Goal: Task Accomplishment & Management: Use online tool/utility

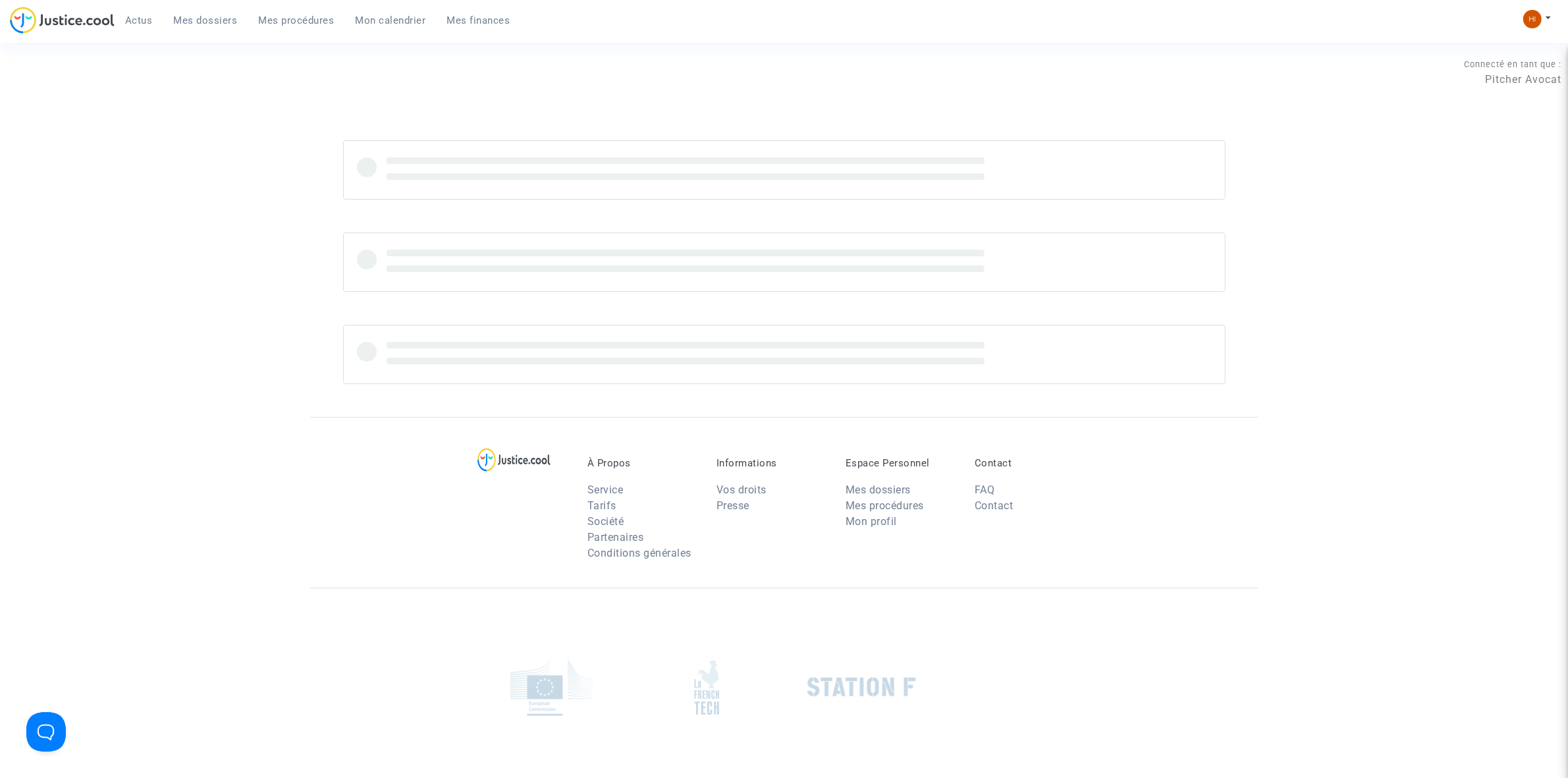
click at [391, 13] on link "Mon calendrier" at bounding box center [390, 20] width 91 height 20
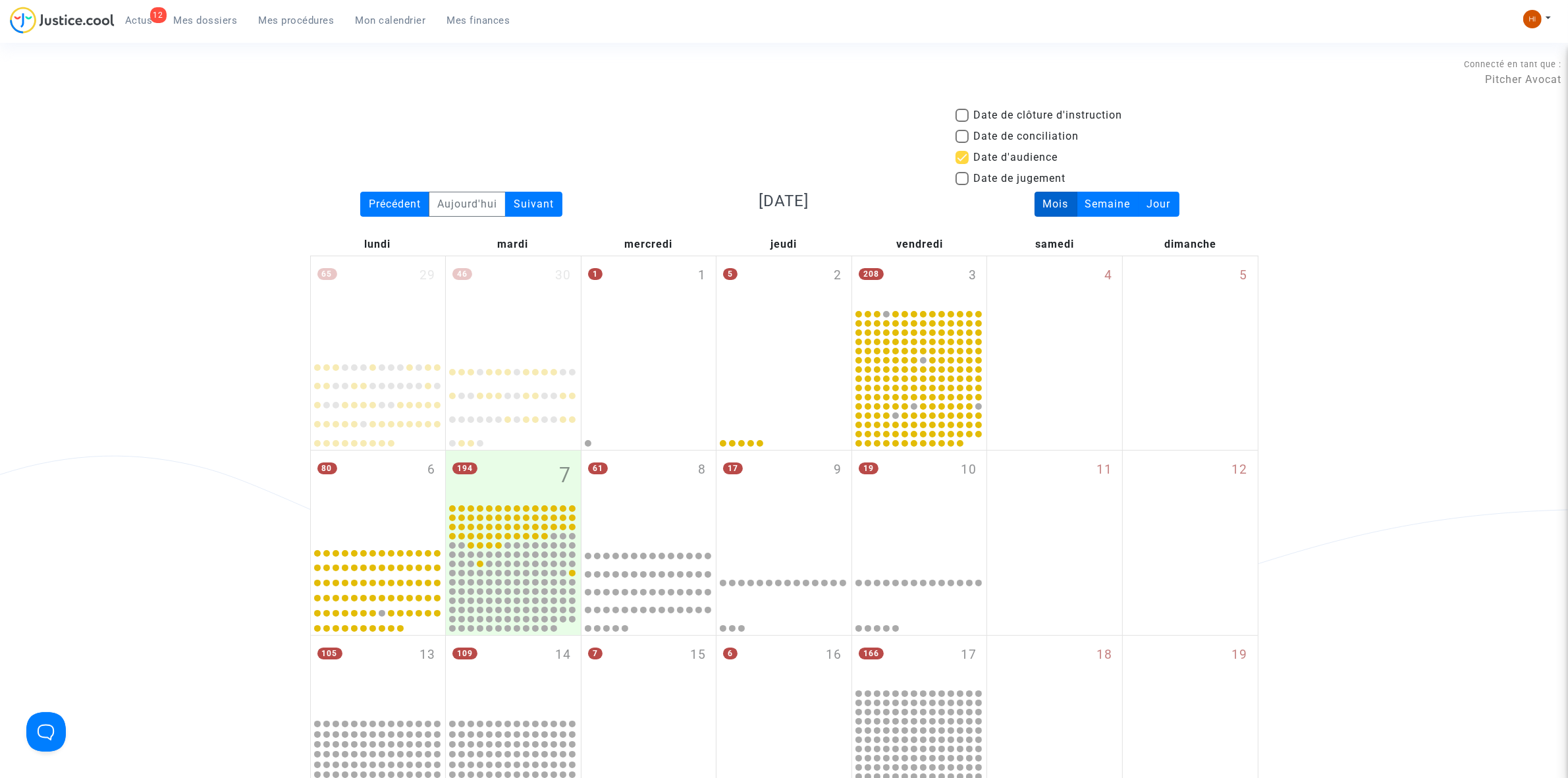
drag, startPoint x: 291, startPoint y: 20, endPoint x: 404, endPoint y: 70, distance: 123.6
click at [291, 20] on span "Mes procédures" at bounding box center [297, 20] width 76 height 12
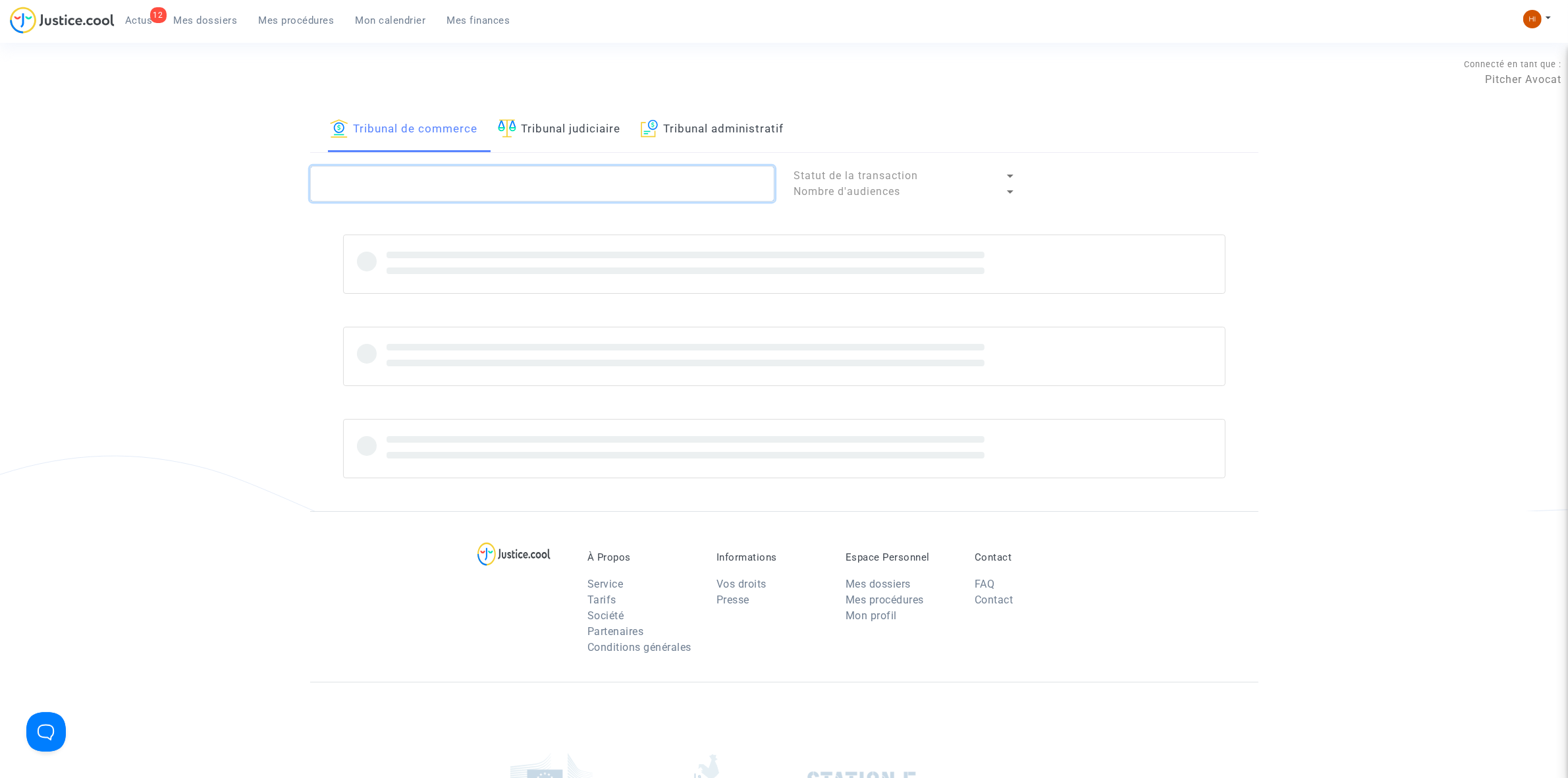
drag, startPoint x: 399, startPoint y: 186, endPoint x: 393, endPoint y: 189, distance: 6.7
click at [399, 187] on textarea at bounding box center [542, 184] width 464 height 36
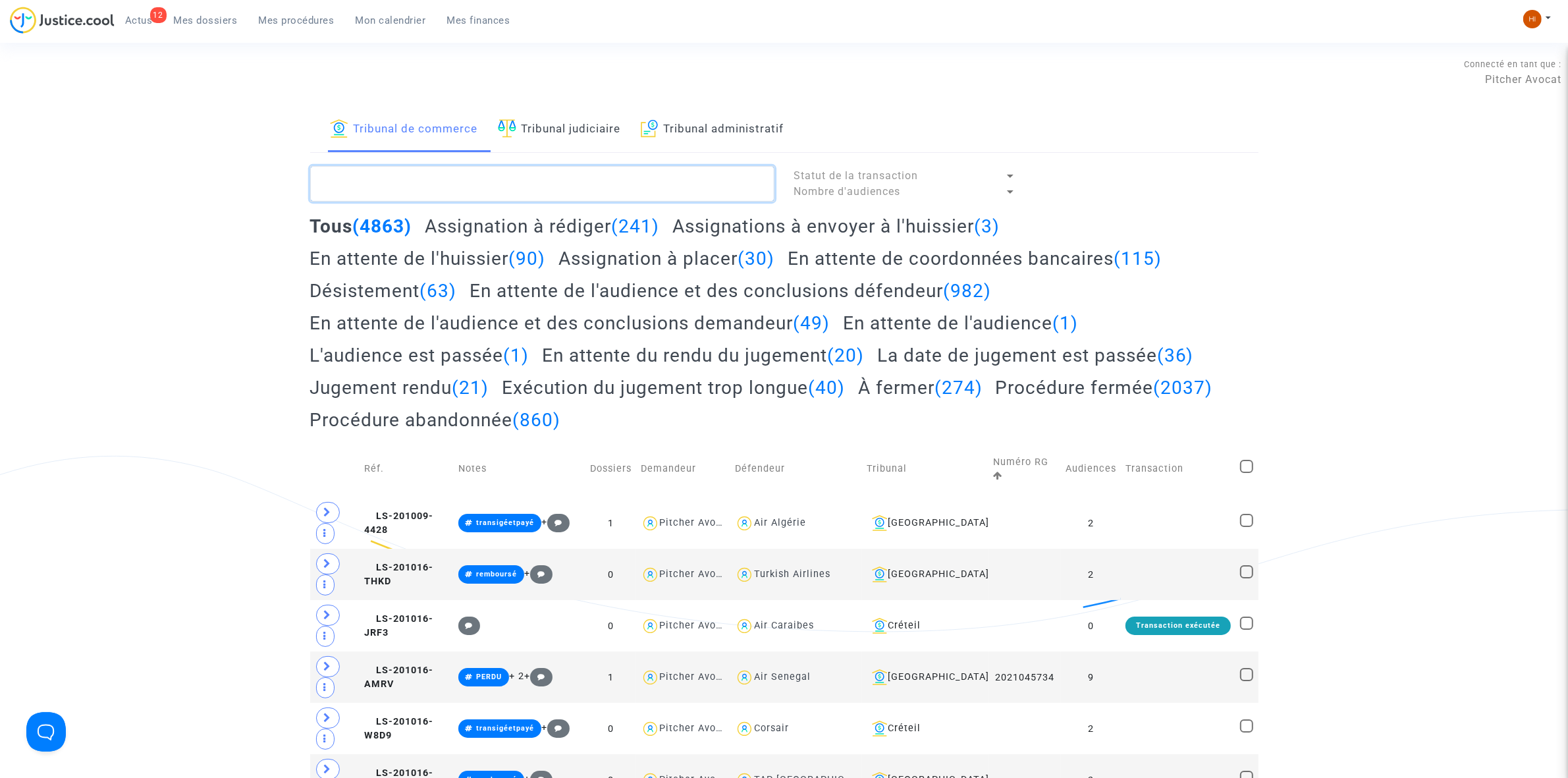
paste textarea "2025010356"
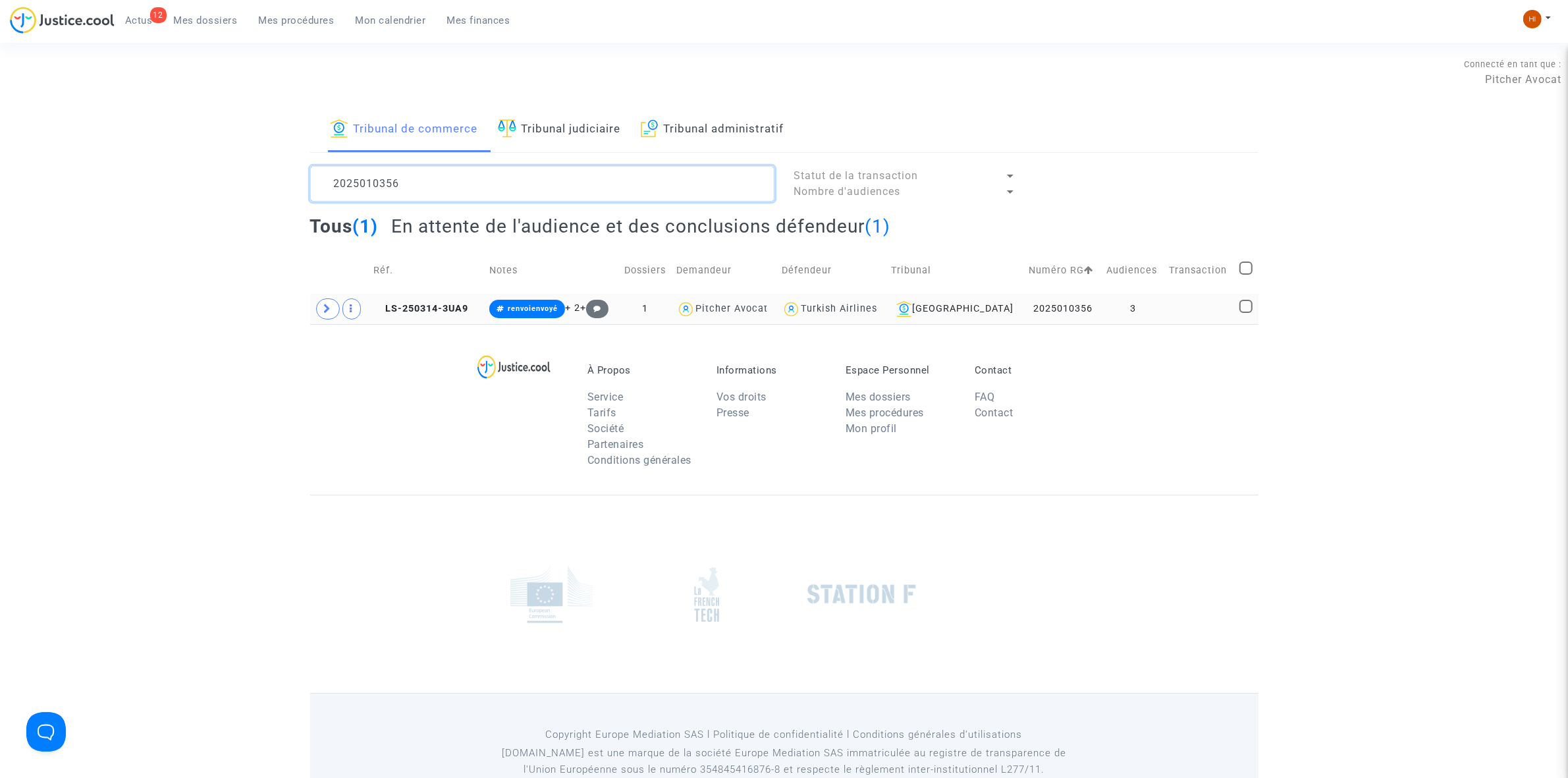
type textarea "2025010356"
click at [452, 301] on td "LS-250314-3UA9" at bounding box center [427, 308] width 116 height 30
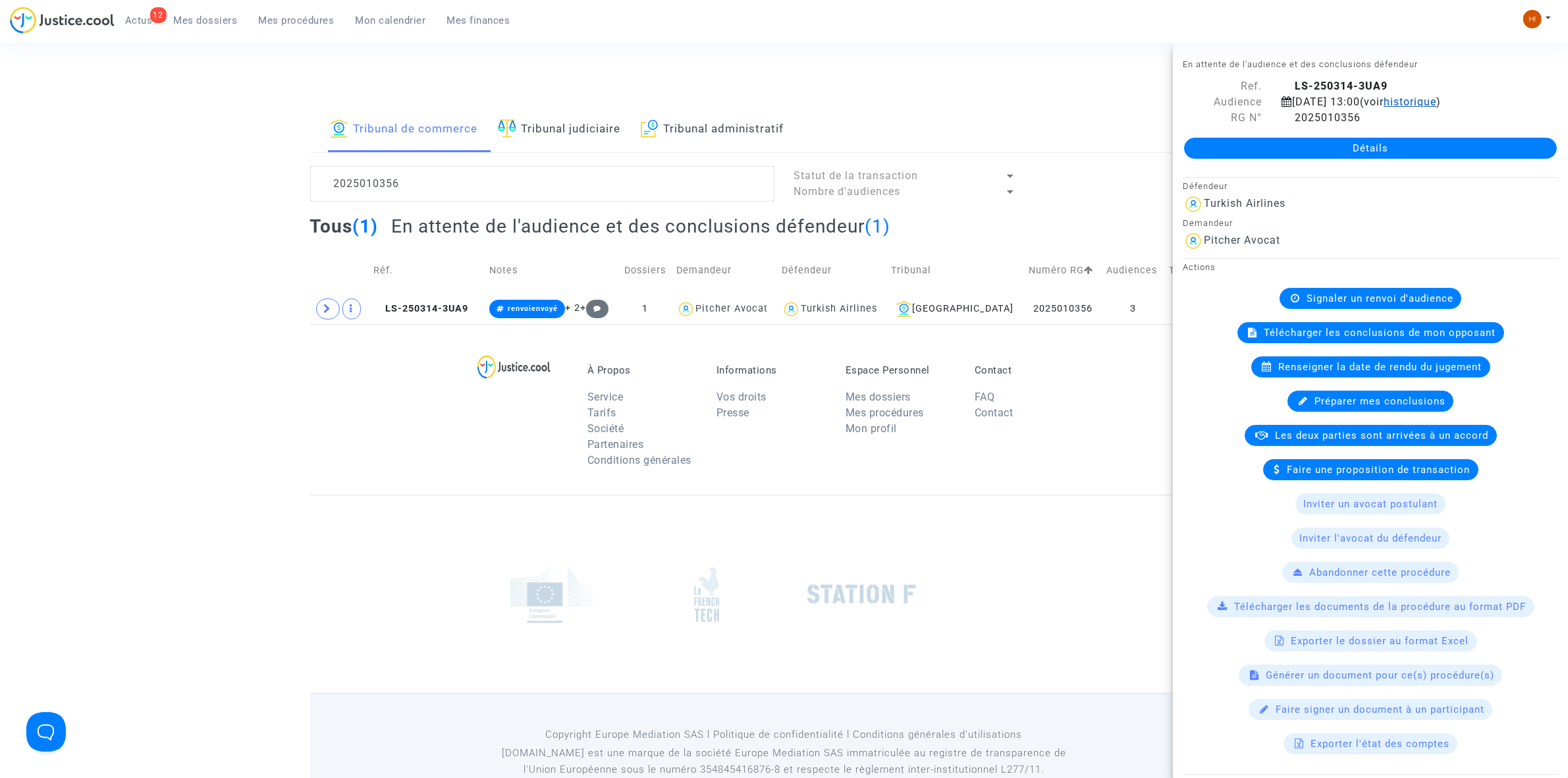
click at [1436, 101] on span "historique" at bounding box center [1410, 102] width 53 height 13
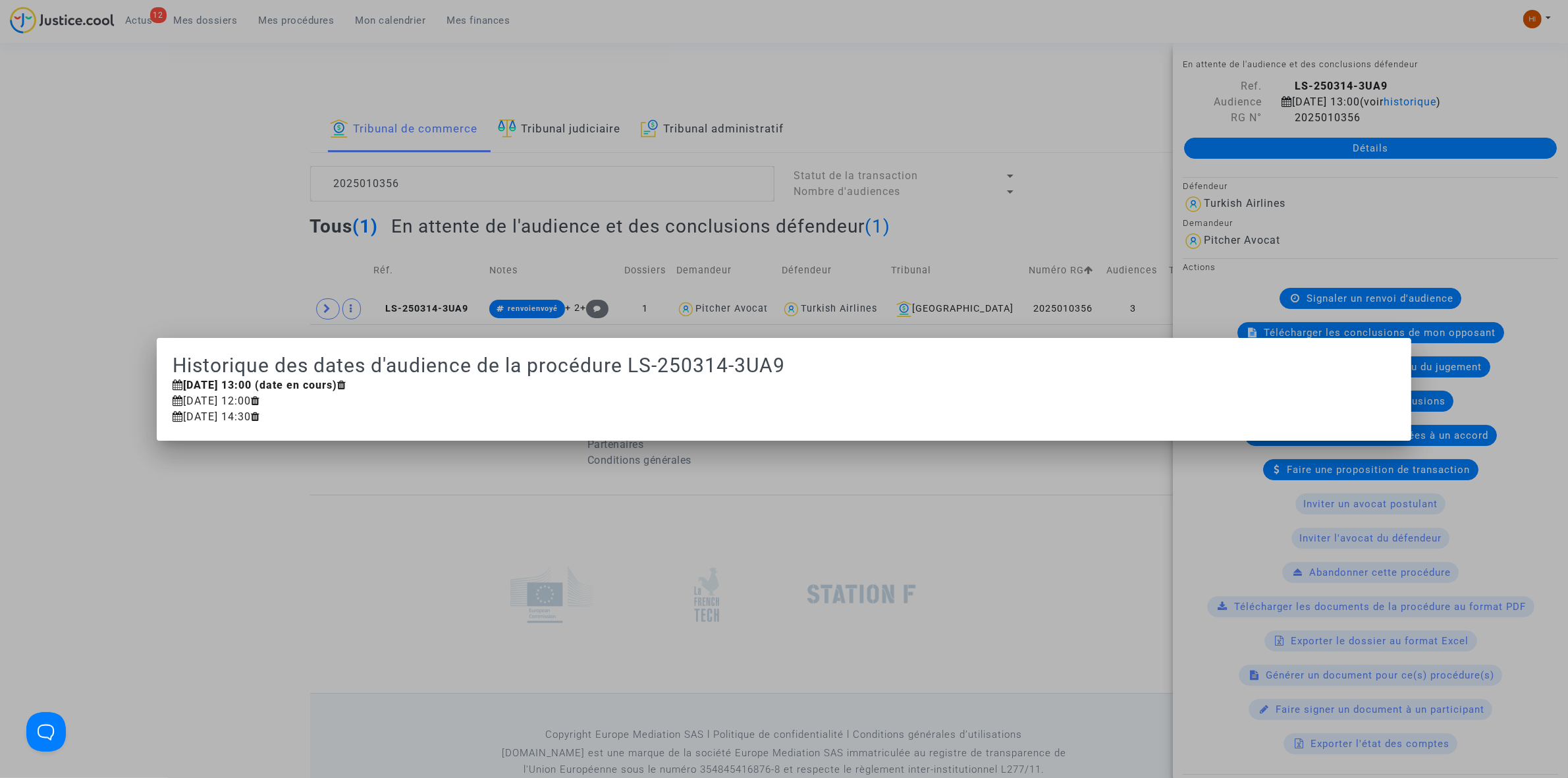
click at [910, 153] on div at bounding box center [784, 389] width 1568 height 778
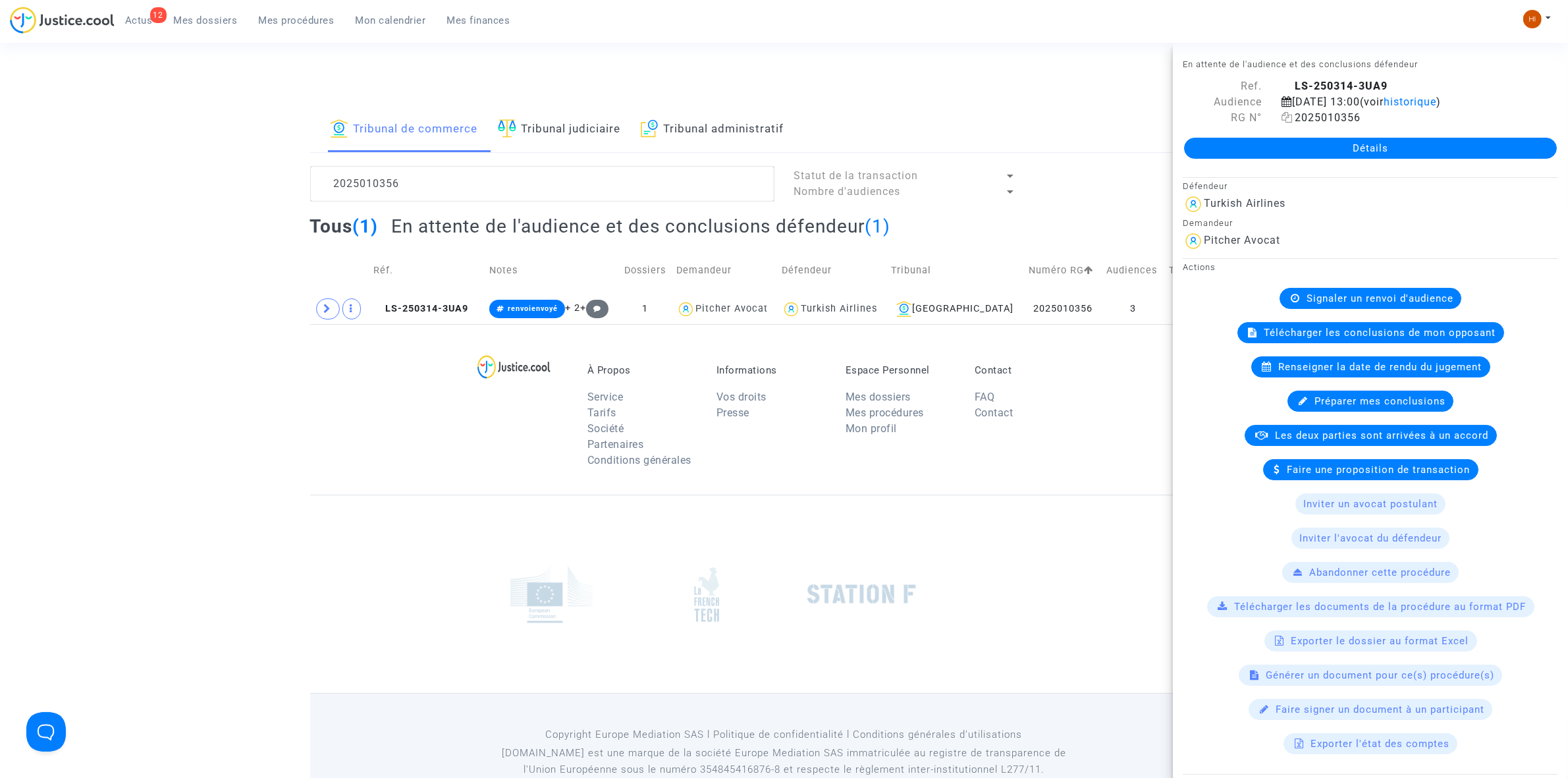
click at [1286, 117] on icon at bounding box center [1287, 117] width 11 height 10
drag, startPoint x: 568, startPoint y: 129, endPoint x: 545, endPoint y: 130, distance: 23.0
click at [568, 129] on link "Tribunal judiciaire" at bounding box center [560, 129] width 123 height 45
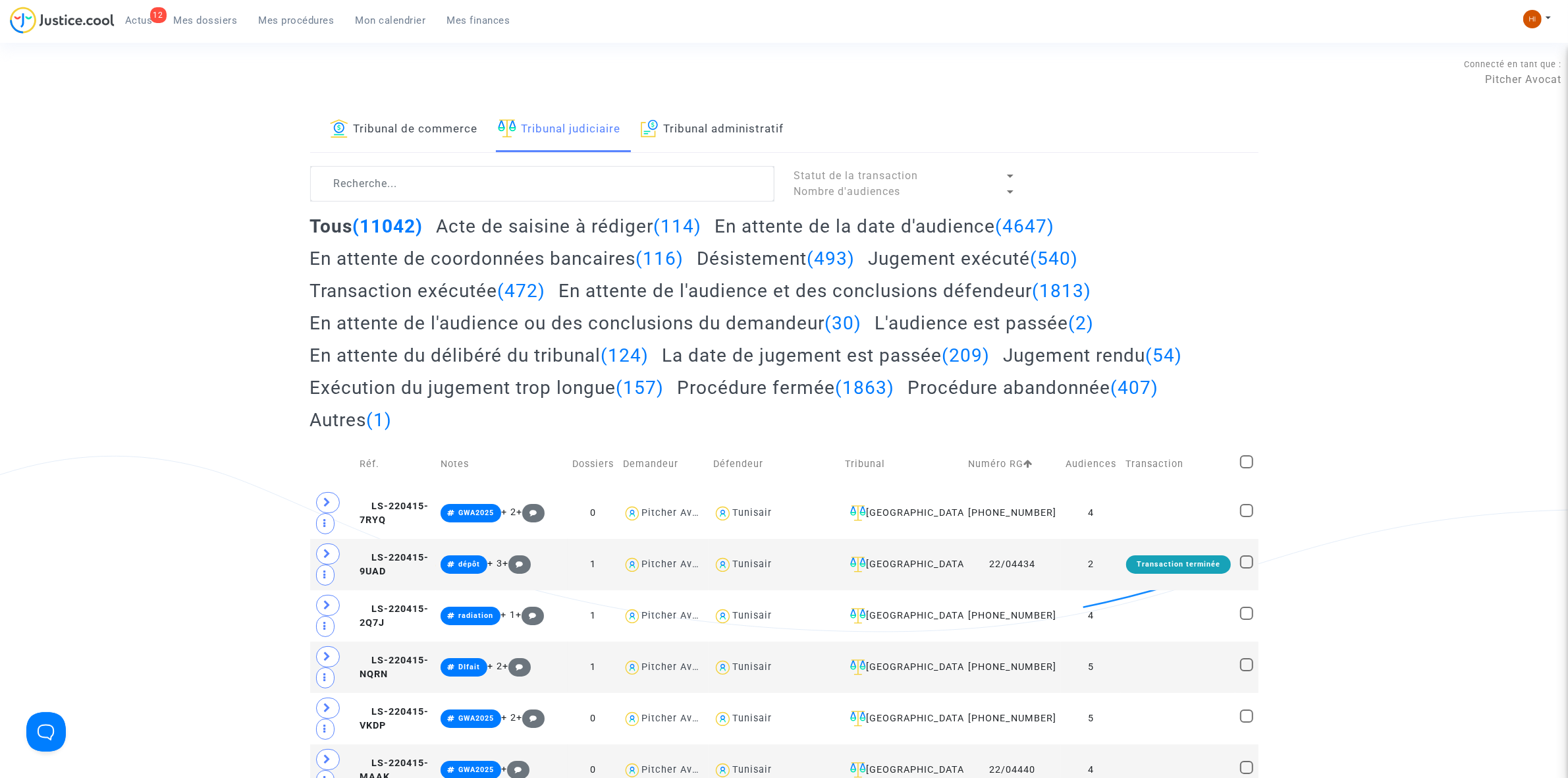
drag, startPoint x: 438, startPoint y: 125, endPoint x: 409, endPoint y: 241, distance: 119.6
click at [438, 126] on link "Tribunal de commerce" at bounding box center [404, 129] width 148 height 45
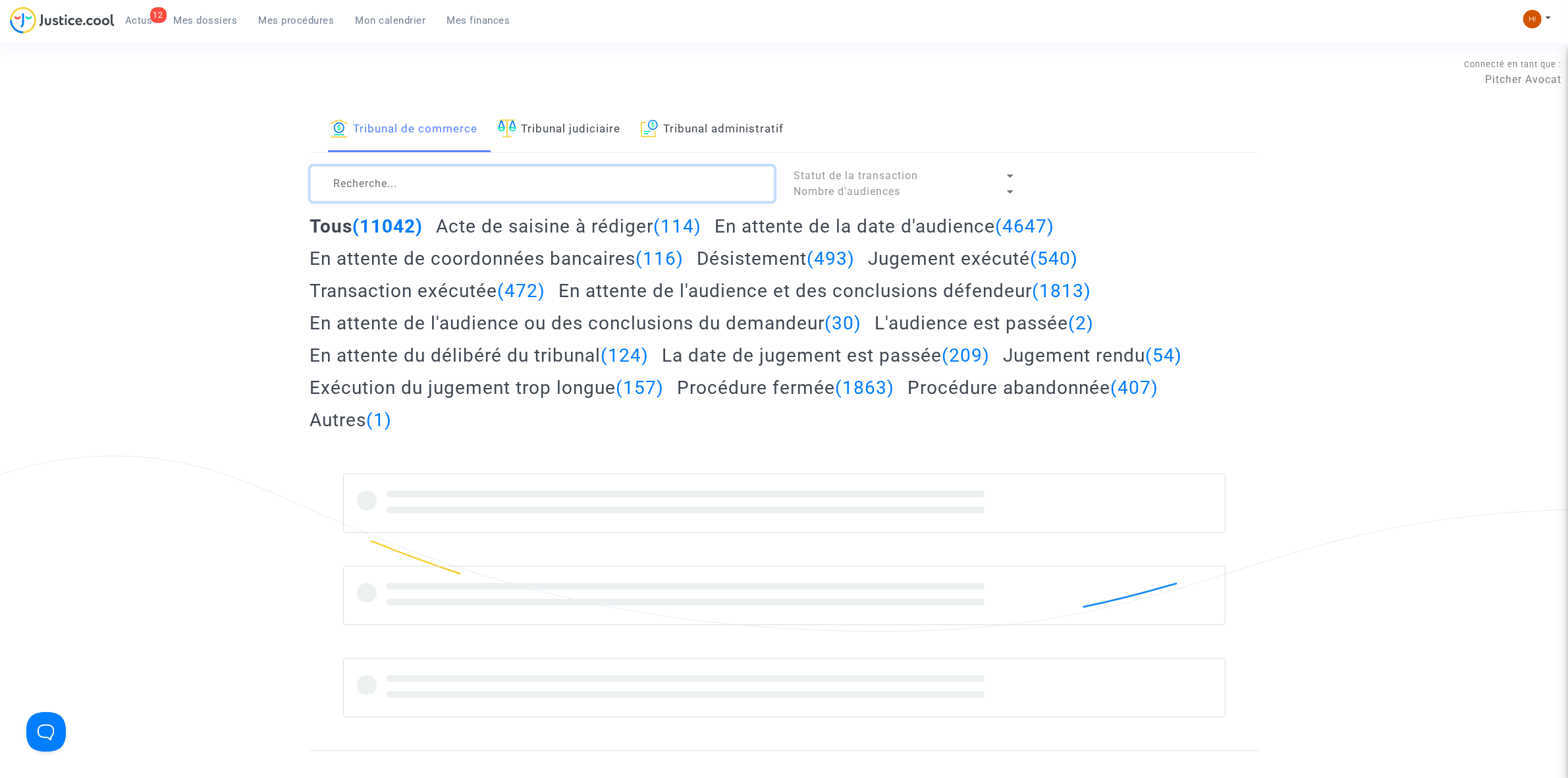
click at [402, 185] on textarea at bounding box center [542, 184] width 464 height 36
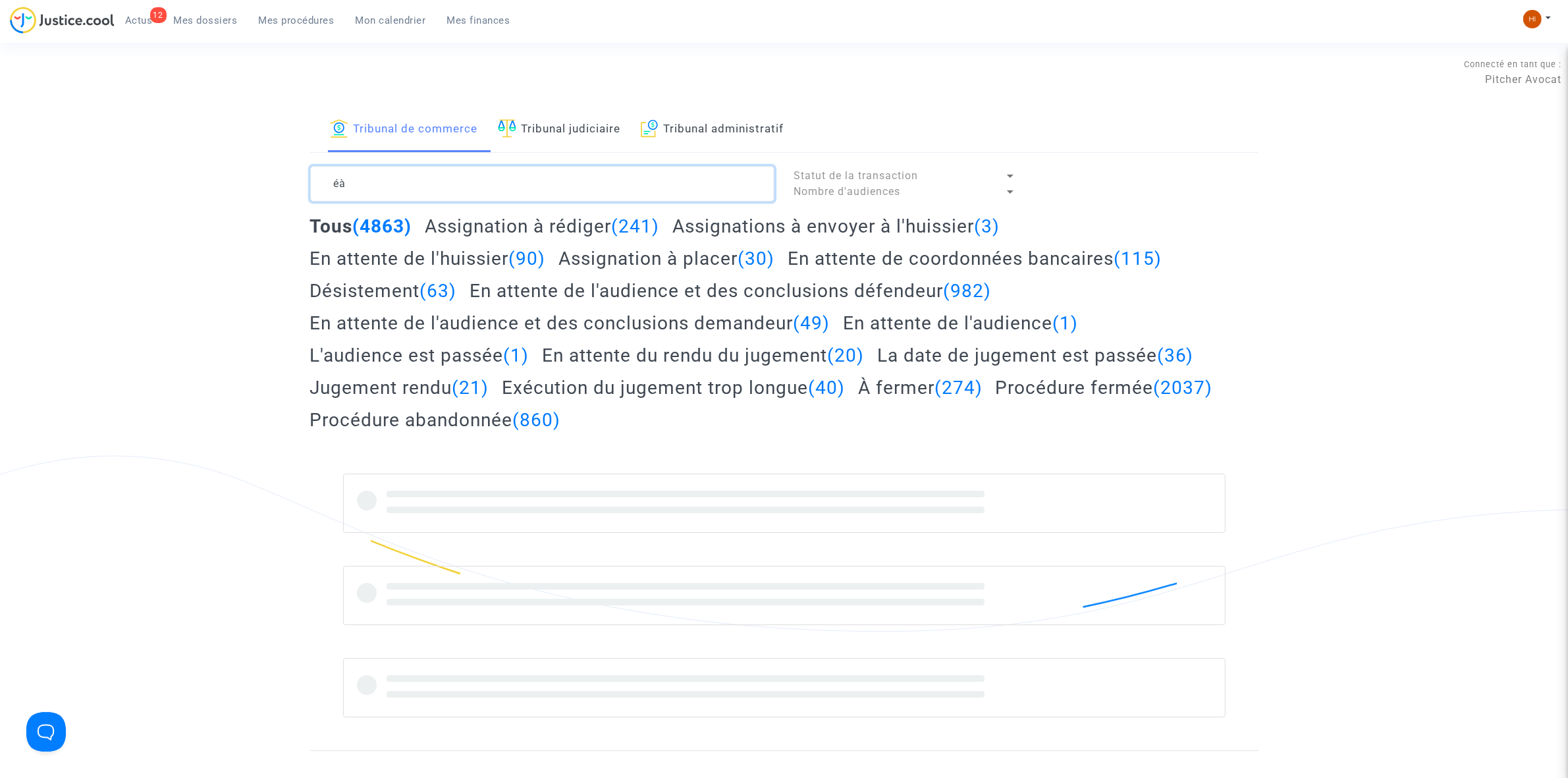
type textarea "é"
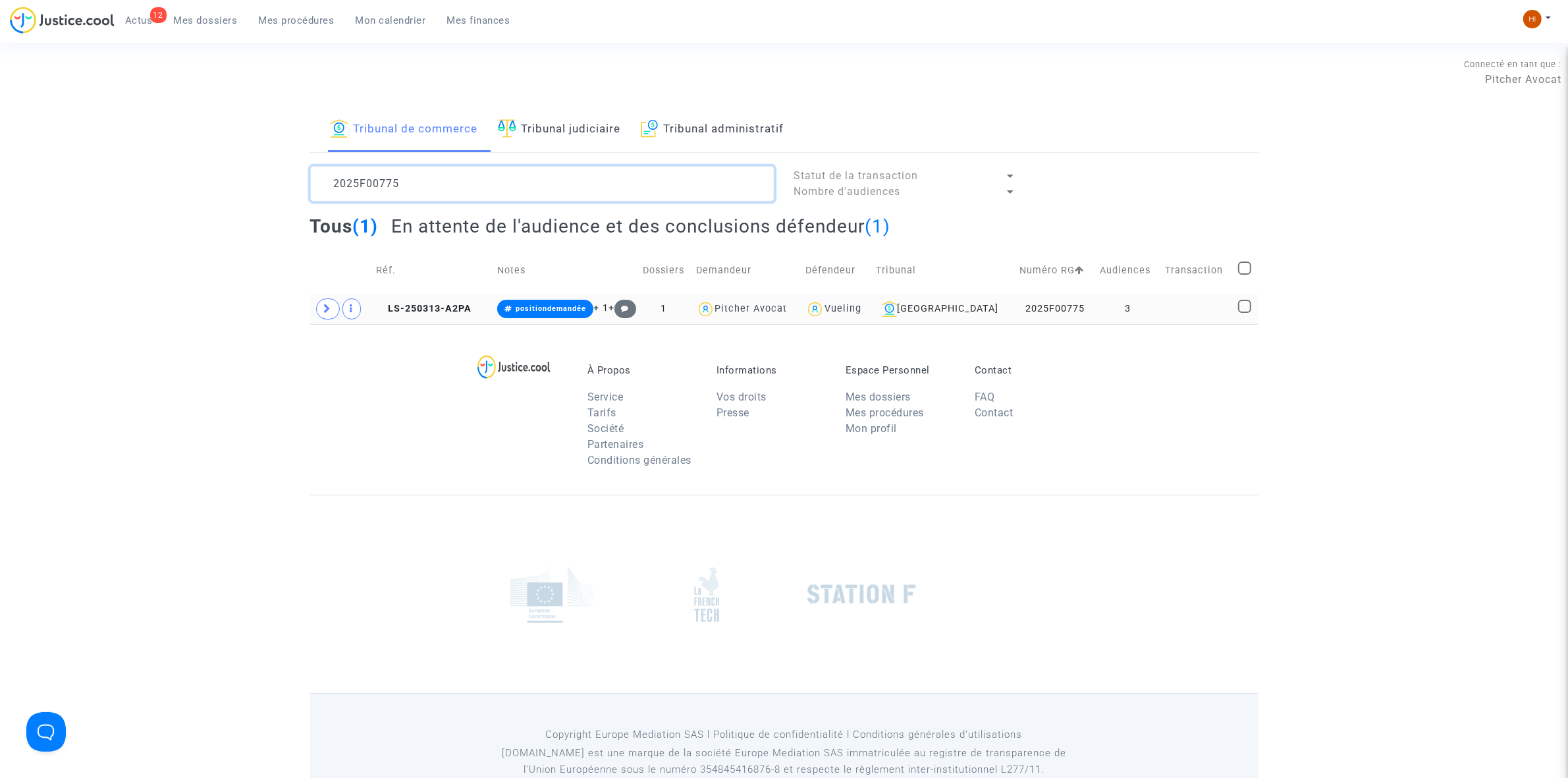
type textarea "2025F00775"
click at [1147, 297] on td "3" at bounding box center [1128, 308] width 65 height 30
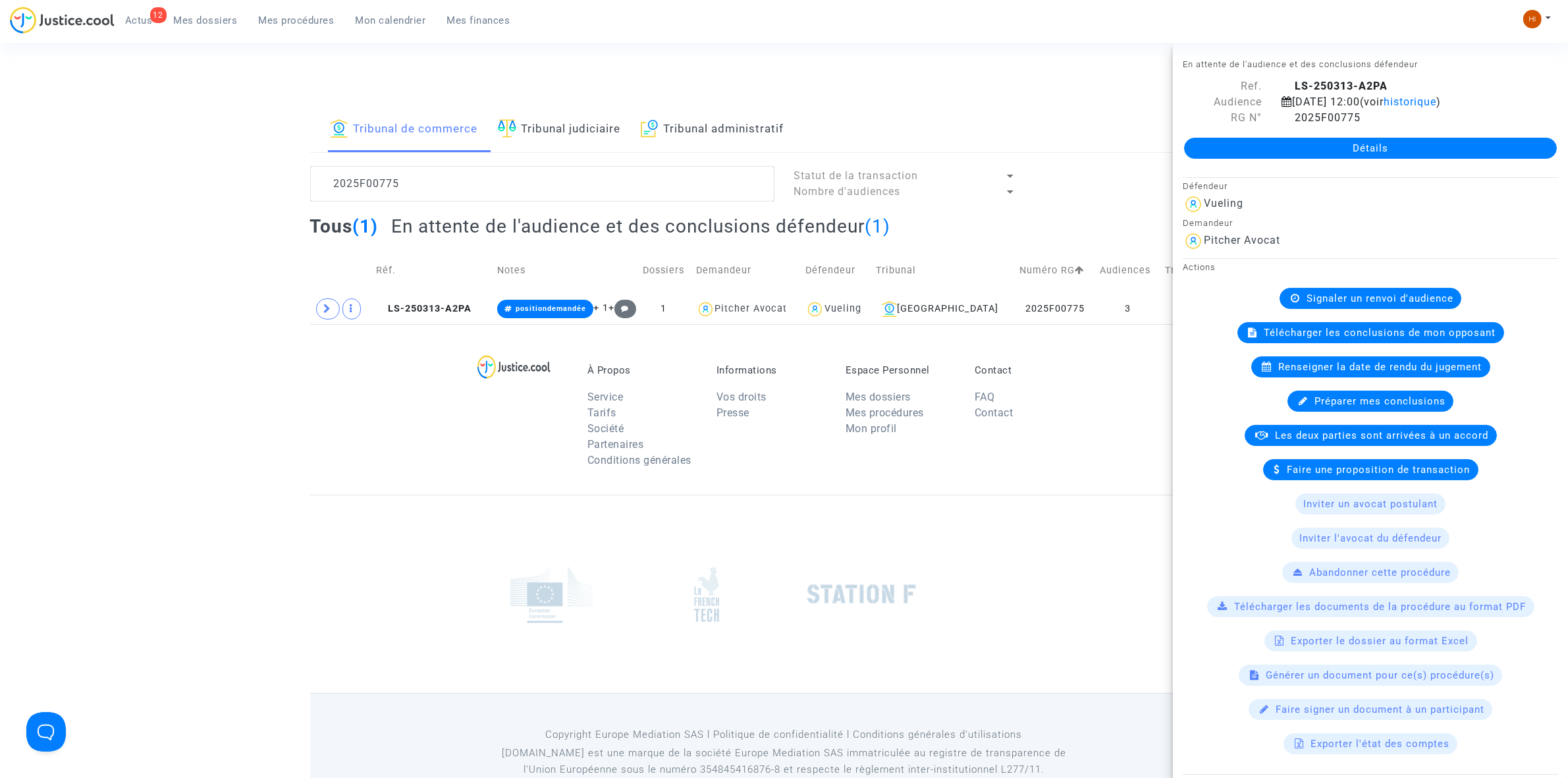
click at [1352, 309] on div "Signaler un renvoi d'audience" at bounding box center [1370, 298] width 182 height 21
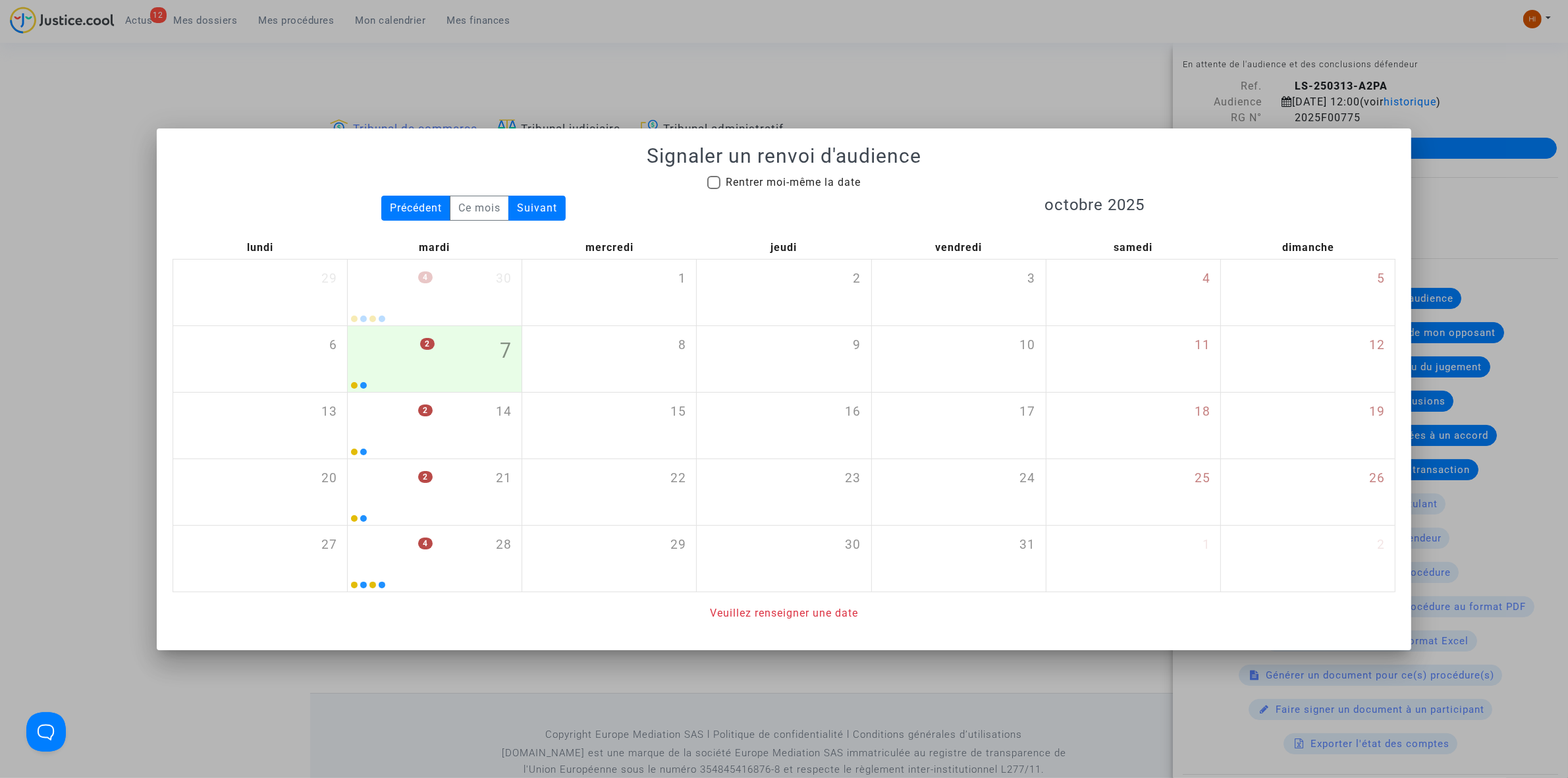
click at [789, 171] on div "Signaler un renvoi d'audience Rentrer moi-même la date Précédent Ce mois Suivan…" at bounding box center [784, 383] width 1223 height 477
click at [783, 178] on span "Rentrer moi-même la date" at bounding box center [794, 182] width 135 height 13
click at [714, 189] on input "Rentrer moi-même la date" at bounding box center [713, 189] width 1 height 1
checkbox input "true"
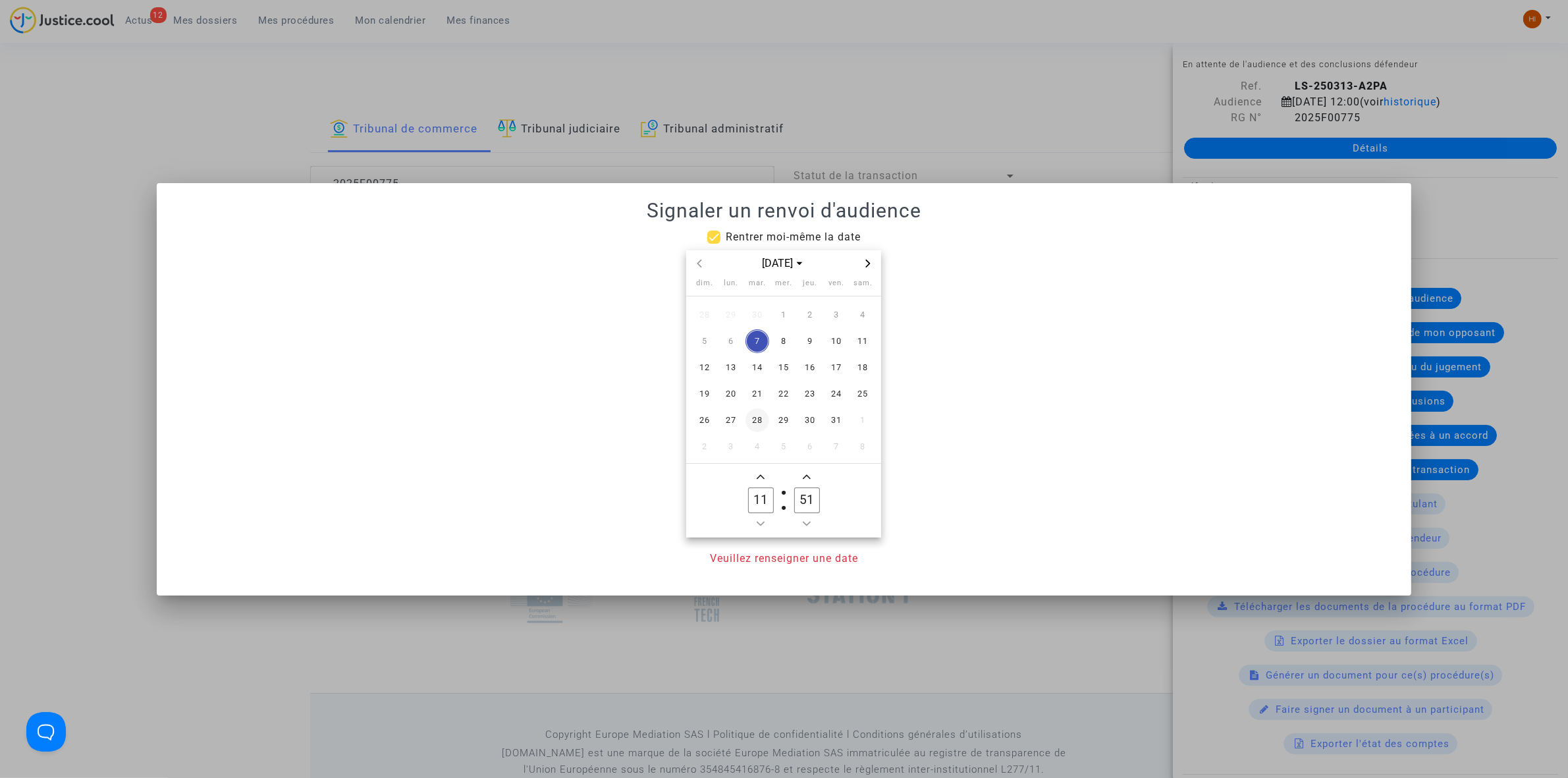
click at [754, 422] on span "28" at bounding box center [757, 421] width 24 height 24
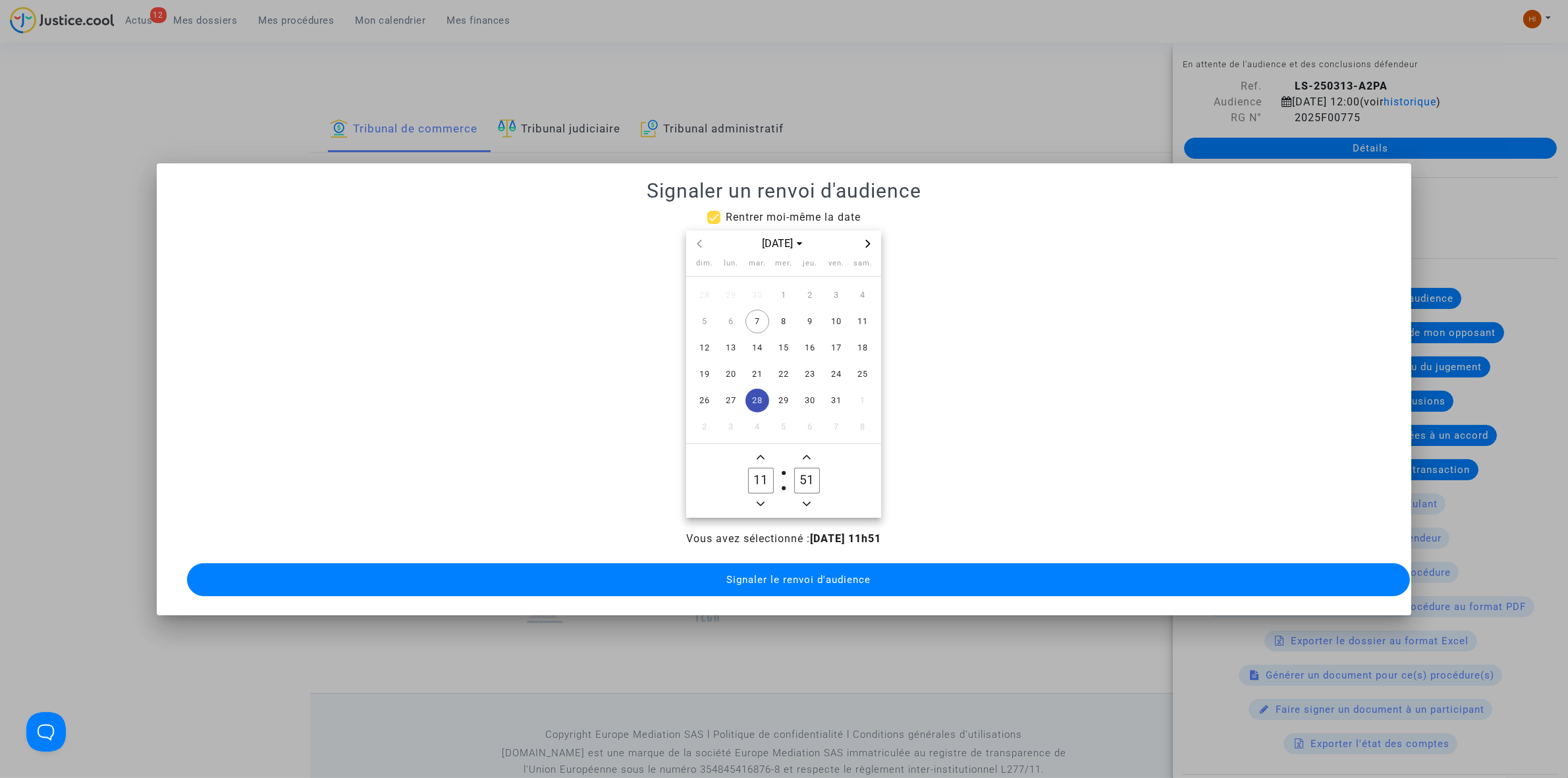
click at [757, 444] on owl-date-time-timer "11 Hour 51 Minute" at bounding box center [784, 480] width 195 height 74
click at [768, 453] on span "Add a hour" at bounding box center [760, 456] width 16 height 16
click at [758, 453] on icon "Add a hour" at bounding box center [760, 457] width 8 height 8
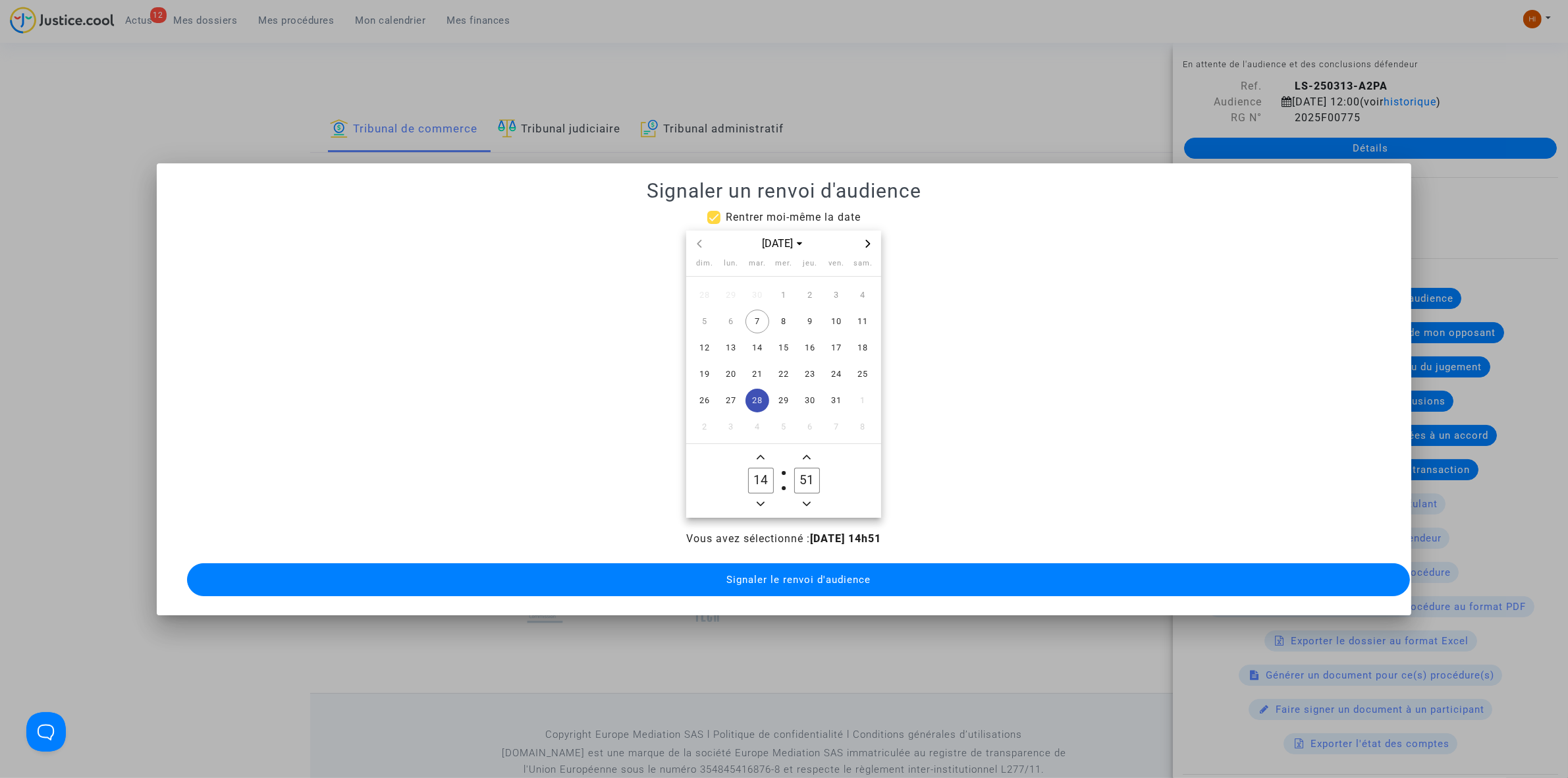
click at [758, 453] on icon "Add a hour" at bounding box center [760, 457] width 8 height 8
click at [753, 496] on button "Minus a hour" at bounding box center [760, 504] width 16 height 16
type input "14"
click at [812, 467] on input "51" at bounding box center [807, 480] width 25 height 25
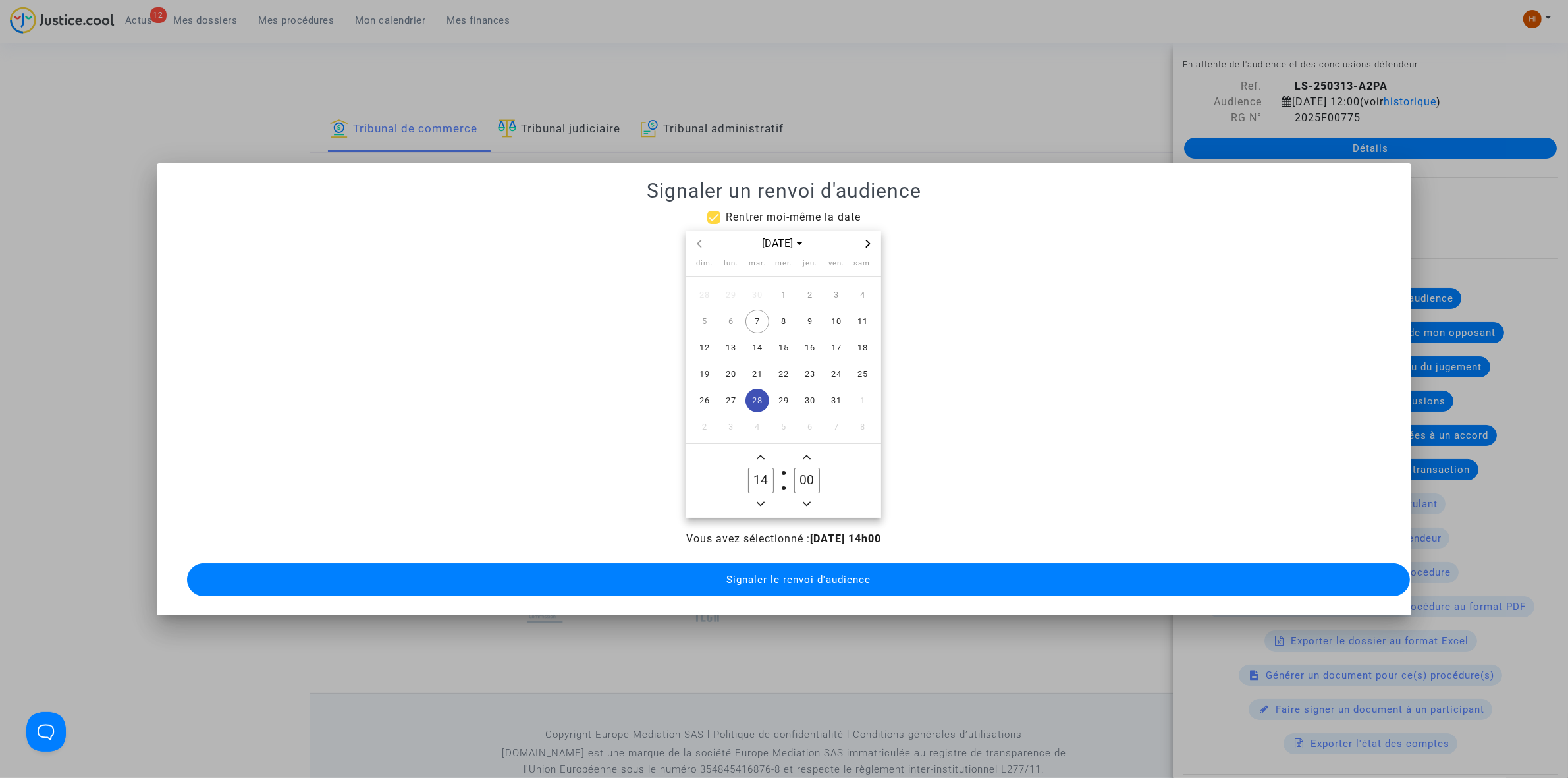
type input "00"
click at [768, 563] on button "Signaler le renvoi d'audience" at bounding box center [799, 580] width 1223 height 33
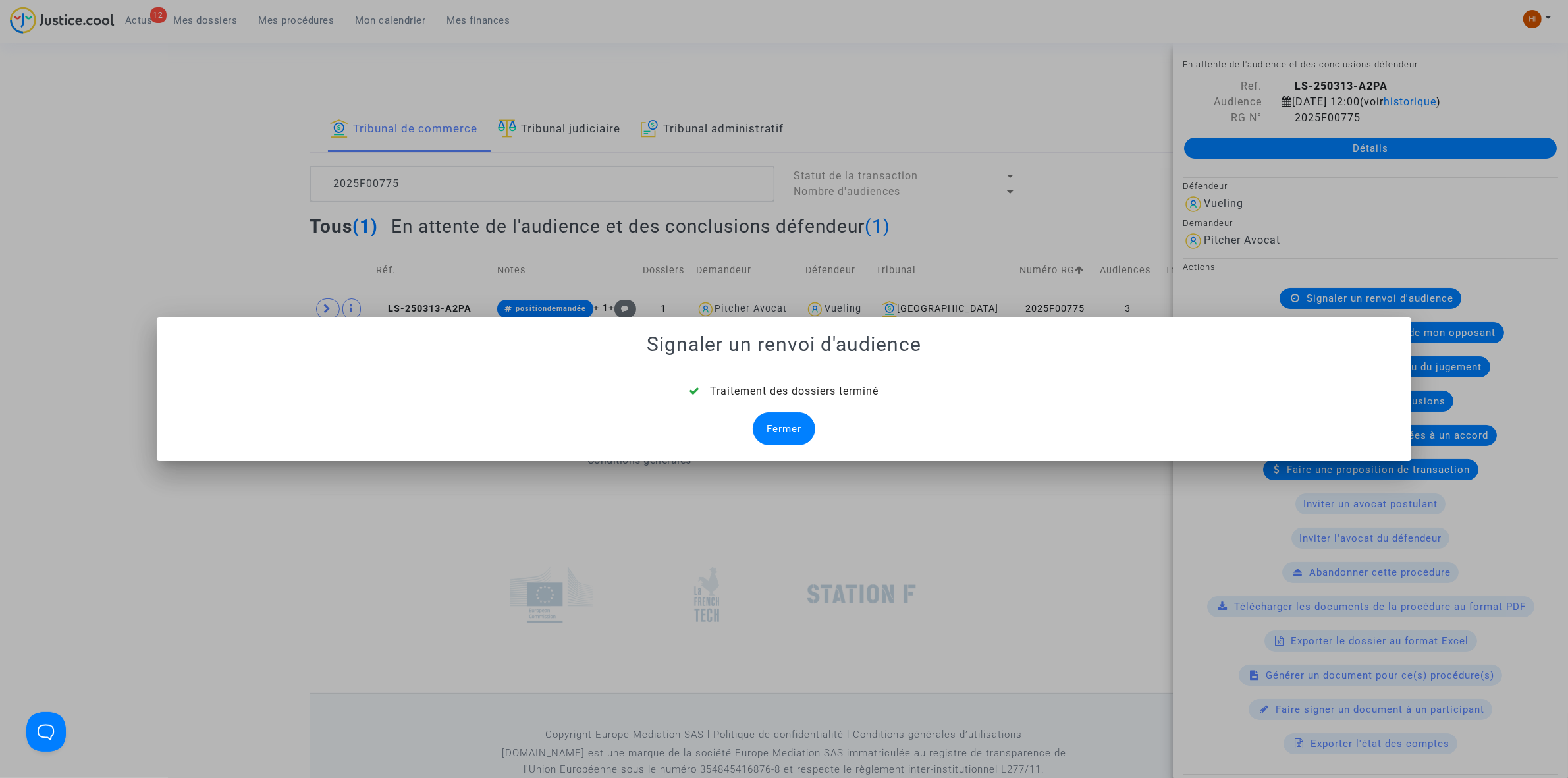
click at [765, 435] on div "Fermer" at bounding box center [784, 429] width 62 height 33
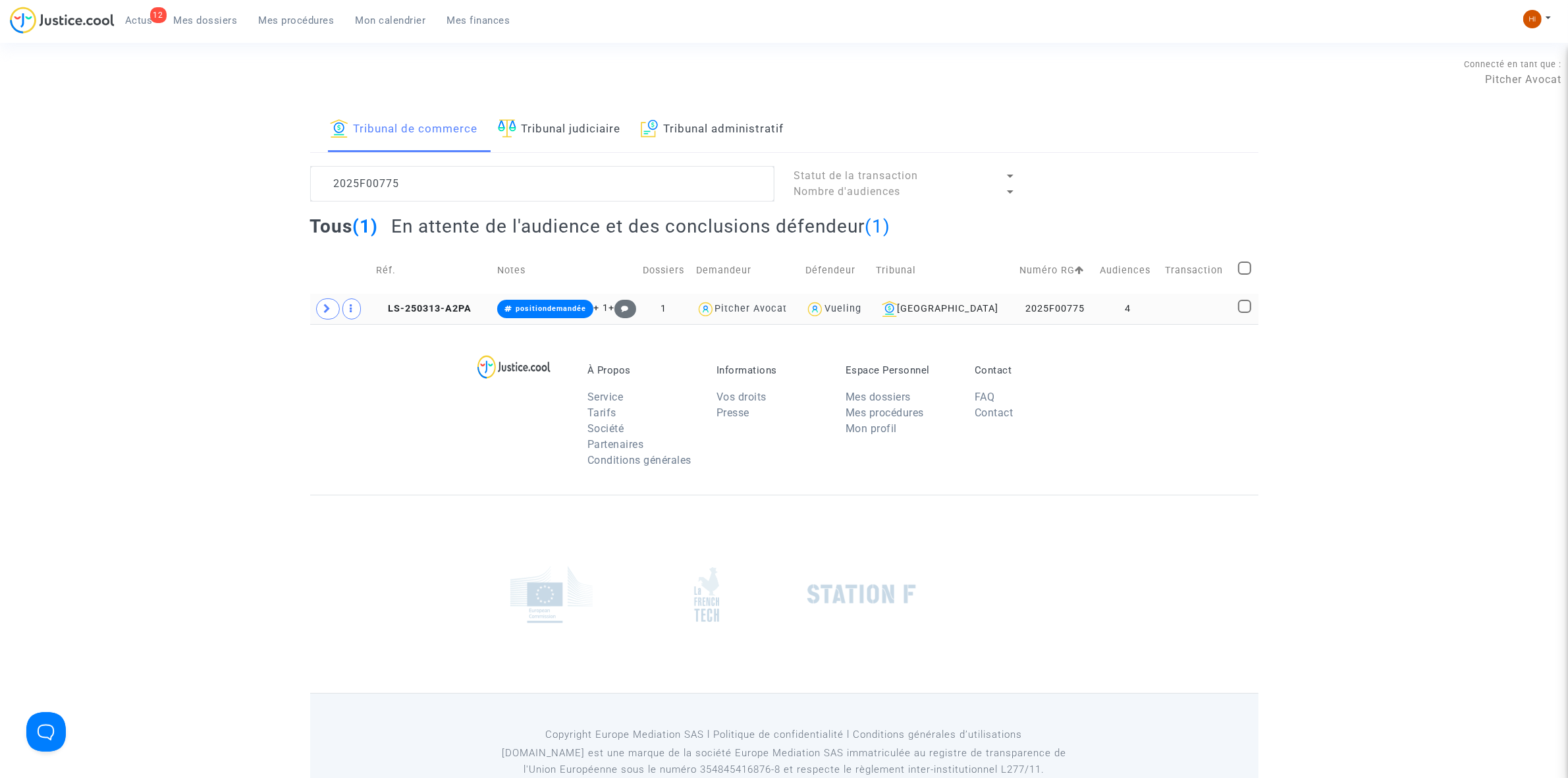
click at [1128, 302] on td "4" at bounding box center [1128, 308] width 65 height 30
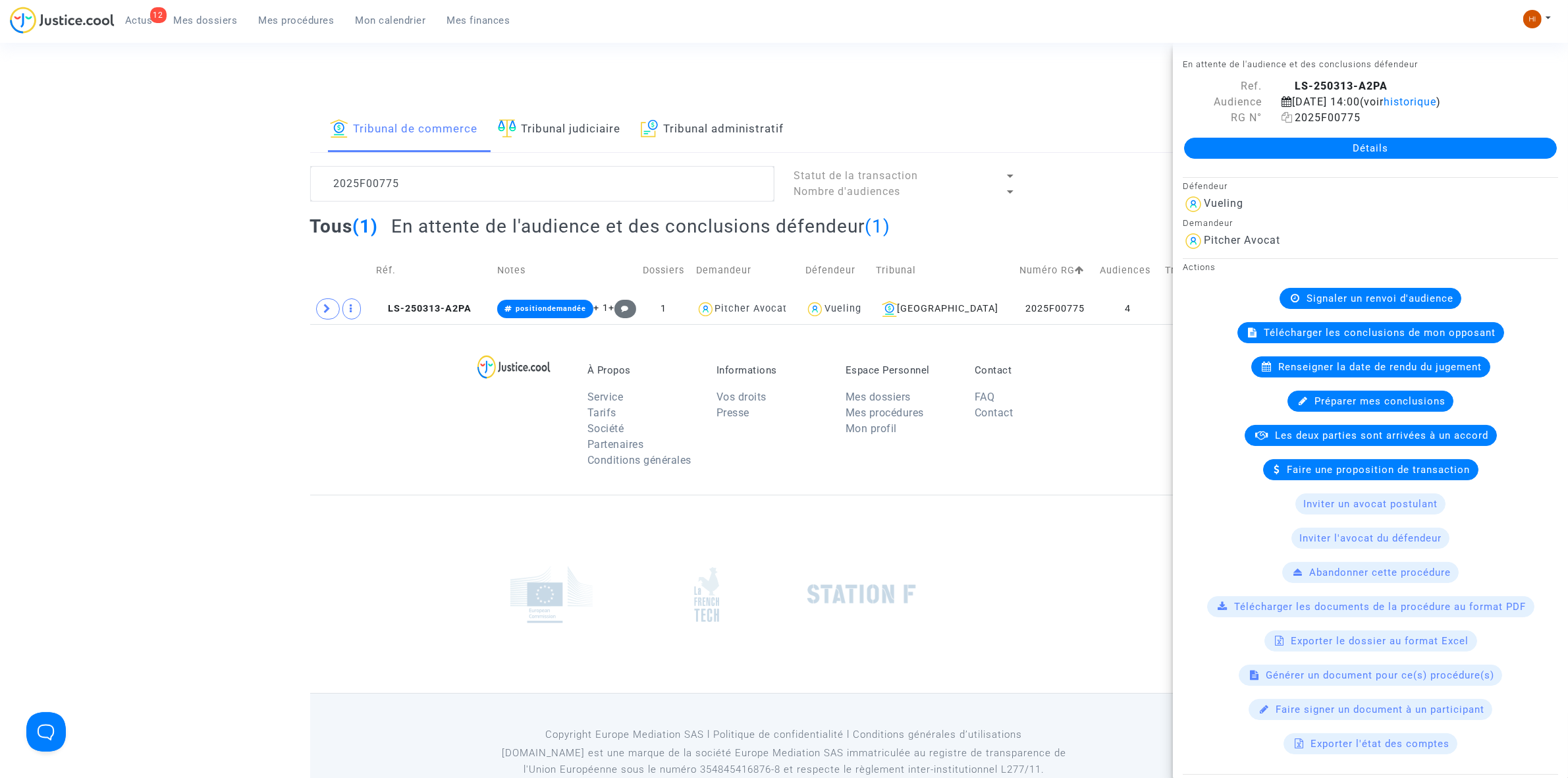
click at [1289, 119] on icon at bounding box center [1287, 117] width 11 height 10
click at [447, 304] on span "LS-250313-A2PA" at bounding box center [424, 308] width 96 height 11
click at [1438, 152] on link "Détails" at bounding box center [1371, 148] width 373 height 21
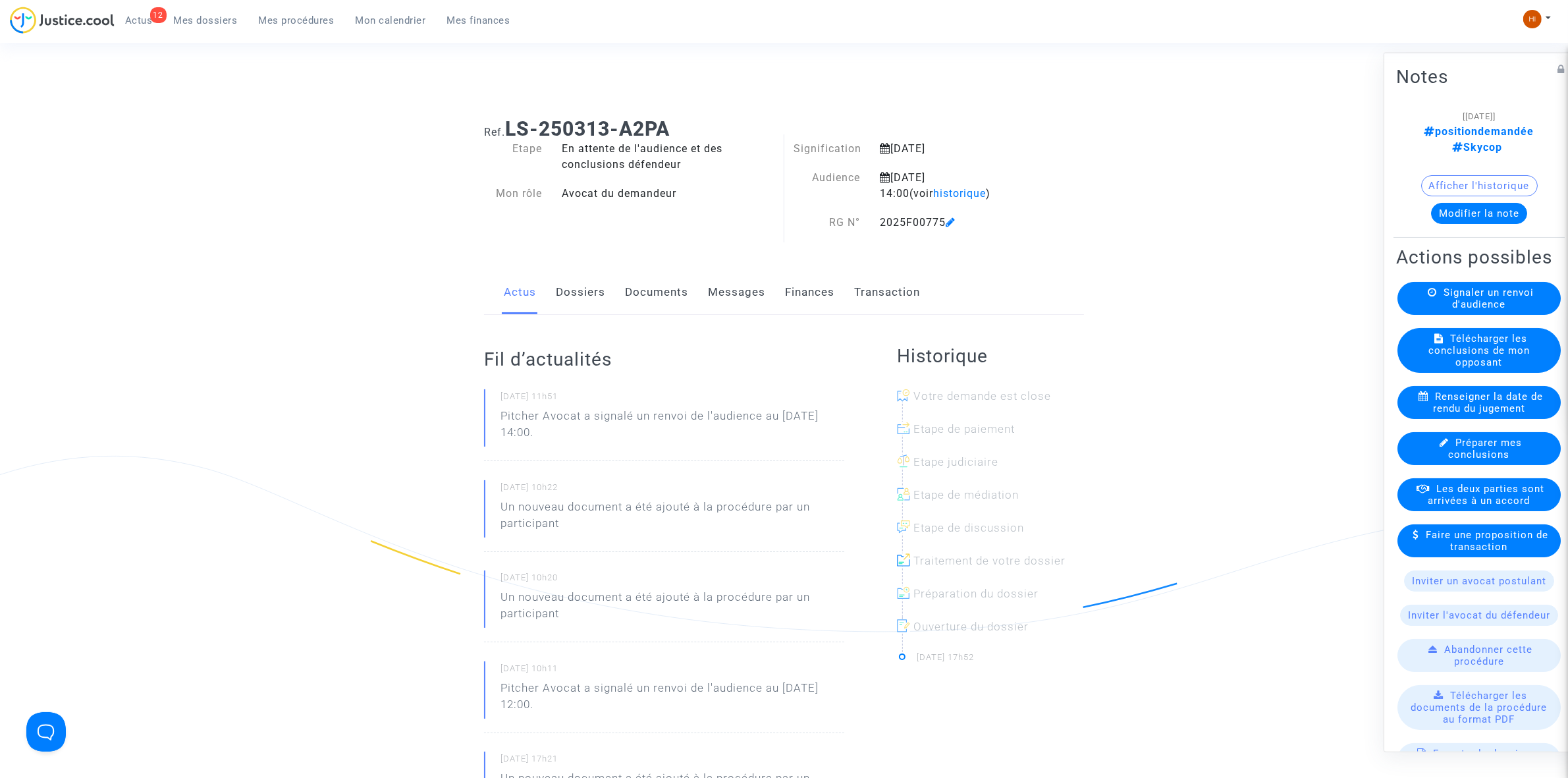
click at [643, 288] on link "Documents" at bounding box center [656, 292] width 63 height 43
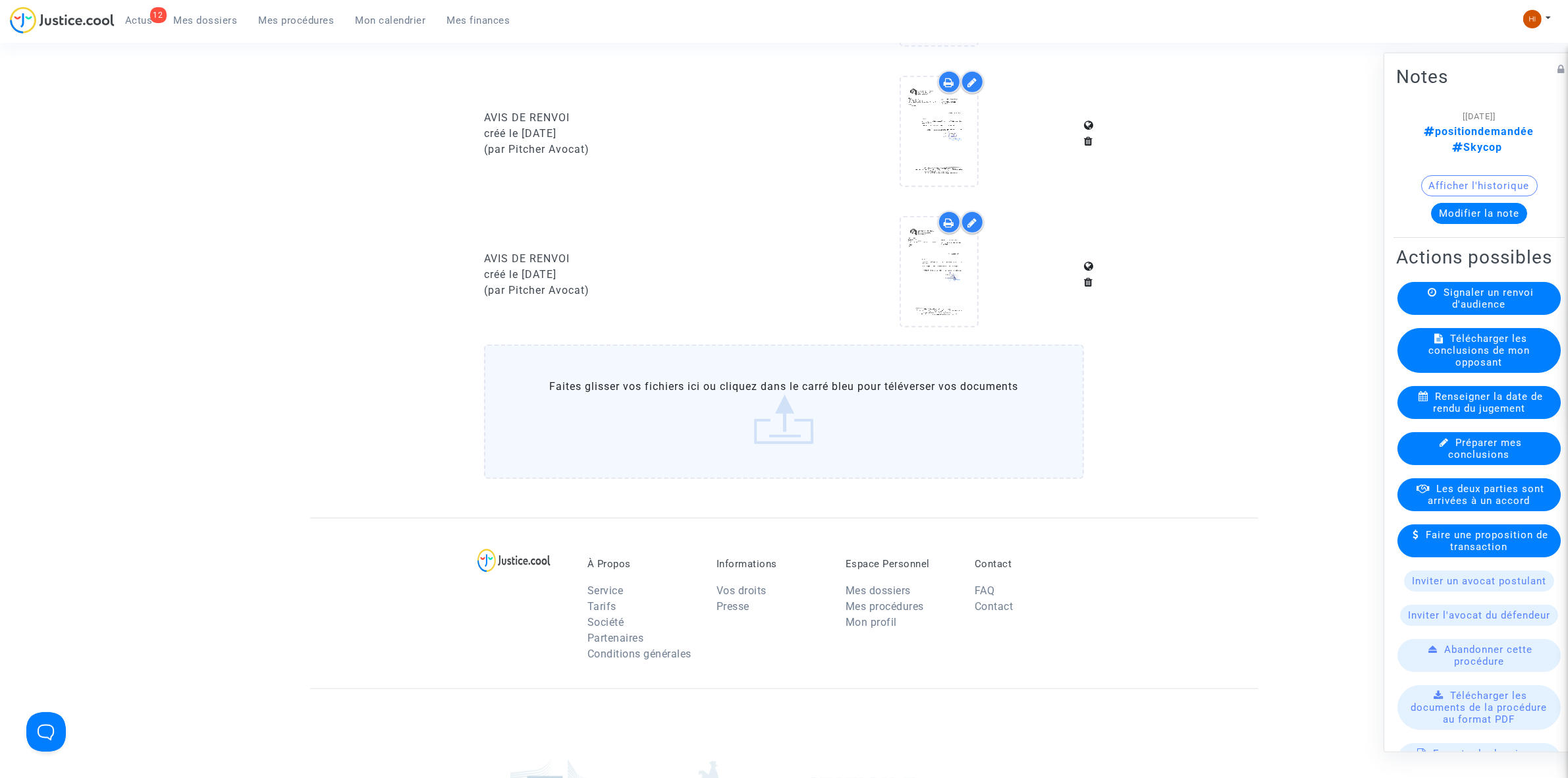
scroll to position [1482, 0]
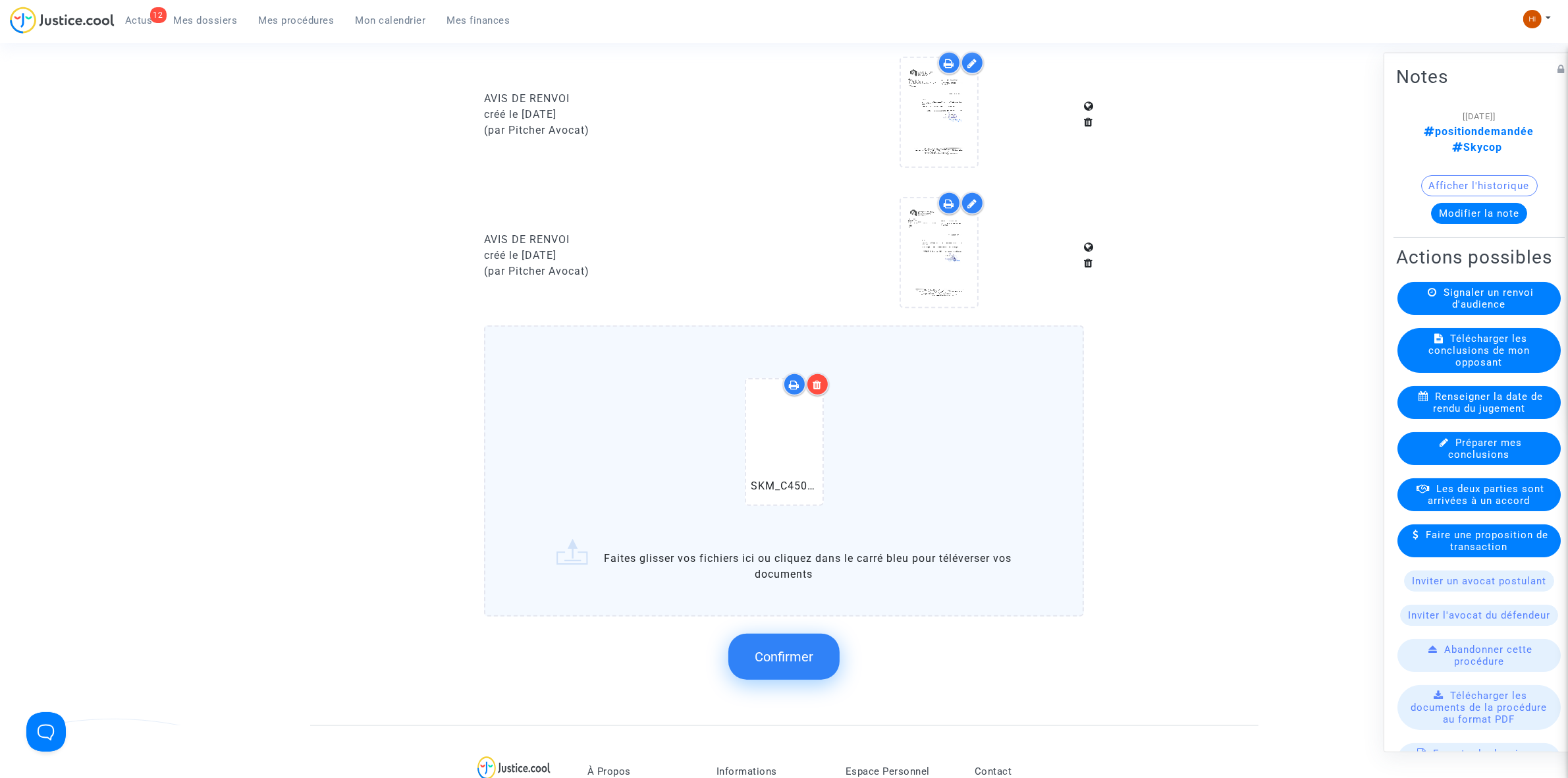
click at [785, 649] on span "Confirmer" at bounding box center [784, 656] width 59 height 16
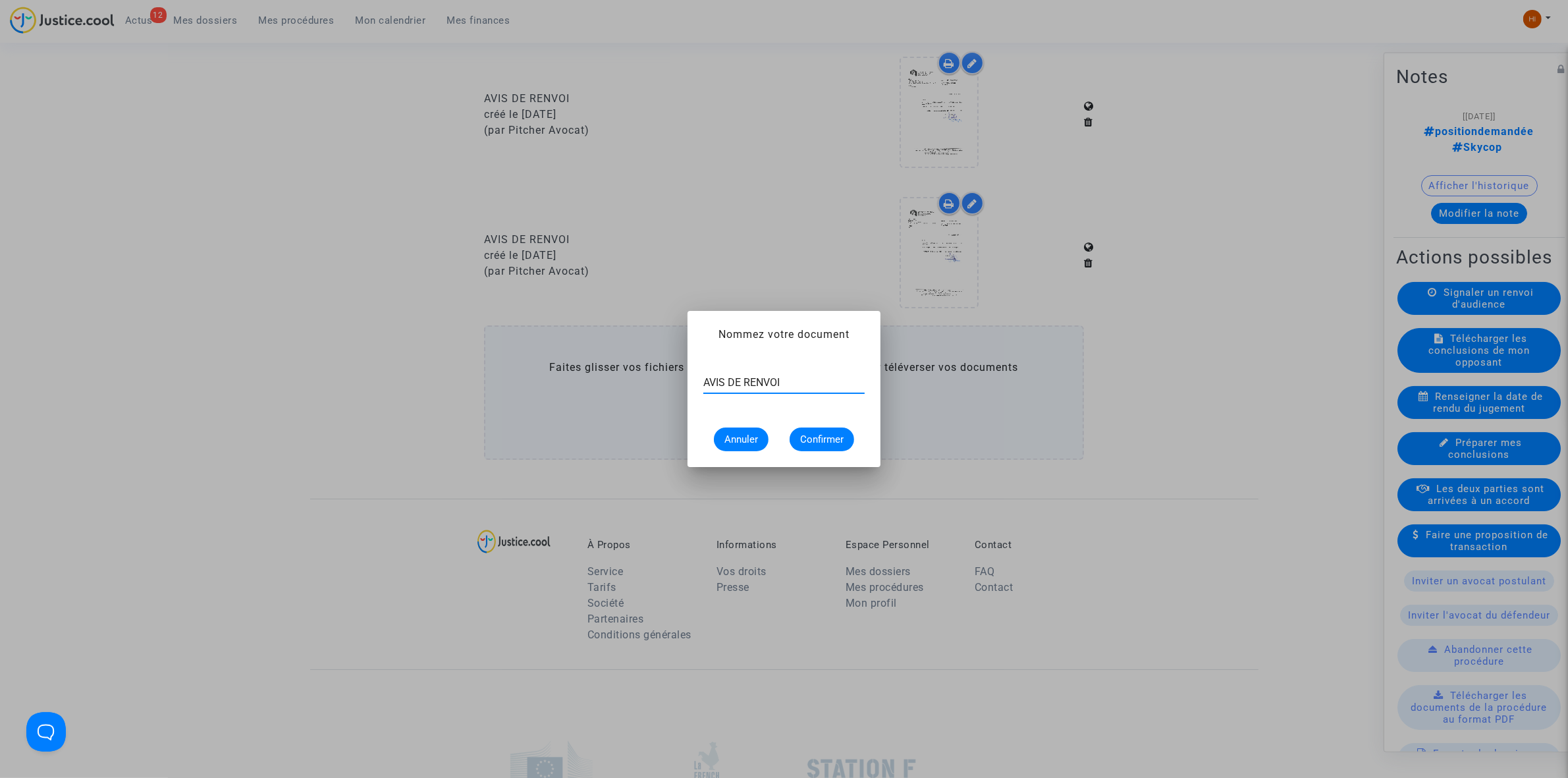
type input "AVIS DE RENVOI"
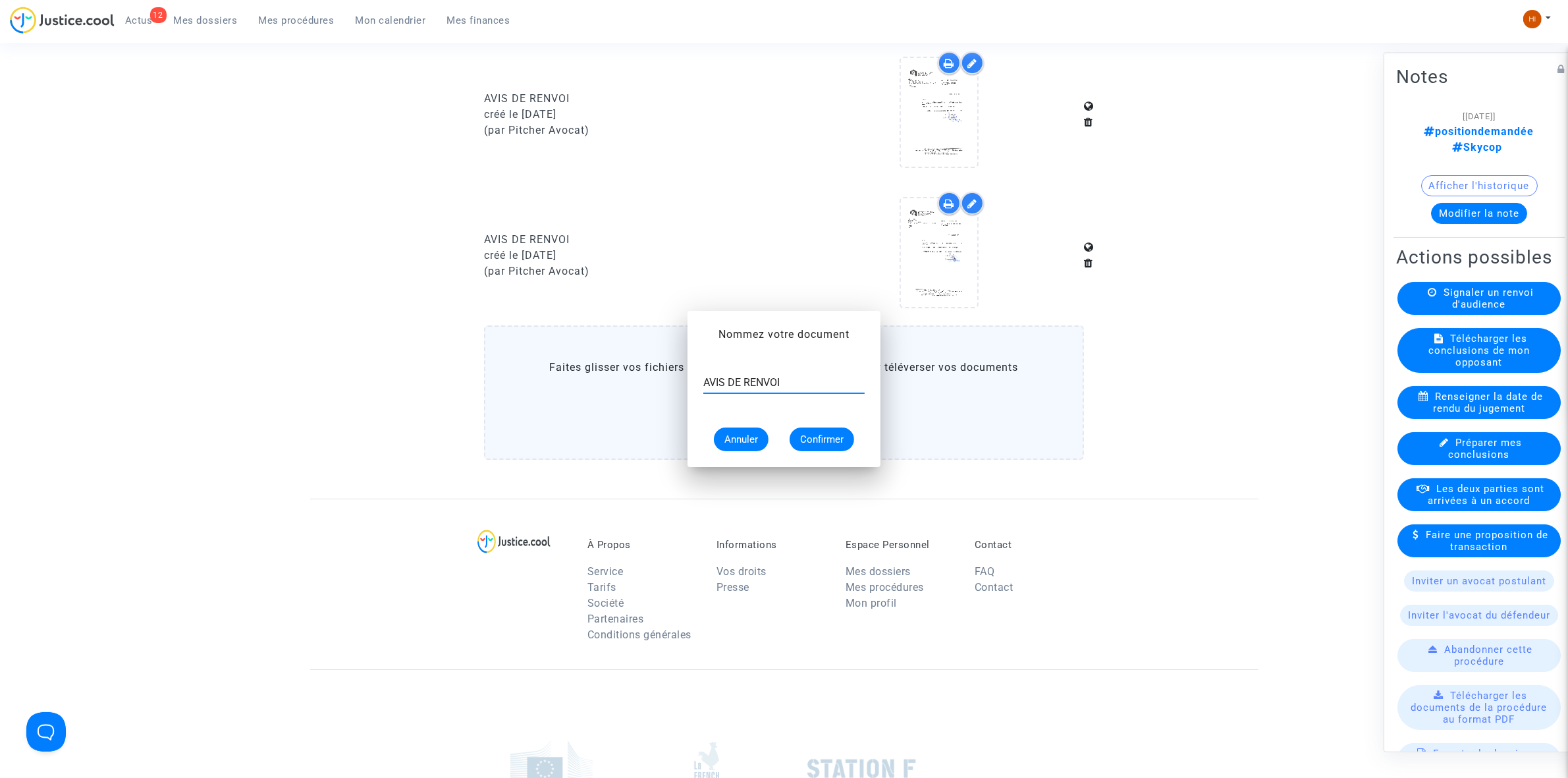
scroll to position [1482, 0]
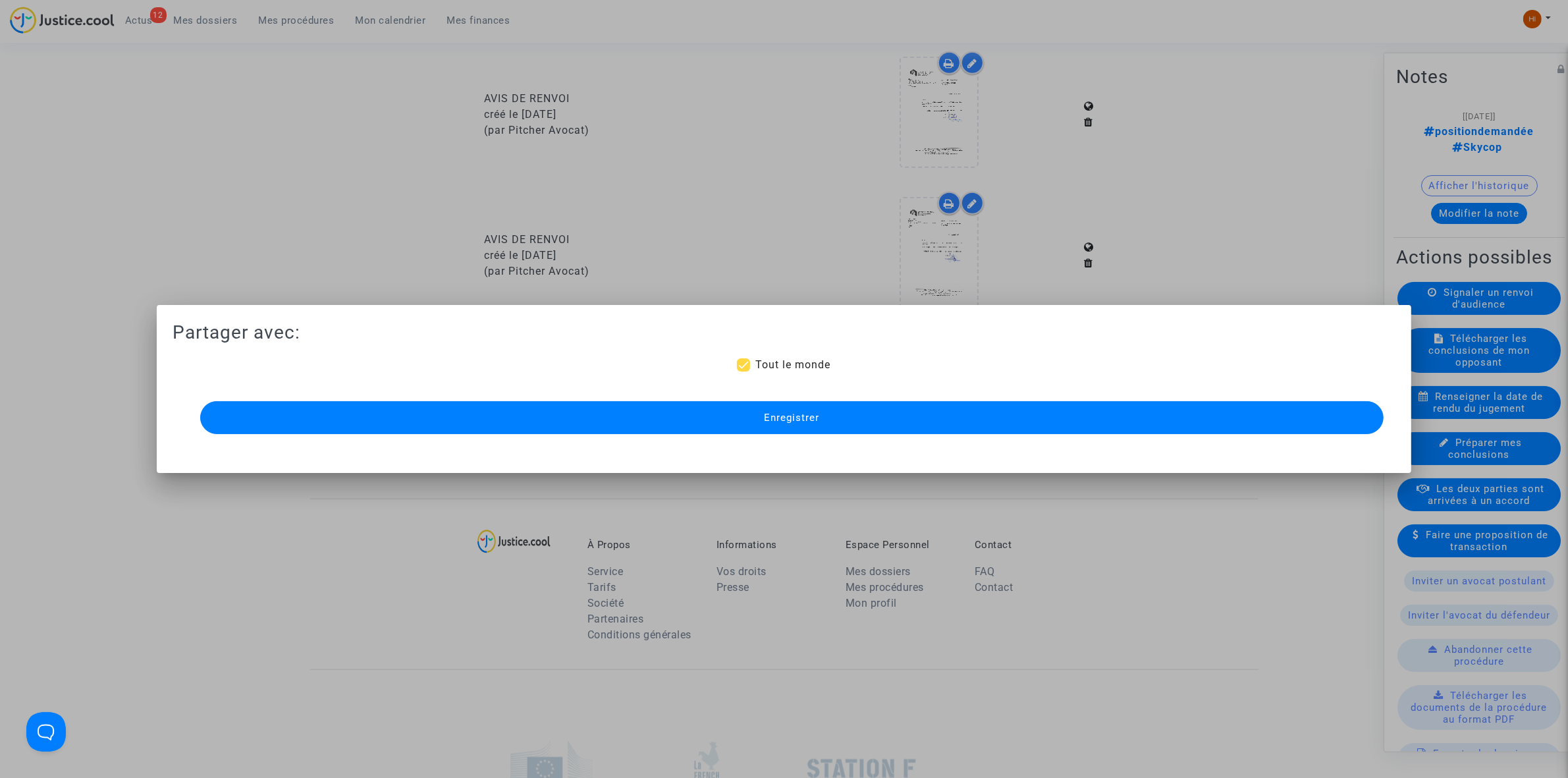
click at [768, 420] on span "Enregistrer" at bounding box center [791, 418] width 55 height 12
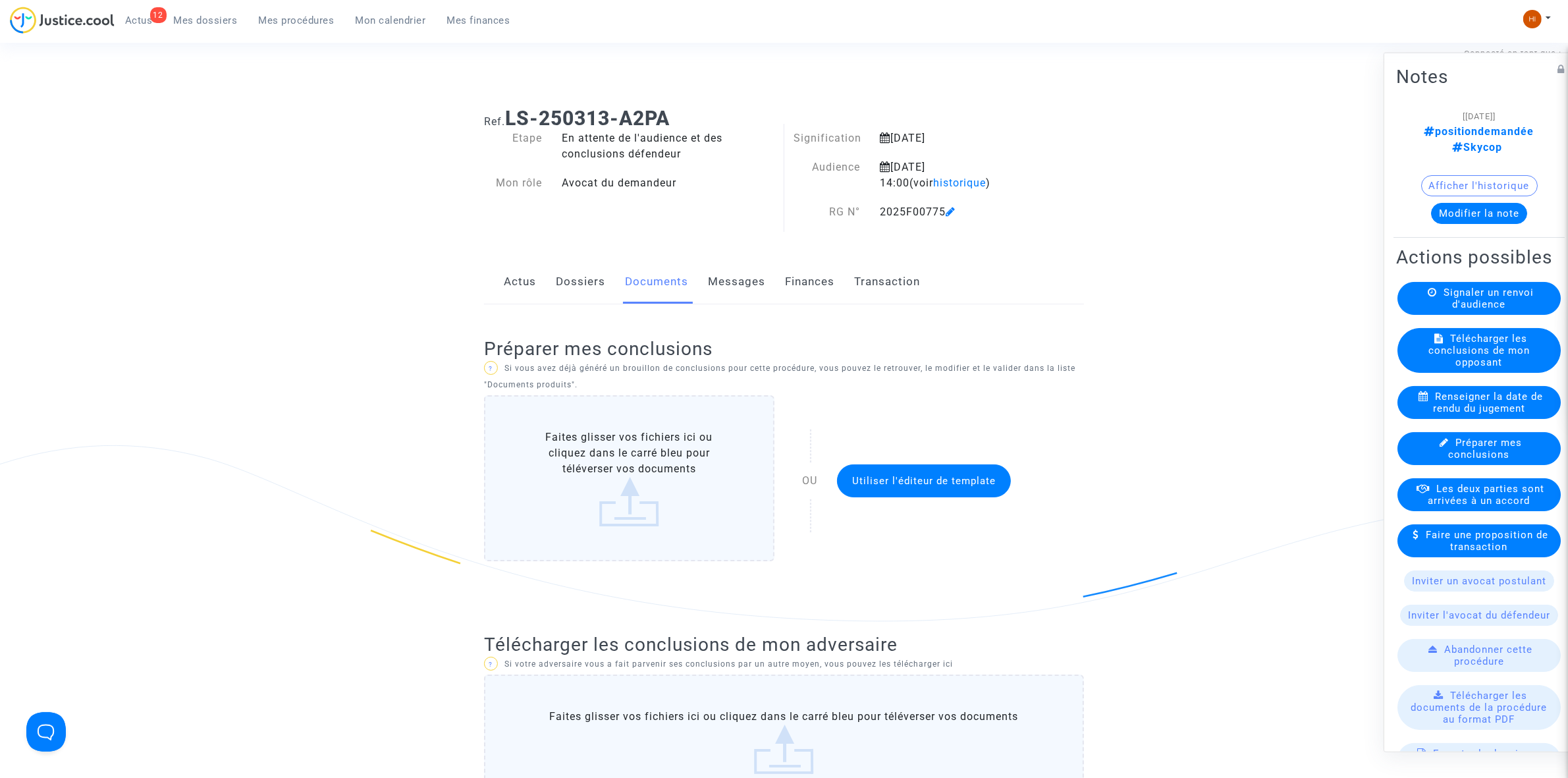
scroll to position [0, 0]
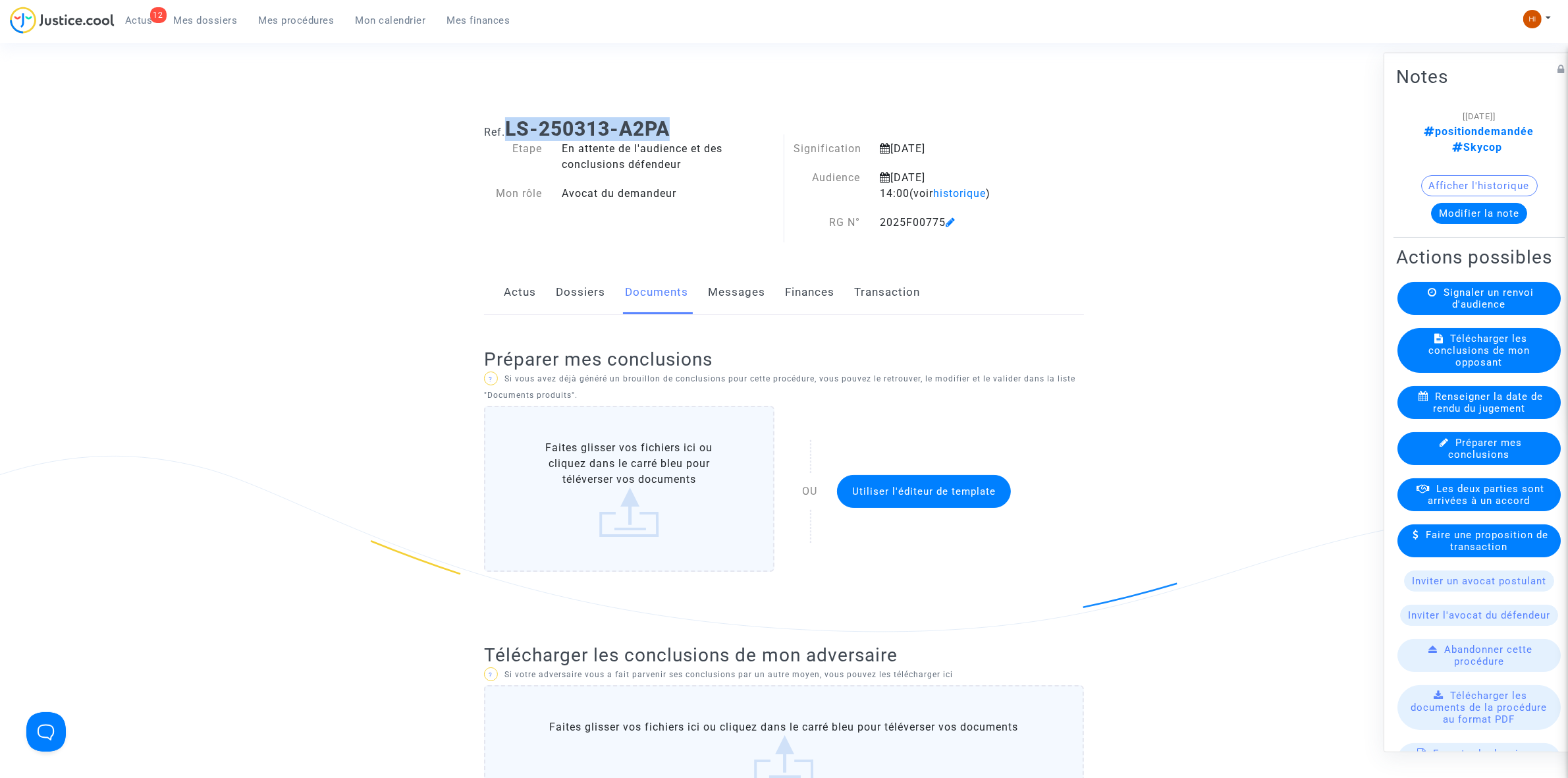
drag, startPoint x: 696, startPoint y: 120, endPoint x: 511, endPoint y: 117, distance: 185.0
click at [511, 117] on h1 "Ref. LS-250313-A2PA" at bounding box center [783, 129] width 600 height 24
copy b "LS-250313-A2PA"
click at [282, 23] on span "Mes procédures" at bounding box center [297, 20] width 76 height 12
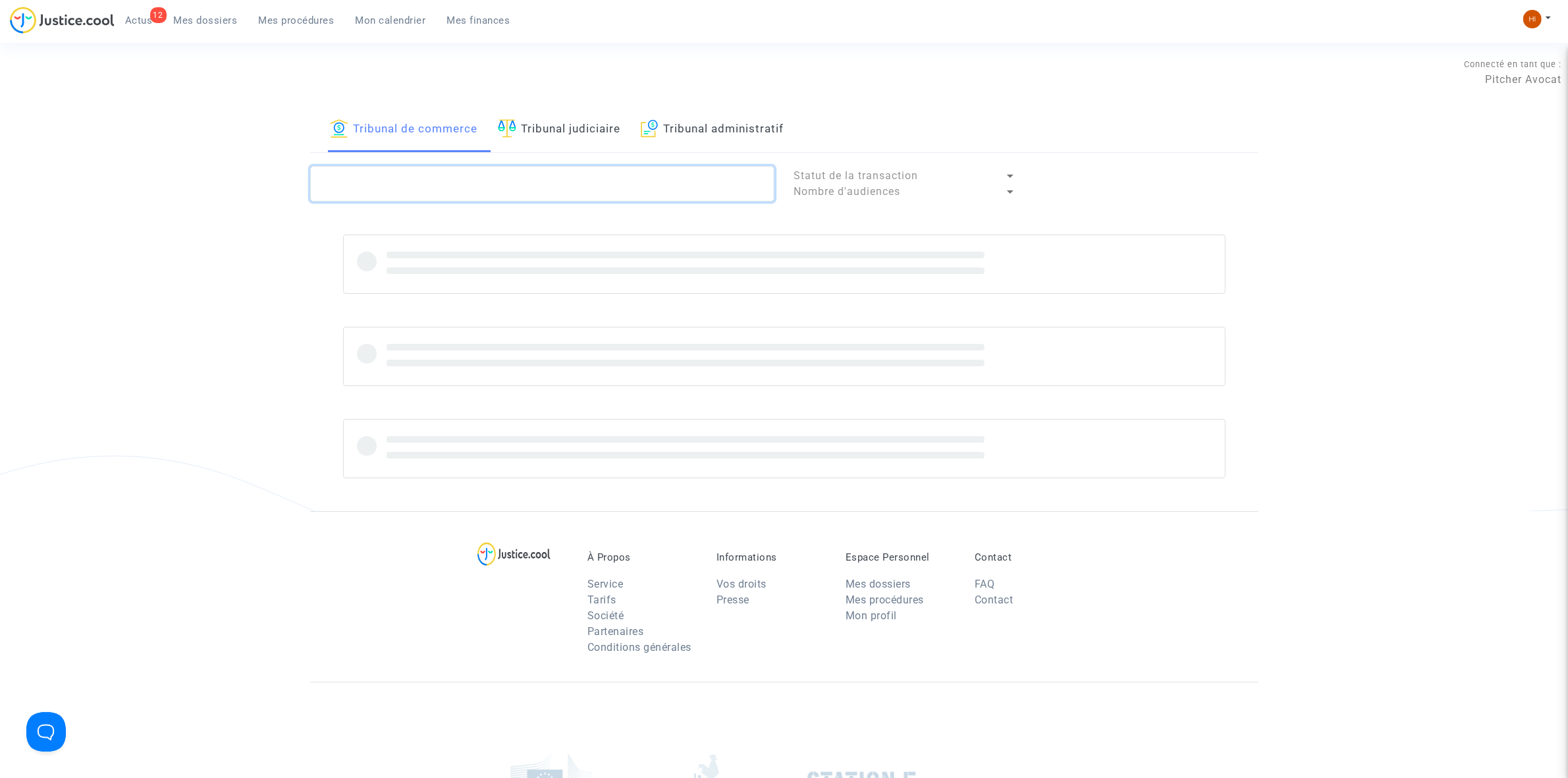
drag, startPoint x: 402, startPoint y: 166, endPoint x: 395, endPoint y: 184, distance: 19.3
click at [401, 166] on textarea at bounding box center [542, 184] width 464 height 36
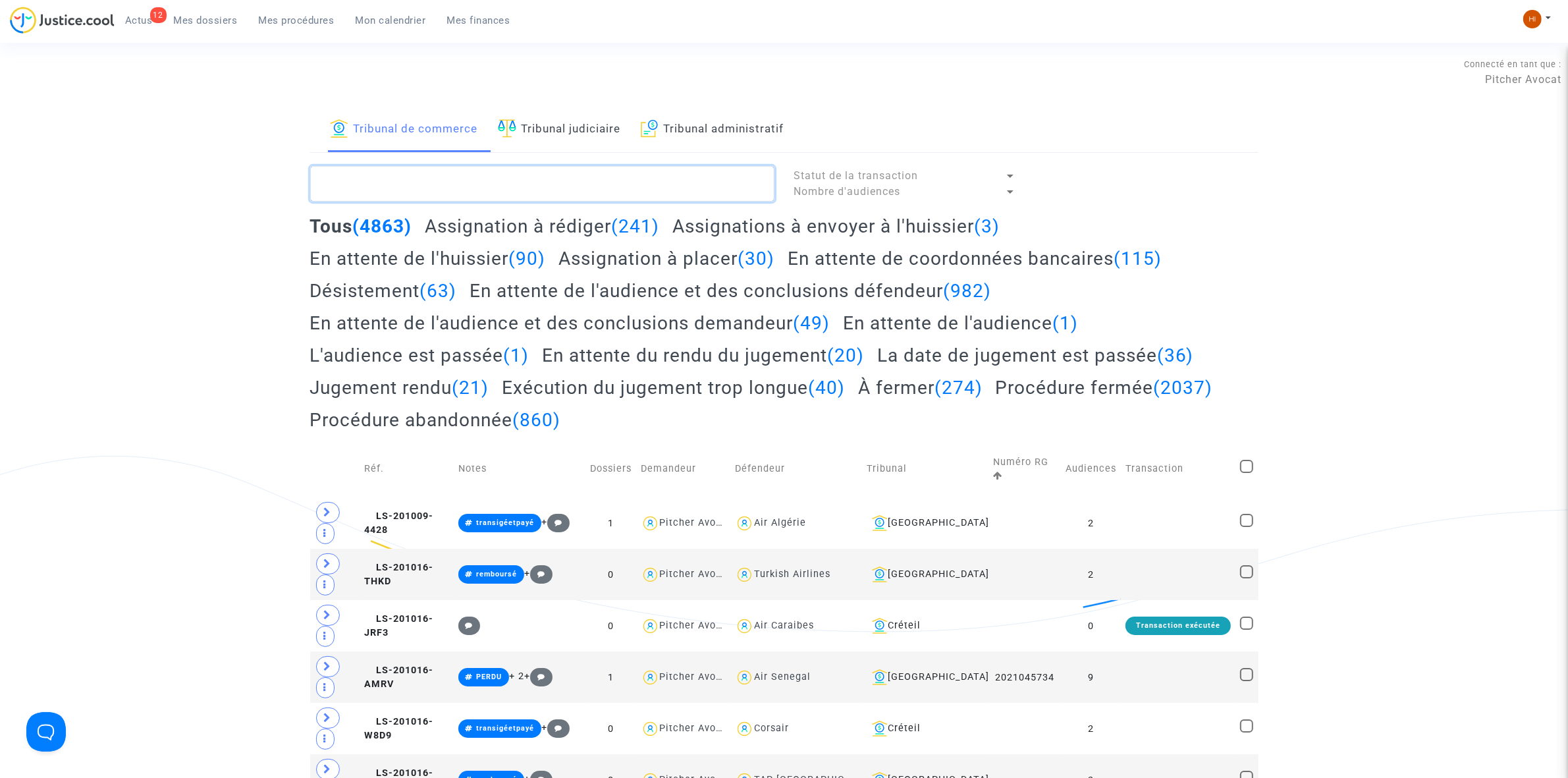
click at [395, 184] on textarea at bounding box center [542, 184] width 464 height 36
click at [430, 175] on textarea at bounding box center [542, 184] width 464 height 36
paste textarea "LS-250711-DGQJ"
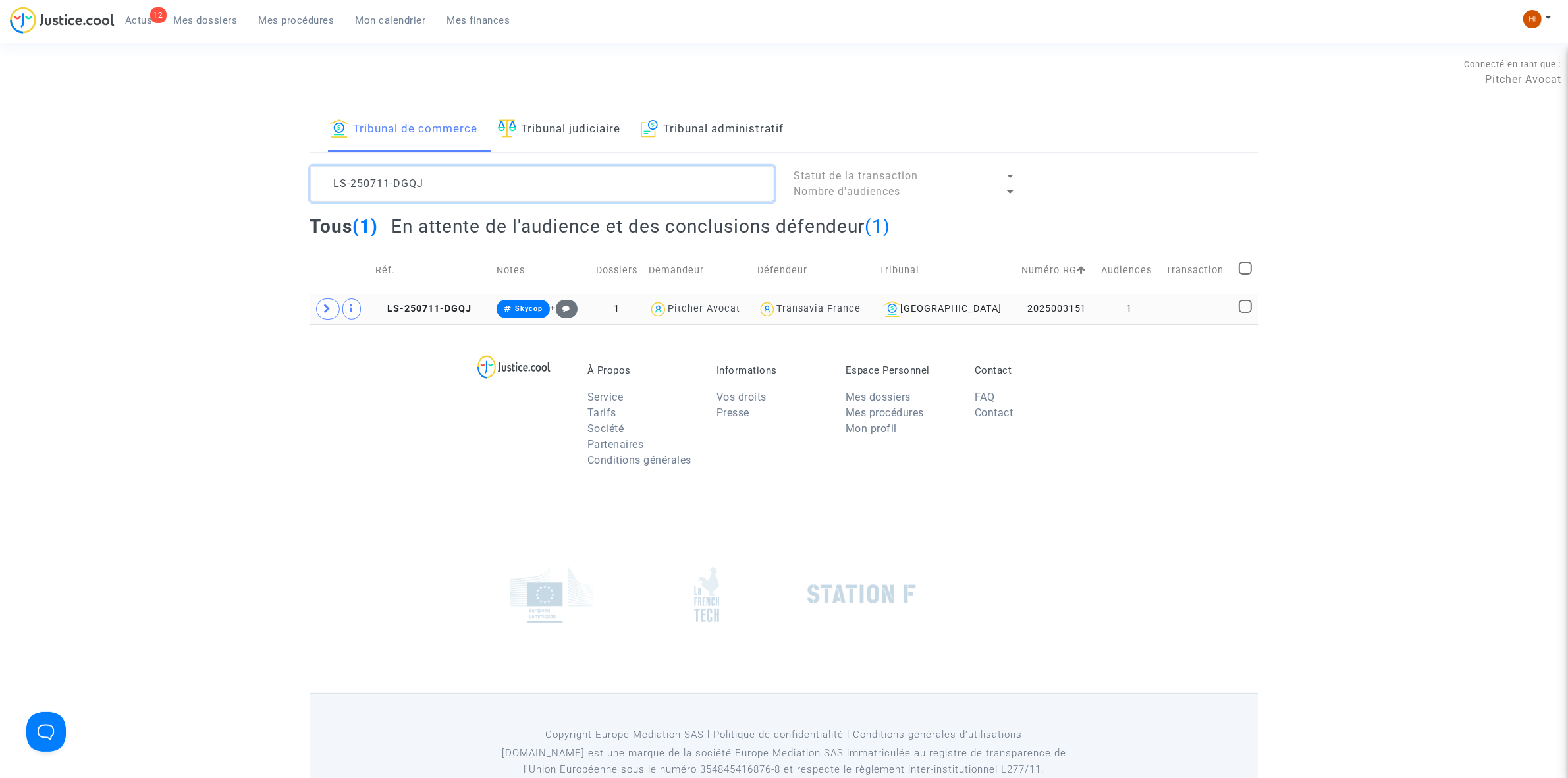
type textarea "LS-250711-DGQJ"
click at [1162, 306] on td at bounding box center [1197, 308] width 72 height 30
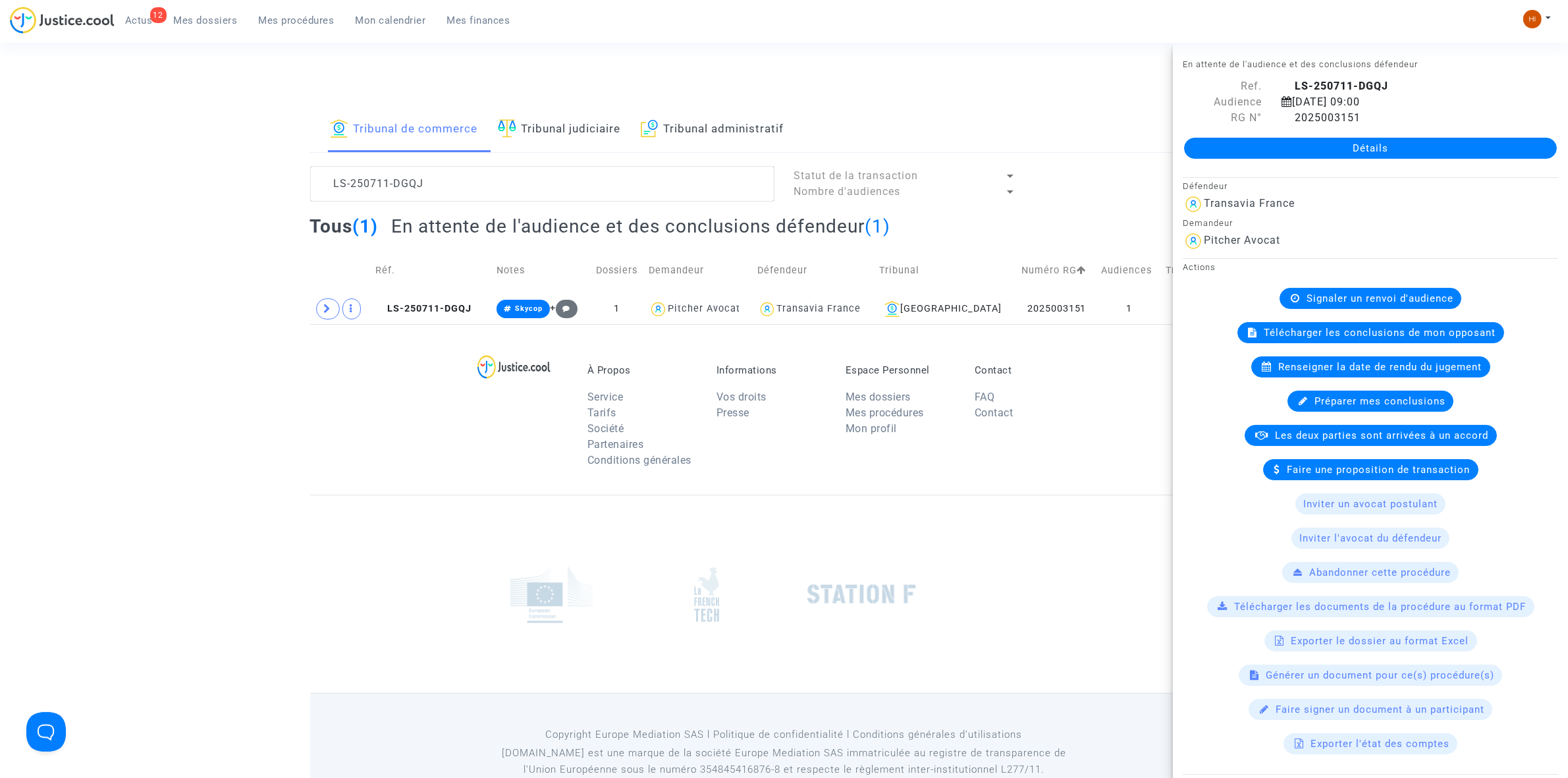
click at [1480, 149] on link "Détails" at bounding box center [1371, 148] width 373 height 21
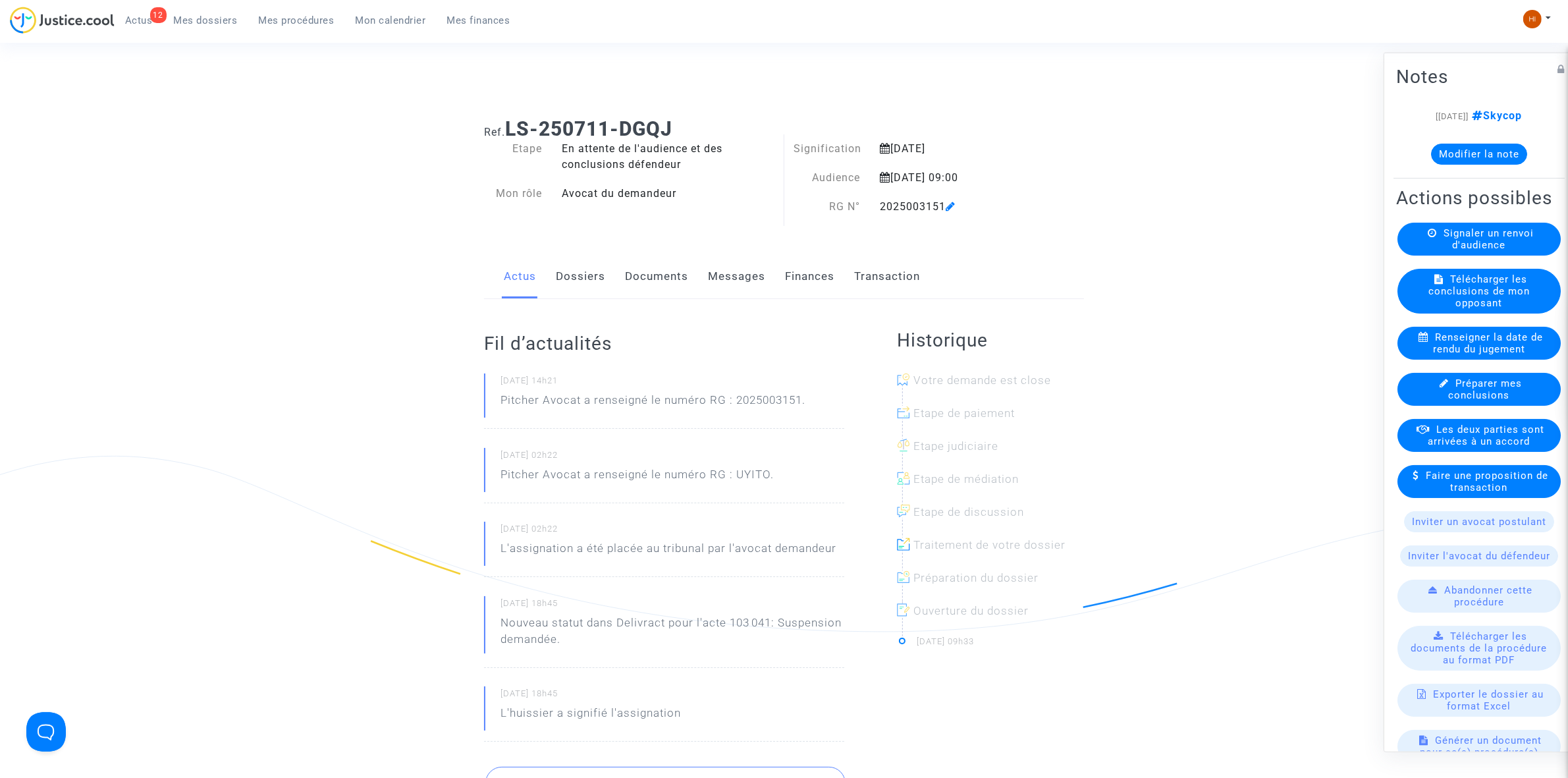
click at [652, 269] on link "Documents" at bounding box center [656, 276] width 63 height 43
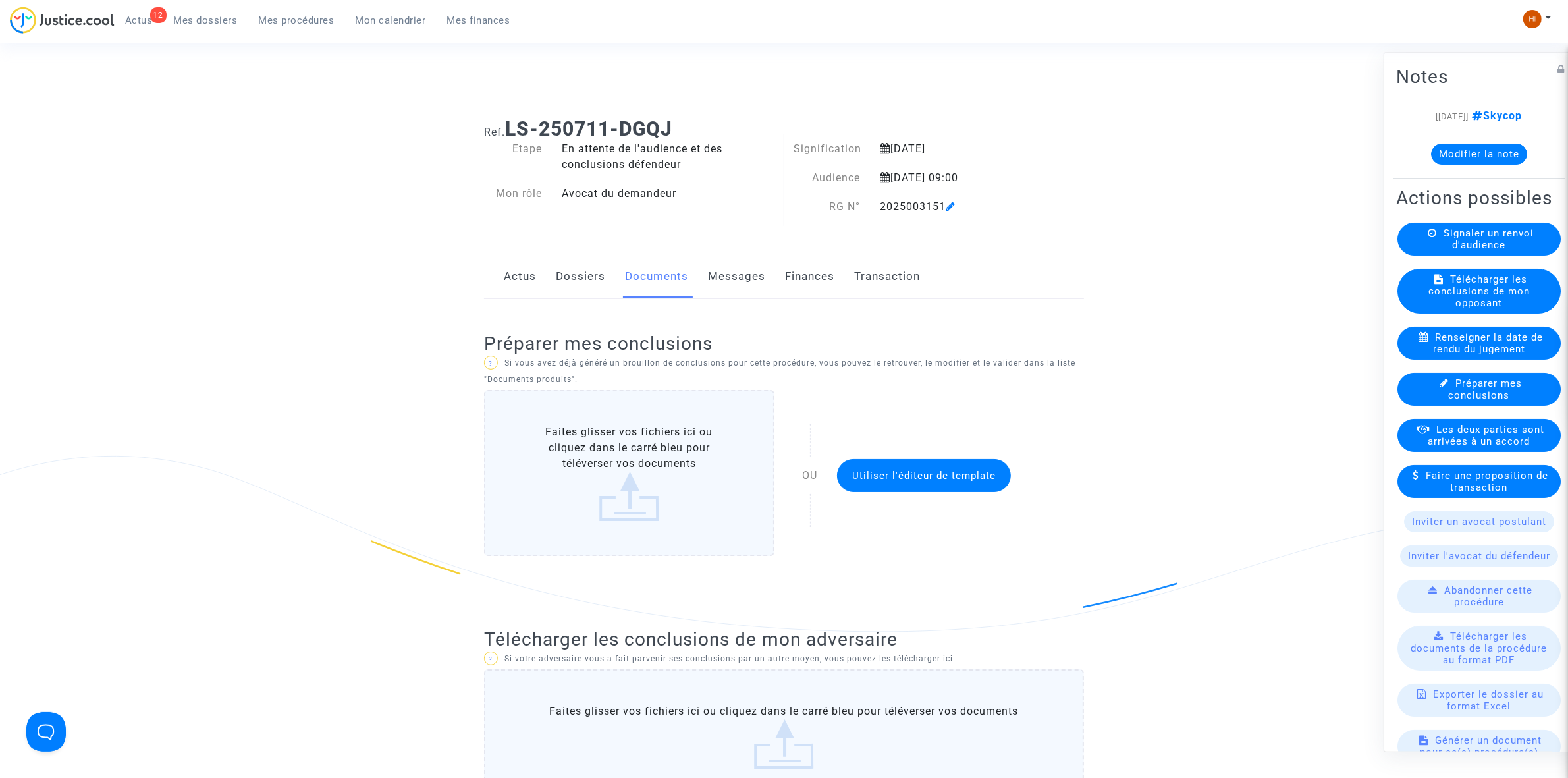
click at [577, 277] on link "Dossiers" at bounding box center [580, 276] width 49 height 43
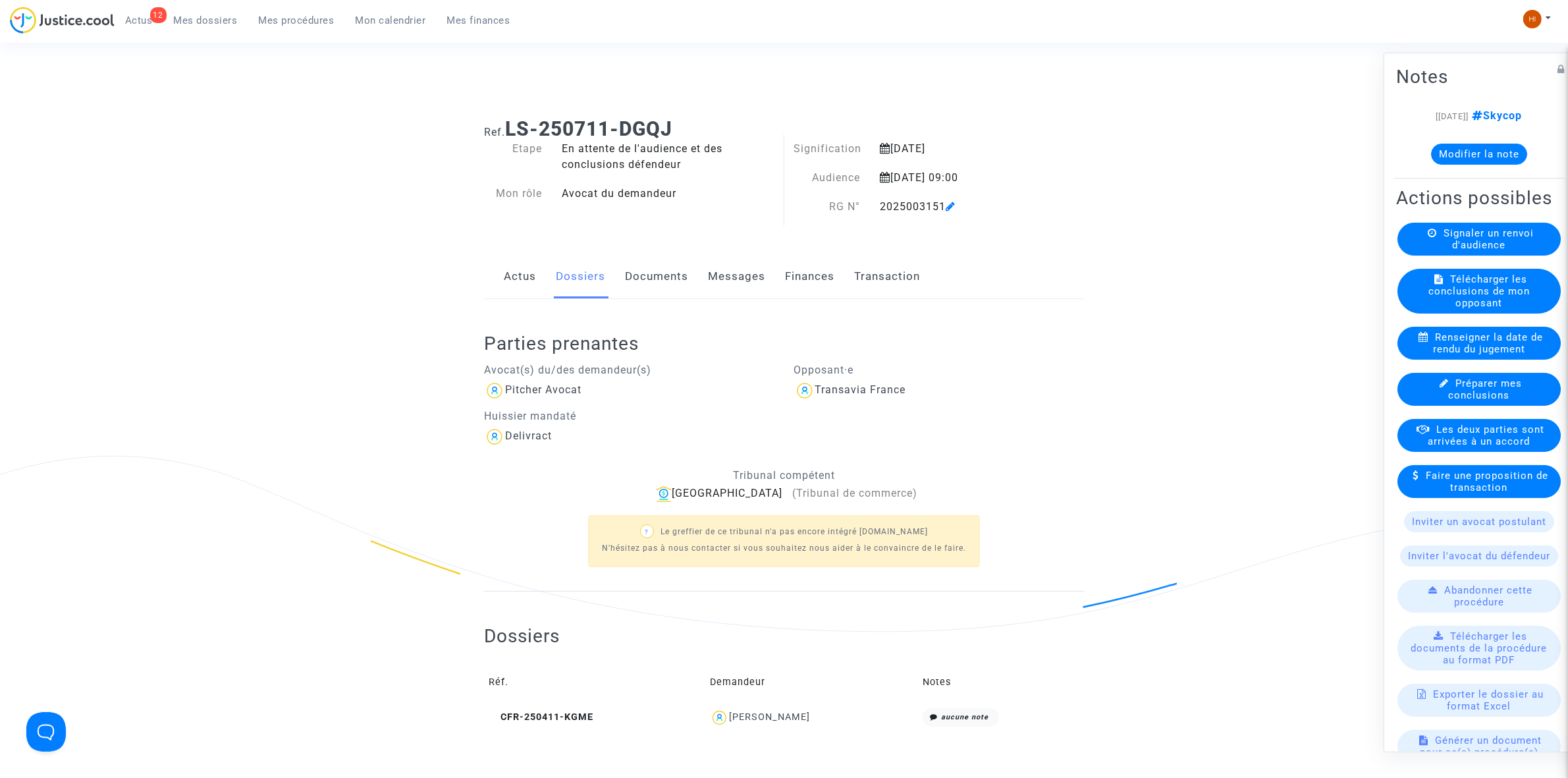
click at [657, 281] on link "Documents" at bounding box center [656, 276] width 63 height 43
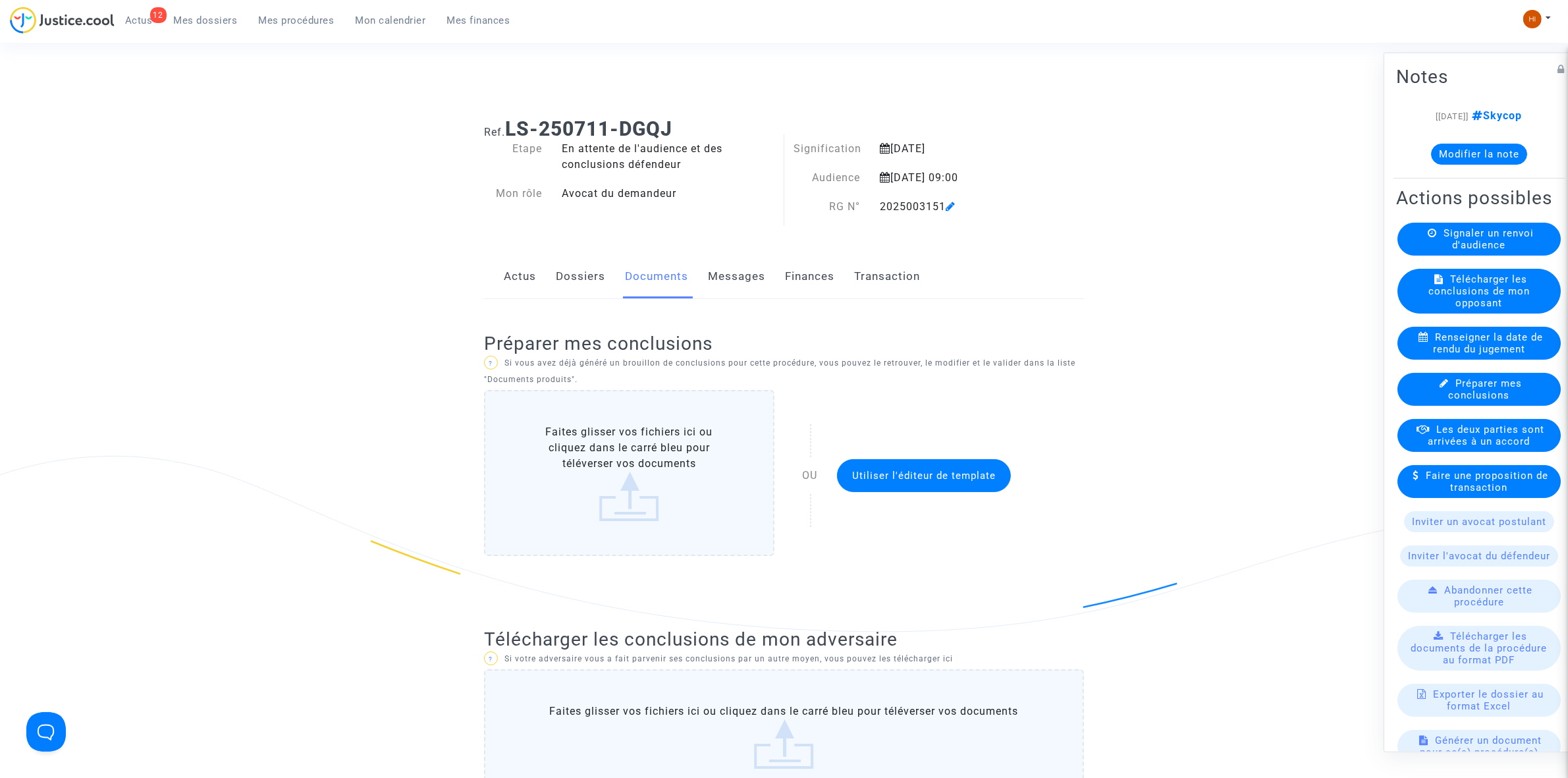
click at [581, 278] on link "Dossiers" at bounding box center [580, 276] width 49 height 43
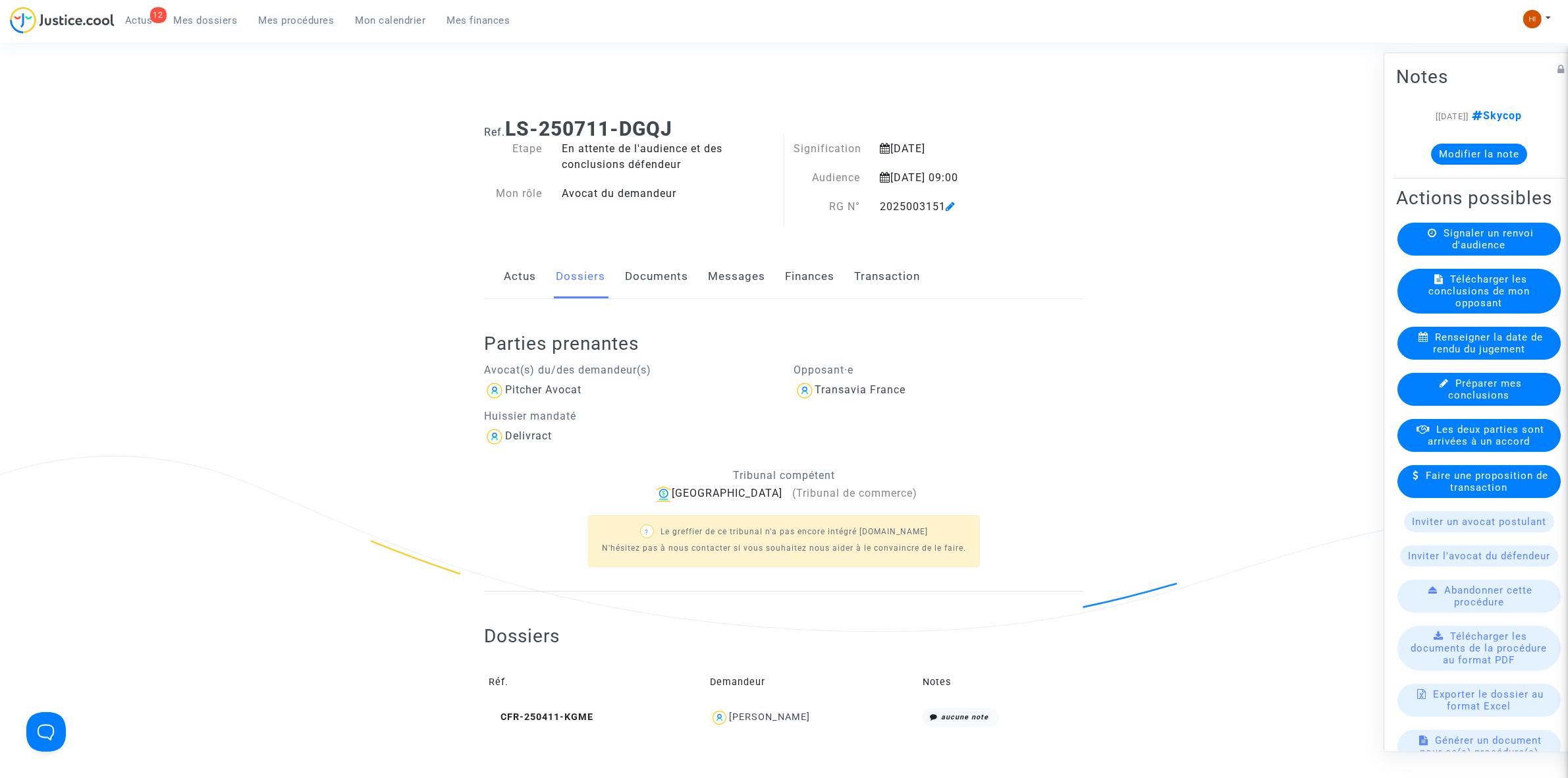
click at [656, 273] on link "Documents" at bounding box center [656, 276] width 63 height 43
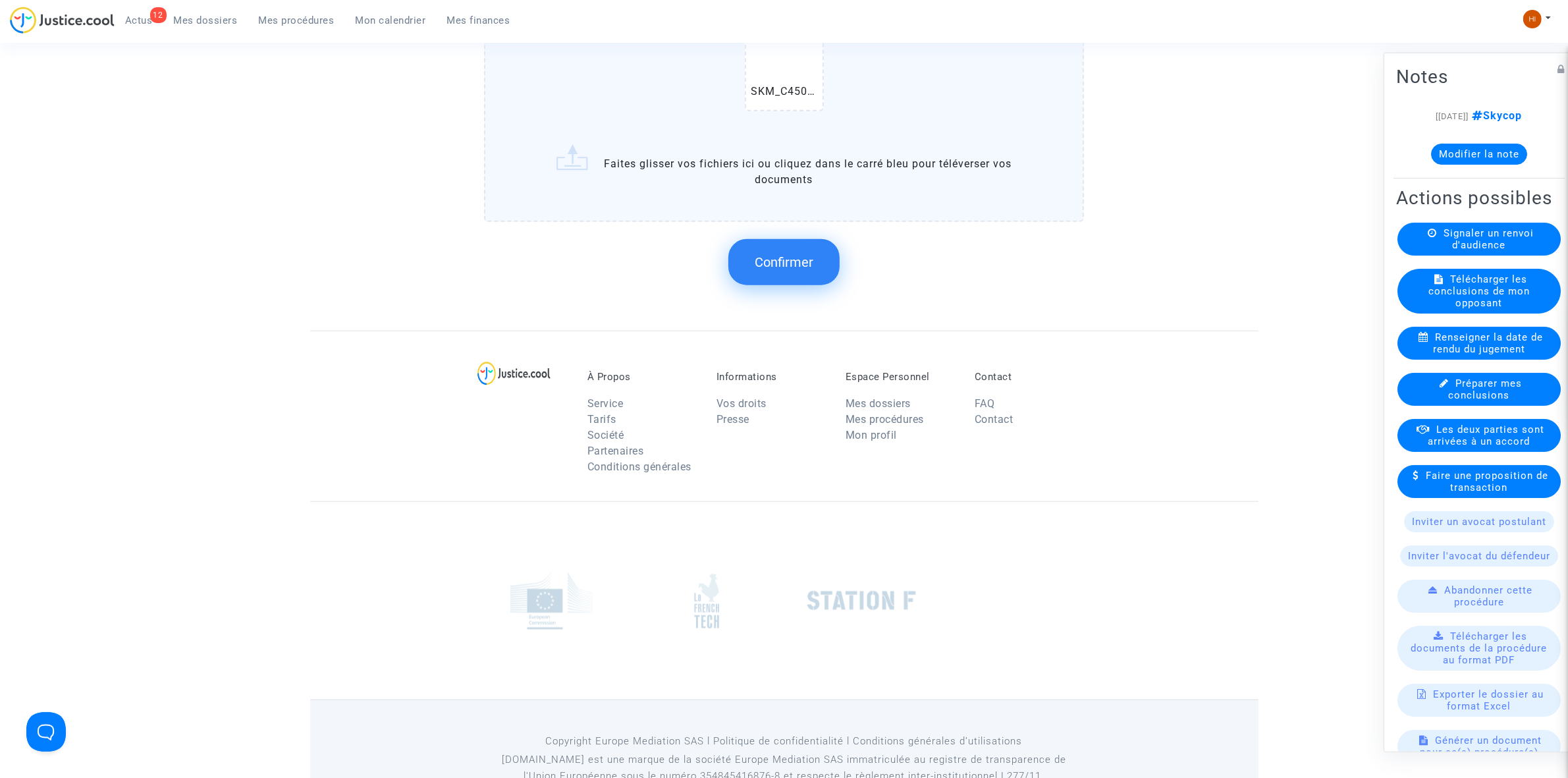
scroll to position [1614, 0]
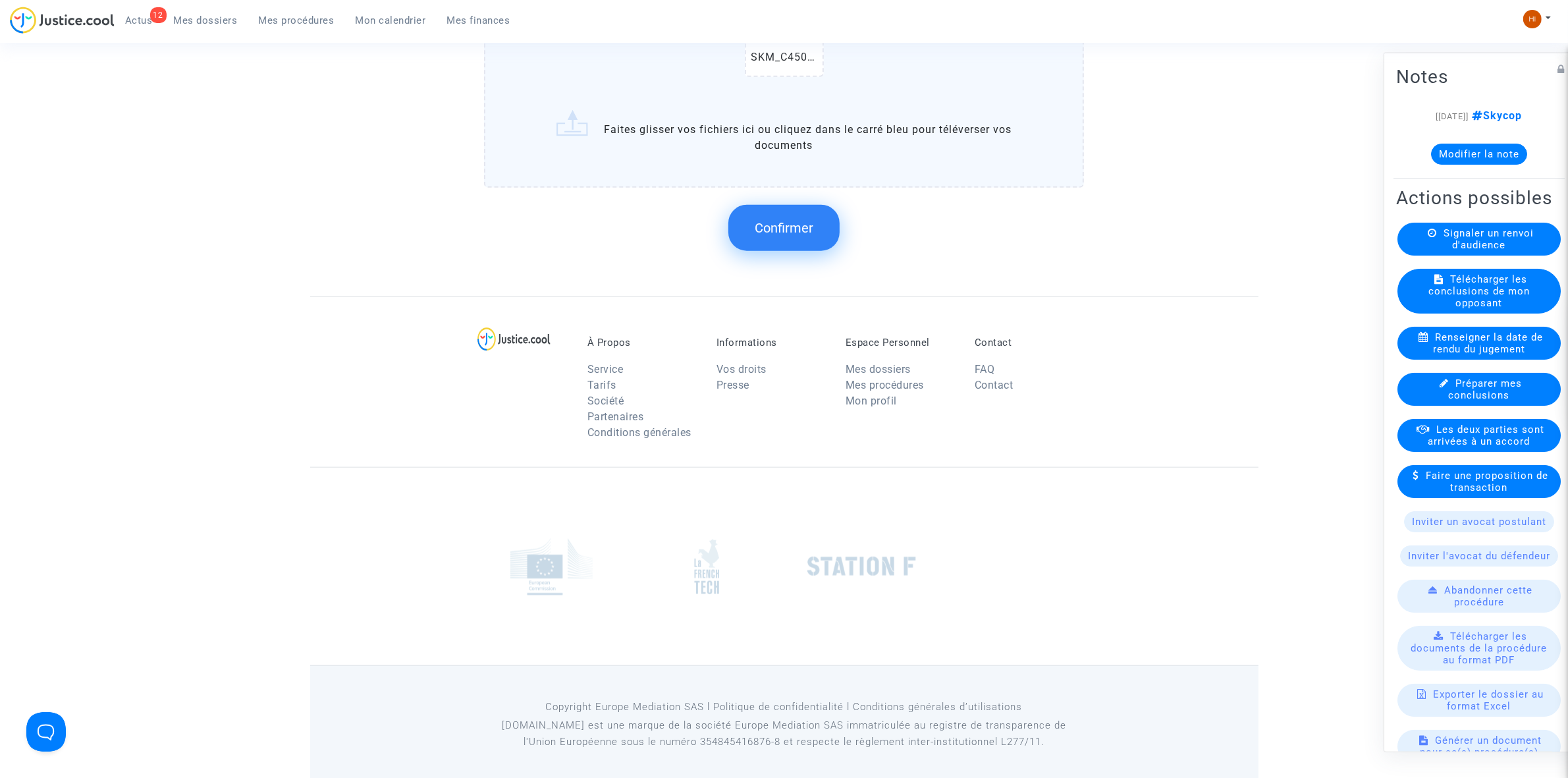
click at [773, 220] on span "Confirmer" at bounding box center [784, 227] width 59 height 16
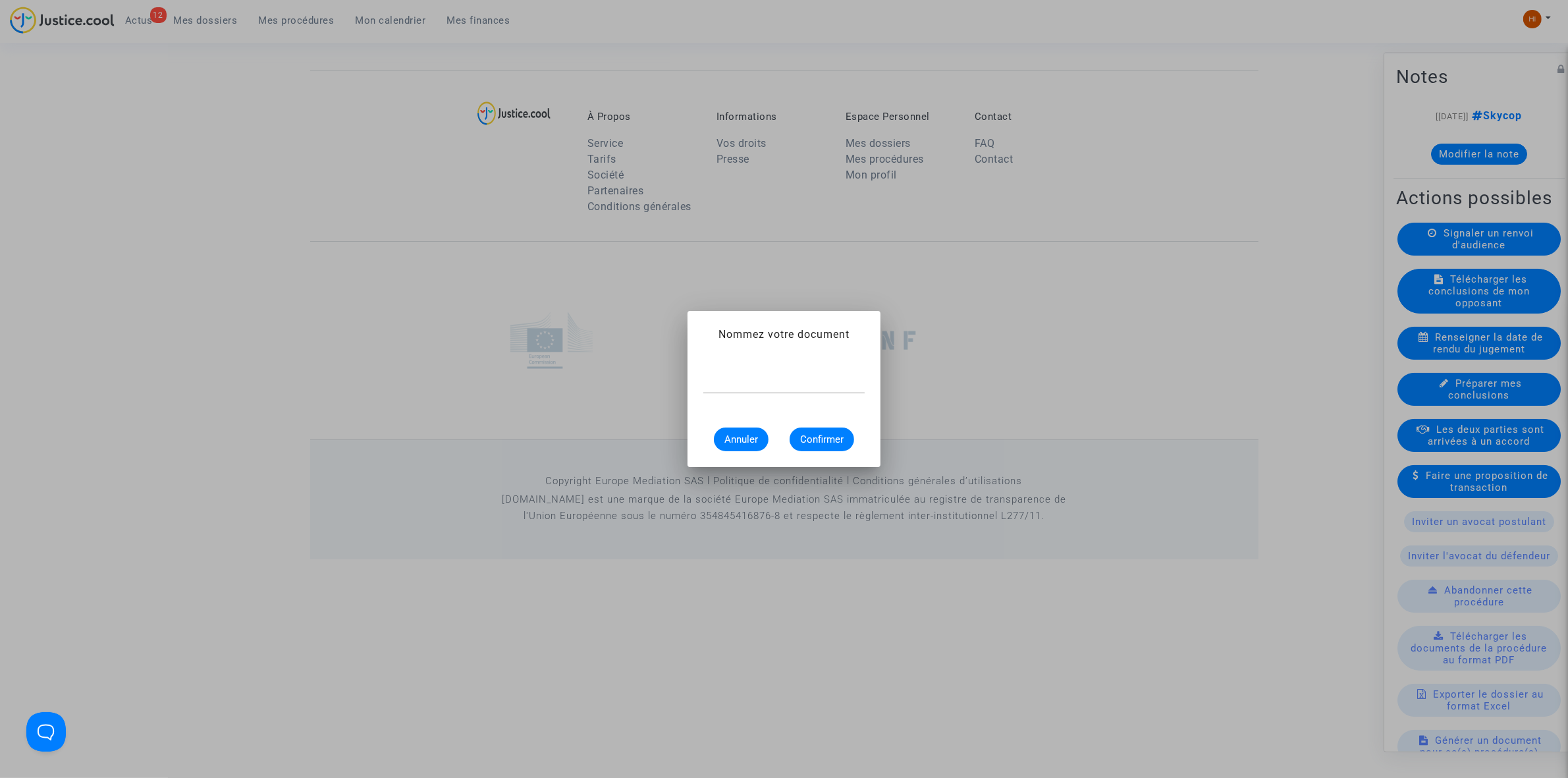
scroll to position [0, 0]
type input "RECEPISSE D'ENROLEMENT"
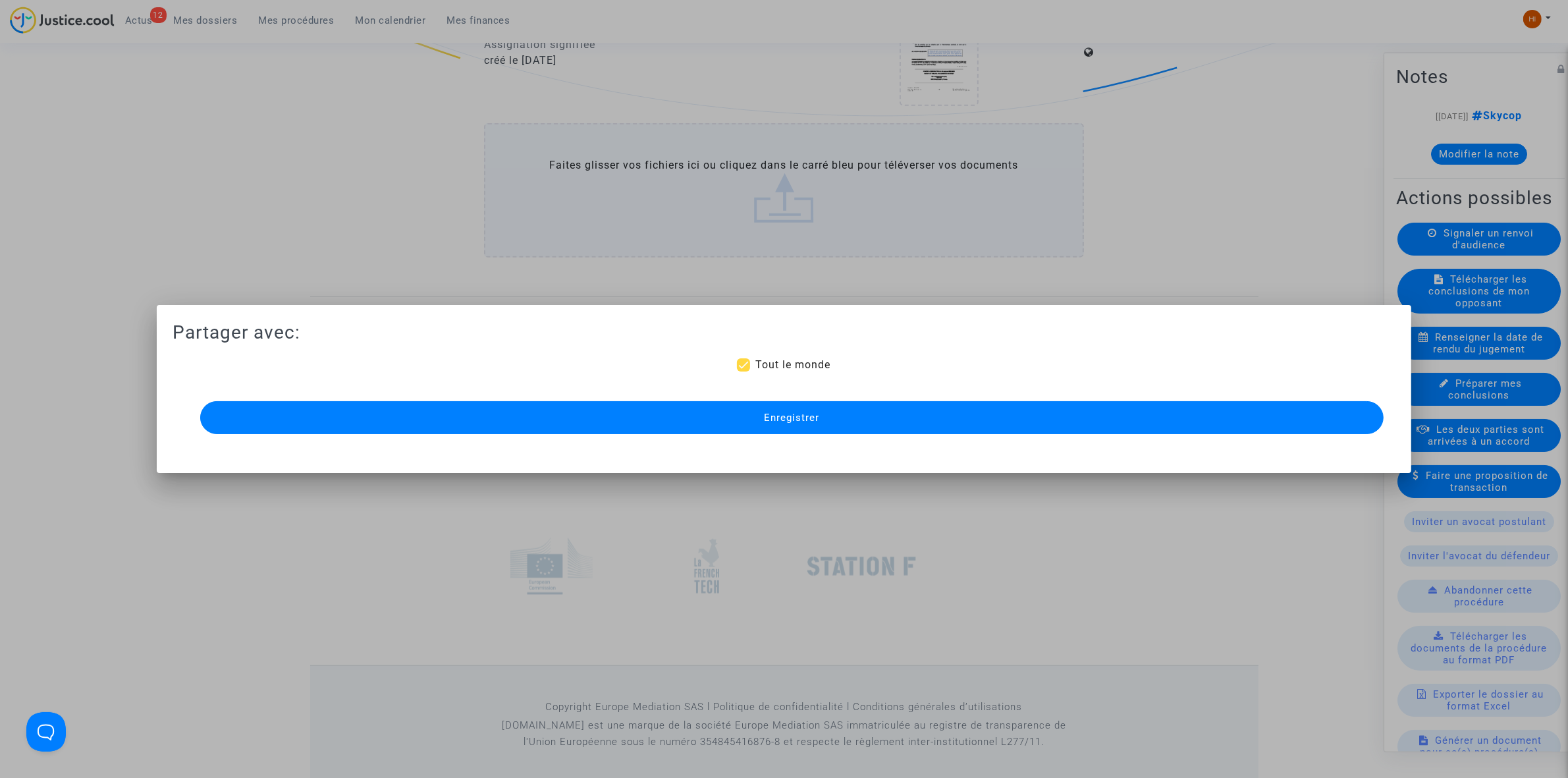
drag, startPoint x: 676, startPoint y: 400, endPoint x: 676, endPoint y: 407, distance: 7.0
click at [676, 403] on div "Enregistrer" at bounding box center [784, 417] width 1184 height 39
click at [674, 412] on button "Enregistrer" at bounding box center [791, 418] width 1184 height 33
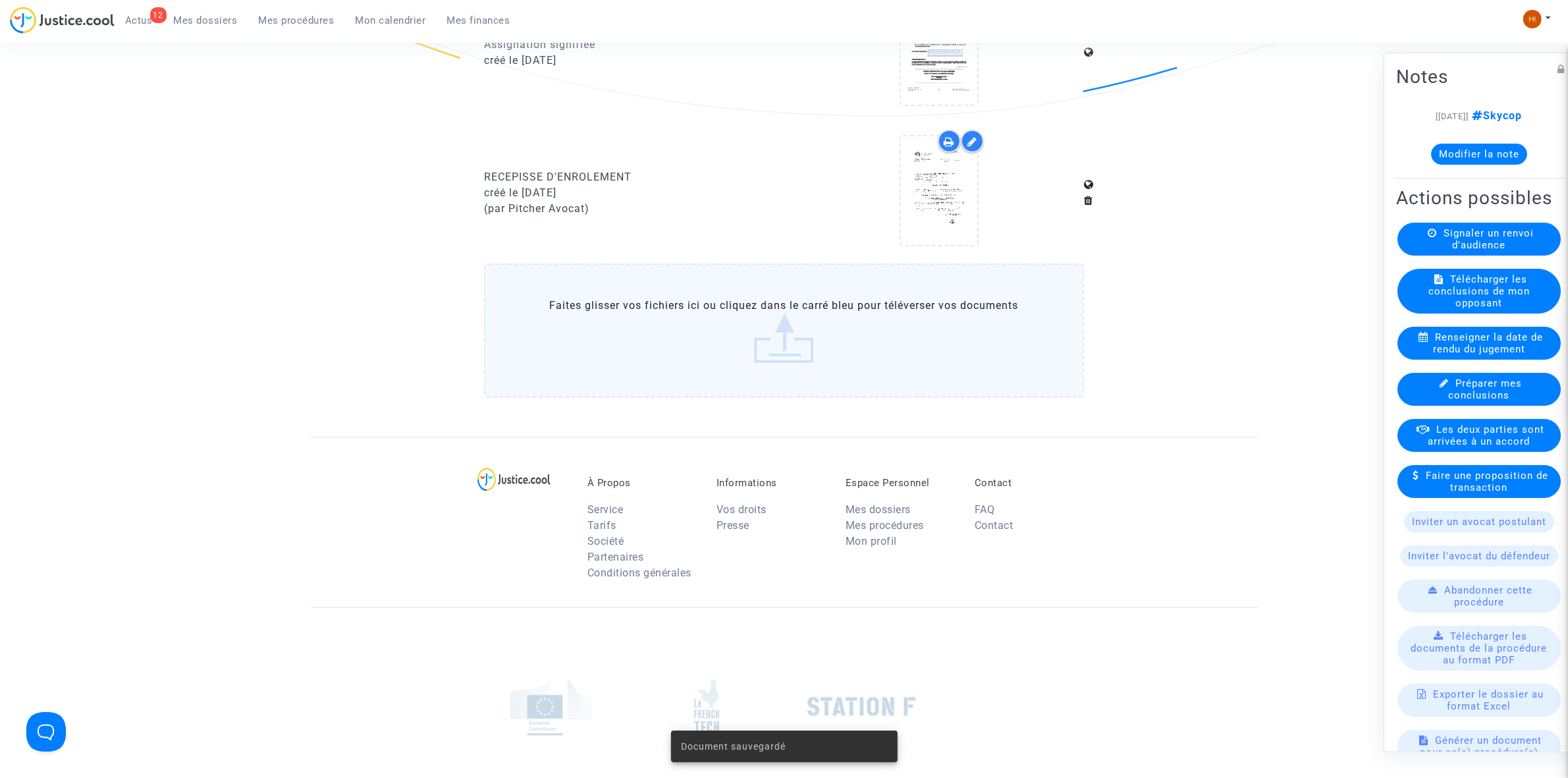
drag, startPoint x: 305, startPoint y: 15, endPoint x: 129, endPoint y: 185, distance: 244.7
click at [305, 15] on span "Mes procédures" at bounding box center [297, 20] width 76 height 12
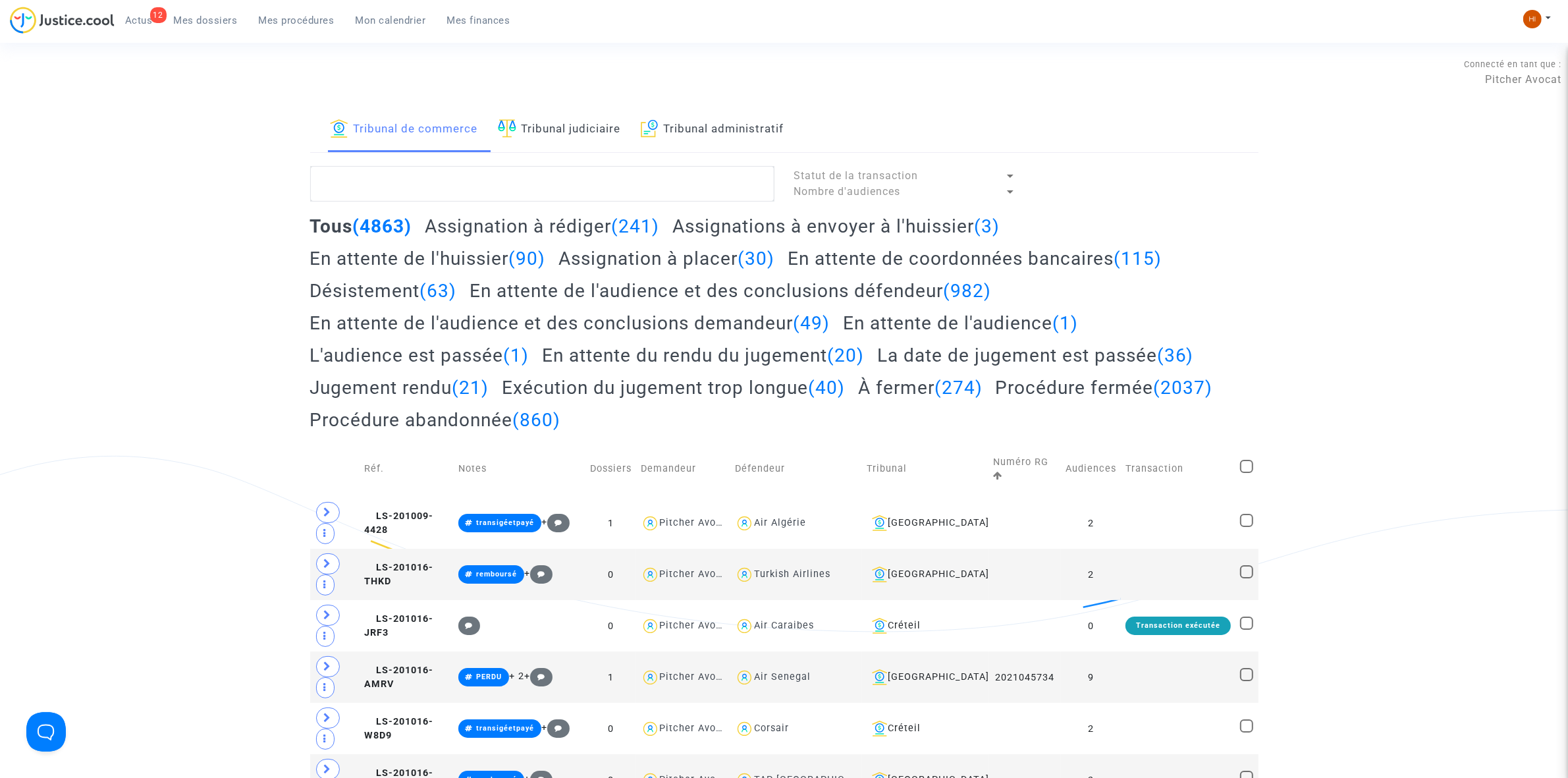
click at [525, 125] on link "Tribunal judiciaire" at bounding box center [560, 129] width 123 height 45
click at [516, 192] on textarea at bounding box center [542, 184] width 464 height 36
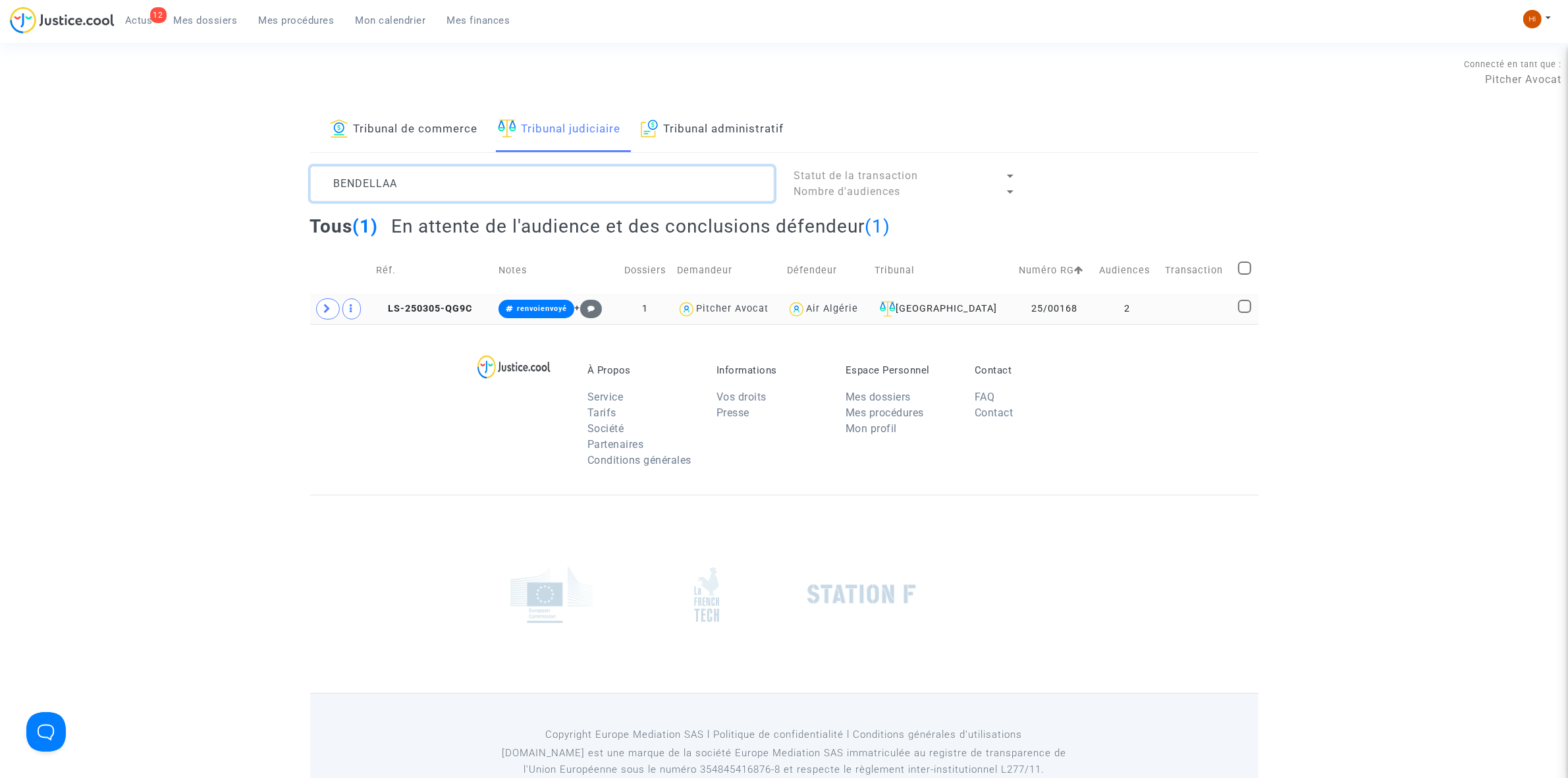
type textarea "BENDELLAA"
click at [1161, 316] on td at bounding box center [1197, 308] width 73 height 30
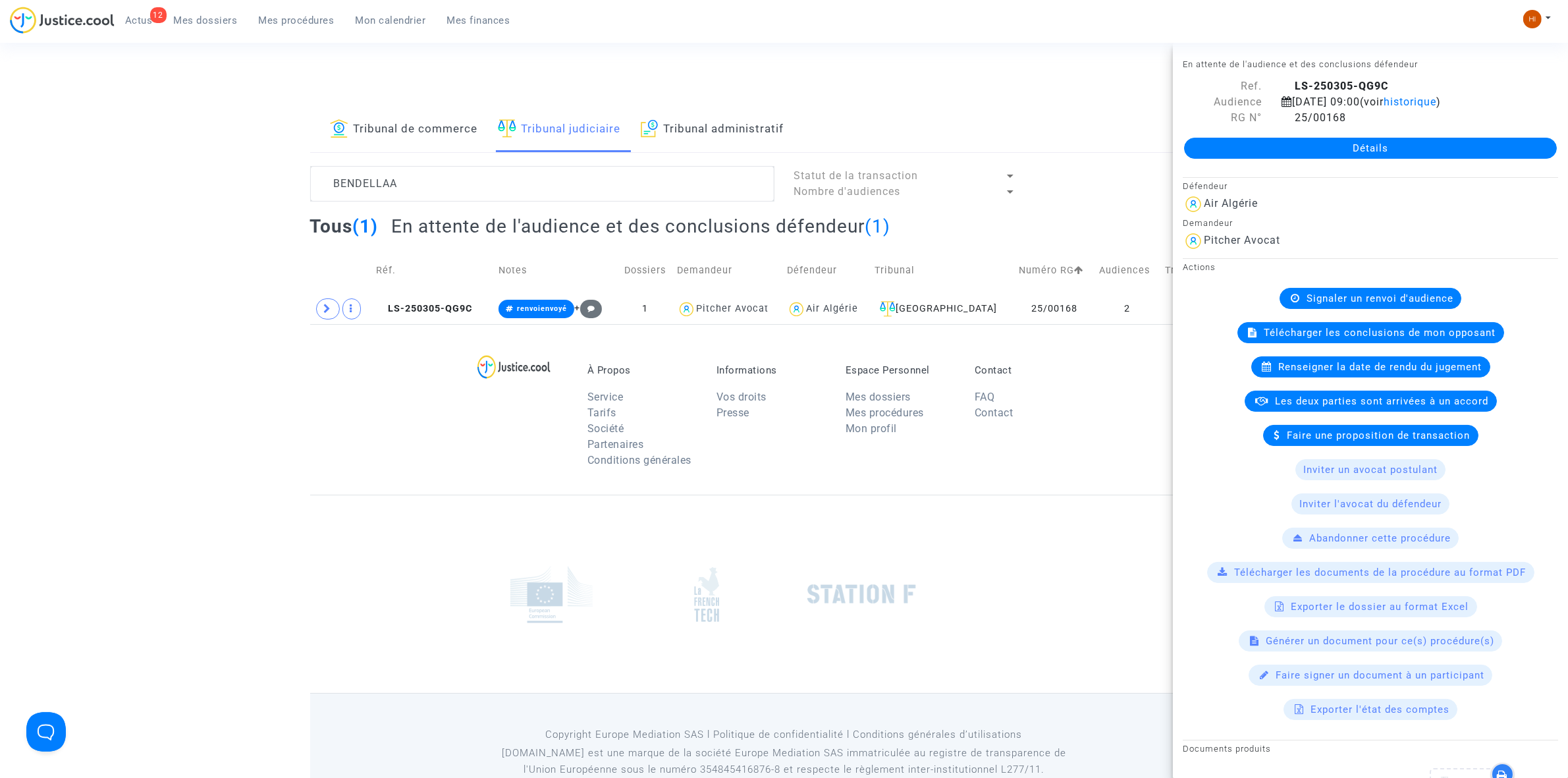
click at [1396, 155] on link "Détails" at bounding box center [1371, 148] width 373 height 21
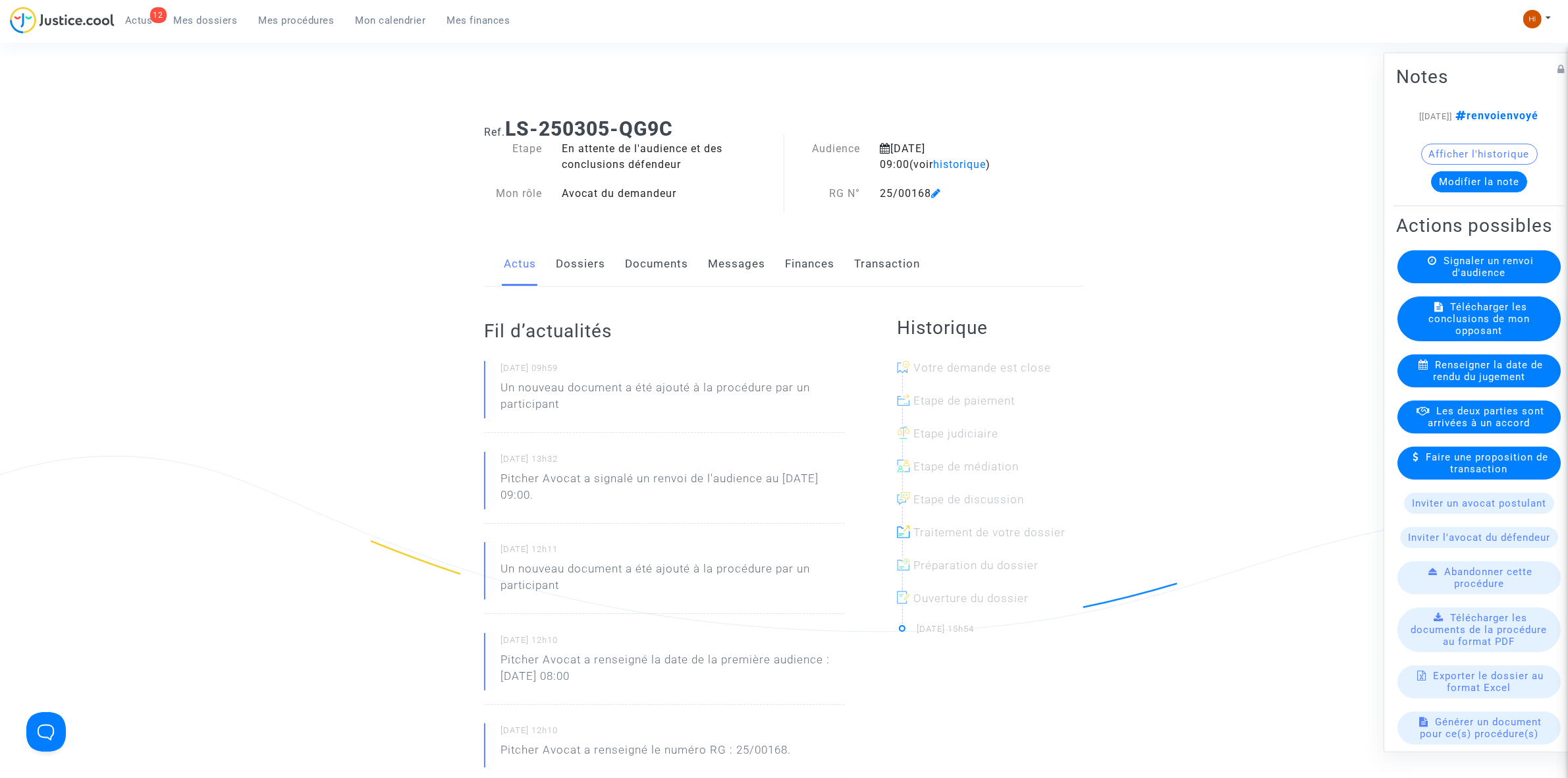
click at [1497, 282] on div "Signaler un renvoi d'audience" at bounding box center [1480, 266] width 163 height 33
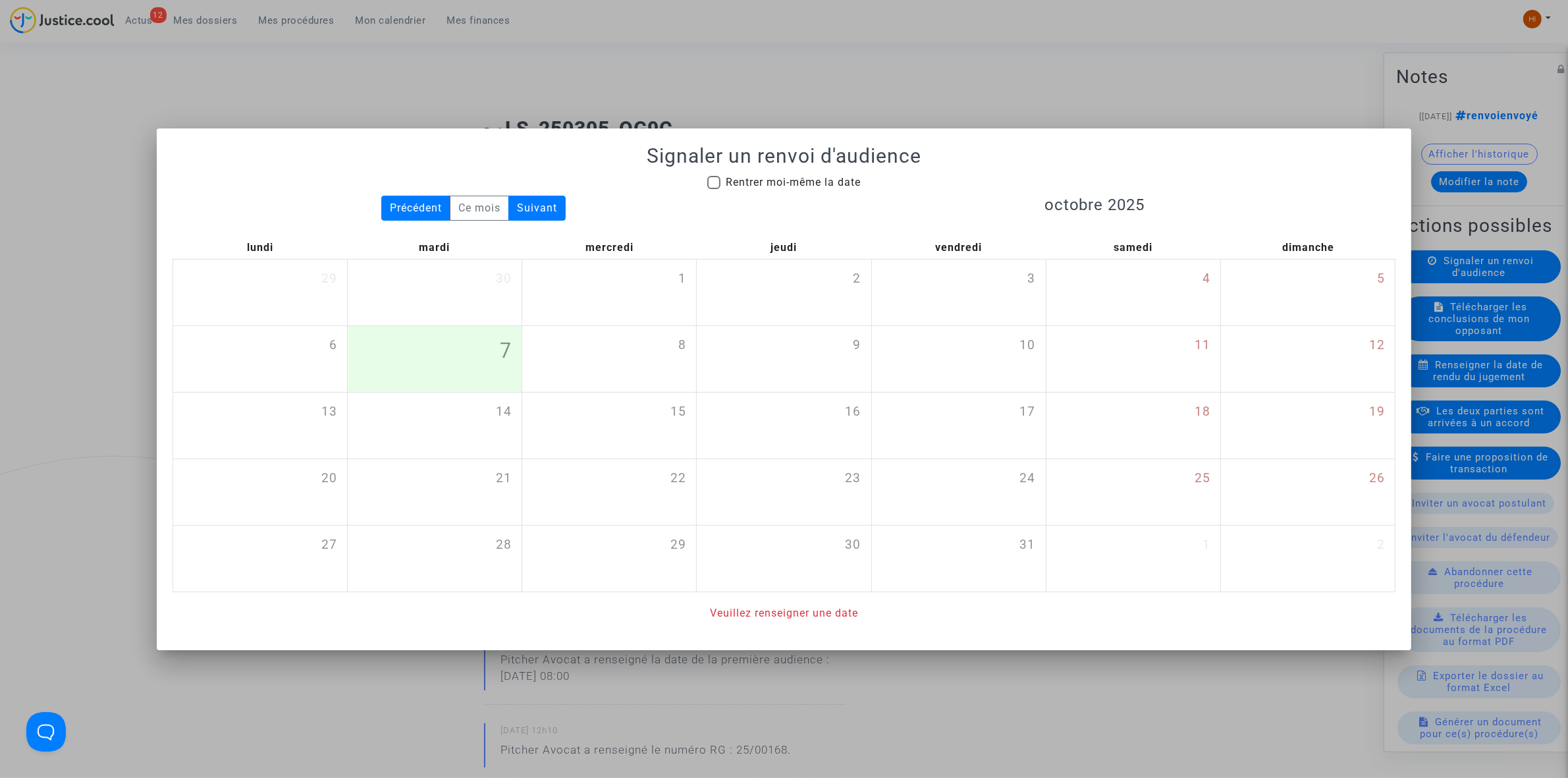
click at [812, 189] on mat-checkbox "Rentrer moi-même la date" at bounding box center [784, 185] width 154 height 21
click at [825, 183] on span "Rentrer moi-même la date" at bounding box center [794, 182] width 135 height 13
click at [714, 189] on input "Rentrer moi-même la date" at bounding box center [713, 189] width 1 height 1
checkbox input "true"
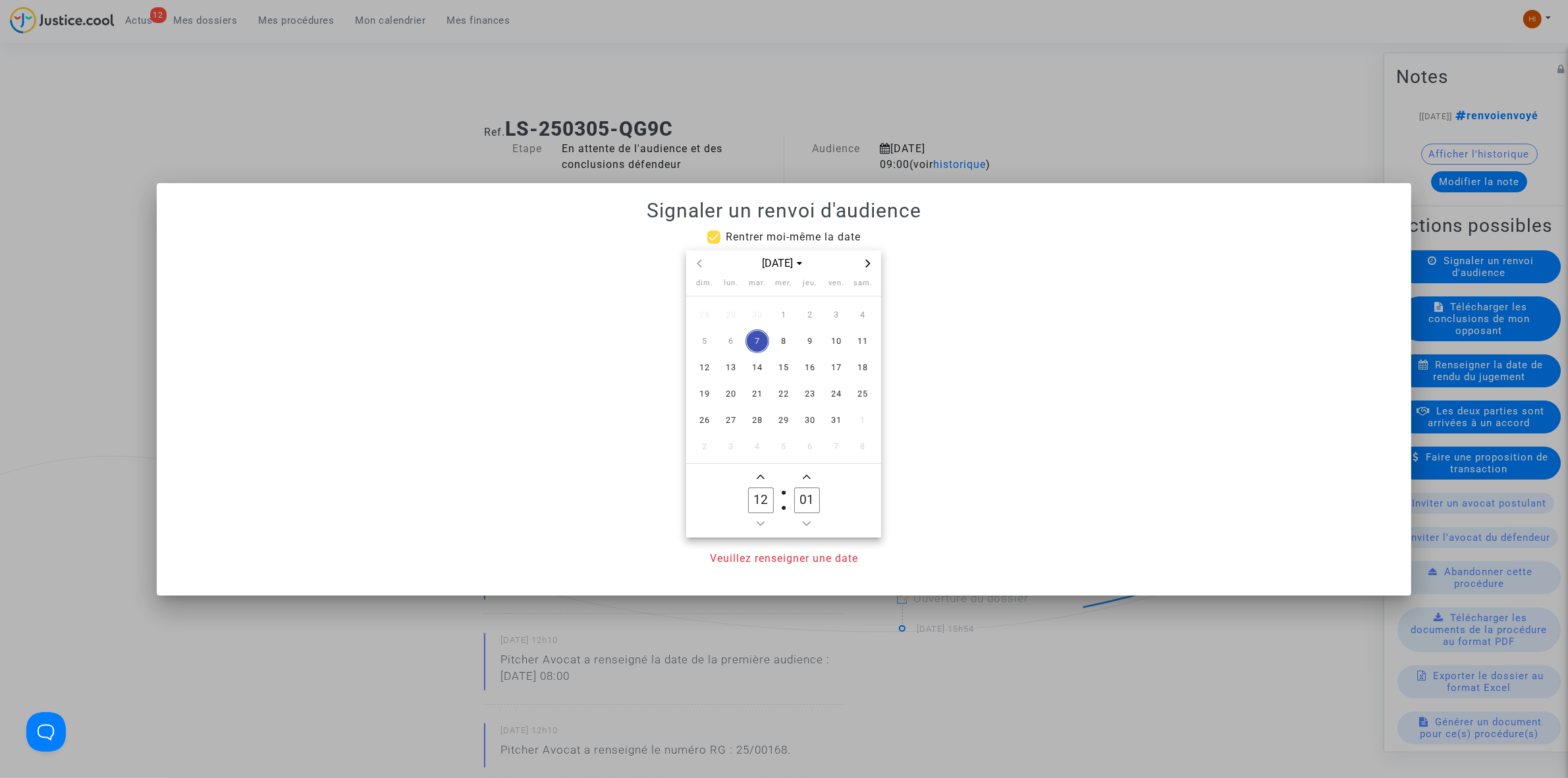
click at [869, 257] on span "Next month" at bounding box center [868, 263] width 16 height 16
click at [811, 340] on span "6" at bounding box center [810, 341] width 24 height 24
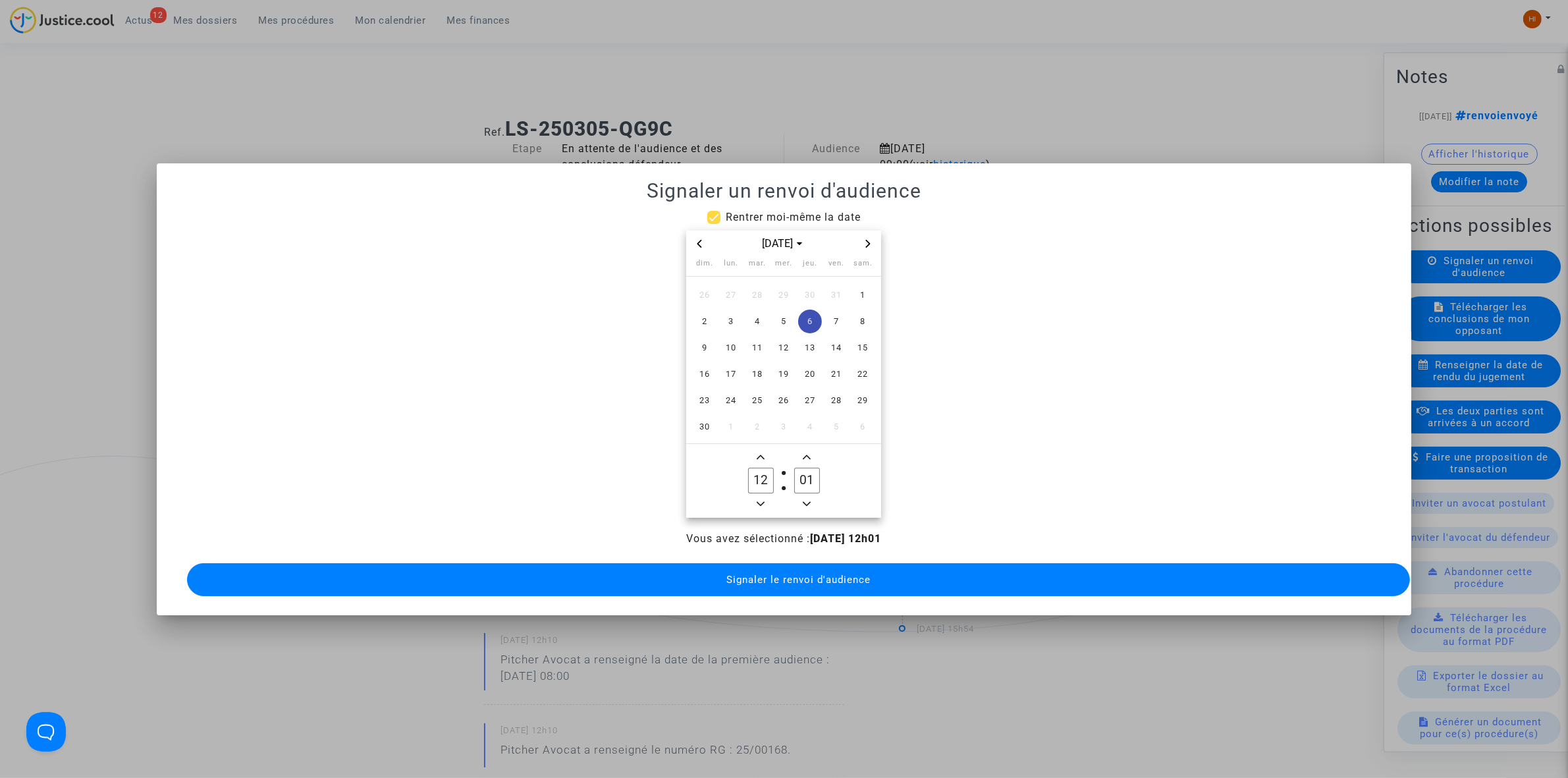
click at [764, 501] on icon "Minus a hour" at bounding box center [760, 504] width 8 height 8
type input "09"
click at [820, 467] on label "01 Minute" at bounding box center [807, 480] width 46 height 26
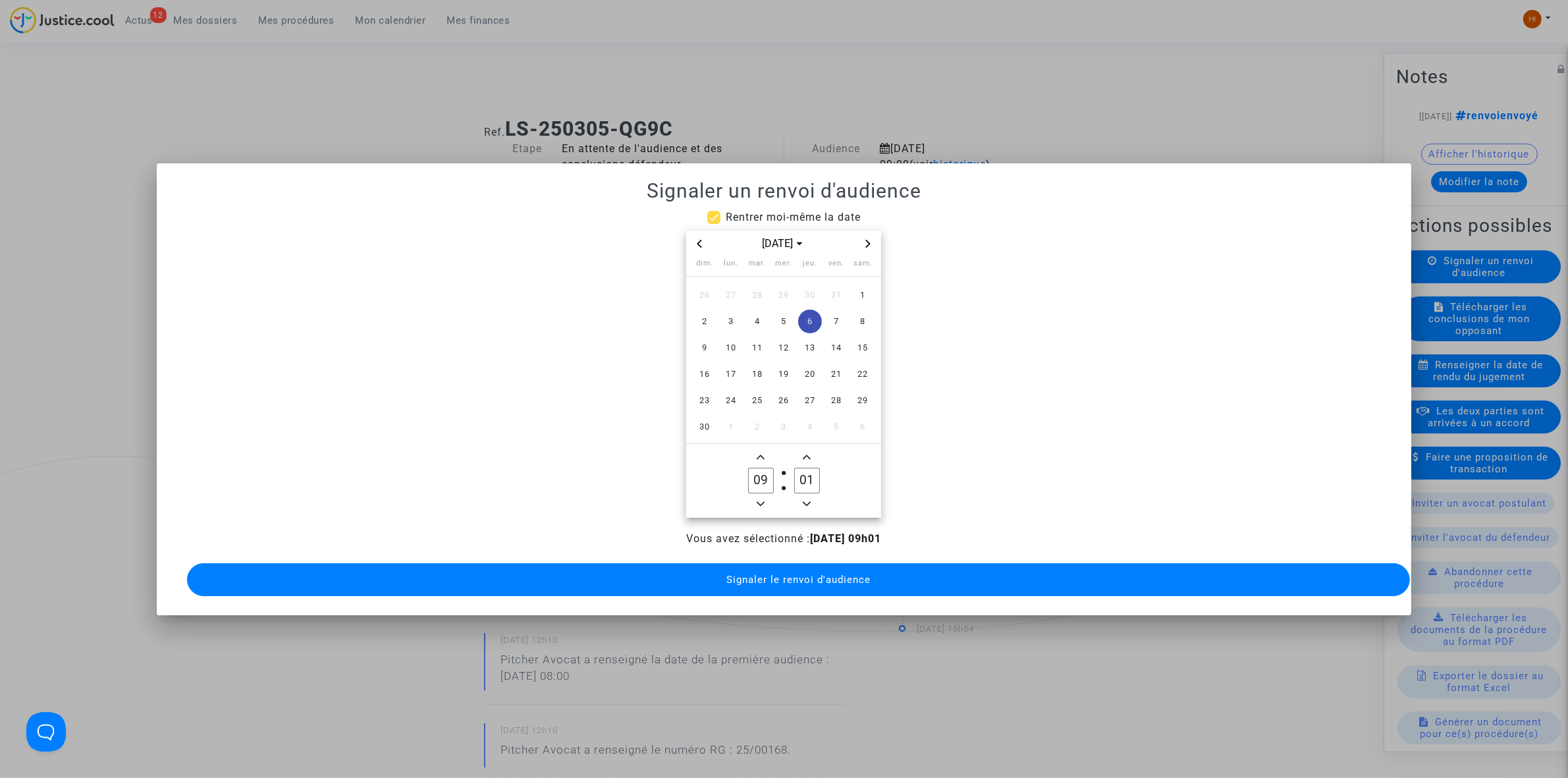
click at [820, 467] on input "01" at bounding box center [807, 480] width 25 height 25
click at [807, 474] on input "01" at bounding box center [807, 480] width 25 height 25
type input "00"
drag, startPoint x: 818, startPoint y: 583, endPoint x: 808, endPoint y: 585, distance: 10.2
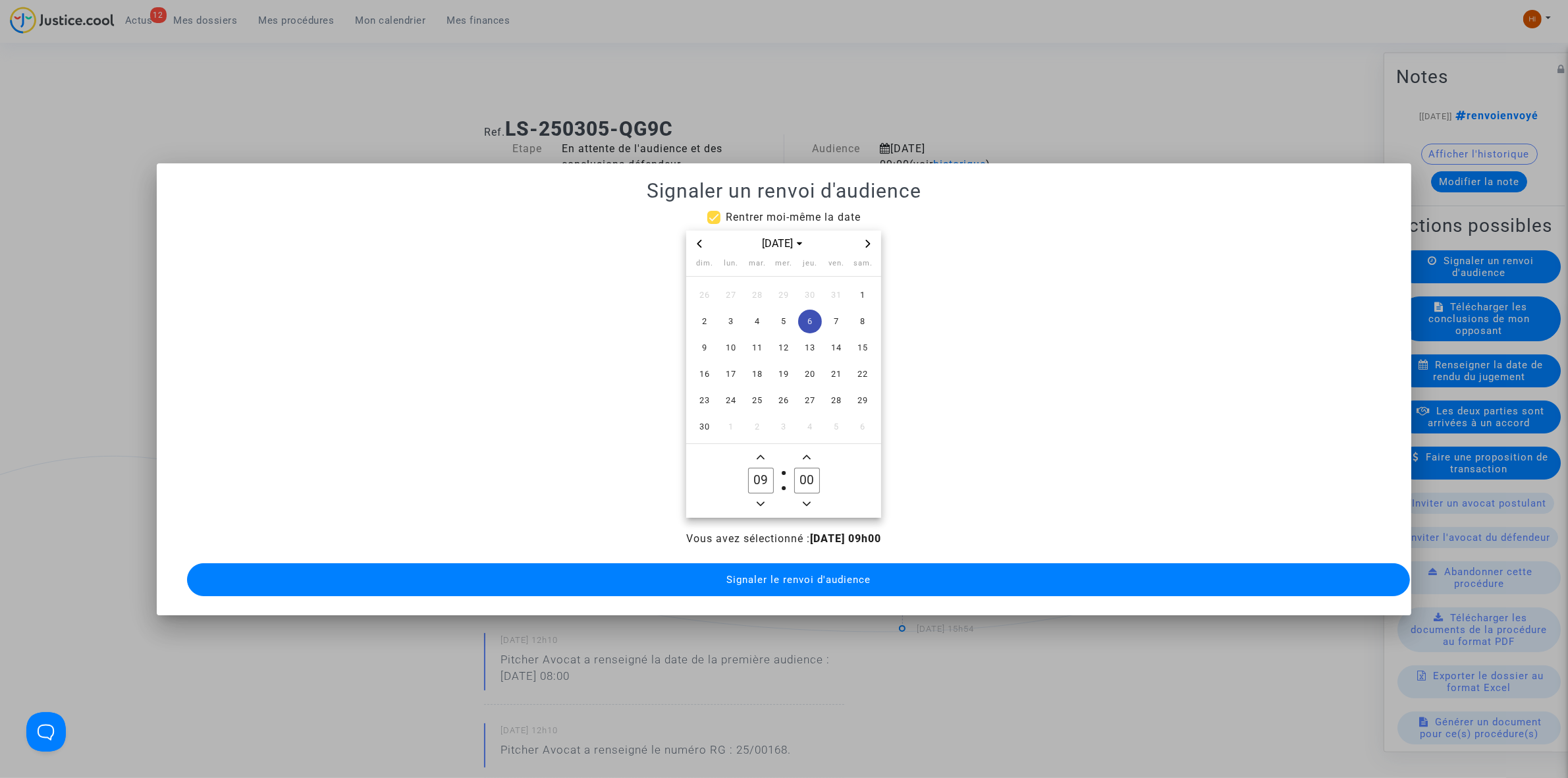
click at [817, 585] on button "Signaler le renvoi d'audience" at bounding box center [799, 580] width 1223 height 33
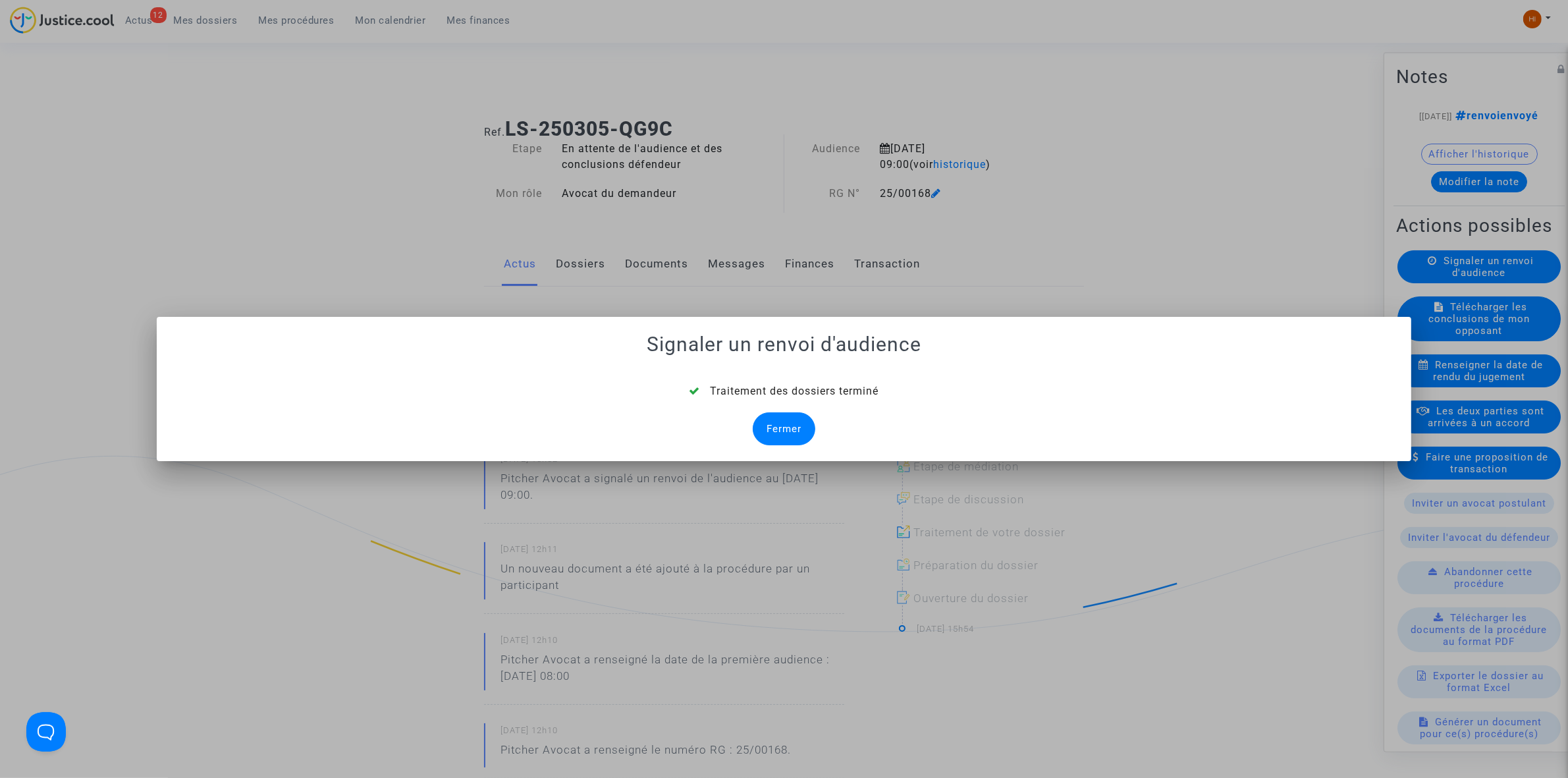
click at [783, 430] on div "Fermer" at bounding box center [784, 429] width 62 height 33
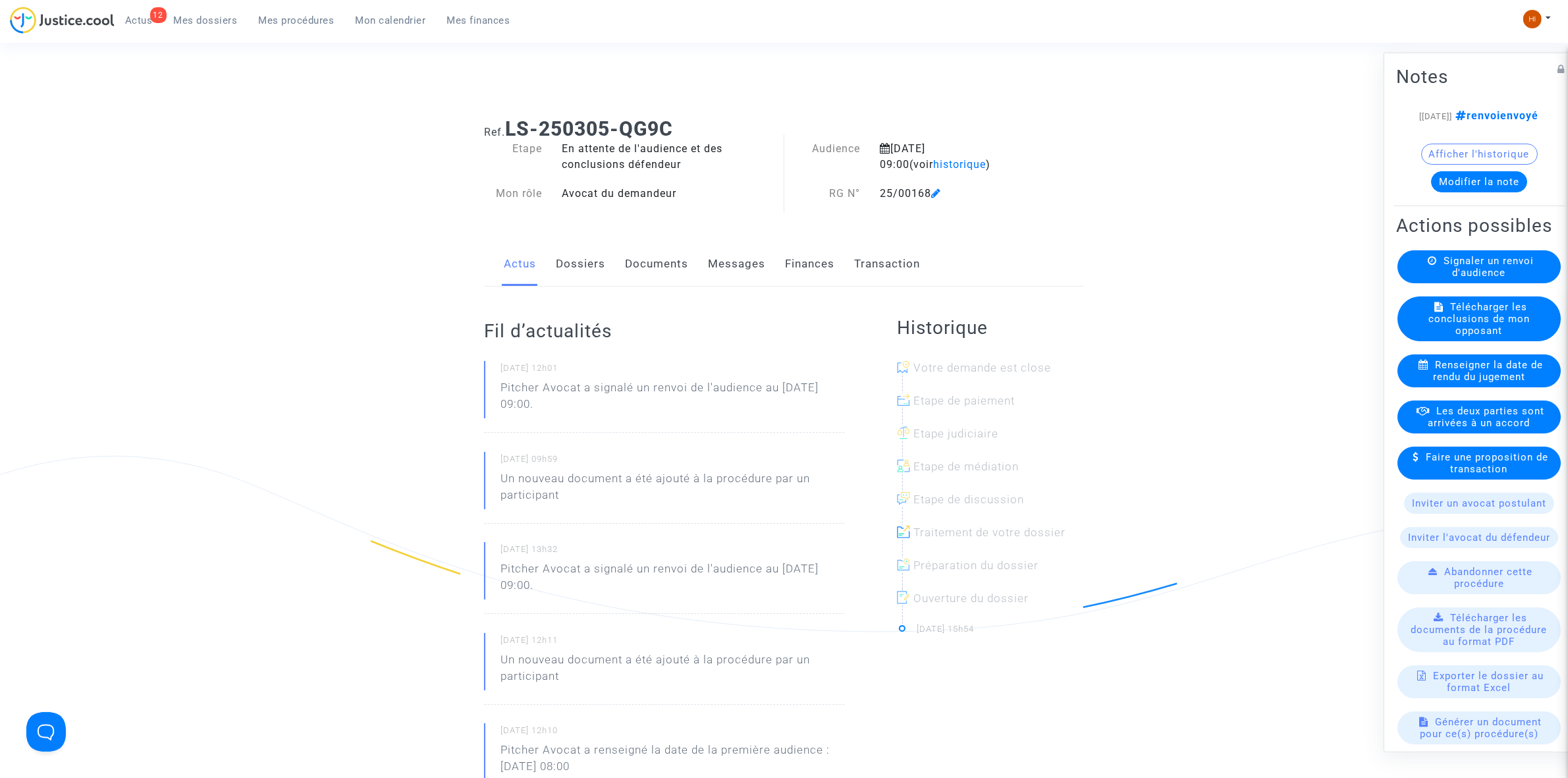
click at [664, 264] on link "Documents" at bounding box center [656, 264] width 63 height 43
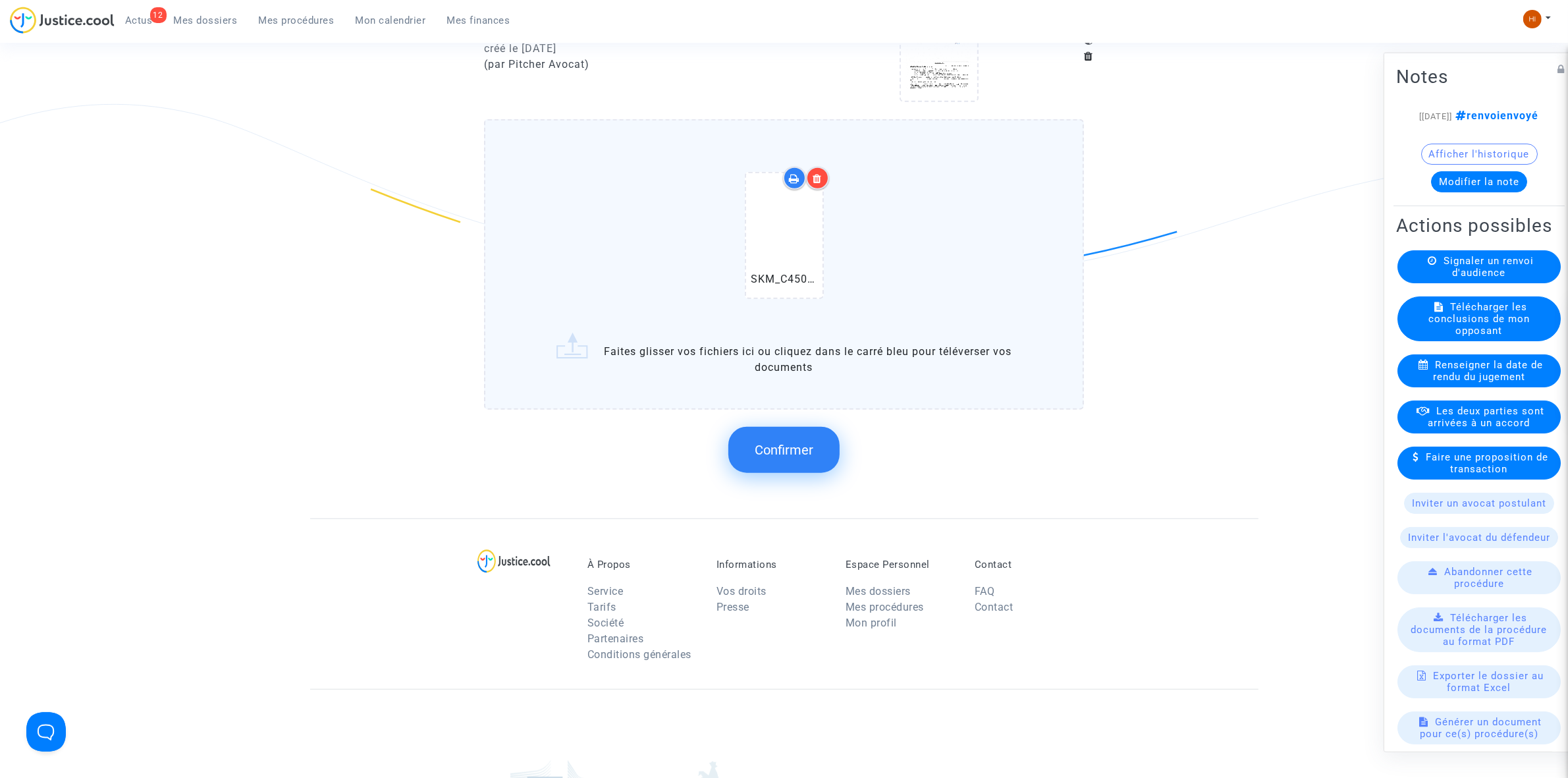
scroll to position [1235, 0]
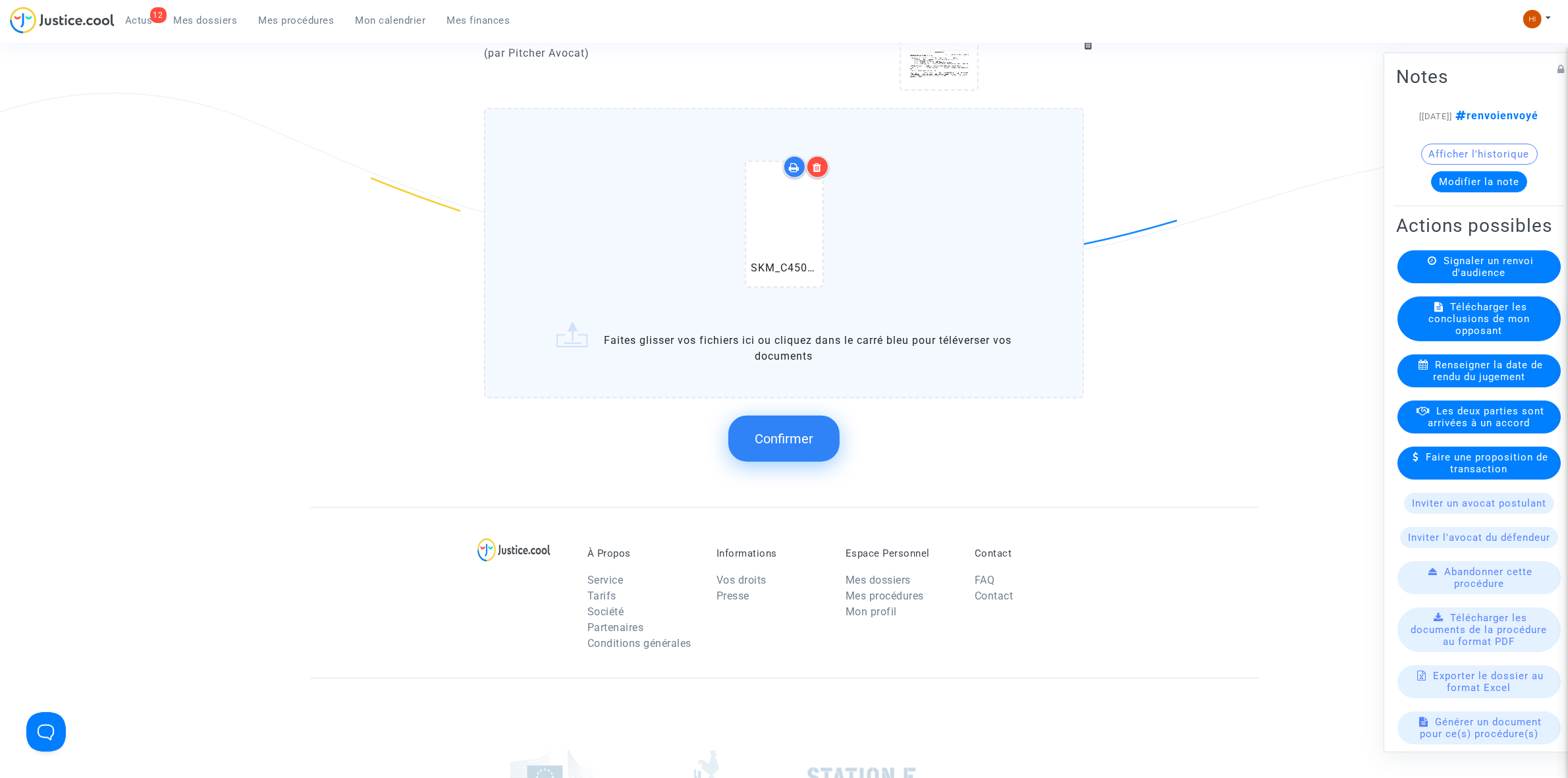
click at [758, 435] on span "Confirmer" at bounding box center [784, 438] width 59 height 16
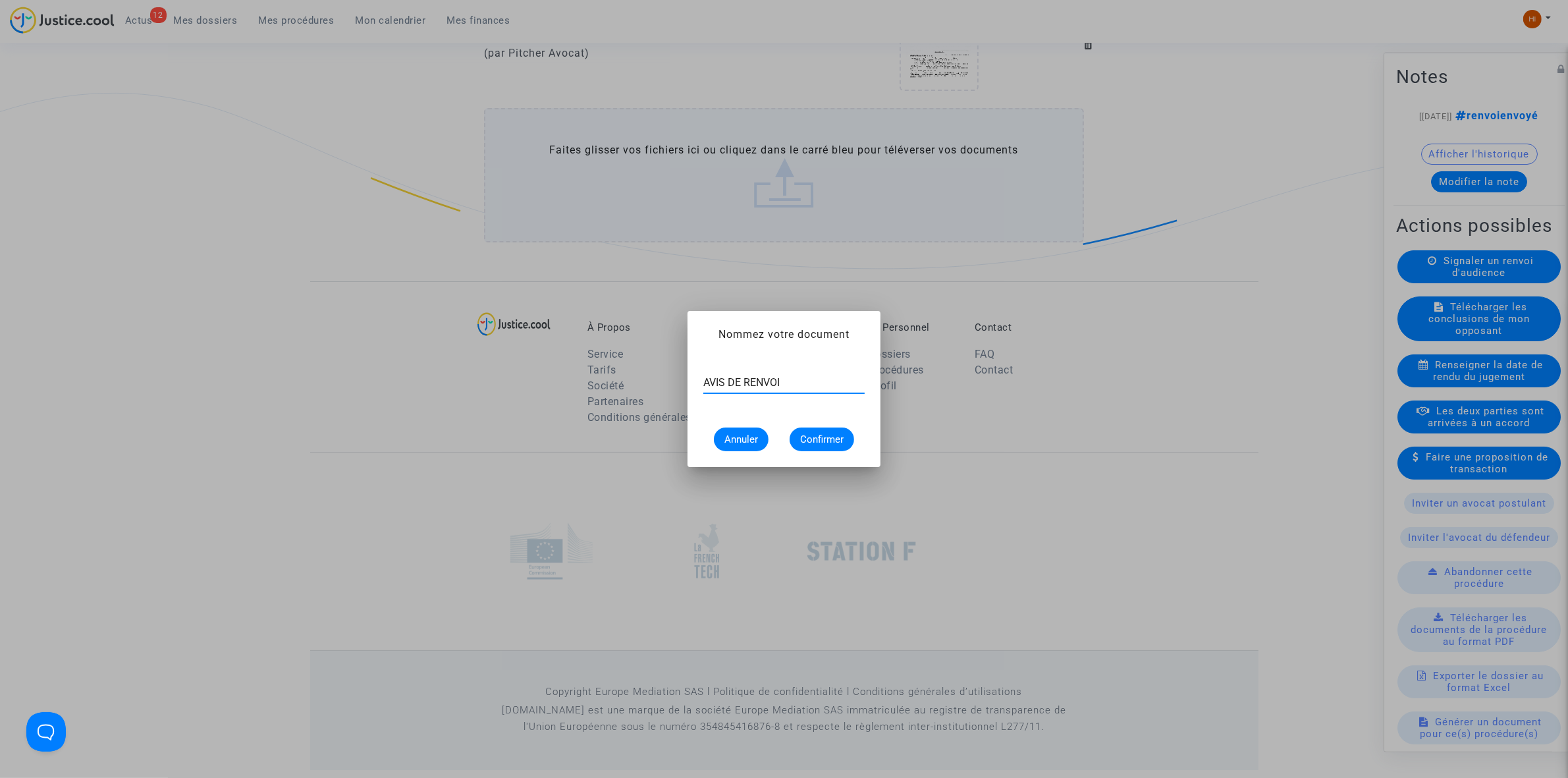
type input "AVIS DE RENVOI"
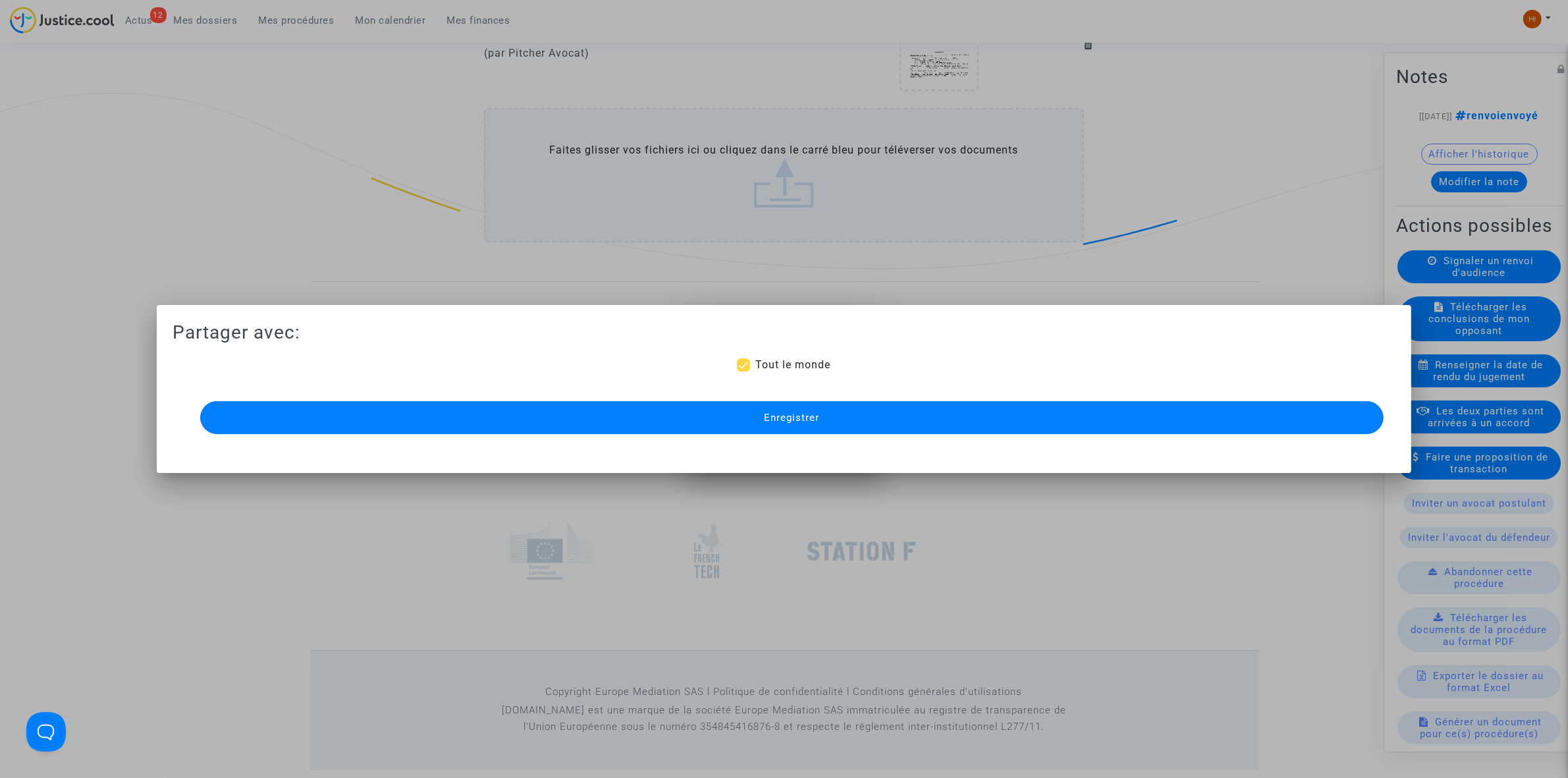
scroll to position [1219, 0]
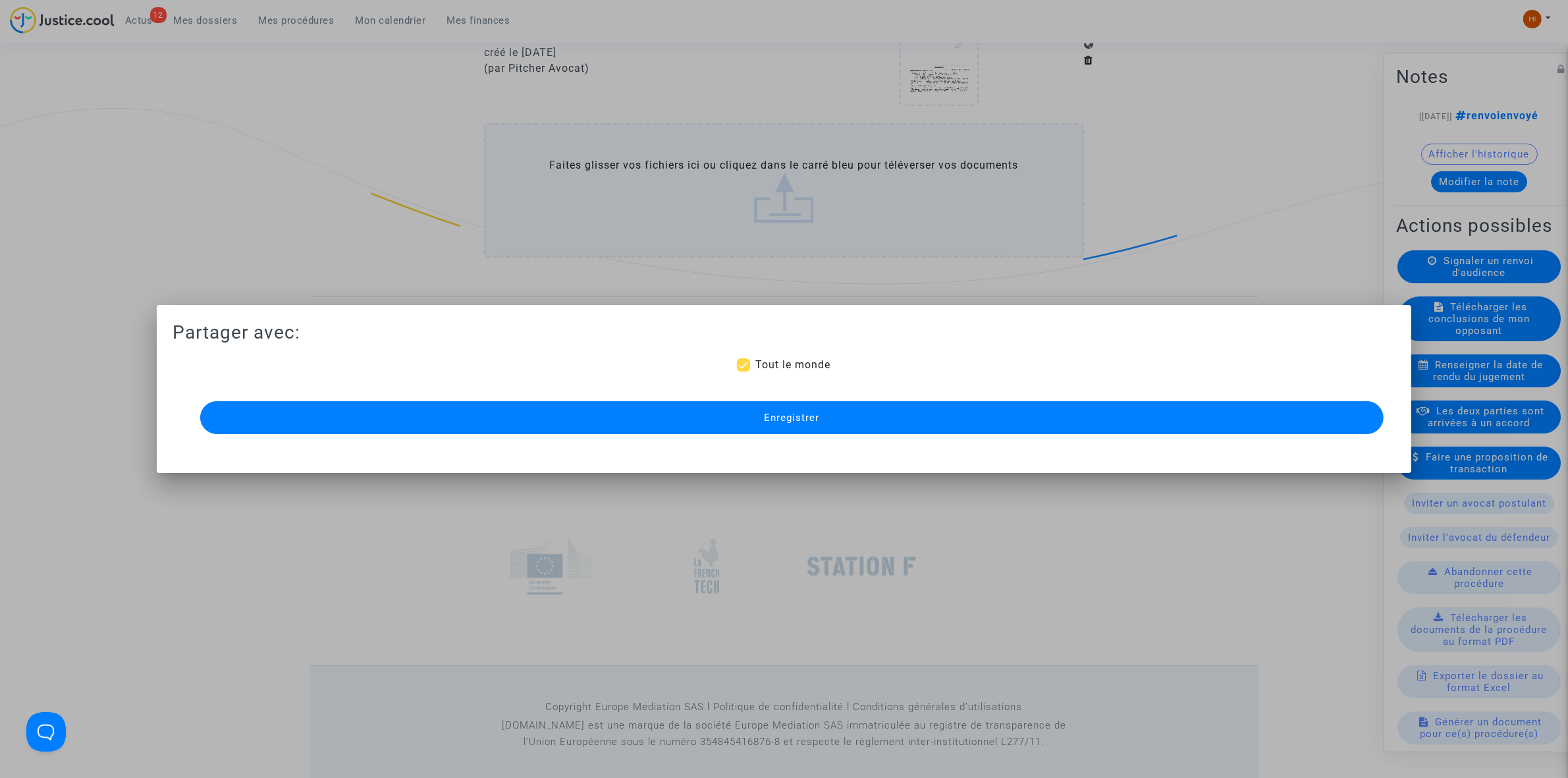
click at [845, 406] on button "Enregistrer" at bounding box center [791, 418] width 1184 height 33
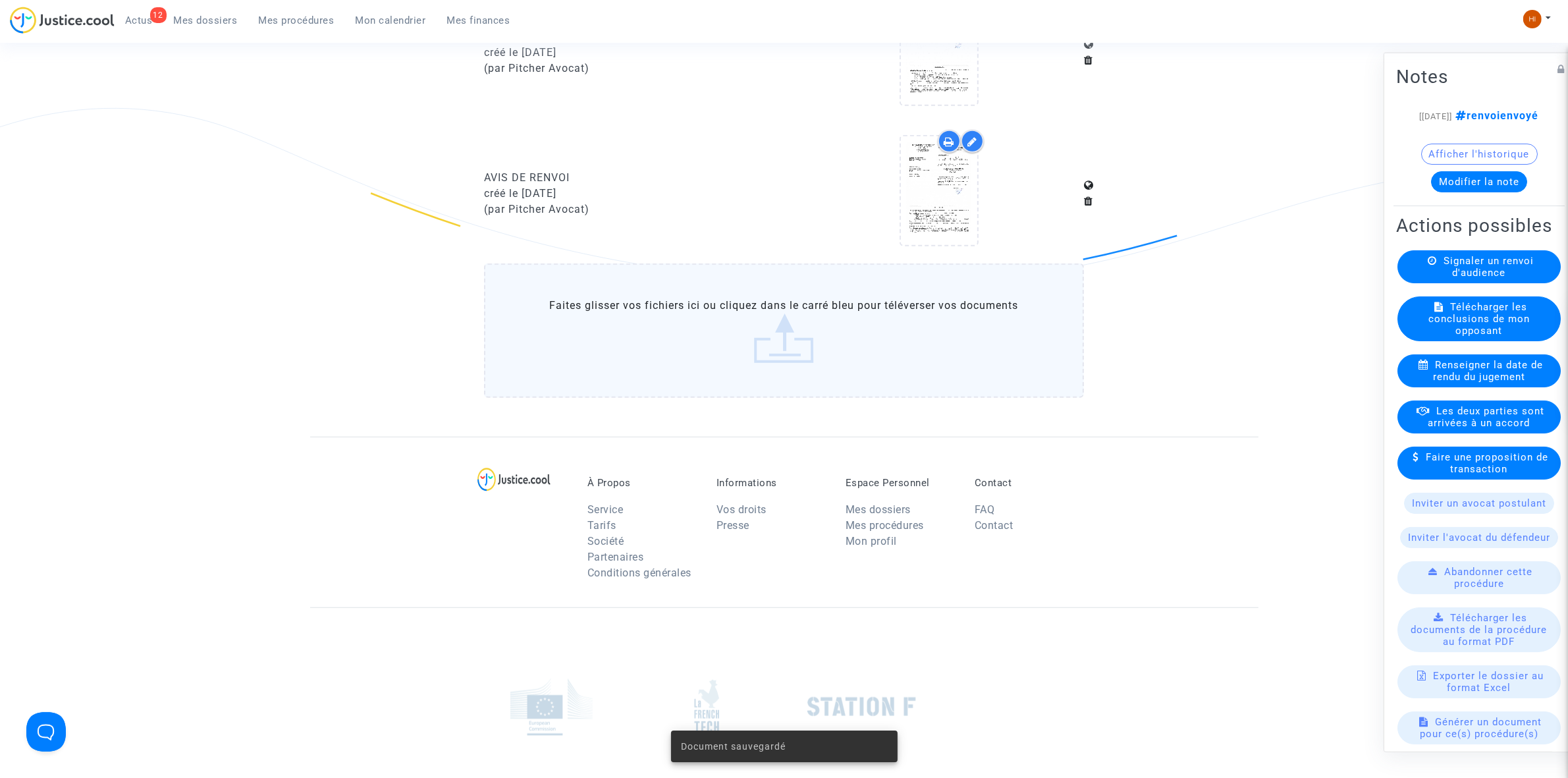
click at [1467, 192] on button "Modifier la note" at bounding box center [1479, 181] width 96 height 21
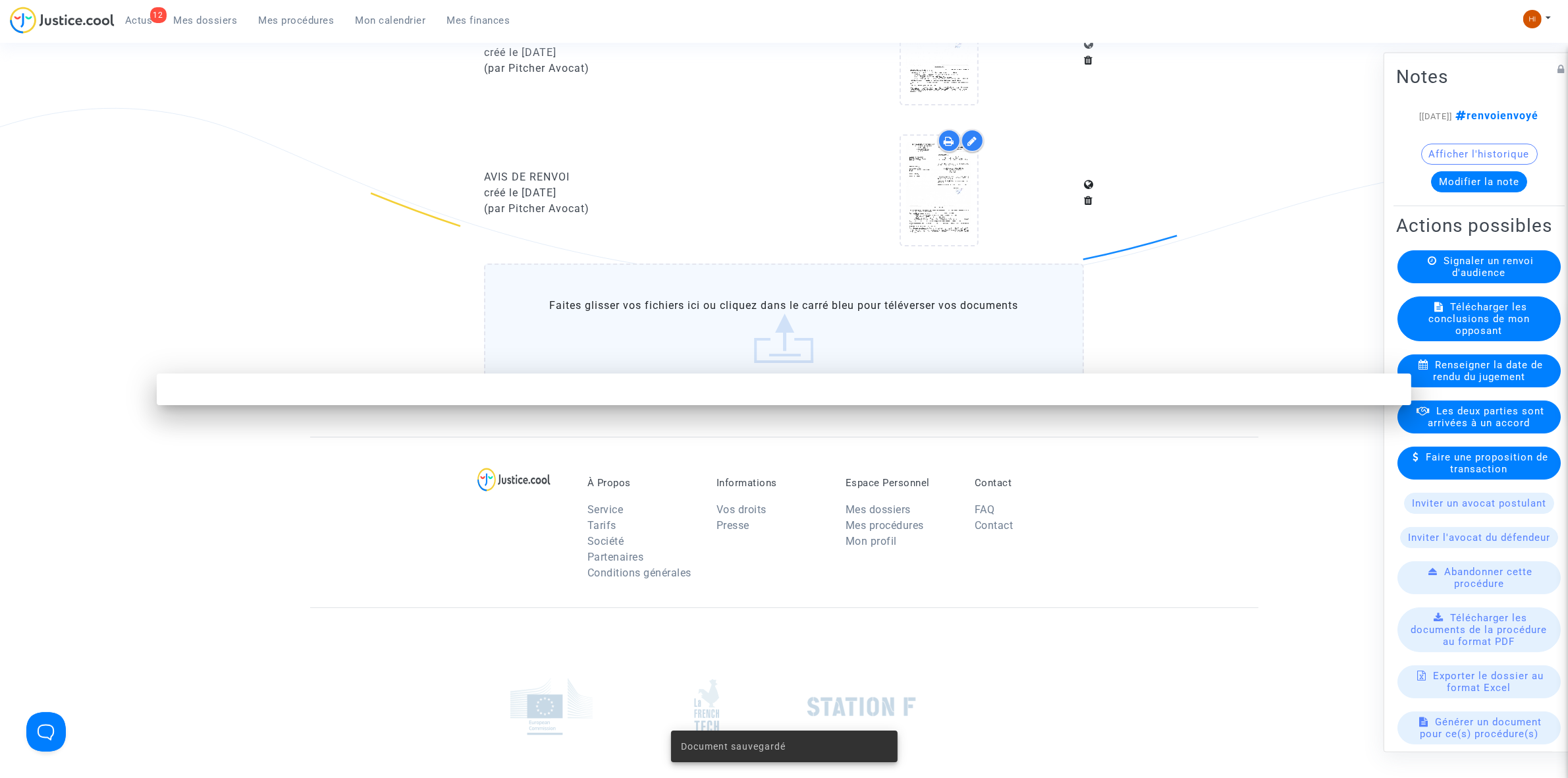
scroll to position [0, 0]
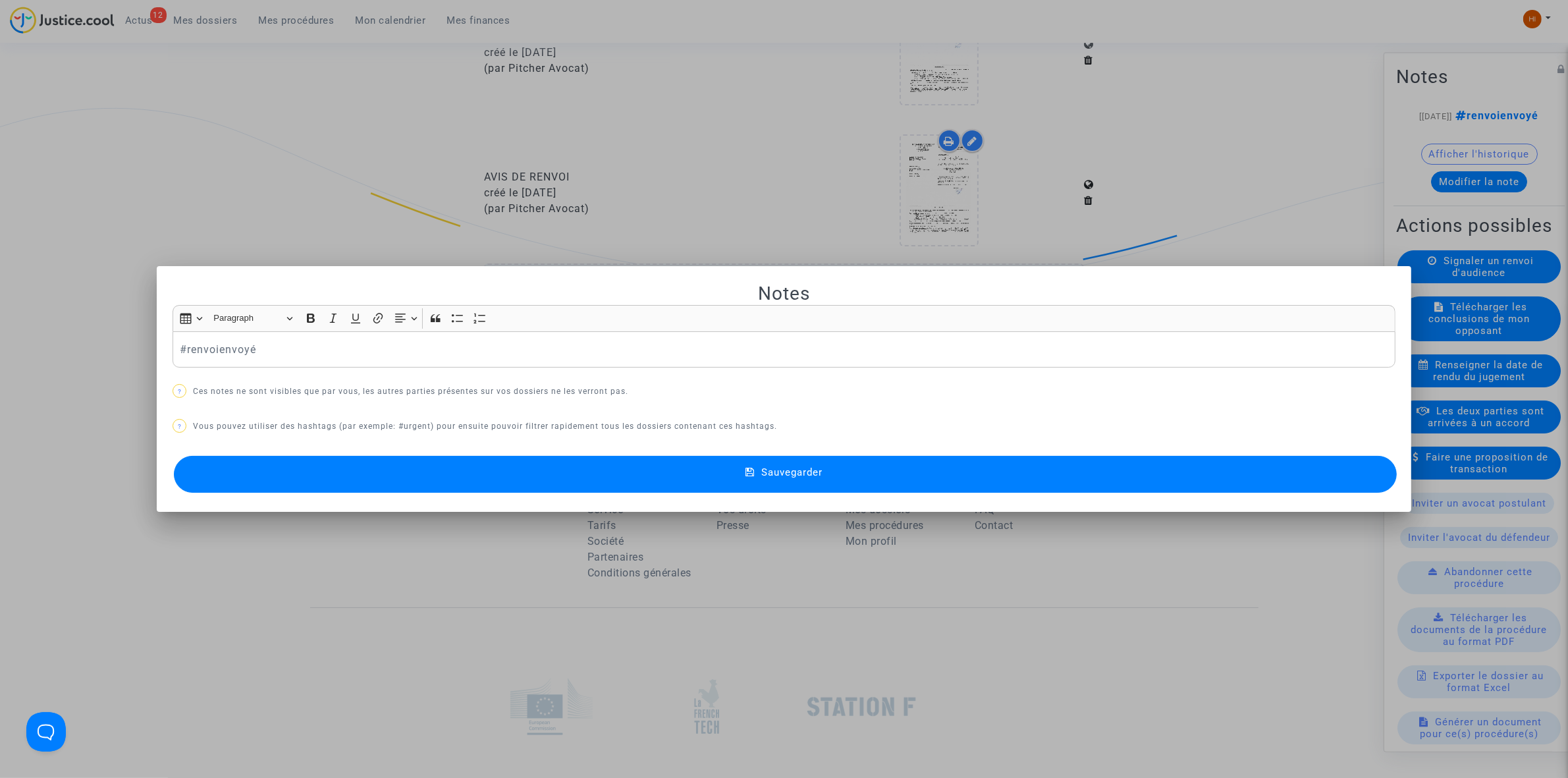
click at [172, 352] on div "#renvoienvoyé" at bounding box center [784, 350] width 1223 height 37
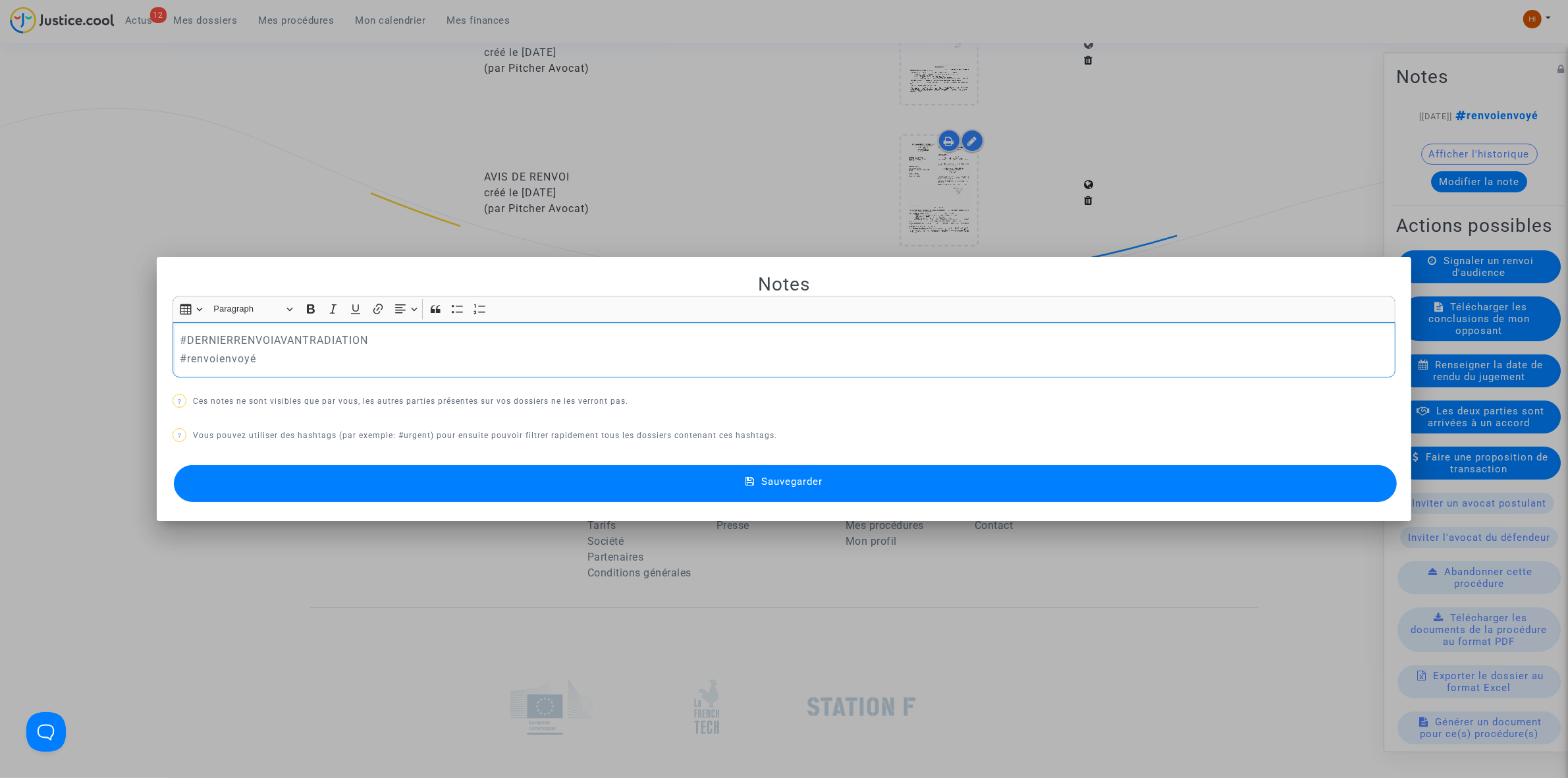
click at [310, 337] on p "#DERNIERRENVOIAVANTRADIATION" at bounding box center [784, 340] width 1209 height 16
click at [427, 334] on p "#DERNIERRENVOIAVANTRADIATION" at bounding box center [784, 340] width 1209 height 16
drag, startPoint x: 427, startPoint y: 334, endPoint x: 153, endPoint y: 325, distance: 274.1
click at [157, 325] on mat-dialog-container "Notes Rich Text Editor Insert table Insert table Heading Paragraph Paragraph He…" at bounding box center [784, 389] width 1254 height 264
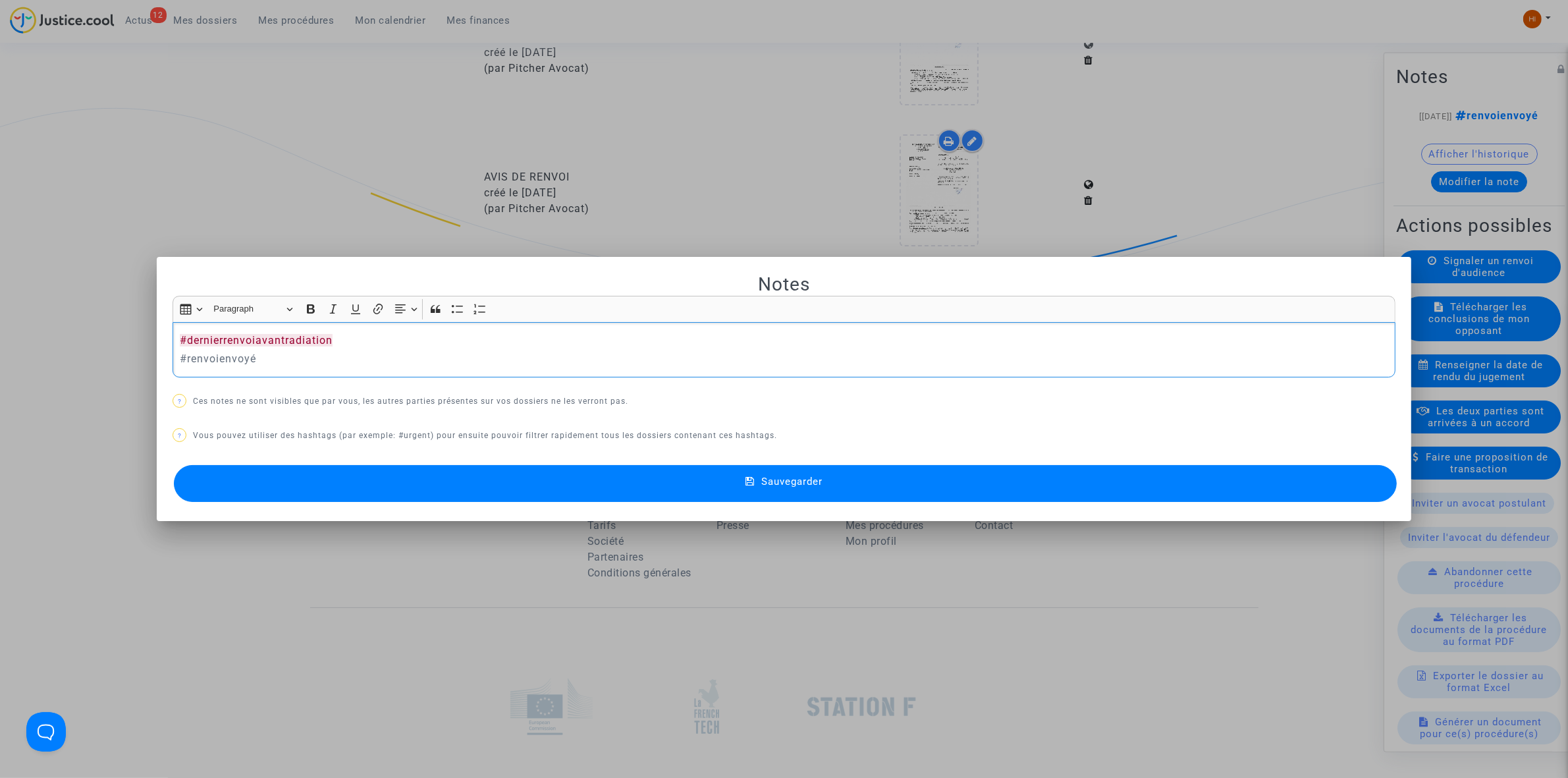
click at [620, 476] on button "Sauvegarder" at bounding box center [785, 484] width 1223 height 37
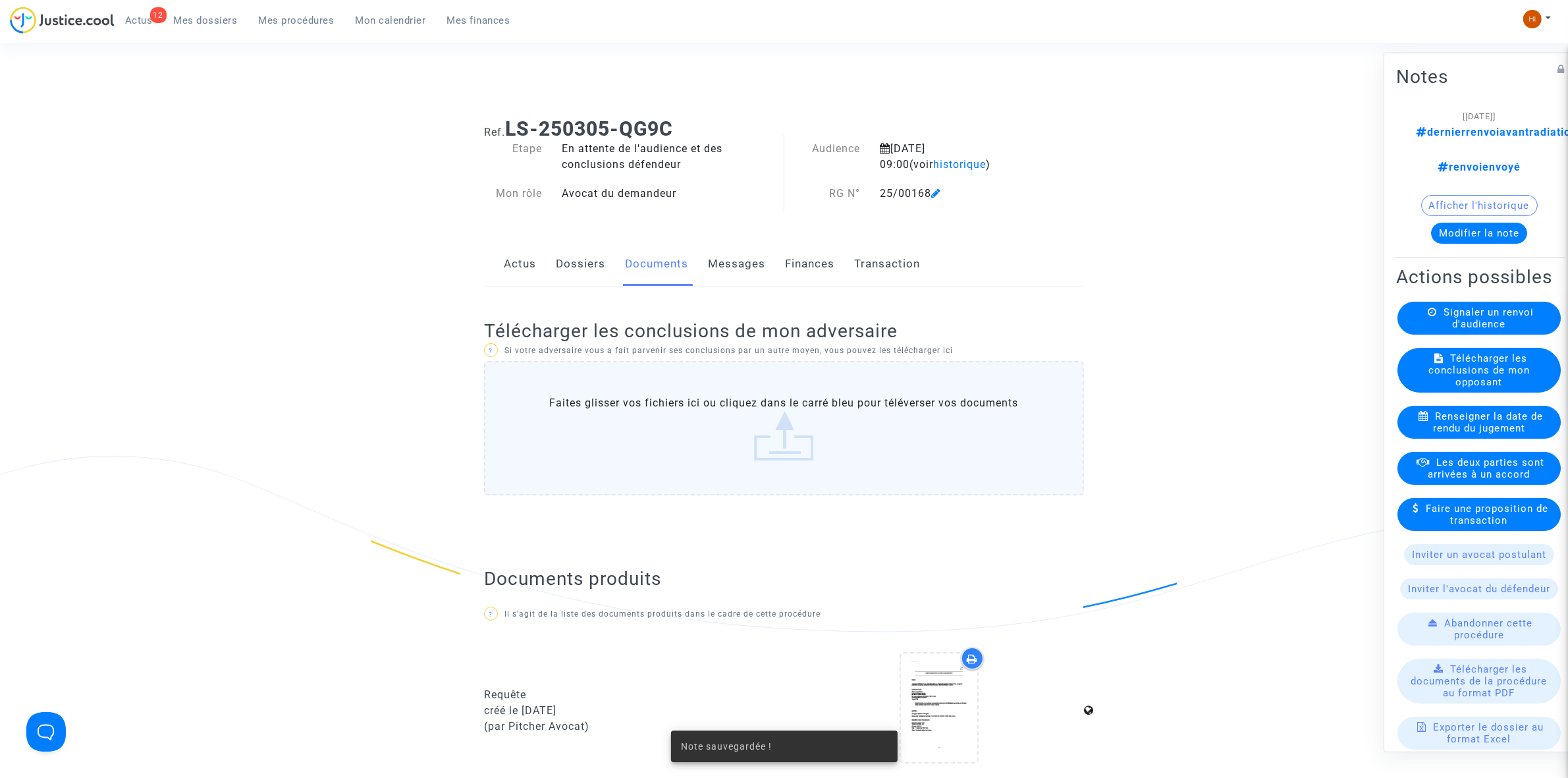
scroll to position [1219, 0]
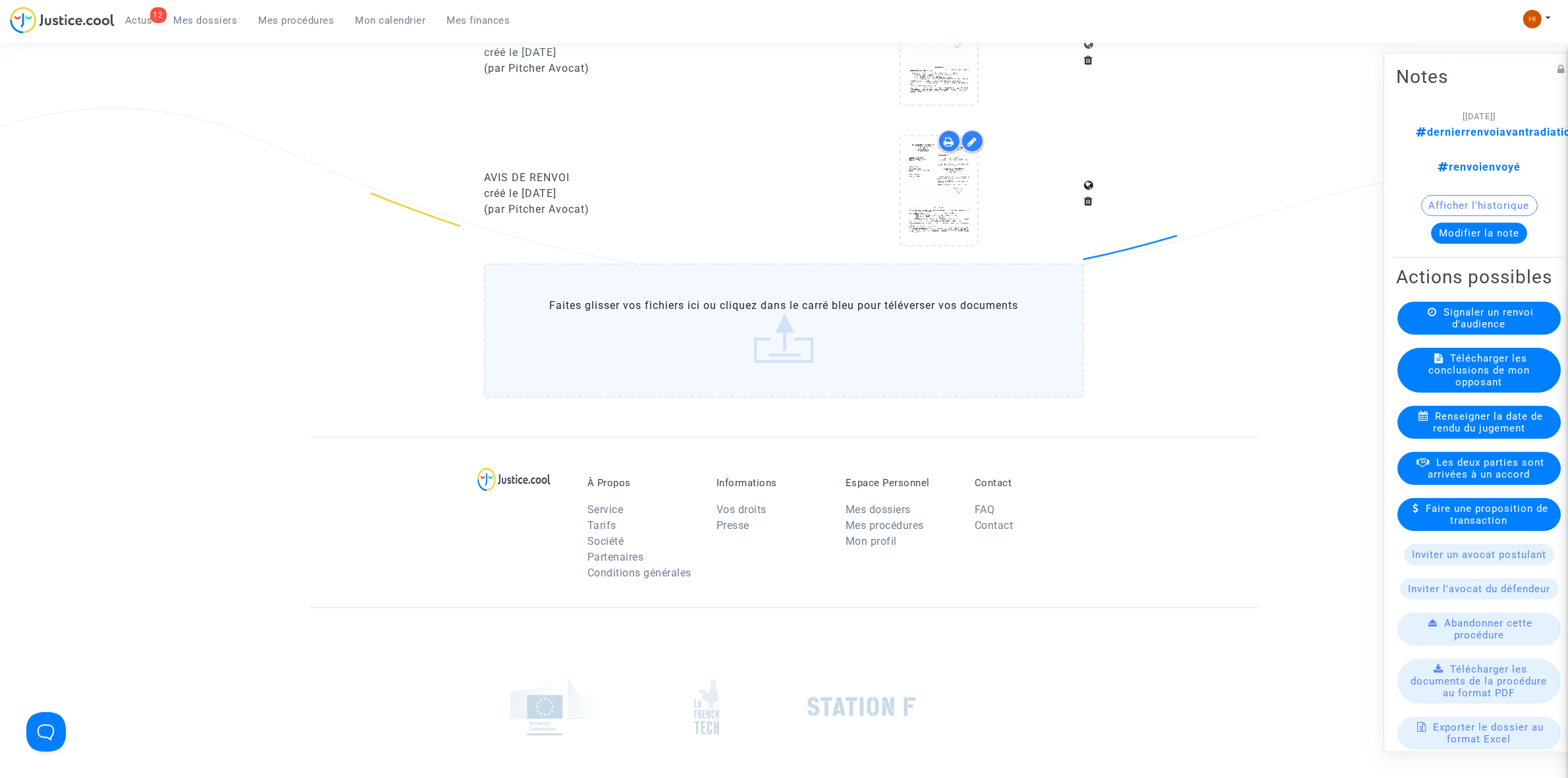
click at [299, 21] on span "Mes procédures" at bounding box center [297, 20] width 76 height 12
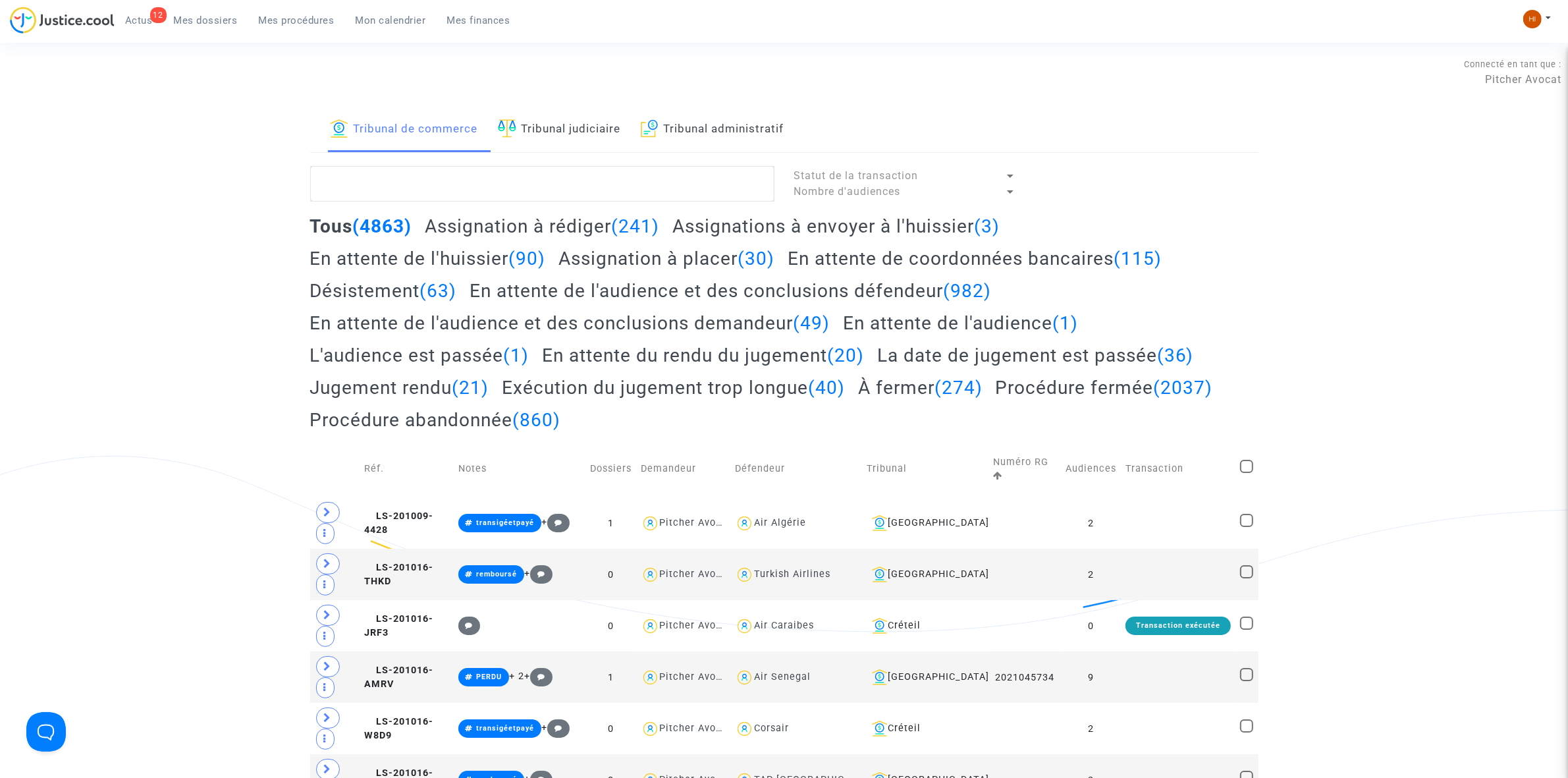
click at [580, 119] on link "Tribunal judiciaire" at bounding box center [560, 129] width 123 height 45
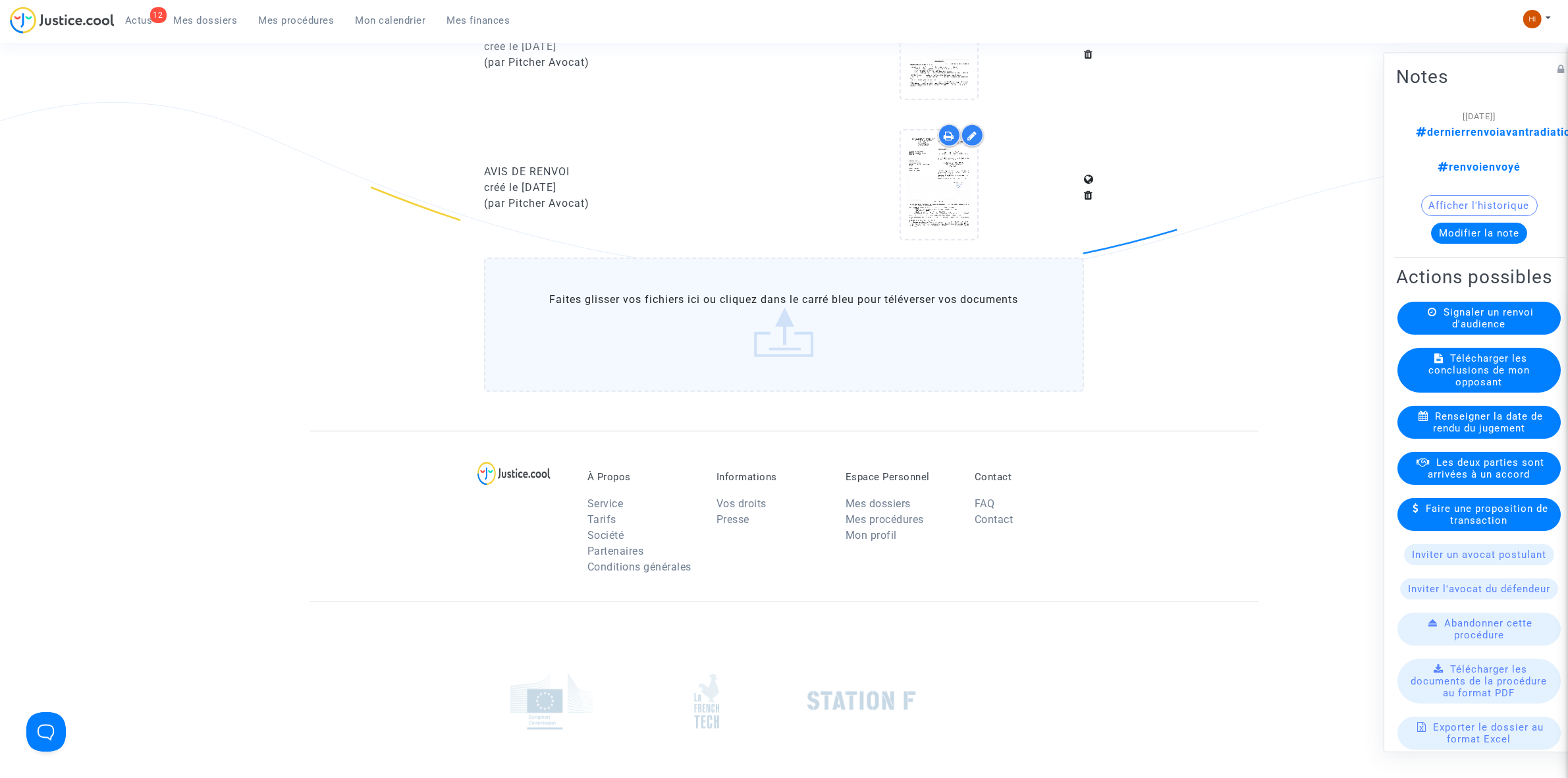
scroll to position [1235, 0]
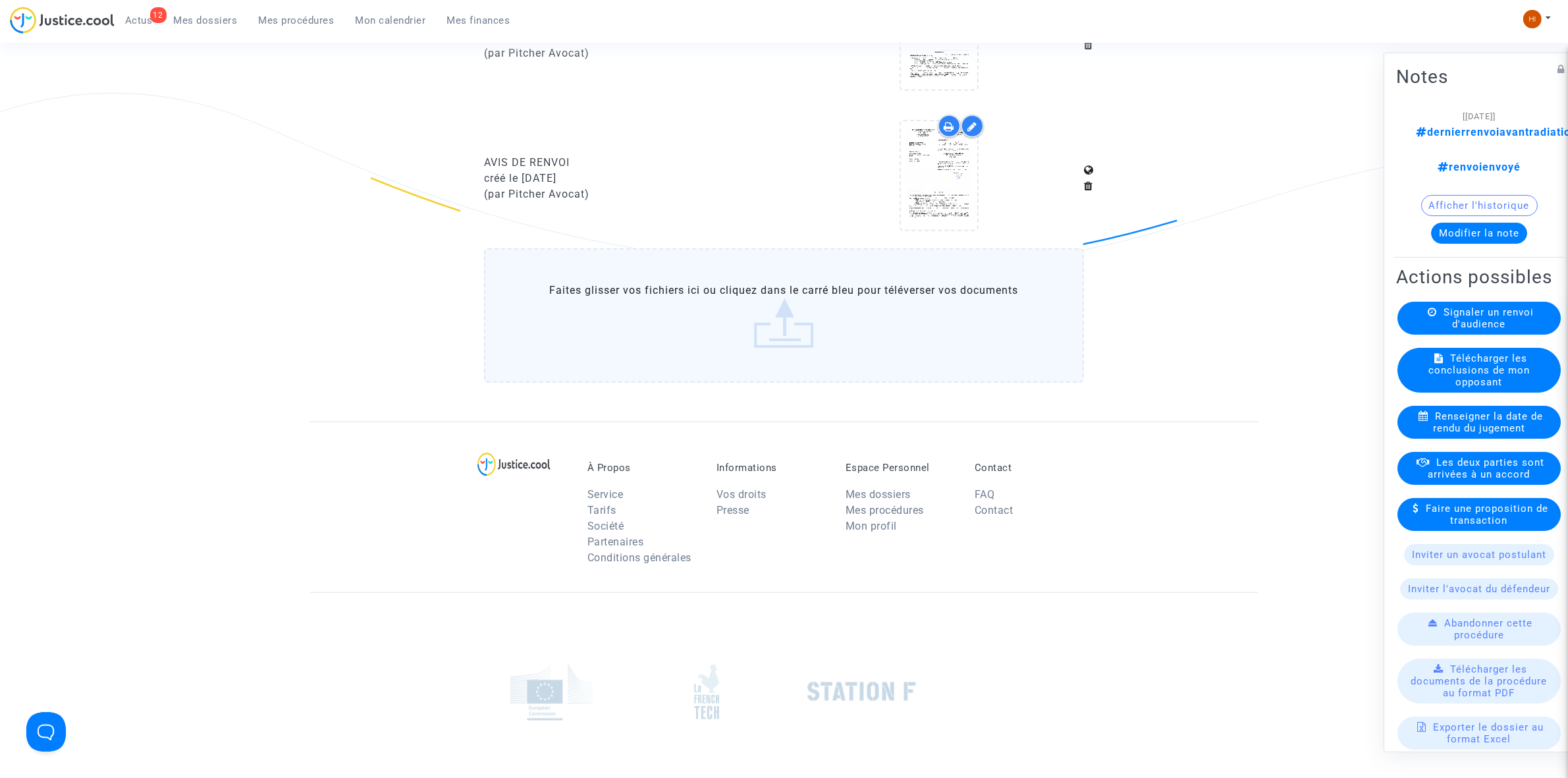
click at [282, 12] on link "Mes procédures" at bounding box center [297, 20] width 97 height 20
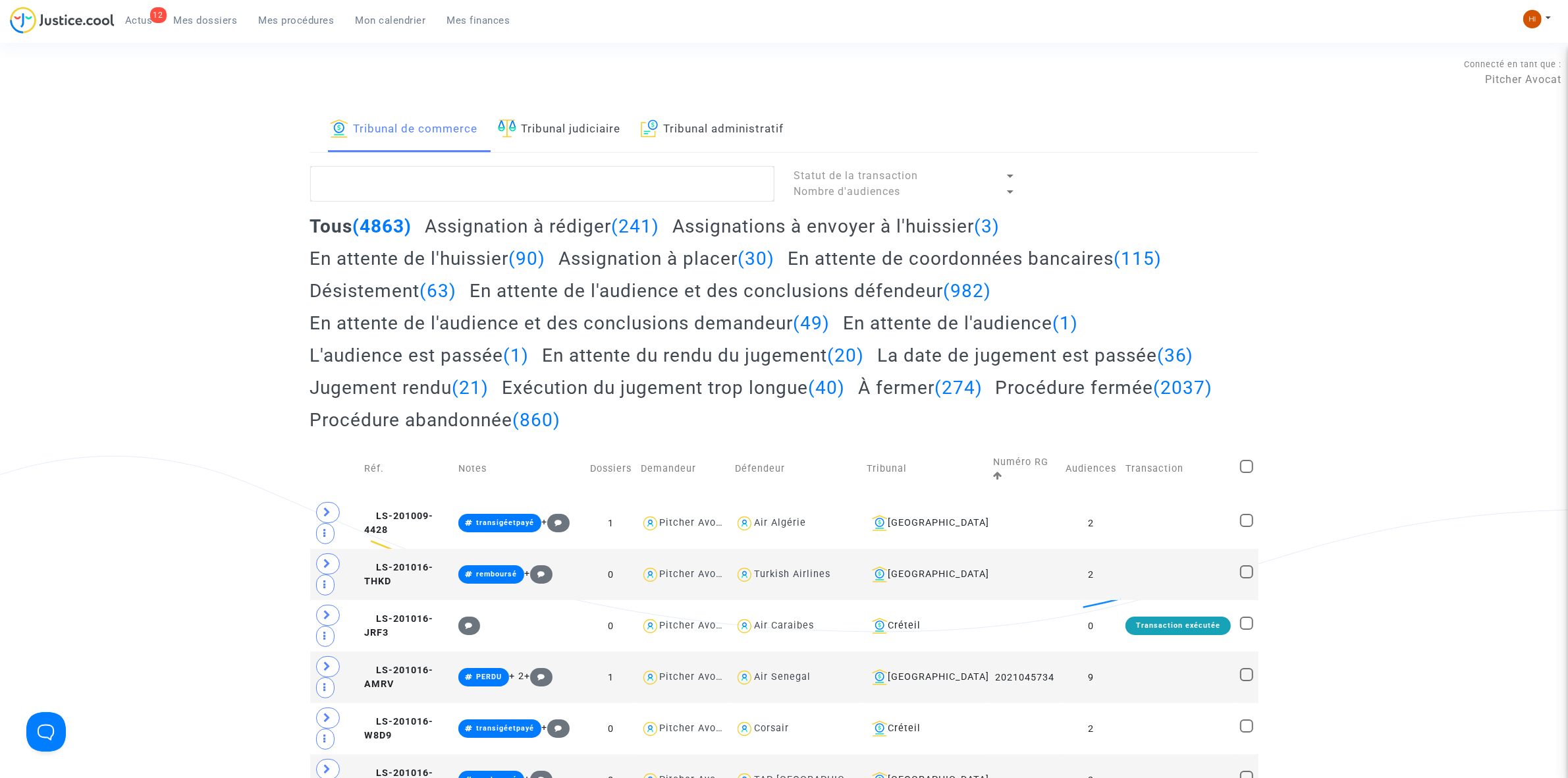
click at [595, 122] on link "Tribunal judiciaire" at bounding box center [560, 129] width 123 height 45
click at [582, 184] on textarea at bounding box center [542, 184] width 464 height 36
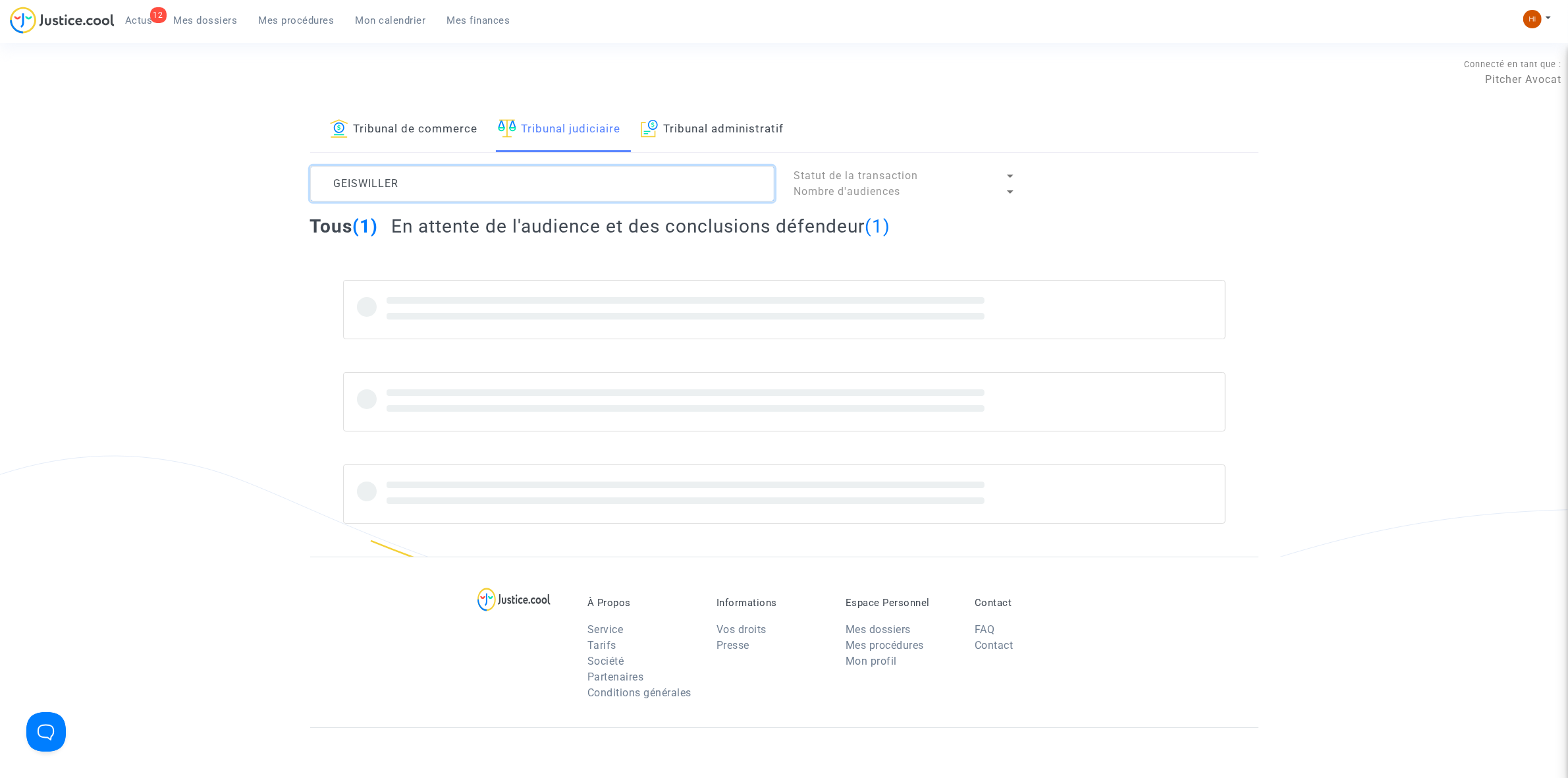
type textarea "GEISWILLER"
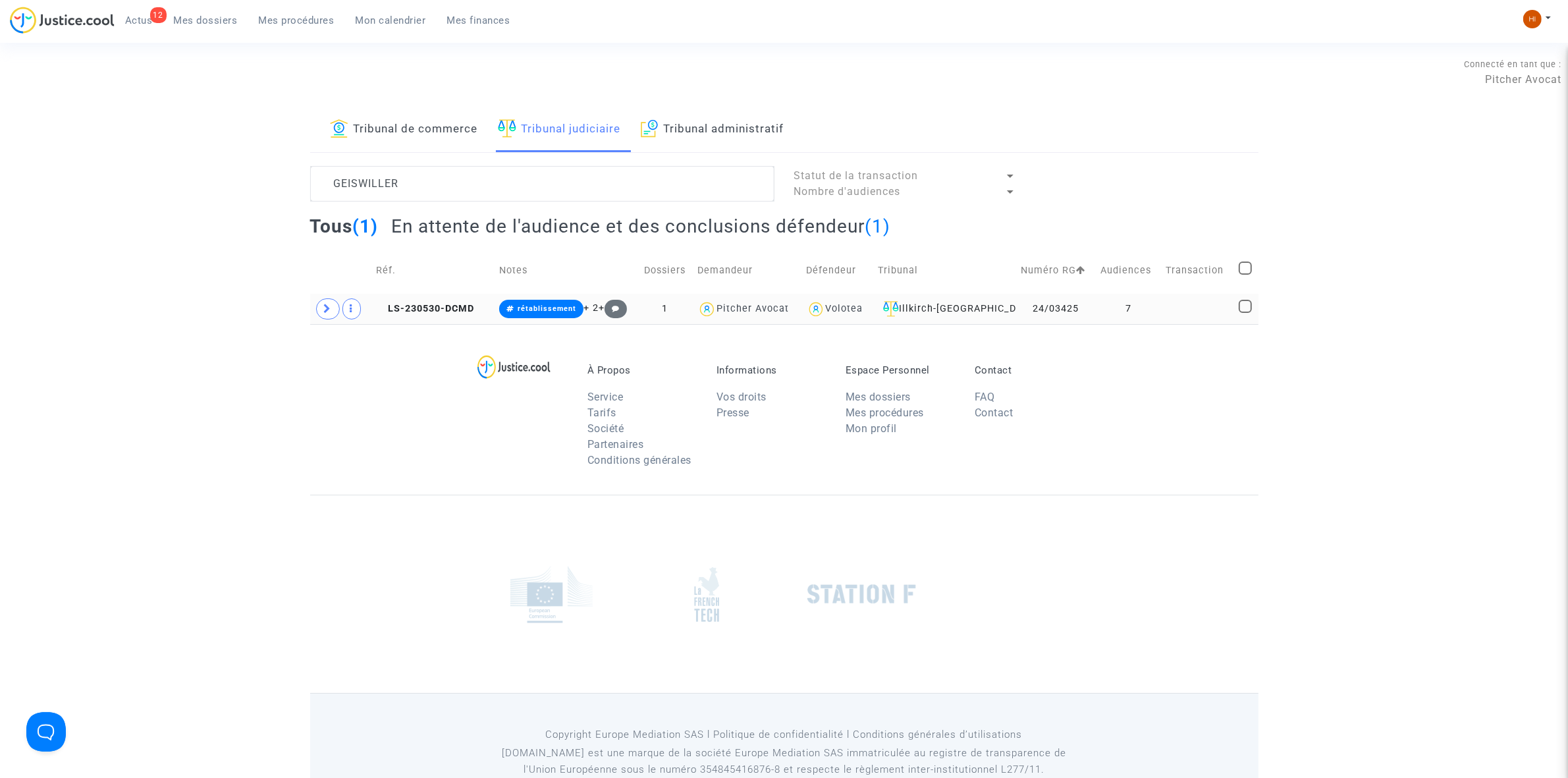
click at [1069, 308] on td "24/03425" at bounding box center [1056, 308] width 80 height 30
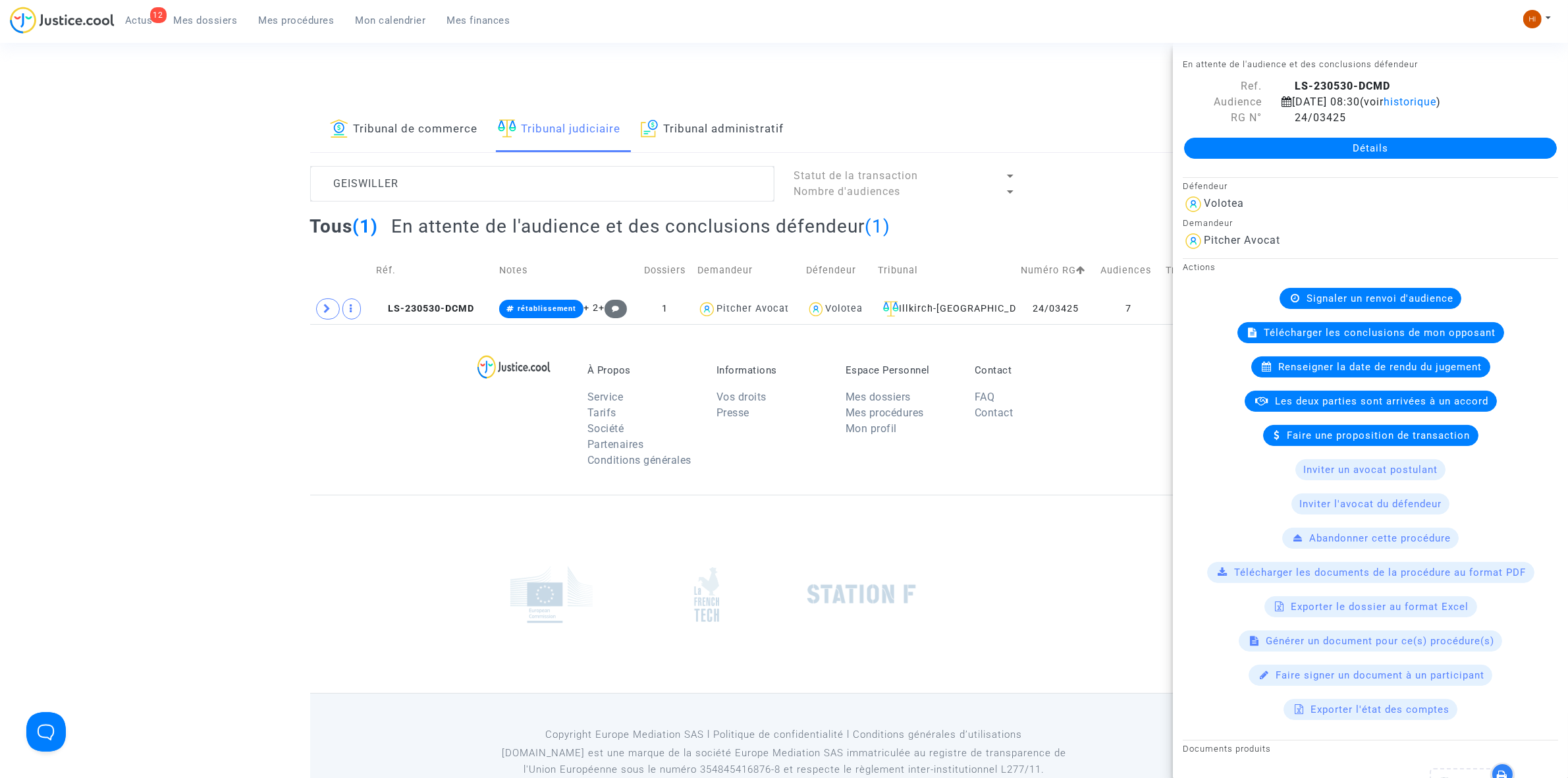
click at [1364, 153] on link "Détails" at bounding box center [1371, 148] width 373 height 21
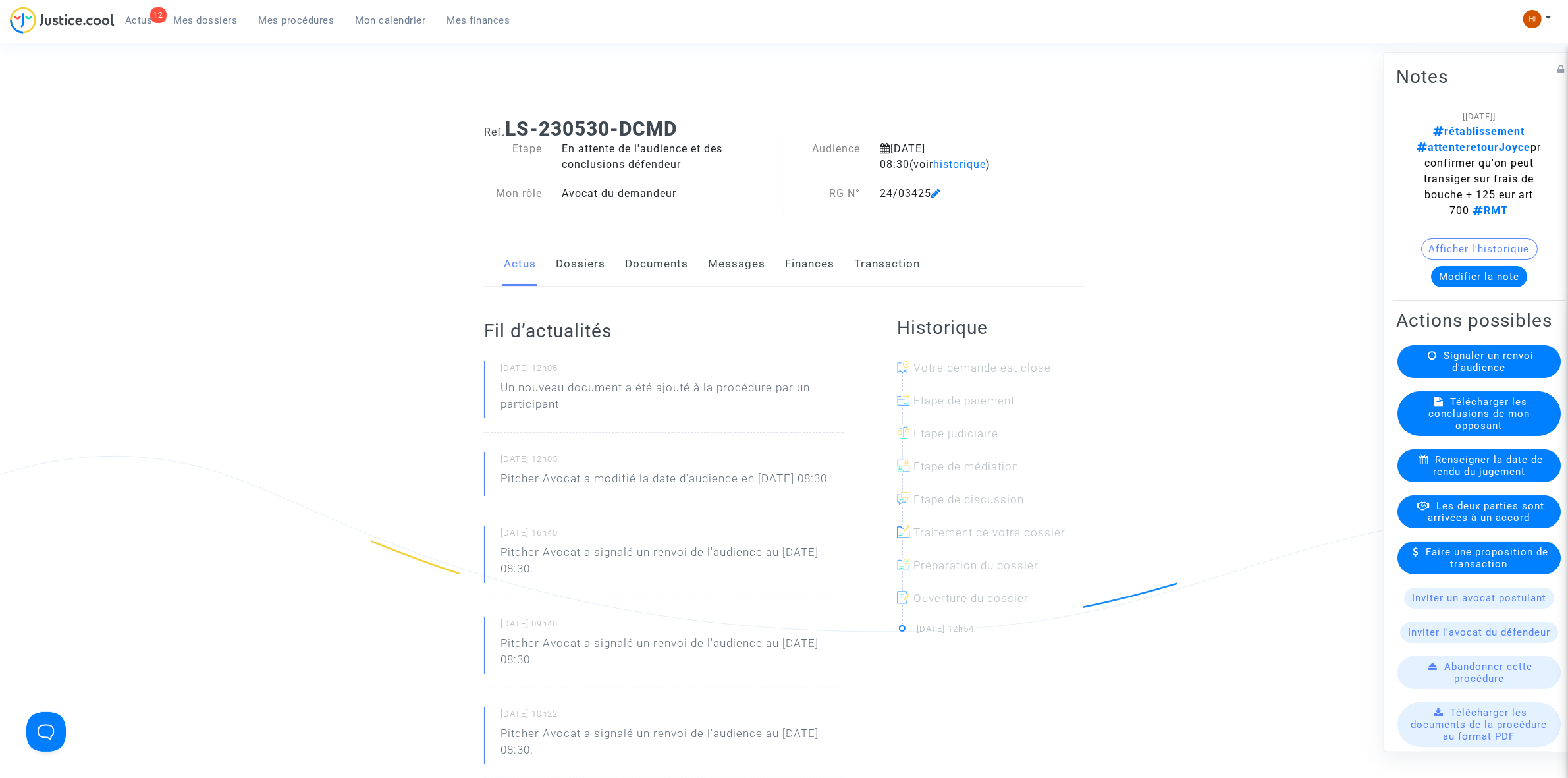
click at [658, 268] on link "Documents" at bounding box center [656, 264] width 63 height 43
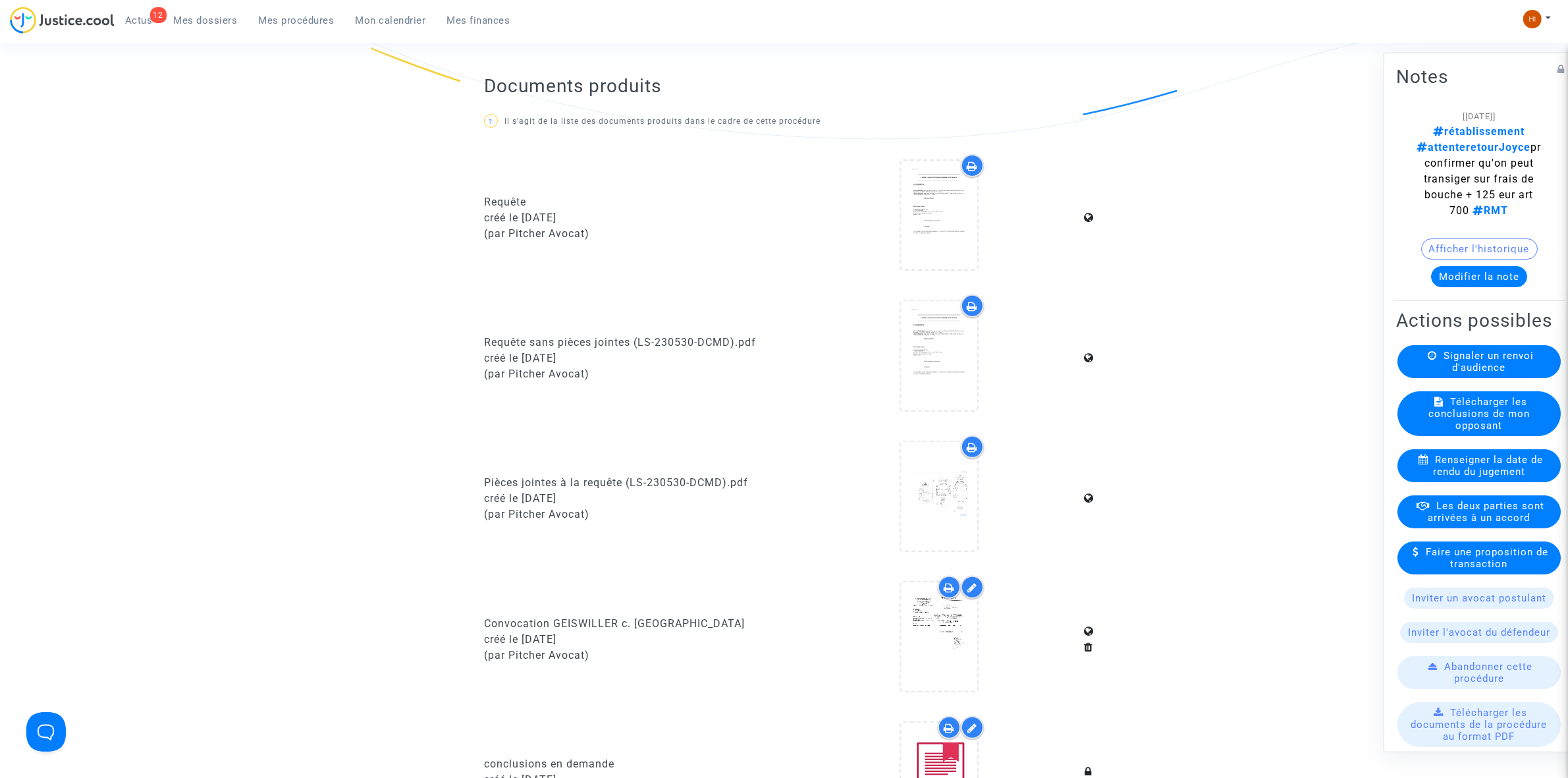
scroll to position [494, 0]
click at [1472, 373] on span "Signaler un renvoi d'audience" at bounding box center [1488, 361] width 90 height 24
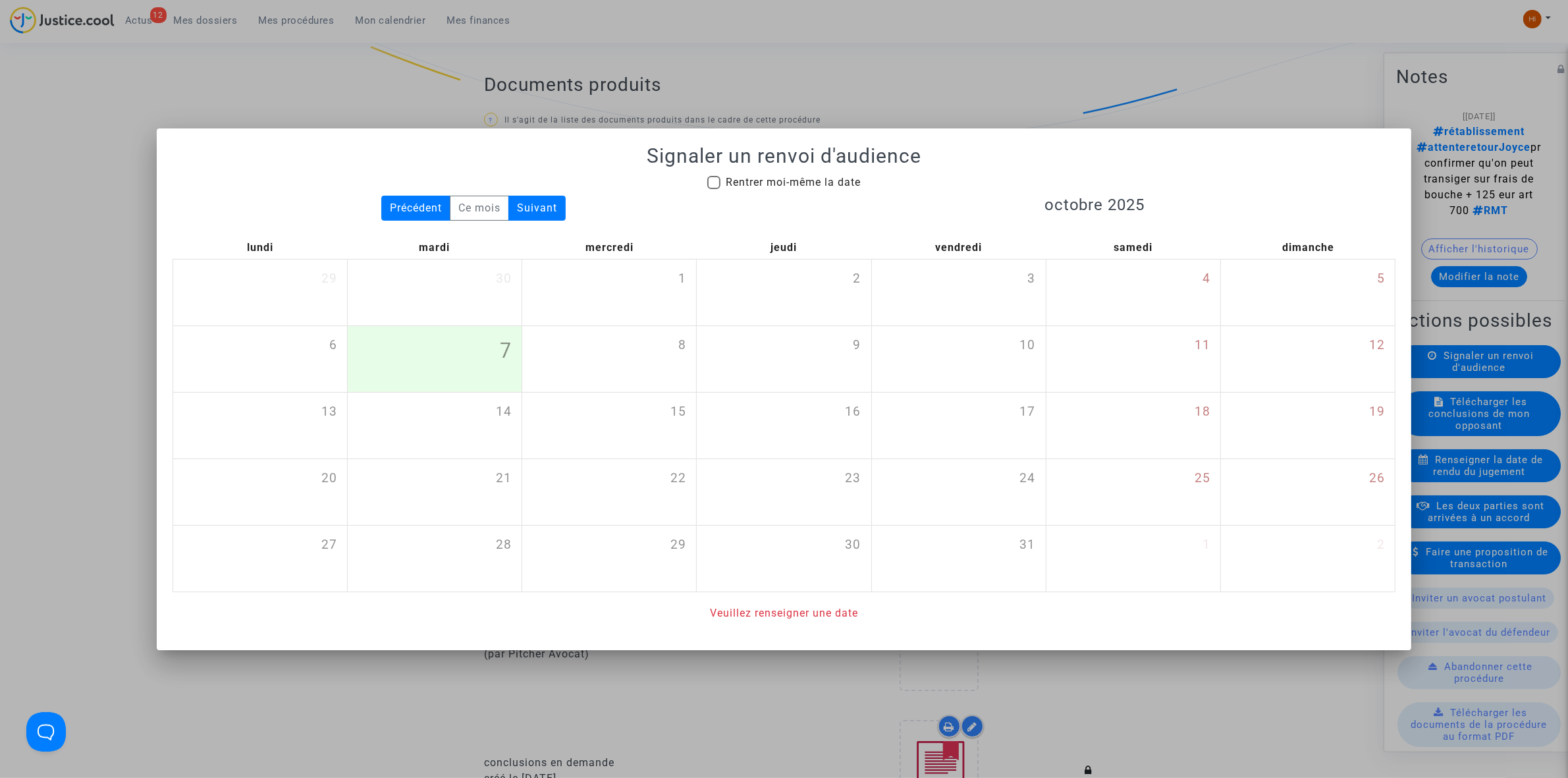
click at [804, 182] on span "Rentrer moi-même la date" at bounding box center [794, 182] width 135 height 13
click at [714, 189] on input "Rentrer moi-même la date" at bounding box center [713, 189] width 1 height 1
checkbox input "true"
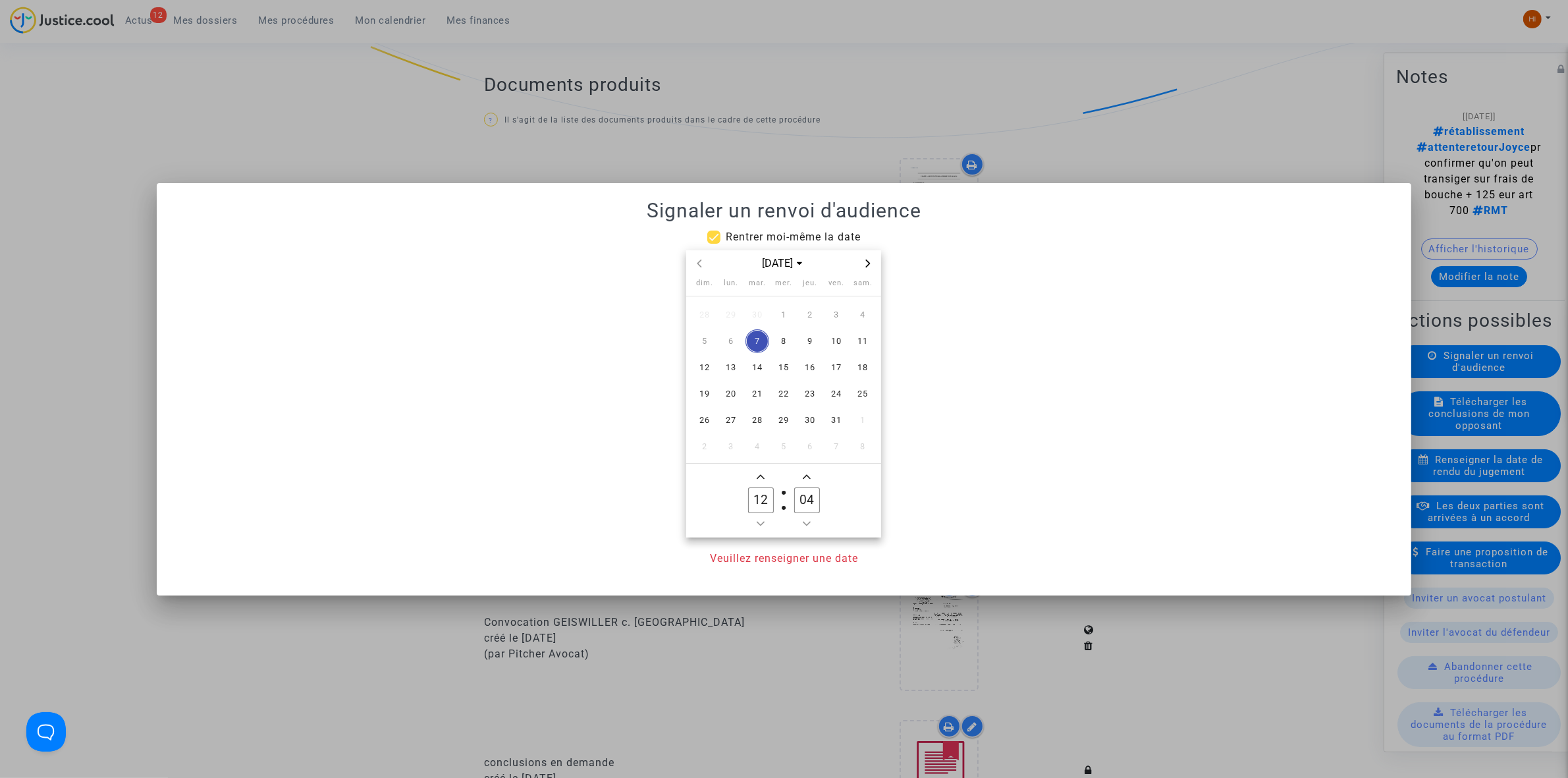
click at [872, 267] on span "Next month" at bounding box center [868, 263] width 16 height 16
click at [699, 262] on icon "Previous month" at bounding box center [699, 263] width 8 height 8
click at [785, 346] on span "10" at bounding box center [784, 341] width 24 height 24
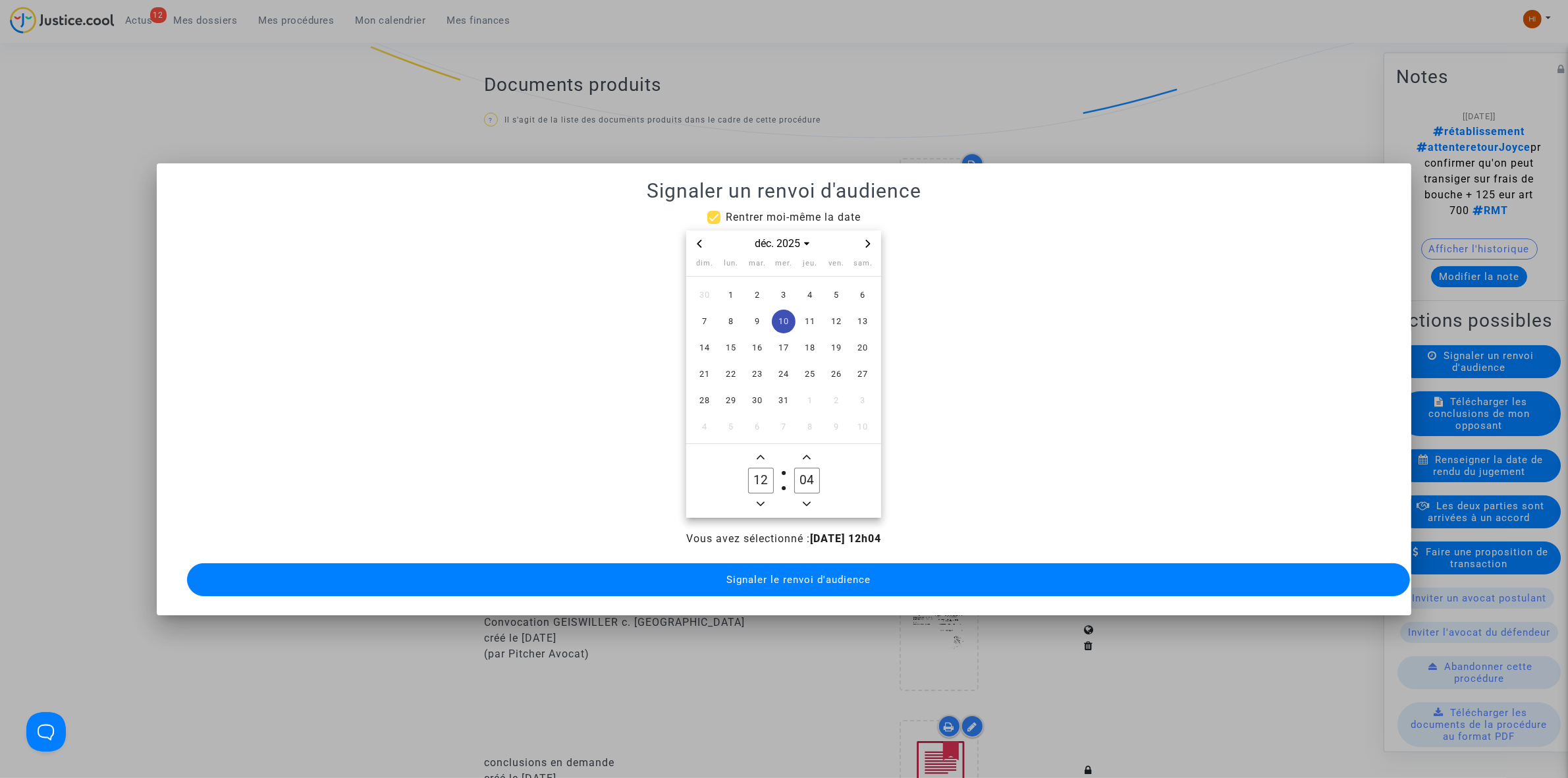
click at [761, 500] on icon "Minus a hour" at bounding box center [760, 504] width 8 height 8
type input "10"
click at [808, 475] on input "04" at bounding box center [807, 480] width 25 height 25
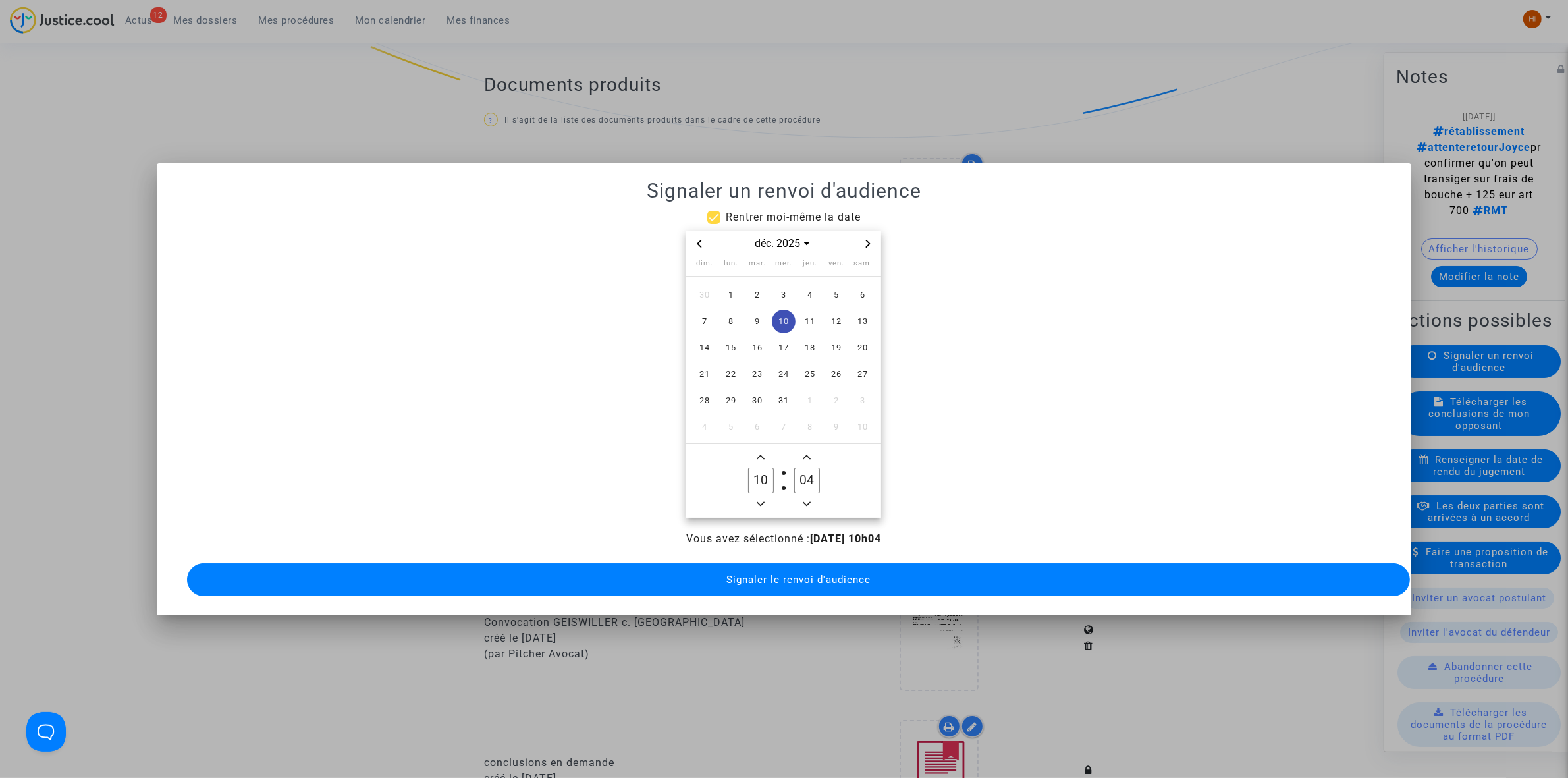
drag, startPoint x: 807, startPoint y: 474, endPoint x: 791, endPoint y: 474, distance: 16.0
click at [791, 474] on label "04 Minute" at bounding box center [807, 480] width 46 height 26
click at [794, 474] on input "04" at bounding box center [807, 480] width 25 height 25
click at [803, 478] on input "04" at bounding box center [807, 480] width 25 height 25
drag, startPoint x: 806, startPoint y: 478, endPoint x: 798, endPoint y: 478, distance: 8.0
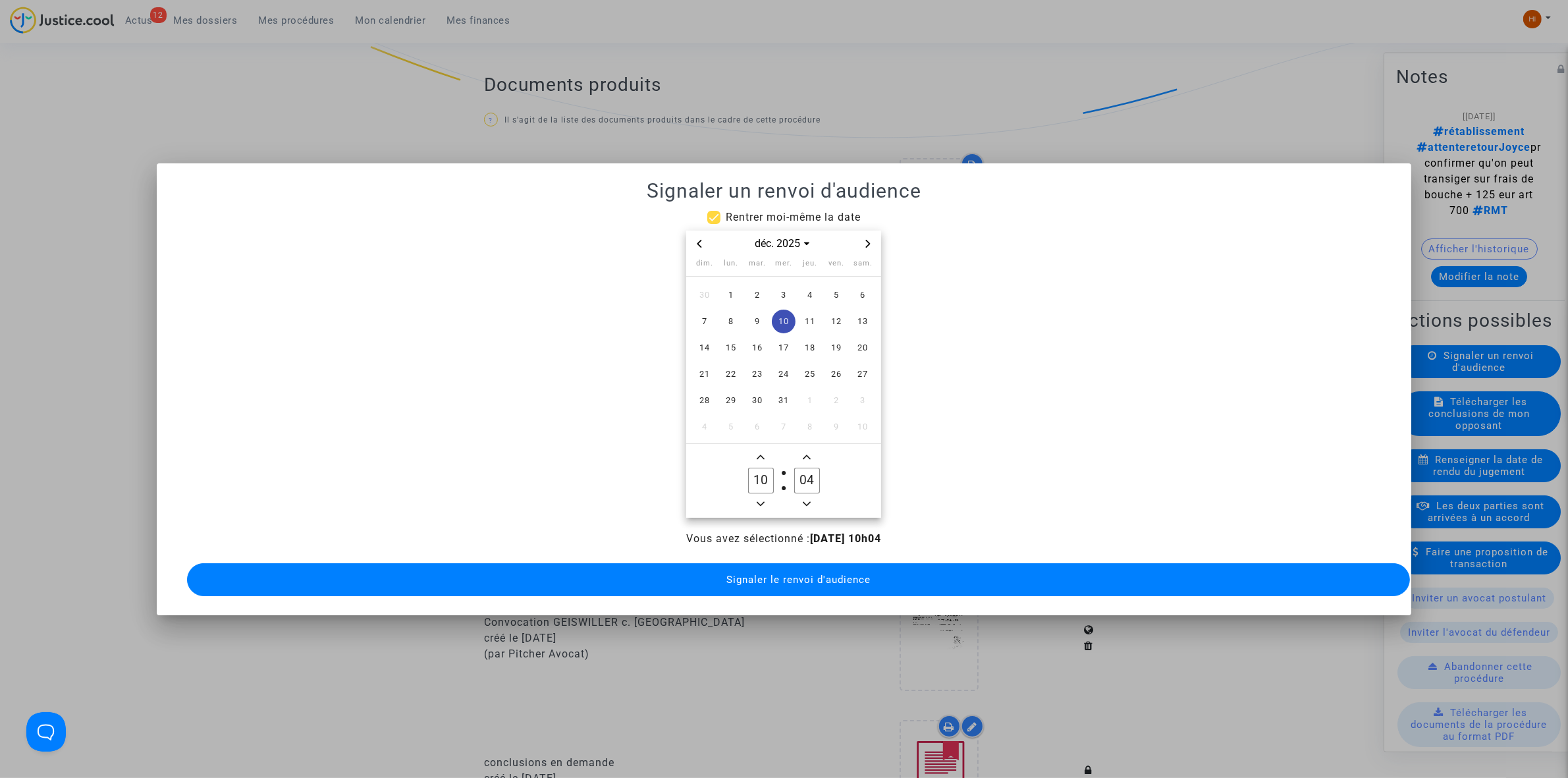
click at [798, 478] on input "04" at bounding box center [807, 480] width 25 height 25
click at [808, 478] on input "34" at bounding box center [807, 480] width 25 height 25
type input "30"
click at [783, 582] on button "Signaler le renvoi d'audience" at bounding box center [799, 580] width 1223 height 33
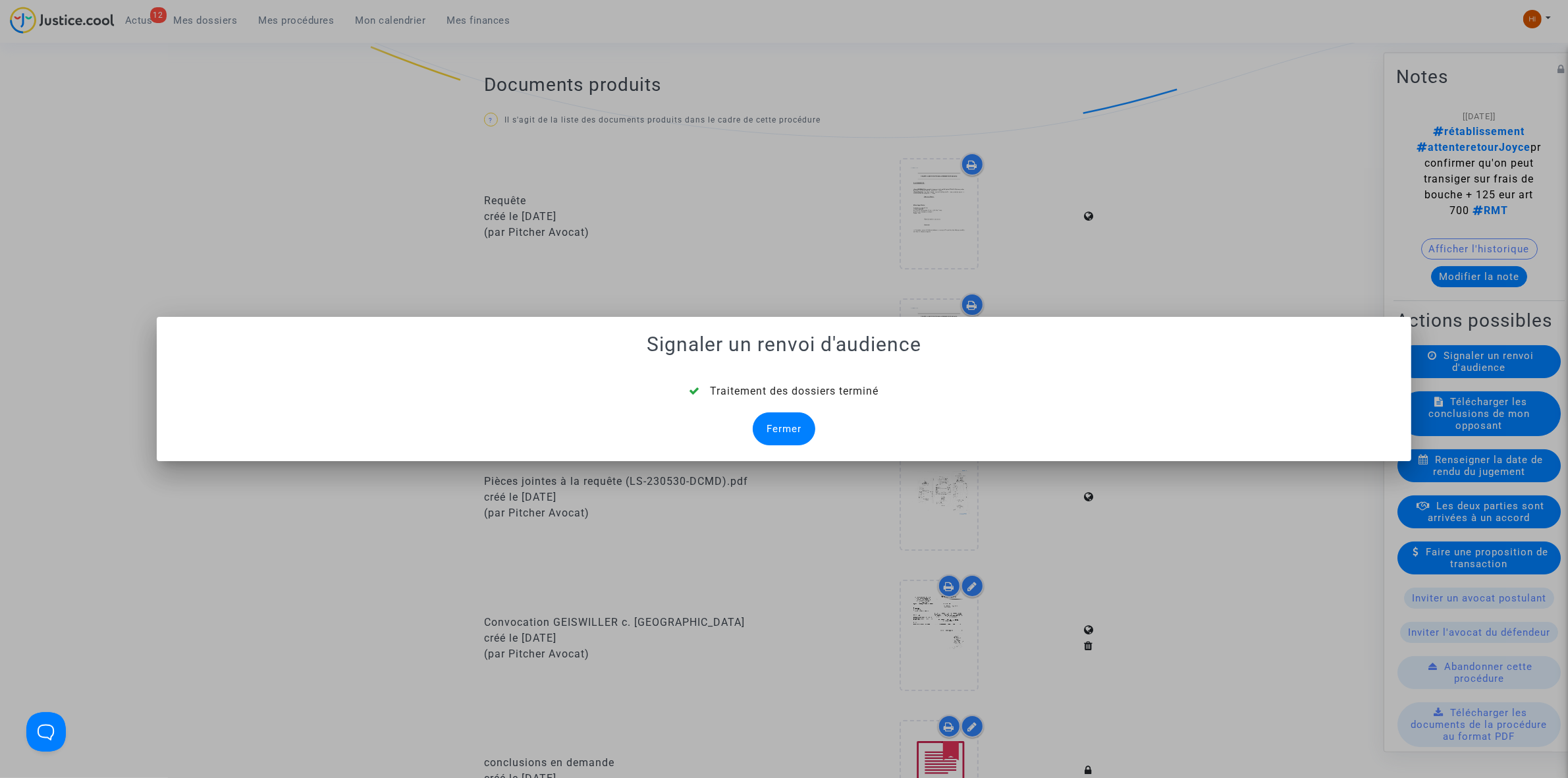
click at [788, 435] on div "Fermer" at bounding box center [784, 429] width 62 height 33
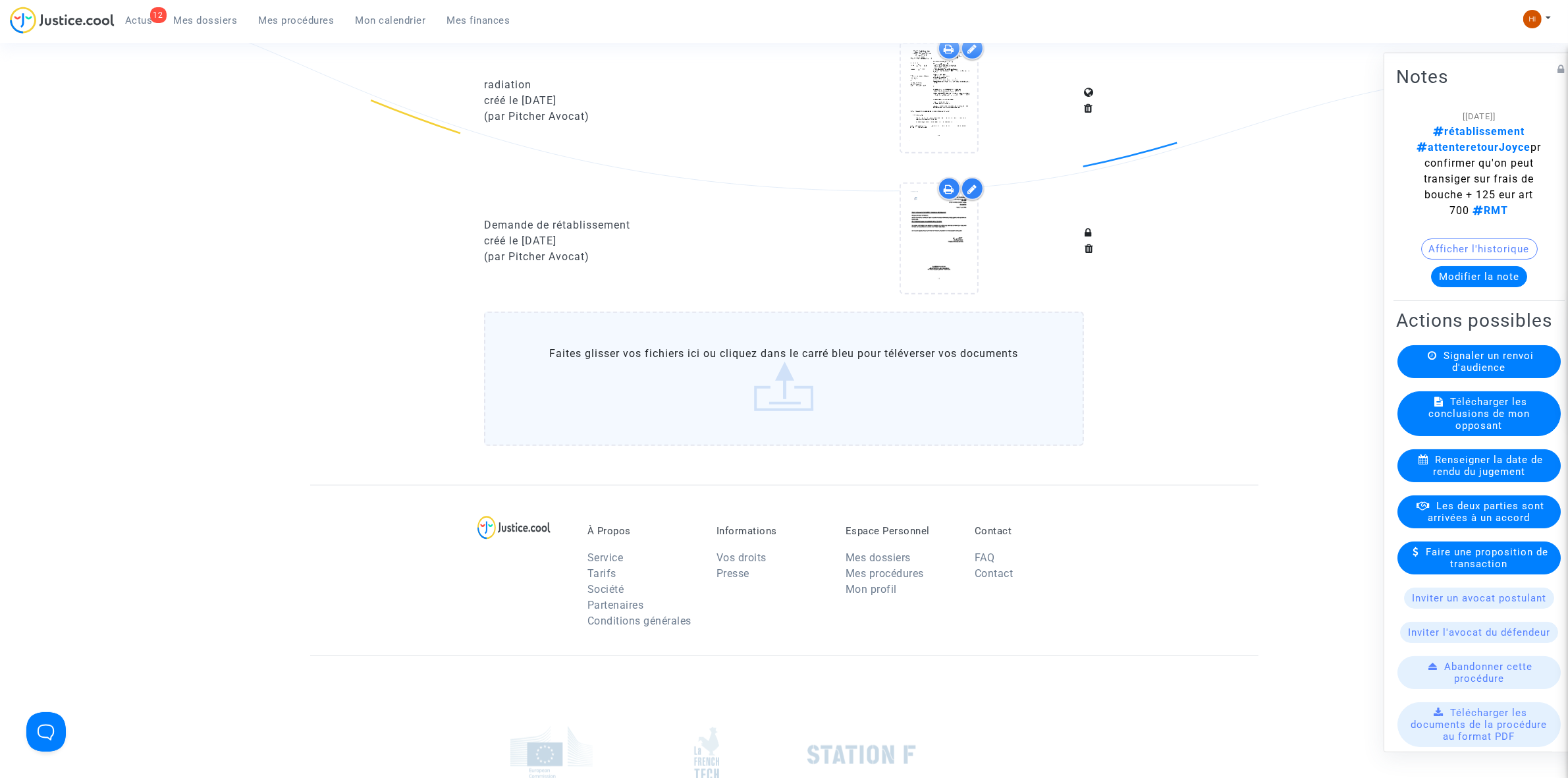
scroll to position [1317, 0]
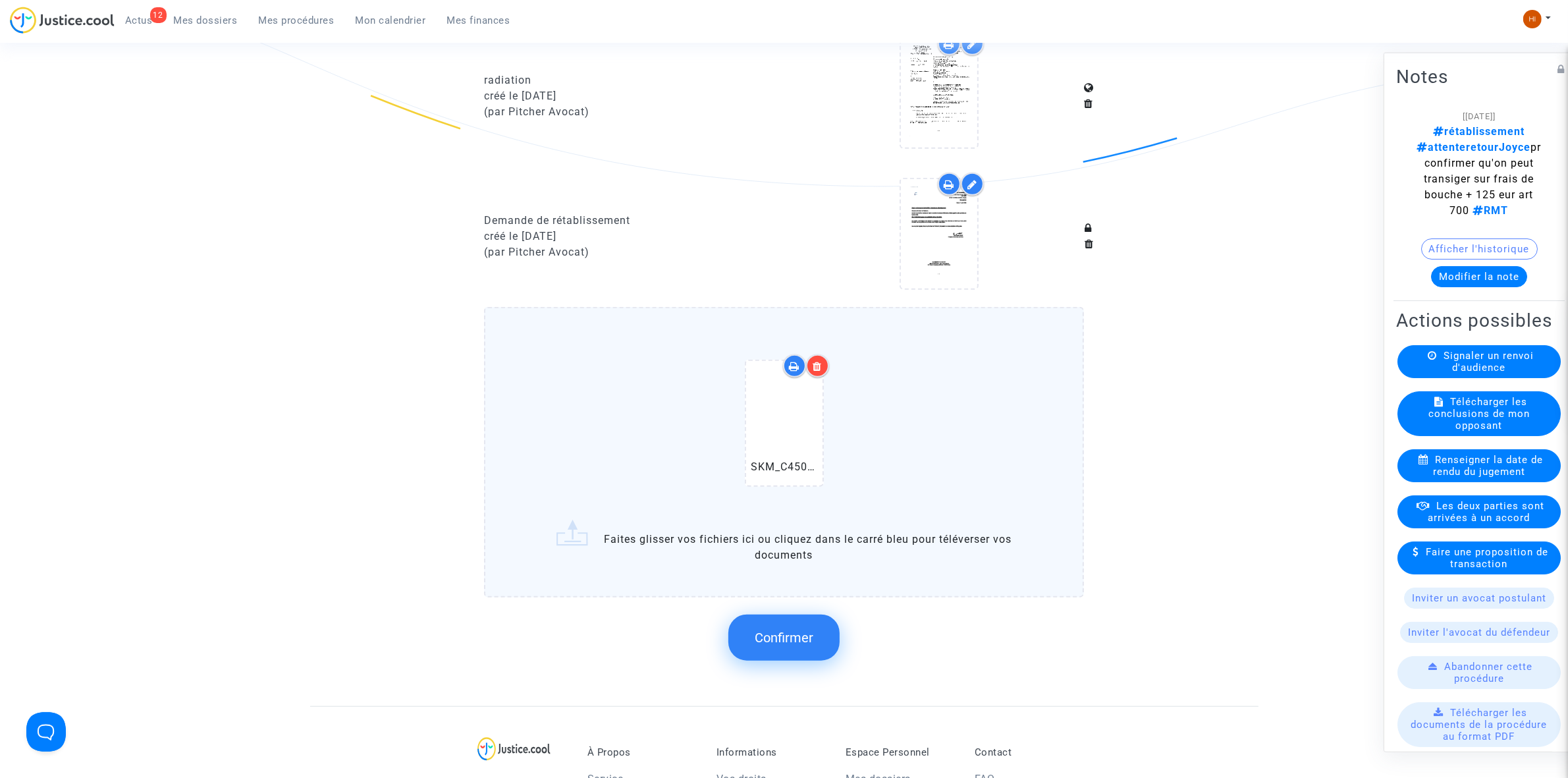
click at [768, 630] on span "Confirmer" at bounding box center [784, 637] width 59 height 16
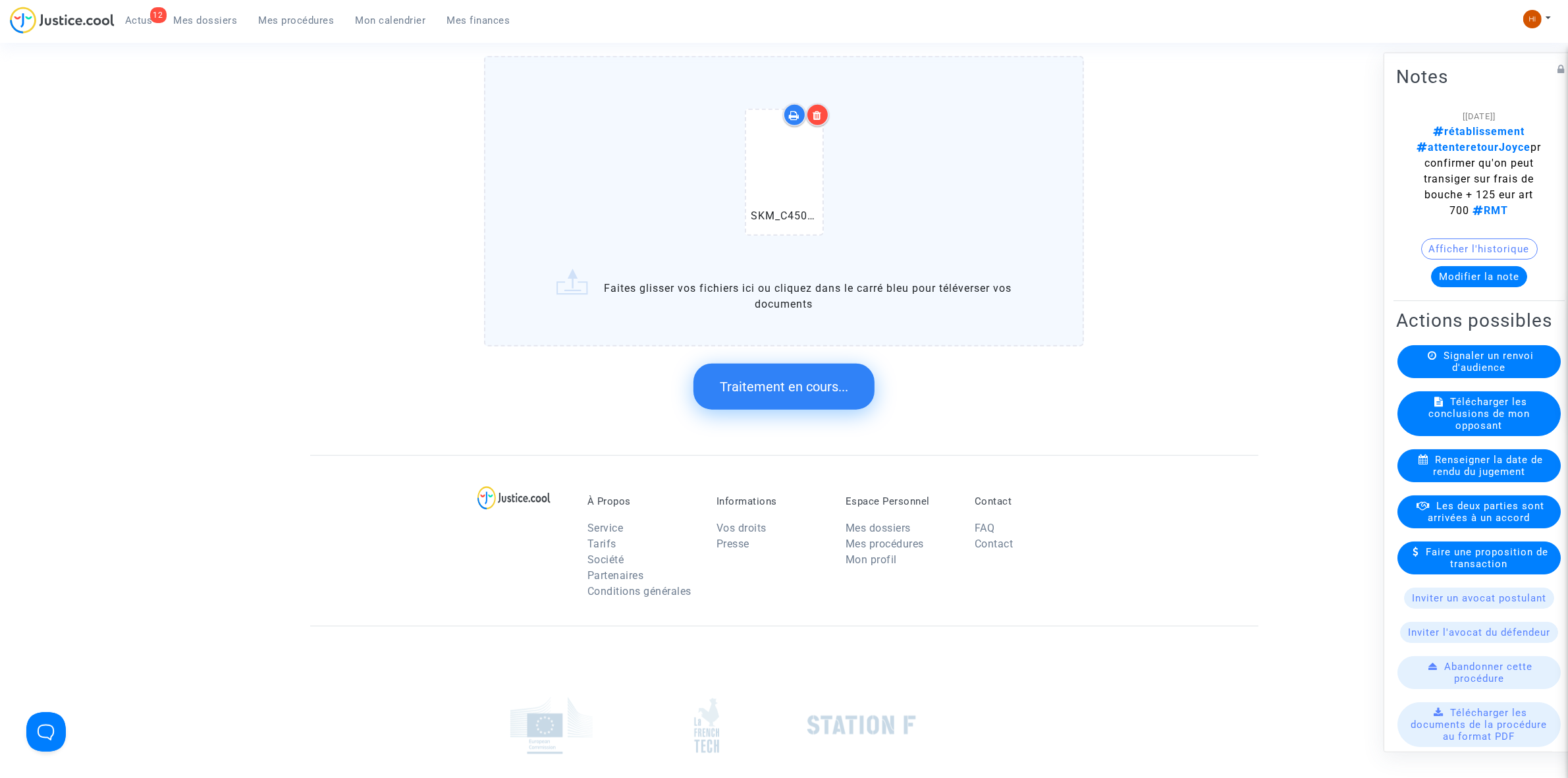
scroll to position [1560, 0]
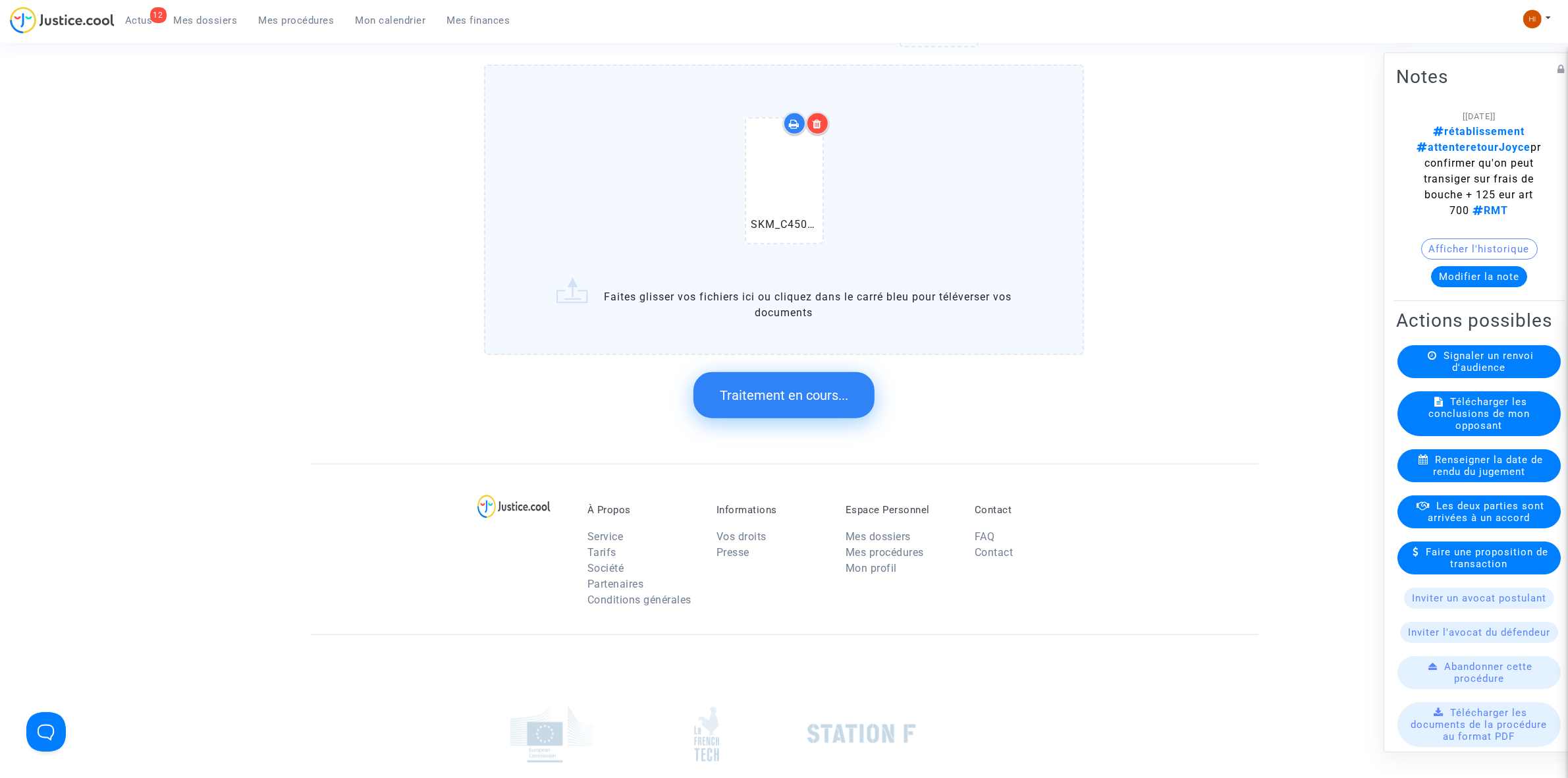
click at [837, 390] on span "Traitement en cours..." at bounding box center [784, 395] width 129 height 16
click at [797, 387] on span "Traitement en cours..." at bounding box center [784, 395] width 129 height 16
click at [842, 393] on button "Traitement en cours..." at bounding box center [784, 395] width 181 height 46
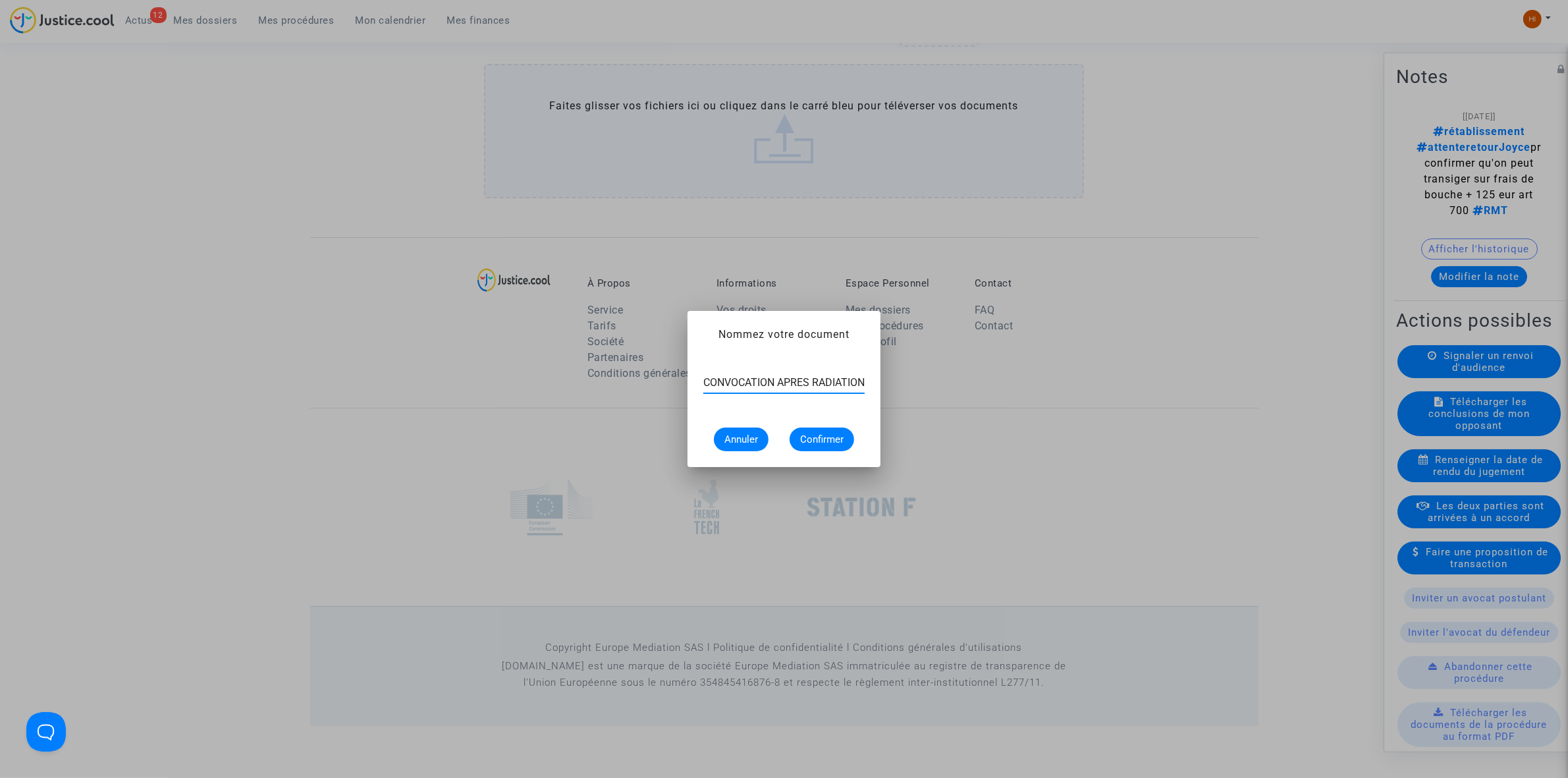
scroll to position [0, 1]
type input "CONVOCATION APRES RADIATION"
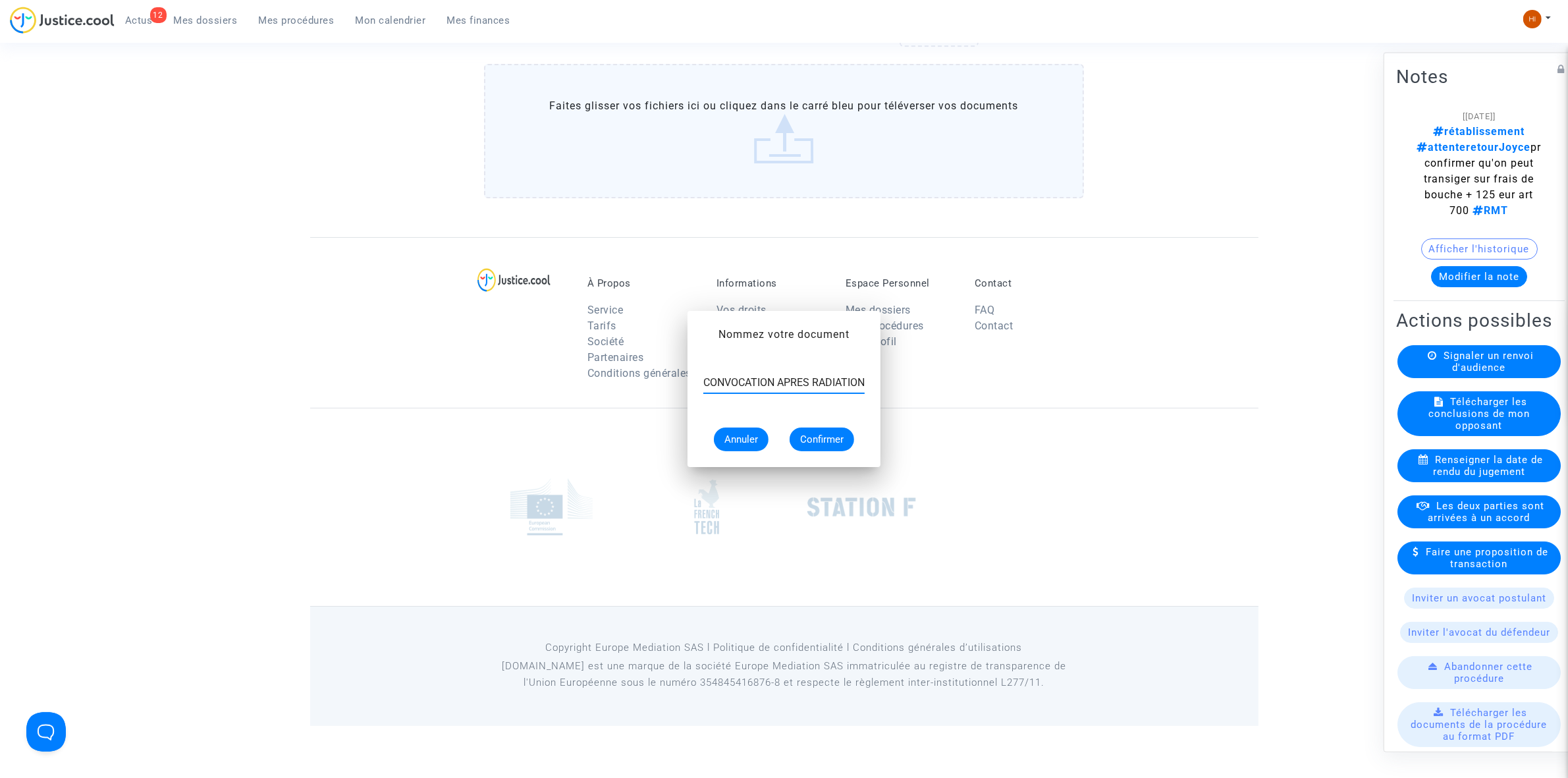
scroll to position [1499, 0]
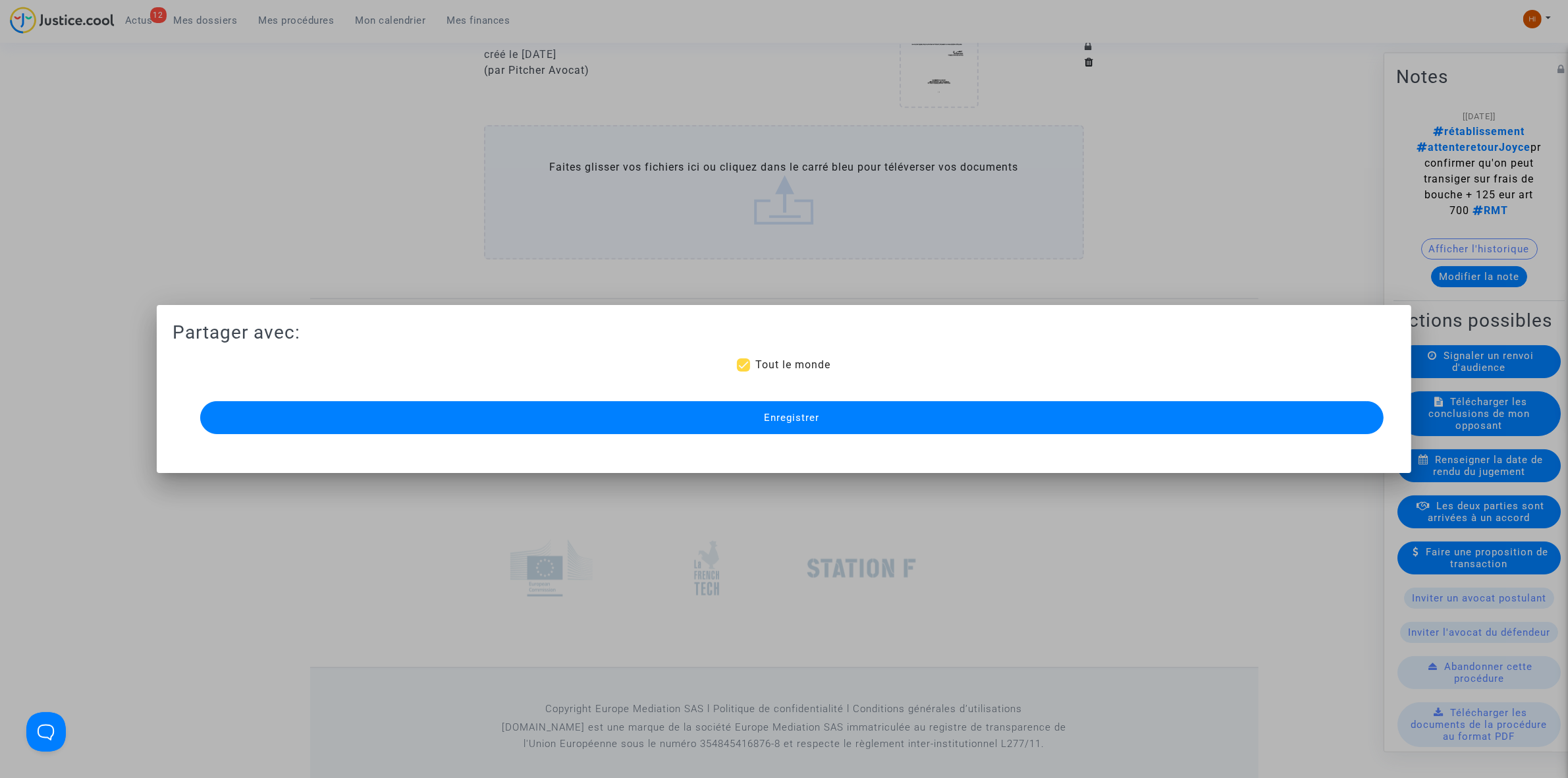
click at [969, 429] on button "Enregistrer" at bounding box center [791, 418] width 1184 height 33
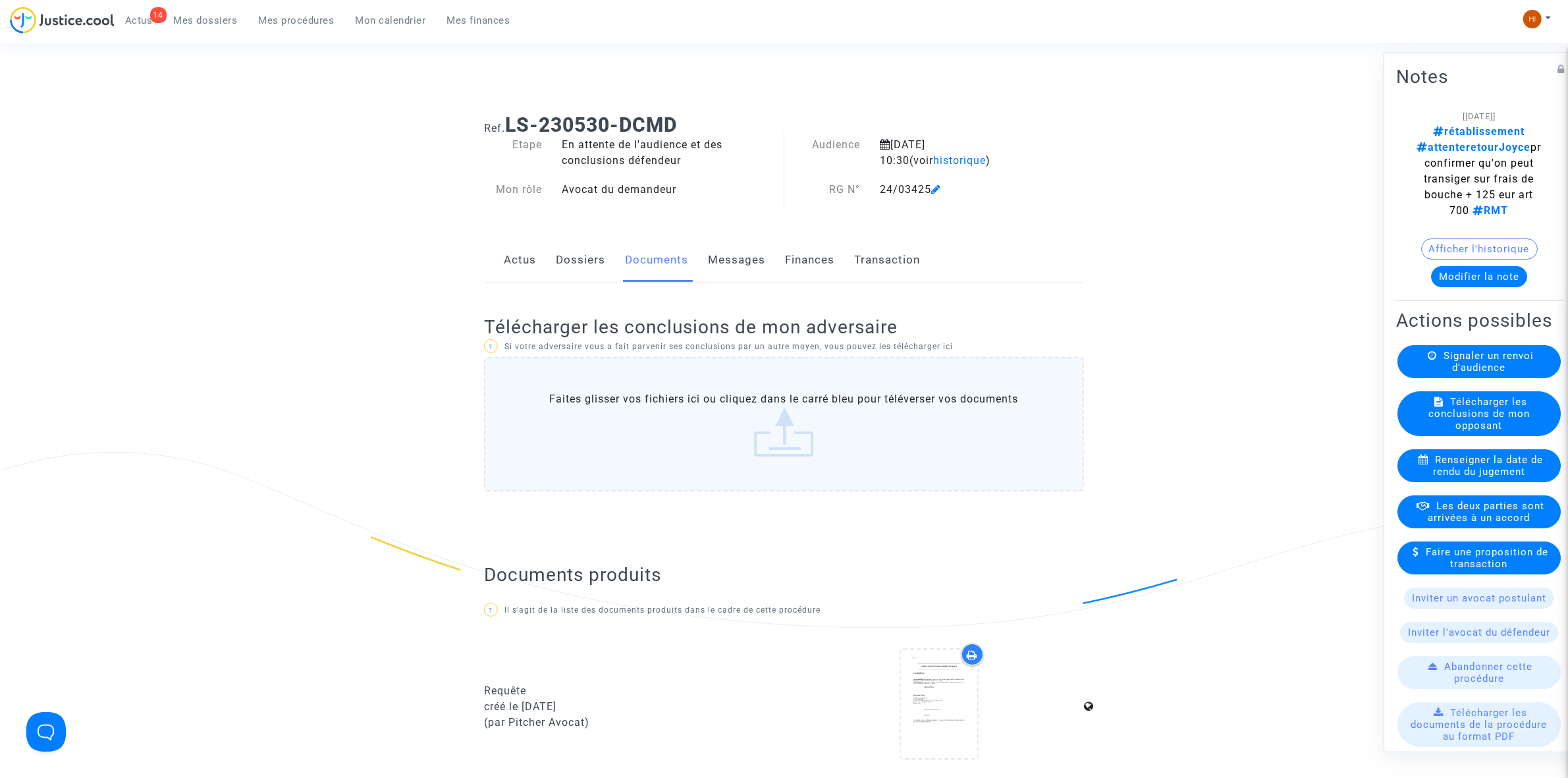
scroll to position [0, 0]
click at [573, 262] on link "Dossiers" at bounding box center [580, 264] width 49 height 43
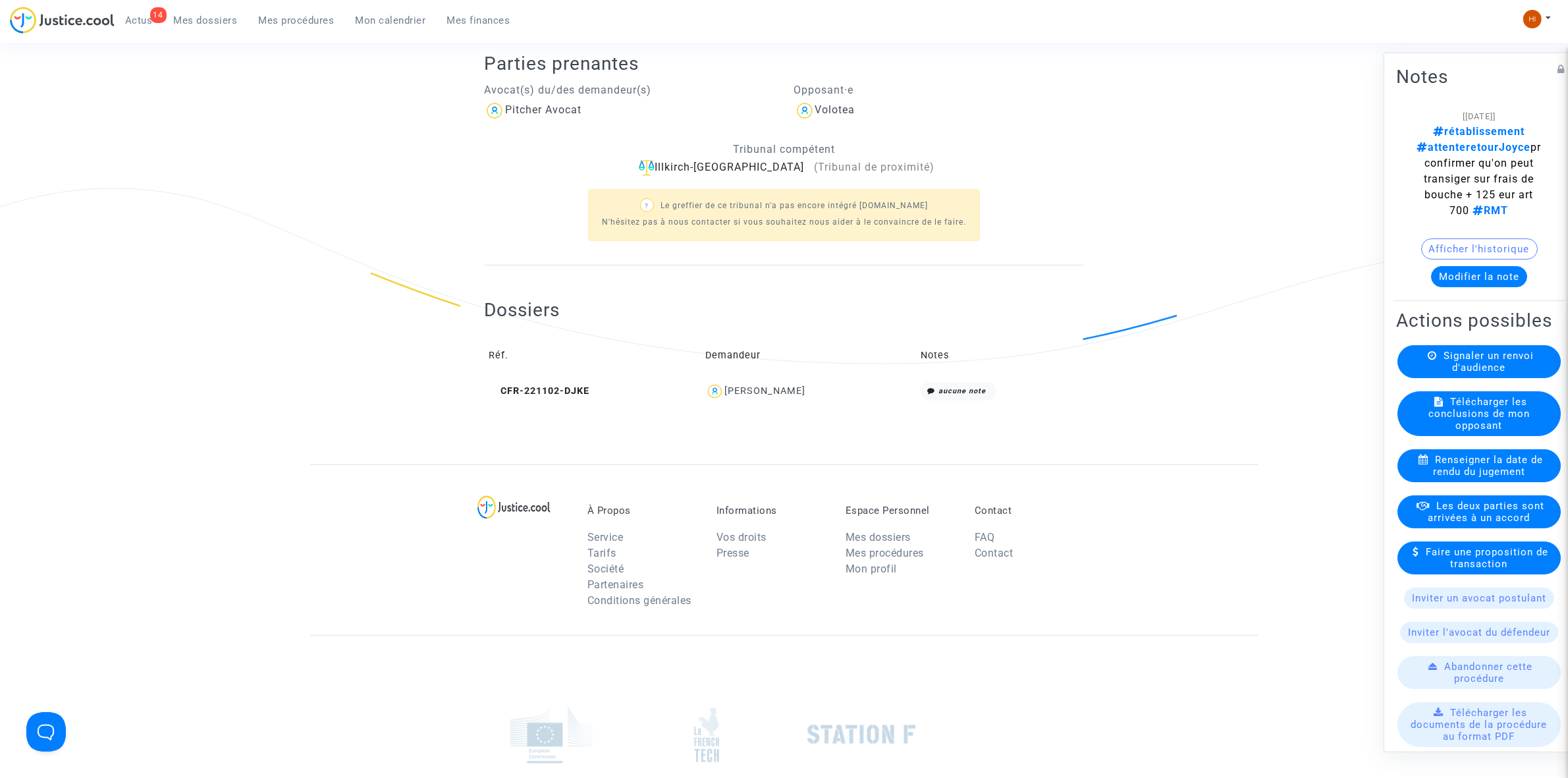
scroll to position [412, 0]
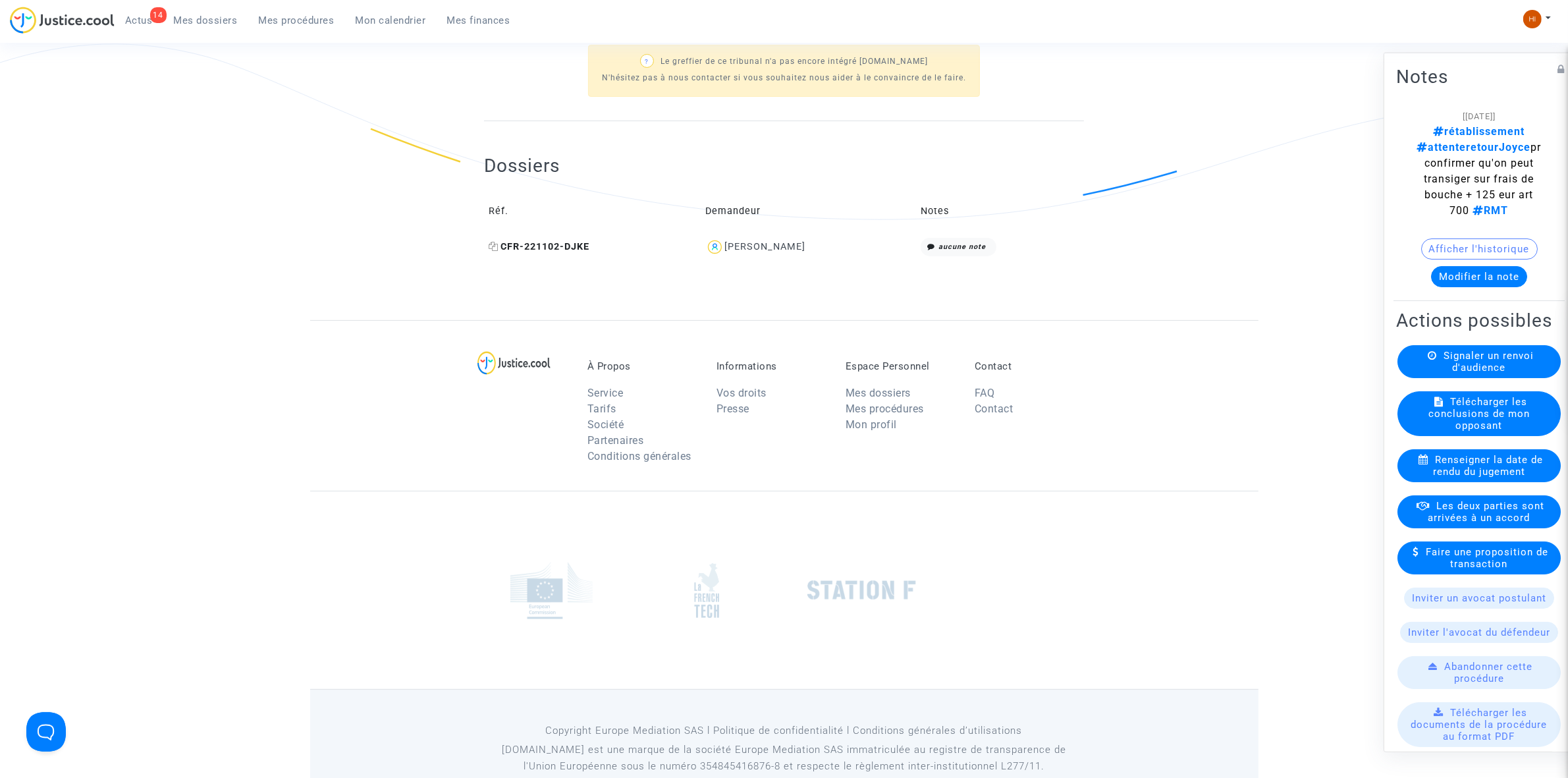
click at [494, 244] on icon at bounding box center [493, 246] width 10 height 9
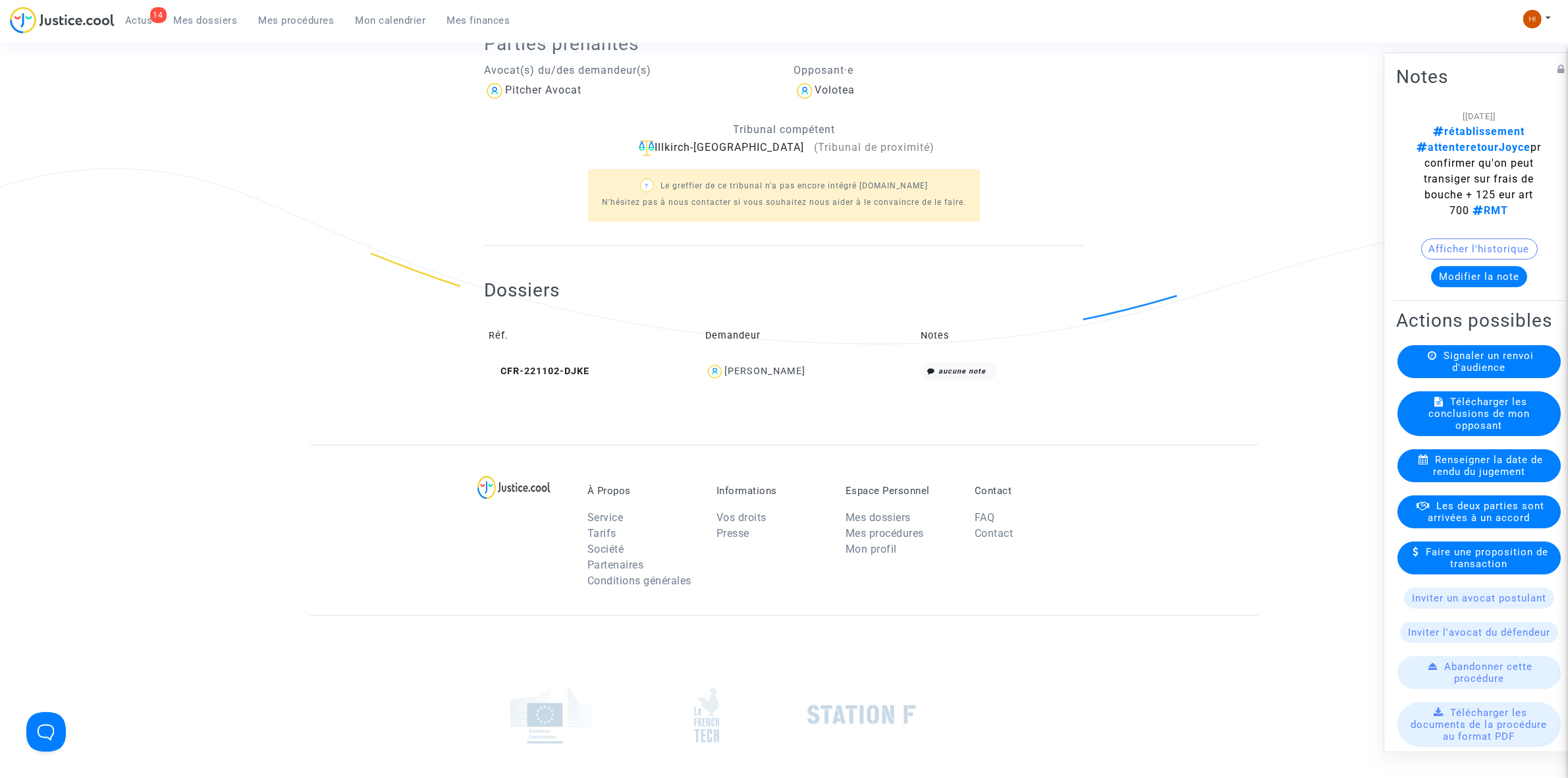
scroll to position [0, 0]
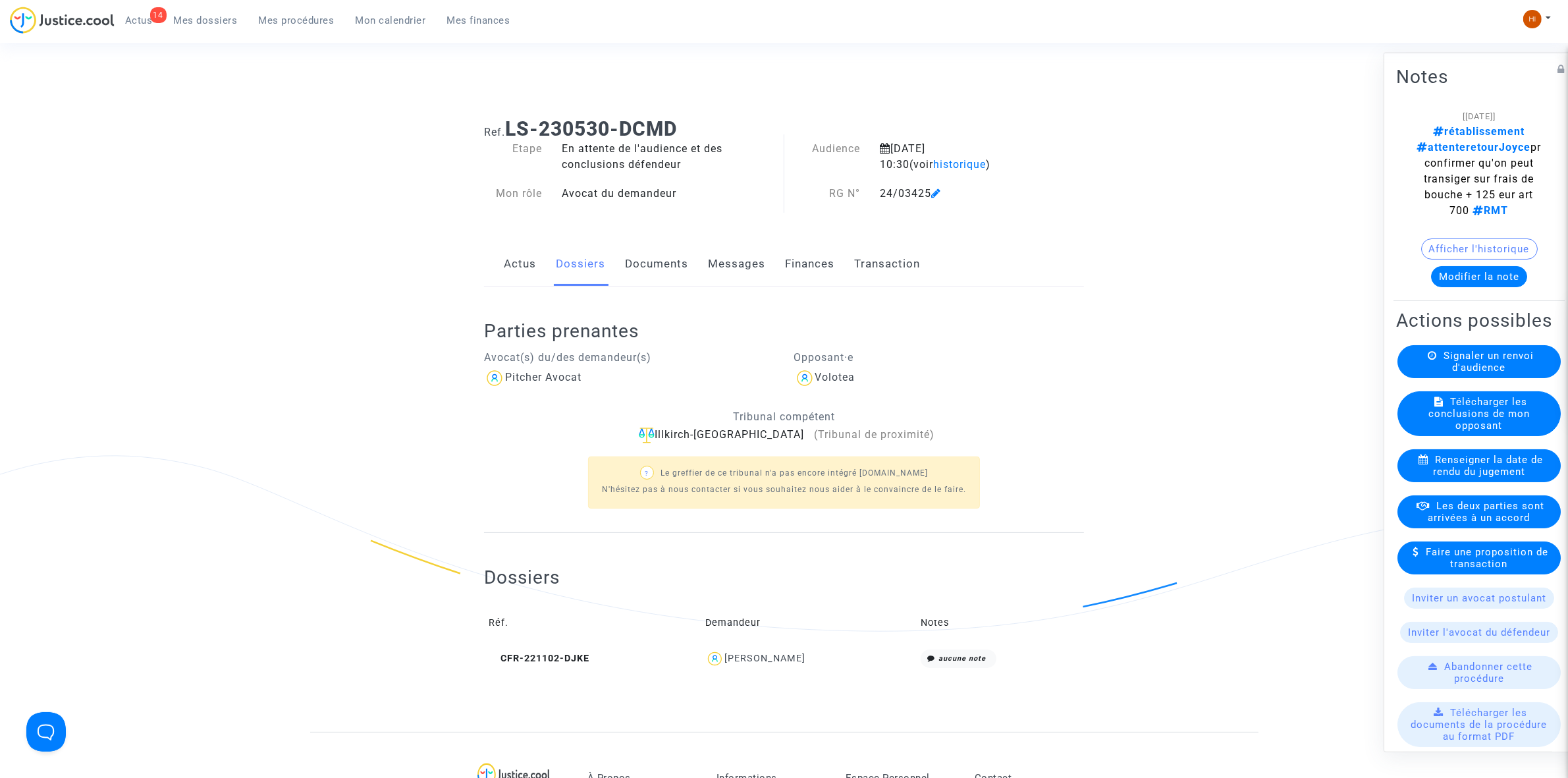
click at [673, 268] on link "Documents" at bounding box center [656, 264] width 63 height 43
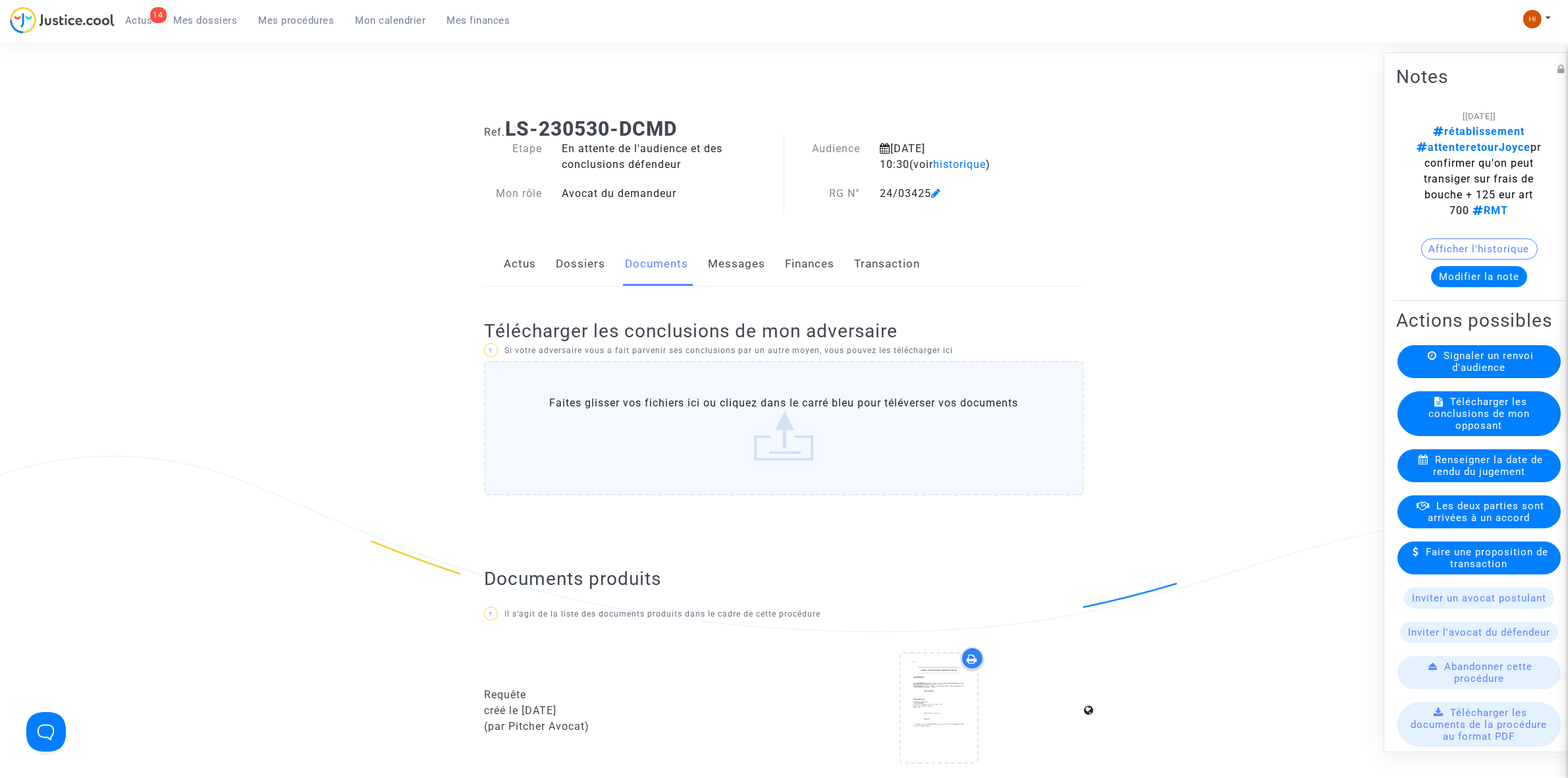
click at [940, 188] on icon at bounding box center [936, 193] width 10 height 10
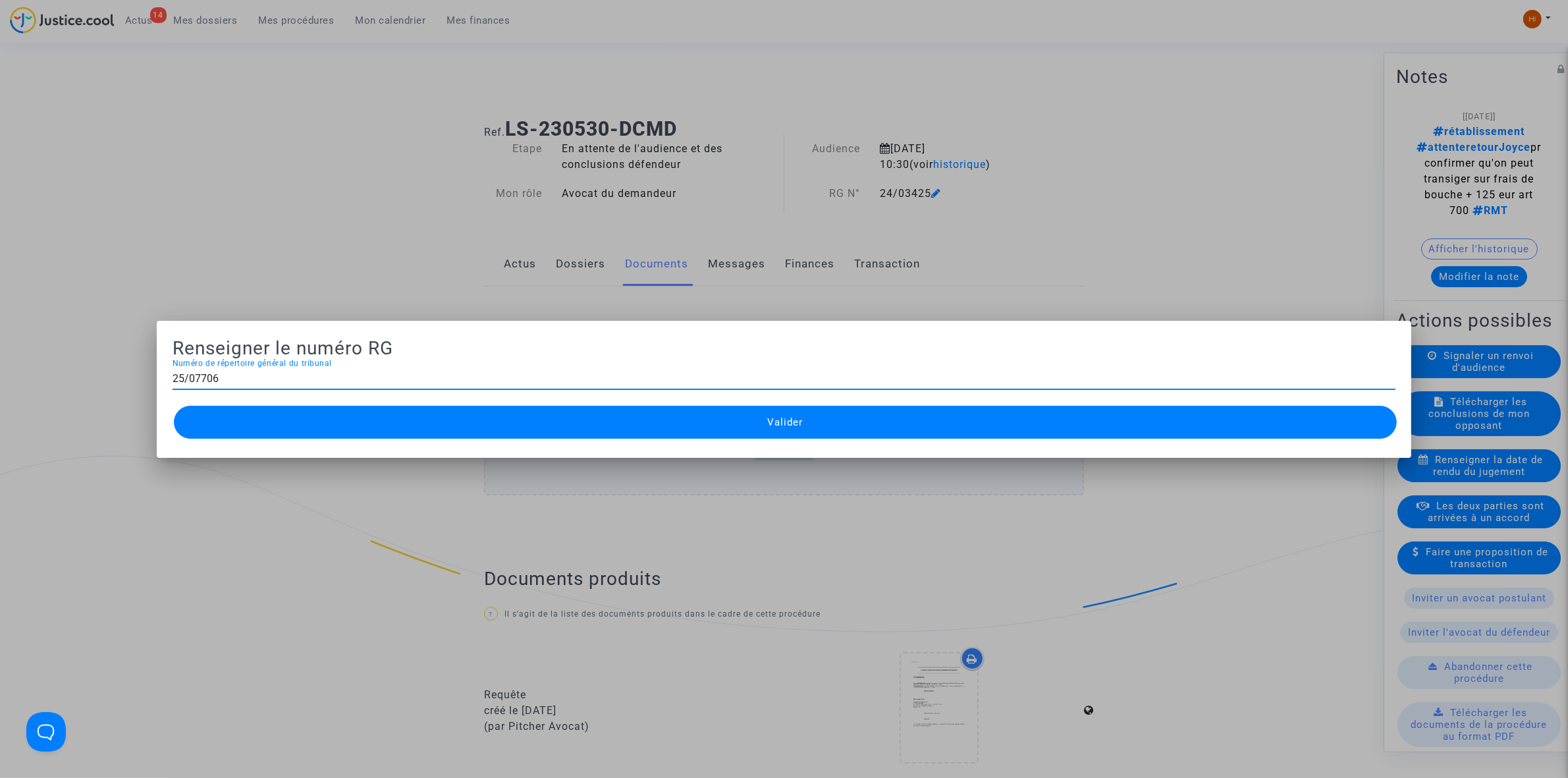
type input "25/07706"
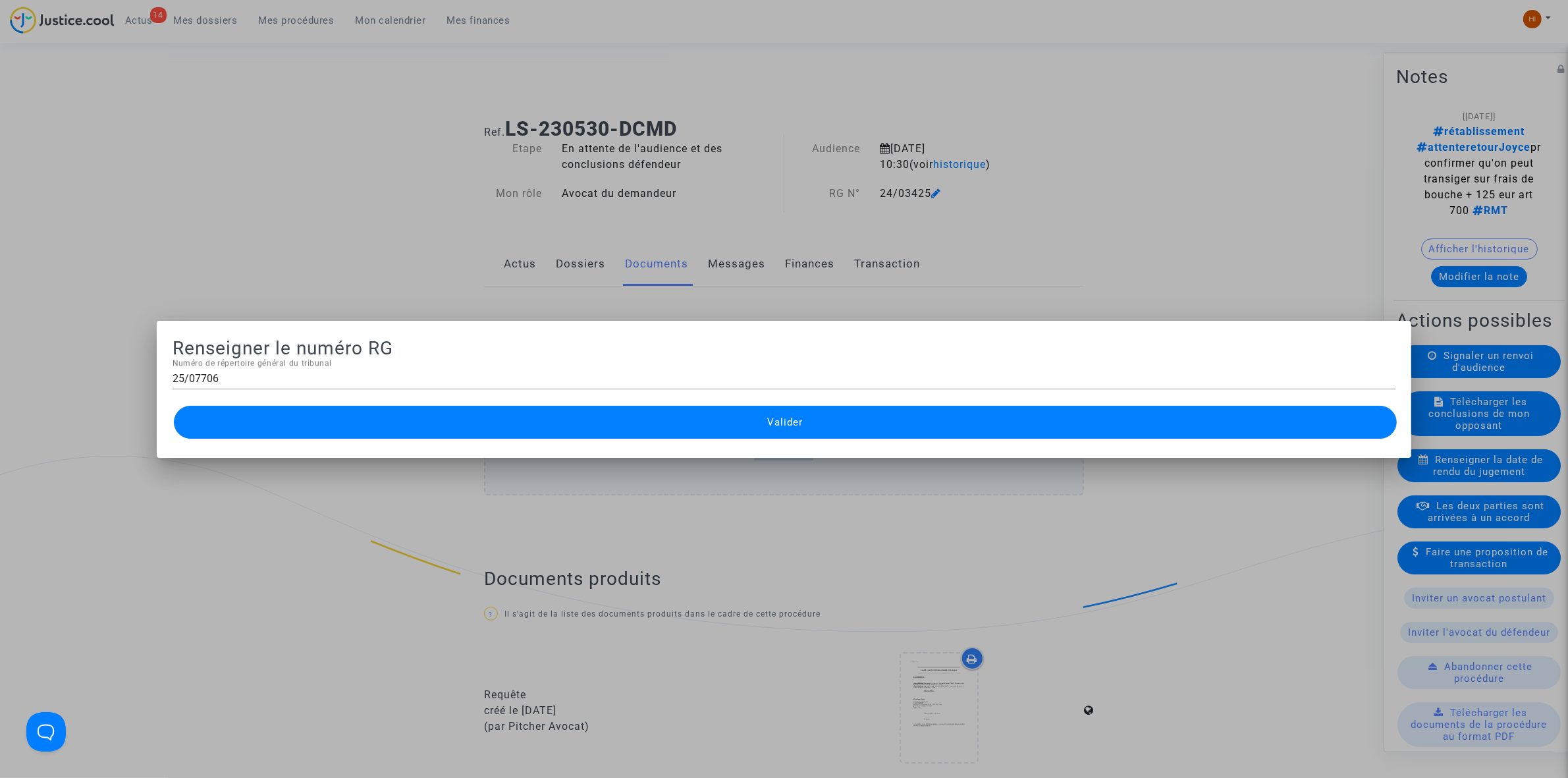
click at [826, 430] on button "Valider" at bounding box center [785, 422] width 1223 height 33
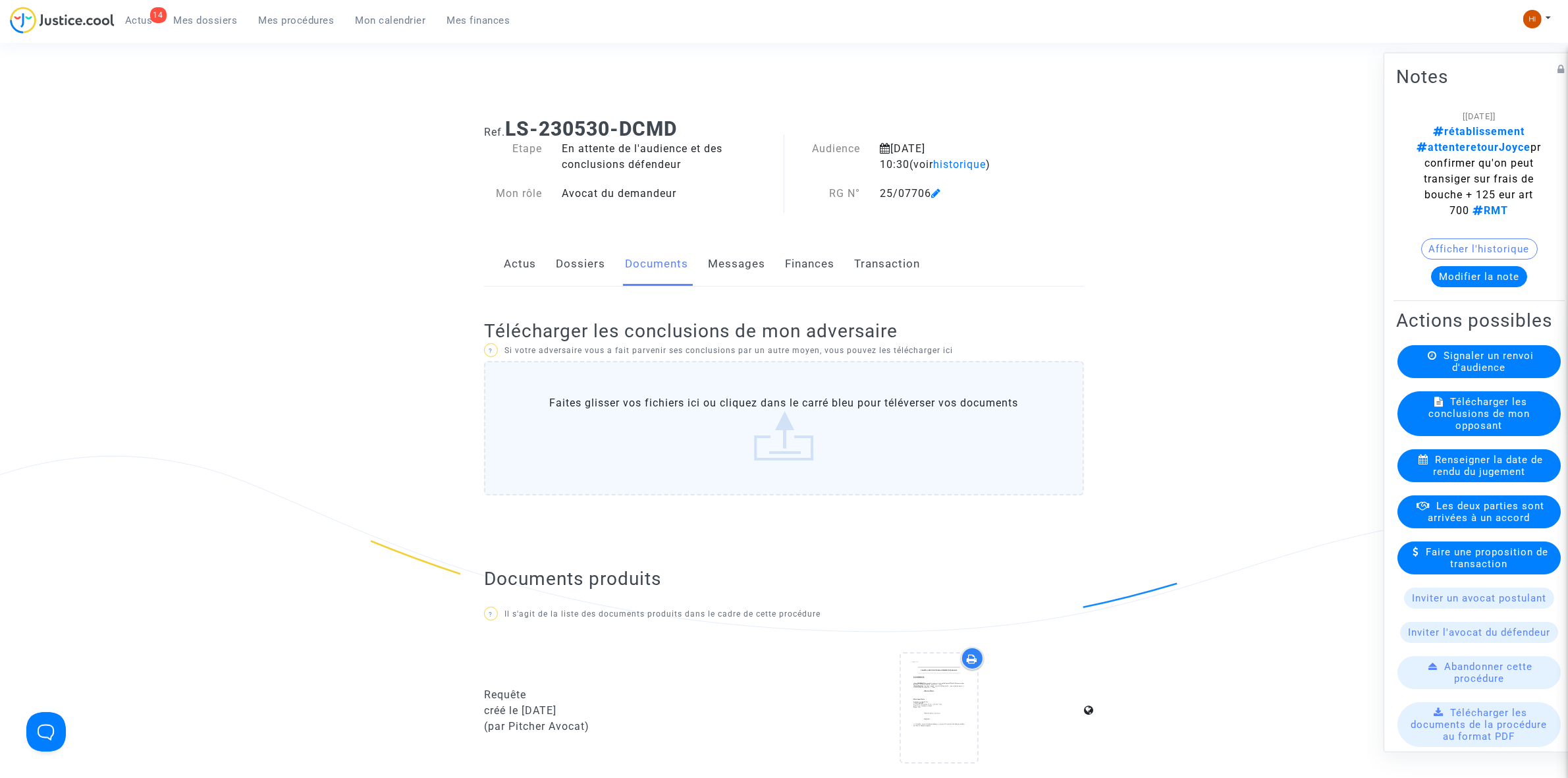
click at [299, 20] on span "Mes procédures" at bounding box center [297, 20] width 76 height 12
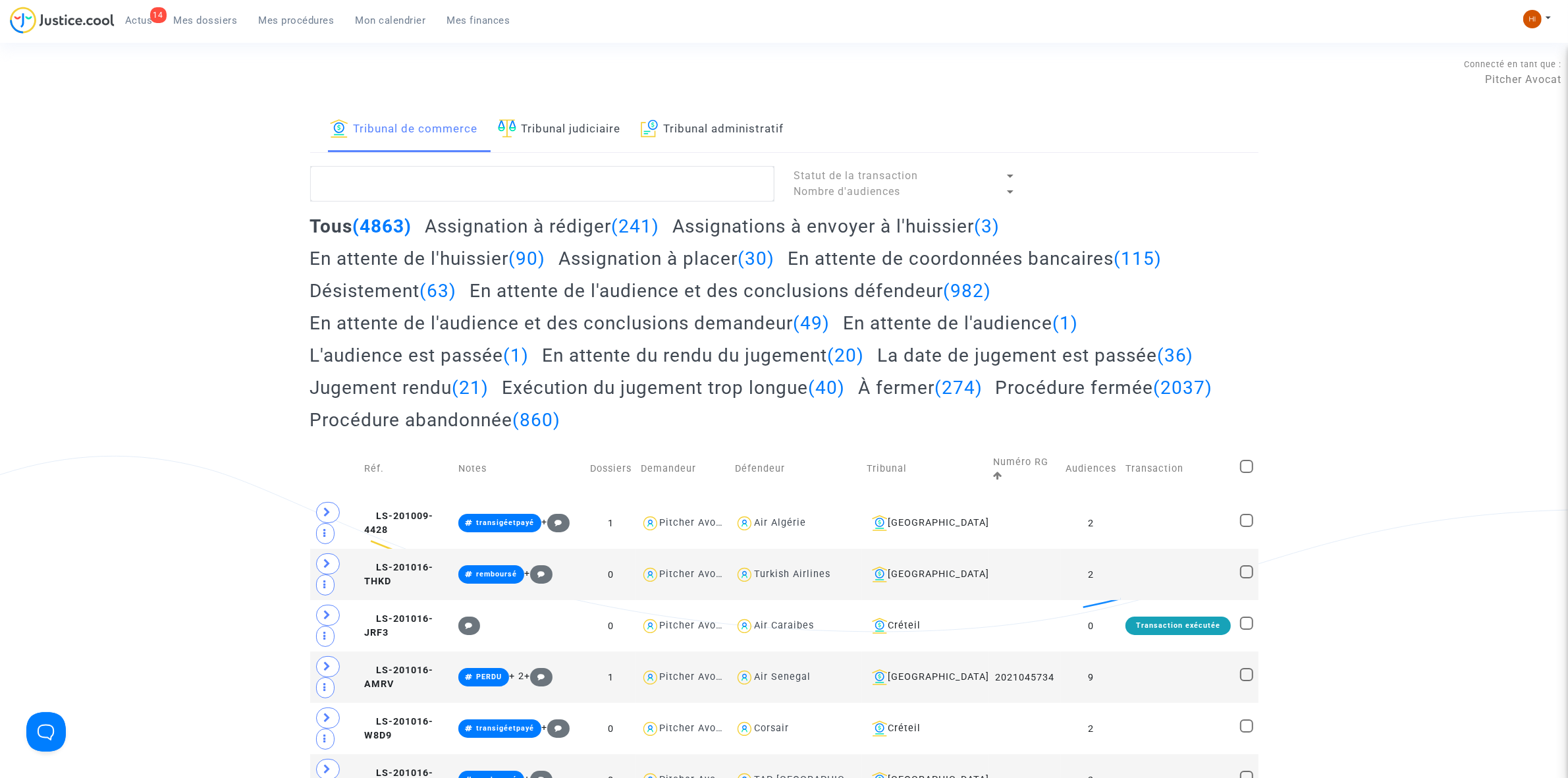
click at [543, 129] on link "Tribunal judiciaire" at bounding box center [560, 129] width 123 height 45
click at [537, 183] on textarea at bounding box center [542, 184] width 464 height 36
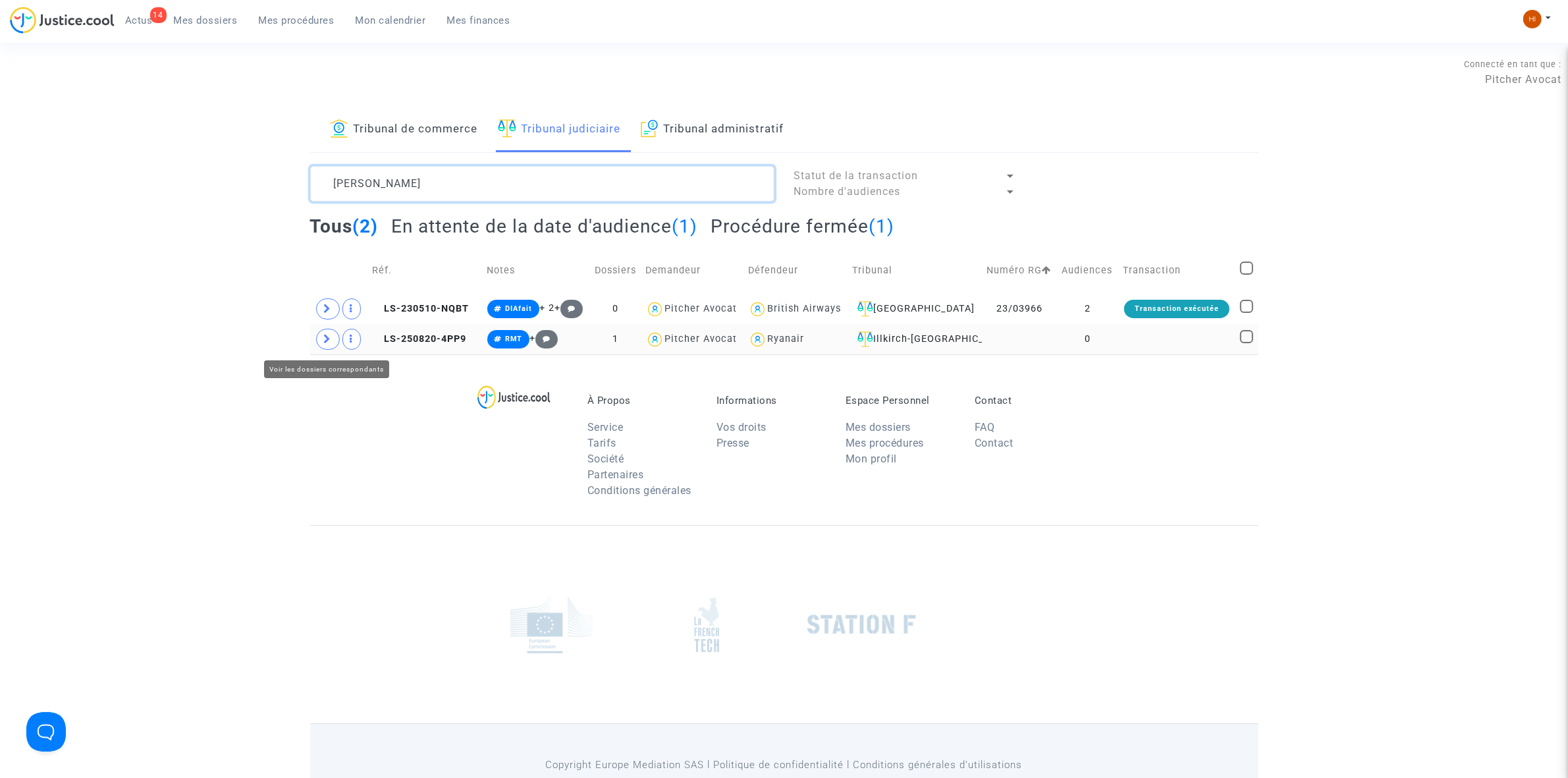
type textarea "KARDEC RODRIGUES"
click at [327, 343] on icon at bounding box center [328, 338] width 8 height 10
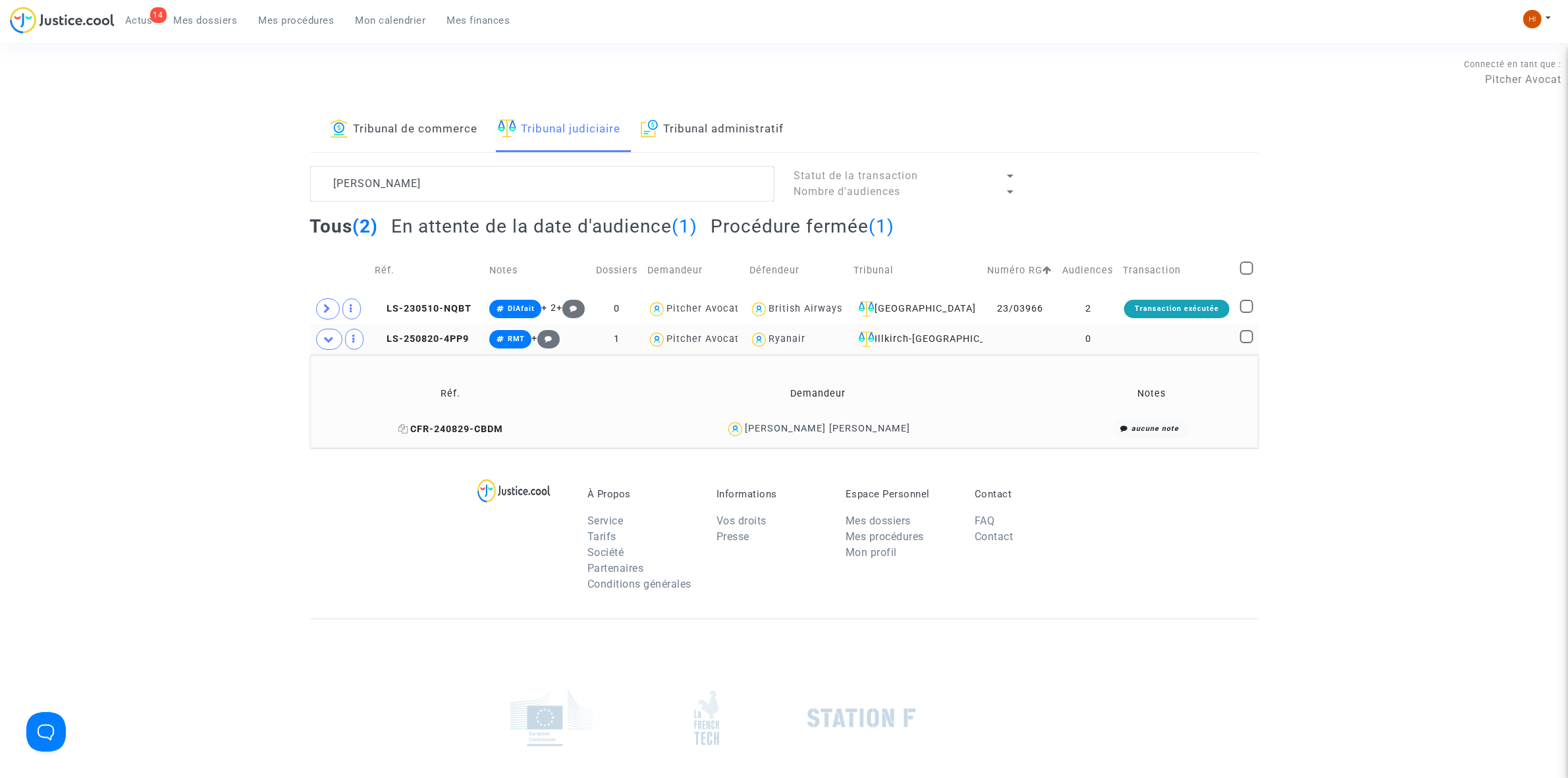
click at [398, 427] on icon at bounding box center [403, 429] width 10 height 9
click at [440, 334] on span "LS-250820-4PP9" at bounding box center [421, 338] width 94 height 11
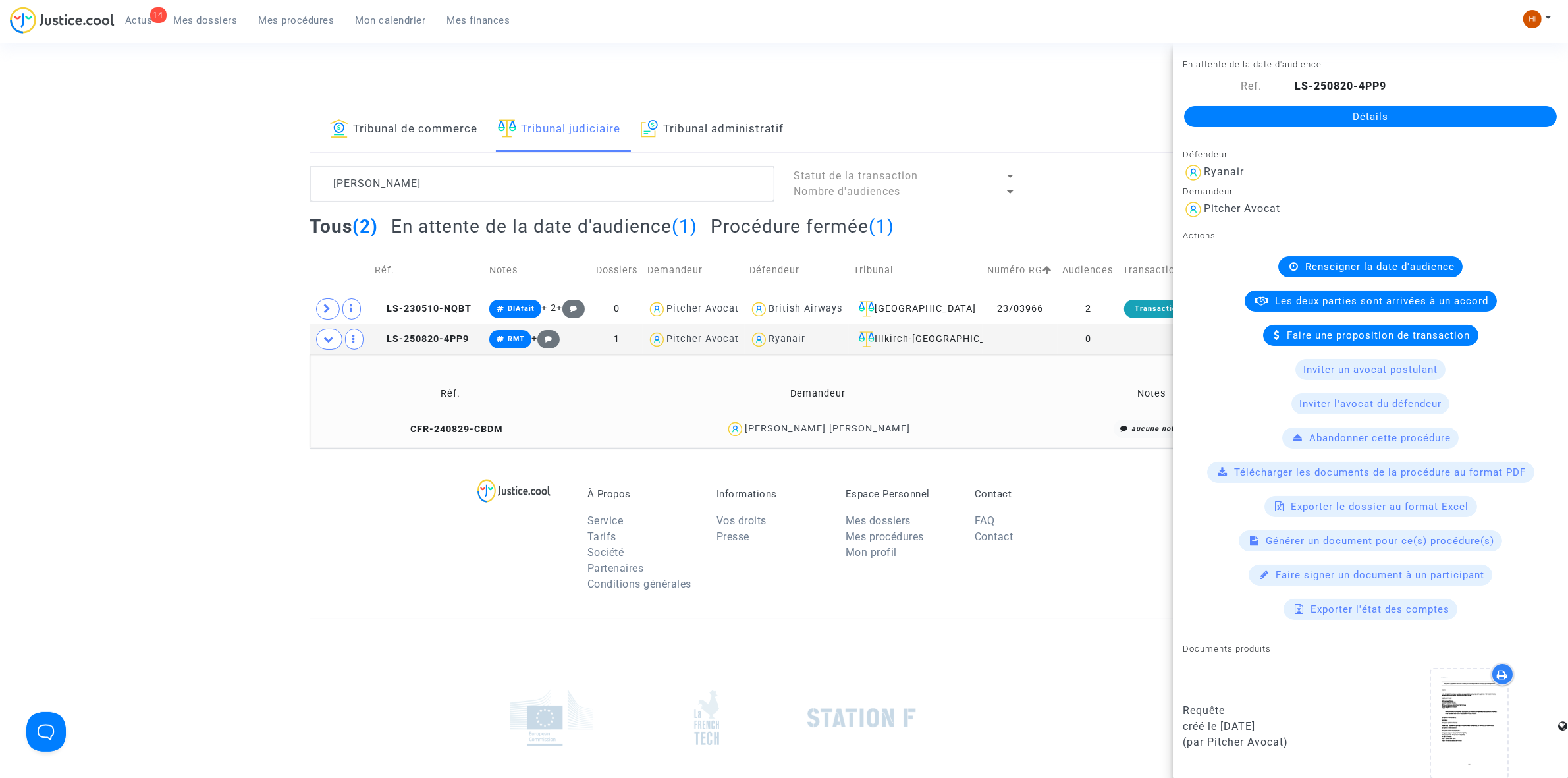
click at [1318, 107] on link "Détails" at bounding box center [1371, 117] width 373 height 21
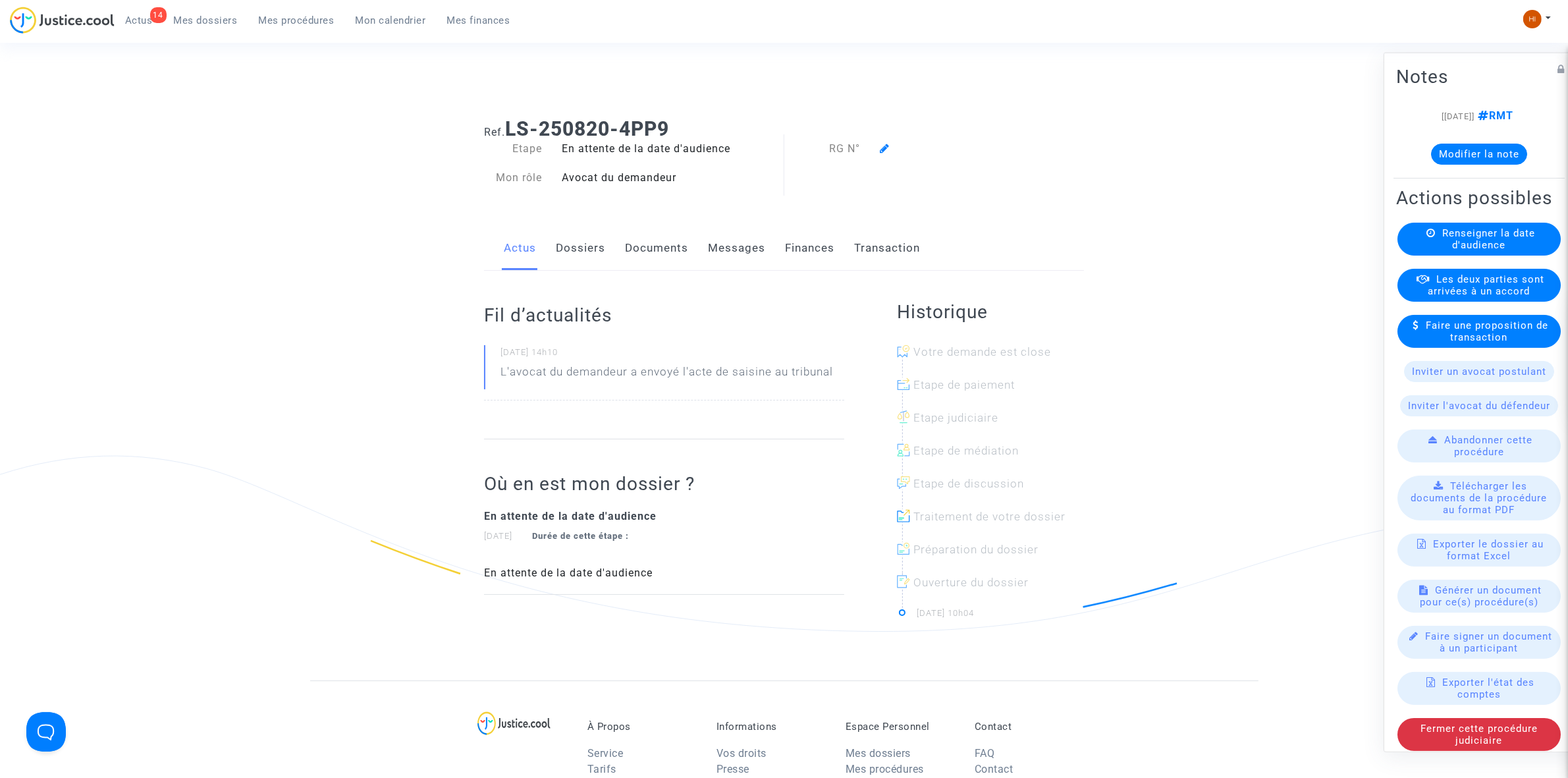
click at [1451, 250] on span "Renseigner la date d'audience" at bounding box center [1488, 239] width 93 height 24
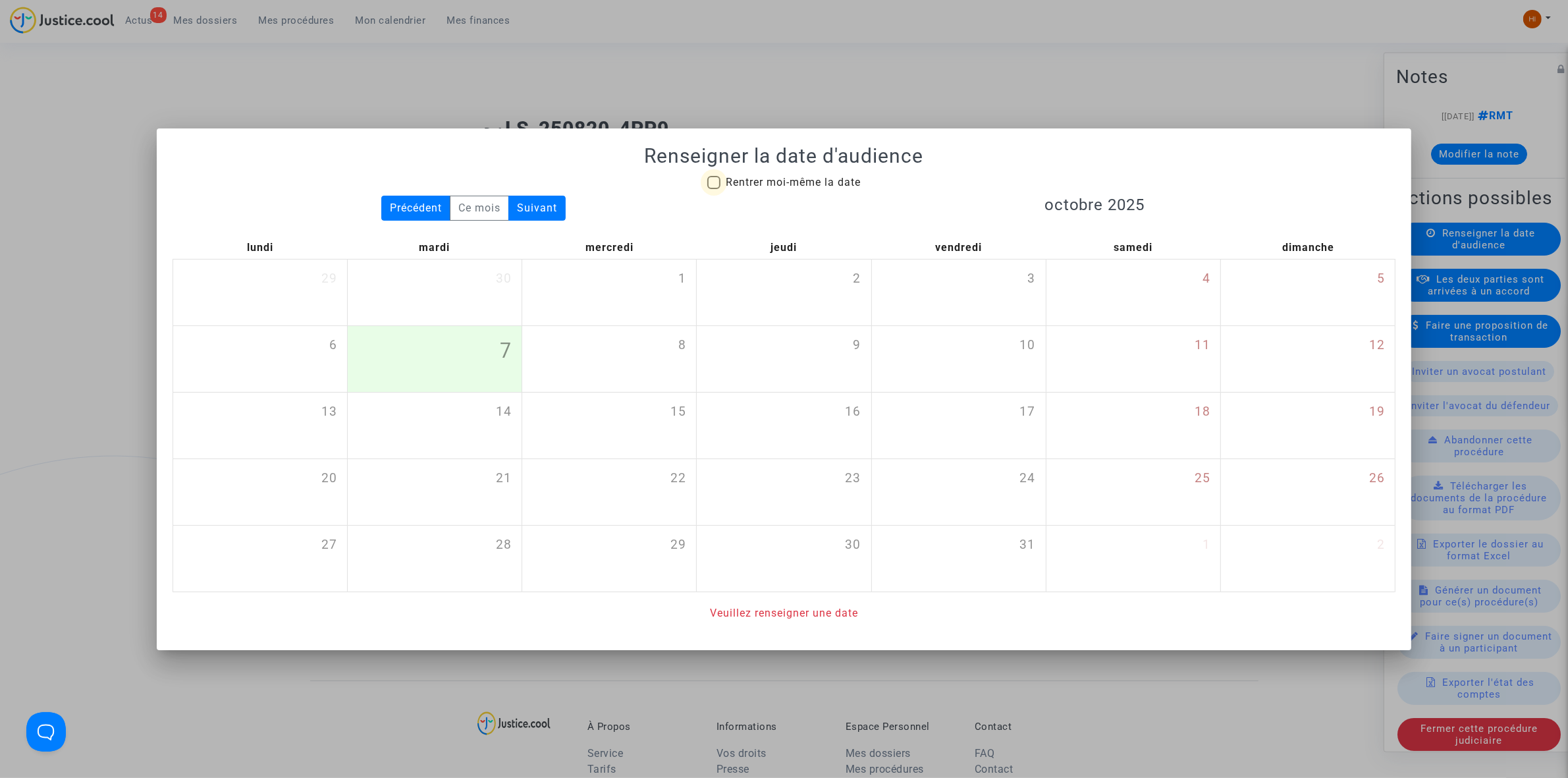
click at [771, 183] on span "Rentrer moi-même la date" at bounding box center [794, 182] width 135 height 13
click at [714, 189] on input "Rentrer moi-même la date" at bounding box center [713, 189] width 1 height 1
checkbox input "true"
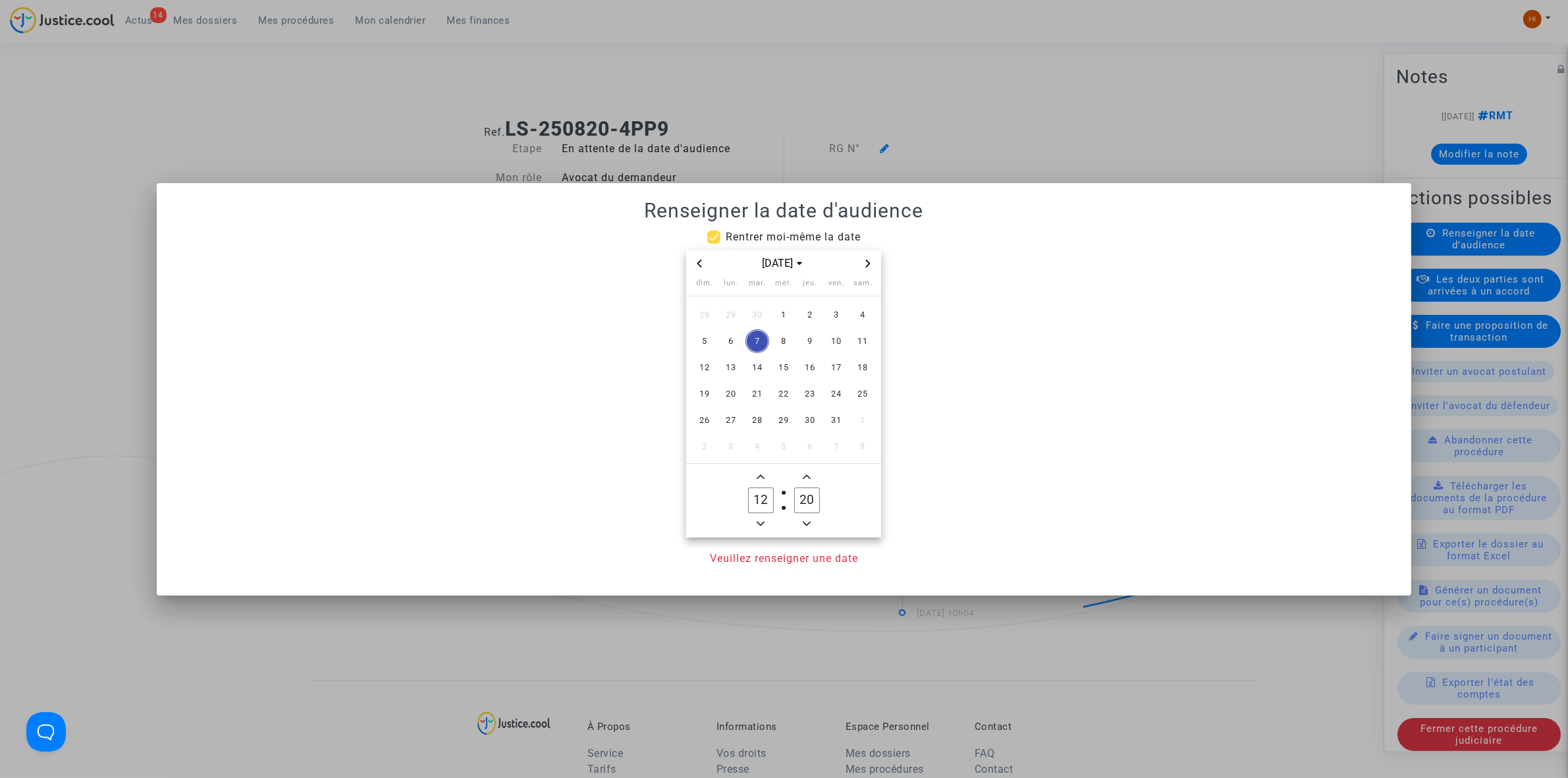
click at [866, 259] on icon "Next month" at bounding box center [868, 263] width 8 height 8
click at [789, 339] on span "7" at bounding box center [784, 341] width 24 height 24
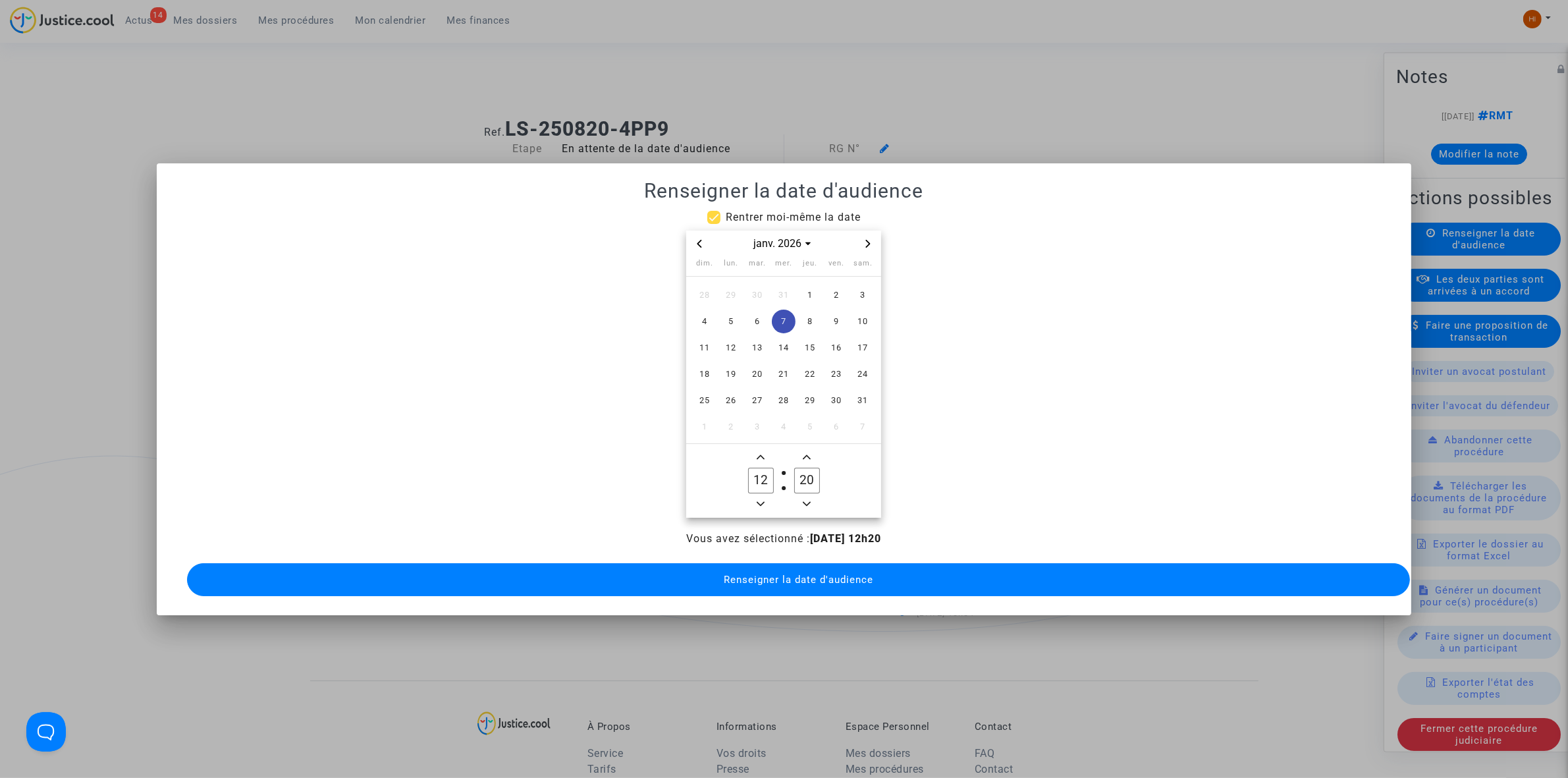
click at [768, 449] on span "Add a hour" at bounding box center [760, 456] width 16 height 16
click at [772, 484] on input "13" at bounding box center [761, 480] width 25 height 25
click at [757, 504] on span "Minus a hour" at bounding box center [760, 503] width 16 height 16
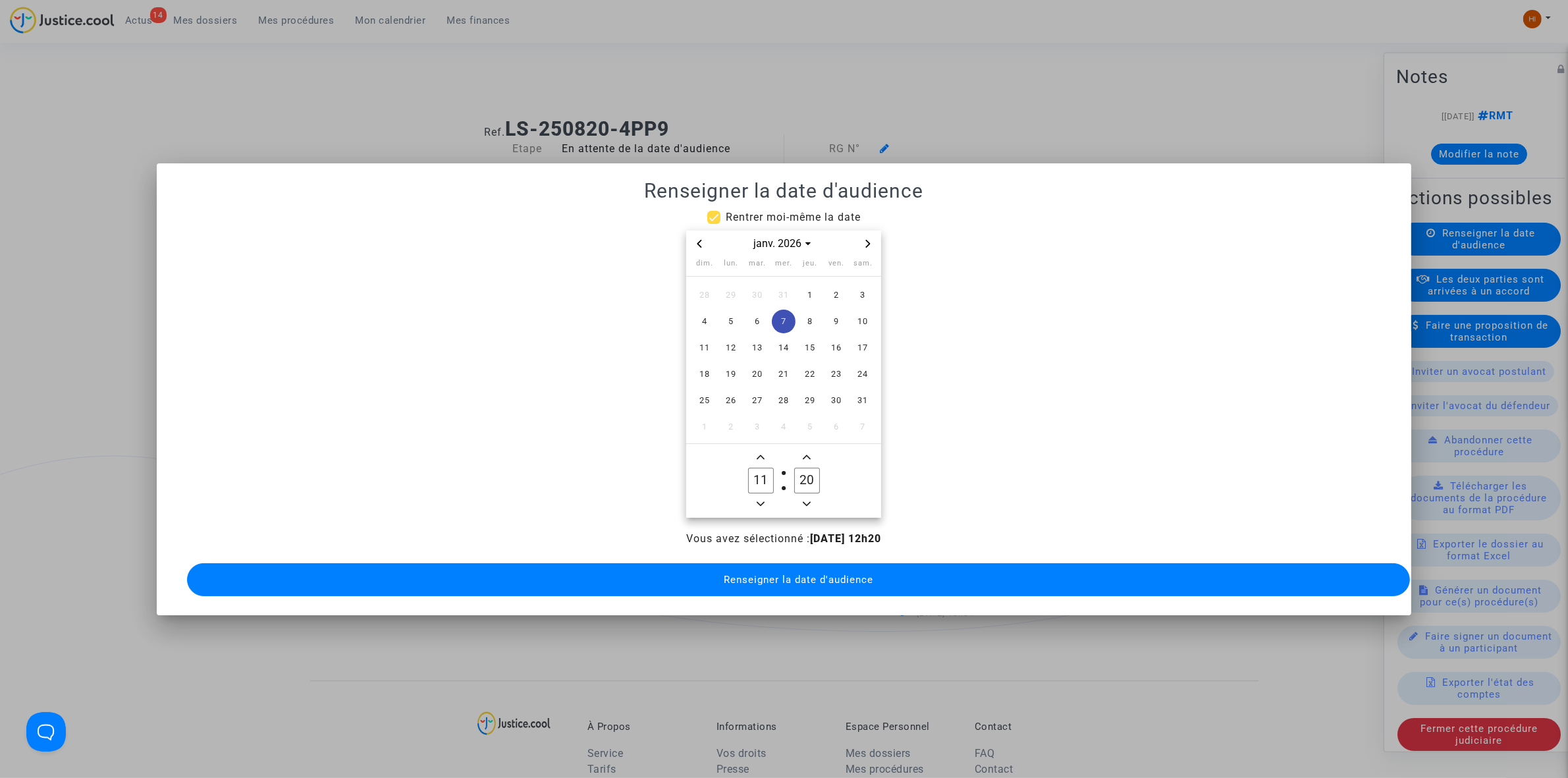
type input "10"
drag, startPoint x: 804, startPoint y: 472, endPoint x: 785, endPoint y: 472, distance: 19.0
click at [785, 472] on owl-date-time-timer-box "20 Minute" at bounding box center [807, 480] width 46 height 63
type input "30"
click at [818, 574] on span "Renseigner la date d'audience" at bounding box center [798, 580] width 149 height 12
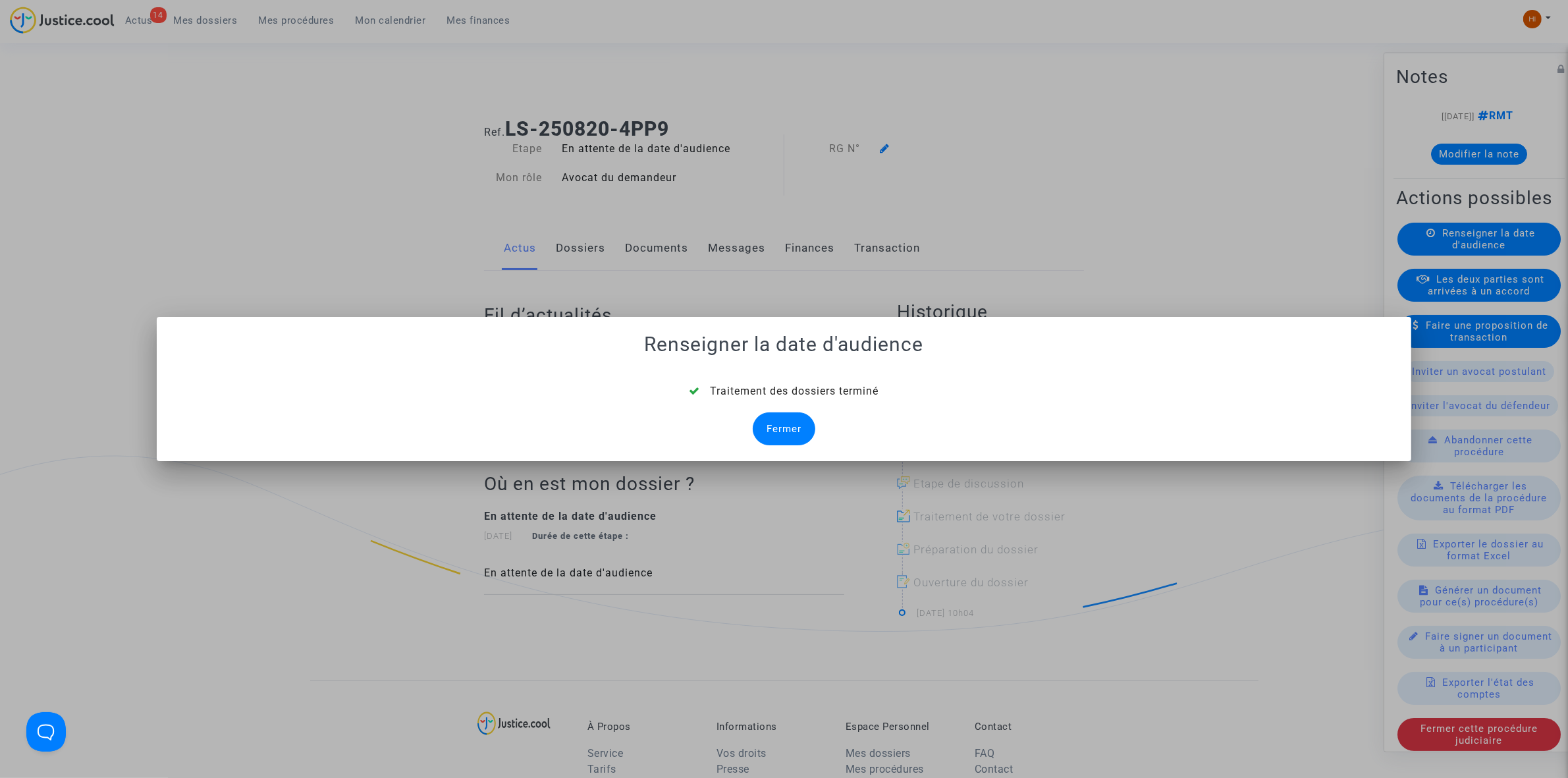
click at [811, 435] on div "Fermer" at bounding box center [784, 429] width 62 height 33
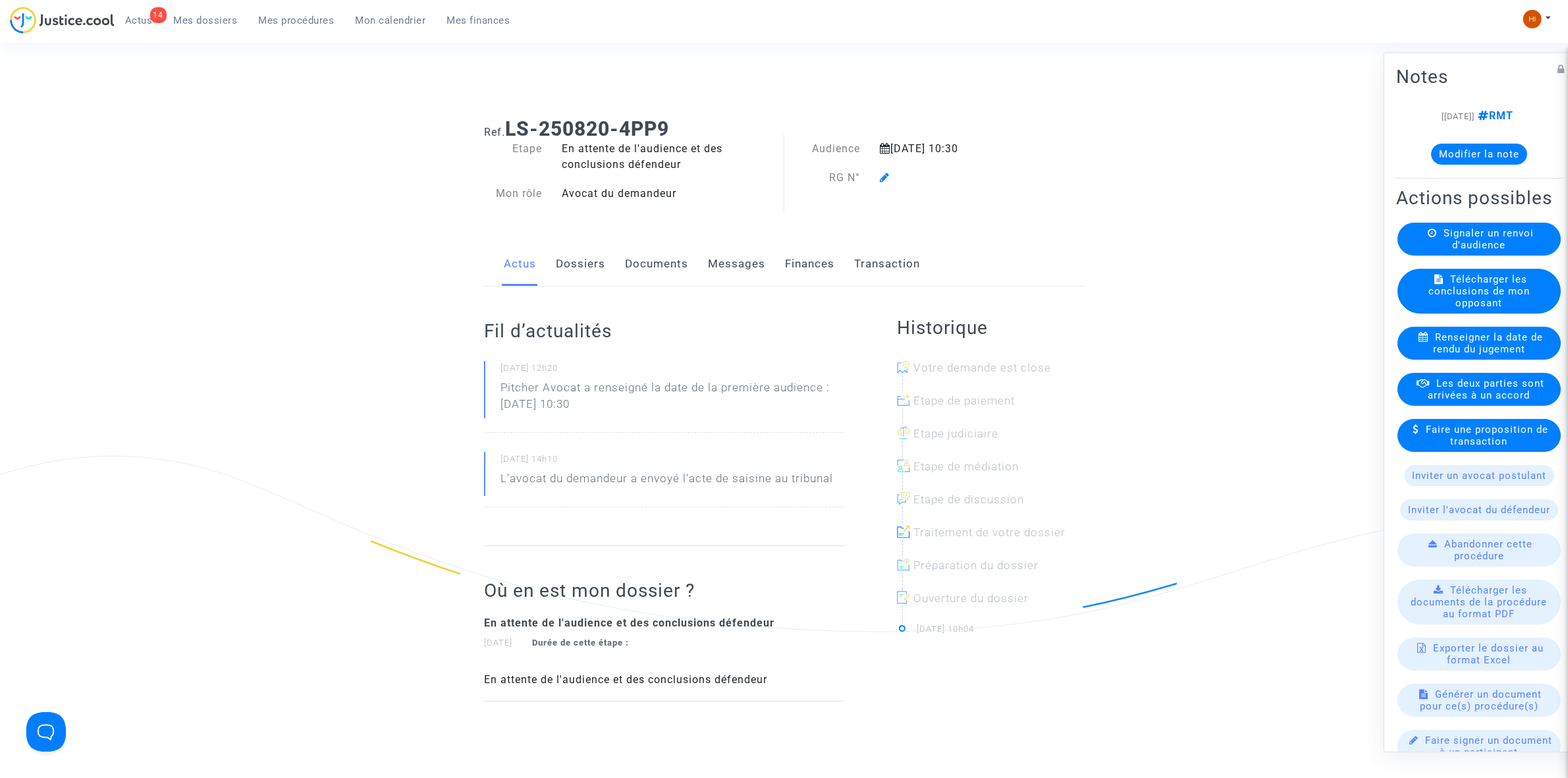
click at [886, 176] on icon at bounding box center [884, 177] width 10 height 10
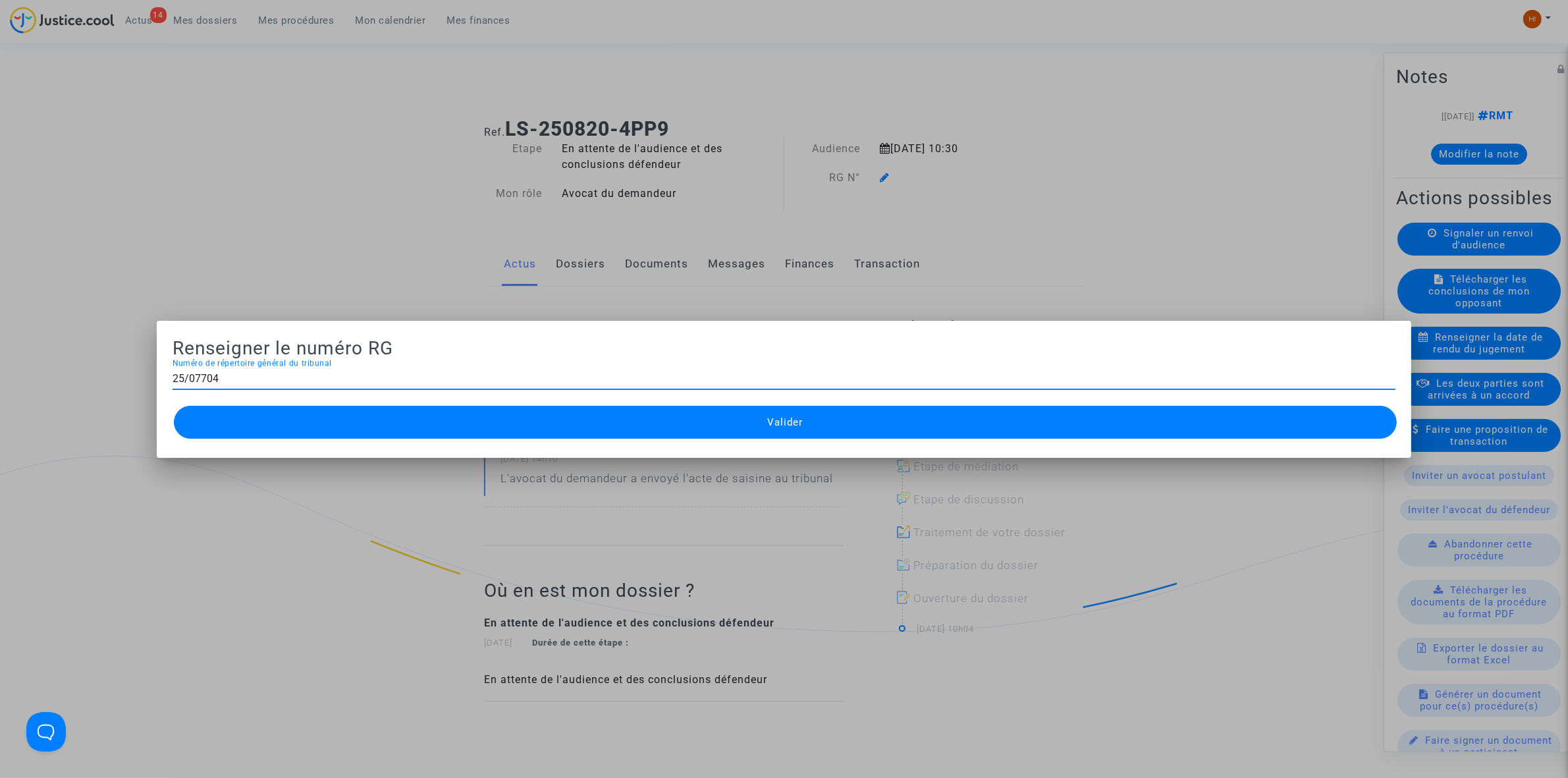
type input "25/07704"
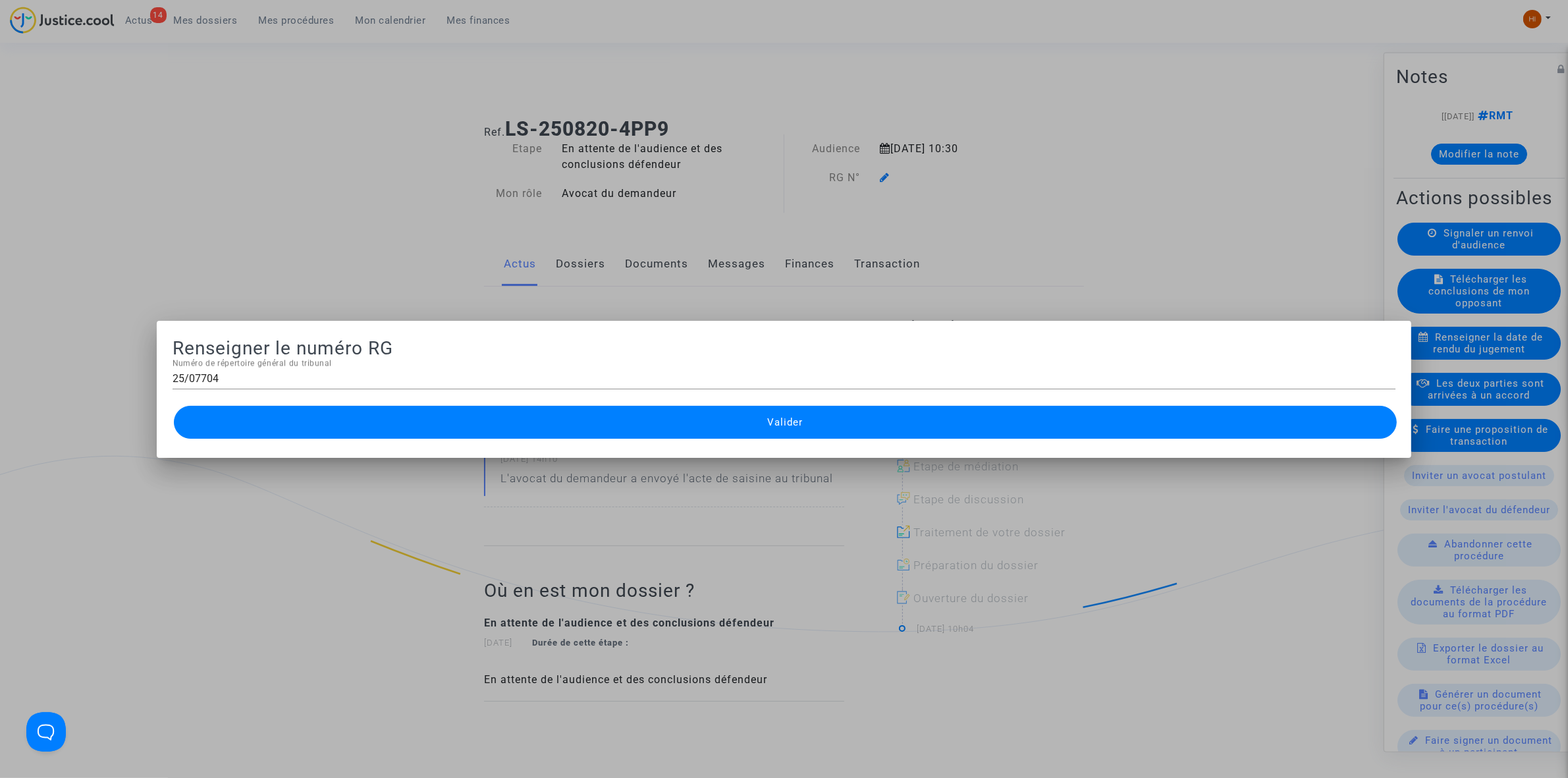
click at [797, 436] on button "Valider" at bounding box center [785, 422] width 1223 height 33
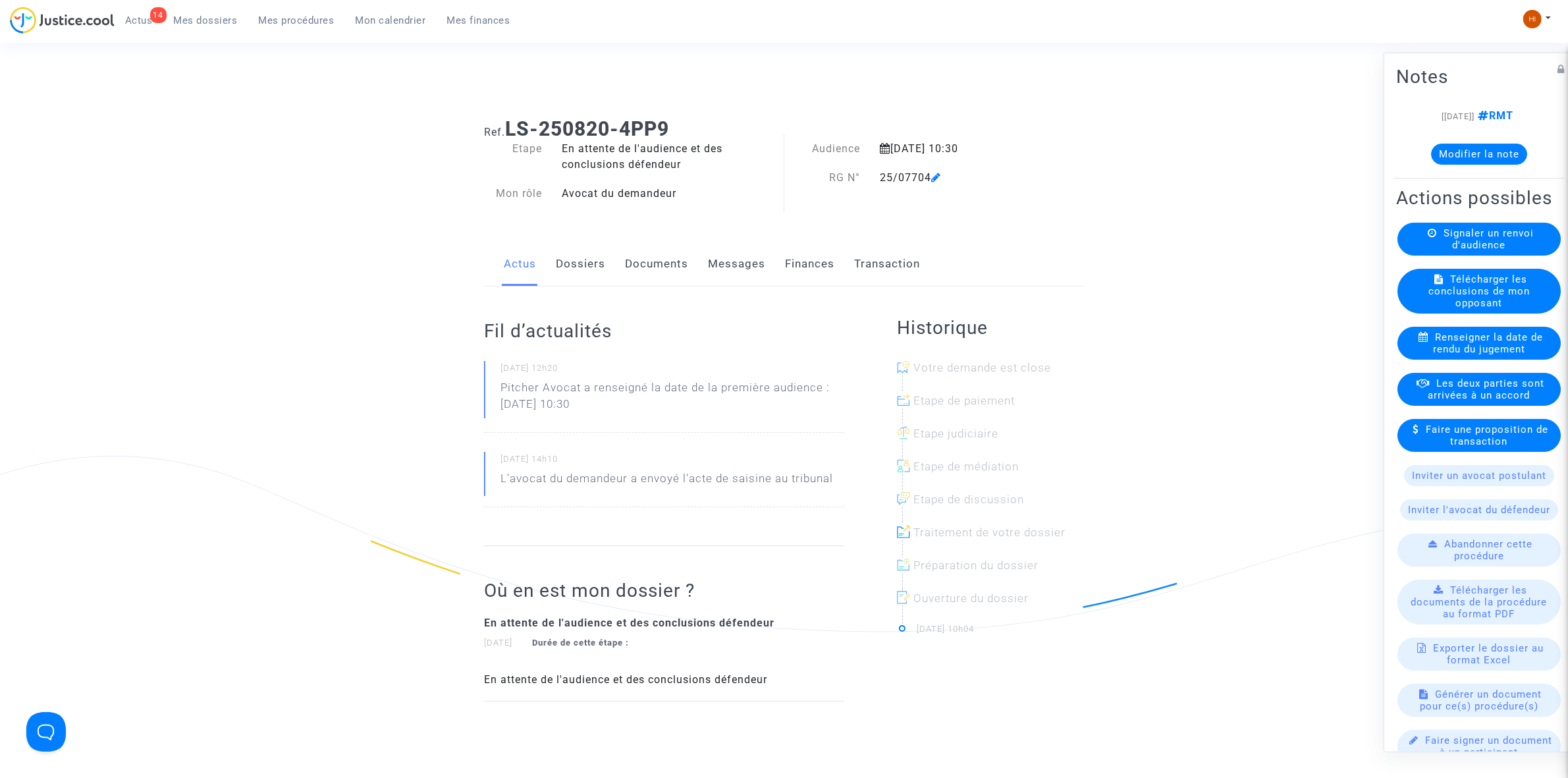
click at [642, 261] on link "Documents" at bounding box center [656, 264] width 63 height 43
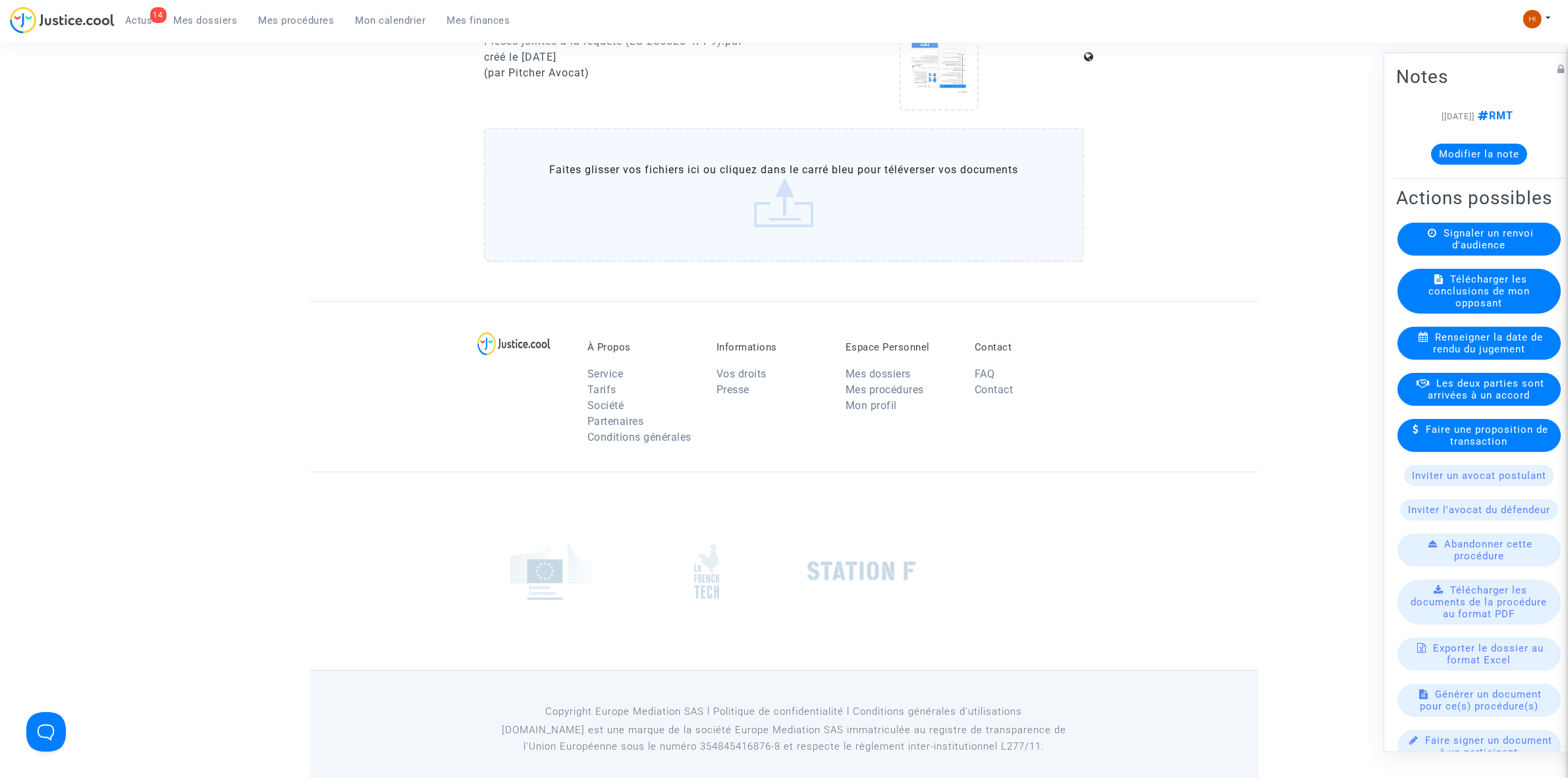
scroll to position [941, 0]
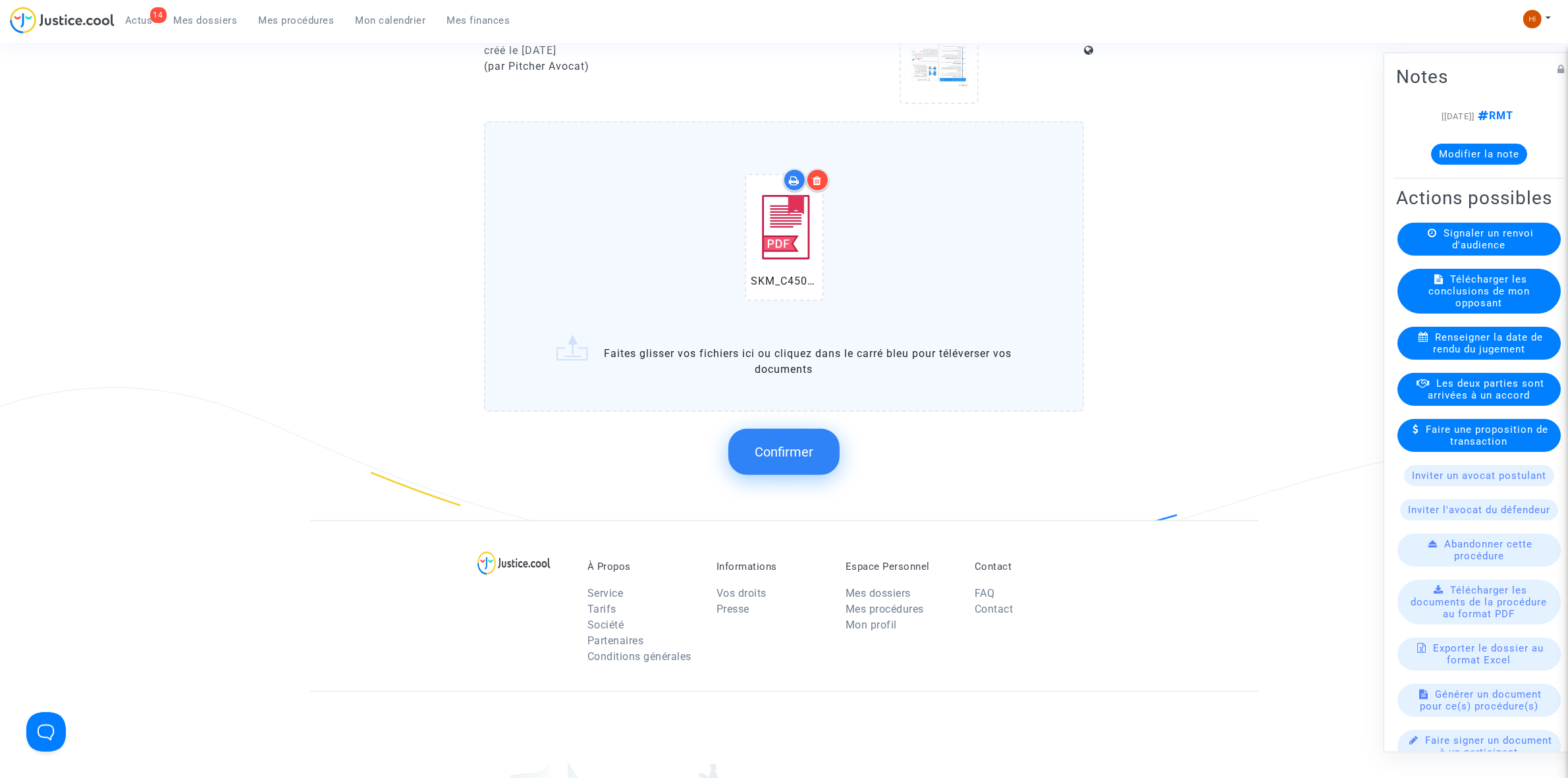
click at [803, 429] on button "Confirmer" at bounding box center [784, 452] width 111 height 46
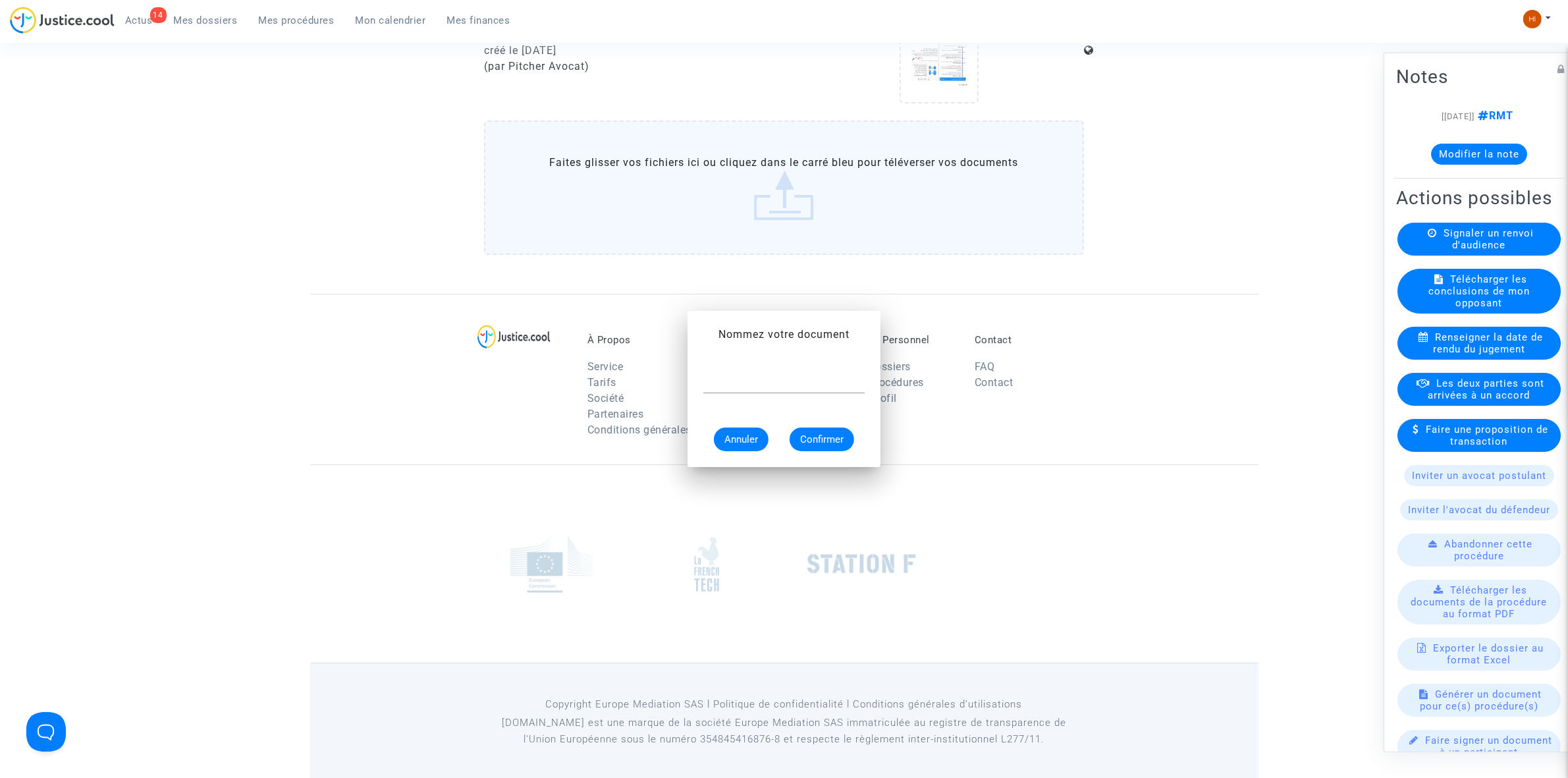
scroll to position [0, 0]
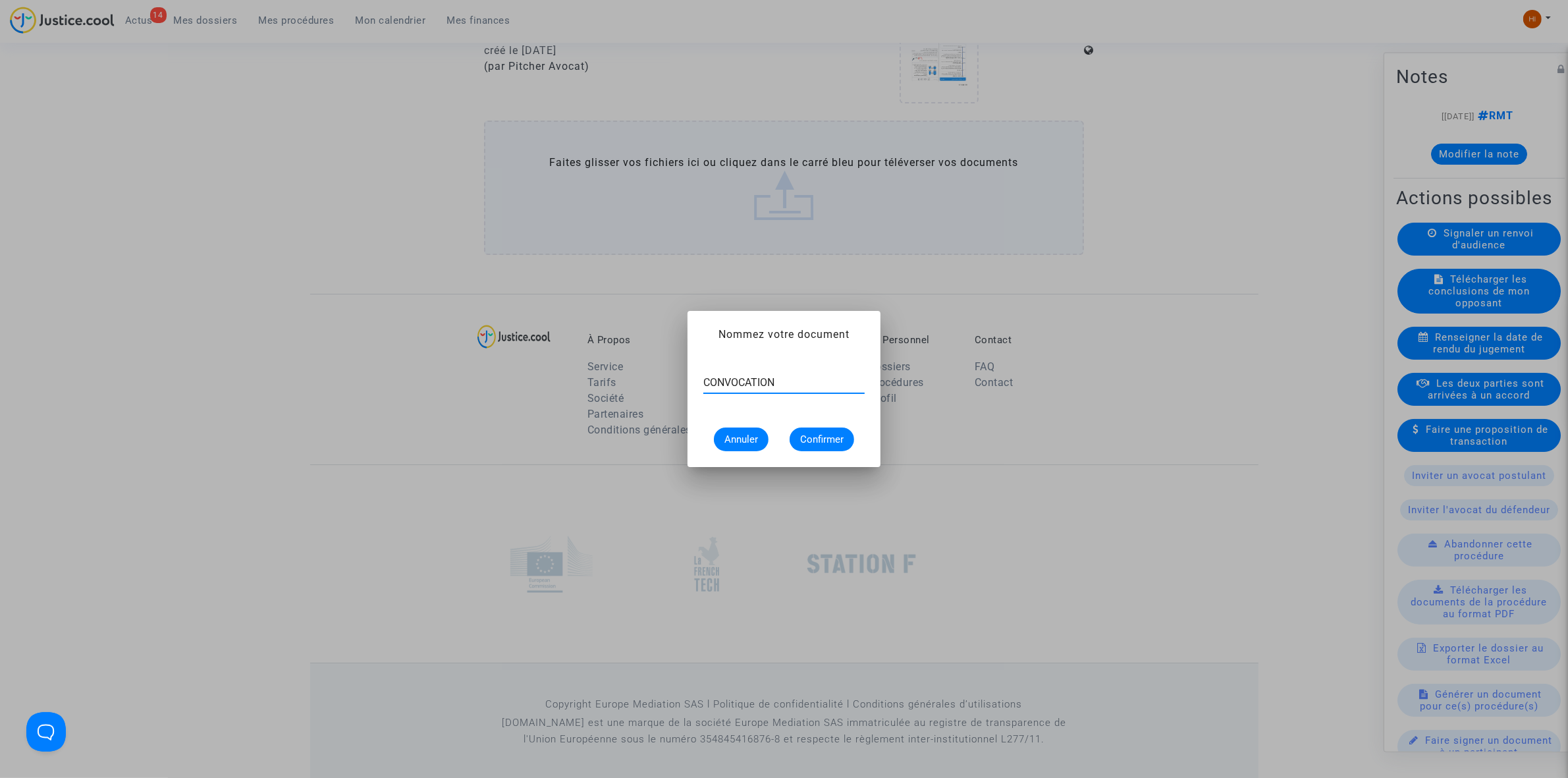
type input "CONVOCATION"
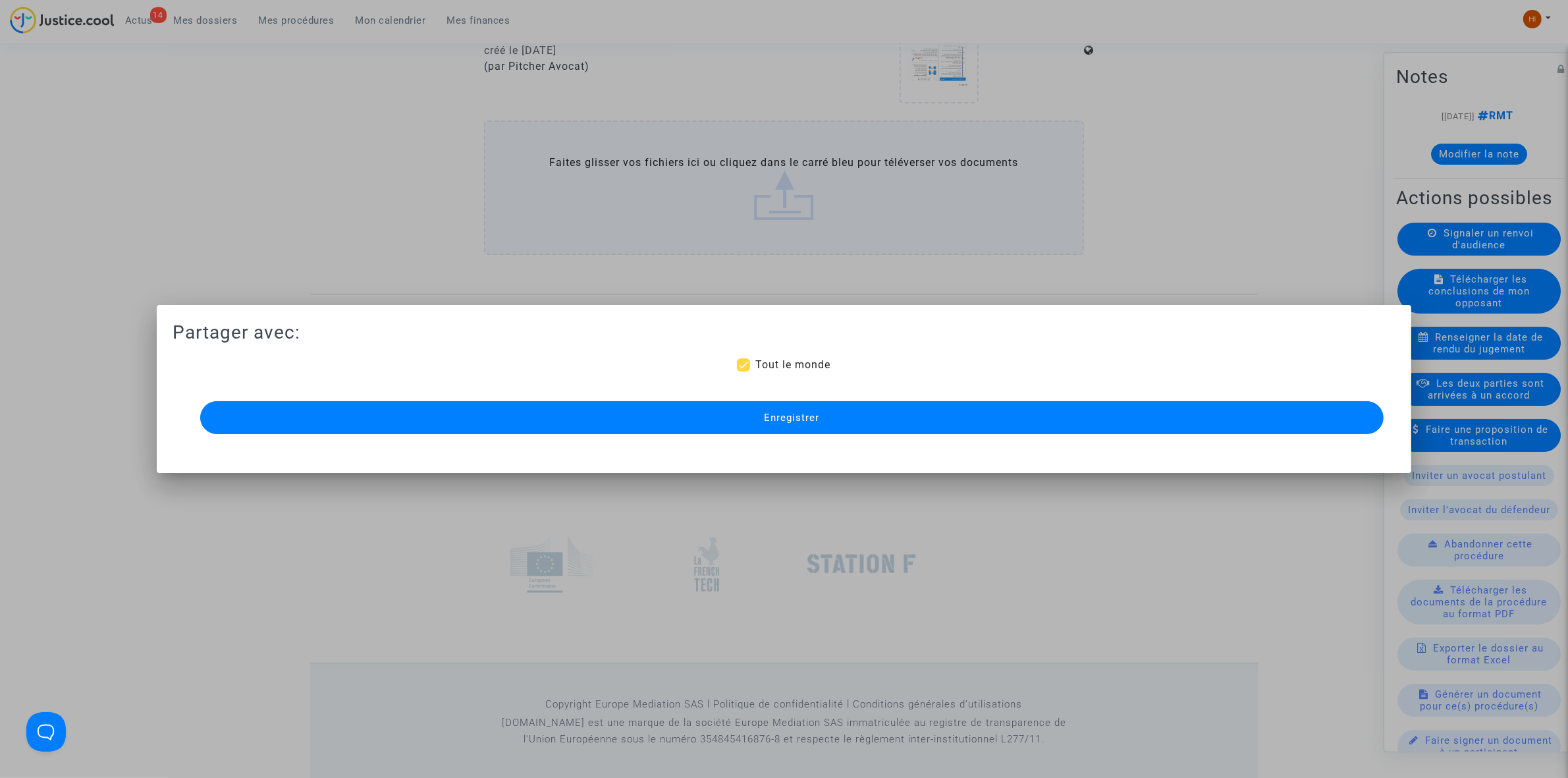
click at [874, 412] on button "Enregistrer" at bounding box center [791, 418] width 1184 height 33
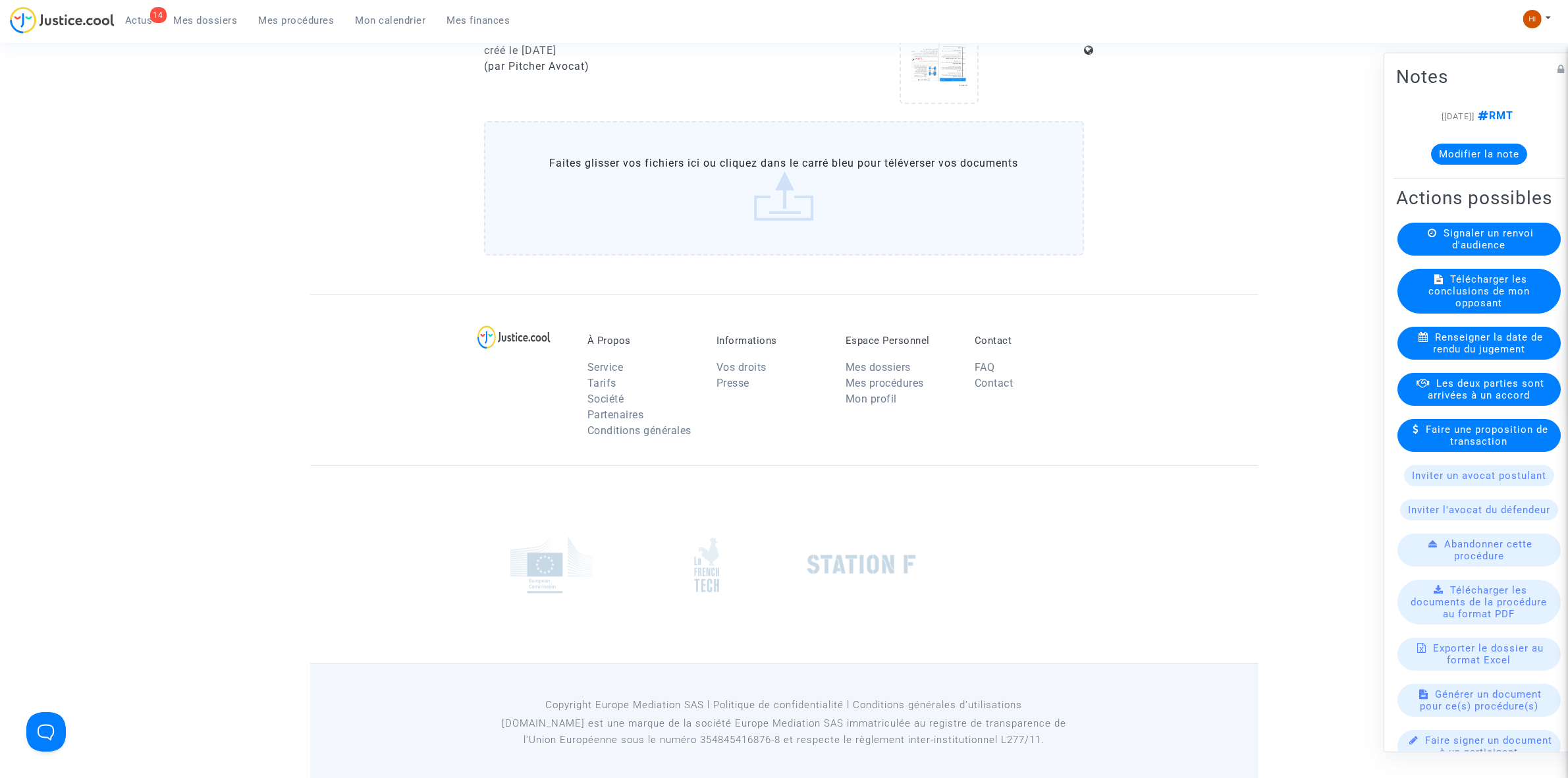
click at [269, 14] on span "Mes procédures" at bounding box center [297, 20] width 76 height 12
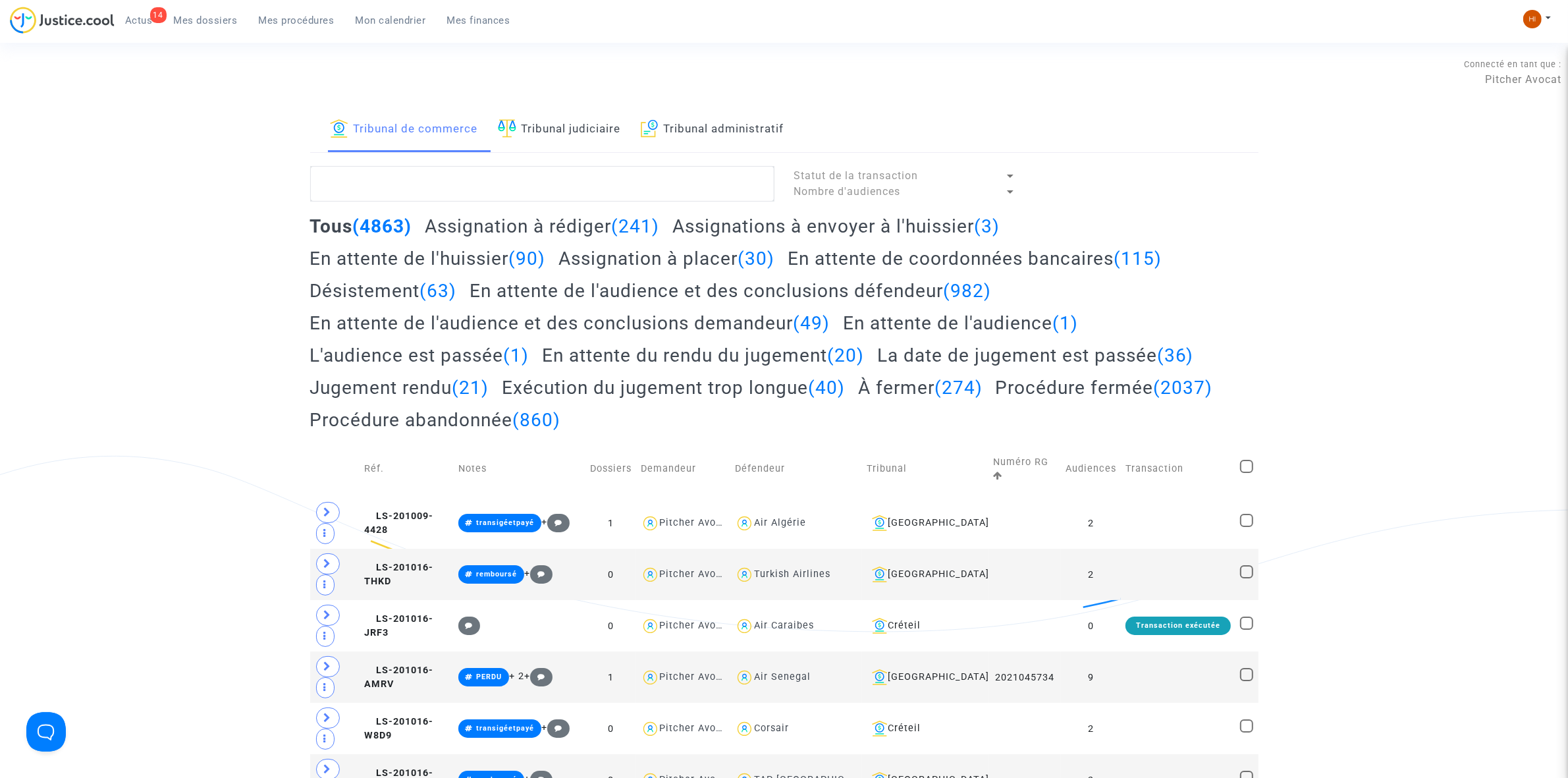
click at [537, 142] on link "Tribunal judiciaire" at bounding box center [560, 129] width 123 height 45
click at [555, 201] on textarea at bounding box center [542, 184] width 464 height 36
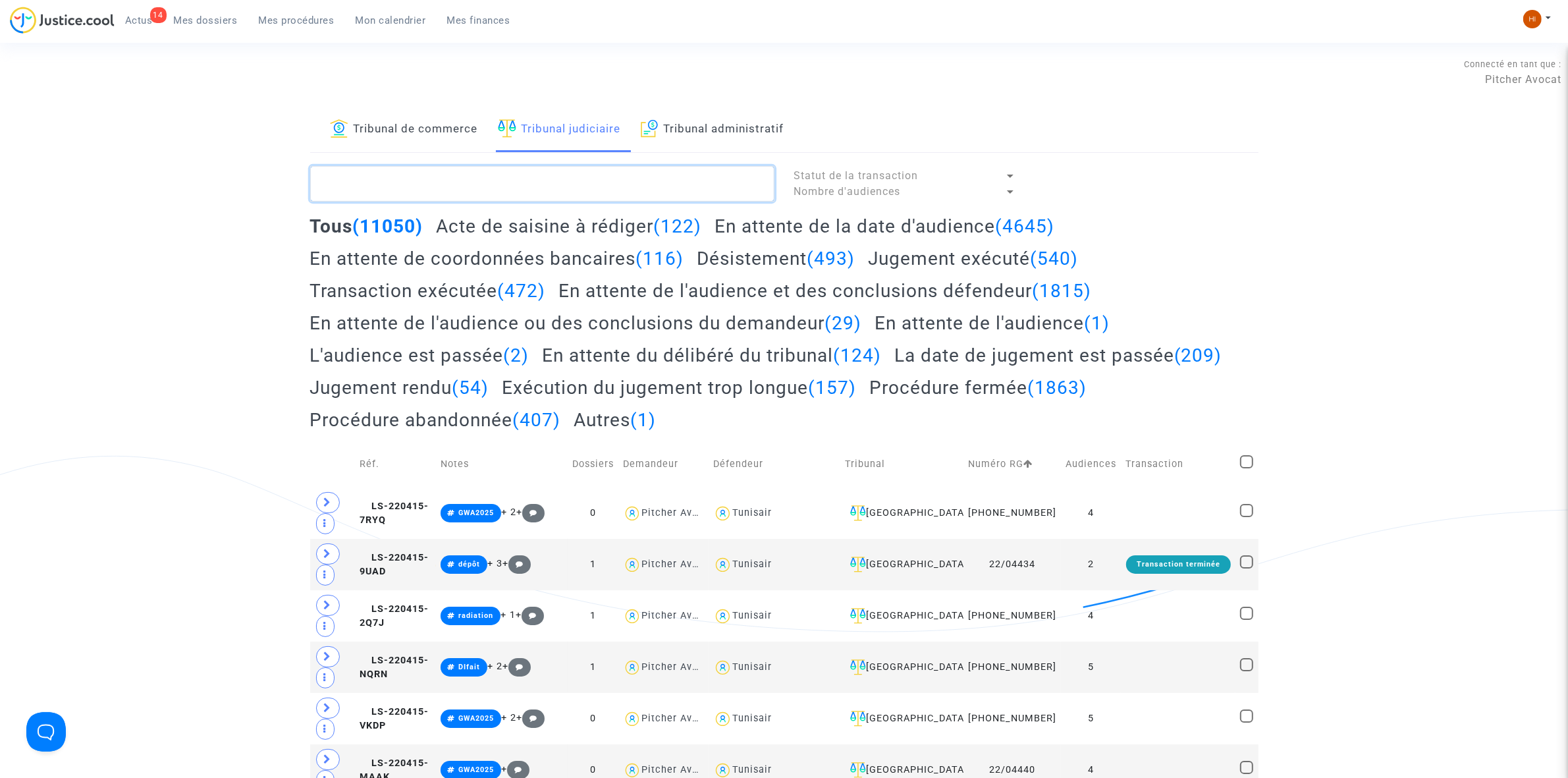
click at [472, 178] on textarea at bounding box center [542, 184] width 464 height 36
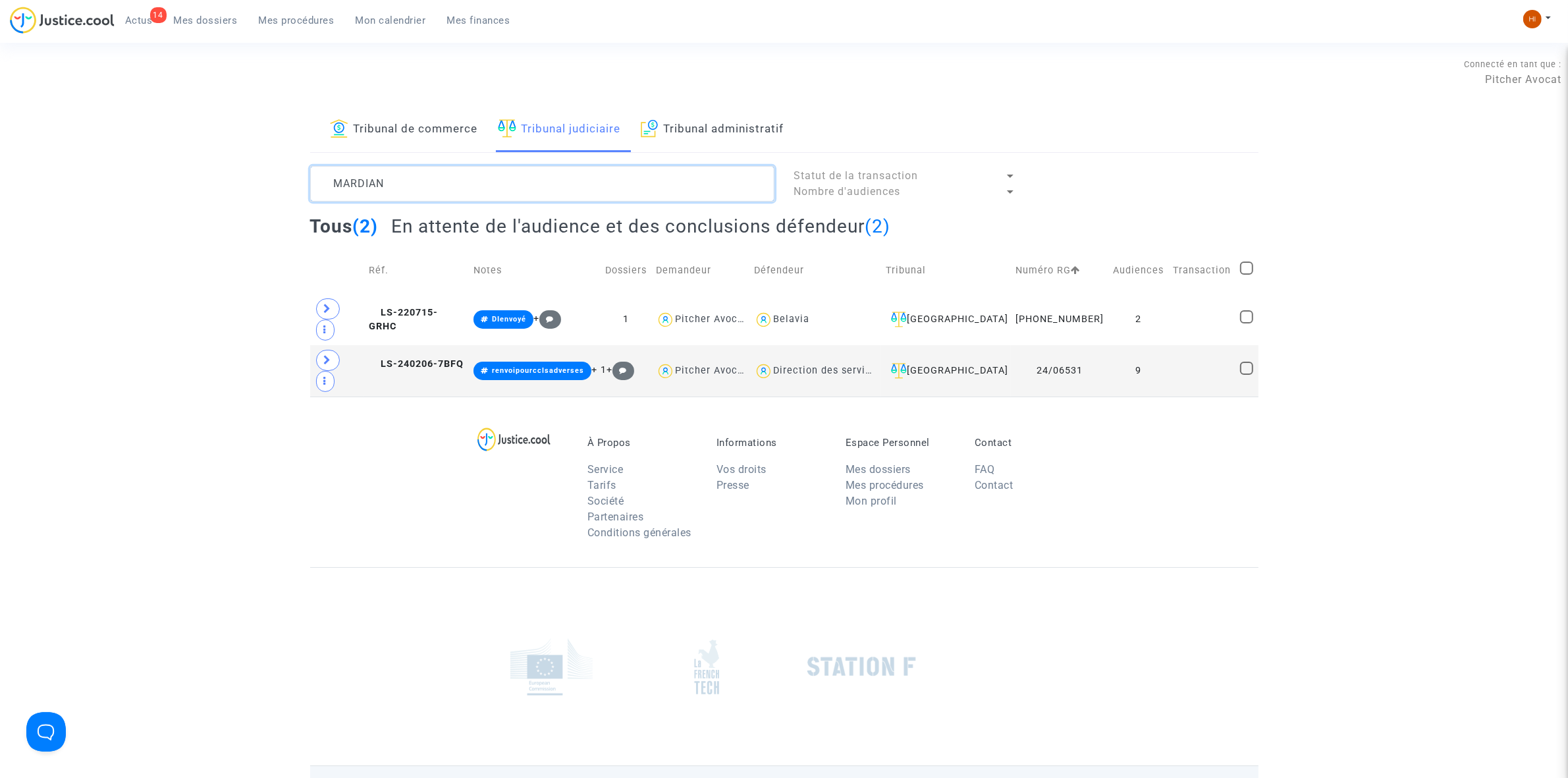
type textarea "MARDIAN"
click at [1146, 310] on td "2" at bounding box center [1138, 319] width 60 height 51
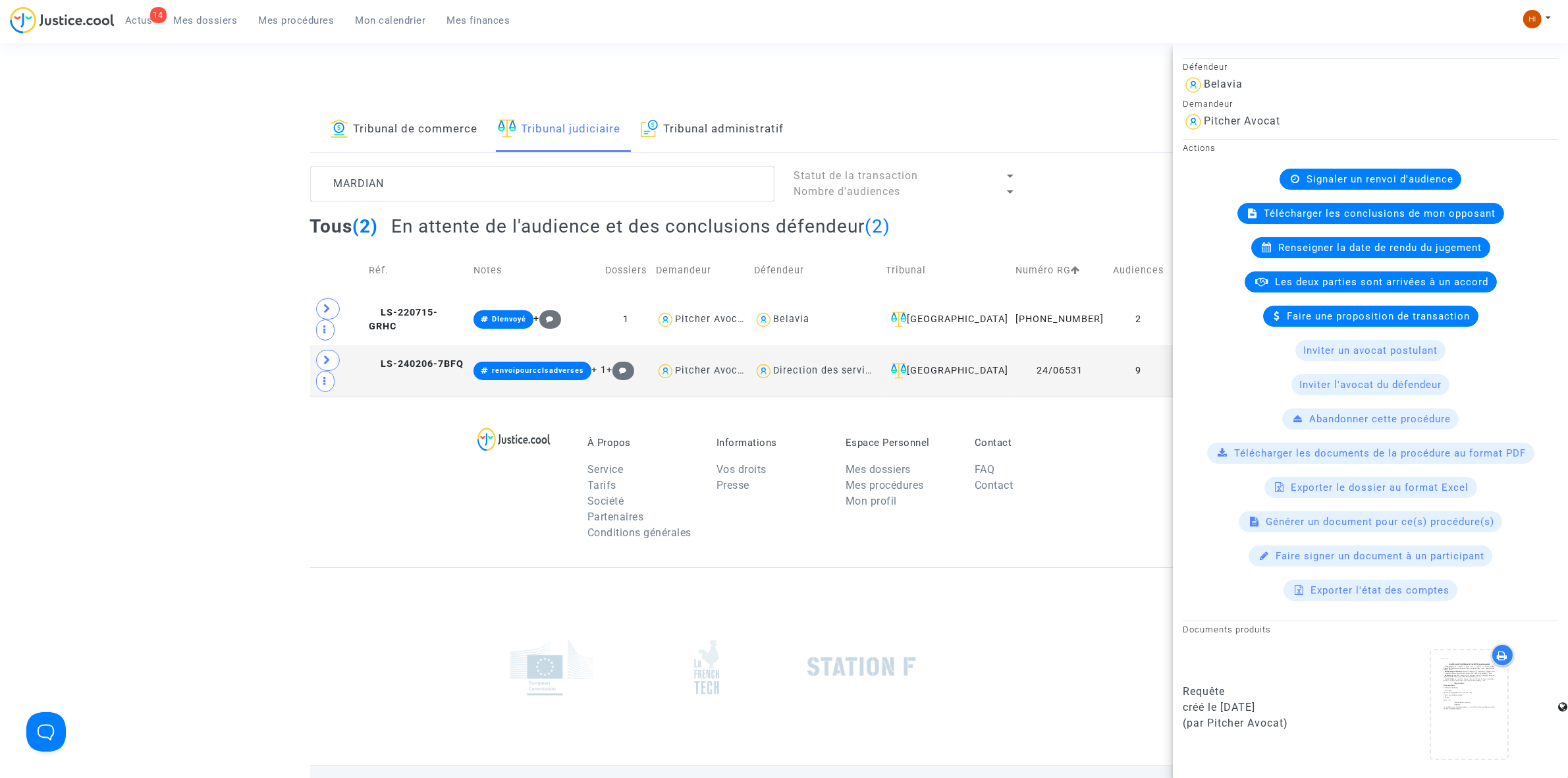
scroll to position [412, 0]
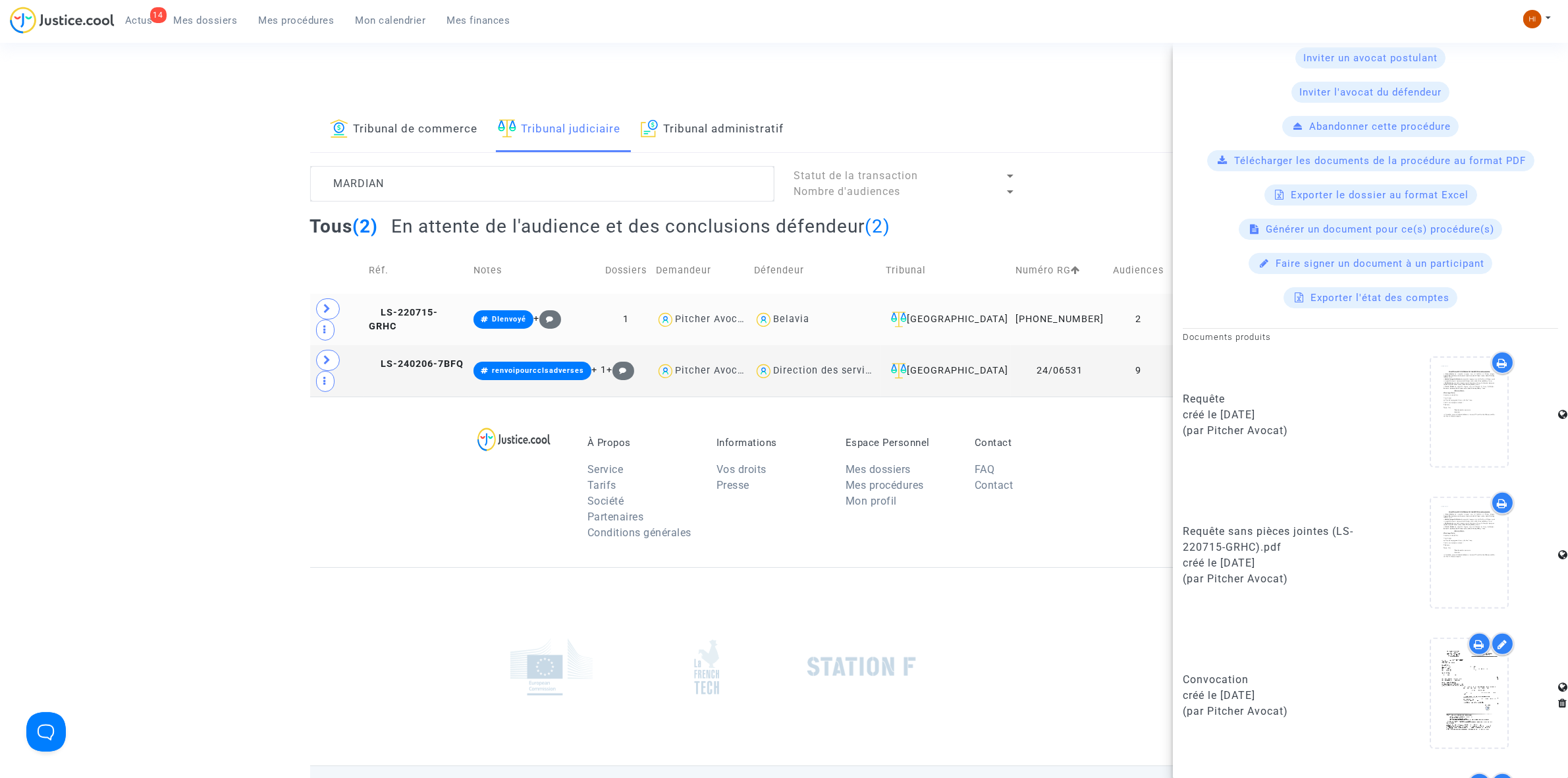
drag, startPoint x: 380, startPoint y: 308, endPoint x: 363, endPoint y: 308, distance: 17.0
click at [379, 308] on icon at bounding box center [373, 312] width 10 height 9
click at [449, 299] on td "LS-220715-GRHC" at bounding box center [416, 319] width 105 height 51
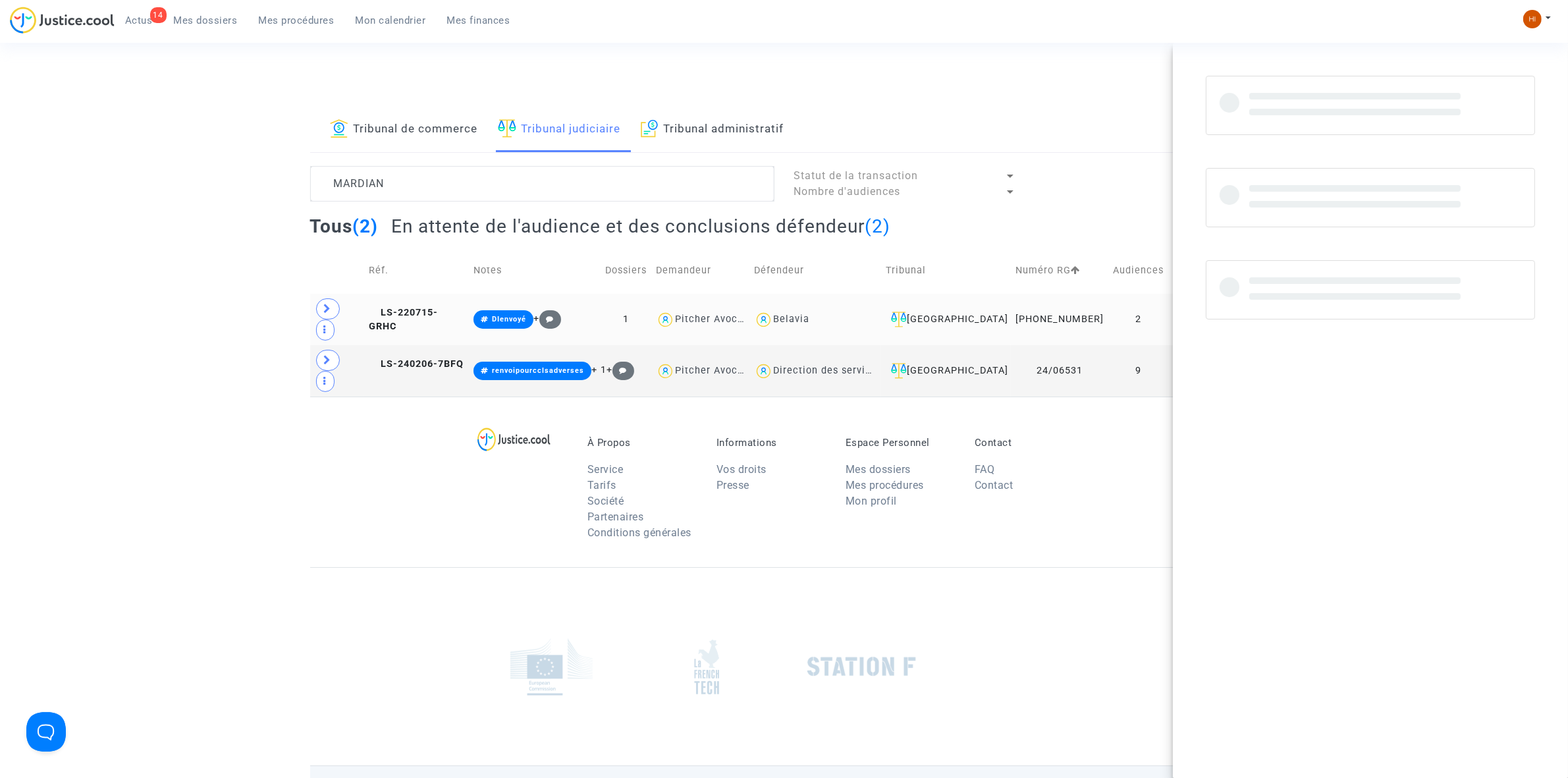
scroll to position [0, 0]
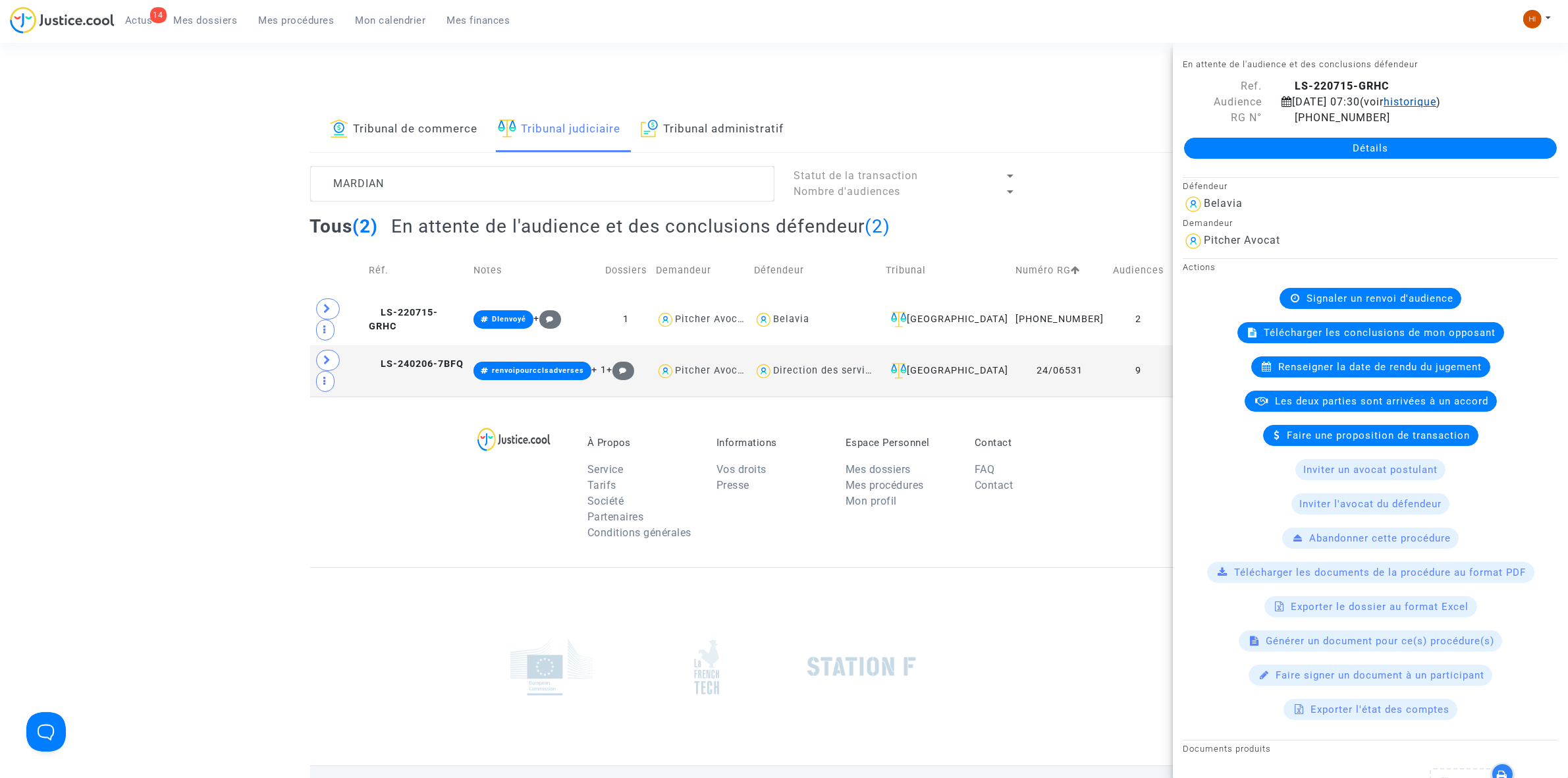
click at [1436, 101] on span "historique" at bounding box center [1410, 102] width 53 height 13
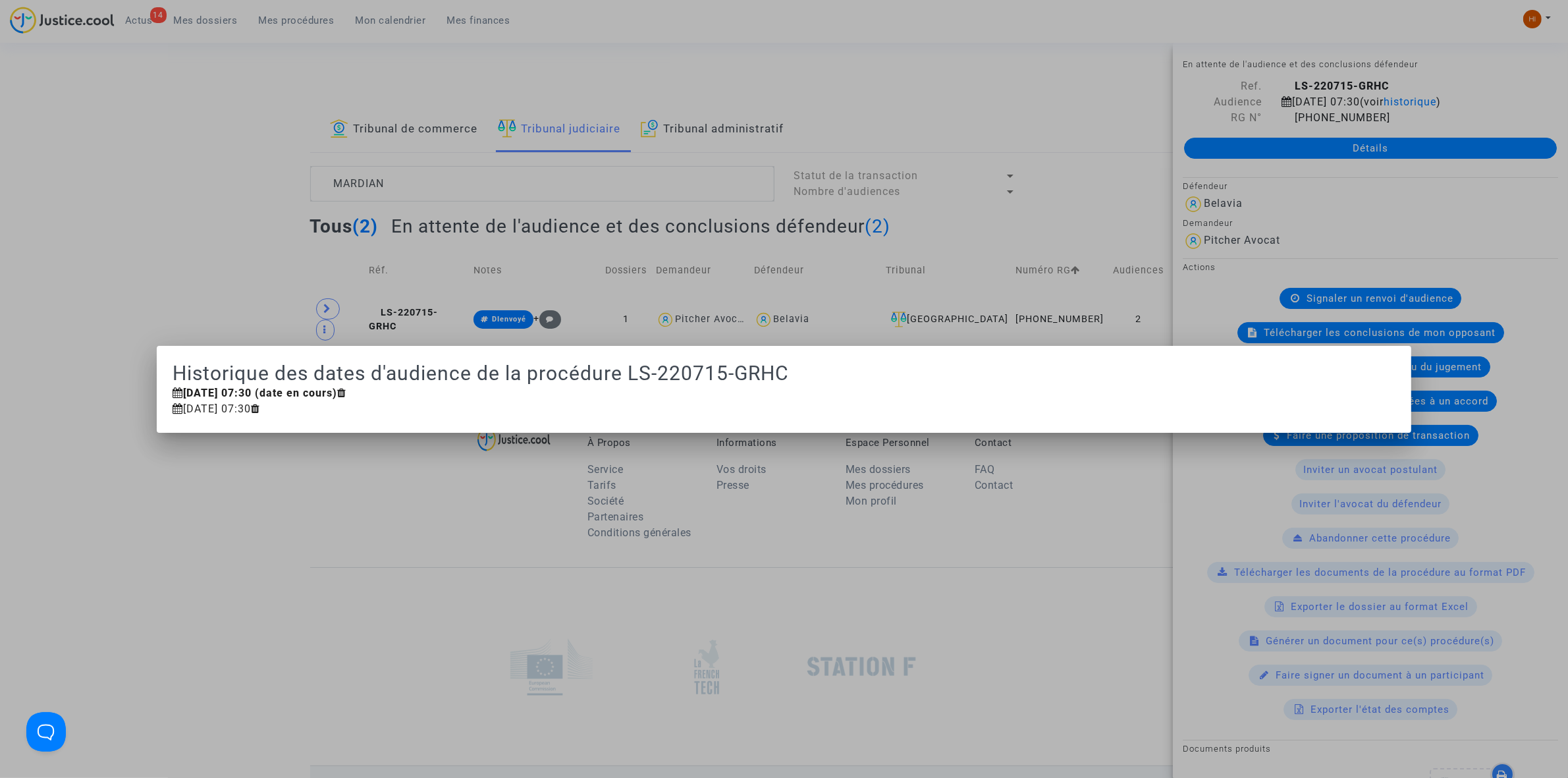
click at [414, 171] on div at bounding box center [784, 389] width 1568 height 778
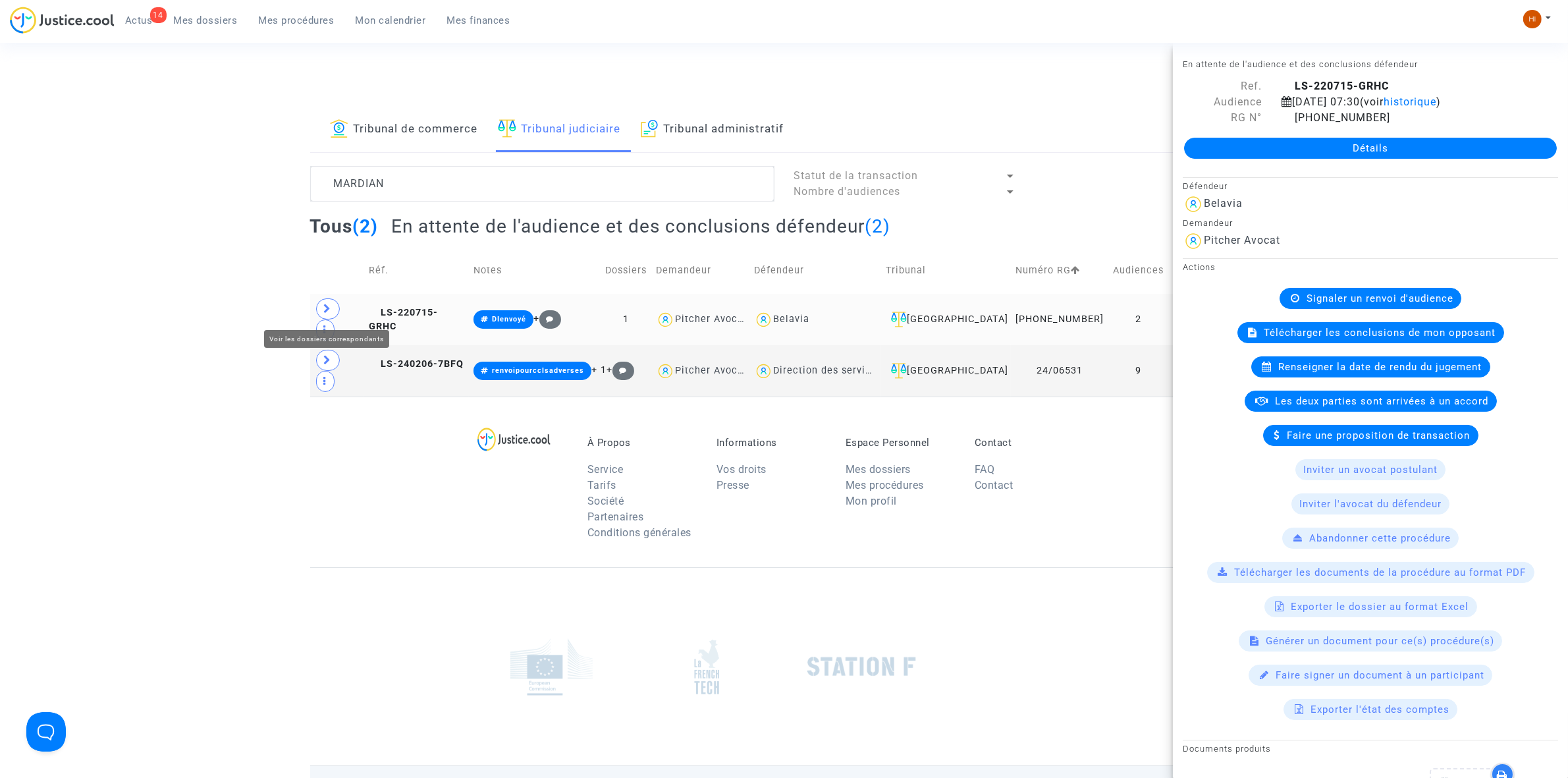
click at [333, 302] on span at bounding box center [328, 309] width 24 height 21
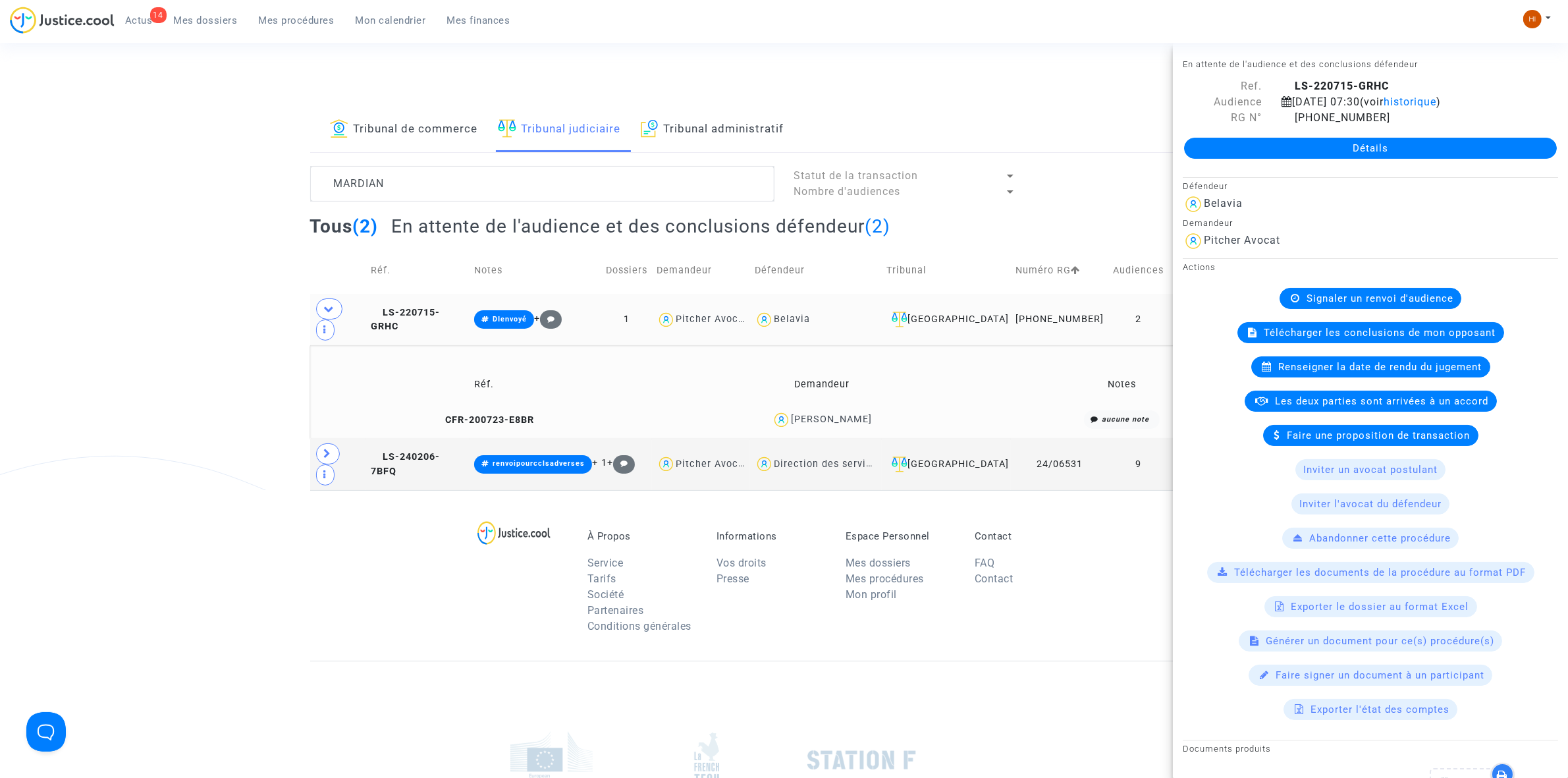
copy div "Artem Mardian"
drag, startPoint x: 933, startPoint y: 397, endPoint x: 13, endPoint y: 325, distance: 922.8
click at [727, 410] on div "Artem Mardian" at bounding box center [822, 420] width 328 height 19
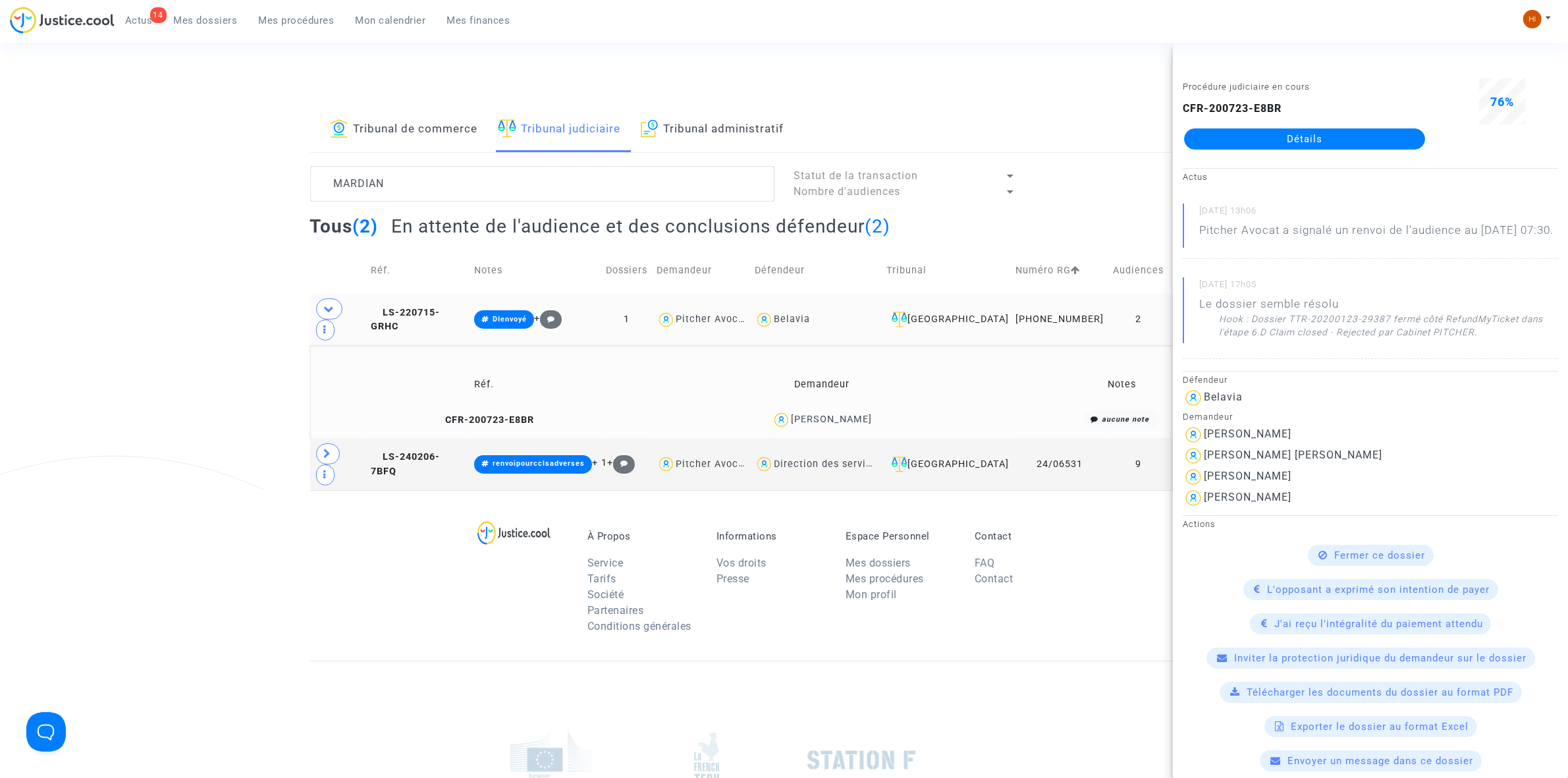
click at [568, 280] on td "Notes" at bounding box center [535, 270] width 132 height 47
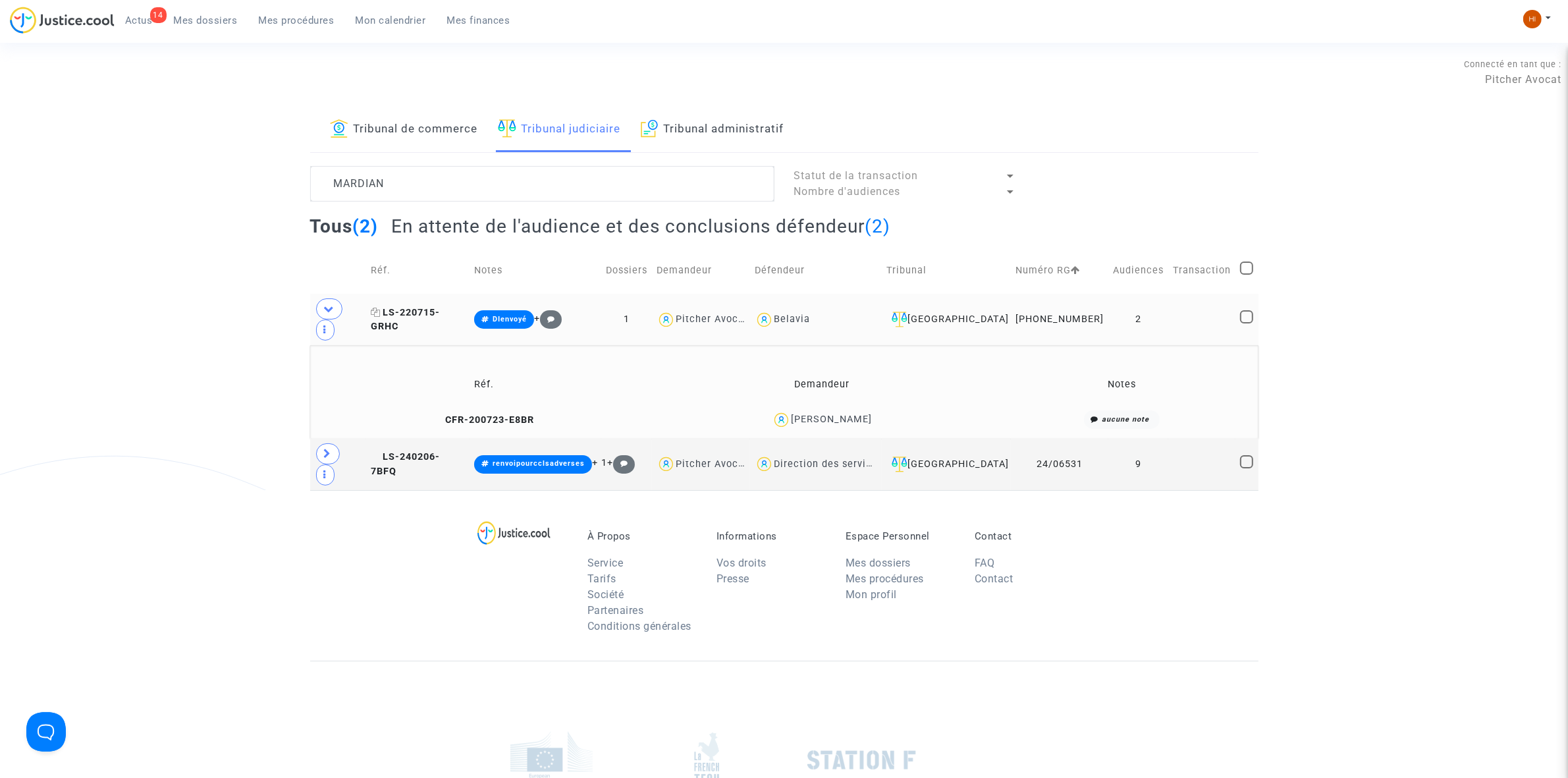
click at [422, 314] on span "LS-220715-GRHC" at bounding box center [405, 320] width 69 height 26
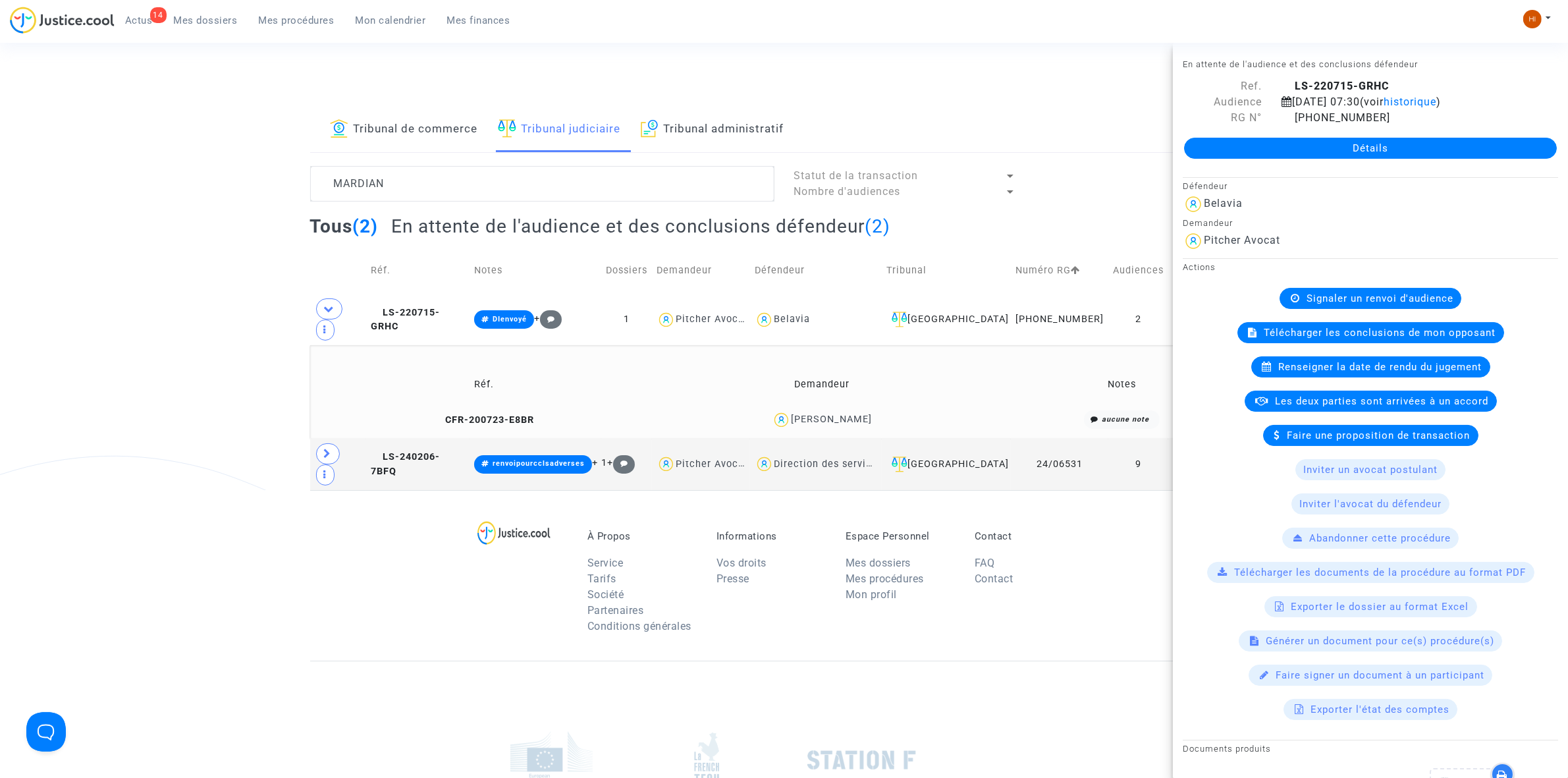
click at [1279, 156] on link "Détails" at bounding box center [1371, 148] width 373 height 21
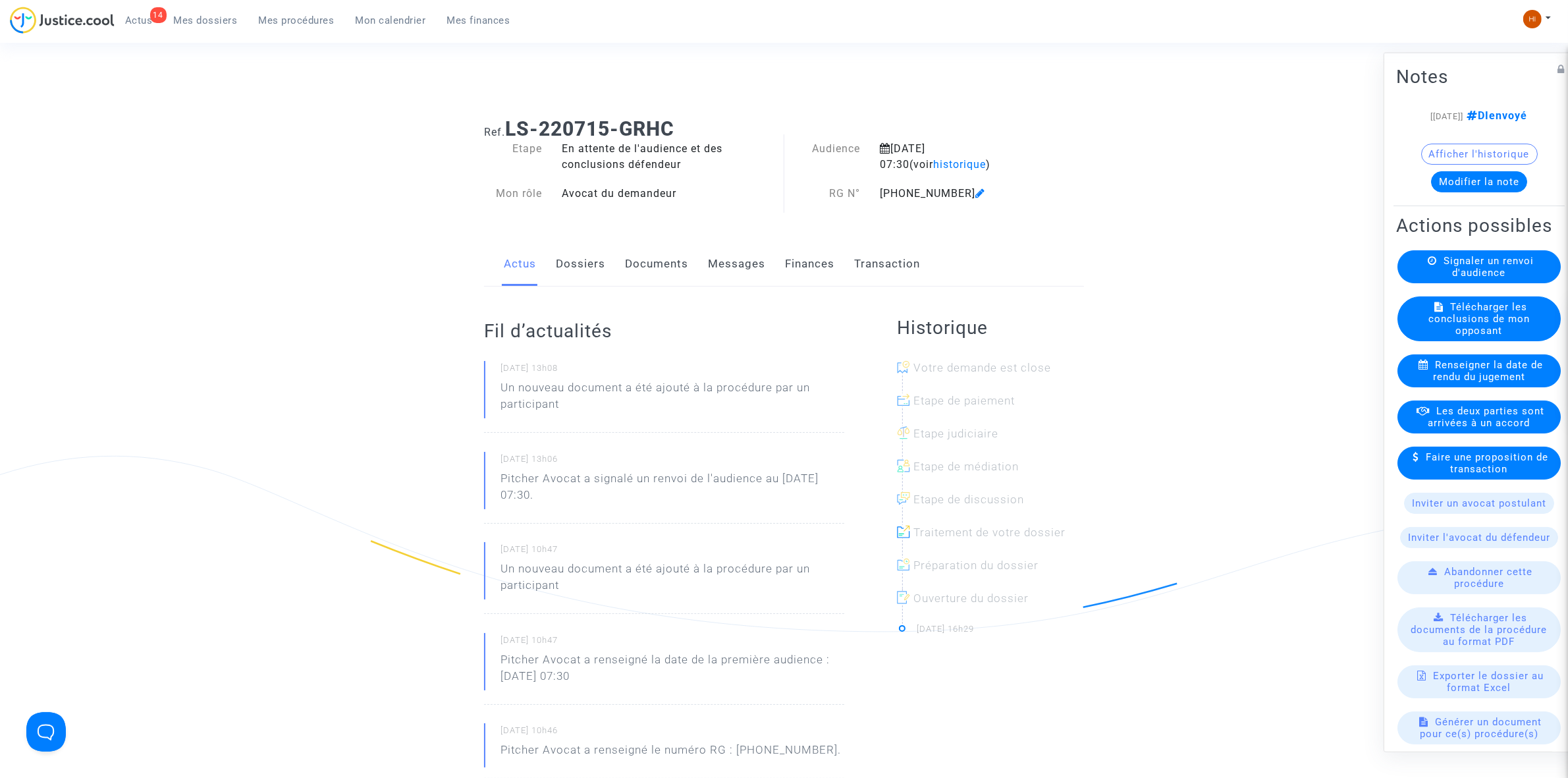
click at [660, 268] on link "Documents" at bounding box center [656, 264] width 63 height 43
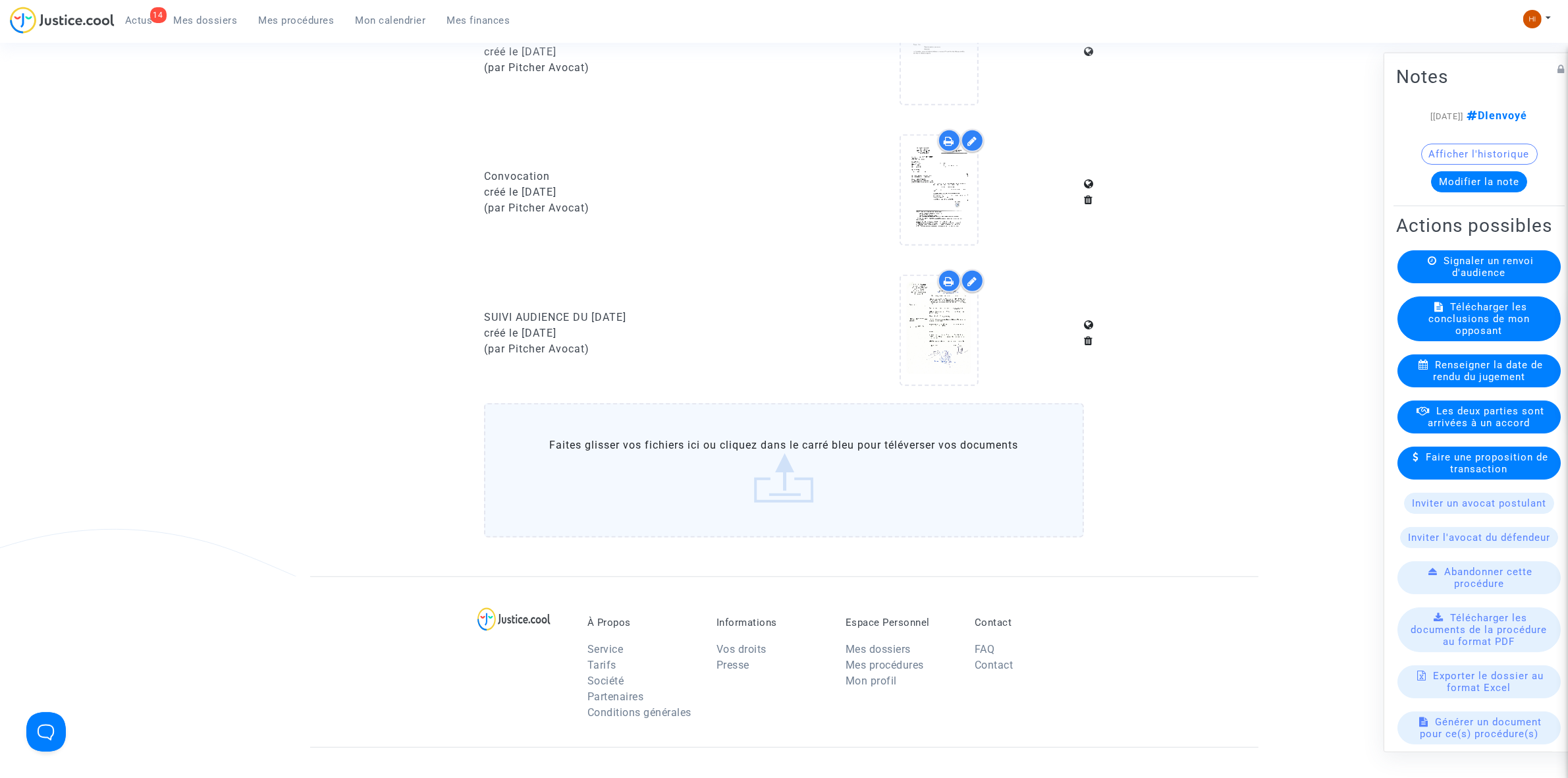
scroll to position [823, 0]
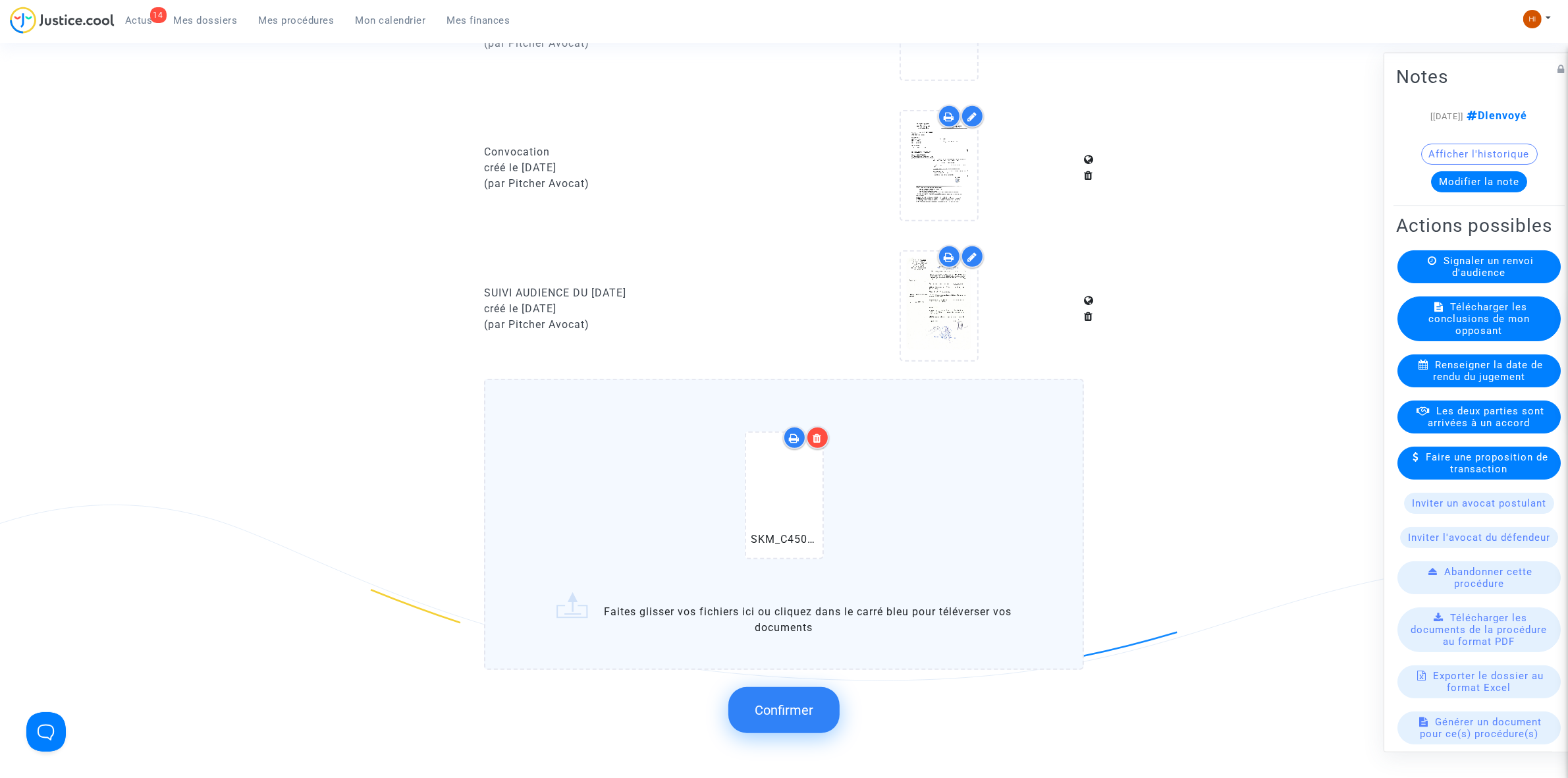
click at [791, 708] on span "Confirmer" at bounding box center [784, 710] width 59 height 16
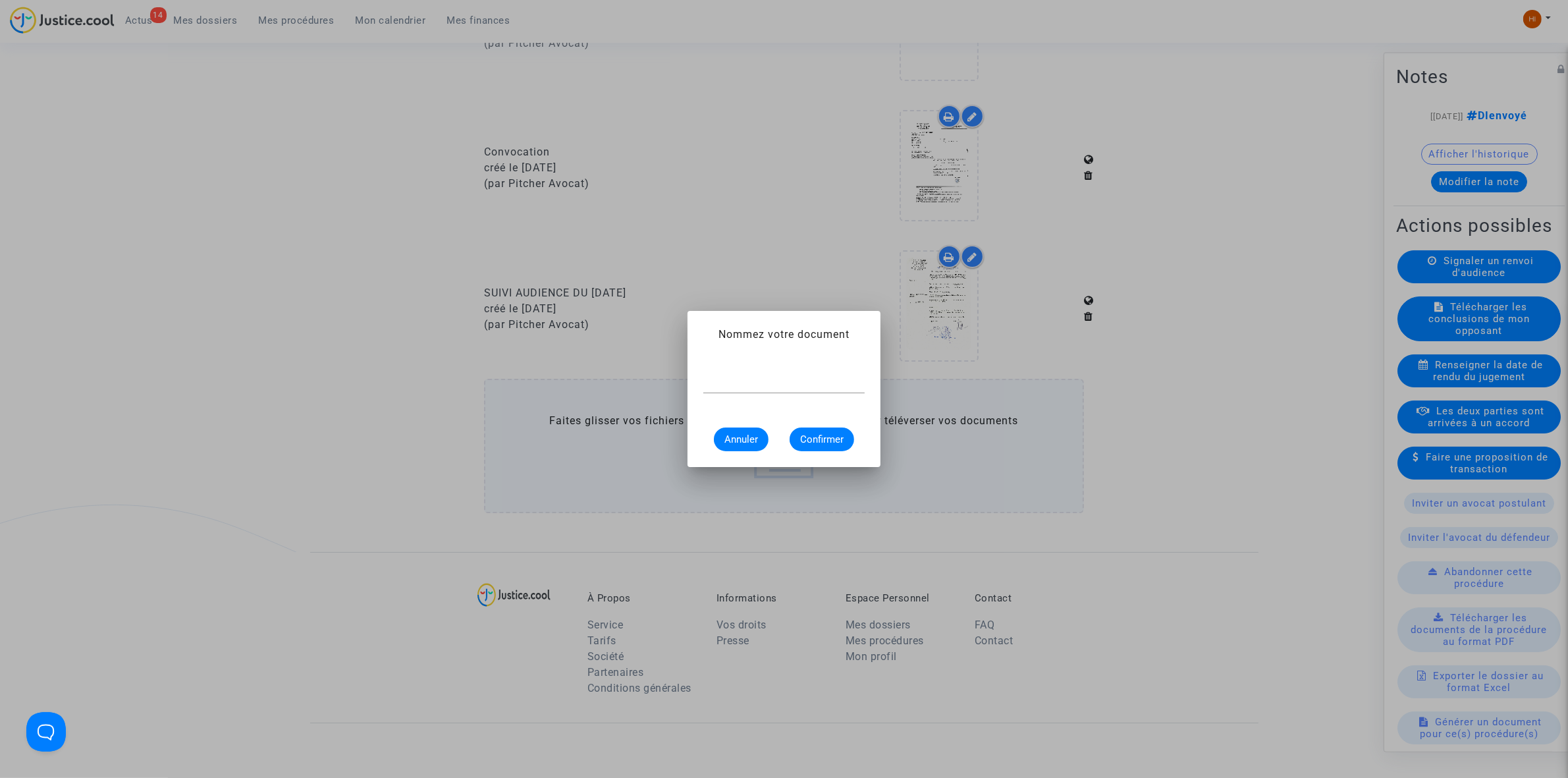
scroll to position [0, 0]
paste input "11-226002764"
click at [695, 380] on mat-dialog-container "Nommez votre document 11-226002764 Annuler Confirmer" at bounding box center [784, 389] width 193 height 156
click at [710, 386] on input "11-226002764" at bounding box center [784, 383] width 161 height 12
click at [706, 383] on input "11-226002764" at bounding box center [784, 383] width 161 height 12
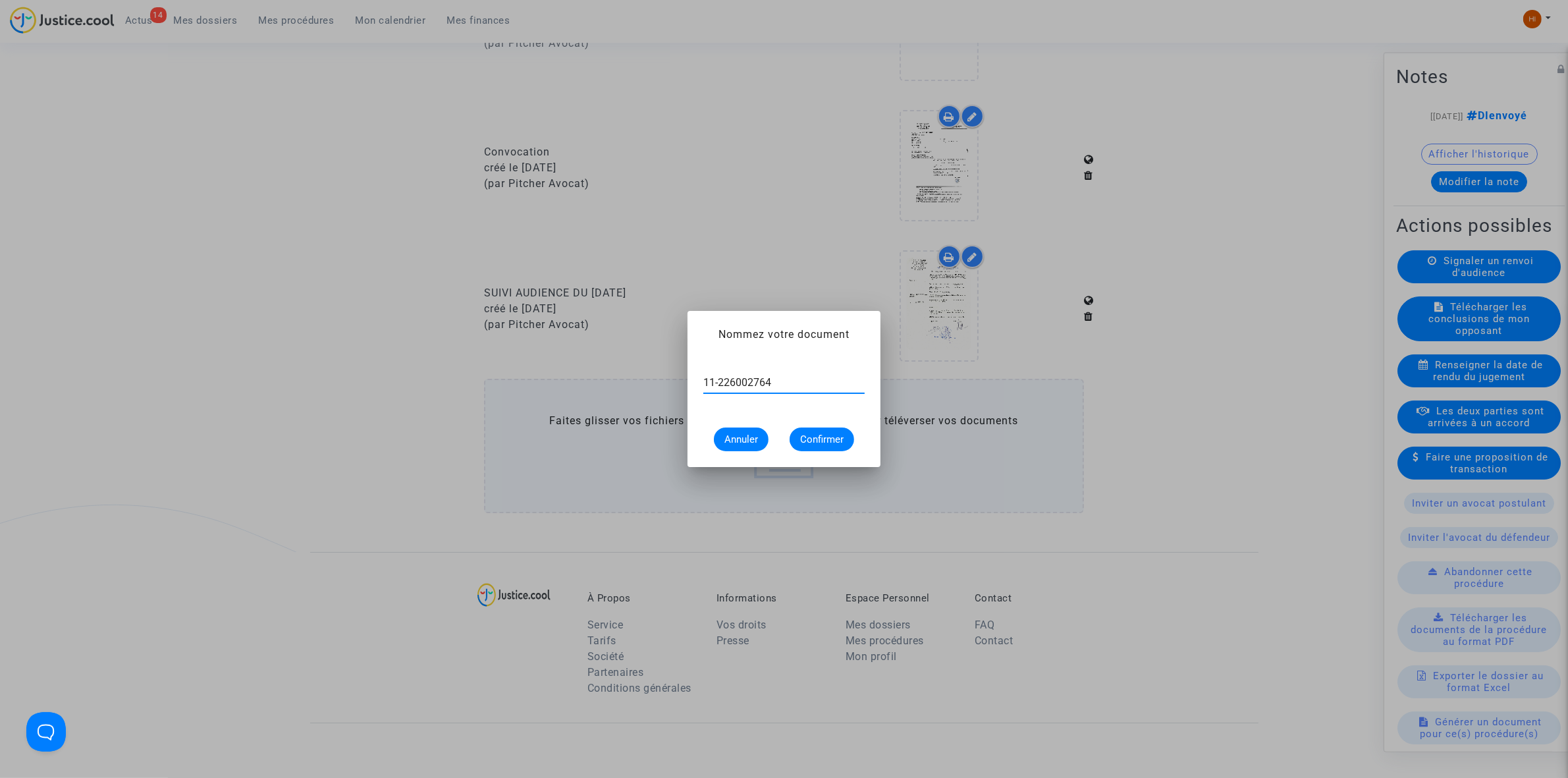
click at [706, 383] on input "11-226002764" at bounding box center [784, 383] width 161 height 12
click at [704, 380] on input "11-226002764" at bounding box center [784, 383] width 161 height 12
type input "convocation 11-226002764"
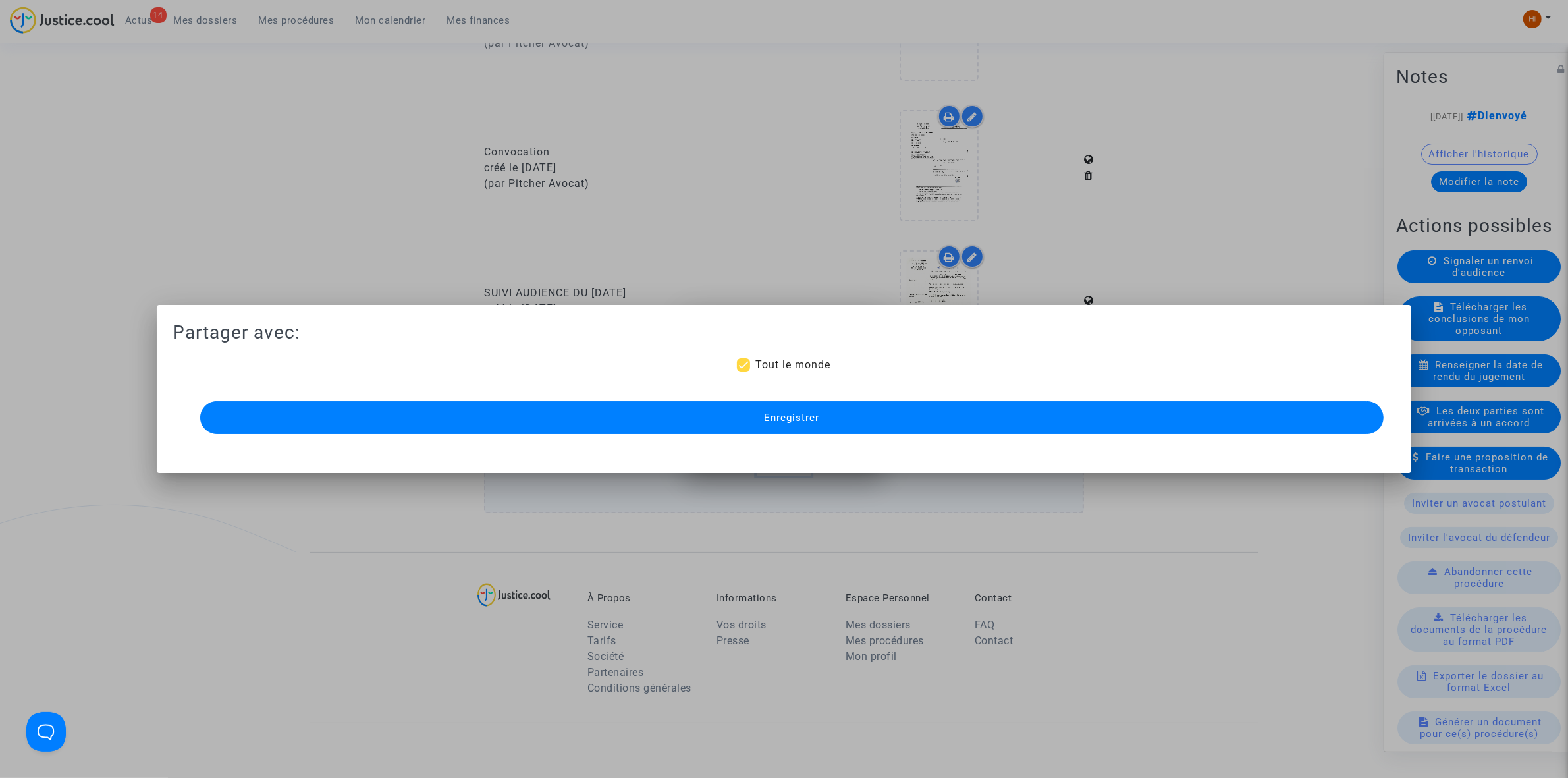
scroll to position [823, 0]
click at [733, 415] on button "Enregistrer" at bounding box center [791, 418] width 1184 height 33
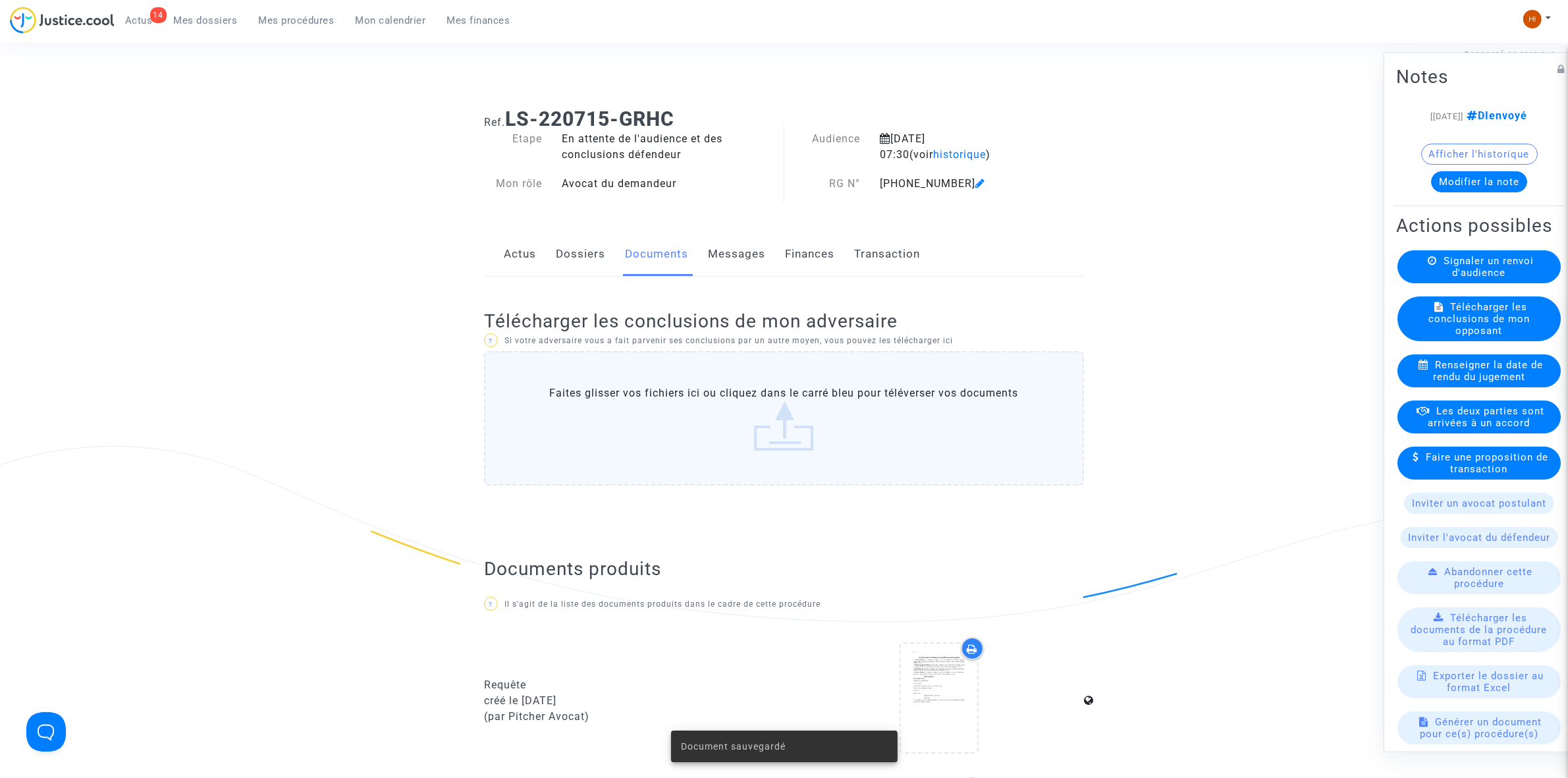
scroll to position [0, 0]
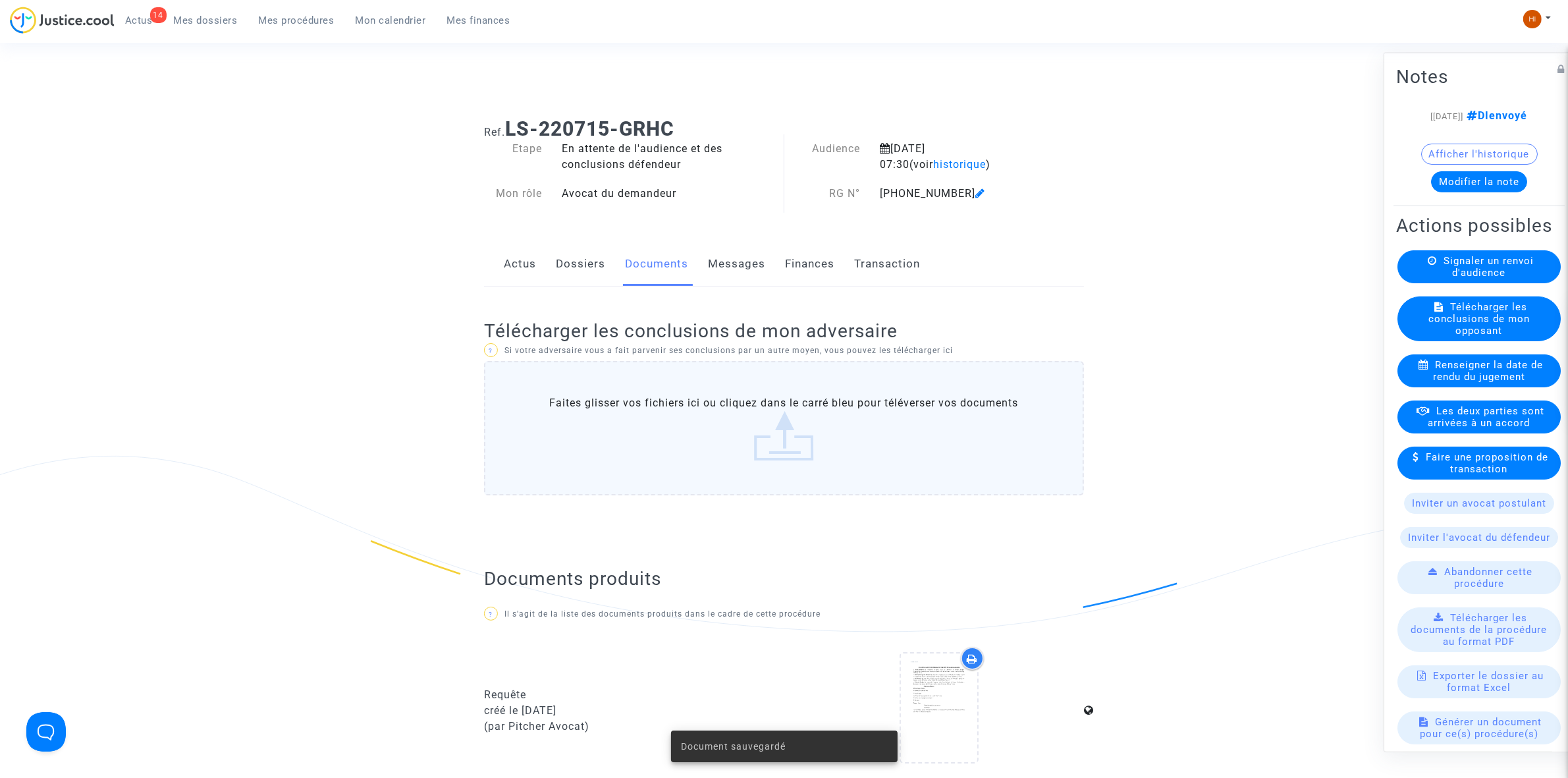
click at [1437, 164] on button "Afficher l'historique" at bounding box center [1480, 153] width 117 height 21
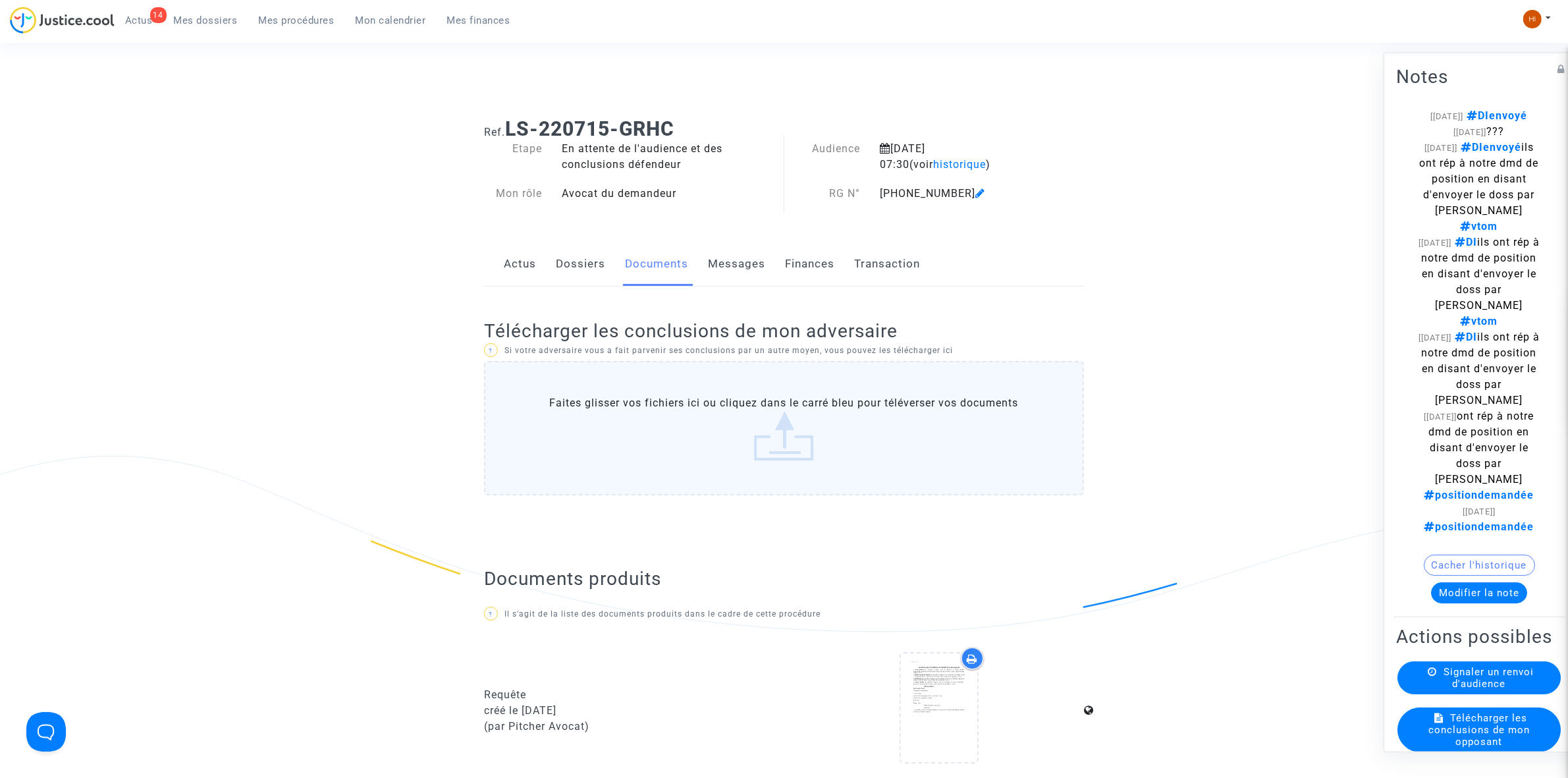
click at [559, 265] on link "Dossiers" at bounding box center [580, 264] width 49 height 43
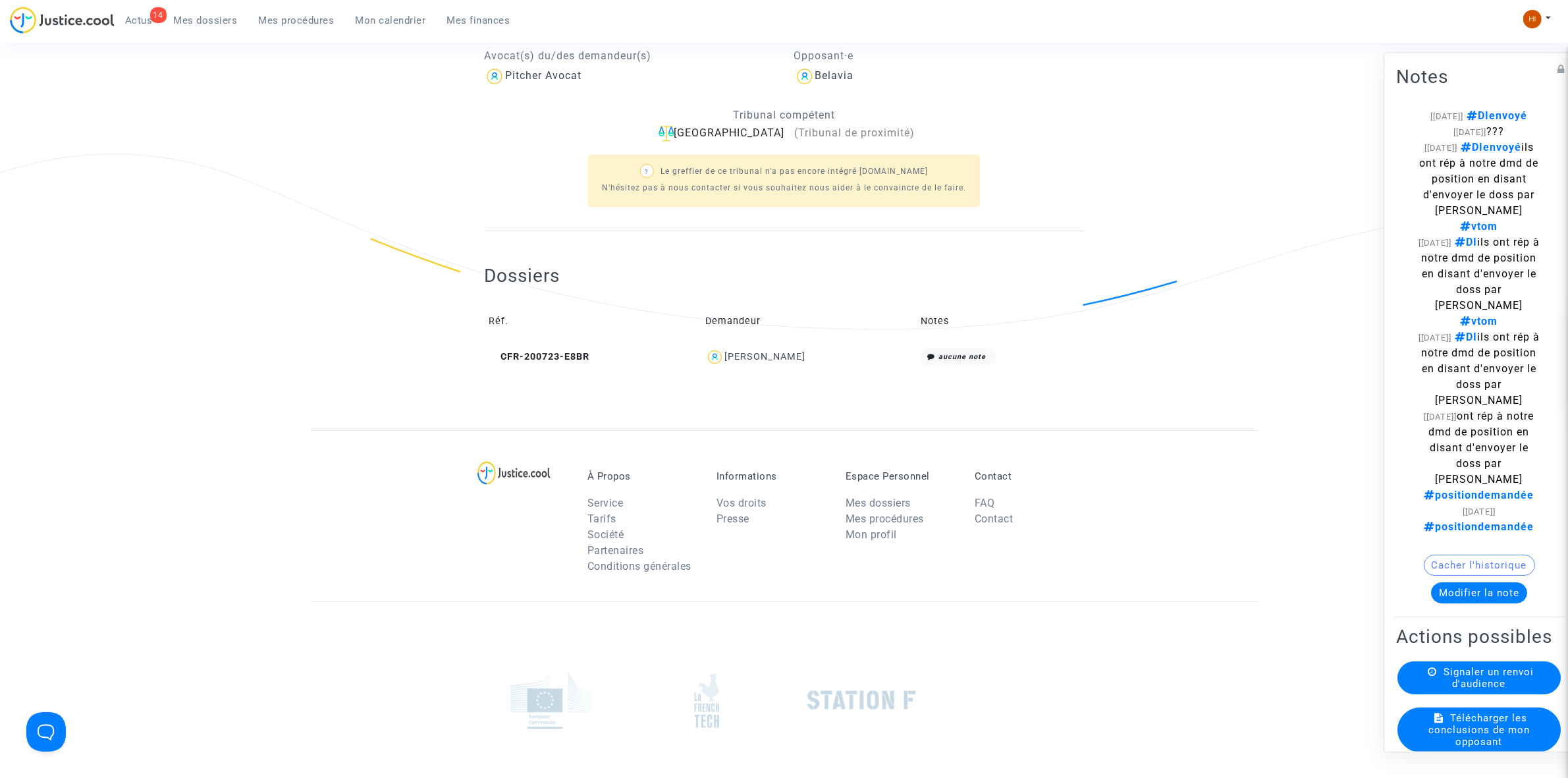
scroll to position [412, 0]
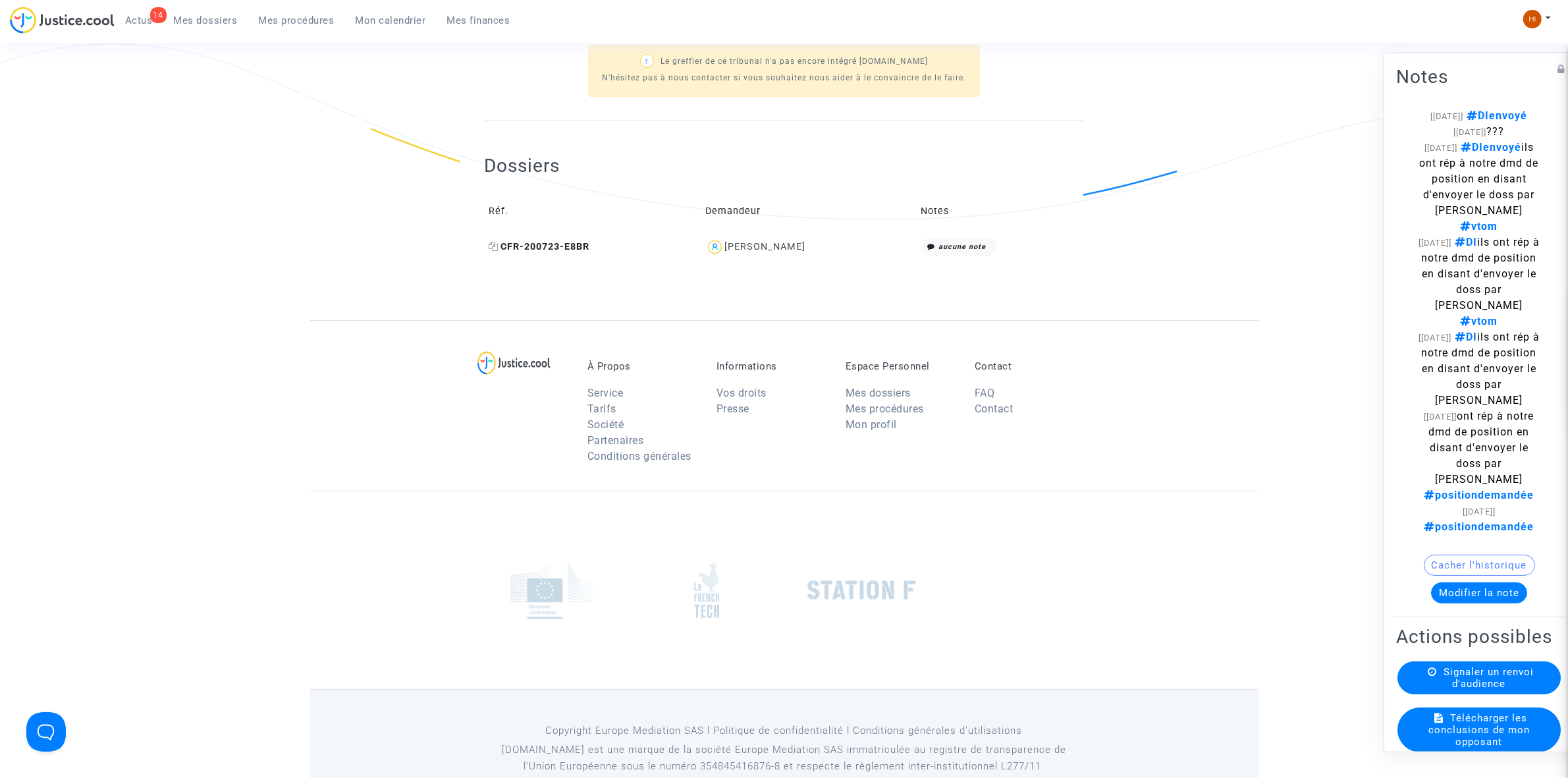
click at [496, 245] on icon at bounding box center [493, 246] width 10 height 9
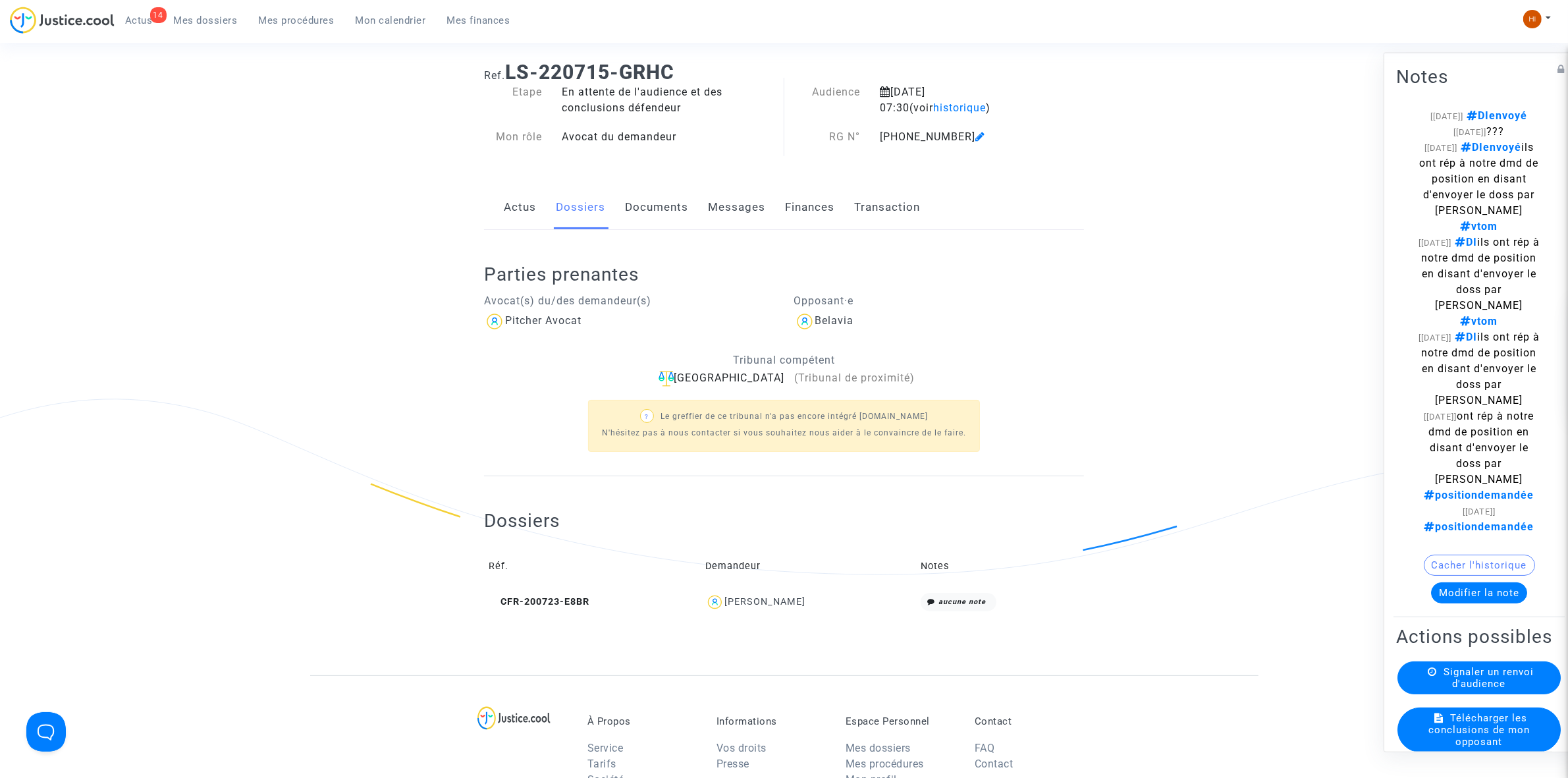
scroll to position [0, 0]
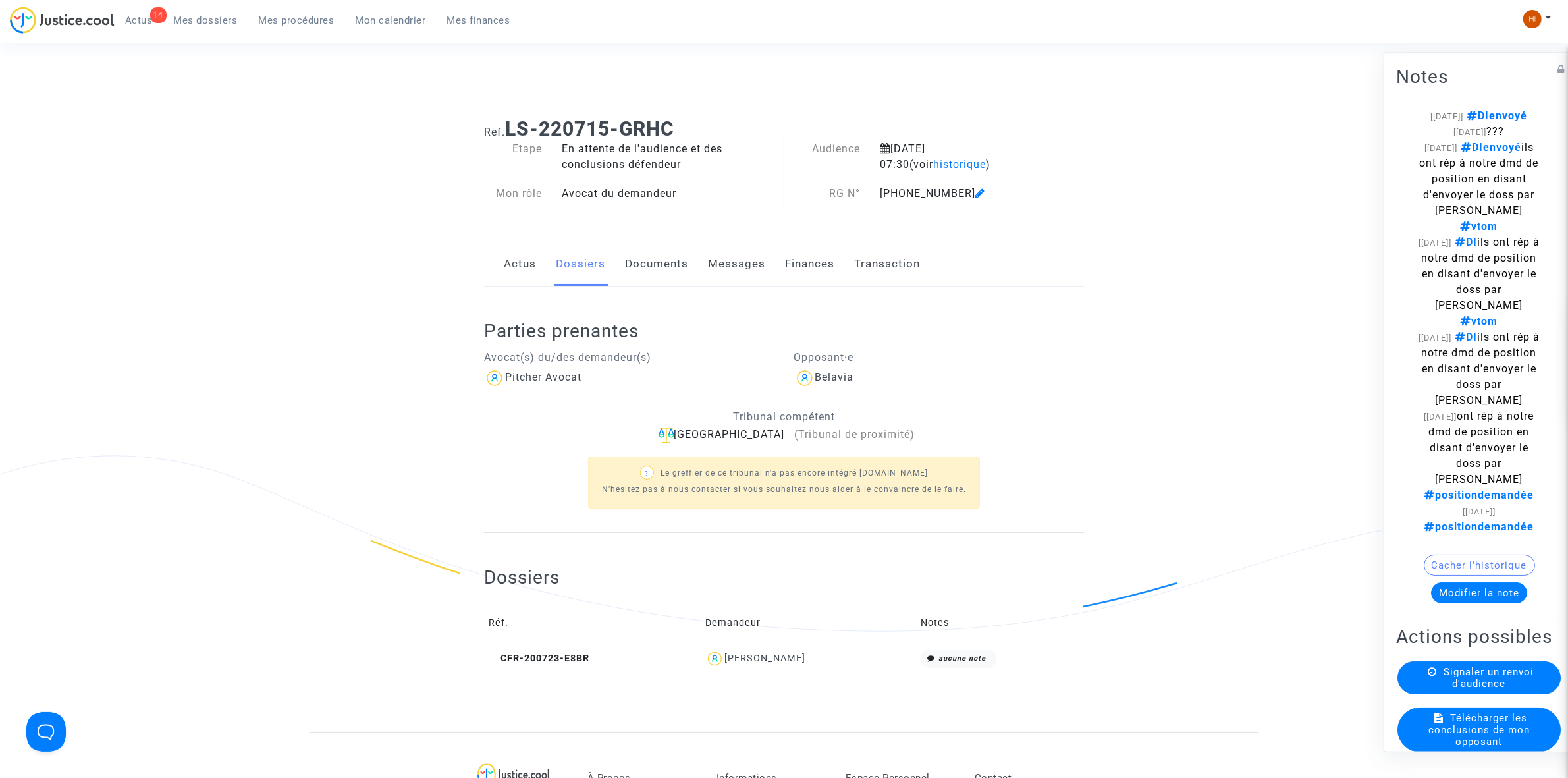
click at [663, 269] on link "Documents" at bounding box center [656, 264] width 63 height 43
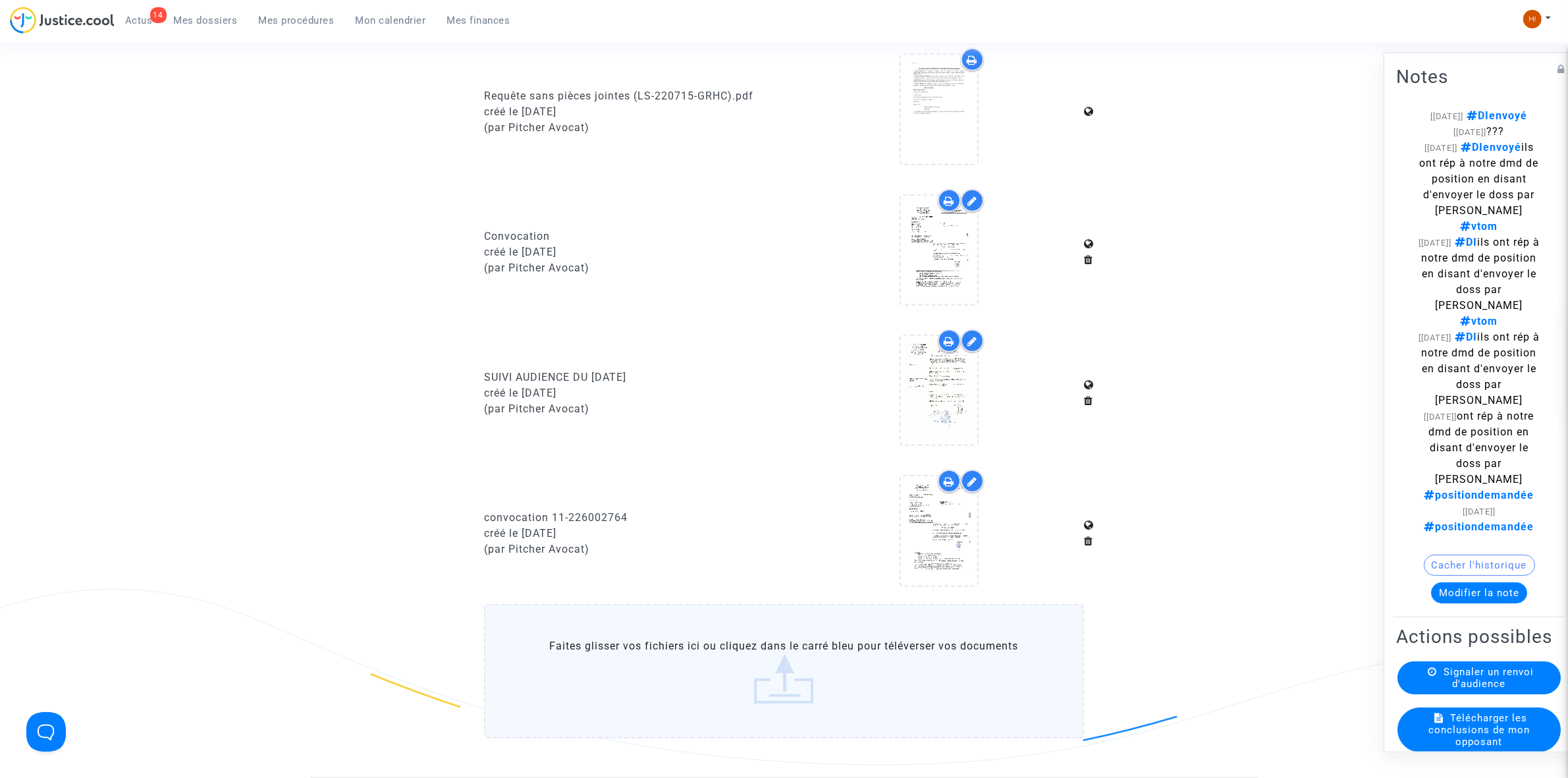
scroll to position [741, 0]
click at [926, 524] on icon at bounding box center [939, 528] width 43 height 42
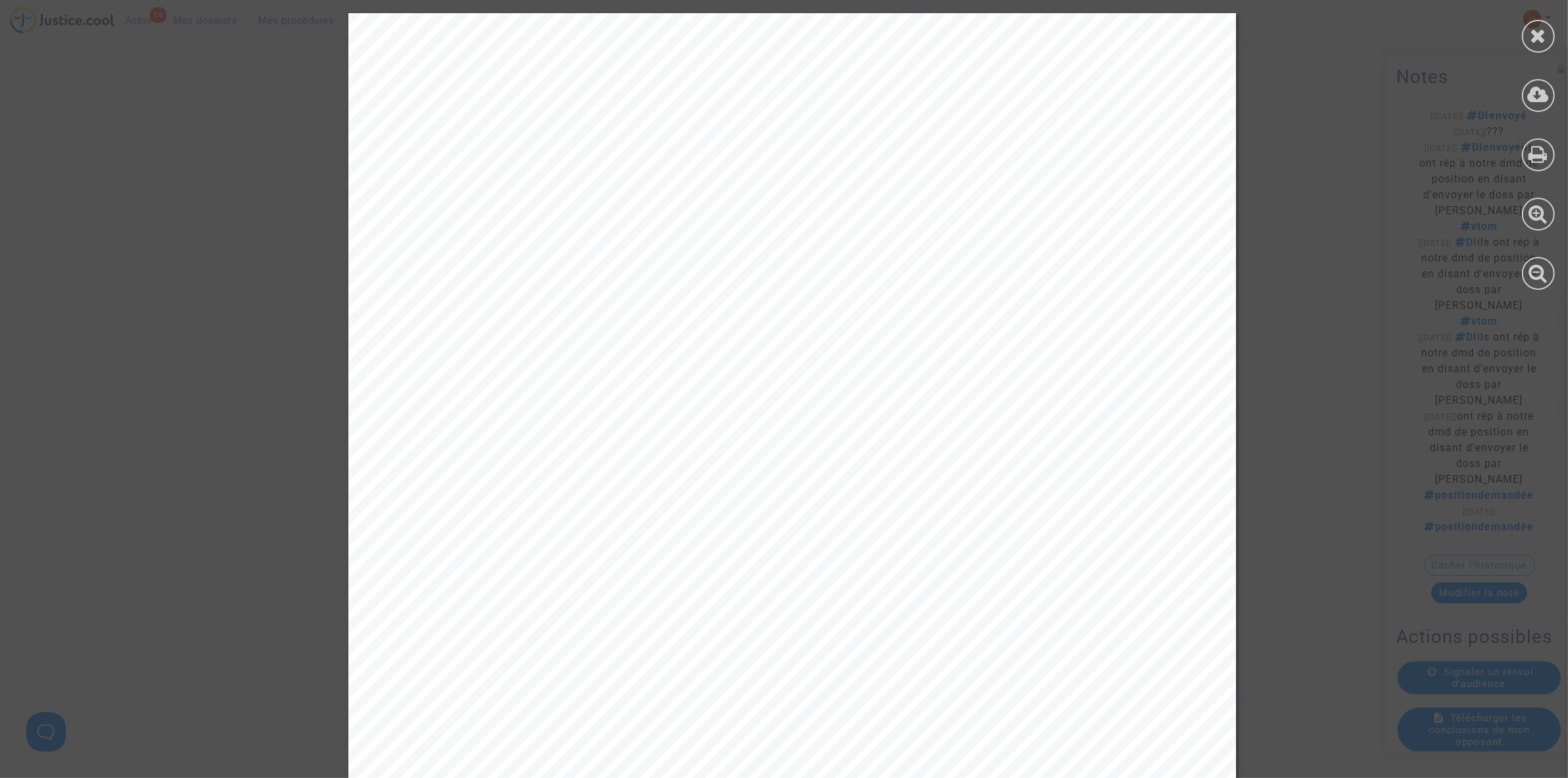
drag, startPoint x: 1552, startPoint y: 35, endPoint x: 1495, endPoint y: 5, distance: 64.4
click at [1552, 35] on div at bounding box center [1538, 36] width 33 height 33
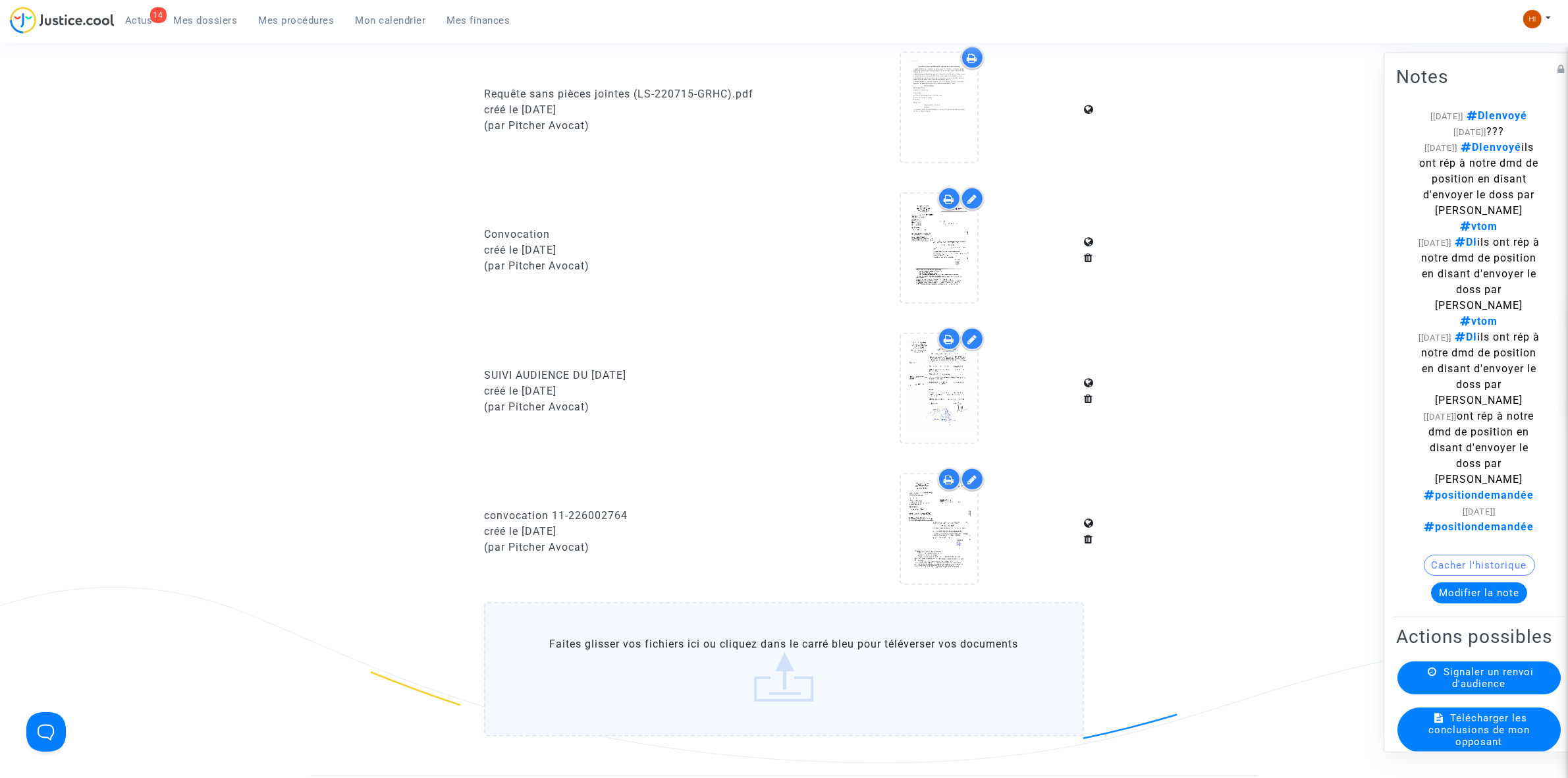
click at [322, 30] on link "Mes procédures" at bounding box center [297, 20] width 97 height 20
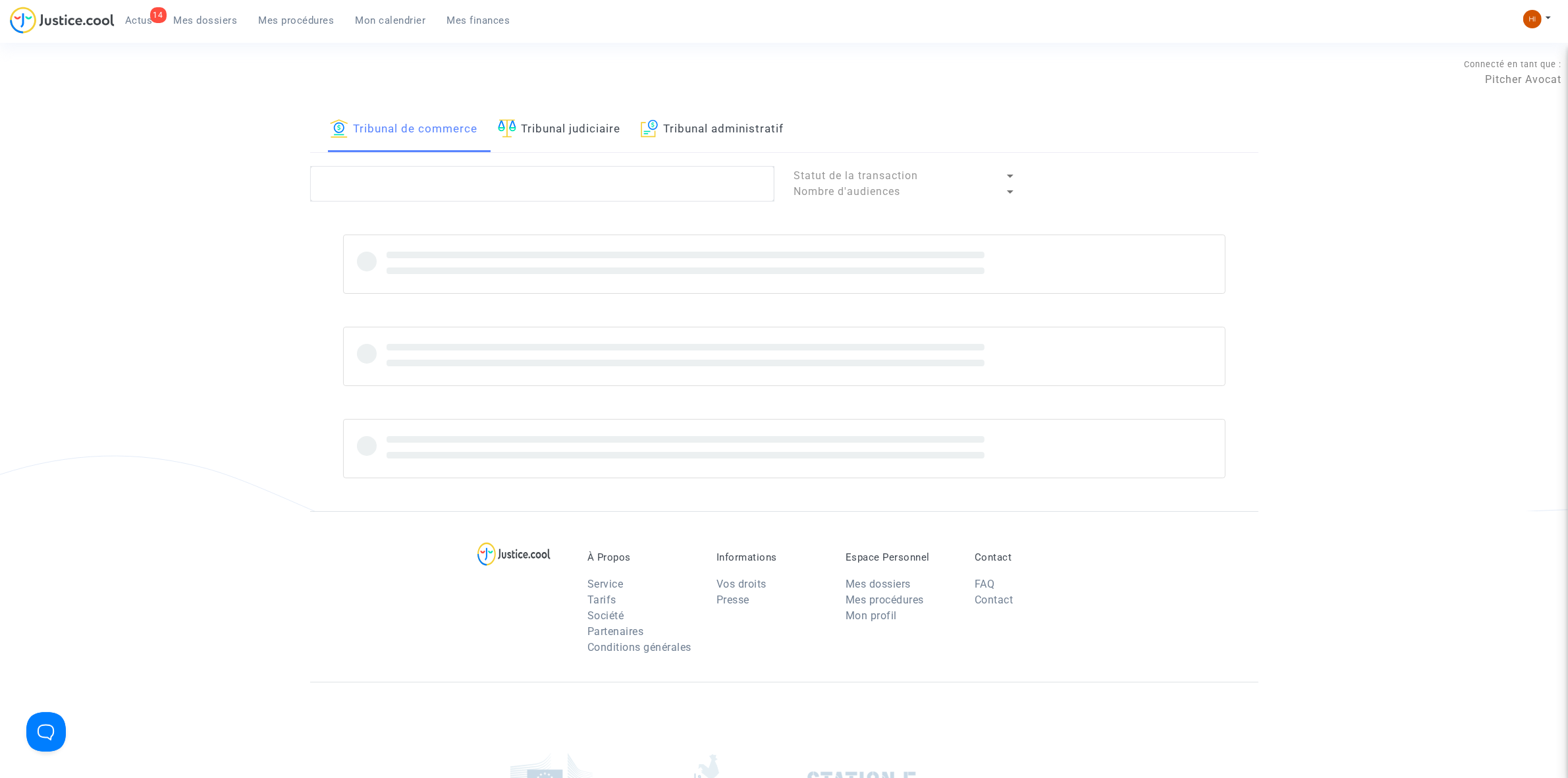
click at [537, 130] on link "Tribunal judiciaire" at bounding box center [560, 129] width 123 height 45
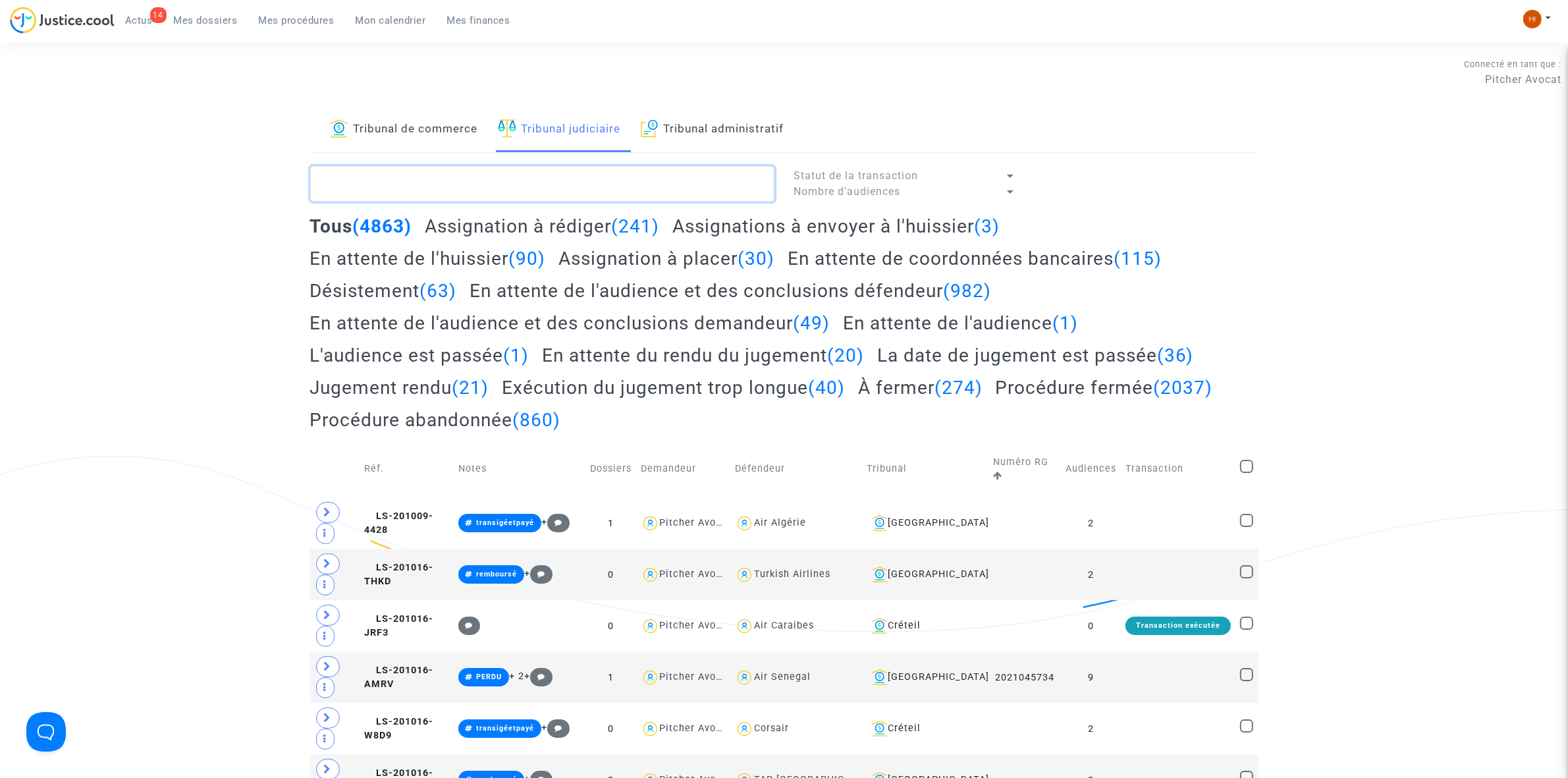
click at [519, 188] on textarea at bounding box center [542, 184] width 464 height 36
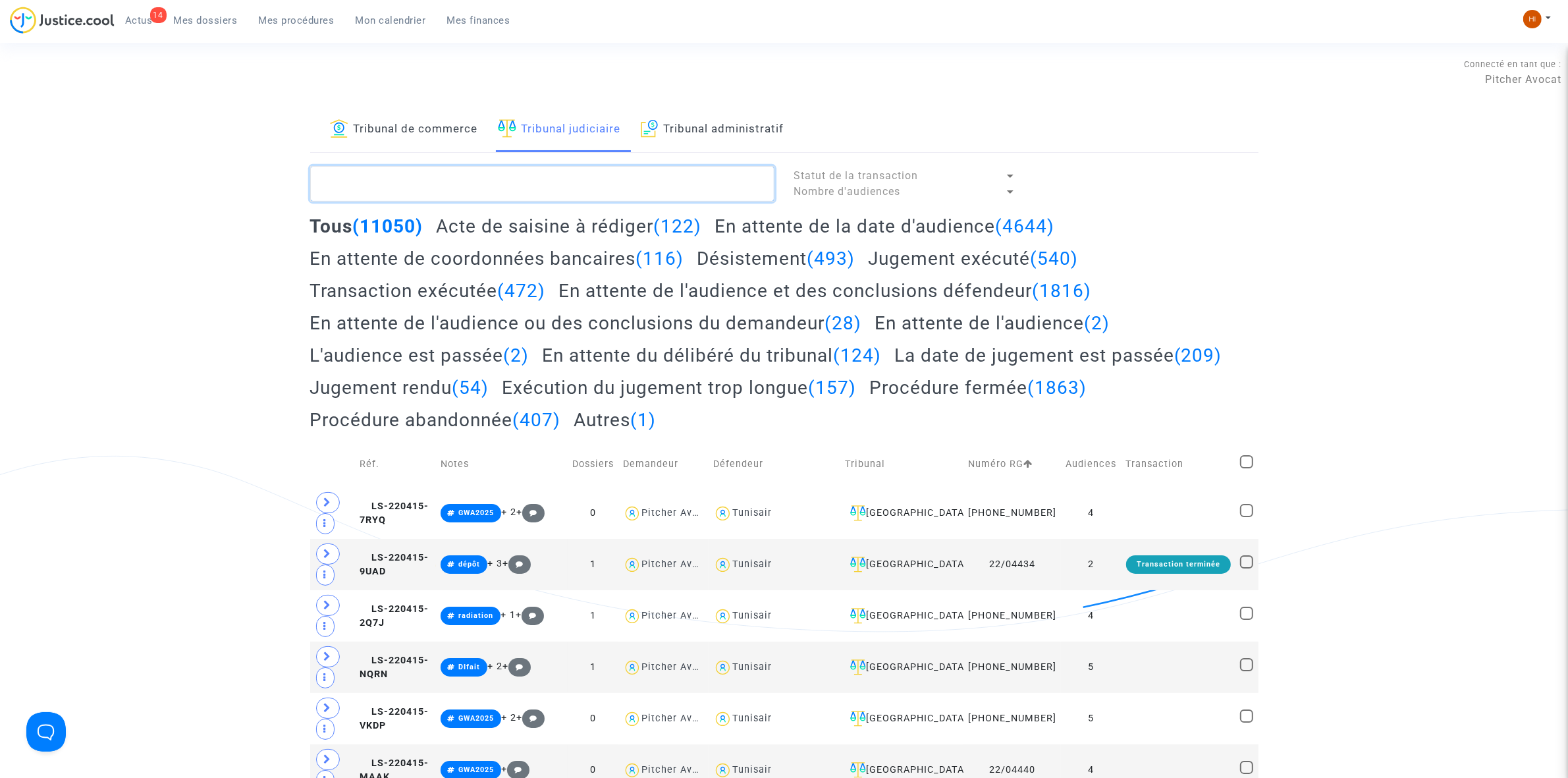
type textarea "H"
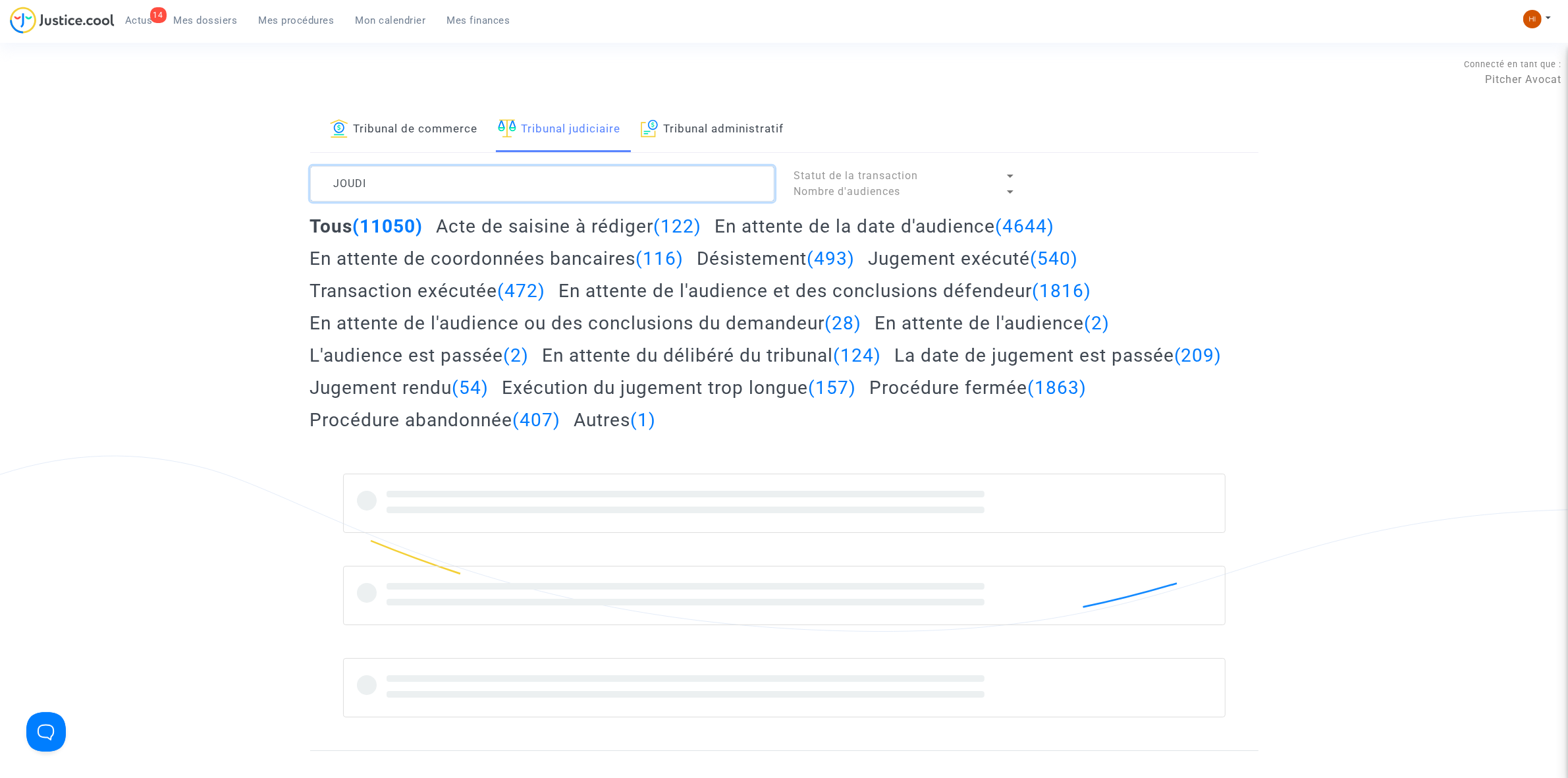
type textarea "JOUDI"
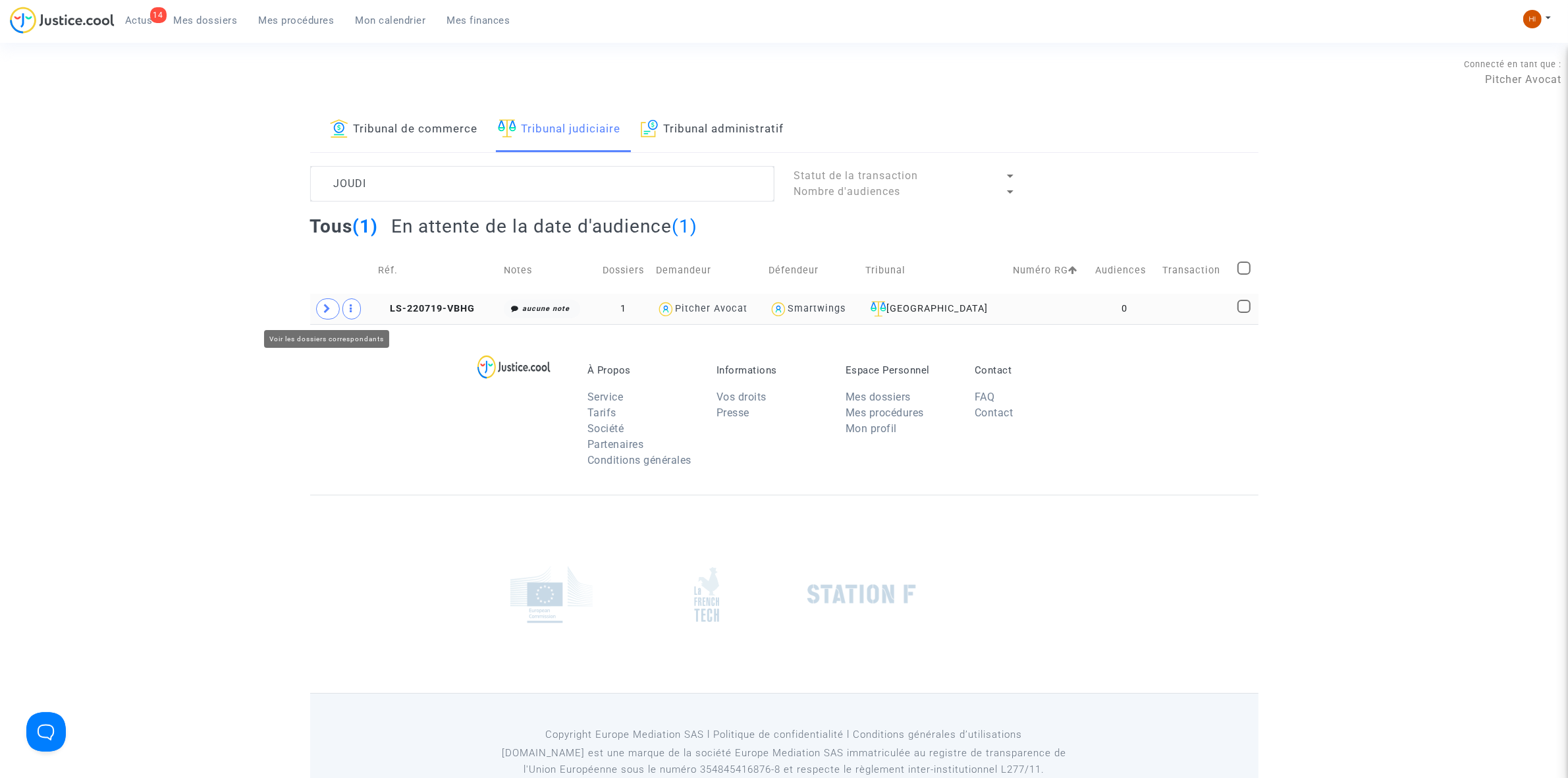
click at [327, 308] on icon at bounding box center [328, 308] width 8 height 10
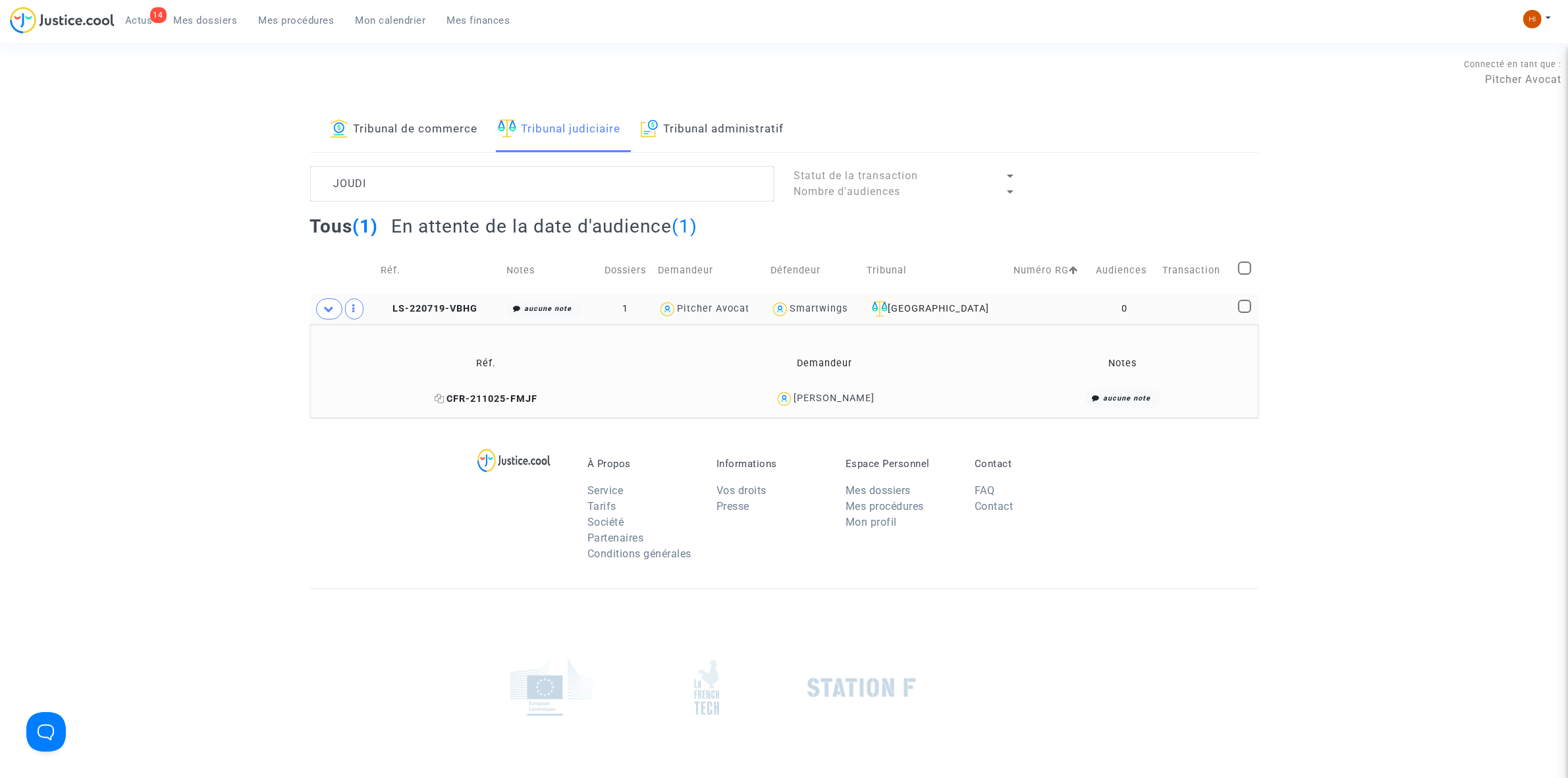
click at [437, 400] on icon at bounding box center [439, 398] width 10 height 9
click at [446, 305] on span "LS-220719-VBHG" at bounding box center [429, 308] width 97 height 11
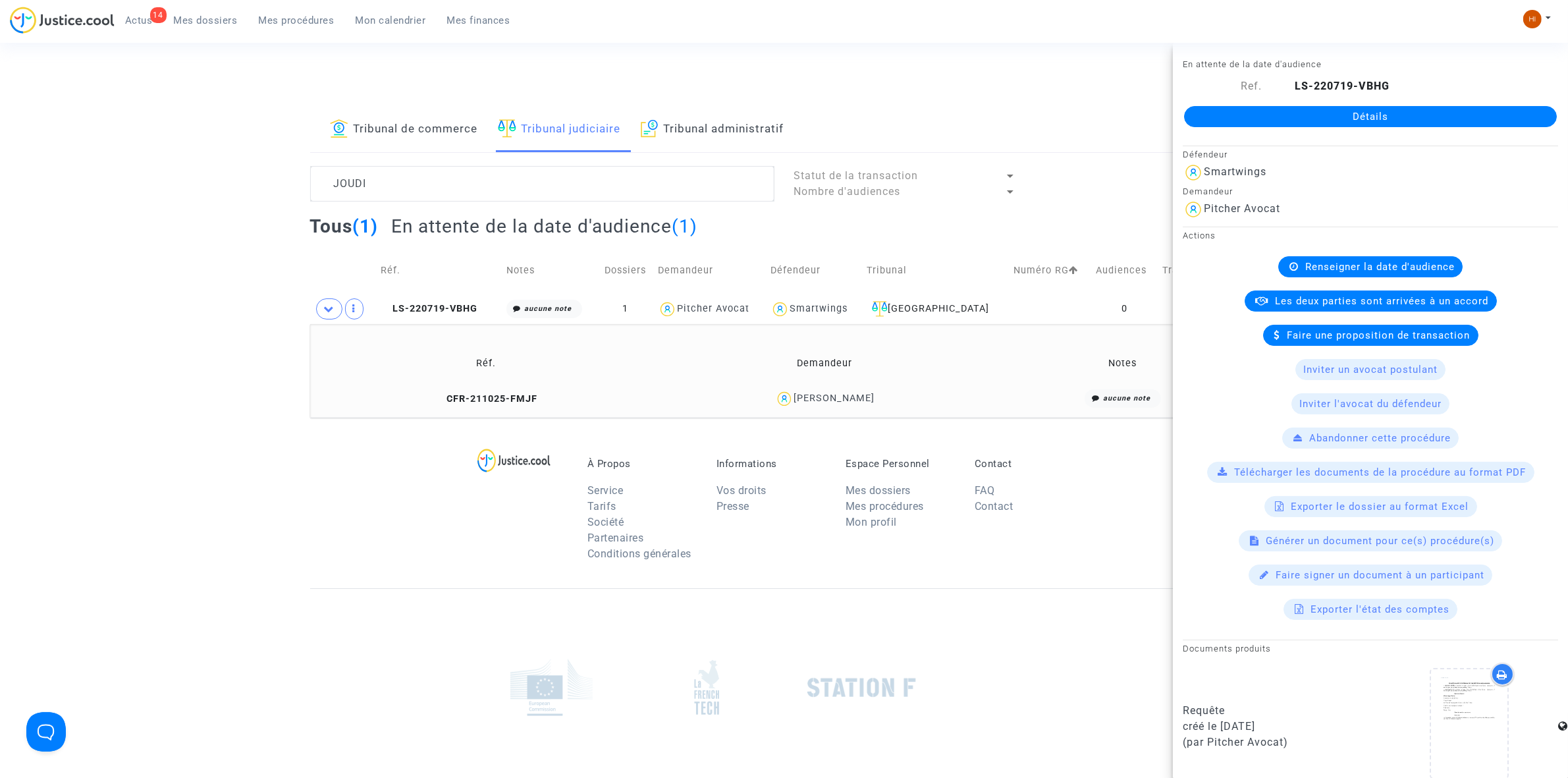
click at [1335, 101] on div "Détails" at bounding box center [1371, 117] width 395 height 45
click at [1335, 113] on link "Détails" at bounding box center [1371, 117] width 373 height 21
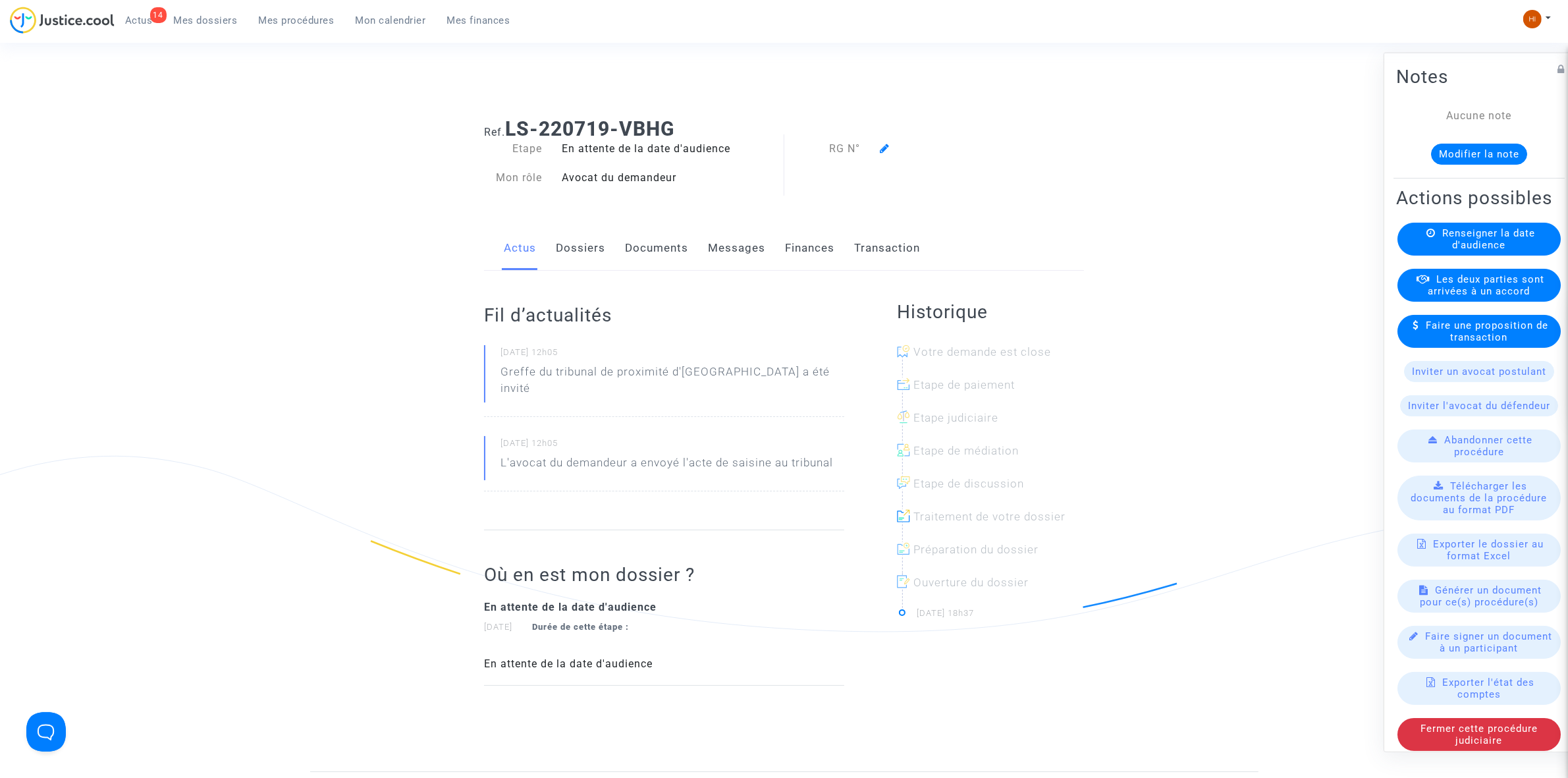
click at [1423, 250] on div "Renseigner la date d'audience" at bounding box center [1480, 239] width 163 height 33
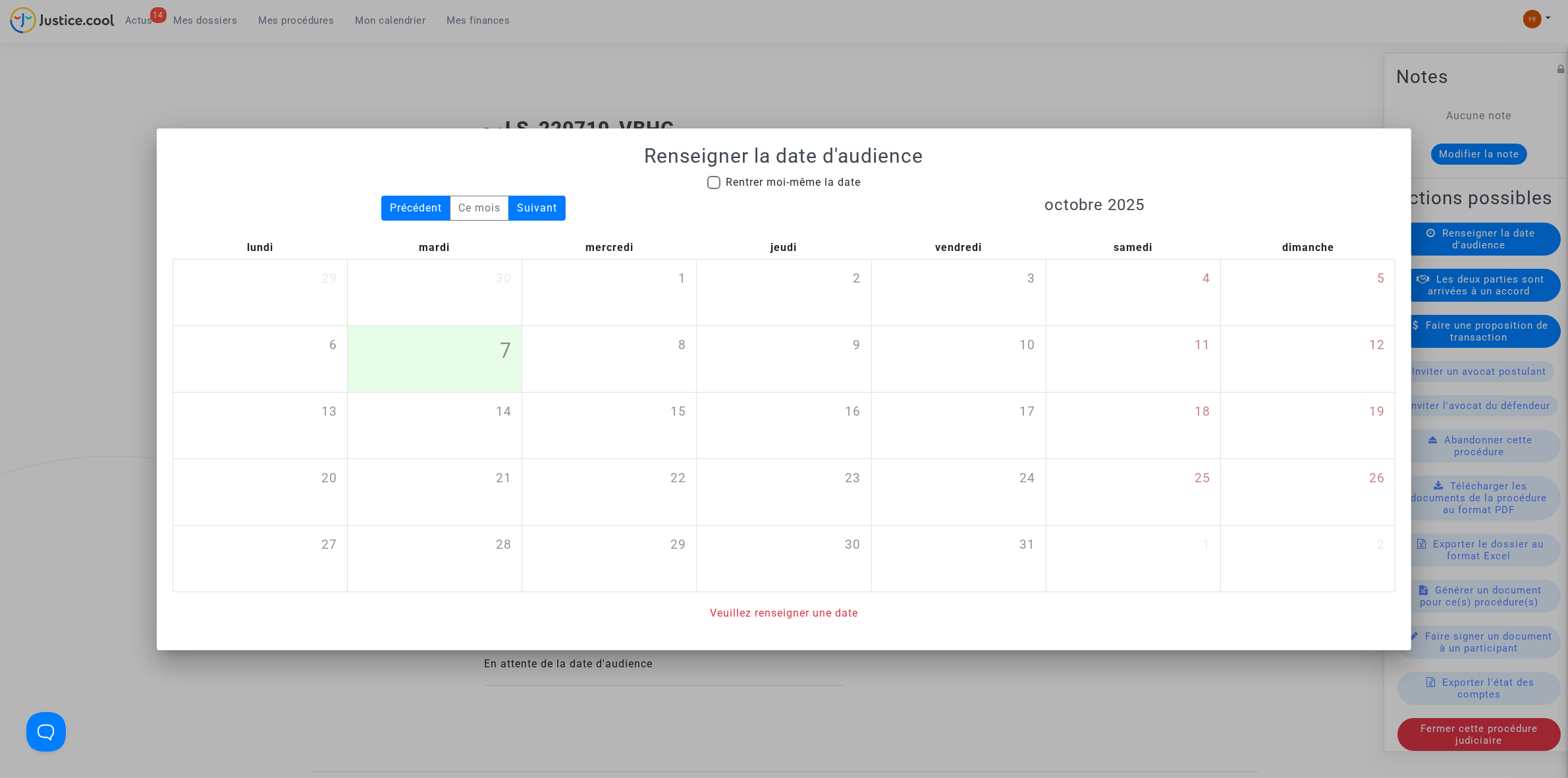
click at [722, 187] on label "Rentrer moi-même la date" at bounding box center [784, 182] width 154 height 16
click at [714, 189] on input "Rentrer moi-même la date" at bounding box center [713, 189] width 1 height 1
checkbox input "true"
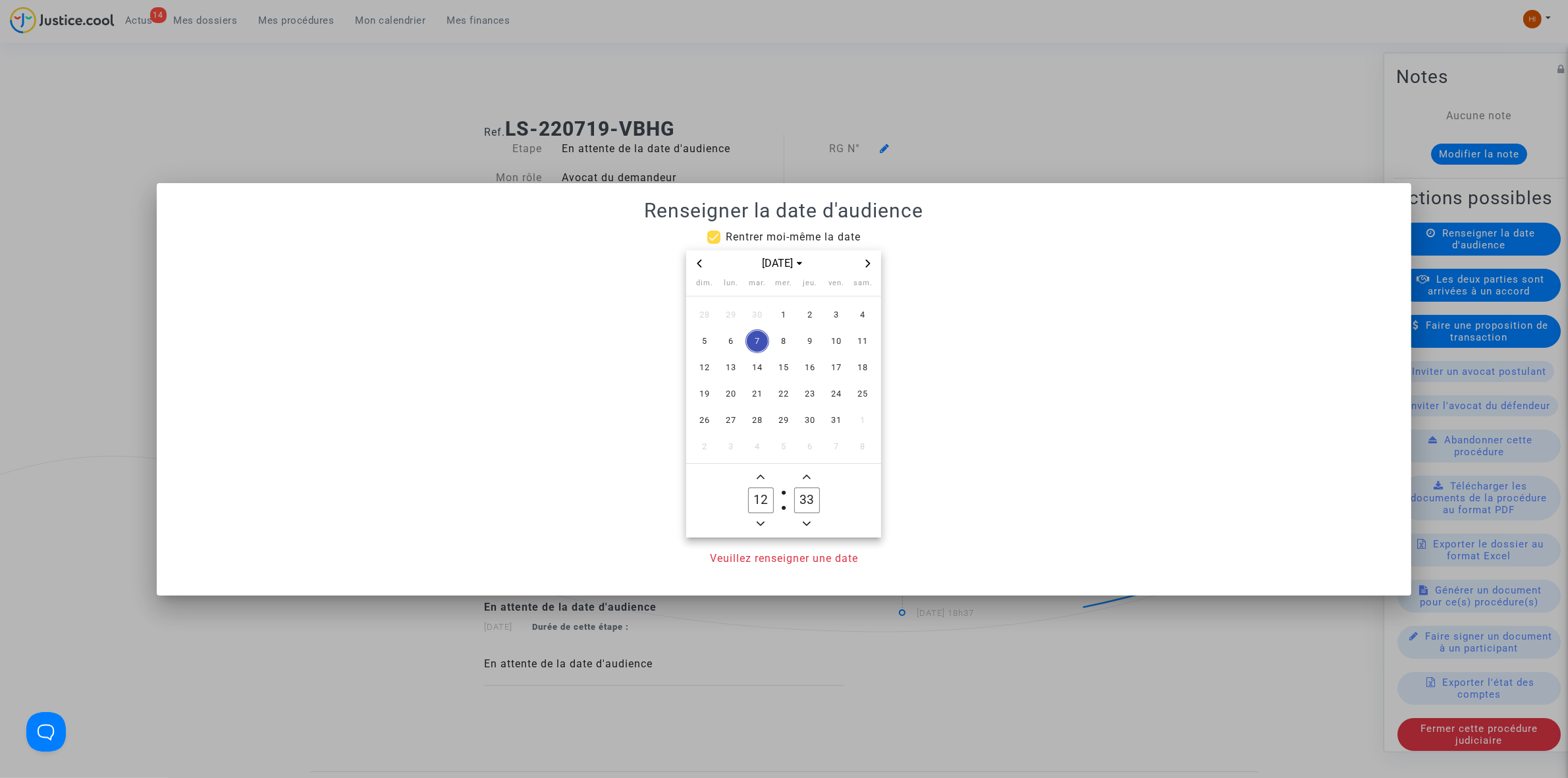
click at [868, 257] on span "Next month" at bounding box center [868, 263] width 16 height 16
click at [898, 120] on div at bounding box center [784, 389] width 1568 height 778
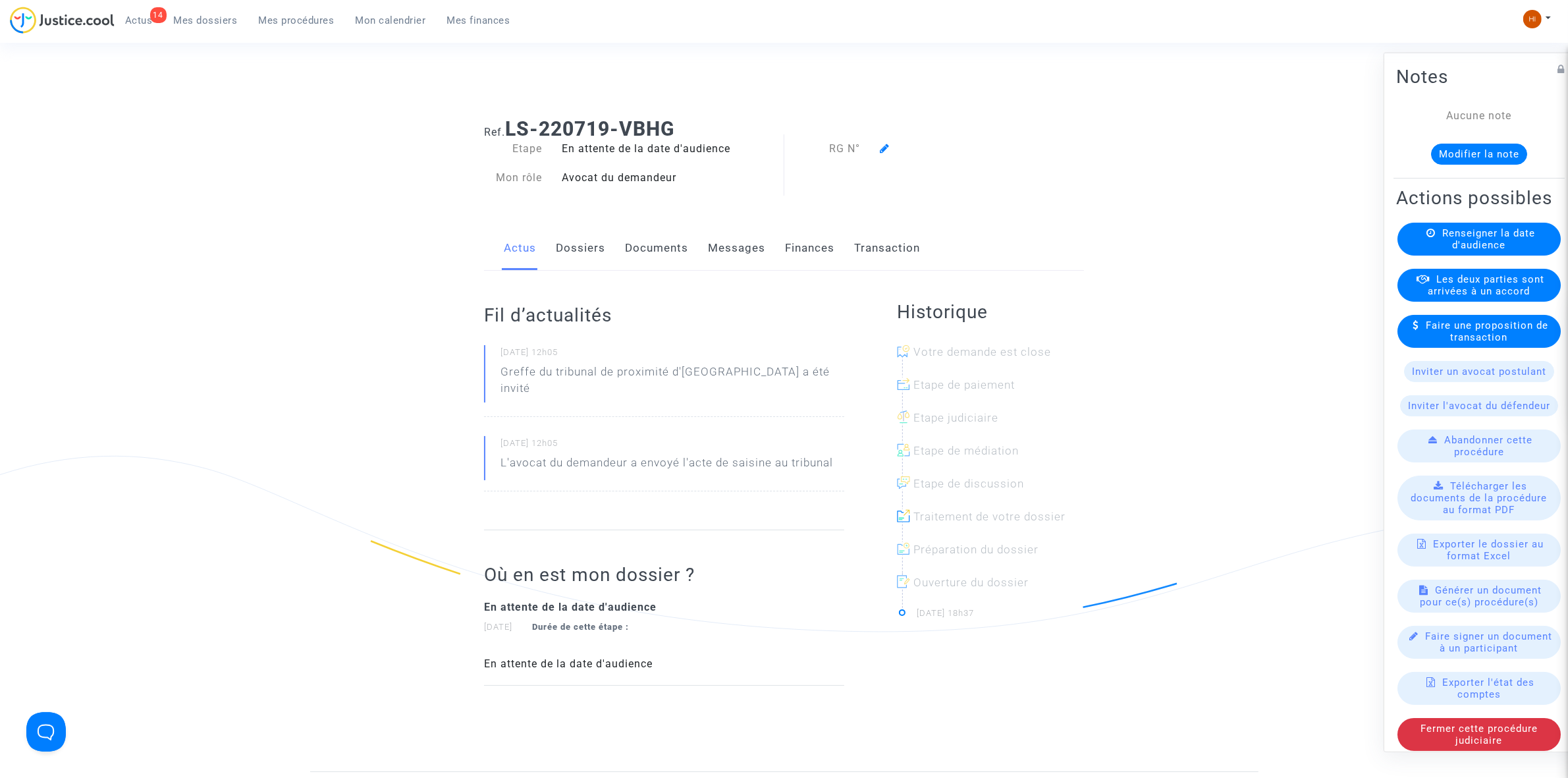
click at [584, 248] on link "Dossiers" at bounding box center [580, 248] width 49 height 43
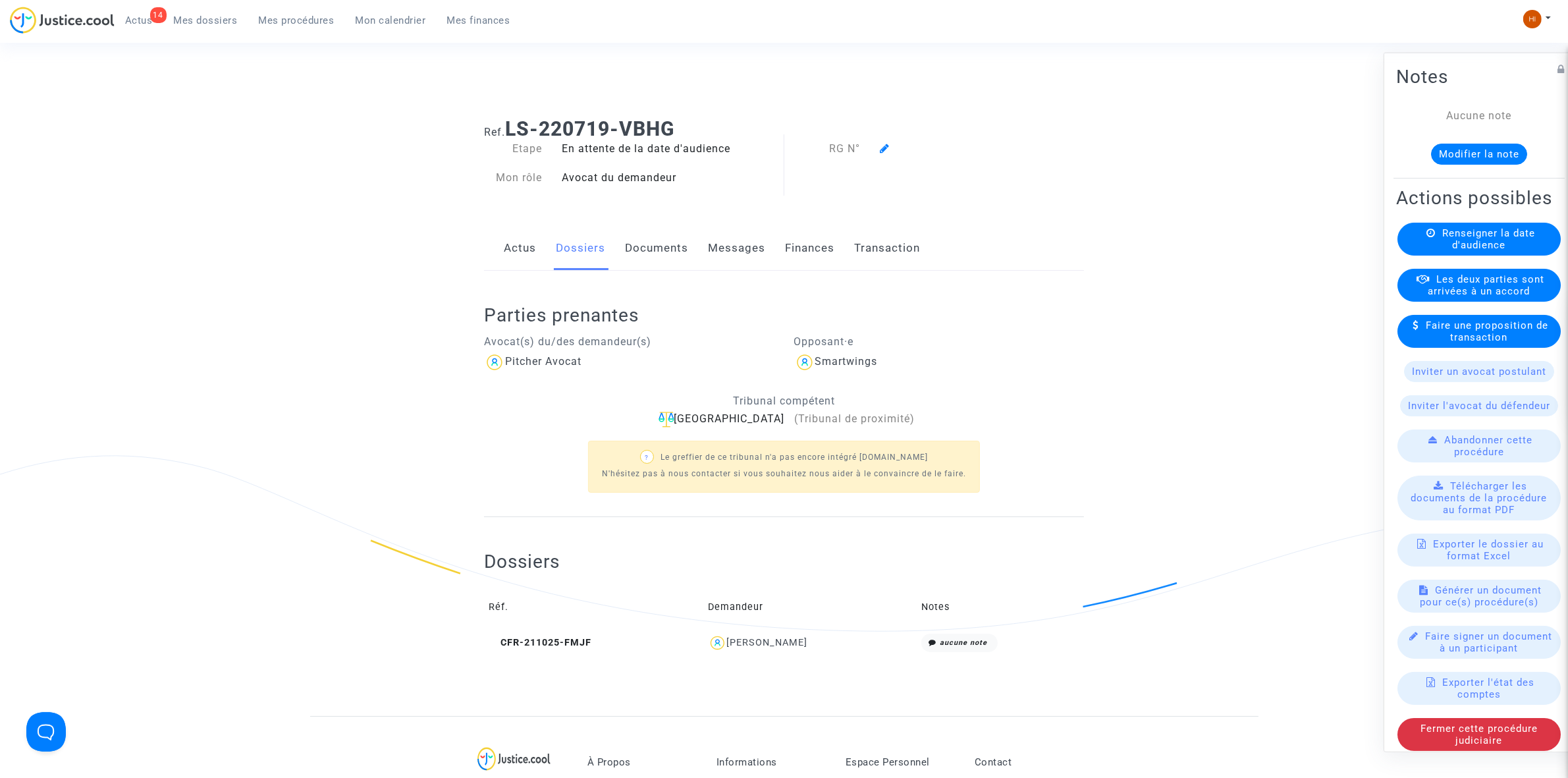
click at [535, 655] on td "CFR-211025-FMJF" at bounding box center [593, 643] width 219 height 28
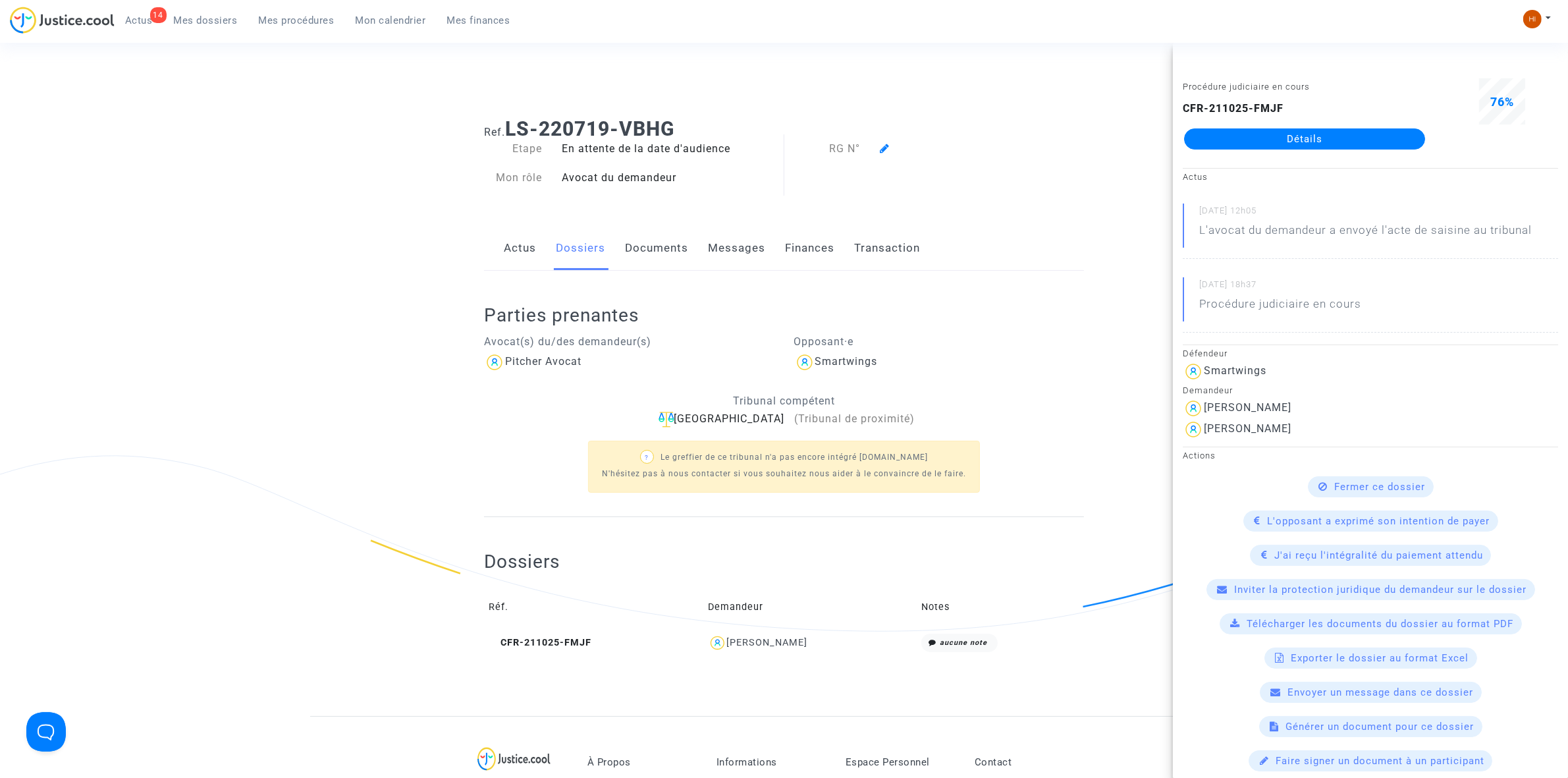
click at [835, 307] on h2 "Parties prenantes" at bounding box center [783, 315] width 600 height 23
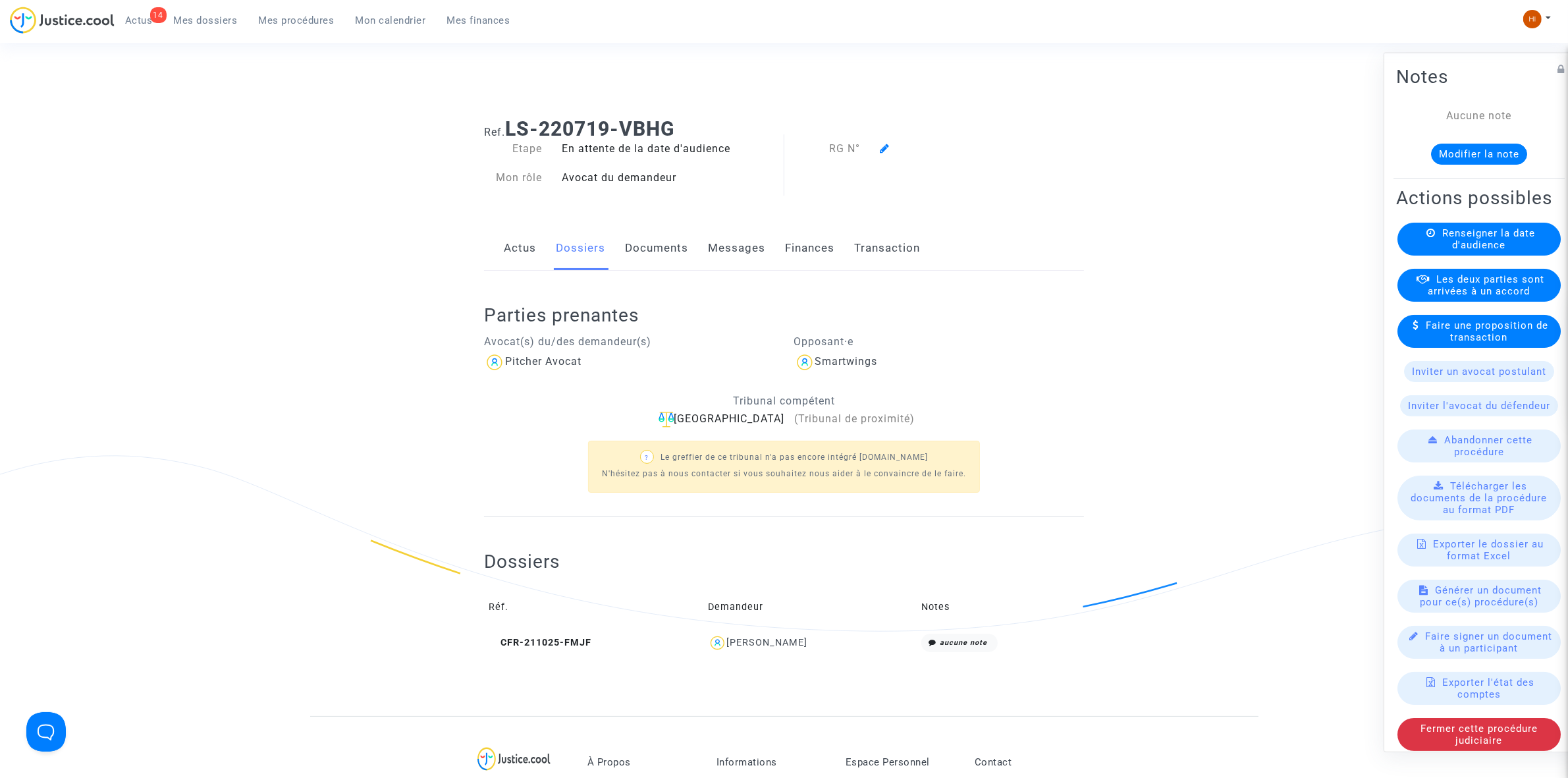
click at [1457, 250] on span "Renseigner la date d'audience" at bounding box center [1488, 239] width 93 height 24
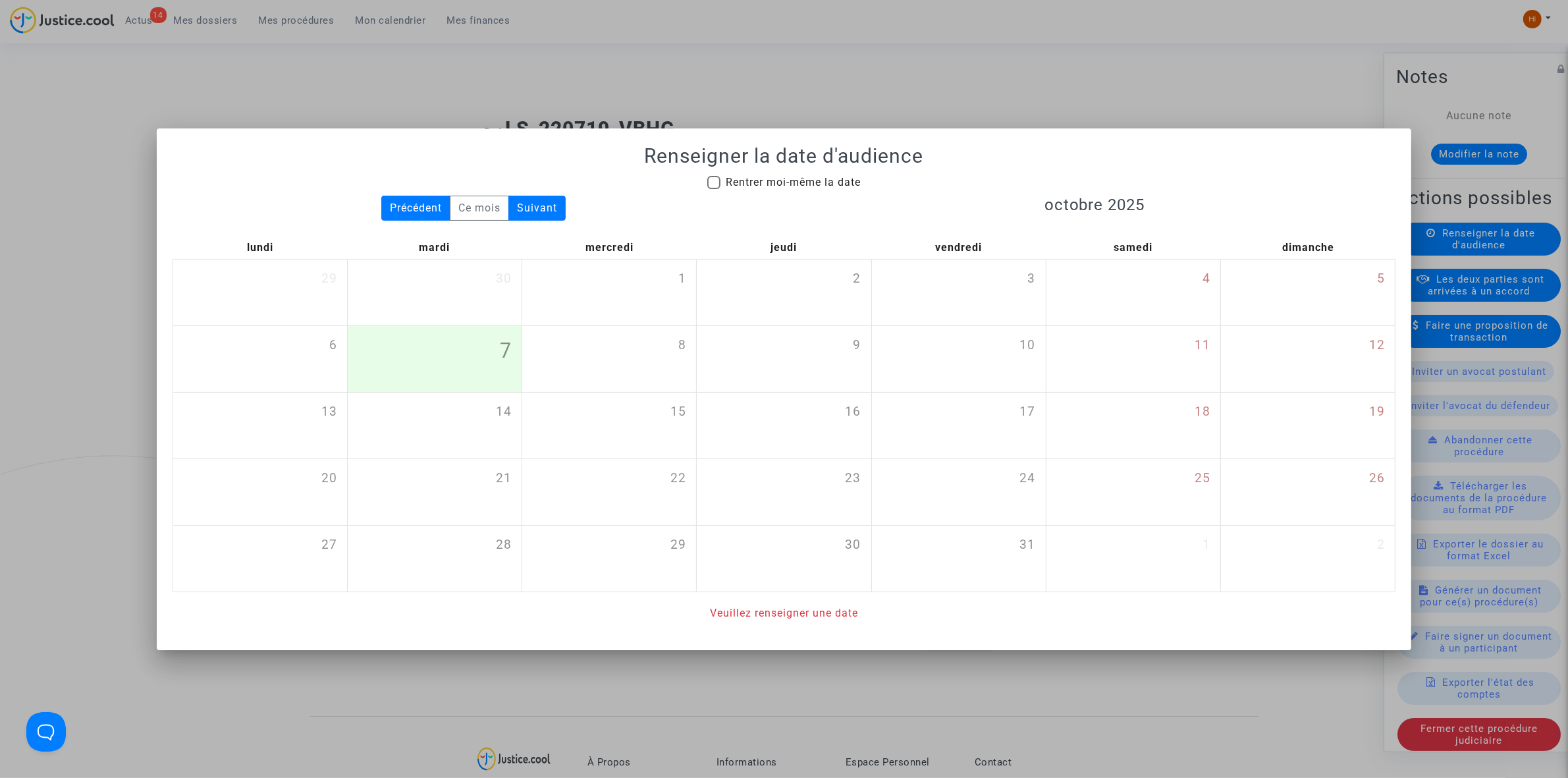
click at [781, 186] on span "Rentrer moi-même la date" at bounding box center [794, 182] width 135 height 13
click at [714, 189] on input "Rentrer moi-même la date" at bounding box center [713, 189] width 1 height 1
checkbox input "true"
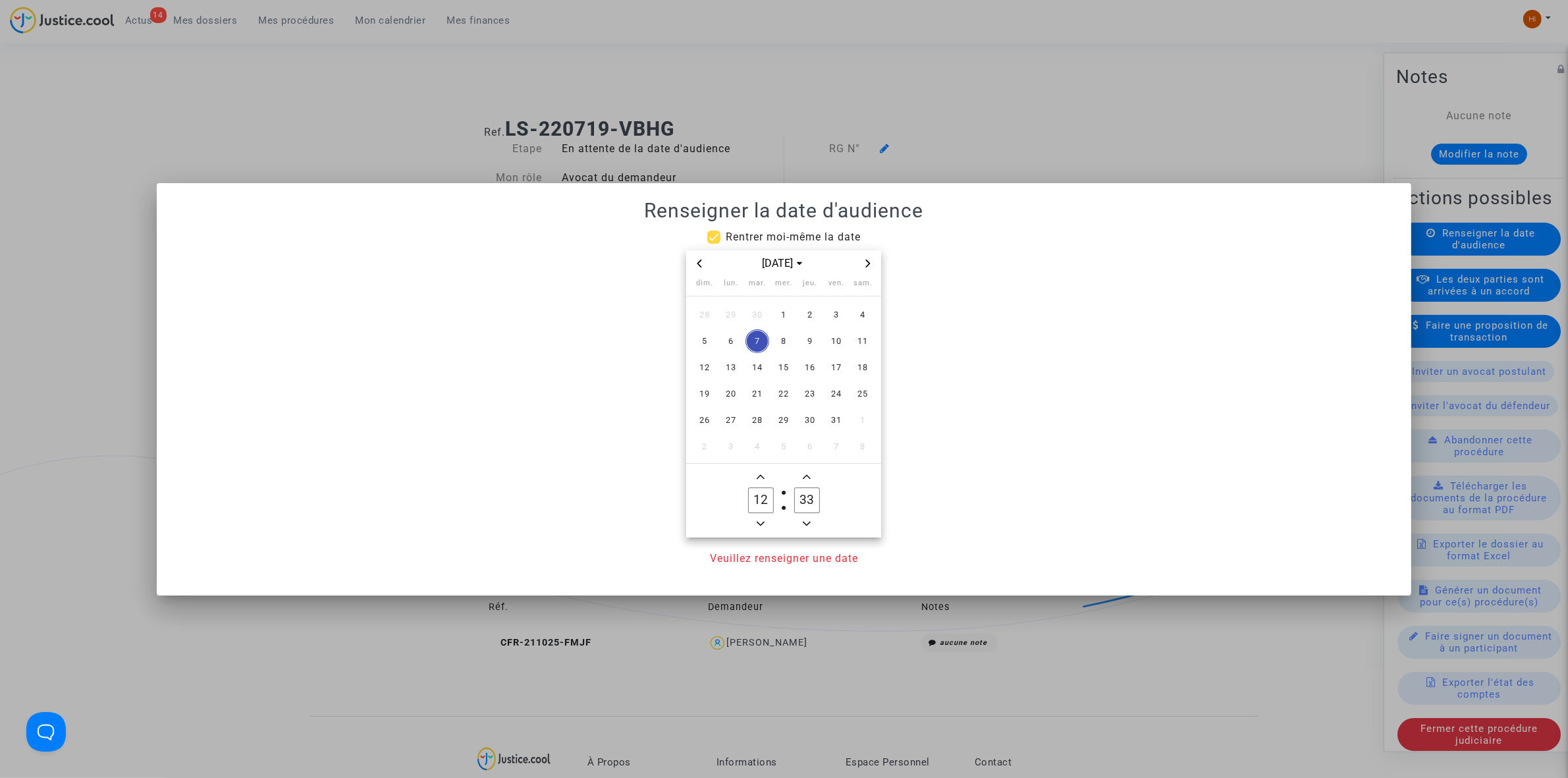
click at [877, 258] on div "[DATE]" at bounding box center [784, 264] width 195 height 27
click at [874, 262] on span "Next month" at bounding box center [868, 263] width 16 height 16
click at [873, 262] on span "Next month" at bounding box center [868, 263] width 16 height 16
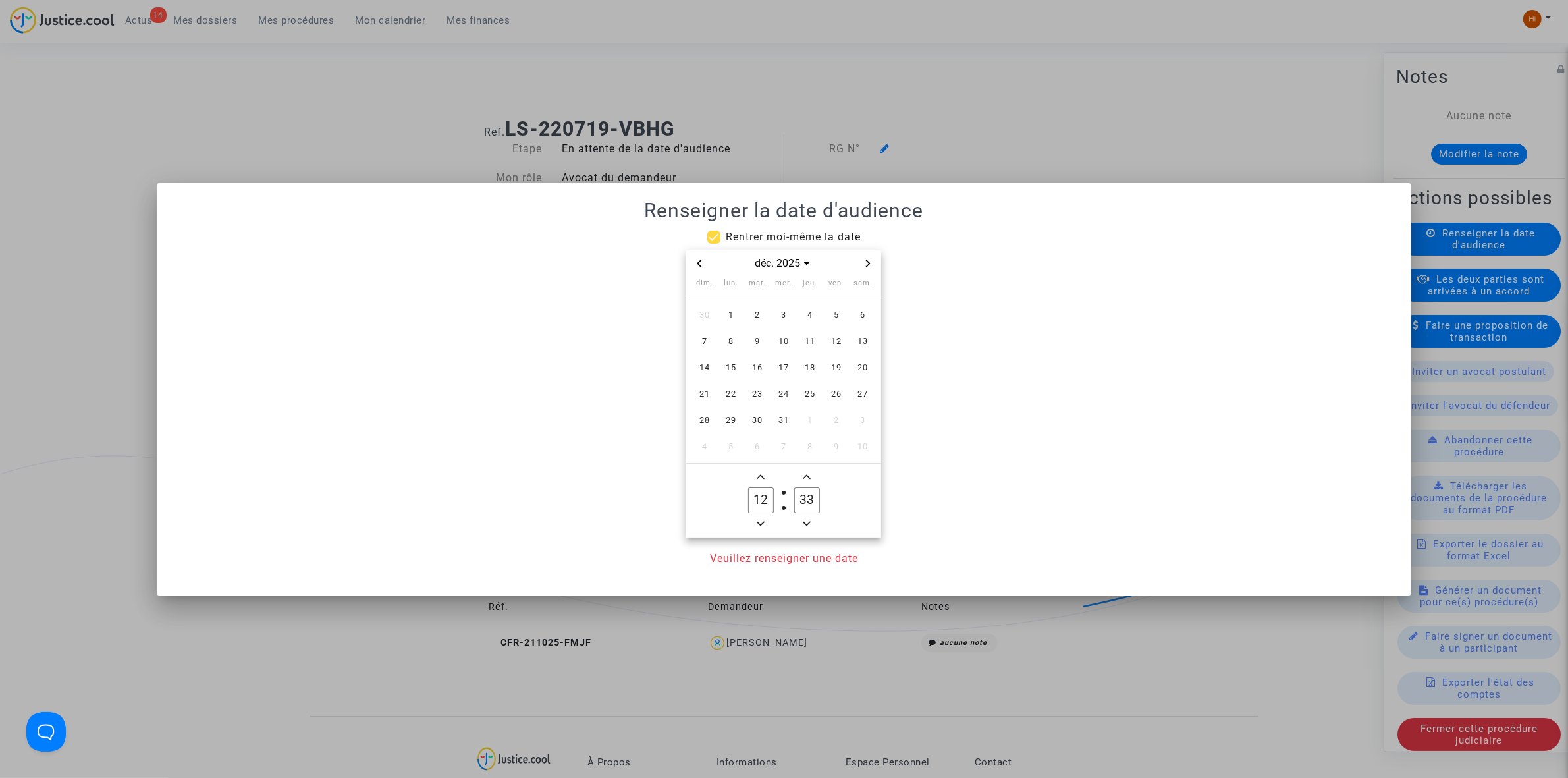
click at [873, 262] on span "Next month" at bounding box center [868, 263] width 16 height 16
click at [838, 339] on span "13" at bounding box center [837, 341] width 24 height 24
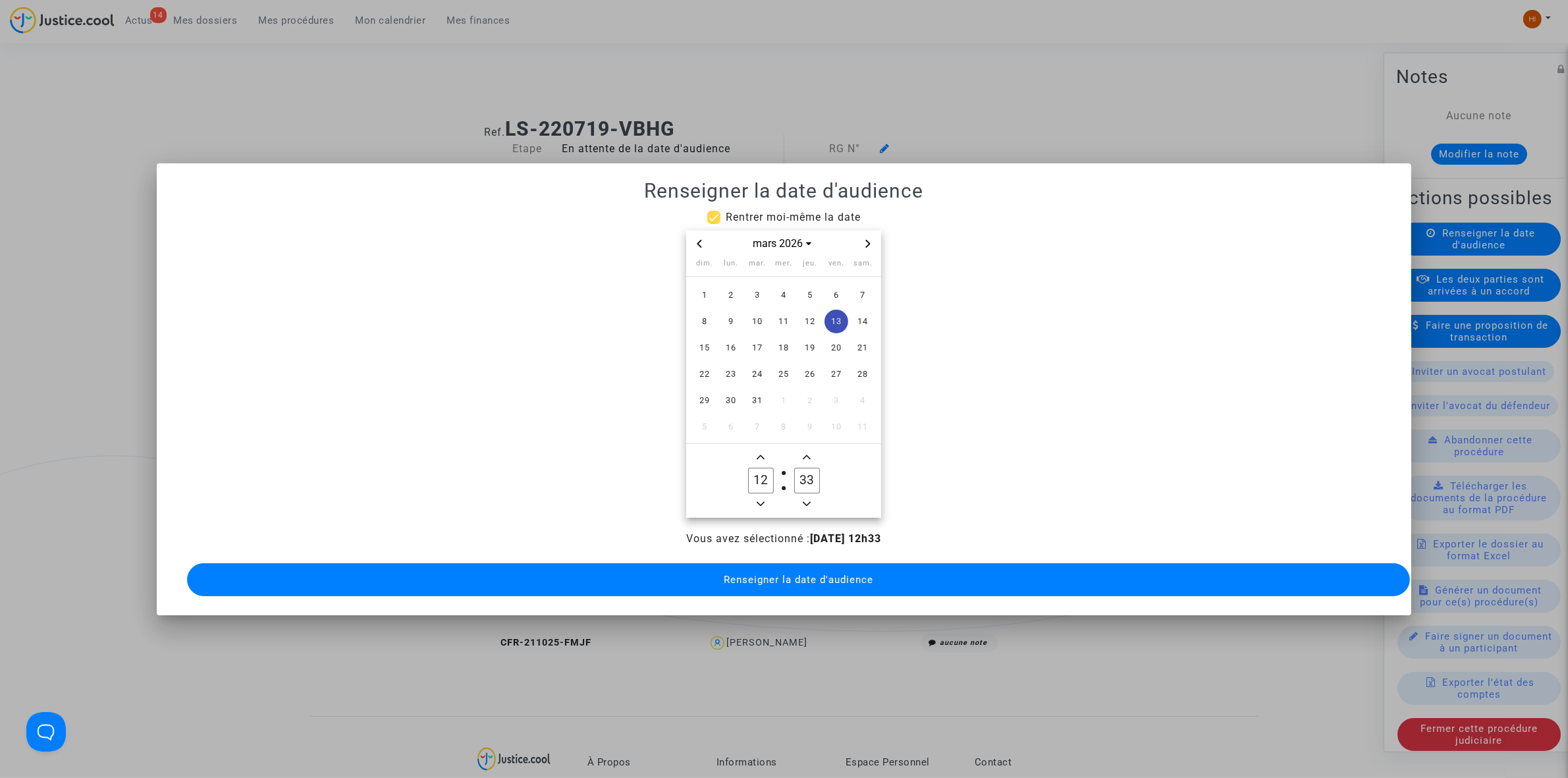
click at [761, 500] on icon "Minus a hour" at bounding box center [760, 504] width 8 height 8
type input "10"
click at [809, 500] on icon "Minus a minute" at bounding box center [806, 504] width 8 height 8
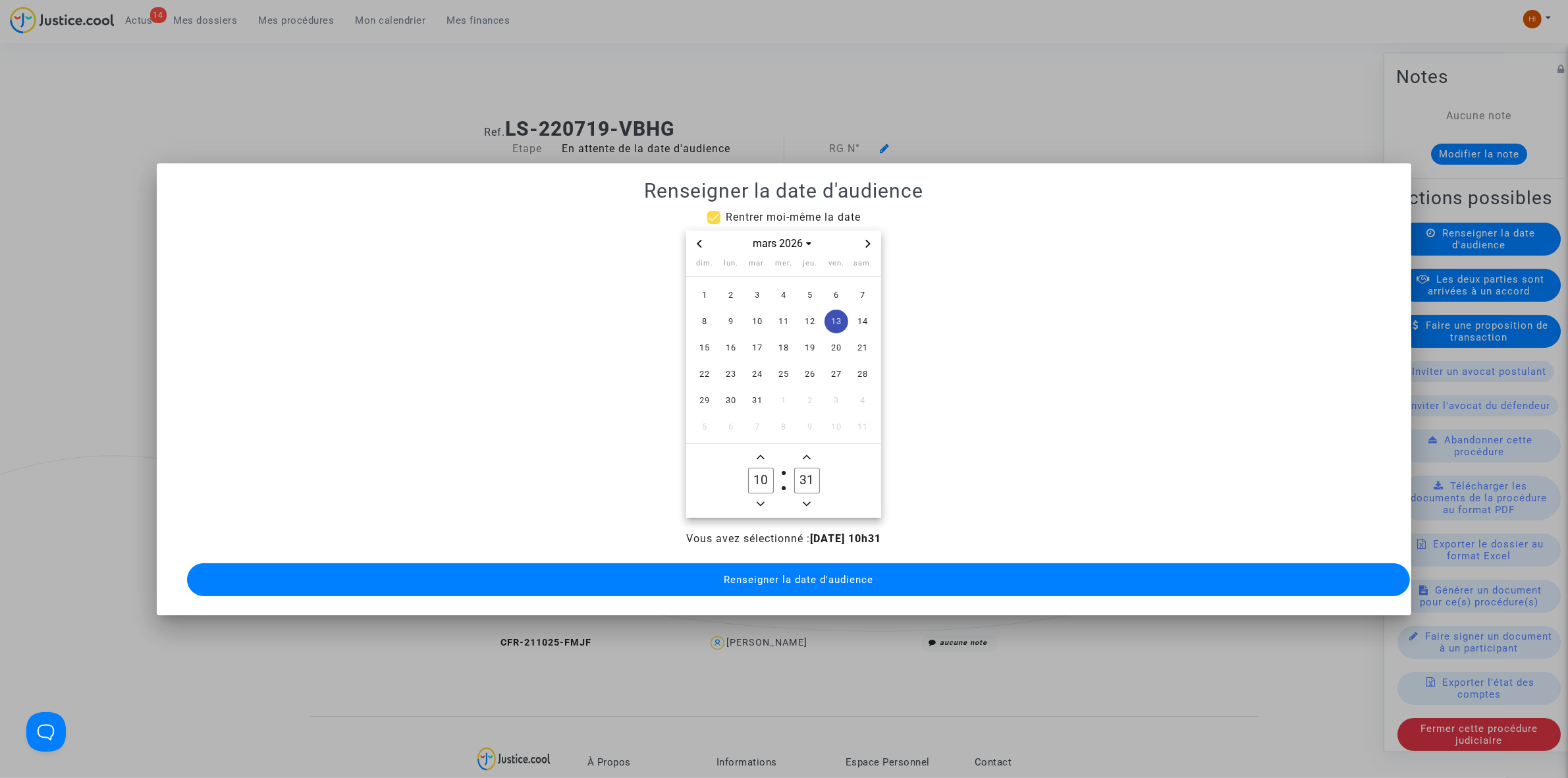
click at [809, 500] on icon "Minus a minute" at bounding box center [806, 504] width 8 height 8
type input "30"
click at [762, 501] on icon "Minus a hour" at bounding box center [760, 504] width 8 height 8
type input "09"
click at [818, 574] on span "Renseigner la date d'audience" at bounding box center [798, 580] width 149 height 12
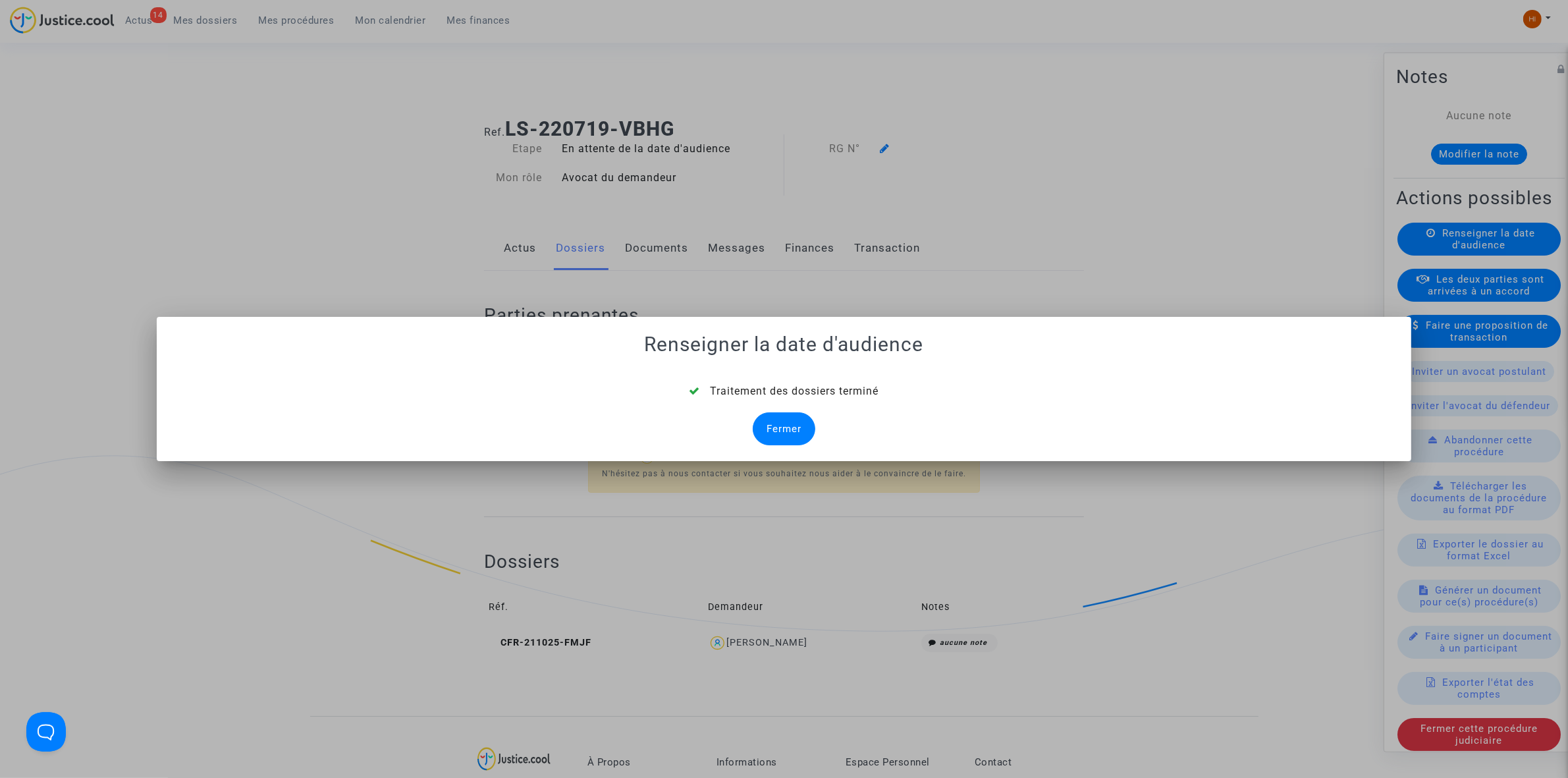
click at [805, 435] on div "Fermer" at bounding box center [784, 429] width 62 height 33
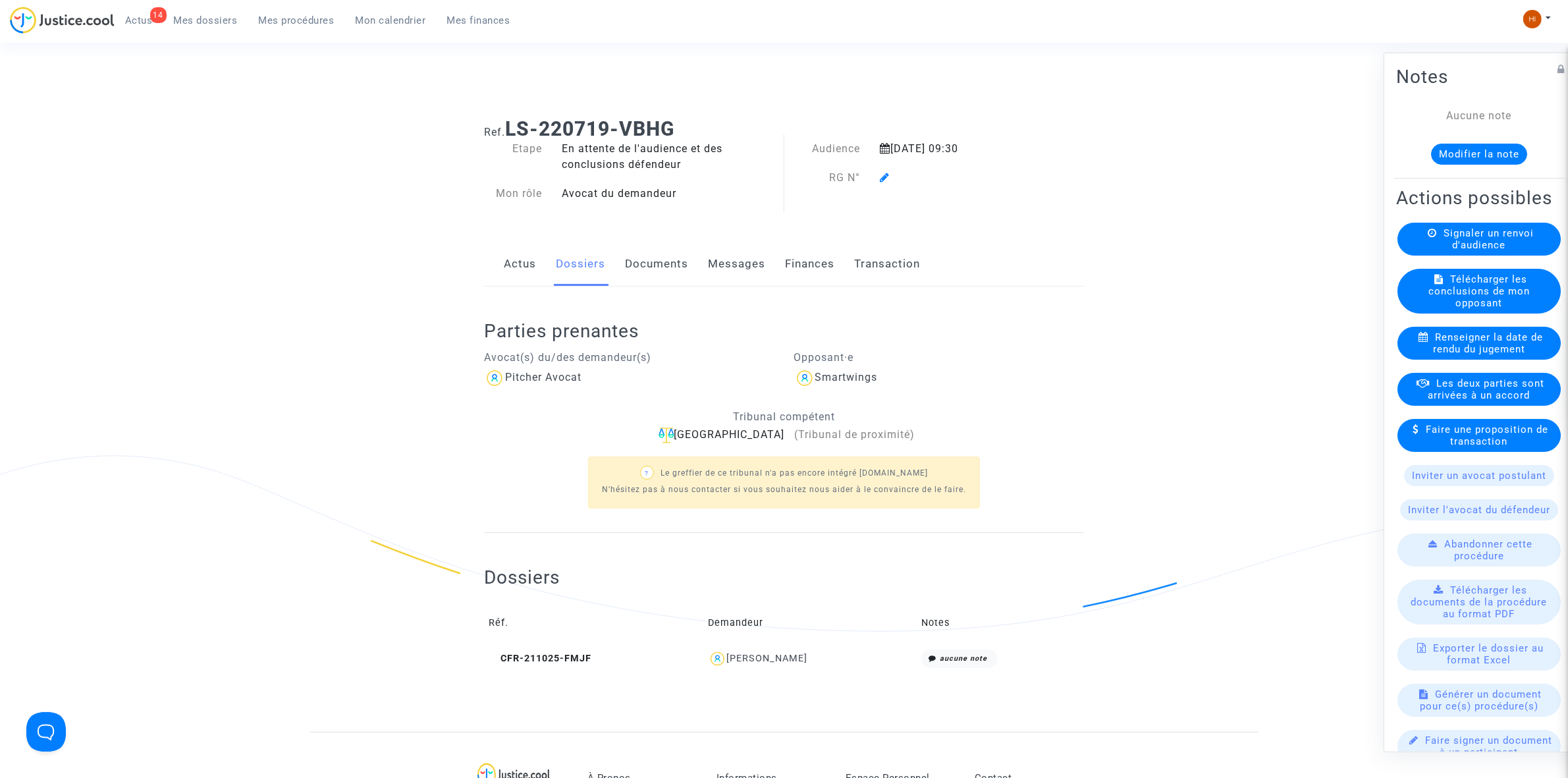
click at [888, 172] on icon at bounding box center [884, 177] width 10 height 10
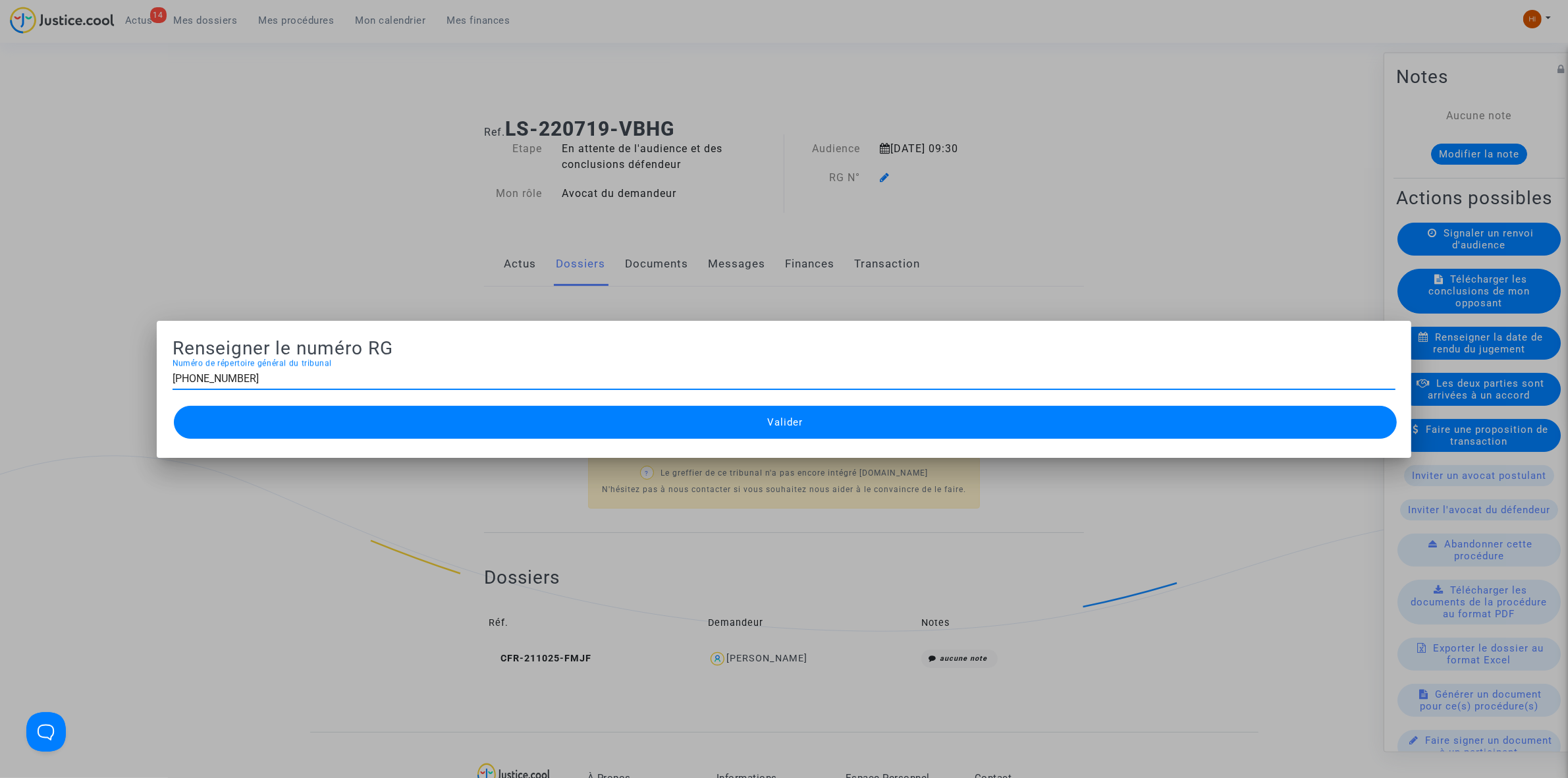
type input "11-22-002765"
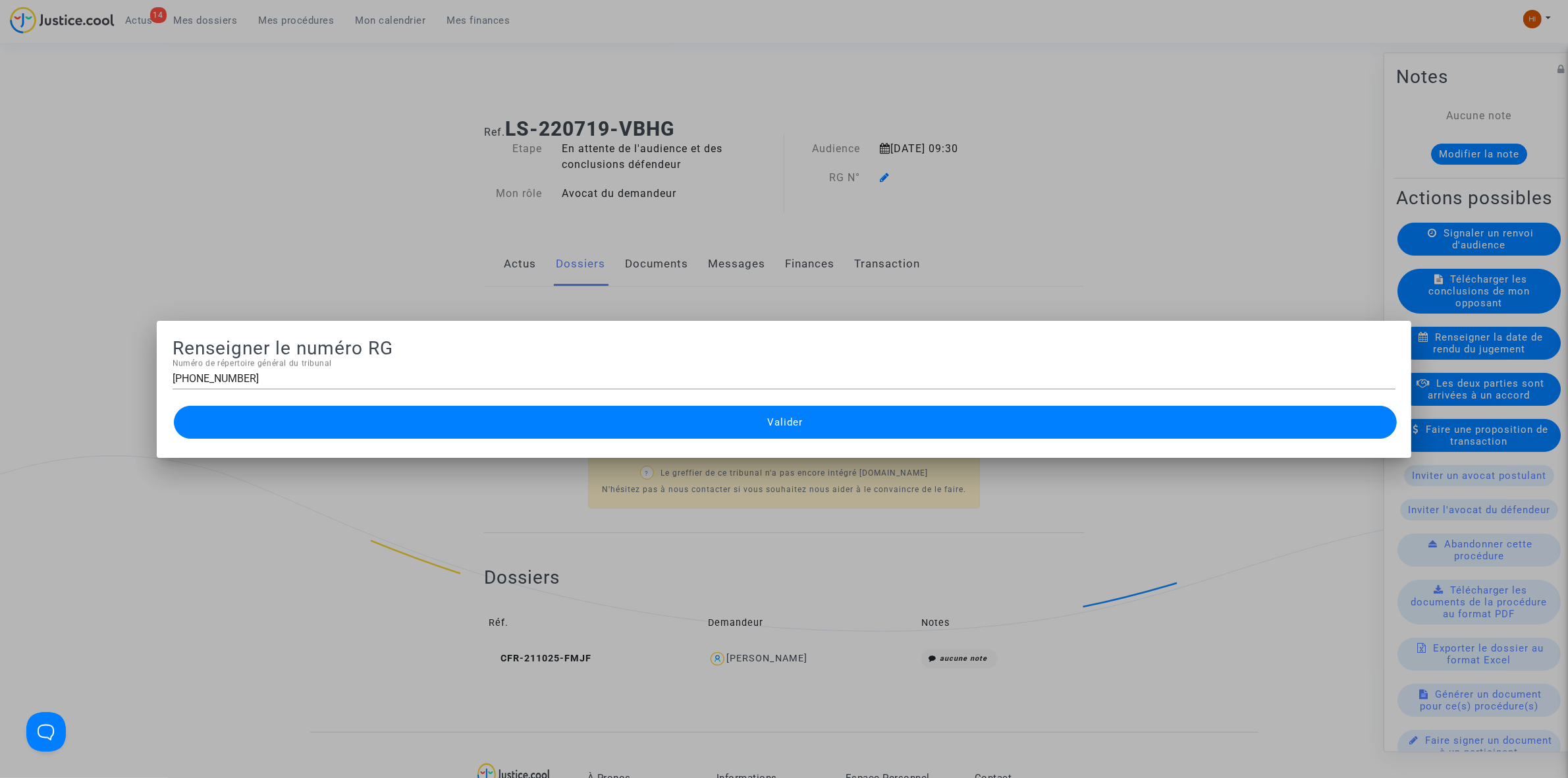
click at [835, 421] on button "Valider" at bounding box center [785, 422] width 1223 height 33
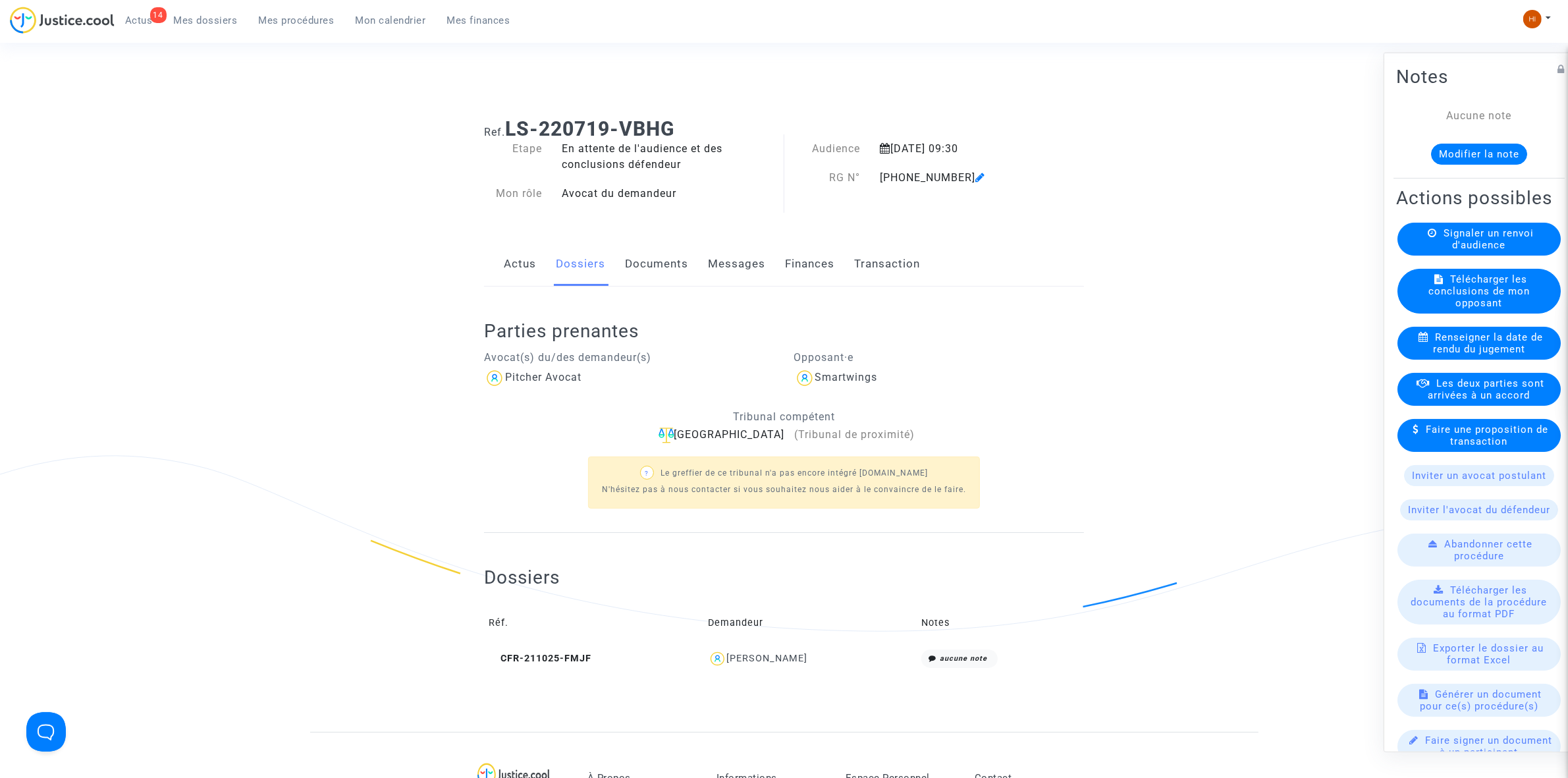
click at [658, 287] on div "Parties prenantes Avocat(s) du/des demandeur(s) Pitcher Avocat Opposant·e Smart…" at bounding box center [783, 409] width 600 height 246
click at [658, 252] on link "Documents" at bounding box center [656, 264] width 63 height 43
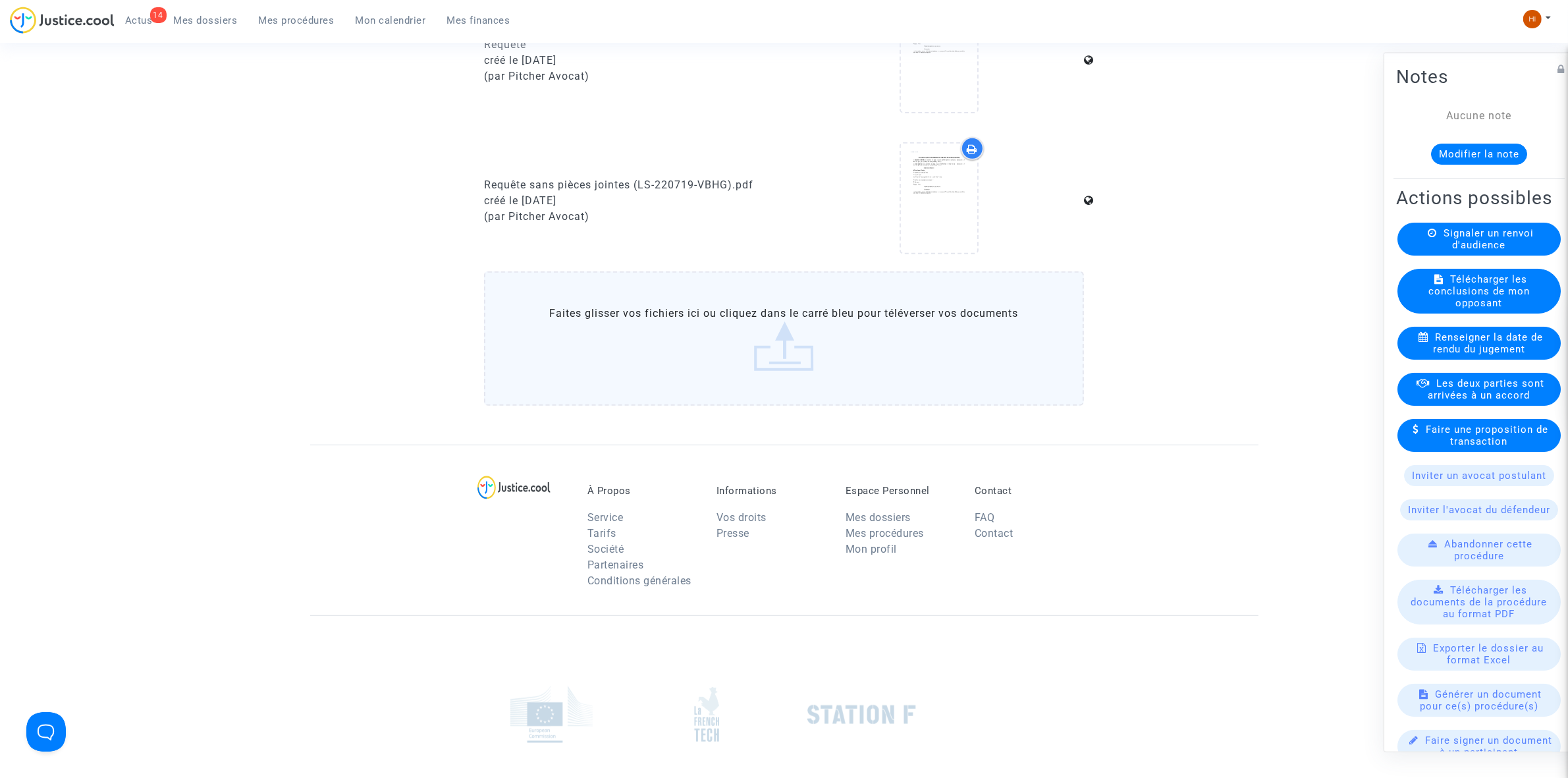
scroll to position [637, 0]
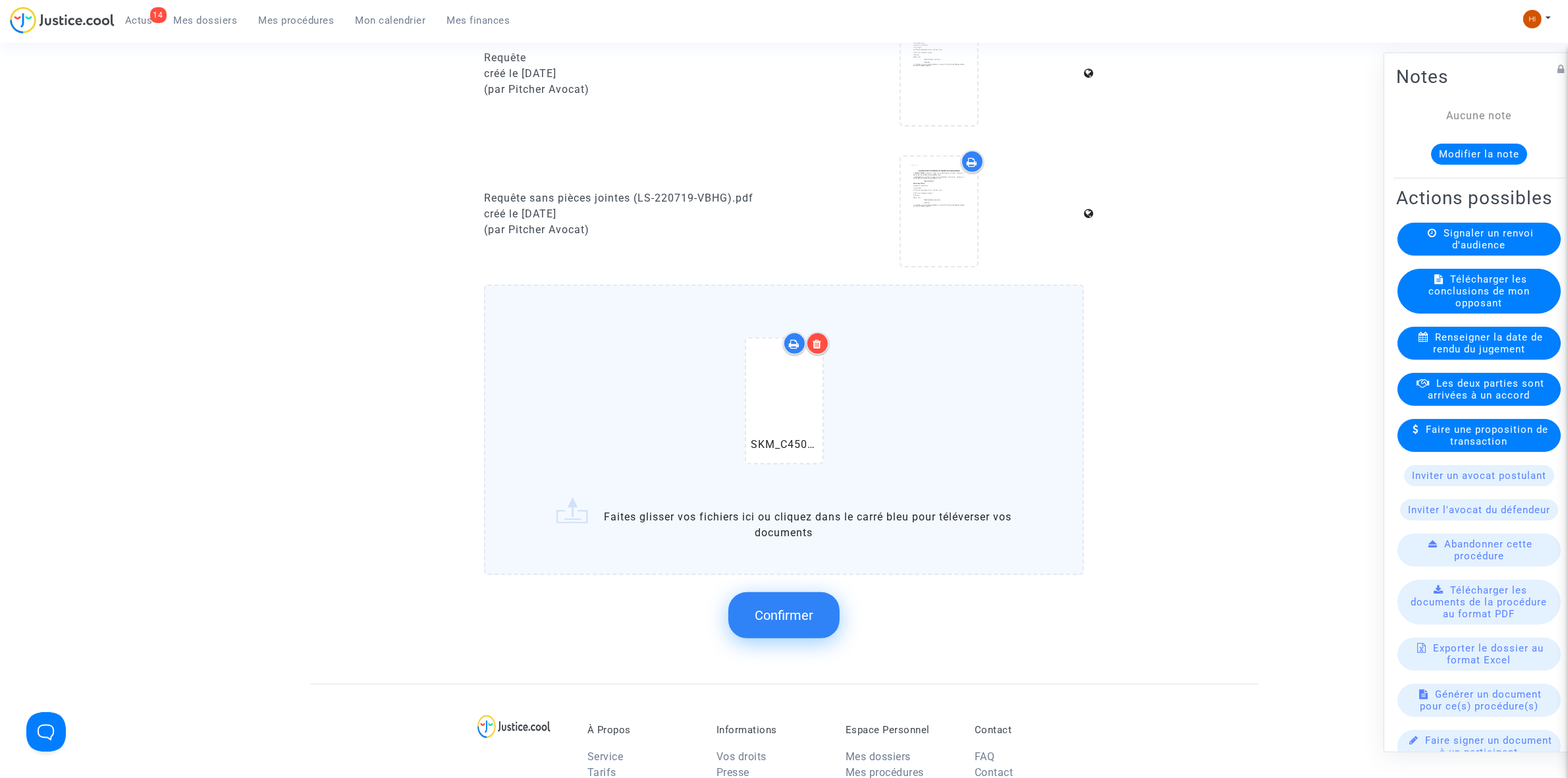
click at [806, 600] on button "Confirmer" at bounding box center [784, 615] width 111 height 46
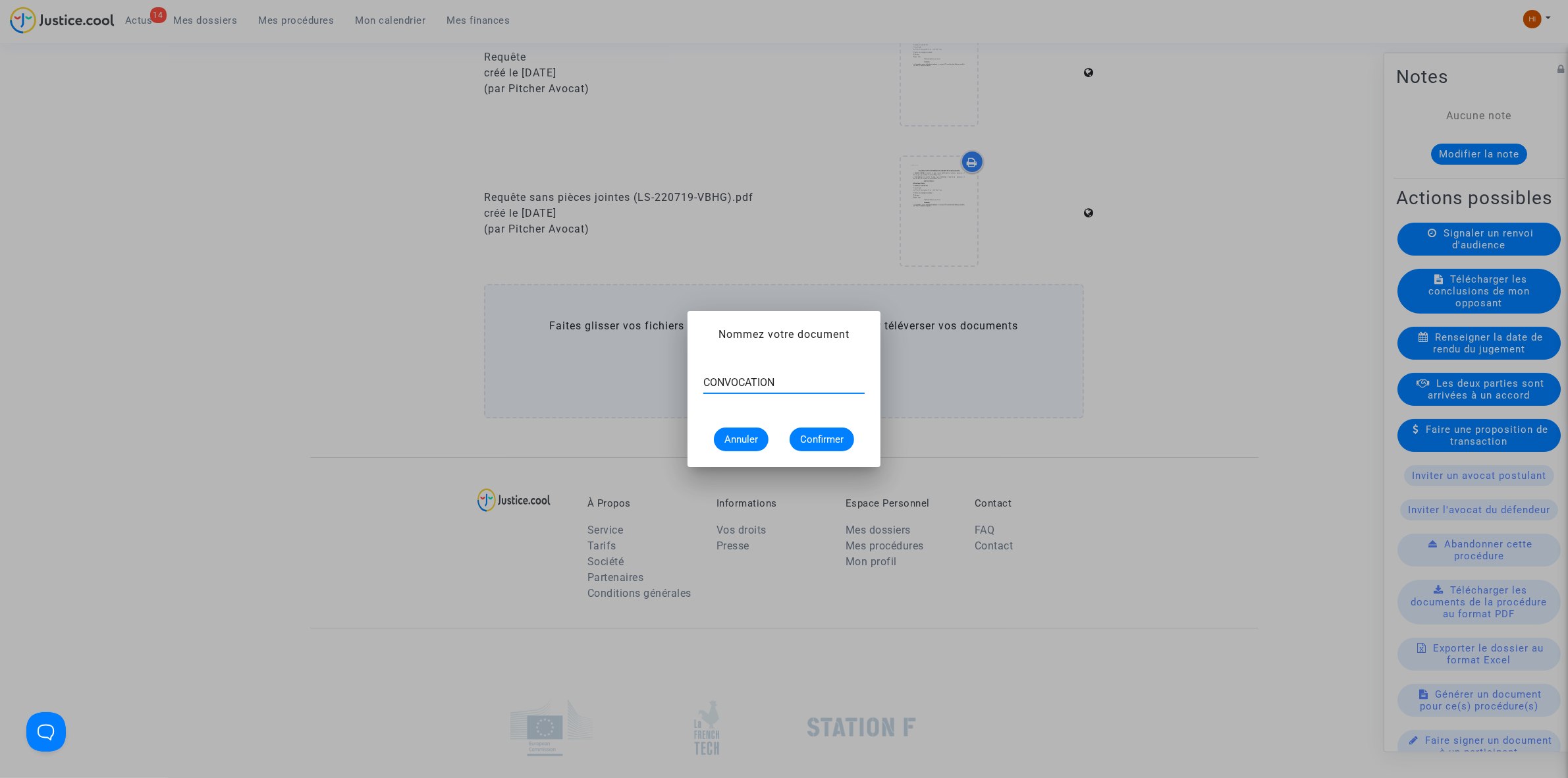
type input "CONVOCATION"
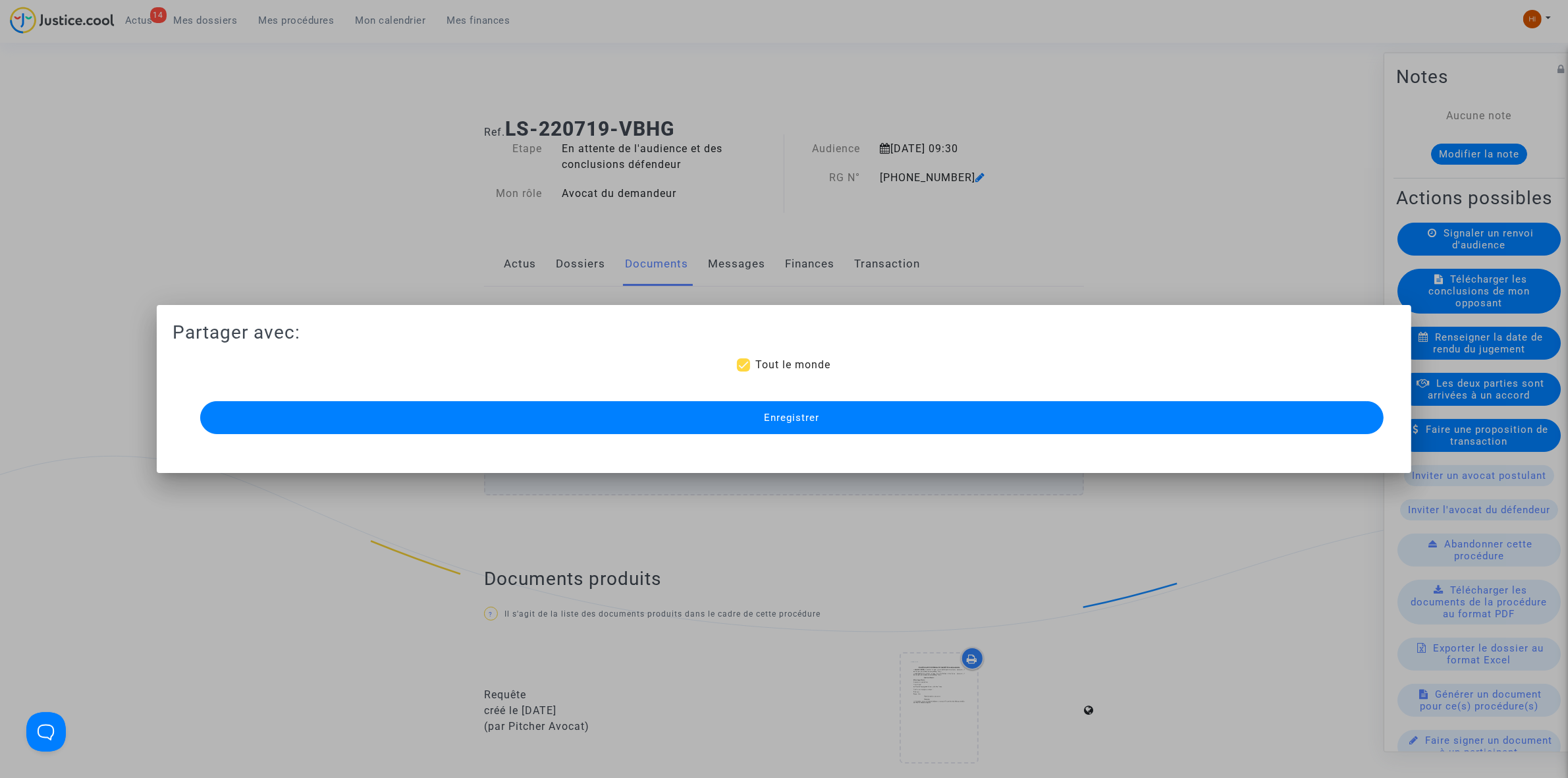
scroll to position [637, 0]
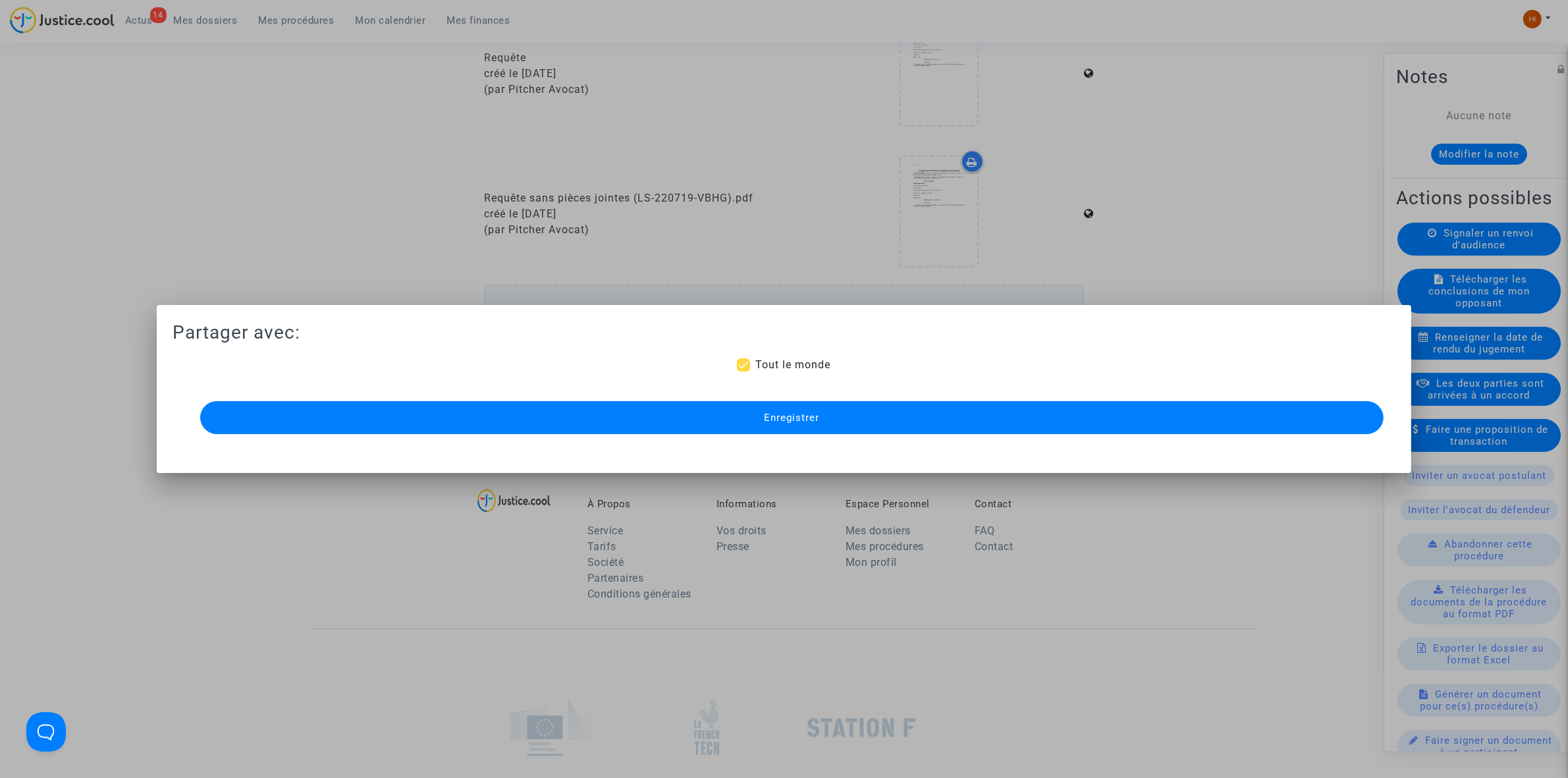
click at [1147, 426] on button "Enregistrer" at bounding box center [791, 418] width 1184 height 33
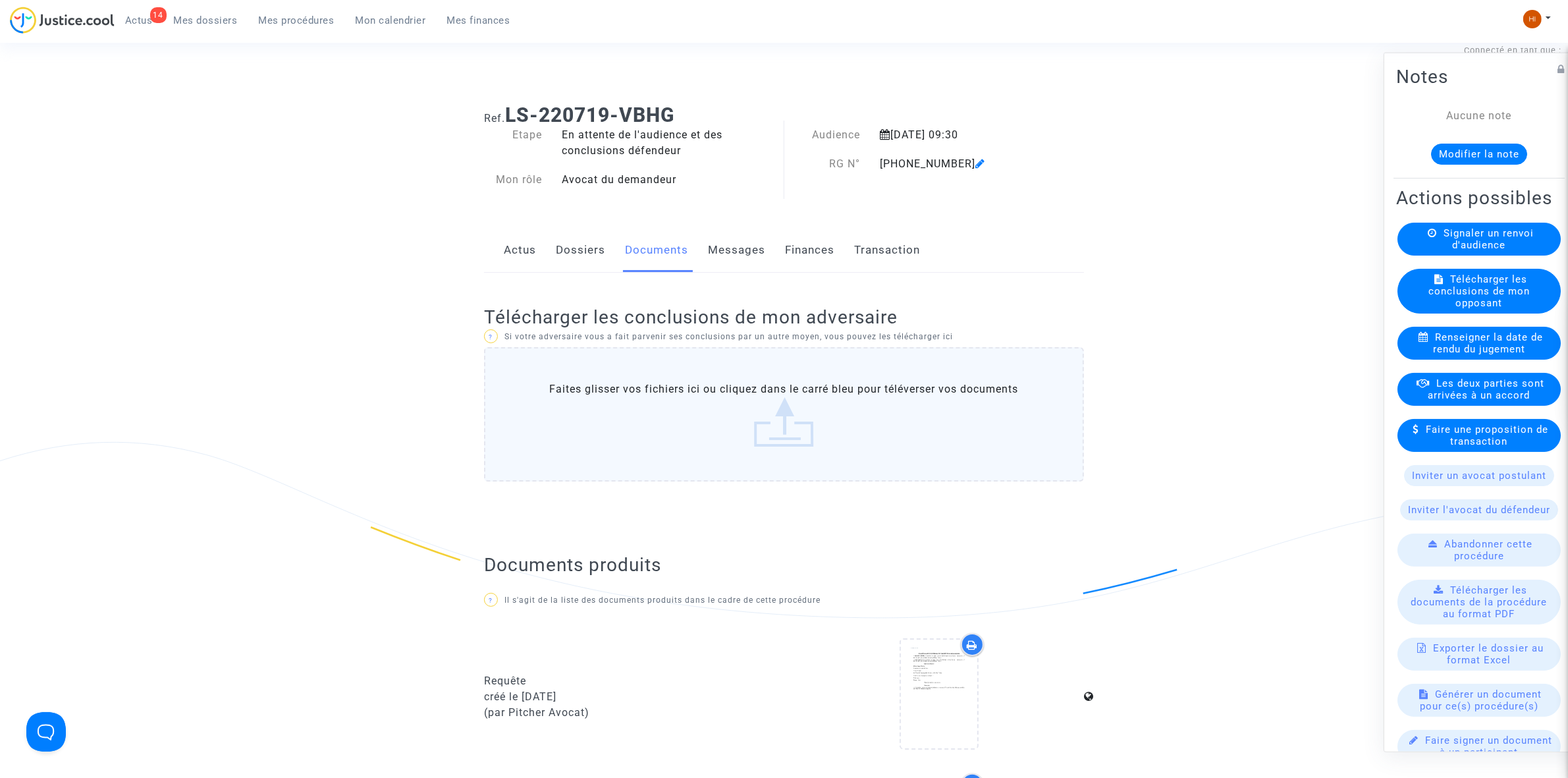
scroll to position [0, 0]
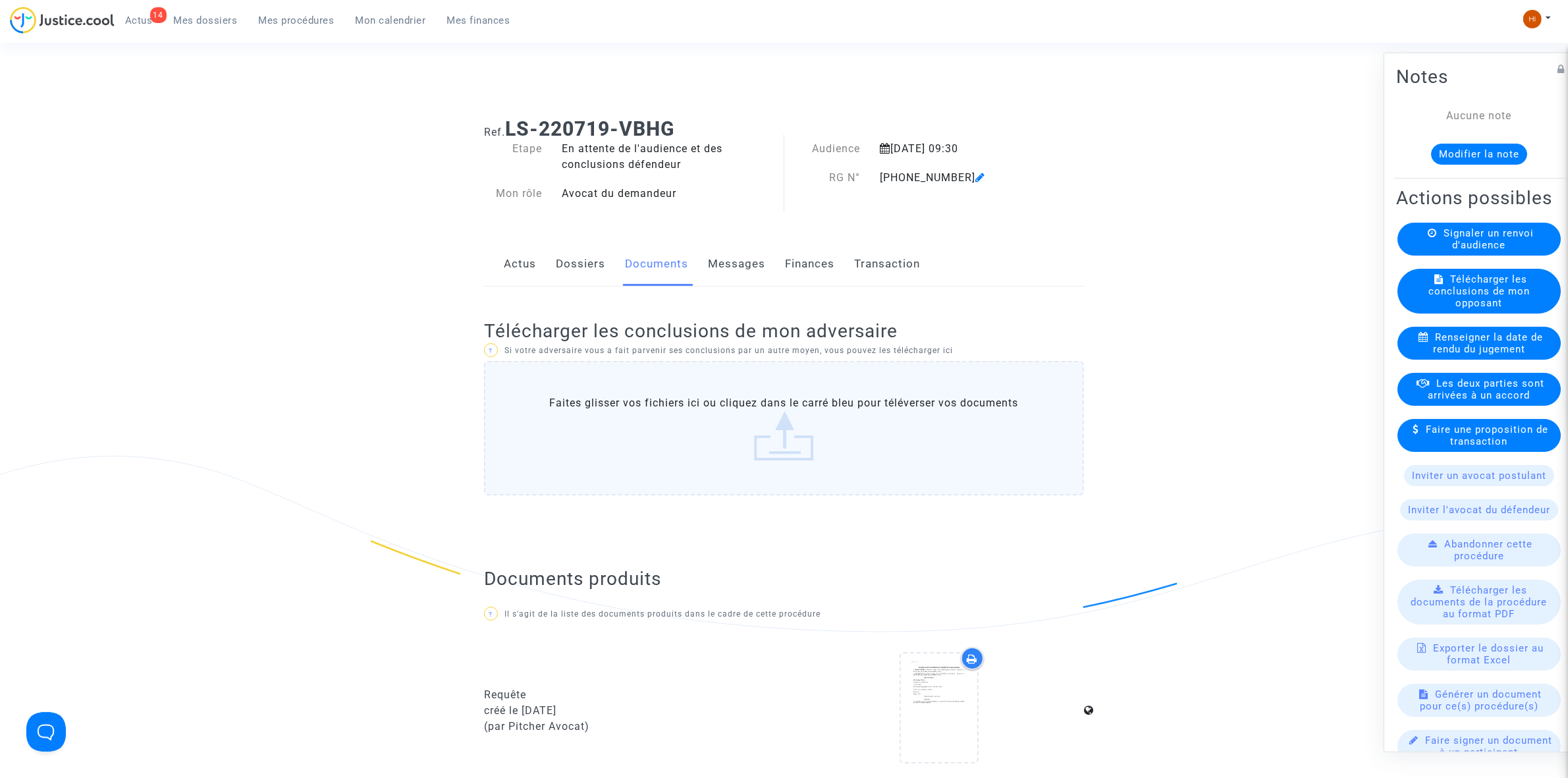
drag, startPoint x: 866, startPoint y: 175, endPoint x: 950, endPoint y: 169, distance: 84.2
click at [950, 170] on div "RG N° 11-22-002765" at bounding box center [913, 178] width 258 height 16
copy div "RG N° 11-22-002765"
click at [299, 13] on link "Mes procédures" at bounding box center [297, 20] width 97 height 20
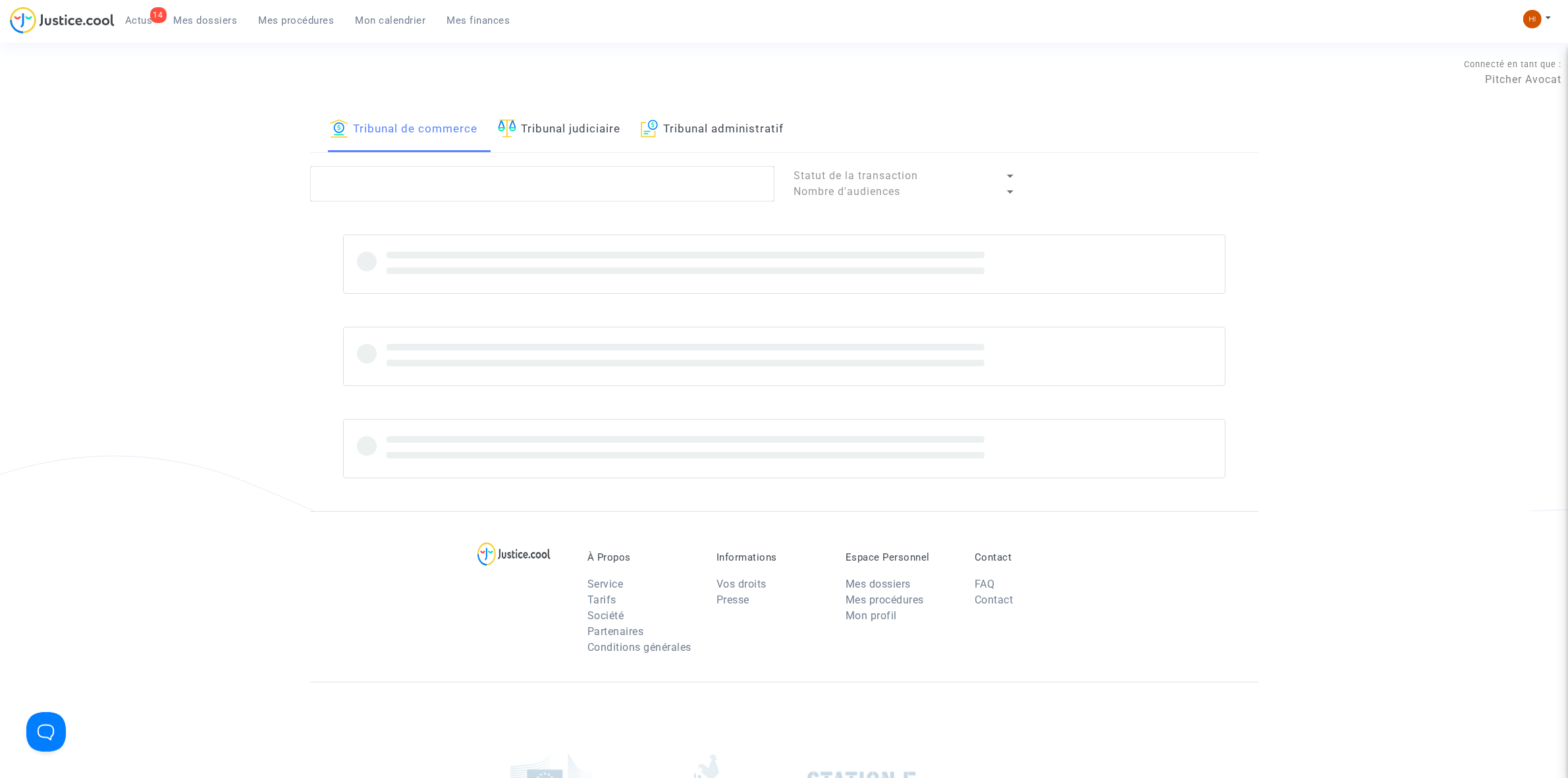
click at [573, 108] on link "Tribunal judiciaire" at bounding box center [560, 129] width 123 height 45
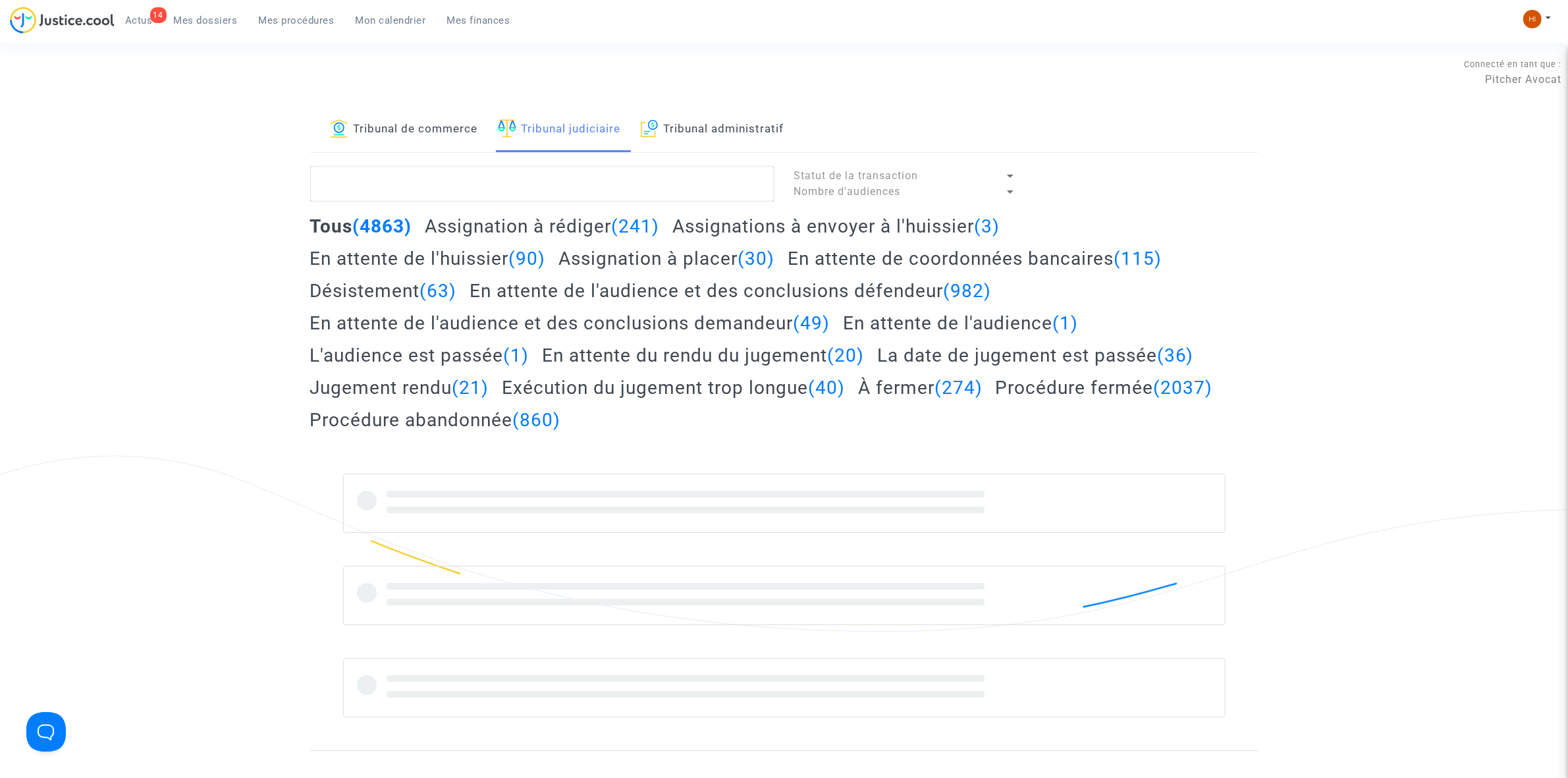
click at [635, 212] on lawsuits-list "Statut de la transaction Nombre d'audiences Tous (4863) Assignation à rédiger (…" at bounding box center [784, 441] width 948 height 551
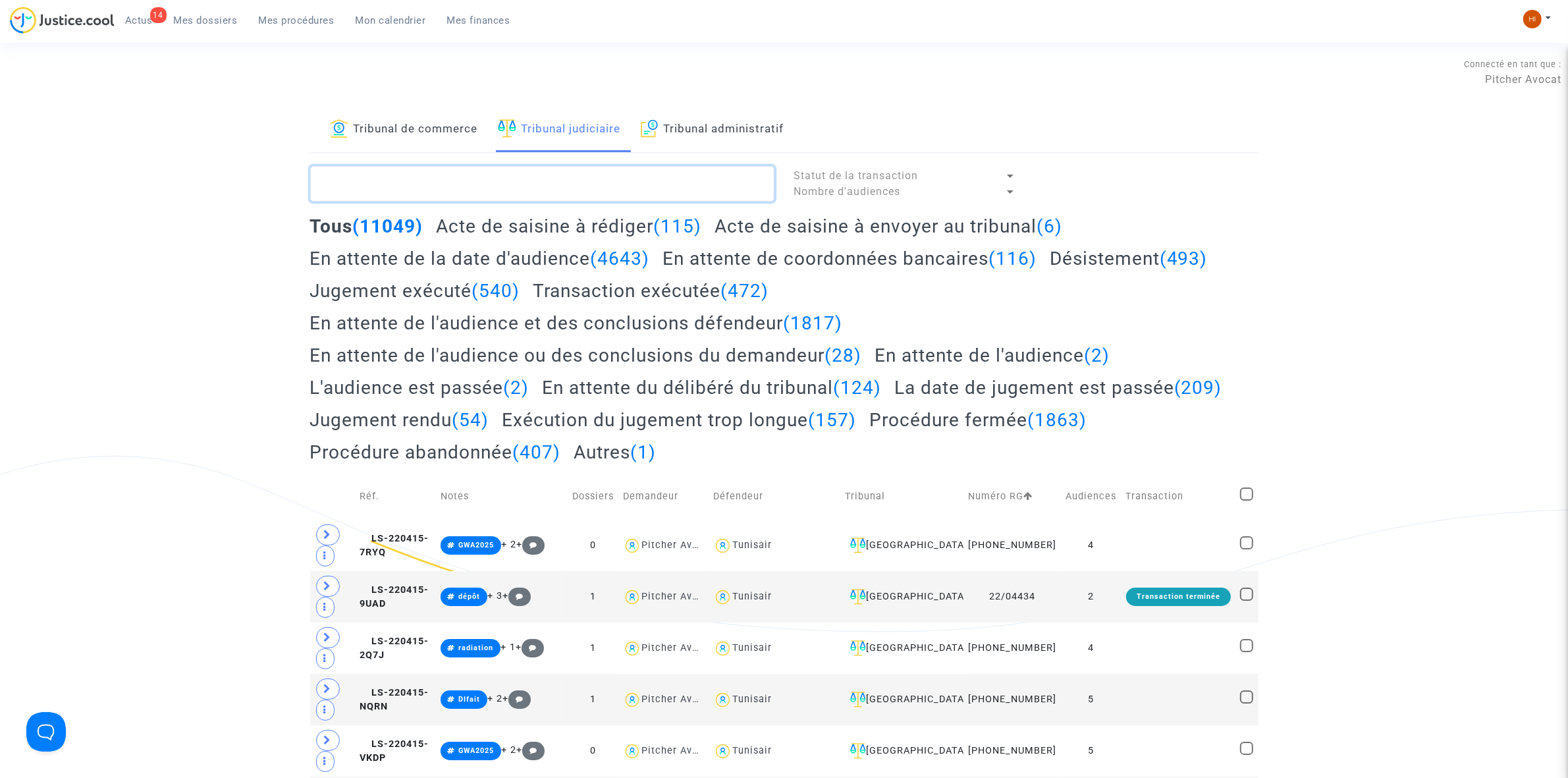
click at [465, 178] on textarea at bounding box center [542, 184] width 464 height 36
click at [412, 184] on textarea at bounding box center [542, 184] width 464 height 36
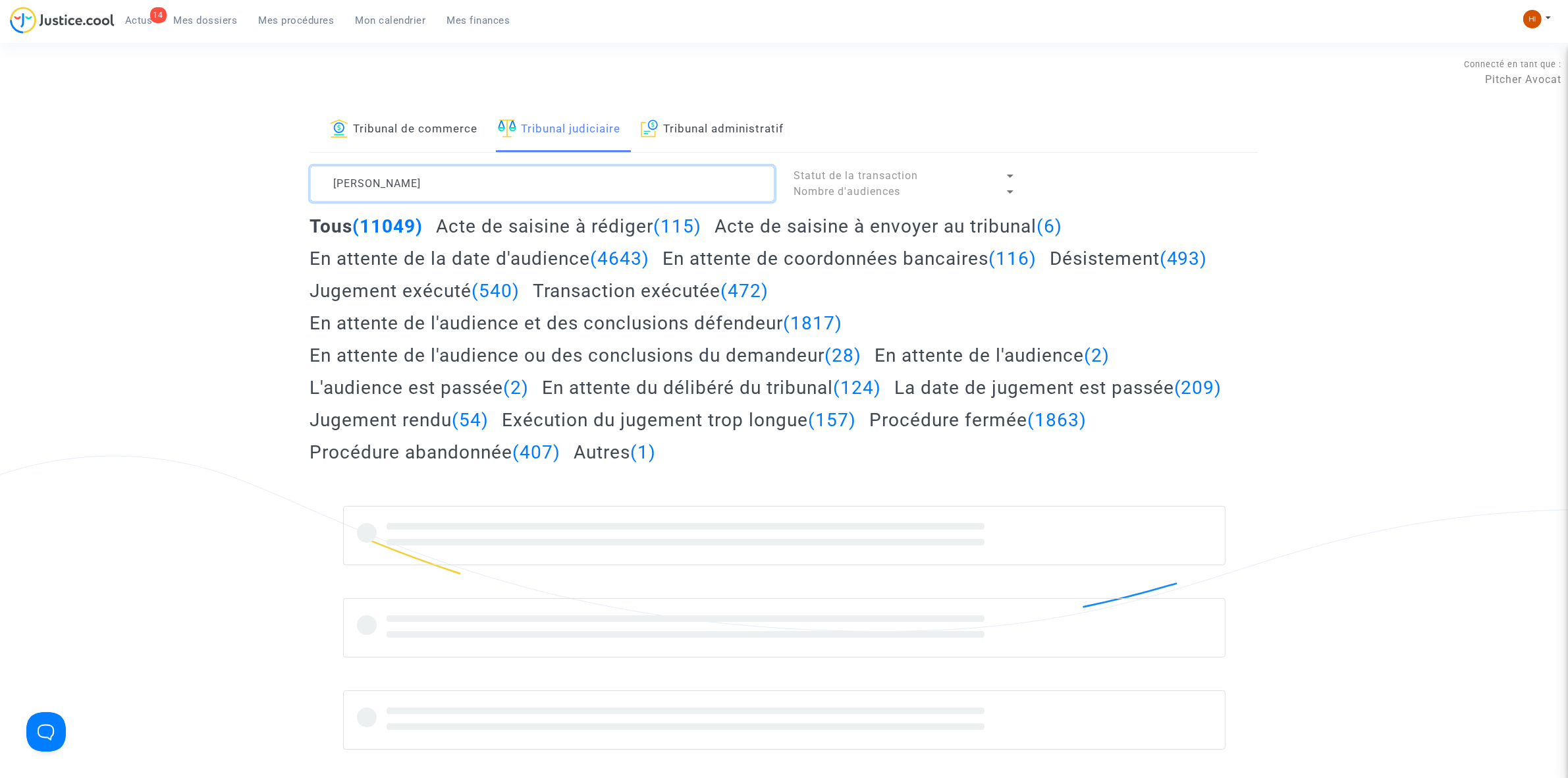
type textarea "KHALED DRISS"
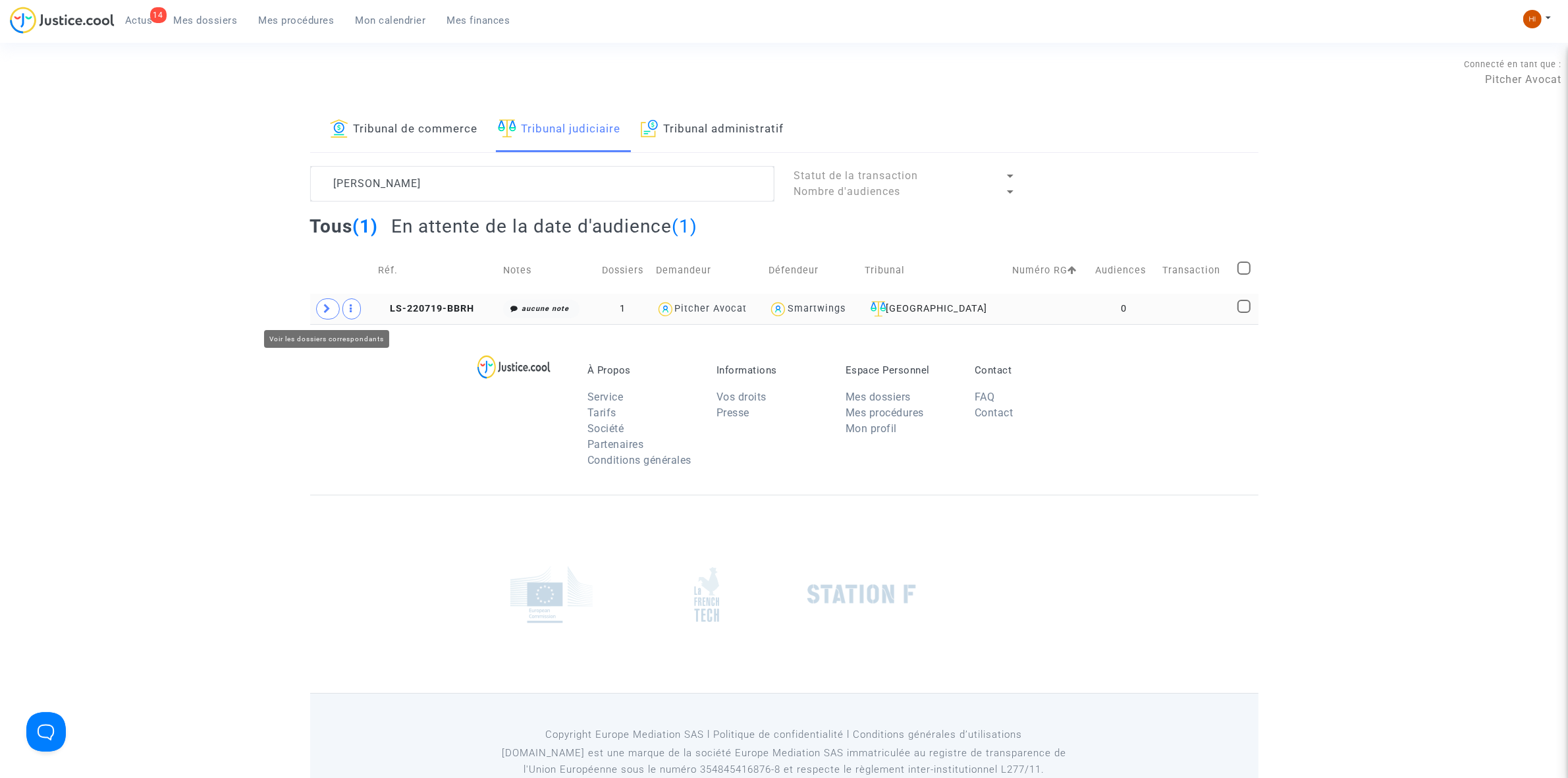
click at [328, 310] on icon at bounding box center [328, 308] width 8 height 10
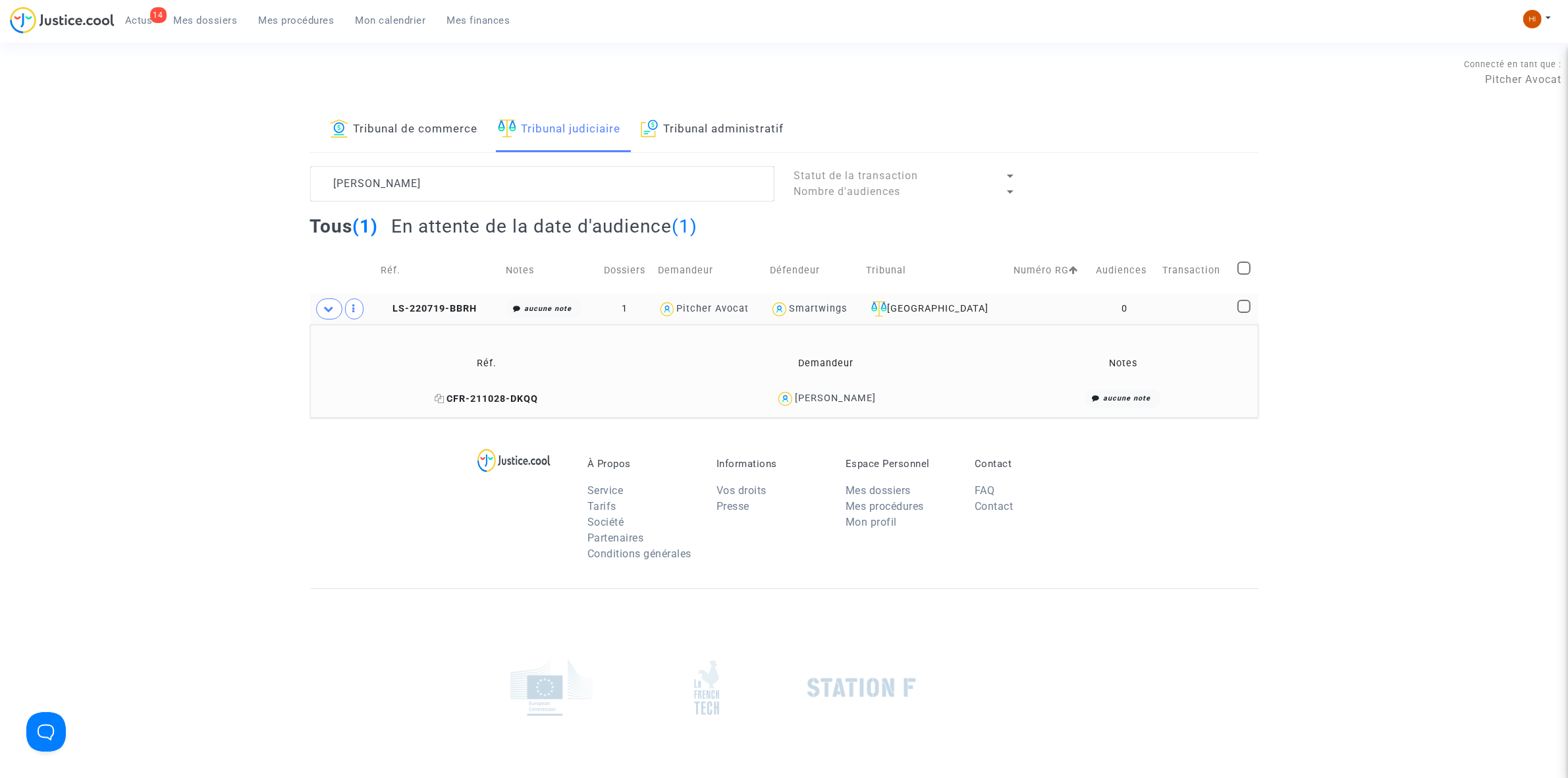
click at [444, 398] on icon at bounding box center [439, 398] width 10 height 9
click at [430, 296] on td "LS-220719-BBRH" at bounding box center [438, 308] width 125 height 30
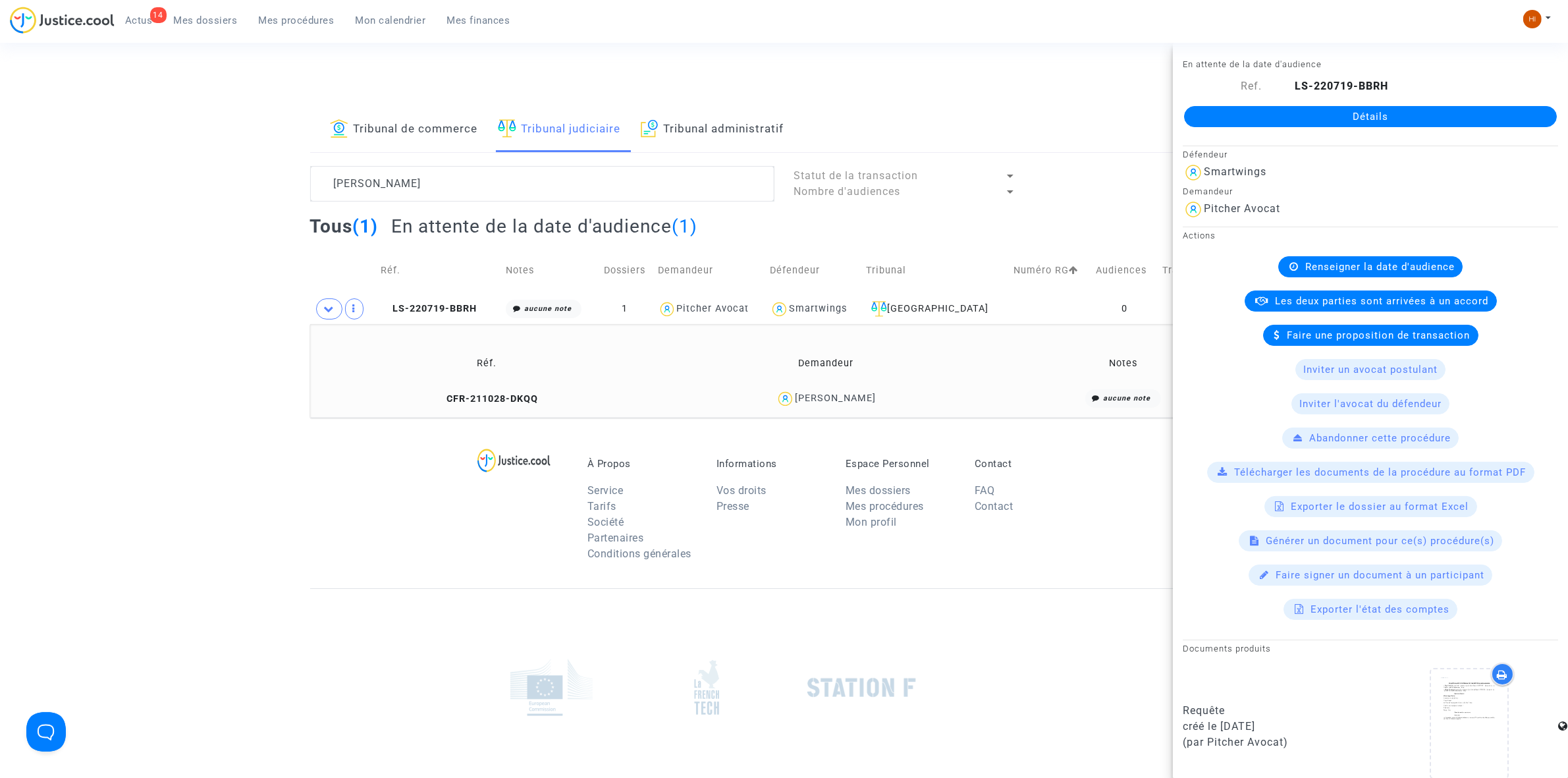
click at [1278, 124] on link "Détails" at bounding box center [1371, 117] width 373 height 21
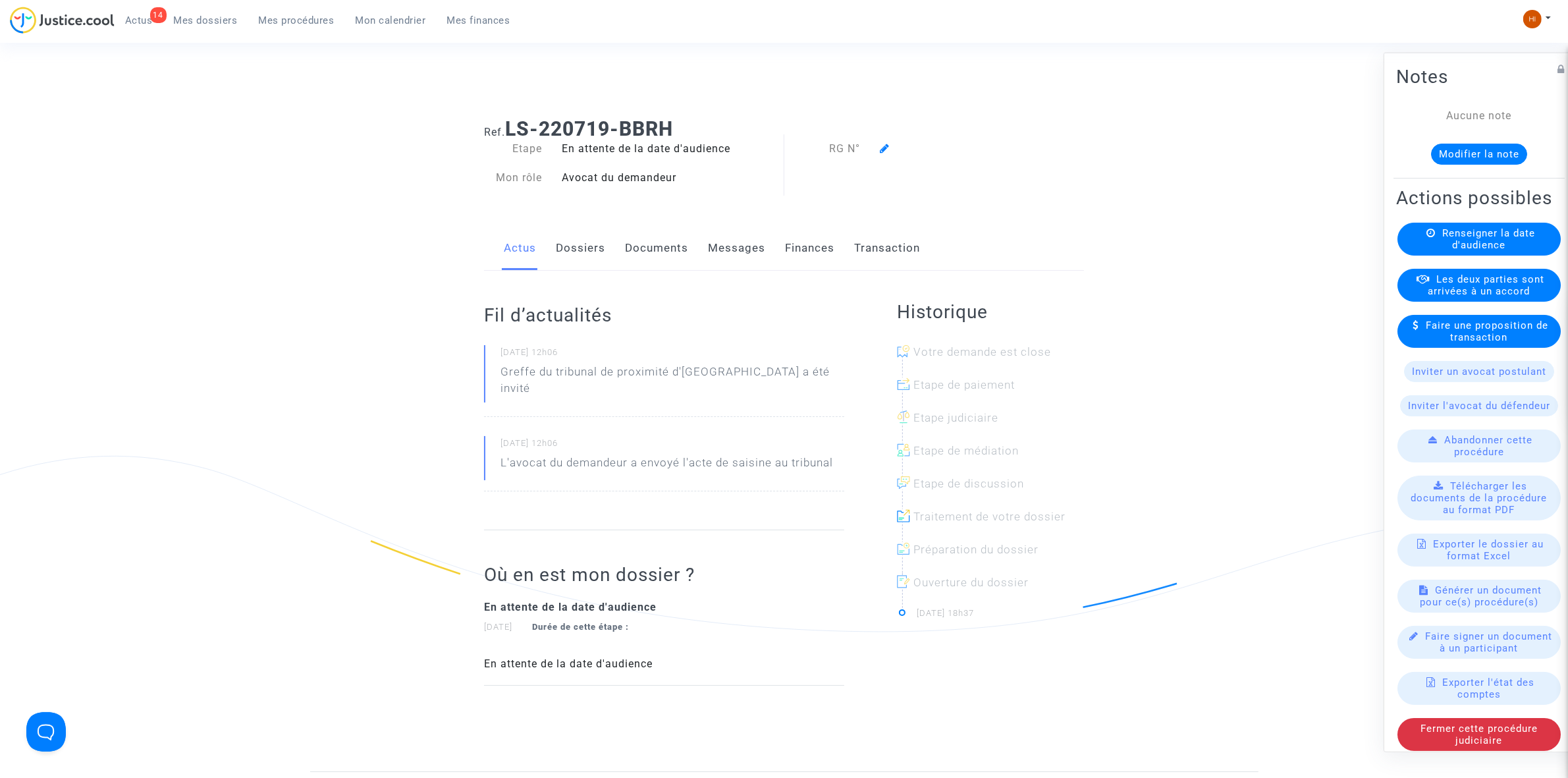
click at [1431, 255] on div "Renseigner la date d'audience" at bounding box center [1480, 239] width 163 height 33
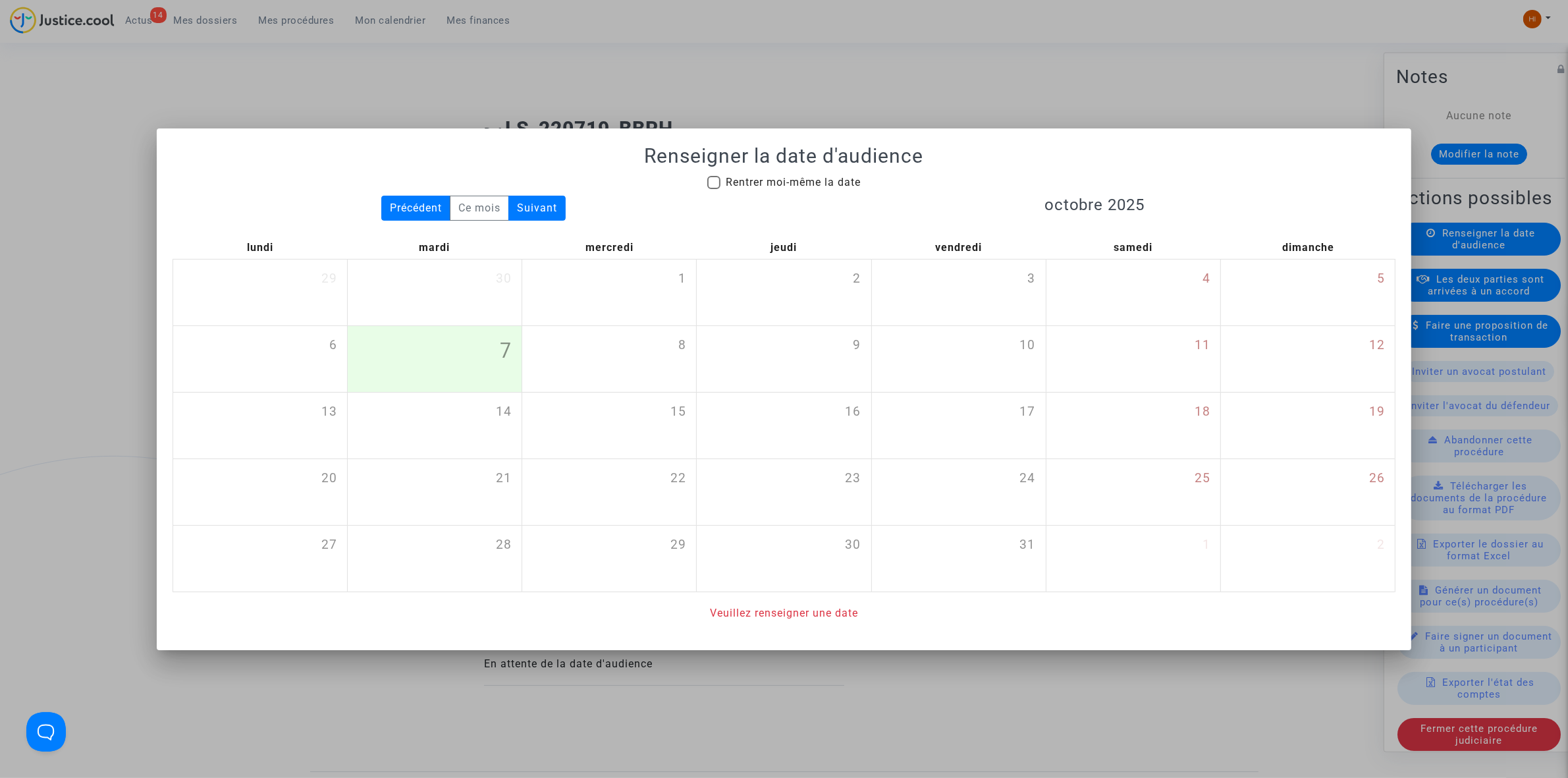
click at [722, 189] on mat-checkbox "Rentrer moi-même la date" at bounding box center [784, 185] width 154 height 21
click at [762, 183] on span "Rentrer moi-même la date" at bounding box center [794, 182] width 135 height 13
click at [714, 189] on input "Rentrer moi-même la date" at bounding box center [713, 189] width 1 height 1
checkbox input "true"
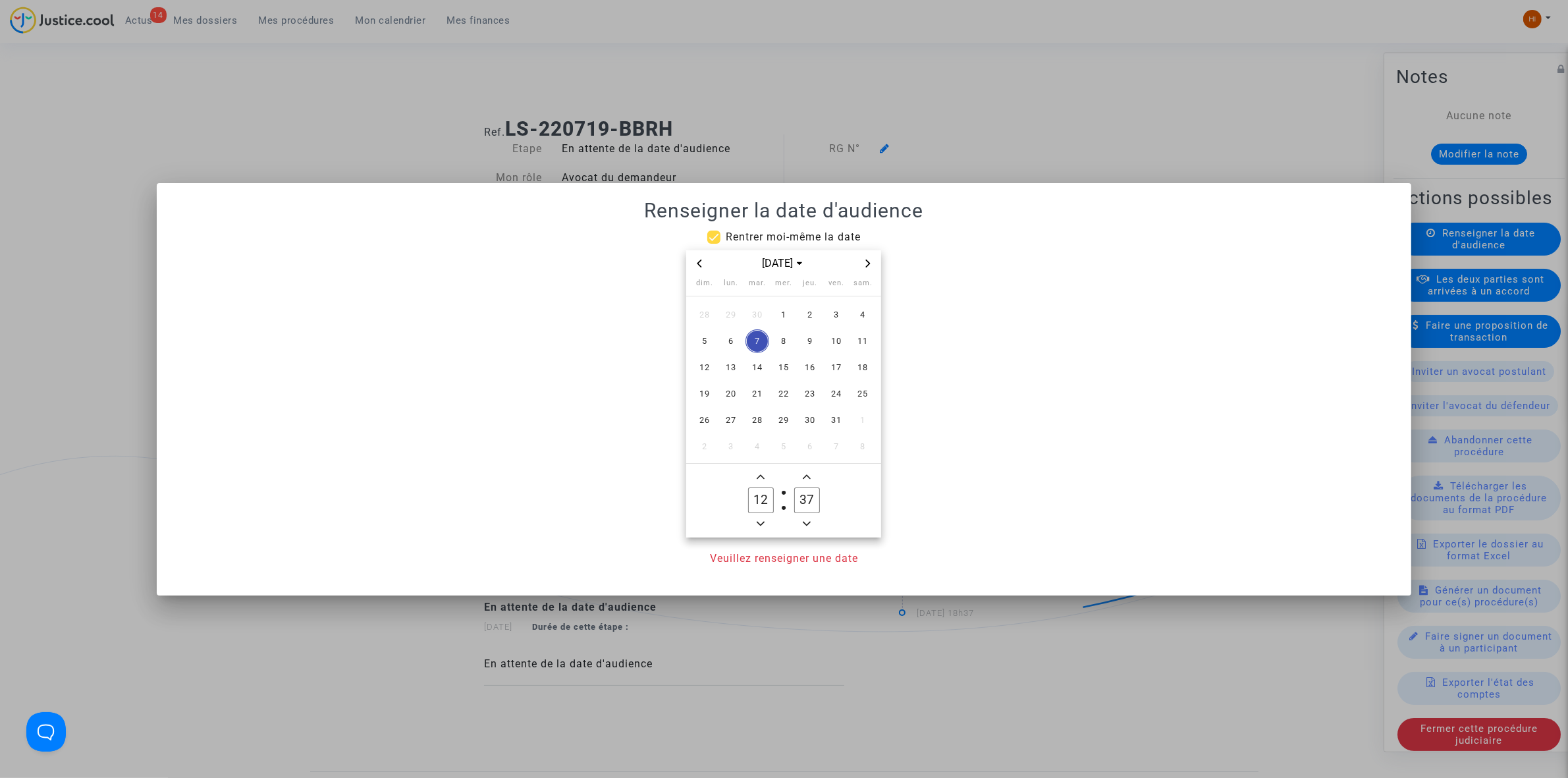
click at [870, 264] on icon "Next month" at bounding box center [868, 263] width 8 height 8
click at [870, 264] on icon "Next month" at bounding box center [869, 263] width 4 height 8
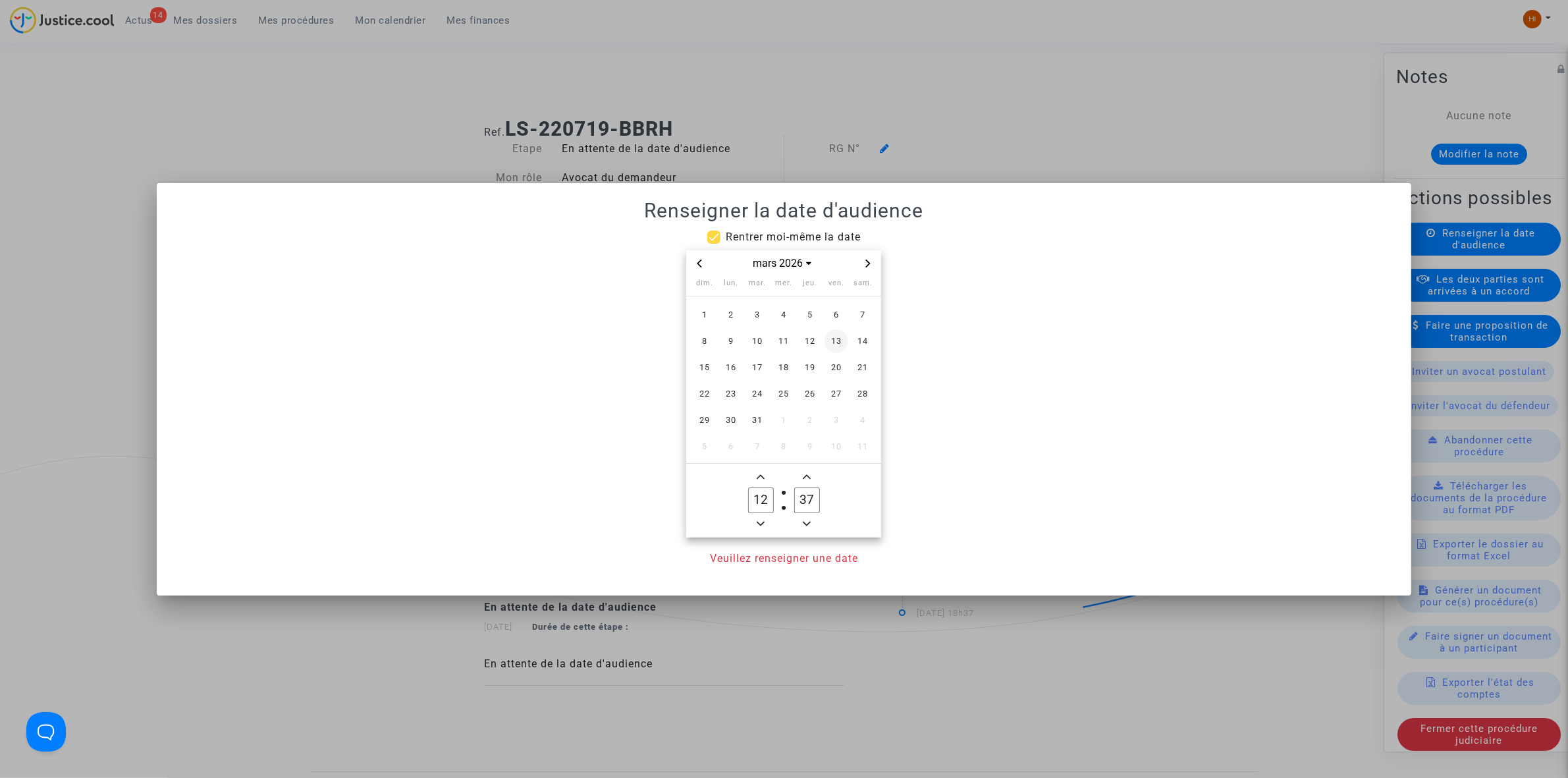
click at [840, 341] on span "13" at bounding box center [837, 341] width 24 height 24
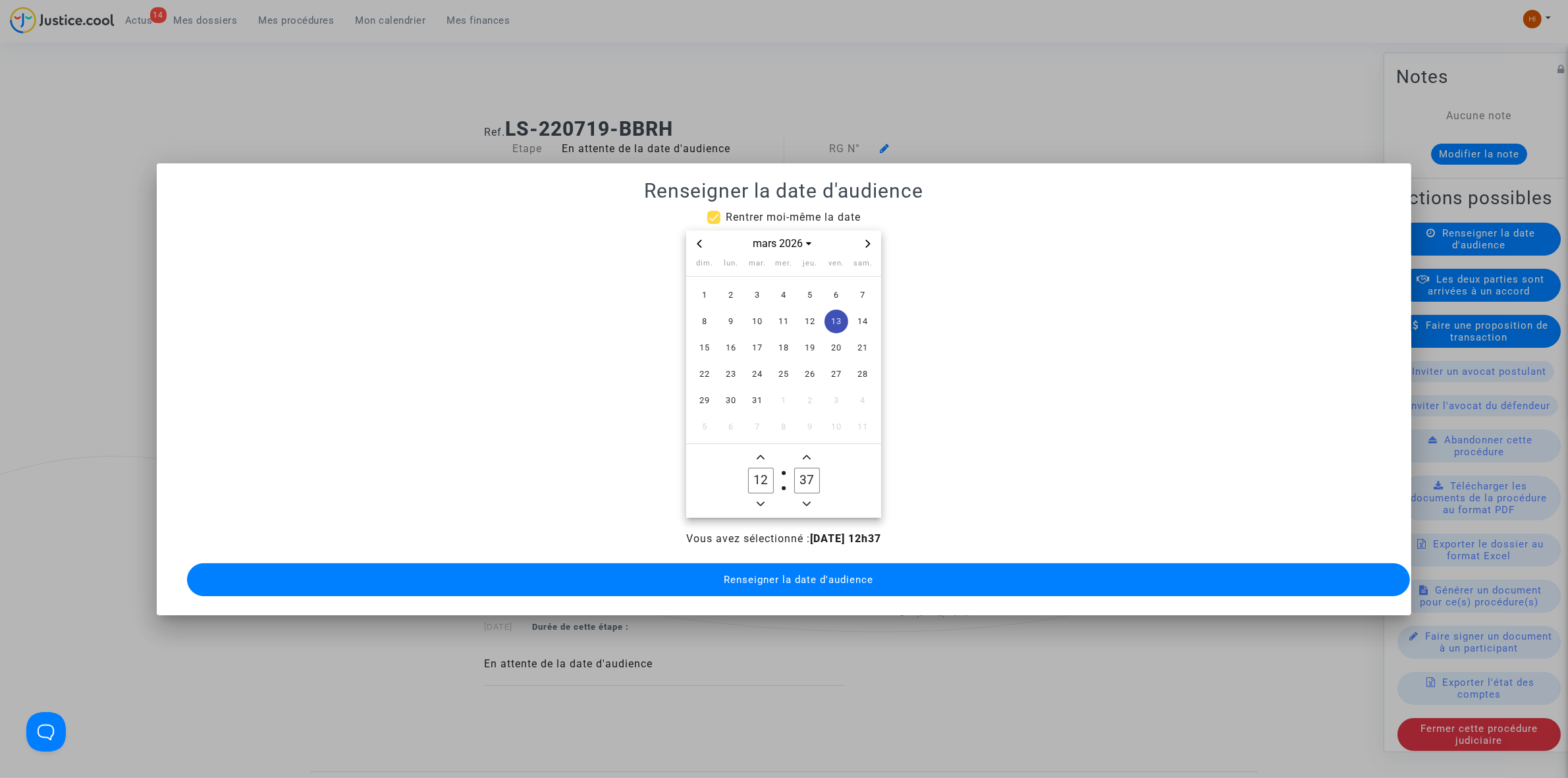
click at [759, 500] on icon "Minus a hour" at bounding box center [760, 504] width 8 height 8
type input "09"
click at [806, 496] on span "Minus a minute" at bounding box center [806, 503] width 16 height 16
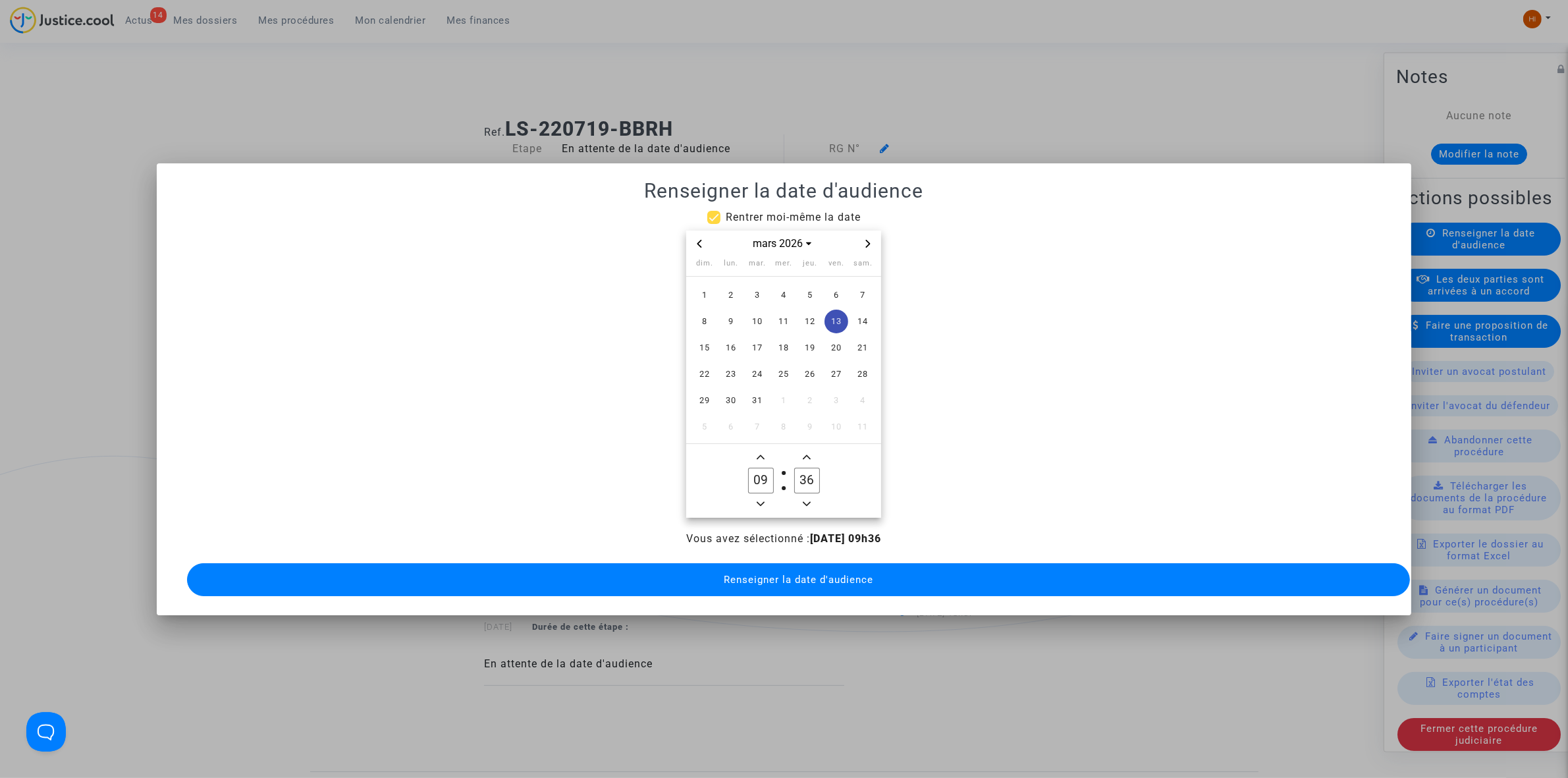
click at [806, 496] on span "Minus a minute" at bounding box center [806, 503] width 16 height 16
click at [805, 496] on span "Minus a minute" at bounding box center [806, 503] width 16 height 16
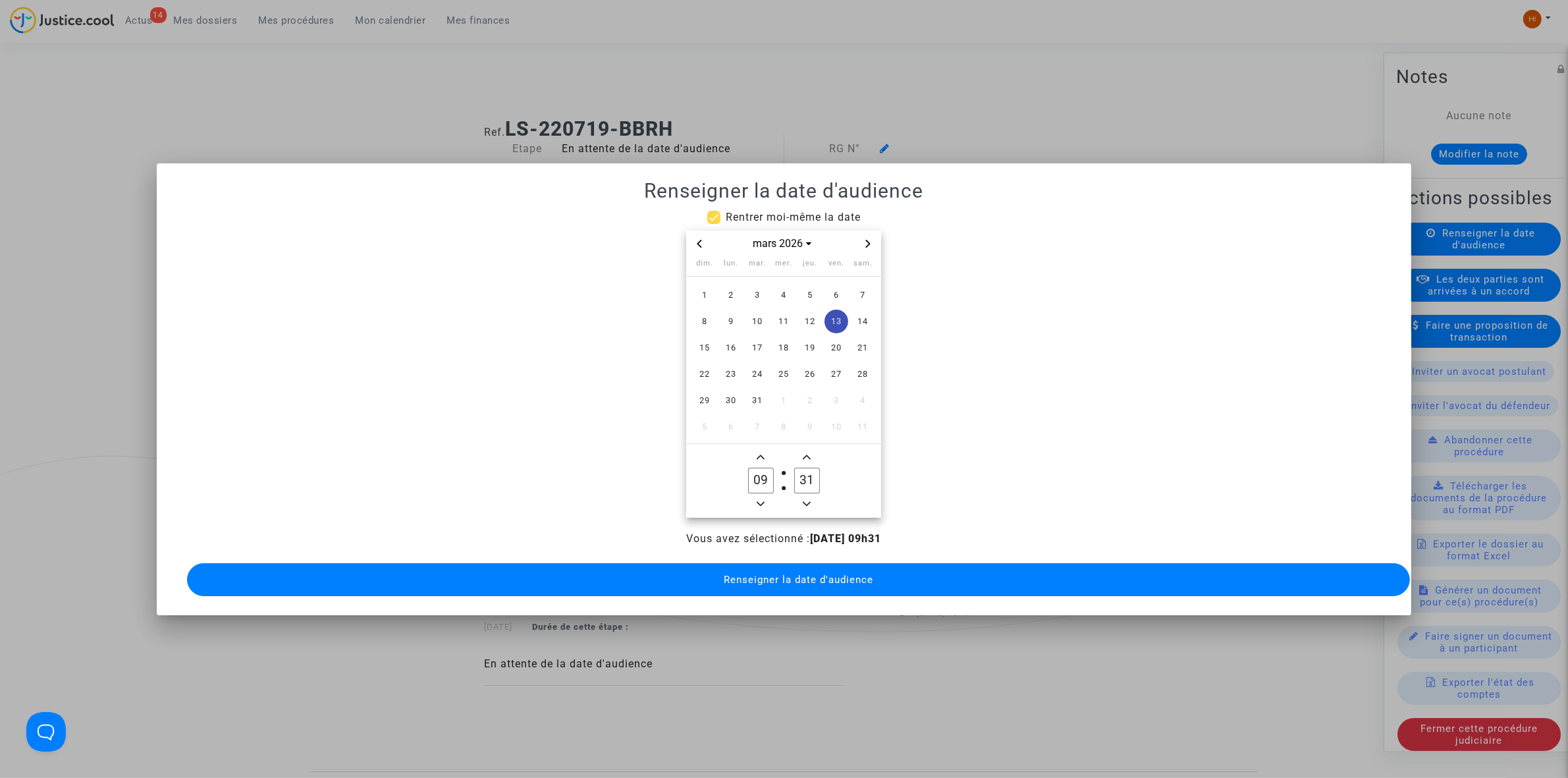
click at [805, 496] on span "Minus a minute" at bounding box center [806, 503] width 16 height 16
type input "30"
click at [806, 574] on span "Renseigner la date d'audience" at bounding box center [798, 580] width 149 height 12
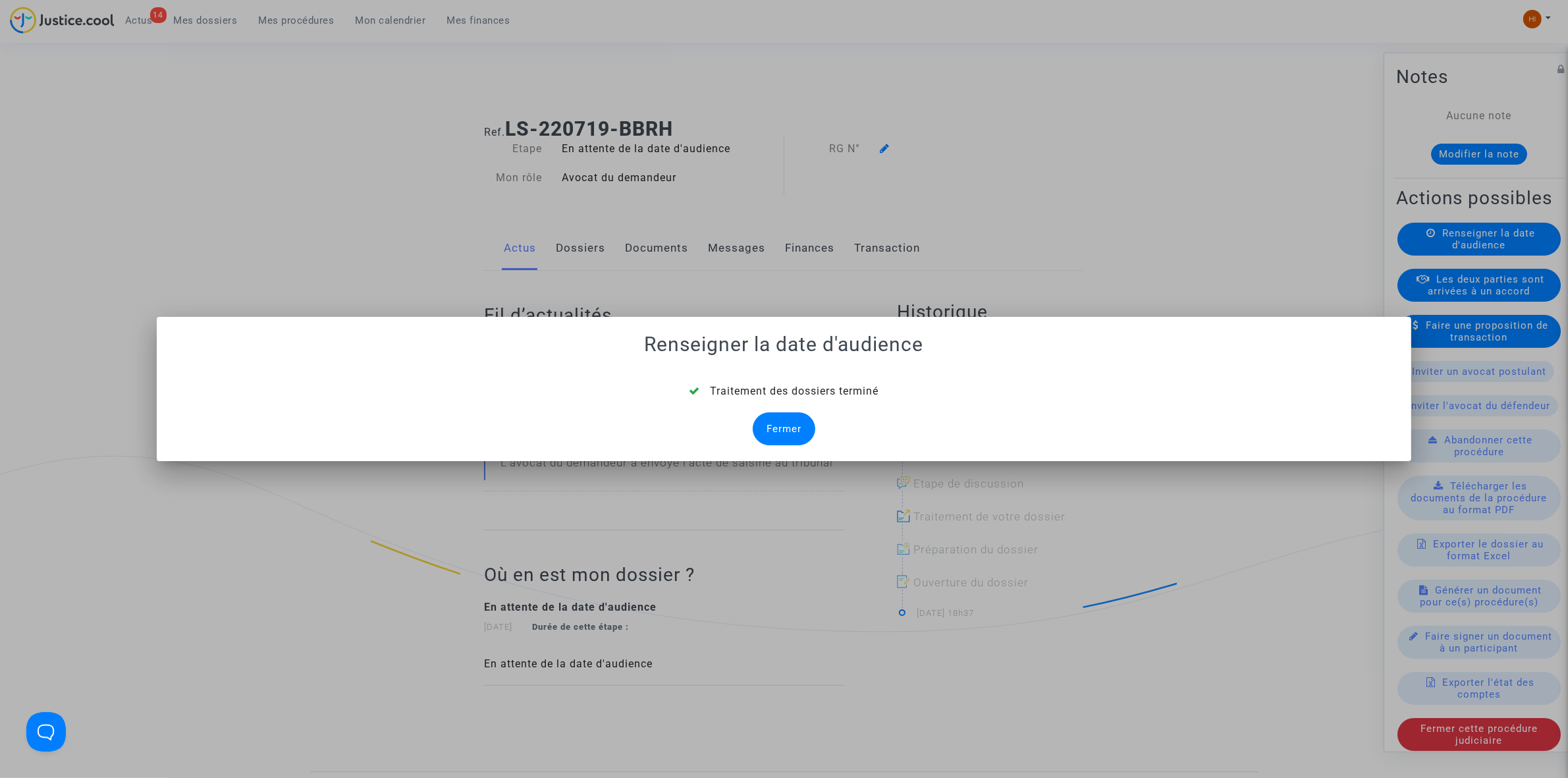
click at [791, 423] on div "Fermer" at bounding box center [784, 429] width 62 height 33
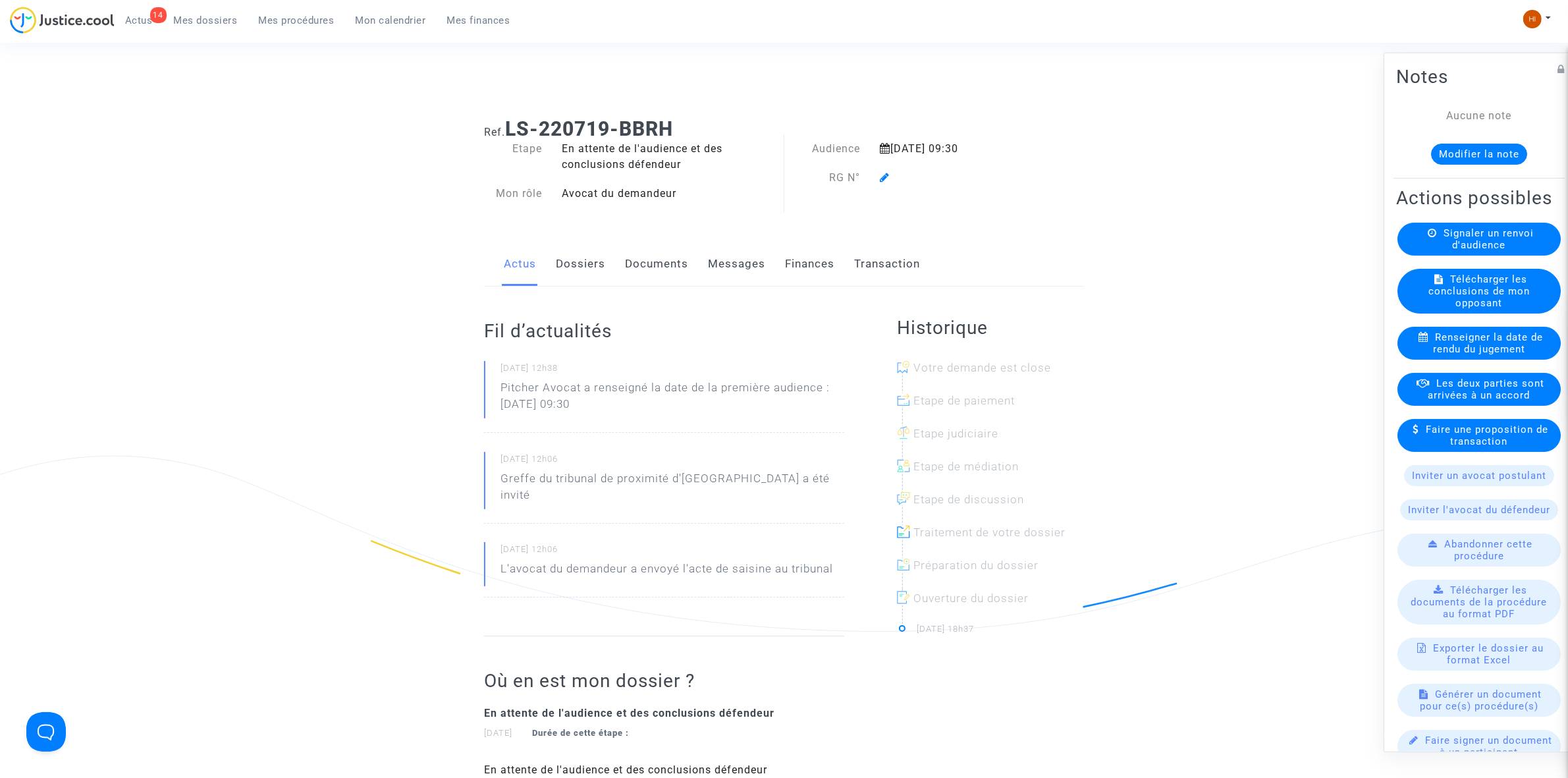
click at [893, 181] on div at bounding box center [956, 178] width 172 height 16
click at [890, 177] on icon at bounding box center [884, 177] width 10 height 10
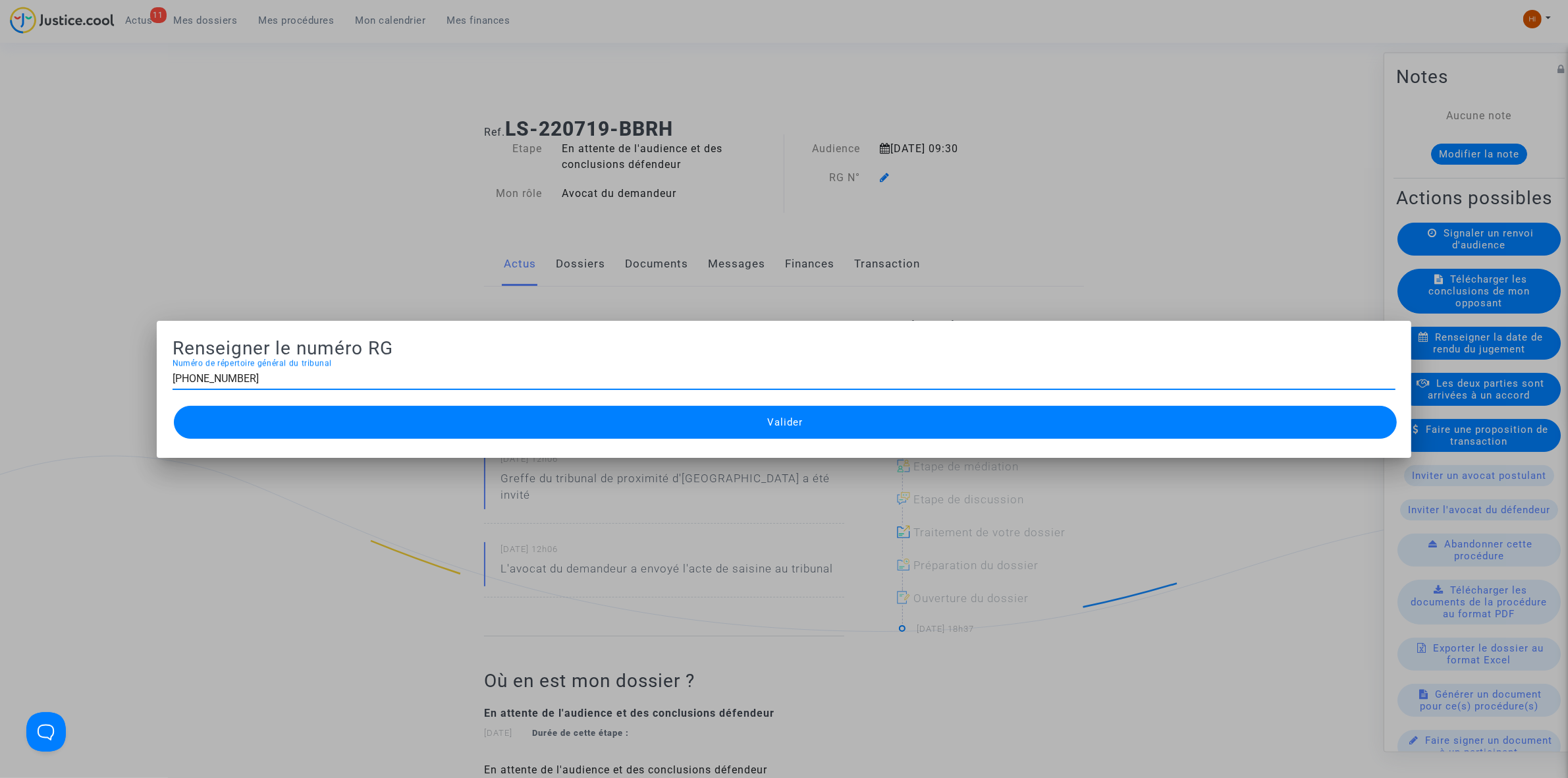
type input "[PHONE_NUMBER]"
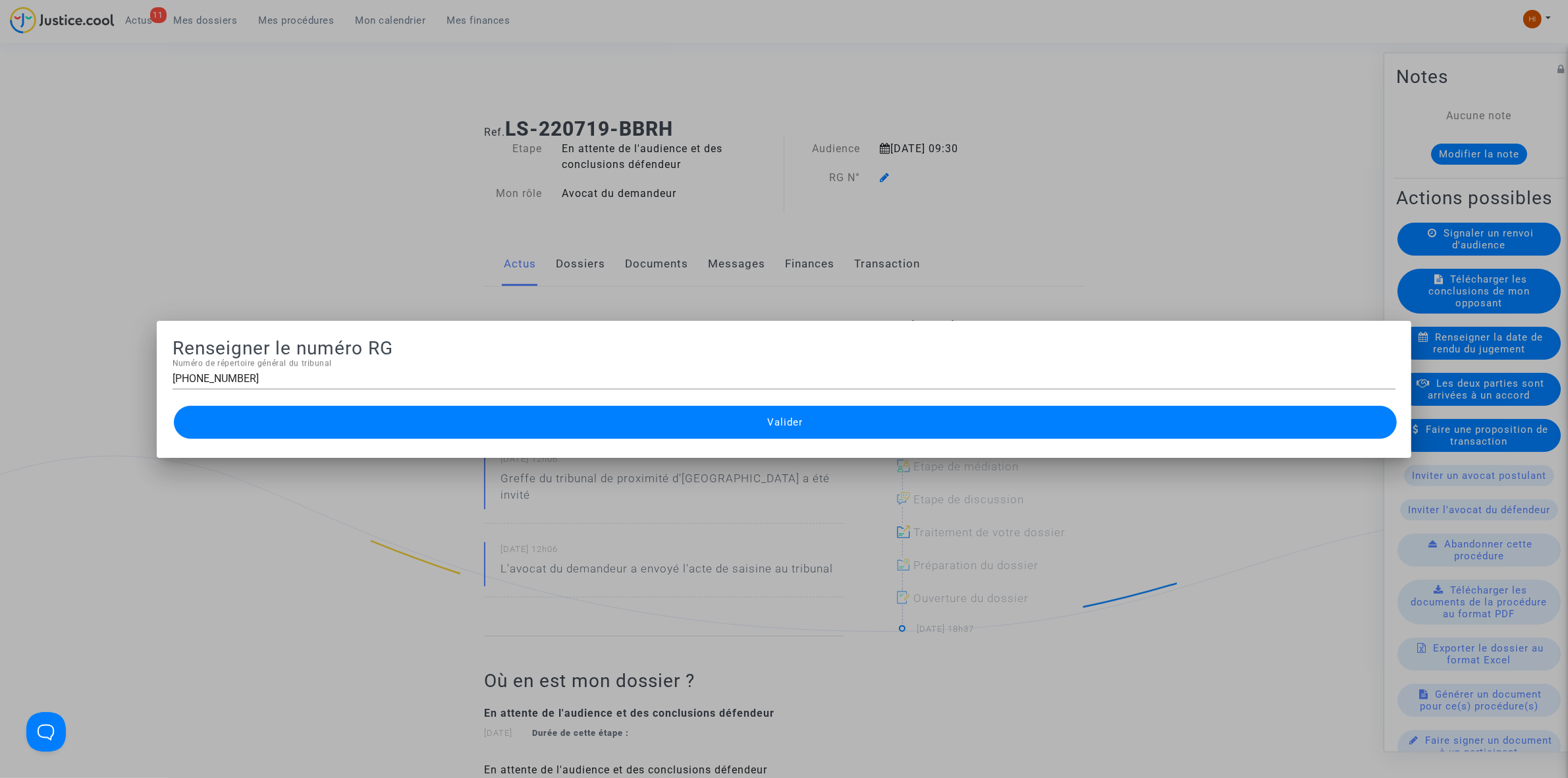
drag, startPoint x: 881, startPoint y: 433, endPoint x: 814, endPoint y: 420, distance: 68.2
click at [876, 432] on button "Valider" at bounding box center [785, 422] width 1223 height 33
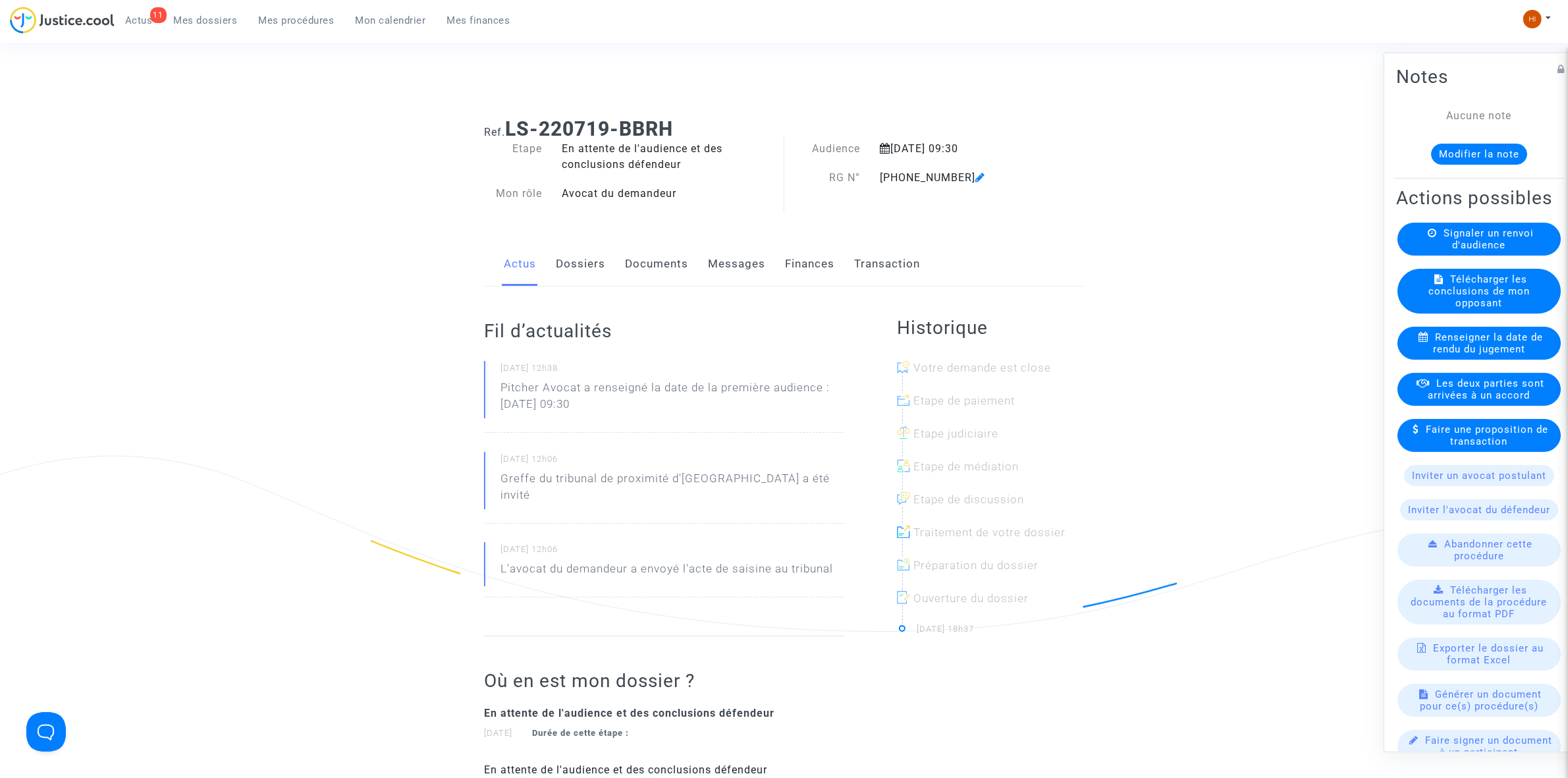
click at [666, 272] on link "Documents" at bounding box center [656, 264] width 63 height 43
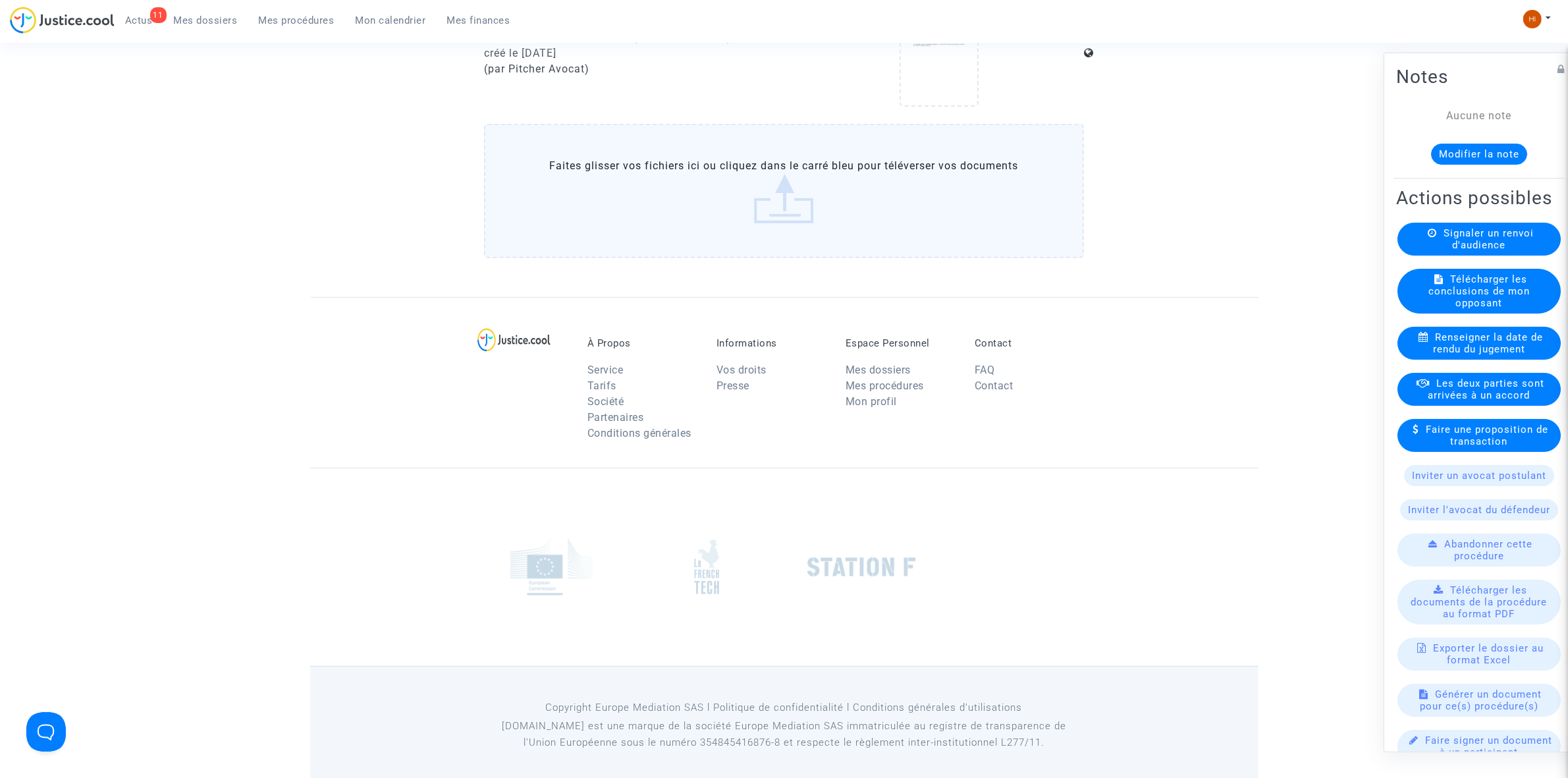
scroll to position [802, 0]
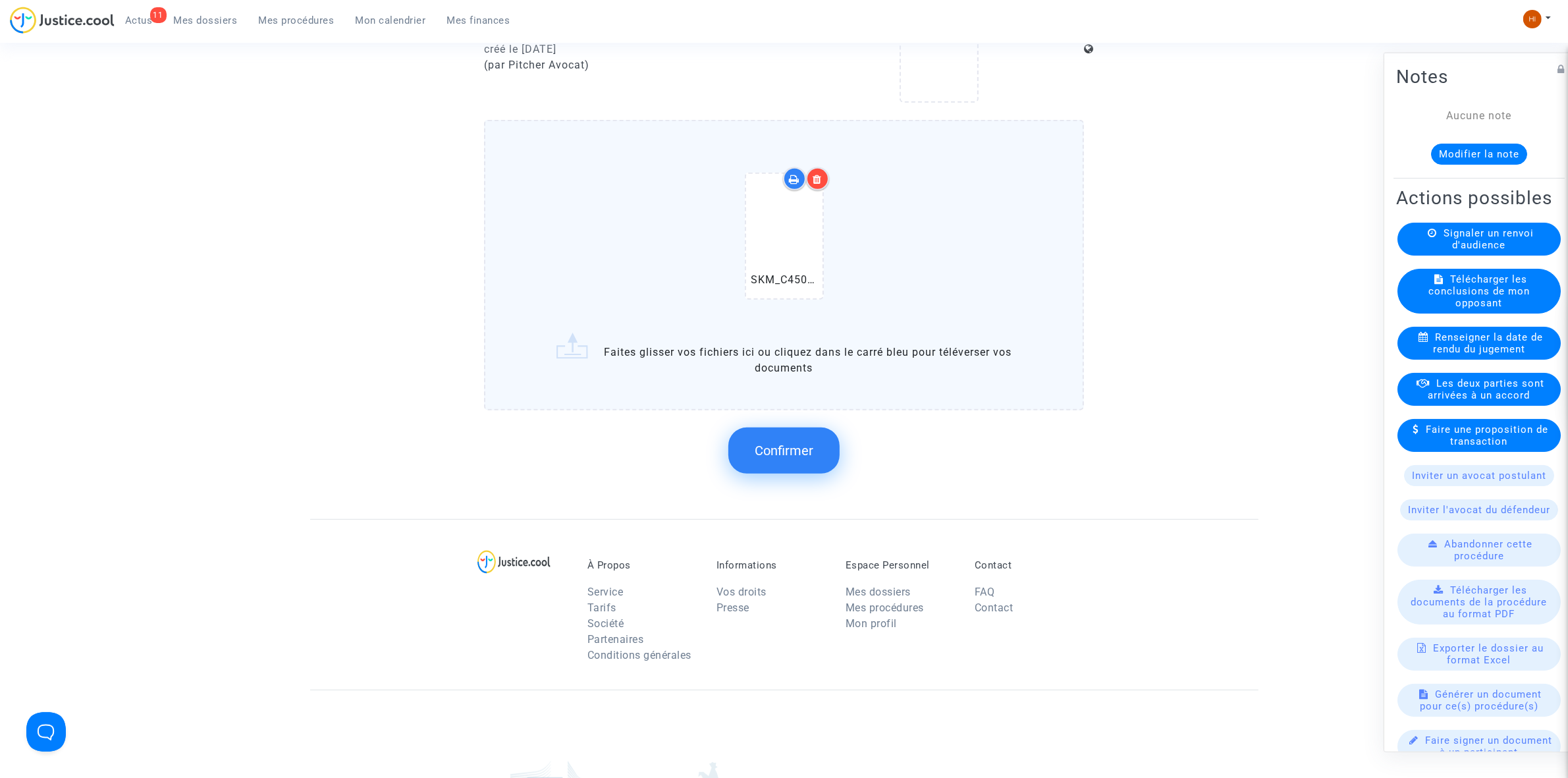
click at [773, 453] on button "Confirmer" at bounding box center [784, 450] width 111 height 46
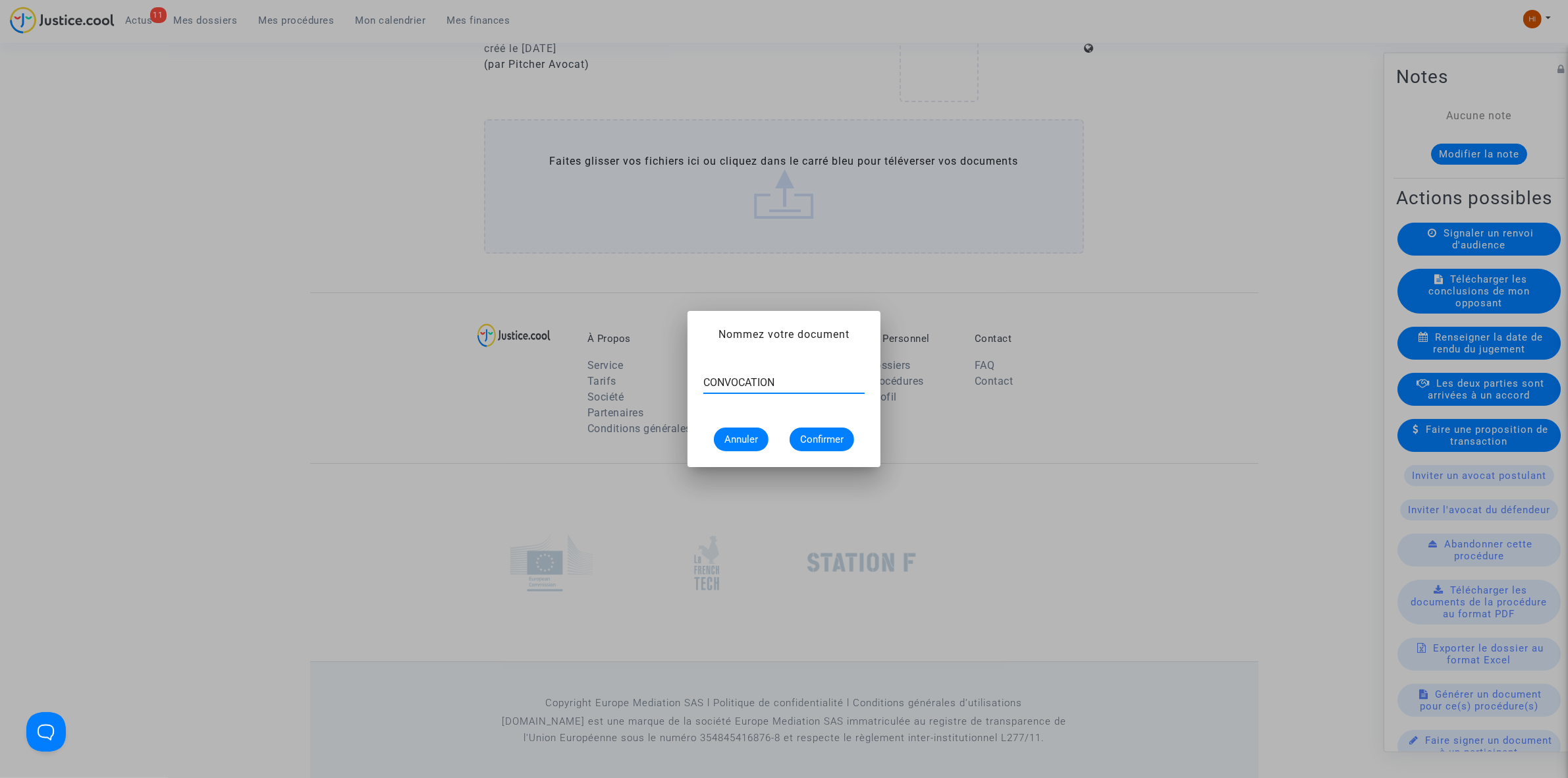
type input "CONVOCATION"
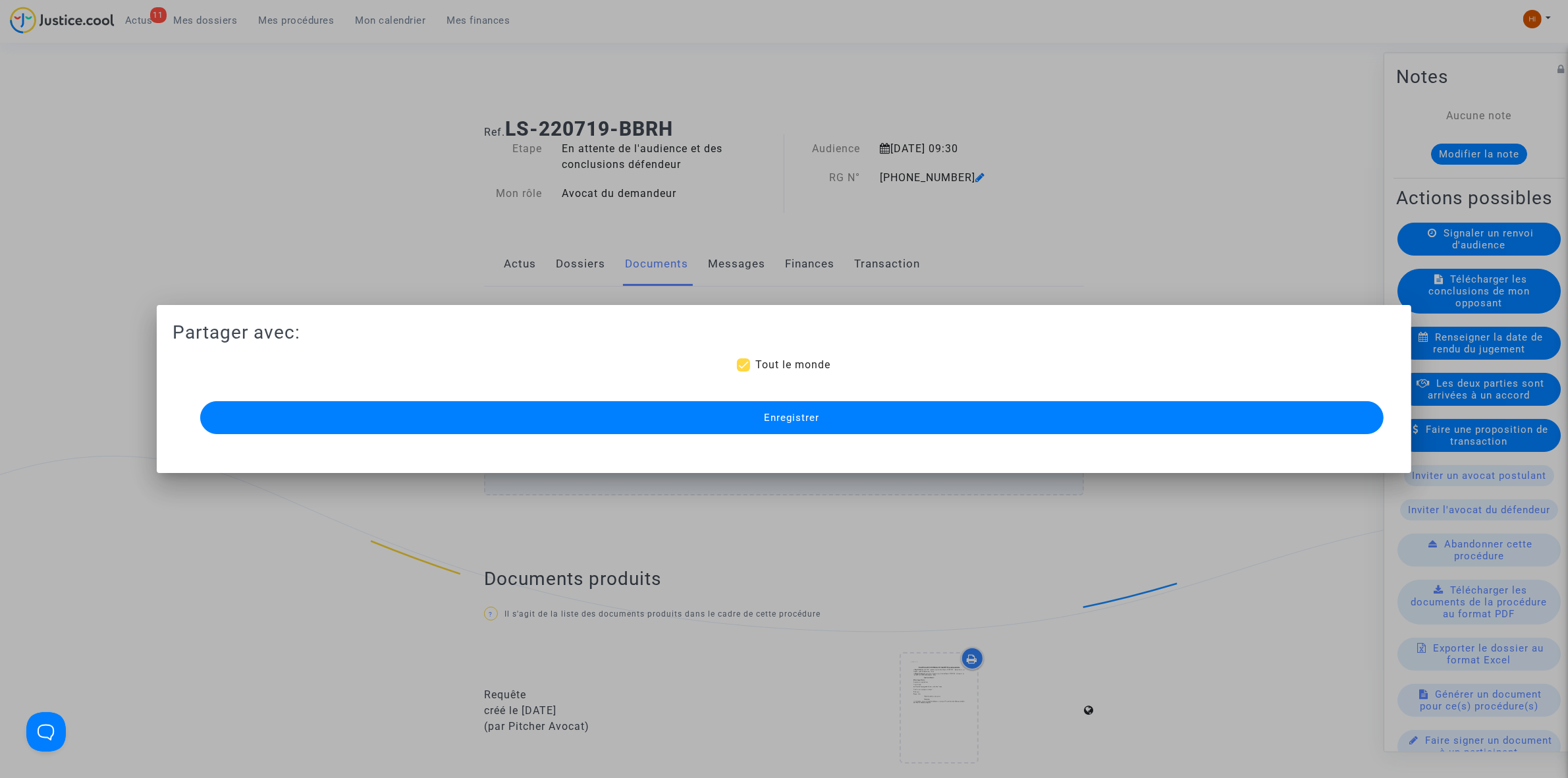
scroll to position [802, 0]
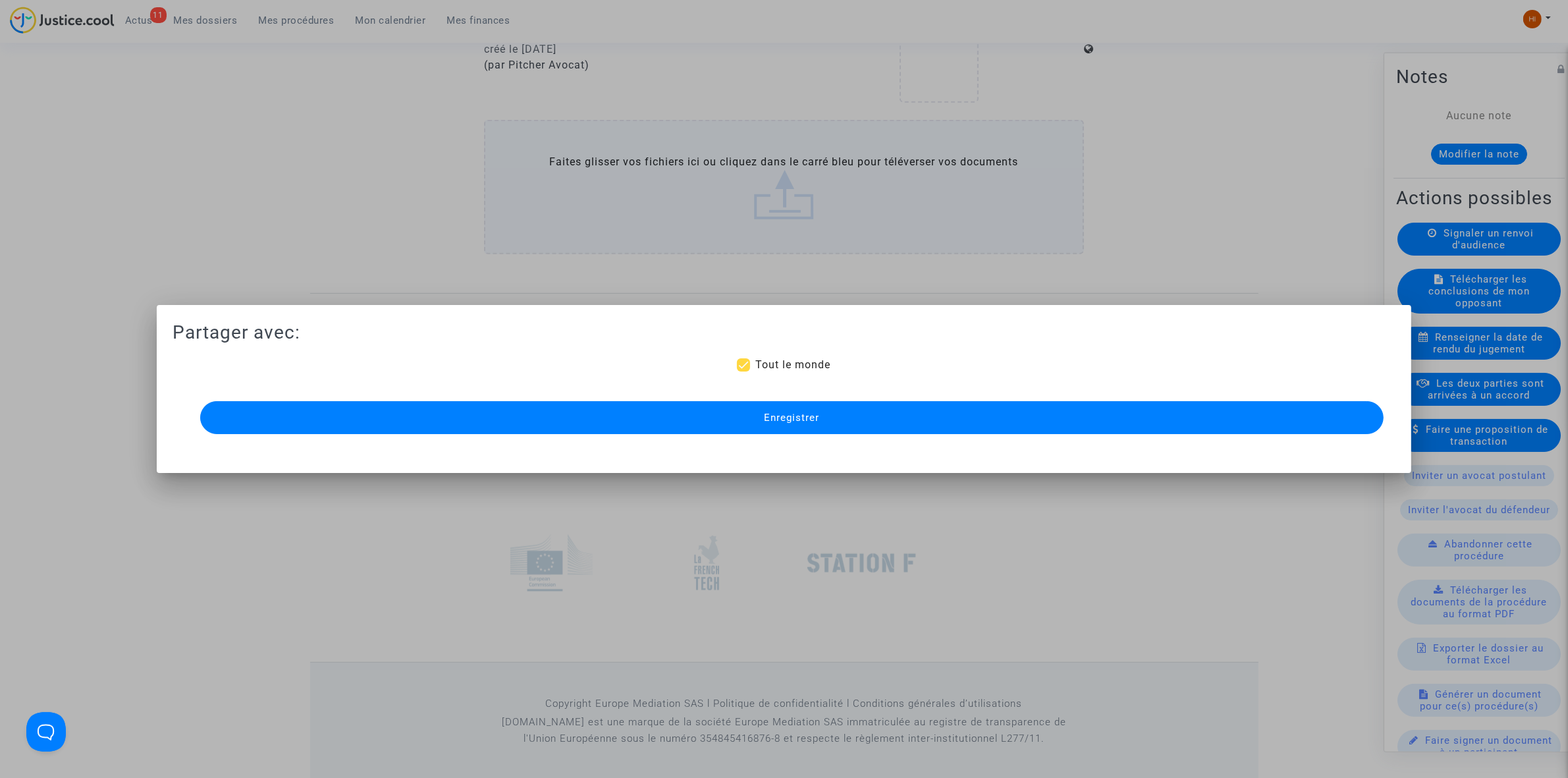
click at [829, 410] on button "Enregistrer" at bounding box center [791, 418] width 1184 height 33
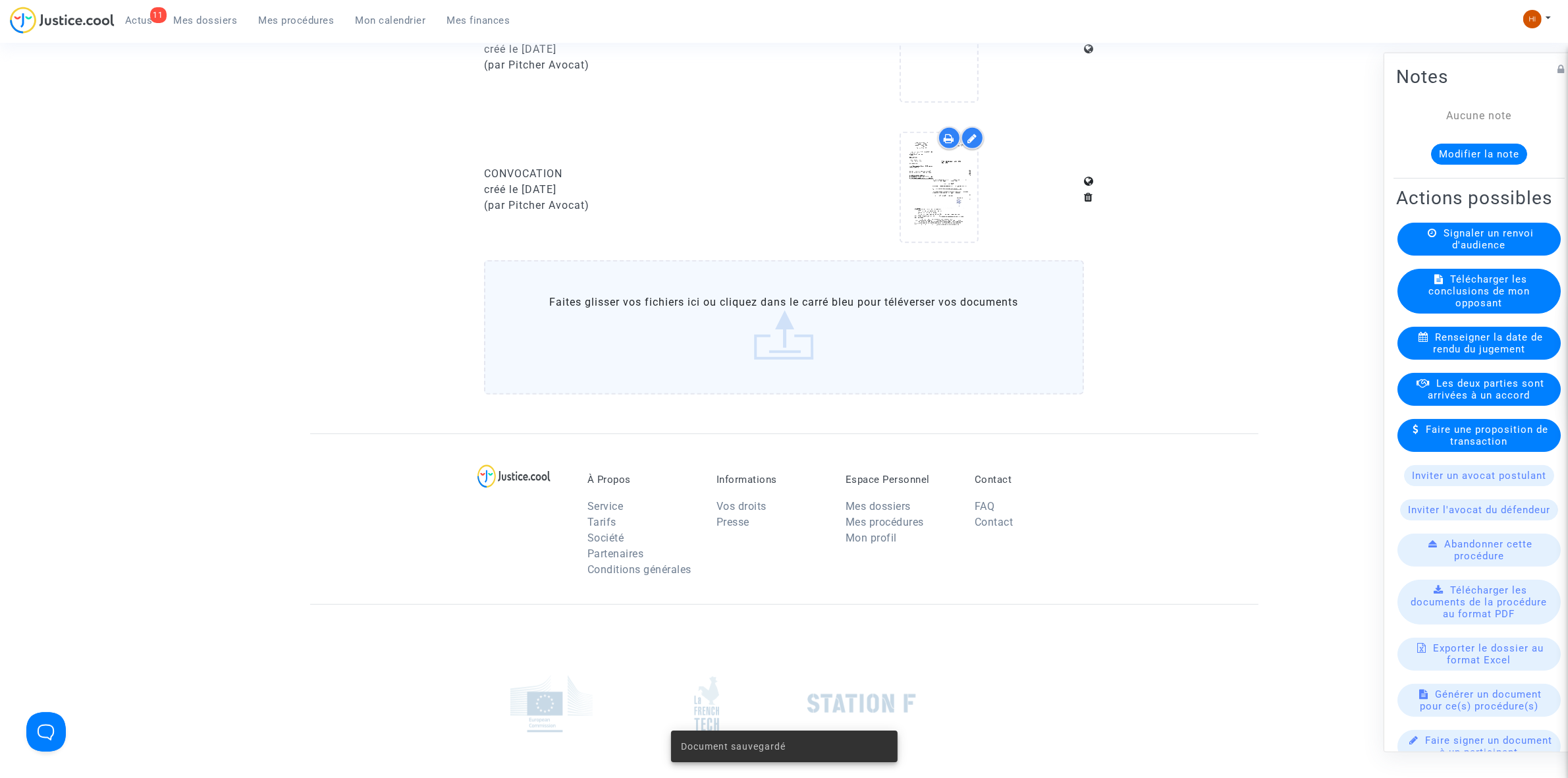
click at [281, 20] on span "Mes procédures" at bounding box center [297, 20] width 76 height 12
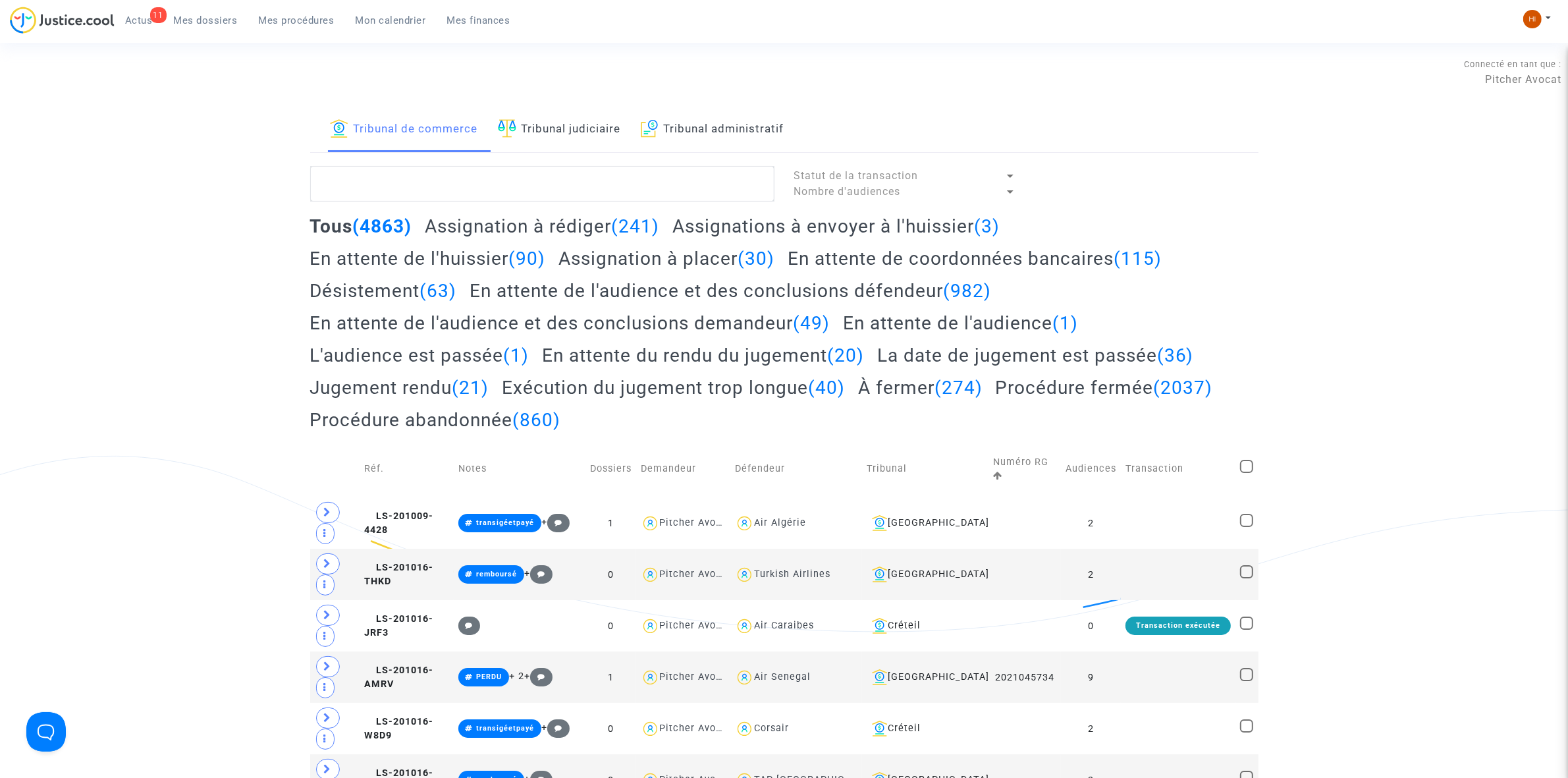
click at [562, 134] on link "Tribunal judiciaire" at bounding box center [560, 129] width 123 height 45
click at [554, 177] on textarea at bounding box center [542, 184] width 464 height 36
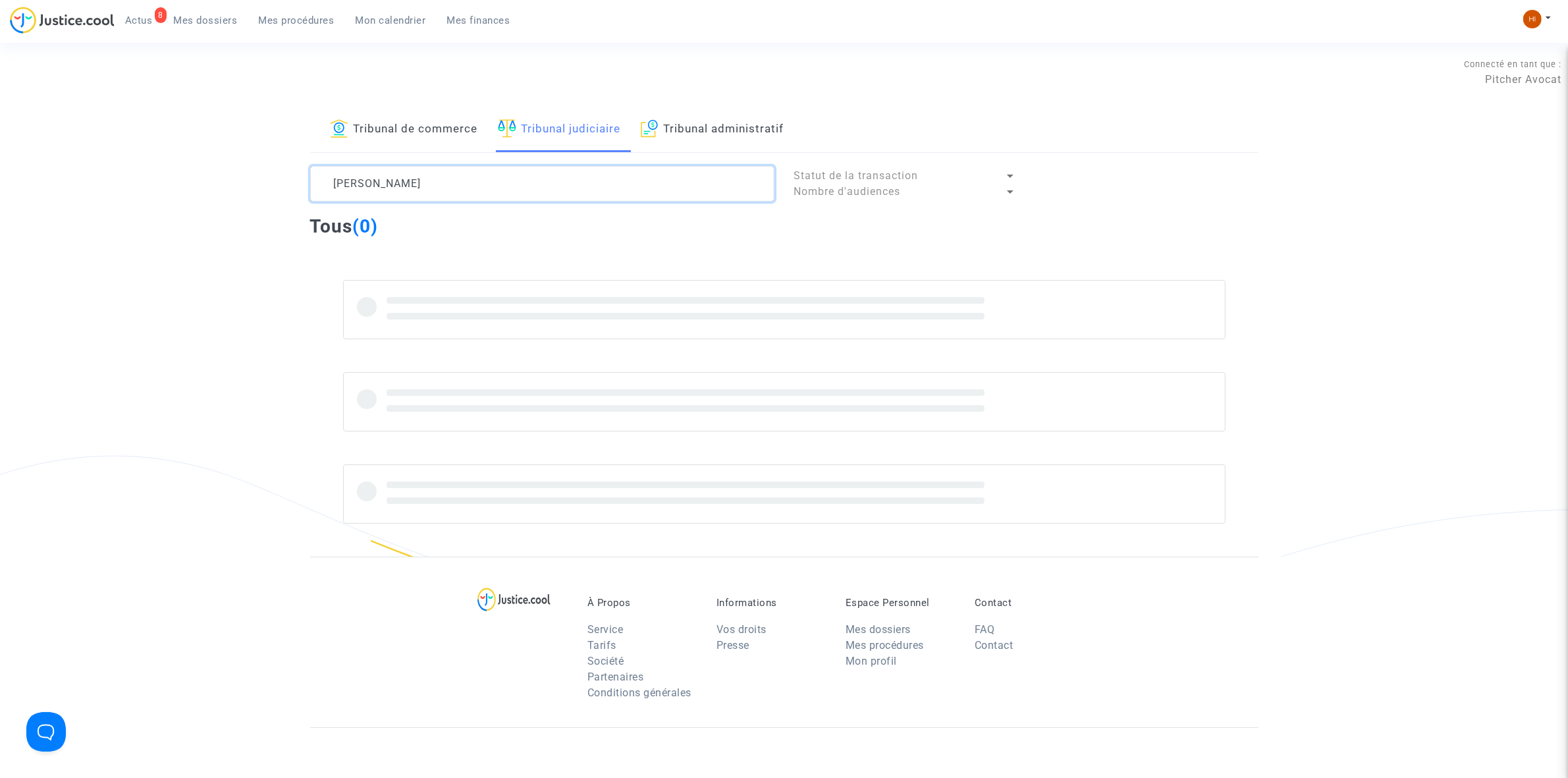
type textarea "MARGO"
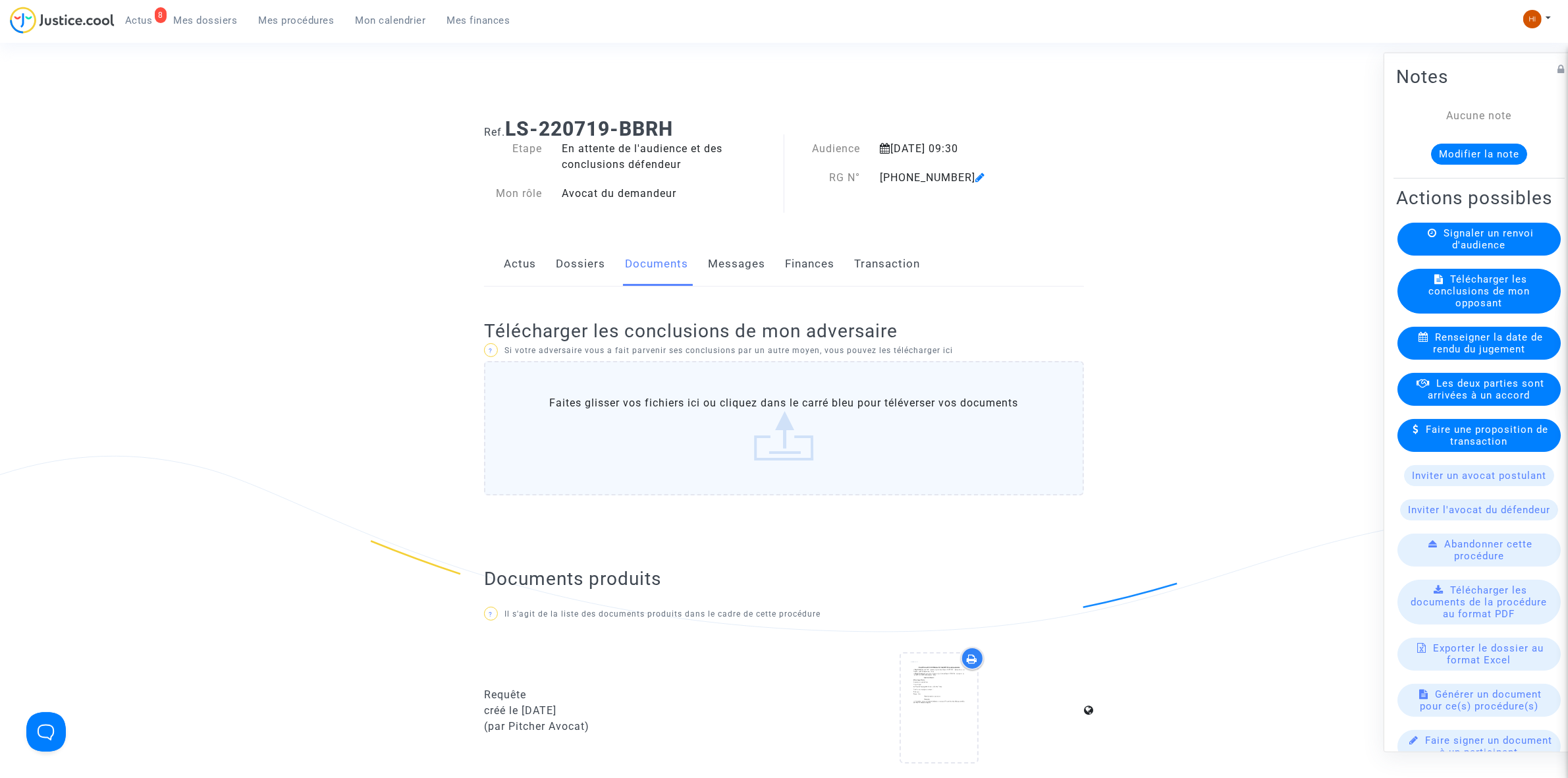
drag, startPoint x: 881, startPoint y: 178, endPoint x: 950, endPoint y: 175, distance: 69.1
click at [950, 175] on div "[PHONE_NUMBER]" at bounding box center [956, 178] width 172 height 16
copy div "[PHONE_NUMBER]"
click at [278, 18] on span "Mes procédures" at bounding box center [297, 20] width 76 height 12
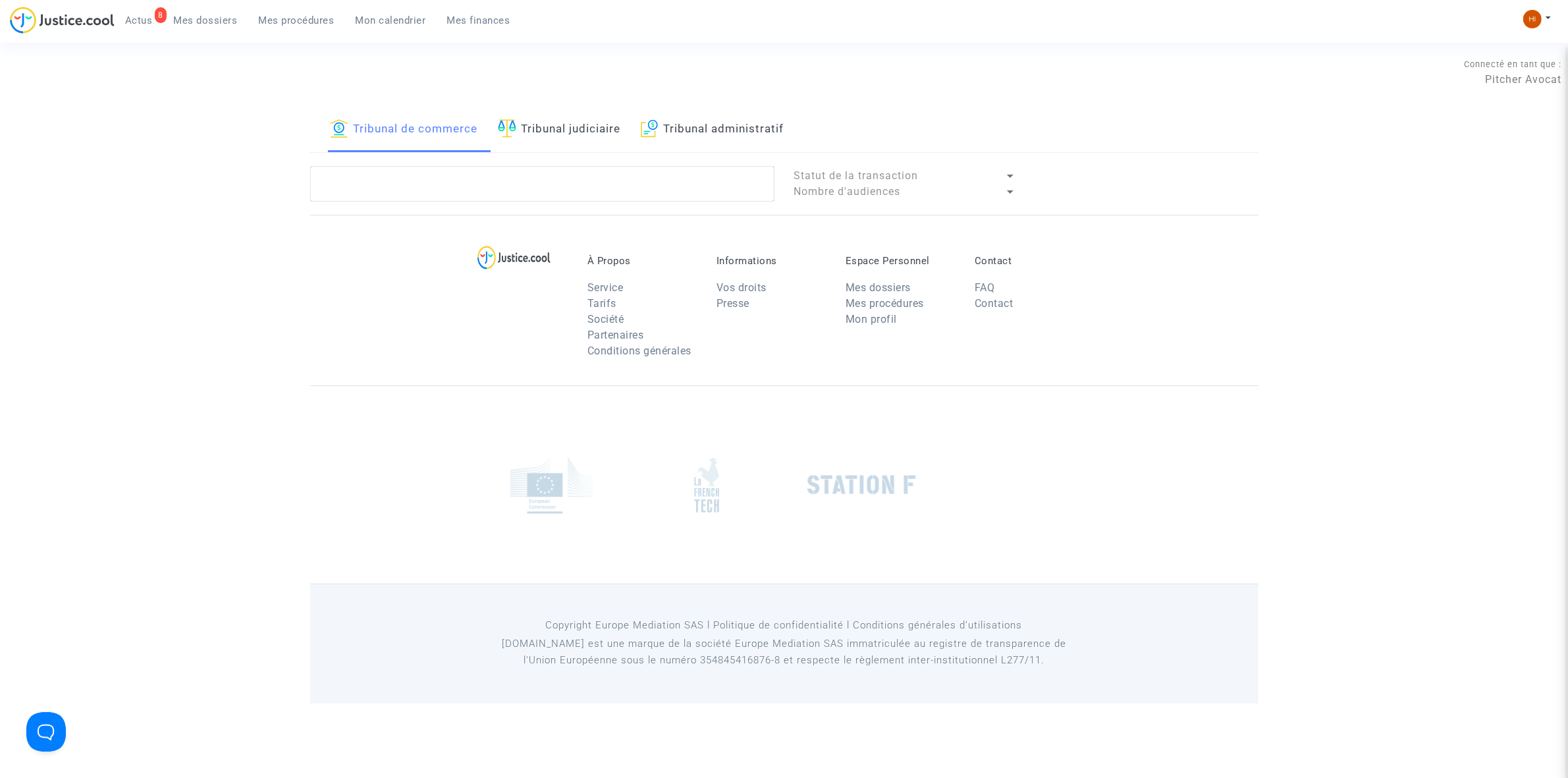
click at [574, 136] on link "Tribunal judiciaire" at bounding box center [560, 129] width 123 height 45
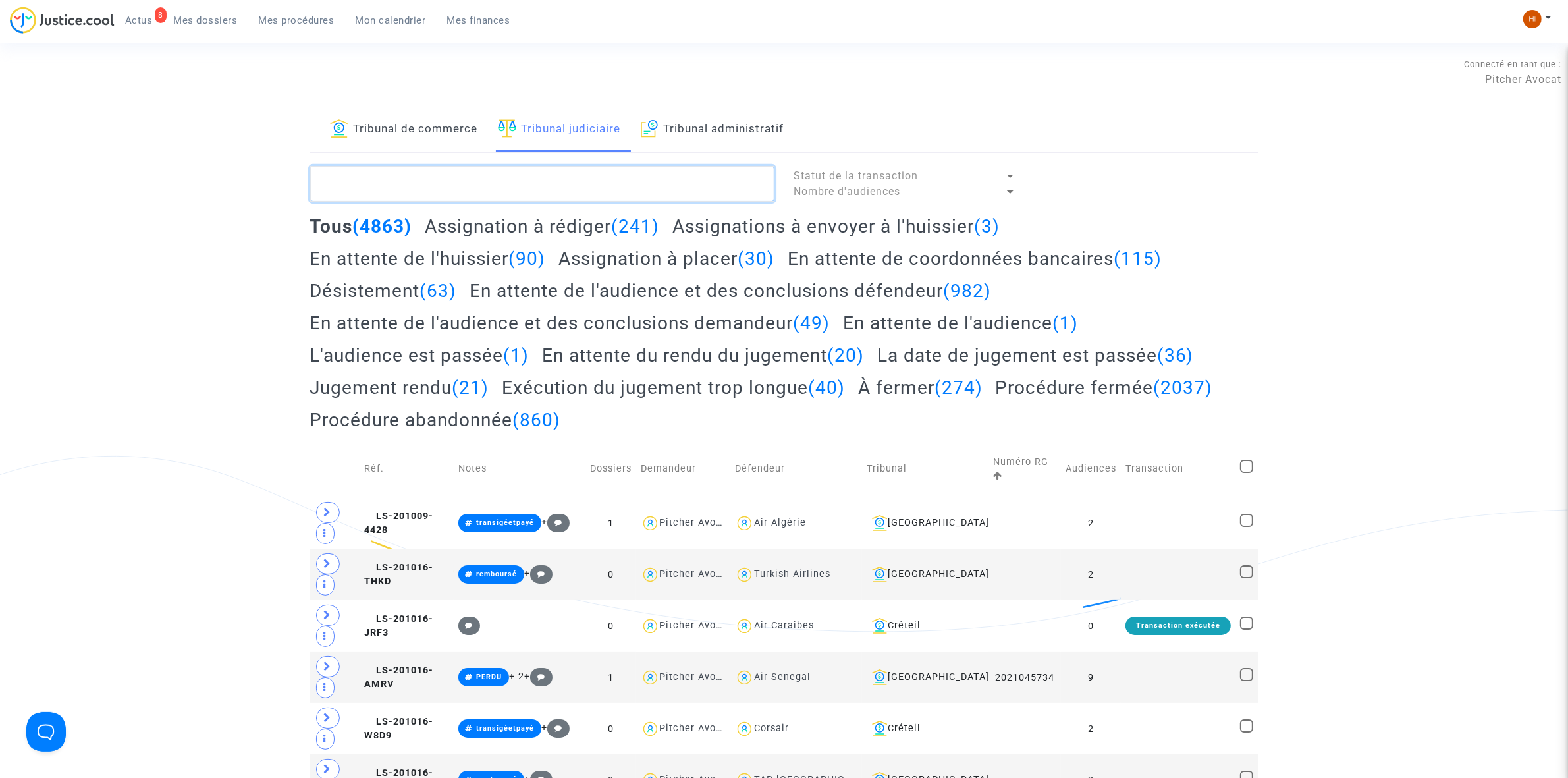
click at [561, 169] on textarea at bounding box center [542, 184] width 464 height 36
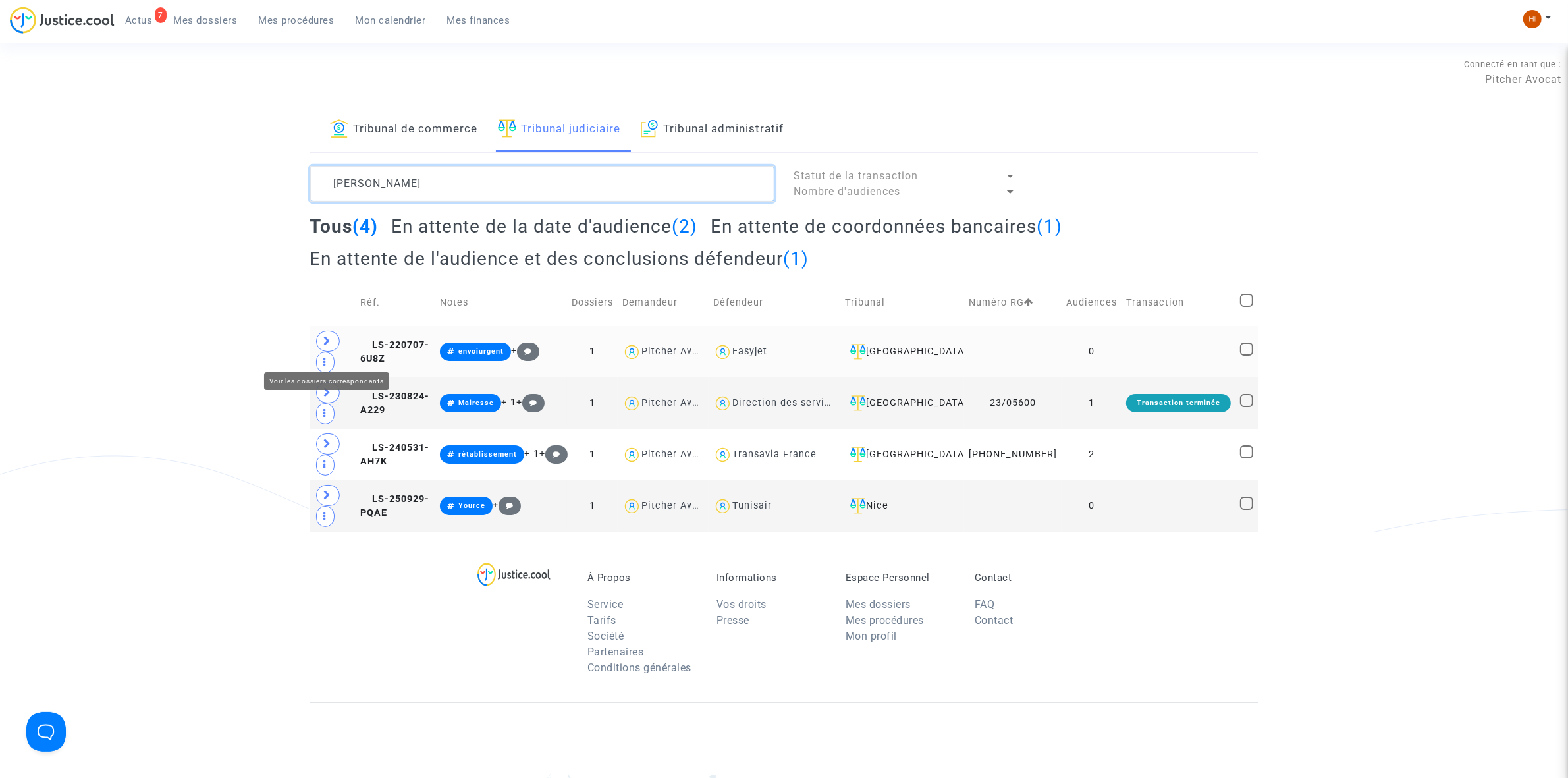
type textarea "GERALDINE"
click at [334, 343] on span at bounding box center [328, 341] width 24 height 21
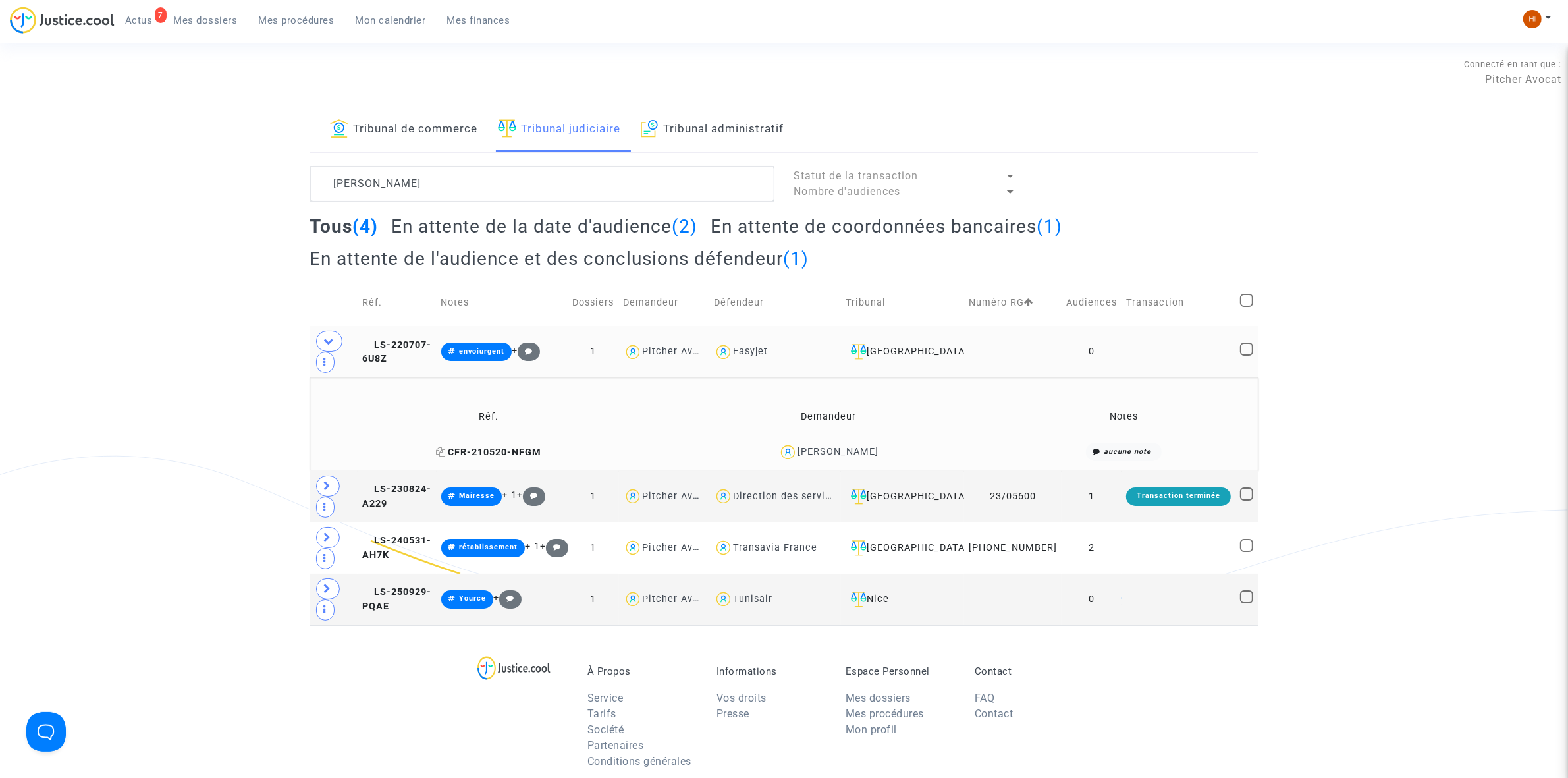
click at [436, 456] on icon at bounding box center [441, 452] width 10 height 9
drag, startPoint x: 413, startPoint y: 351, endPoint x: 455, endPoint y: 333, distance: 45.7
click at [413, 351] on span "LS-220707-6U8Z" at bounding box center [396, 351] width 69 height 26
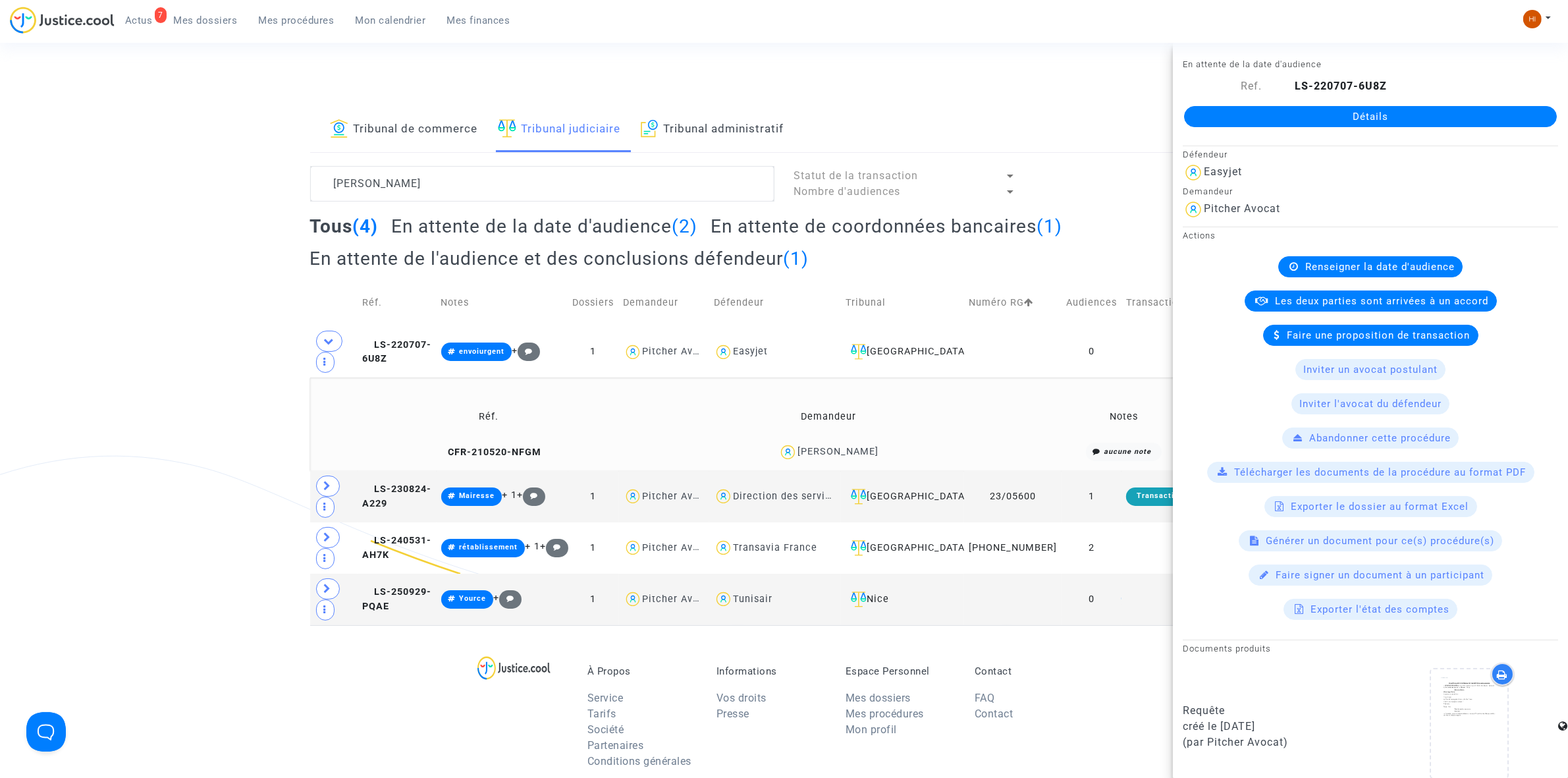
click at [1377, 114] on link "Détails" at bounding box center [1371, 117] width 373 height 21
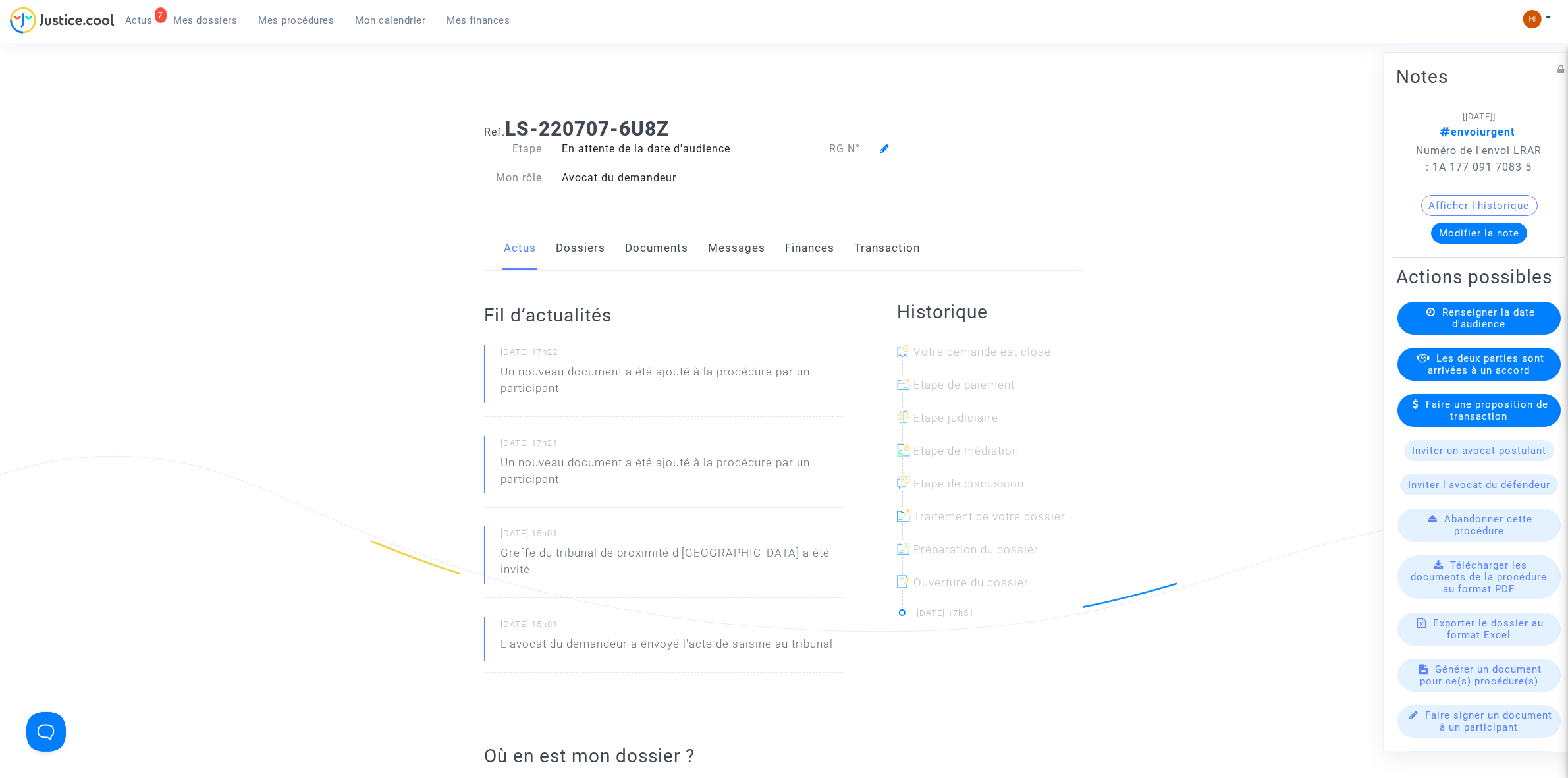
click at [1457, 329] on span "Renseigner la date d'audience" at bounding box center [1488, 317] width 93 height 24
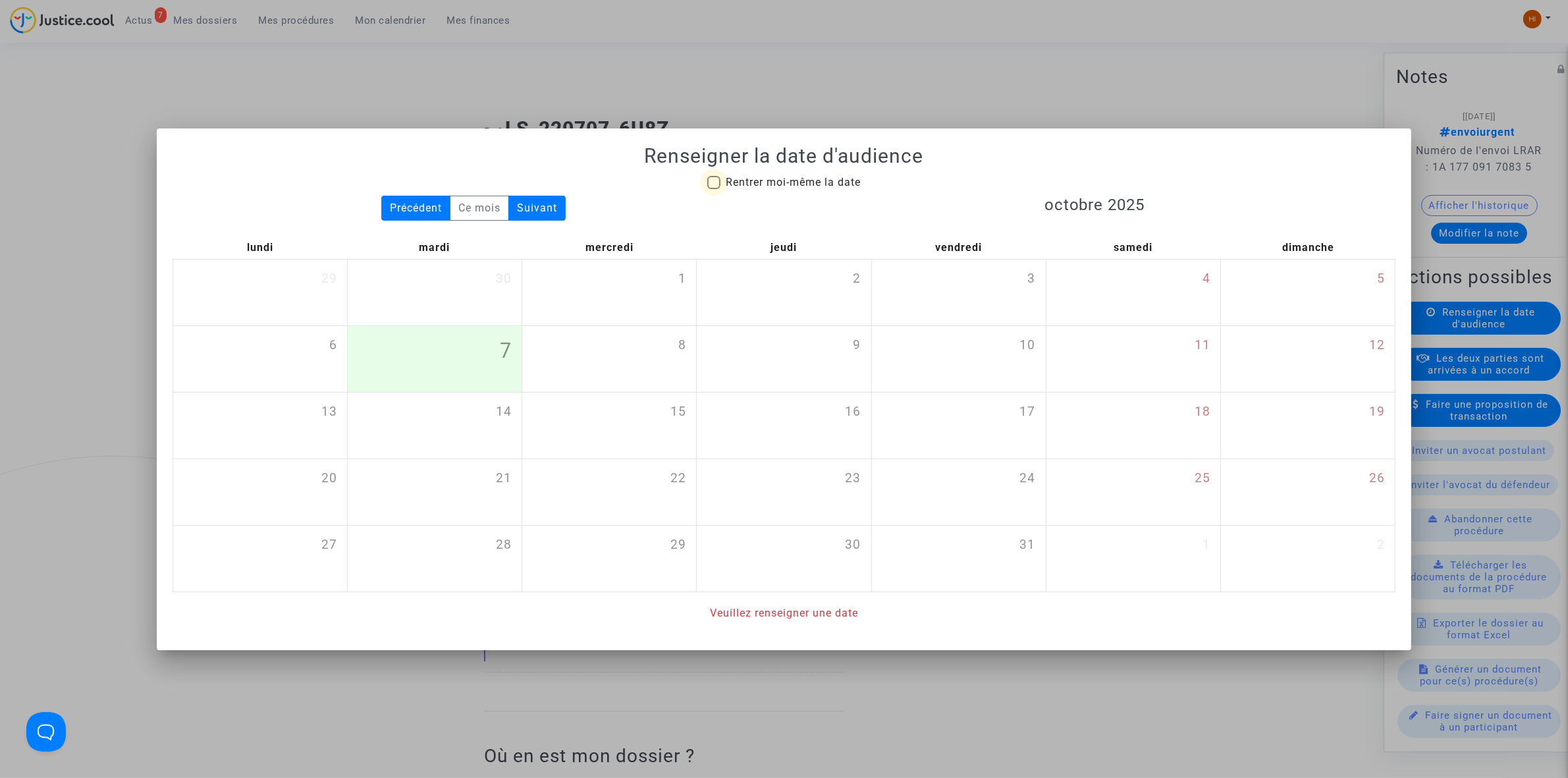
click at [806, 175] on span "Rentrer moi-même la date" at bounding box center [794, 182] width 135 height 16
click at [714, 189] on input "Rentrer moi-même la date" at bounding box center [713, 189] width 1 height 1
checkbox input "true"
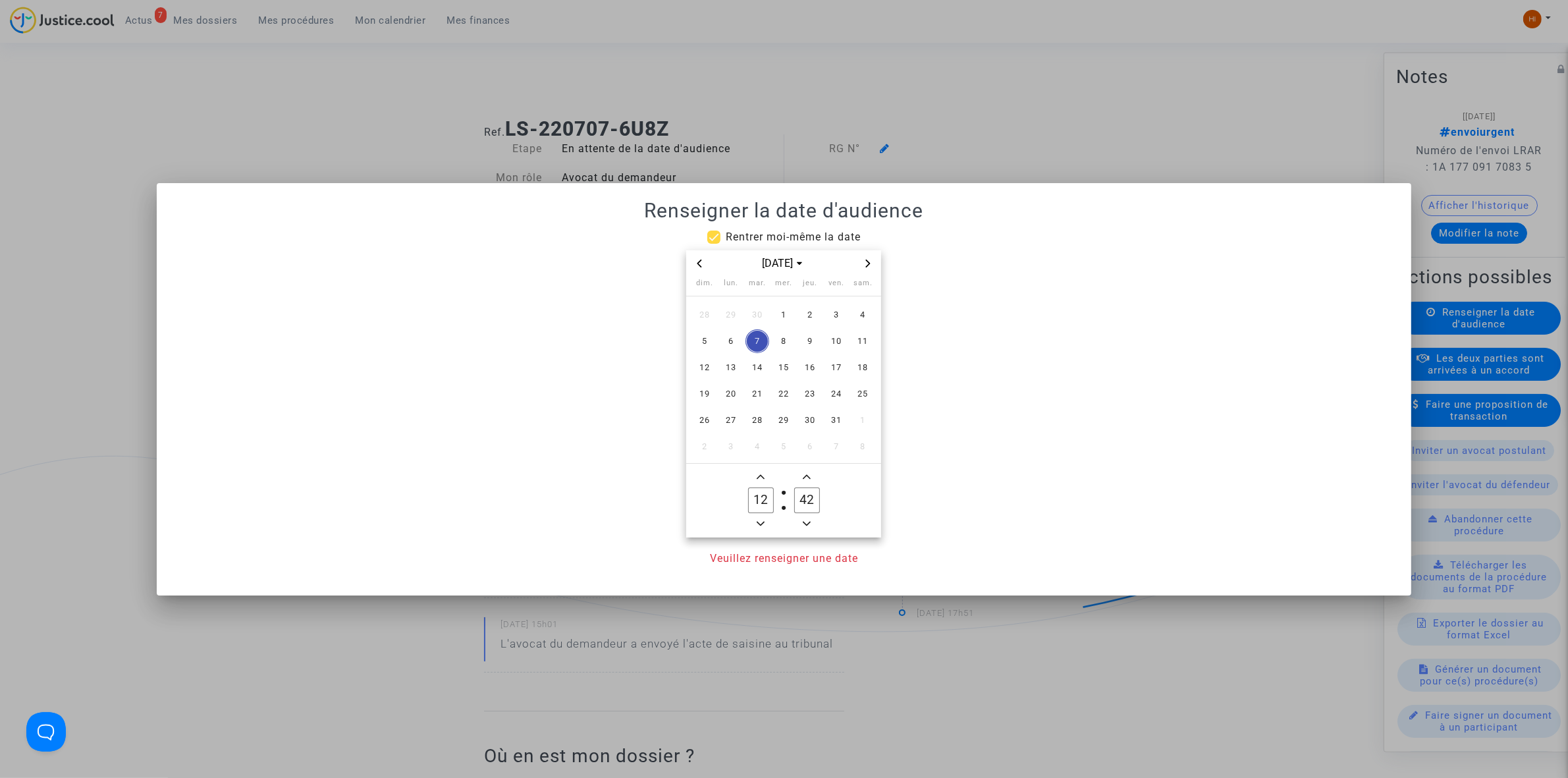
click at [871, 258] on span "Next month" at bounding box center [868, 263] width 16 height 16
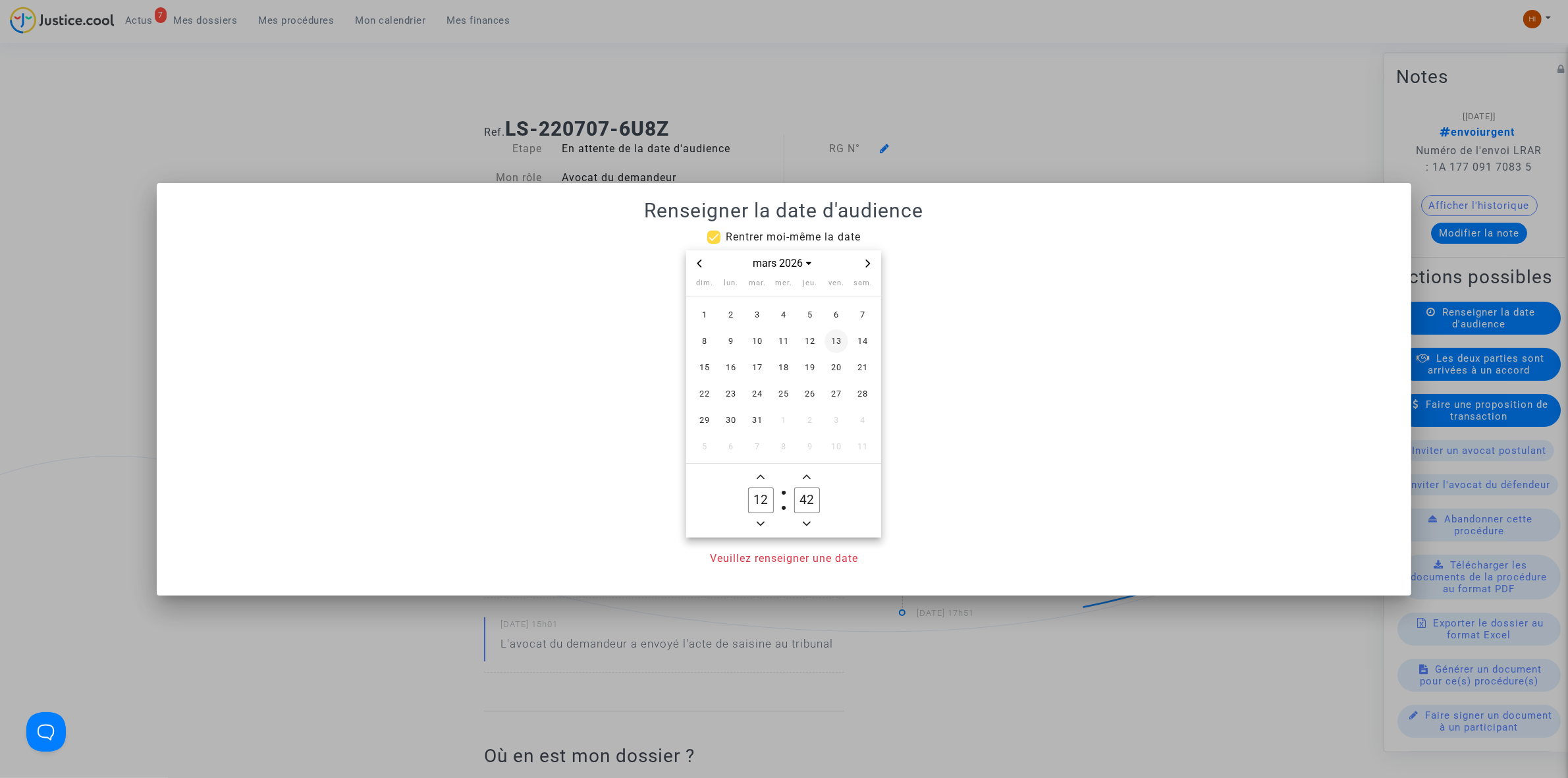
click at [832, 340] on span "13" at bounding box center [837, 341] width 24 height 24
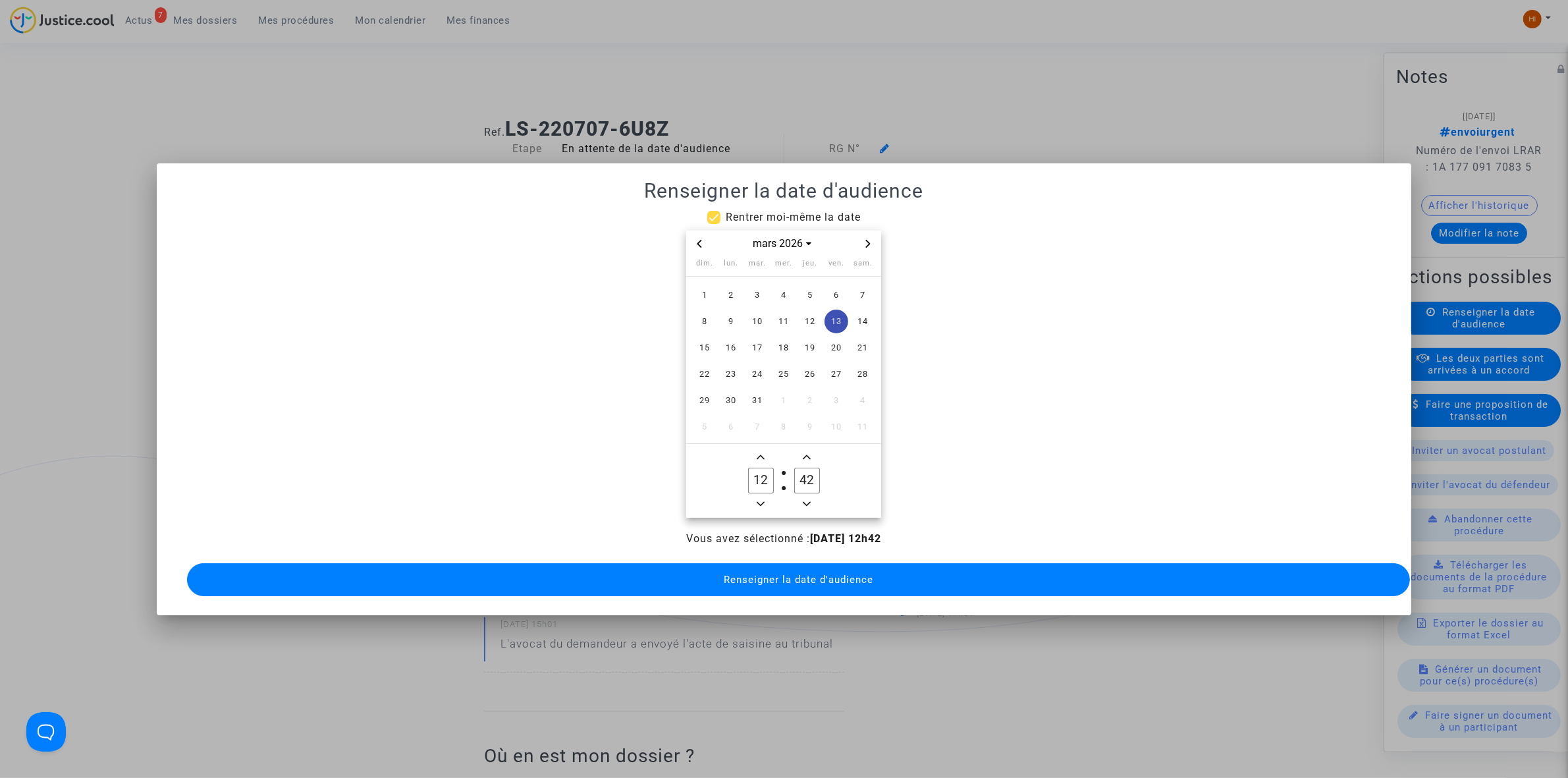
click at [761, 496] on span "Minus a hour" at bounding box center [760, 503] width 16 height 16
click at [759, 496] on span "Minus a hour" at bounding box center [760, 503] width 16 height 16
click at [759, 496] on span "Minus a hour" at bounding box center [760, 503] width 16 height 16
type input "09"
click at [797, 493] on owl-date-time-timer-box "42 Minute" at bounding box center [807, 480] width 46 height 63
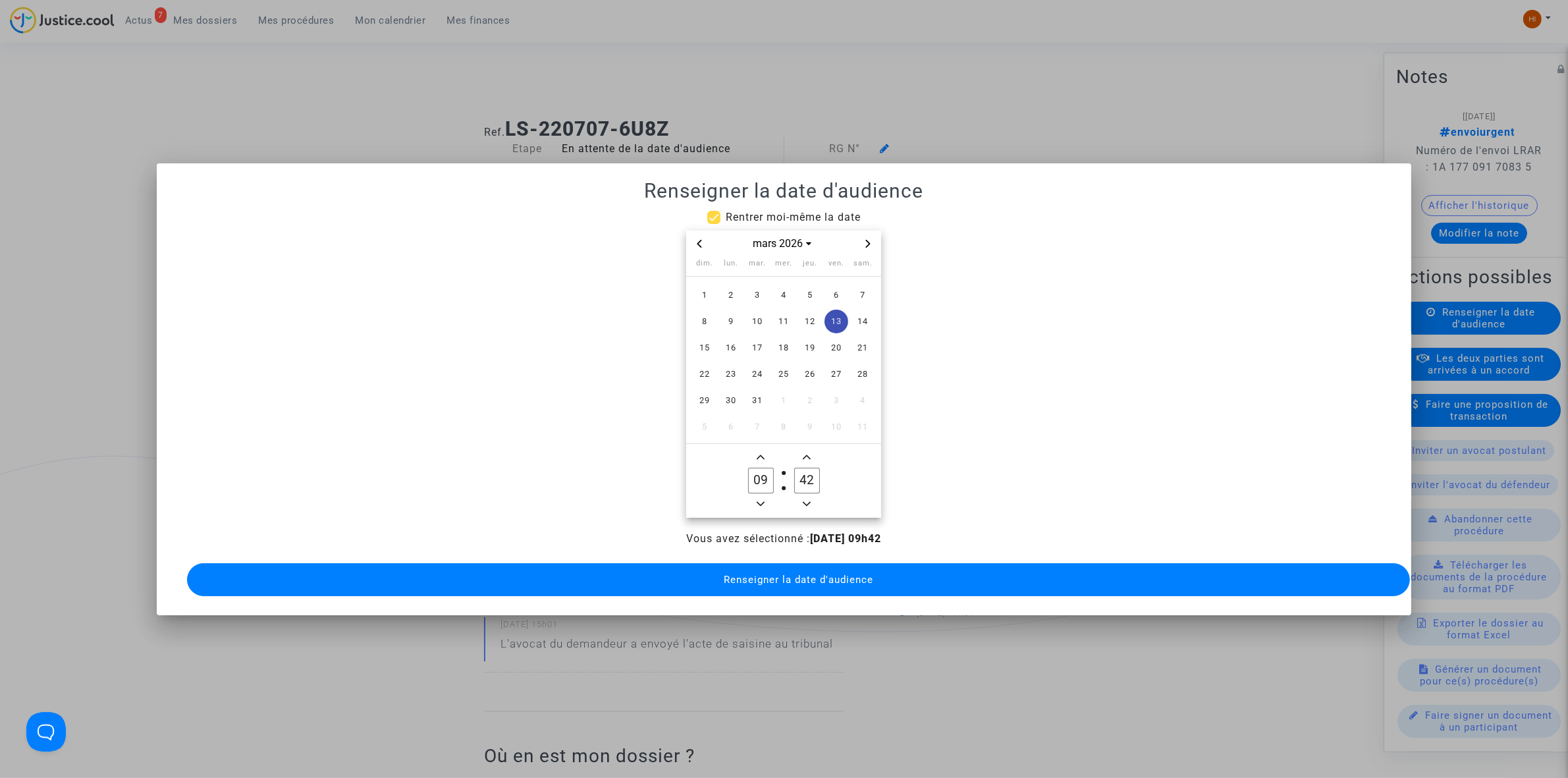
drag, startPoint x: 804, startPoint y: 471, endPoint x: 775, endPoint y: 464, distance: 29.8
click at [775, 464] on owl-date-time-timer "09 Hour 42 Minute" at bounding box center [784, 480] width 195 height 74
click at [814, 497] on span "Minus a minute" at bounding box center [806, 503] width 16 height 16
click at [812, 497] on span "Minus a minute" at bounding box center [806, 503] width 16 height 16
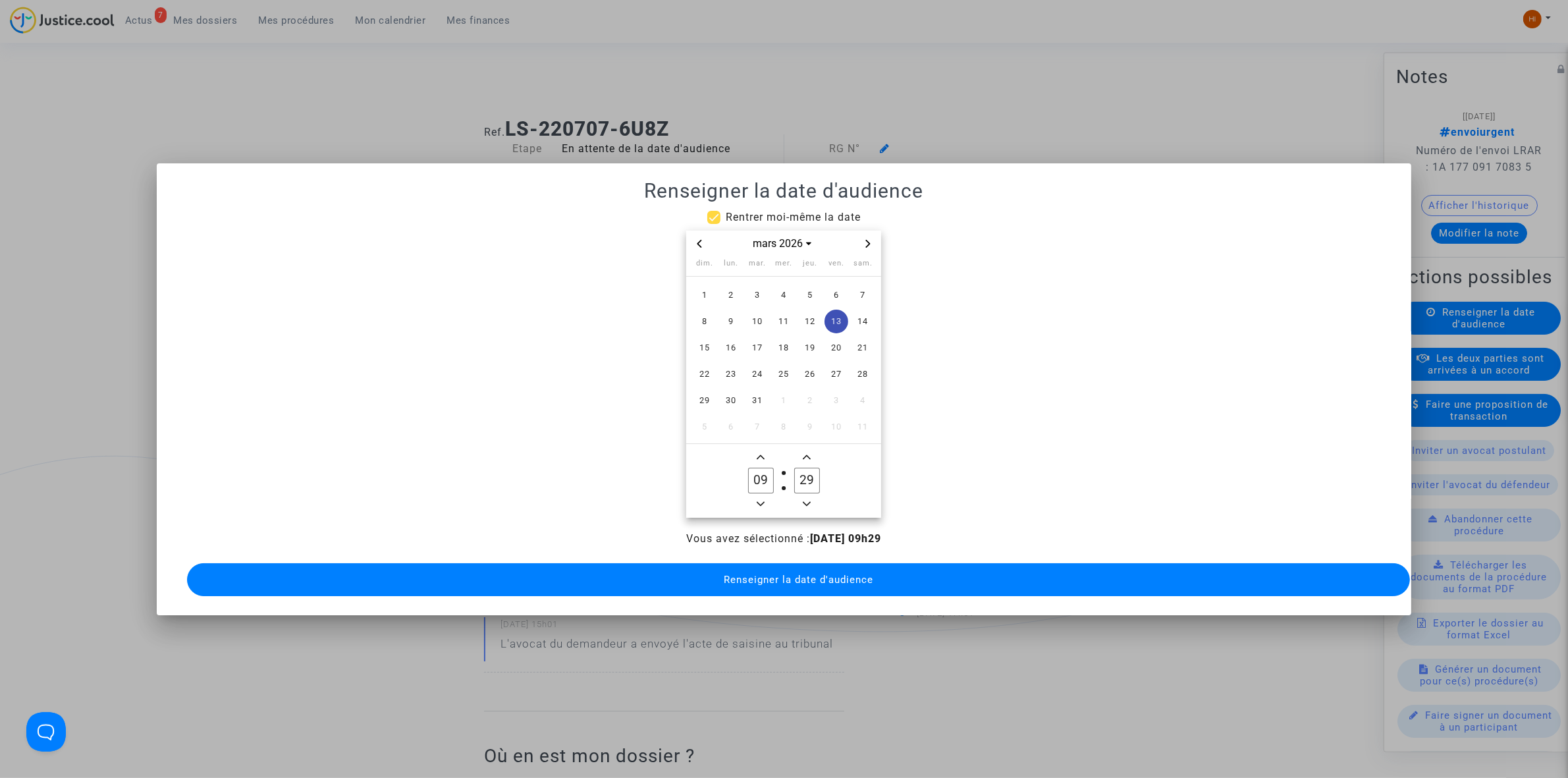
click at [809, 453] on icon "Add a minute" at bounding box center [806, 457] width 8 height 8
type input "30"
drag, startPoint x: 812, startPoint y: 575, endPoint x: 705, endPoint y: 356, distance: 243.7
click at [810, 575] on span "Renseigner la date d'audience" at bounding box center [798, 580] width 149 height 12
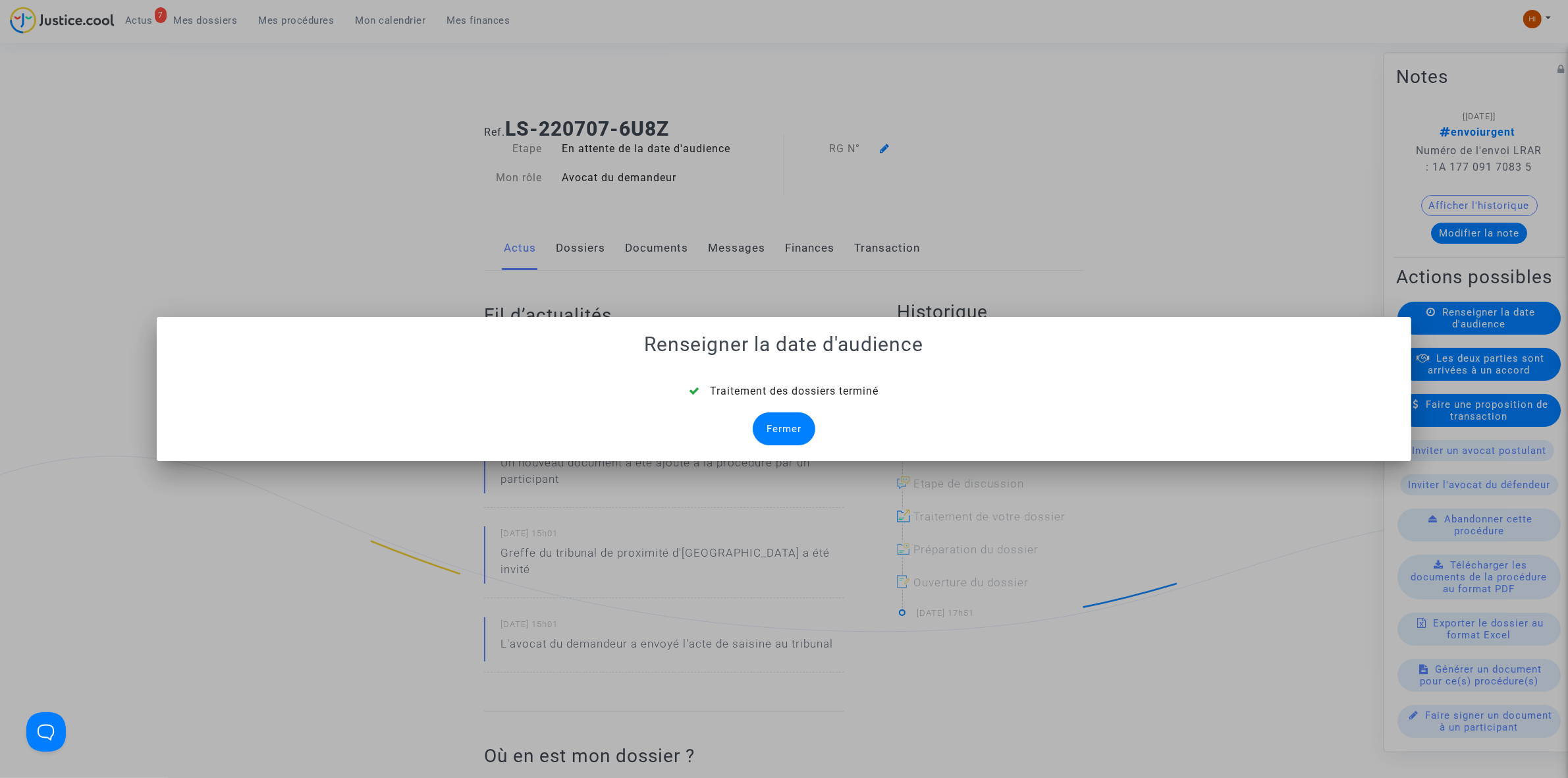
click at [791, 449] on mat-dialog-container "Renseigner la date d'audience Traitement des dossiers terminé Fermer" at bounding box center [784, 389] width 1254 height 144
click at [807, 436] on div "Fermer" at bounding box center [784, 429] width 62 height 33
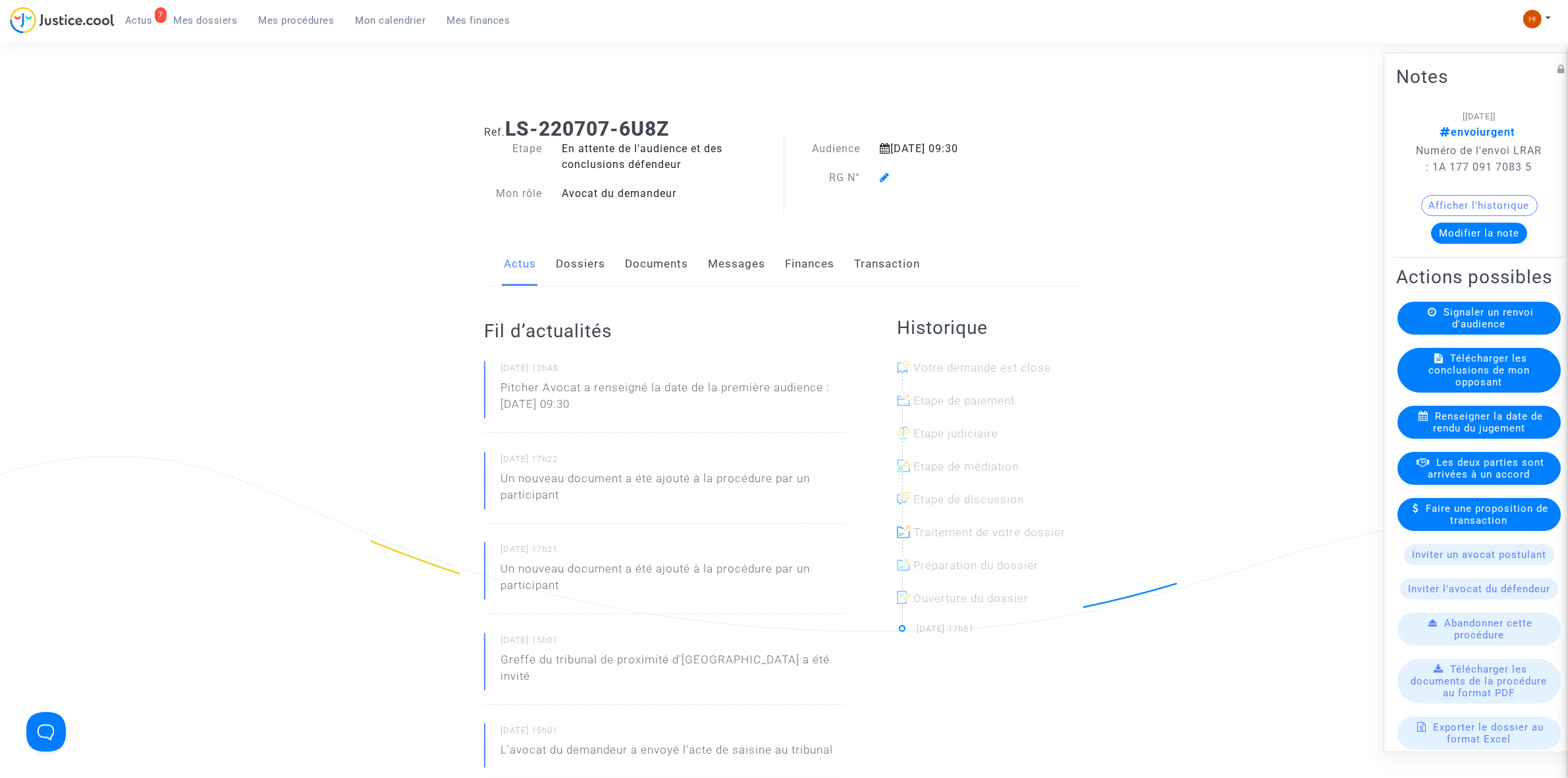
click at [884, 180] on icon at bounding box center [884, 177] width 10 height 10
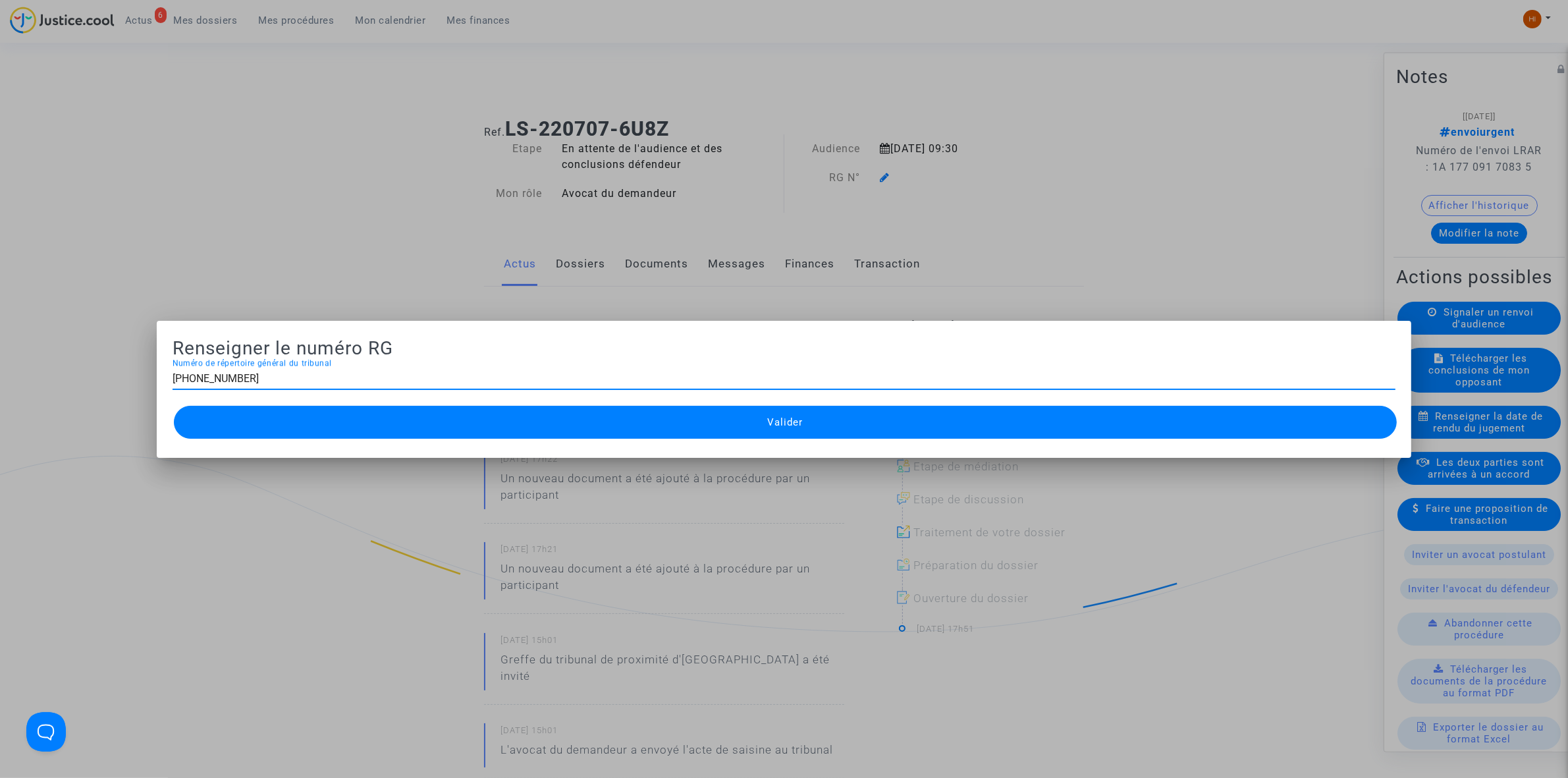
type input "11-22-002570"
click at [646, 425] on button "Valider" at bounding box center [785, 422] width 1223 height 33
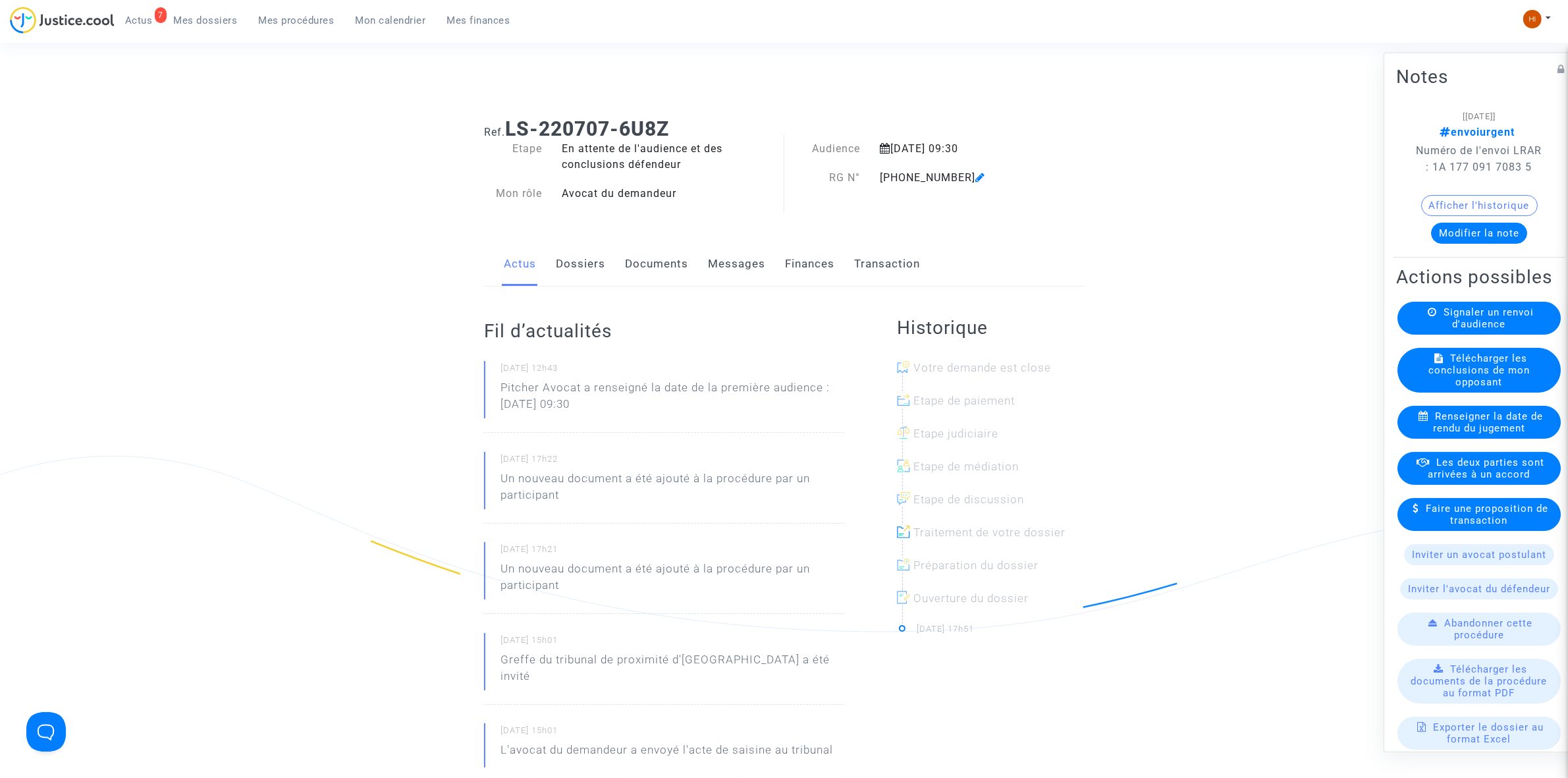
click at [673, 254] on link "Documents" at bounding box center [656, 264] width 63 height 43
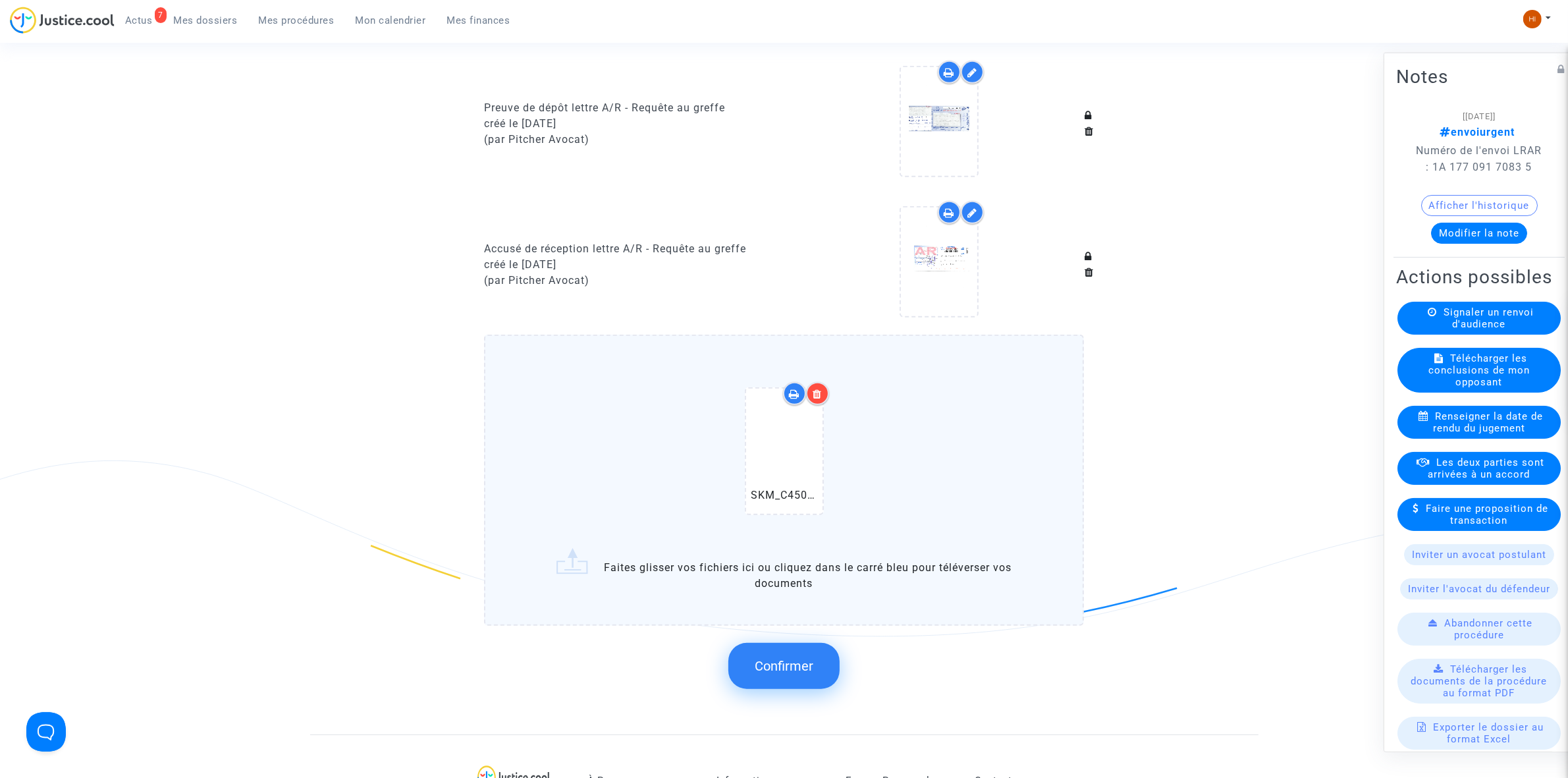
scroll to position [1070, 0]
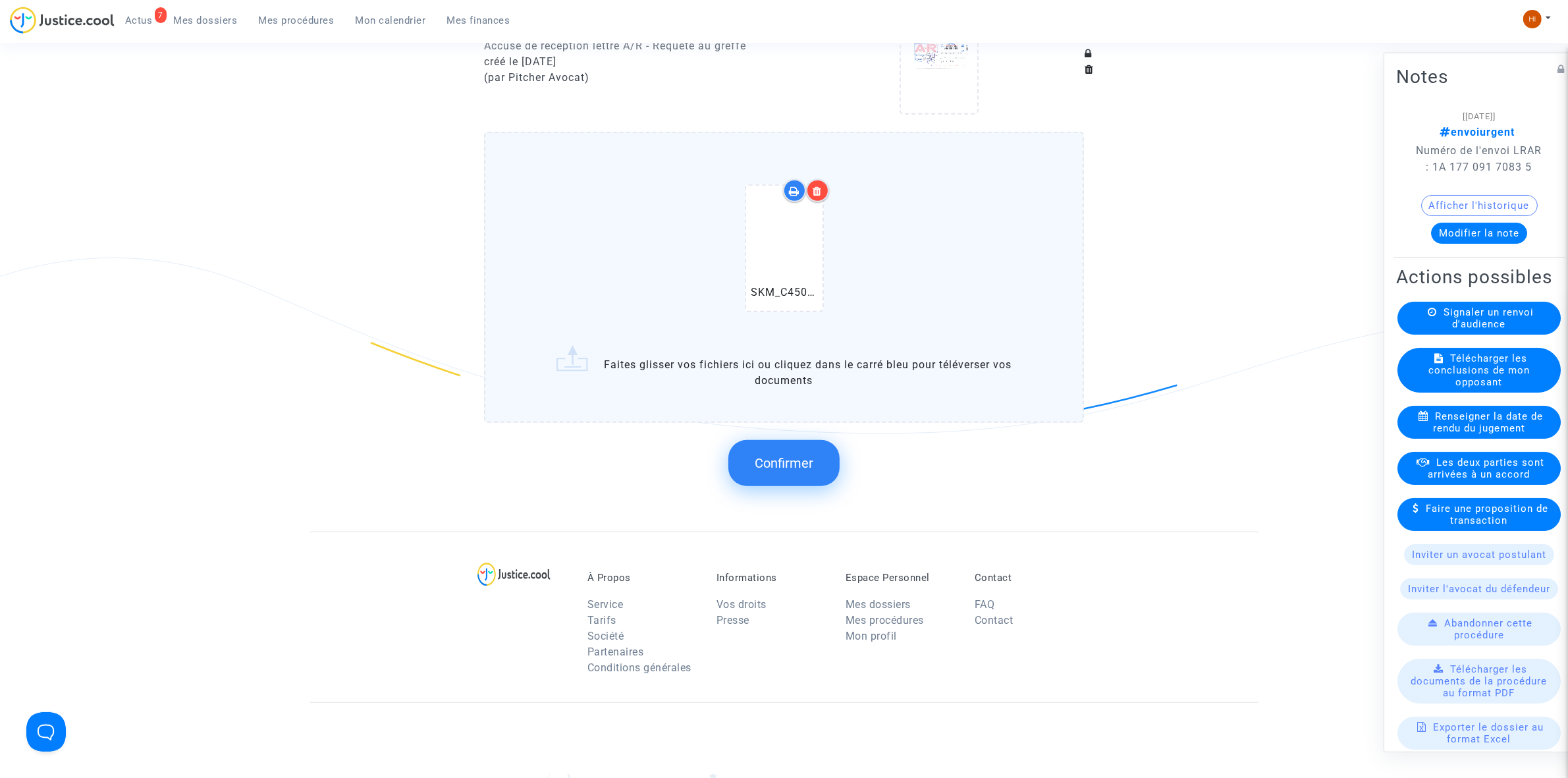
click at [765, 458] on span "Confirmer" at bounding box center [784, 462] width 59 height 16
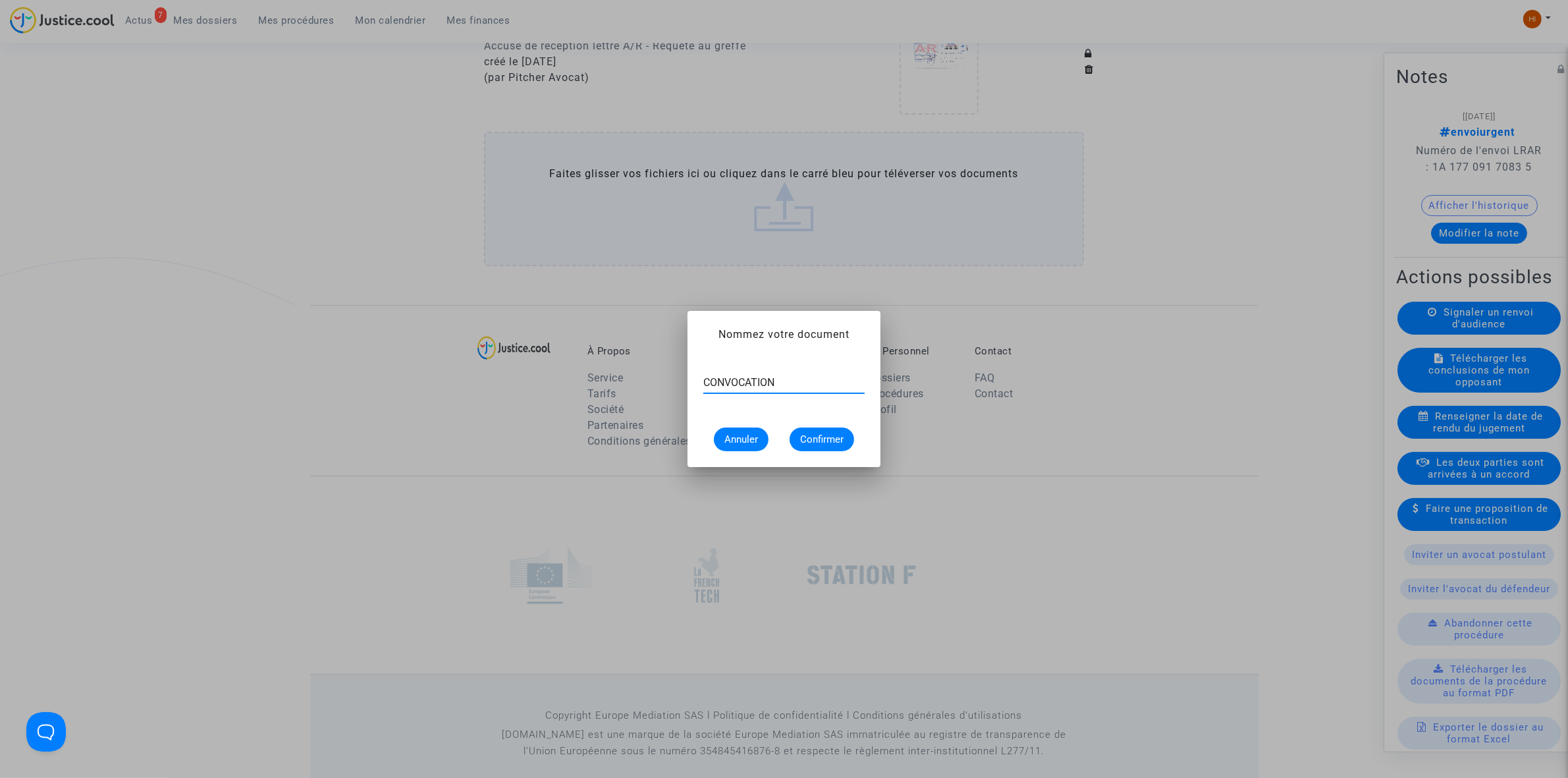
type input "CONVOCATION"
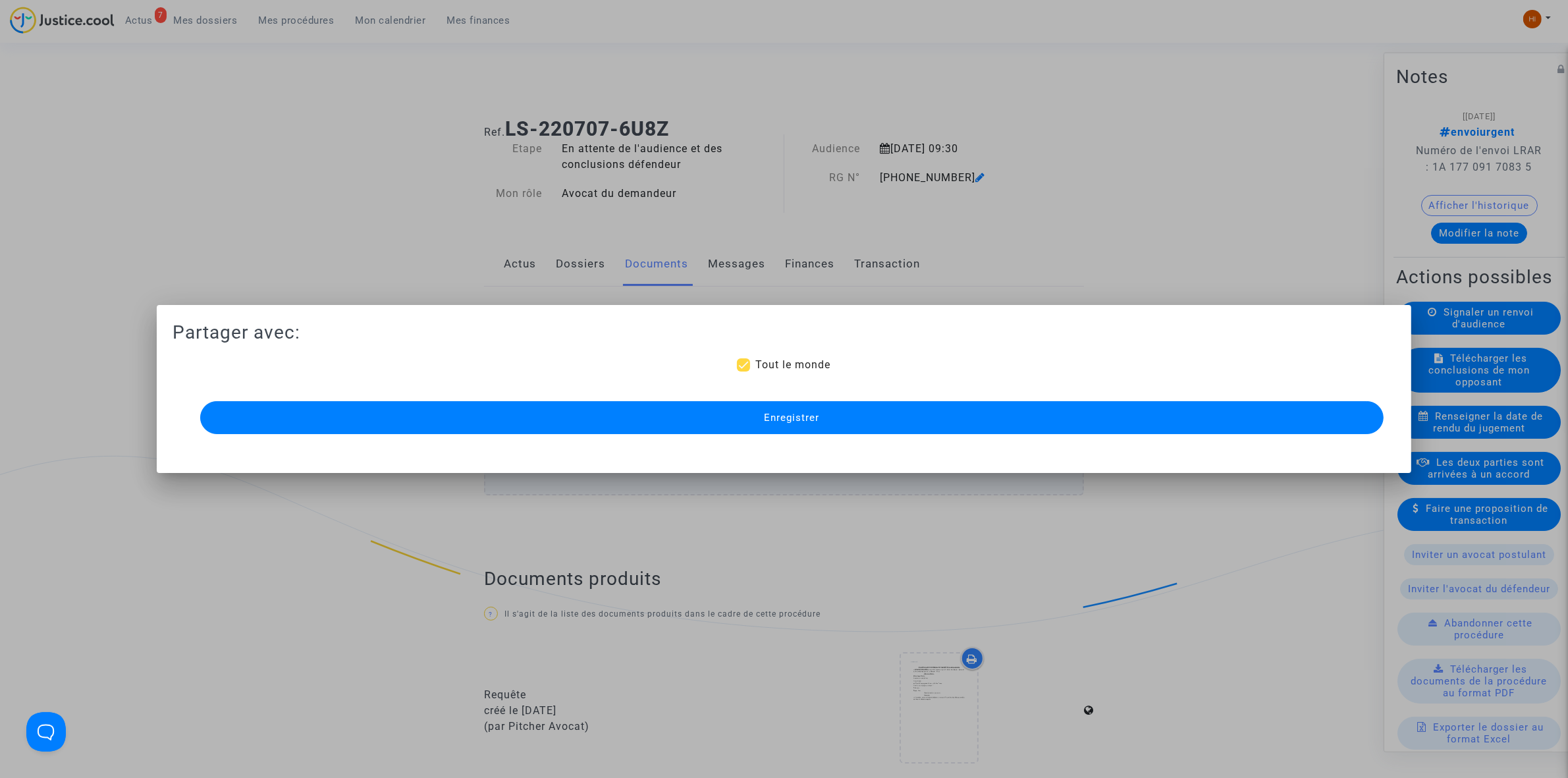
scroll to position [1070, 0]
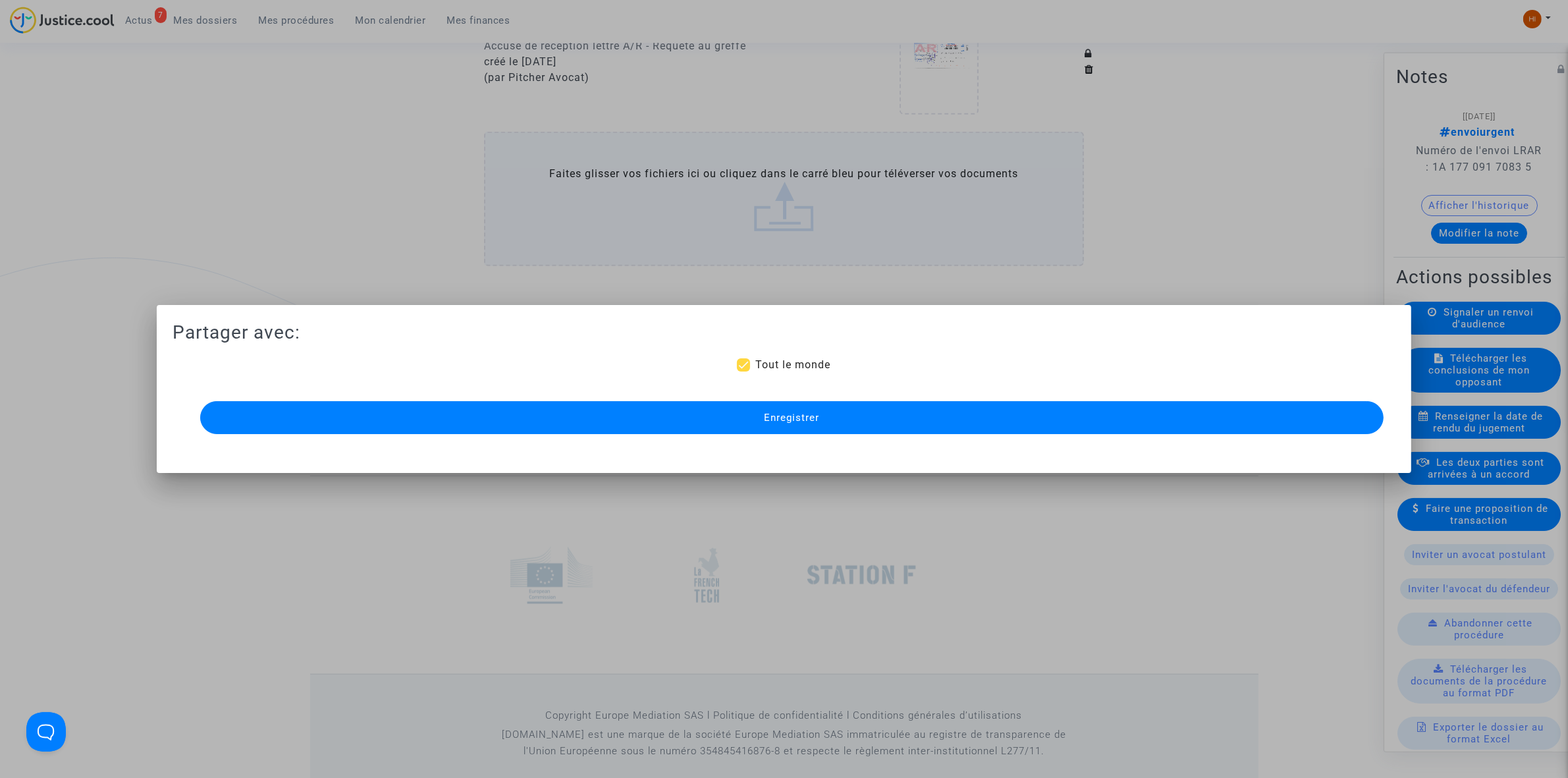
click at [696, 412] on button "Enregistrer" at bounding box center [791, 418] width 1184 height 33
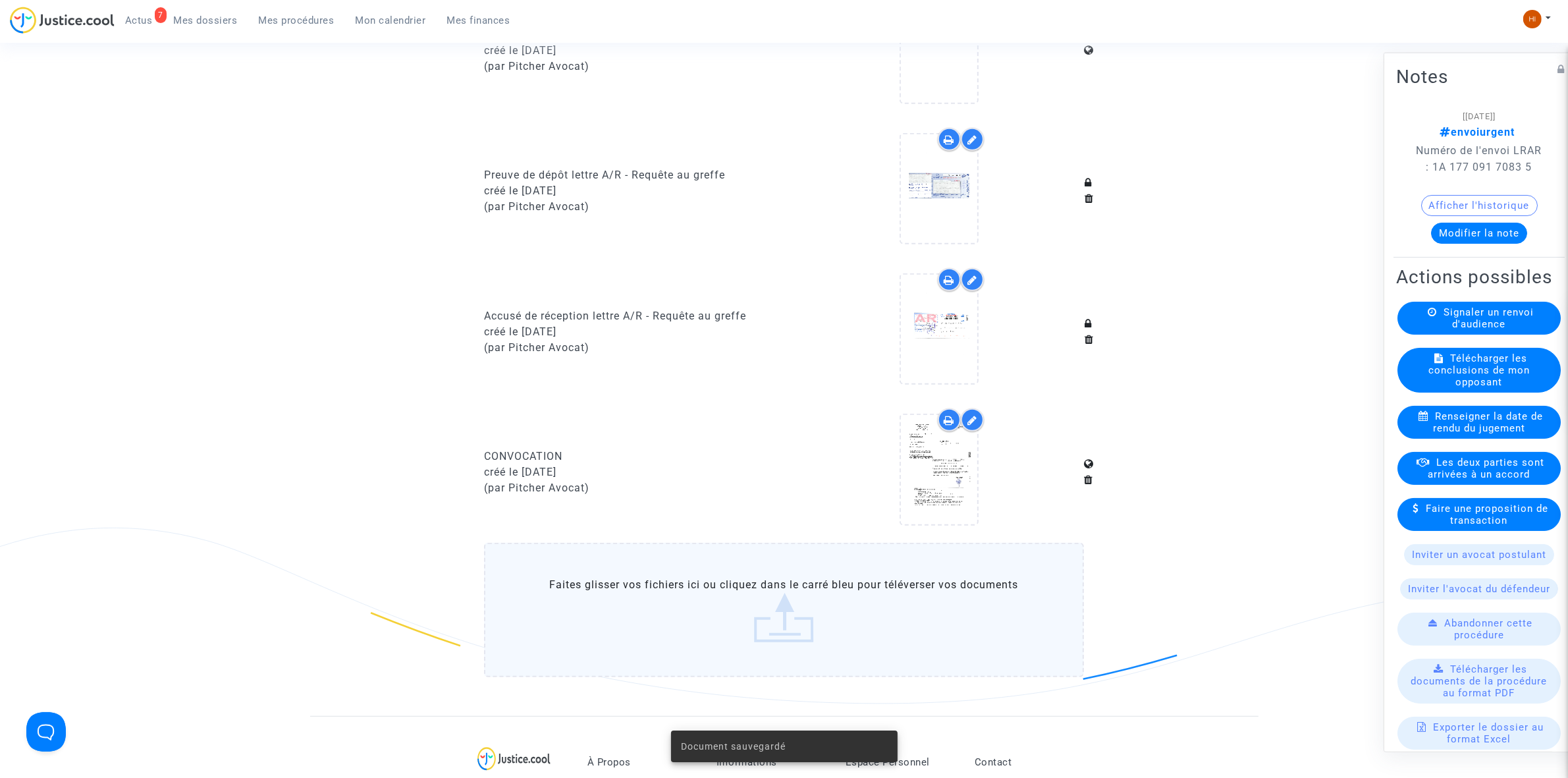
scroll to position [741, 0]
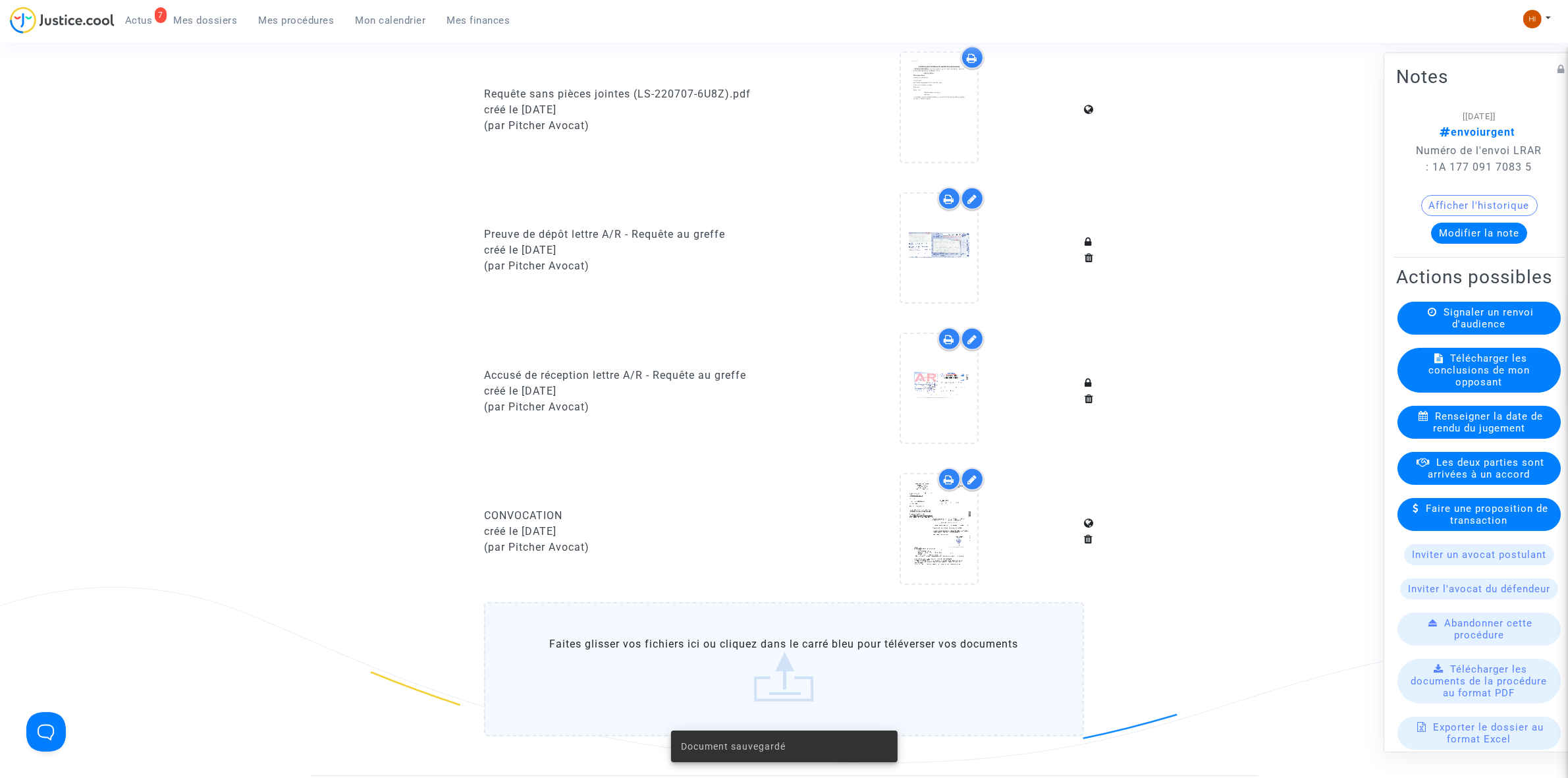
click at [328, 21] on span "Mes procédures" at bounding box center [297, 20] width 76 height 12
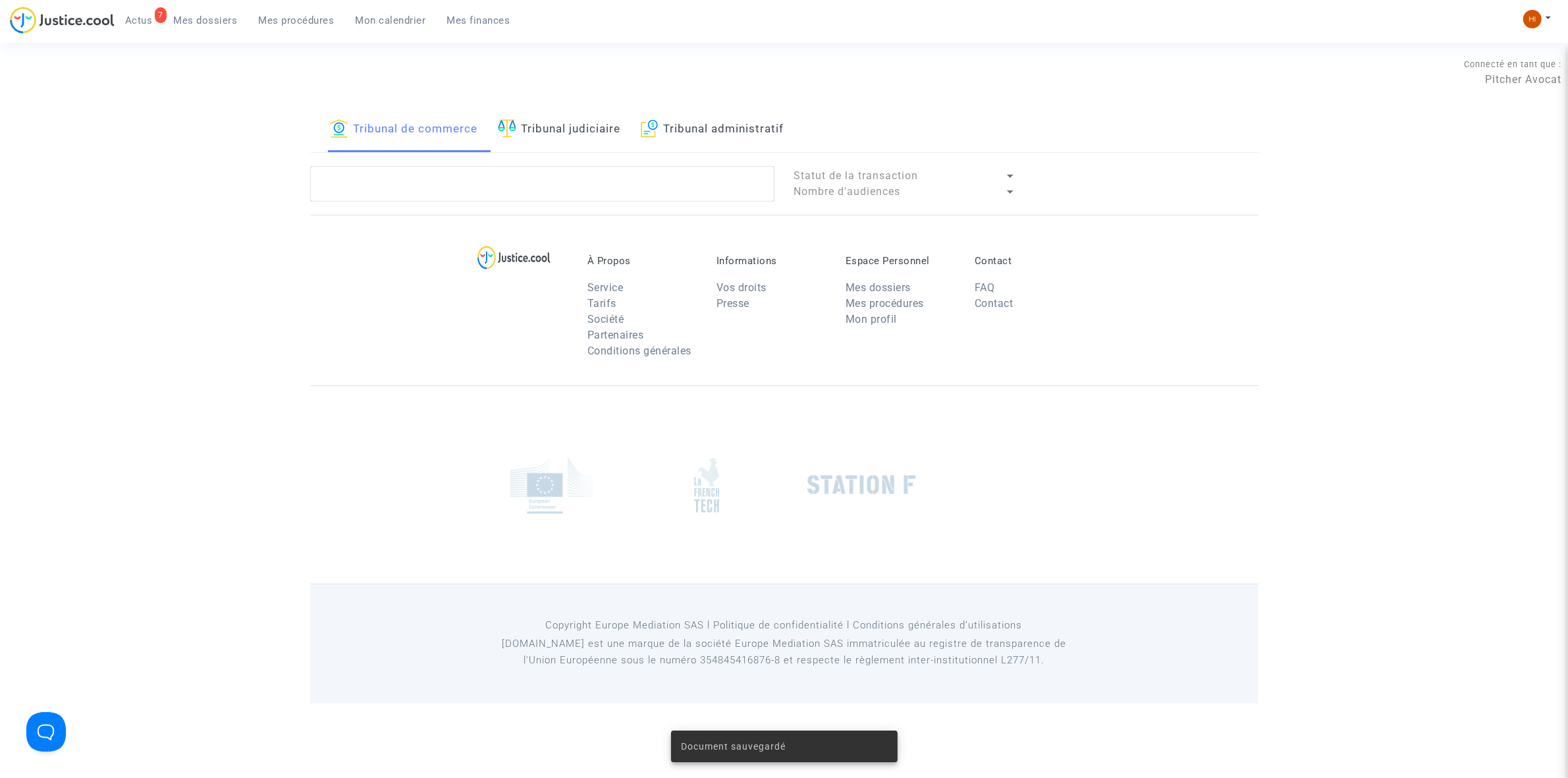
click at [542, 119] on link "Tribunal judiciaire" at bounding box center [560, 129] width 123 height 45
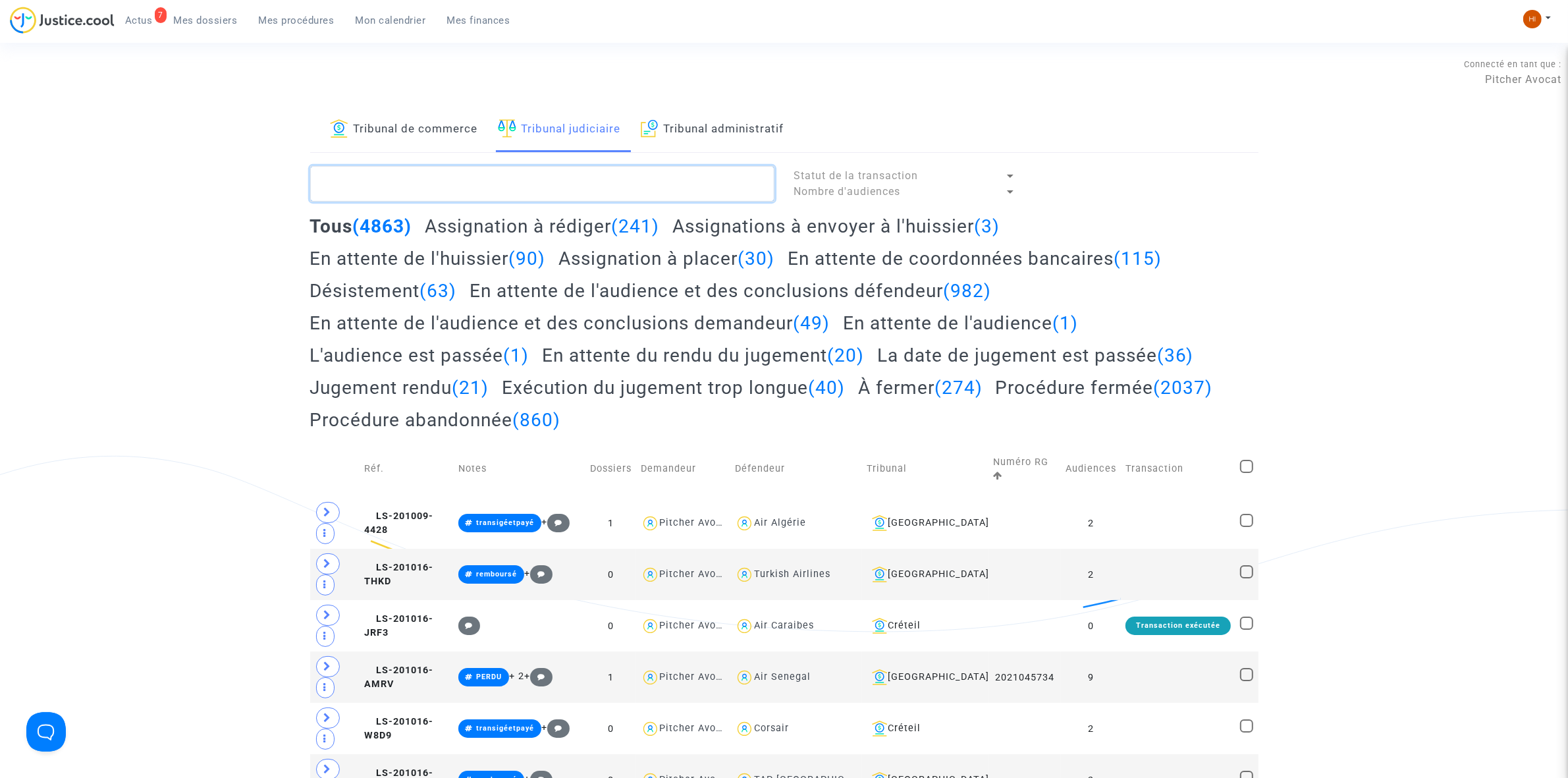
click at [545, 176] on textarea at bounding box center [542, 184] width 464 height 36
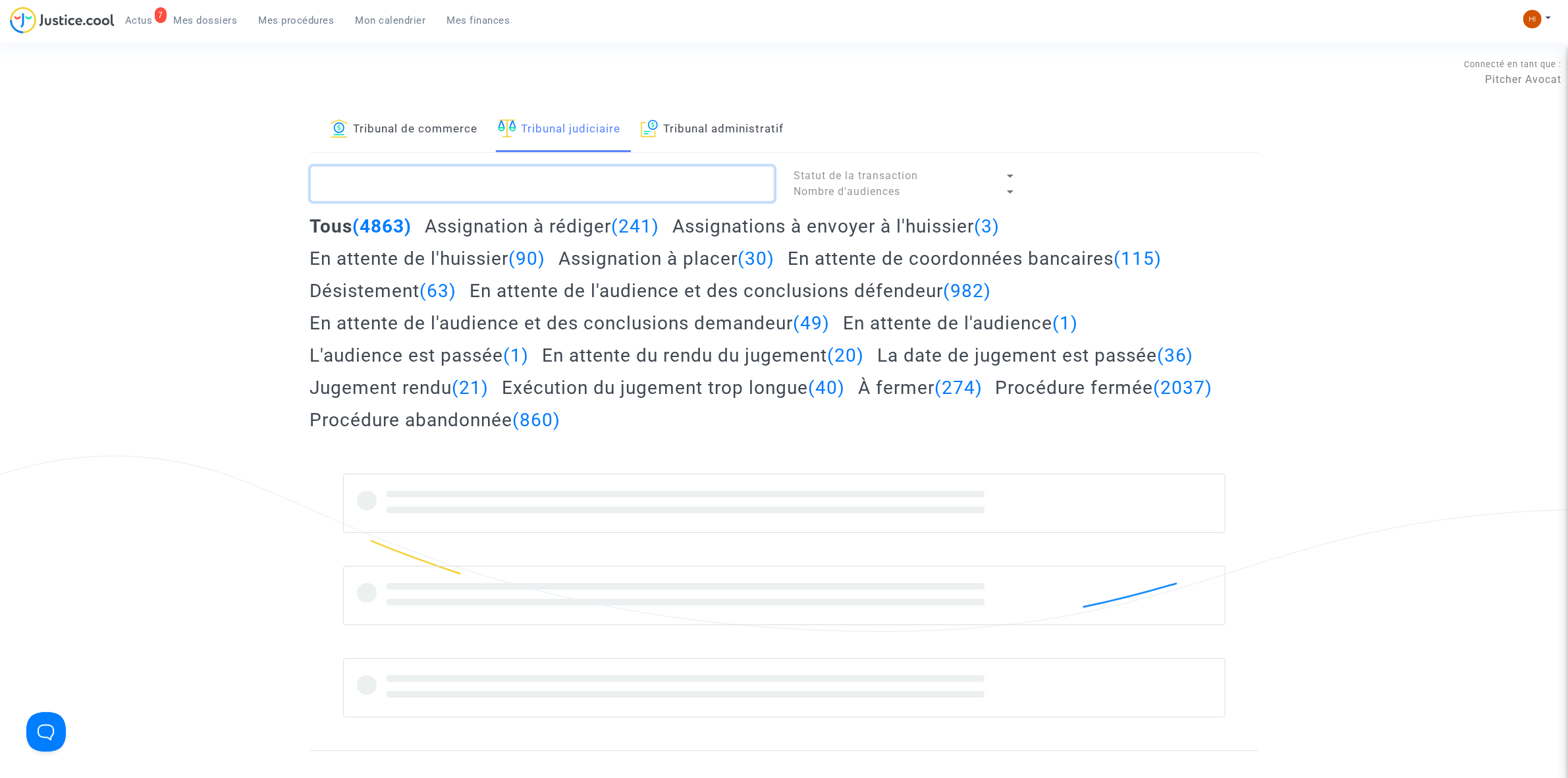
paste textarea "11-22-002570"
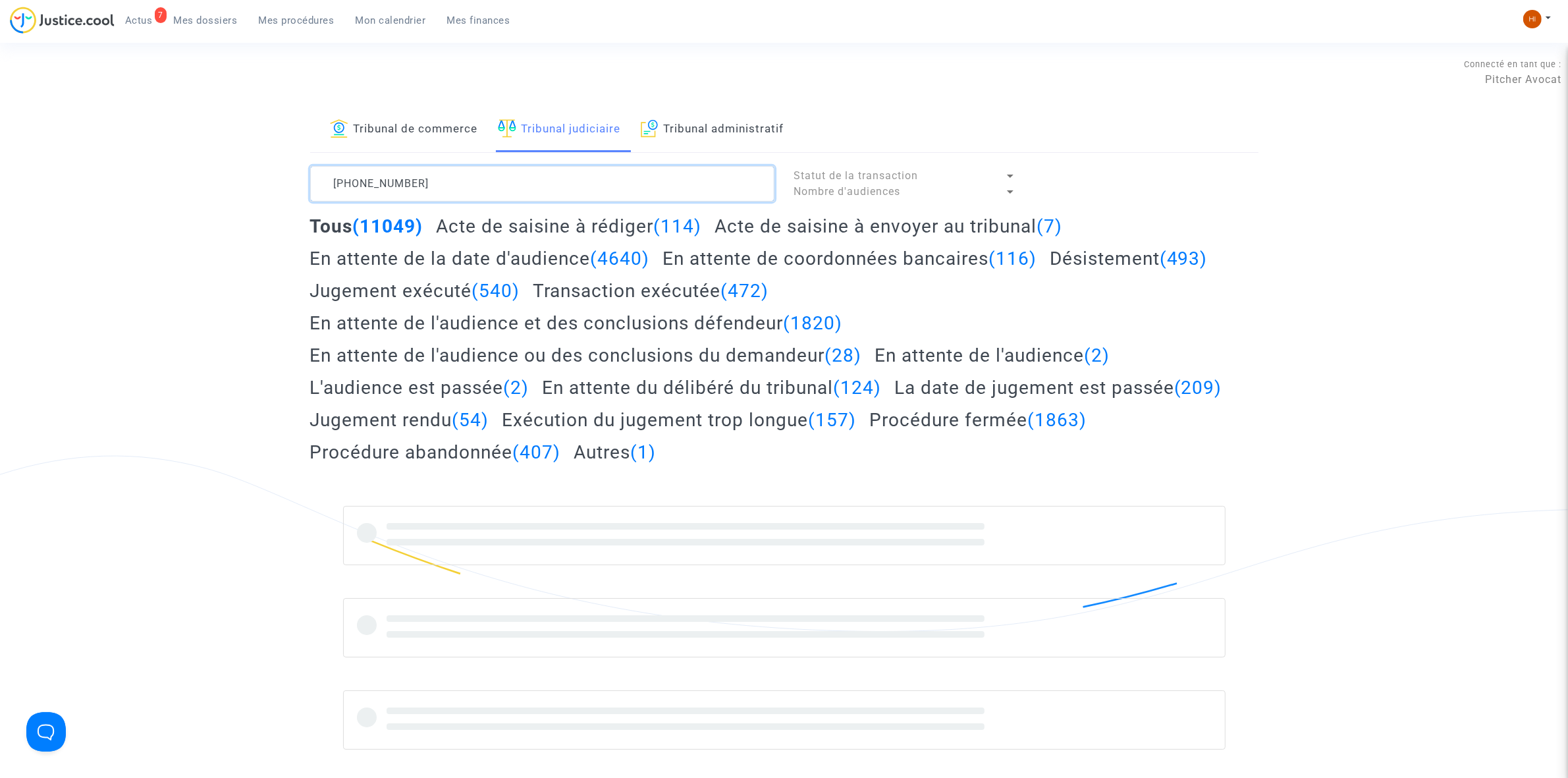
click at [544, 177] on textarea at bounding box center [542, 184] width 464 height 36
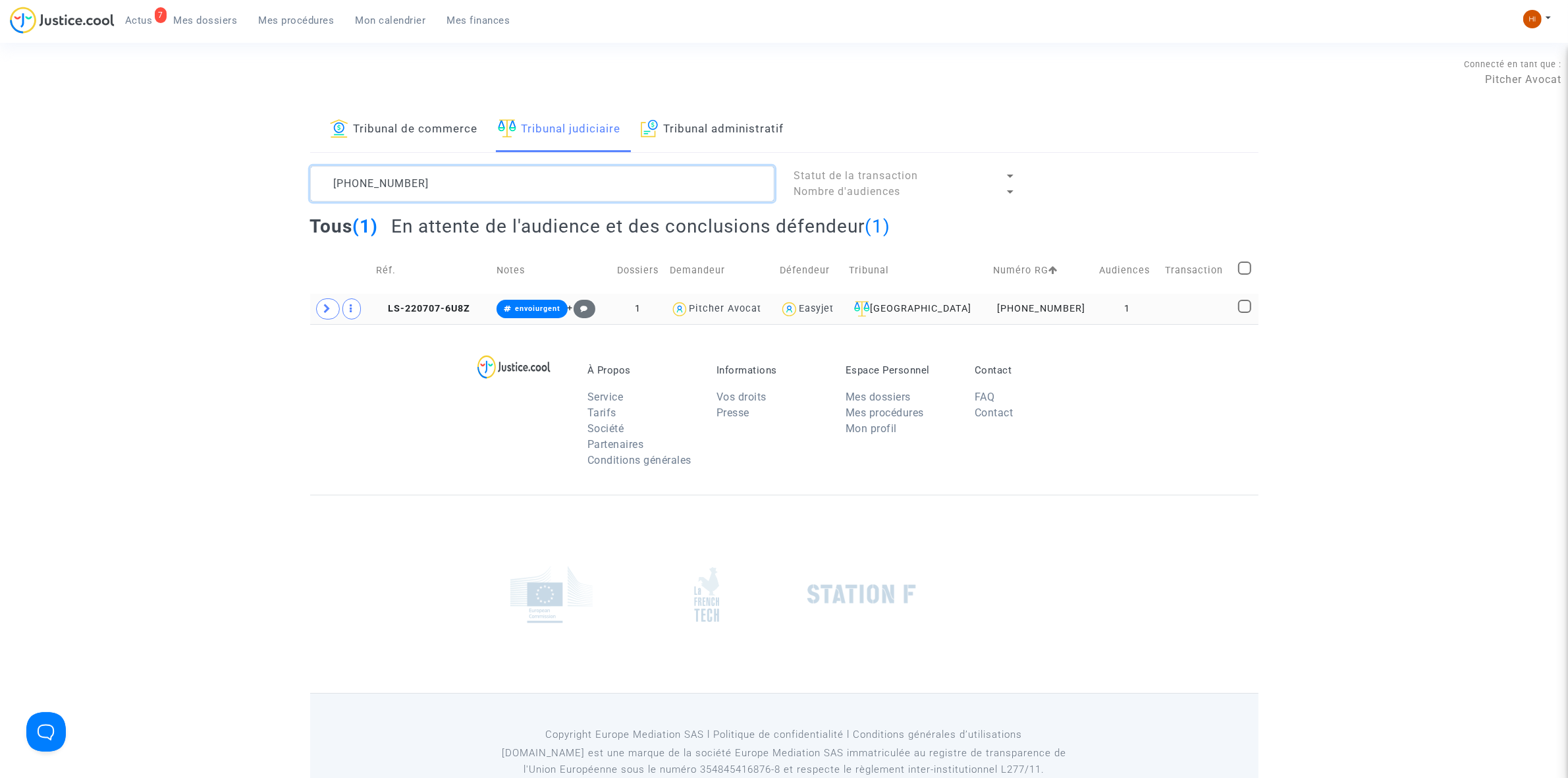
type textarea "11-22-002570"
click at [413, 300] on td "LS-220707-6U8Z" at bounding box center [431, 308] width 120 height 30
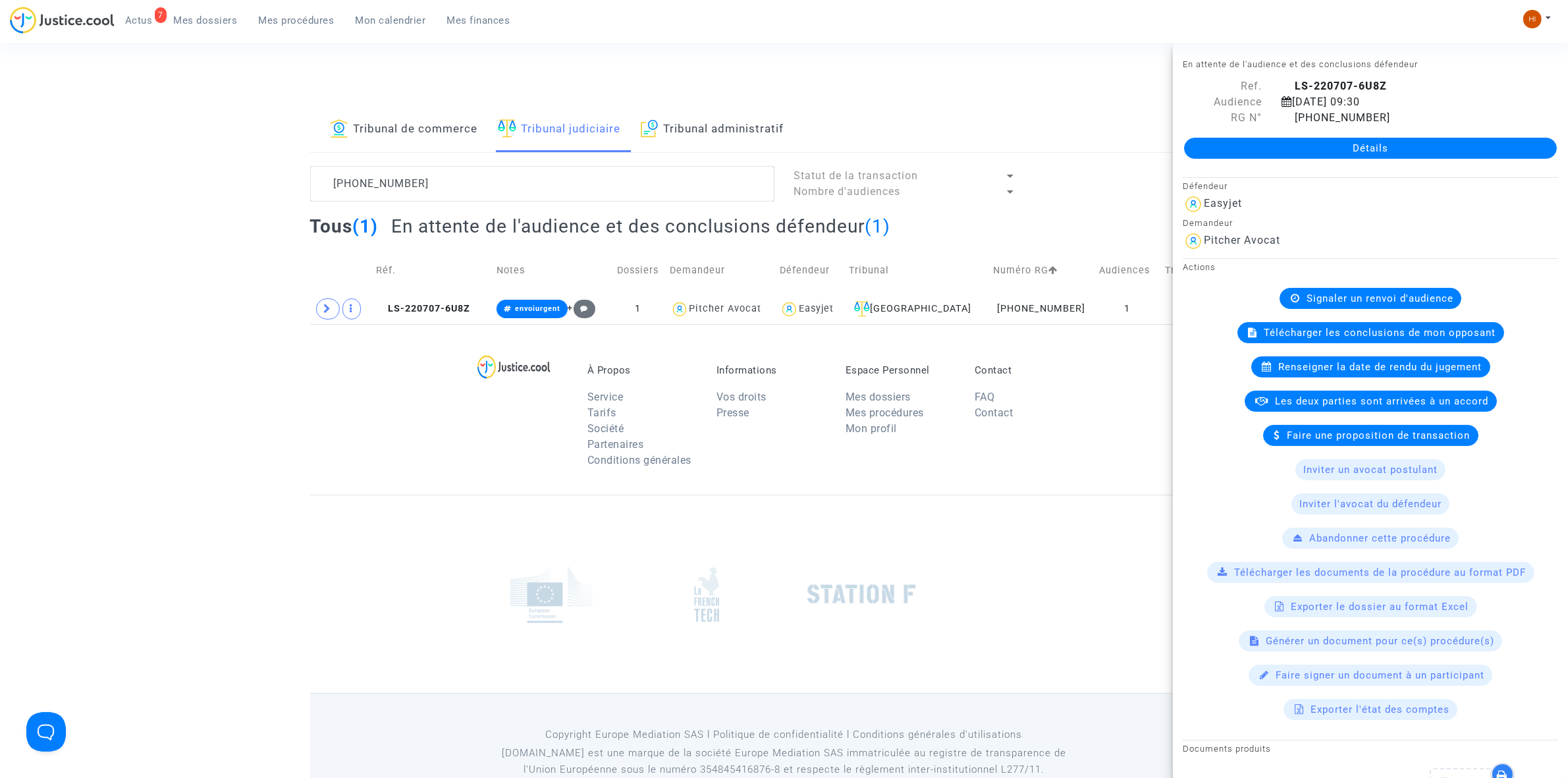
click at [1300, 148] on link "Détails" at bounding box center [1371, 148] width 373 height 21
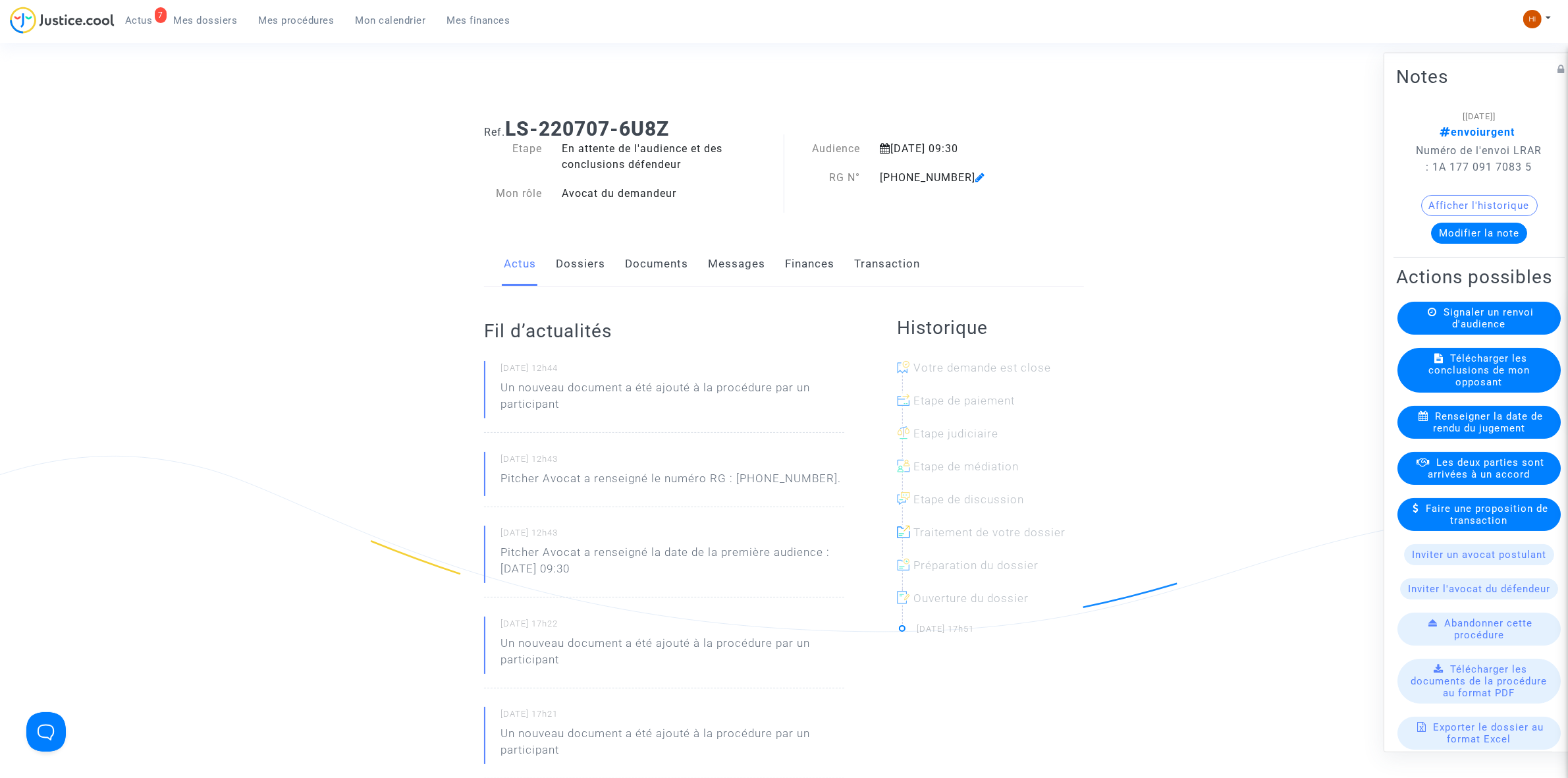
click at [658, 271] on link "Documents" at bounding box center [656, 264] width 63 height 43
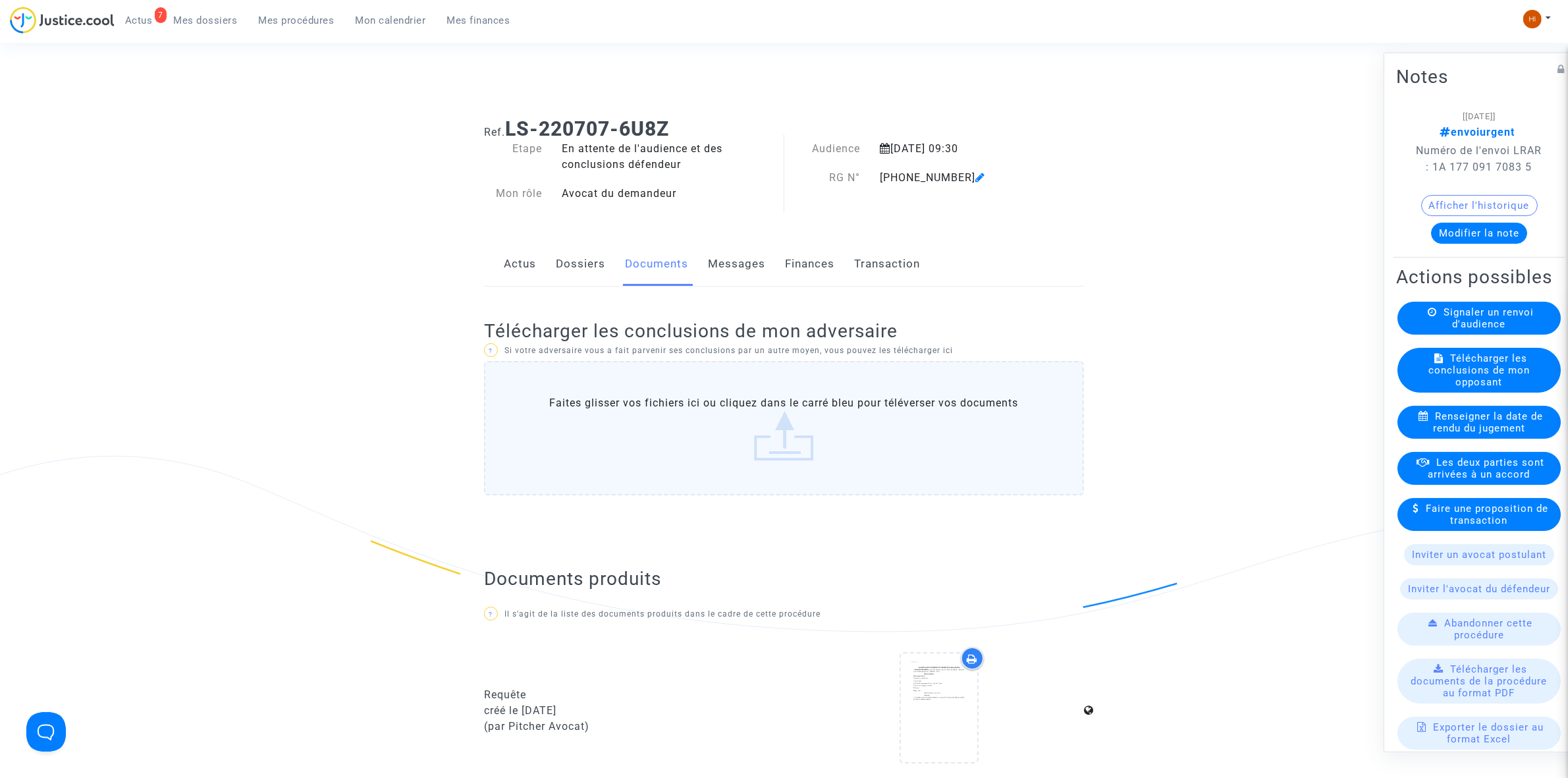
drag, startPoint x: 878, startPoint y: 183, endPoint x: 953, endPoint y: 182, distance: 75.0
click at [953, 182] on div "11-22-002570" at bounding box center [956, 178] width 172 height 16
copy div "11-22-002570"
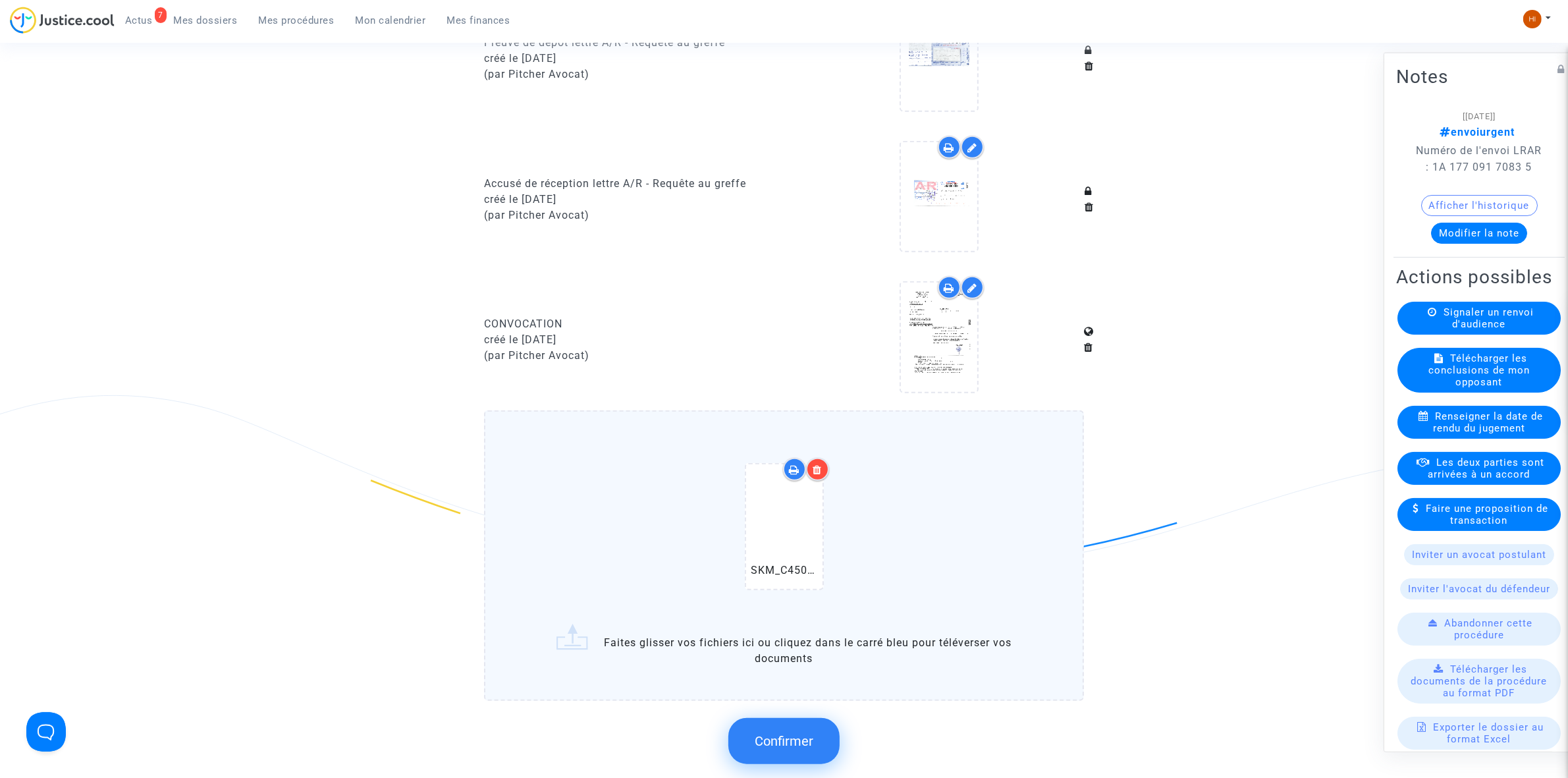
scroll to position [1153, 0]
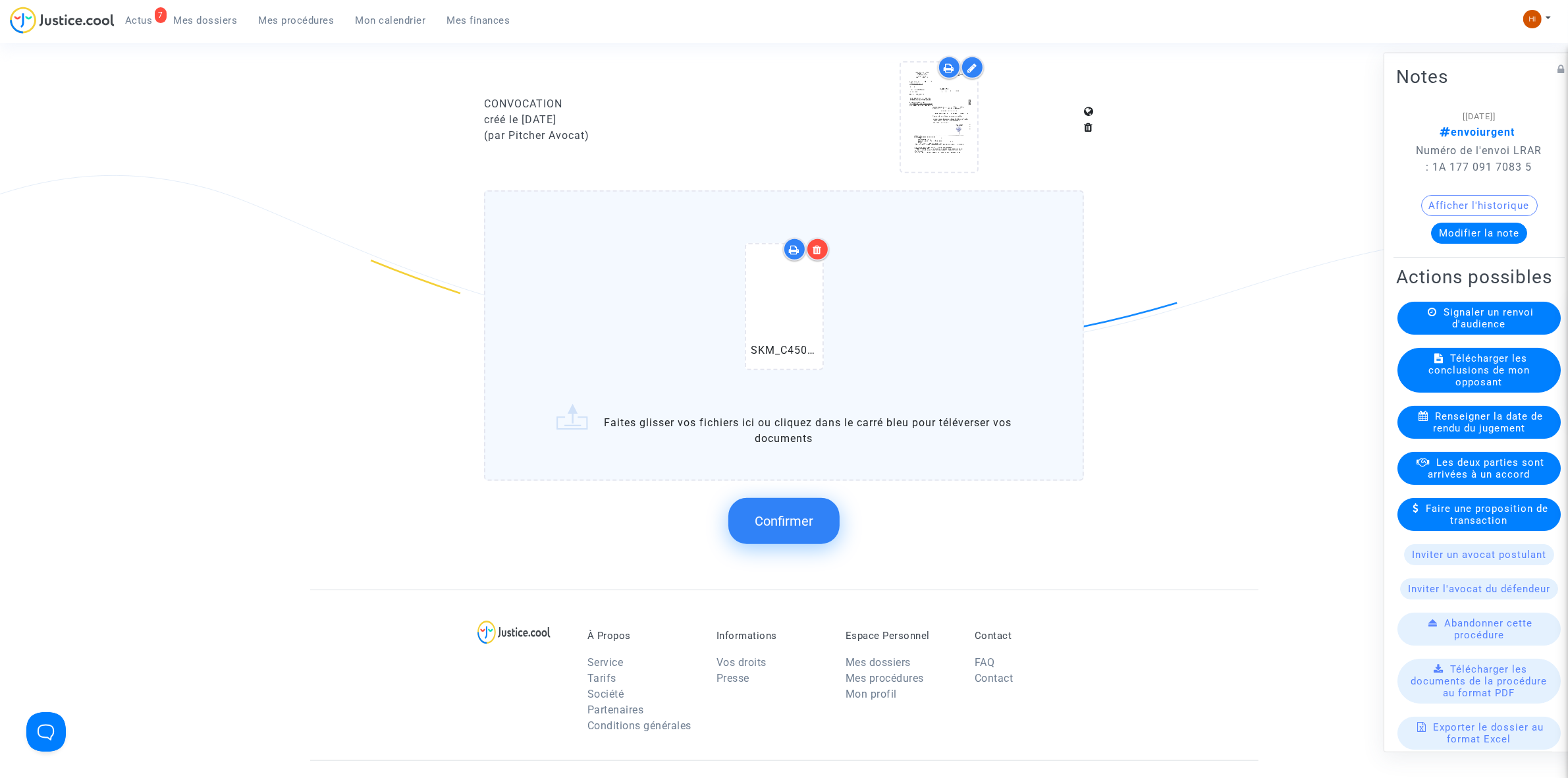
click at [822, 509] on button "Confirmer" at bounding box center [784, 521] width 111 height 46
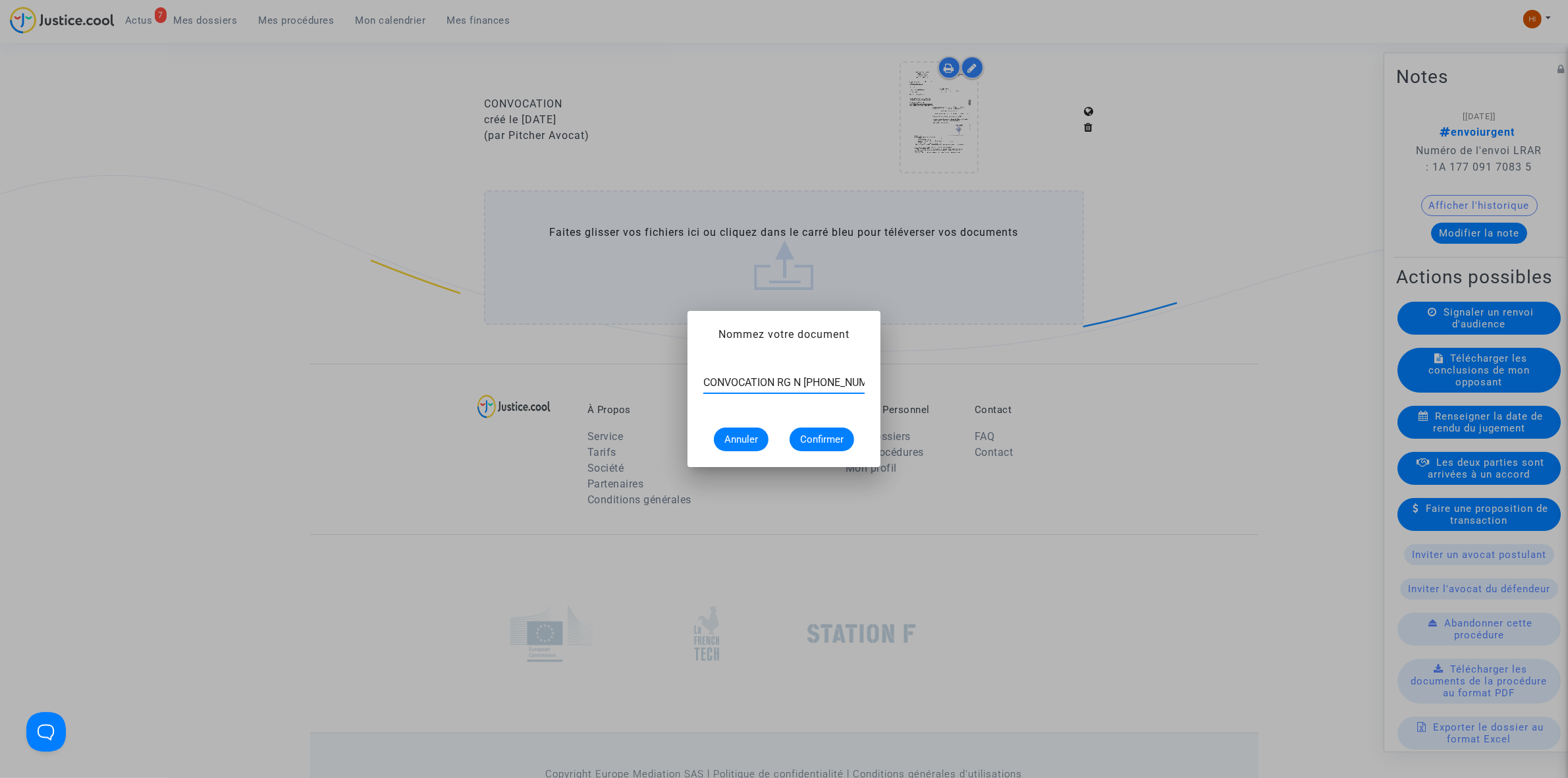
scroll to position [0, 4]
type input "CONVOCATION RG N 11-22-002569"
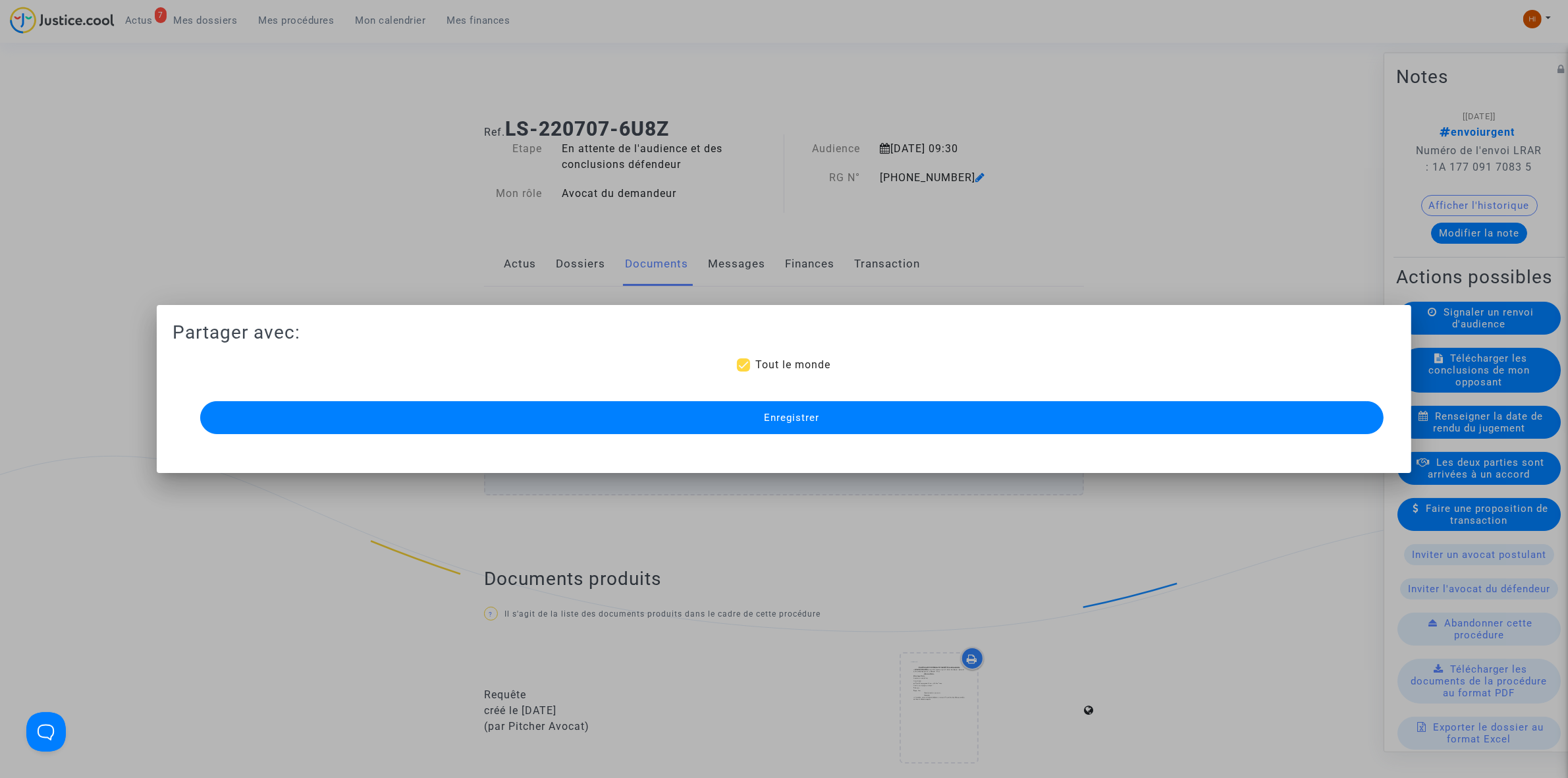
scroll to position [1153, 0]
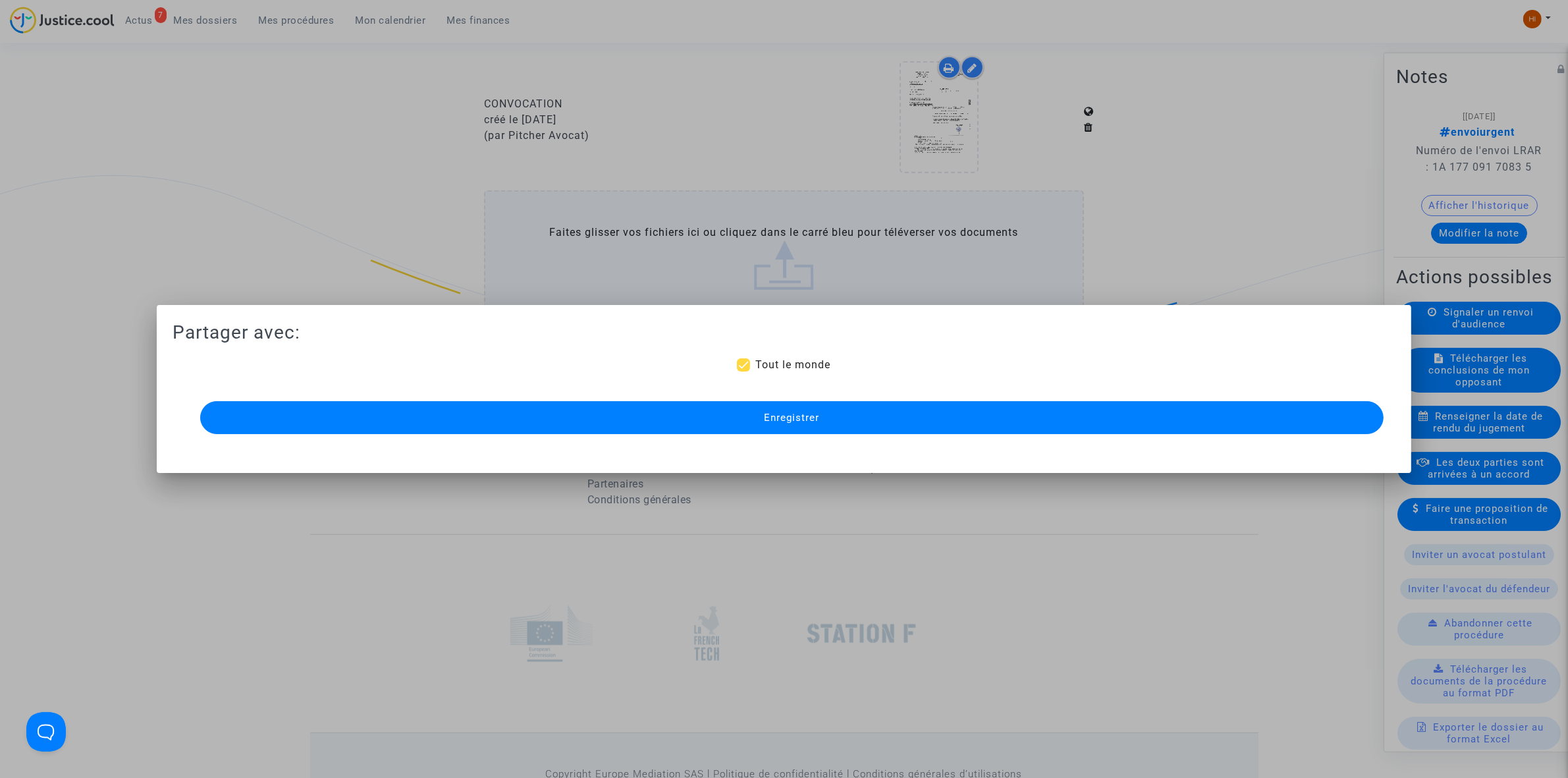
click at [993, 418] on button "Enregistrer" at bounding box center [791, 418] width 1184 height 33
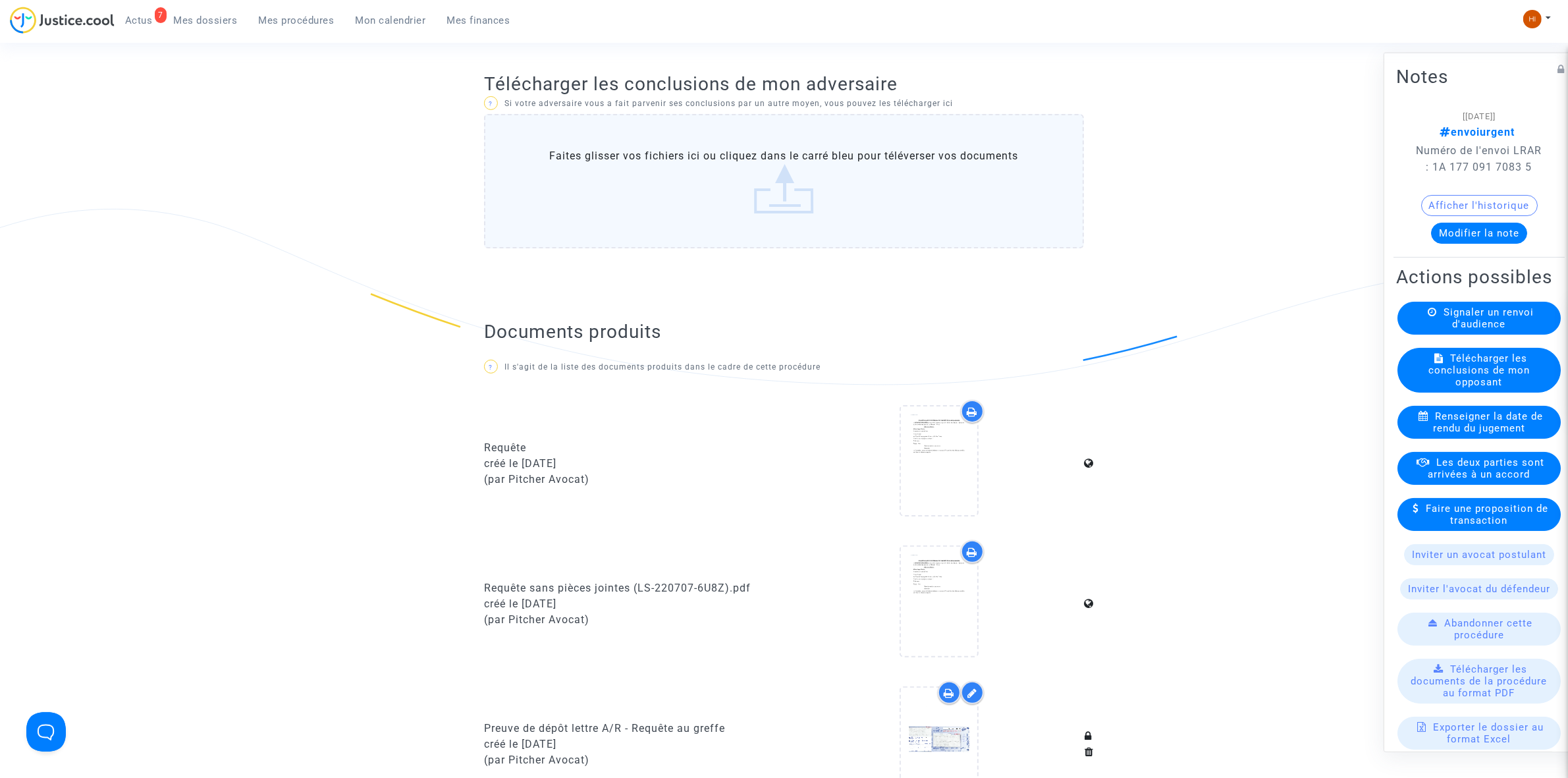
scroll to position [0, 0]
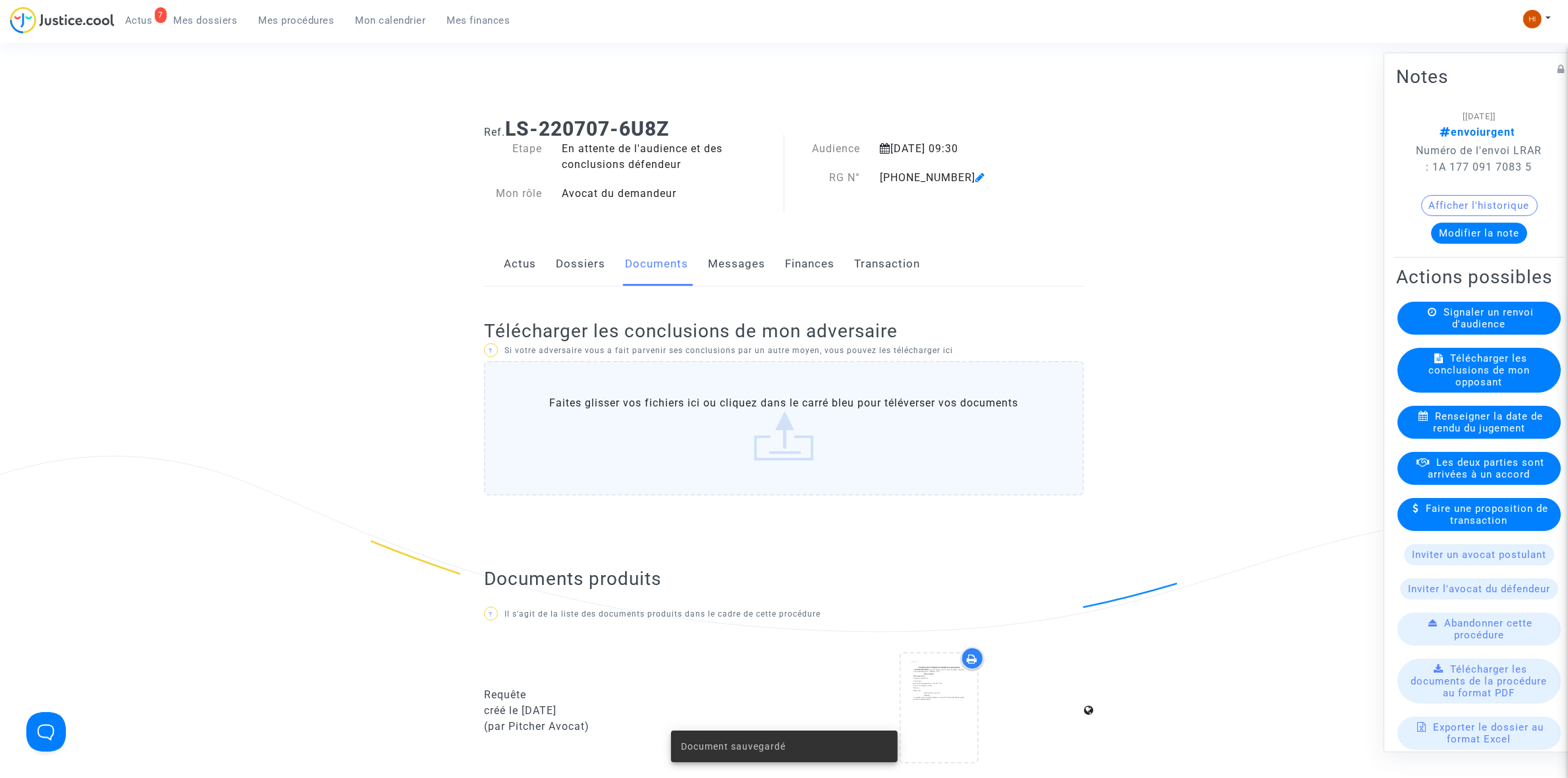
click at [1451, 243] on button "Modifier la note" at bounding box center [1479, 233] width 96 height 21
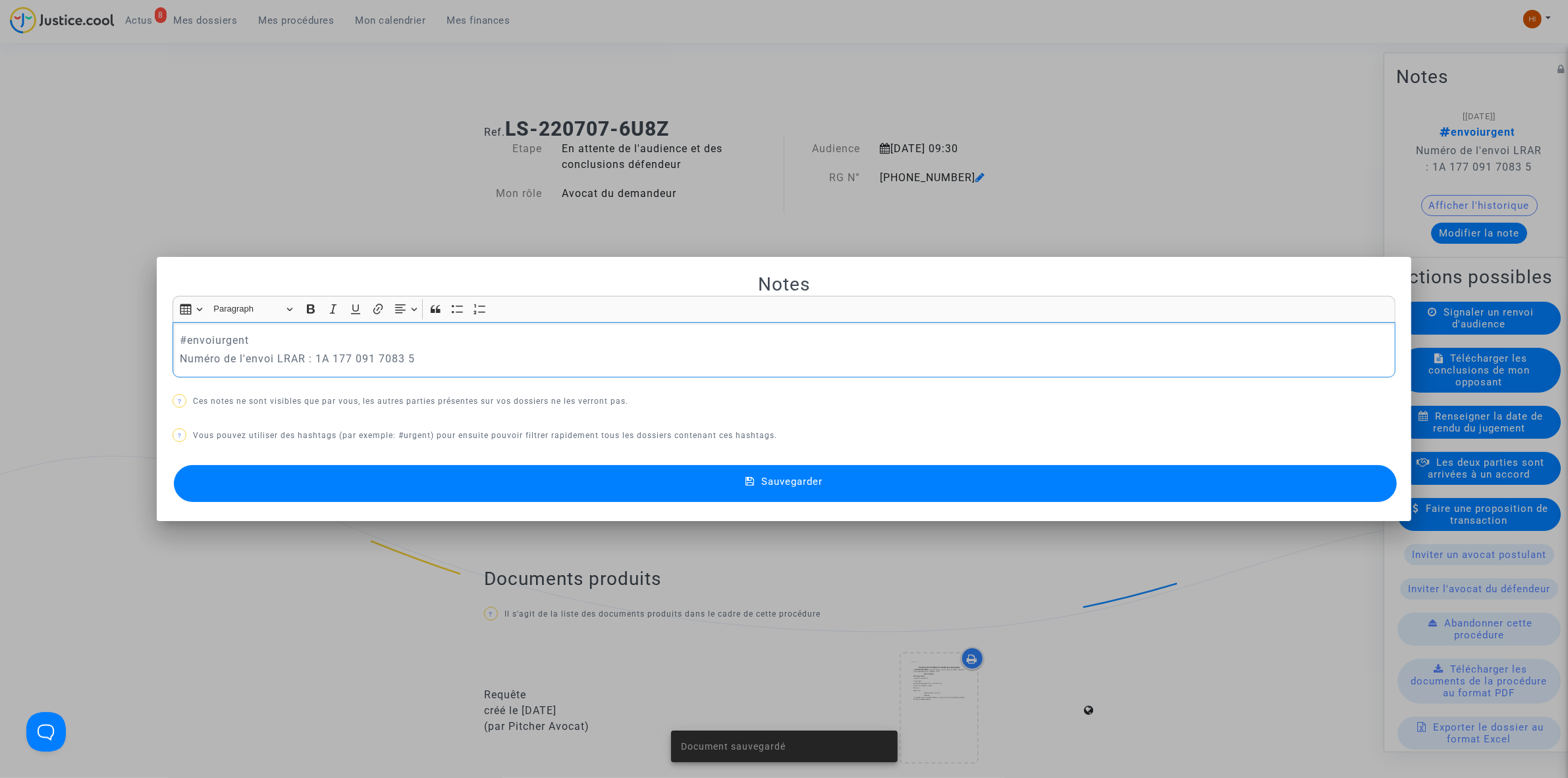
drag, startPoint x: 176, startPoint y: 344, endPoint x: 519, endPoint y: 364, distance: 343.6
click at [496, 380] on div "Notes Rich Text Editor Insert table Insert table Heading Paragraph Paragraph He…" at bounding box center [784, 389] width 1223 height 233
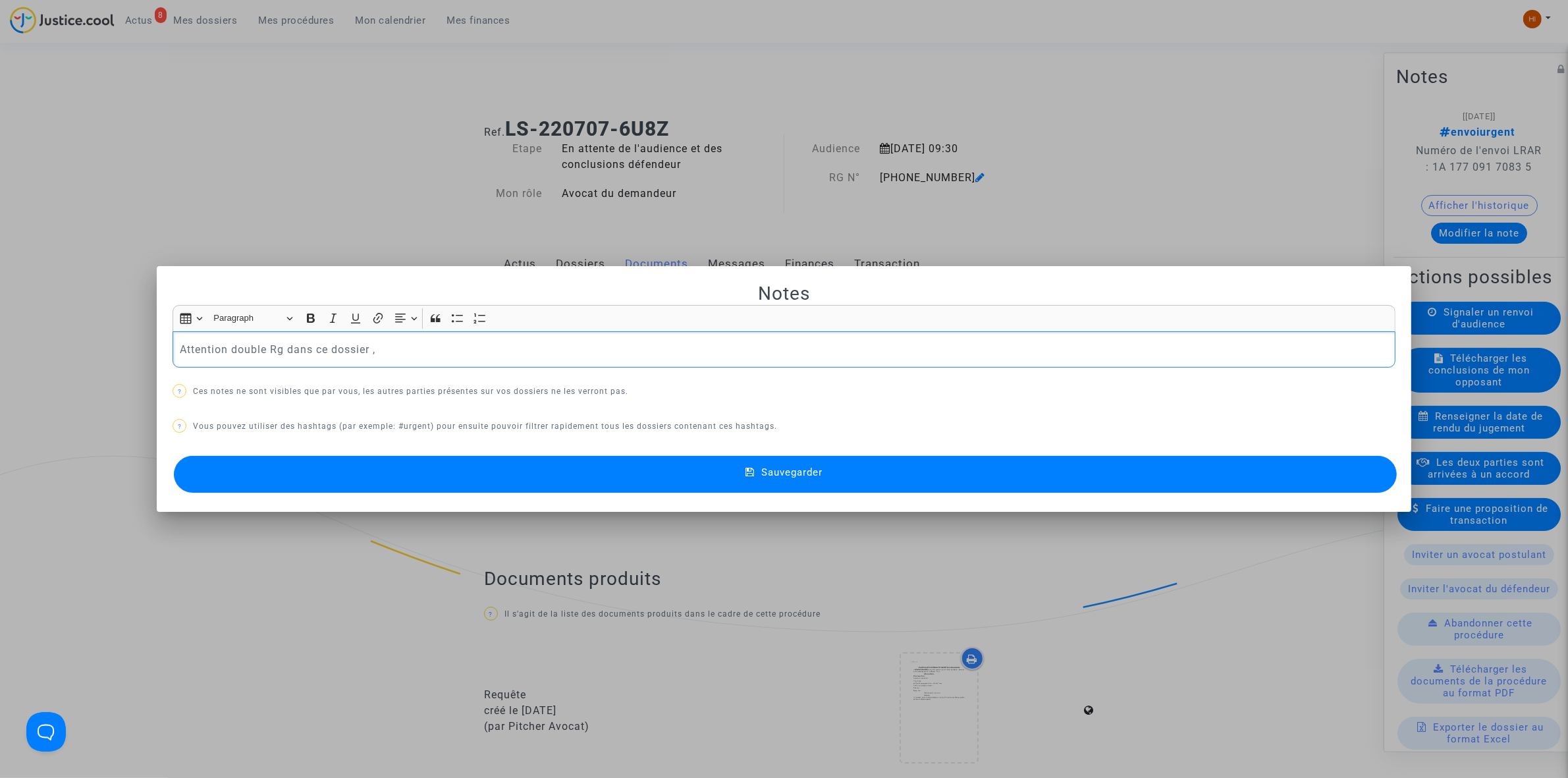
click at [280, 350] on p "Attention double Rg dans ce dossier ," at bounding box center [784, 349] width 1209 height 16
click at [422, 343] on p "Attention double RG dans ce dossier ," at bounding box center [784, 349] width 1209 height 16
click at [407, 481] on button "Sauvegarder" at bounding box center [785, 474] width 1223 height 37
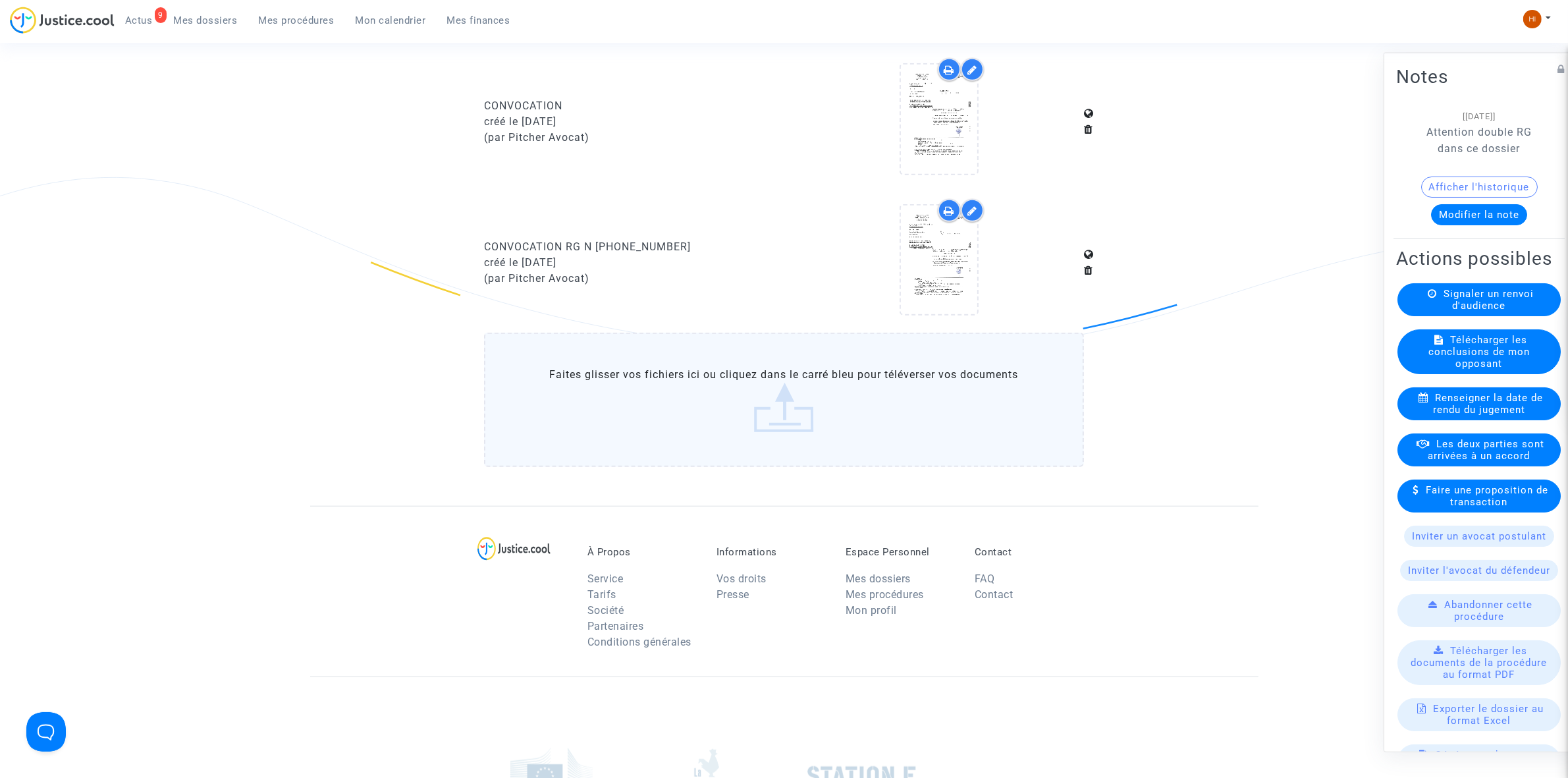
scroll to position [1153, 0]
click at [323, 20] on span "Mes procédures" at bounding box center [297, 20] width 76 height 12
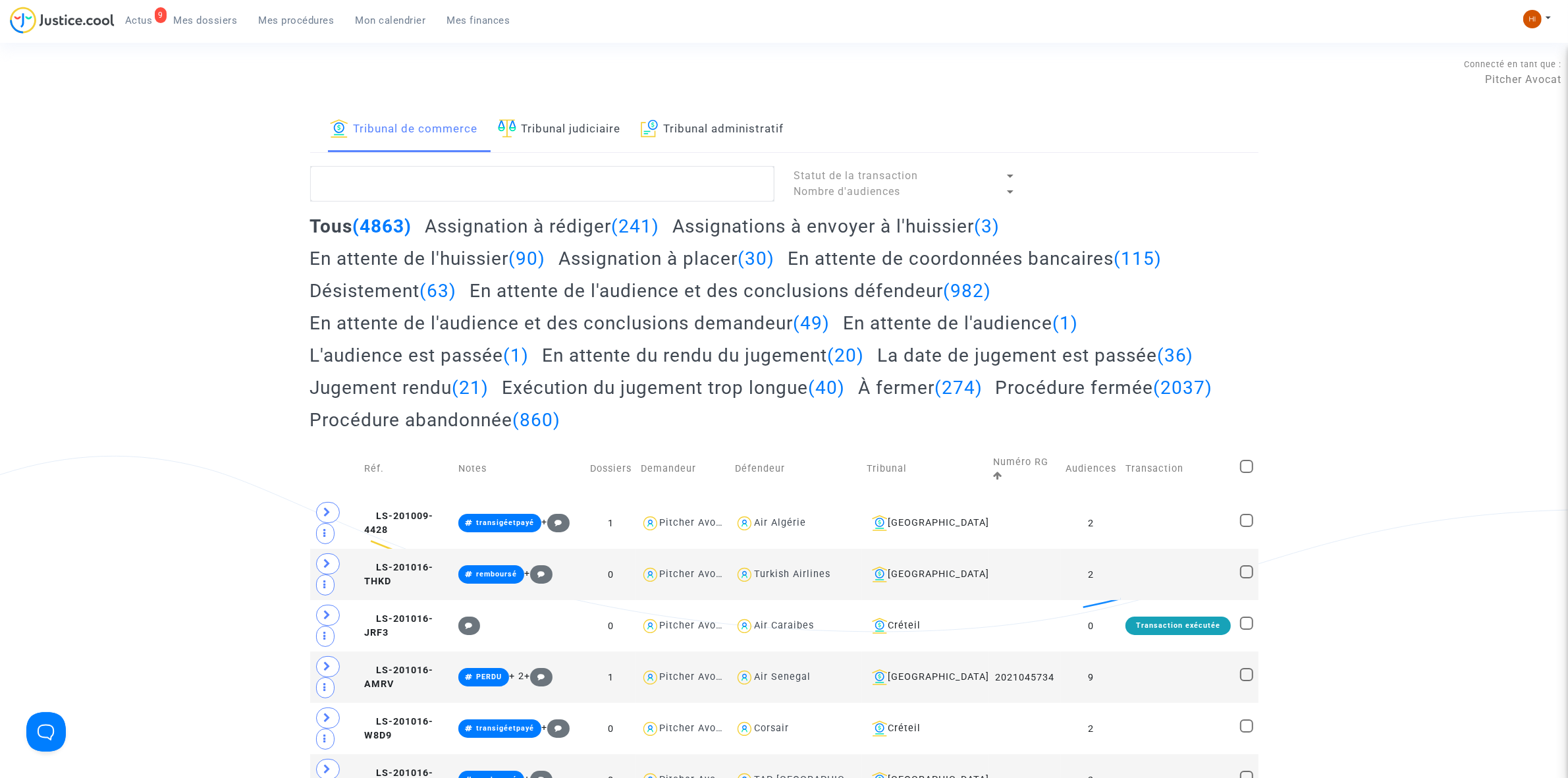
click at [565, 123] on link "Tribunal judiciaire" at bounding box center [560, 129] width 123 height 45
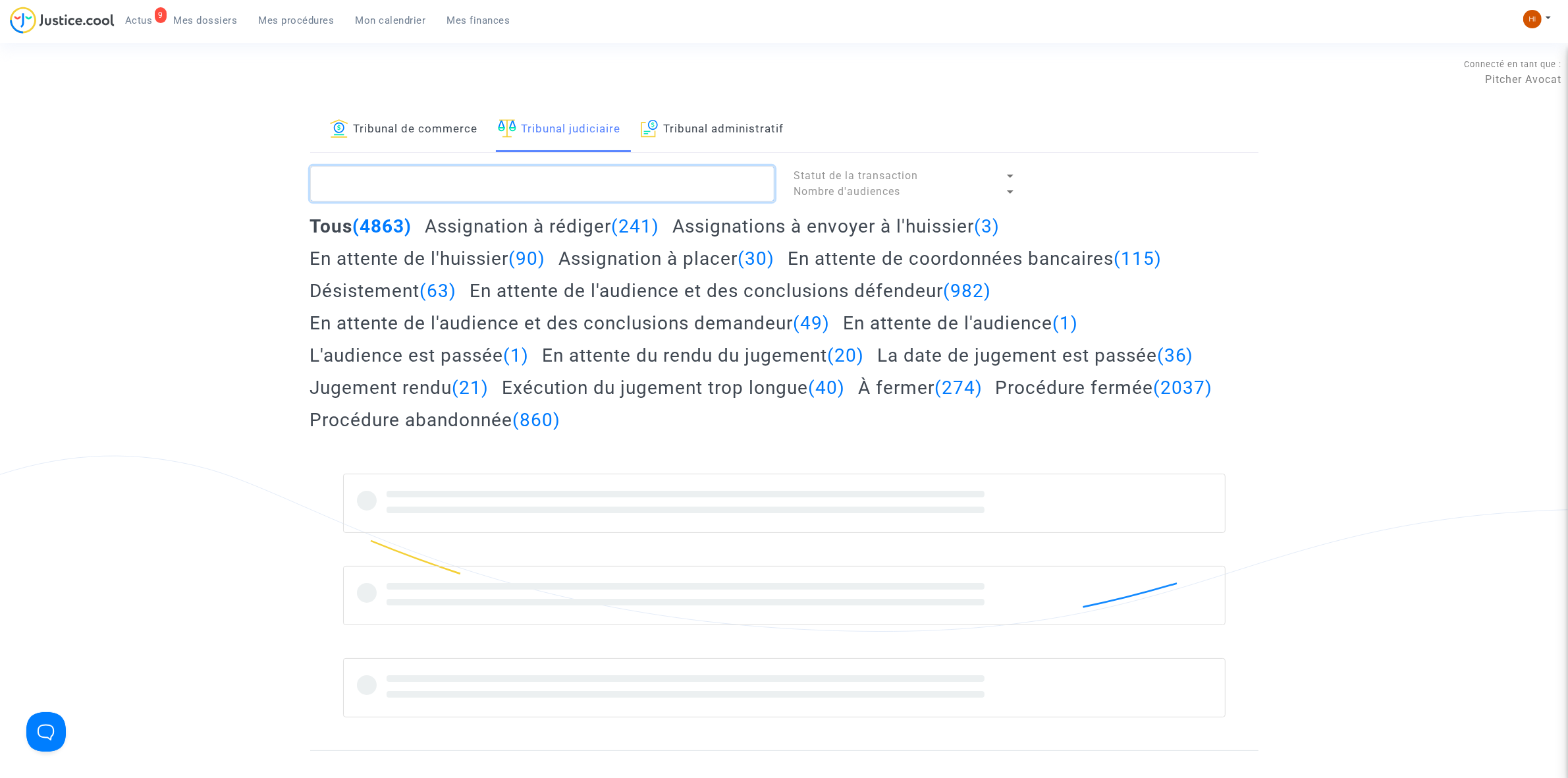
click at [542, 188] on textarea at bounding box center [542, 184] width 464 height 36
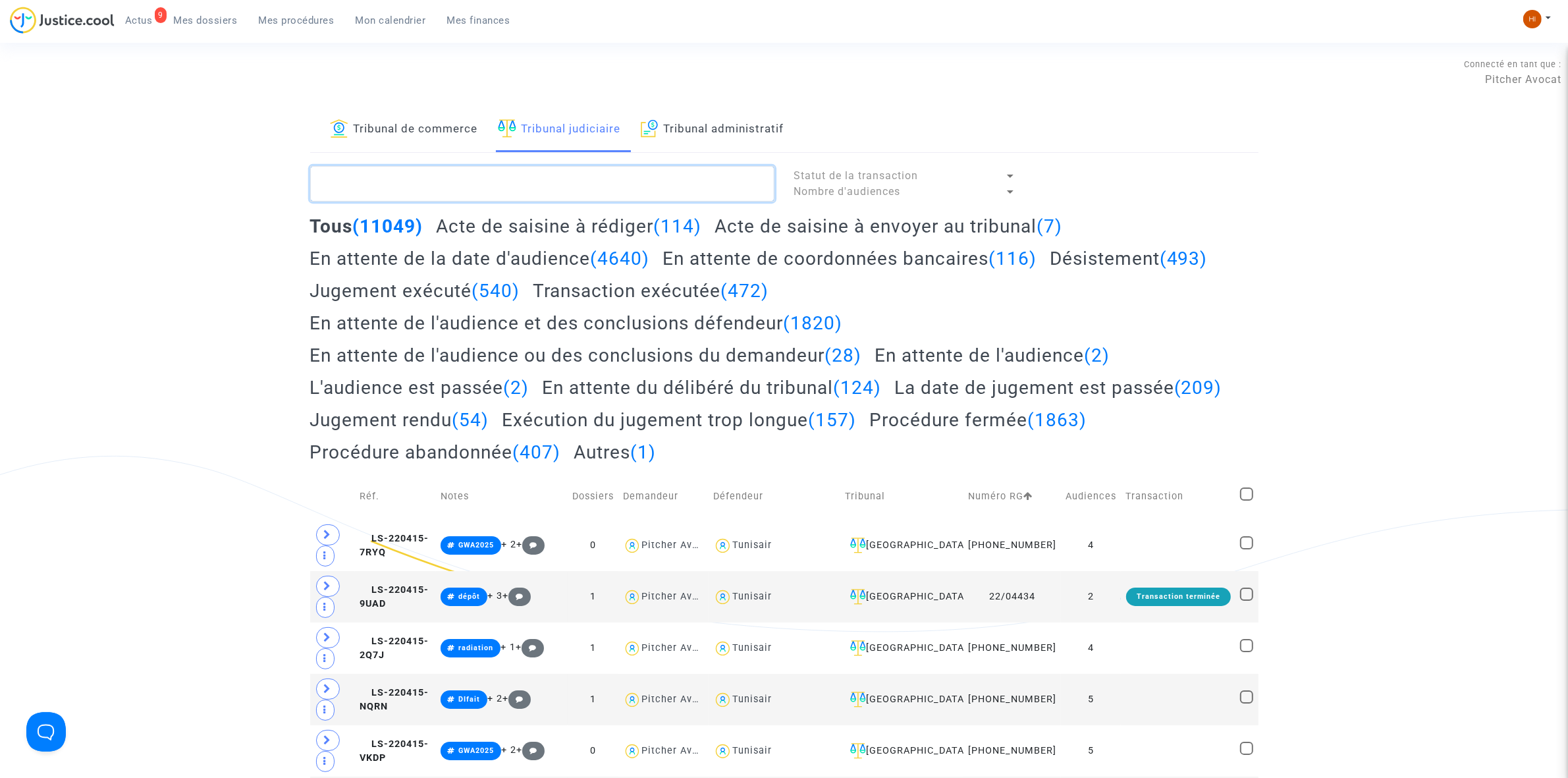
click at [401, 177] on textarea at bounding box center [542, 184] width 464 height 36
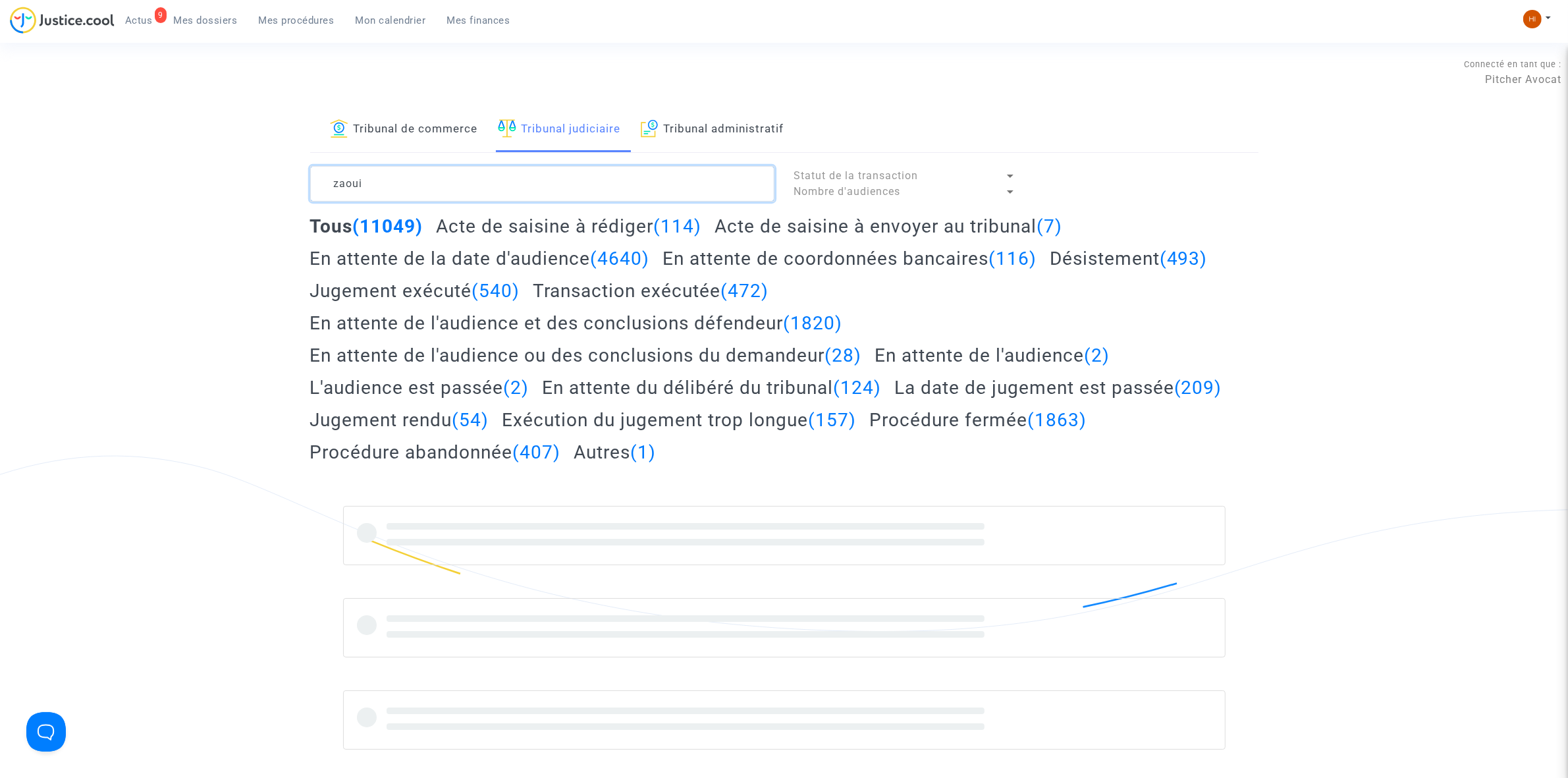
type textarea "zaoui"
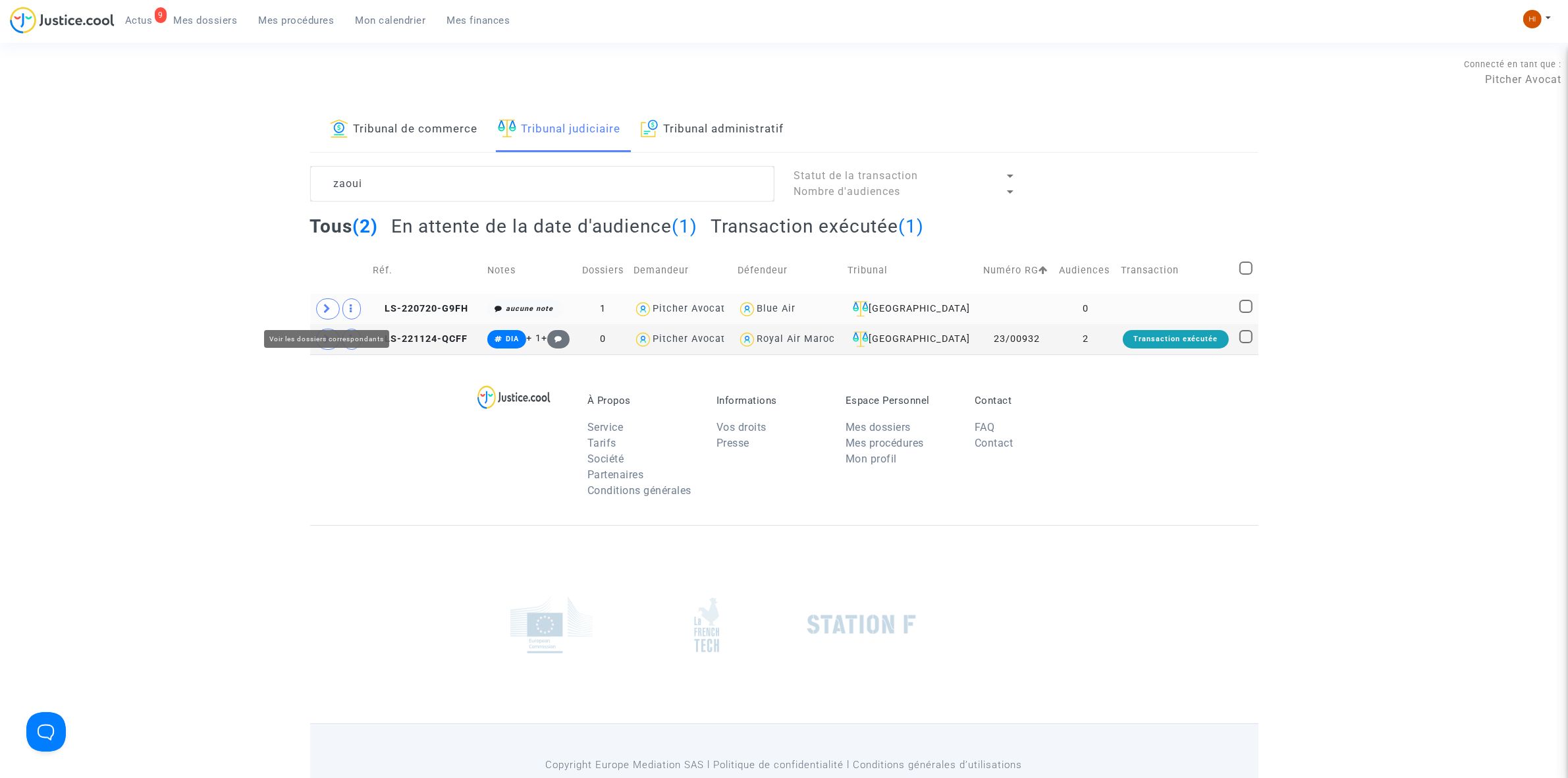
click at [330, 311] on icon at bounding box center [328, 308] width 8 height 10
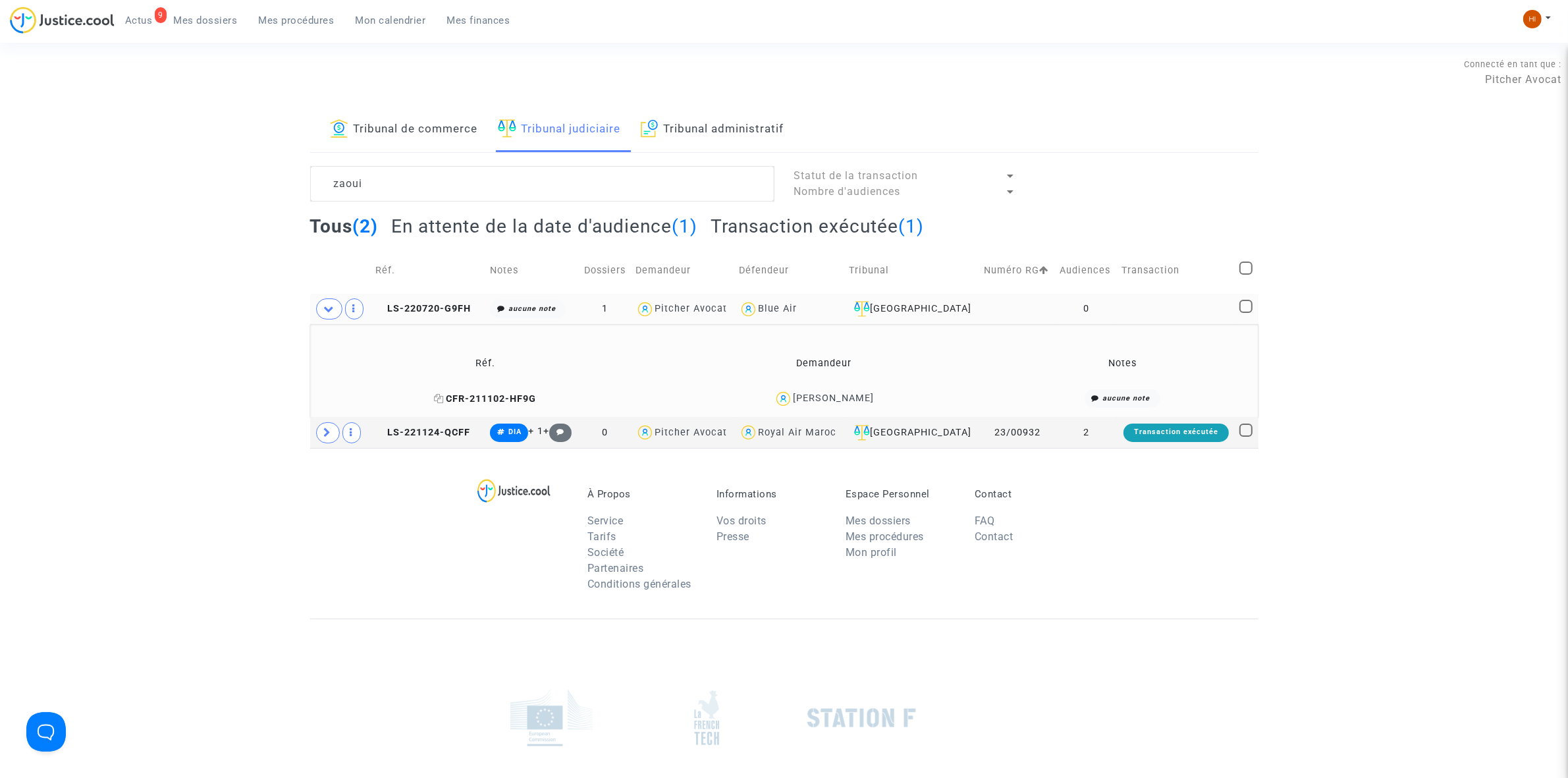
click at [444, 397] on icon at bounding box center [438, 398] width 10 height 9
click at [442, 296] on td "LS-220720-G9FH" at bounding box center [428, 308] width 114 height 30
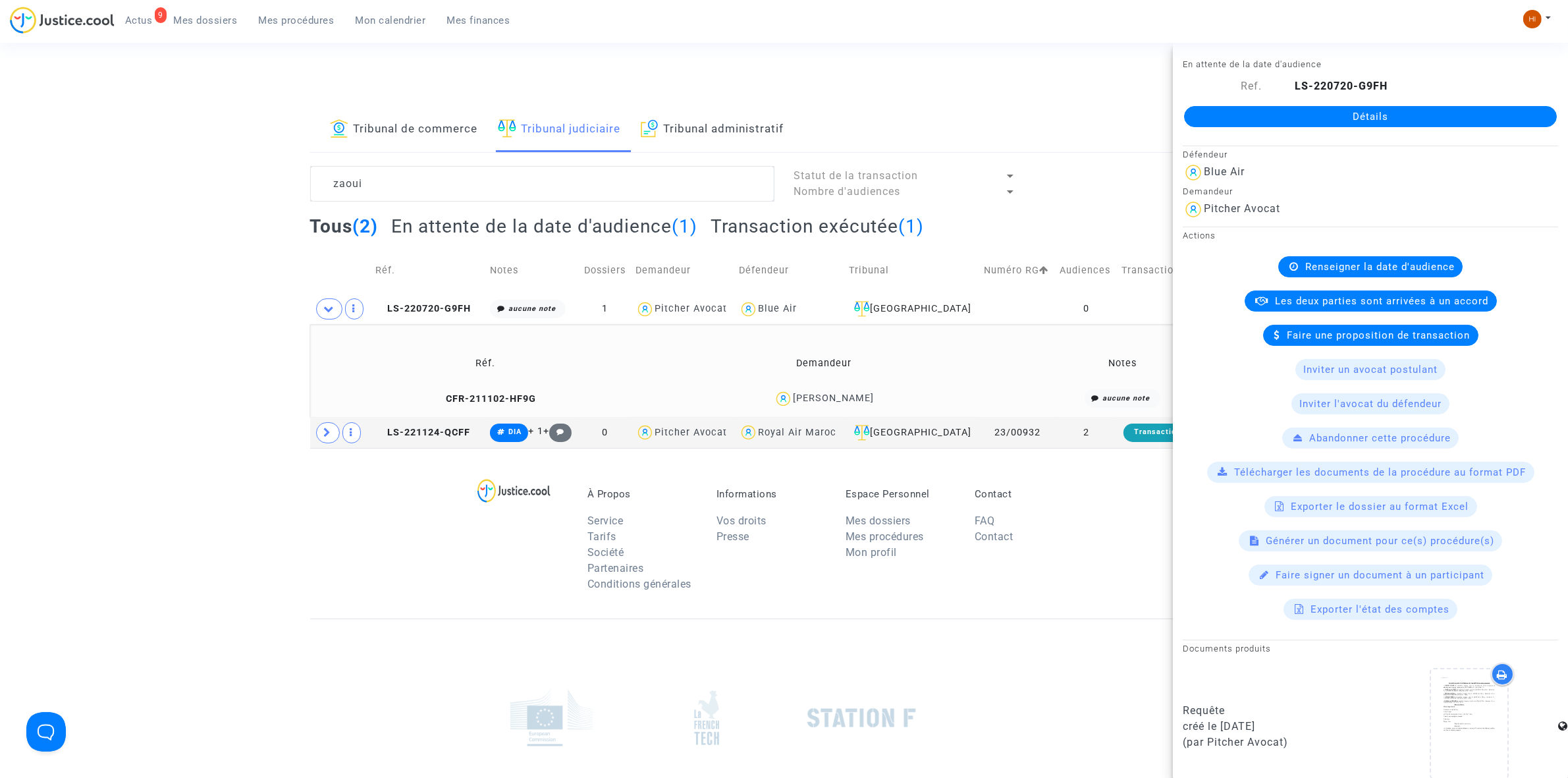
click at [1337, 116] on link "Détails" at bounding box center [1371, 117] width 373 height 21
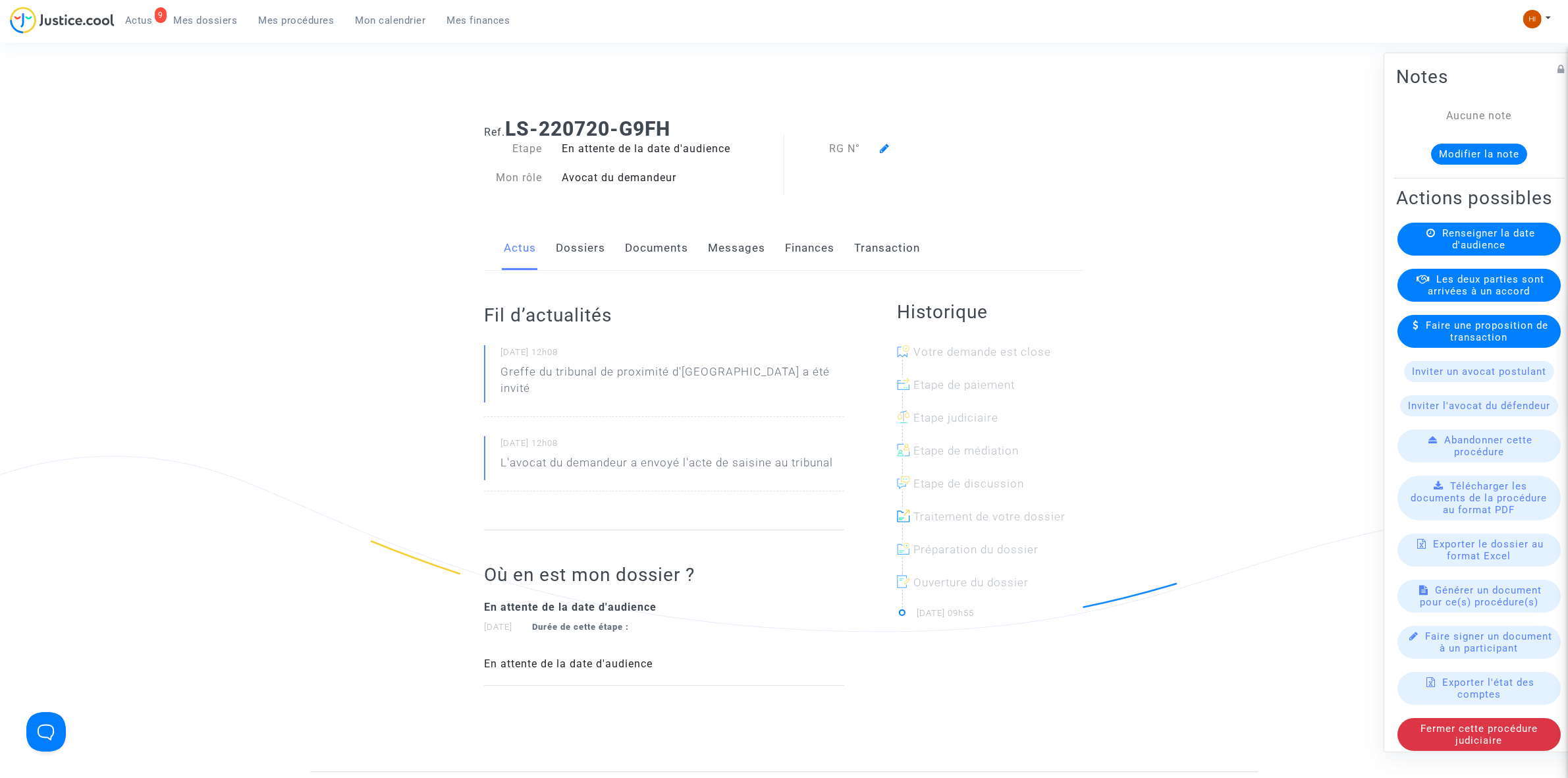
click at [1445, 250] on span "Renseigner la date d'audience" at bounding box center [1488, 239] width 93 height 24
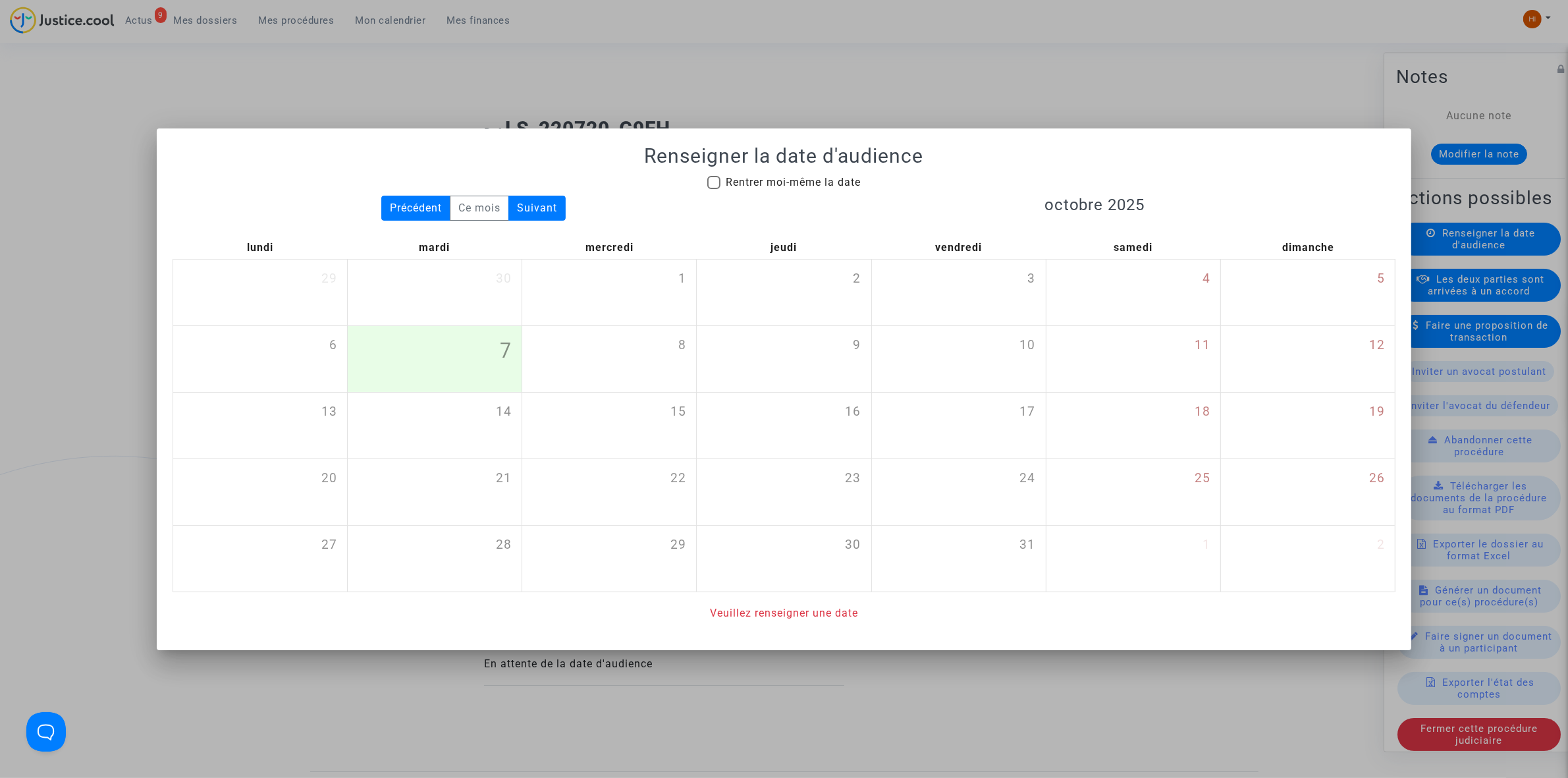
click at [748, 183] on span "Rentrer moi-même la date" at bounding box center [794, 182] width 135 height 13
click at [714, 189] on input "Rentrer moi-même la date" at bounding box center [713, 189] width 1 height 1
checkbox input "true"
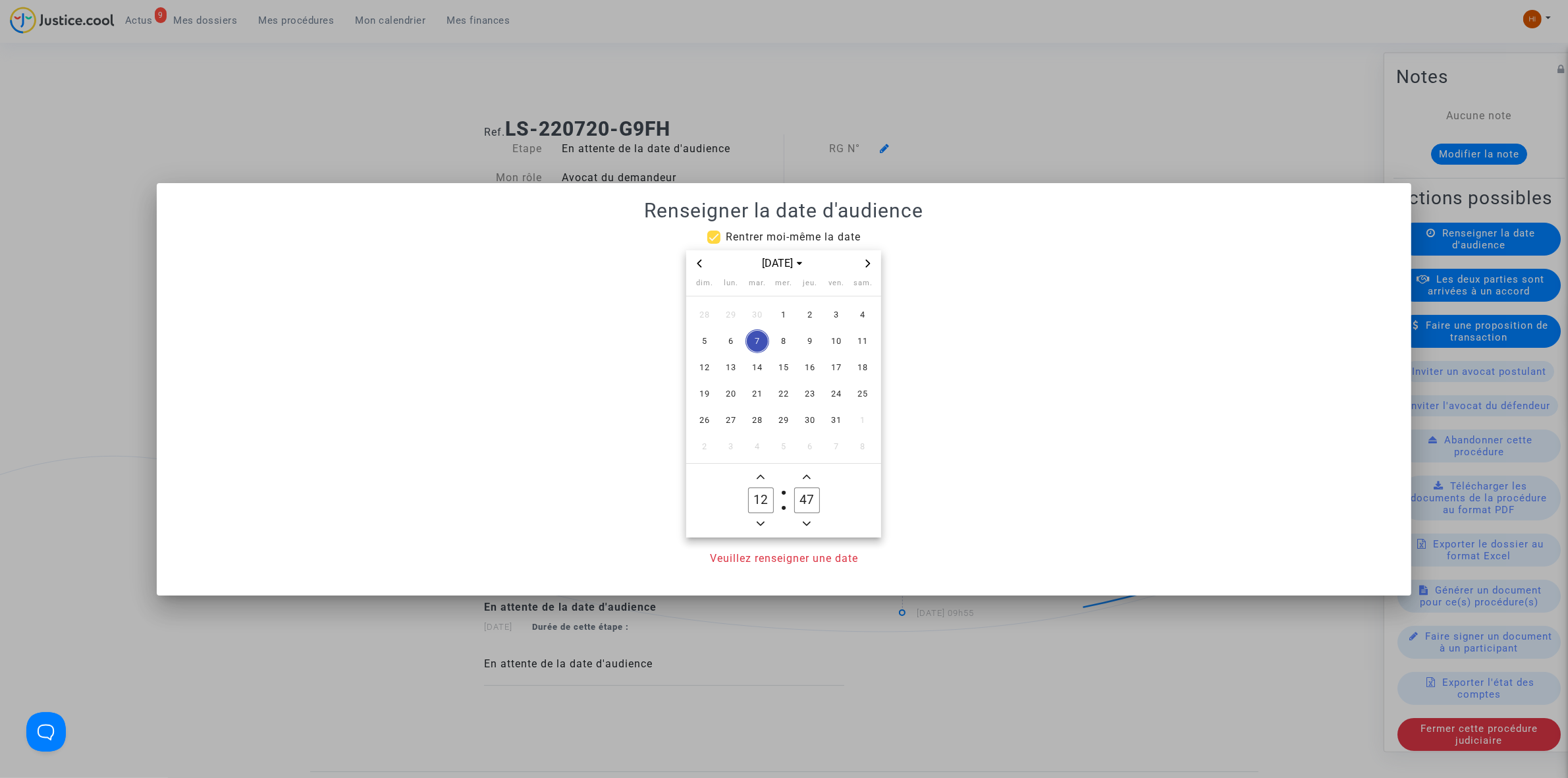
click at [872, 265] on span "Next month" at bounding box center [868, 263] width 16 height 16
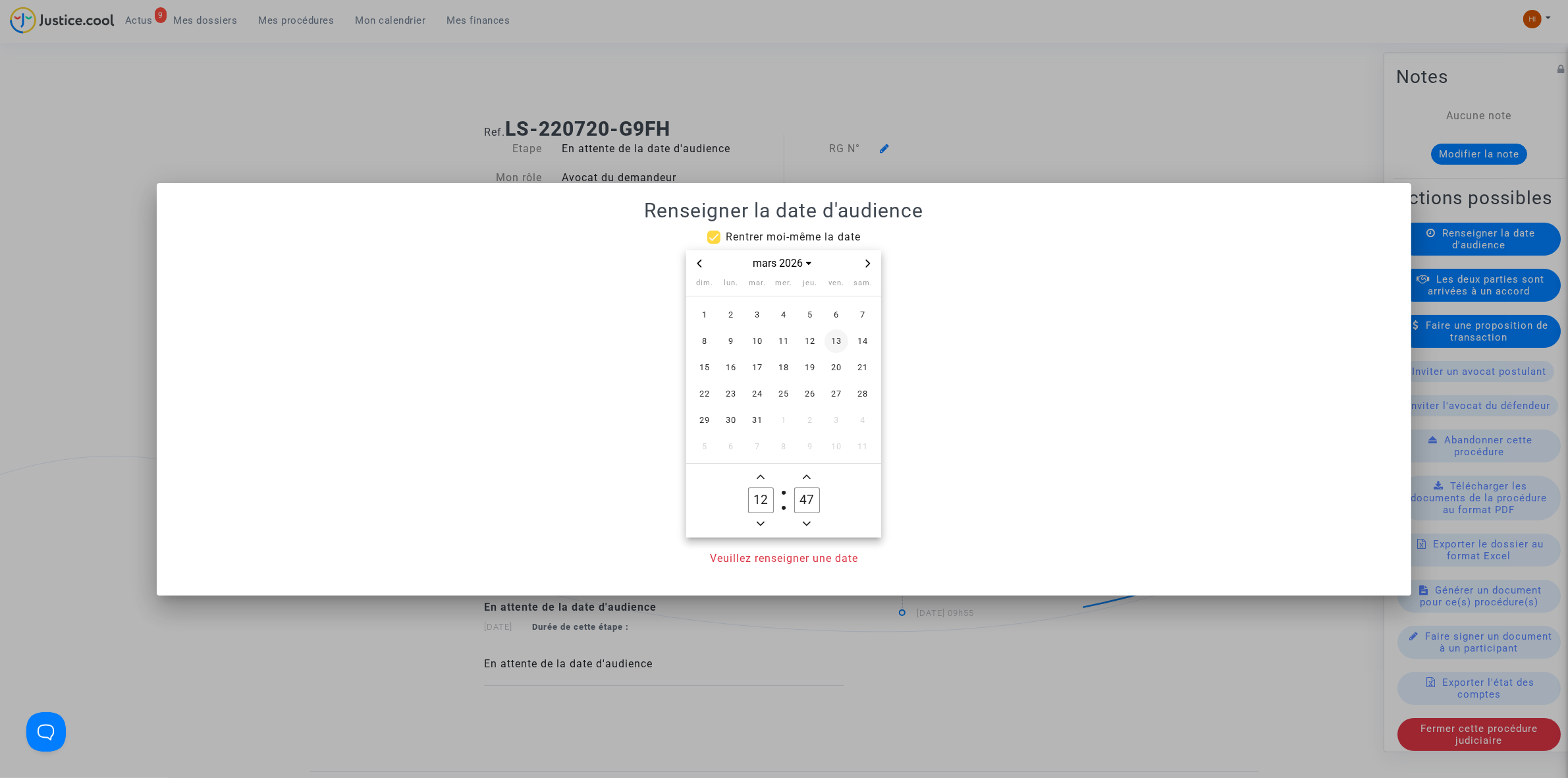
click at [835, 338] on span "13" at bounding box center [837, 341] width 24 height 24
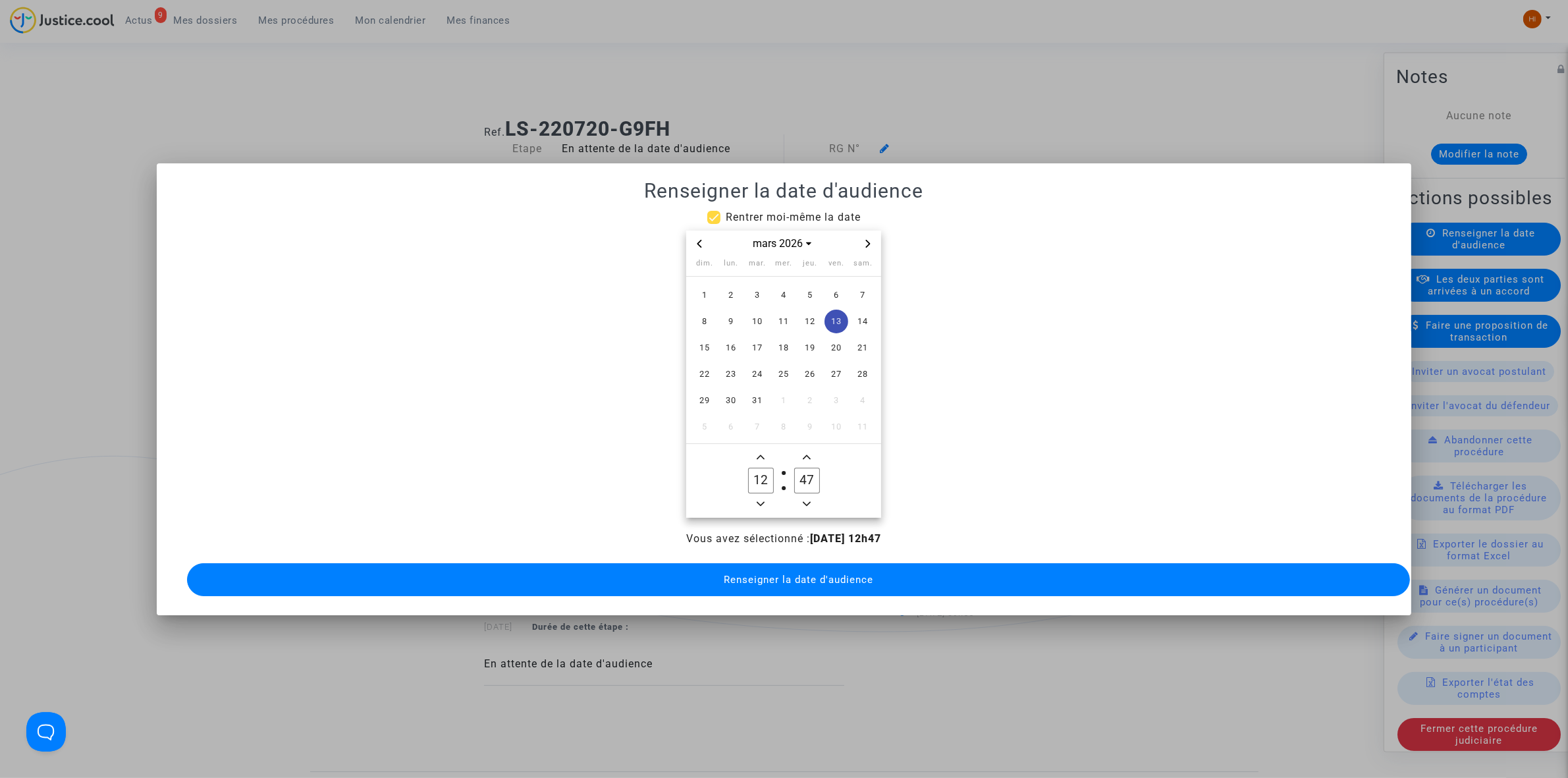
click at [774, 497] on owl-date-time-timer-box "12 Hour" at bounding box center [761, 480] width 46 height 63
click at [765, 496] on span "Minus a hour" at bounding box center [760, 503] width 16 height 16
click at [765, 500] on icon "Minus a hour" at bounding box center [760, 504] width 8 height 8
type input "09"
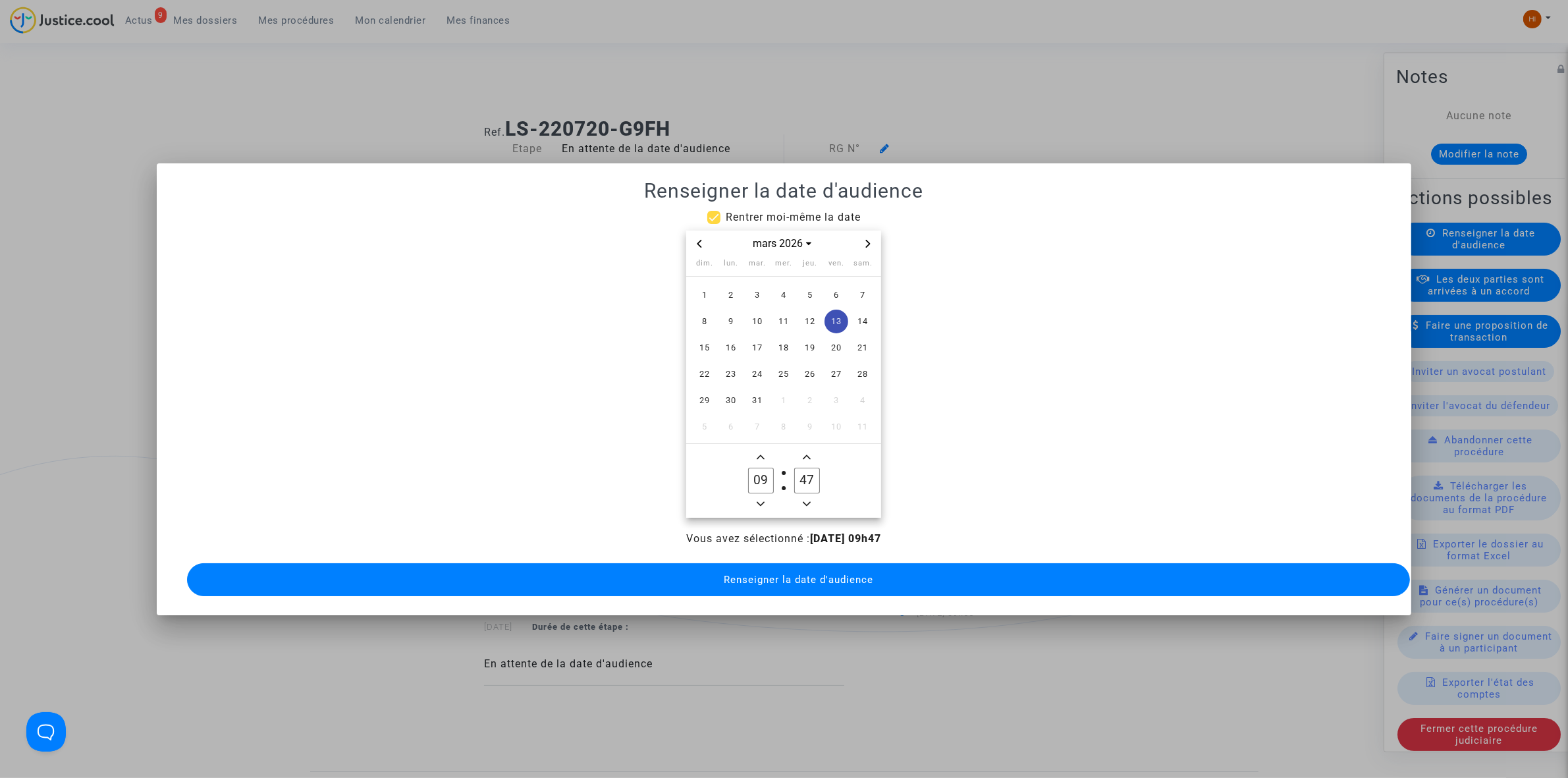
click at [807, 479] on input "47" at bounding box center [807, 480] width 25 height 25
drag, startPoint x: 807, startPoint y: 479, endPoint x: 826, endPoint y: 479, distance: 19.0
click at [826, 479] on label "37 Minute" at bounding box center [807, 480] width 46 height 26
type input "30"
click at [780, 580] on button "Renseigner la date d'audience" at bounding box center [799, 580] width 1223 height 33
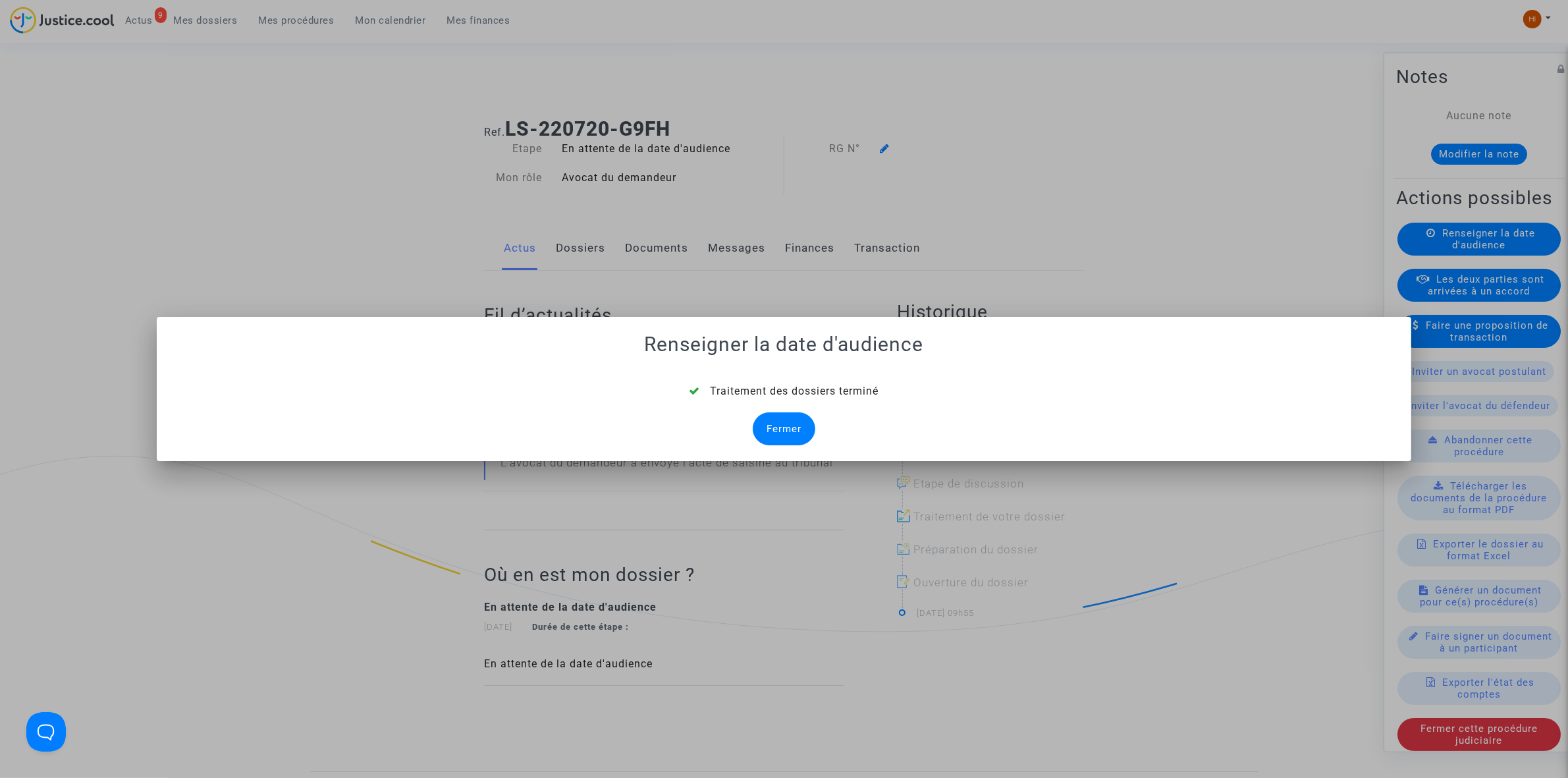
drag, startPoint x: 796, startPoint y: 445, endPoint x: 789, endPoint y: 432, distance: 14.8
click at [796, 445] on div "Fermer" at bounding box center [784, 429] width 62 height 33
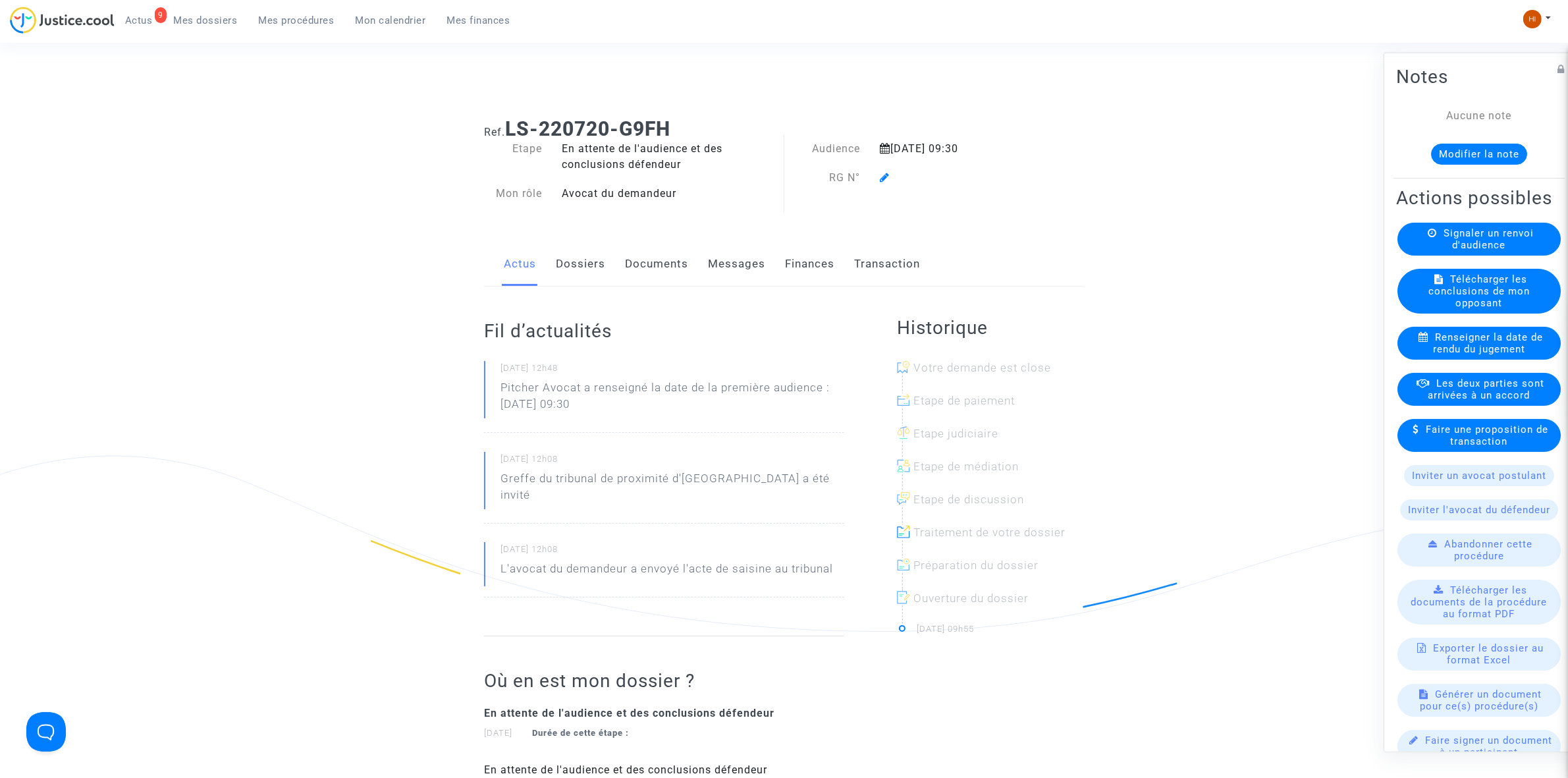
click at [687, 269] on link "Documents" at bounding box center [656, 264] width 63 height 43
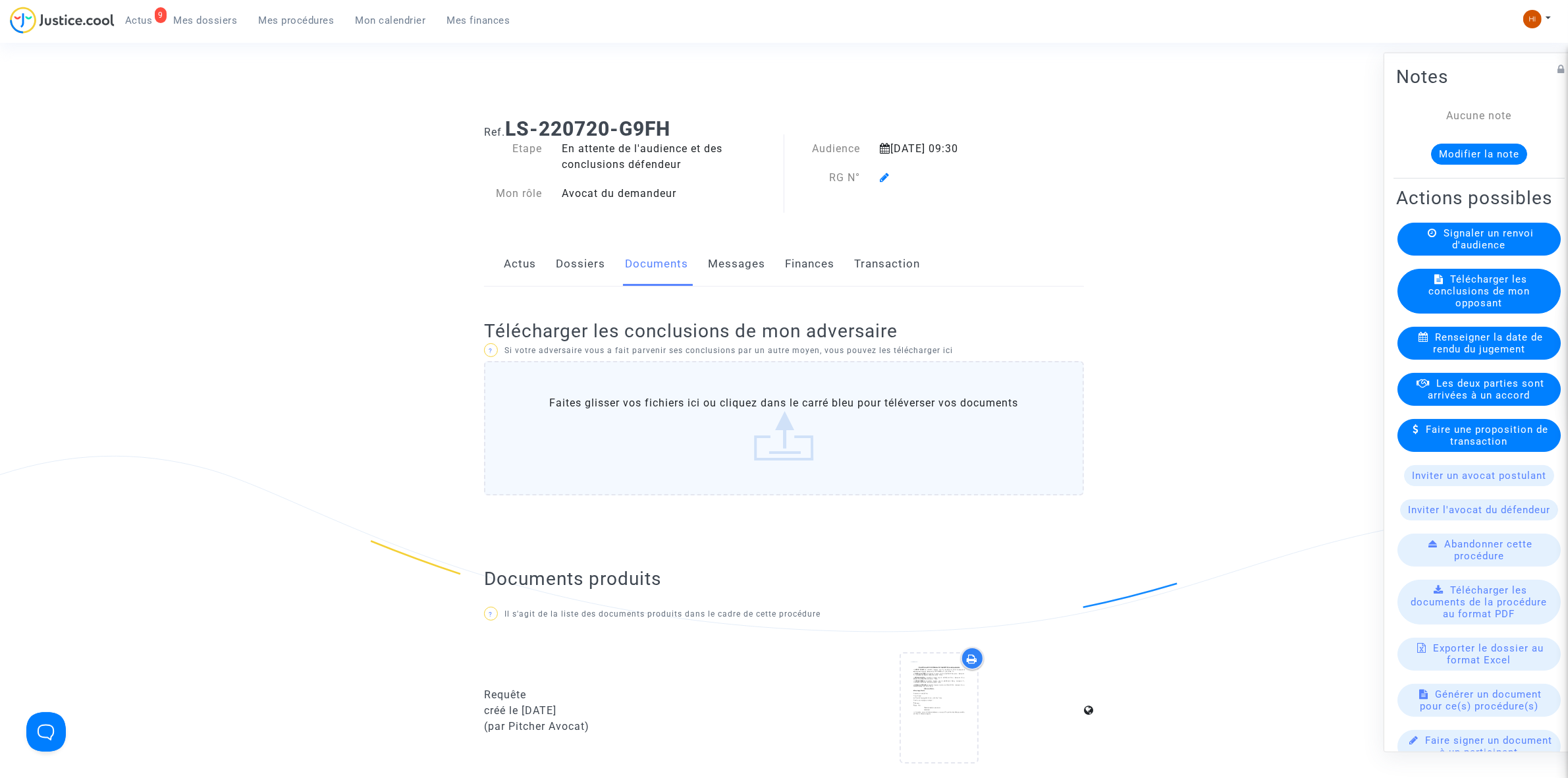
click at [886, 169] on span at bounding box center [884, 140] width 10 height 88
click at [892, 178] on div at bounding box center [956, 178] width 172 height 16
click at [892, 178] on div at bounding box center [956, 178] width 172 height 16
click at [880, 175] on icon at bounding box center [884, 177] width 10 height 10
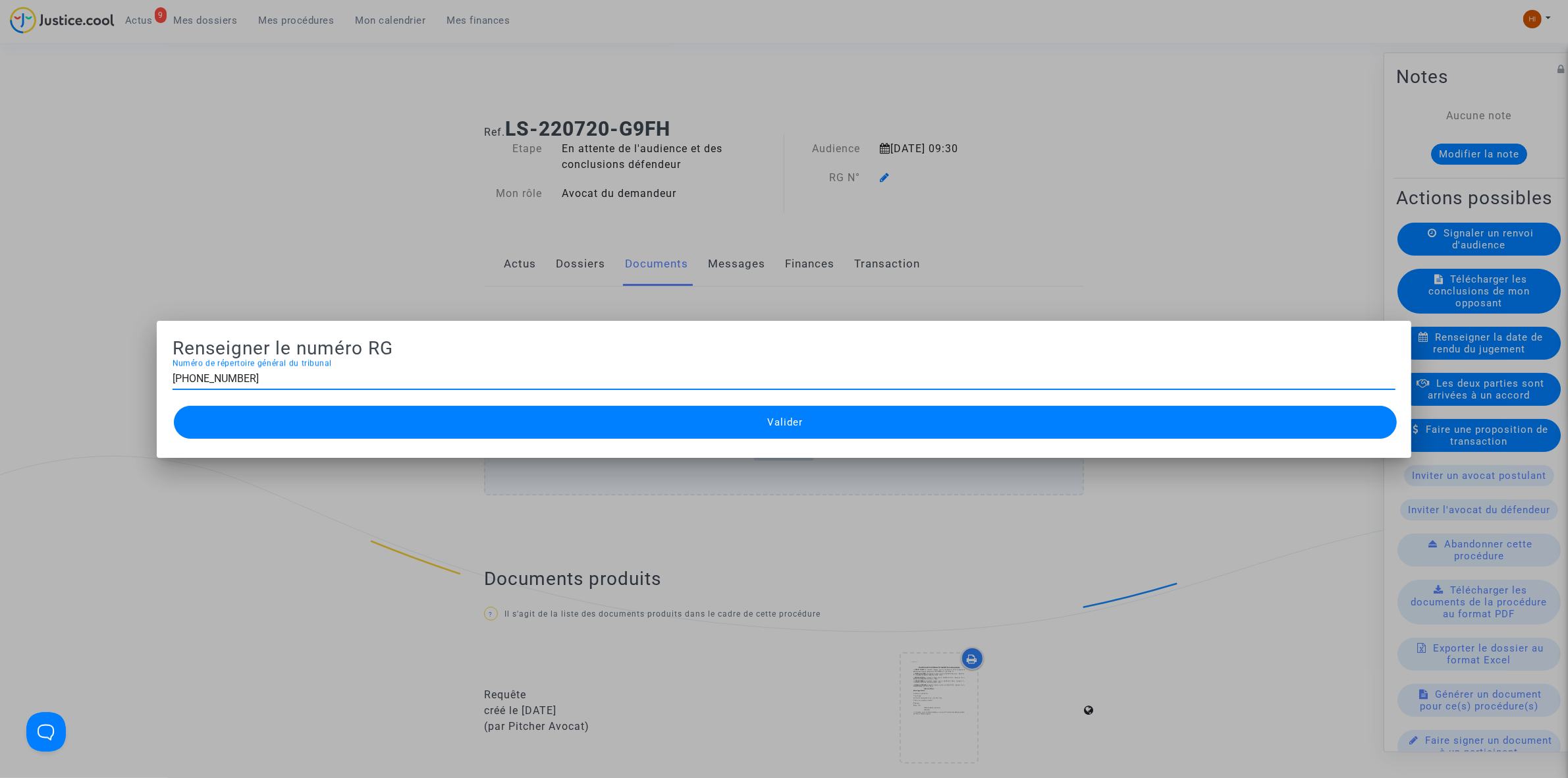
type input "[PHONE_NUMBER]"
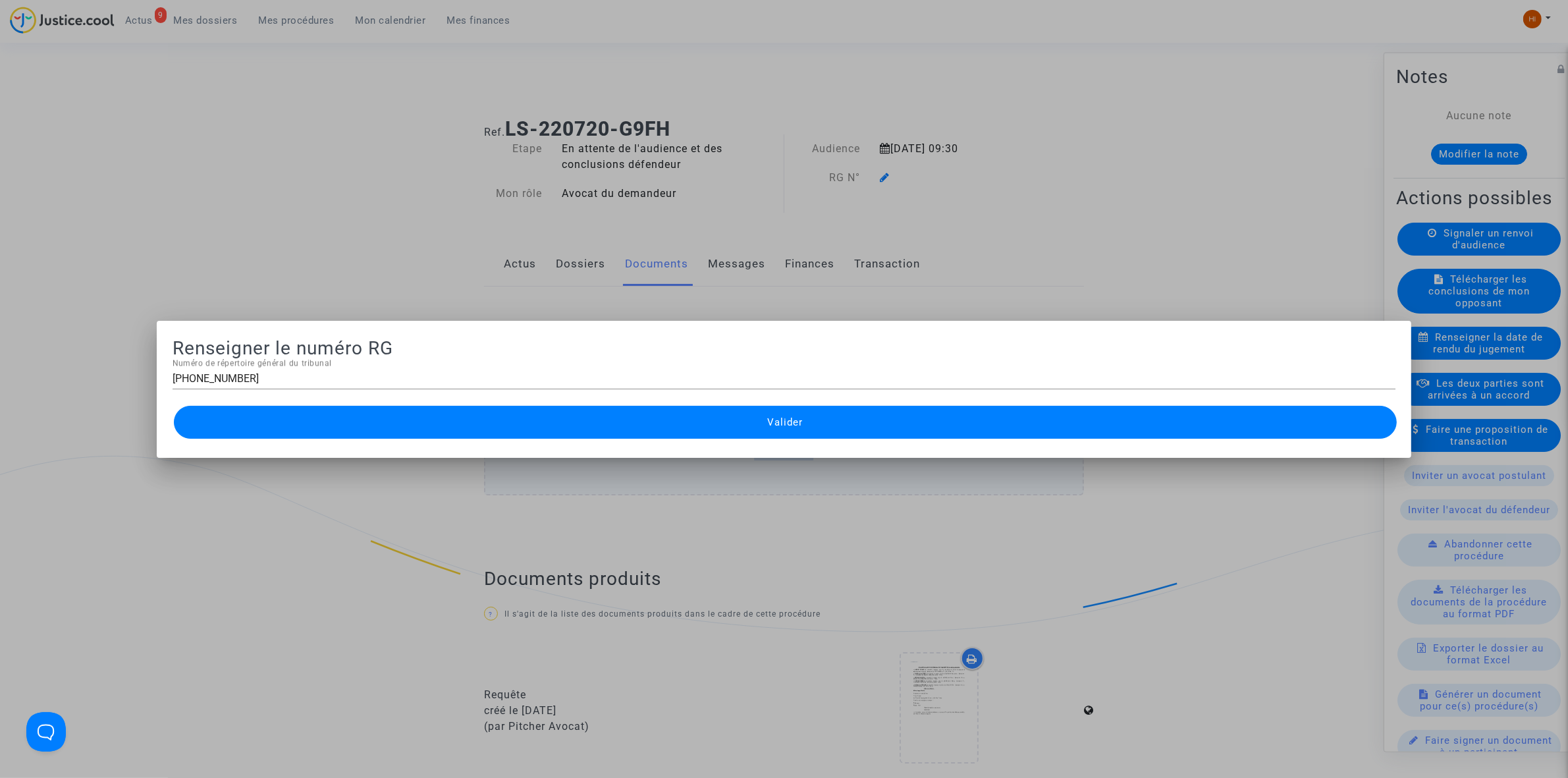
click at [808, 415] on button "Valider" at bounding box center [785, 422] width 1223 height 33
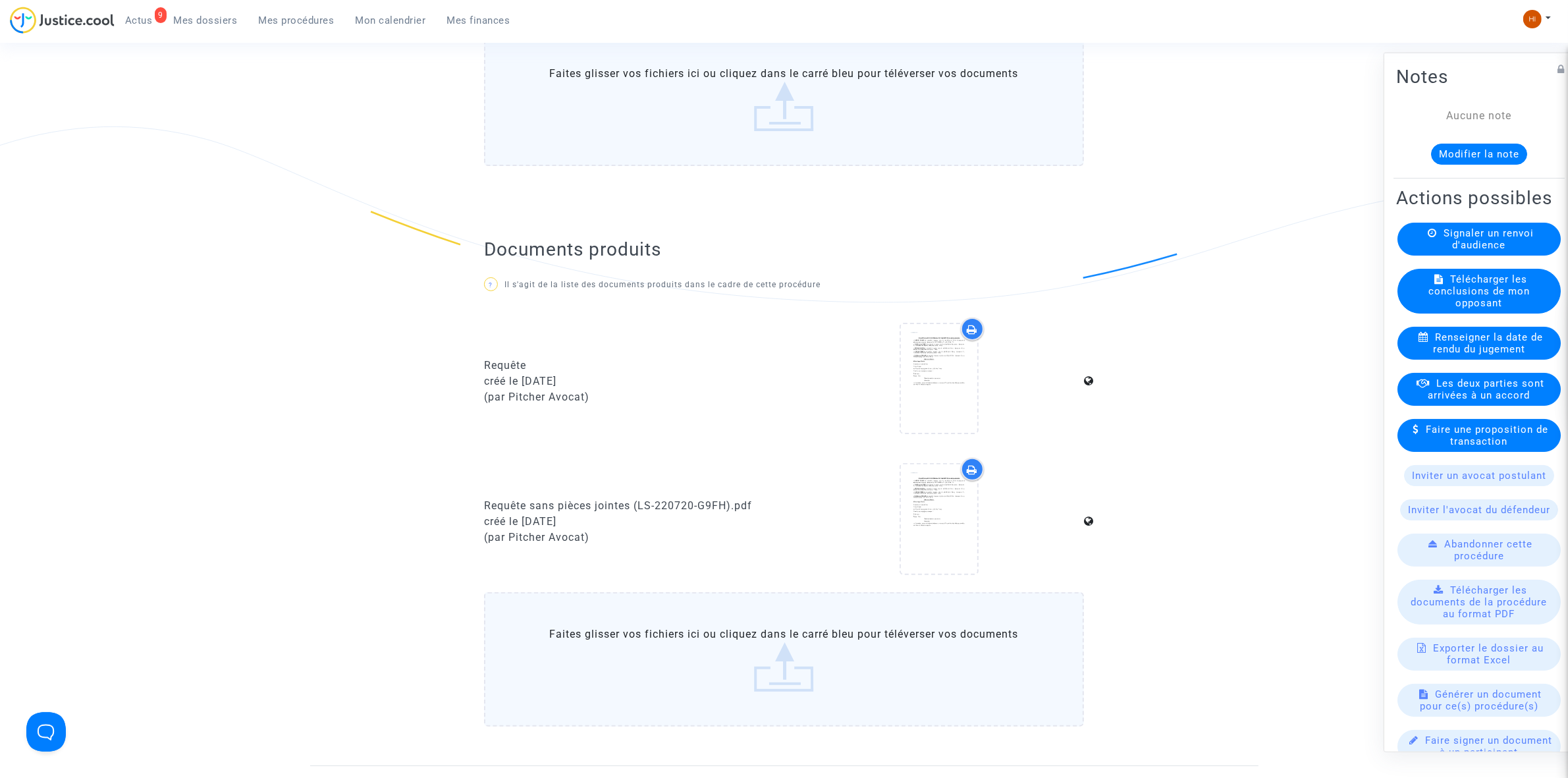
scroll to position [658, 0]
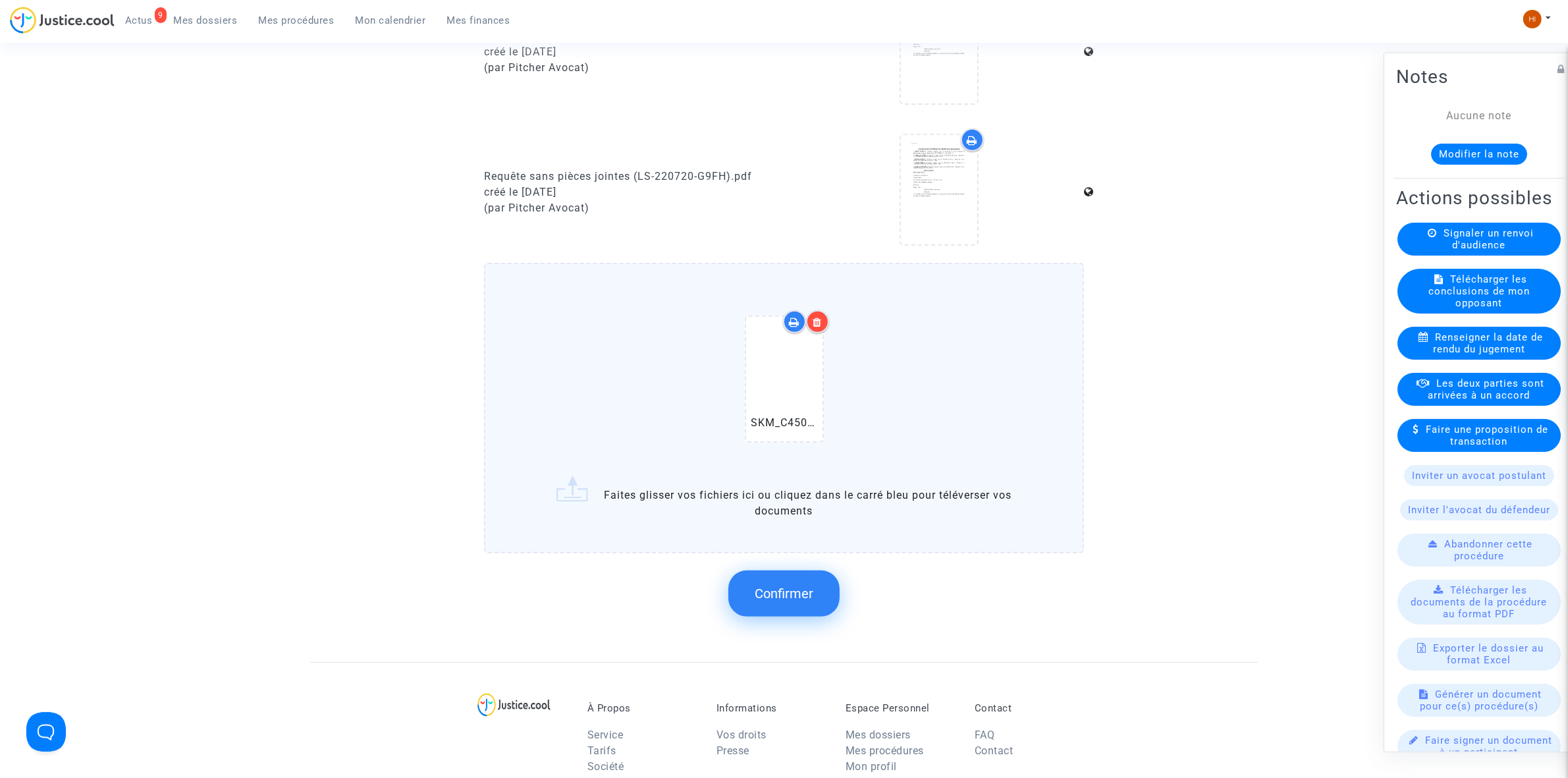
click at [803, 597] on button "Confirmer" at bounding box center [784, 594] width 111 height 46
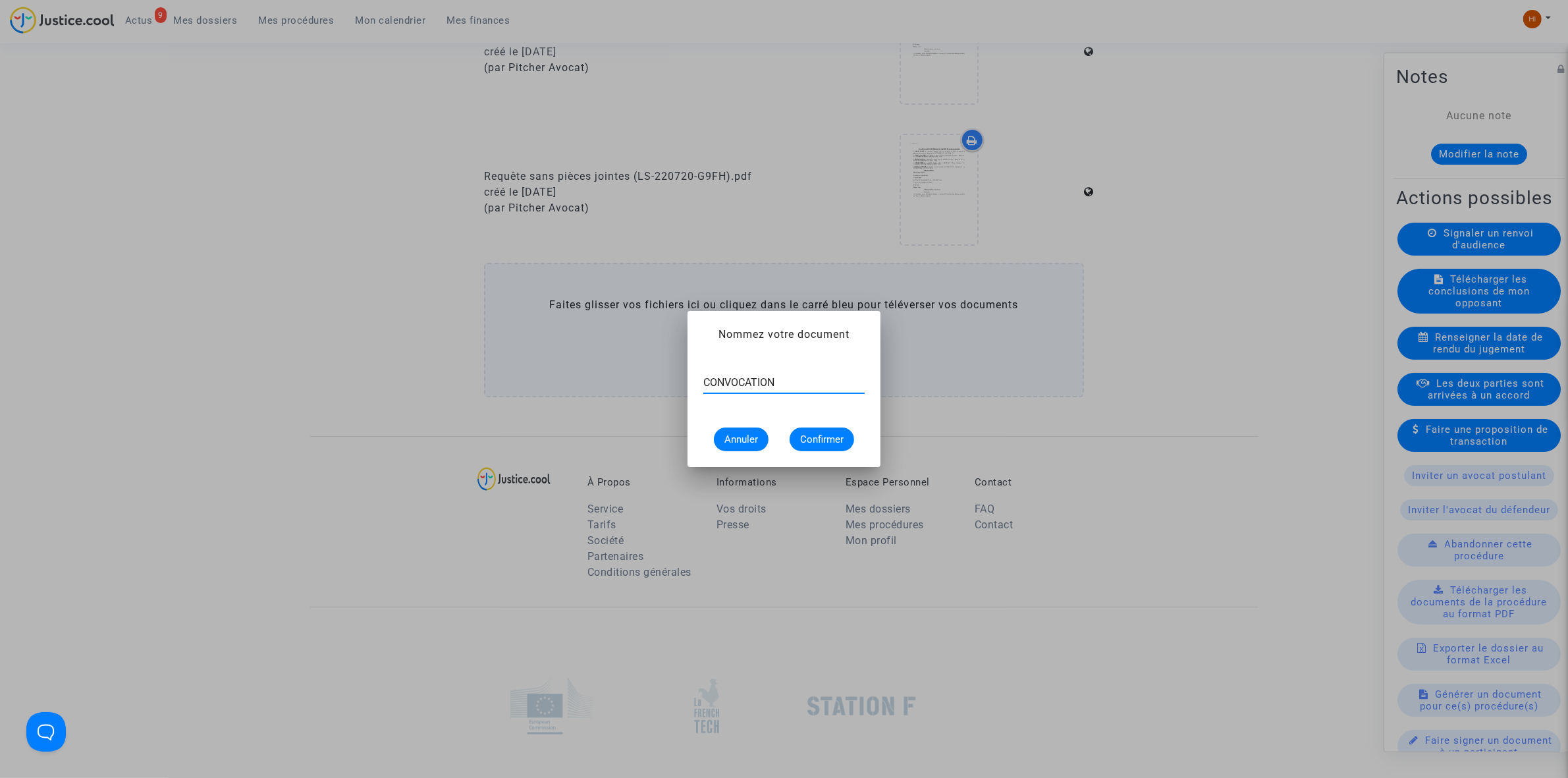
type input "CONVOCATION"
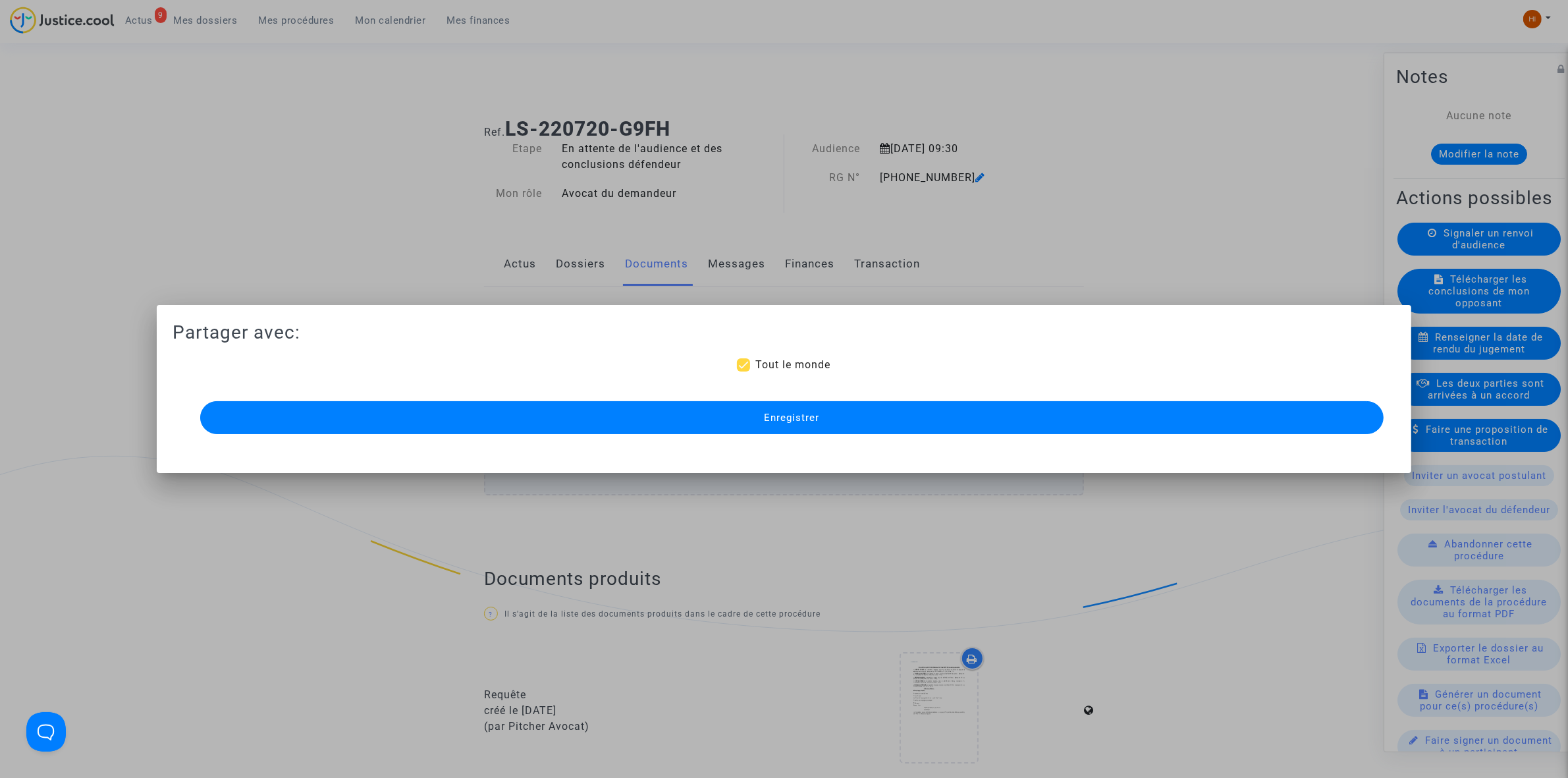
scroll to position [658, 0]
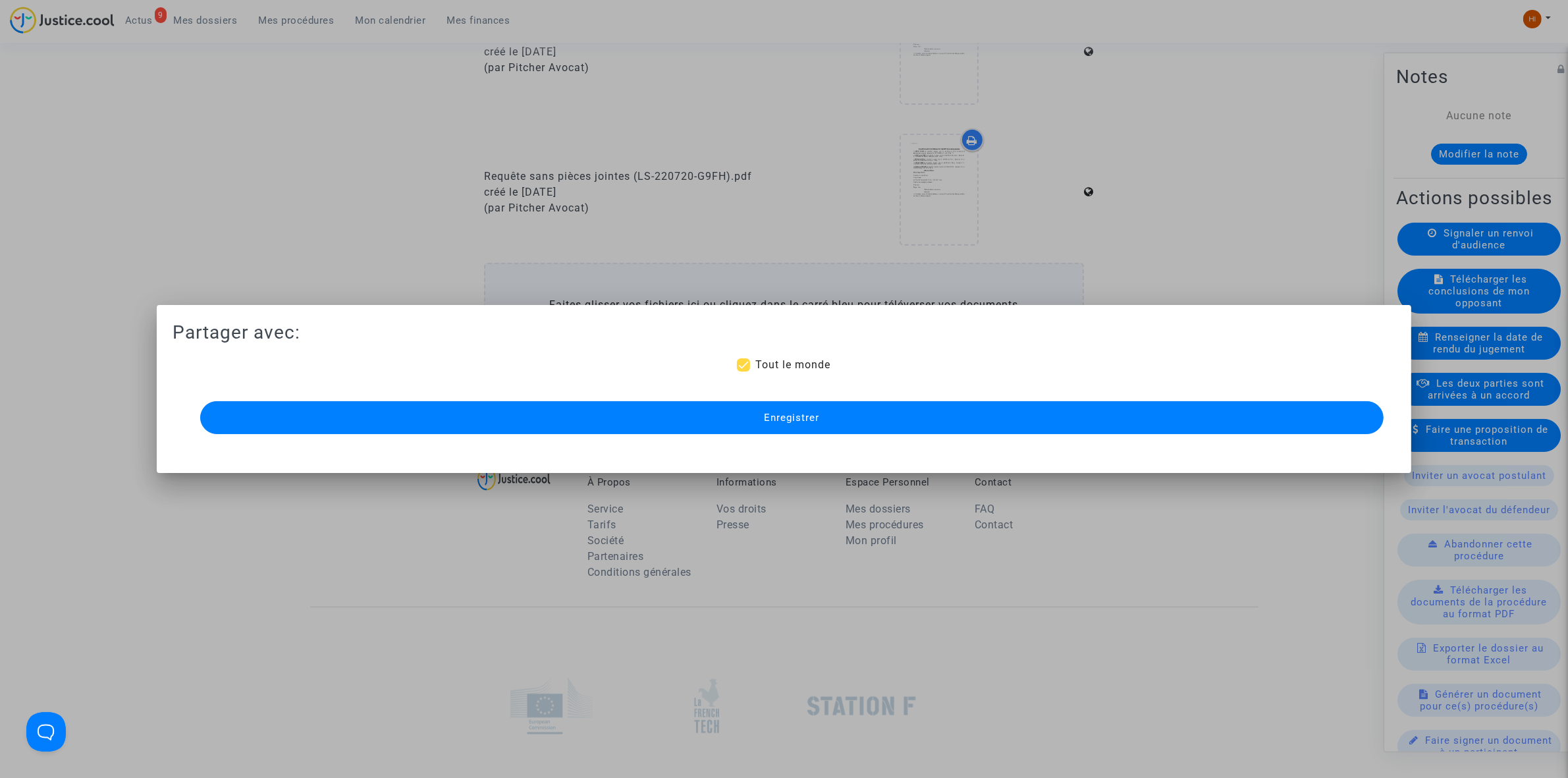
click at [895, 422] on button "Enregistrer" at bounding box center [791, 418] width 1184 height 33
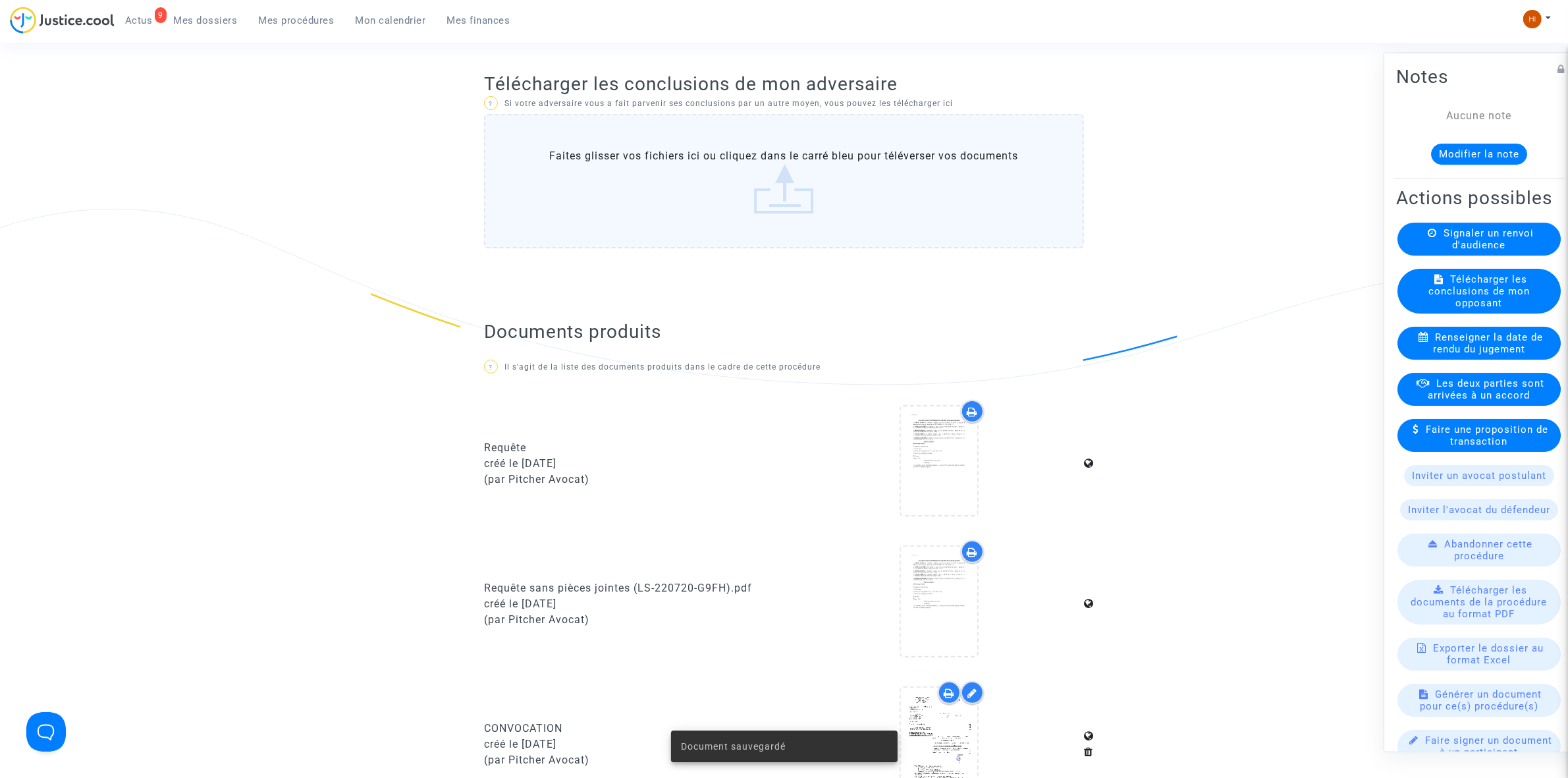
scroll to position [0, 0]
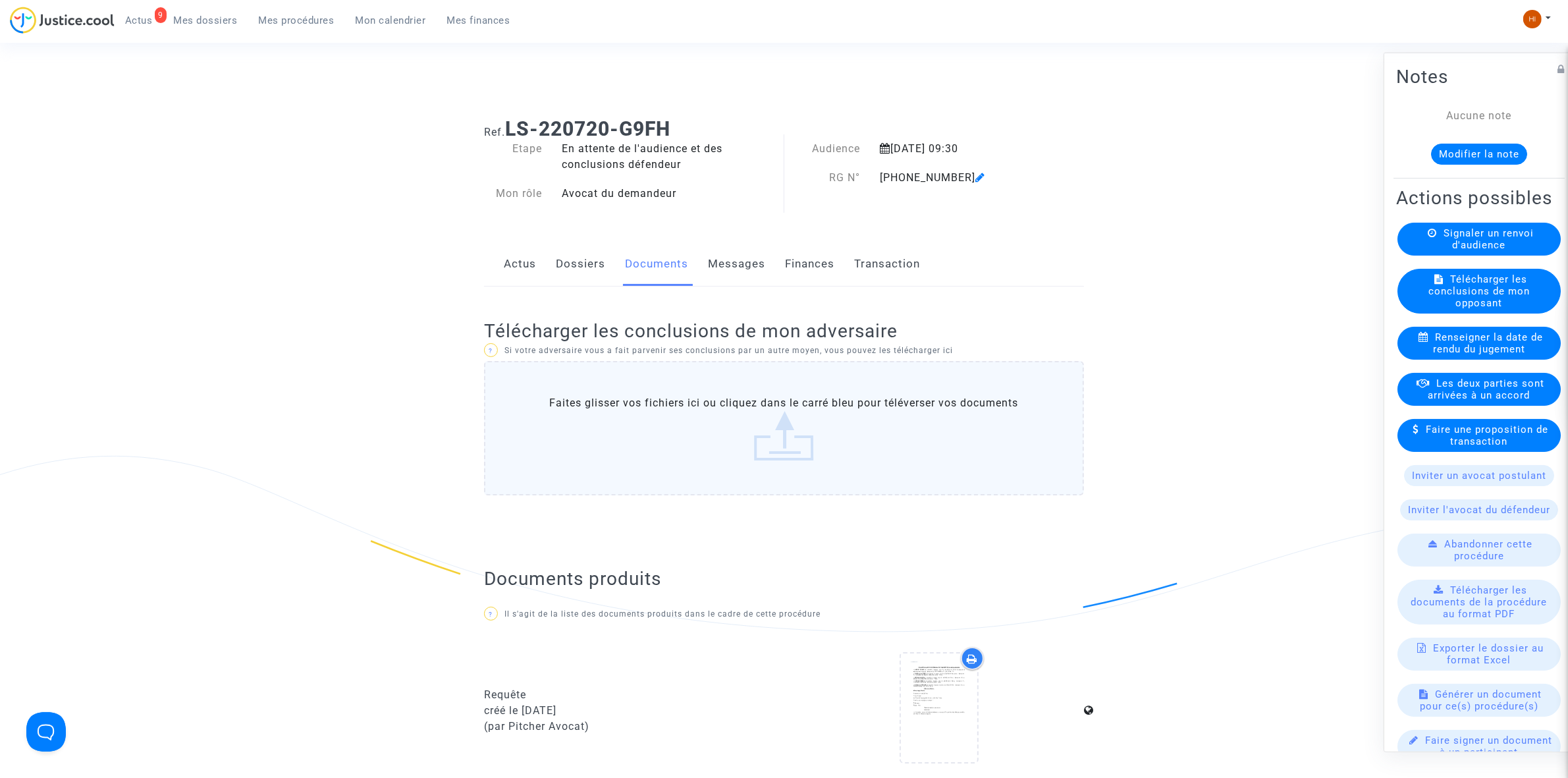
drag, startPoint x: 875, startPoint y: 180, endPoint x: 952, endPoint y: 178, distance: 77.0
click at [952, 178] on div "[PHONE_NUMBER]" at bounding box center [956, 178] width 172 height 16
copy div "[PHONE_NUMBER]"
click at [311, 14] on span "Mes procédures" at bounding box center [297, 20] width 76 height 12
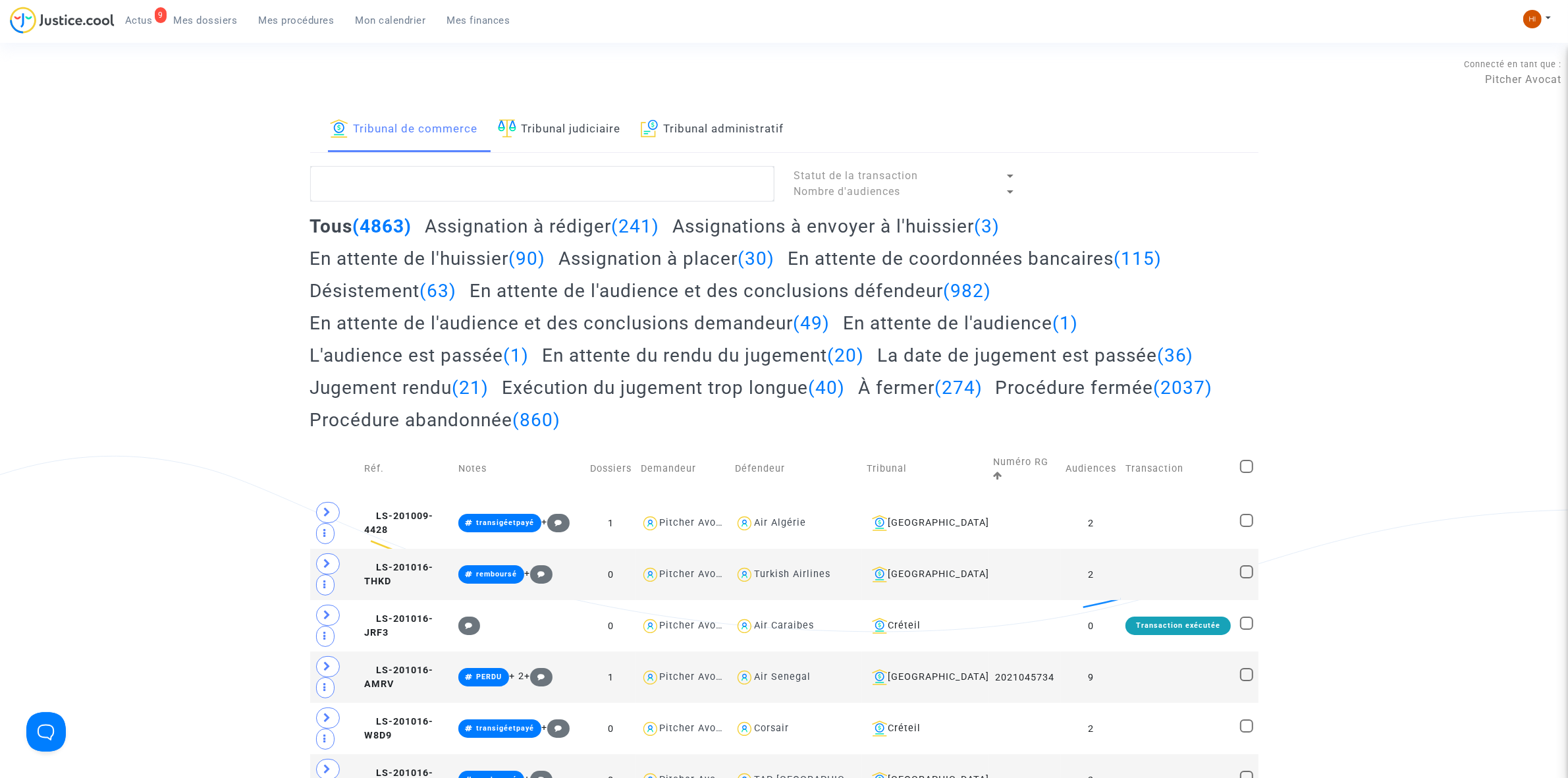
click at [600, 120] on link "Tribunal judiciaire" at bounding box center [560, 129] width 123 height 45
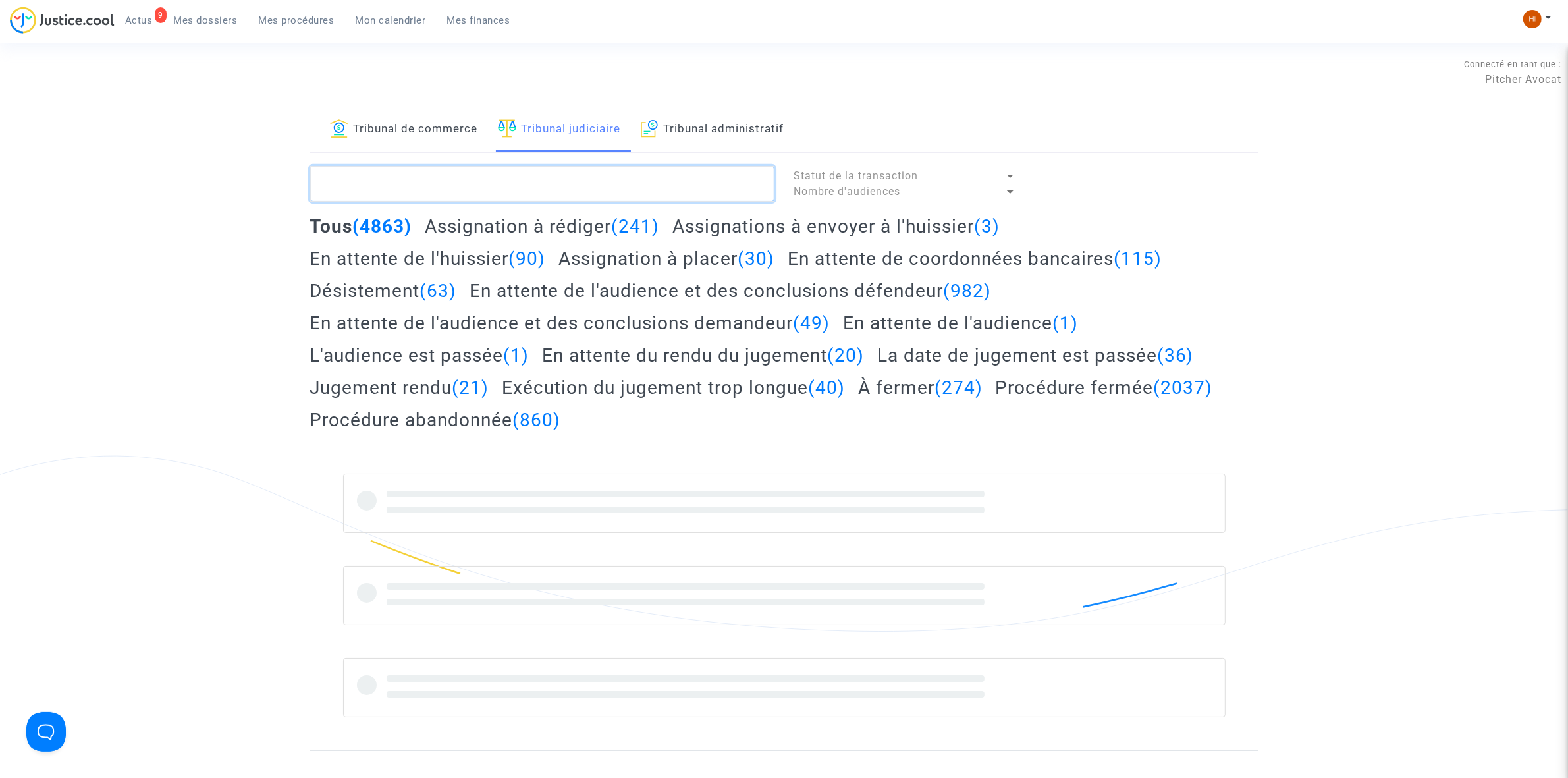
click at [589, 178] on textarea at bounding box center [542, 184] width 464 height 36
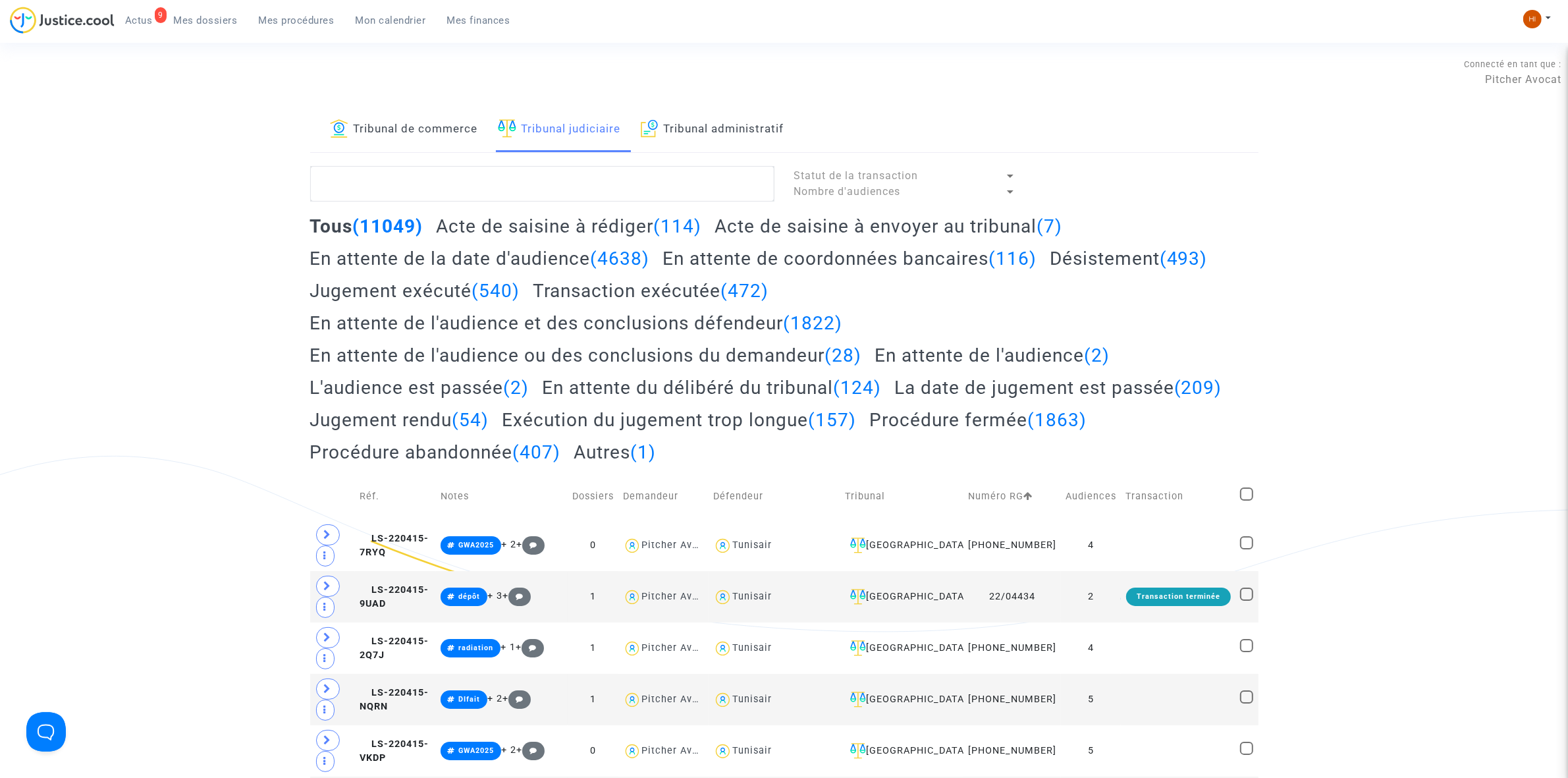
click at [683, 178] on textarea at bounding box center [542, 184] width 464 height 36
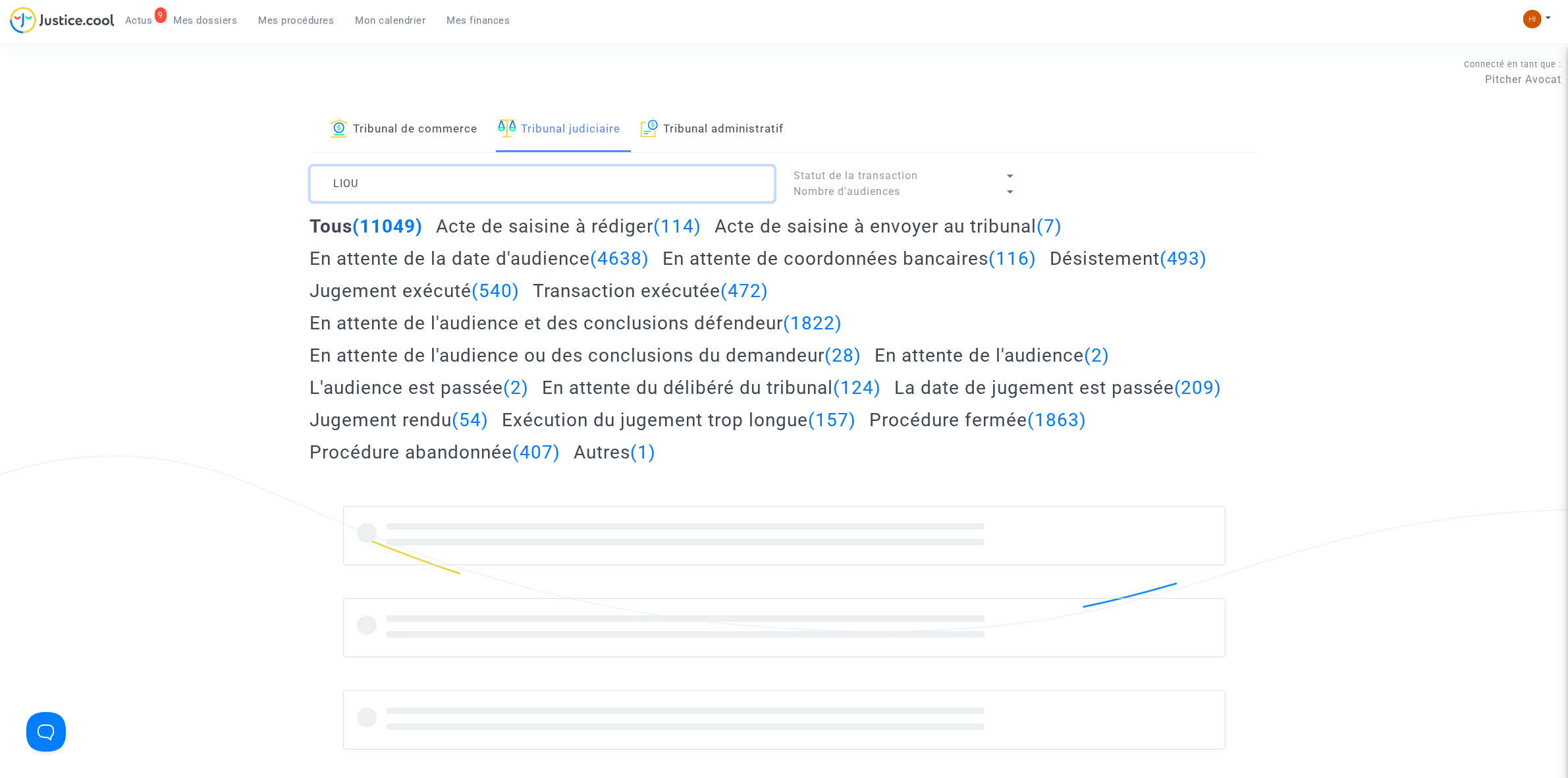
type textarea "LIOU"
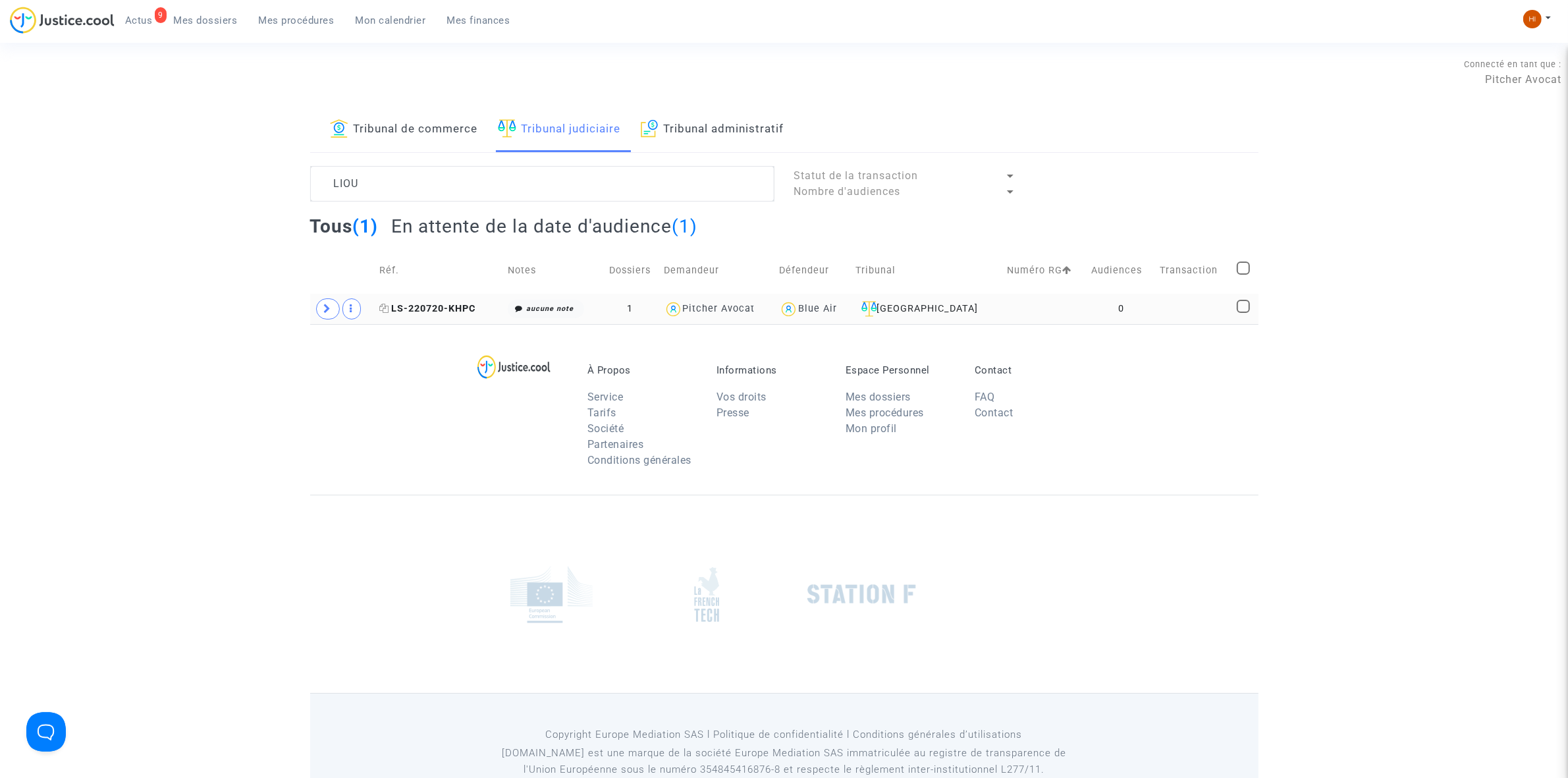
click at [430, 308] on span "LS-220720-KHPC" at bounding box center [427, 308] width 96 height 11
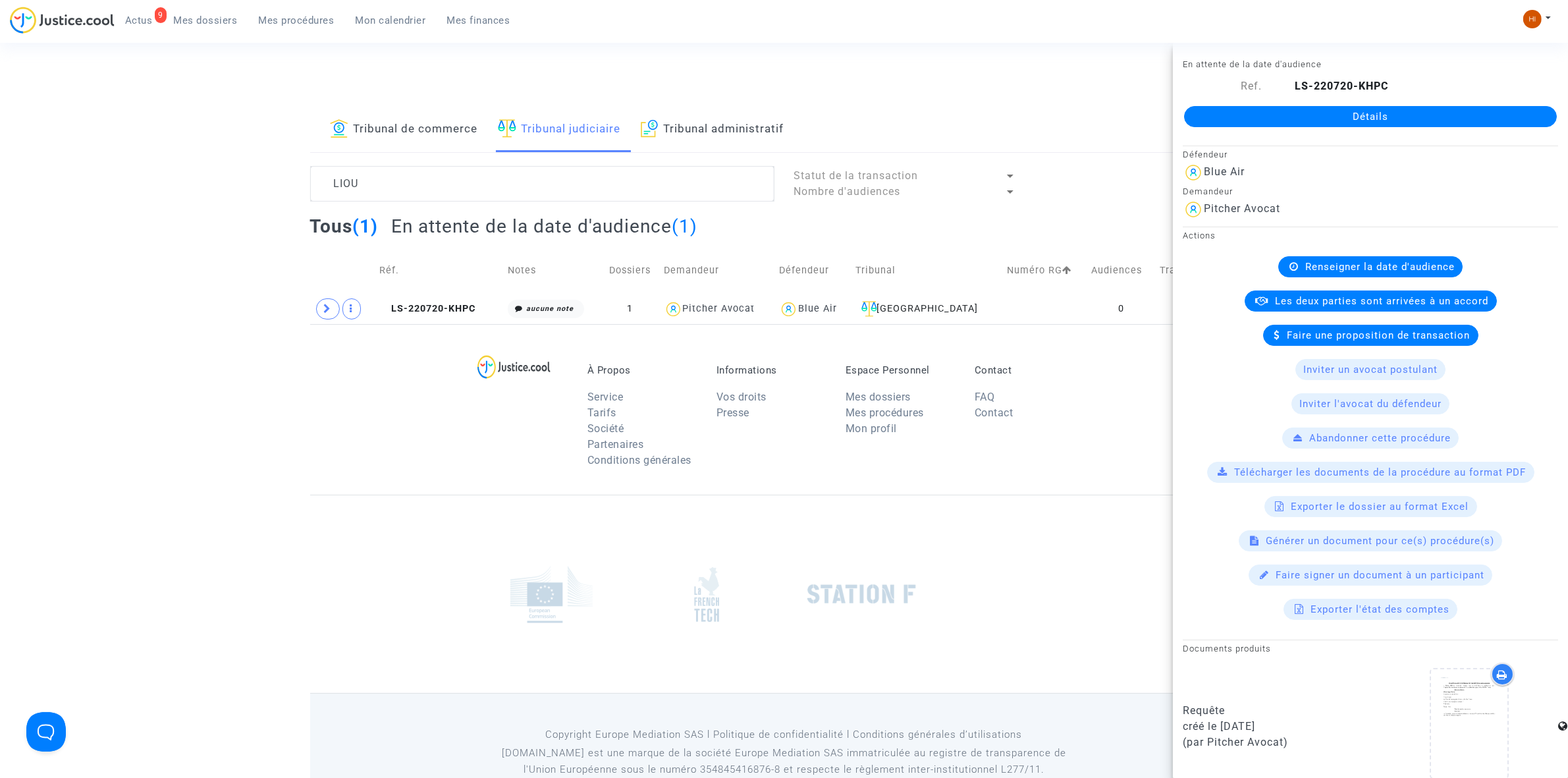
click at [1415, 122] on link "Détails" at bounding box center [1371, 117] width 373 height 21
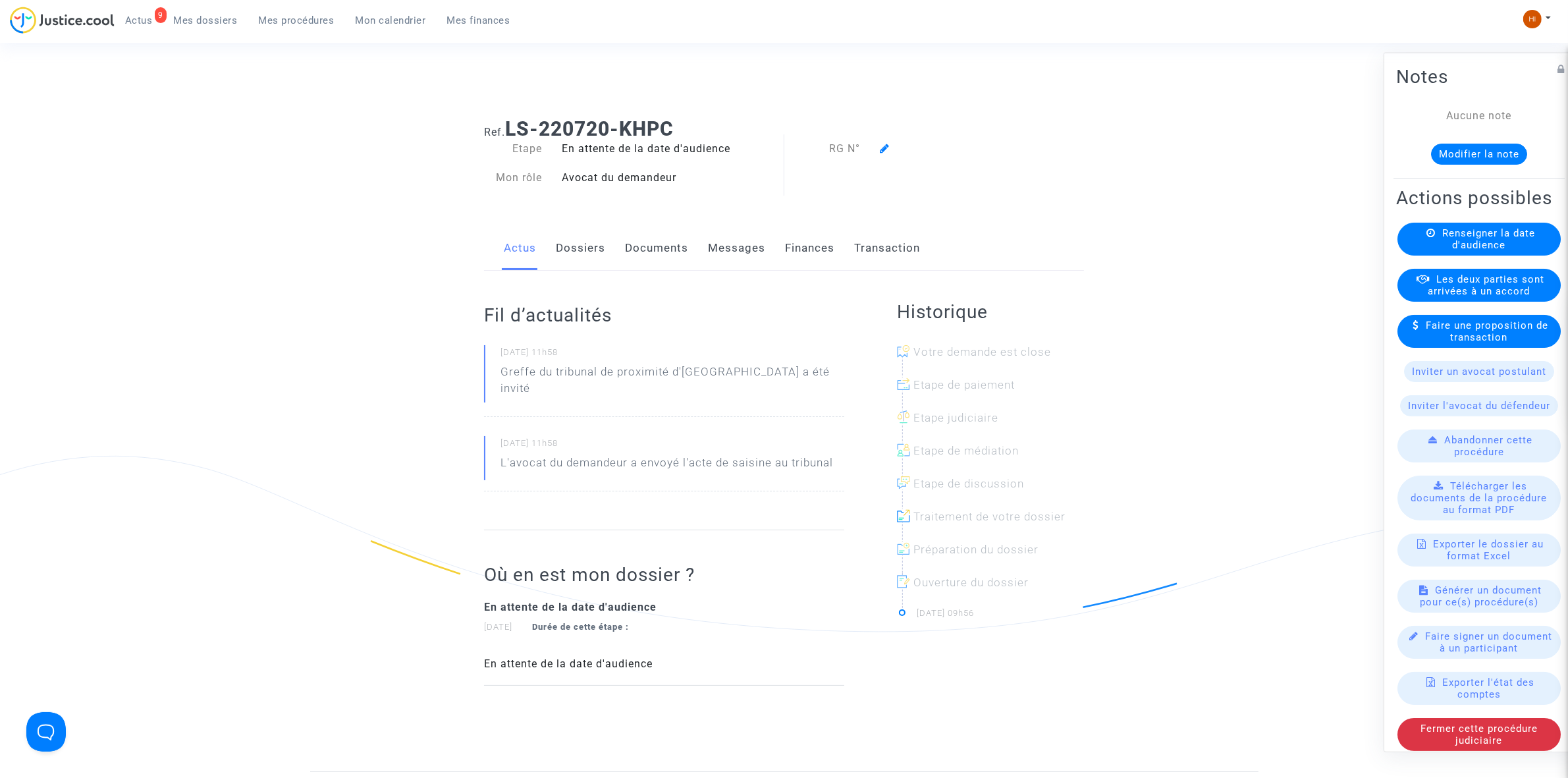
click at [584, 244] on link "Dossiers" at bounding box center [580, 248] width 49 height 43
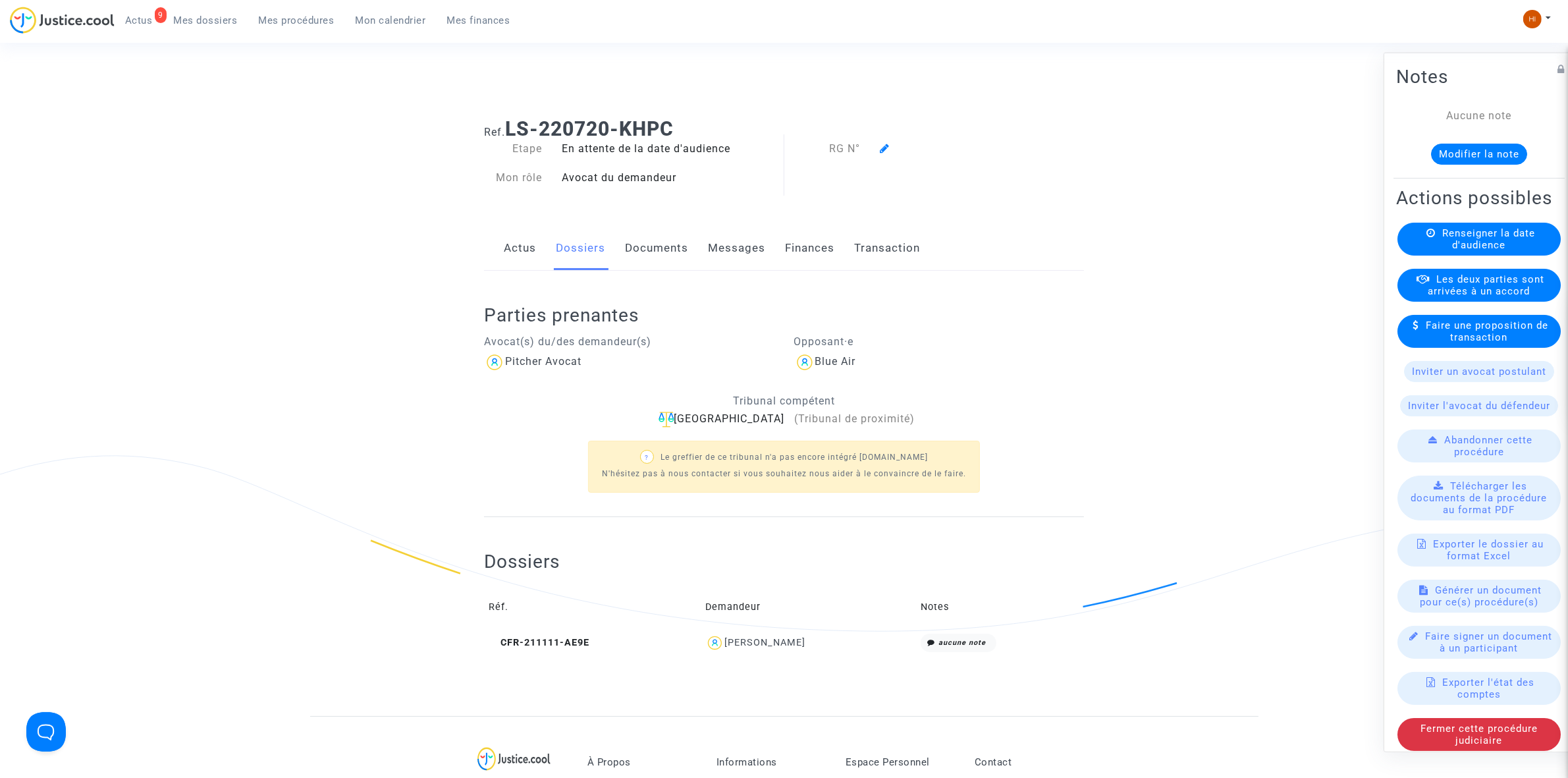
click at [887, 146] on icon at bounding box center [884, 148] width 10 height 10
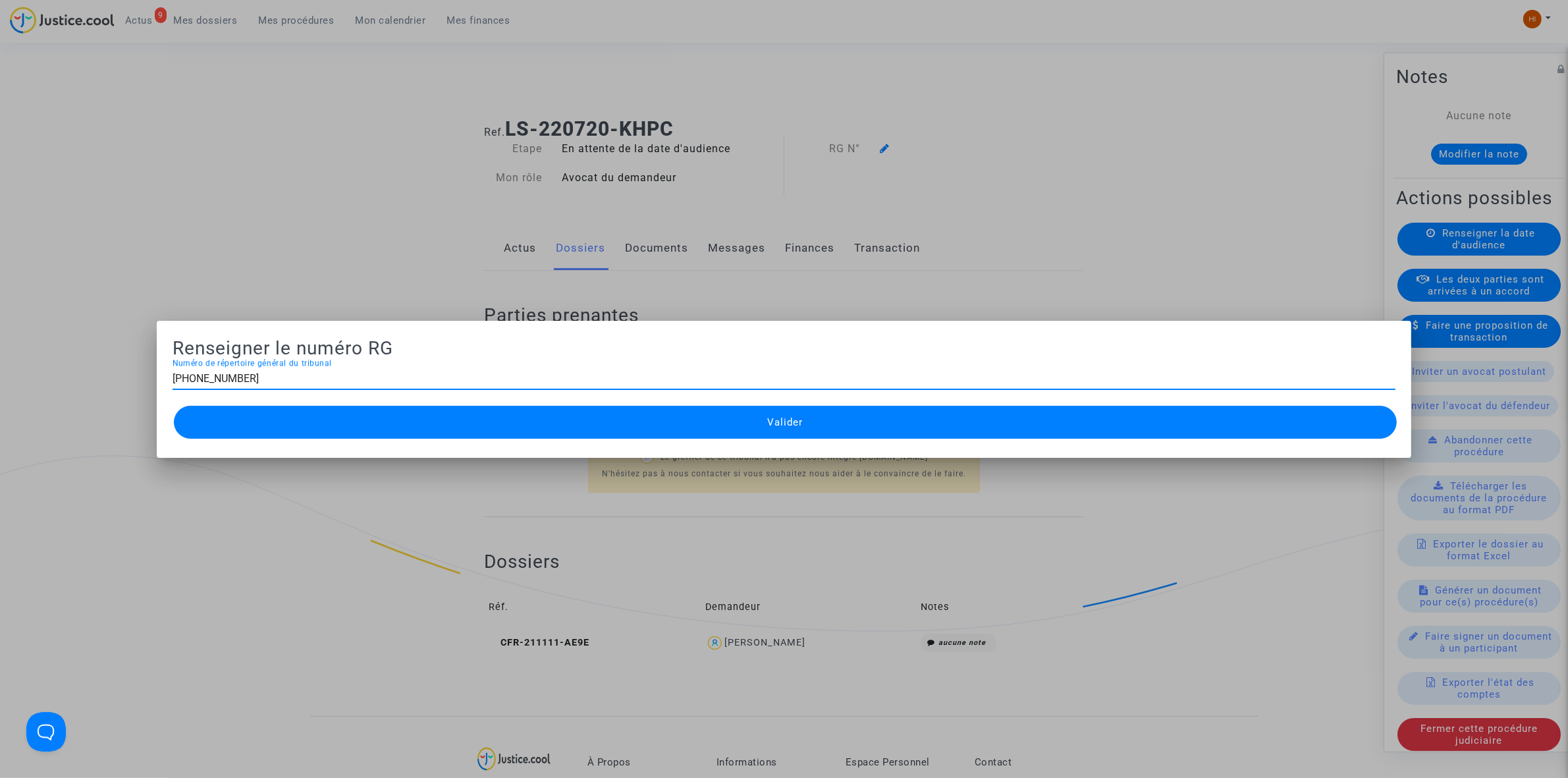
type input "11-22-002766"
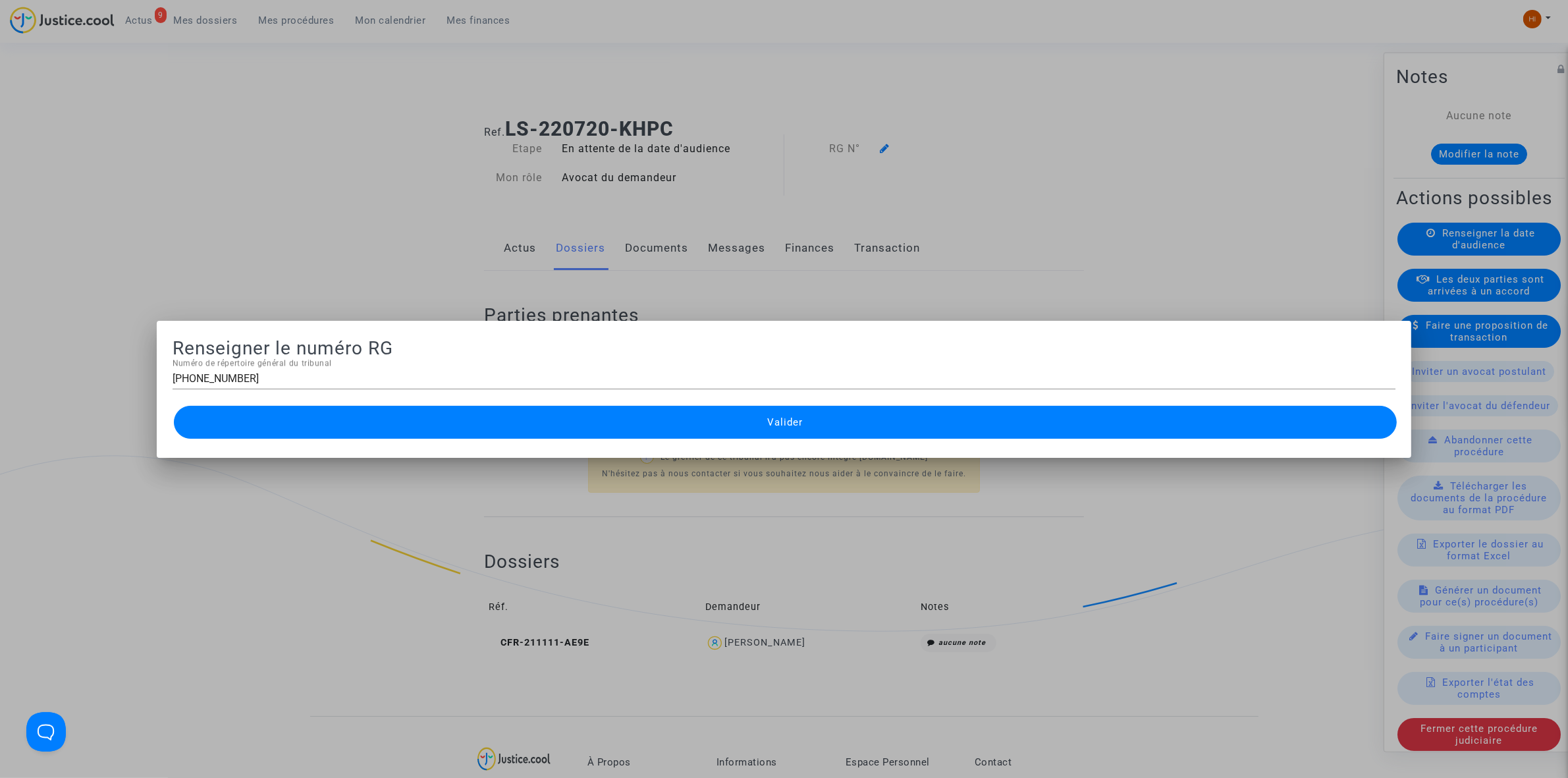
click at [739, 427] on button "Valider" at bounding box center [785, 422] width 1223 height 33
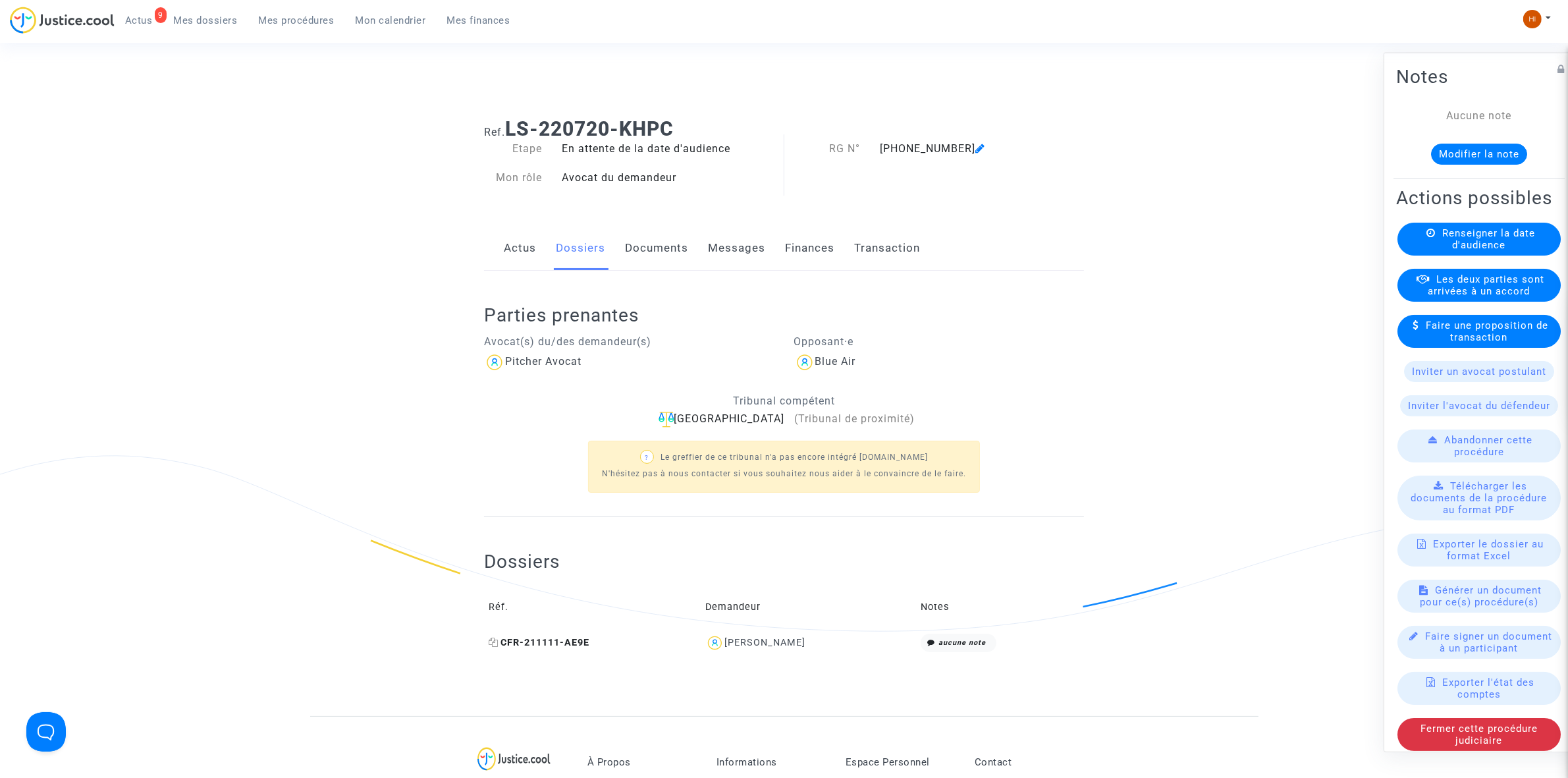
click at [494, 641] on icon at bounding box center [493, 642] width 10 height 9
click at [1480, 250] on span "Renseigner la date d'audience" at bounding box center [1488, 239] width 93 height 24
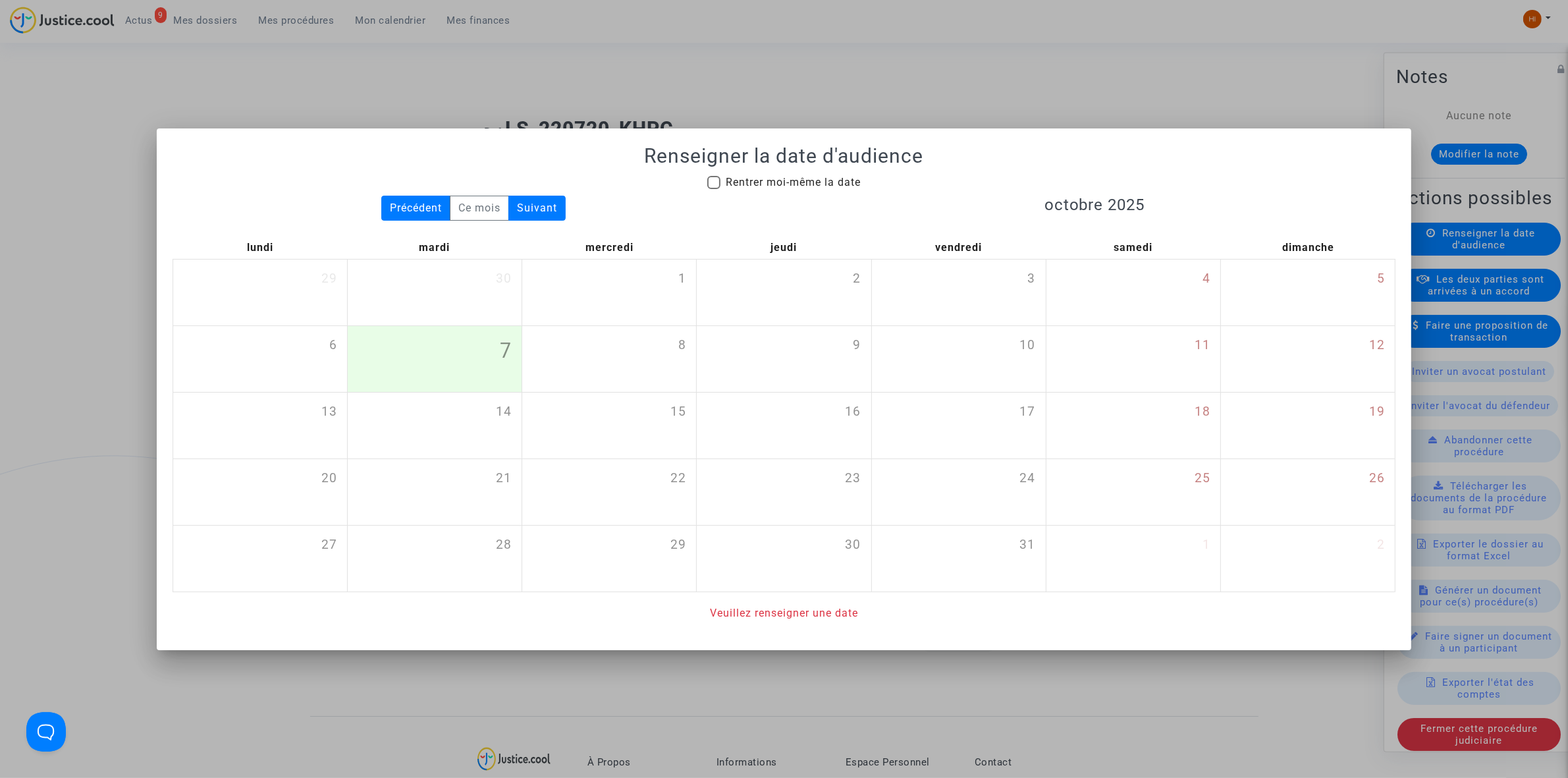
click at [785, 178] on span "Rentrer moi-même la date" at bounding box center [794, 182] width 135 height 13
click at [714, 189] on input "Rentrer moi-même la date" at bounding box center [713, 189] width 1 height 1
checkbox input "true"
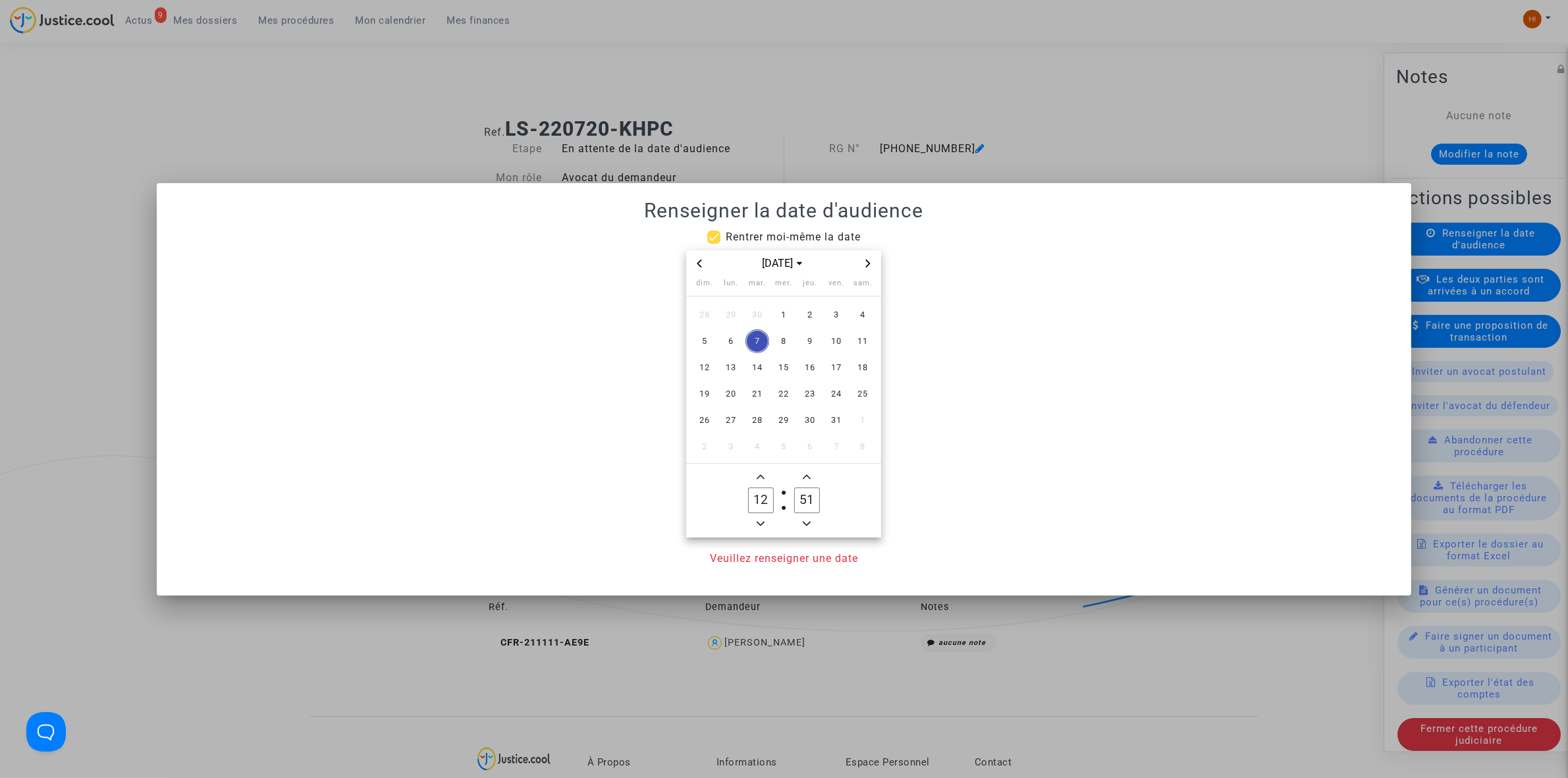
click at [870, 264] on icon "Next month" at bounding box center [869, 263] width 4 height 8
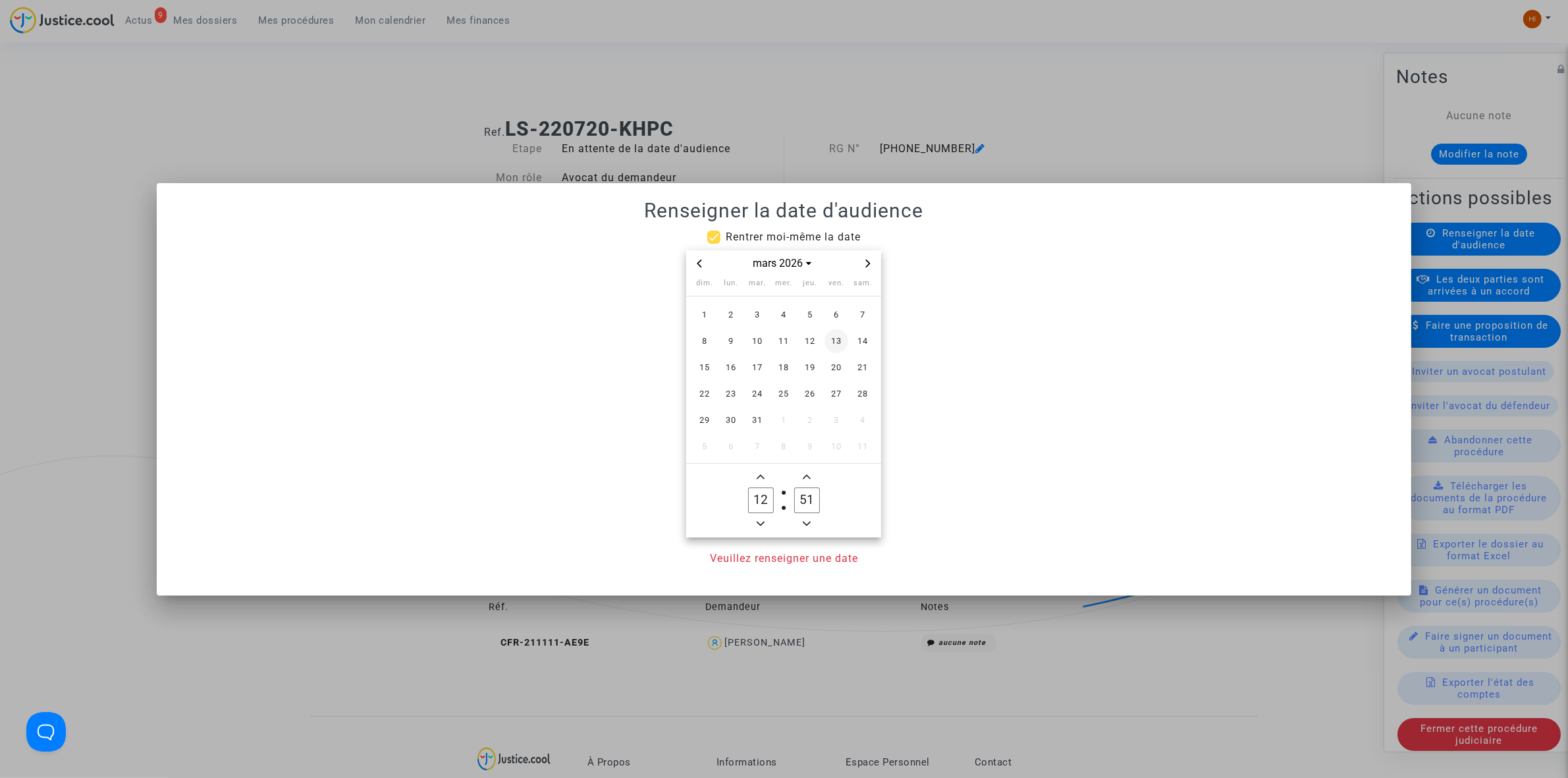
click at [843, 338] on span "13" at bounding box center [837, 341] width 24 height 24
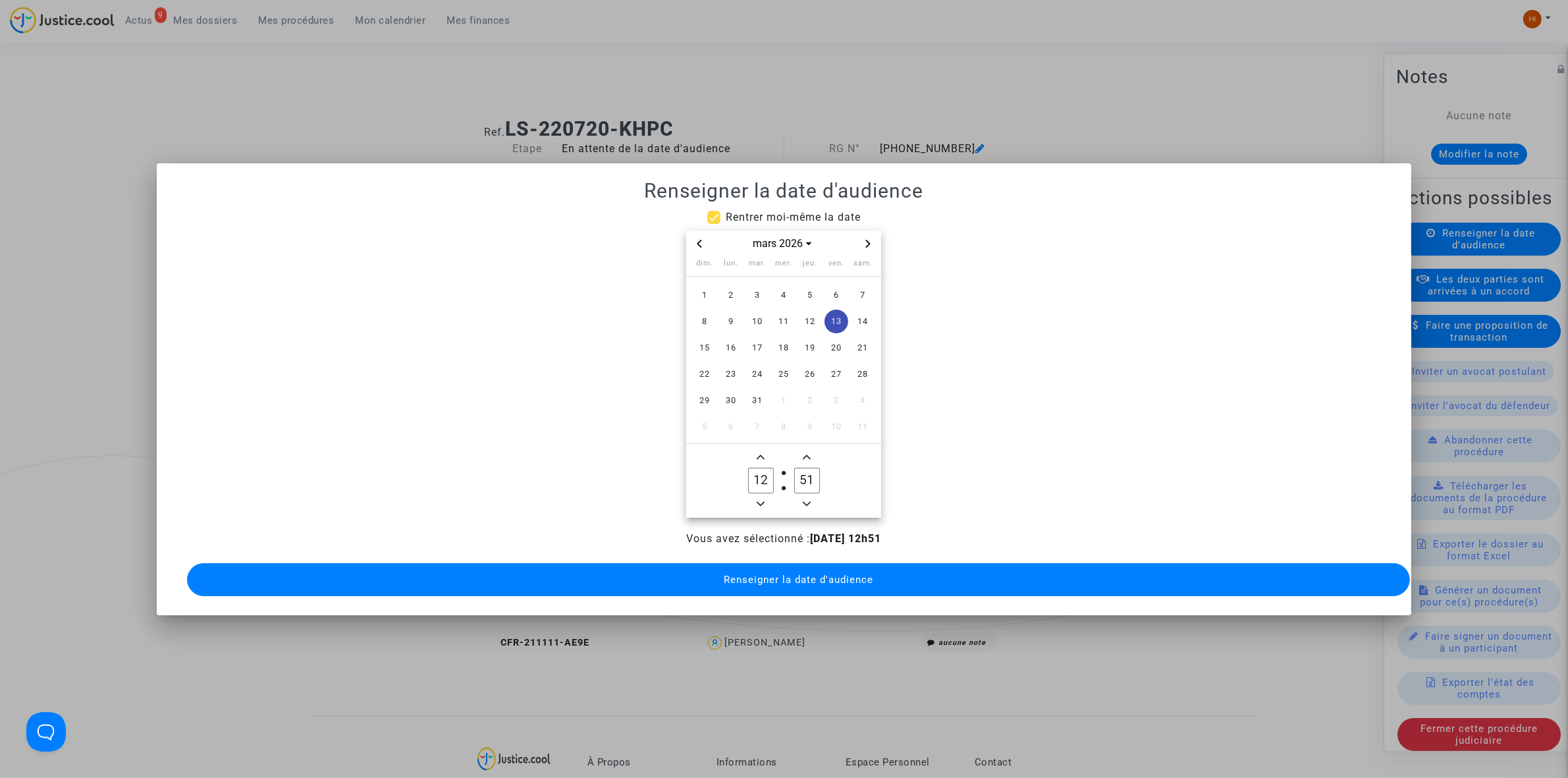
click at [762, 501] on icon "Minus a hour" at bounding box center [760, 504] width 8 height 8
click at [762, 501] on icon "Minus a hour" at bounding box center [760, 504] width 8 height 8
type input "09"
drag, startPoint x: 809, startPoint y: 478, endPoint x: 759, endPoint y: 472, distance: 50.4
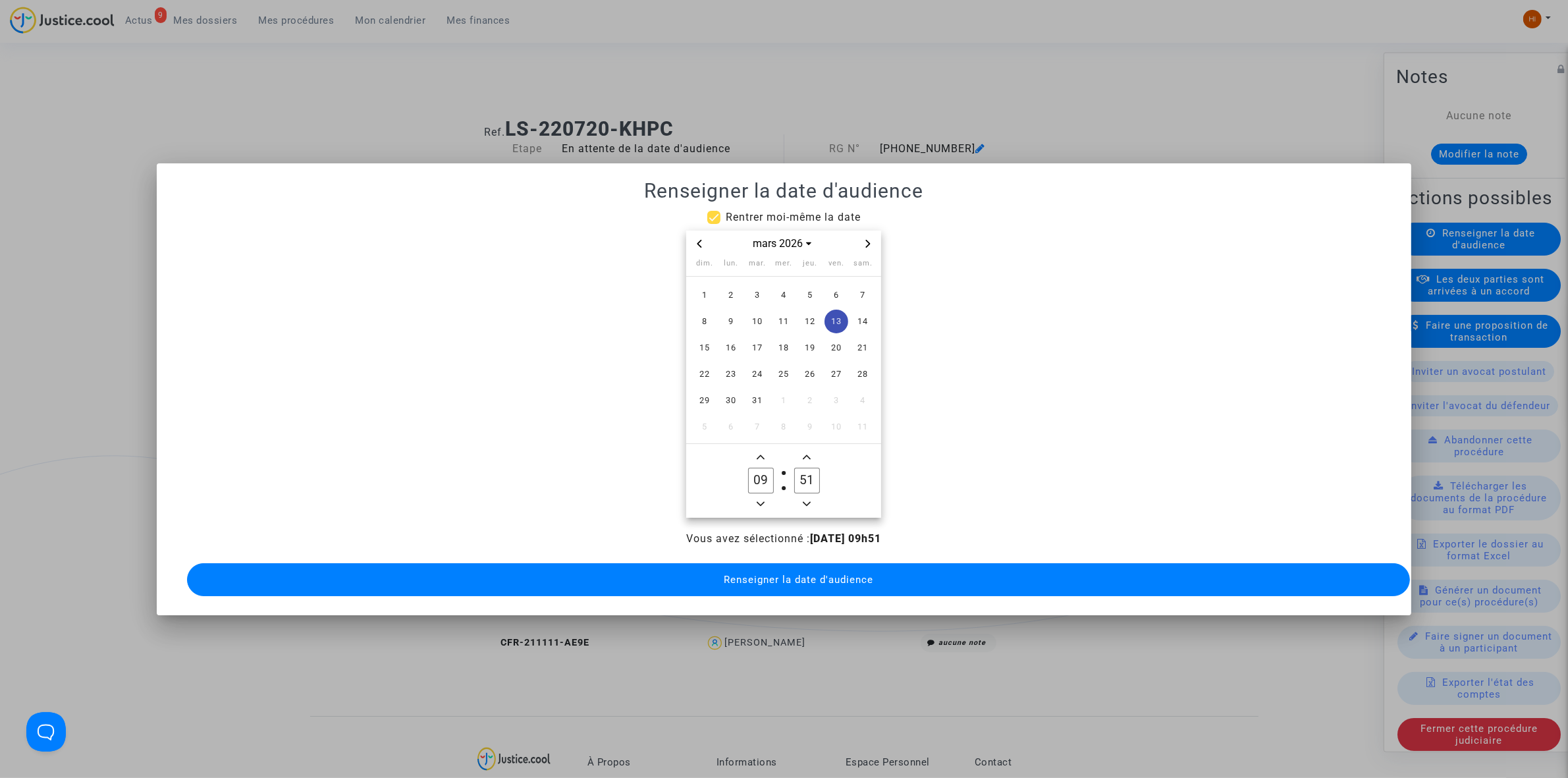
click at [759, 472] on owl-date-time-timer "09 Hour 51 Minute" at bounding box center [784, 480] width 195 height 74
click at [811, 500] on icon "Minus a minute" at bounding box center [806, 504] width 8 height 8
type input "30"
drag, startPoint x: 785, startPoint y: 577, endPoint x: 752, endPoint y: 551, distance: 42.0
click at [784, 577] on span "Renseigner la date d'audience" at bounding box center [798, 580] width 149 height 12
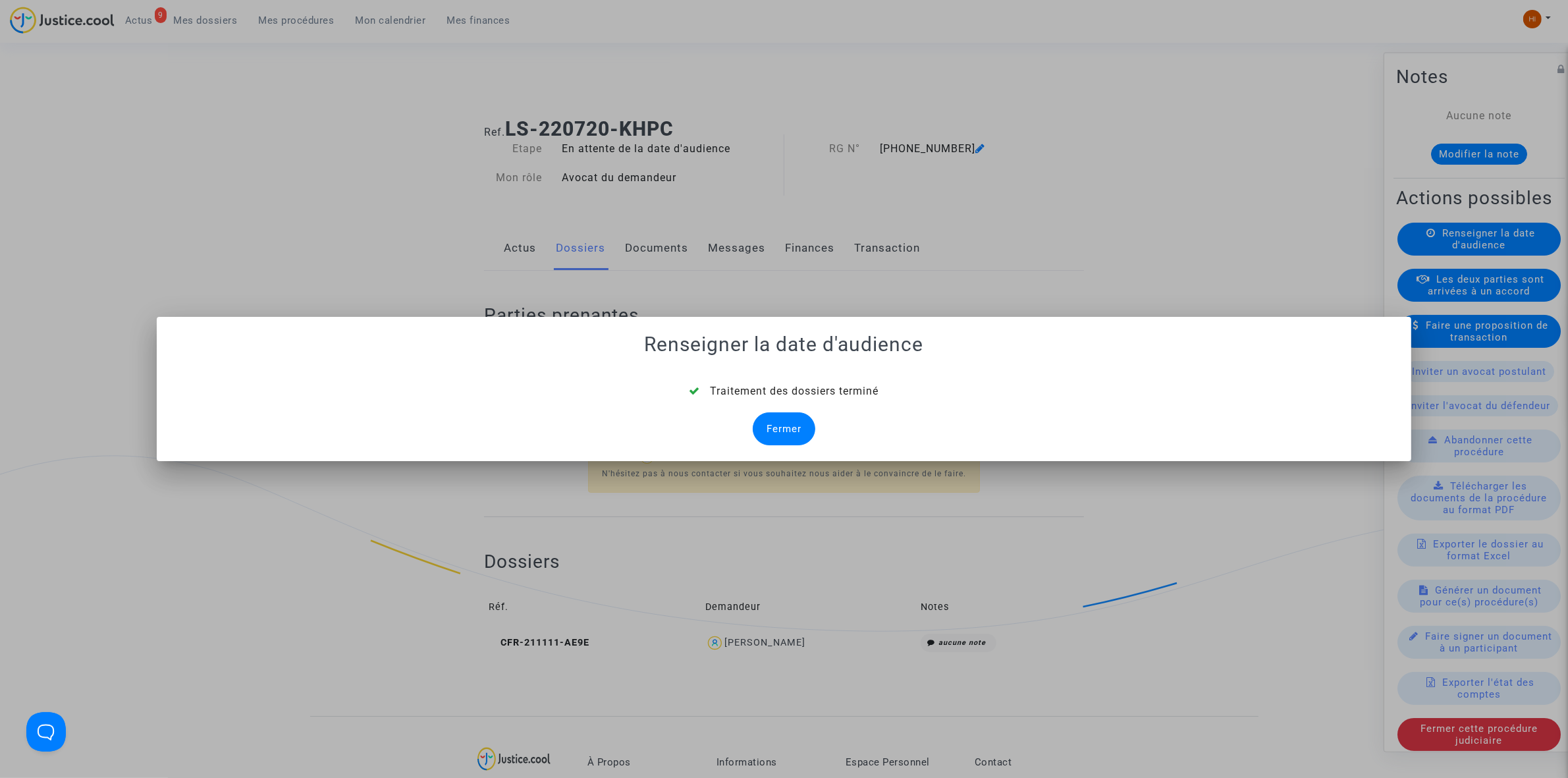
click at [778, 443] on div "Fermer" at bounding box center [784, 429] width 62 height 33
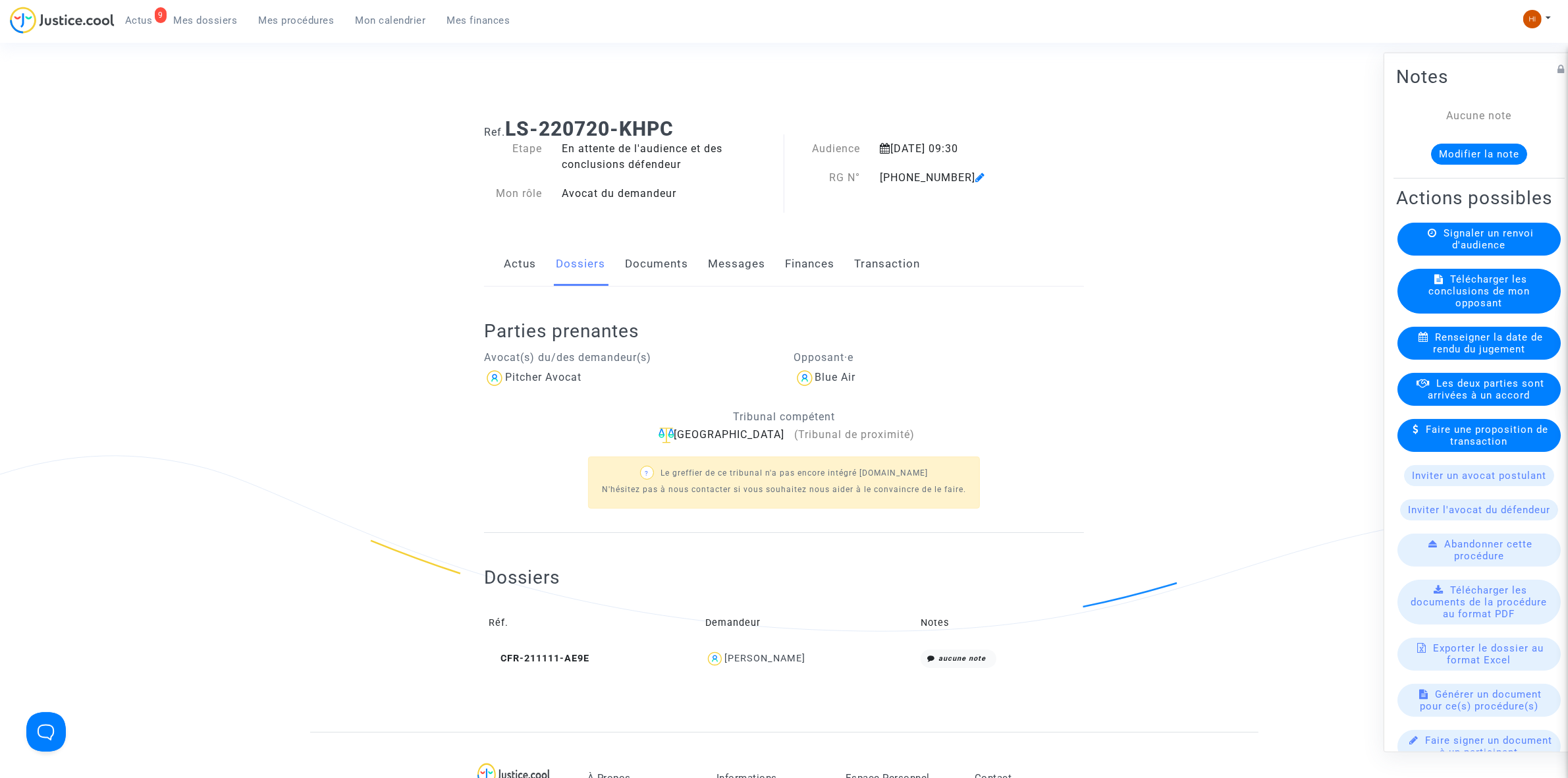
click at [652, 270] on link "Documents" at bounding box center [656, 264] width 63 height 43
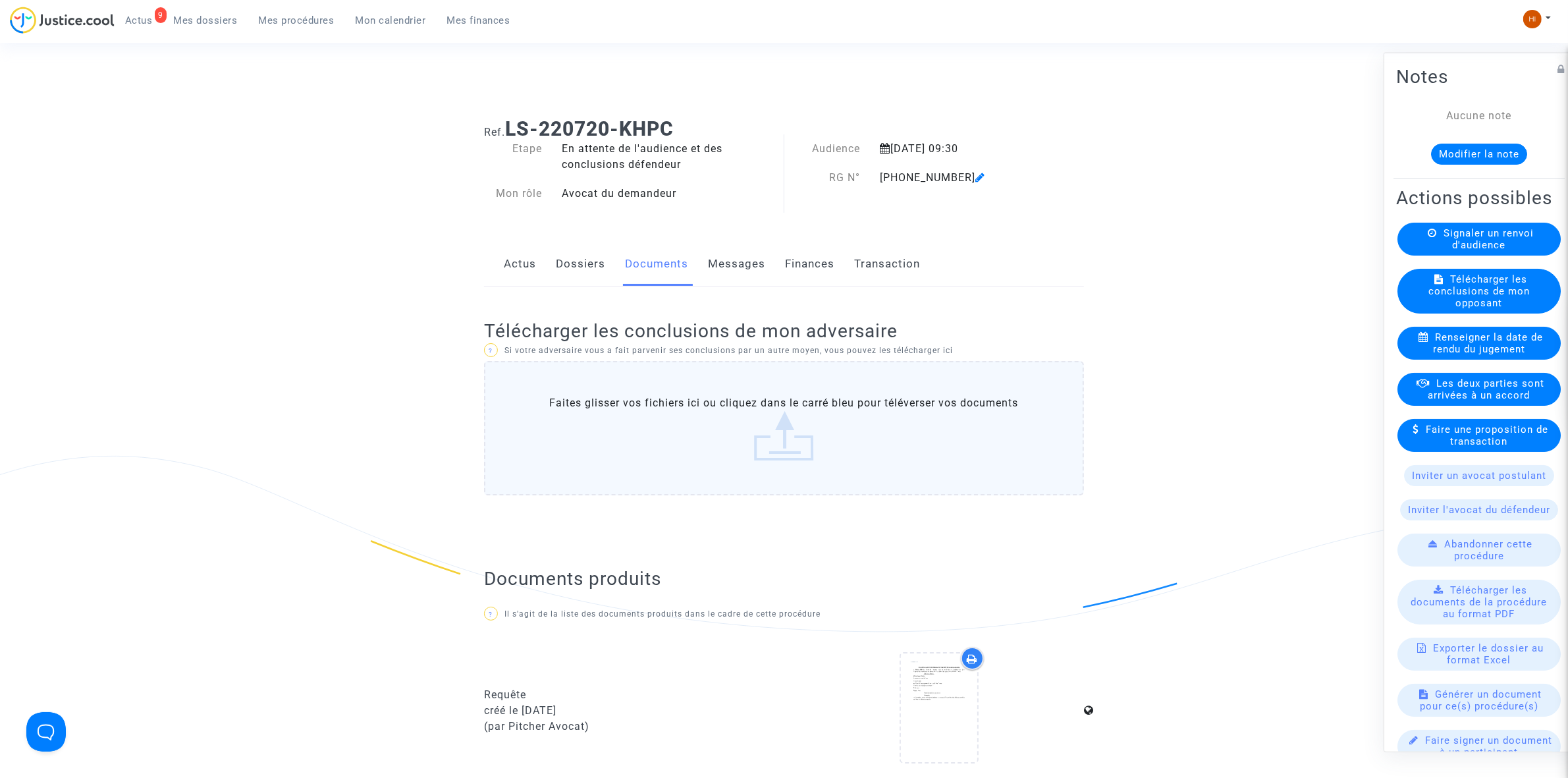
drag, startPoint x: 879, startPoint y: 169, endPoint x: 955, endPoint y: 172, distance: 76.1
click at [955, 172] on div "11-22-002766" at bounding box center [956, 178] width 172 height 16
copy div "11-22-002766"
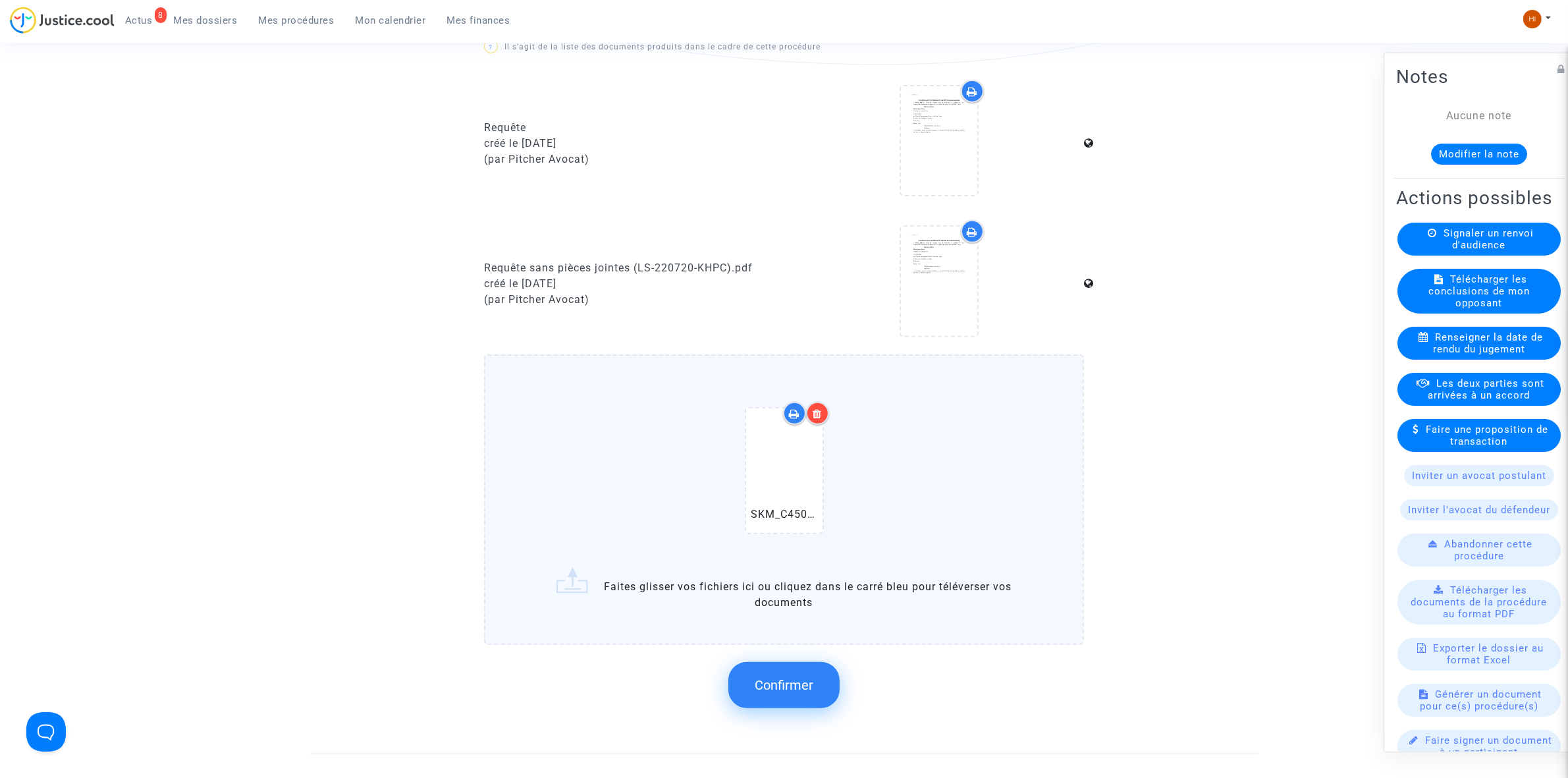
scroll to position [823, 0]
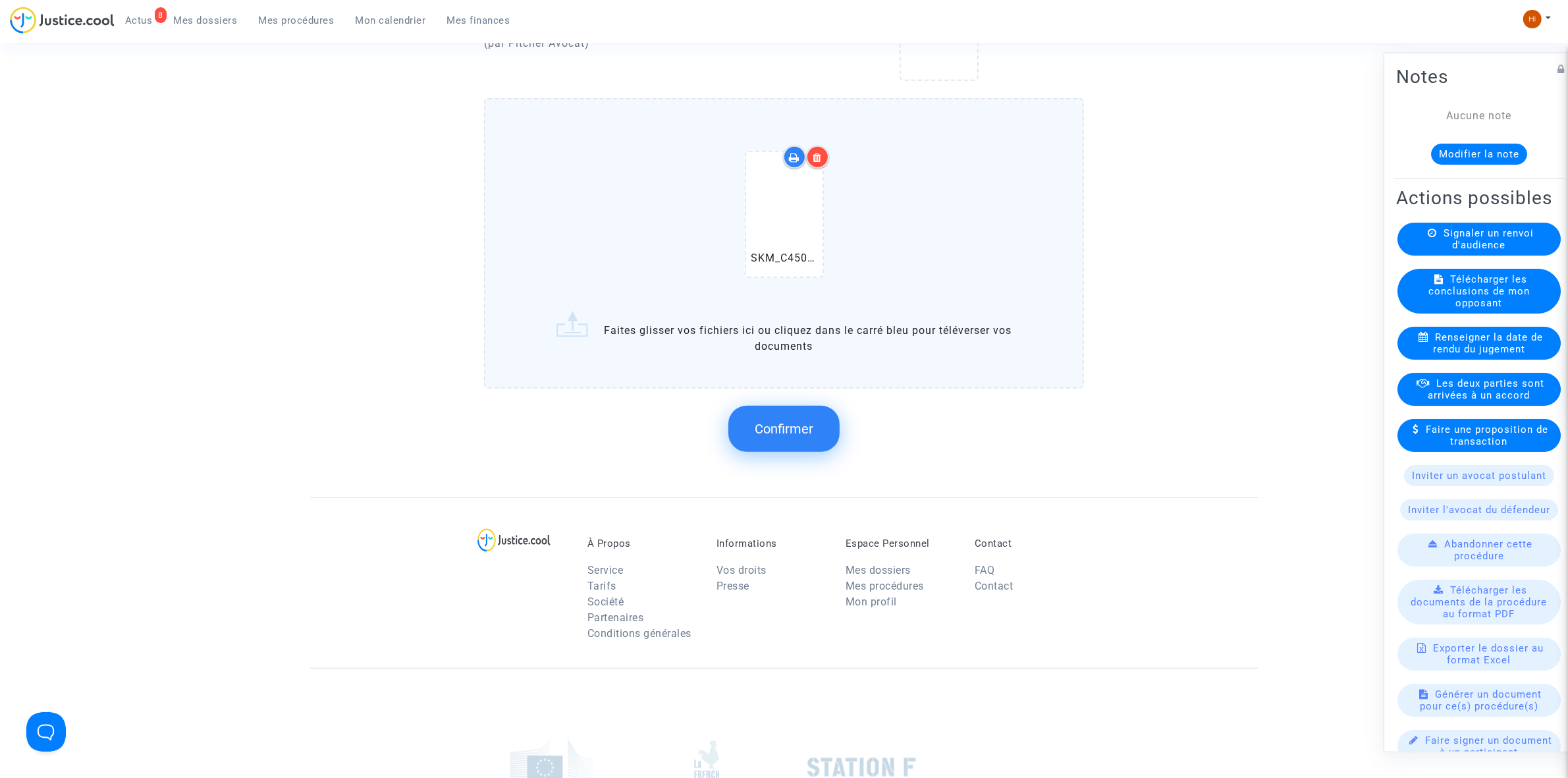
click at [817, 425] on button "Confirmer" at bounding box center [784, 429] width 111 height 46
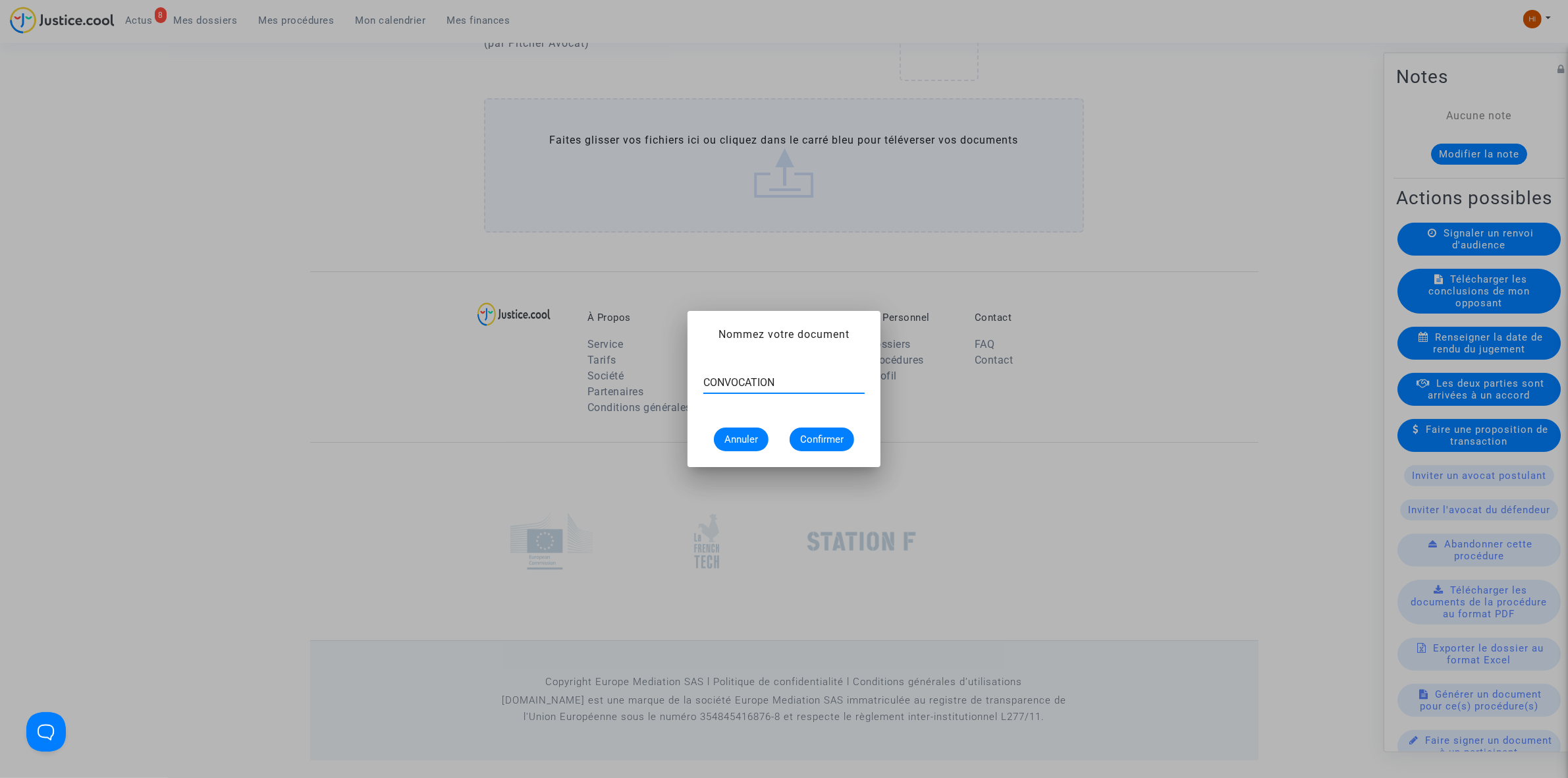
type input "CONVOCATION"
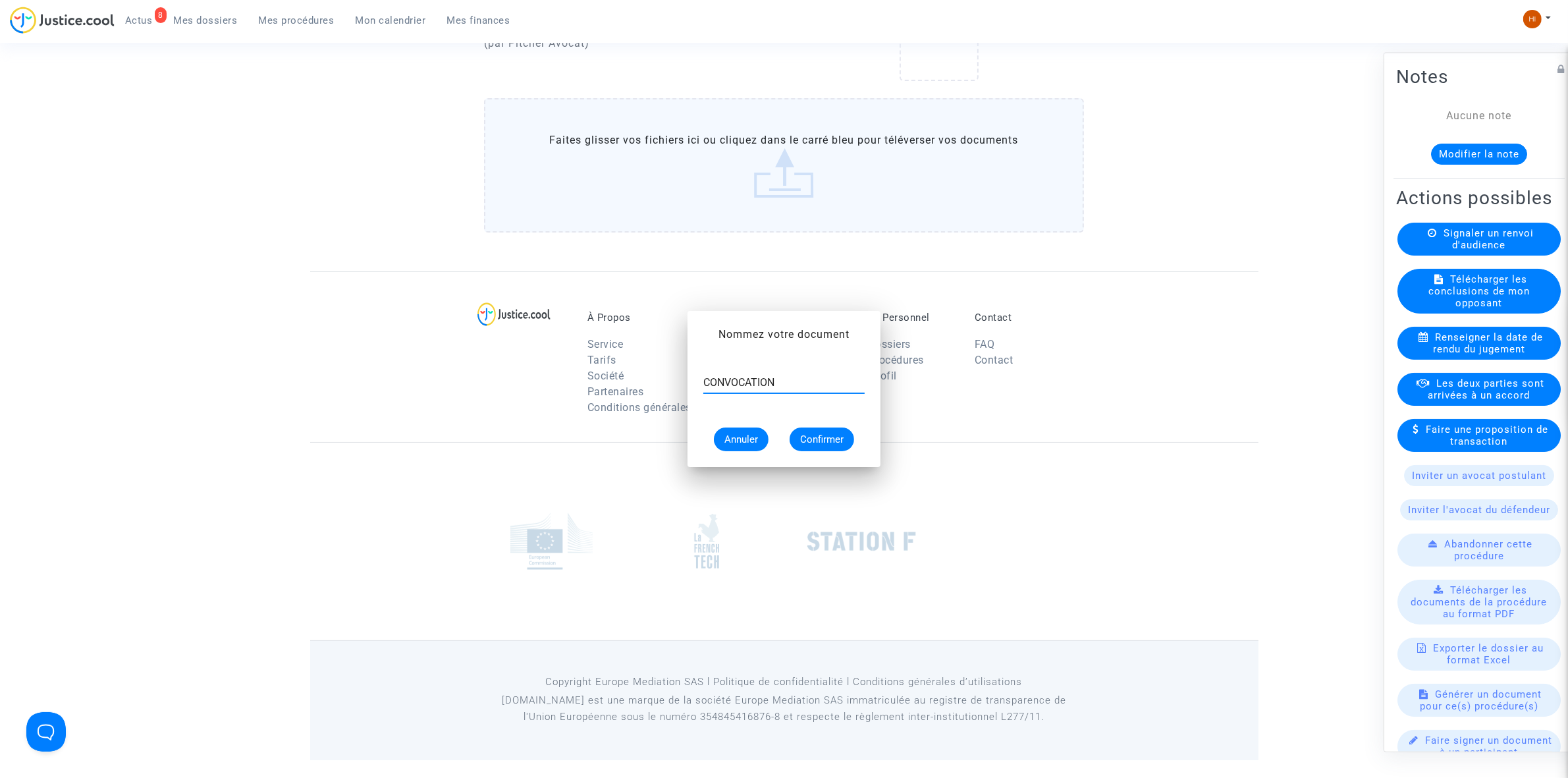
scroll to position [802, 0]
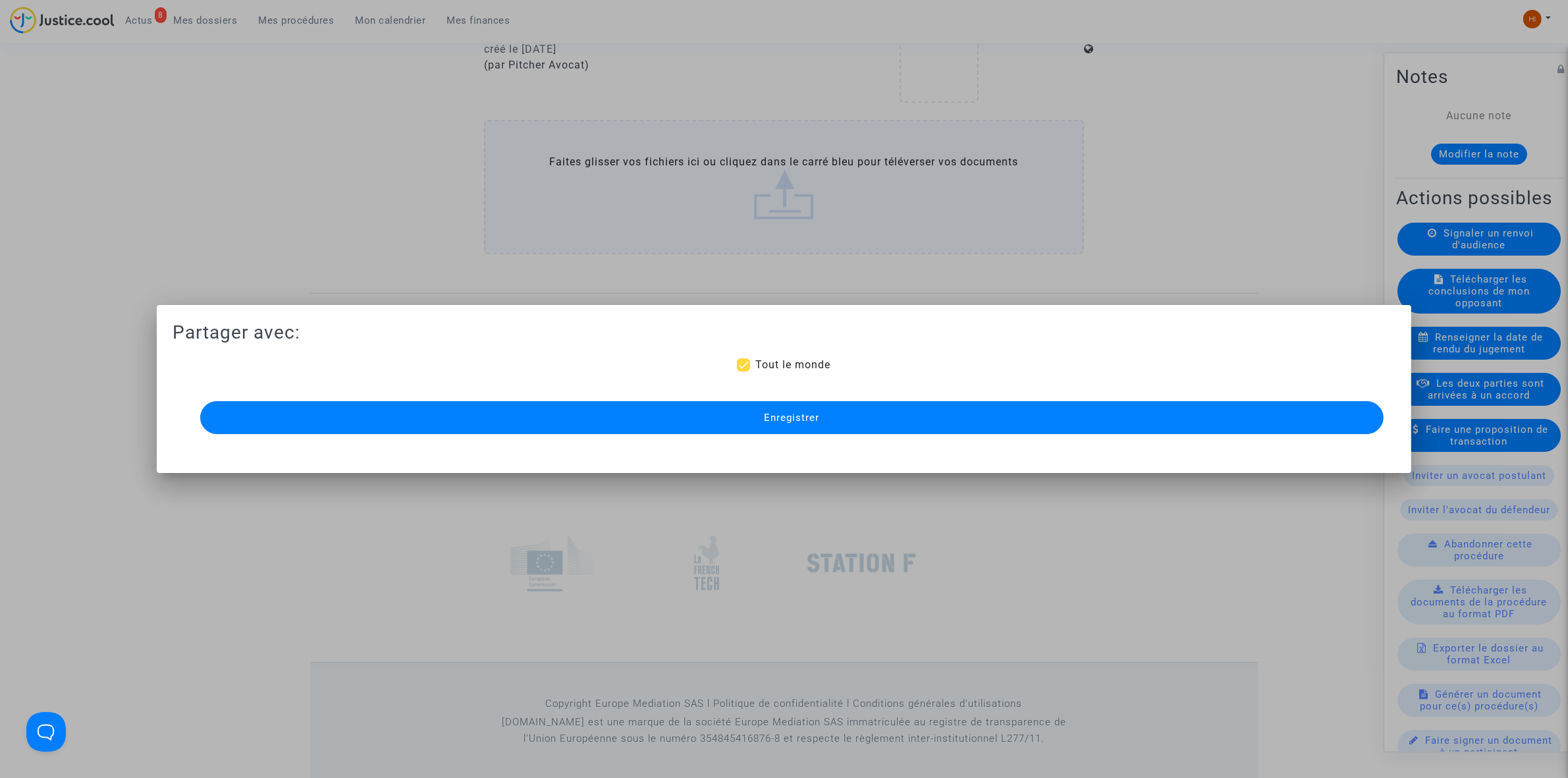
click at [809, 423] on span "Enregistrer" at bounding box center [791, 418] width 55 height 12
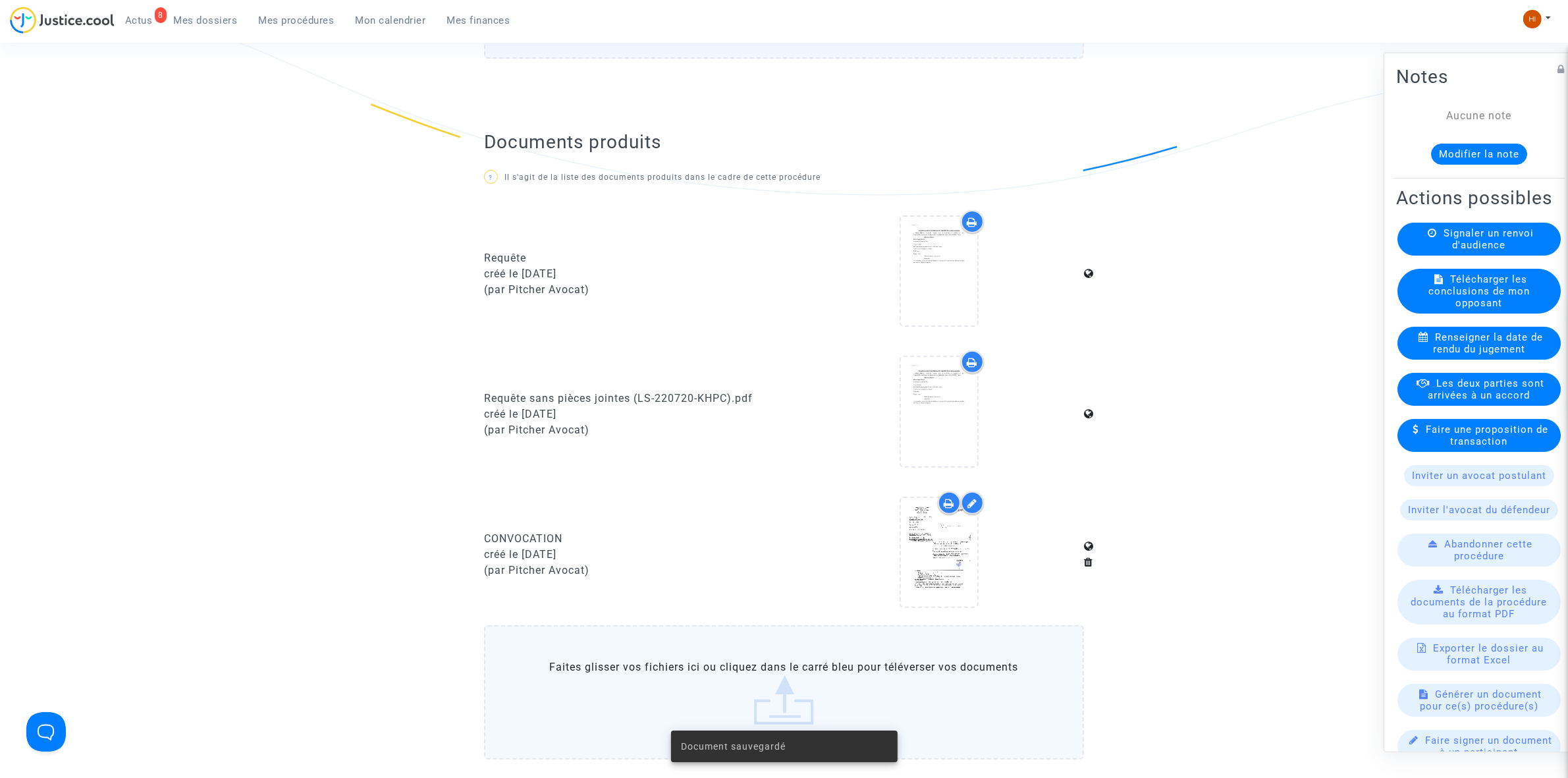
scroll to position [390, 0]
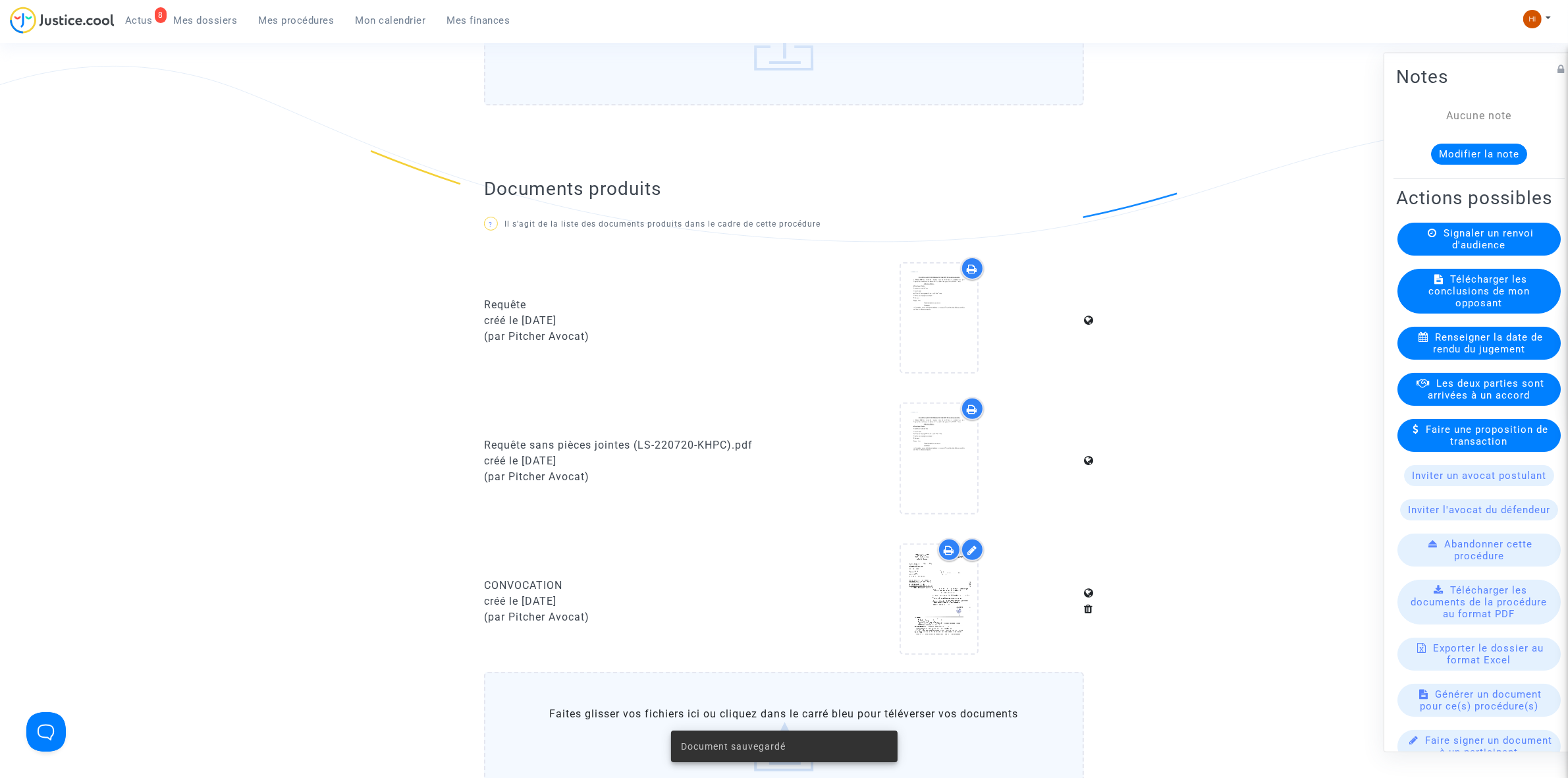
click at [310, 14] on span "Mes procédures" at bounding box center [297, 20] width 76 height 12
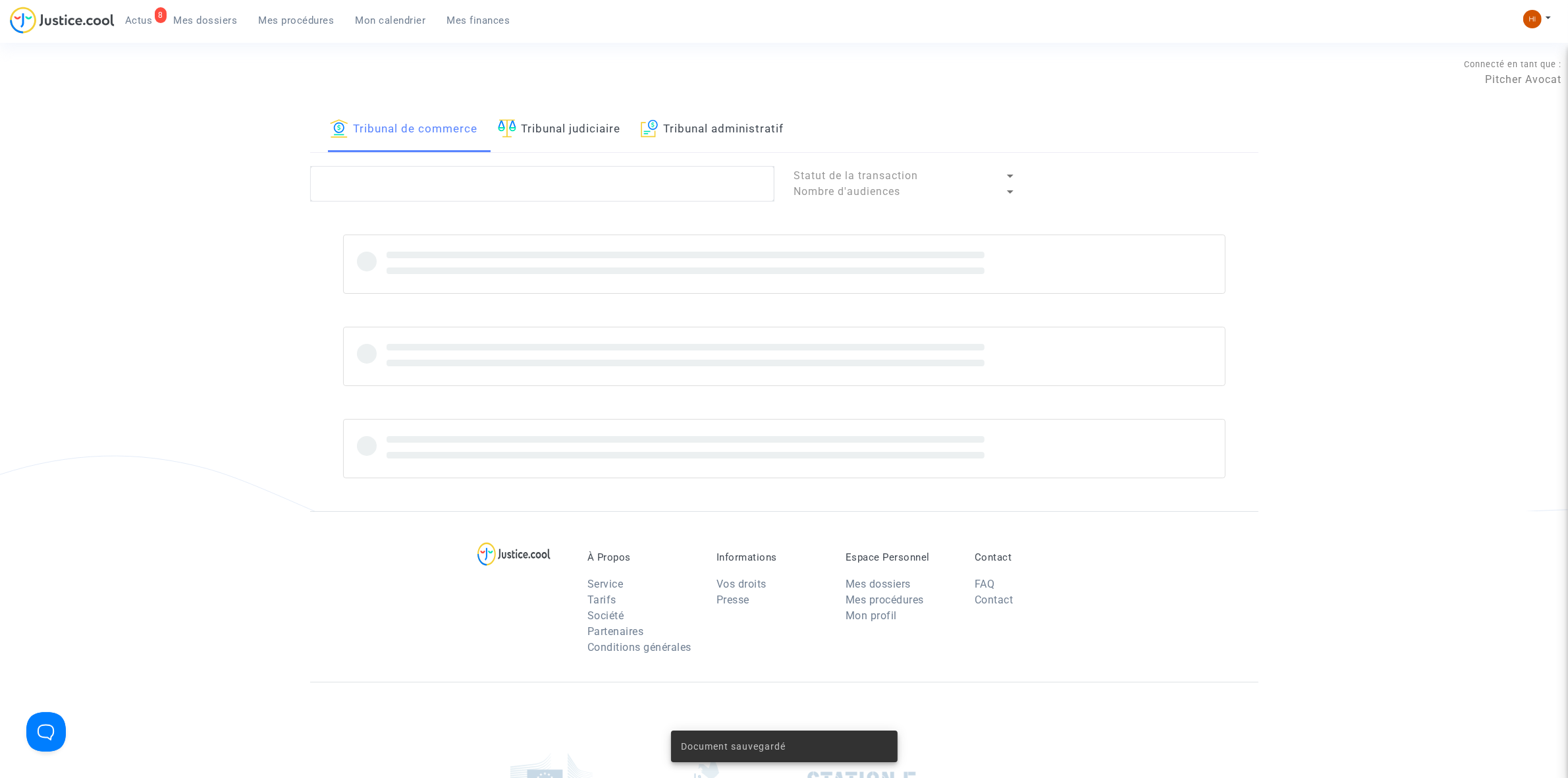
click at [531, 129] on link "Tribunal judiciaire" at bounding box center [560, 129] width 123 height 45
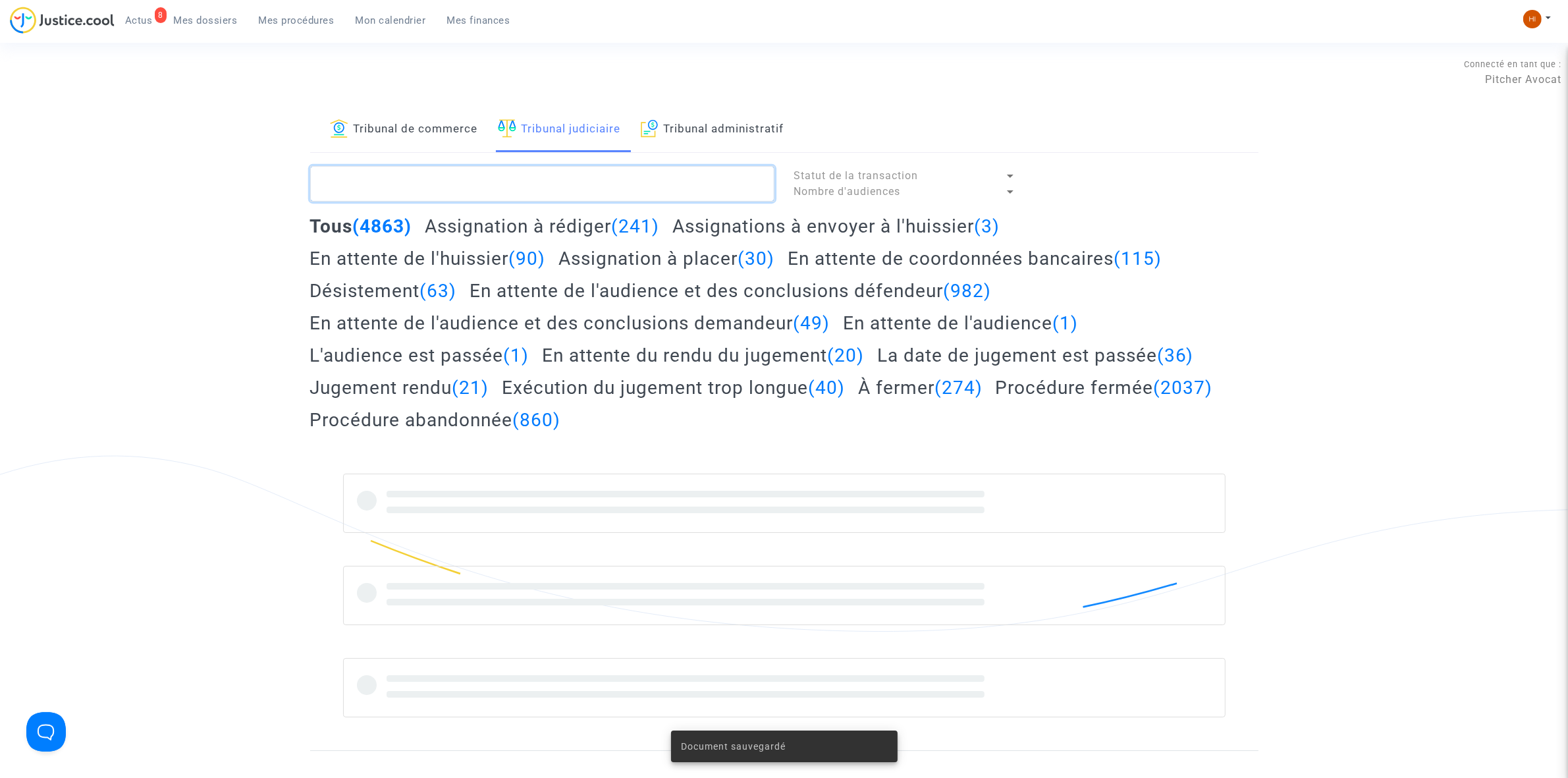
click at [504, 187] on textarea at bounding box center [542, 184] width 464 height 36
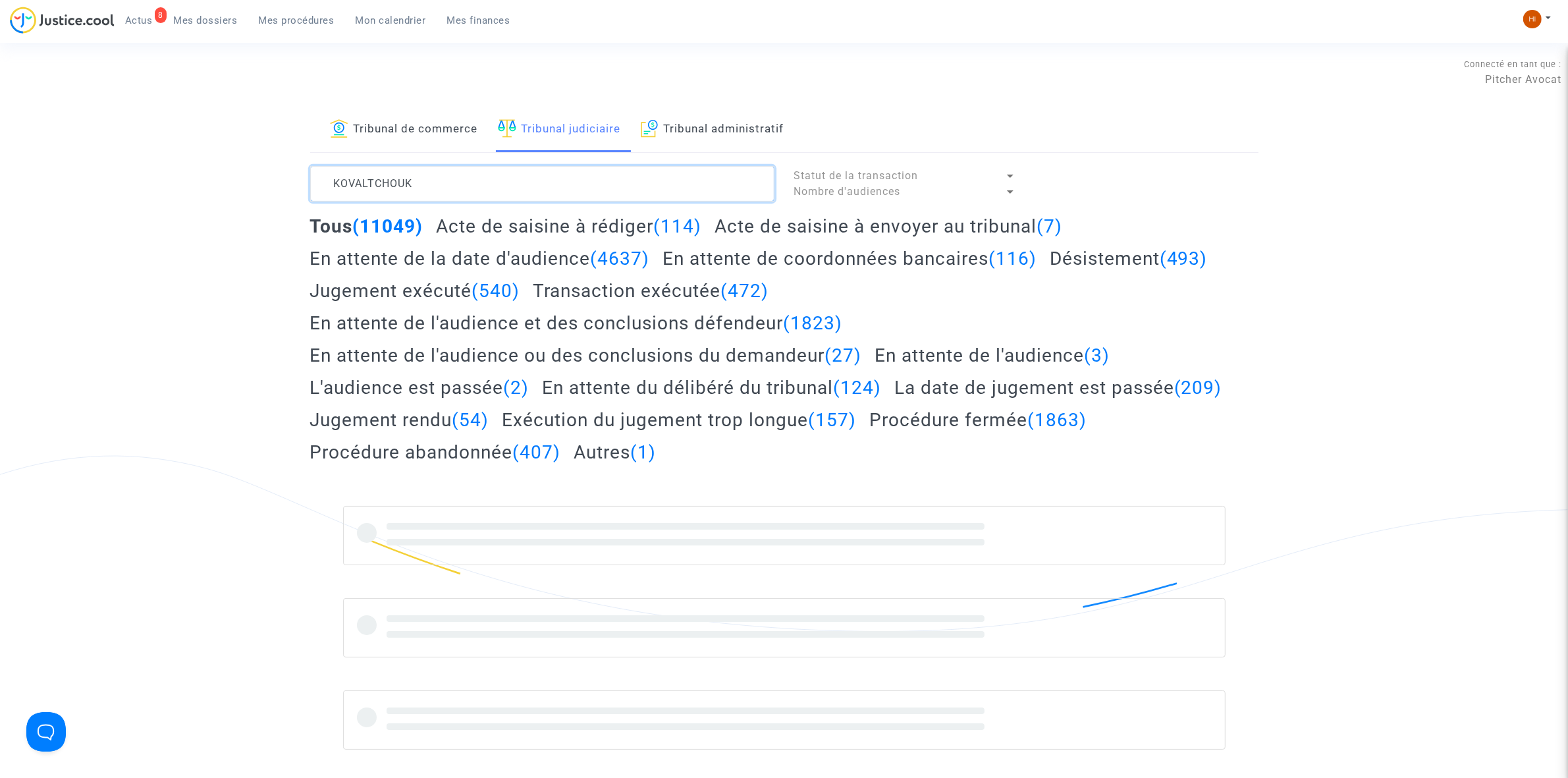
type textarea "KOVALTCHOUK"
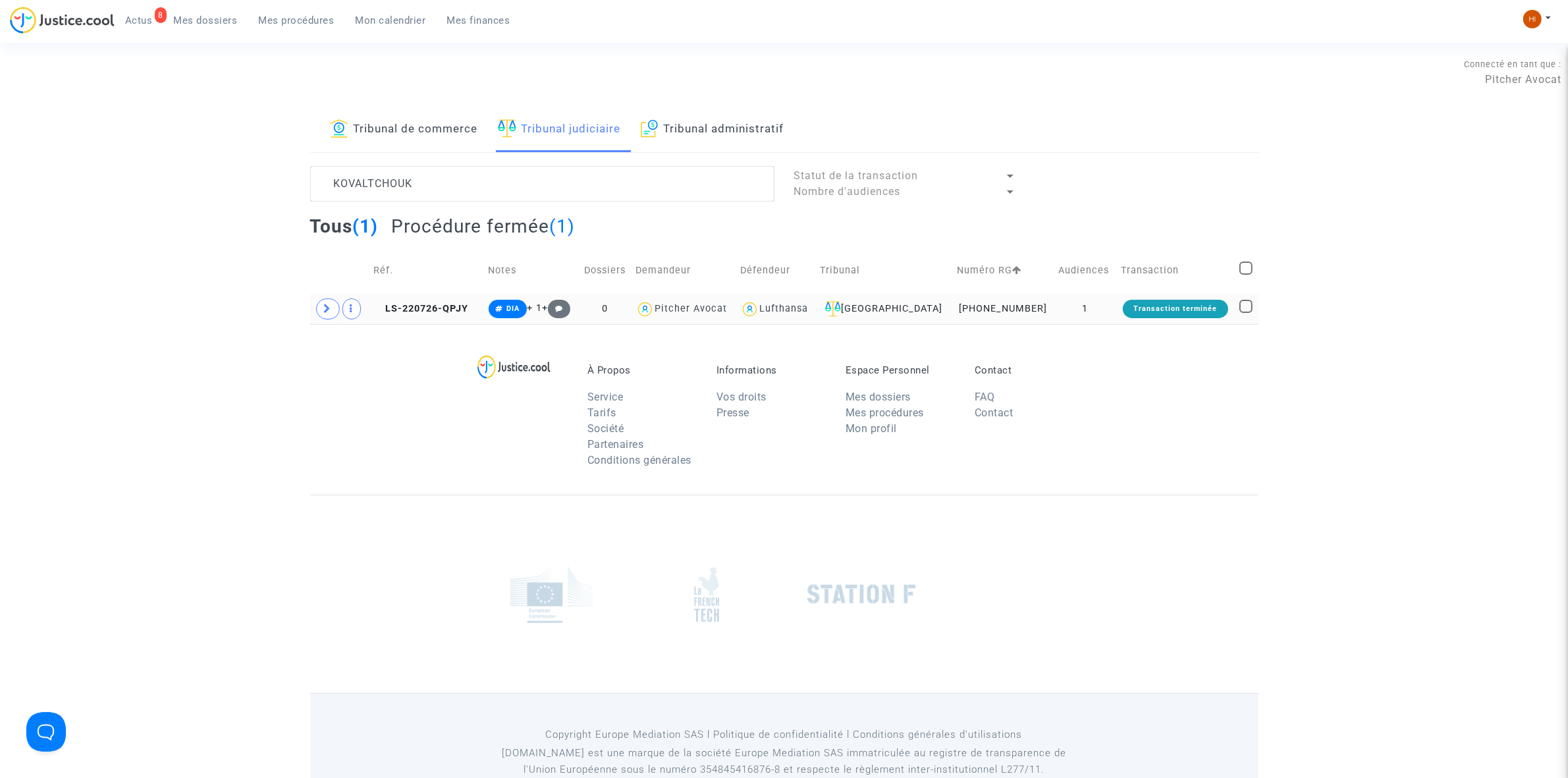
click at [409, 297] on td "LS-220726-QPJY" at bounding box center [426, 308] width 115 height 30
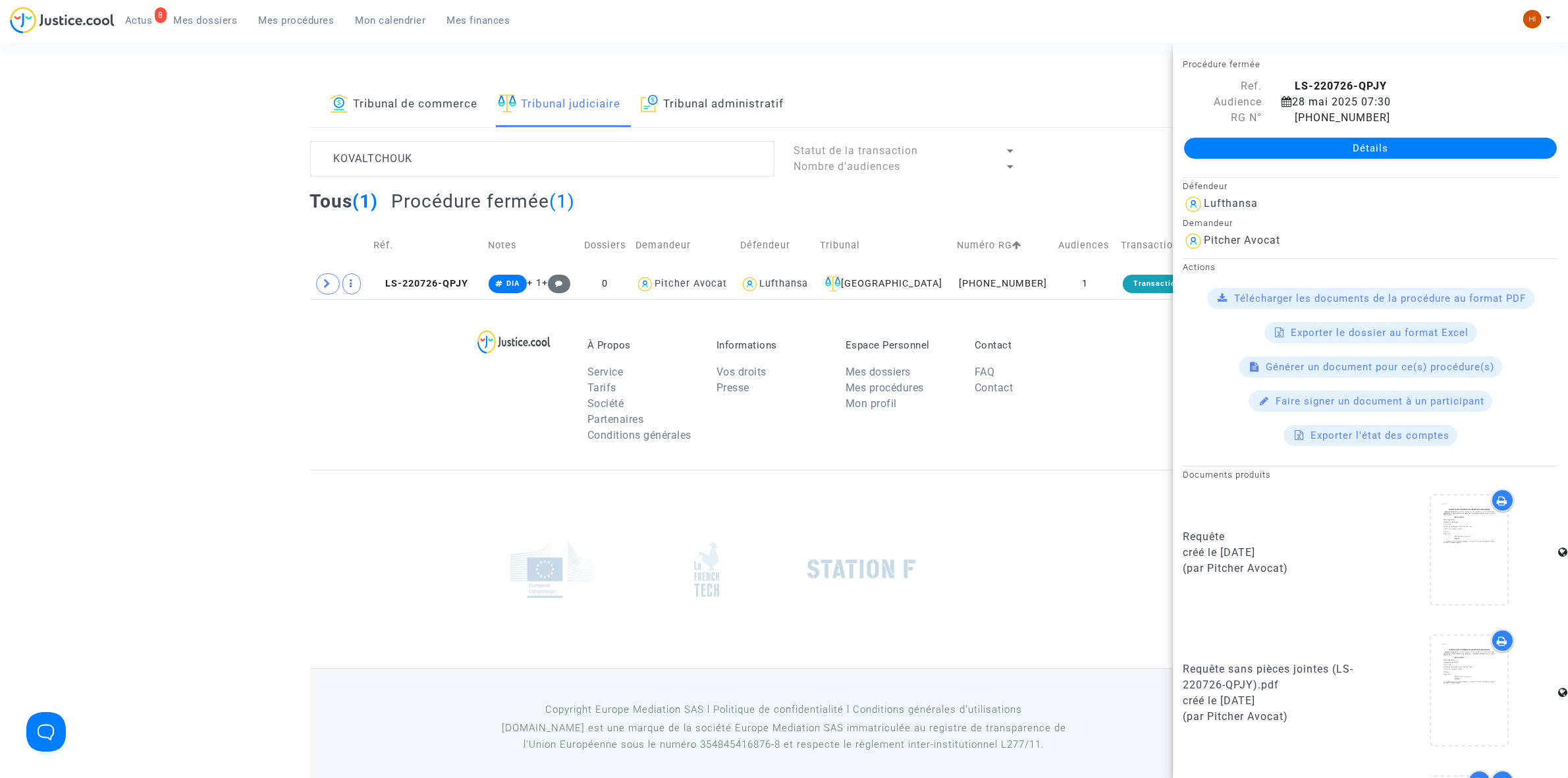
scroll to position [36, 0]
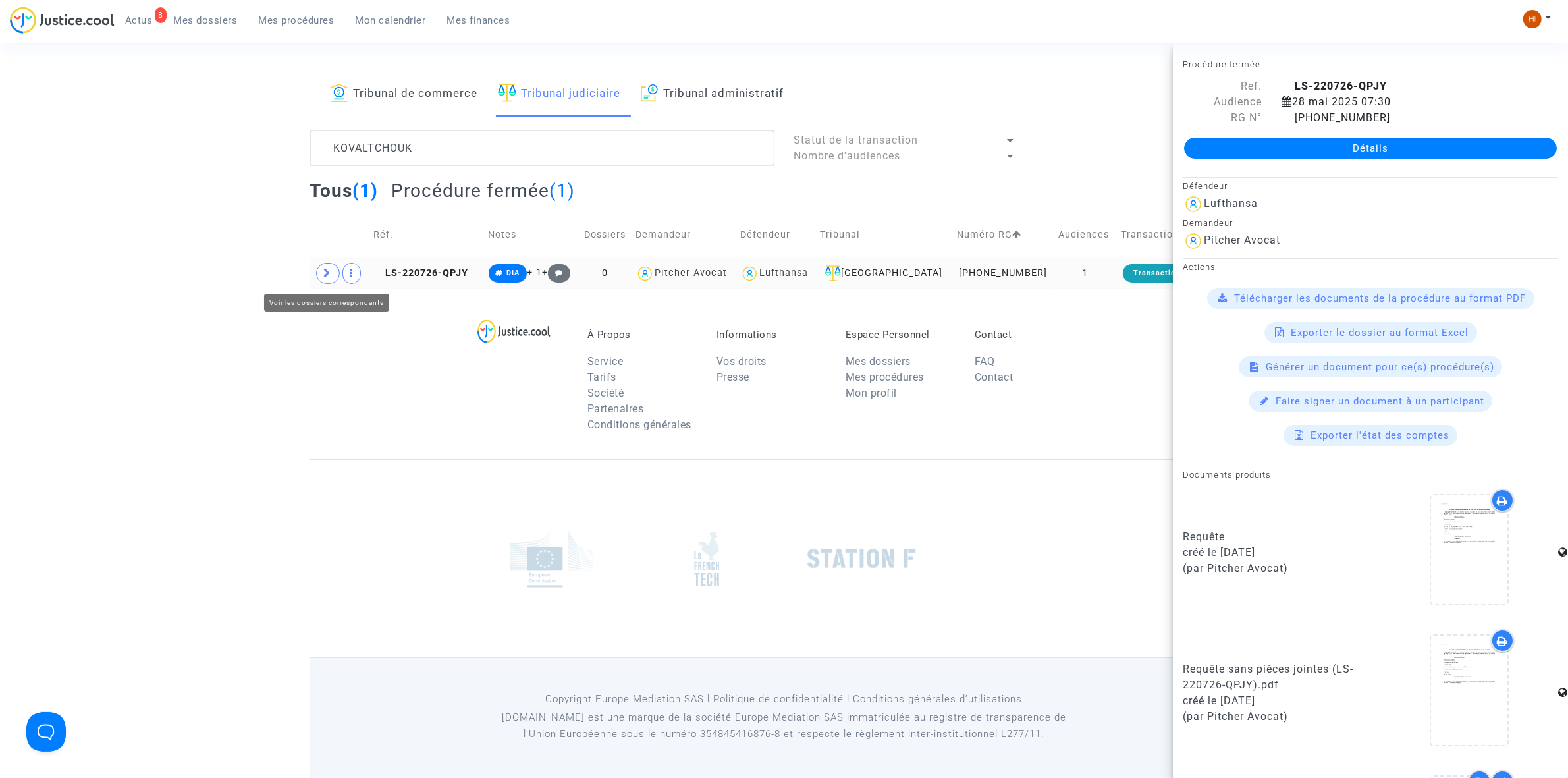
click at [323, 274] on span at bounding box center [328, 273] width 24 height 21
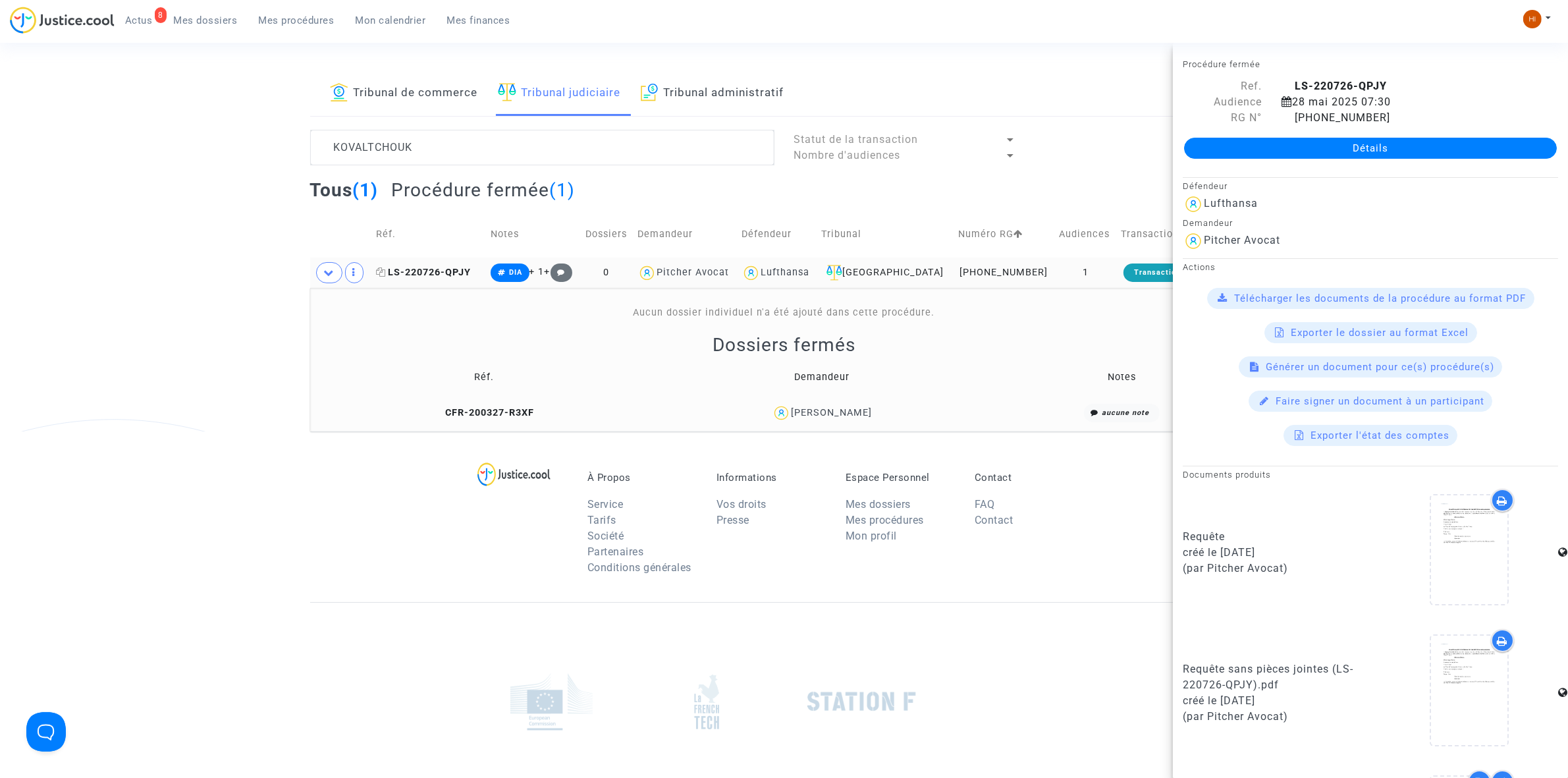
click at [383, 269] on icon at bounding box center [380, 272] width 10 height 9
drag, startPoint x: 899, startPoint y: 406, endPoint x: 783, endPoint y: 409, distance: 116.0
click at [783, 409] on div "Gregory Kovaltchouk" at bounding box center [822, 413] width 328 height 19
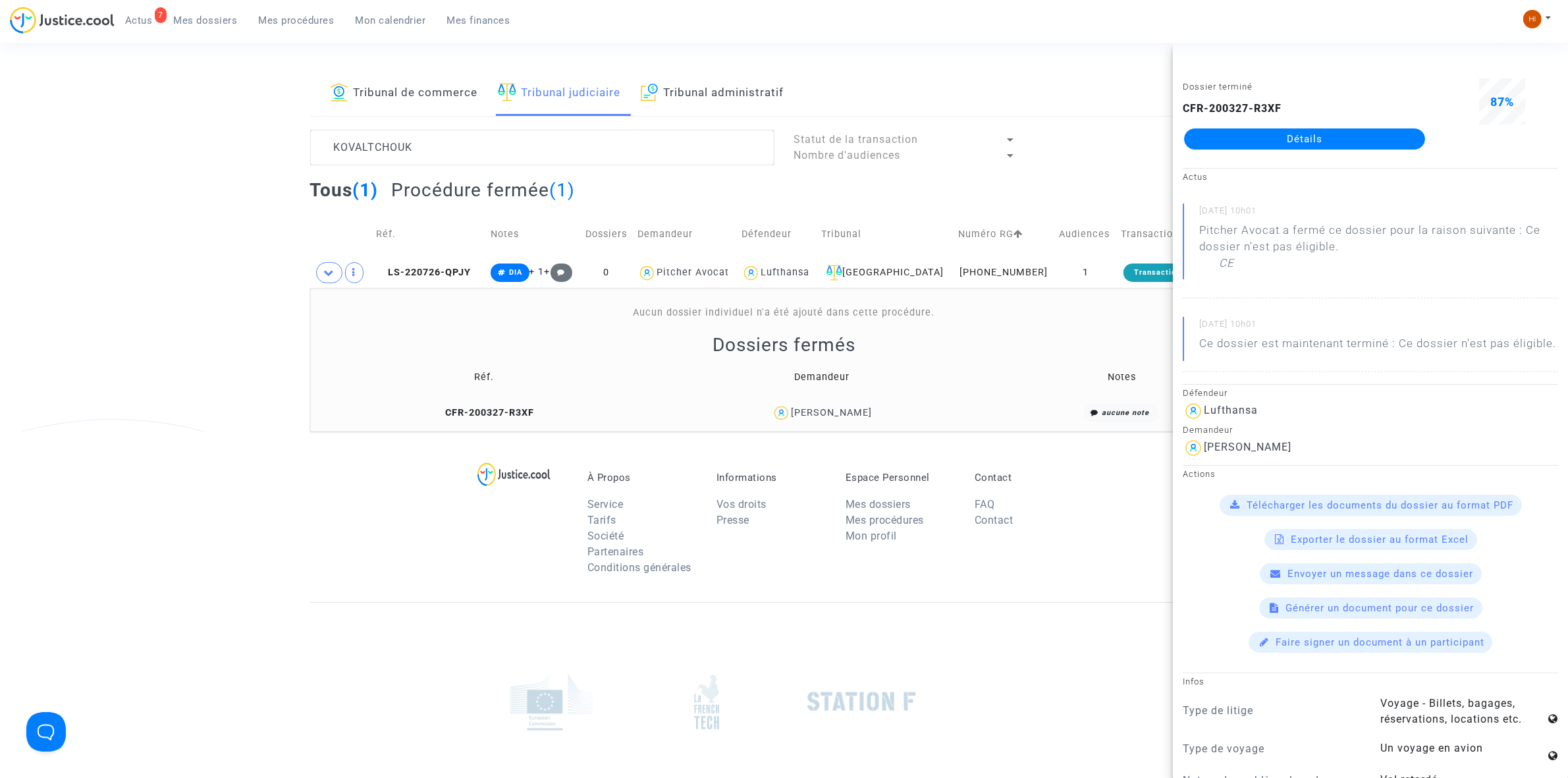
copy div "Gregory Kovaltchouk"
click at [445, 274] on span "LS-220726-QPJY" at bounding box center [424, 272] width 95 height 11
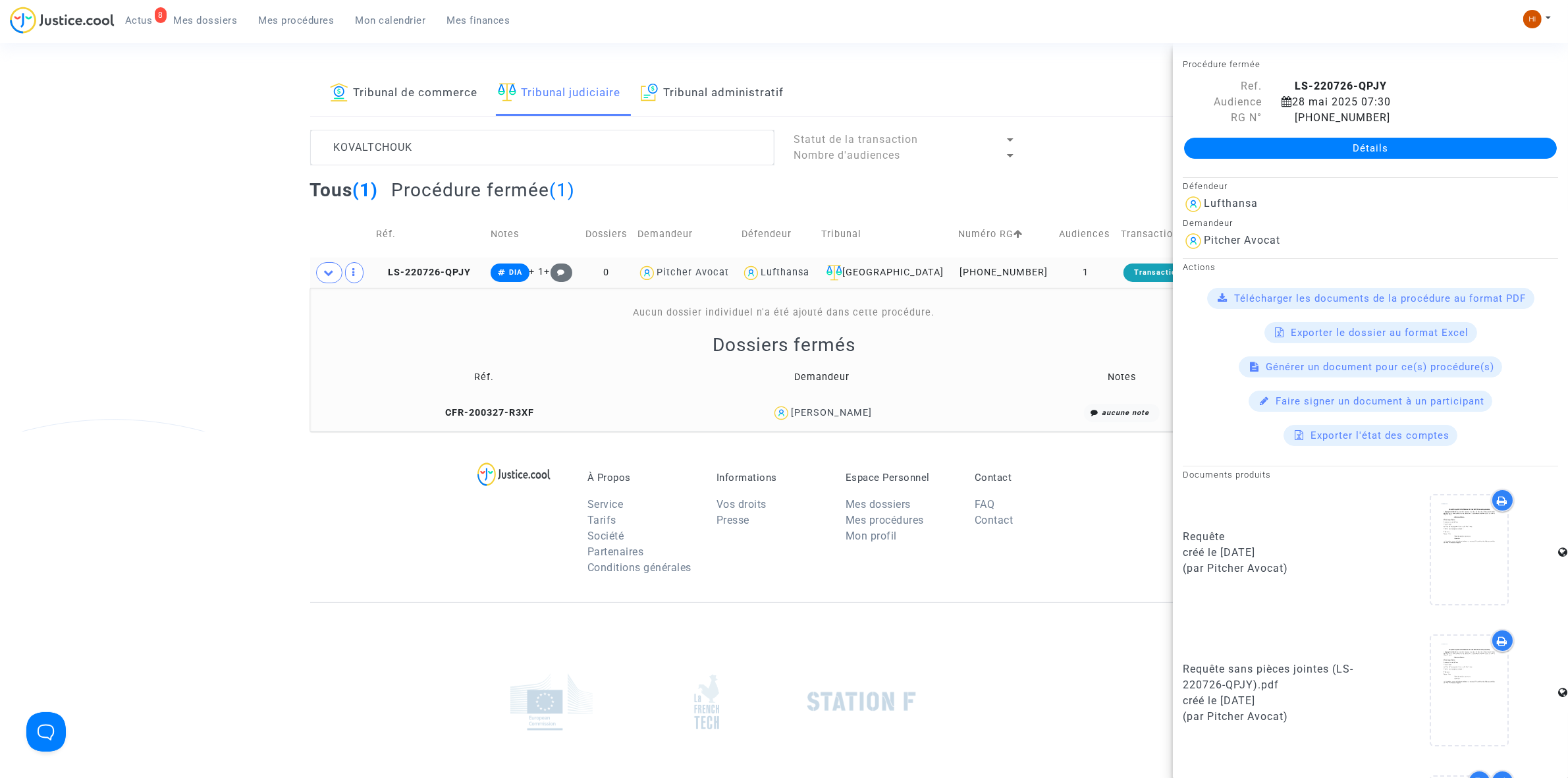
click at [436, 264] on td "LS-220726-QPJY" at bounding box center [429, 273] width 114 height 30
click at [1237, 139] on link "Détails" at bounding box center [1371, 148] width 373 height 21
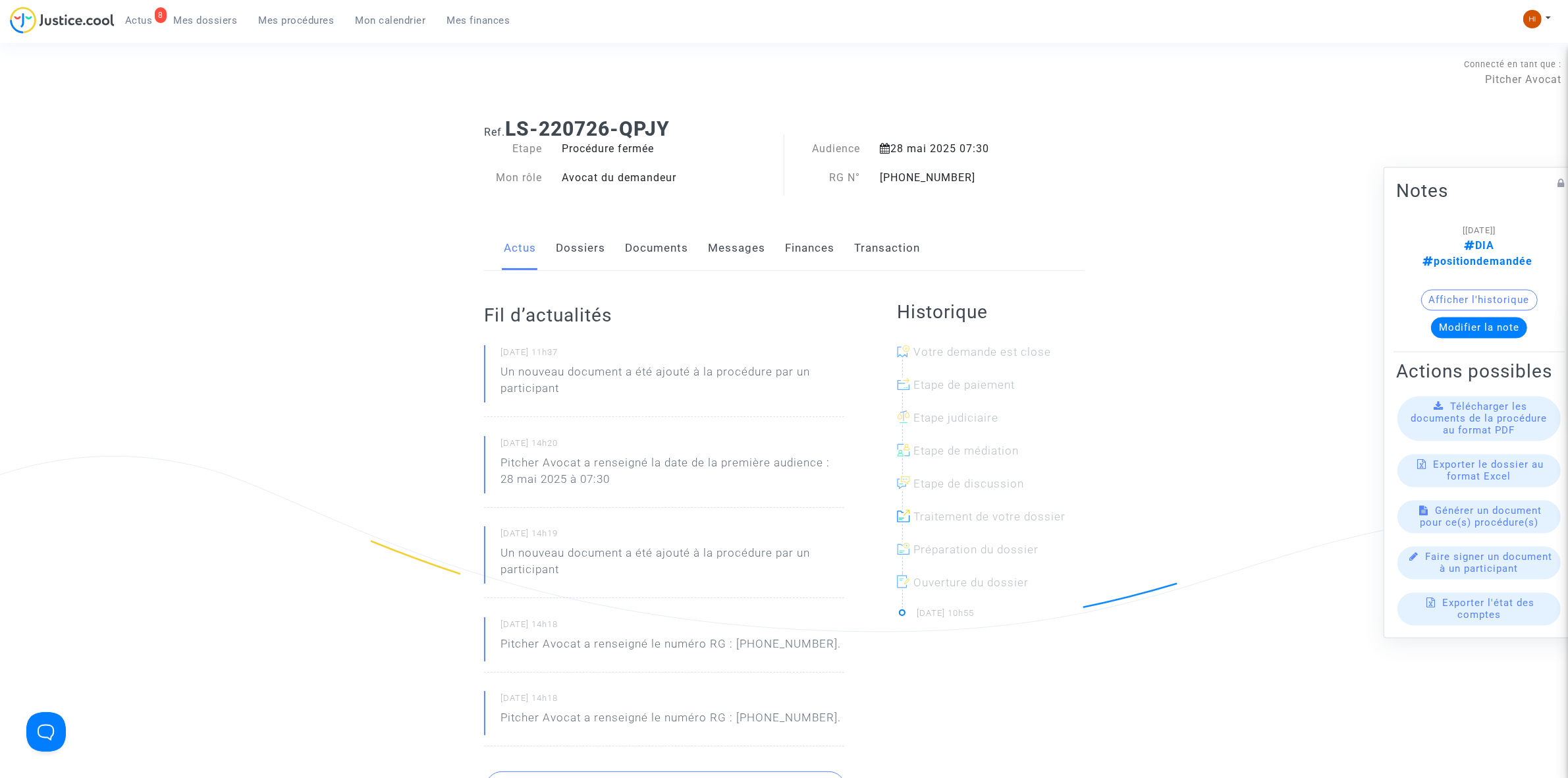
click at [666, 258] on link "Documents" at bounding box center [656, 248] width 63 height 43
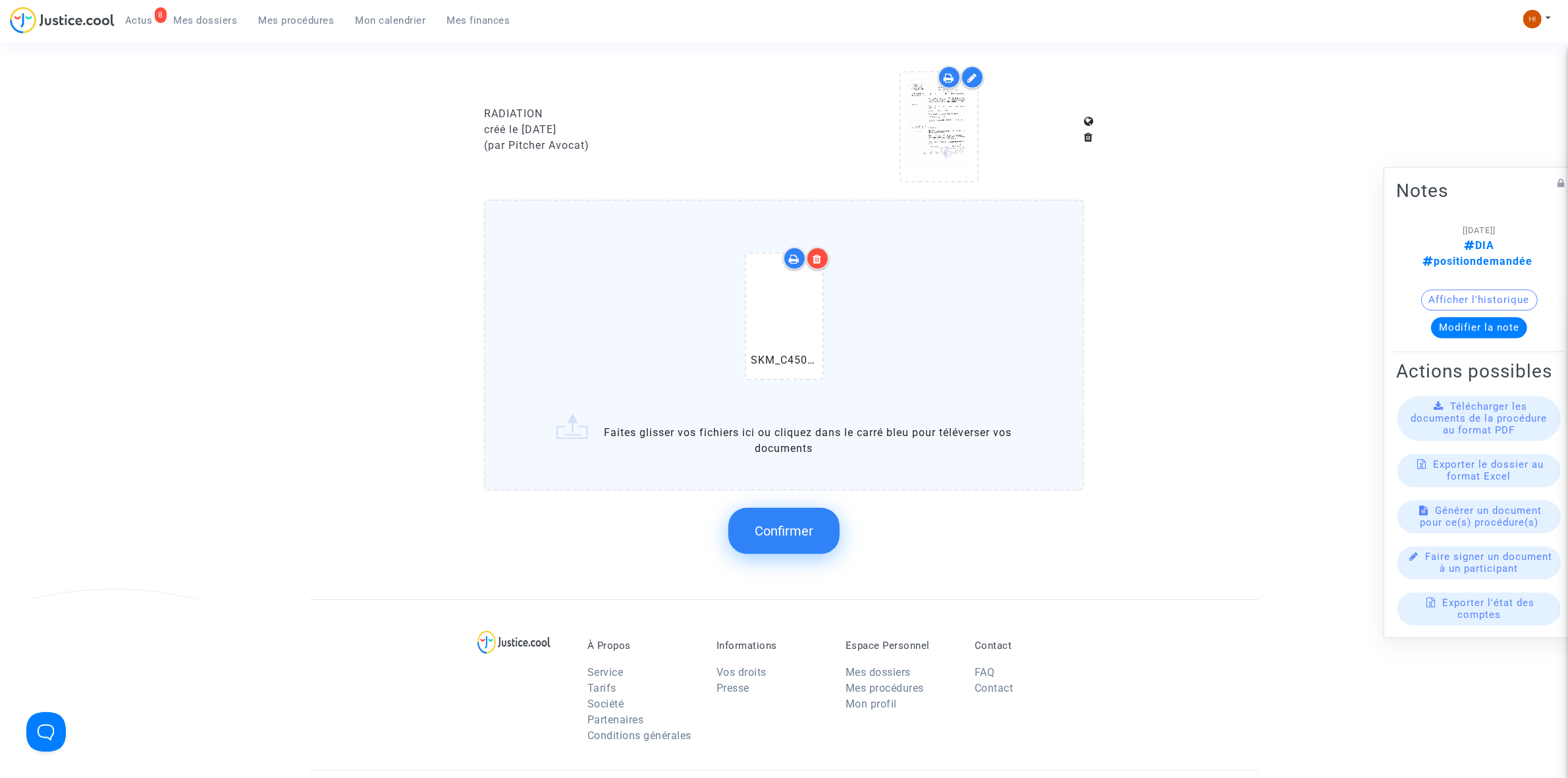
scroll to position [741, 0]
click at [752, 531] on button "Confirmer" at bounding box center [784, 529] width 111 height 46
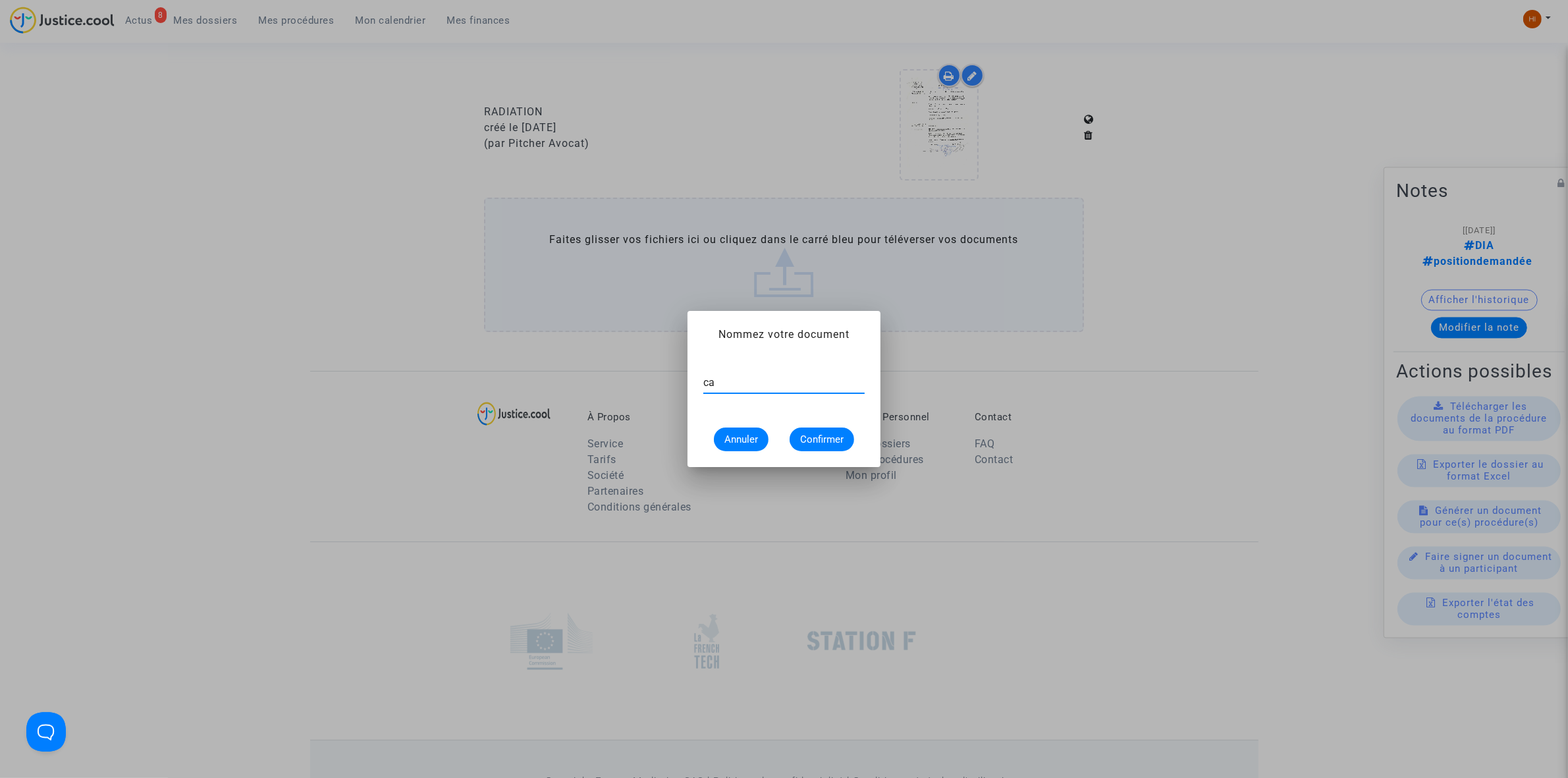
type input "a"
paste input "11-226002768"
type input "CONVOCATION 11-226002768"
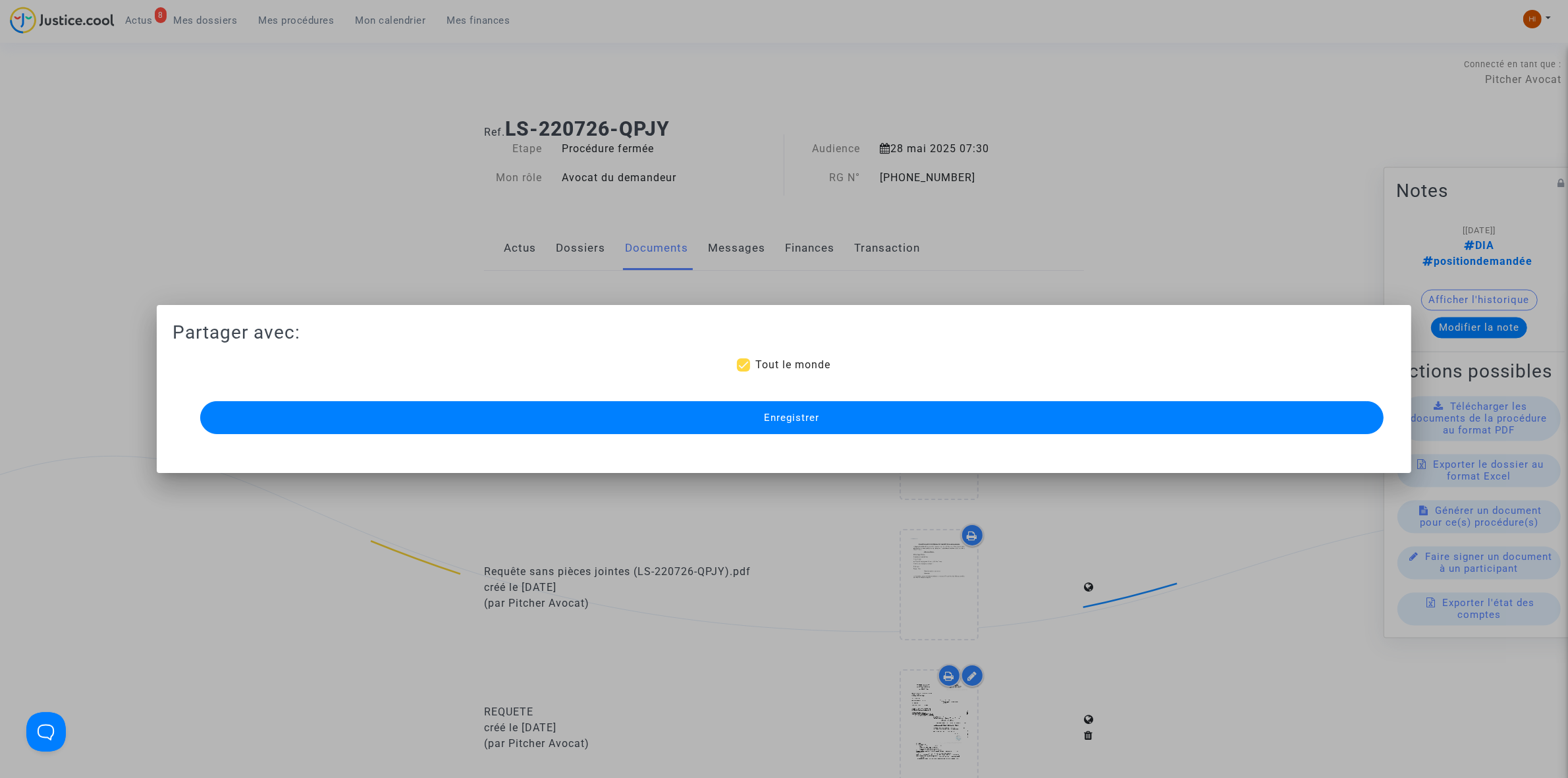
scroll to position [741, 0]
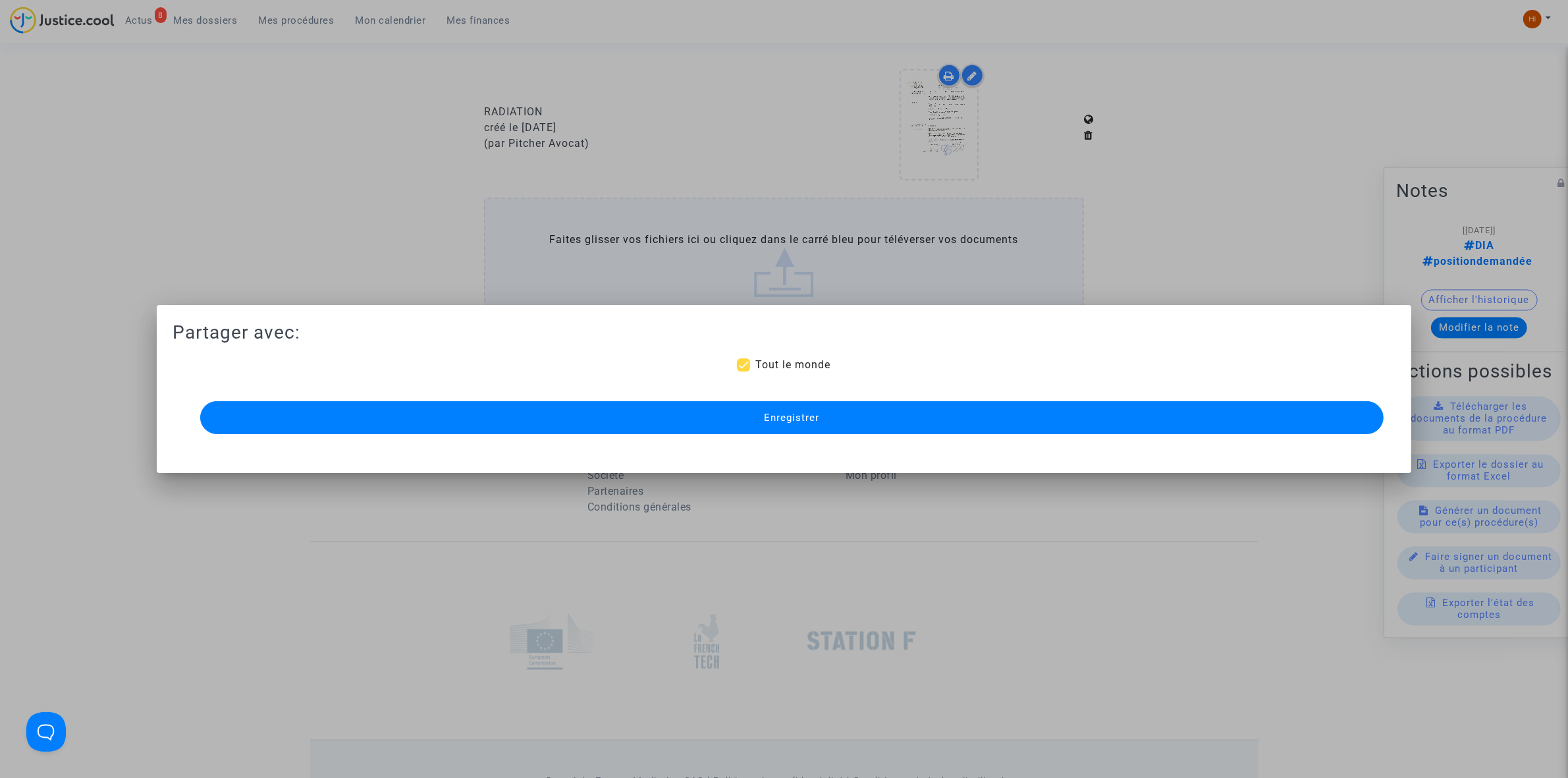
click at [1043, 406] on button "Enregistrer" at bounding box center [791, 418] width 1184 height 33
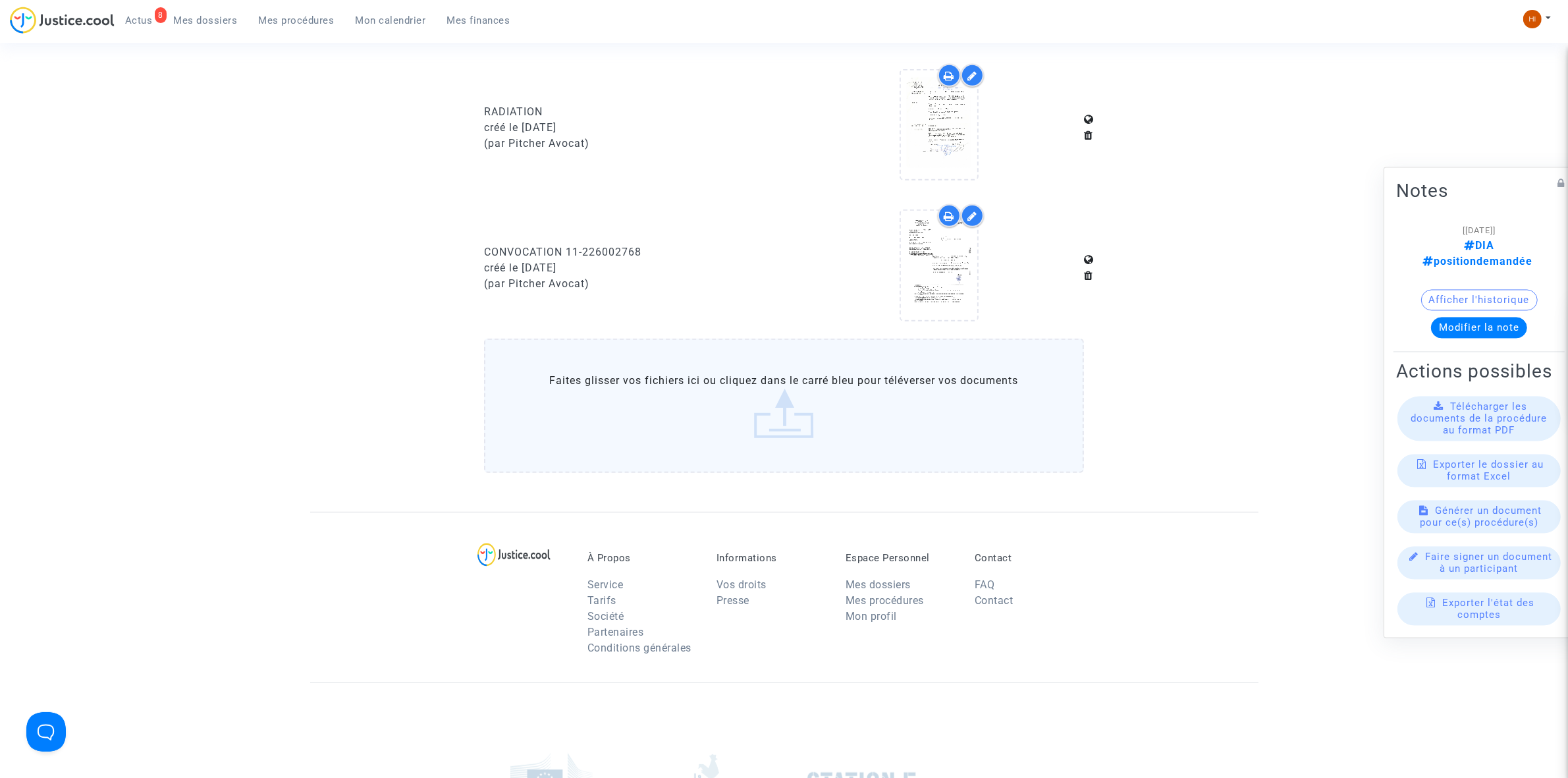
click at [281, 22] on span "Mes procédures" at bounding box center [297, 20] width 76 height 12
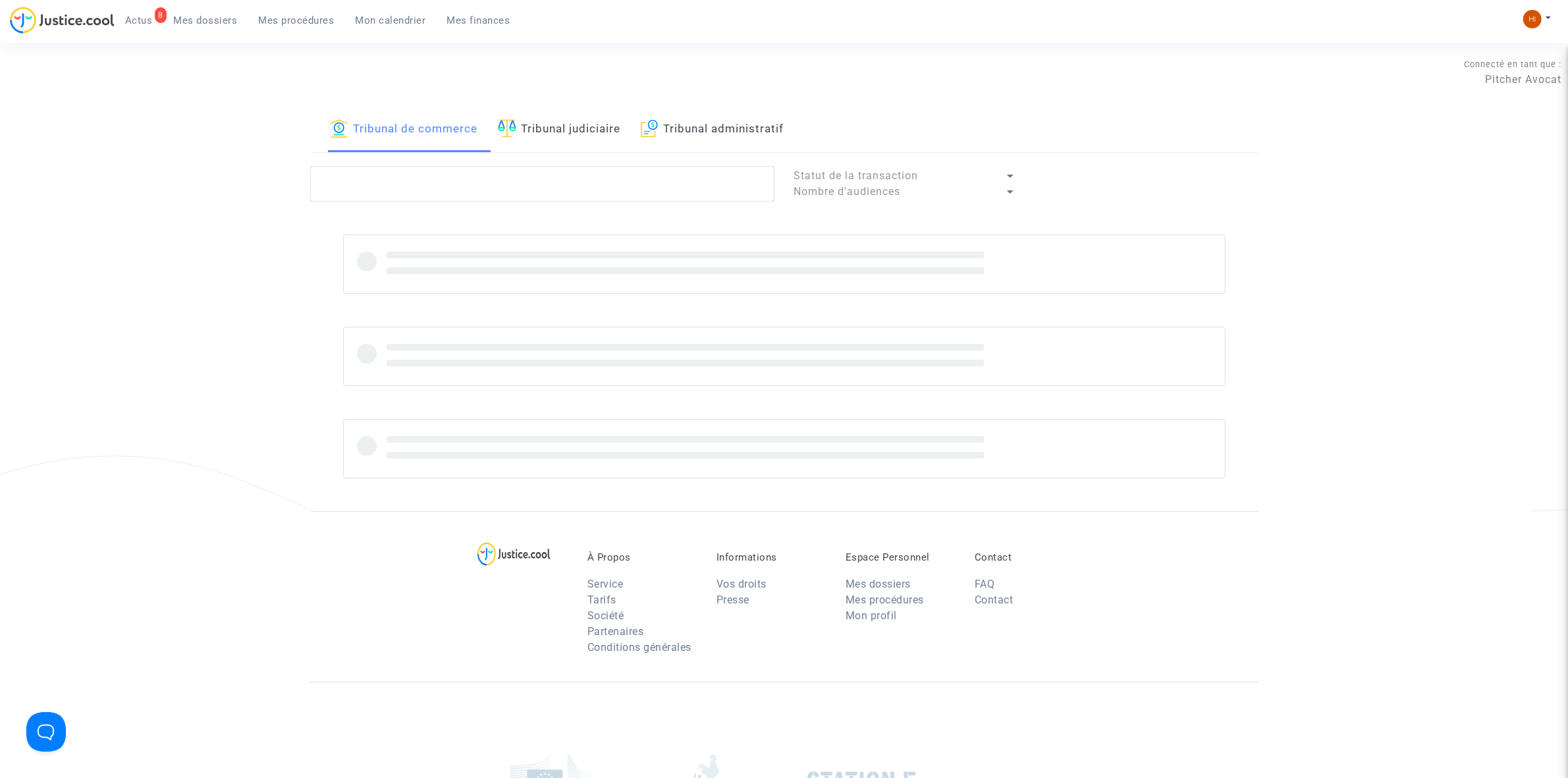
click at [580, 125] on link "Tribunal judiciaire" at bounding box center [560, 129] width 123 height 45
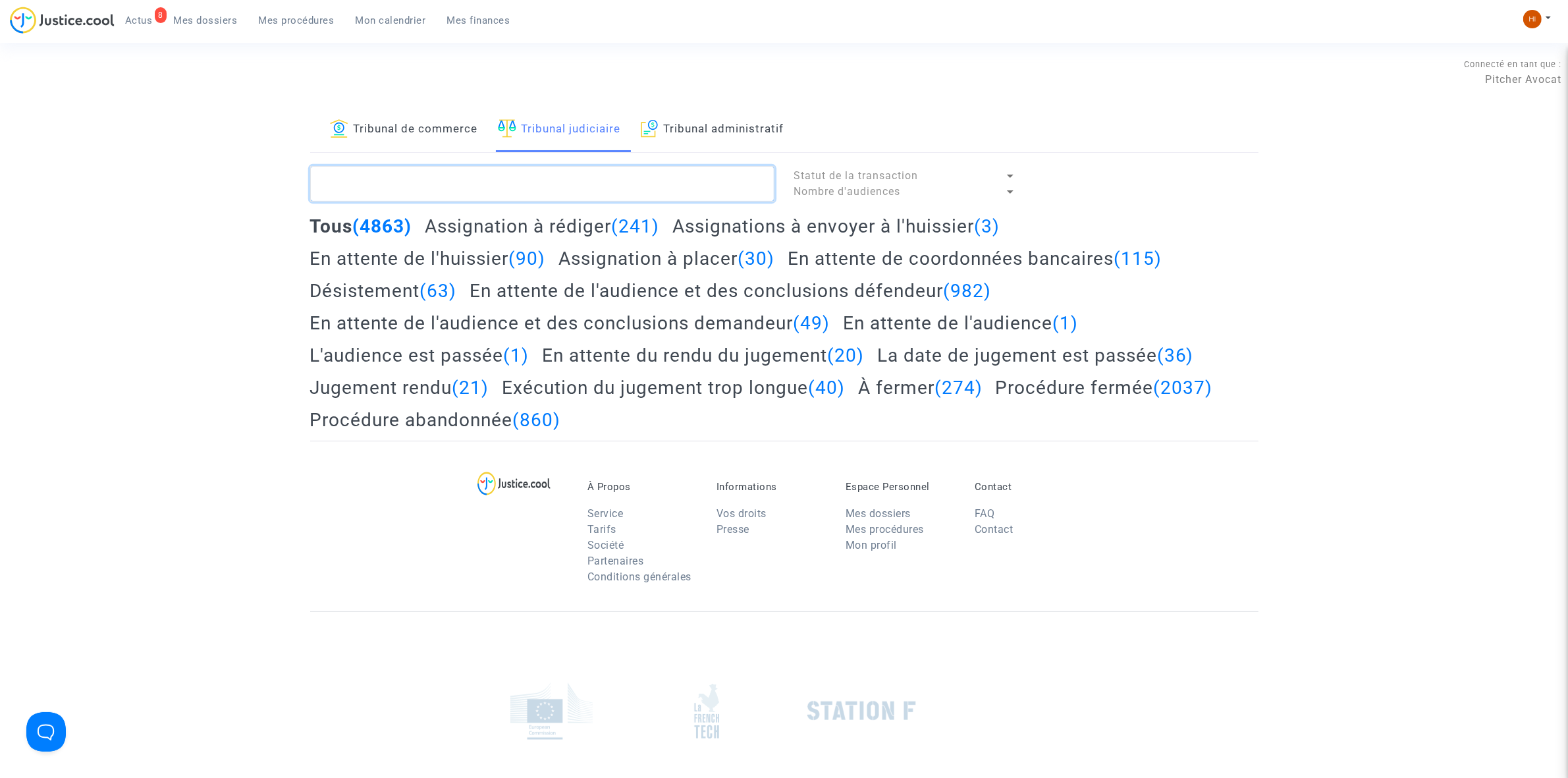
click at [537, 181] on textarea at bounding box center [542, 184] width 464 height 36
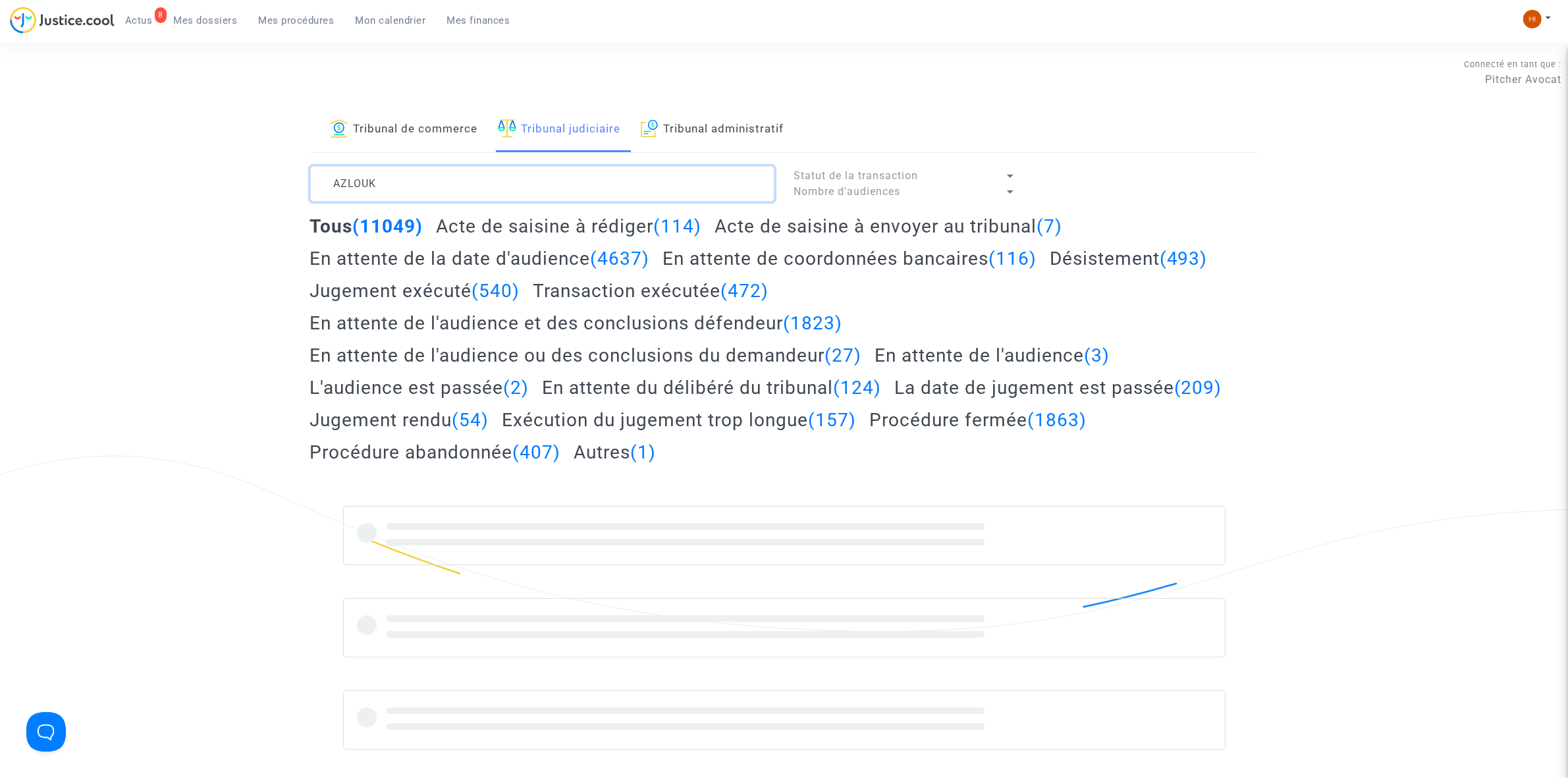
type textarea "AZLOUK"
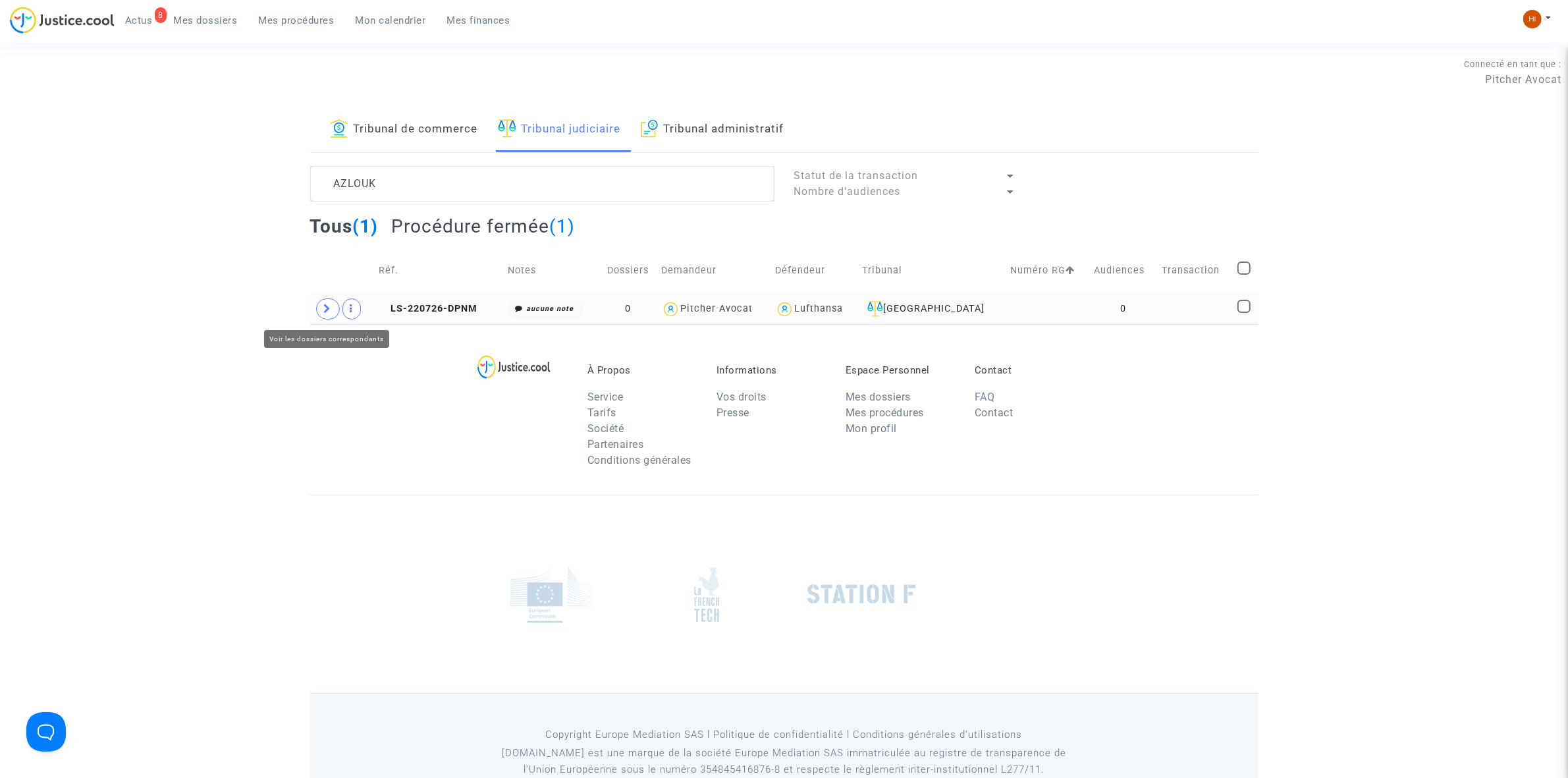
click at [323, 310] on span at bounding box center [328, 309] width 24 height 21
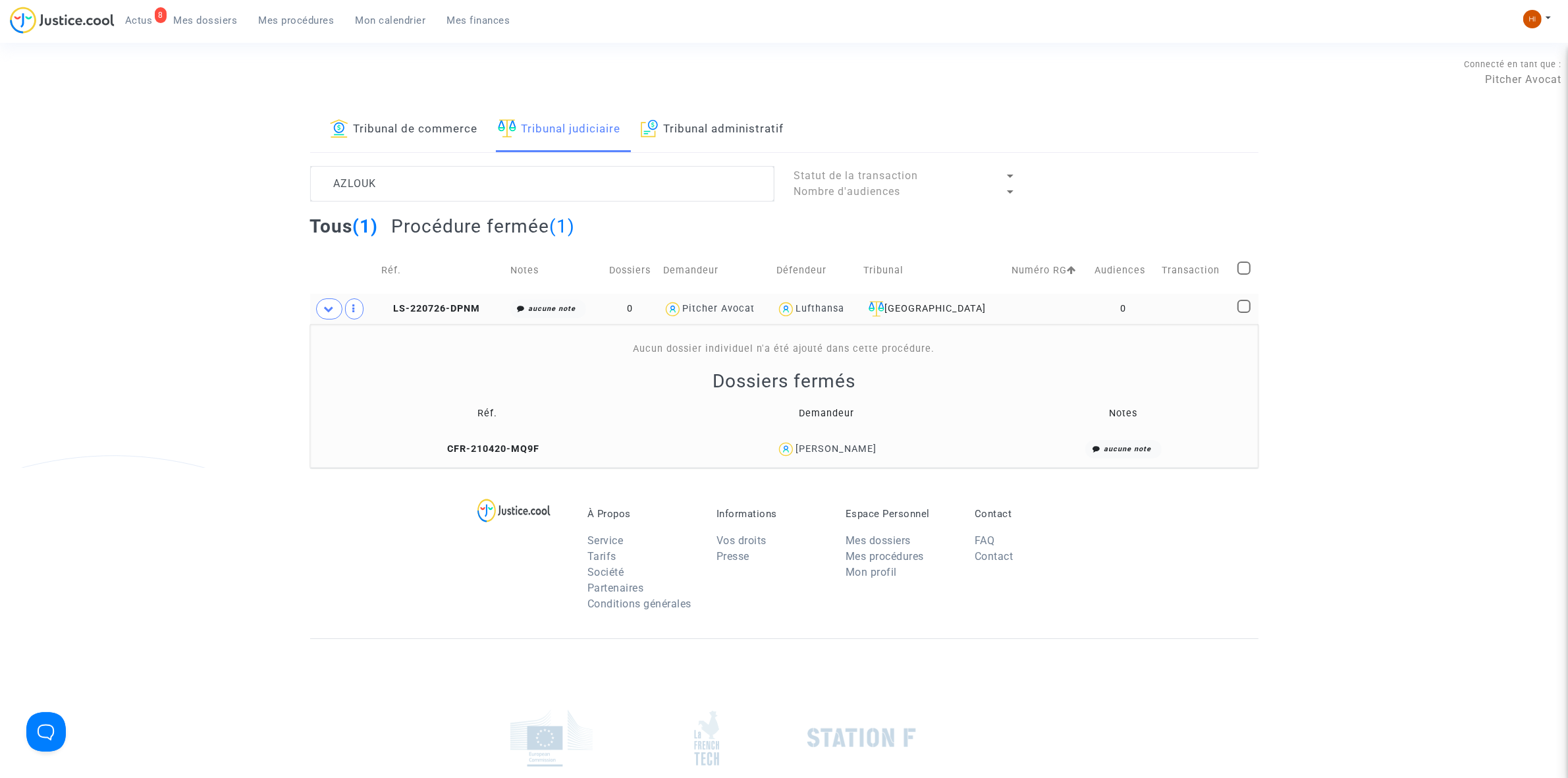
click at [529, 442] on td "CFR-210420-MQ9F" at bounding box center [487, 450] width 346 height 28
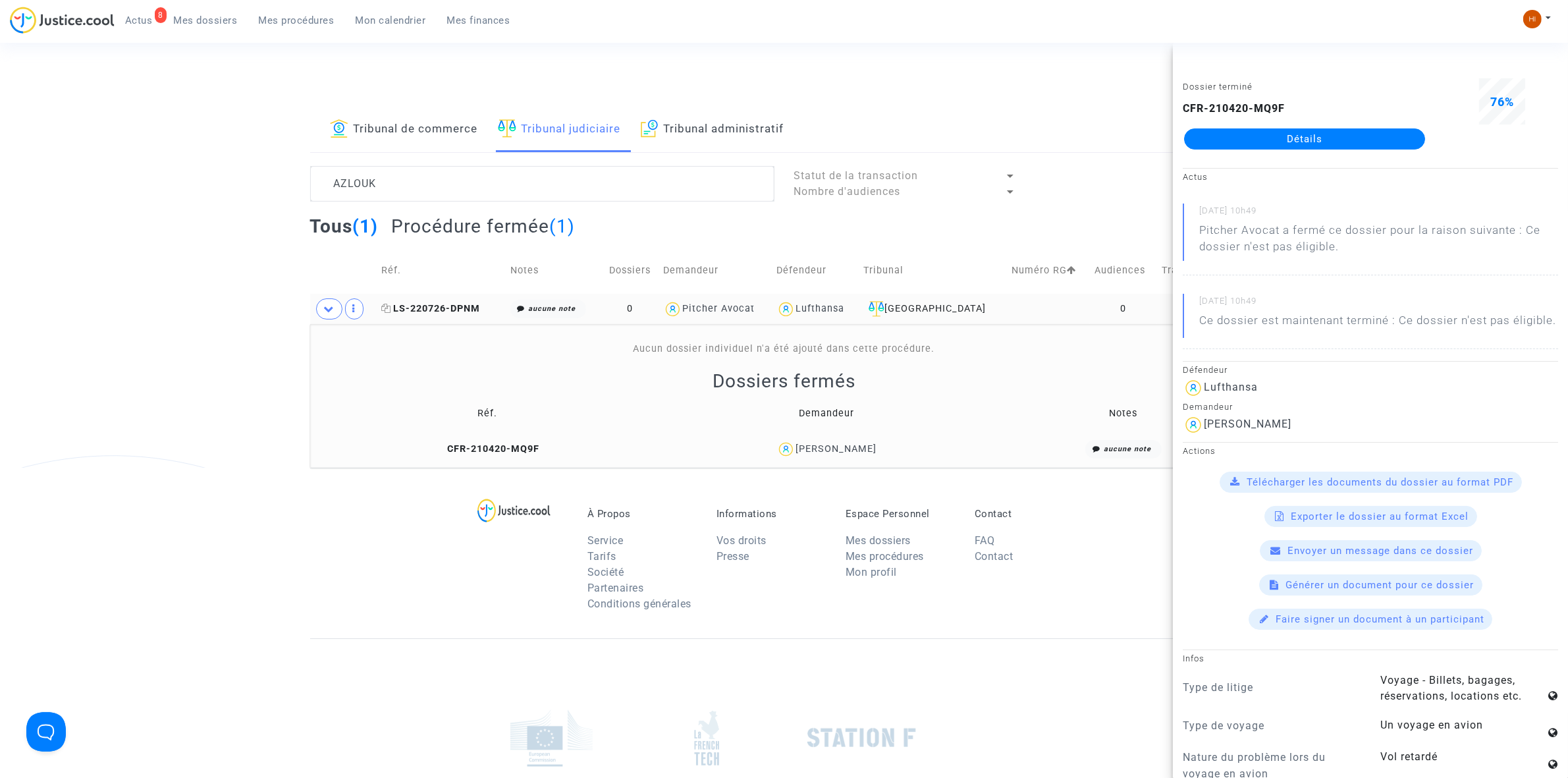
click at [473, 311] on span "LS-220726-DPNM" at bounding box center [430, 308] width 99 height 11
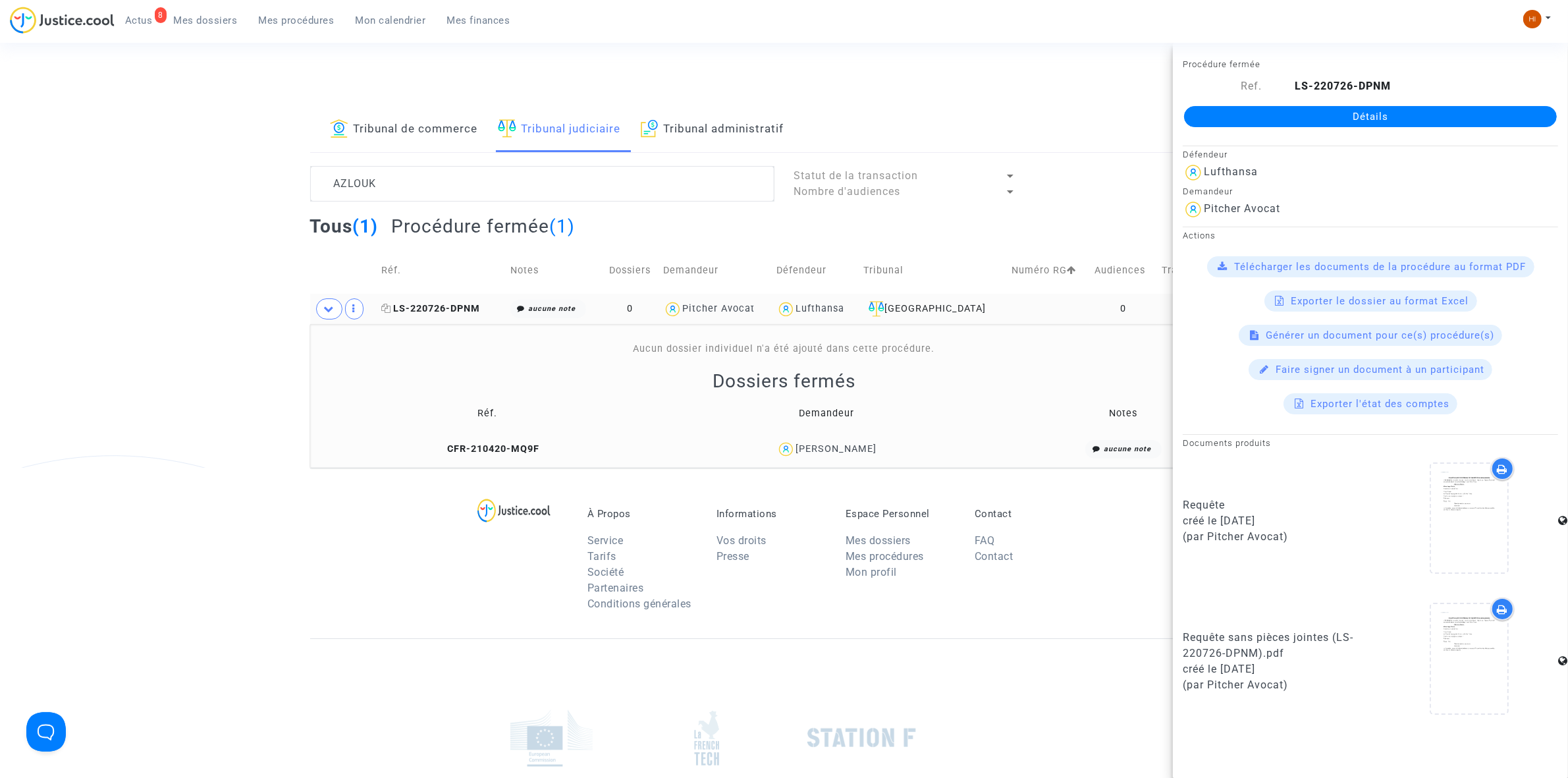
click at [392, 313] on span "LS-220726-DPNM" at bounding box center [430, 308] width 99 height 11
click at [386, 307] on icon at bounding box center [386, 308] width 10 height 9
drag, startPoint x: 881, startPoint y: 443, endPoint x: 811, endPoint y: 442, distance: 70.0
click at [811, 442] on div "Ala Azlouk" at bounding box center [826, 450] width 324 height 19
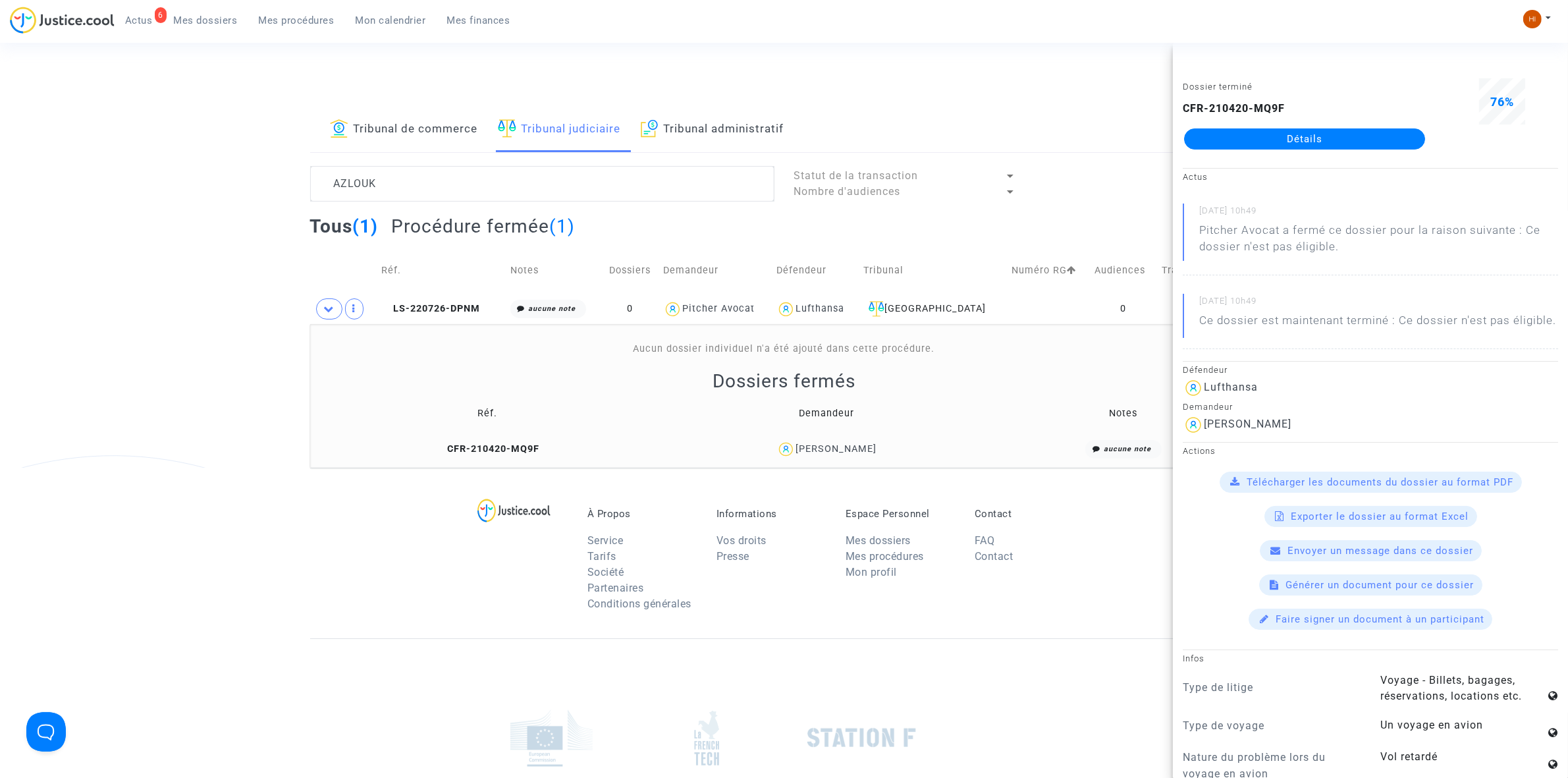
copy div "Ala Azlouk"
click at [450, 310] on span "LS-220726-DPNM" at bounding box center [430, 308] width 99 height 11
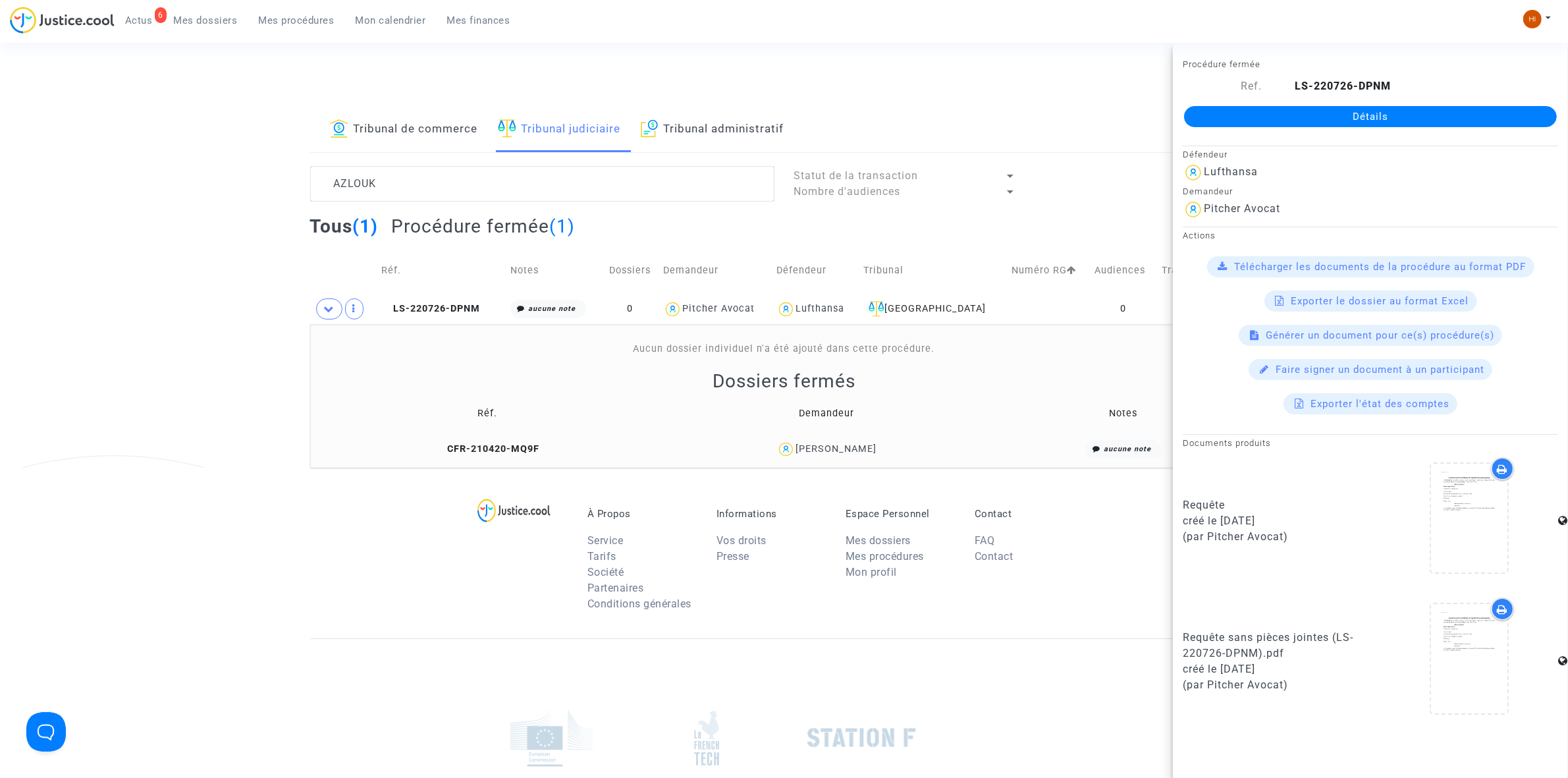
click at [1240, 129] on div "Détails" at bounding box center [1371, 117] width 395 height 45
click at [461, 306] on span "LS-220726-DPNM" at bounding box center [430, 308] width 99 height 11
click at [1248, 129] on div "Détails" at bounding box center [1371, 117] width 395 height 45
click at [1251, 120] on link "Détails" at bounding box center [1371, 117] width 373 height 21
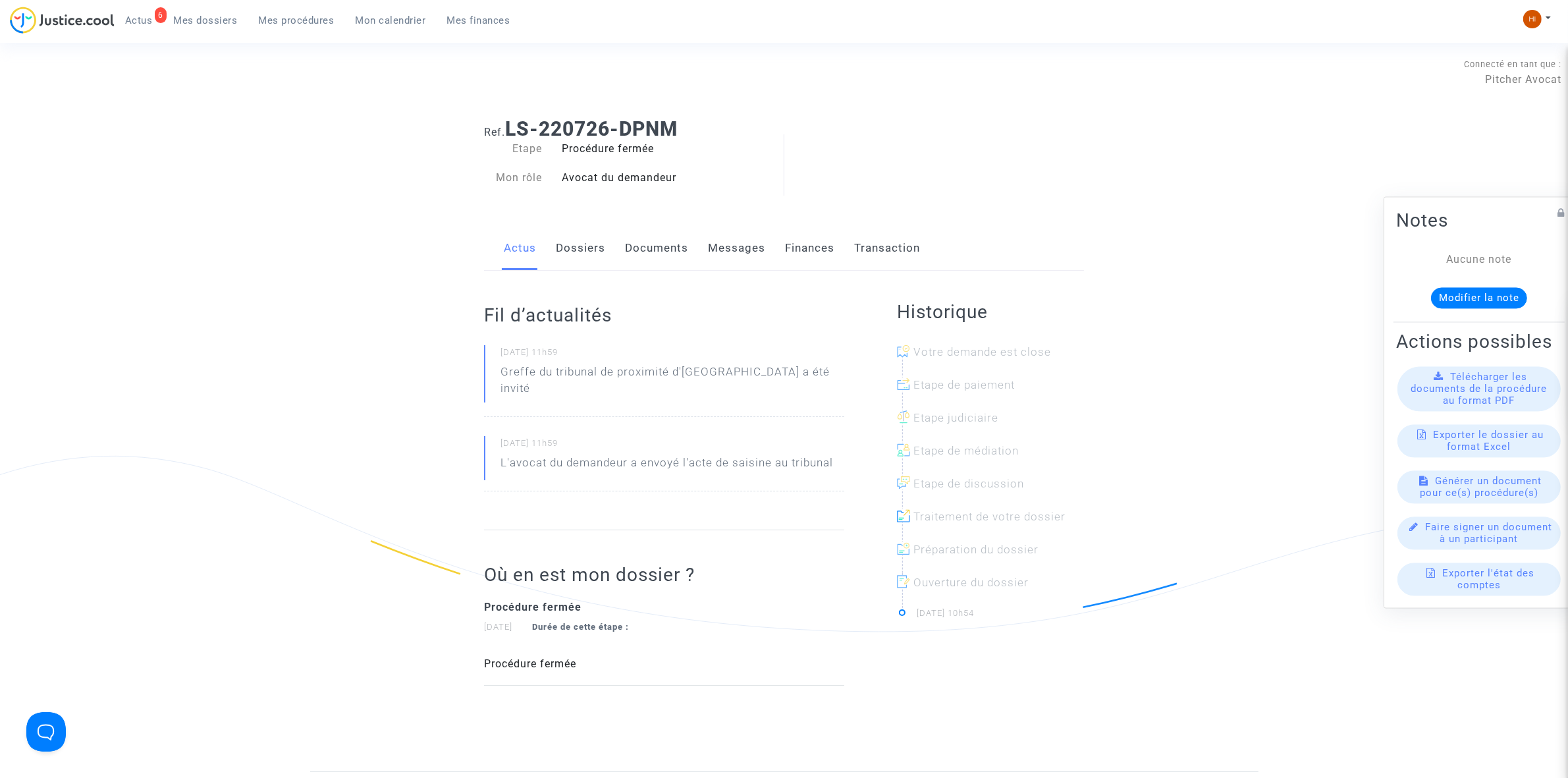
click at [665, 244] on link "Documents" at bounding box center [656, 248] width 63 height 43
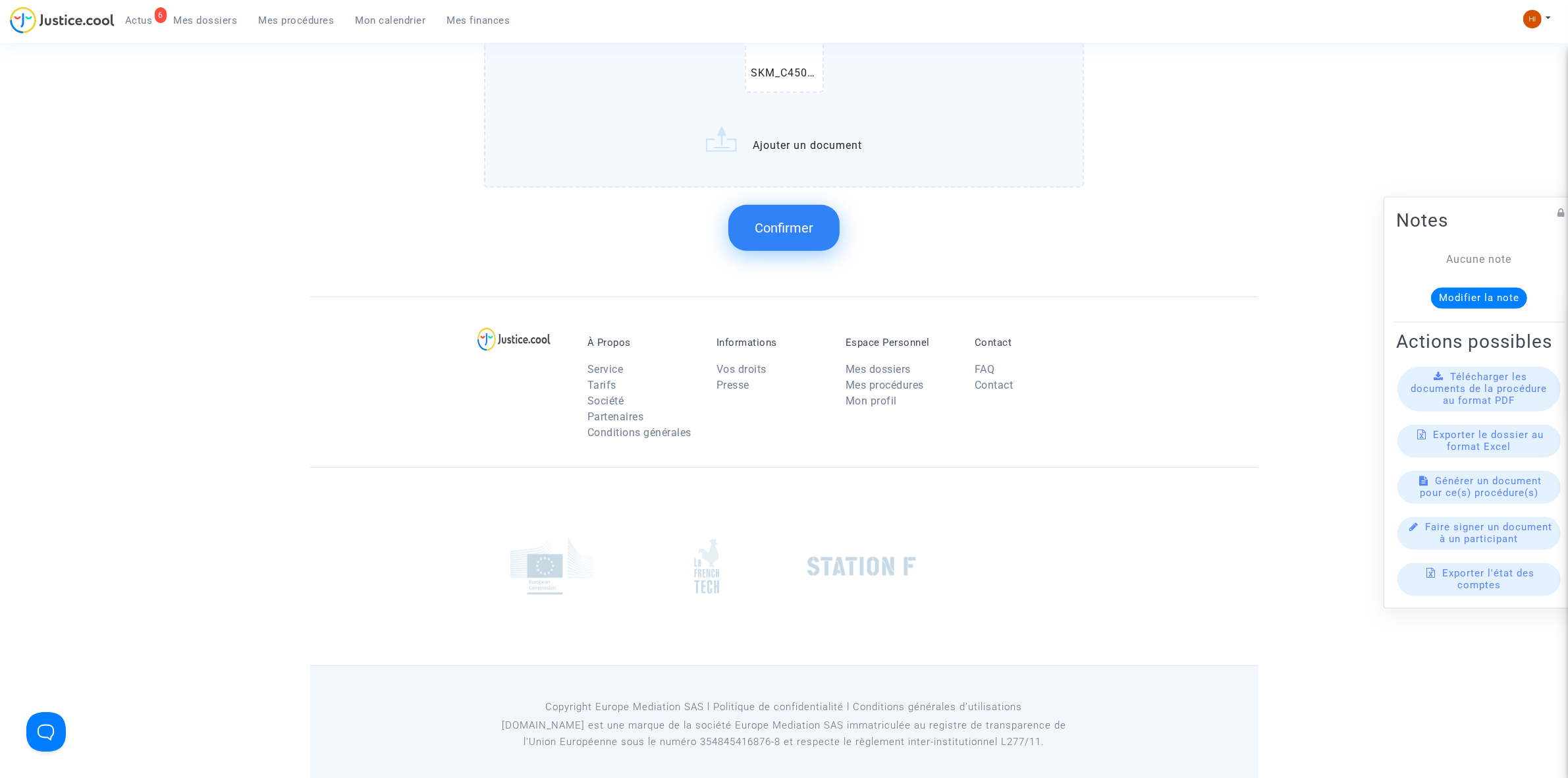
scroll to position [748, 0]
click at [787, 223] on span "Confirmer" at bounding box center [784, 224] width 59 height 16
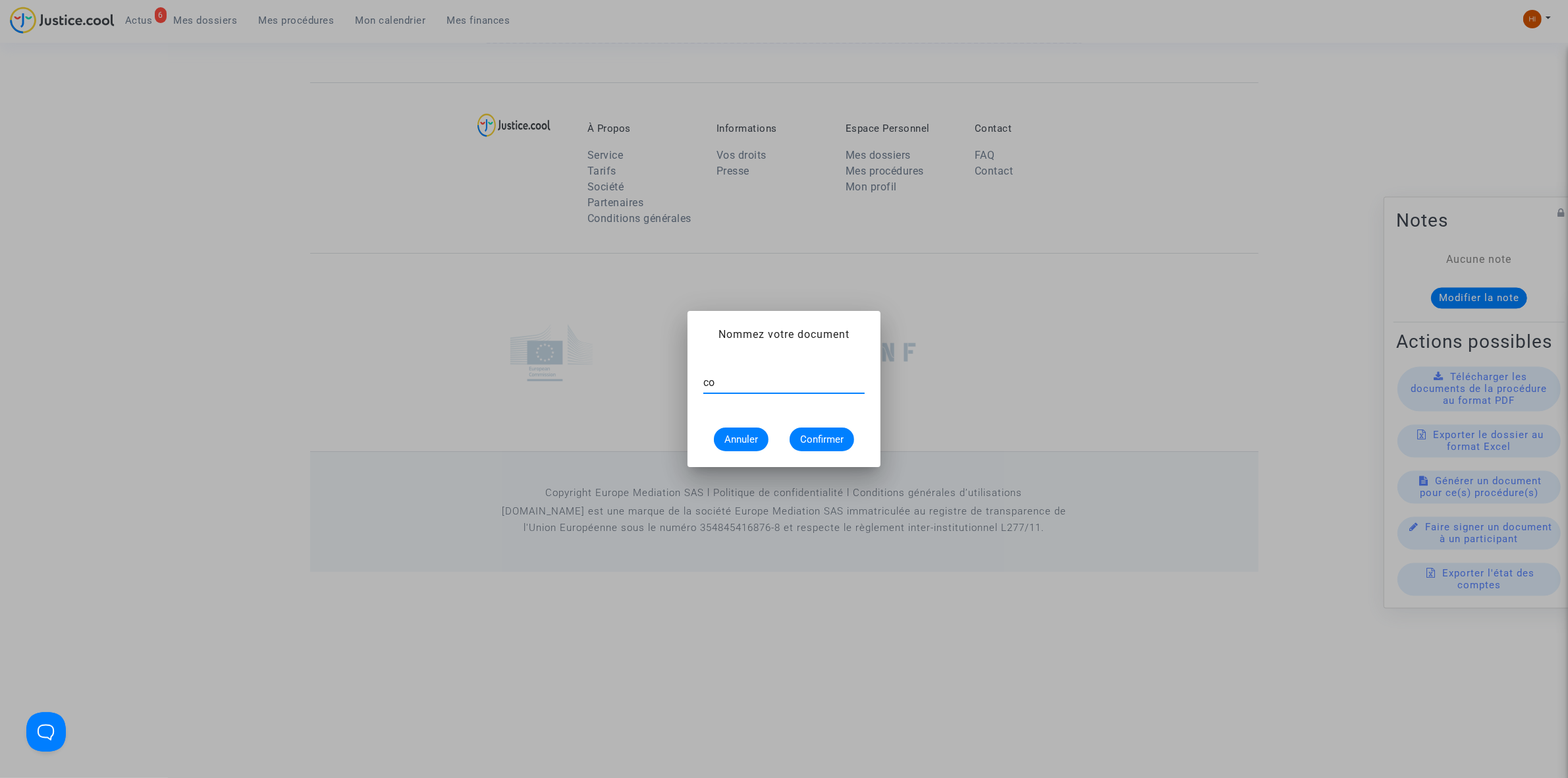
type input "c"
paste input "11-226002772"
type input "CONVOCATION RG N° 11-226002772"
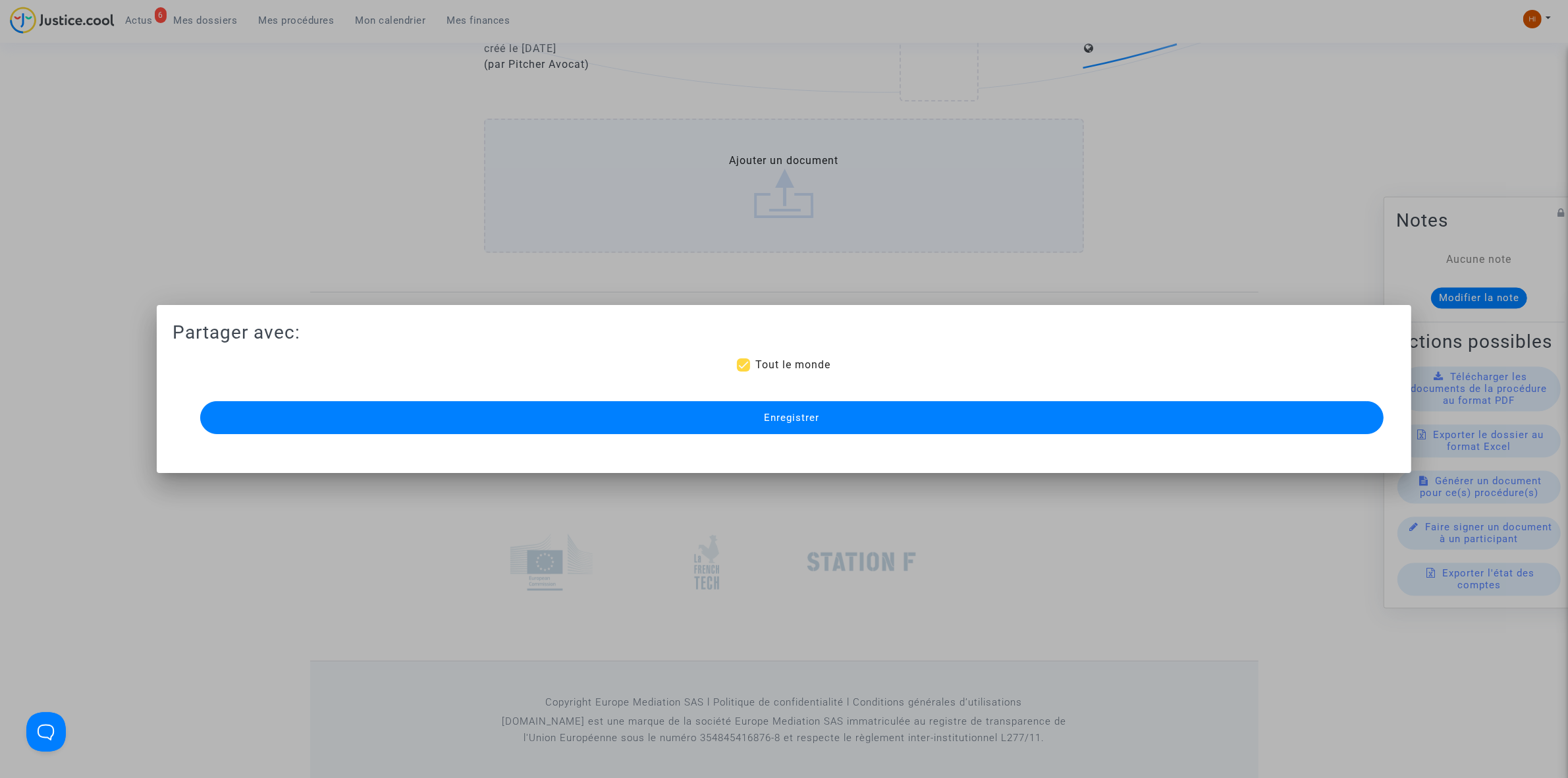
click at [796, 417] on span "Enregistrer" at bounding box center [791, 418] width 55 height 12
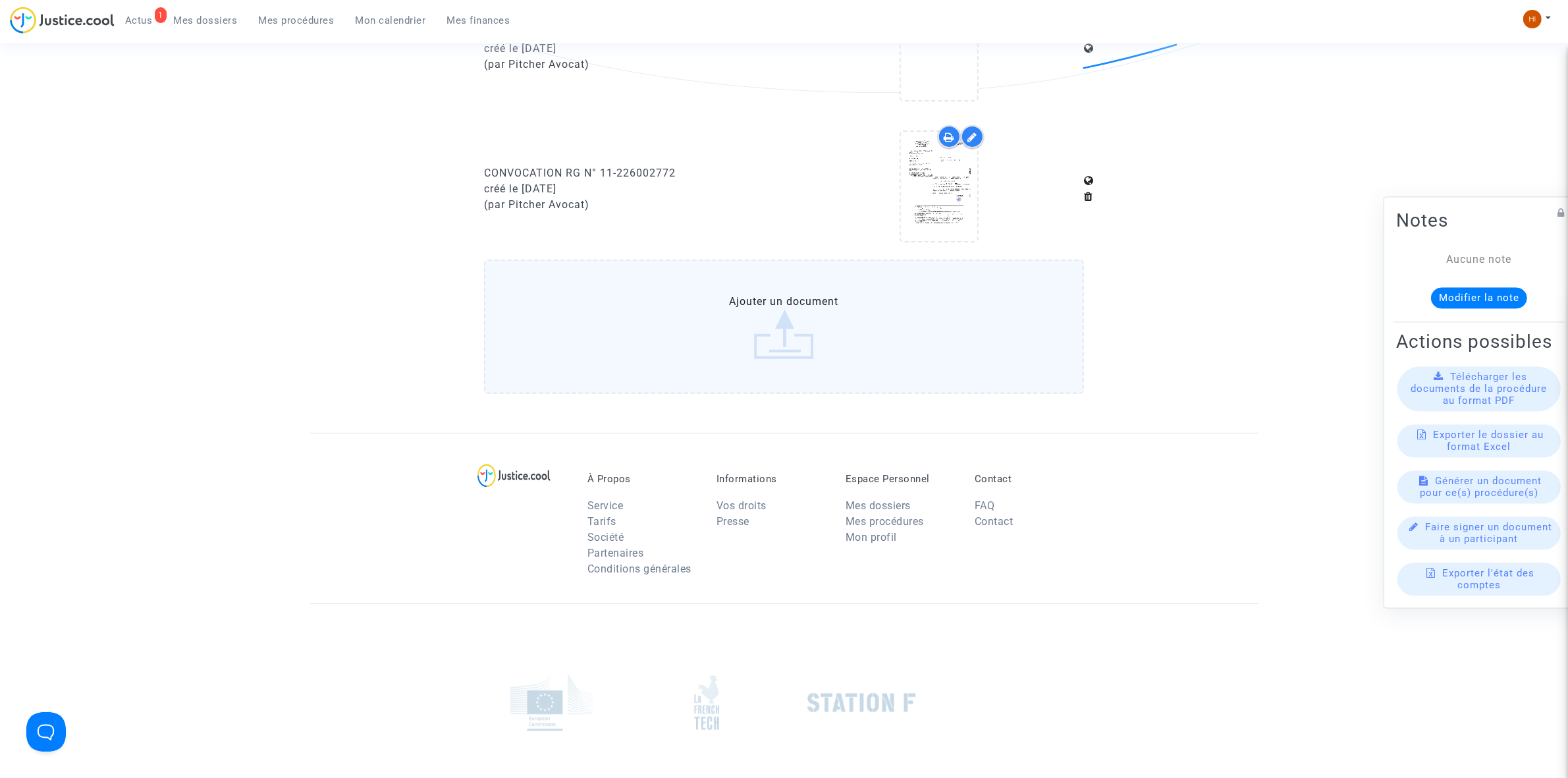
drag, startPoint x: 293, startPoint y: 25, endPoint x: 317, endPoint y: 26, distance: 24.0
click at [293, 25] on span "Mes procédures" at bounding box center [297, 20] width 76 height 12
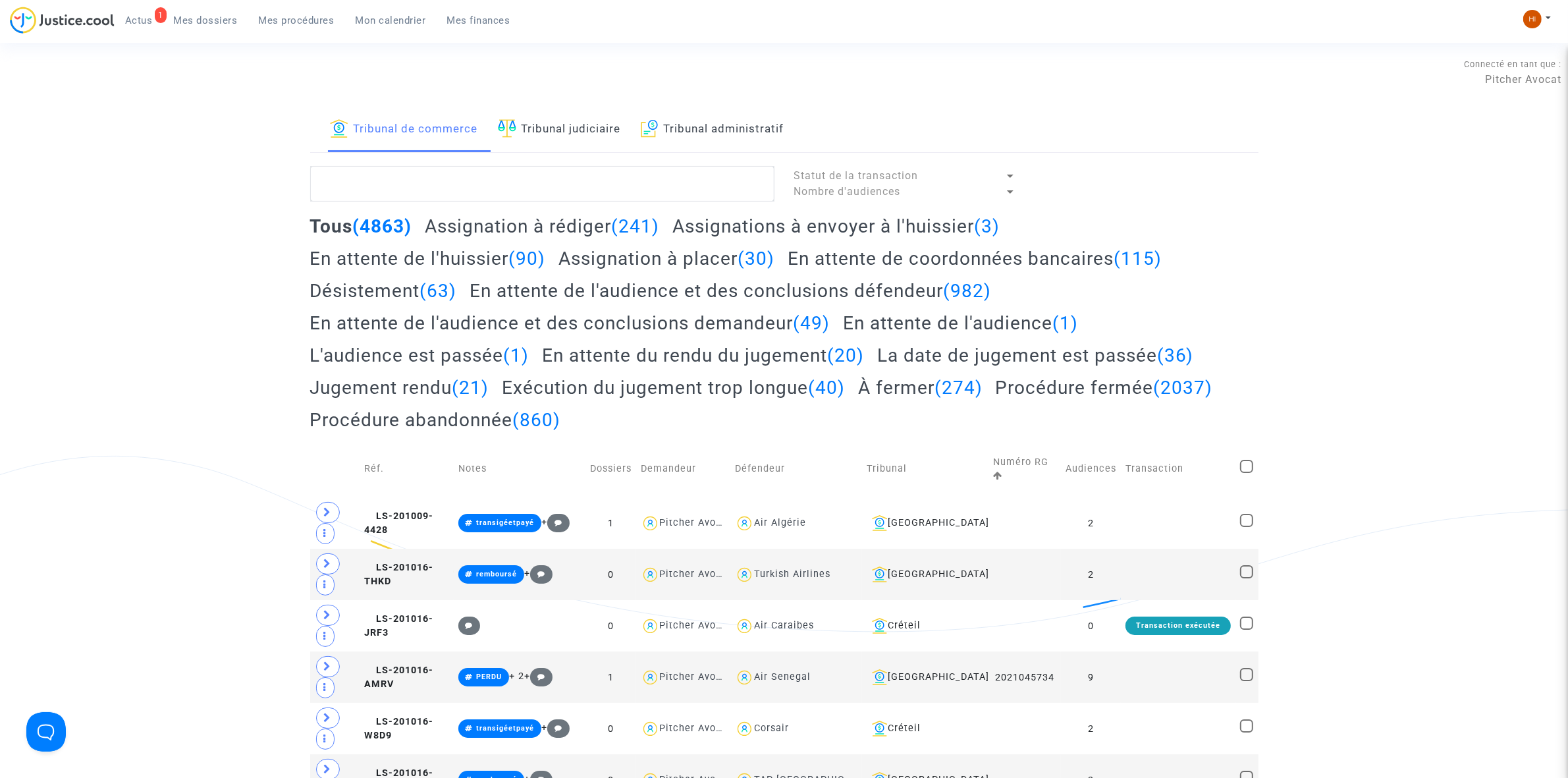
drag, startPoint x: 498, startPoint y: 124, endPoint x: 496, endPoint y: 143, distance: 19.1
click at [499, 124] on div "Tribunal de commerce Tribunal judiciaire Tribunal administratif" at bounding box center [784, 129] width 948 height 45
click at [529, 132] on link "Tribunal judiciaire" at bounding box center [560, 129] width 123 height 45
click at [528, 201] on textarea at bounding box center [542, 184] width 464 height 36
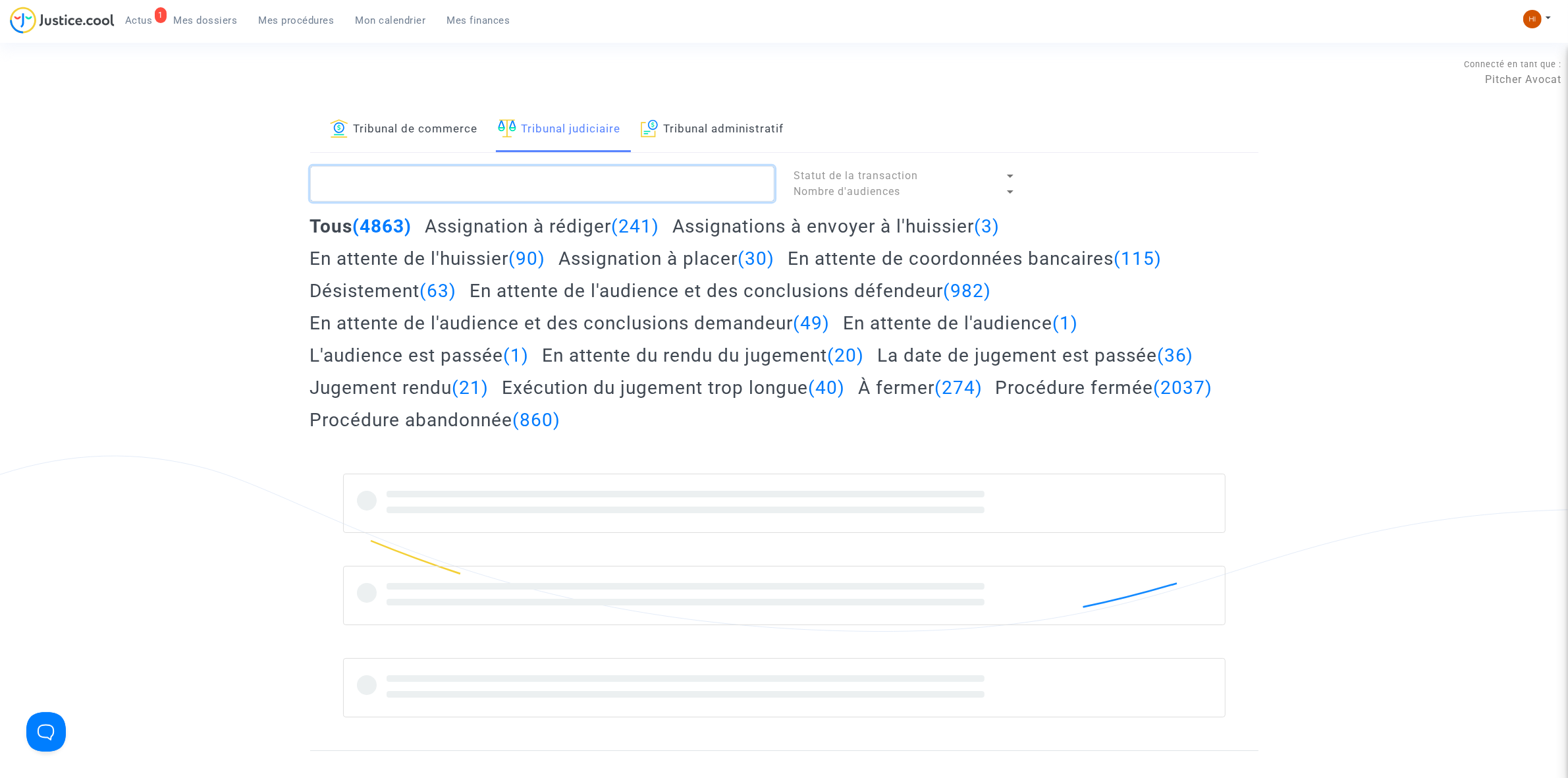
click at [525, 194] on textarea at bounding box center [542, 184] width 464 height 36
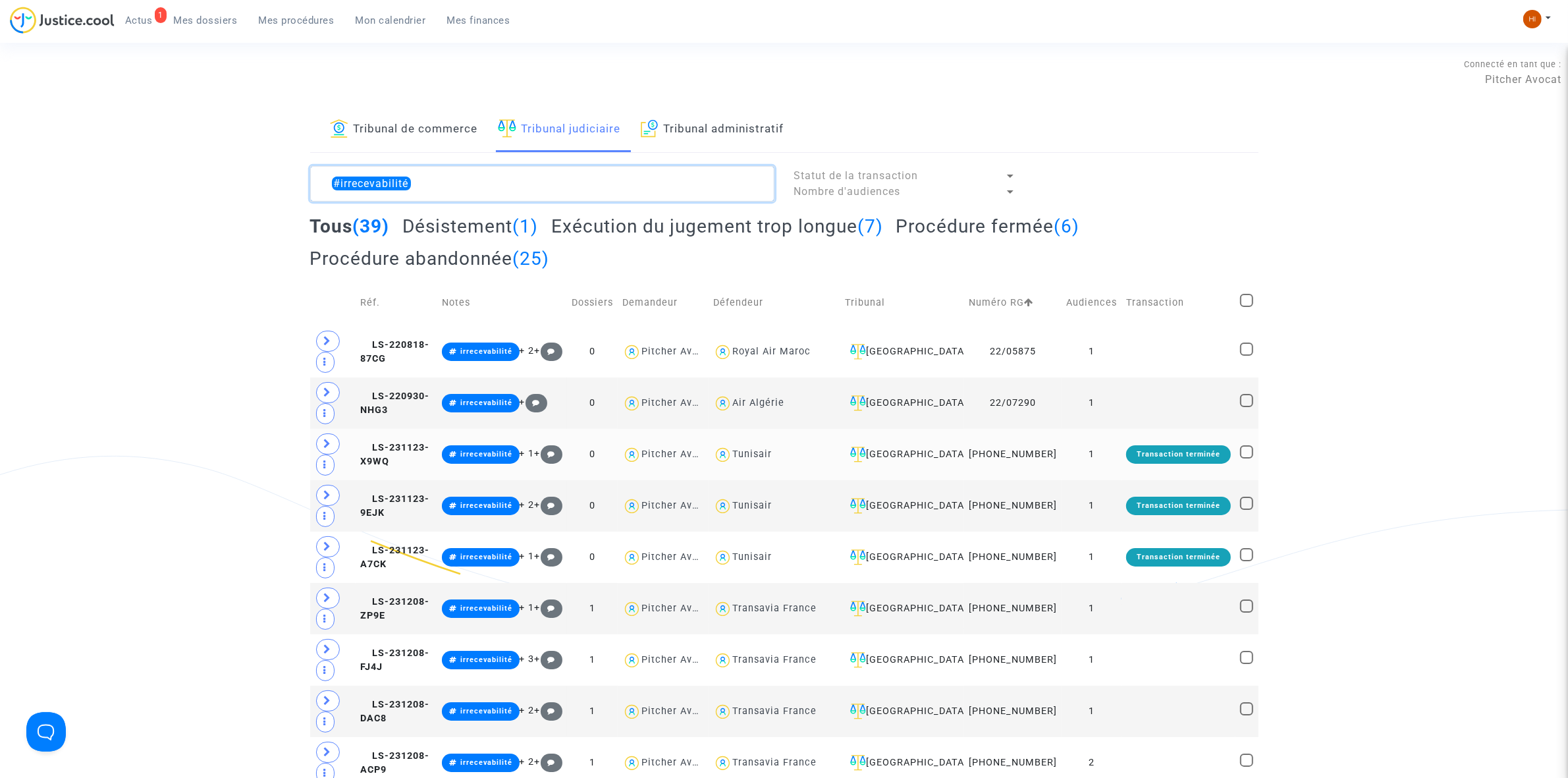
type textarea "#irrecevabilité"
click at [950, 462] on div "[GEOGRAPHIC_DATA]" at bounding box center [902, 454] width 114 height 16
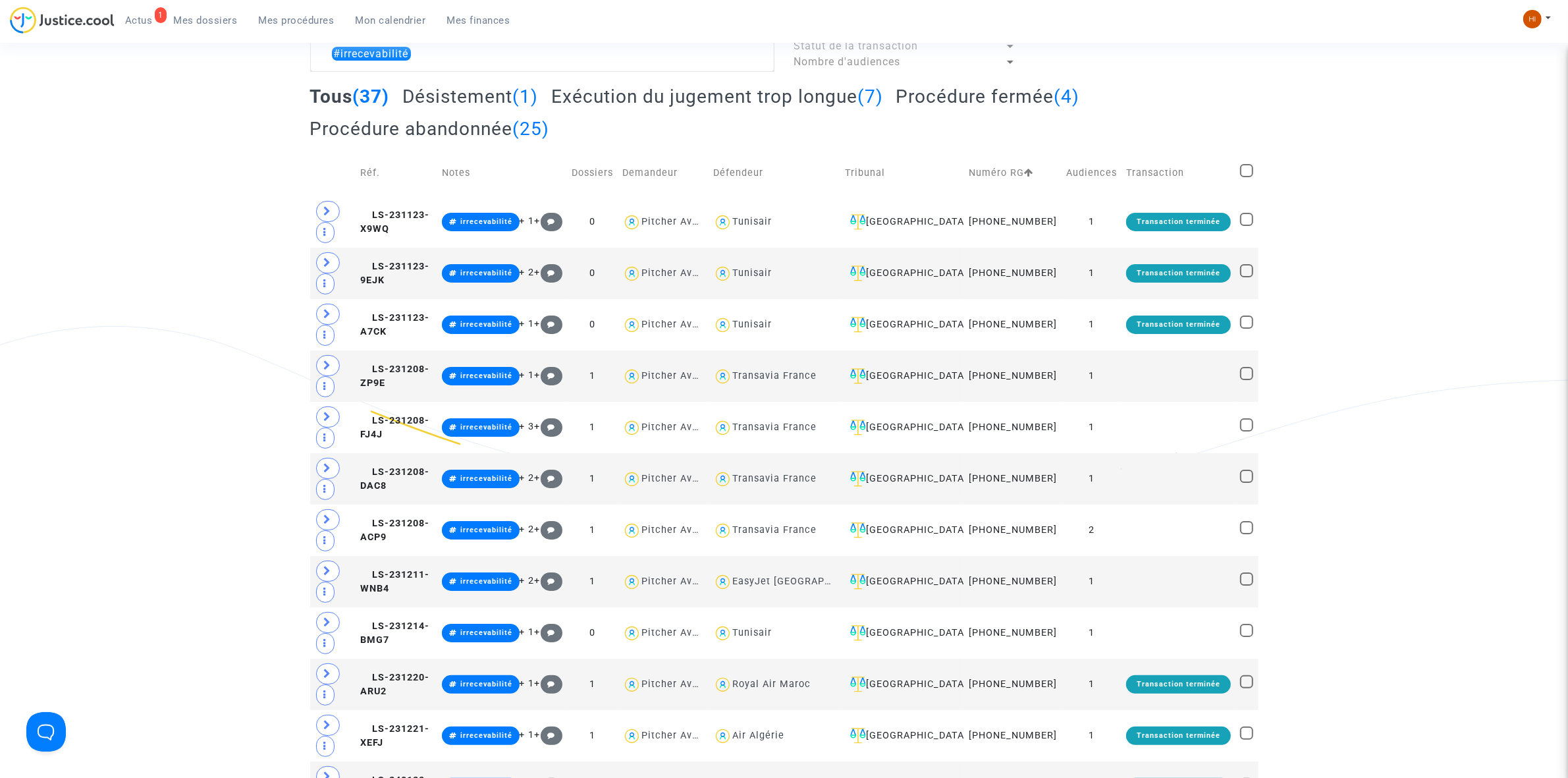
scroll to position [165, 0]
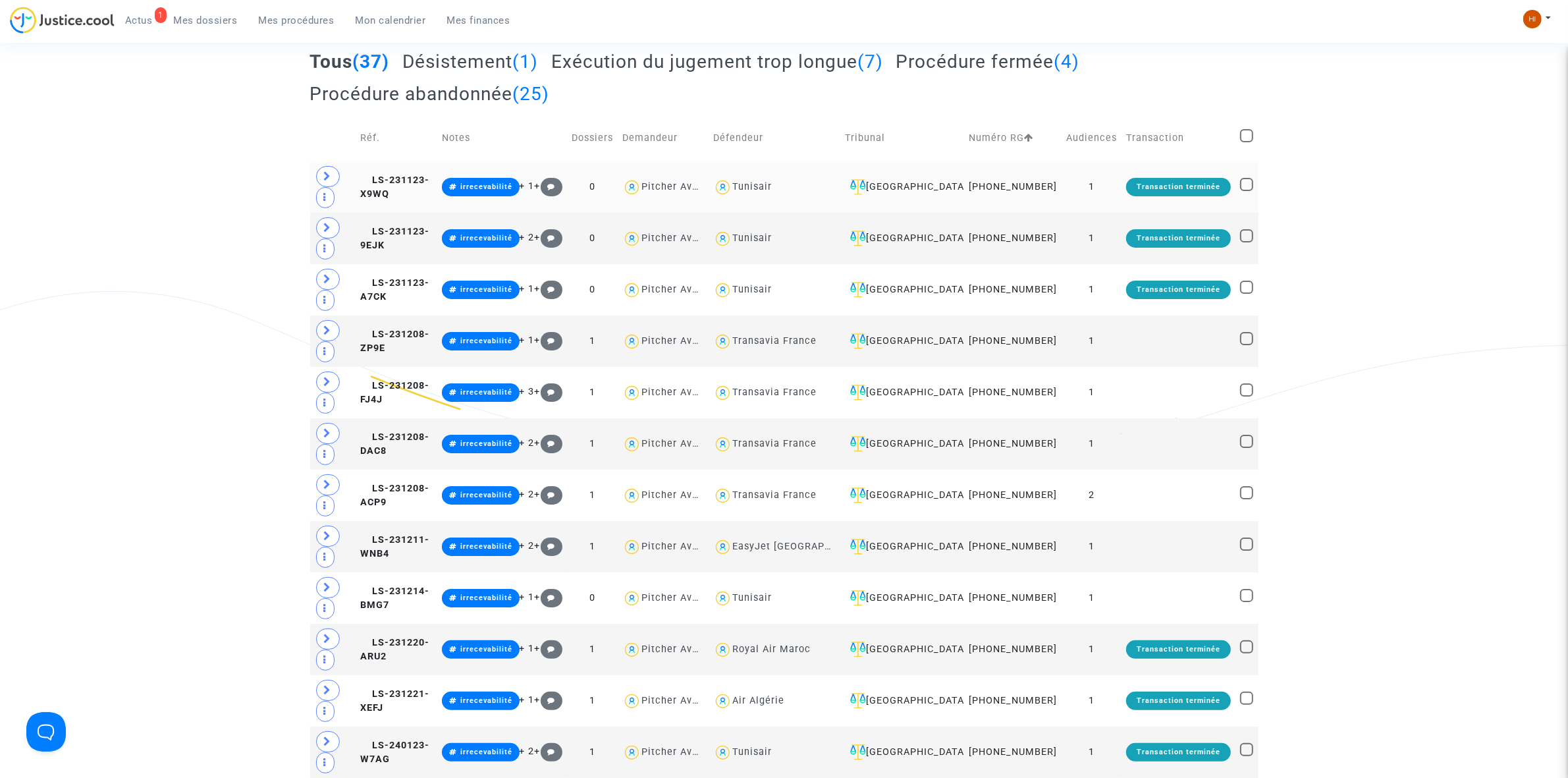
click at [1109, 207] on td "1" at bounding box center [1092, 187] width 60 height 51
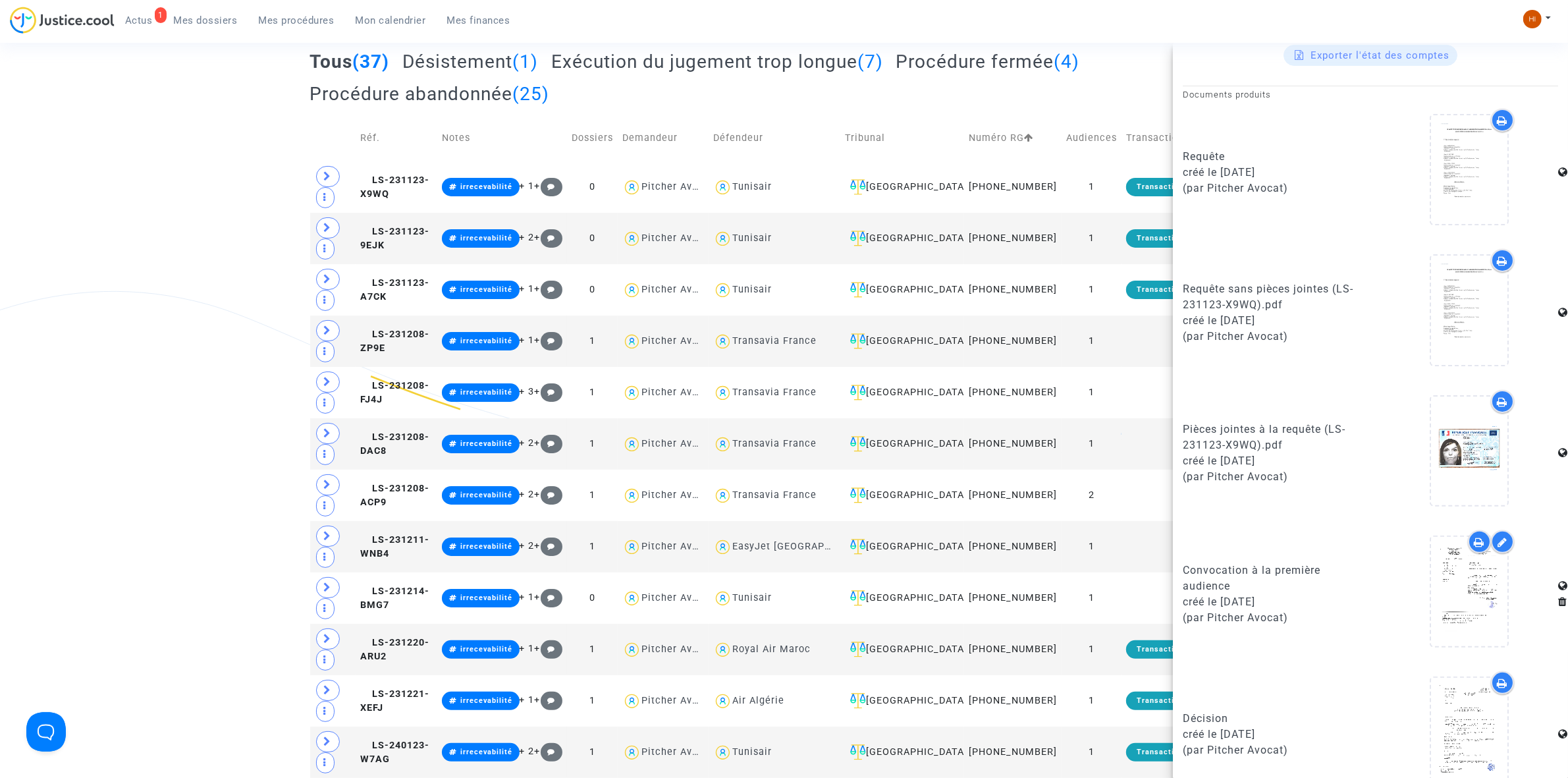
scroll to position [420, 0]
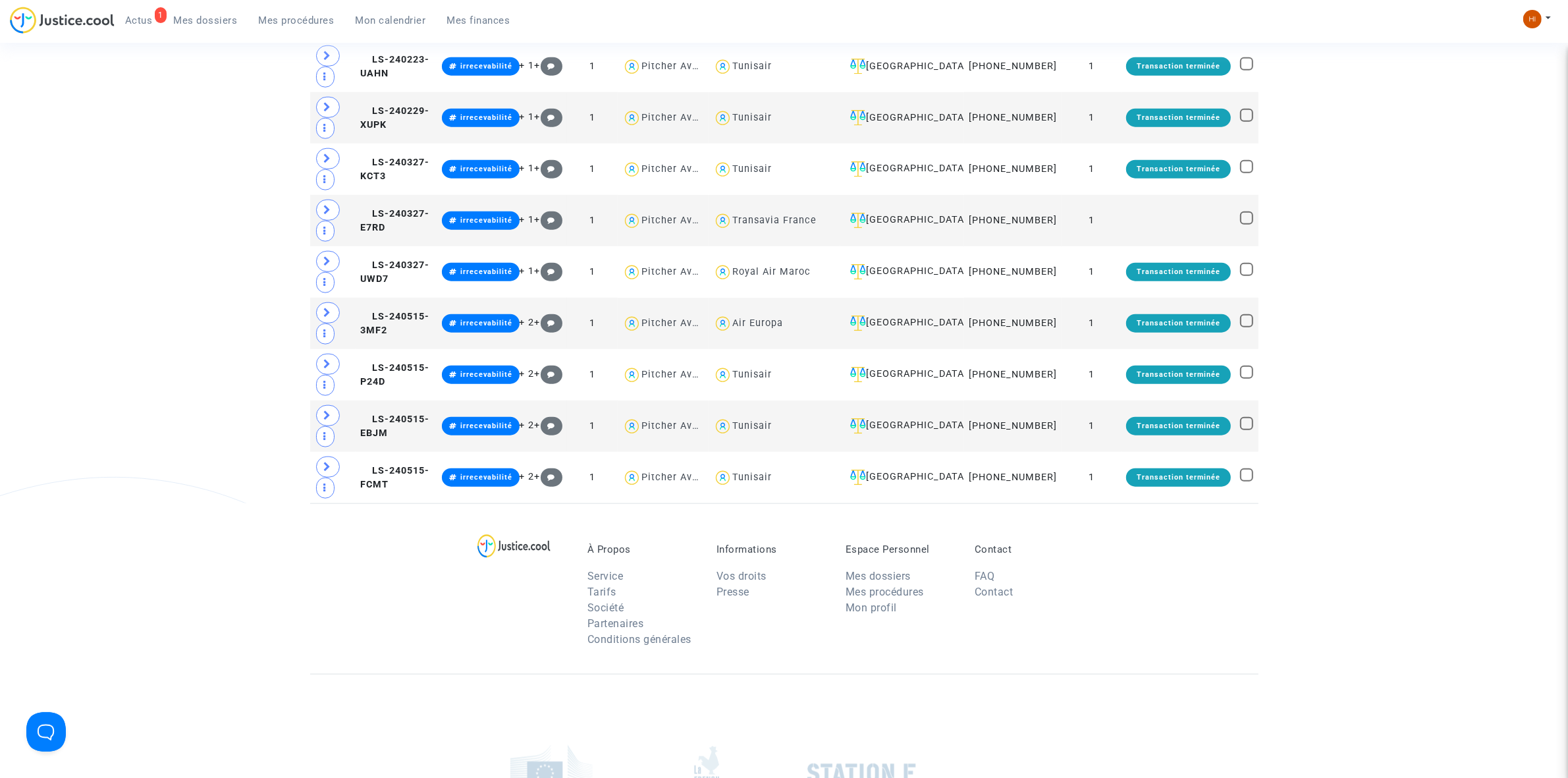
scroll to position [1973, 0]
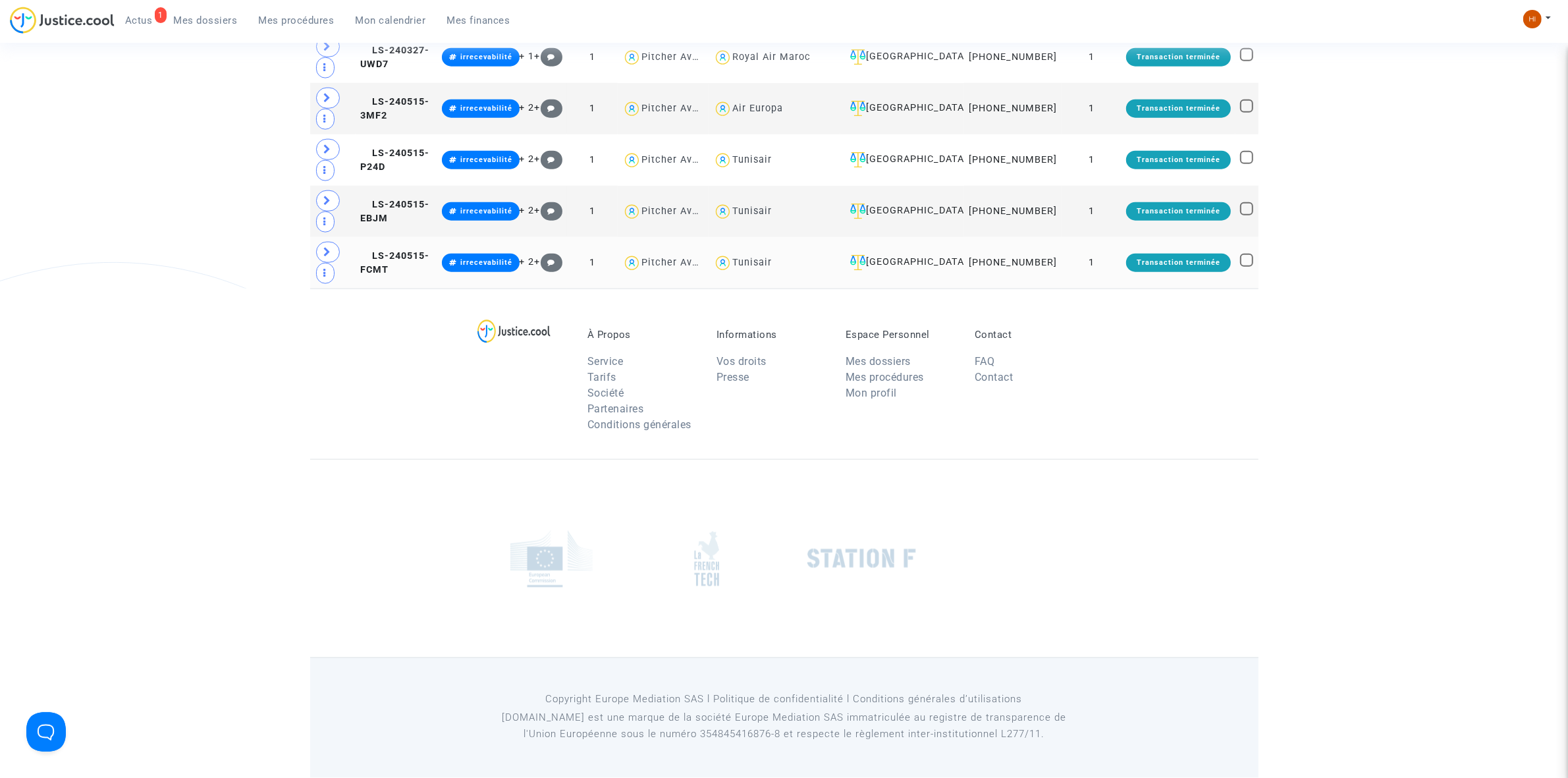
click at [1104, 275] on td "1" at bounding box center [1092, 262] width 60 height 51
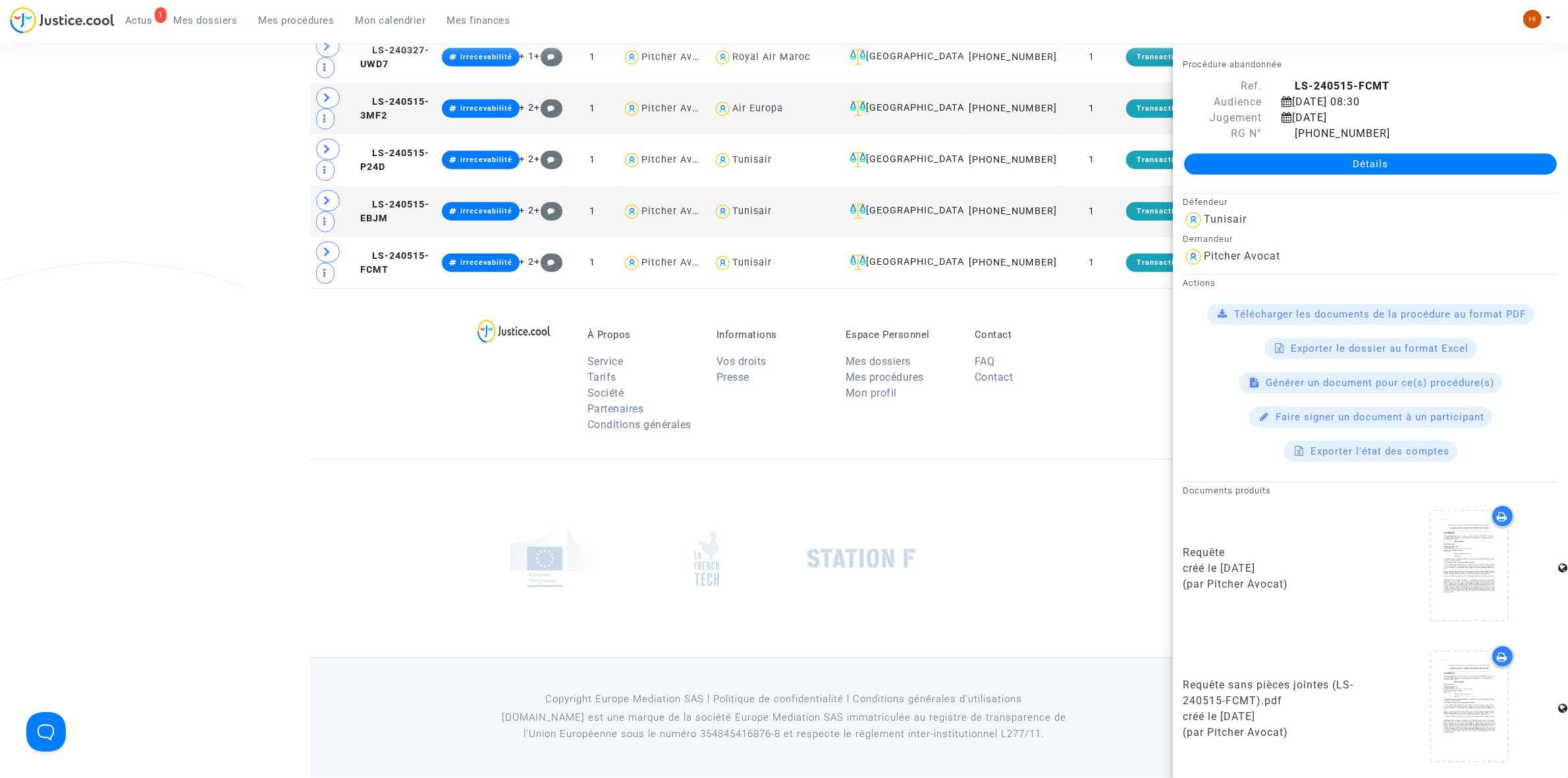
click at [343, 415] on div "À Propos Service Tarifs Société Partenaires Conditions générales Informations V…" at bounding box center [784, 374] width 948 height 171
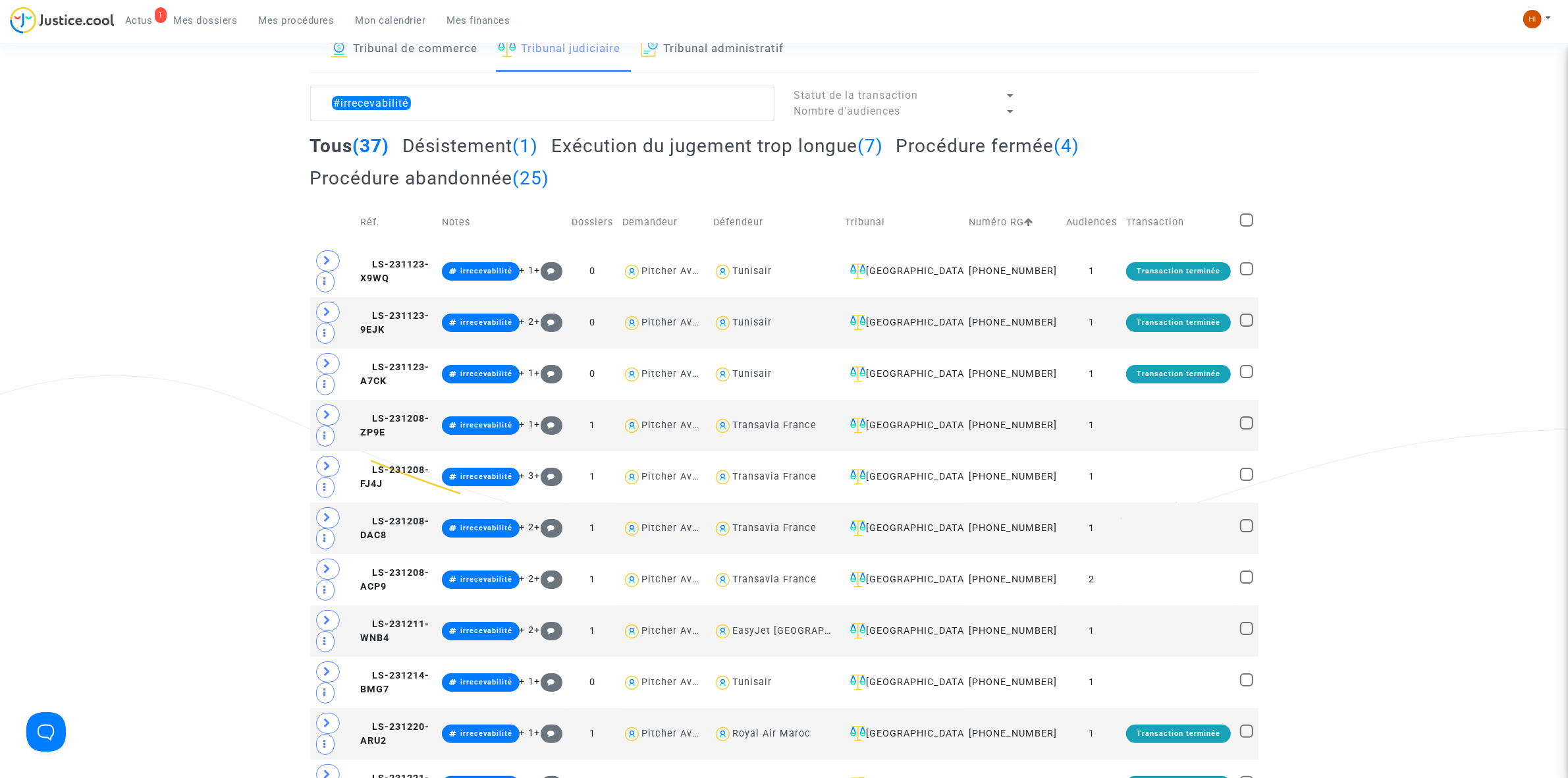
scroll to position [79, 0]
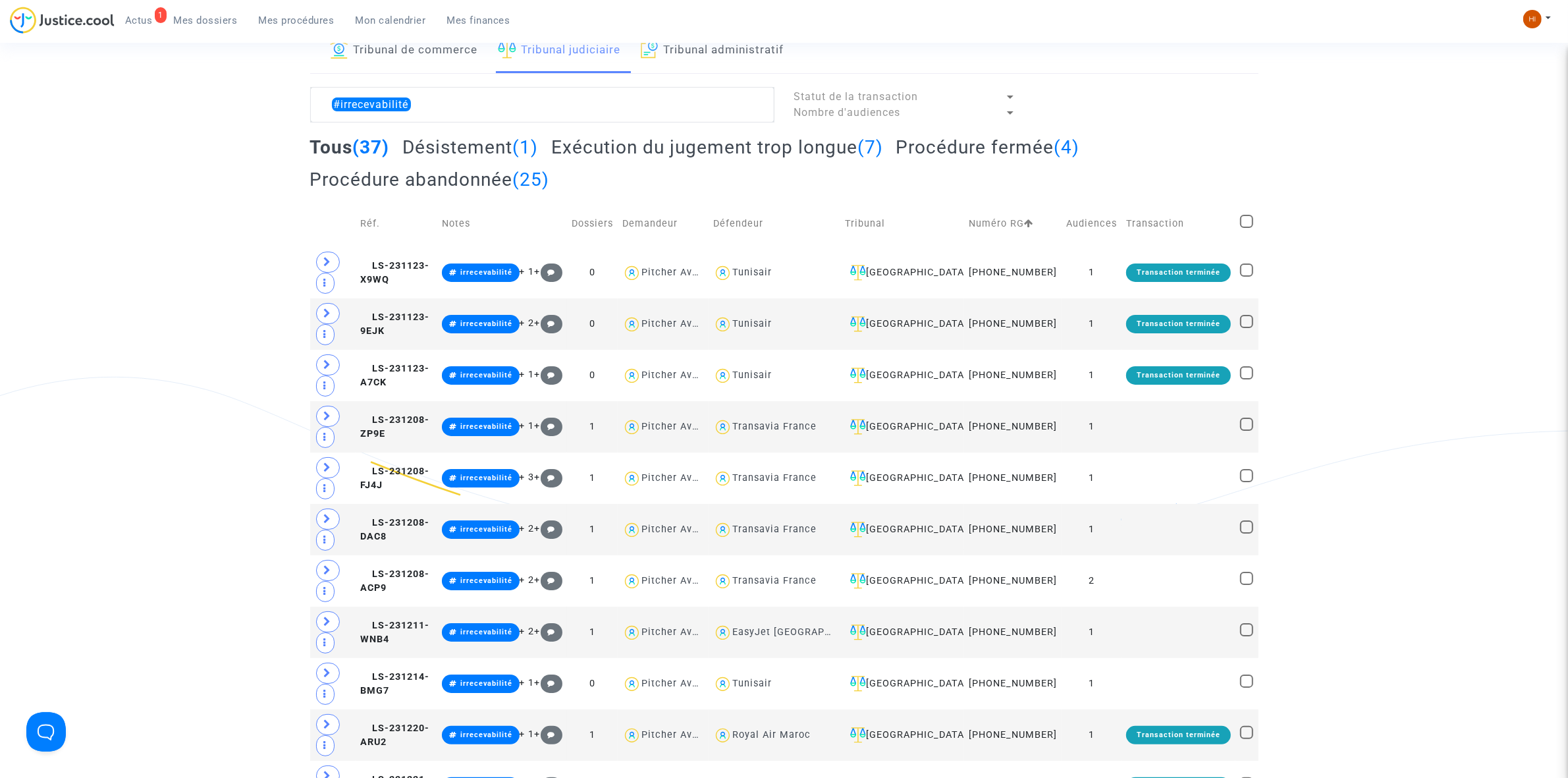
click at [1243, 228] on span at bounding box center [1247, 221] width 13 height 13
click at [1246, 229] on input "checkbox" at bounding box center [1246, 228] width 1 height 1
checkbox input "true"
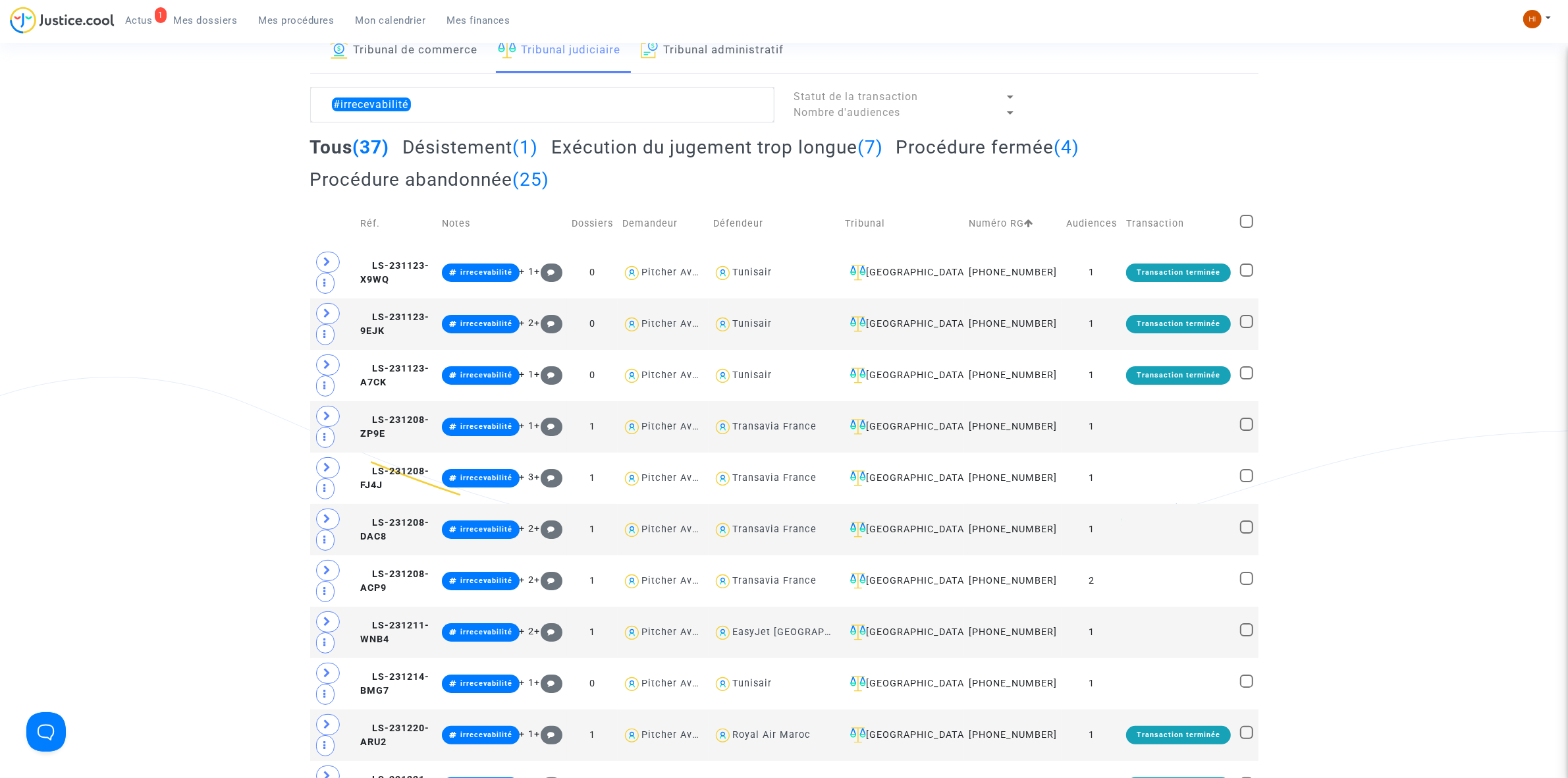
checkbox input "true"
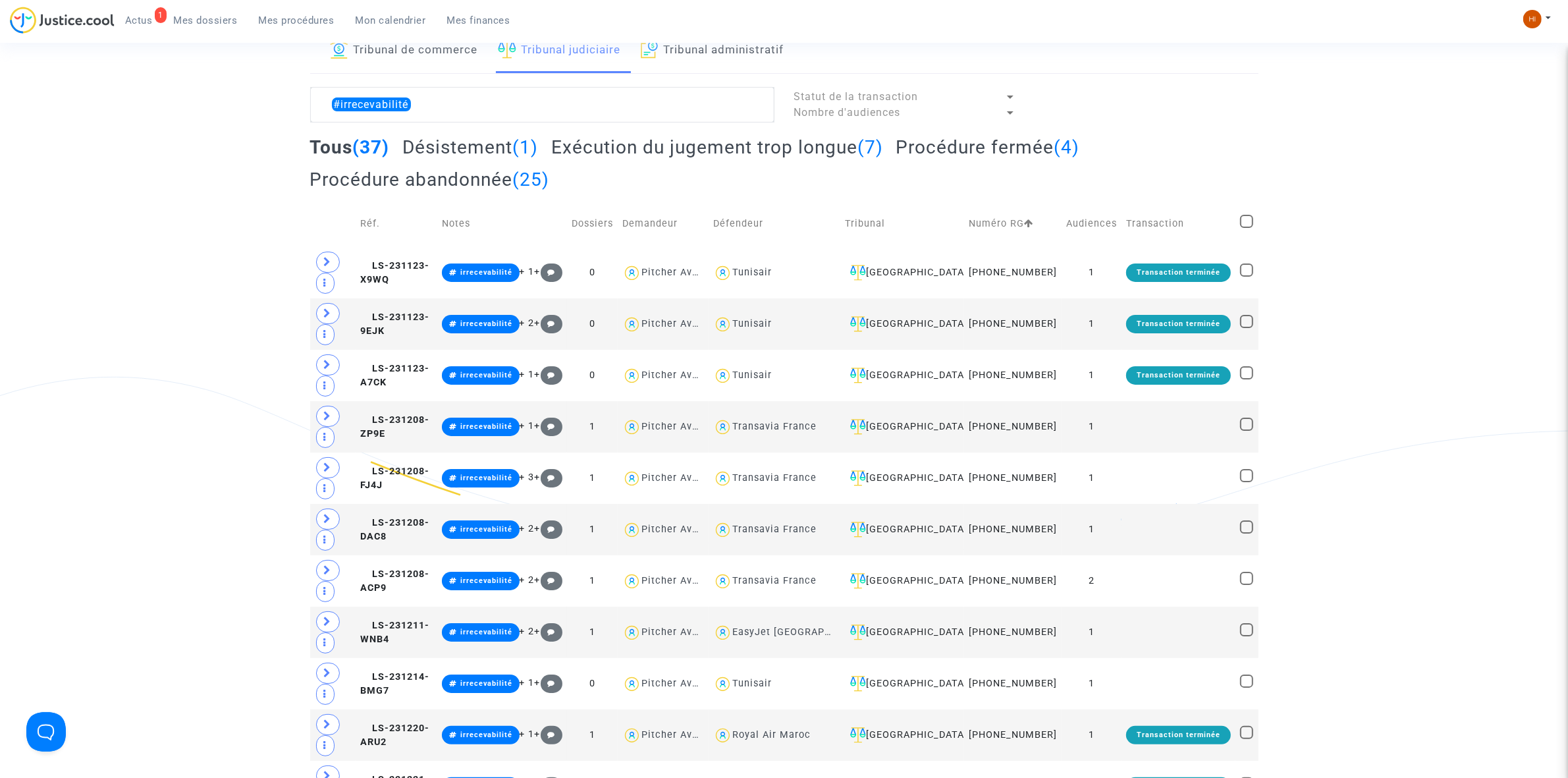
checkbox input "true"
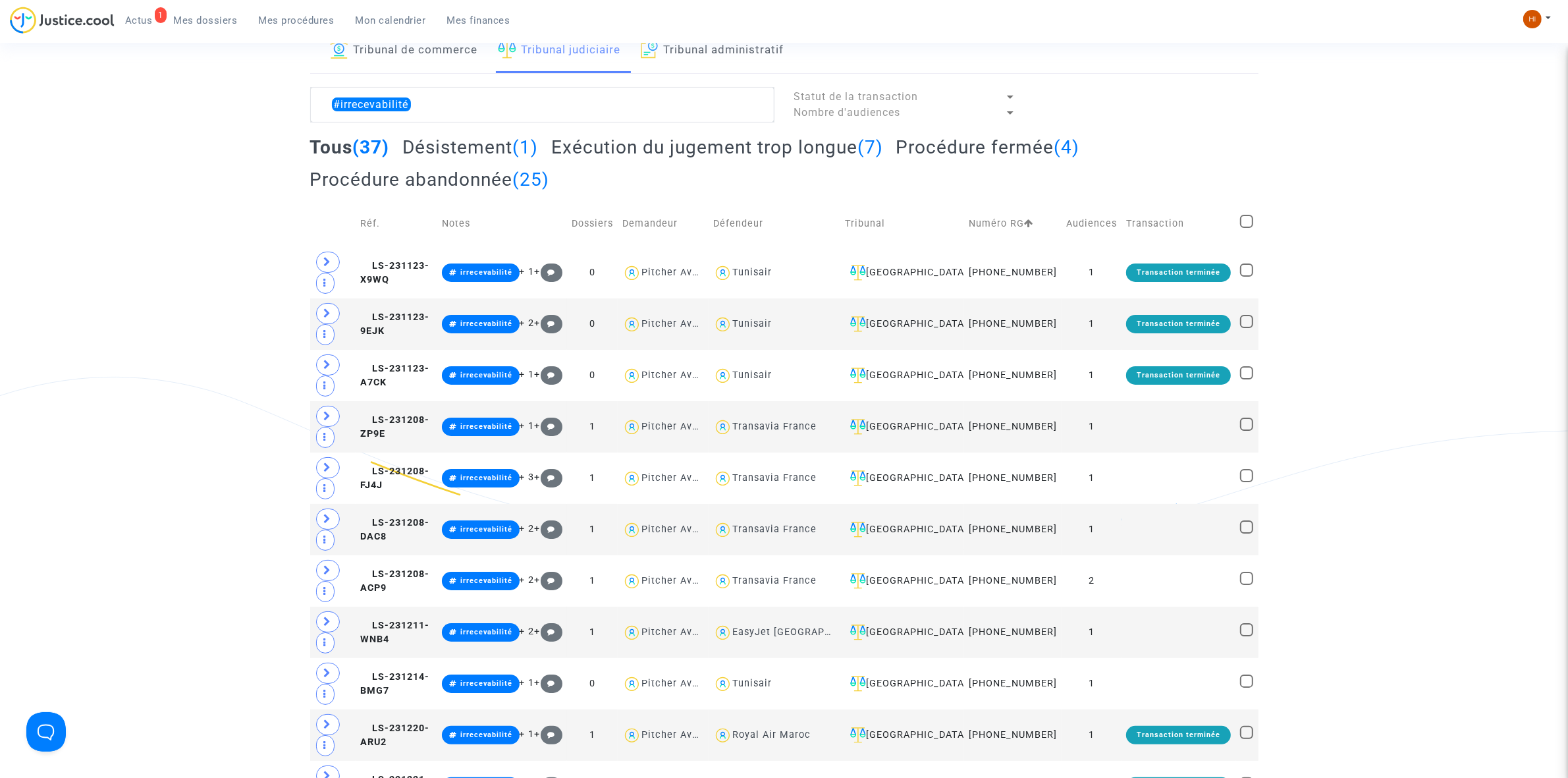
checkbox input "true"
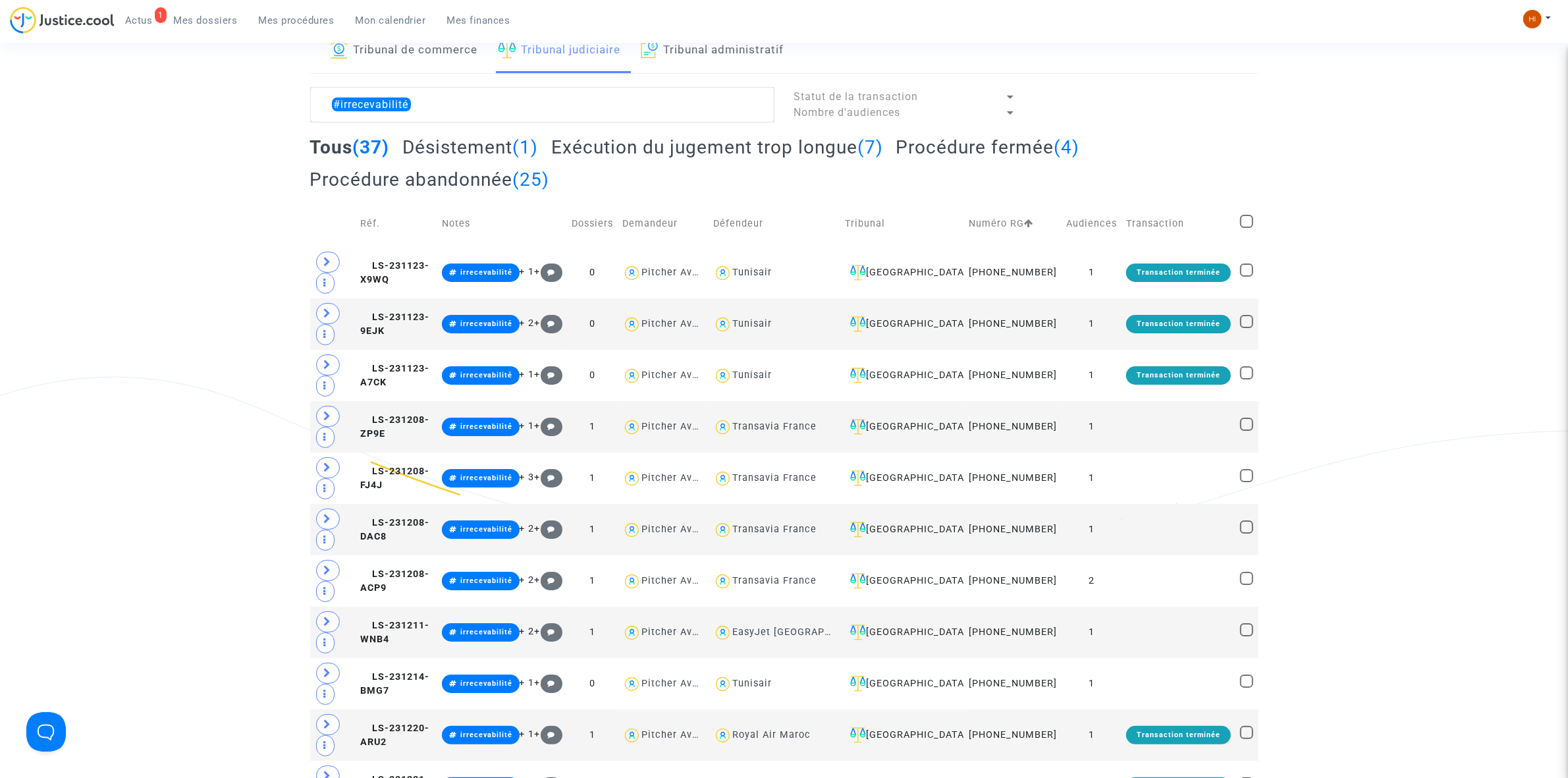
checkbox input "true"
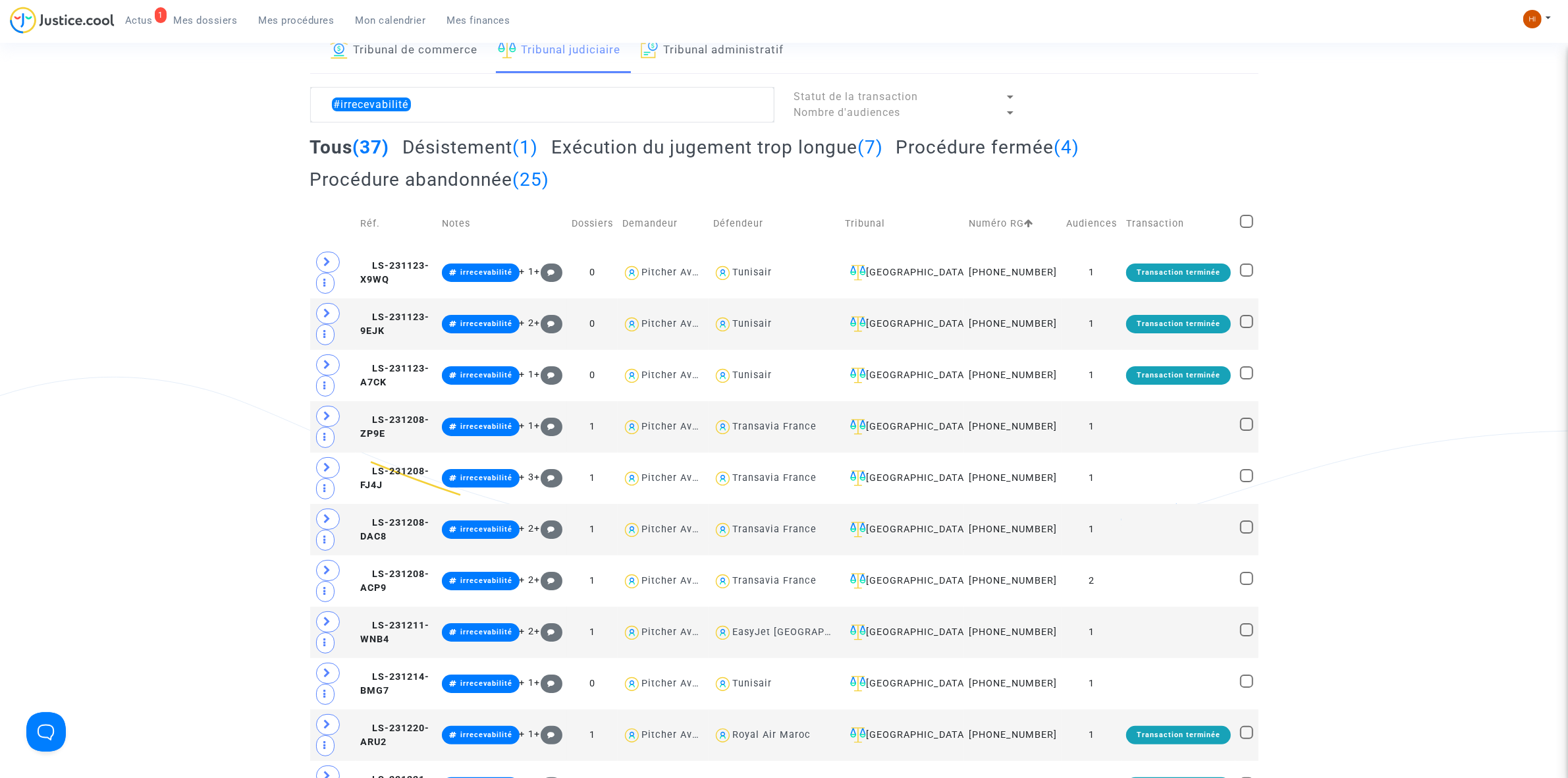
checkbox input "true"
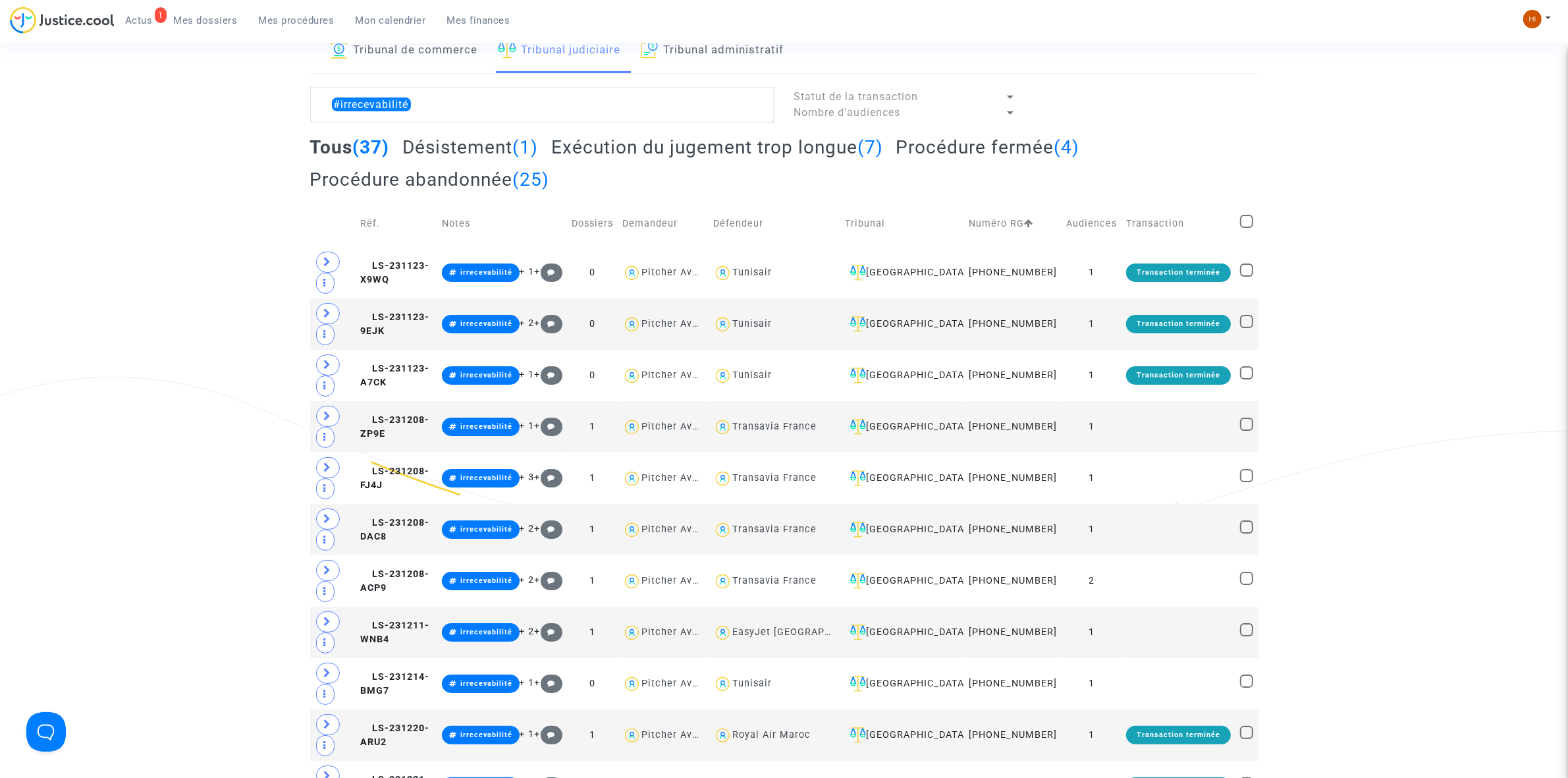
checkbox input "true"
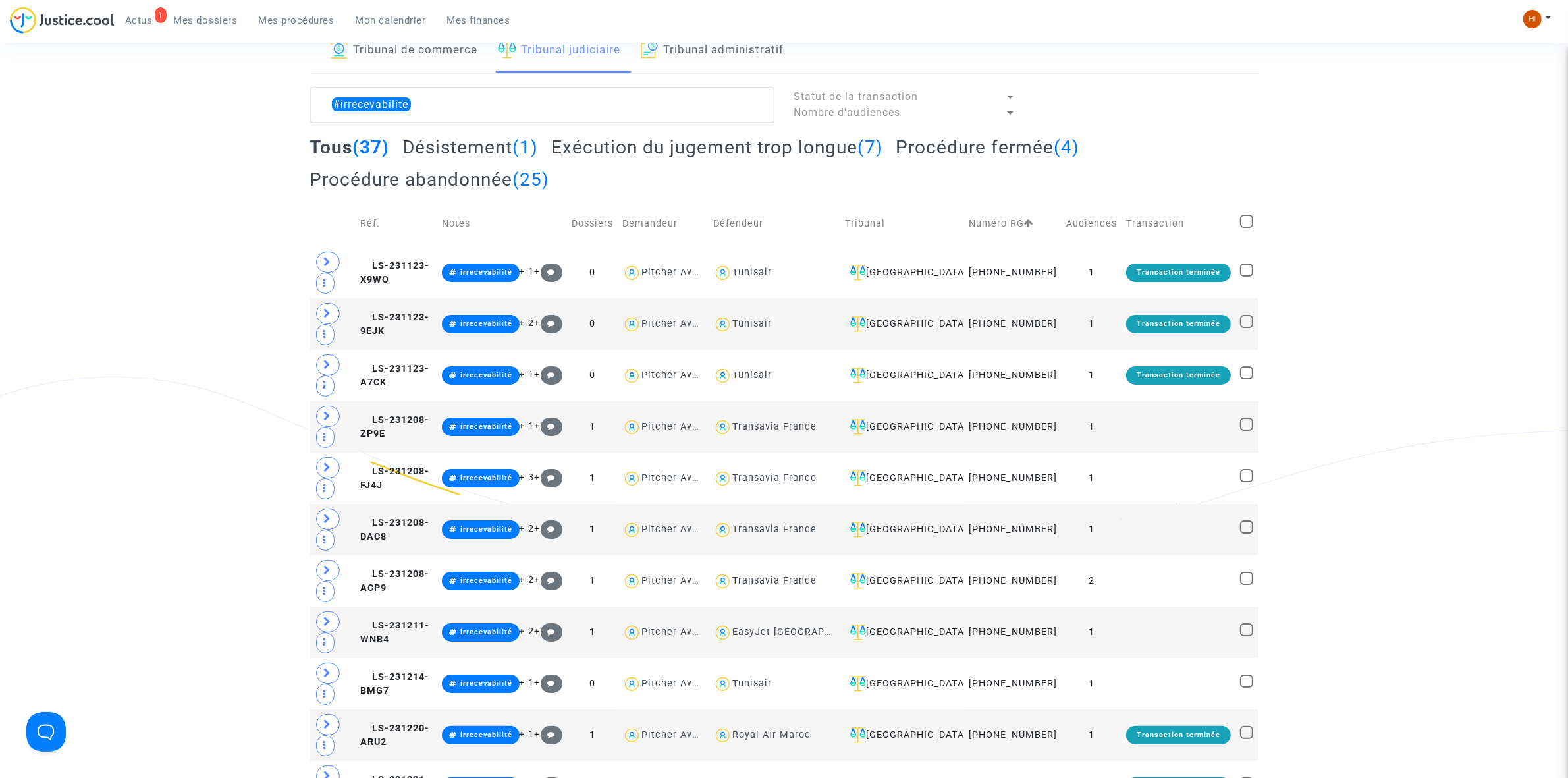
checkbox input "true"
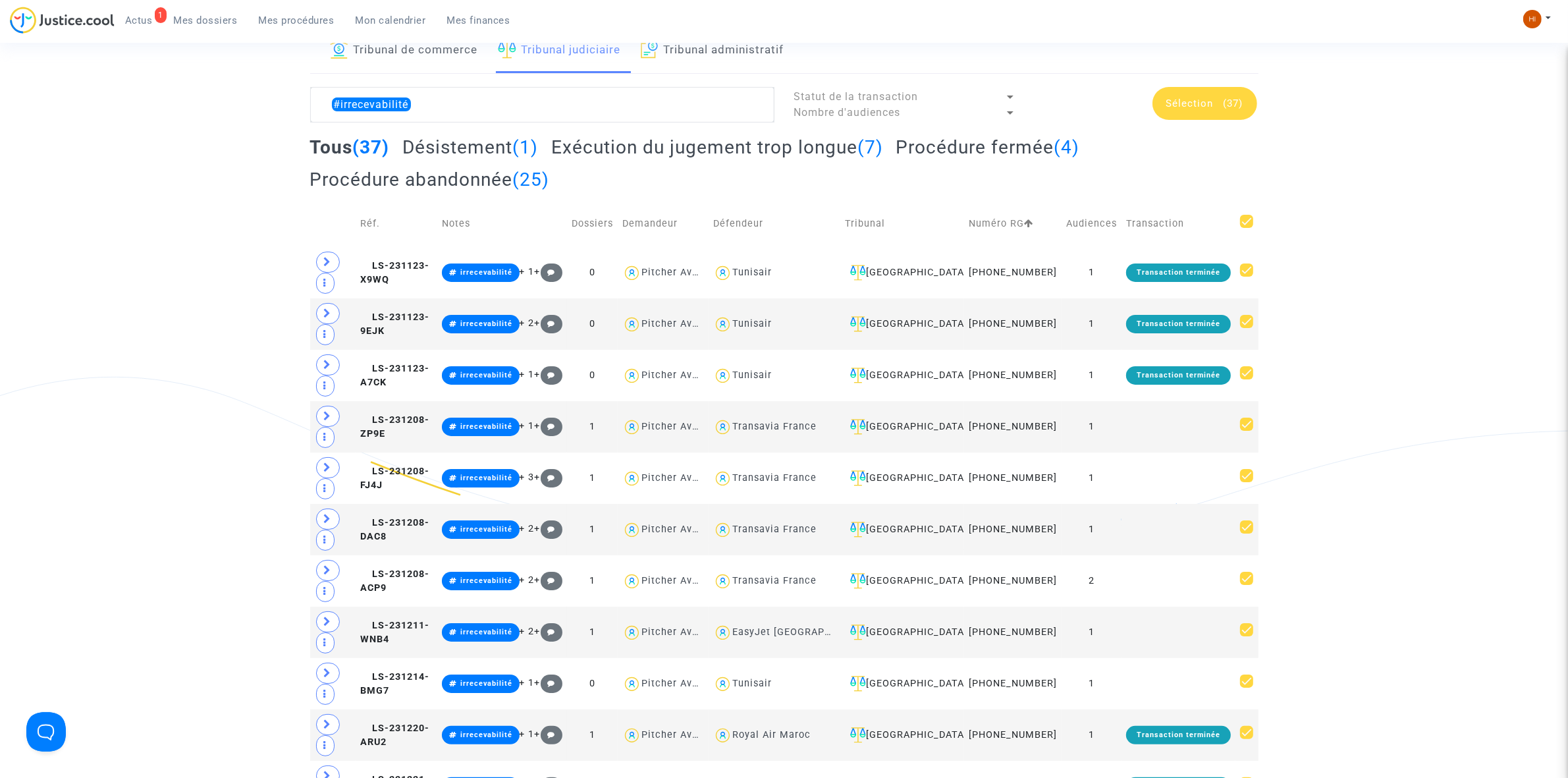
click at [1220, 102] on span "Sélection (37)" at bounding box center [1205, 103] width 77 height 12
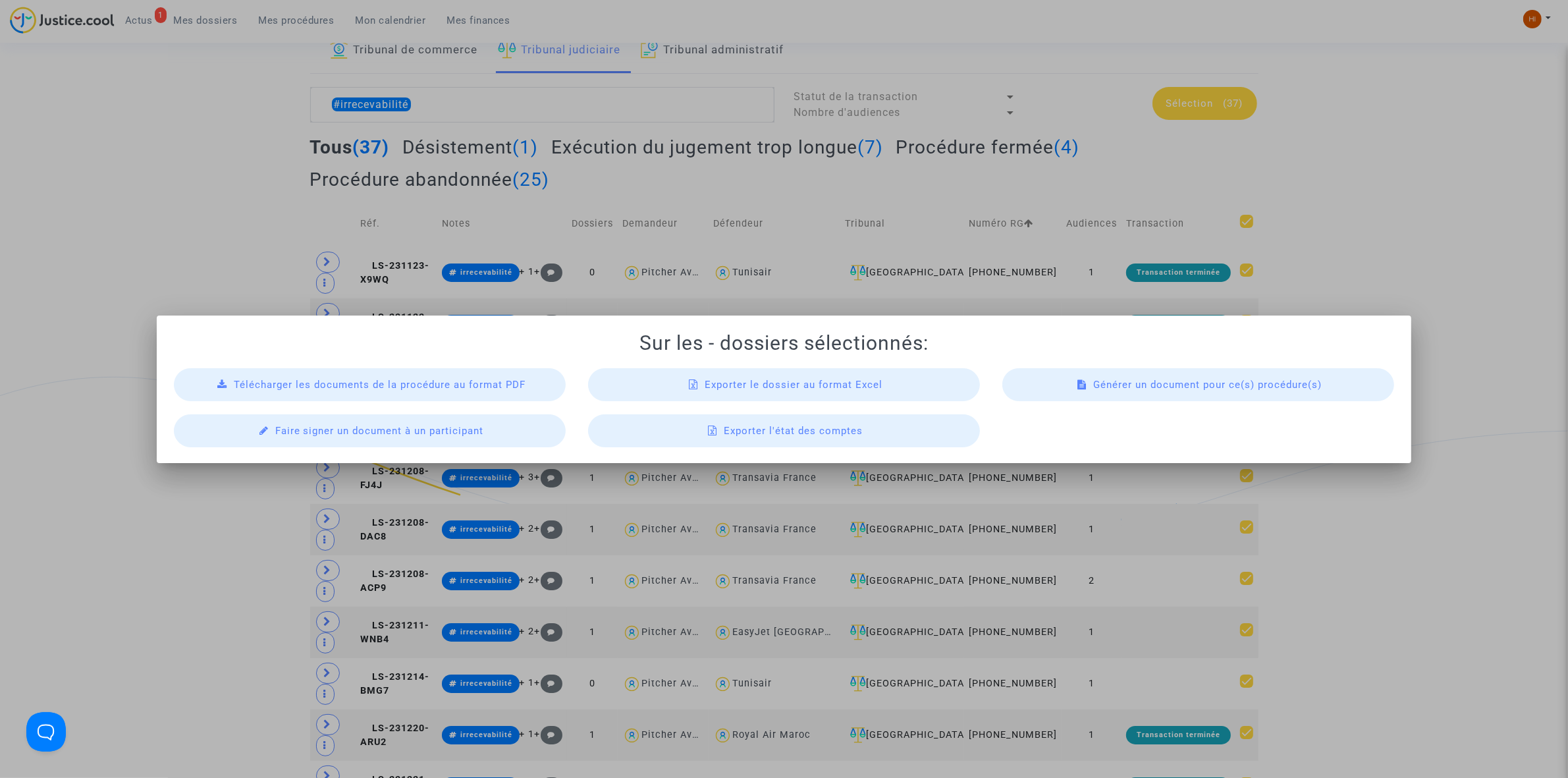
scroll to position [0, 0]
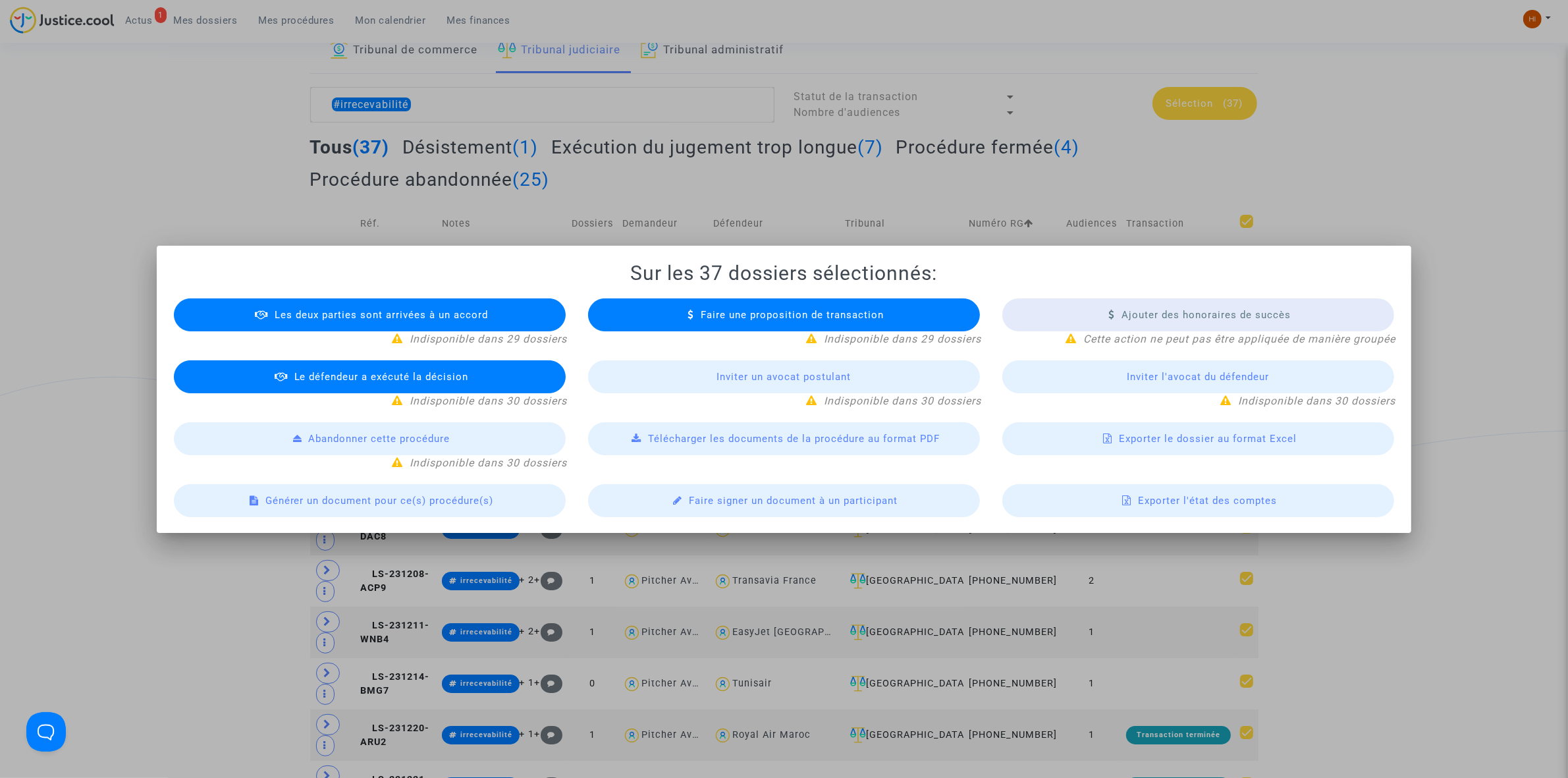
click at [1254, 453] on div "Exporter le dossier au format Excel" at bounding box center [1198, 438] width 392 height 33
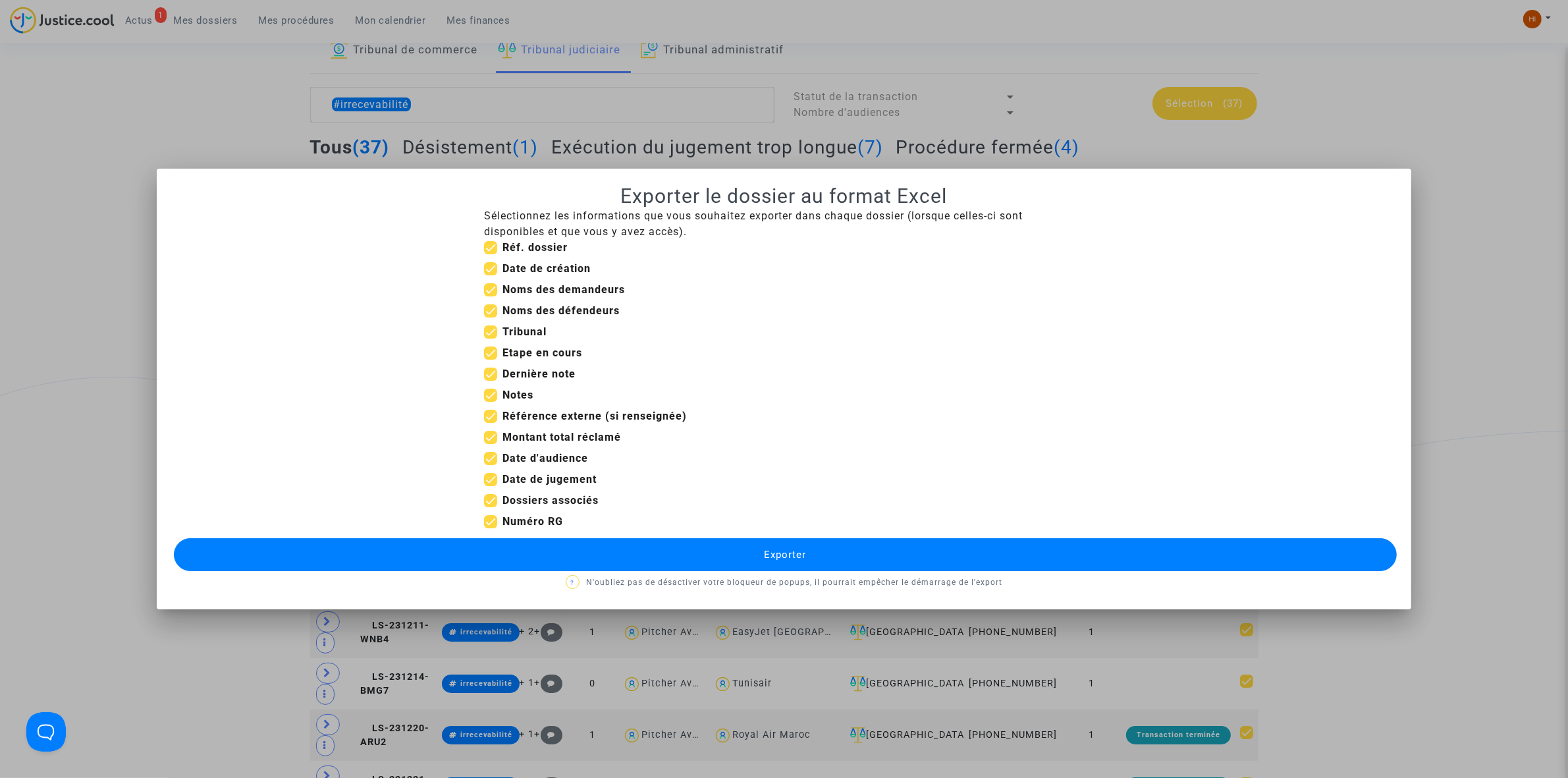
click at [757, 554] on button "Exporter" at bounding box center [785, 554] width 1223 height 33
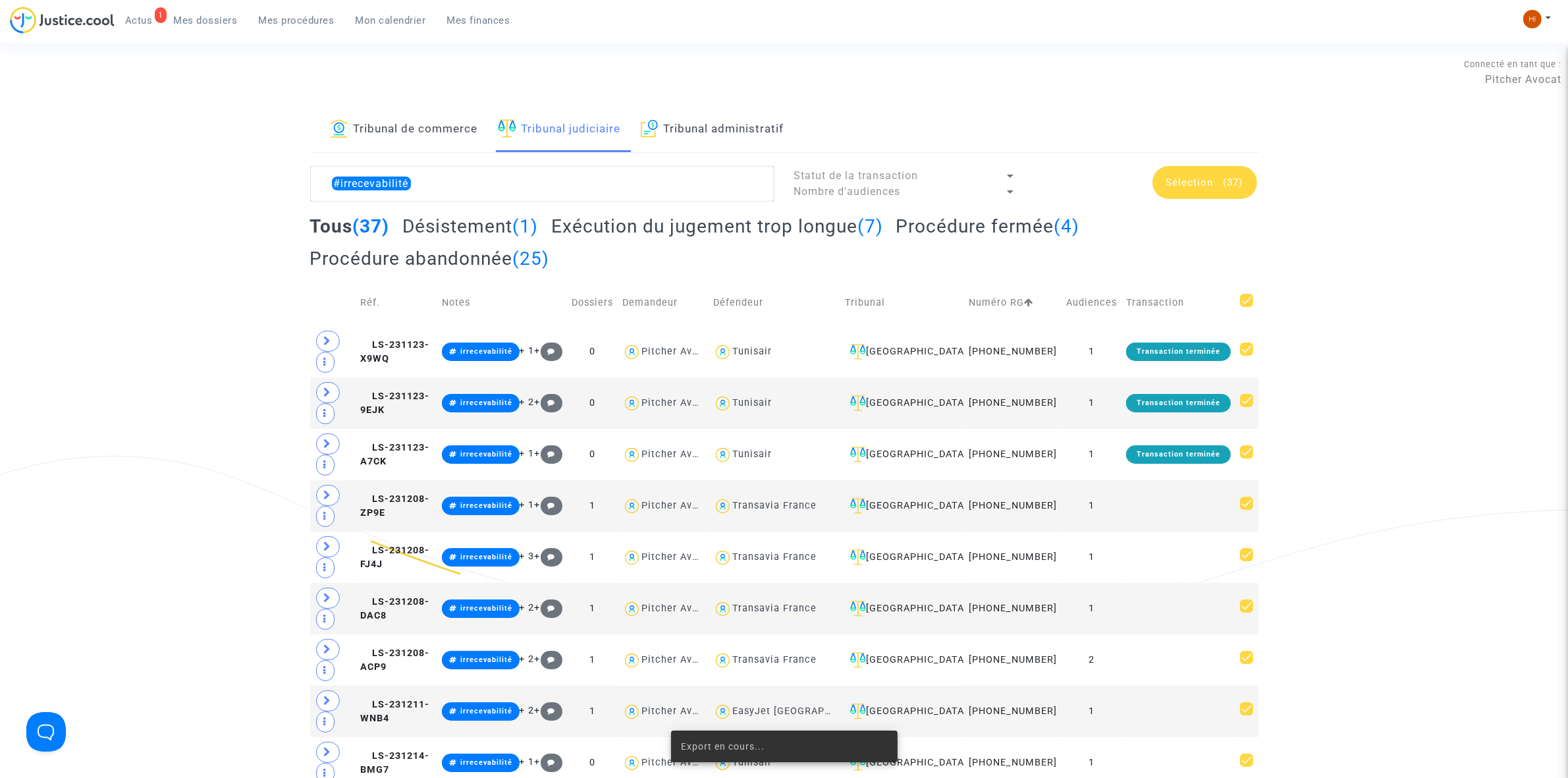
scroll to position [79, 0]
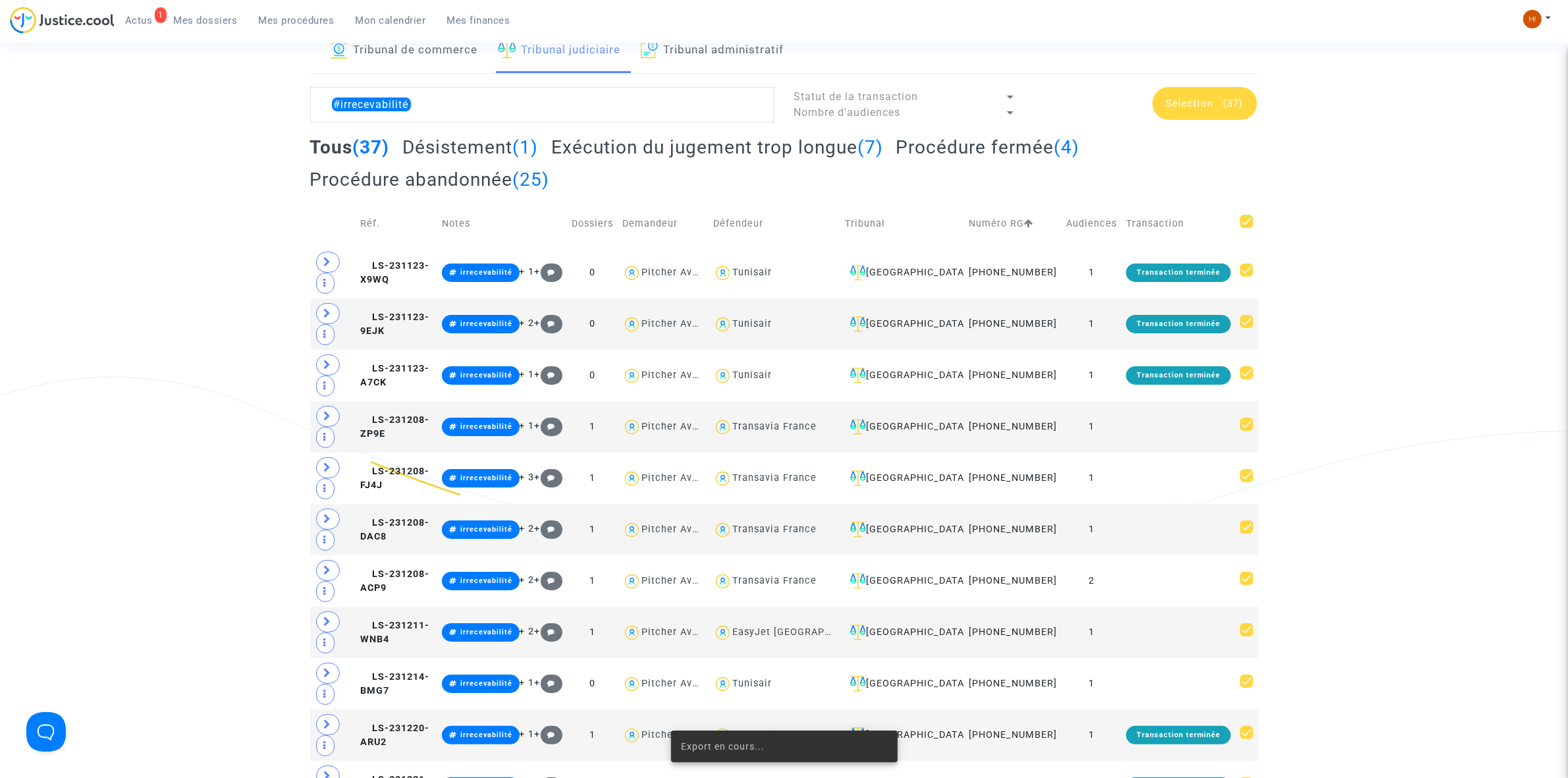
click at [1217, 107] on span "Sélection (37)" at bounding box center [1205, 103] width 77 height 12
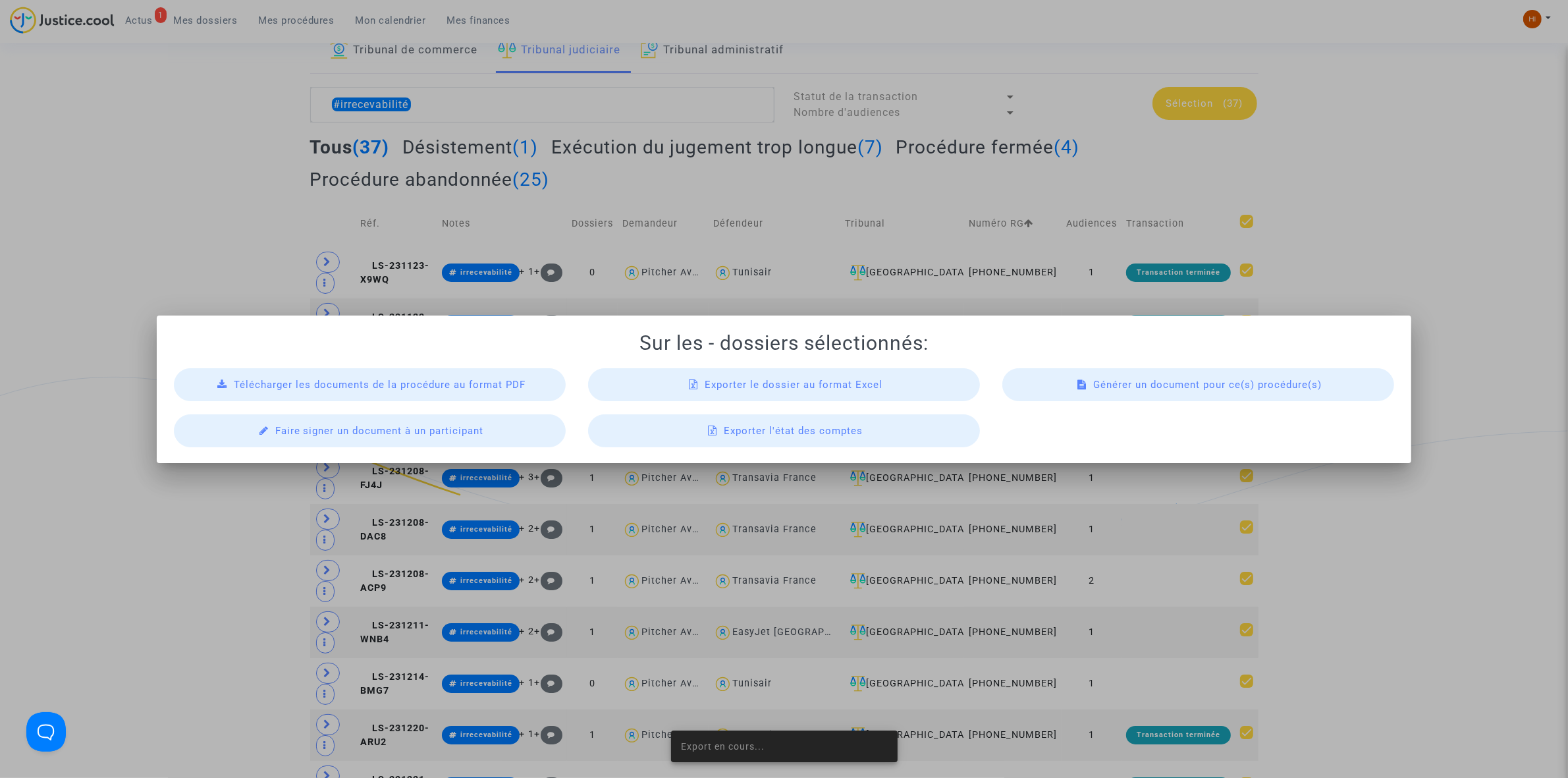
scroll to position [0, 0]
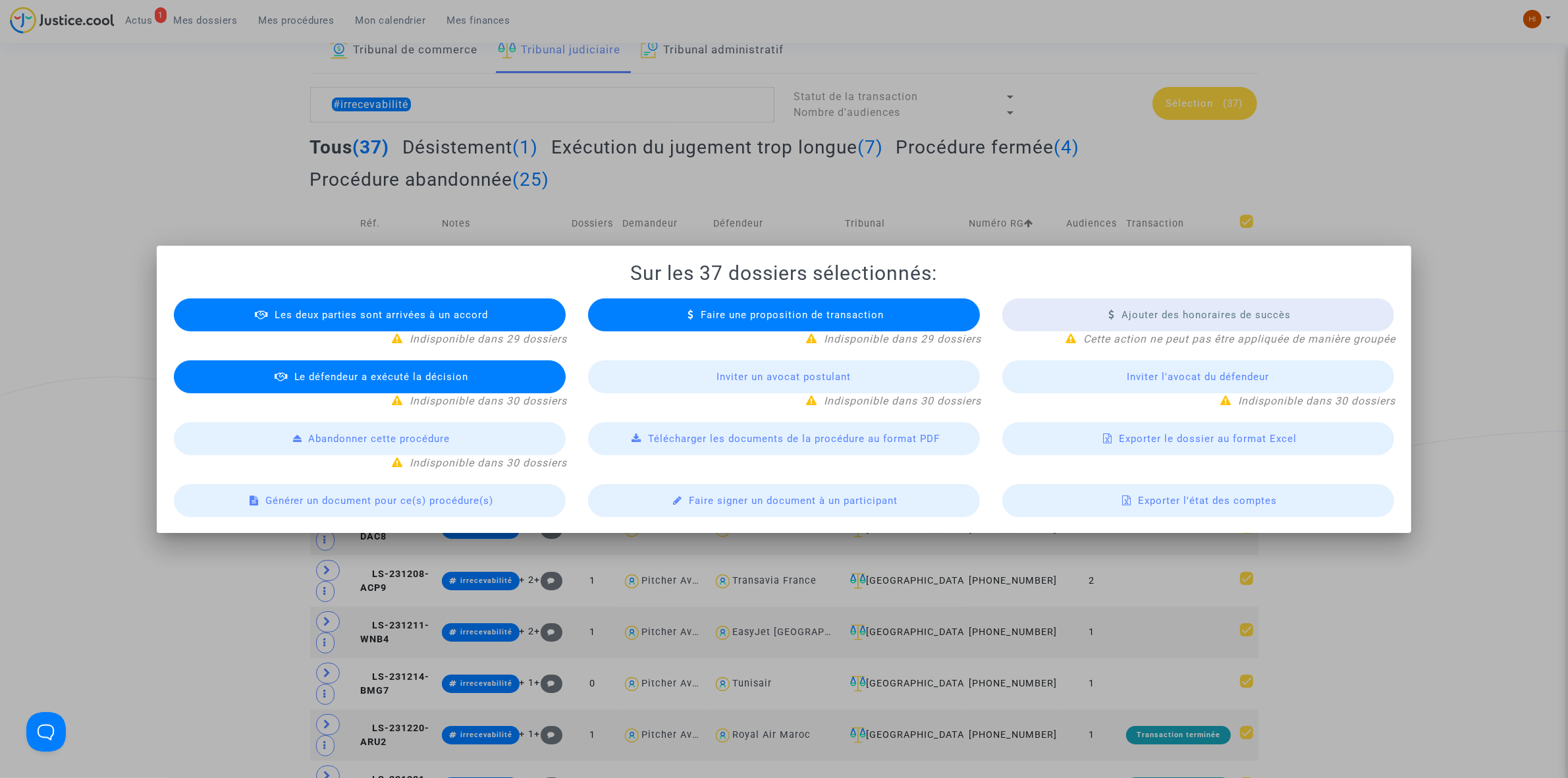
click at [1100, 439] on div "Exporter le dossier au format Excel" at bounding box center [1198, 438] width 392 height 33
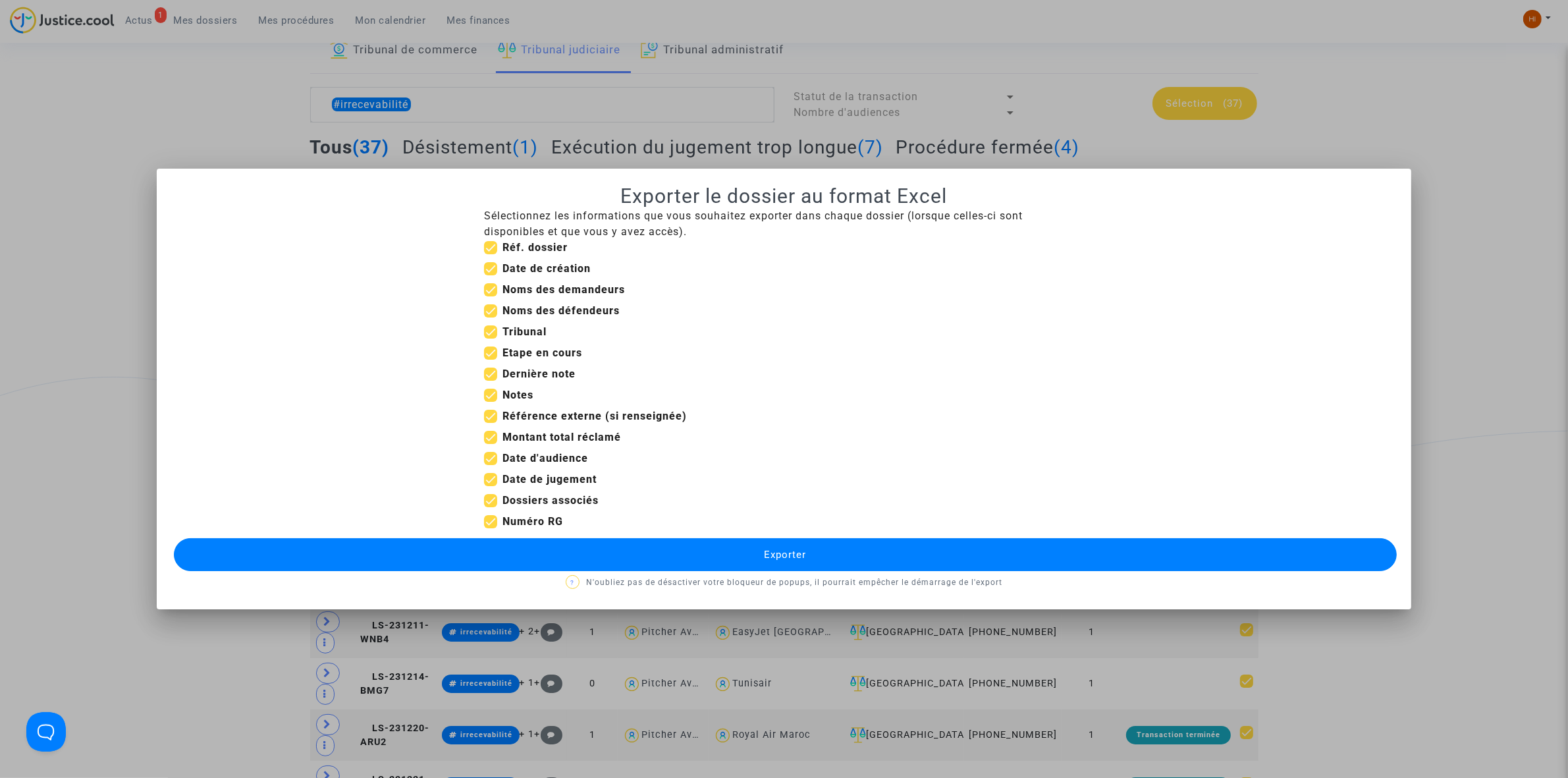
click at [695, 544] on button "Exporter" at bounding box center [785, 554] width 1223 height 33
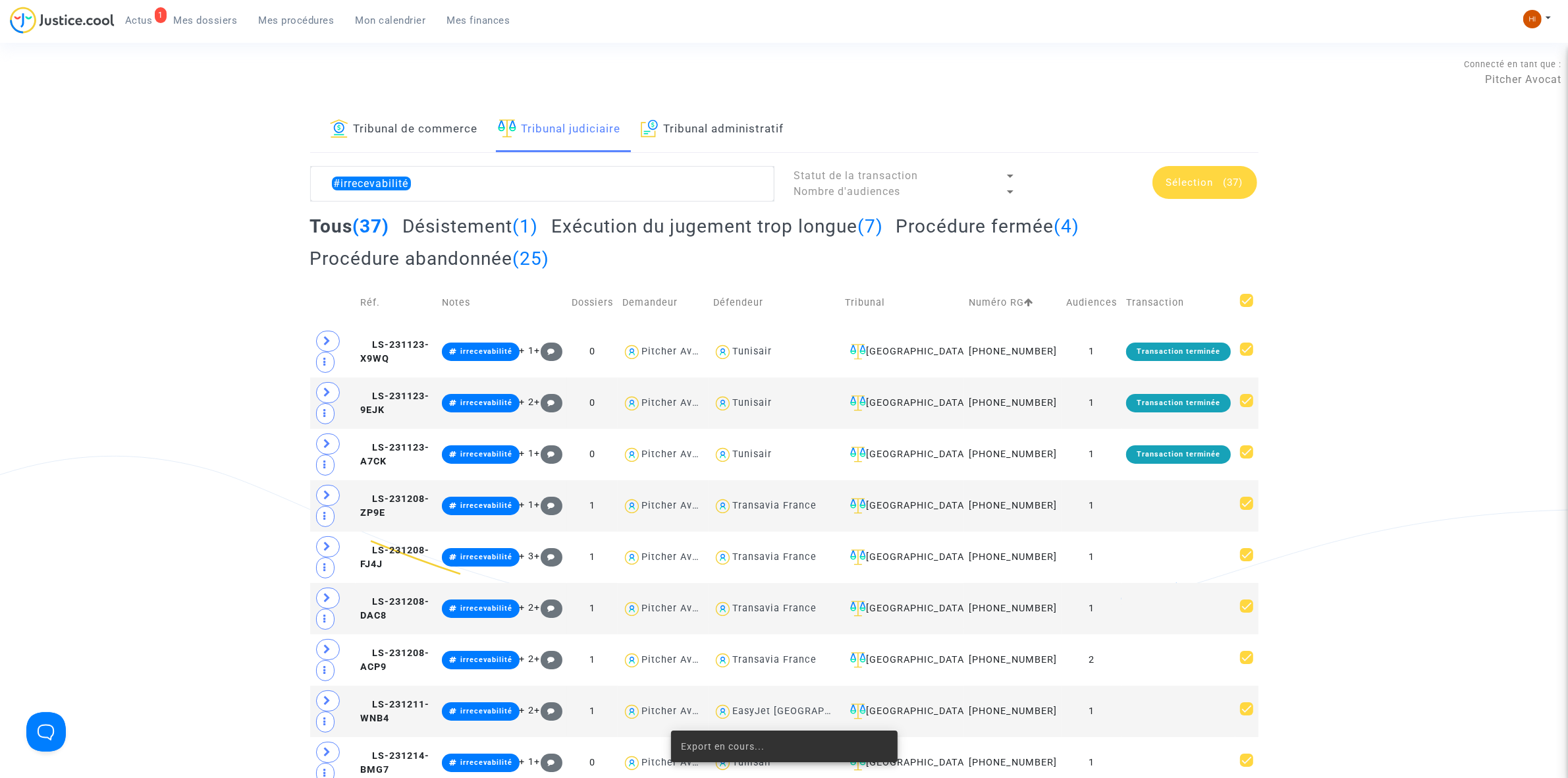
scroll to position [79, 0]
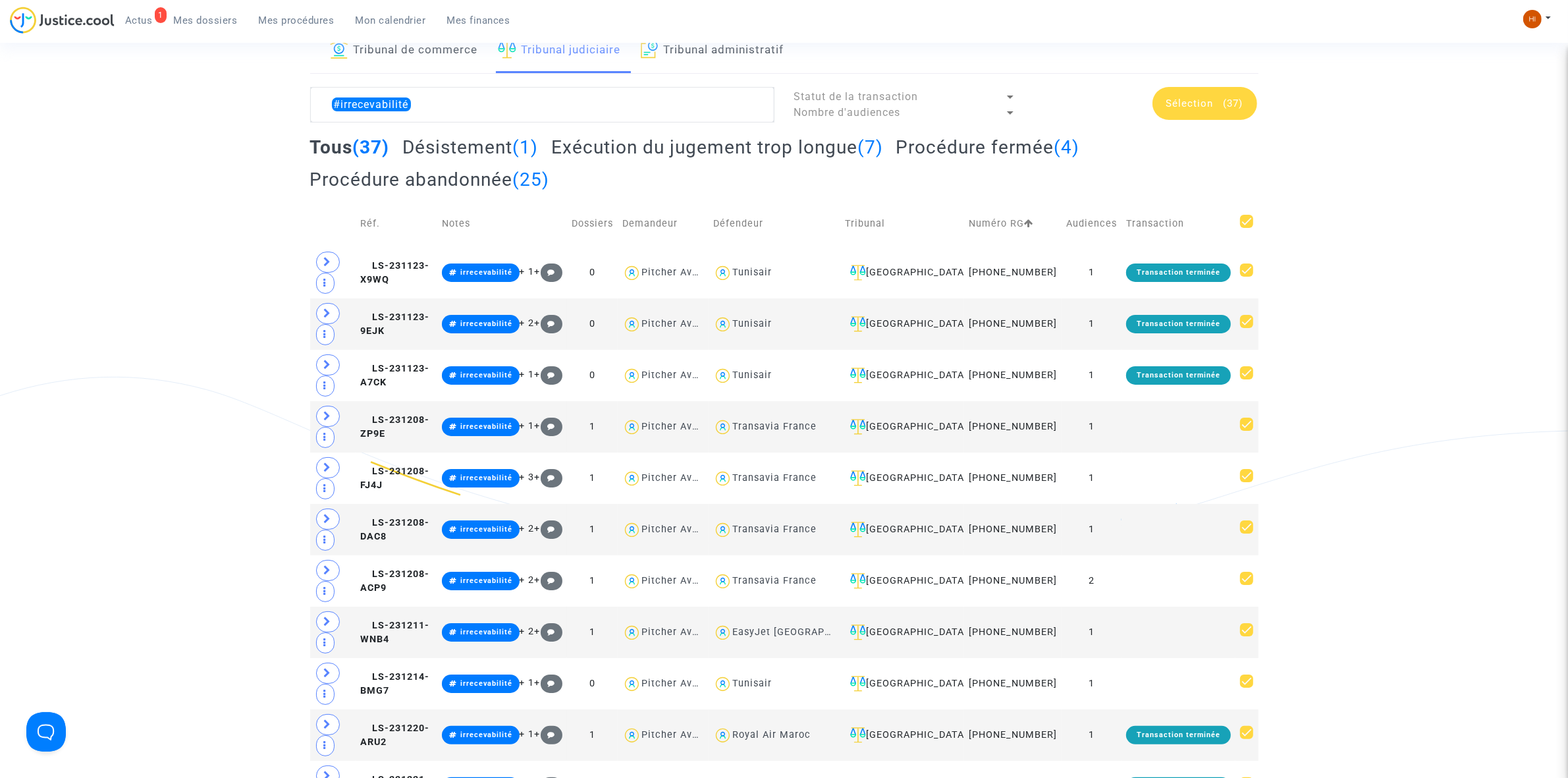
click at [1192, 107] on span "Sélection" at bounding box center [1190, 103] width 48 height 12
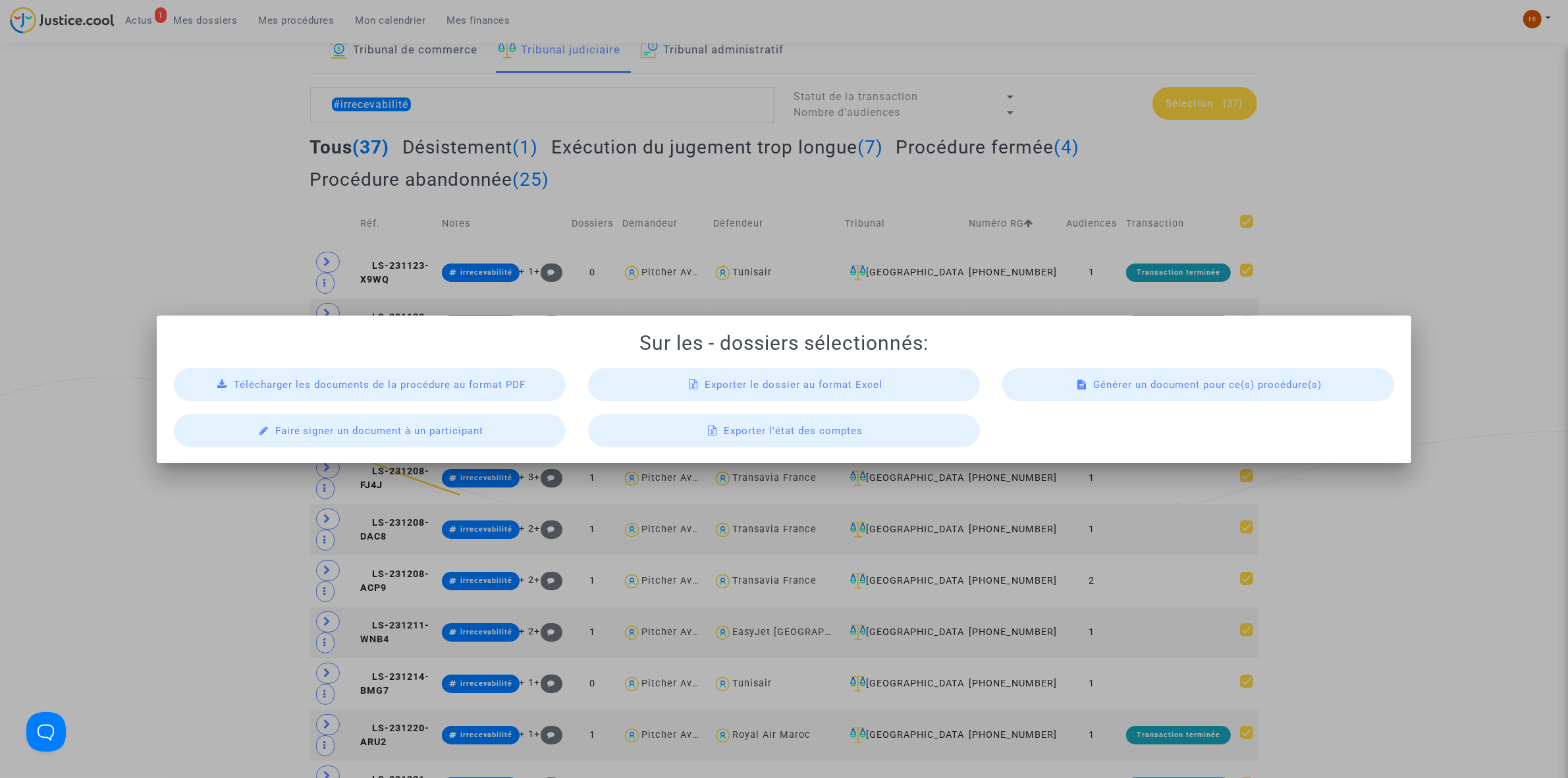
scroll to position [0, 0]
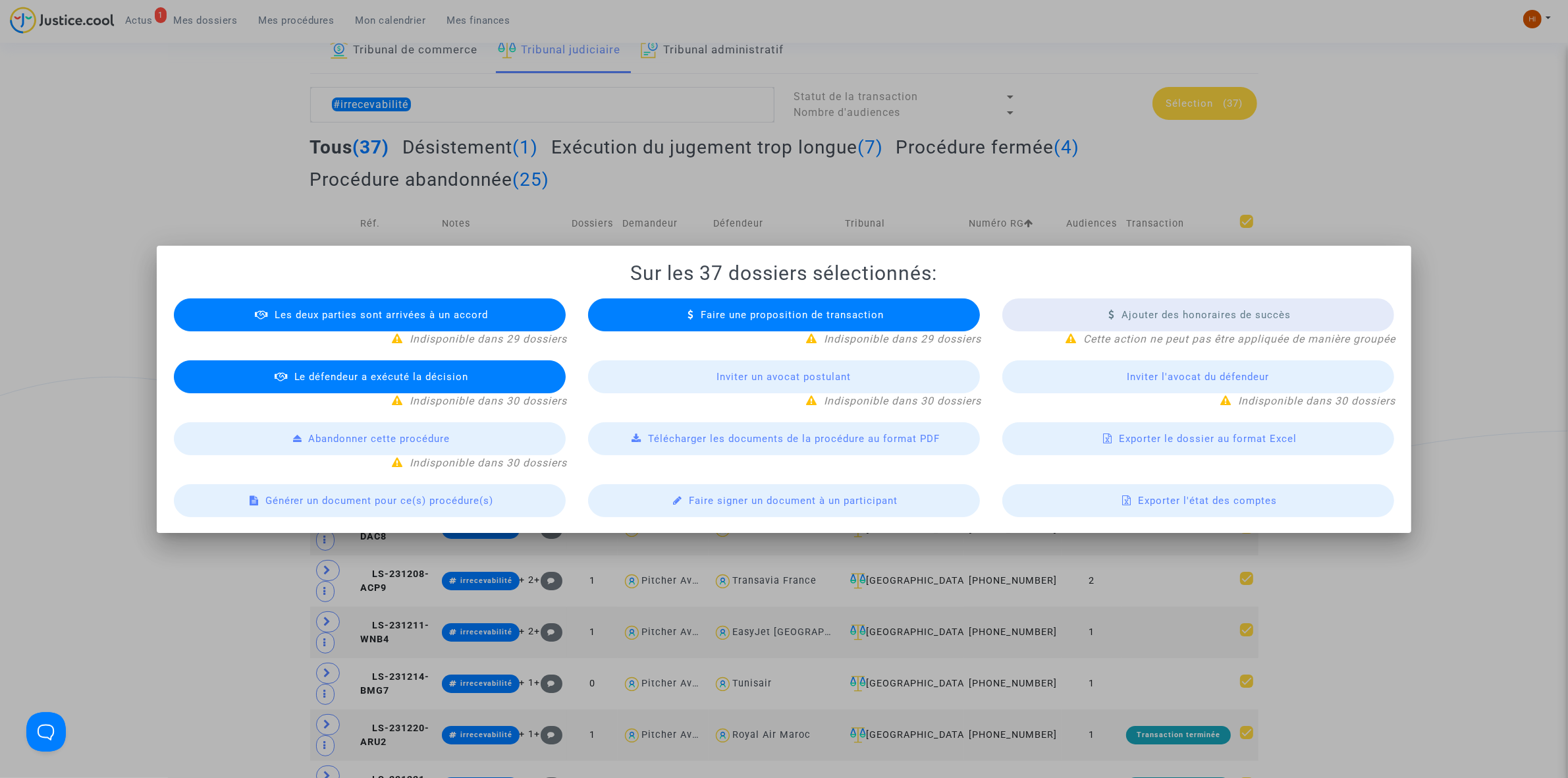
click at [1285, 435] on span "Exporter le dossier au format Excel" at bounding box center [1208, 438] width 178 height 12
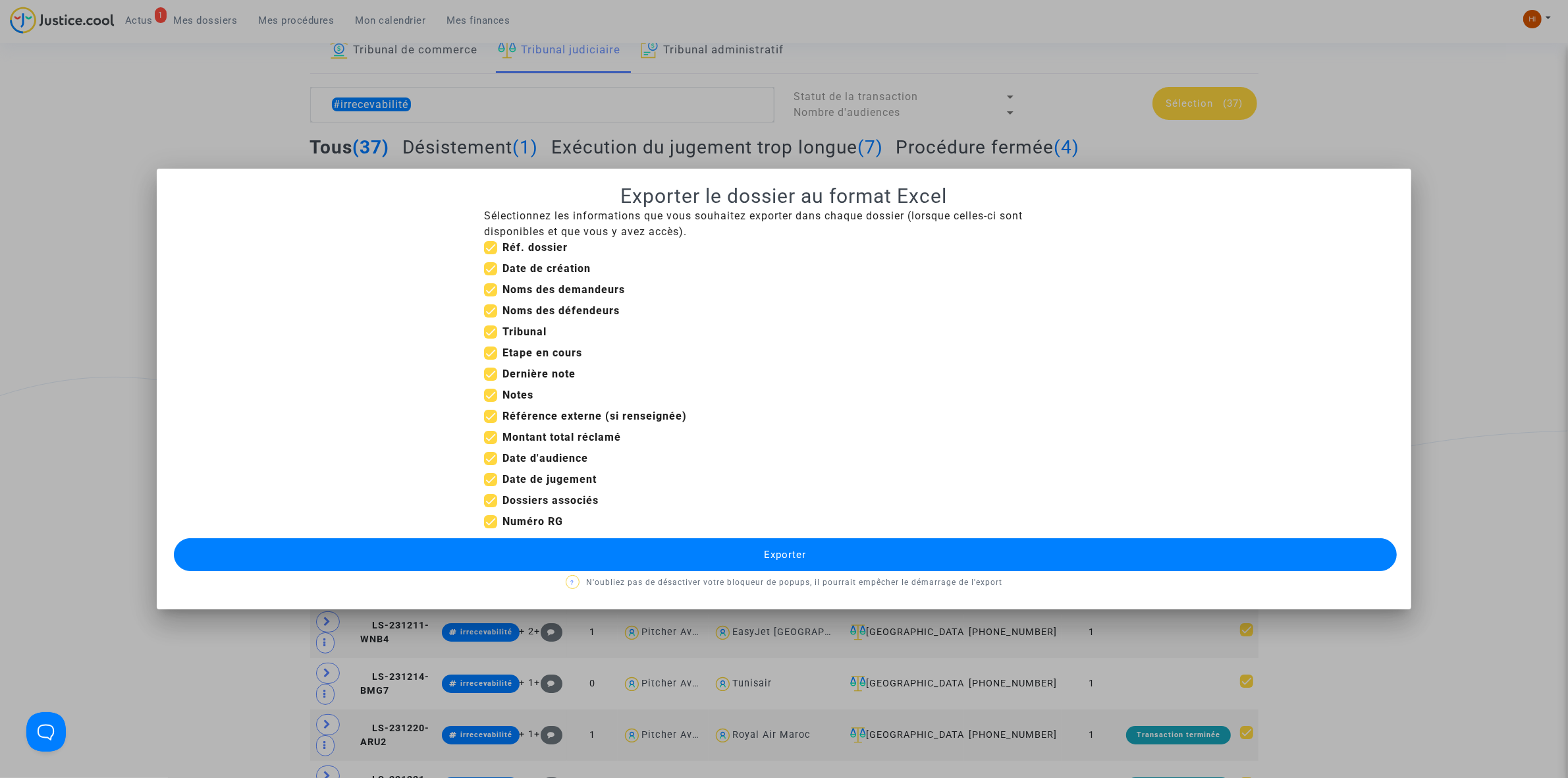
click at [652, 548] on button "Exporter" at bounding box center [785, 554] width 1223 height 33
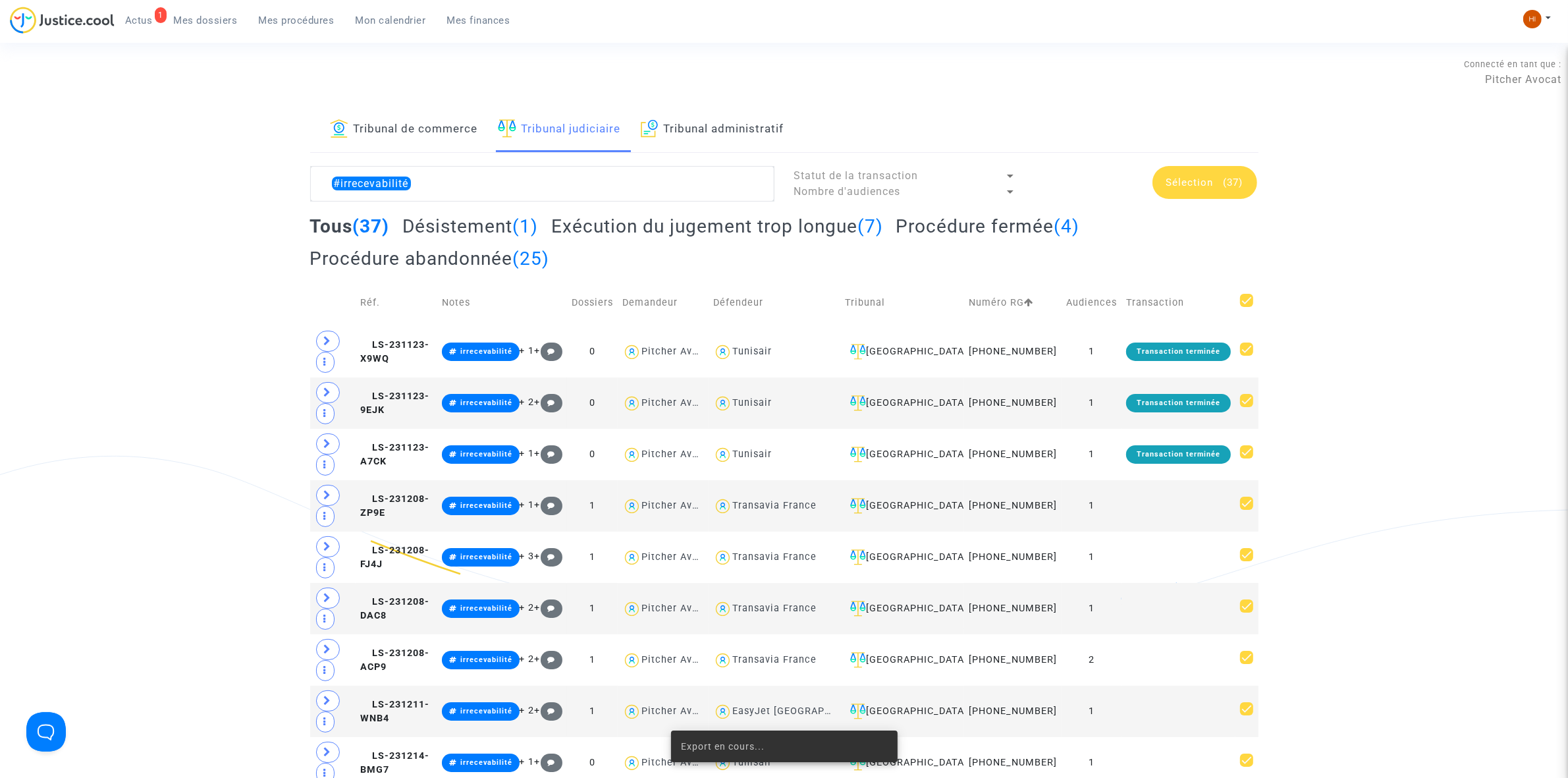
scroll to position [79, 0]
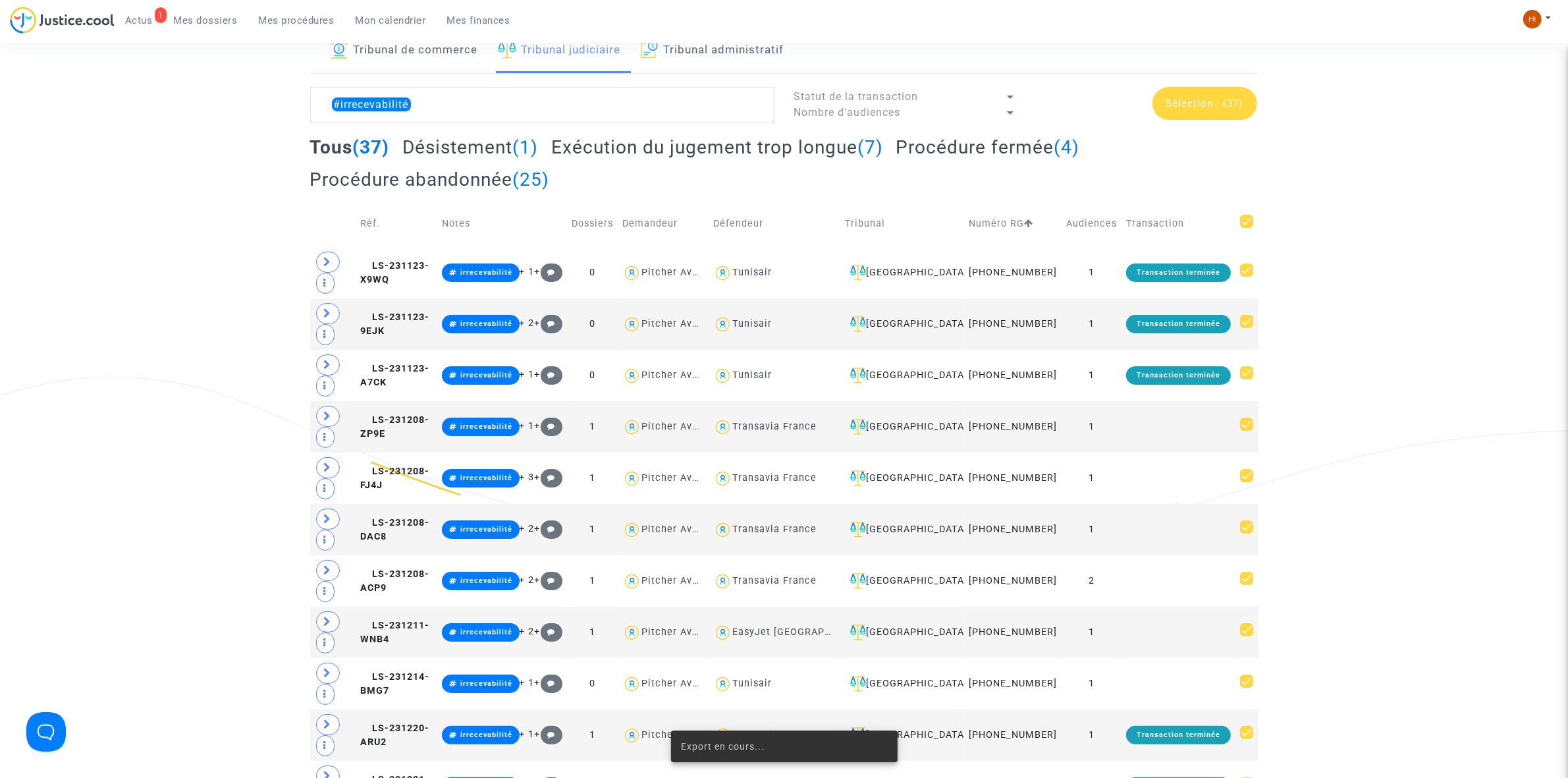
drag, startPoint x: 453, startPoint y: 268, endPoint x: 1121, endPoint y: 249, distance: 668.3
click at [438, 269] on td "LS-231123-X9WQ" at bounding box center [397, 272] width 82 height 51
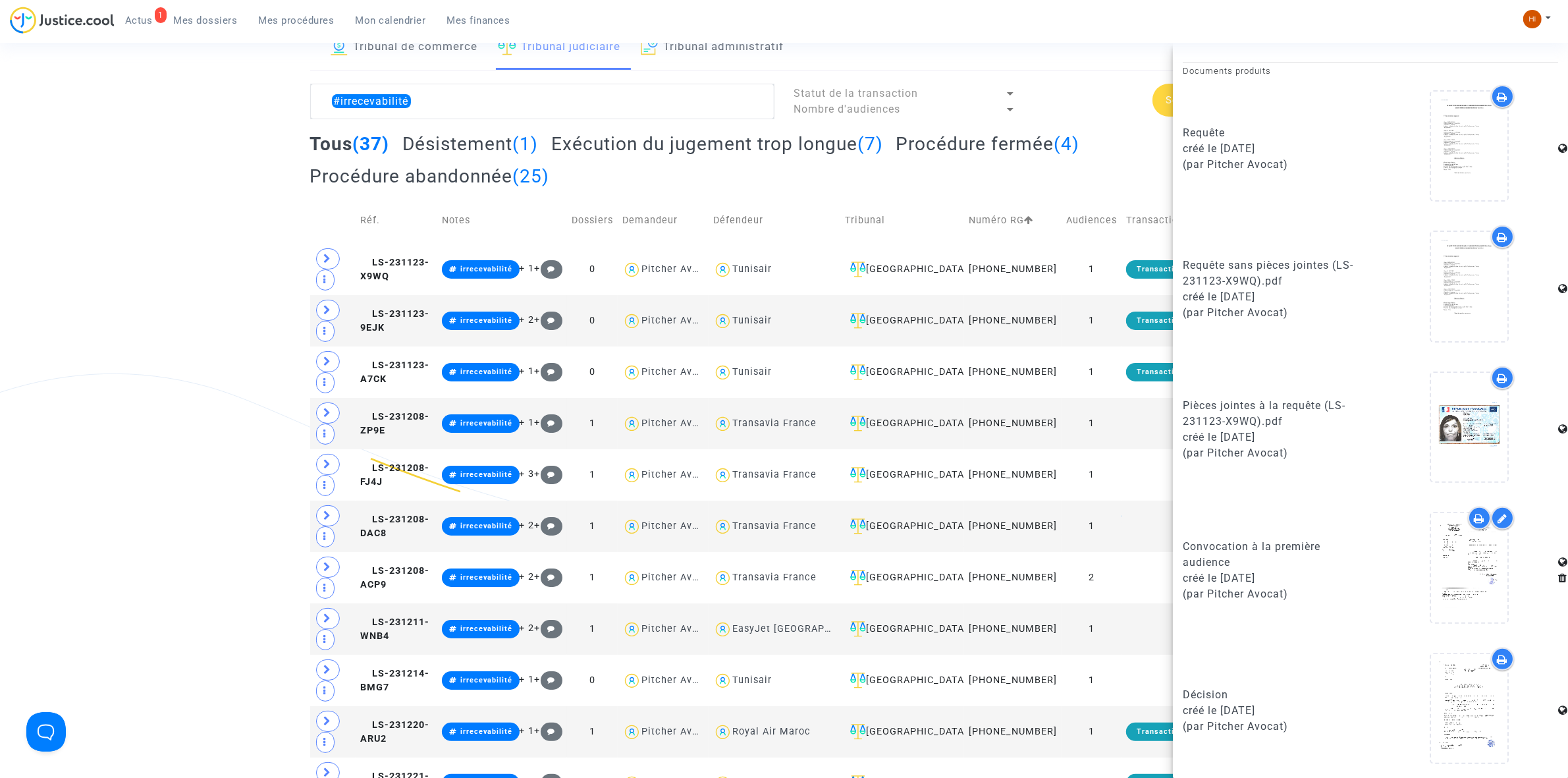
scroll to position [490, 0]
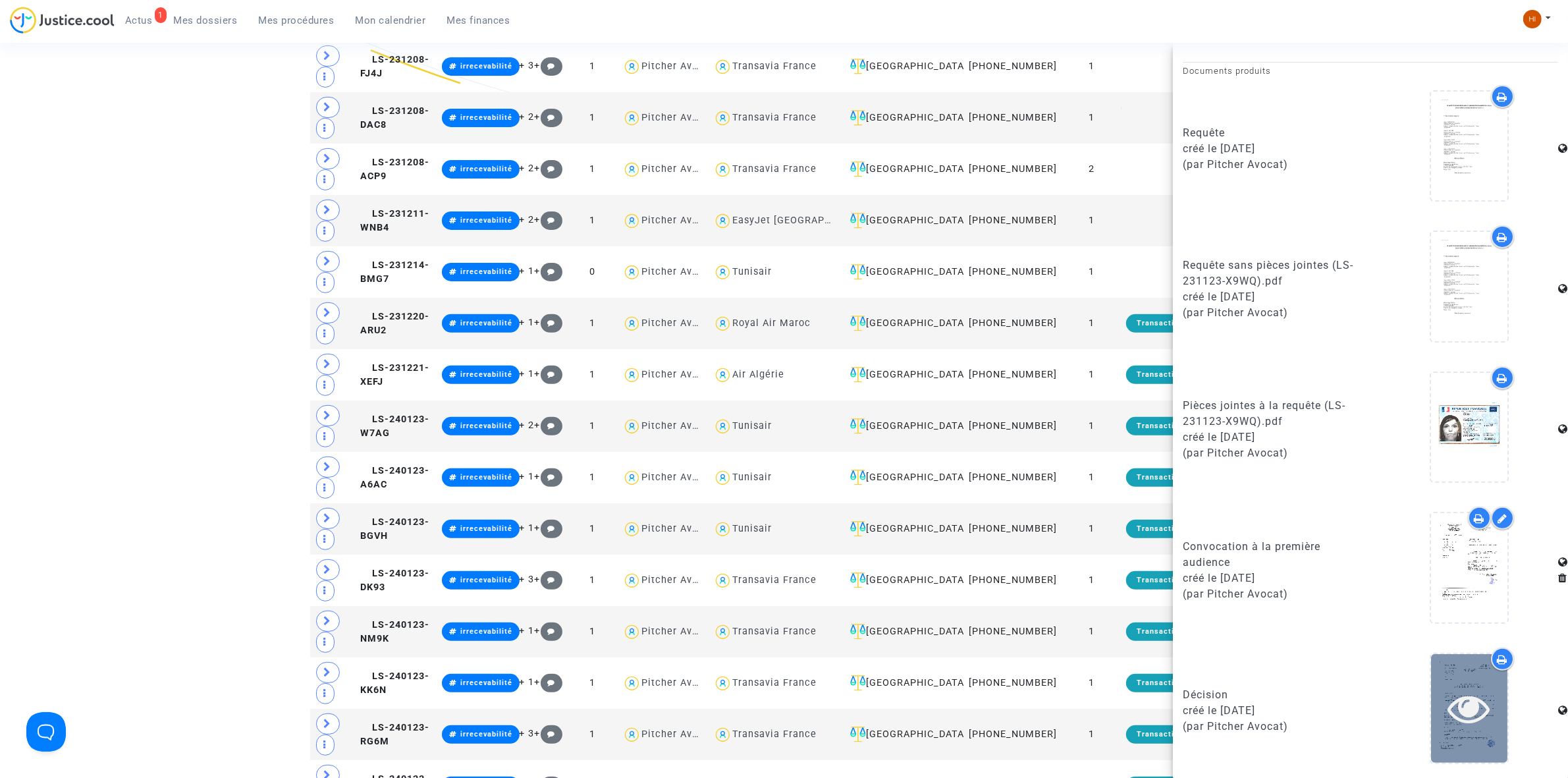
click at [1459, 705] on icon at bounding box center [1470, 707] width 43 height 42
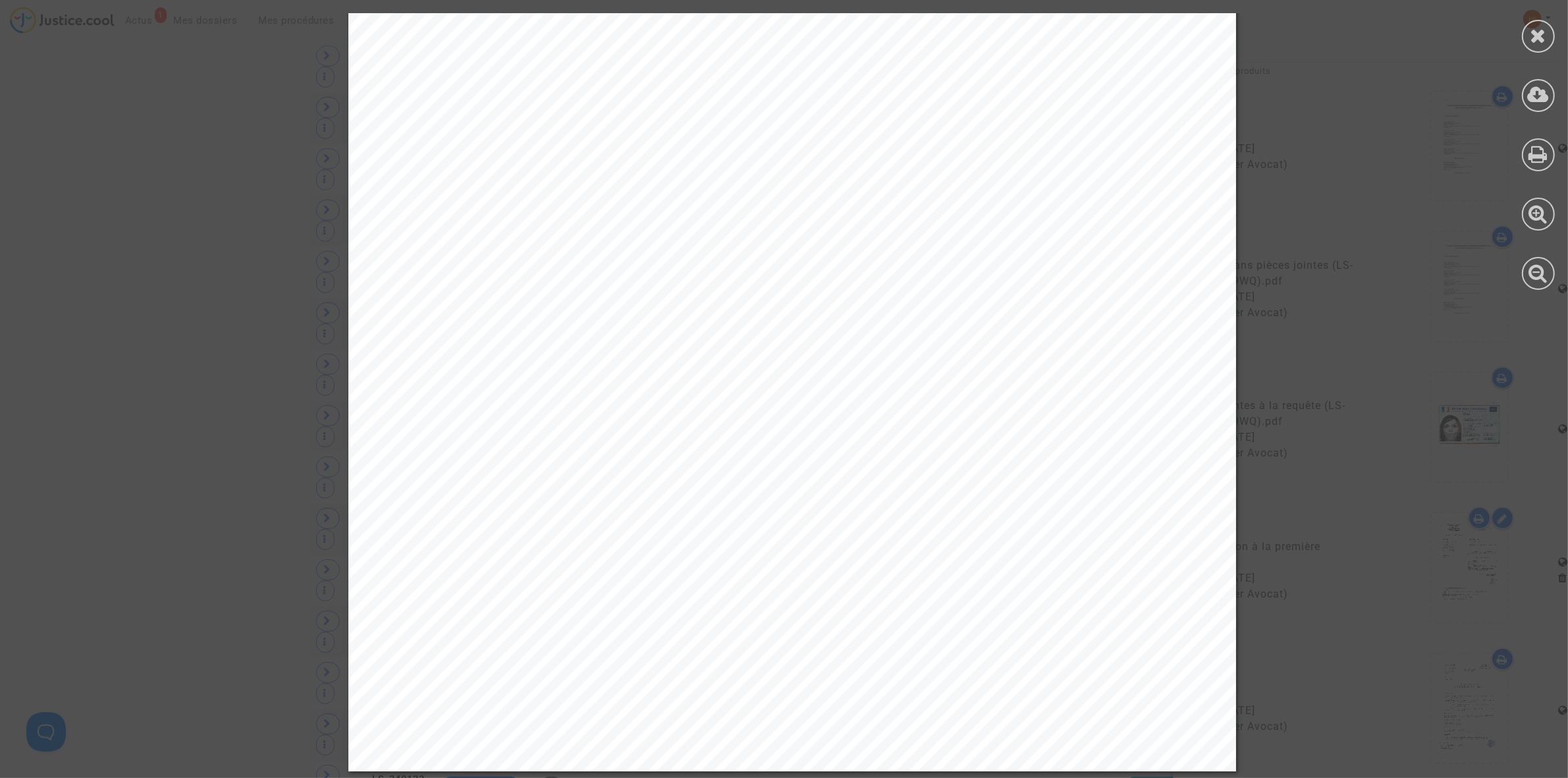
scroll to position [11880, 0]
click at [1544, 41] on icon at bounding box center [1539, 36] width 16 height 20
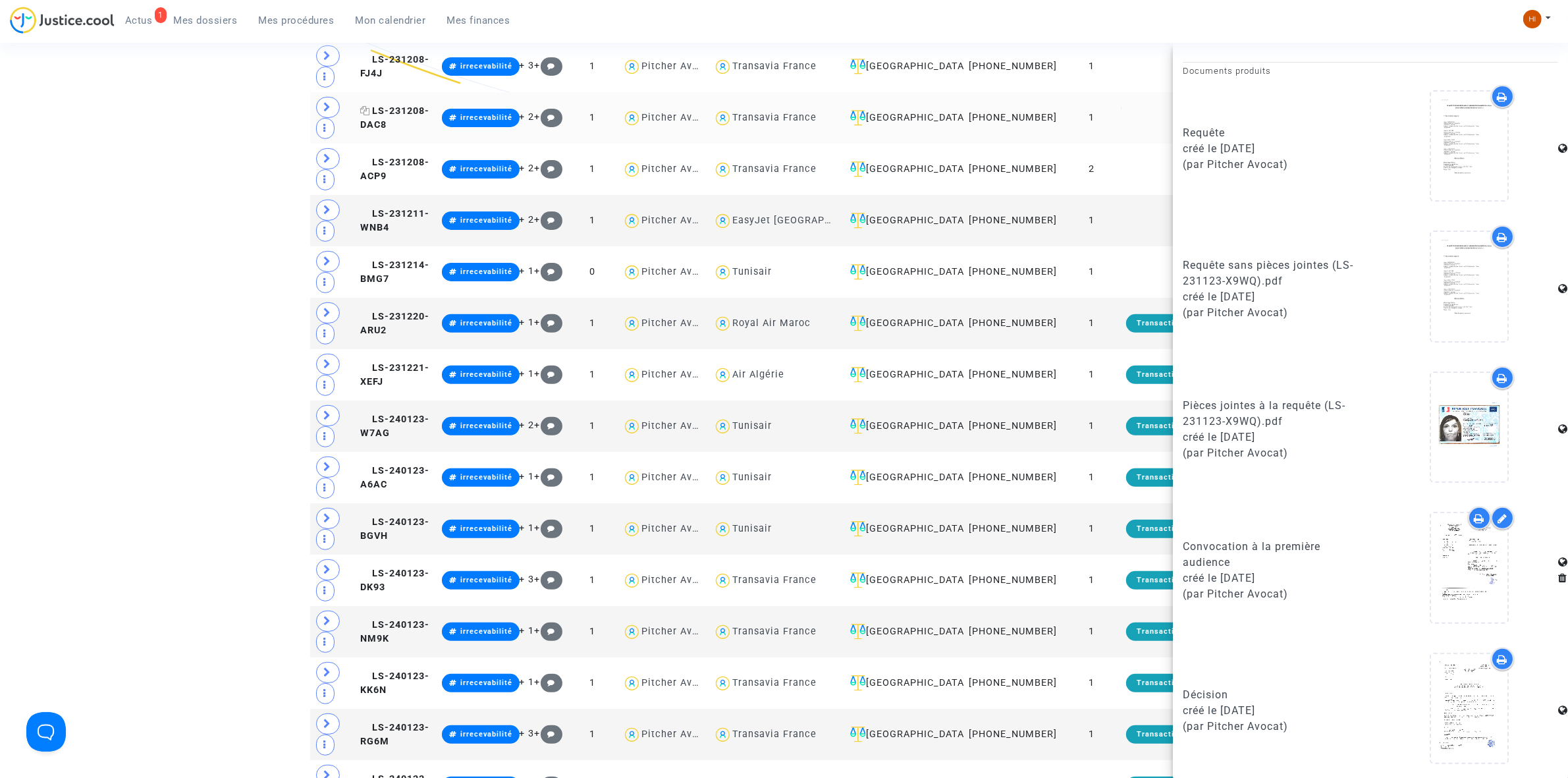
click at [430, 125] on span "LS-231208-DAC8" at bounding box center [395, 118] width 69 height 26
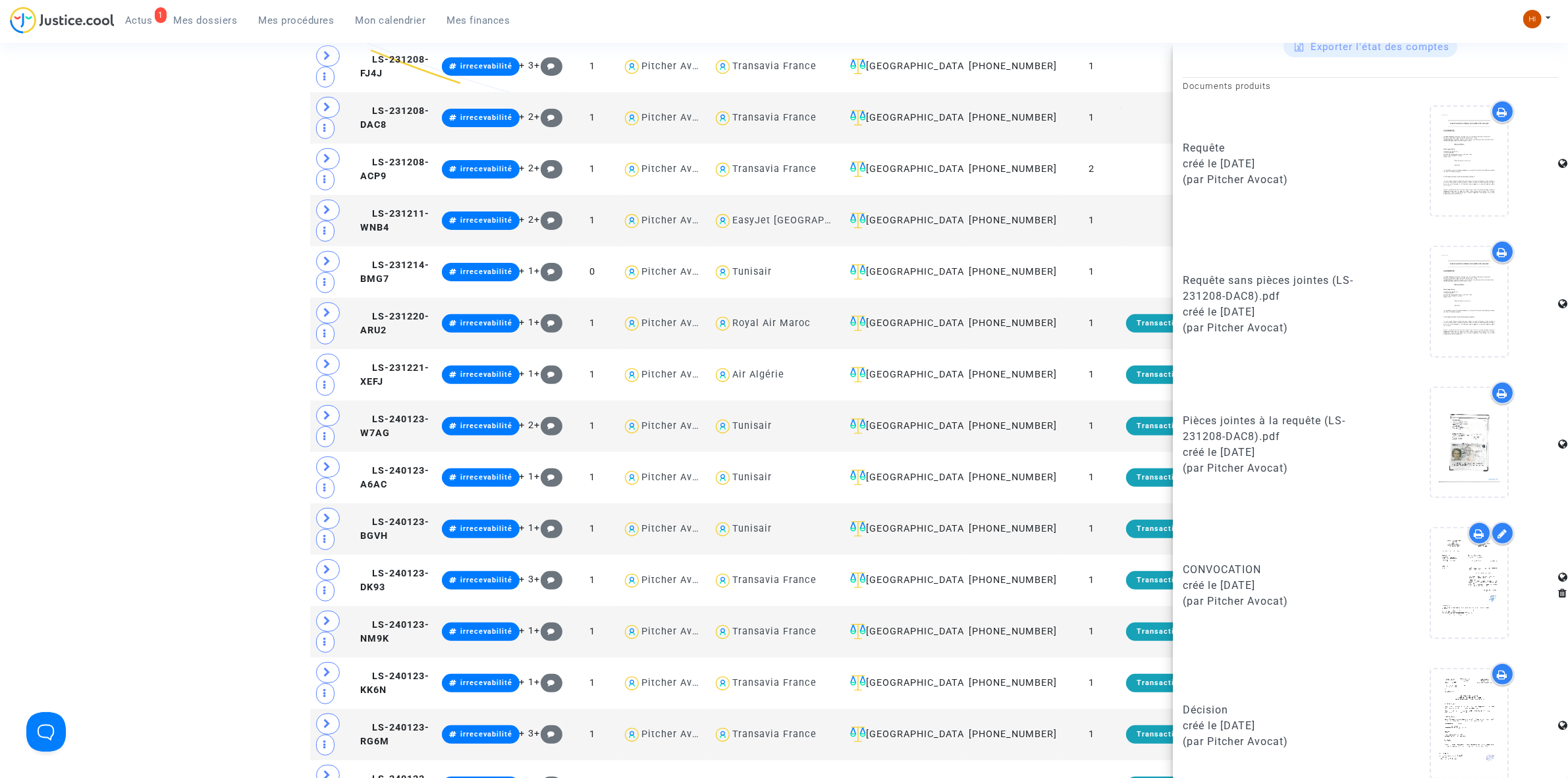
scroll to position [662, 0]
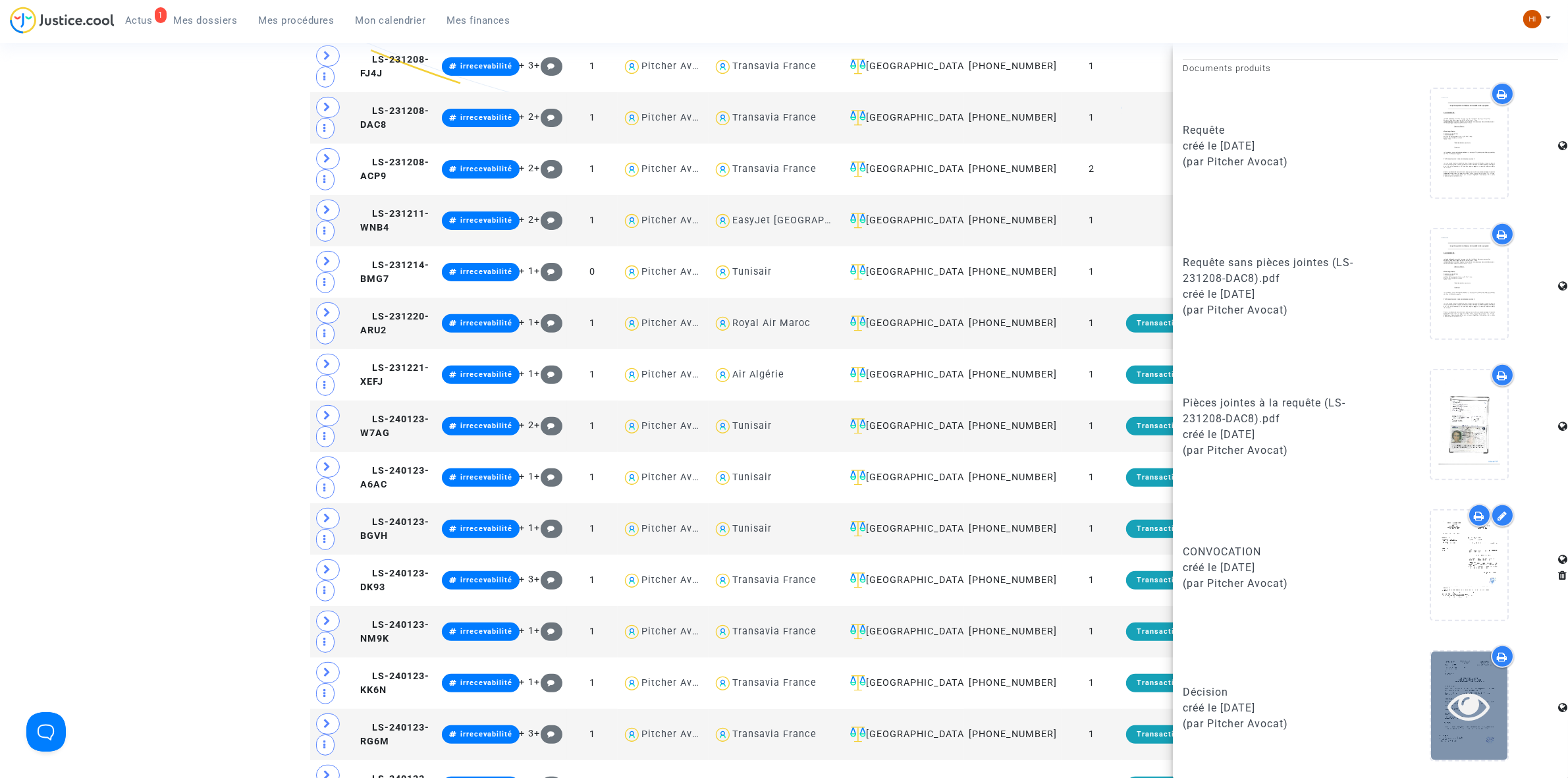
drag, startPoint x: 1467, startPoint y: 733, endPoint x: 1464, endPoint y: 719, distance: 14.3
click at [1464, 719] on div at bounding box center [1469, 706] width 77 height 108
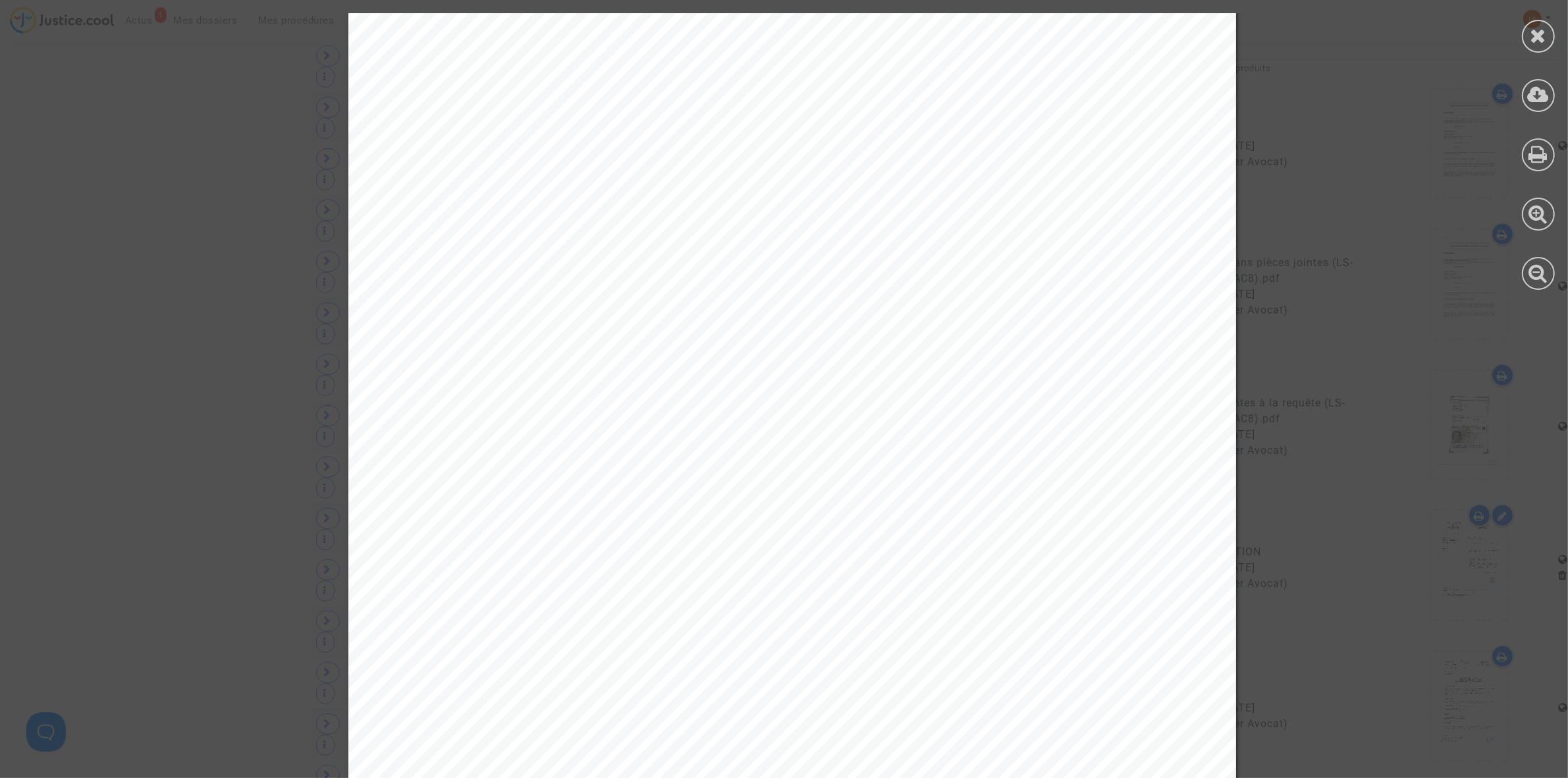
scroll to position [6827, 0]
click at [1559, 30] on div at bounding box center [1539, 152] width 59 height 303
click at [1550, 30] on div at bounding box center [1538, 36] width 33 height 33
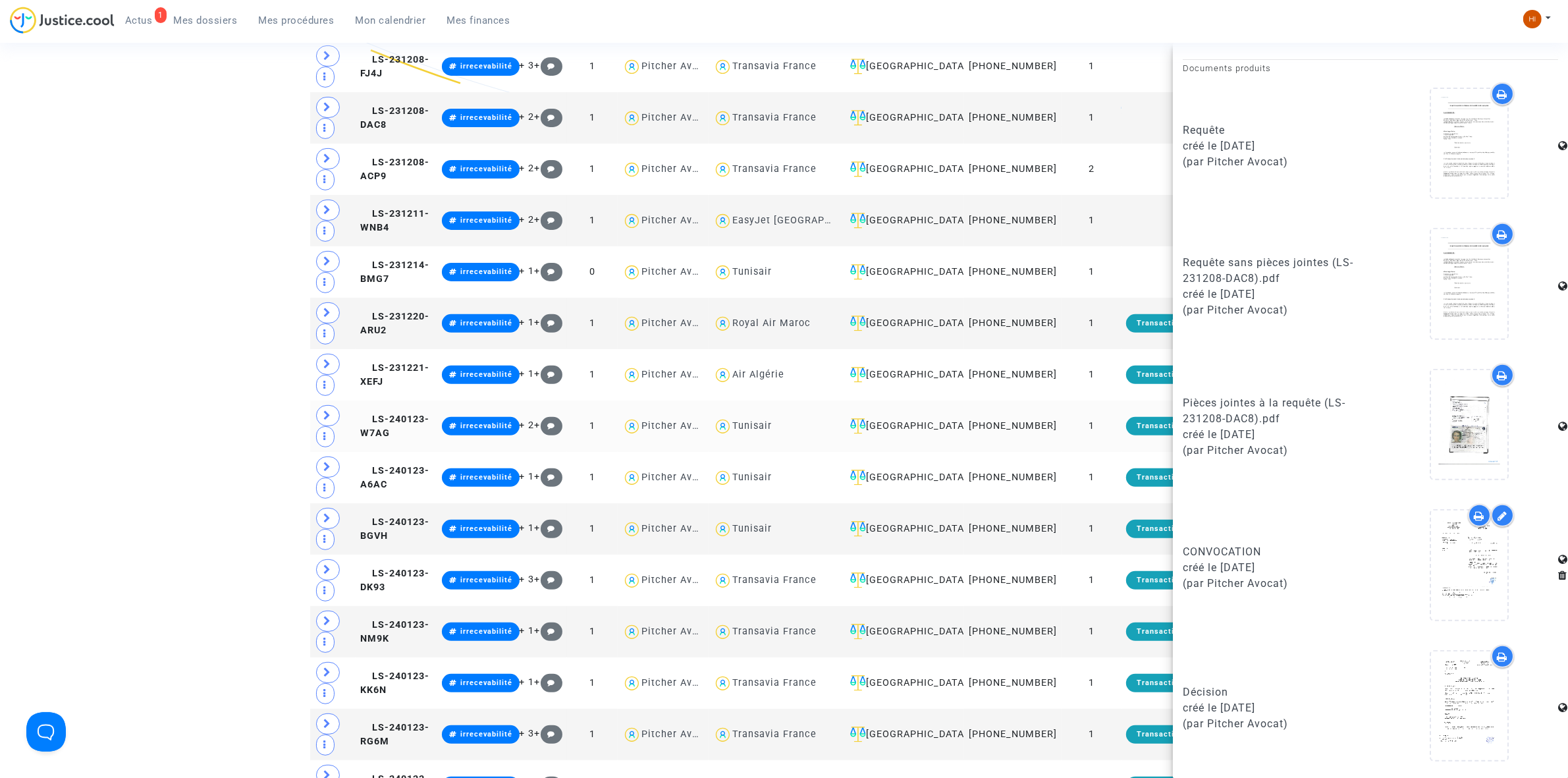
drag, startPoint x: 421, startPoint y: 435, endPoint x: 462, endPoint y: 464, distance: 50.2
click at [423, 435] on span "LS-240123-W7AG" at bounding box center [395, 427] width 69 height 26
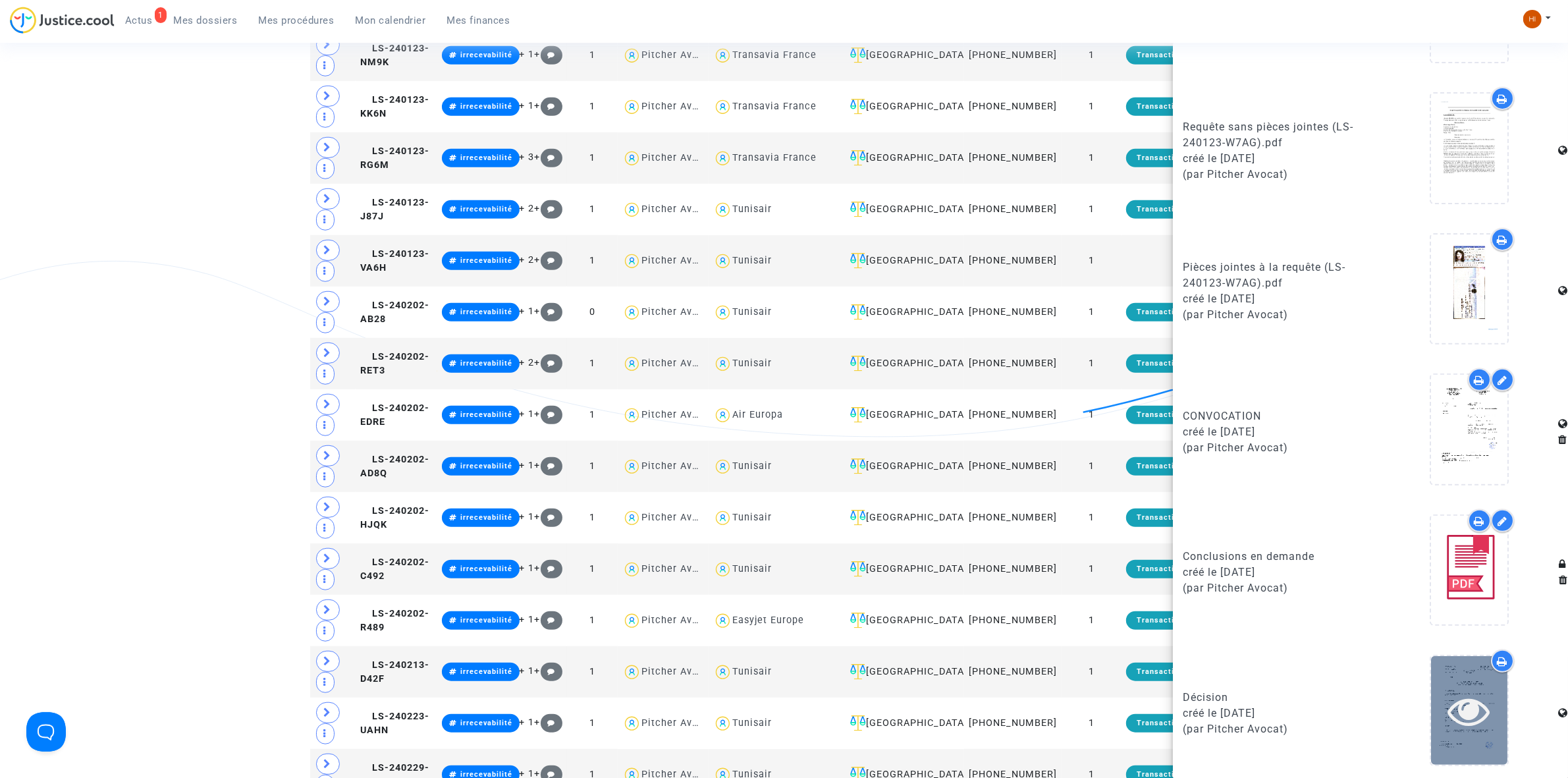
scroll to position [560, 0]
click at [1451, 695] on icon at bounding box center [1470, 708] width 43 height 42
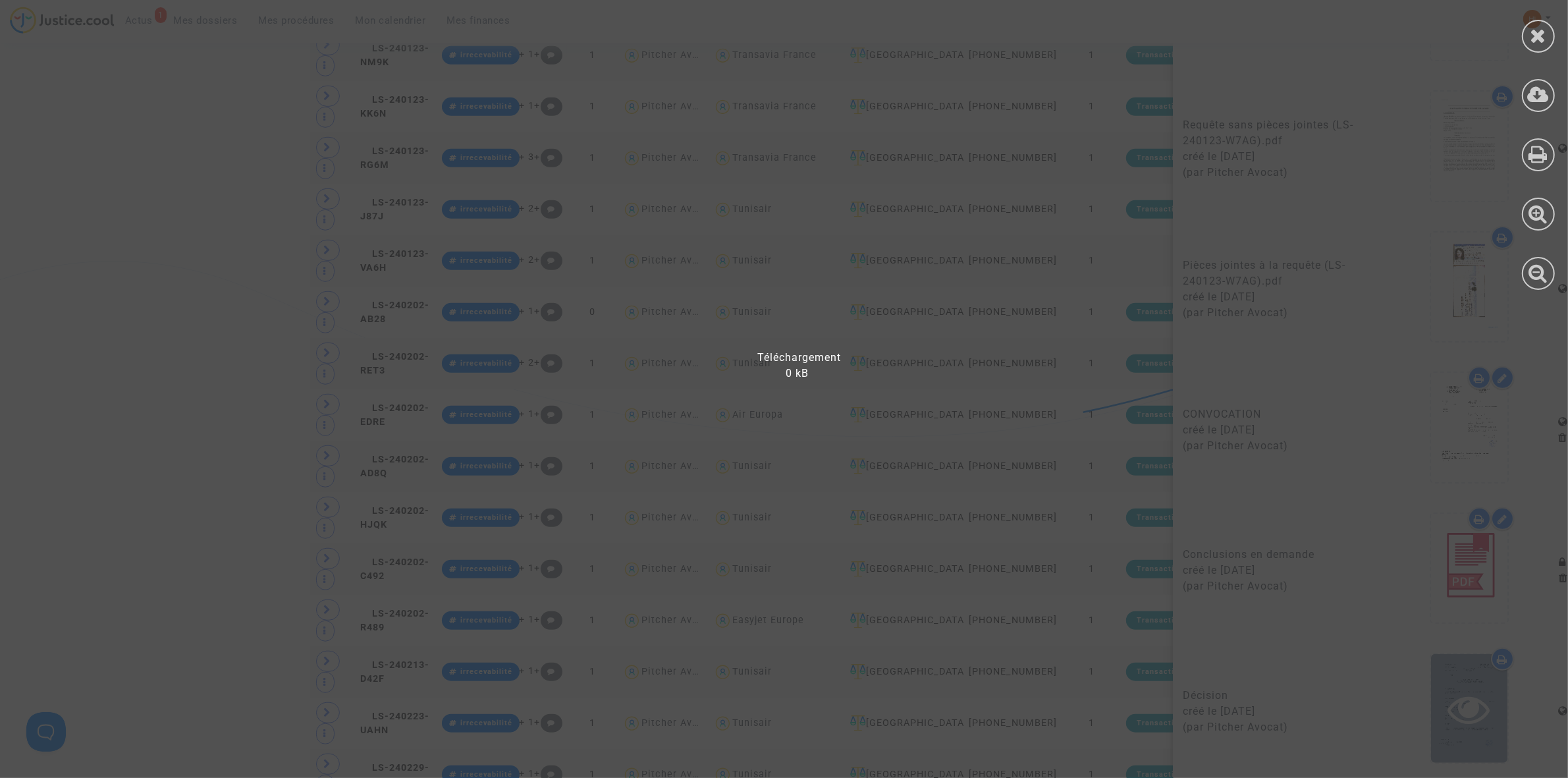
click at [1451, 695] on div at bounding box center [792, 395] width 1585 height 765
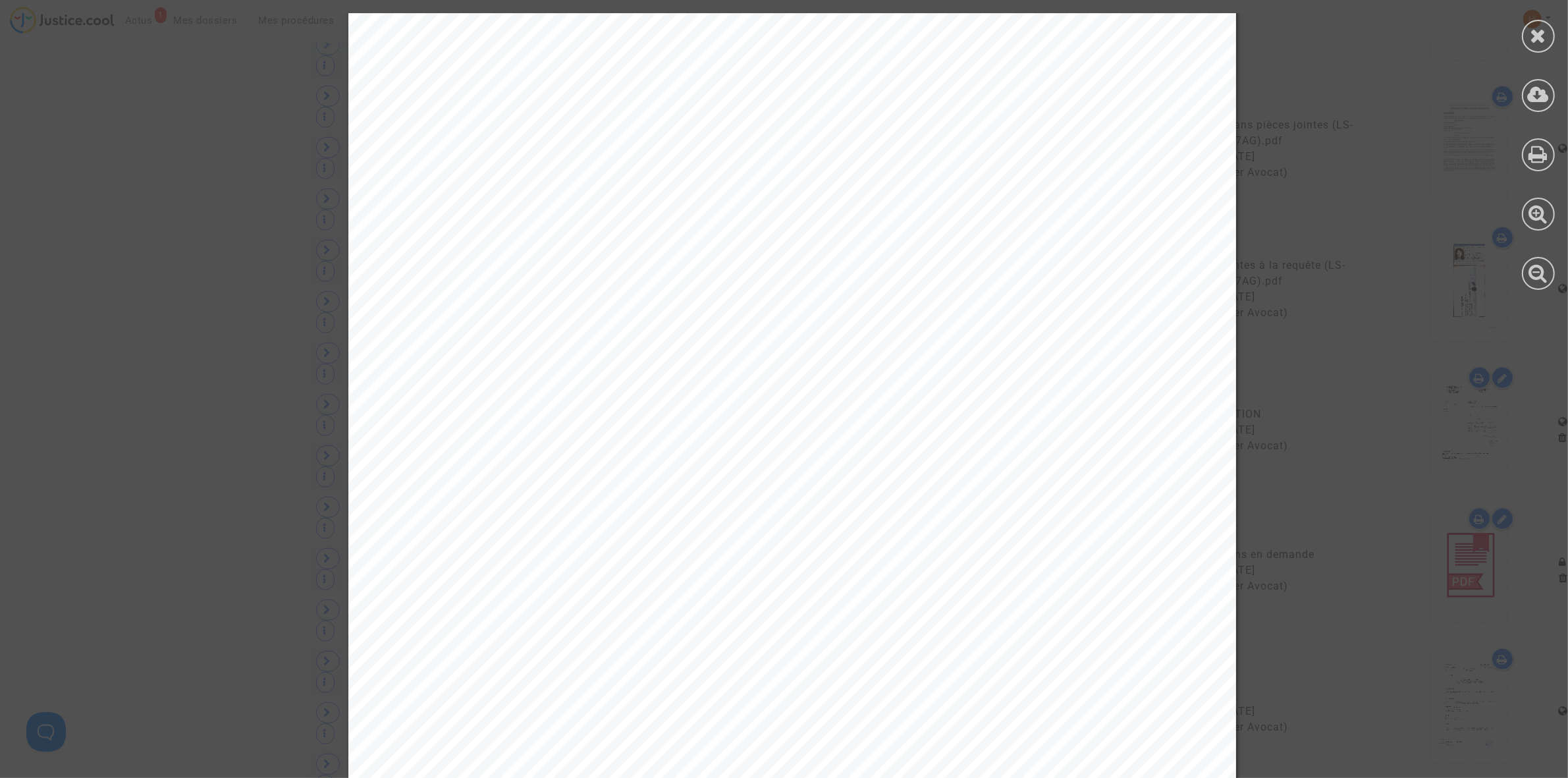
scroll to position [14489, 0]
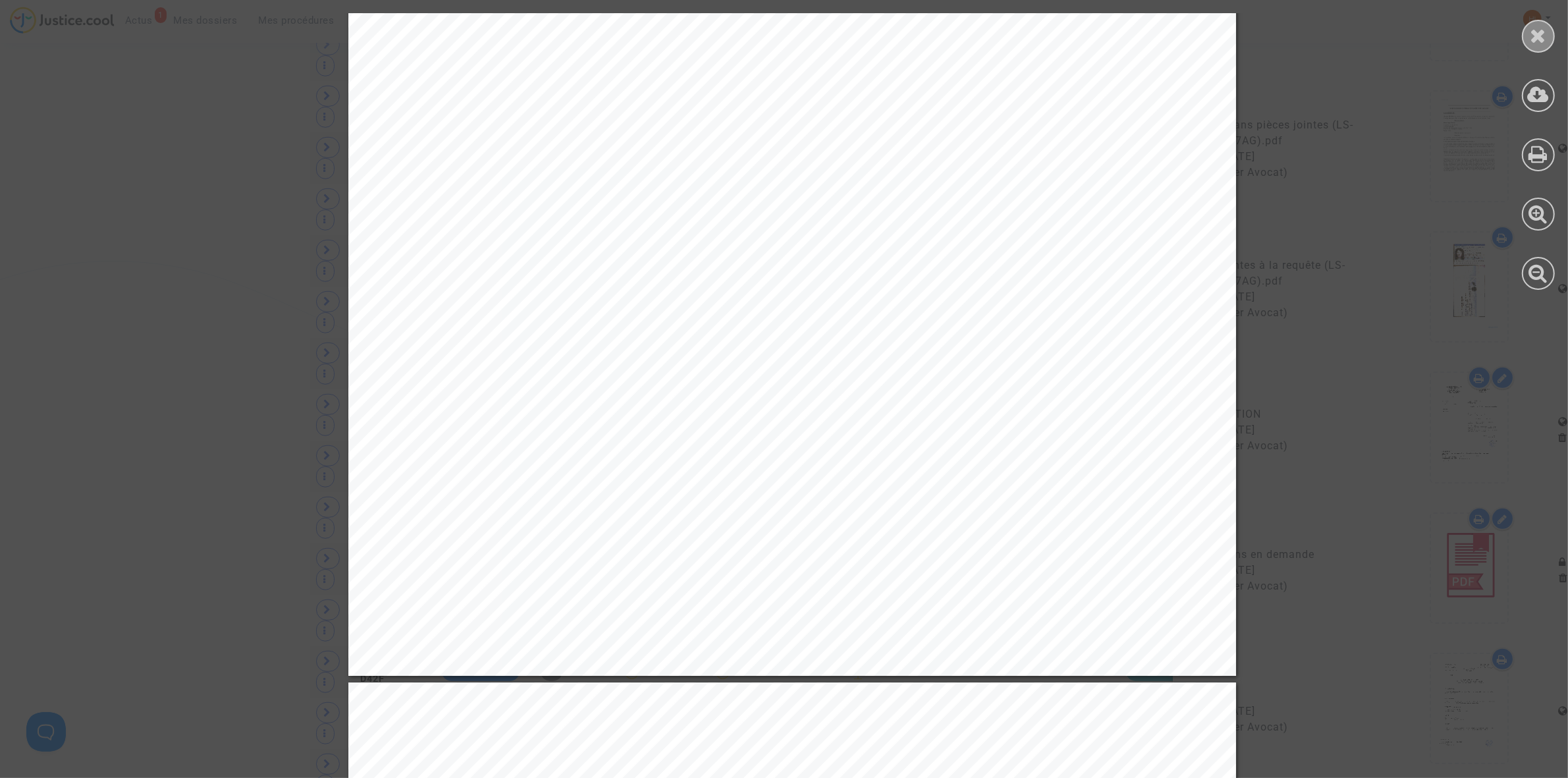
click at [1538, 49] on div at bounding box center [1538, 36] width 33 height 33
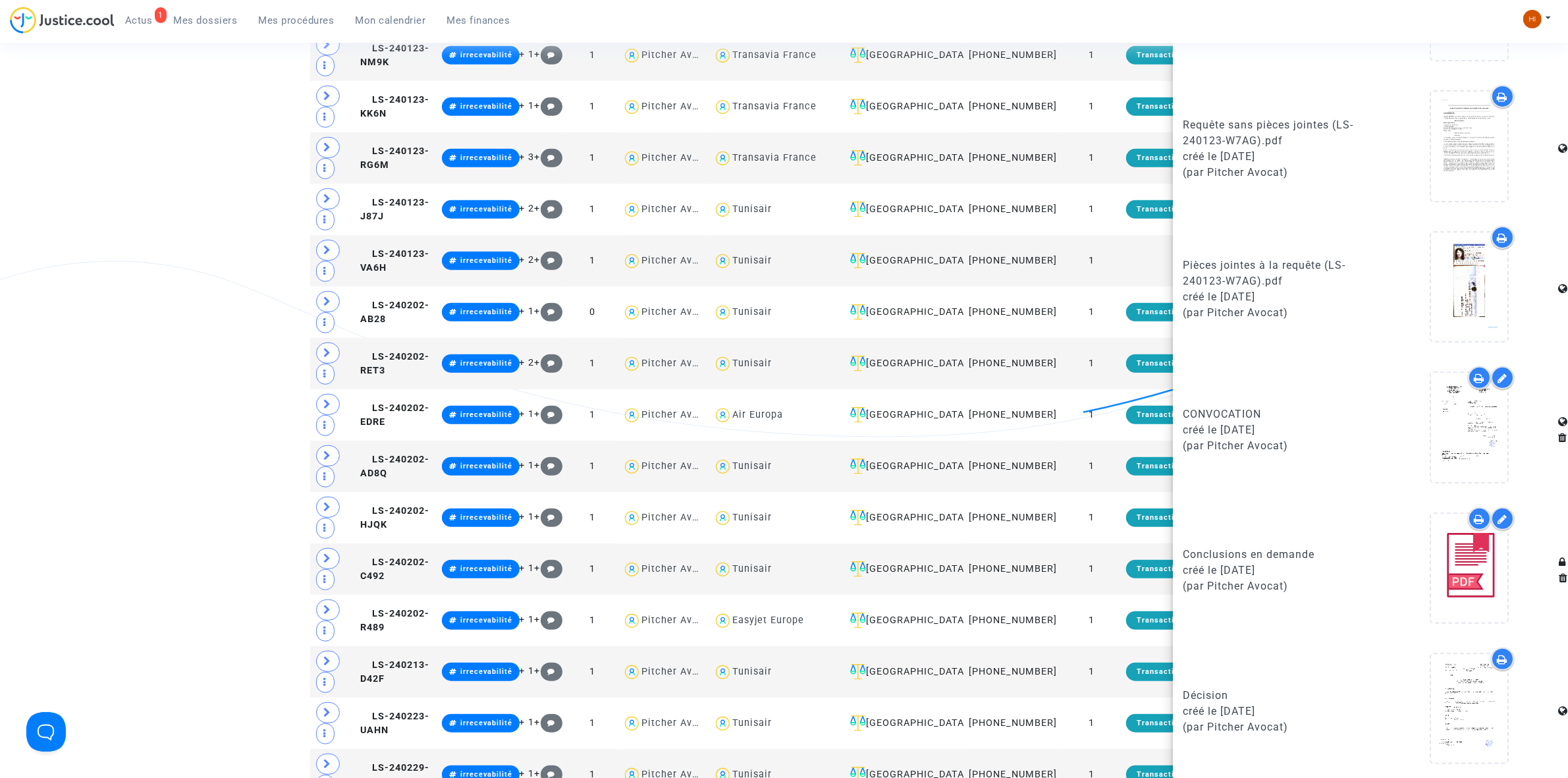
click at [221, 198] on div "Tribunal de commerce Tribunal judiciaire Tribunal administratif #irrecevabilité…" at bounding box center [784, 100] width 1568 height 2119
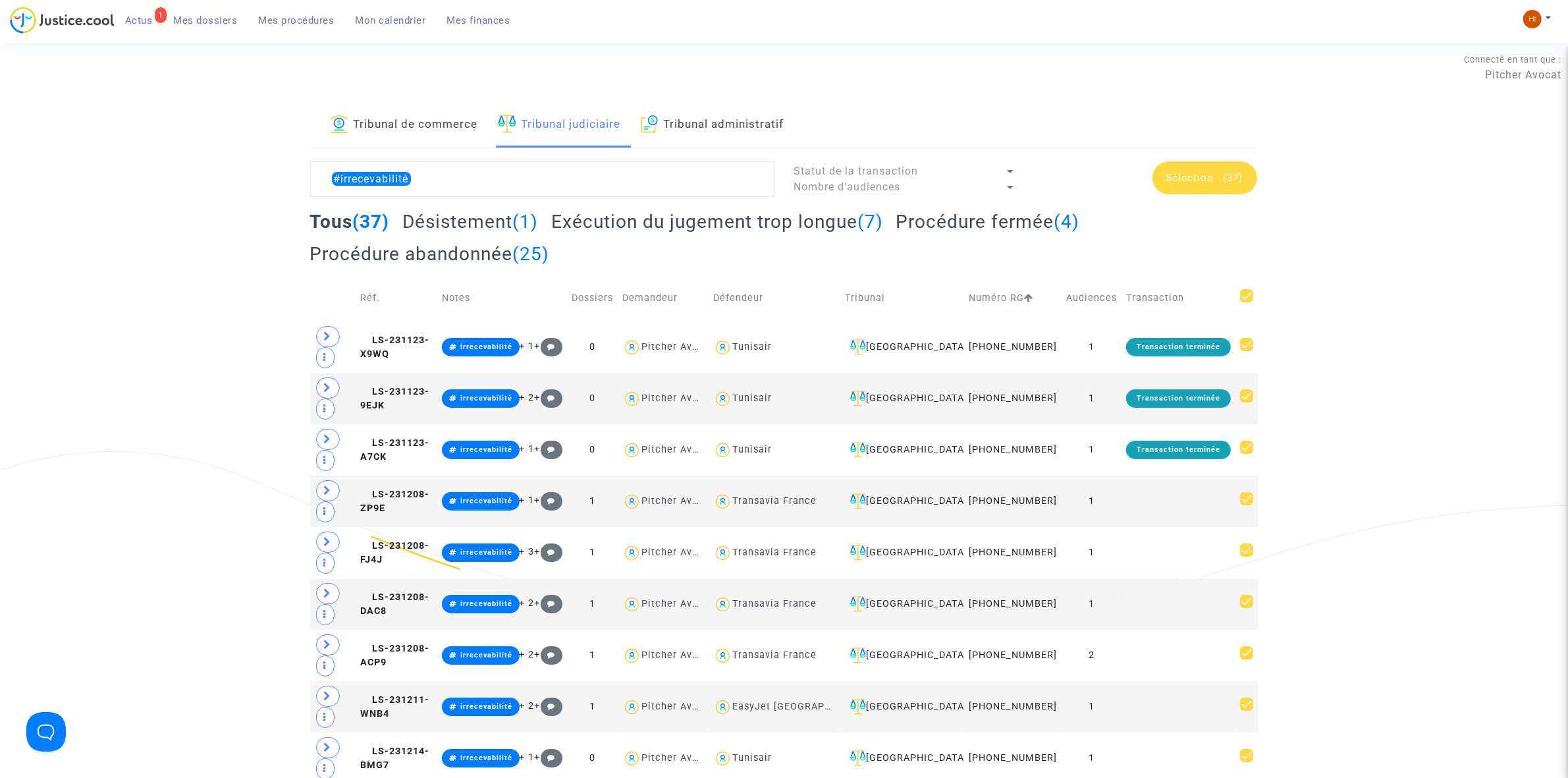
scroll to position [0, 0]
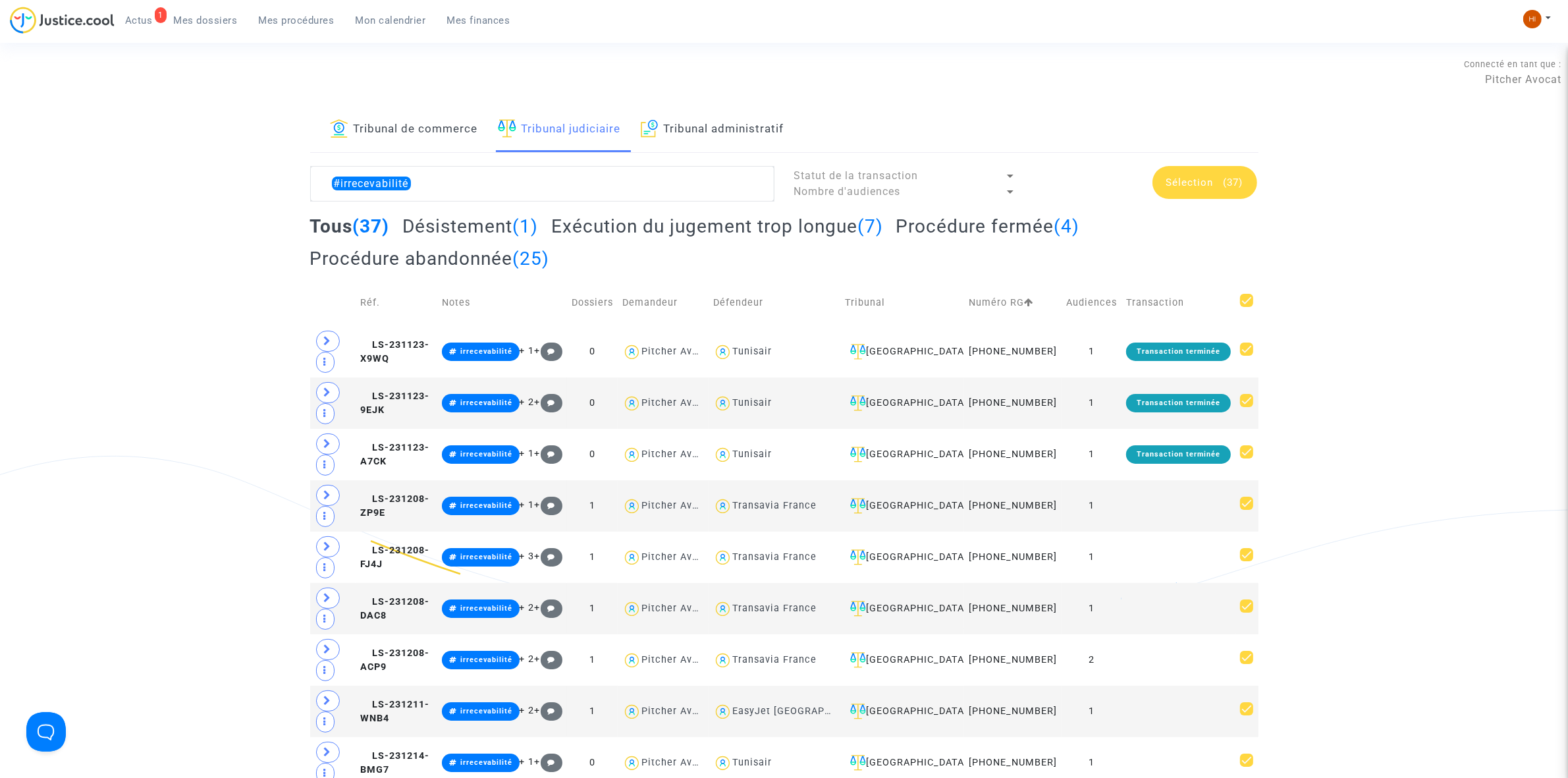
click at [1202, 178] on span "Sélection" at bounding box center [1190, 183] width 48 height 12
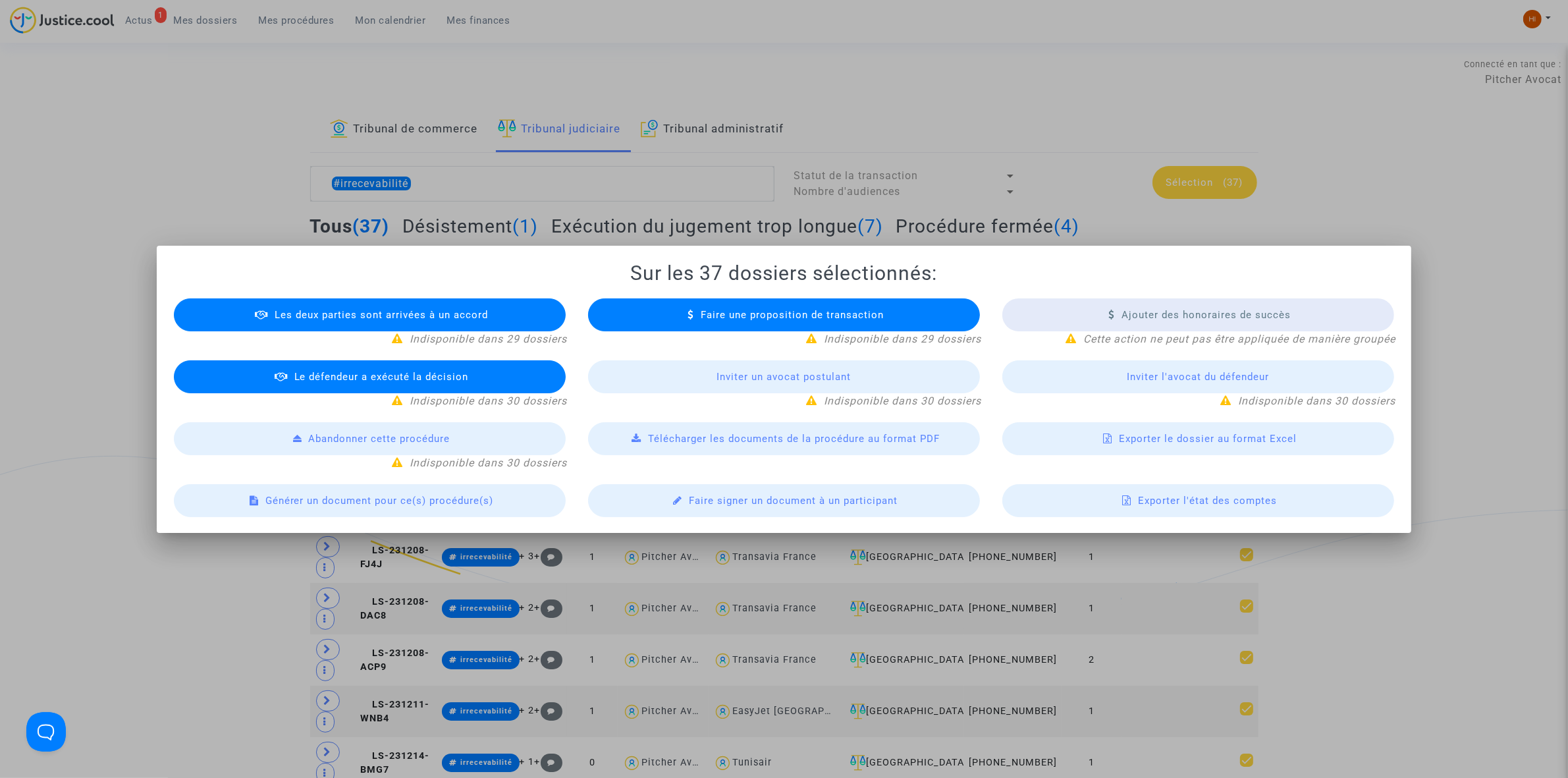
click at [1196, 443] on span "Exporter le dossier au format Excel" at bounding box center [1208, 438] width 178 height 12
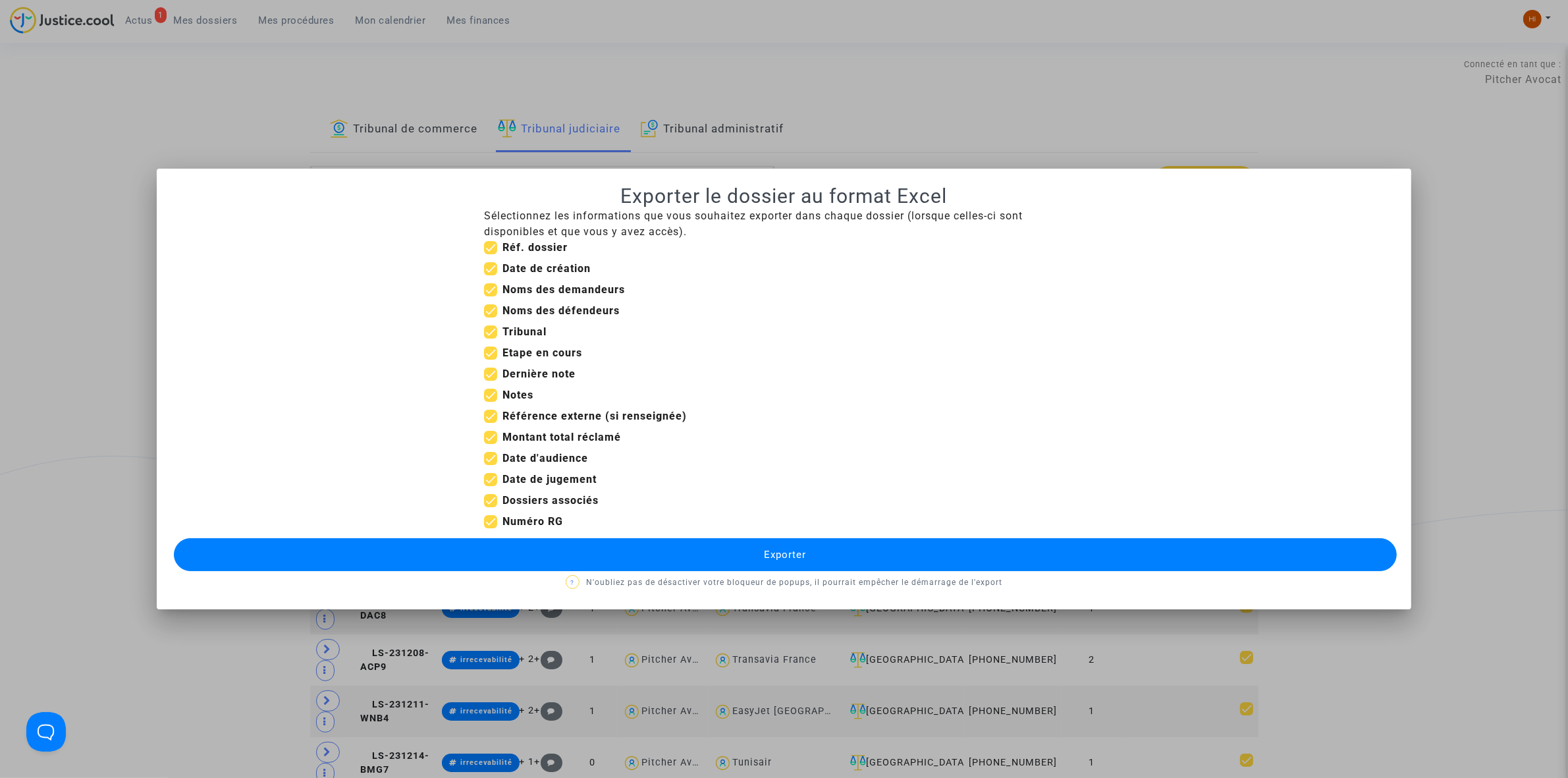
click at [881, 554] on button "Exporter" at bounding box center [785, 554] width 1223 height 33
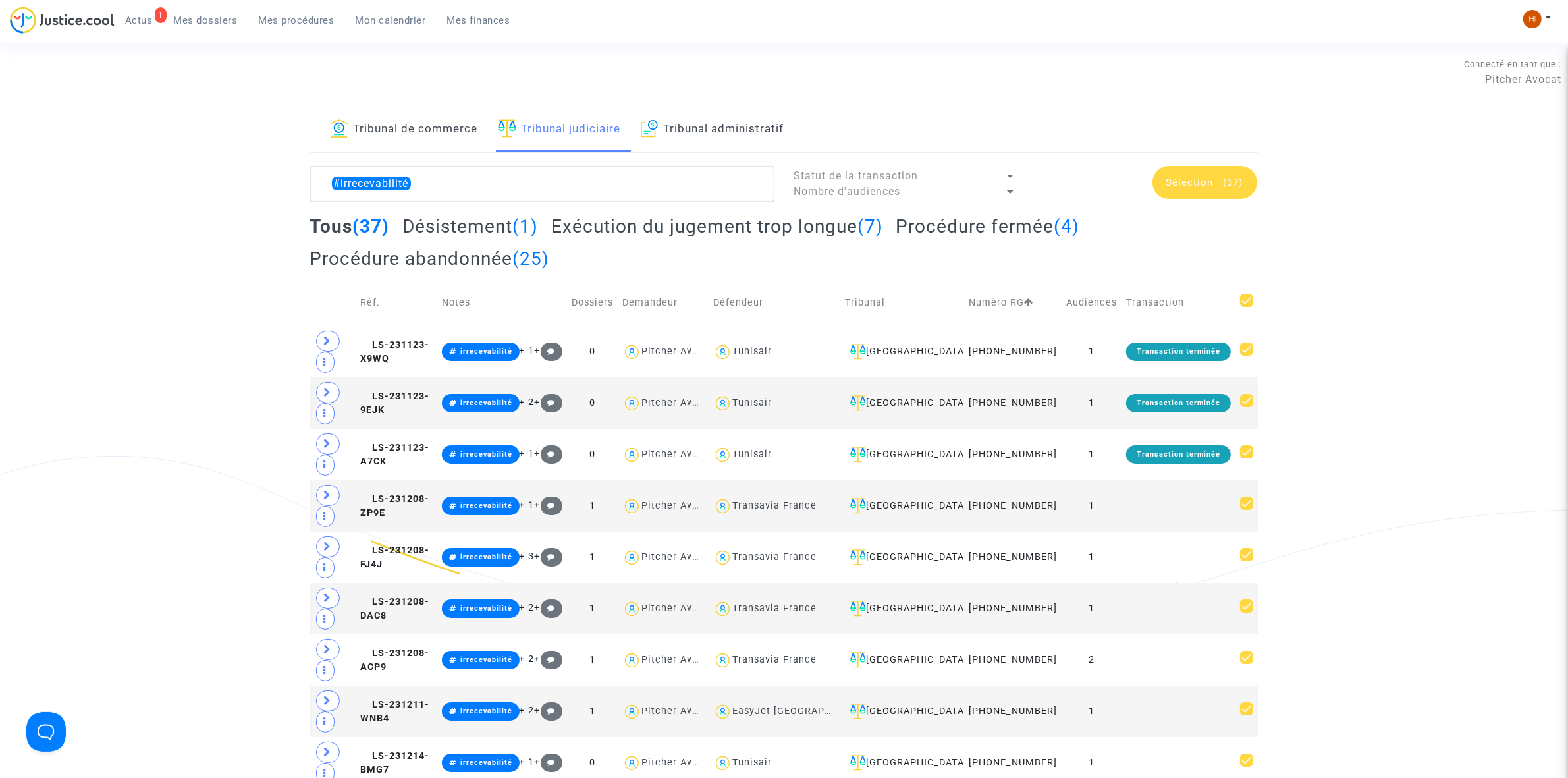
click at [800, 228] on h2 "Exécution du jugement trop longue (7)" at bounding box center [717, 226] width 332 height 23
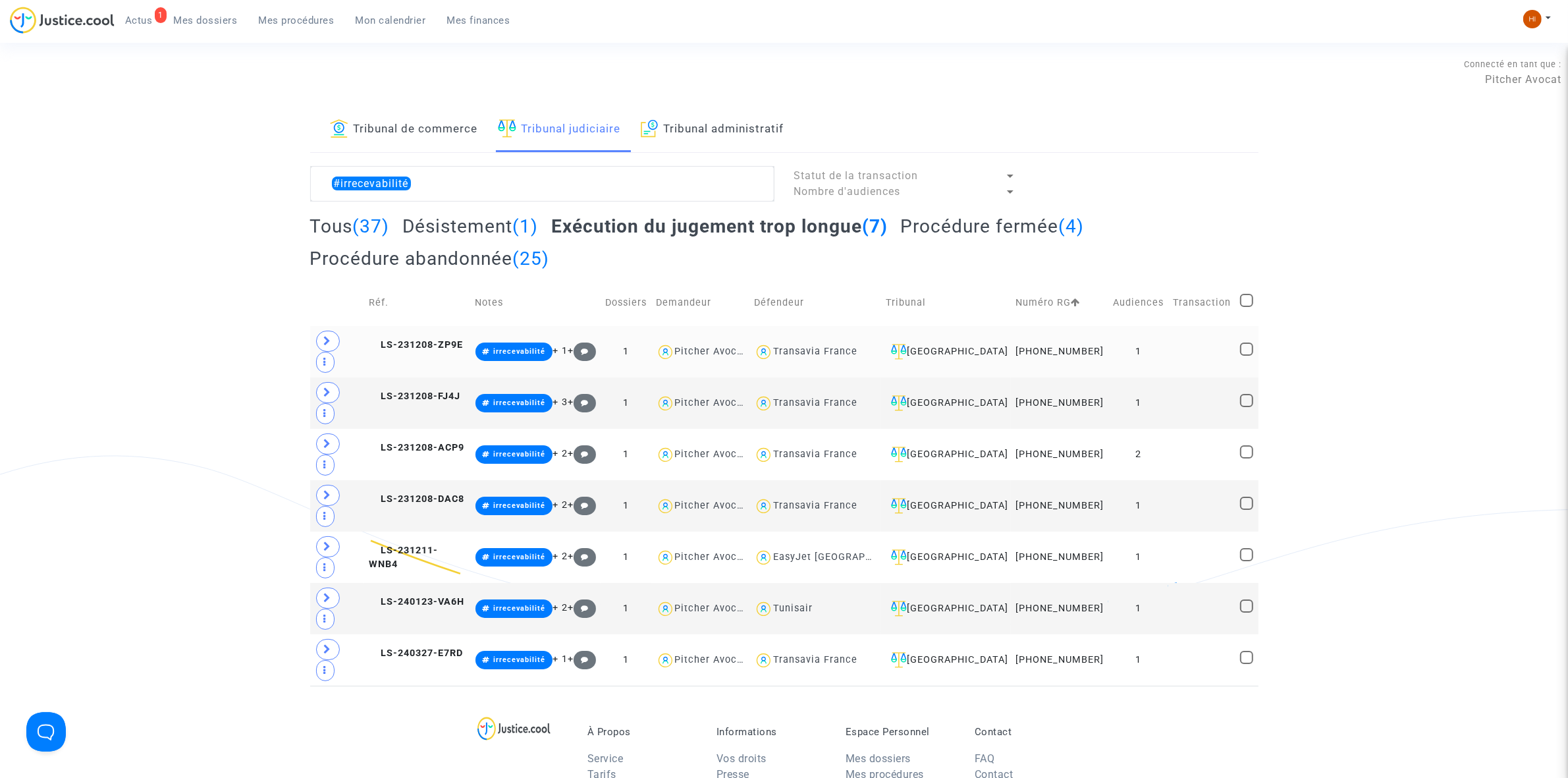
click at [1194, 346] on td at bounding box center [1202, 351] width 67 height 51
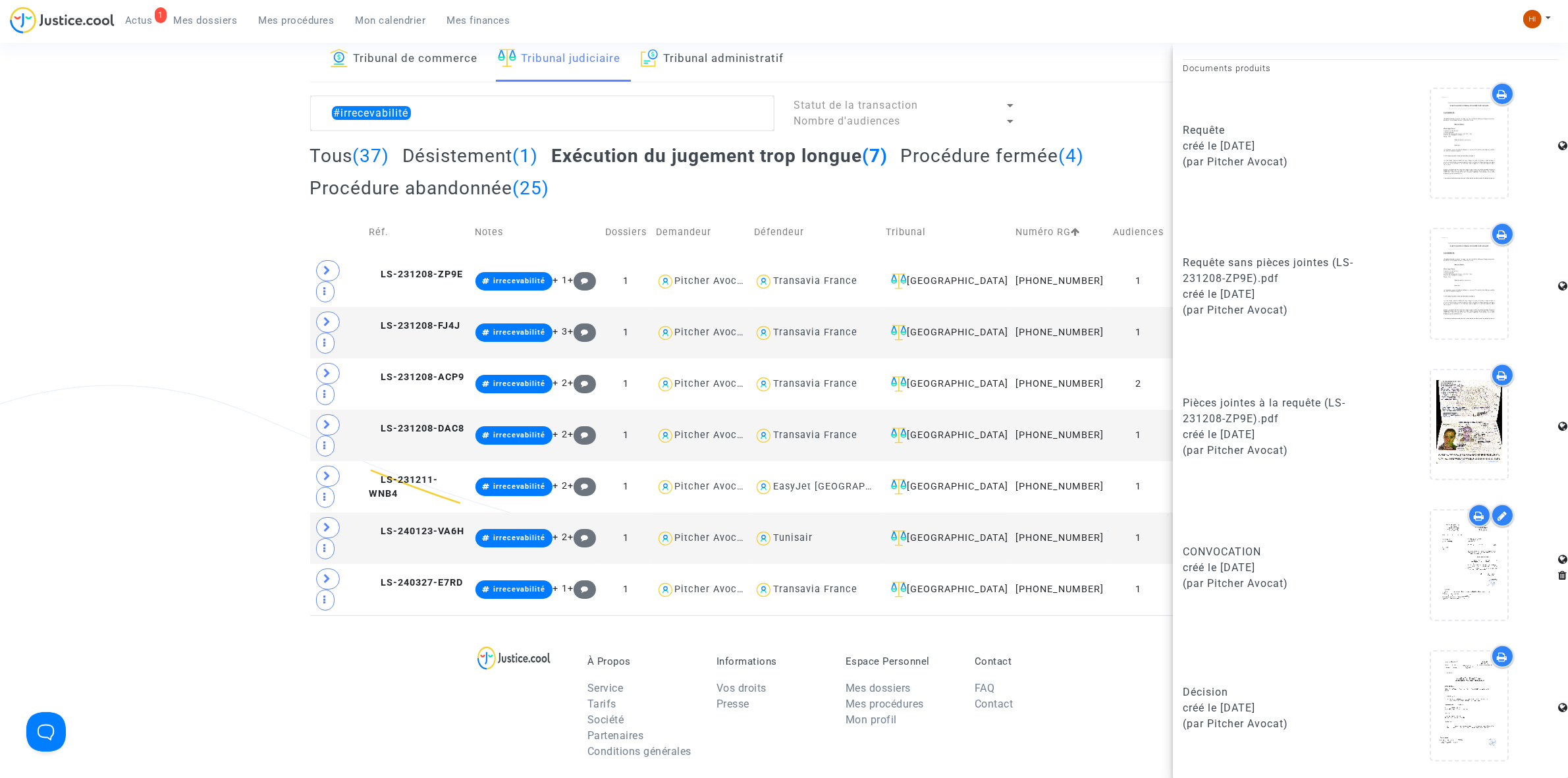
scroll to position [247, 0]
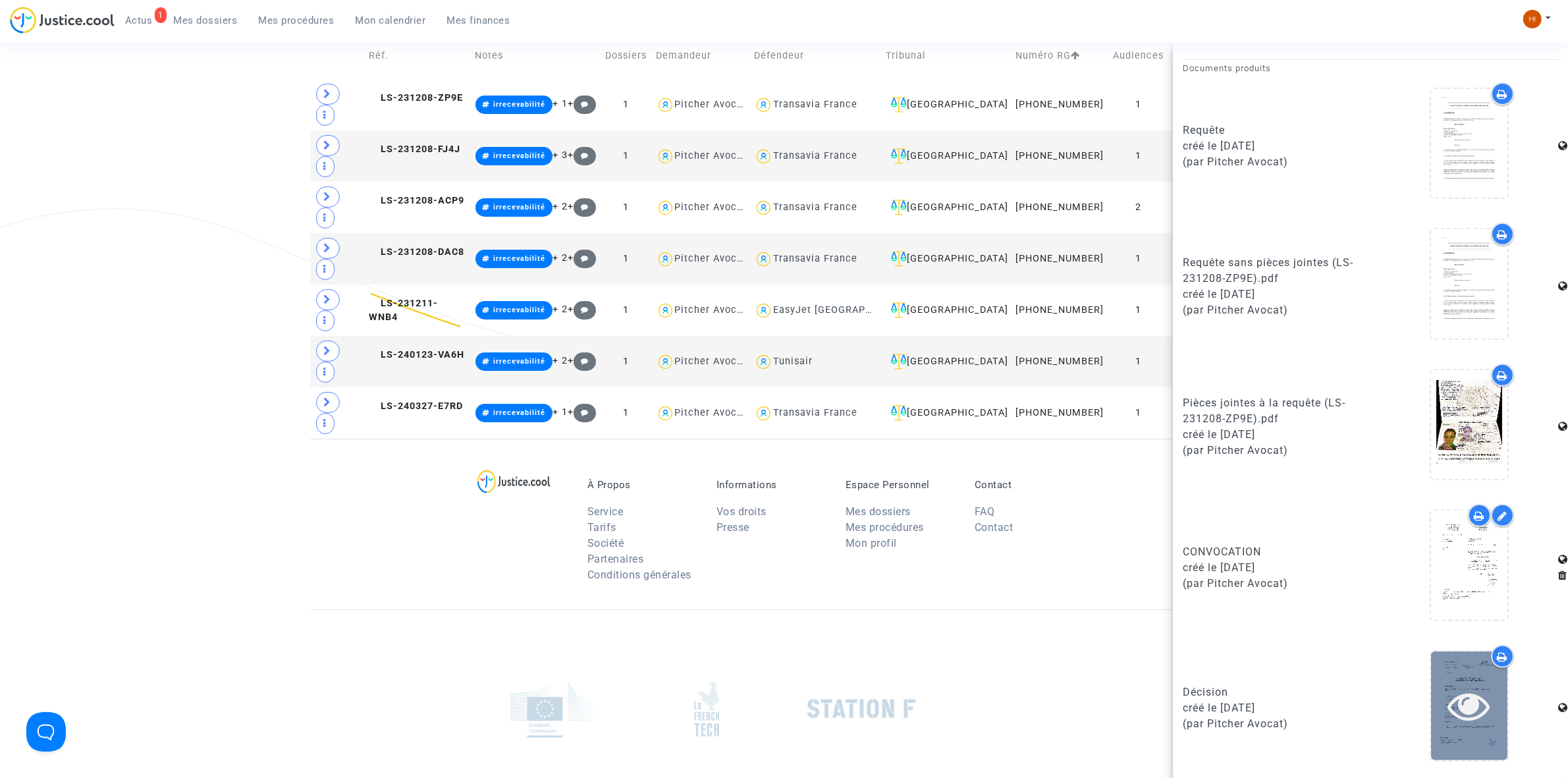
click at [1469, 699] on icon at bounding box center [1470, 705] width 43 height 42
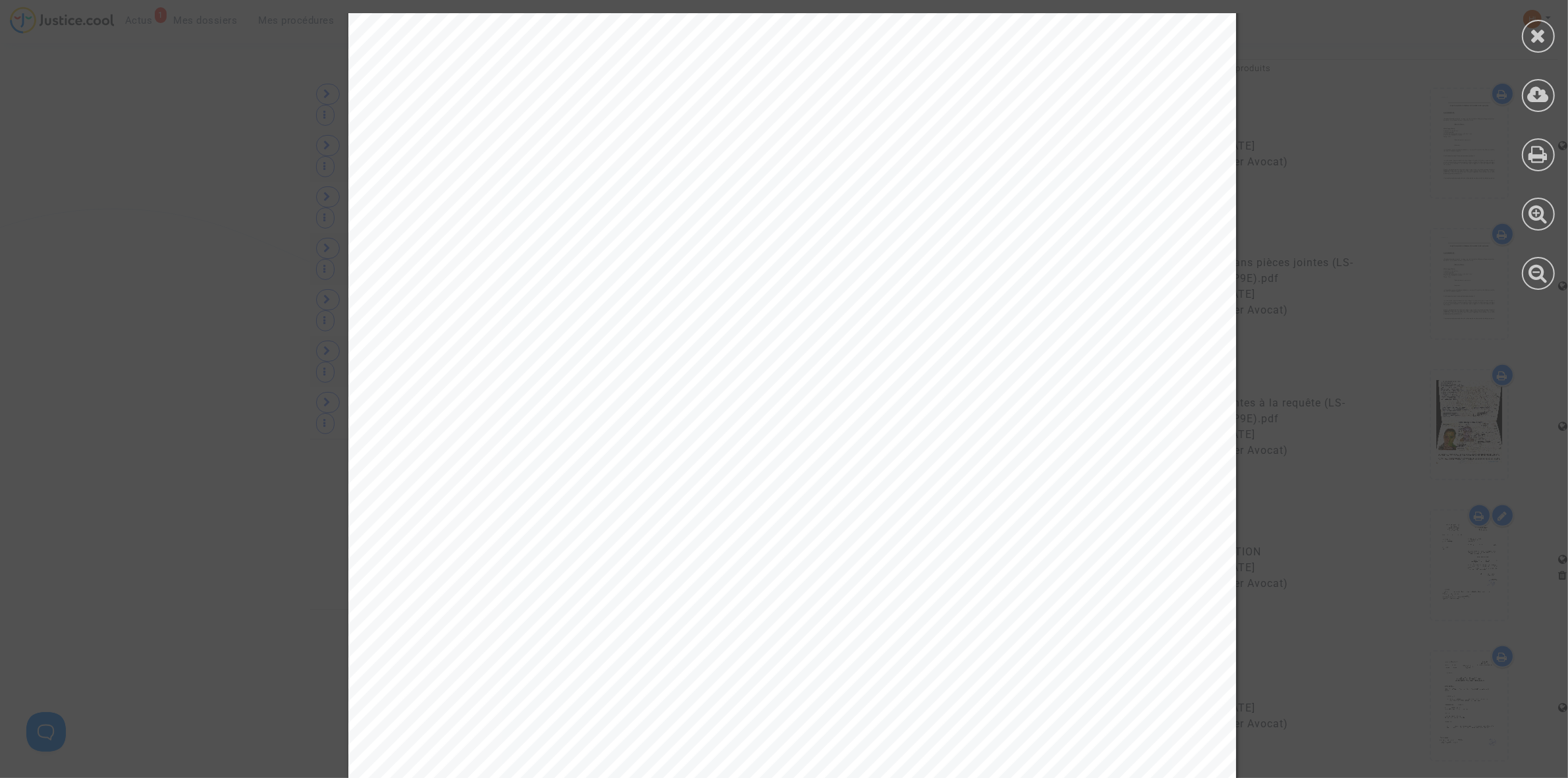
scroll to position [1729, 0]
click at [1549, 20] on div at bounding box center [1539, 152] width 59 height 303
click at [1540, 38] on icon at bounding box center [1539, 36] width 16 height 20
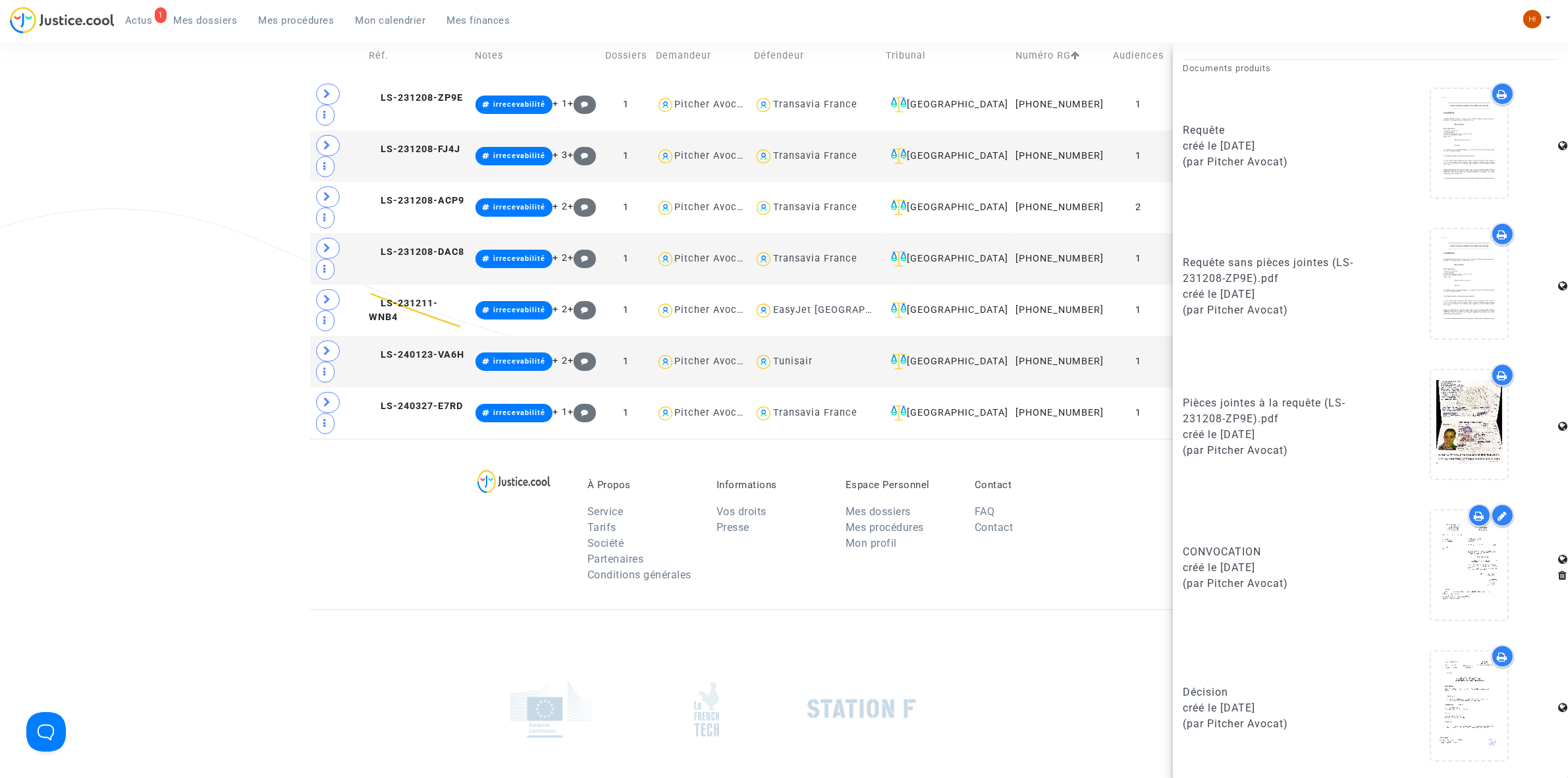
click at [249, 247] on div "Tribunal de commerce Tribunal judiciaire Tribunal administratif #irrecevabilité…" at bounding box center [784, 149] width 1568 height 578
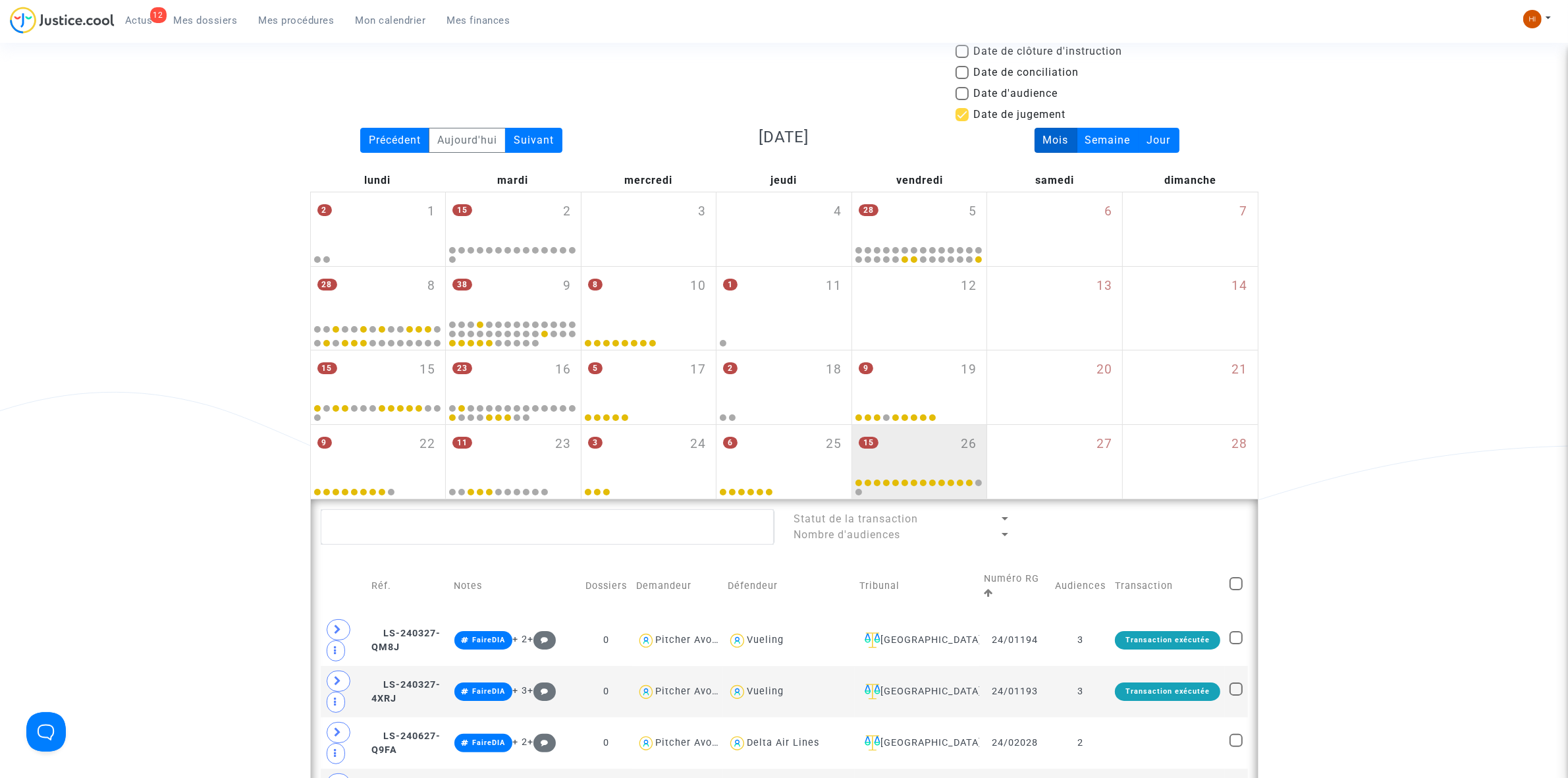
click at [281, 25] on span "Mes procédures" at bounding box center [297, 20] width 76 height 12
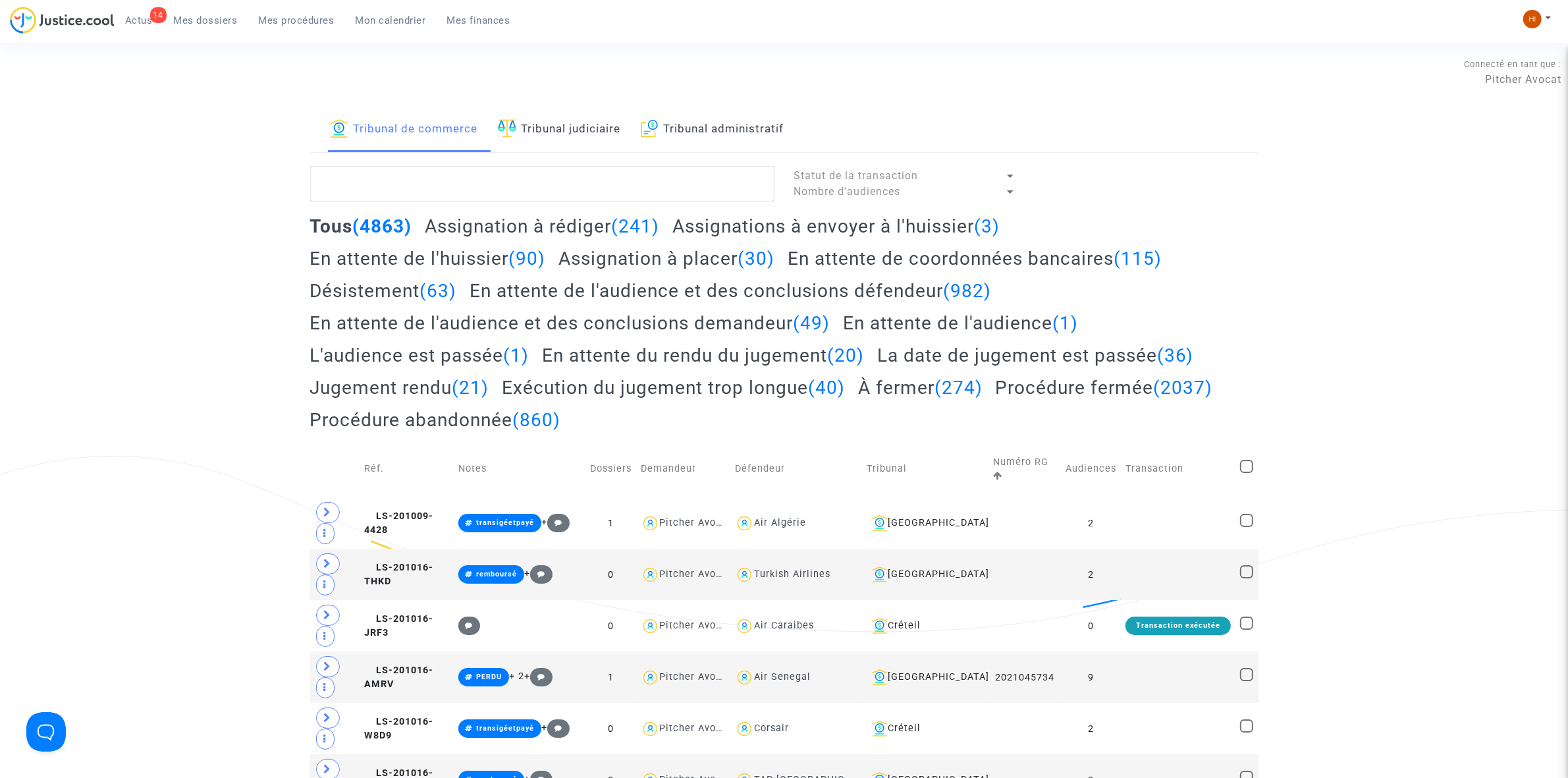
click at [585, 119] on link "Tribunal judiciaire" at bounding box center [560, 129] width 123 height 45
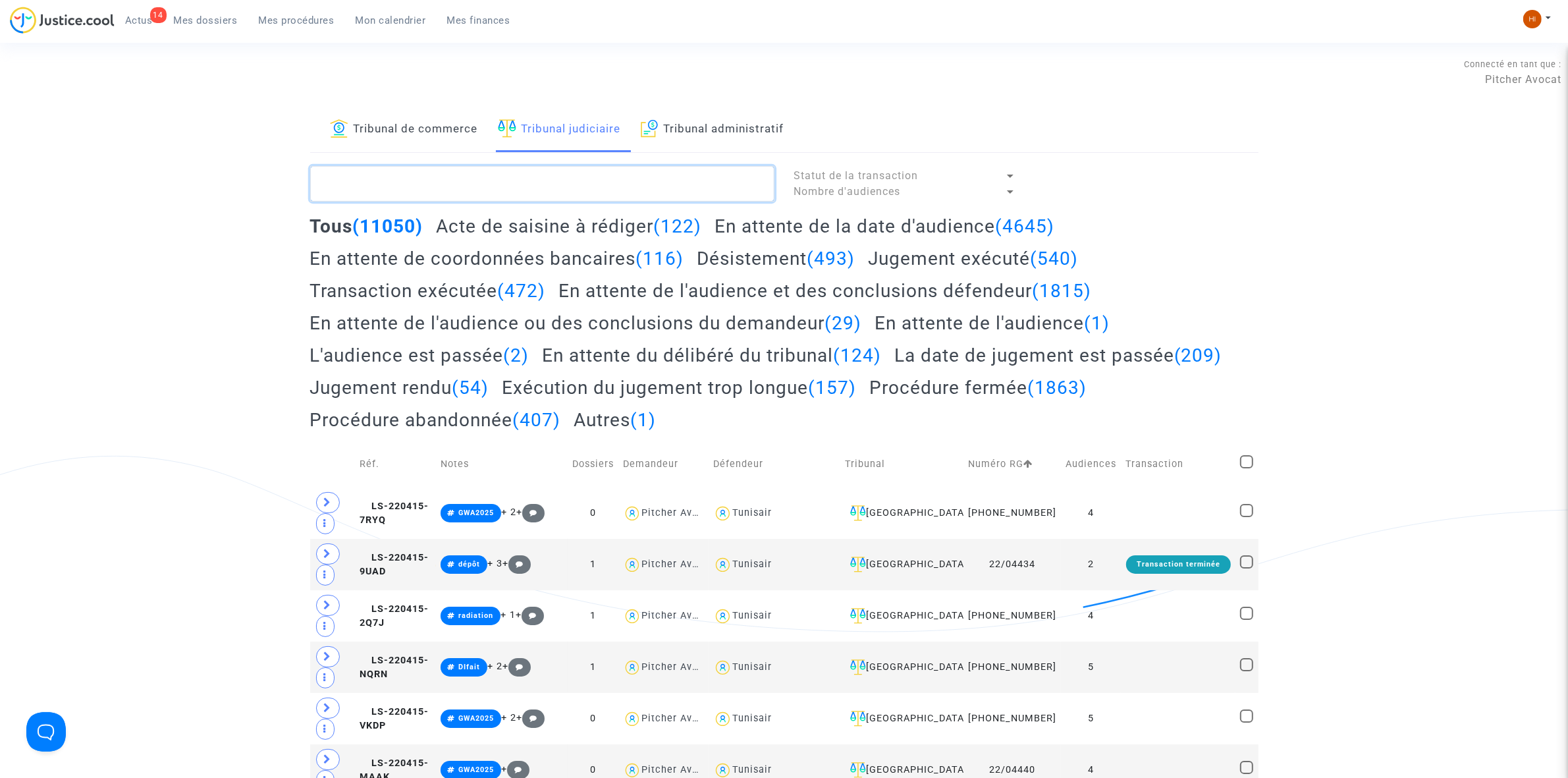
click at [476, 179] on textarea at bounding box center [542, 184] width 464 height 36
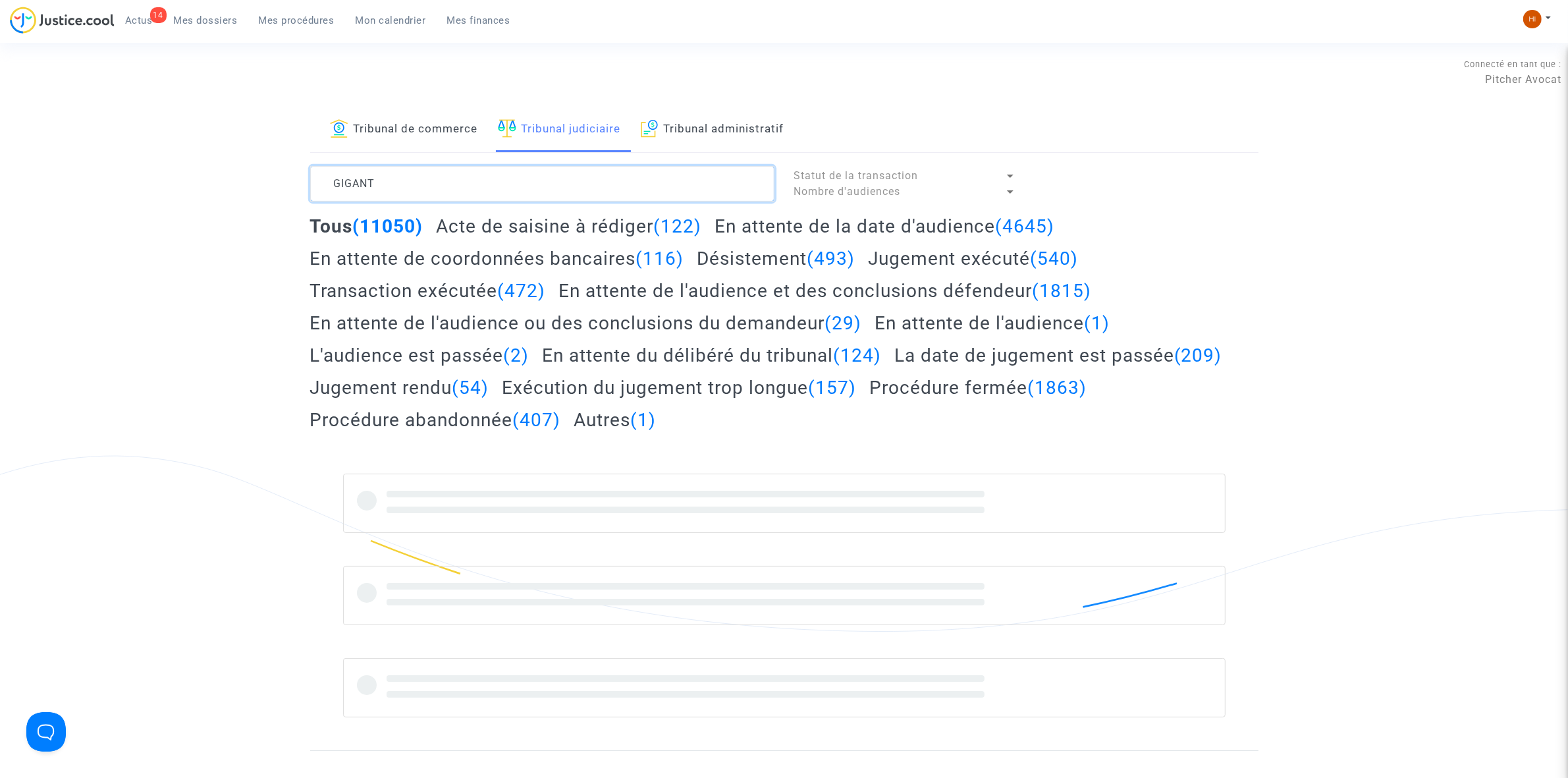
type textarea "GIGANT"
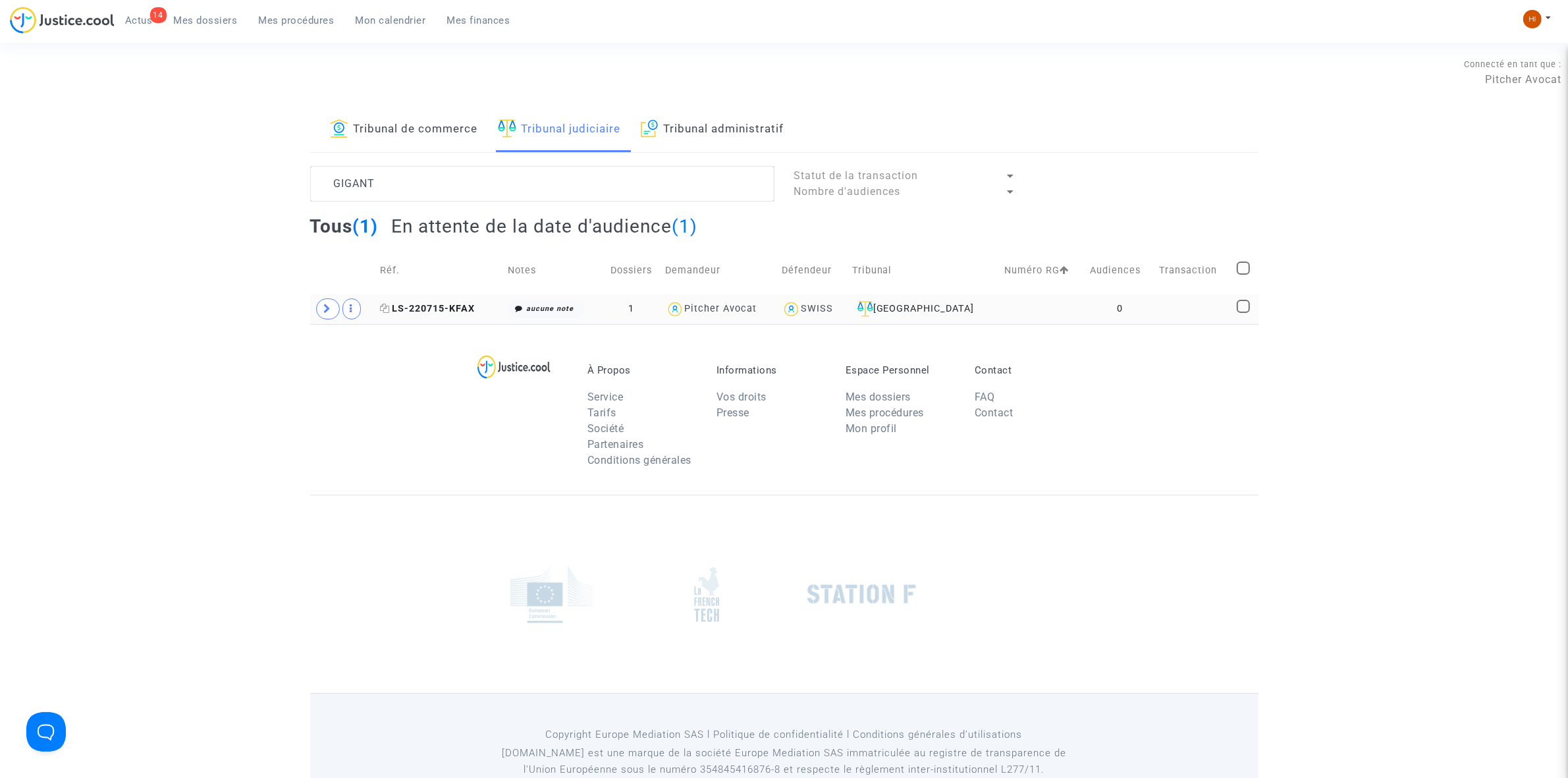
click at [435, 306] on span "LS-220715-KFAX" at bounding box center [427, 308] width 95 height 11
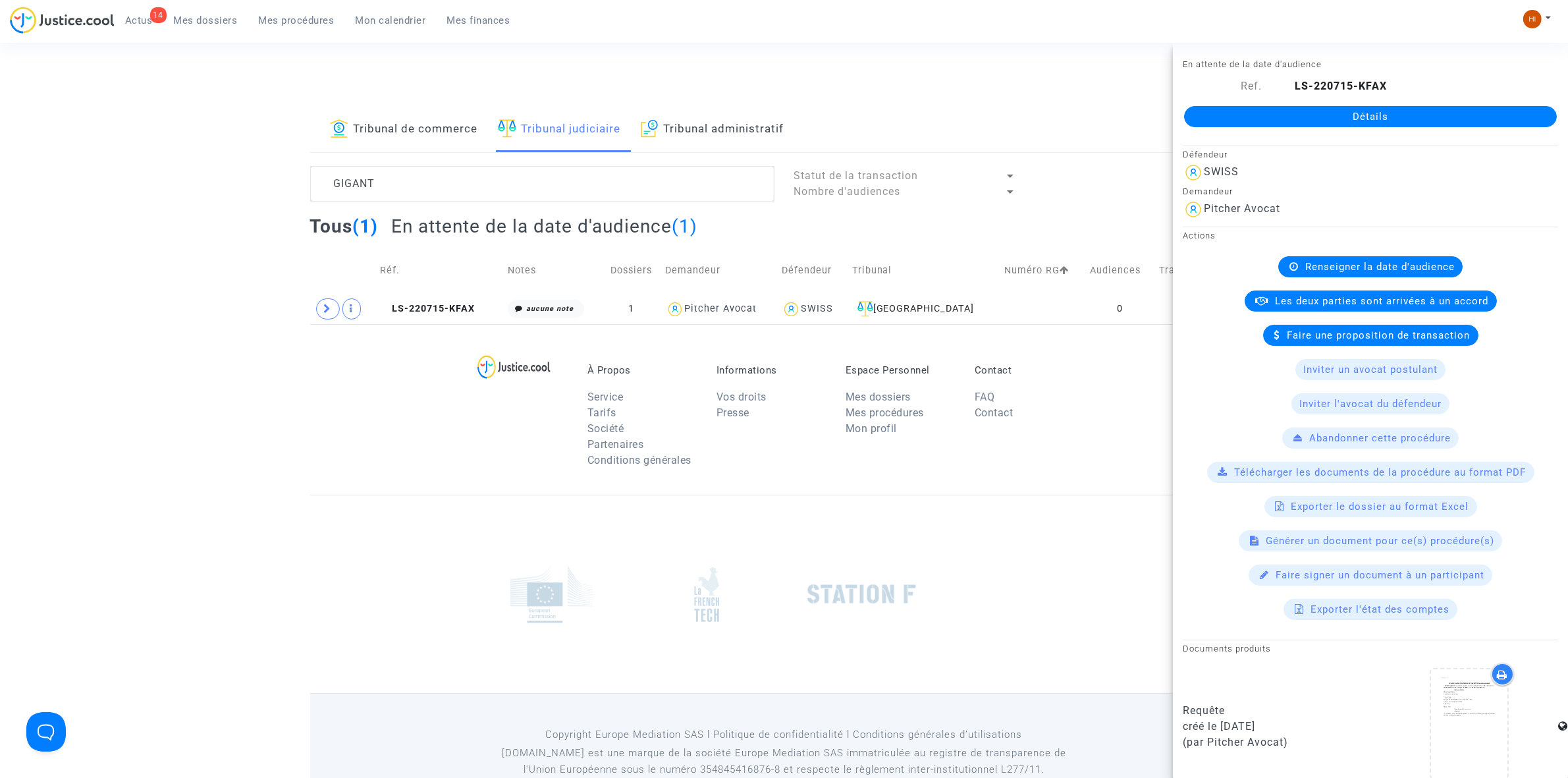
click at [1355, 114] on link "Détails" at bounding box center [1371, 117] width 373 height 21
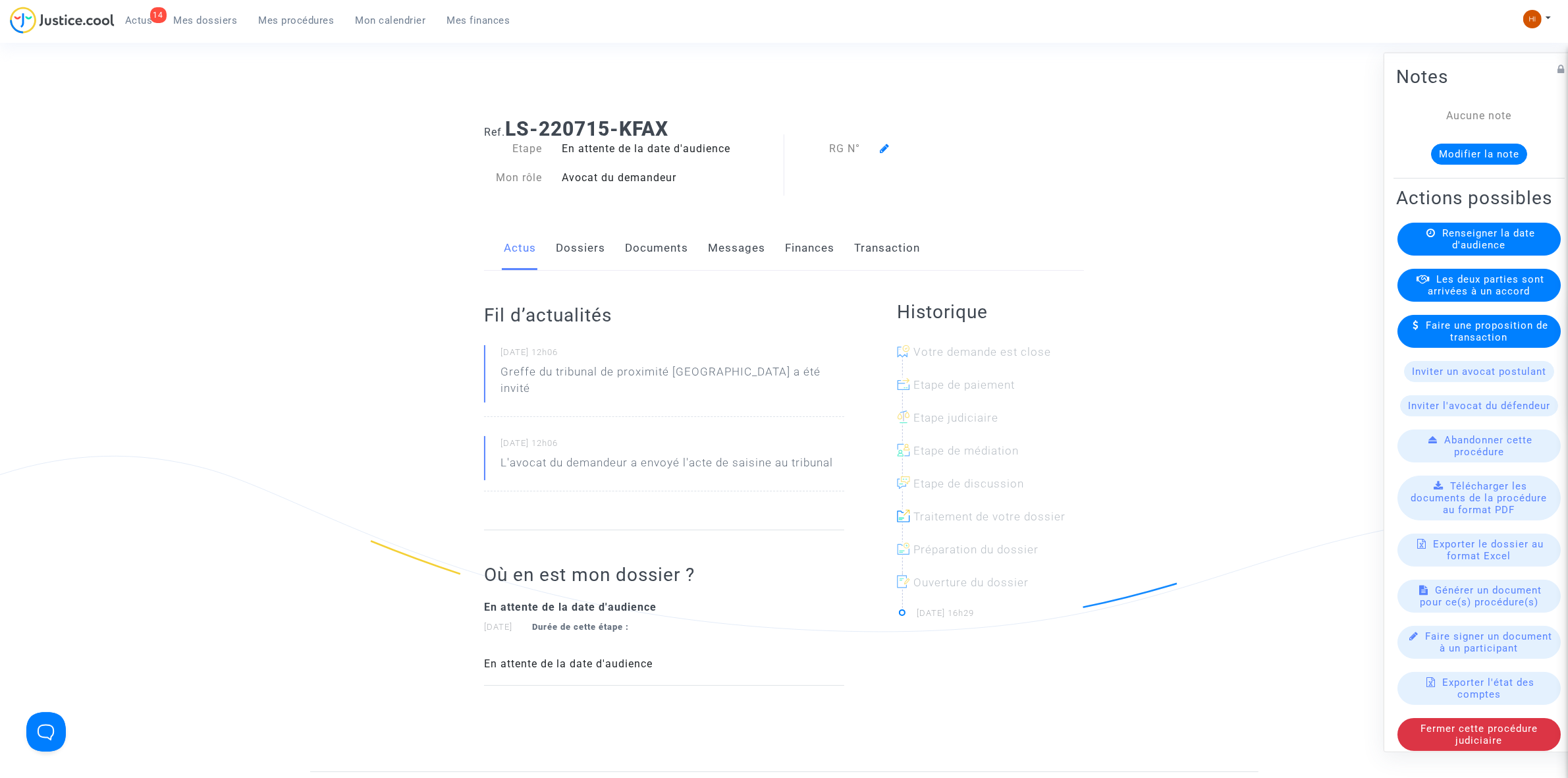
click at [1476, 250] on span "Renseigner la date d'audience" at bounding box center [1488, 239] width 93 height 24
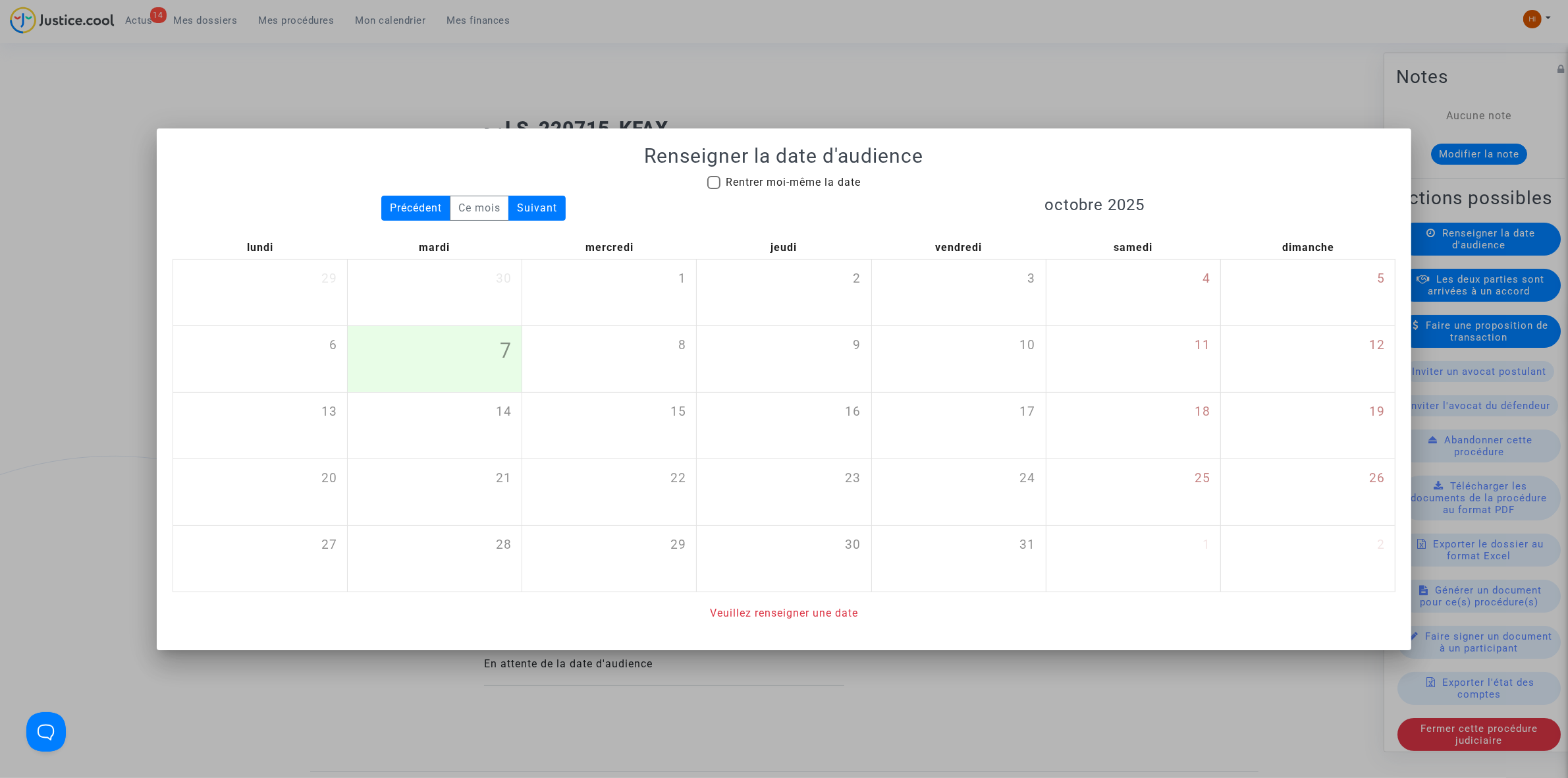
click at [809, 176] on span "Rentrer moi-même la date" at bounding box center [794, 182] width 135 height 13
click at [714, 189] on input "Rentrer moi-même la date" at bounding box center [713, 189] width 1 height 1
checkbox input "true"
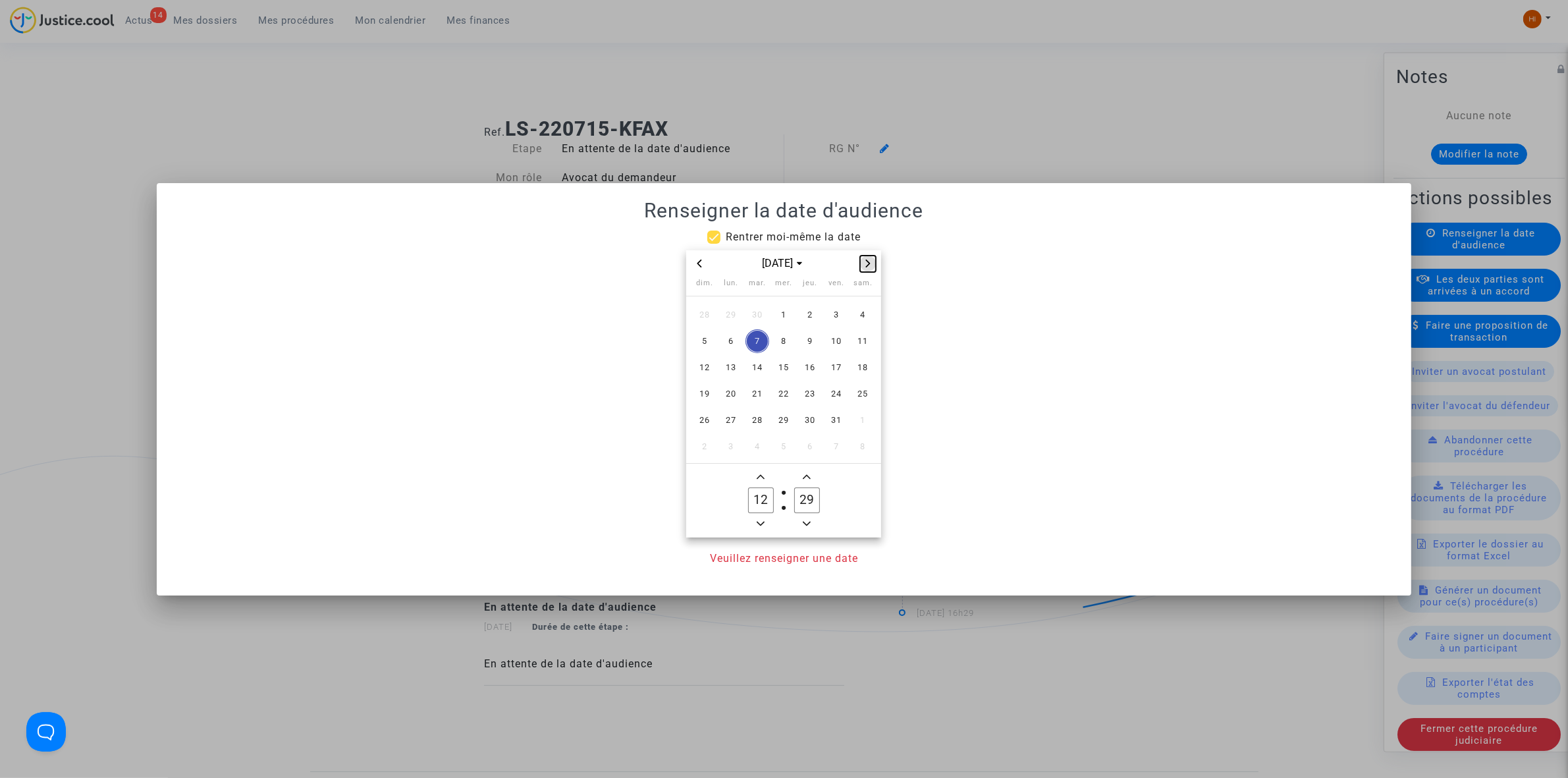
click at [876, 268] on button "Next month" at bounding box center [868, 264] width 16 height 16
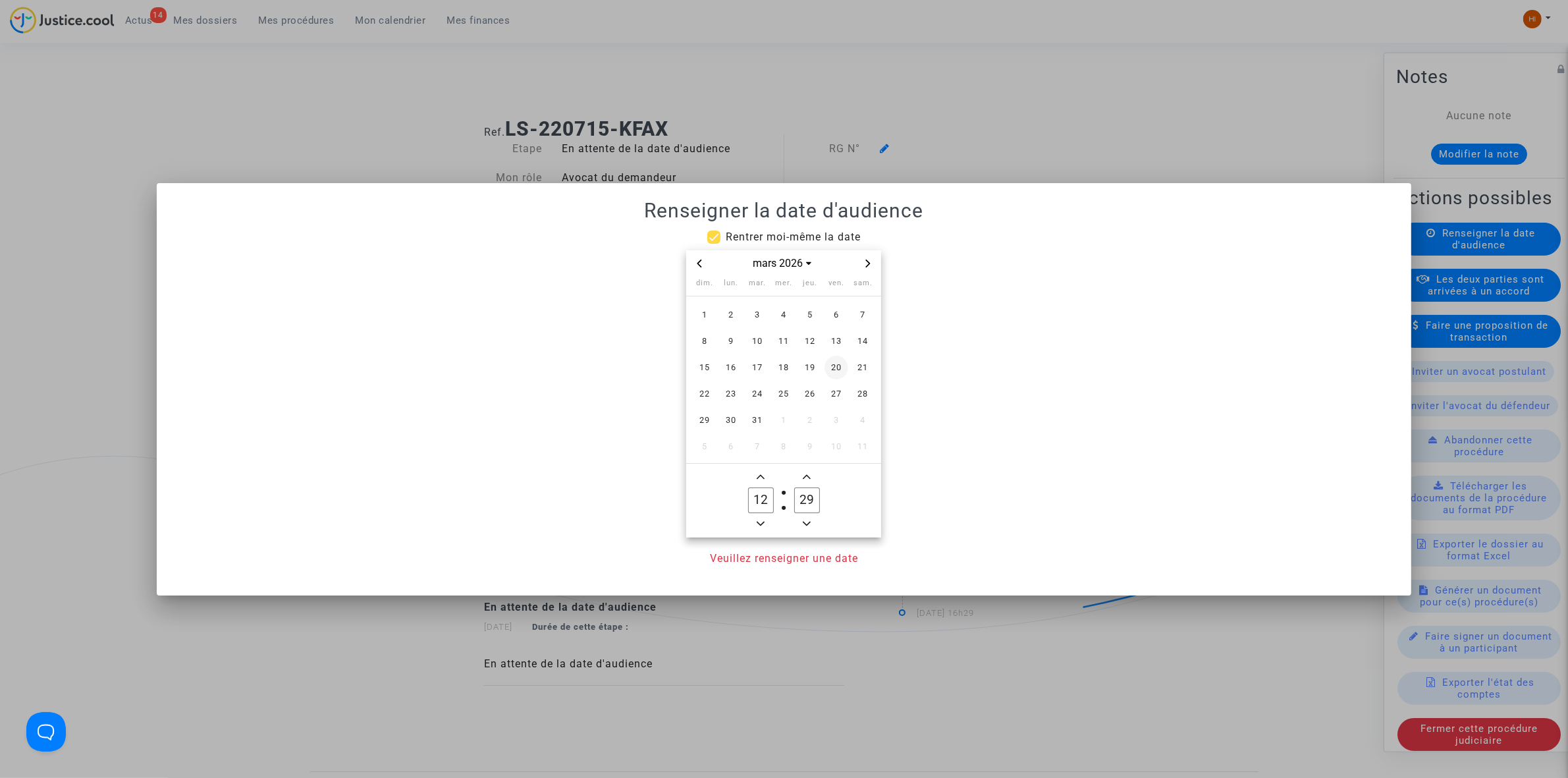
click at [833, 339] on span "13" at bounding box center [837, 341] width 24 height 24
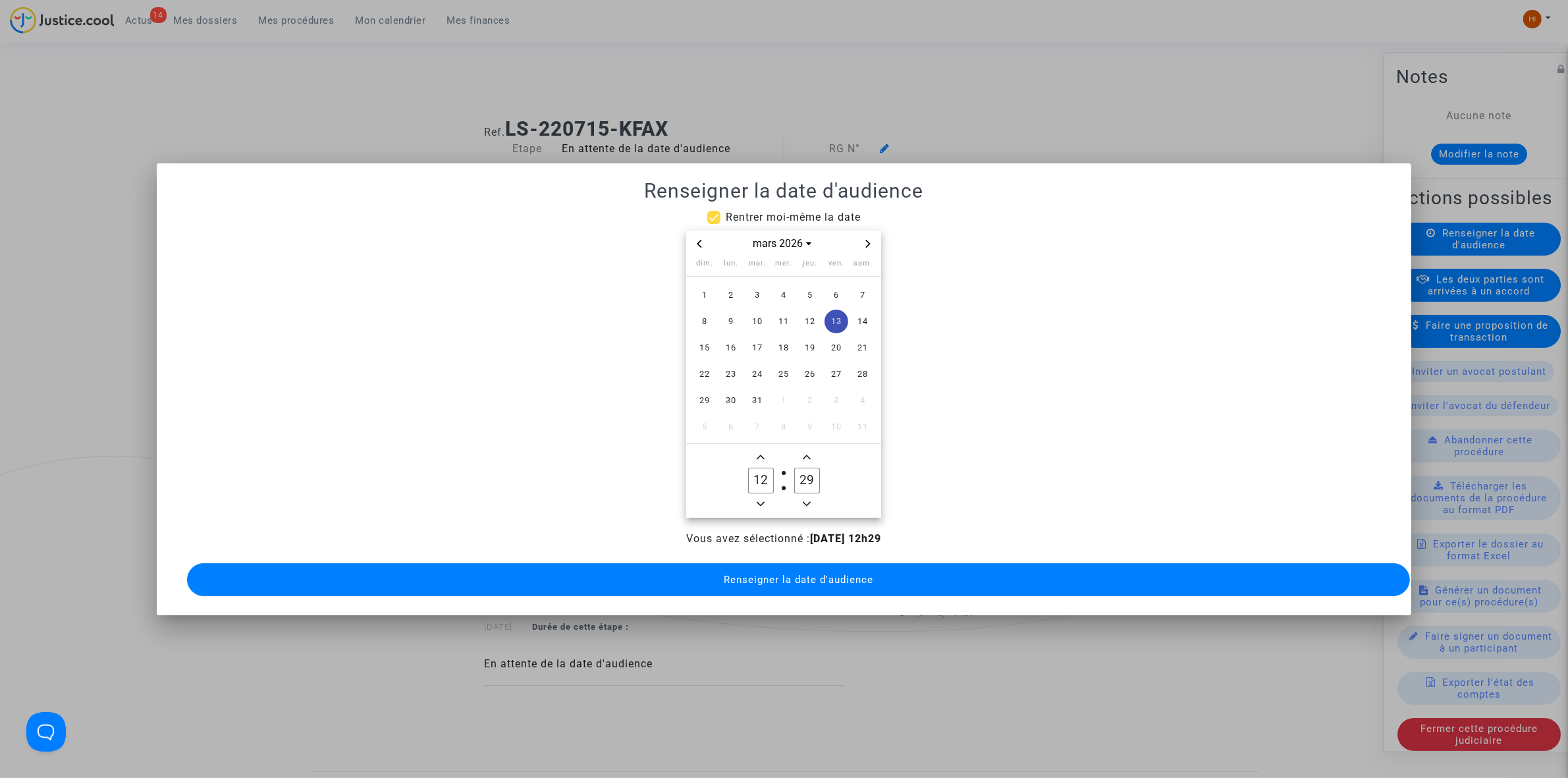
click at [755, 508] on owl-date-time-timer "12 Hour 29 Minute" at bounding box center [784, 480] width 195 height 74
click at [754, 508] on owl-date-time-timer "12 Hour 29 Minute" at bounding box center [784, 480] width 195 height 74
click at [765, 496] on span "Minus a hour" at bounding box center [760, 503] width 16 height 16
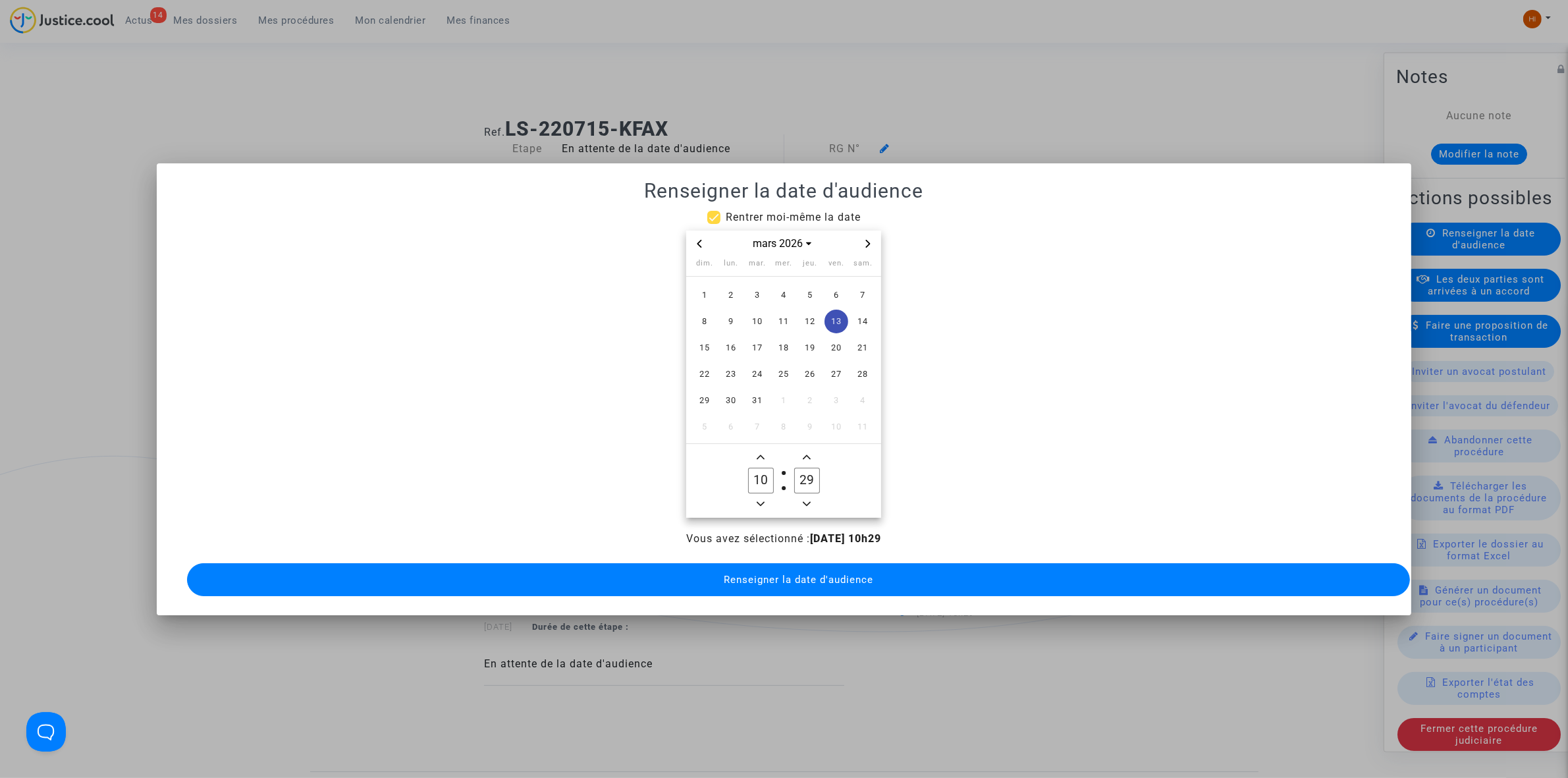
click at [765, 496] on button "Minus a hour" at bounding box center [760, 504] width 16 height 16
type input "09"
click at [810, 453] on icon "Add a minute" at bounding box center [806, 457] width 8 height 8
type input "30"
click at [789, 574] on span "Renseigner la date d'audience" at bounding box center [798, 580] width 149 height 12
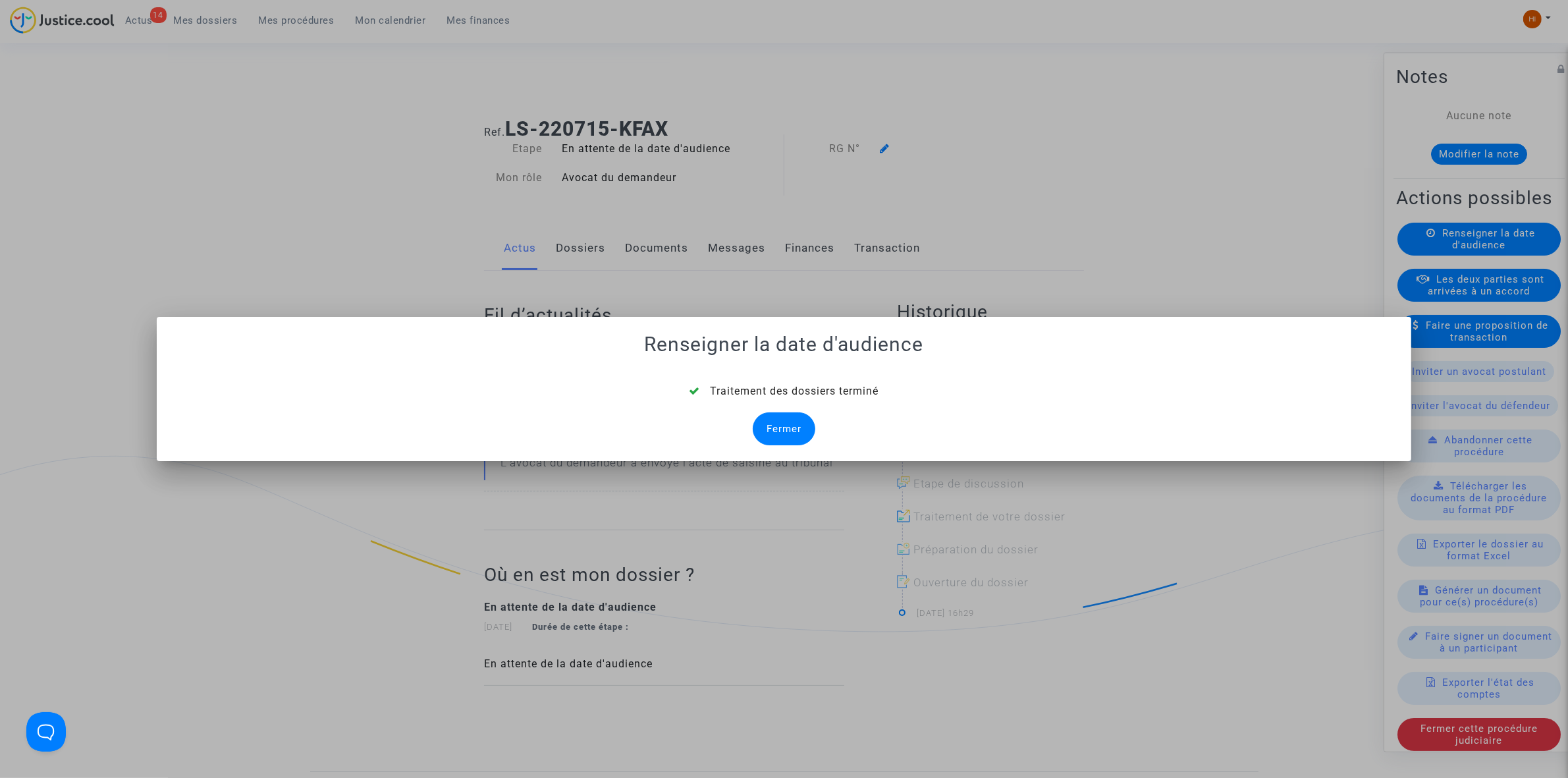
click at [791, 438] on div "Fermer" at bounding box center [784, 429] width 62 height 33
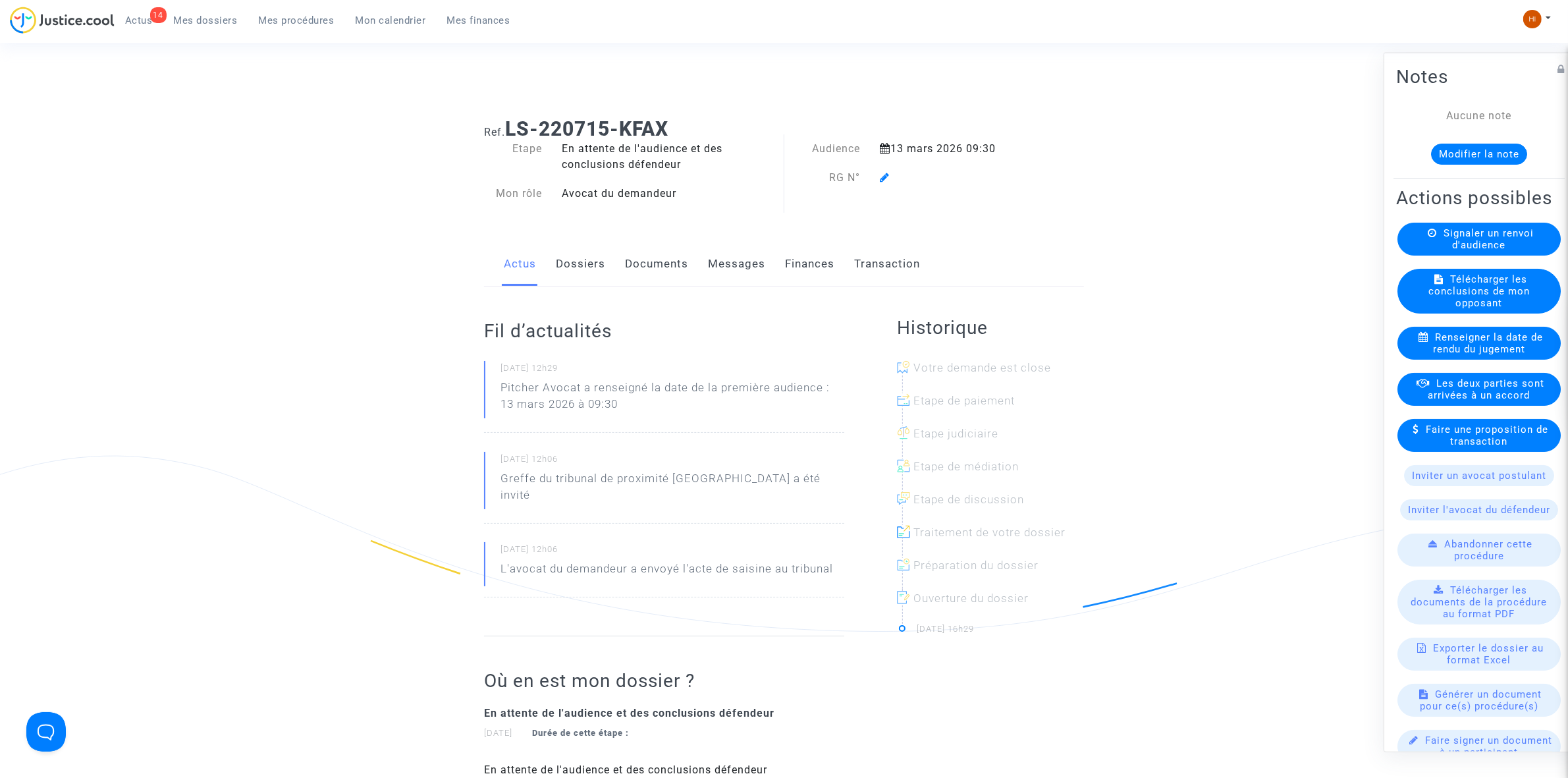
click at [887, 177] on icon at bounding box center [884, 177] width 10 height 10
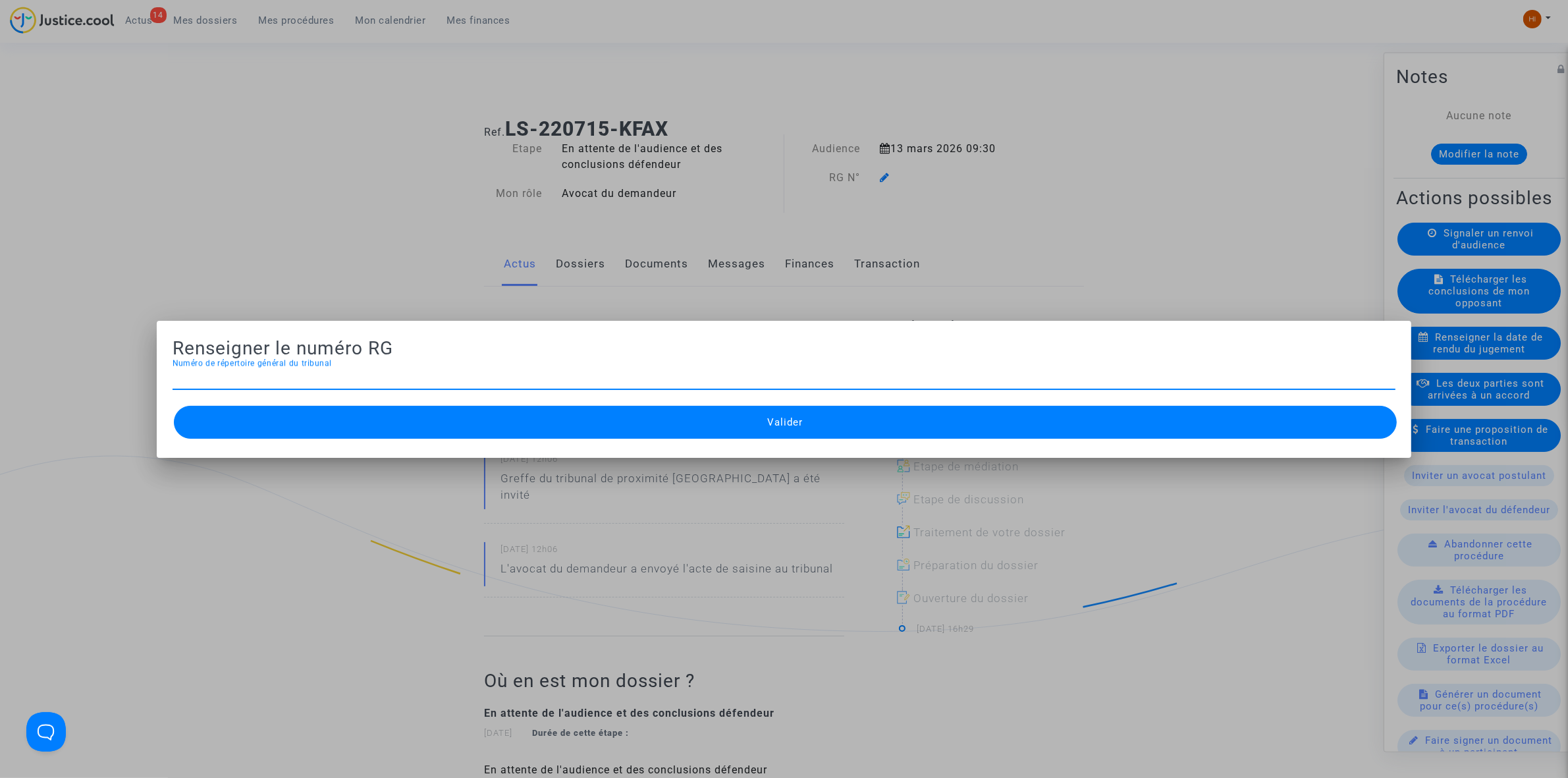
paste input "CFR-200723-E8BR"
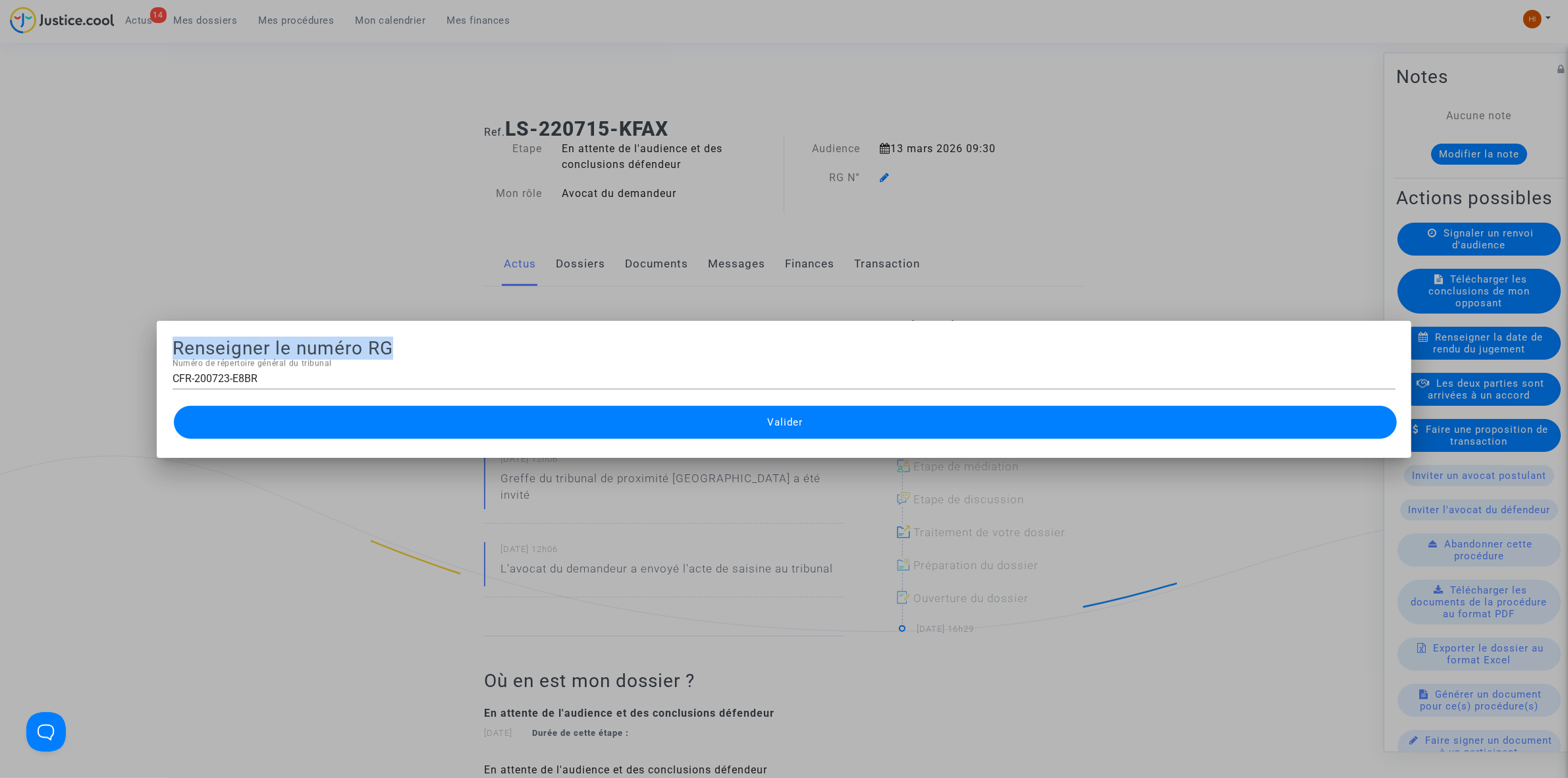
drag, startPoint x: 339, startPoint y: 368, endPoint x: 109, endPoint y: 363, distance: 230.1
click at [109, 363] on div "Renseigner le numéro RG CFR-200723-E8BR Numéro de répertoire général du tribuna…" at bounding box center [784, 389] width 1568 height 778
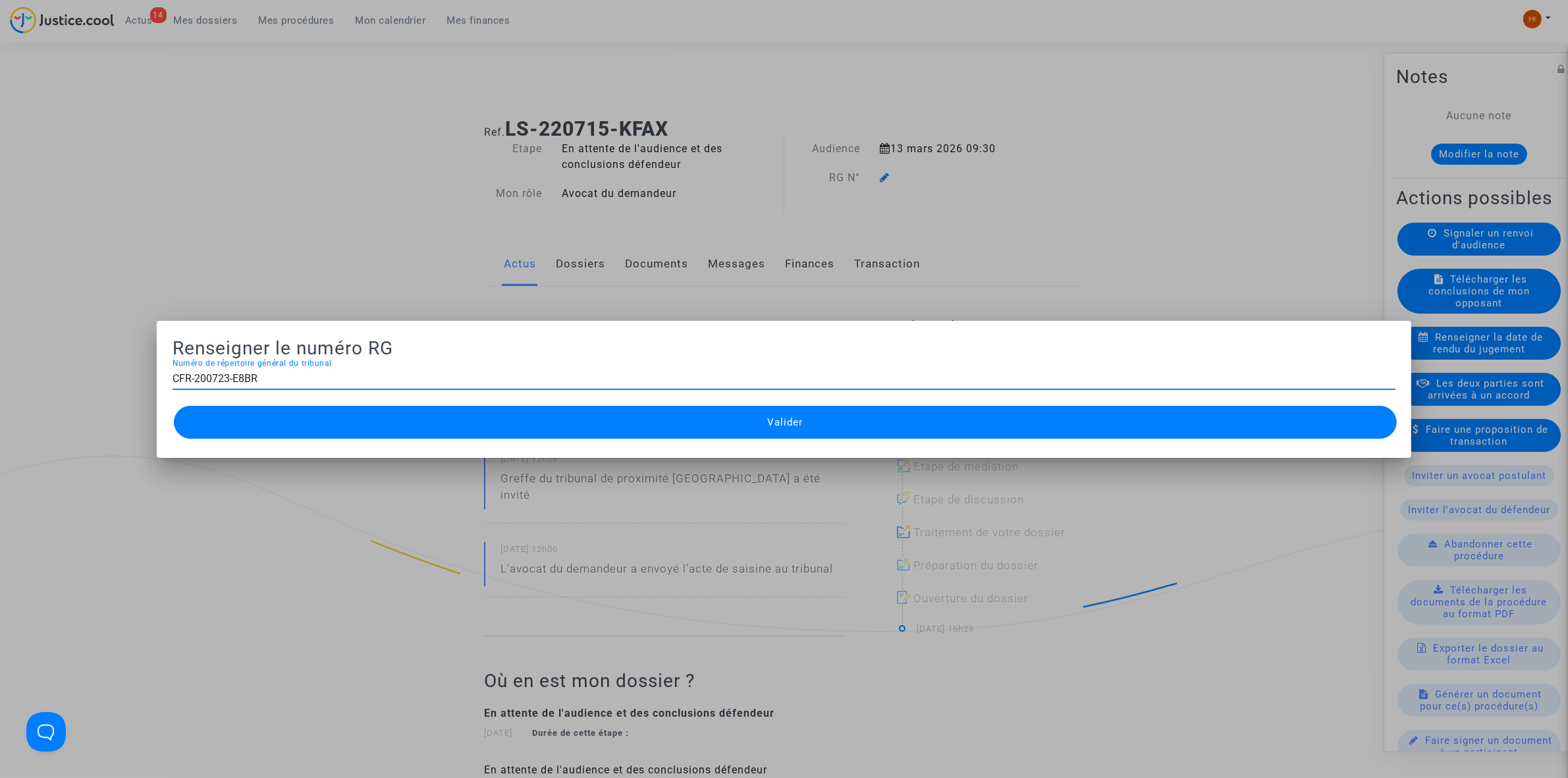
click at [351, 377] on input "CFR-200723-E8BR" at bounding box center [784, 379] width 1223 height 12
paste input "11-226002764"
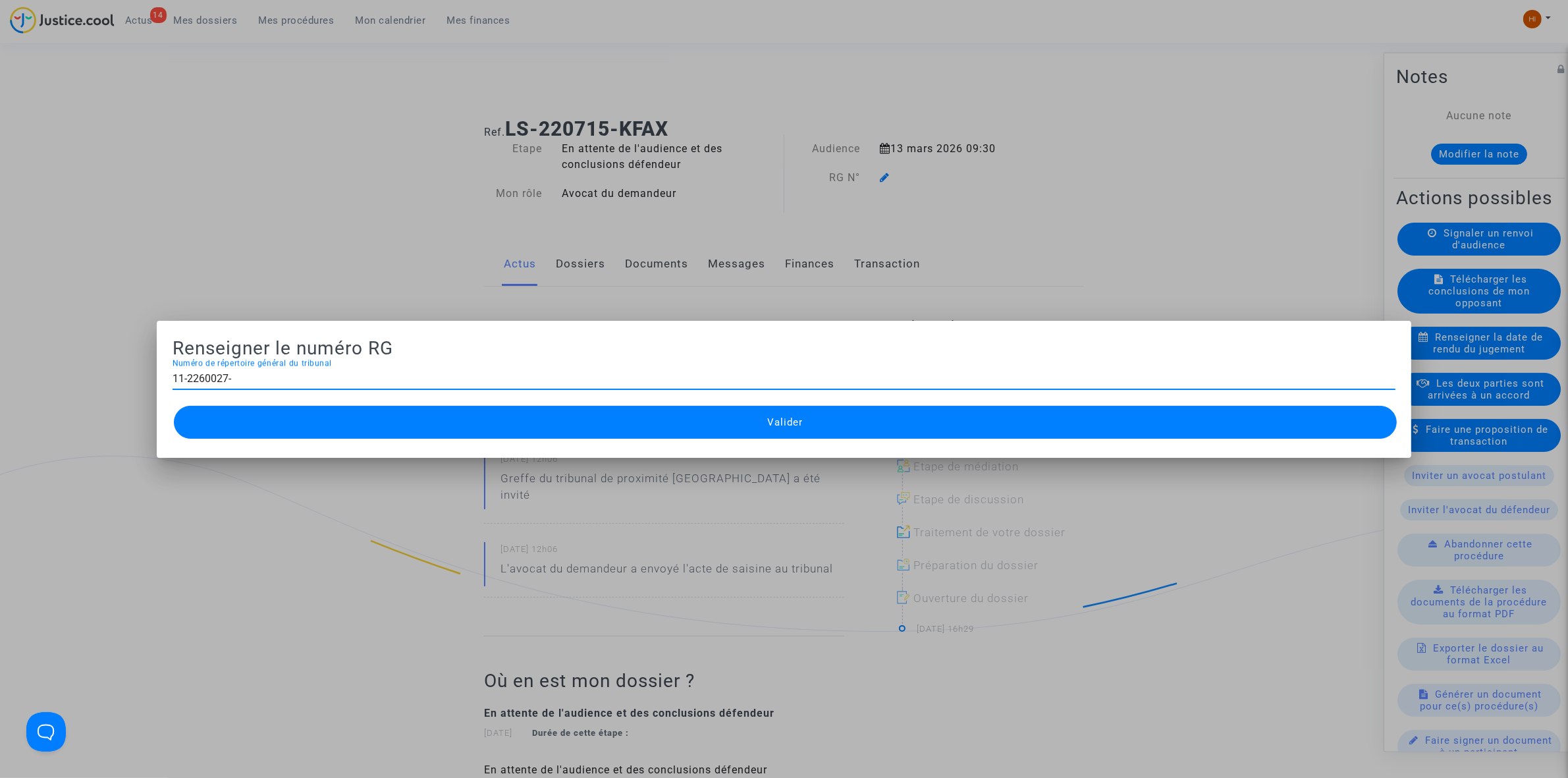
type input "11-2260027-""
paste input "11-2260027-""
type input "11-226002763"
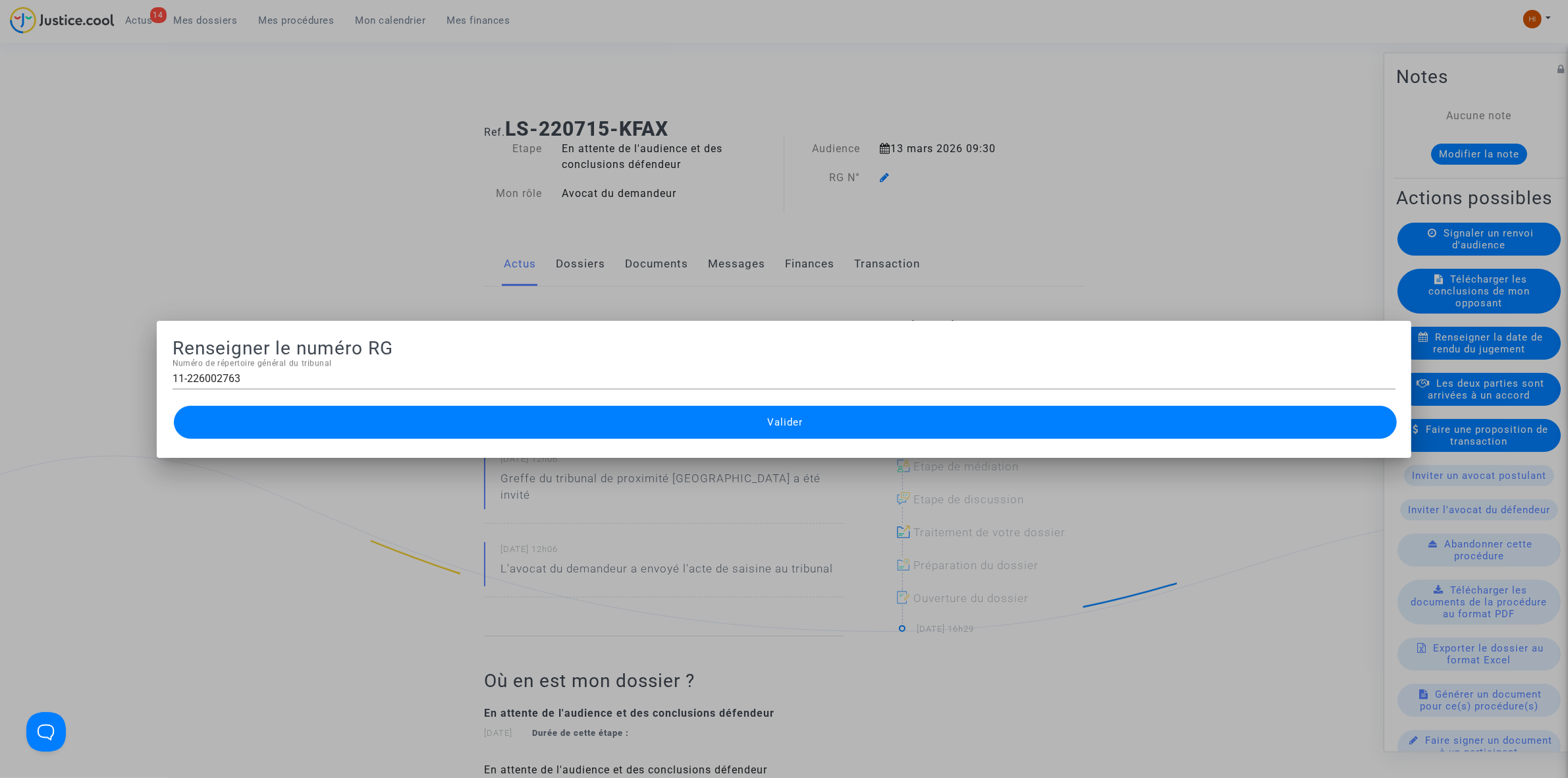
click at [339, 421] on button "Valider" at bounding box center [785, 422] width 1223 height 33
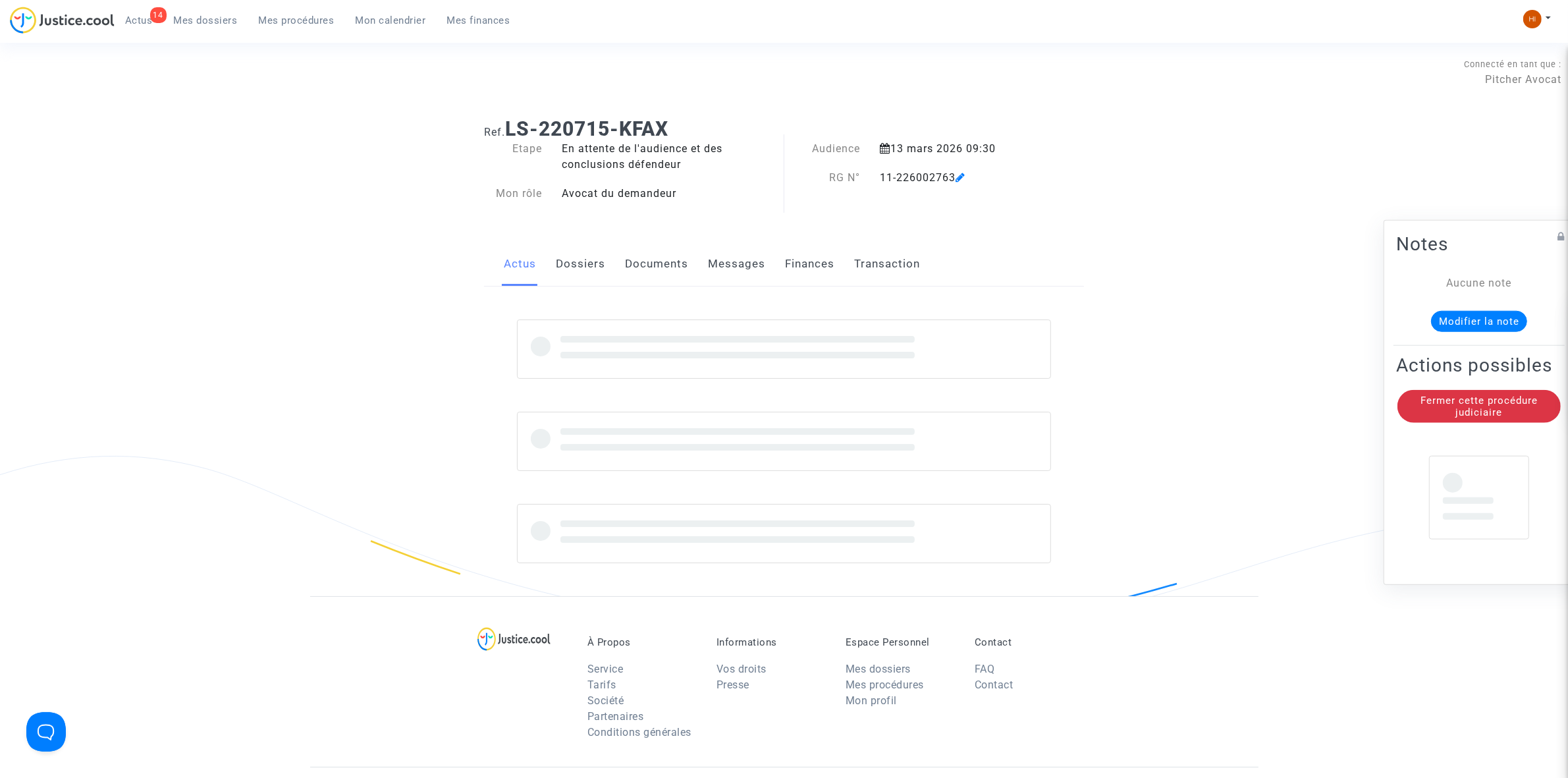
click at [591, 271] on link "Dossiers" at bounding box center [580, 264] width 49 height 43
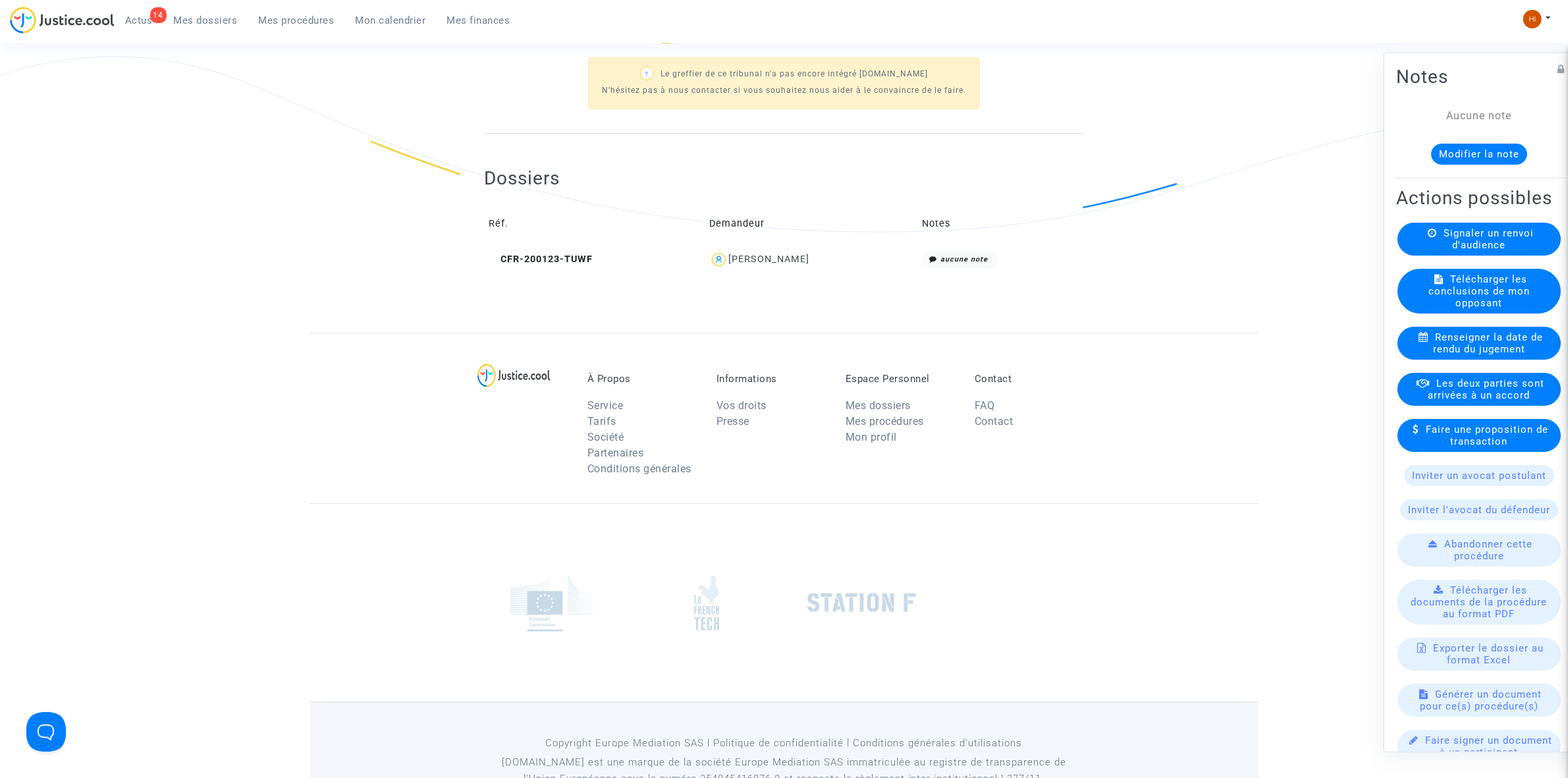
scroll to position [444, 0]
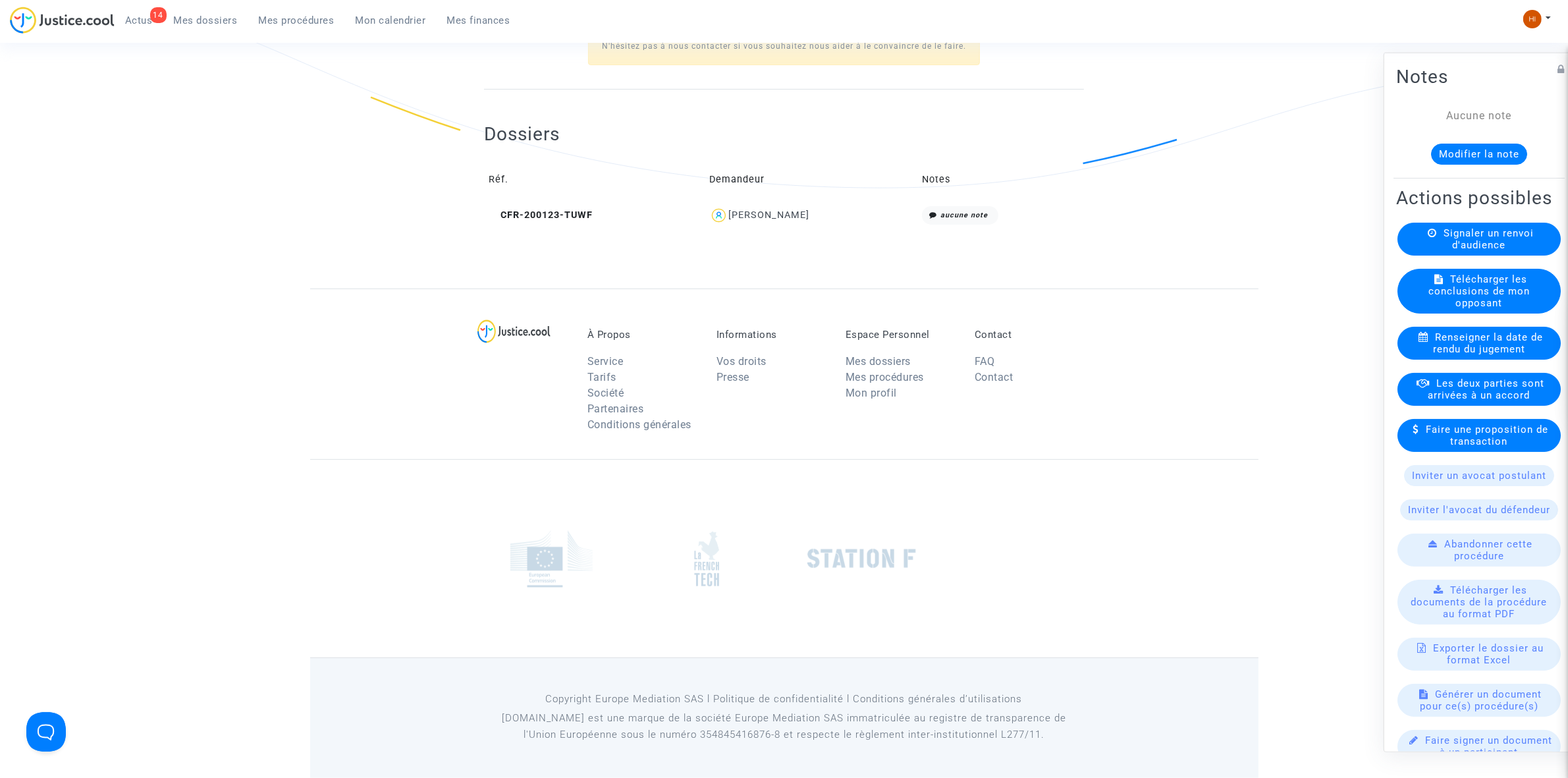
click at [492, 212] on icon at bounding box center [493, 215] width 10 height 9
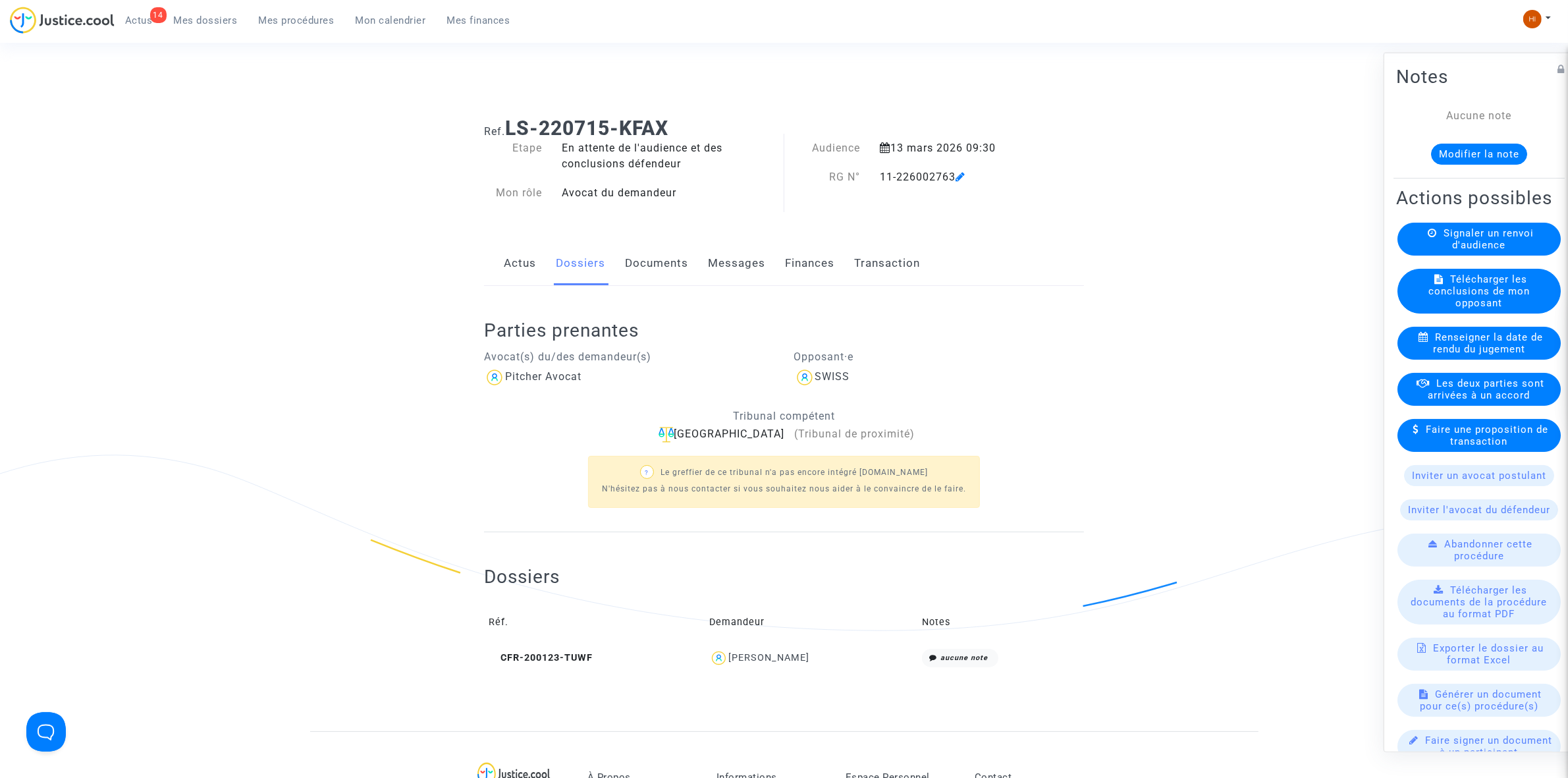
scroll to position [0, 0]
click at [675, 262] on link "Documents" at bounding box center [656, 264] width 63 height 43
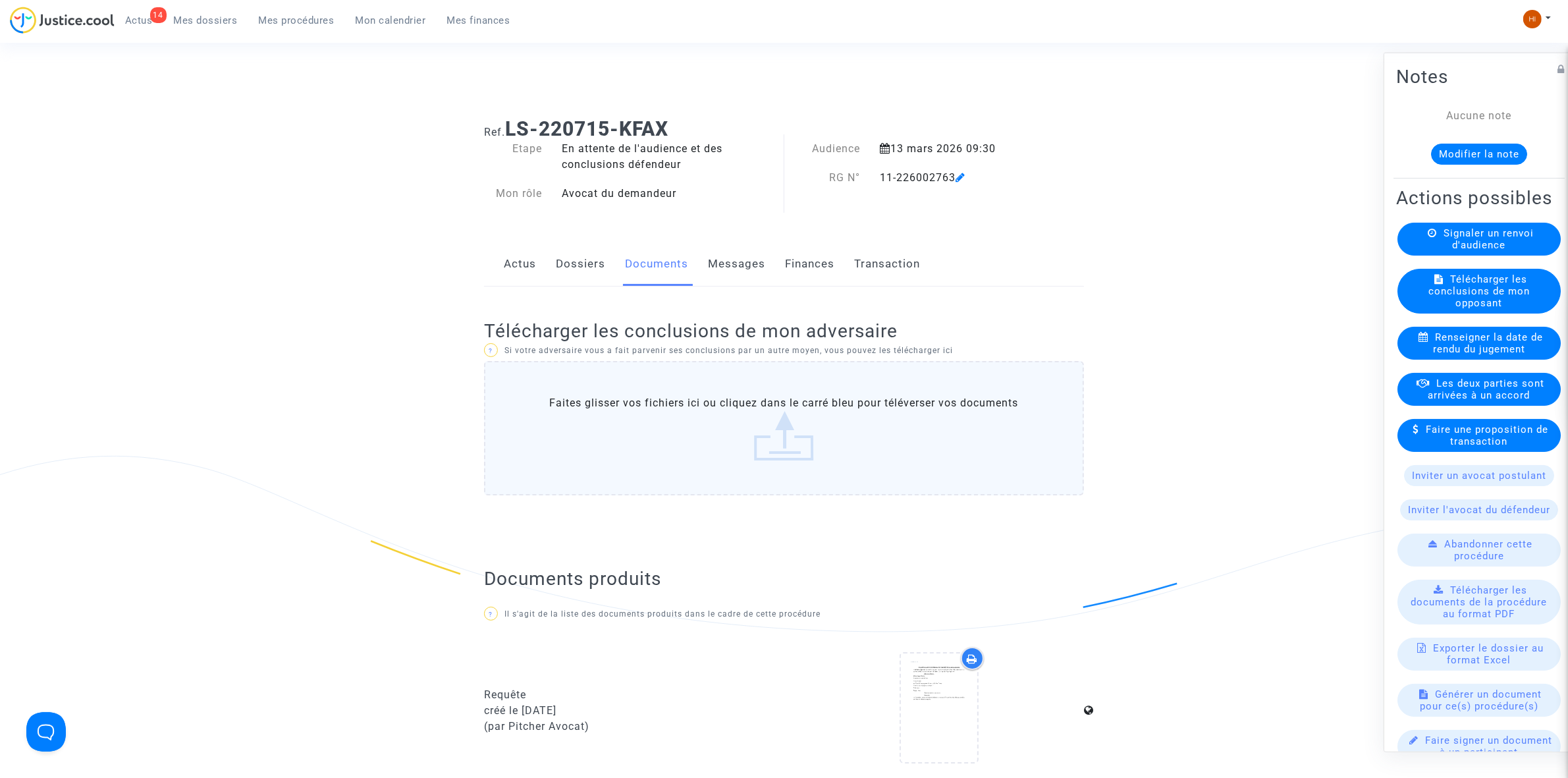
drag, startPoint x: 877, startPoint y: 176, endPoint x: 953, endPoint y: 183, distance: 76.3
click at [953, 183] on div "11-226002763" at bounding box center [956, 178] width 172 height 16
copy div "11-226002763"
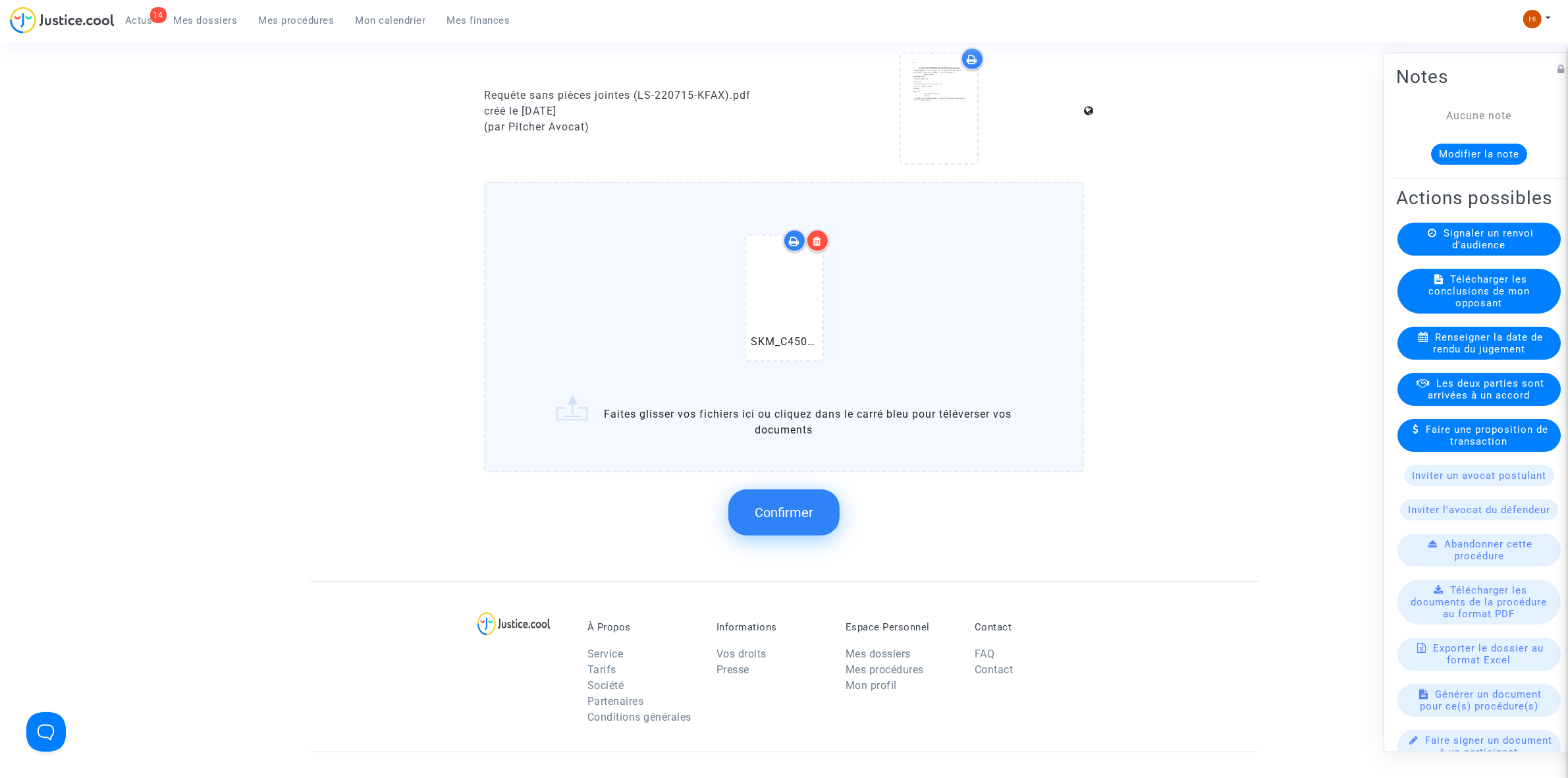
scroll to position [741, 0]
click at [776, 488] on button "Confirmer" at bounding box center [784, 511] width 111 height 46
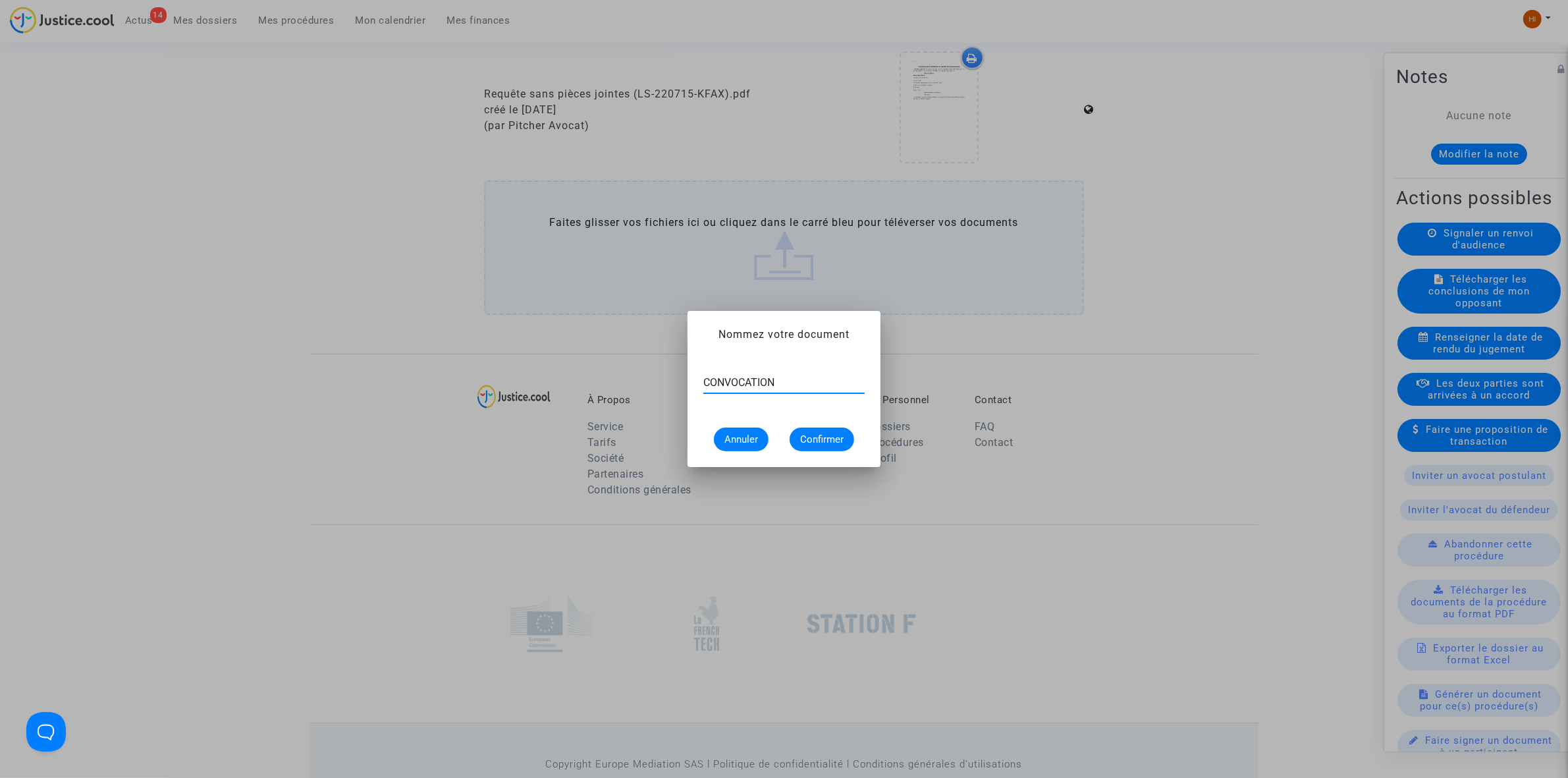
type input "CONVOCATION"
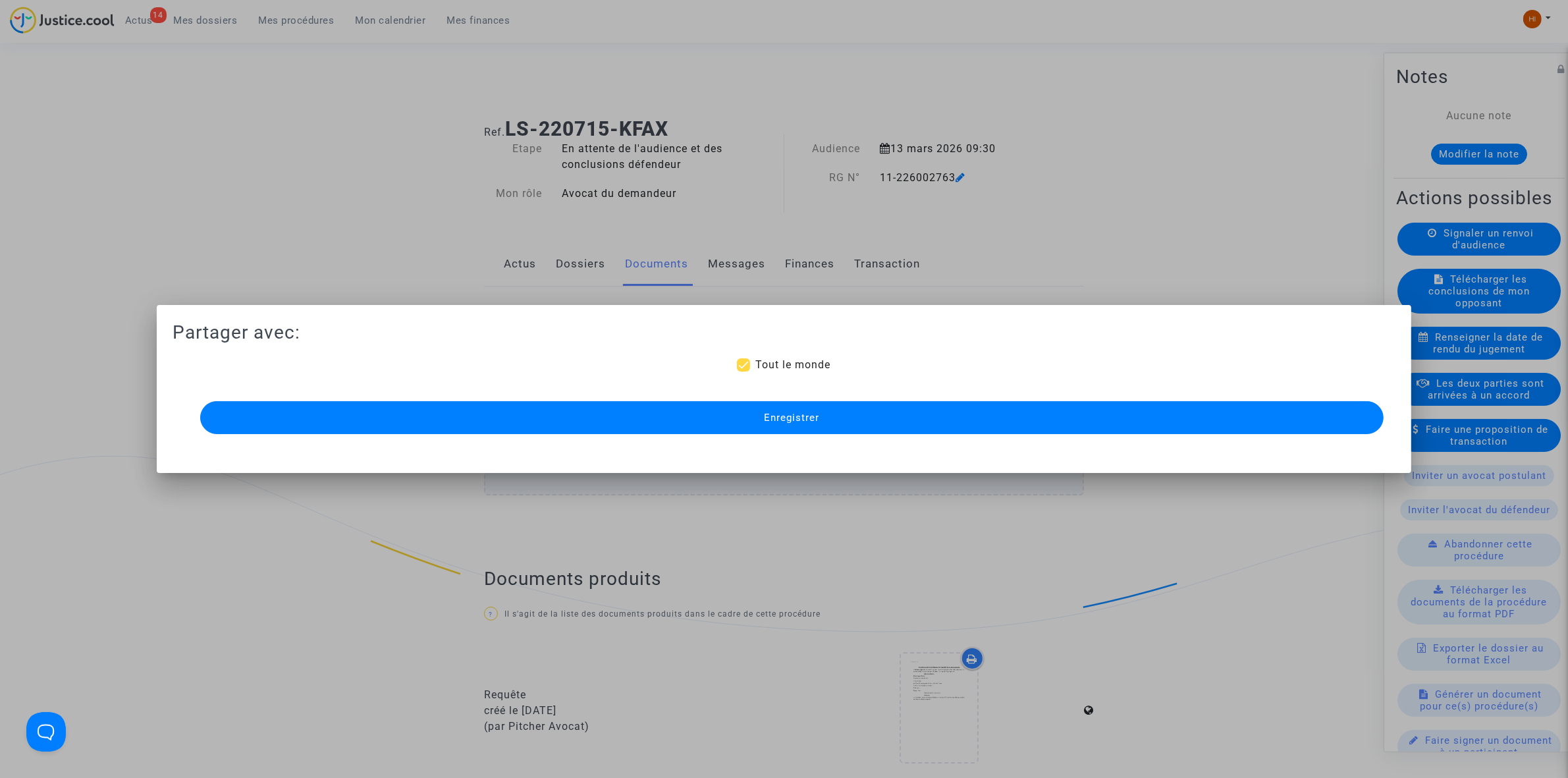
scroll to position [741, 0]
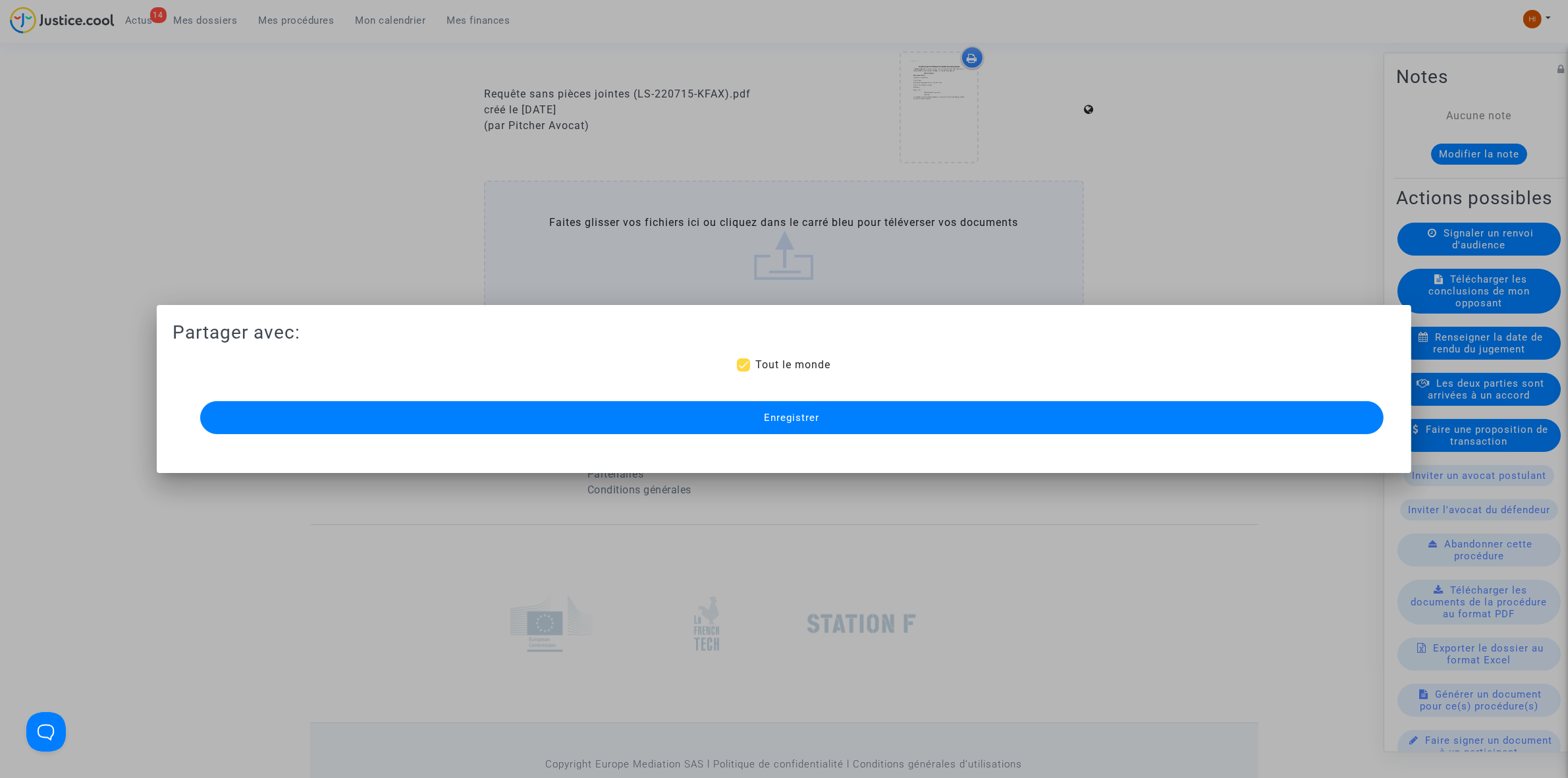
click at [739, 426] on button "Enregistrer" at bounding box center [791, 418] width 1184 height 33
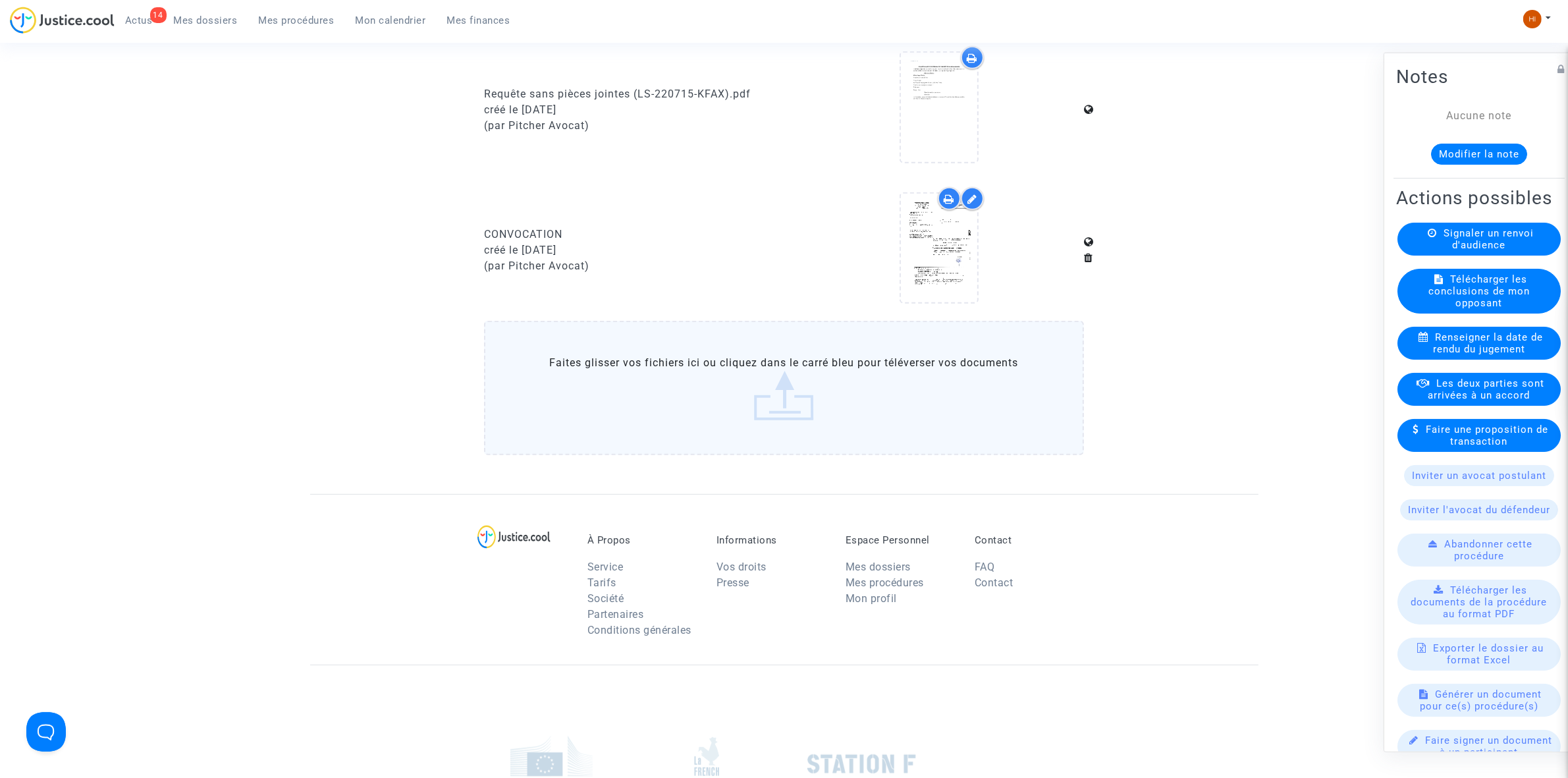
click at [324, 25] on span "Mes procédures" at bounding box center [297, 20] width 76 height 12
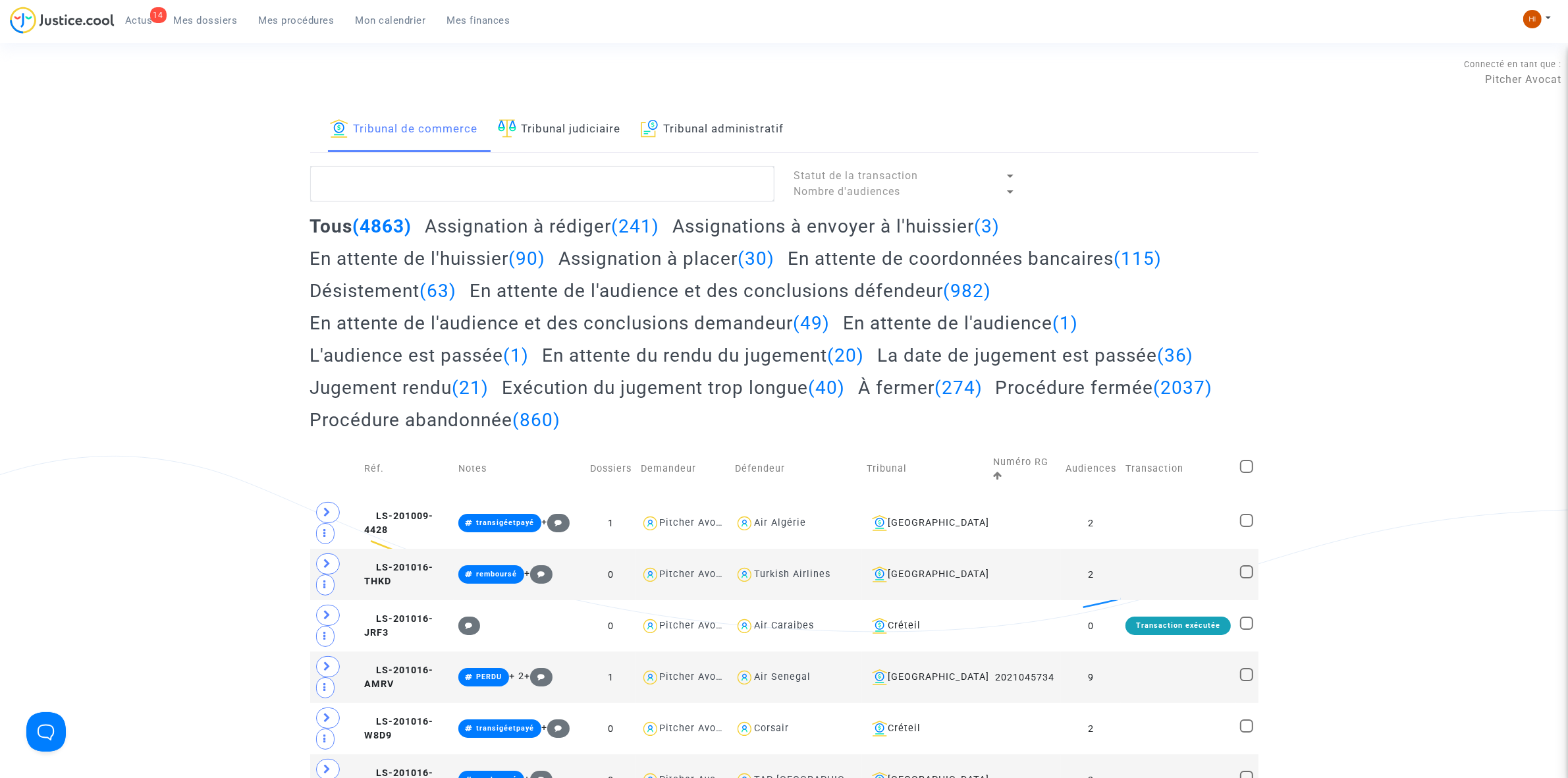
click at [304, 21] on span "Mes procédures" at bounding box center [297, 20] width 76 height 12
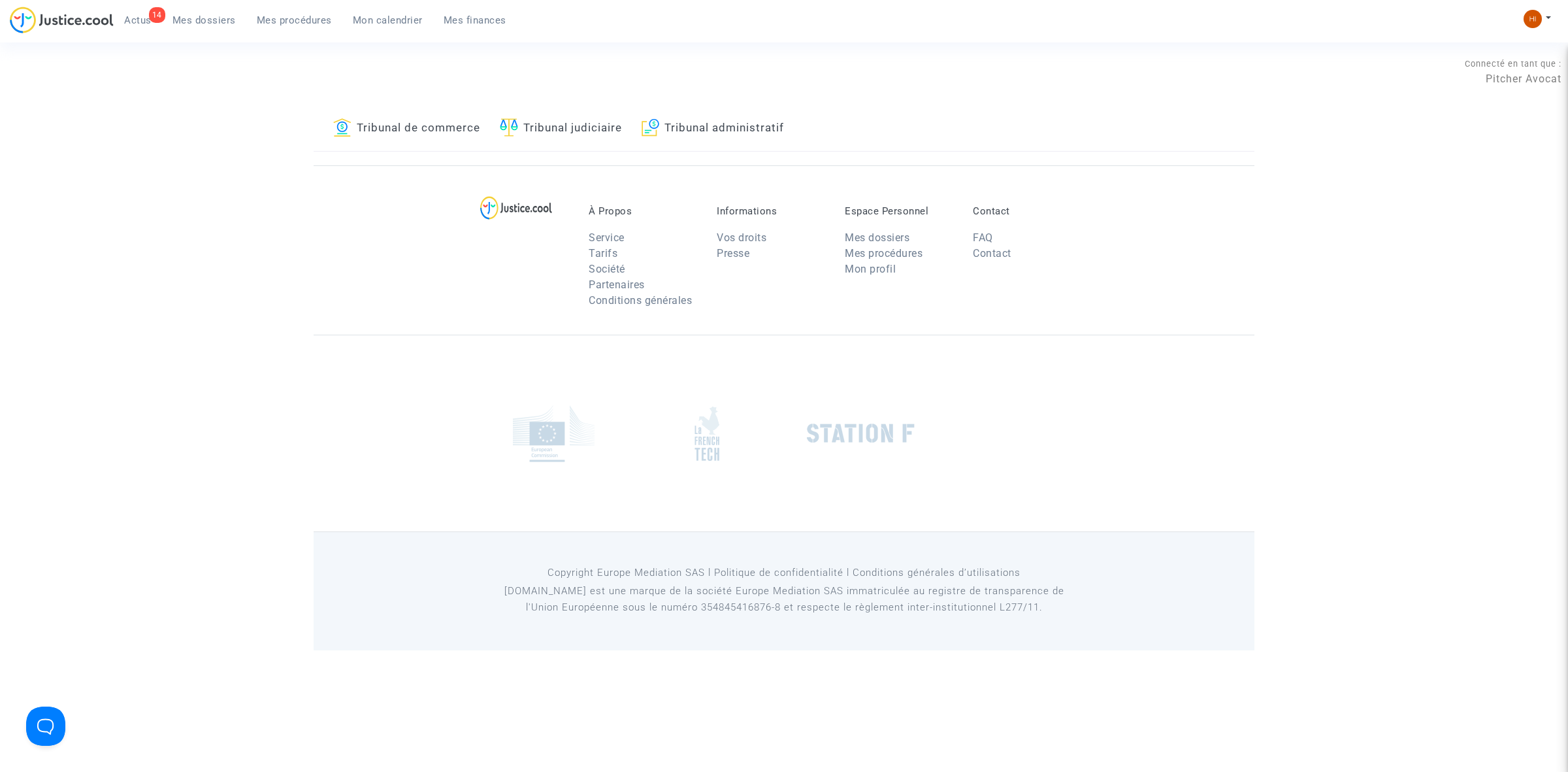
click at [571, 134] on link "Tribunal judiciaire" at bounding box center [561, 128] width 122 height 44
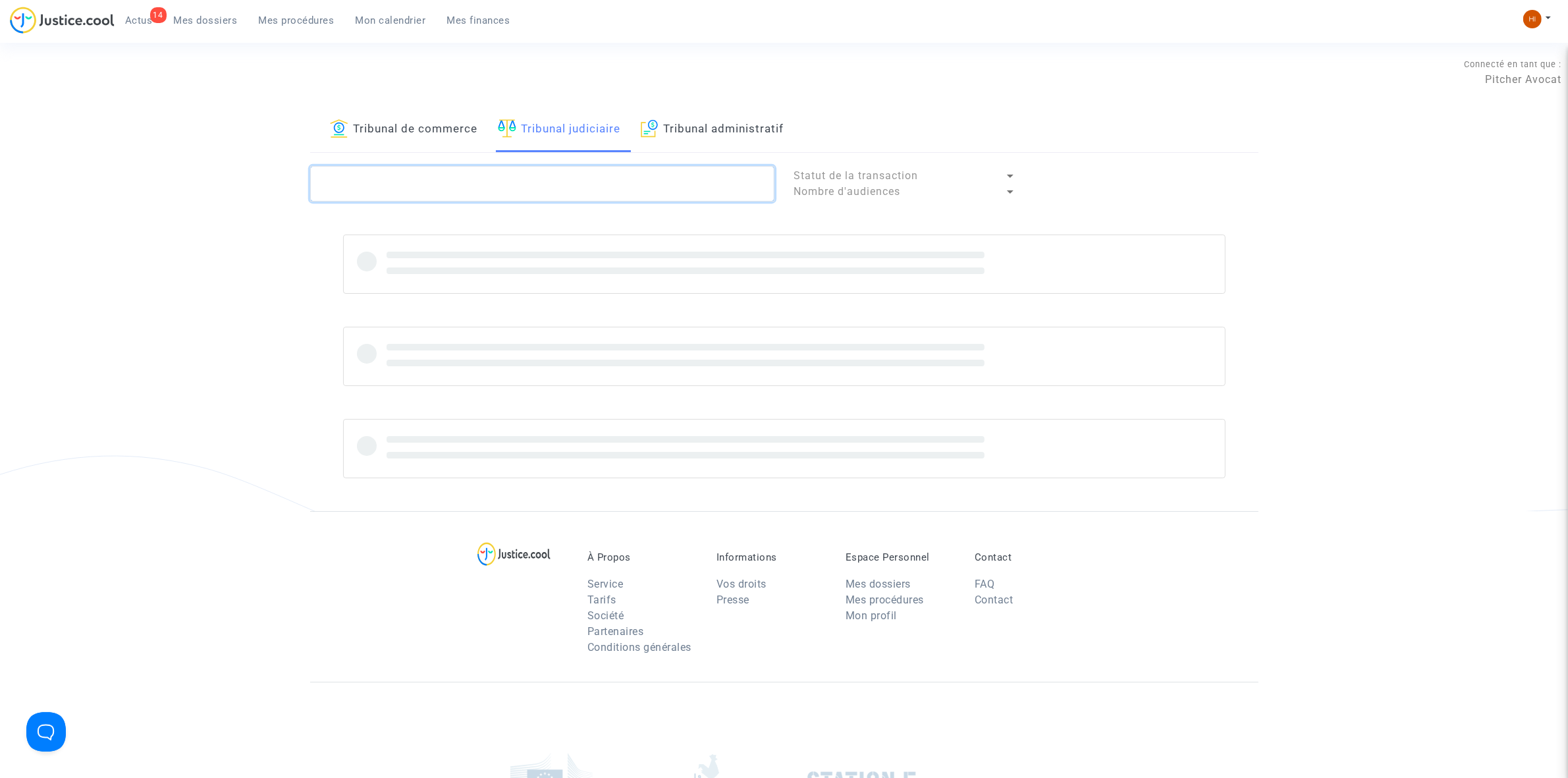
click at [565, 183] on textarea at bounding box center [542, 184] width 464 height 36
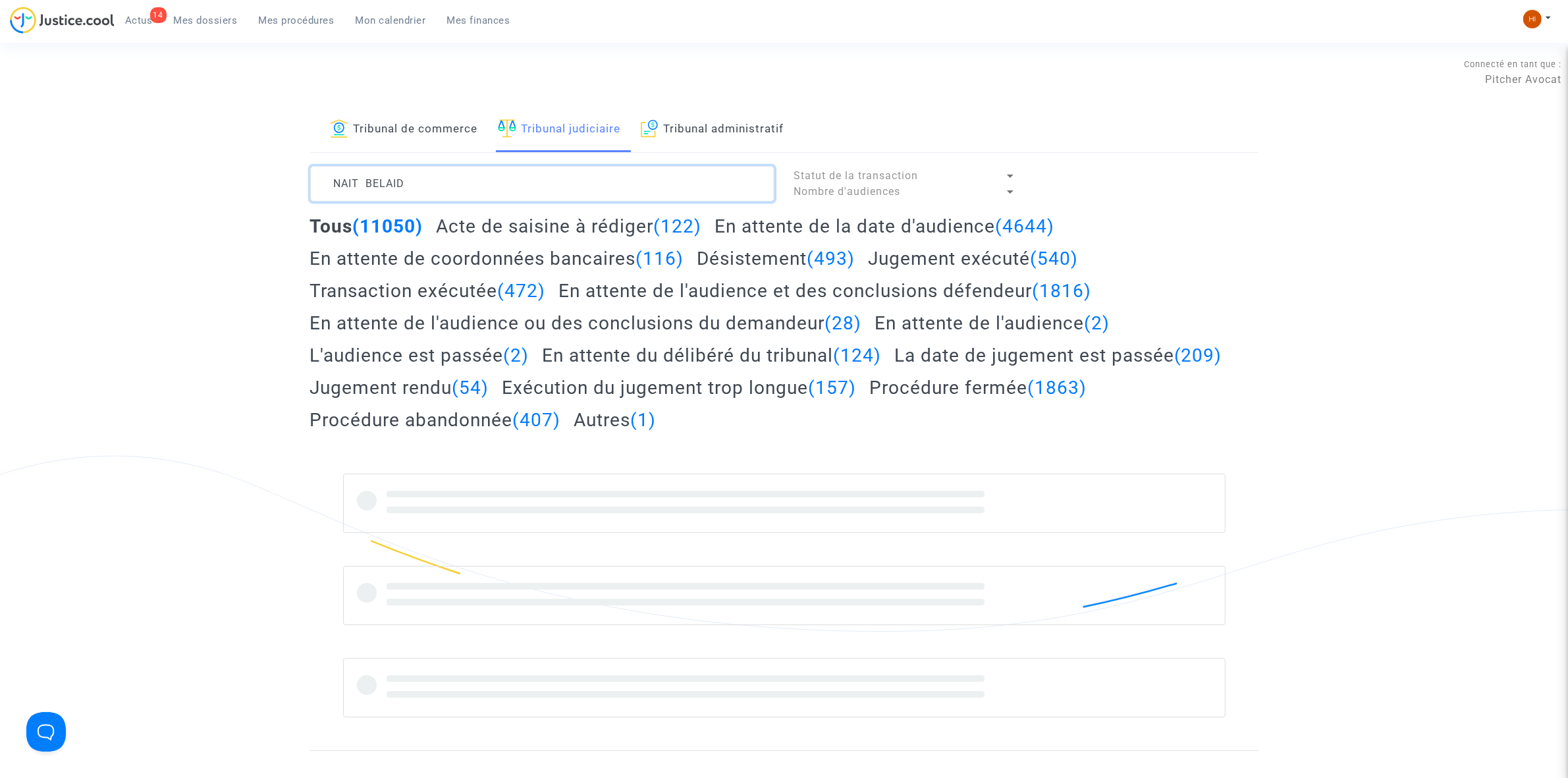
type textarea "NAIT BELAID"
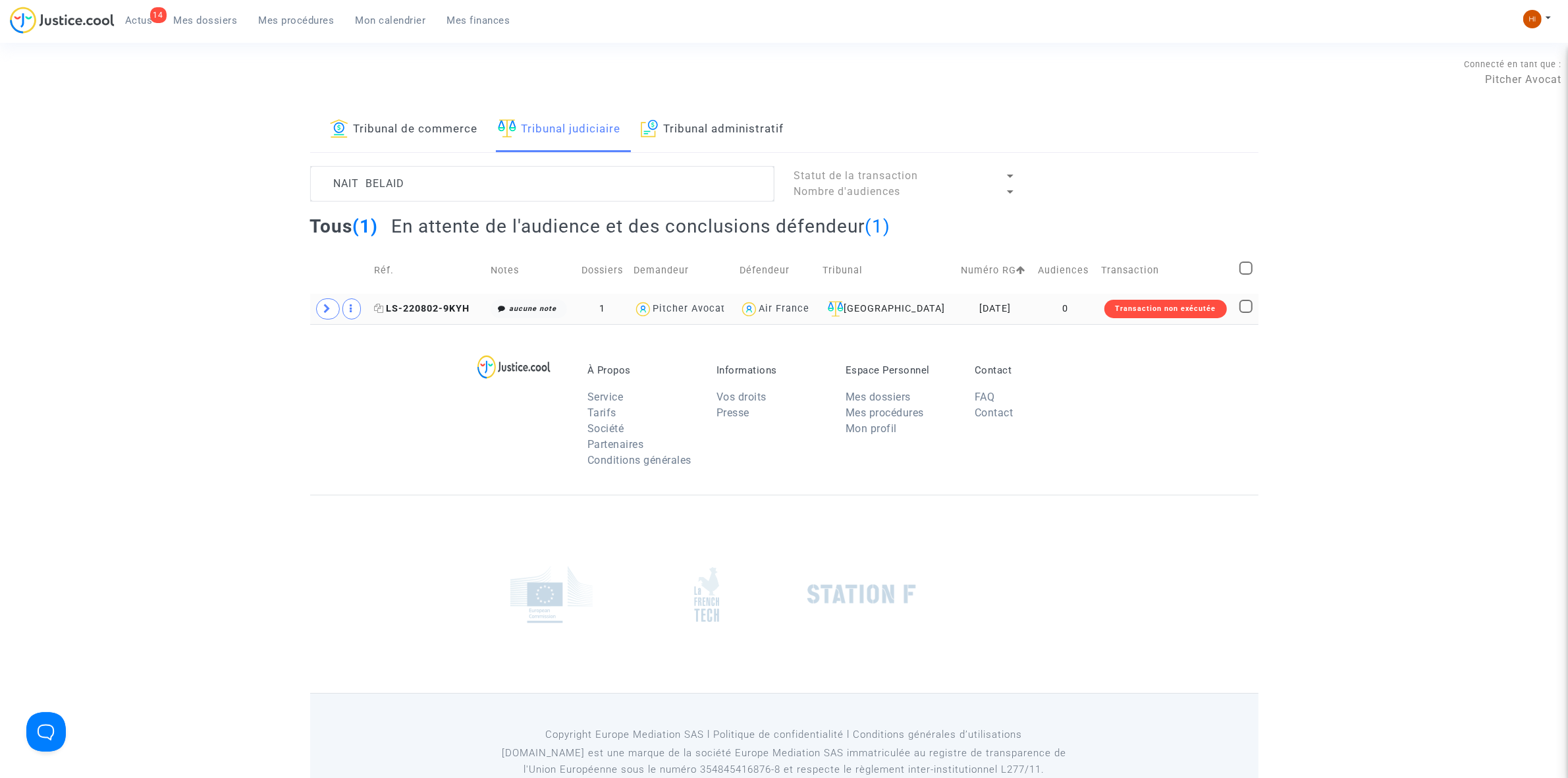
click at [433, 310] on span "LS-220802-9KYH" at bounding box center [421, 308] width 96 height 11
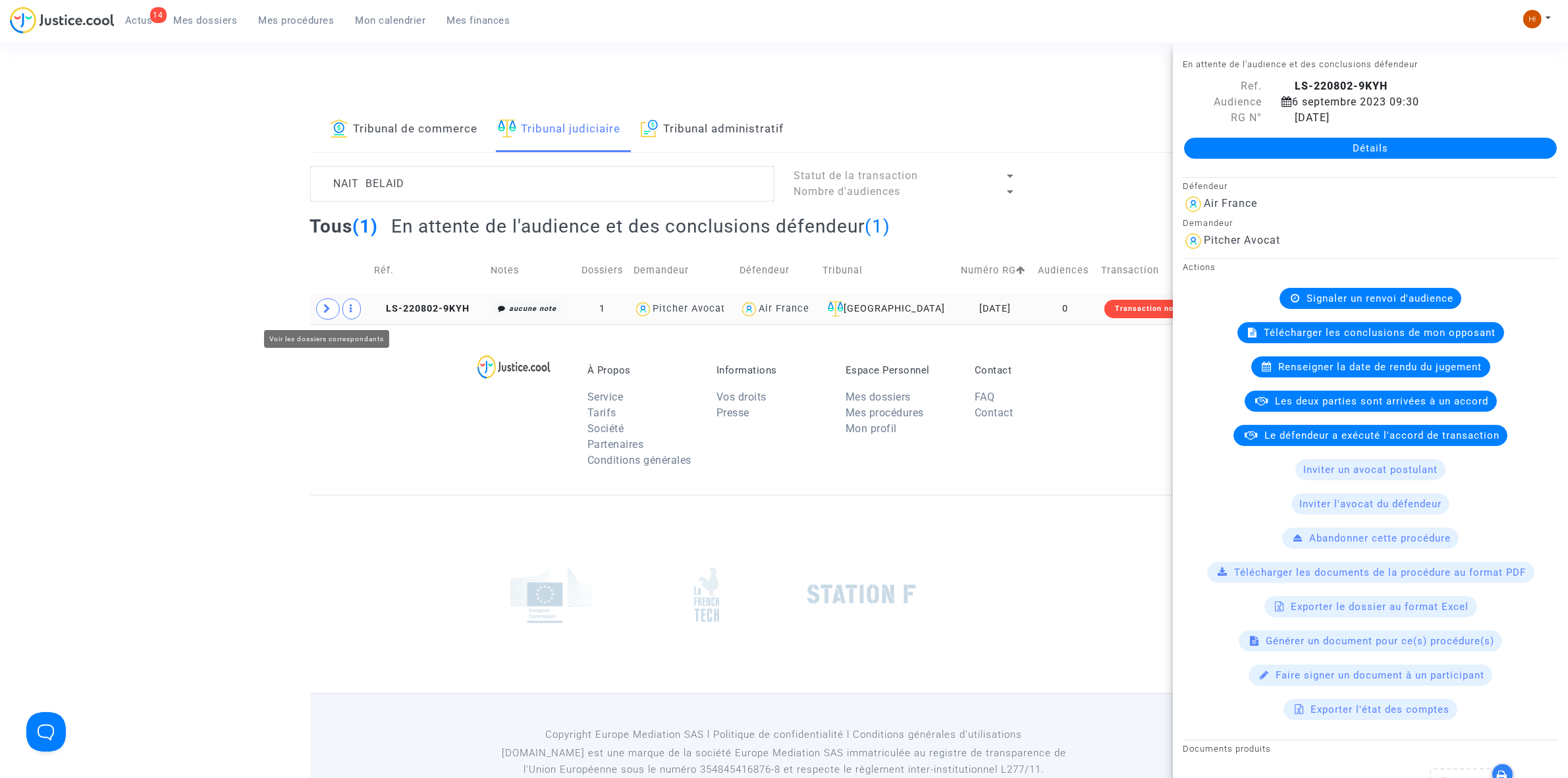
click at [331, 304] on span at bounding box center [328, 309] width 24 height 21
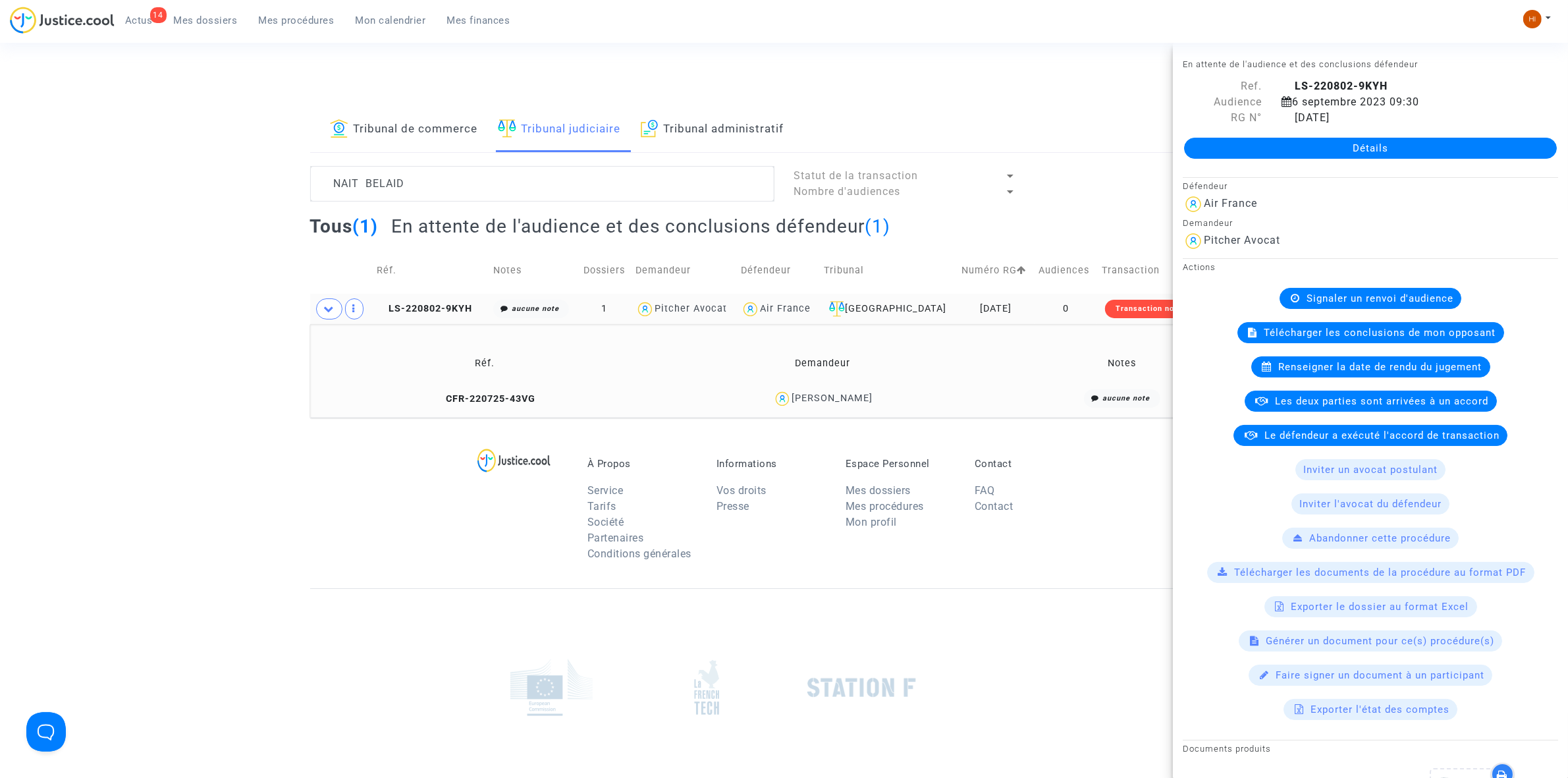
scroll to position [541, 0]
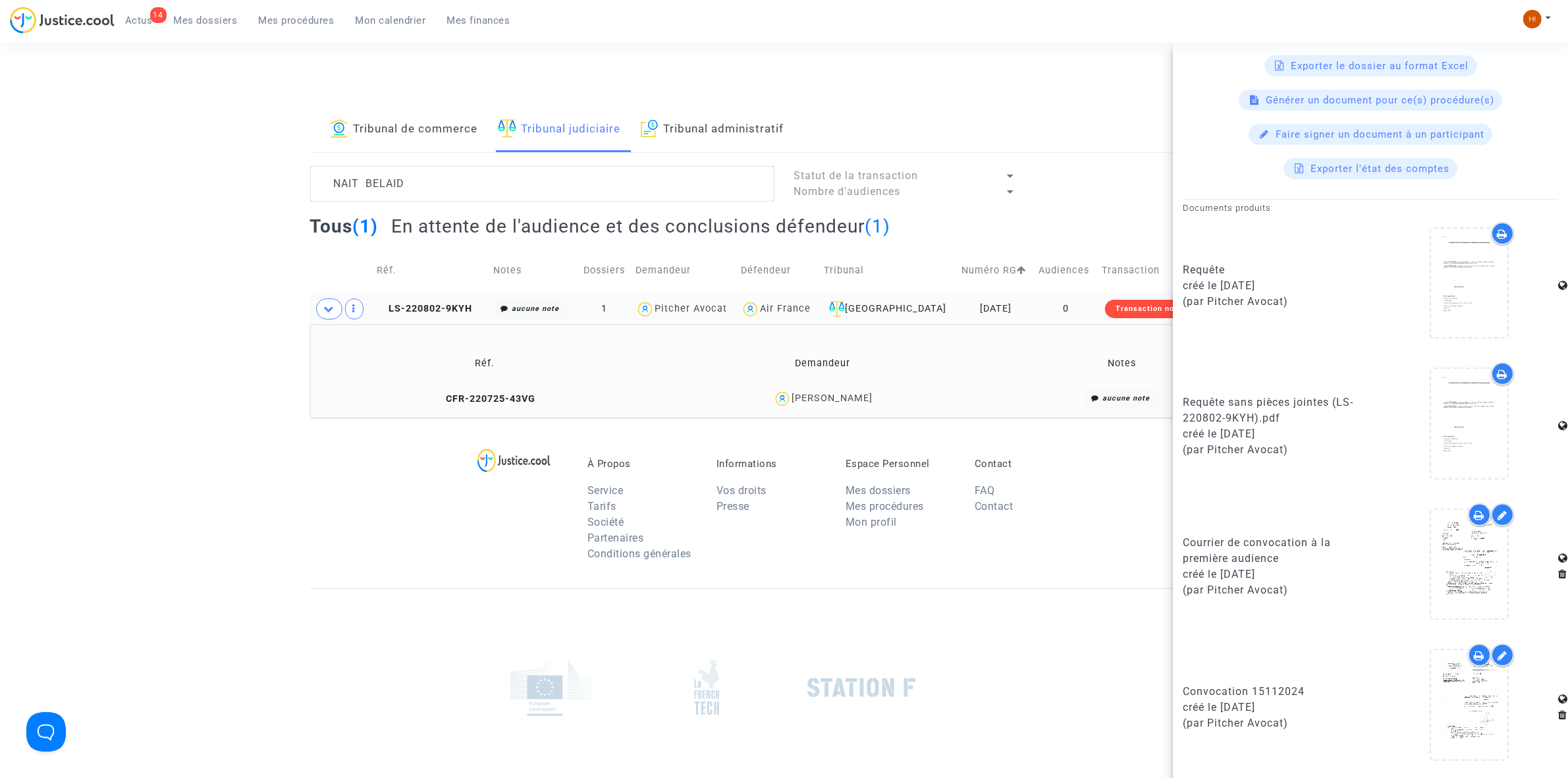
drag, startPoint x: 1525, startPoint y: 568, endPoint x: 1509, endPoint y: 575, distance: 17.5
click at [1523, 571] on div at bounding box center [1469, 566] width 178 height 127
click at [1488, 582] on div at bounding box center [1469, 563] width 77 height 42
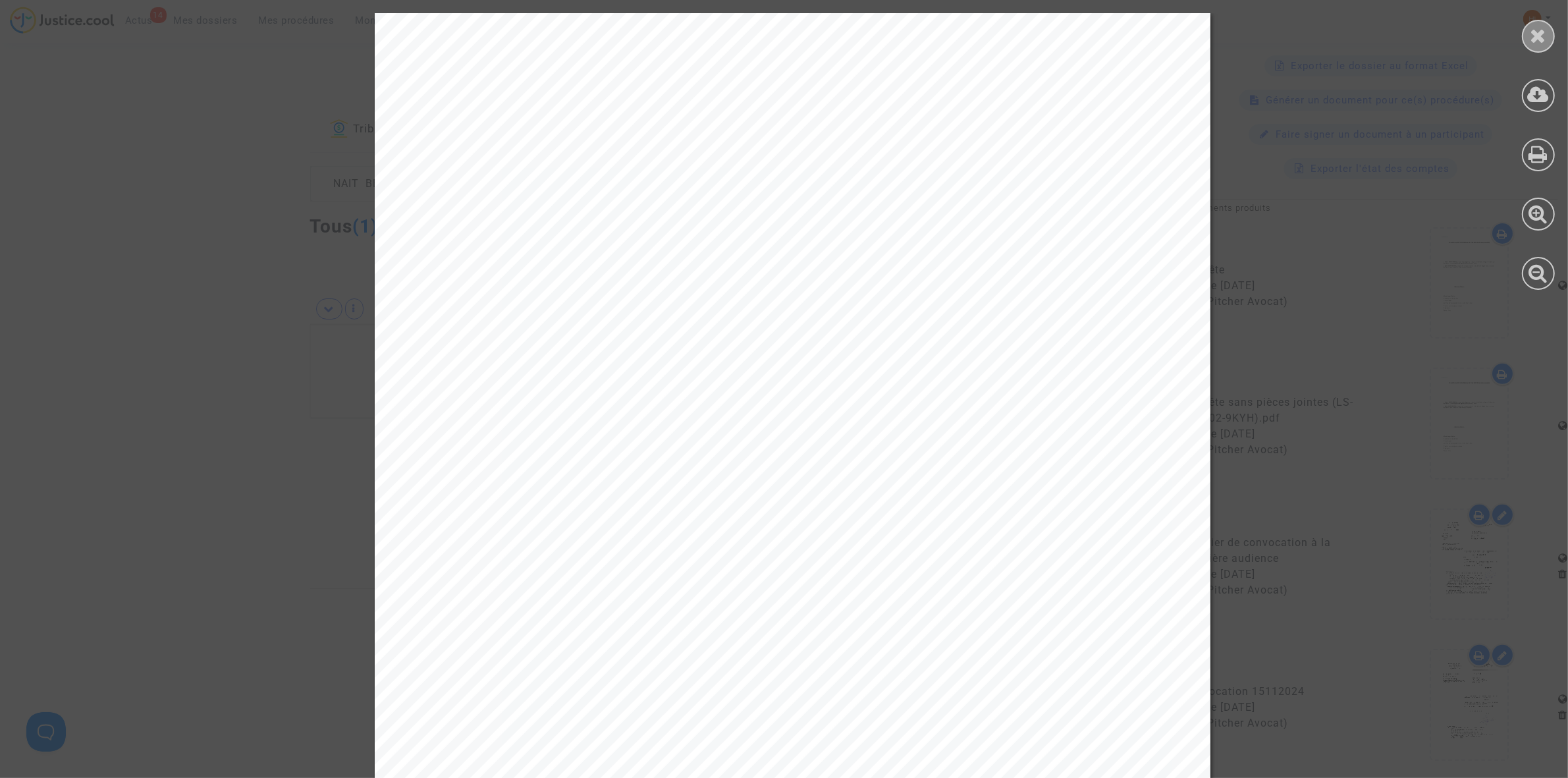
click at [1526, 38] on div at bounding box center [1538, 36] width 33 height 33
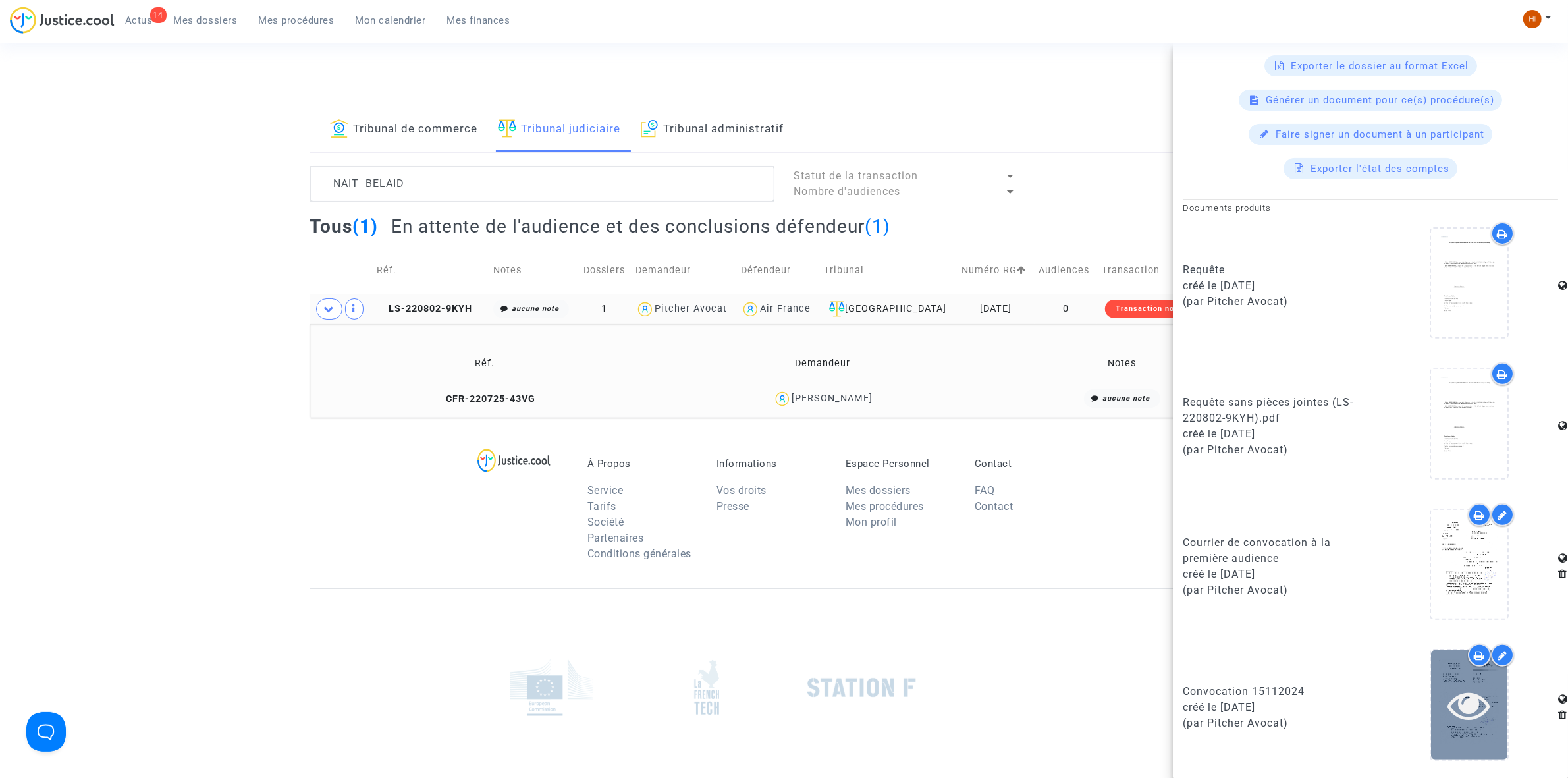
click at [1474, 711] on icon at bounding box center [1470, 704] width 43 height 42
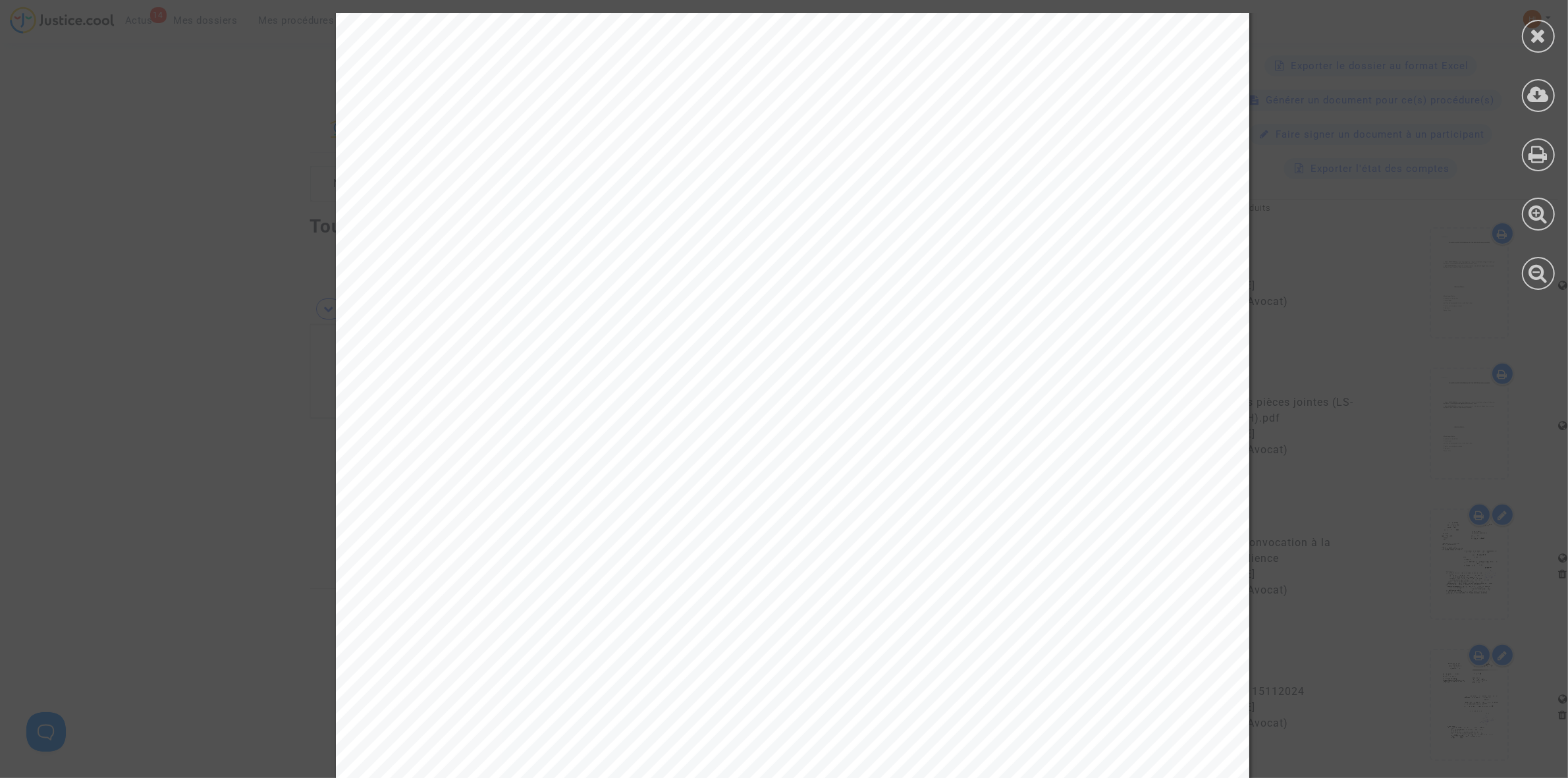
scroll to position [3787, 0]
click at [1531, 30] on icon at bounding box center [1539, 36] width 16 height 20
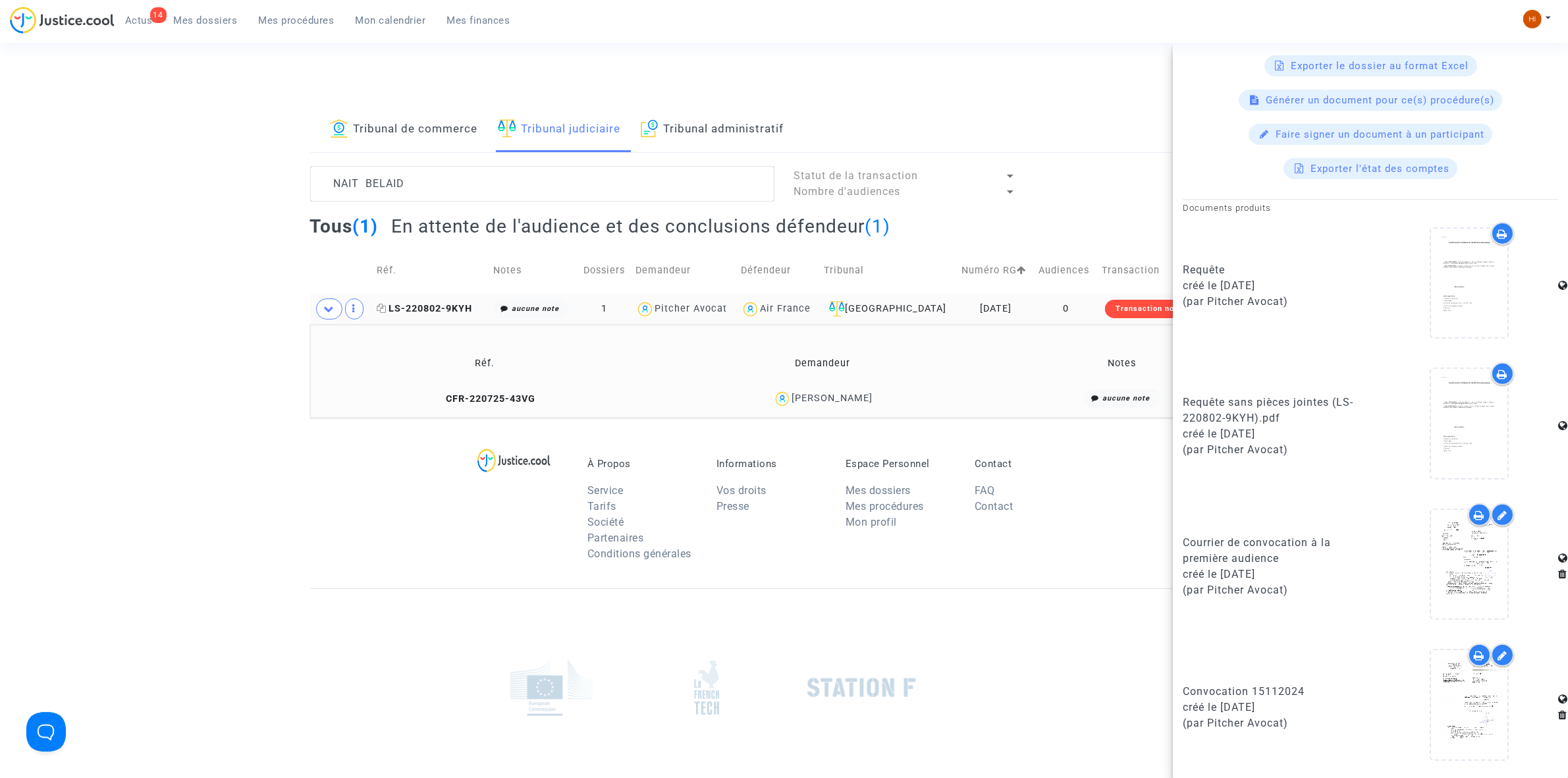
click at [459, 305] on span "LS-220802-9KYH" at bounding box center [424, 308] width 96 height 11
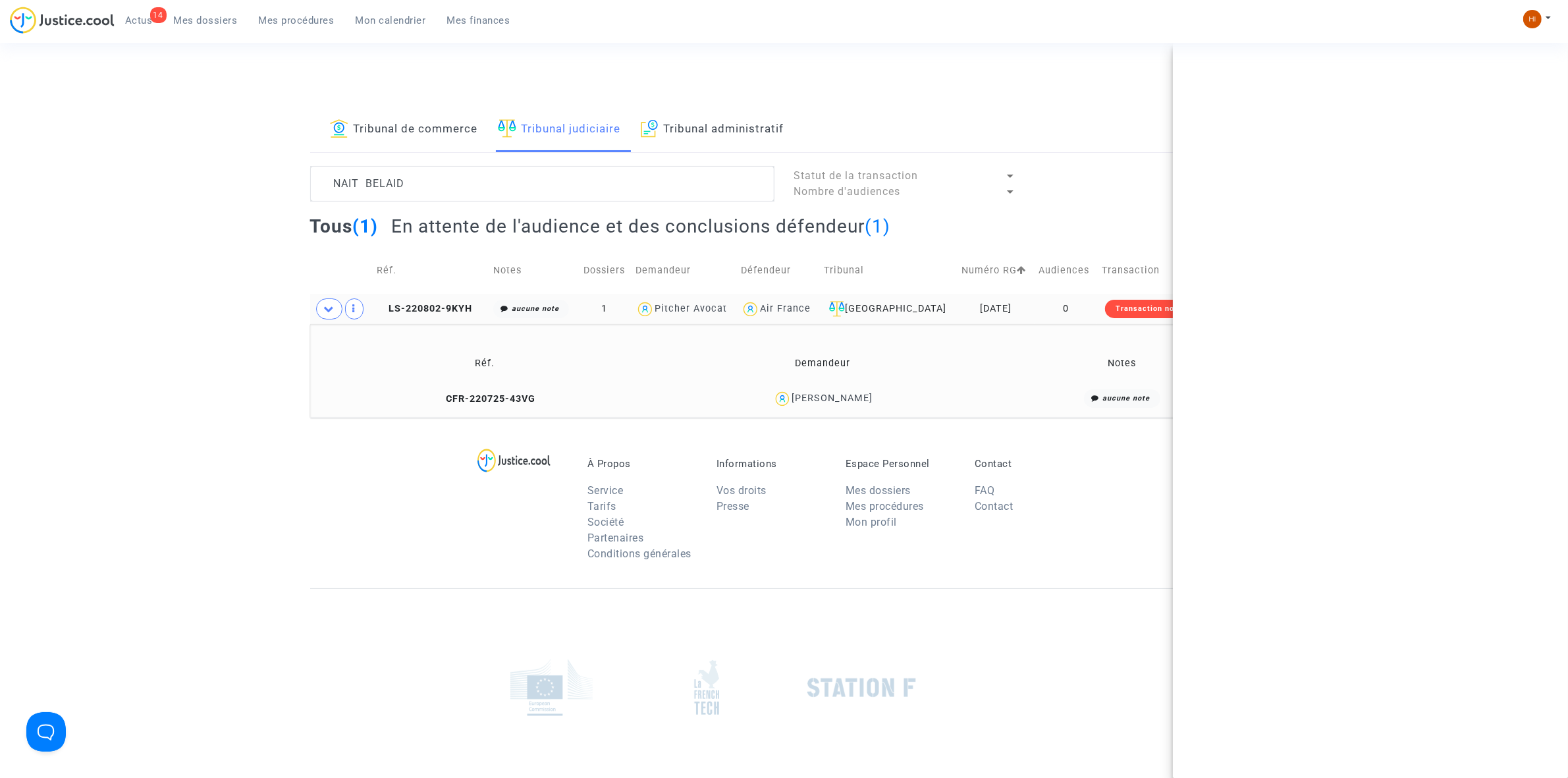
scroll to position [0, 0]
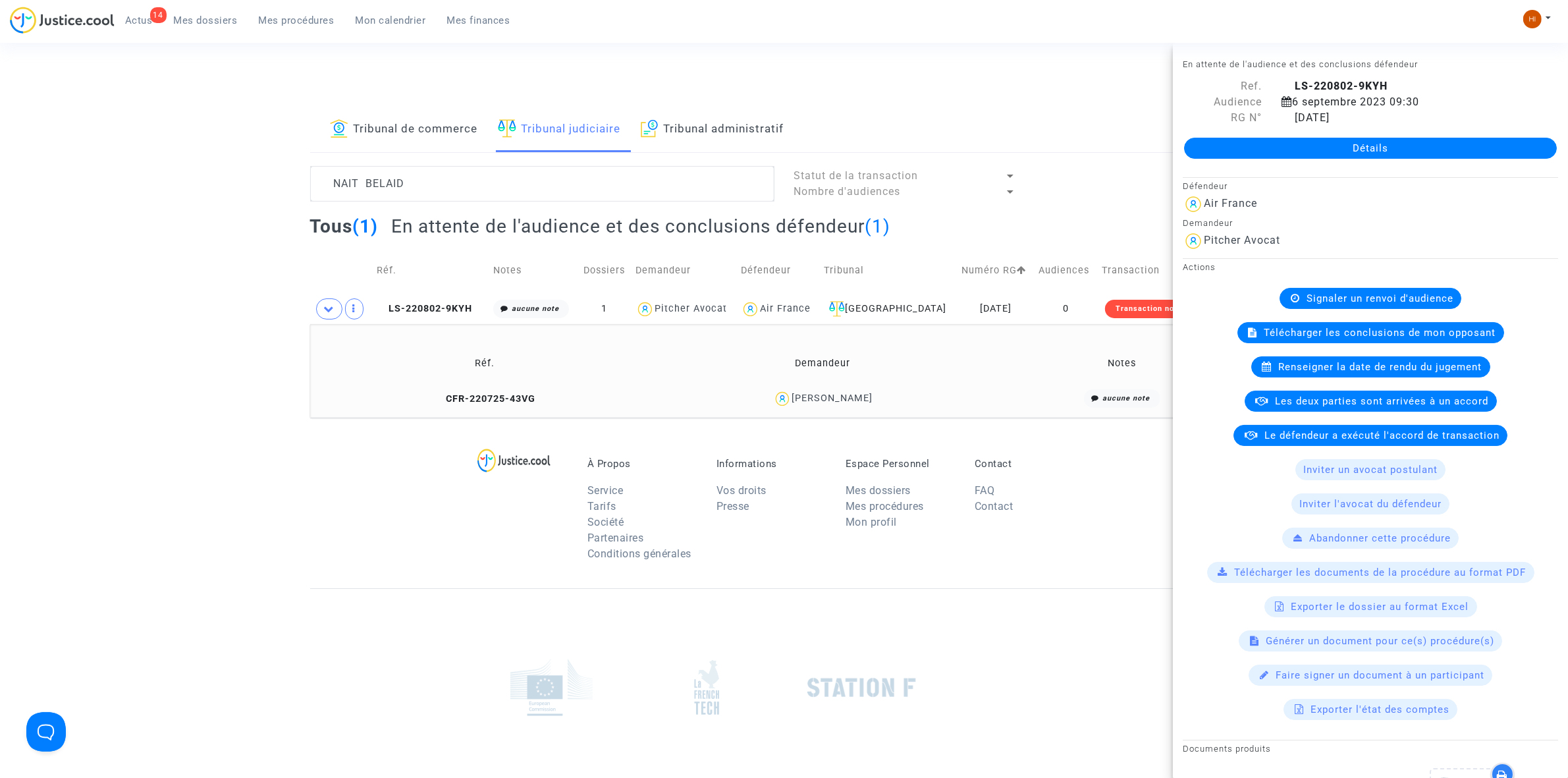
click at [1390, 140] on link "Détails" at bounding box center [1371, 148] width 373 height 21
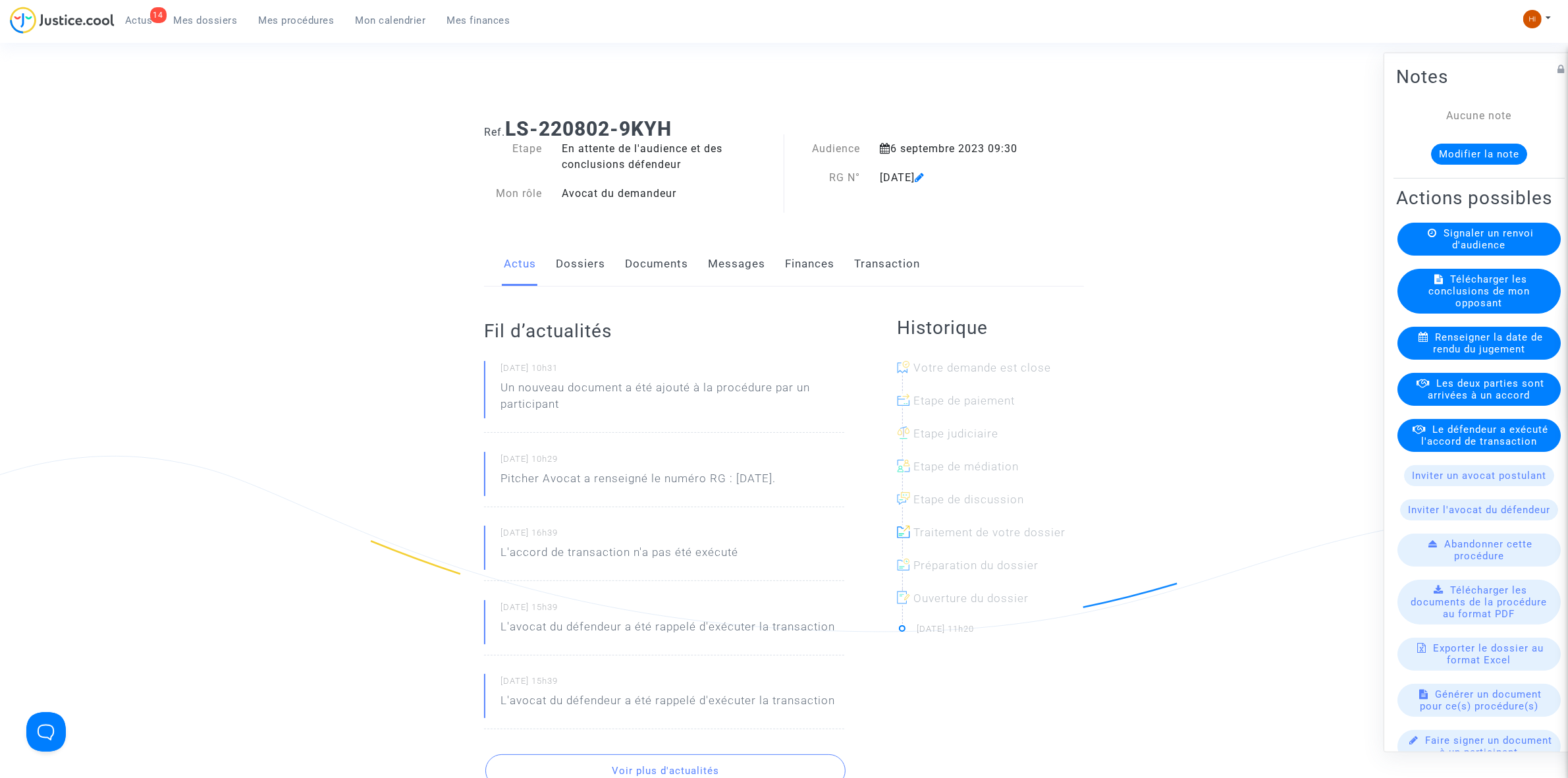
click at [1428, 237] on icon at bounding box center [1433, 232] width 9 height 10
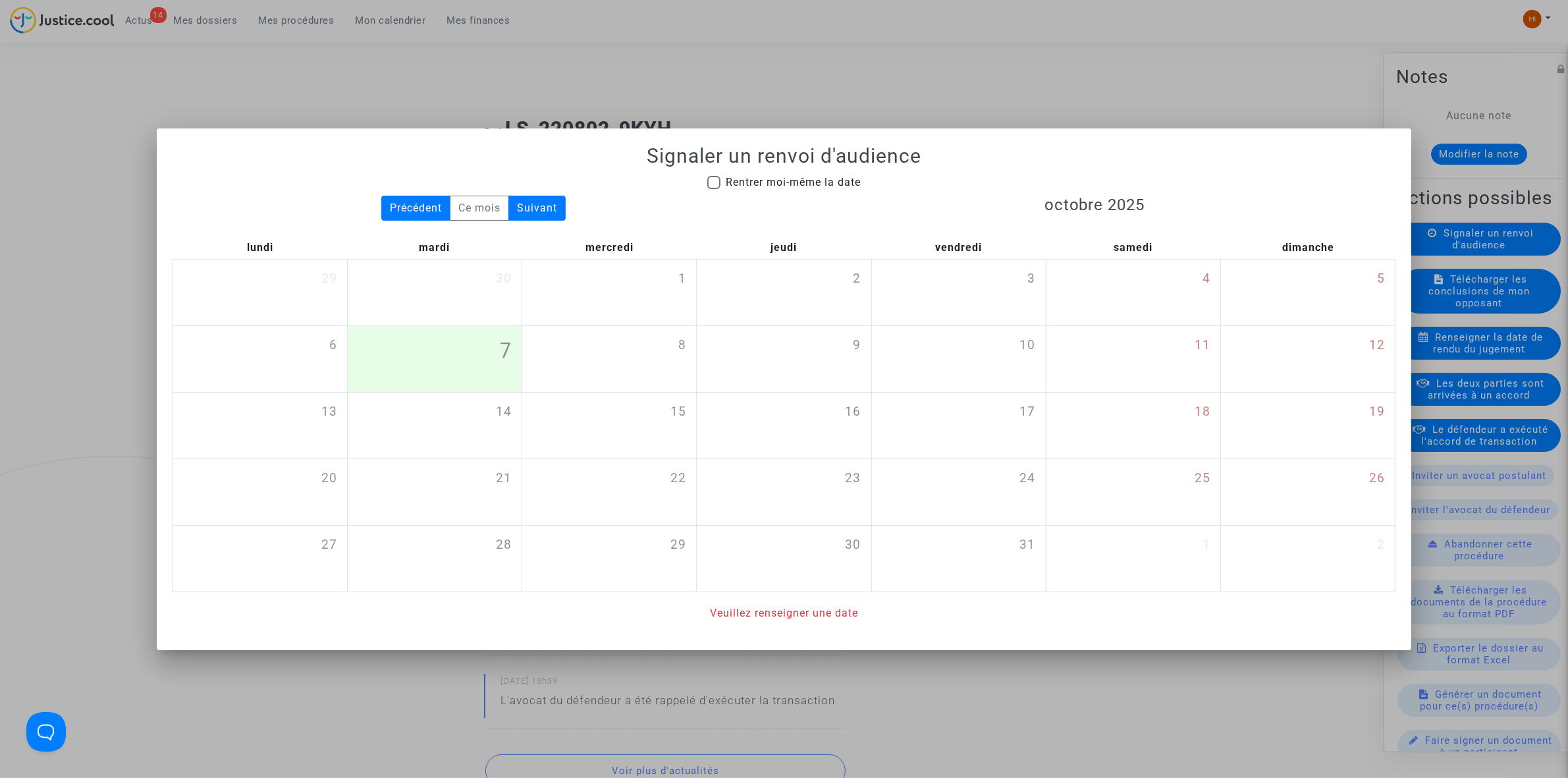
click at [803, 175] on span "Rentrer moi-même la date" at bounding box center [794, 182] width 135 height 16
click at [714, 189] on input "Rentrer moi-même la date" at bounding box center [713, 189] width 1 height 1
checkbox input "true"
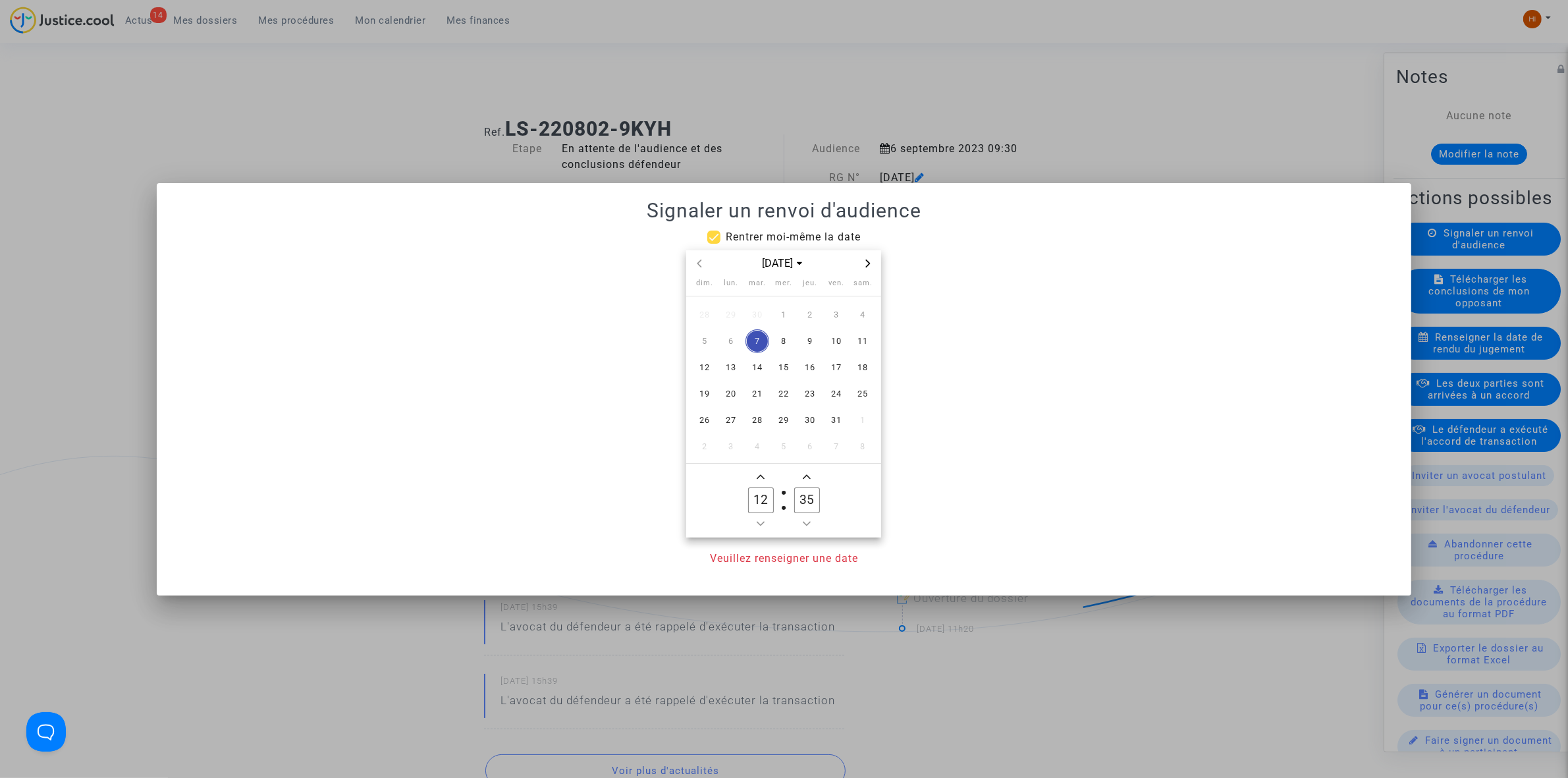
click at [866, 260] on icon "Next month" at bounding box center [869, 263] width 4 height 8
click at [866, 259] on icon "Next month" at bounding box center [869, 263] width 4 height 8
click at [867, 254] on div "déc. 2025" at bounding box center [784, 264] width 195 height 27
click at [868, 256] on span "Next month" at bounding box center [868, 263] width 16 height 16
click at [868, 270] on span "Next month" at bounding box center [868, 263] width 16 height 16
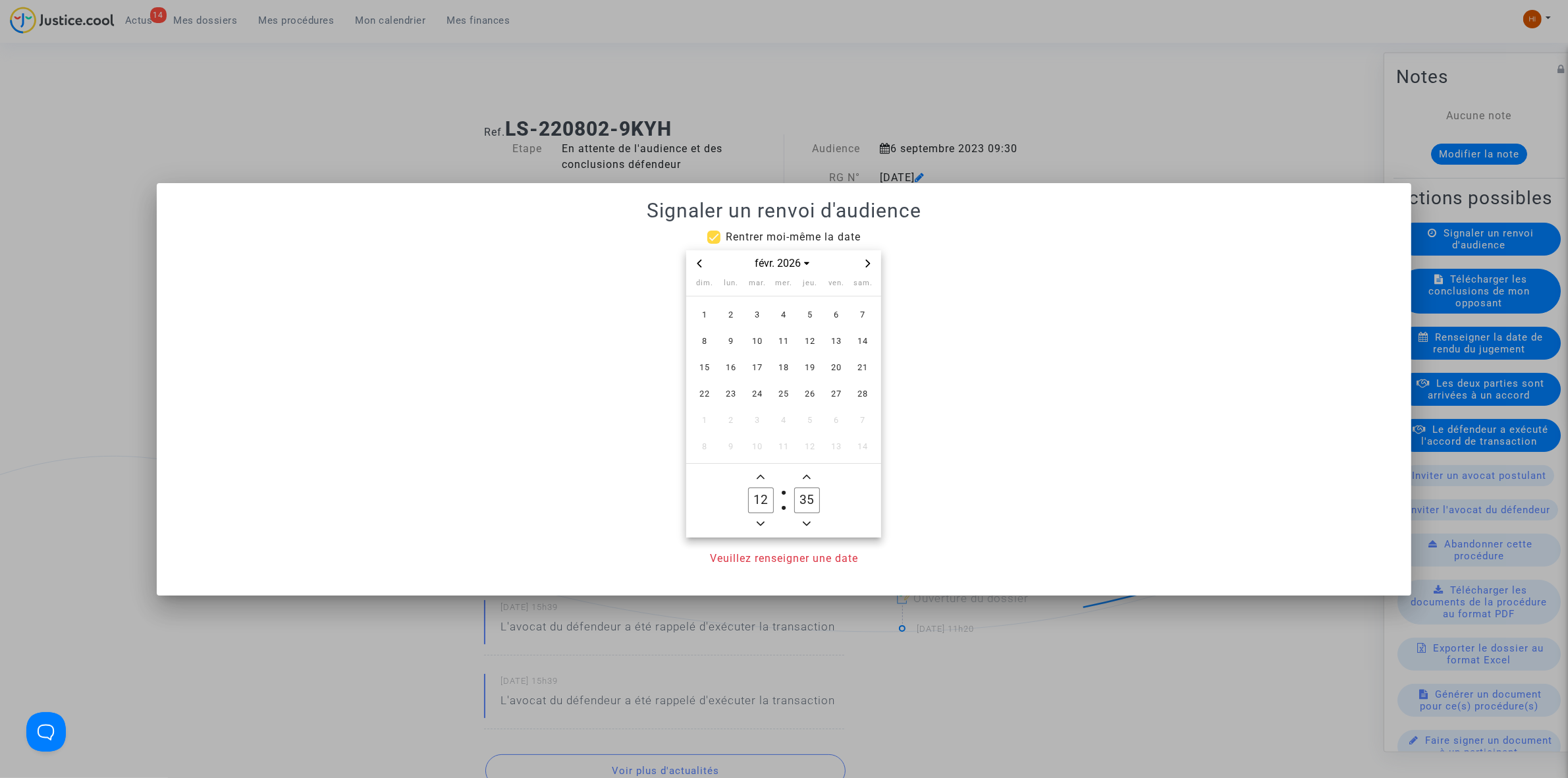
click at [600, 94] on div at bounding box center [784, 389] width 1568 height 778
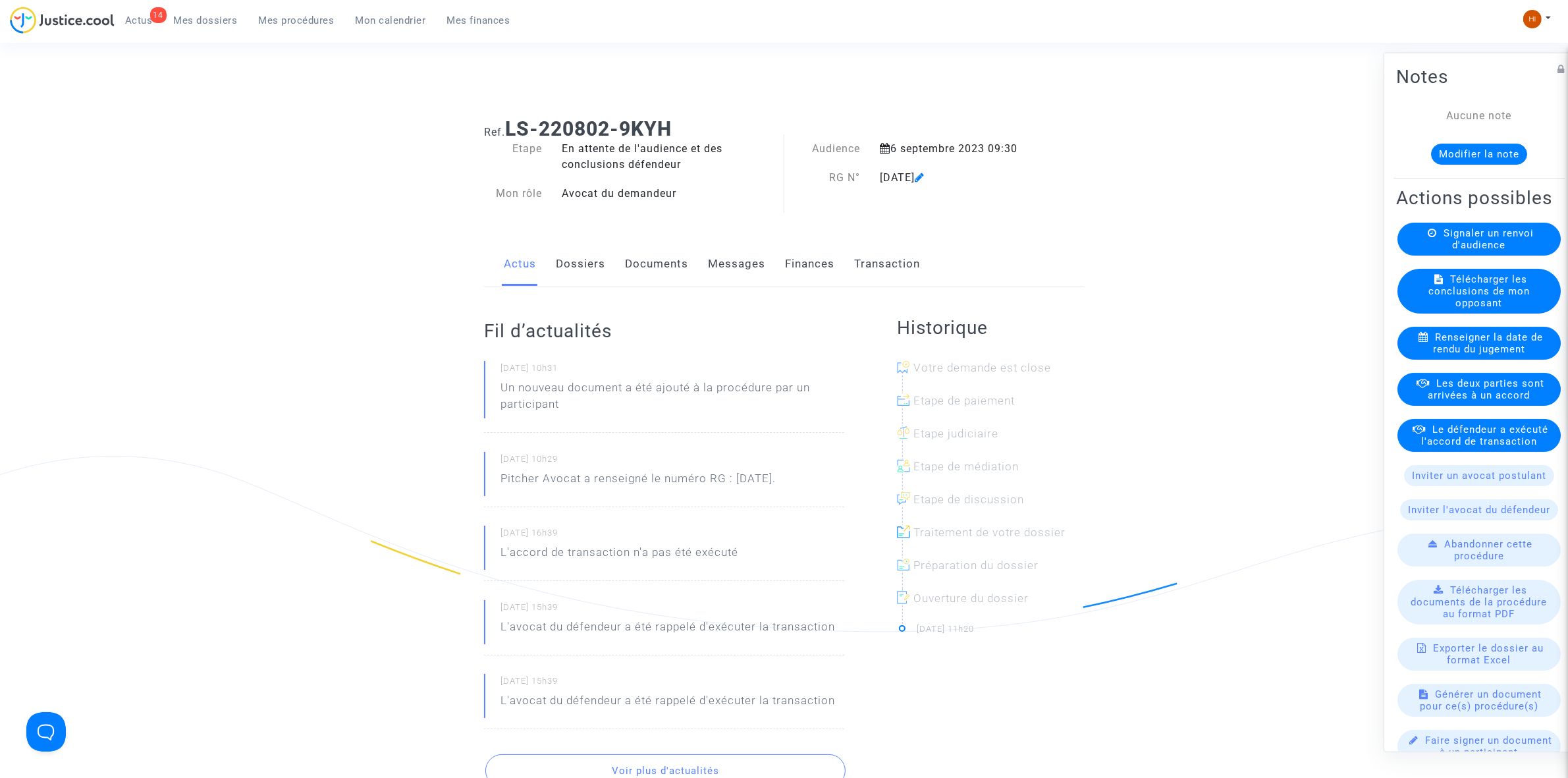
click at [646, 262] on link "Documents" at bounding box center [656, 264] width 63 height 43
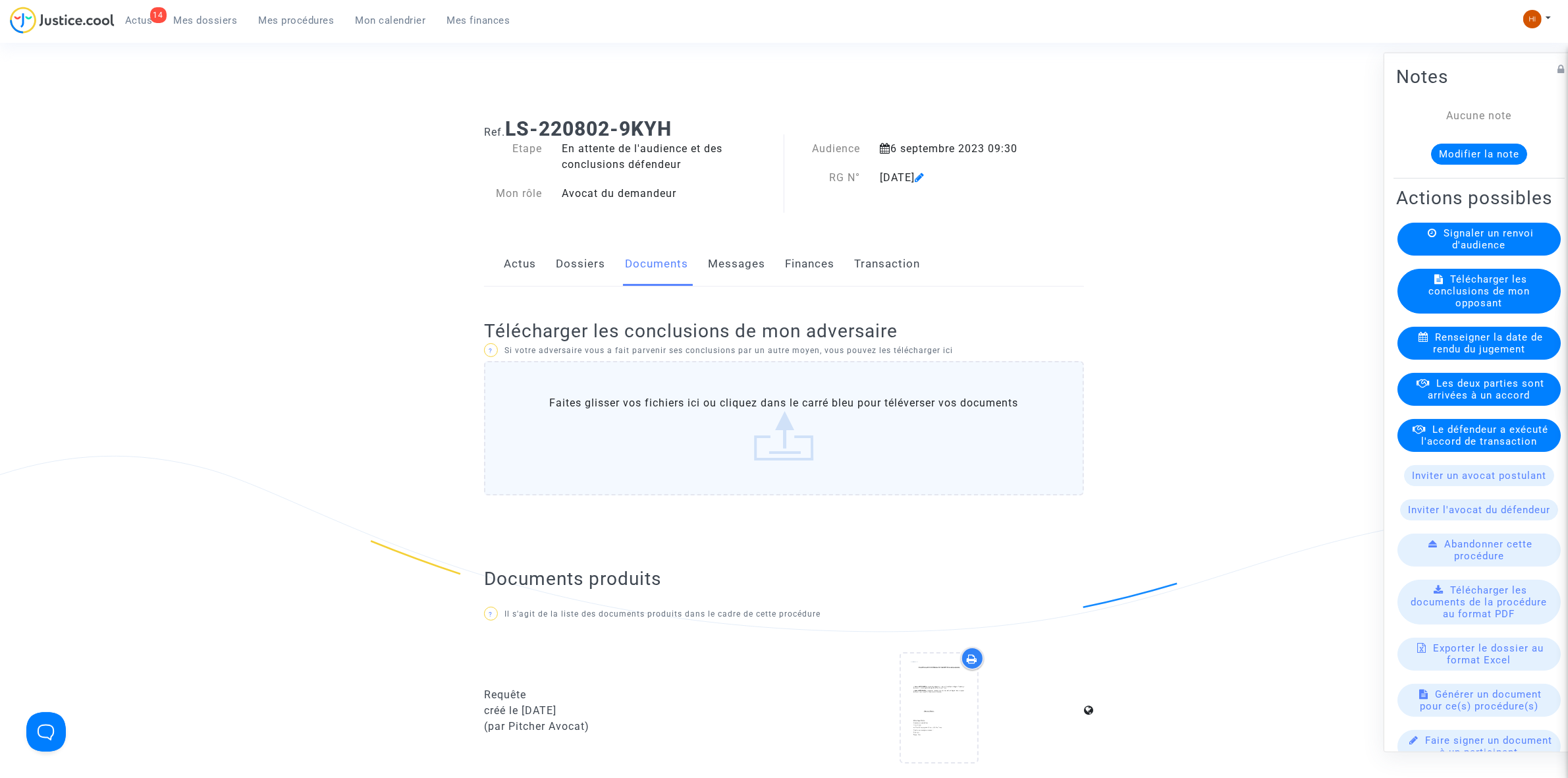
click at [1416, 282] on available-action-list "Signaler un renvoi d'audience Télécharger les conclusions de mon opposant Rense…" at bounding box center [1479, 538] width 166 height 632
click at [1430, 255] on div "Signaler un renvoi d'audience" at bounding box center [1480, 239] width 163 height 33
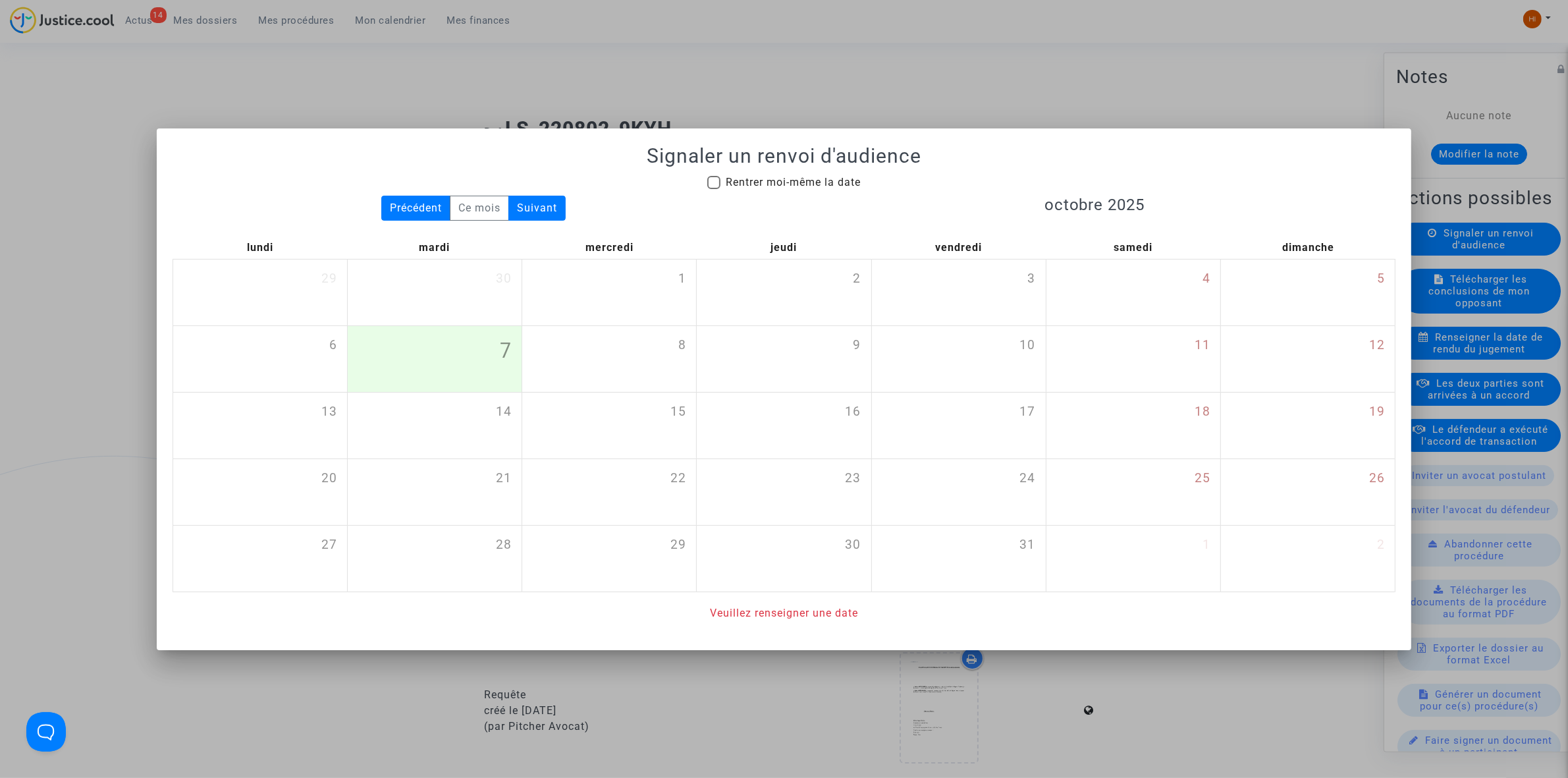
click at [814, 185] on span "Rentrer moi-même la date" at bounding box center [794, 182] width 135 height 13
click at [714, 189] on input "Rentrer moi-même la date" at bounding box center [713, 189] width 1 height 1
checkbox input "true"
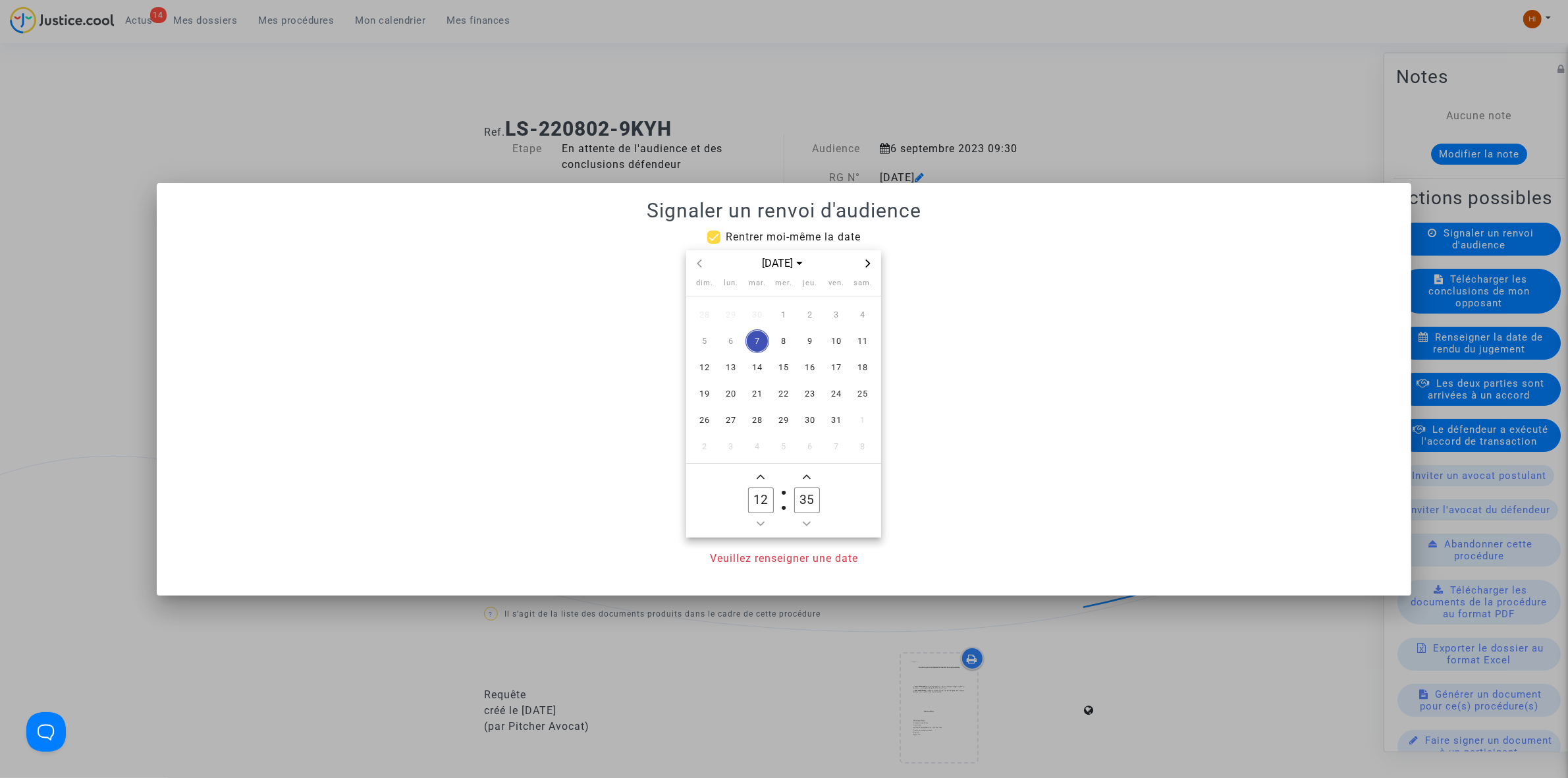
click at [865, 261] on icon "Next month" at bounding box center [868, 263] width 8 height 8
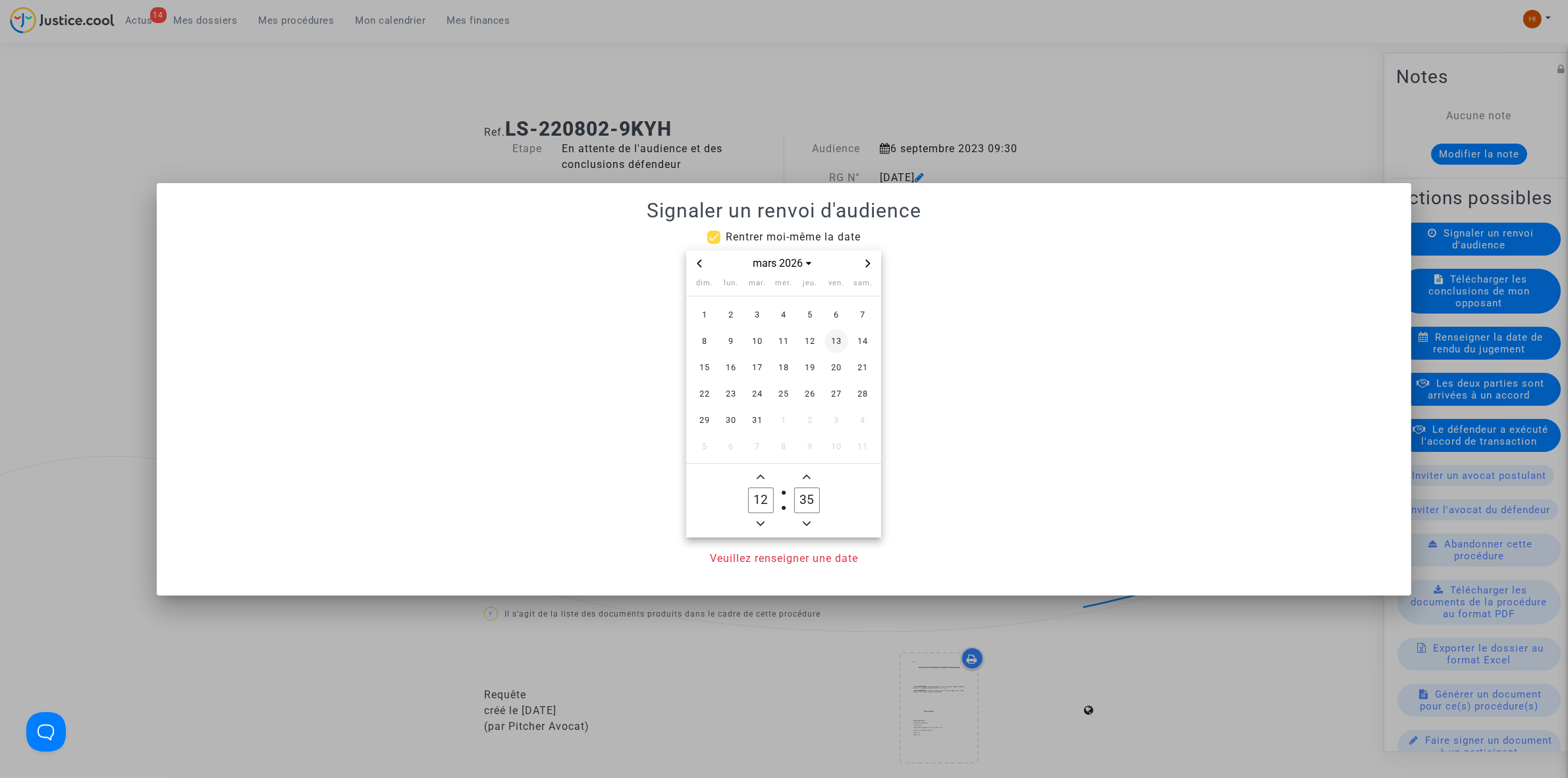
click at [842, 338] on span "13" at bounding box center [837, 341] width 24 height 24
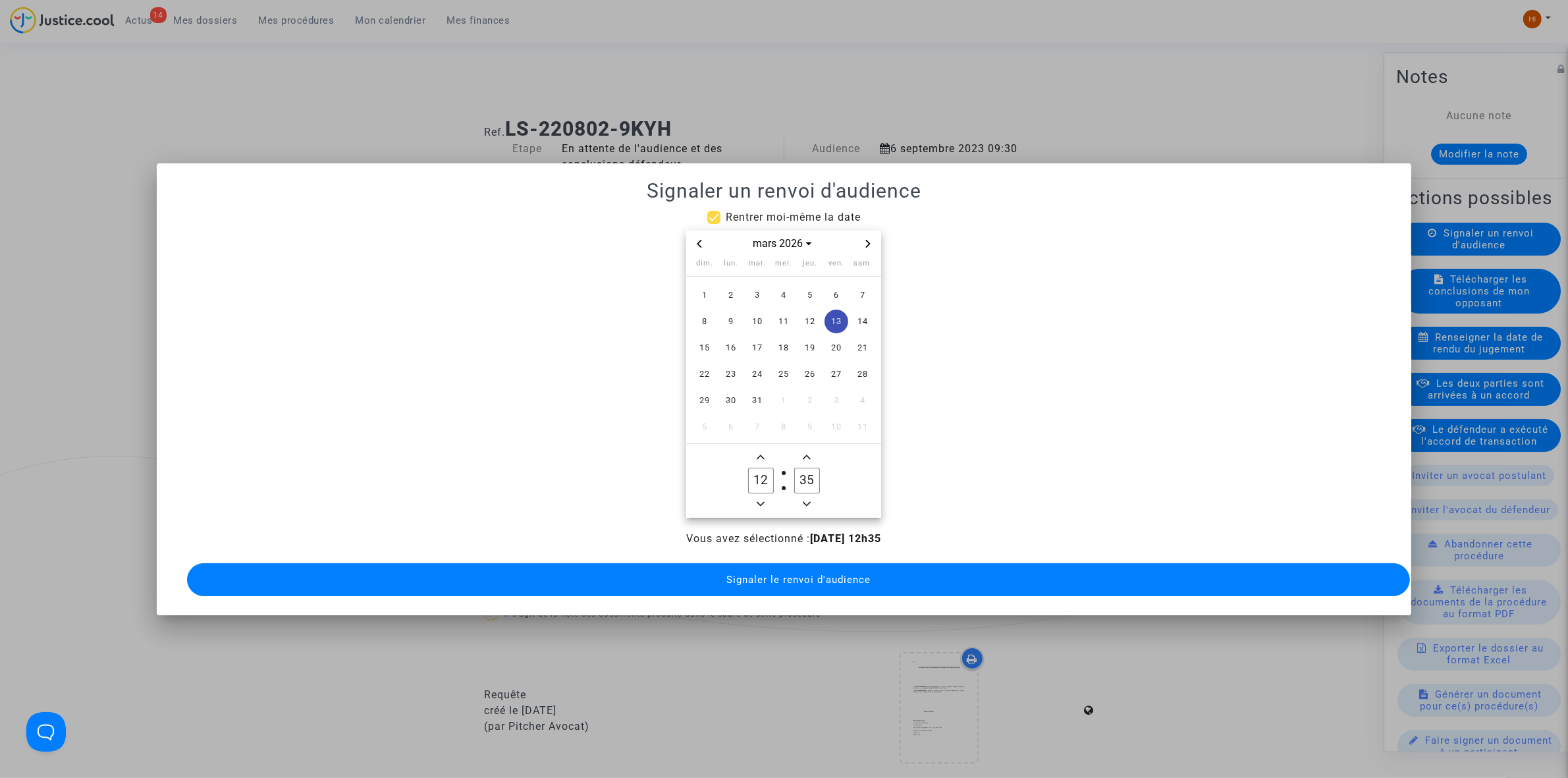
click at [761, 496] on span "Minus a hour" at bounding box center [760, 503] width 16 height 16
type input "09"
click at [807, 496] on span "Minus a minute" at bounding box center [806, 503] width 16 height 16
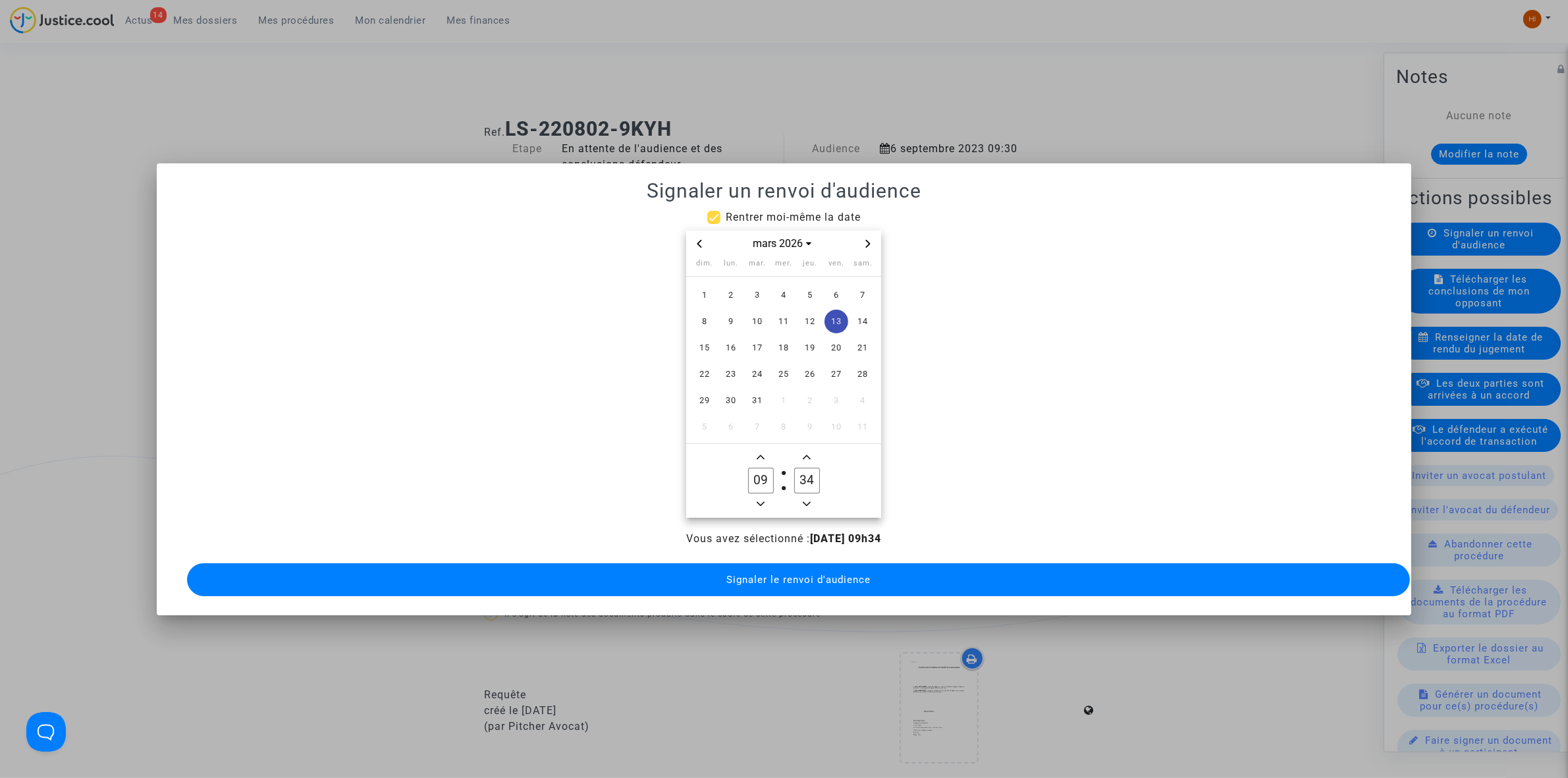
click at [807, 496] on span "Minus a minute" at bounding box center [806, 503] width 16 height 16
type input "30"
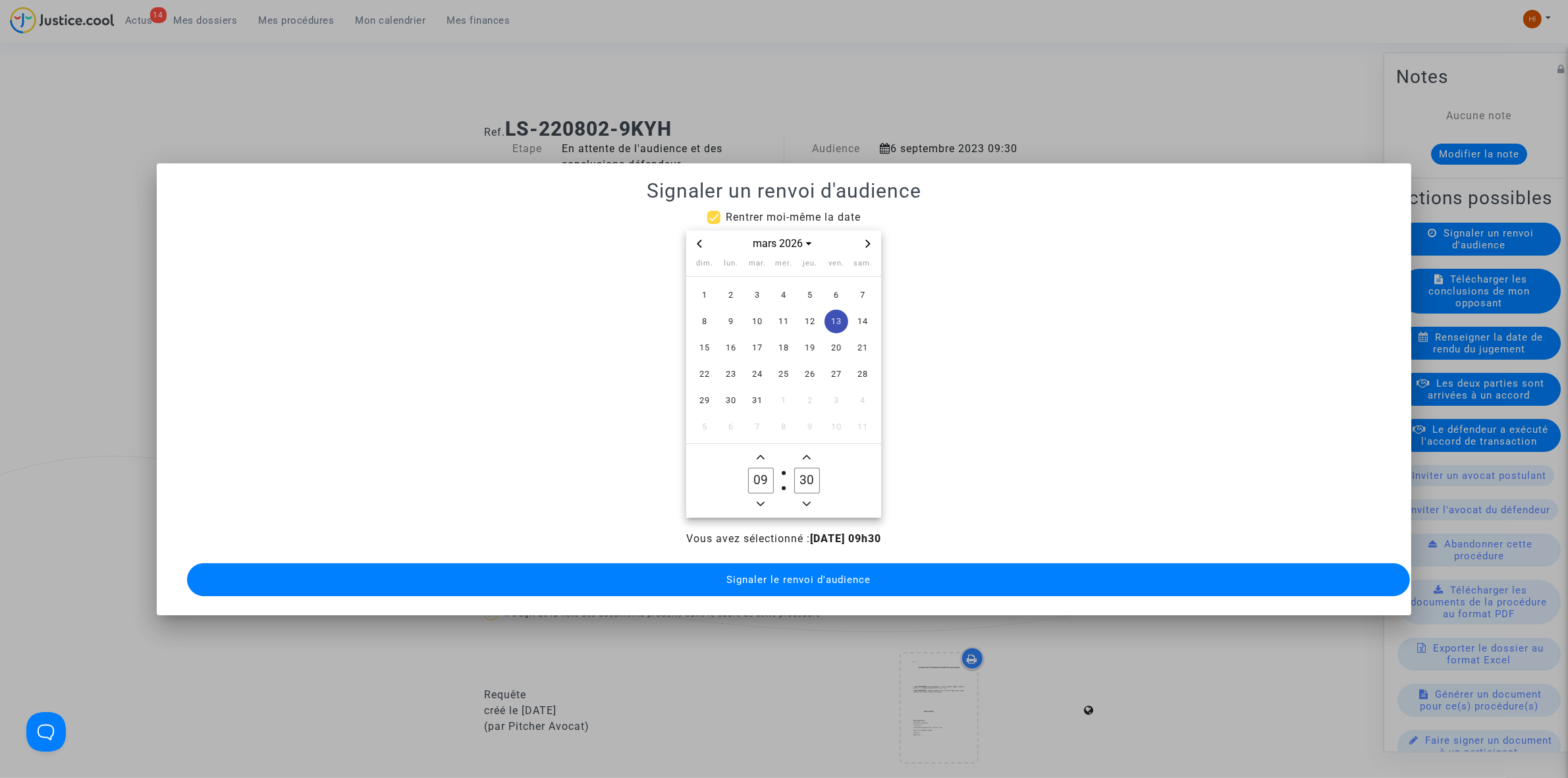
drag, startPoint x: 809, startPoint y: 577, endPoint x: 788, endPoint y: 578, distance: 21.0
click at [809, 577] on span "Signaler le renvoi d'audience" at bounding box center [799, 580] width 144 height 12
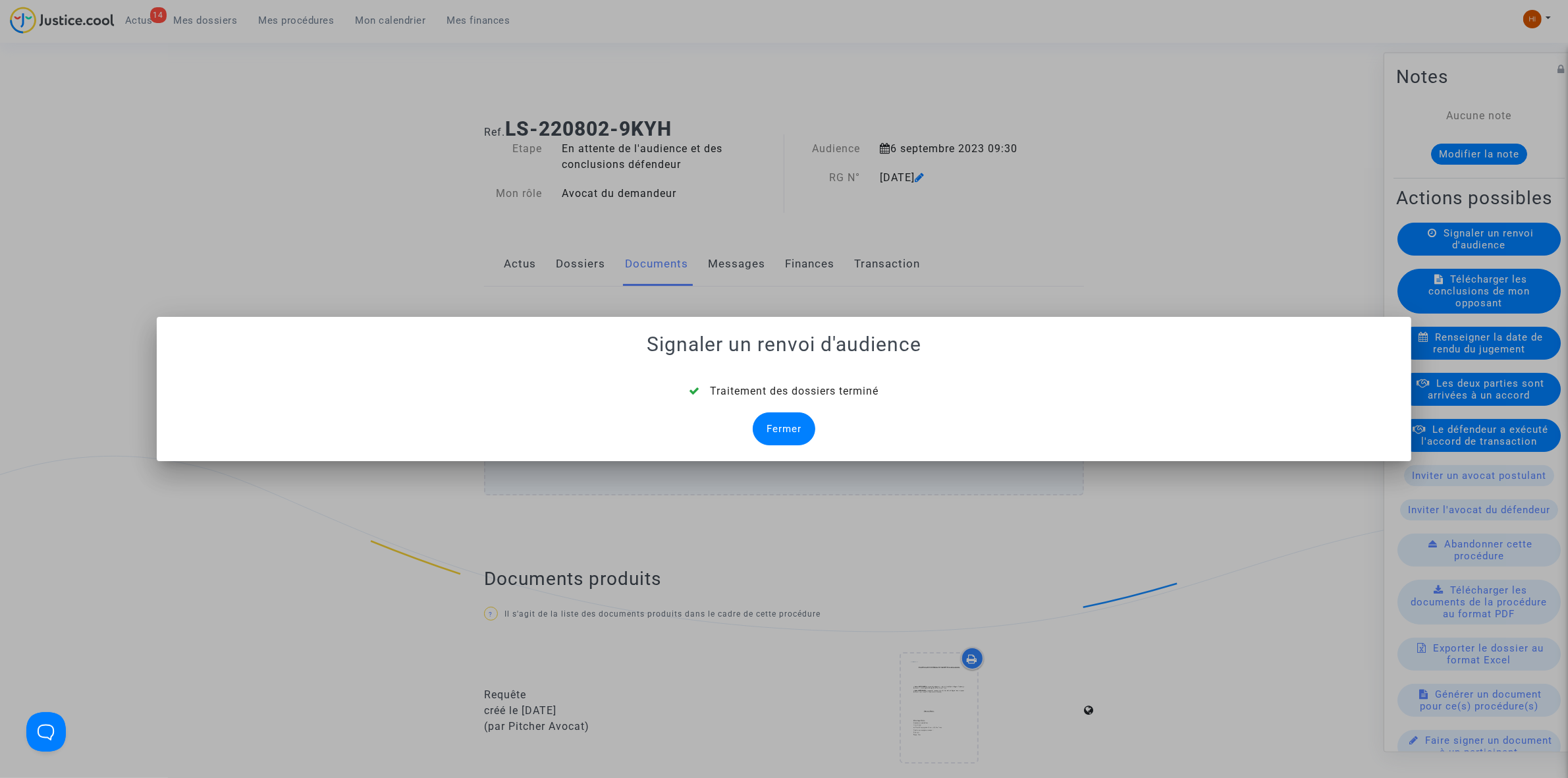
click at [777, 429] on div "Fermer" at bounding box center [784, 429] width 62 height 33
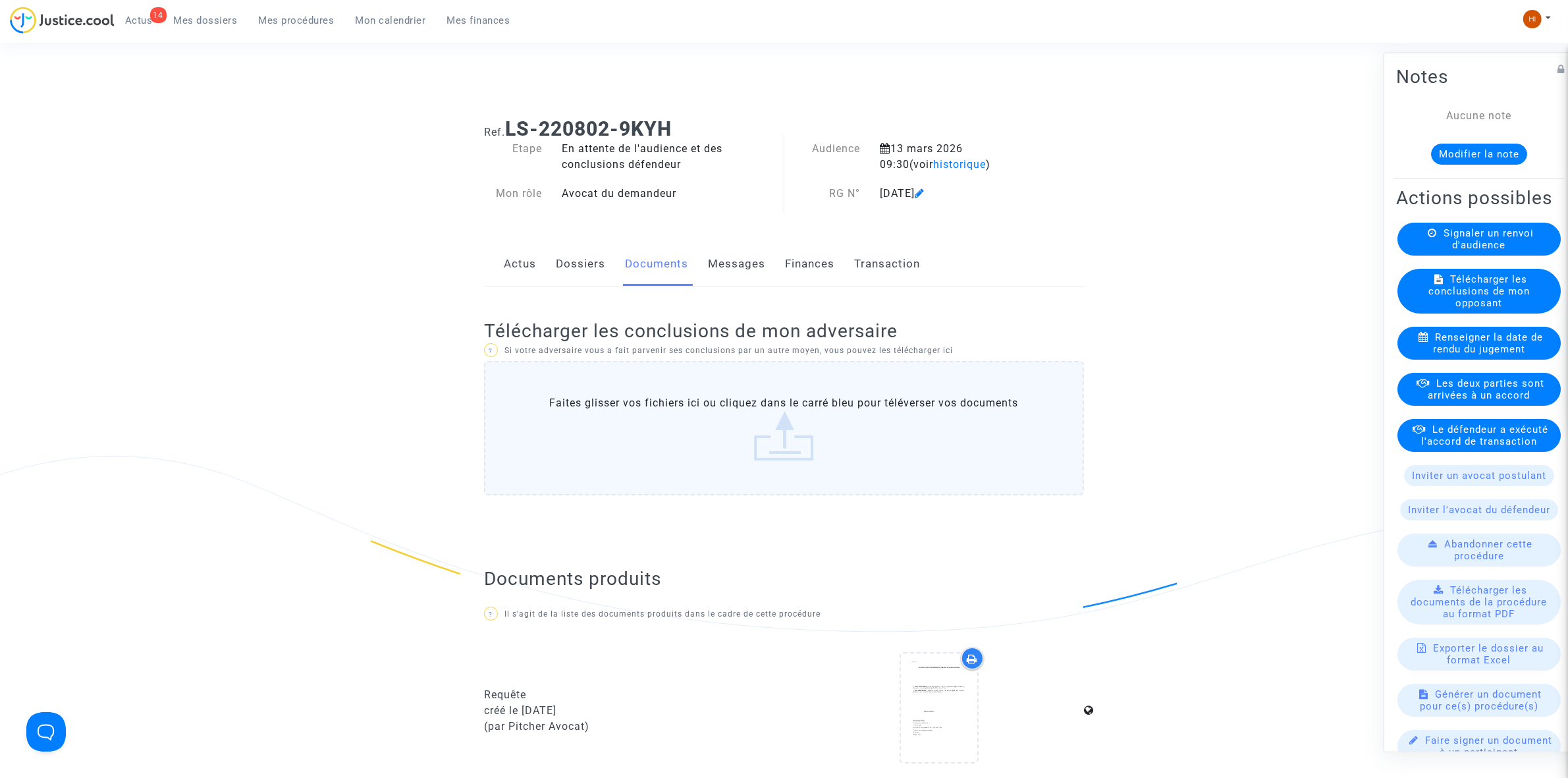
click at [924, 195] on icon at bounding box center [919, 193] width 10 height 10
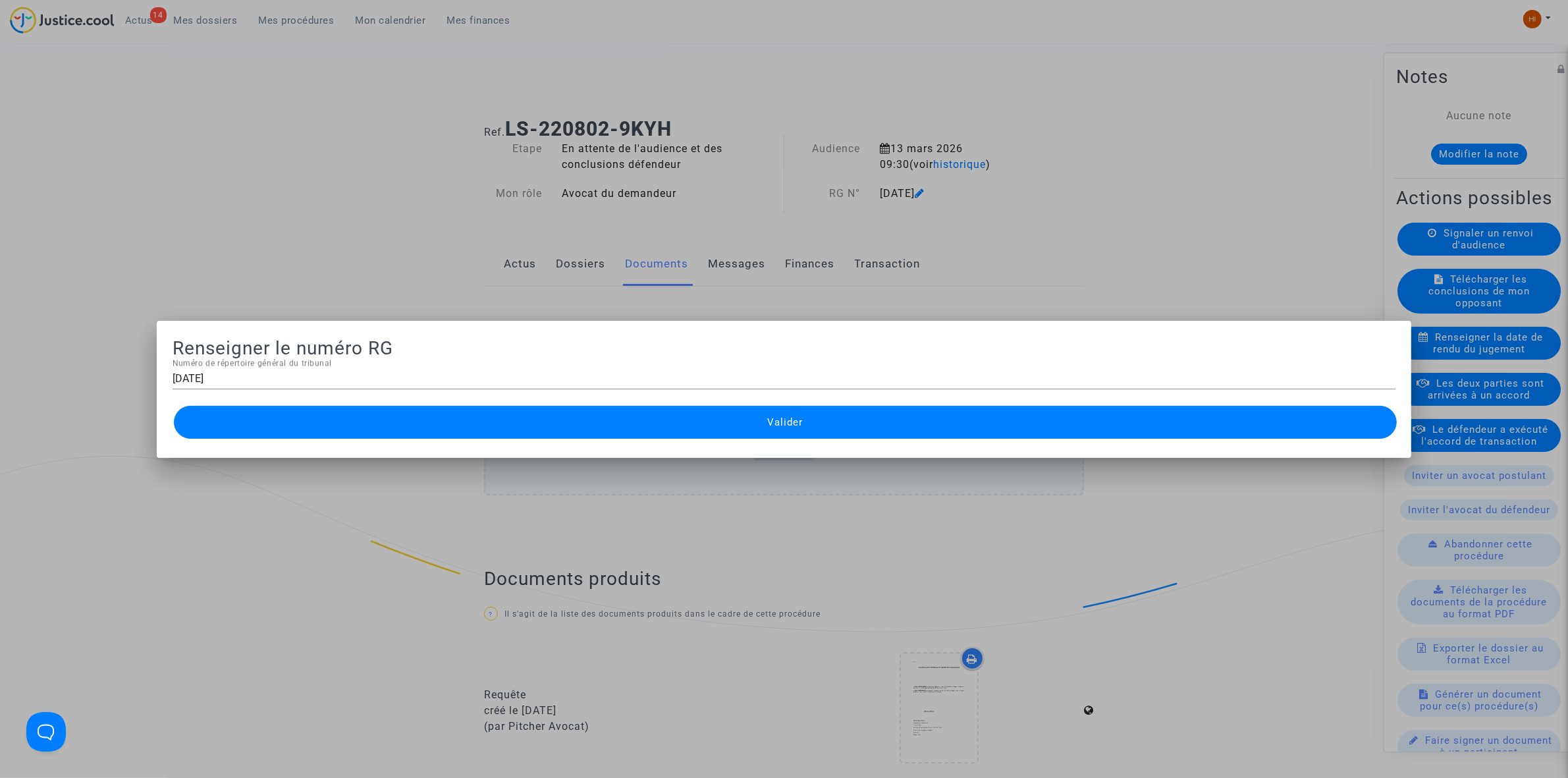
click at [300, 370] on div "[DATE] Numéro de répertoire général du tribunal" at bounding box center [784, 375] width 1223 height 30
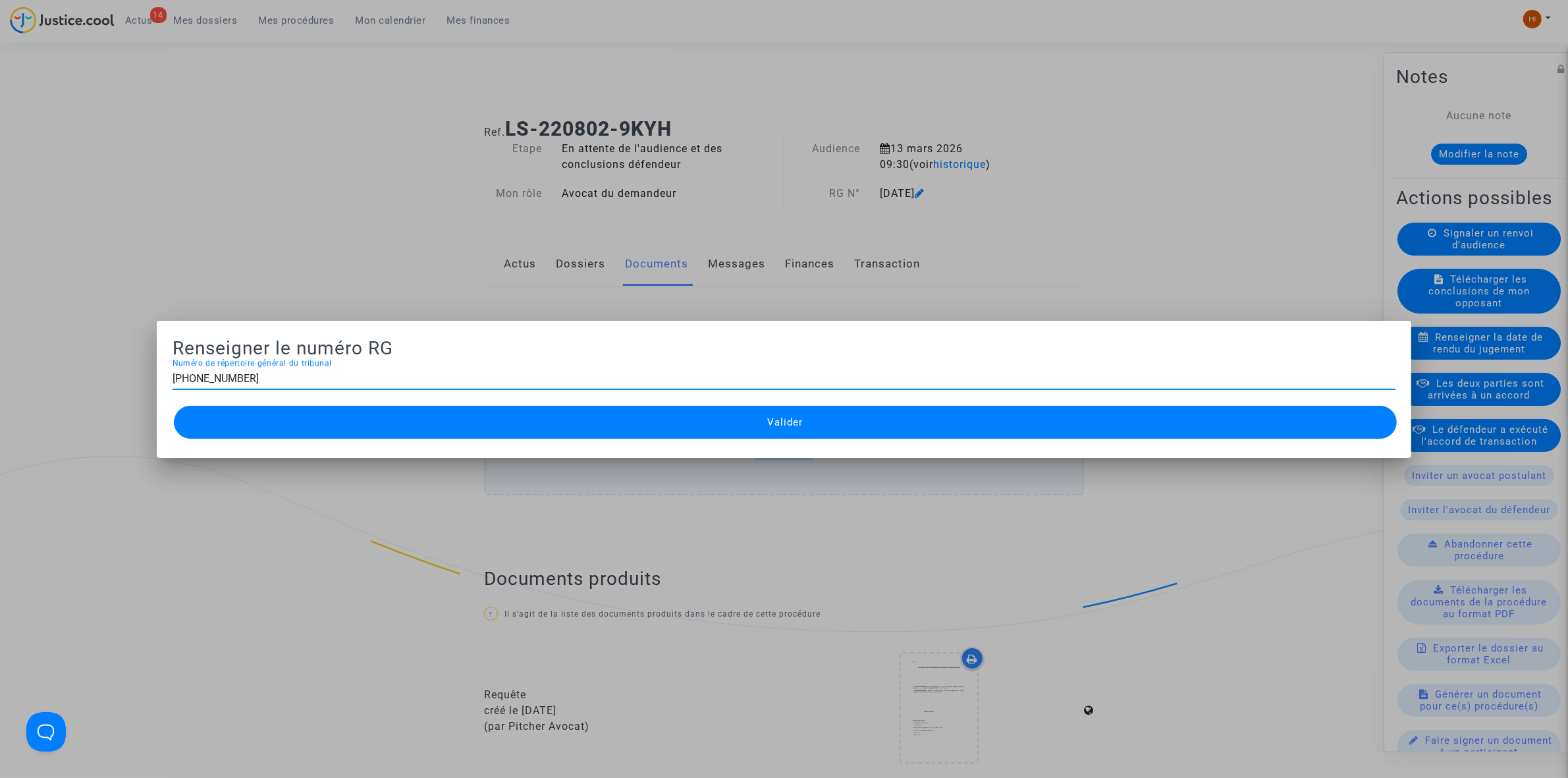
type input "[PHONE_NUMBER]"
click at [310, 421] on button "Valider" at bounding box center [785, 422] width 1223 height 33
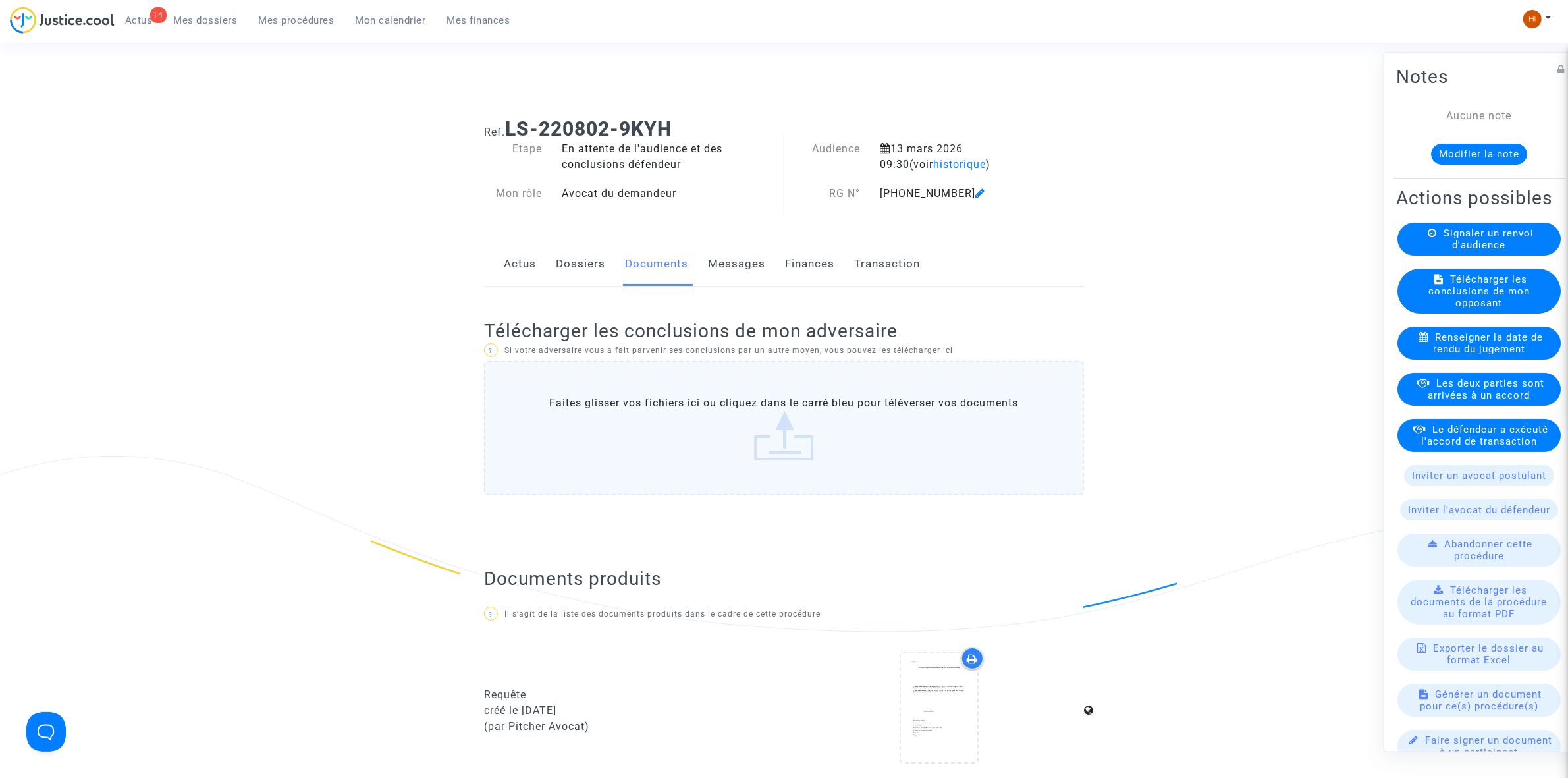
click at [568, 245] on link "Dossiers" at bounding box center [580, 264] width 49 height 43
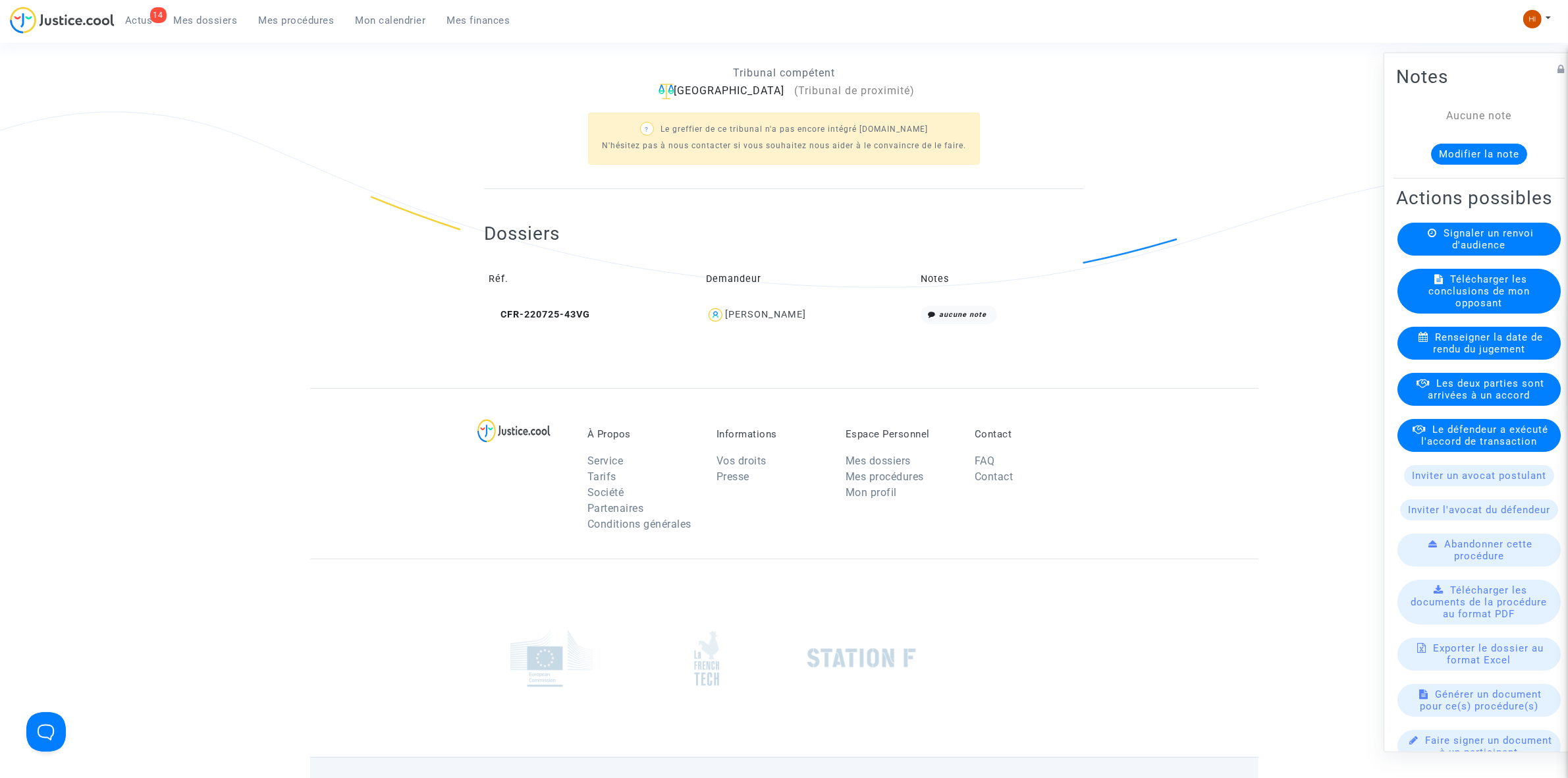
scroll to position [412, 0]
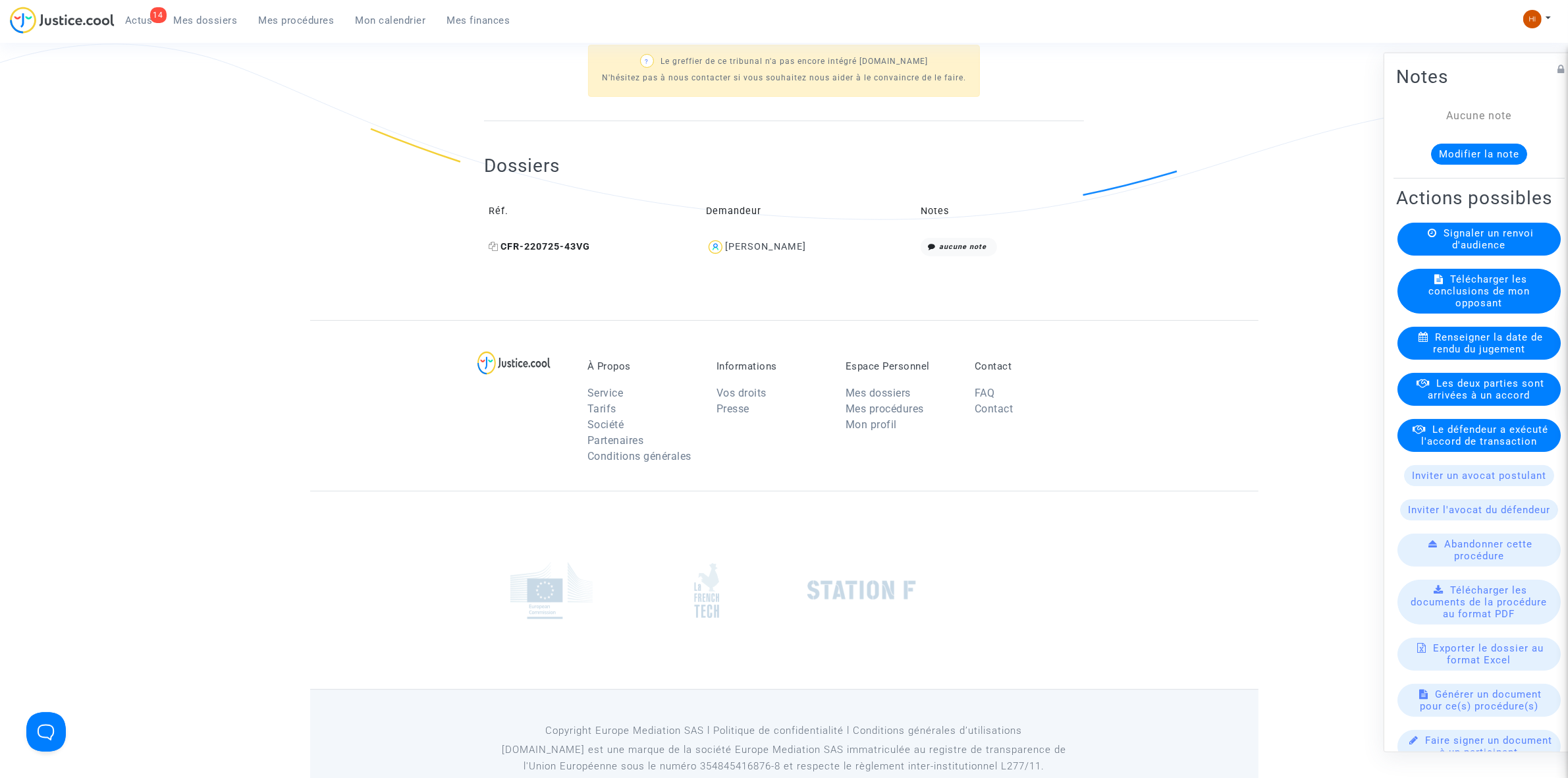
click at [494, 244] on icon at bounding box center [493, 246] width 10 height 9
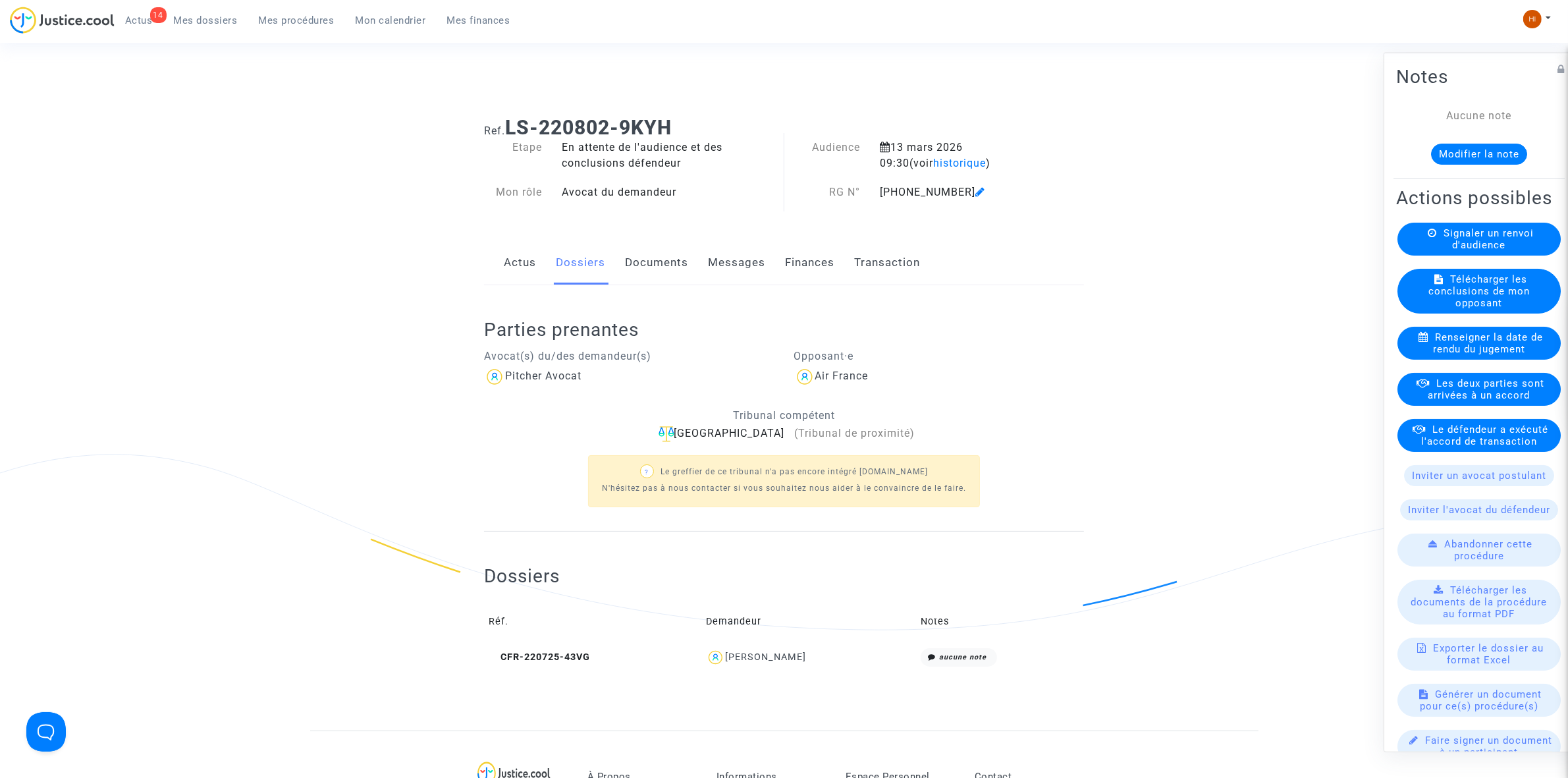
scroll to position [0, 0]
click at [650, 272] on link "Documents" at bounding box center [656, 264] width 63 height 43
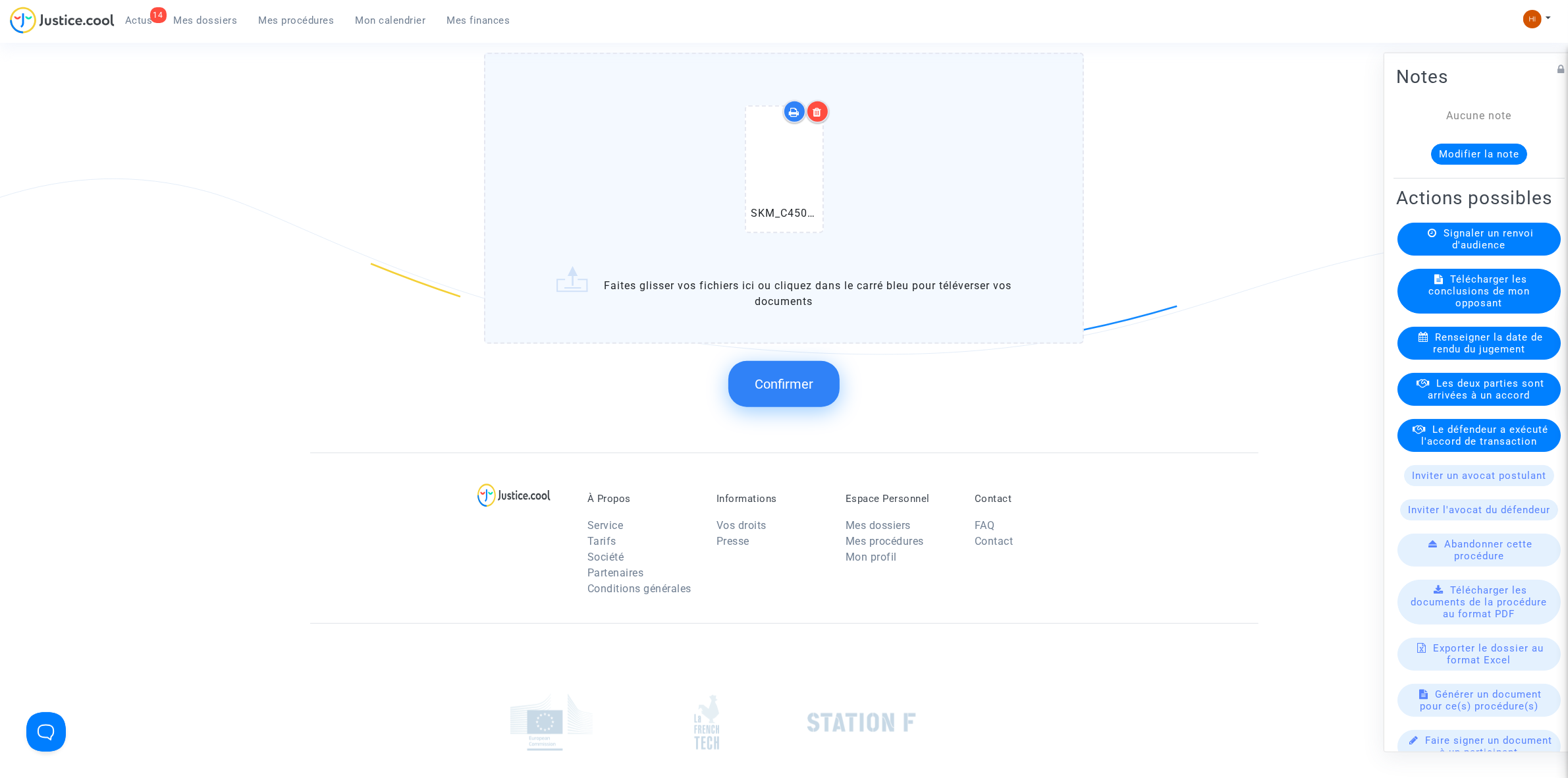
scroll to position [1153, 0]
click at [803, 373] on span "Confirmer" at bounding box center [784, 380] width 59 height 16
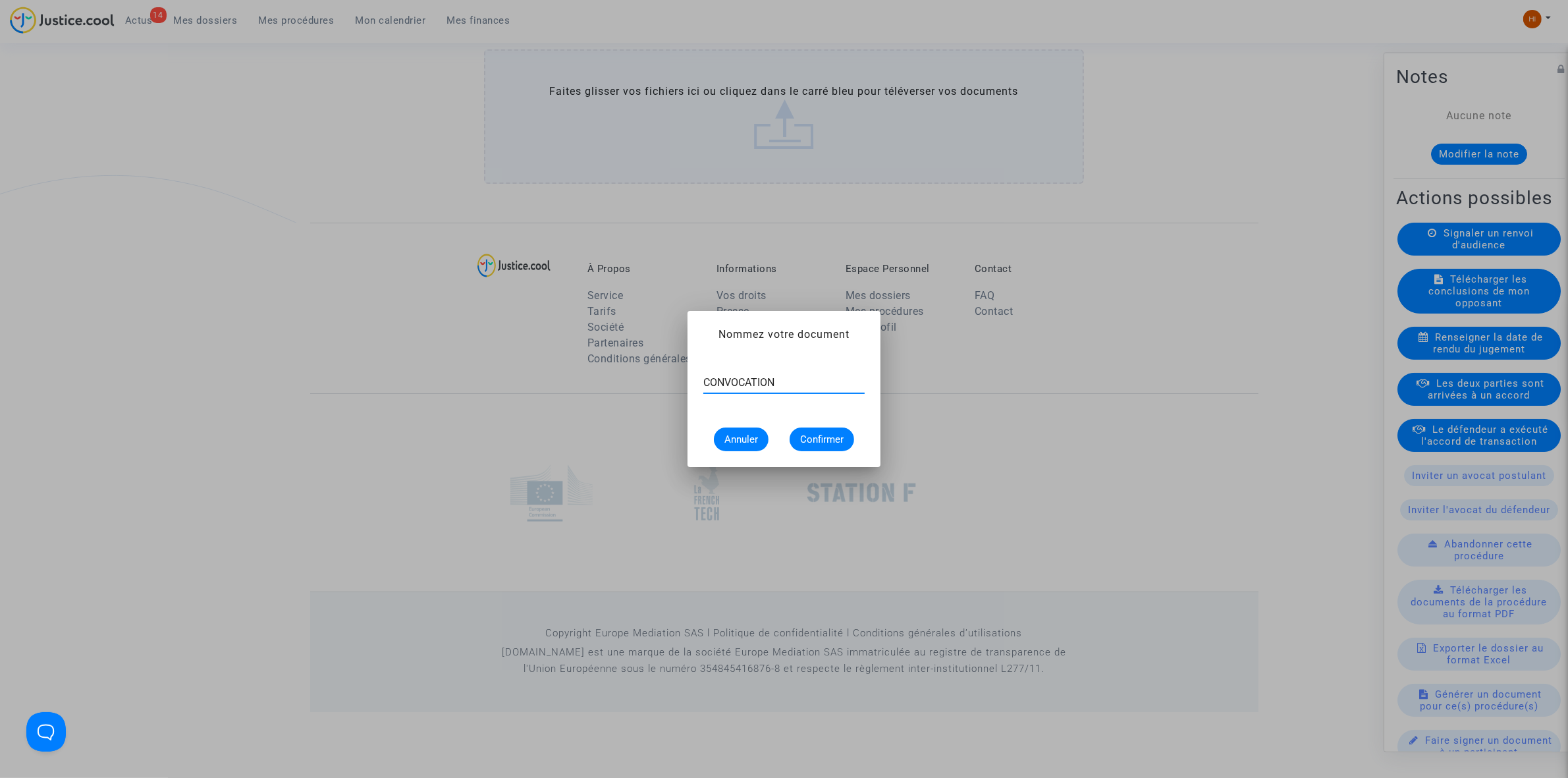
type input "CONVOCATION"
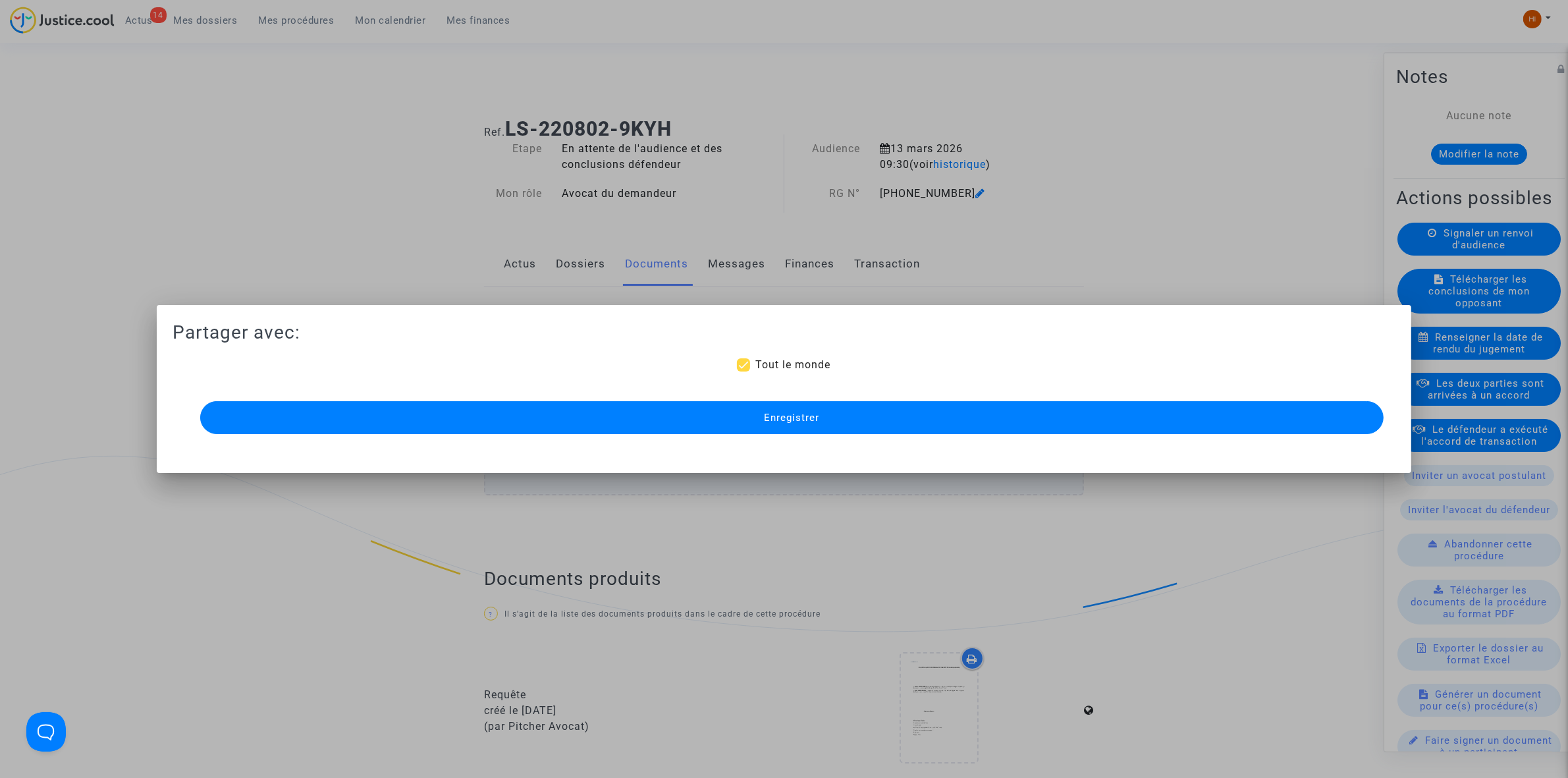
scroll to position [1080, 0]
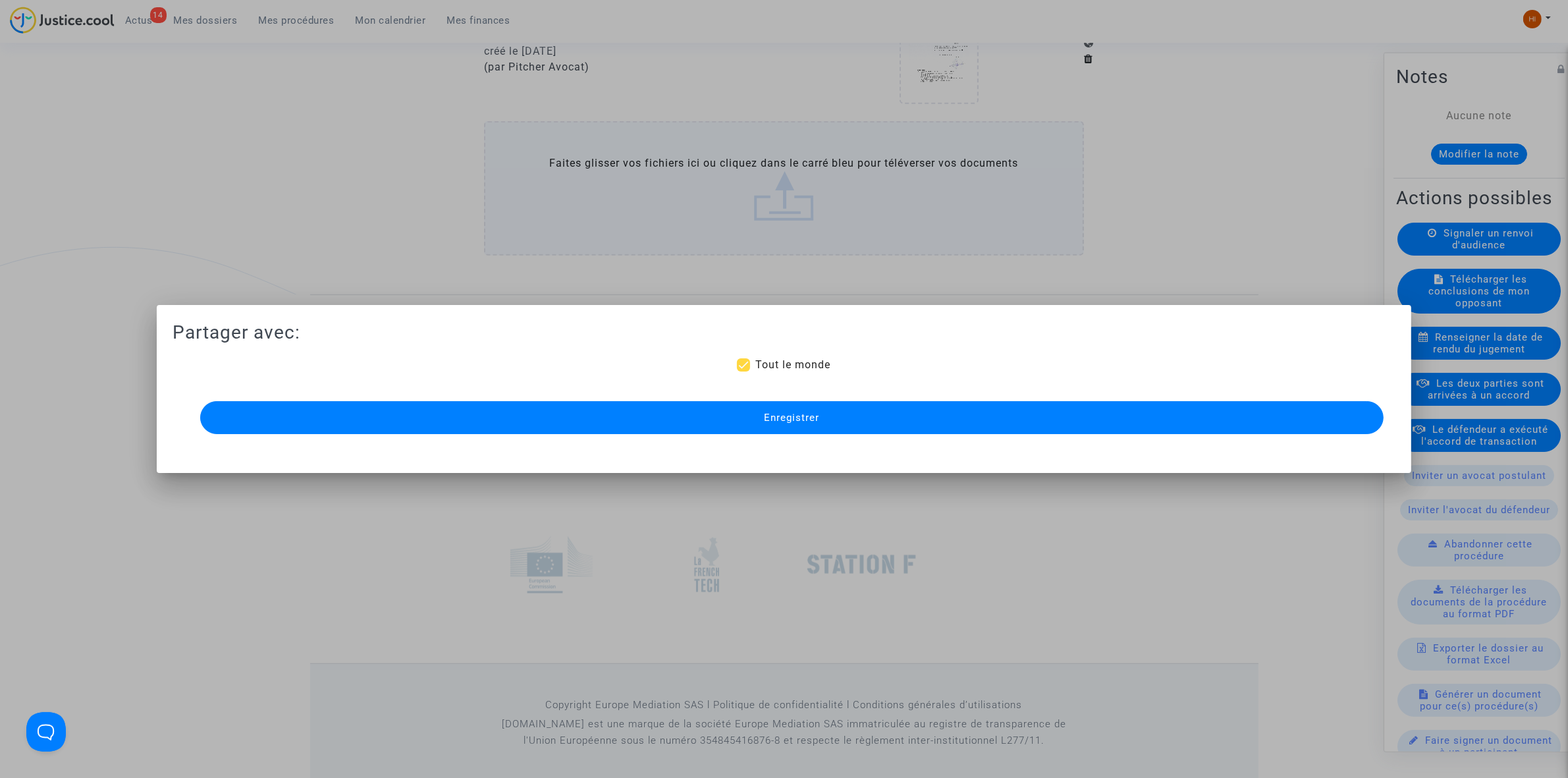
click at [805, 423] on span "Enregistrer" at bounding box center [791, 418] width 55 height 12
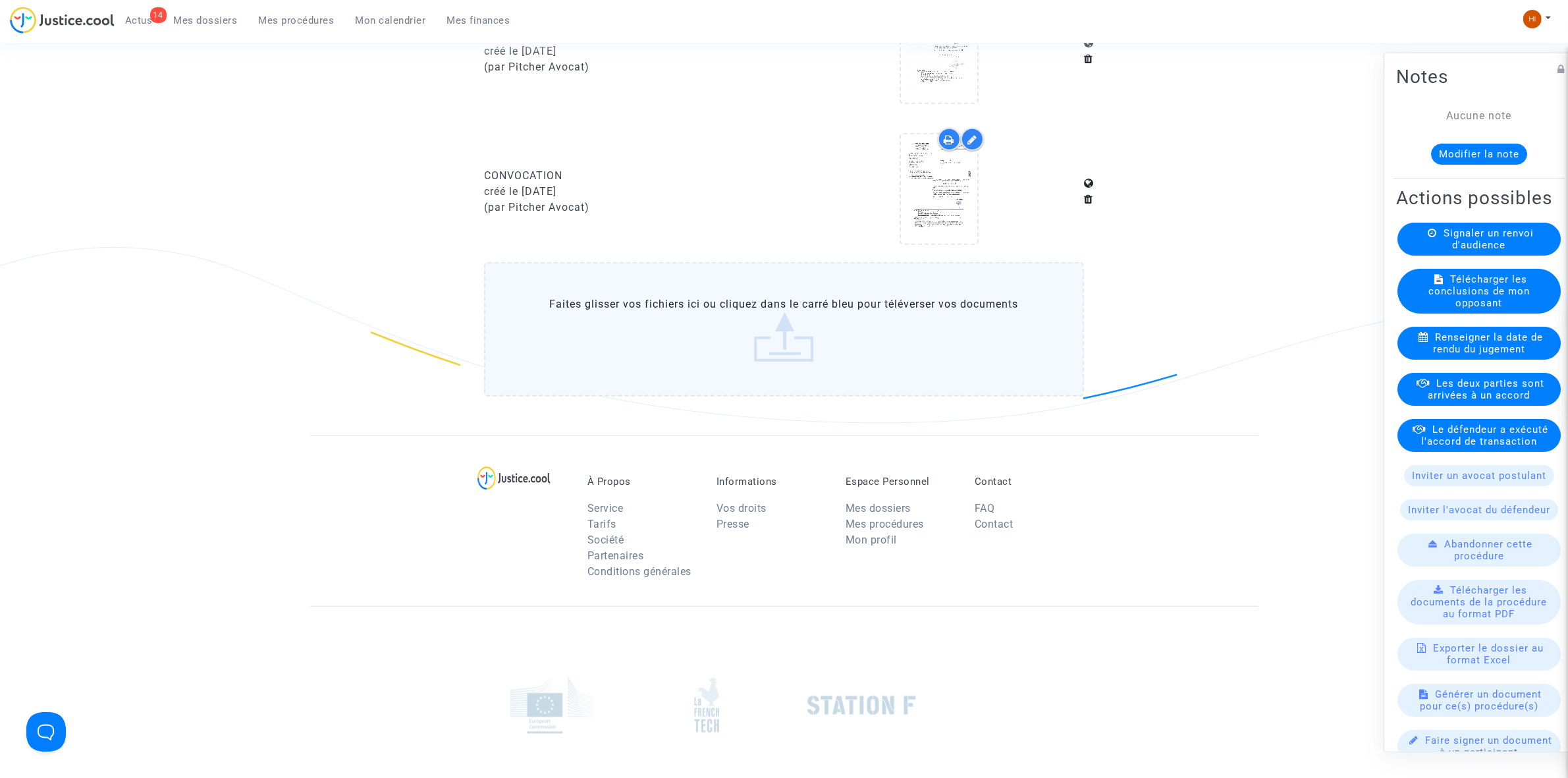
click at [291, 7] on ul "14 Actus Mes dossiers Mes procédures Mon calendrier Mes finances" at bounding box center [317, 19] width 406 height 24
click at [287, 16] on span "Mes procédures" at bounding box center [297, 20] width 76 height 12
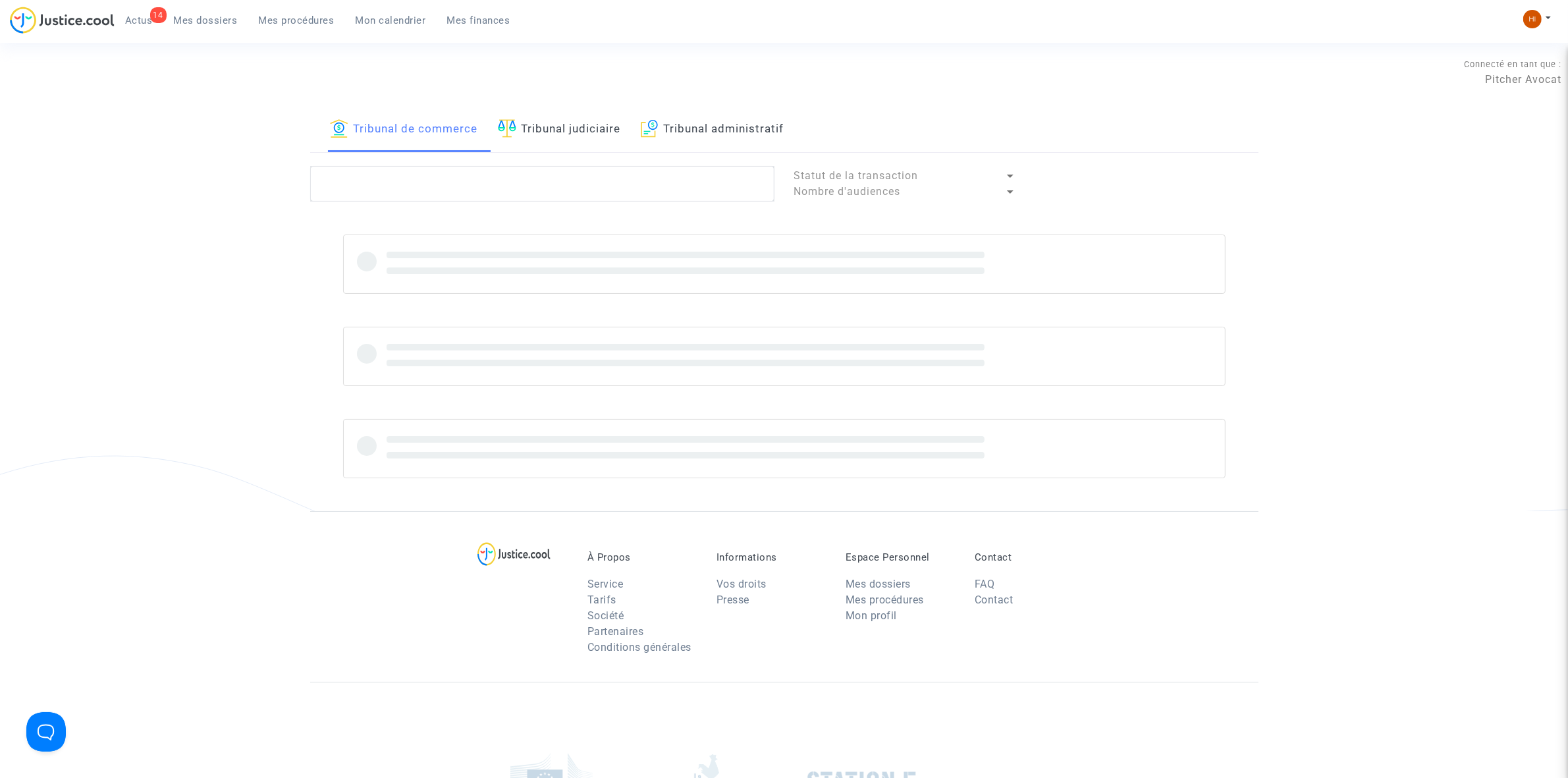
click at [601, 120] on link "Tribunal judiciaire" at bounding box center [560, 129] width 123 height 45
click at [594, 159] on div "Tribunal de commerce Tribunal judiciaire Tribunal administratif Statut de la tr…" at bounding box center [784, 308] width 948 height 403
click at [593, 178] on textarea at bounding box center [542, 184] width 464 height 36
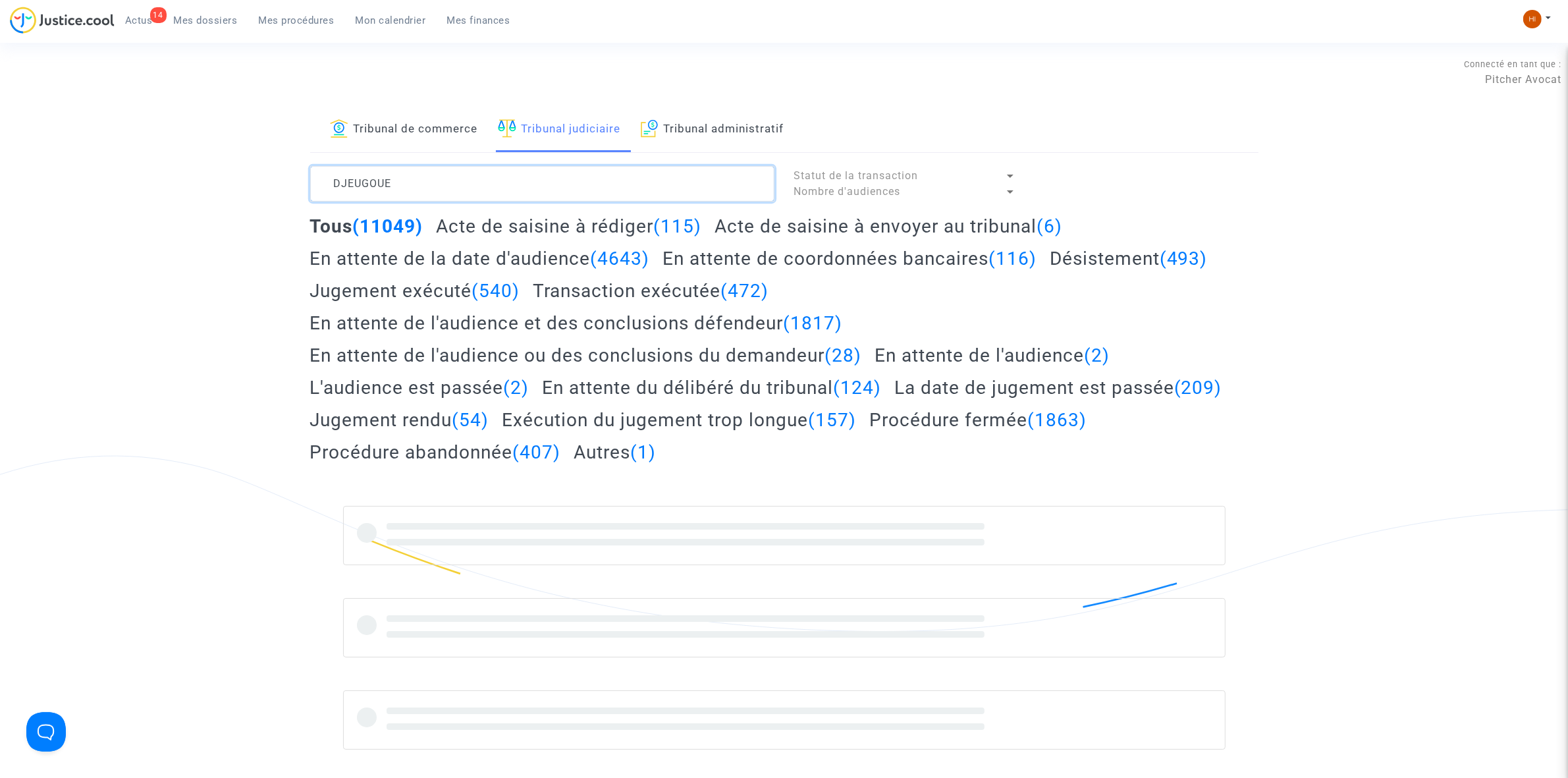
type textarea "DJEUGOUE"
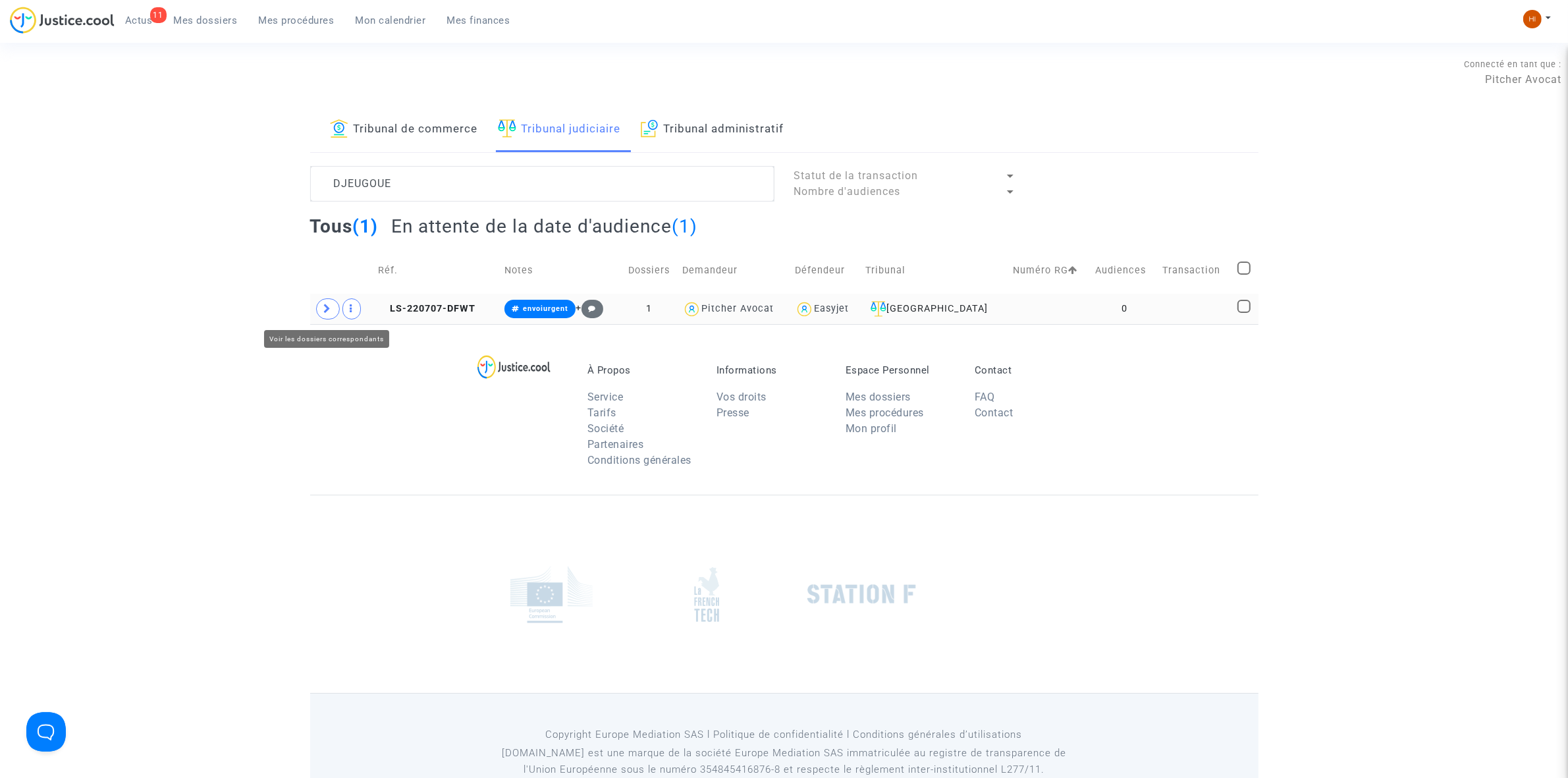
click at [327, 320] on span at bounding box center [328, 309] width 24 height 21
click at [329, 311] on icon at bounding box center [328, 308] width 8 height 10
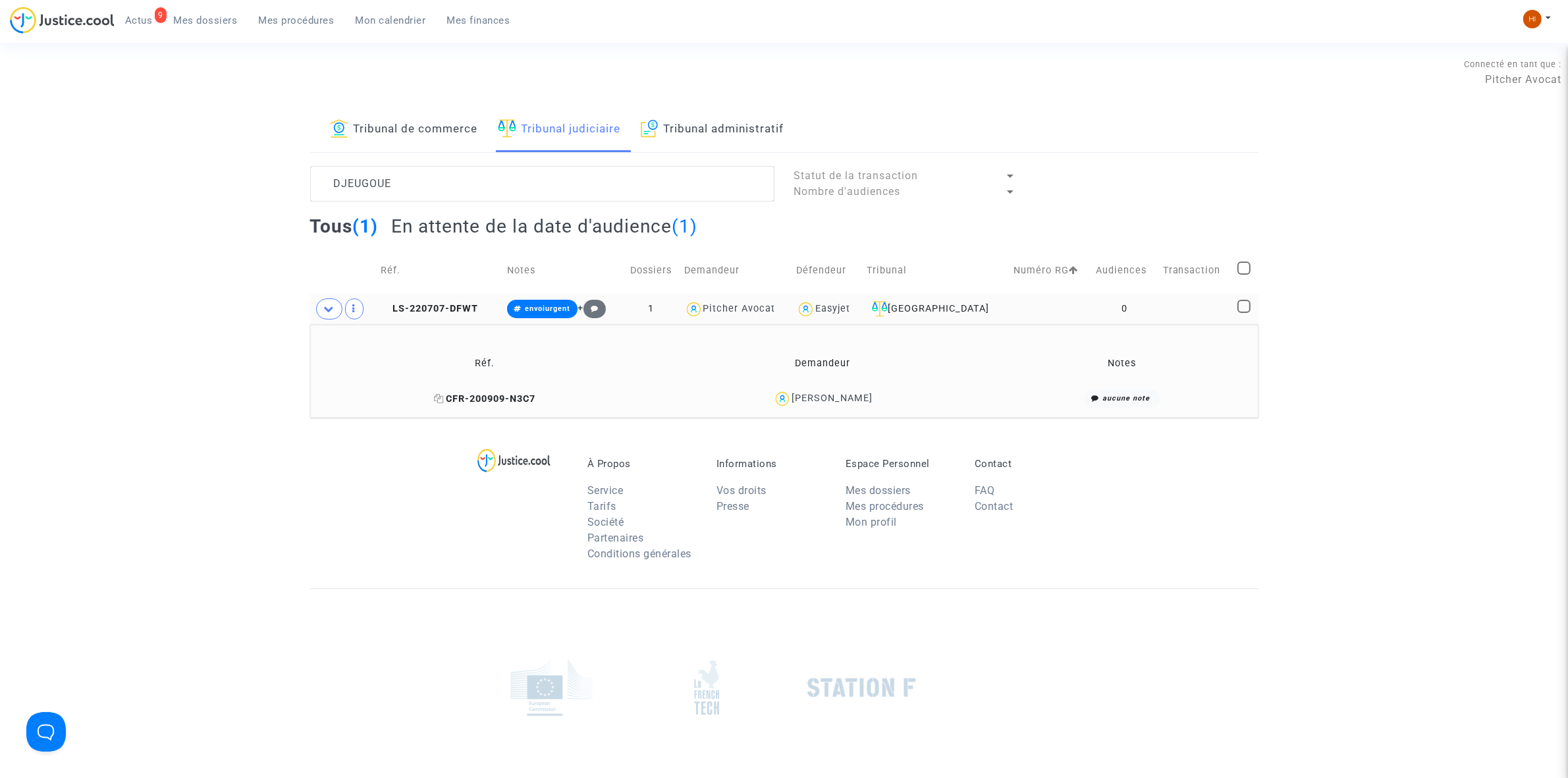
click at [434, 403] on icon at bounding box center [438, 398] width 10 height 9
click at [444, 311] on span "LS-220707-DFWT" at bounding box center [429, 308] width 97 height 11
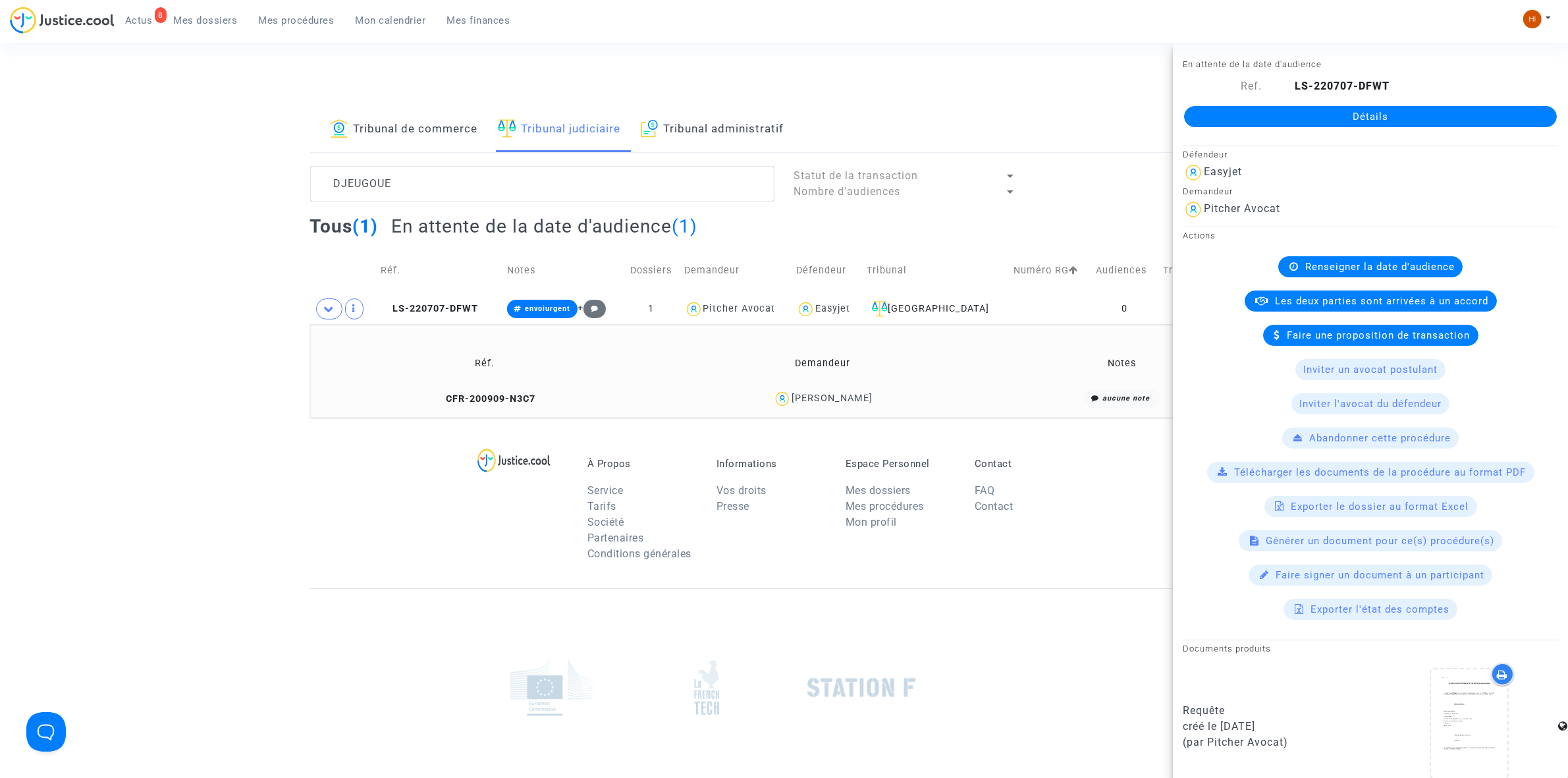
click at [1342, 119] on link "Détails" at bounding box center [1371, 117] width 373 height 21
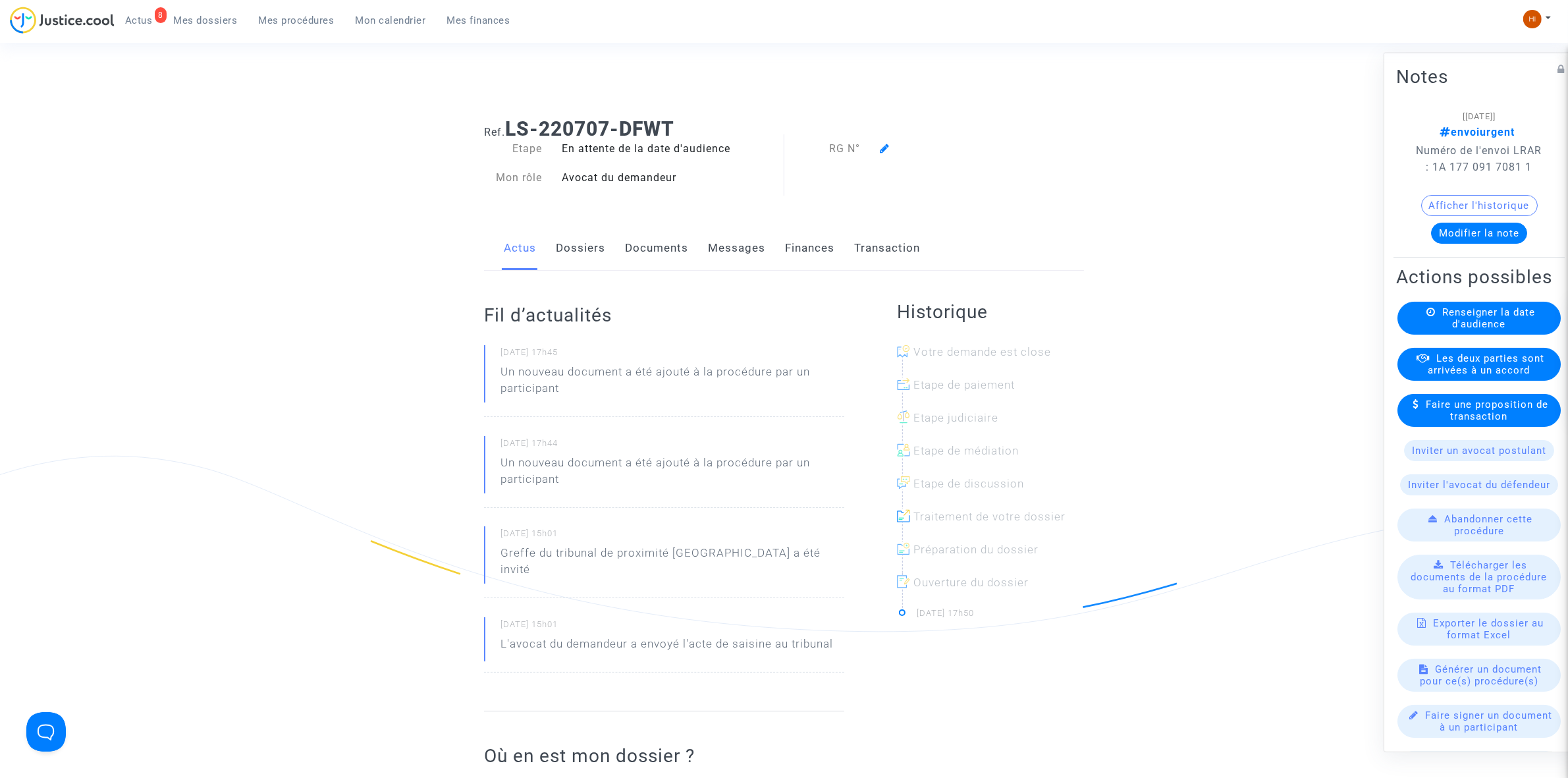
click at [1474, 329] on span "Renseigner la date d'audience" at bounding box center [1488, 317] width 93 height 24
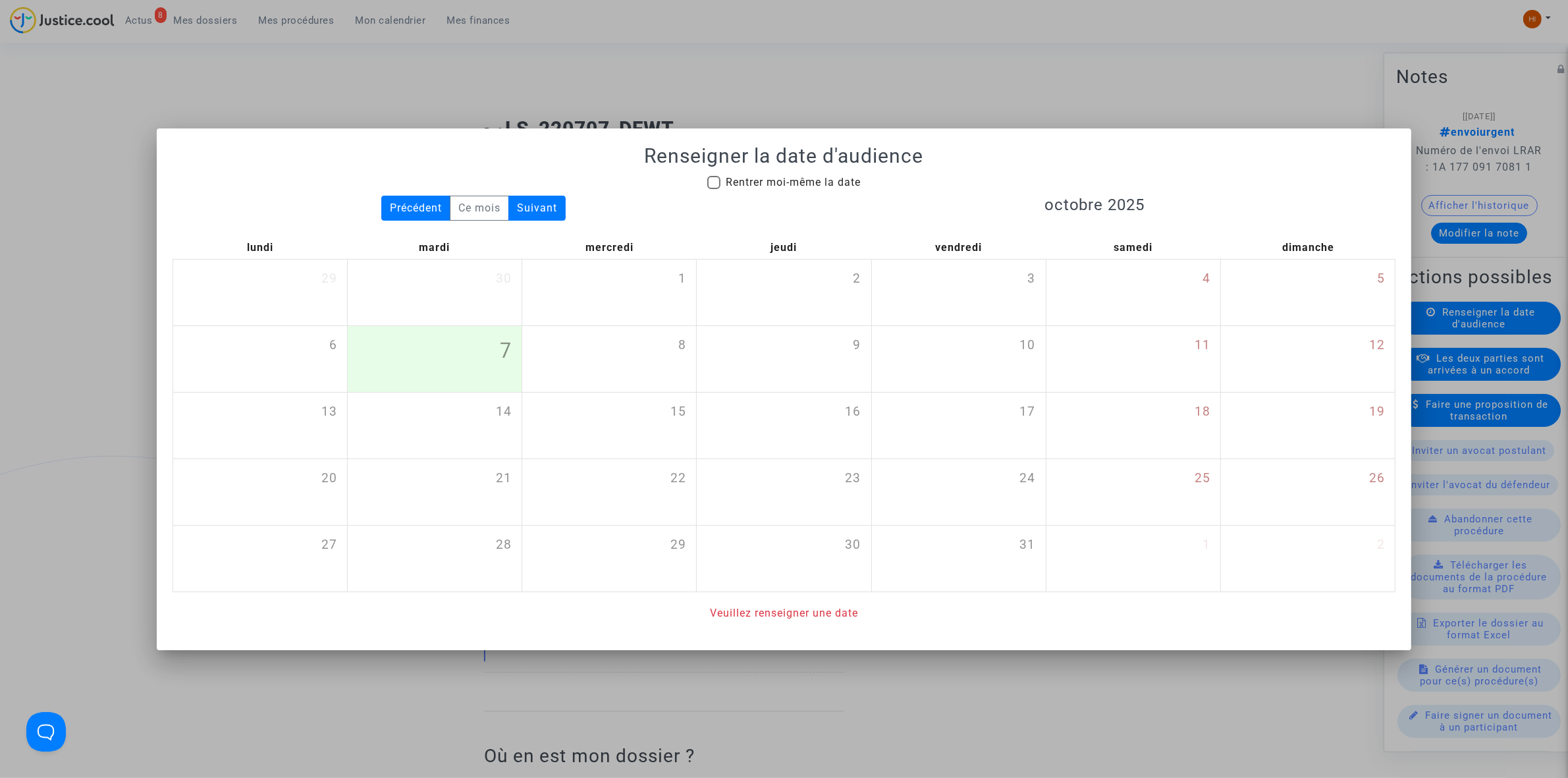
click at [735, 181] on span "Rentrer moi-même la date" at bounding box center [794, 182] width 135 height 13
click at [714, 189] on input "Rentrer moi-même la date" at bounding box center [713, 189] width 1 height 1
checkbox input "true"
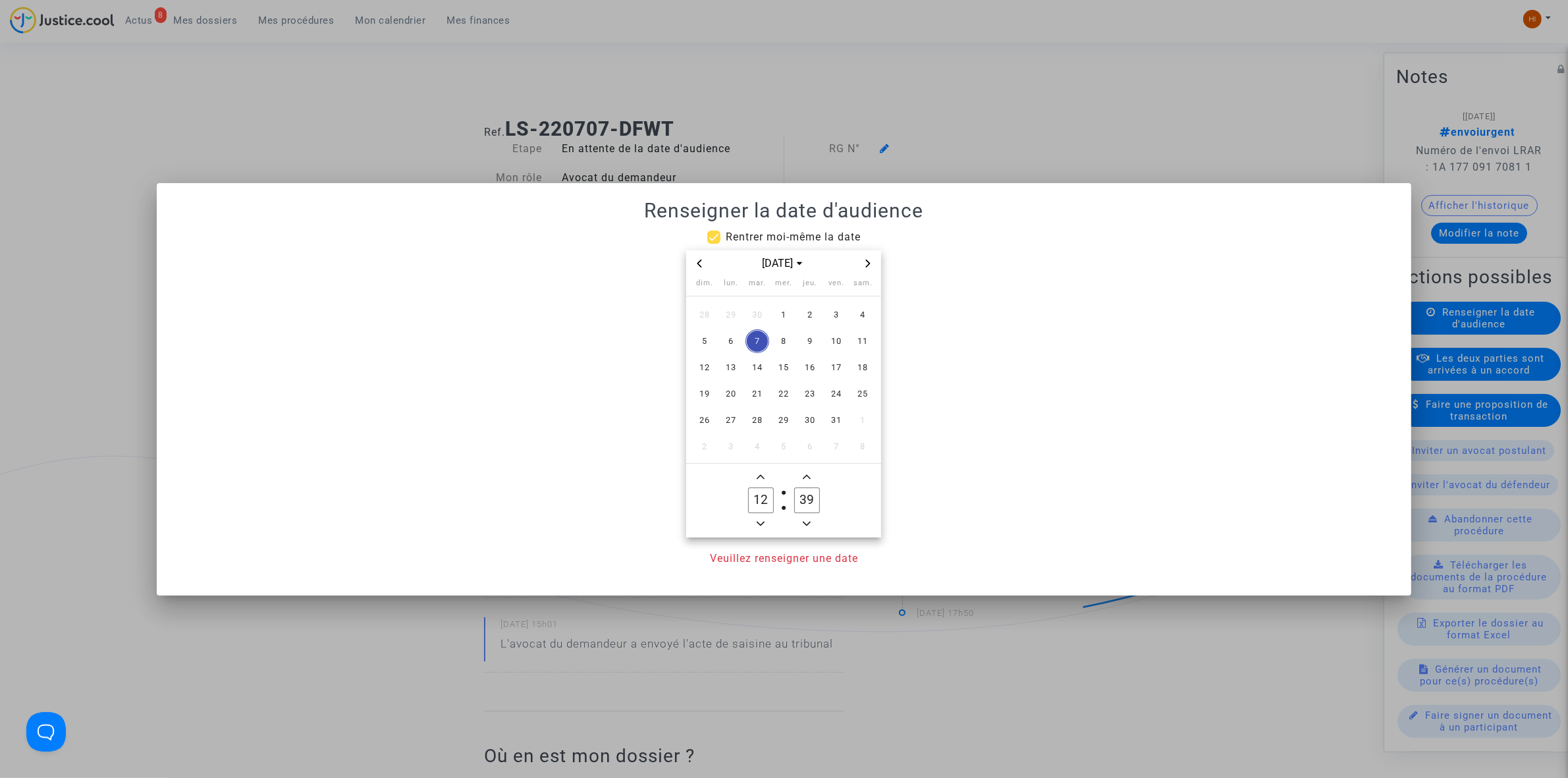
click at [872, 264] on icon "Next month" at bounding box center [868, 263] width 8 height 8
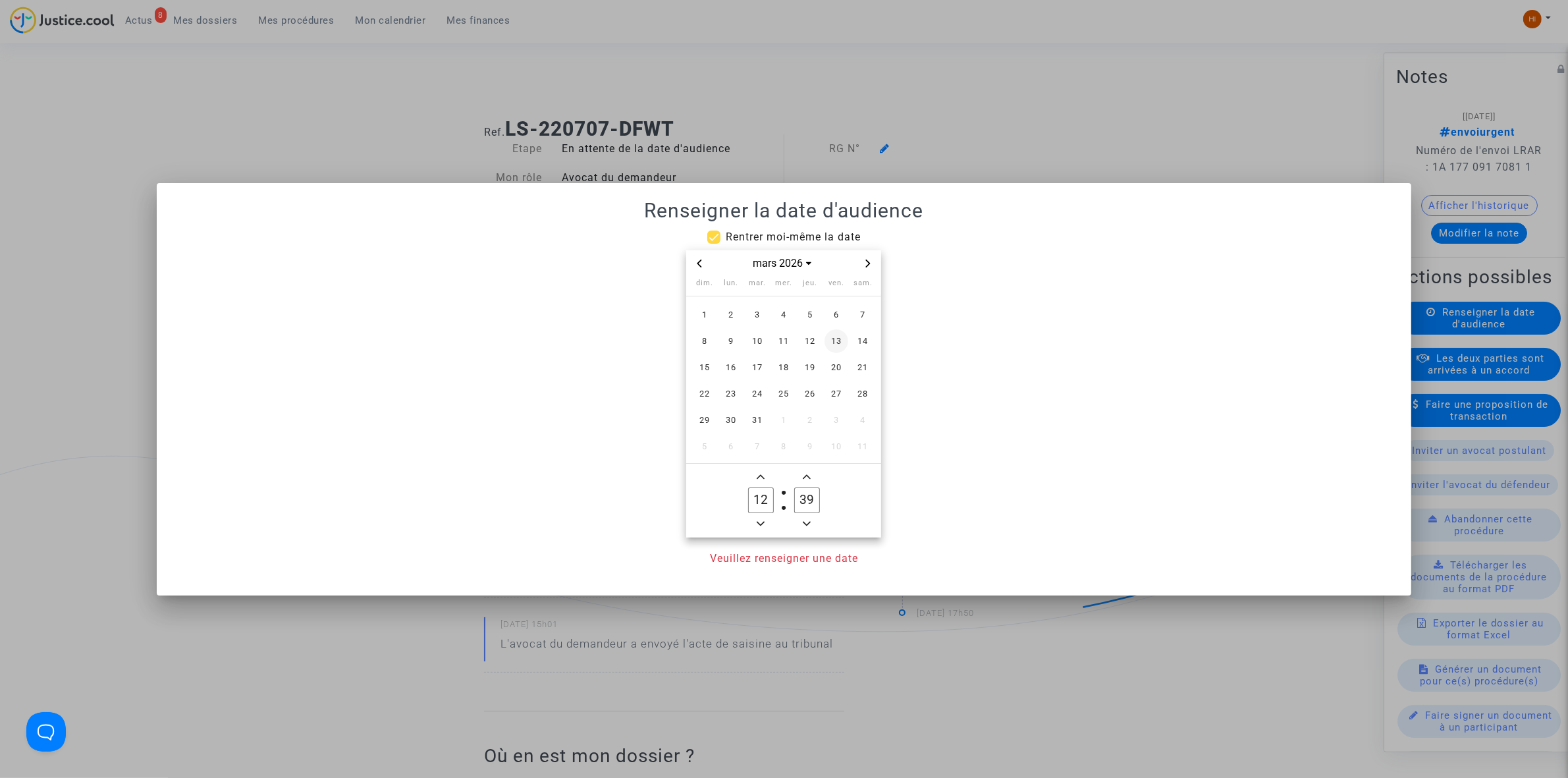
click at [840, 343] on span "13" at bounding box center [837, 341] width 24 height 24
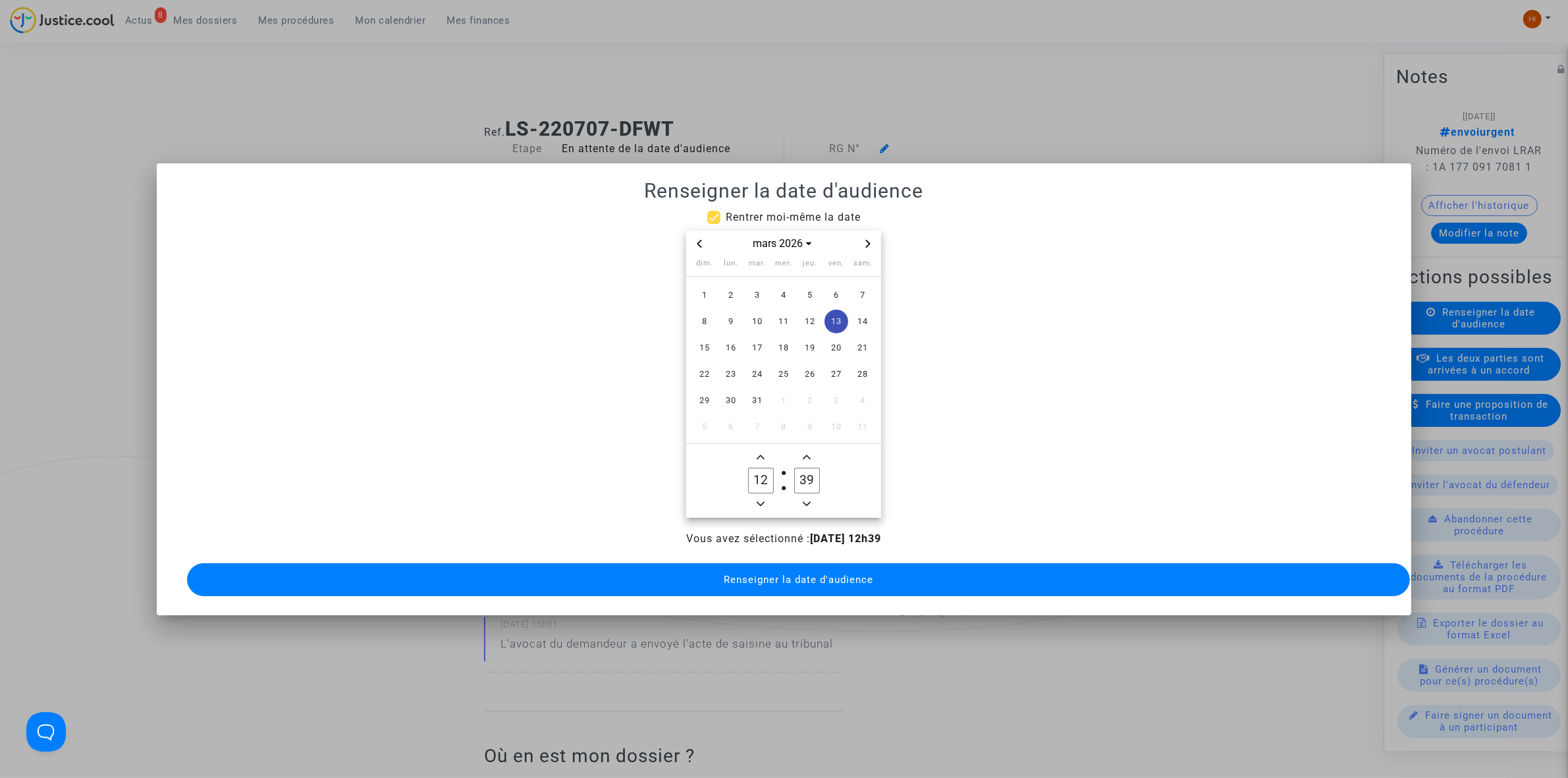
click at [762, 501] on icon "Minus a hour" at bounding box center [760, 504] width 8 height 8
type input "09"
click at [809, 500] on icon "Minus a minute" at bounding box center [806, 504] width 8 height 8
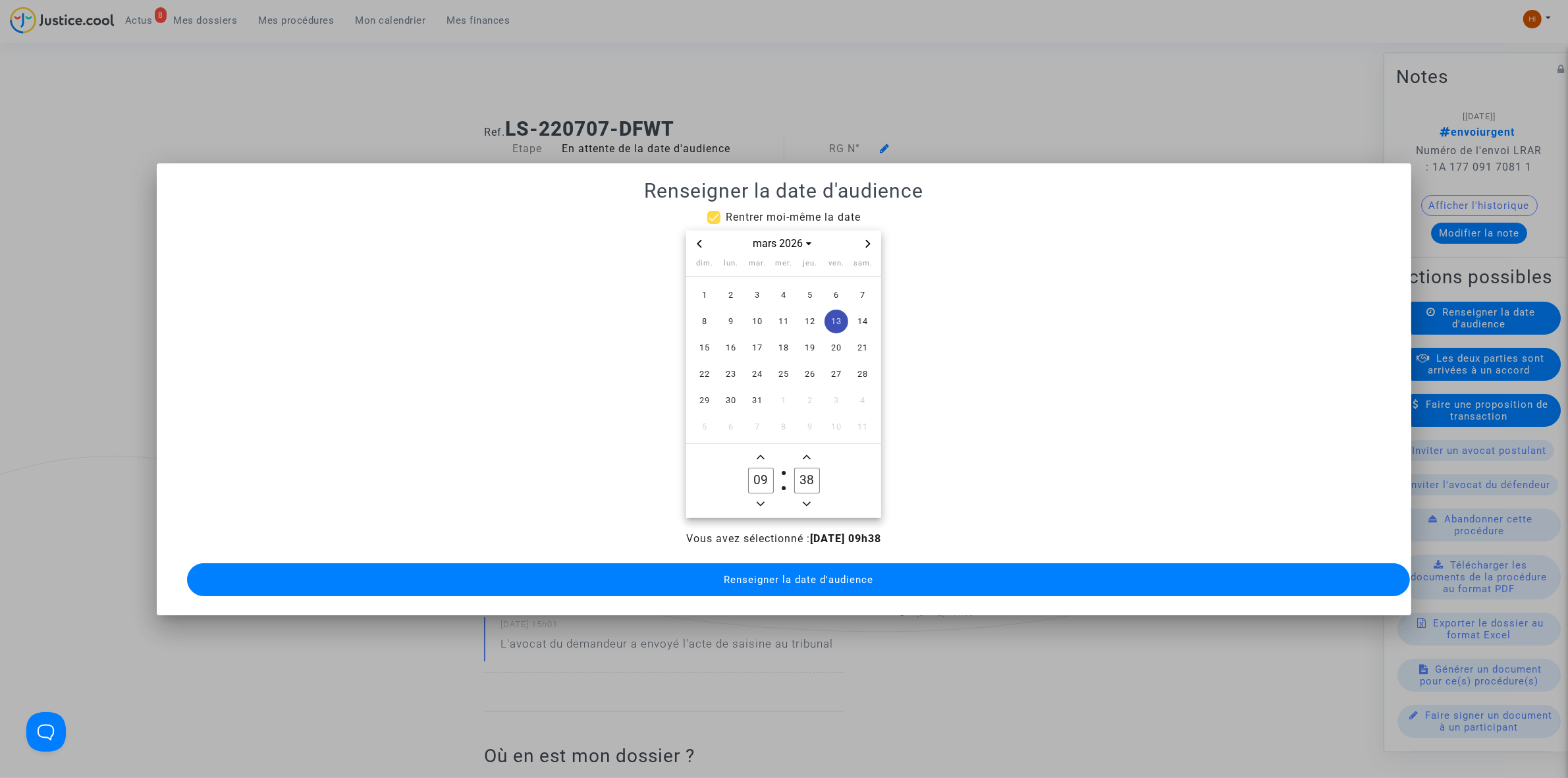
click at [809, 500] on icon "Minus a minute" at bounding box center [806, 504] width 8 height 8
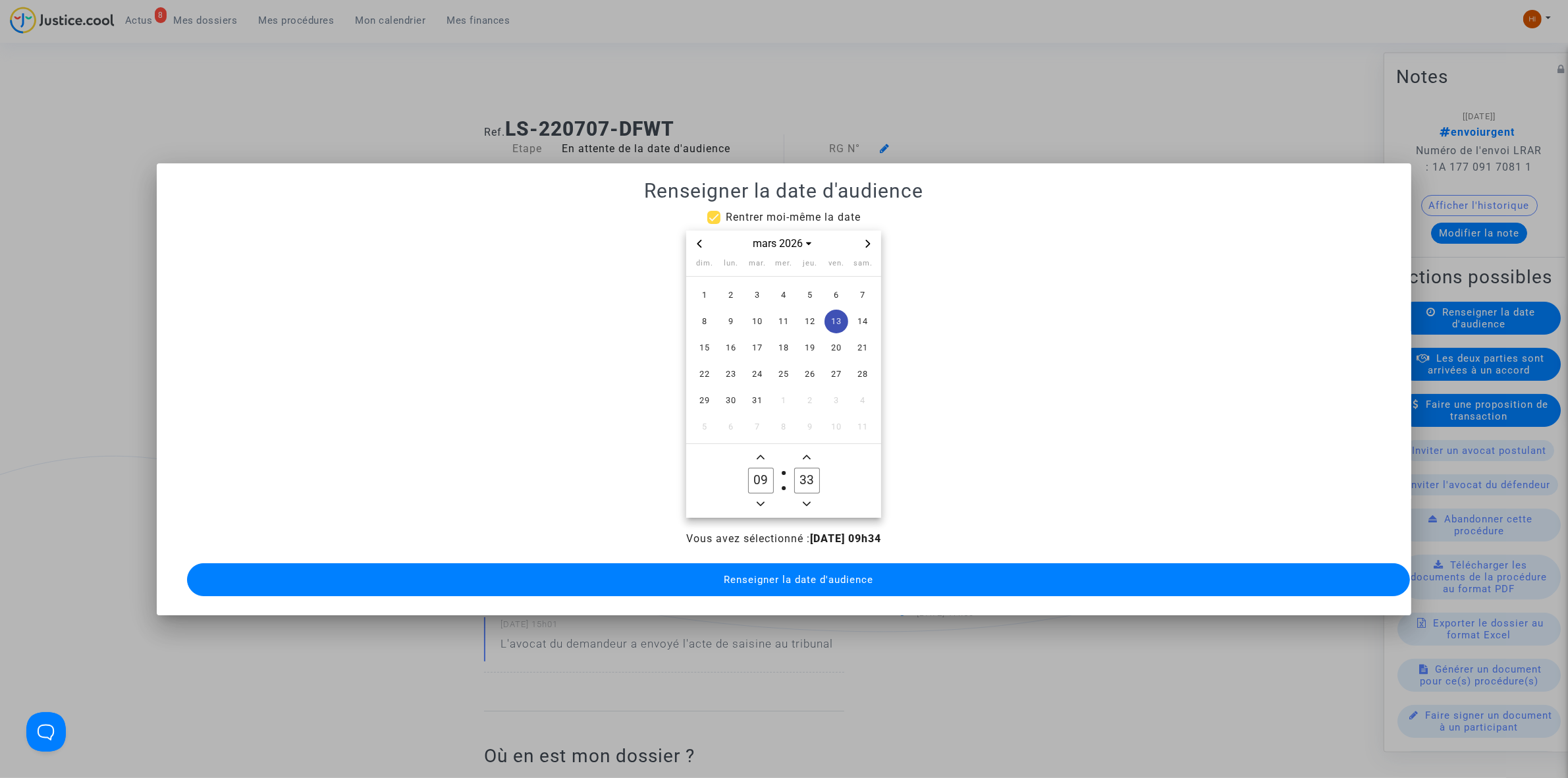
click at [809, 500] on icon "Minus a minute" at bounding box center [806, 504] width 8 height 8
type input "30"
click at [758, 577] on span "Renseigner la date d'audience" at bounding box center [798, 580] width 149 height 12
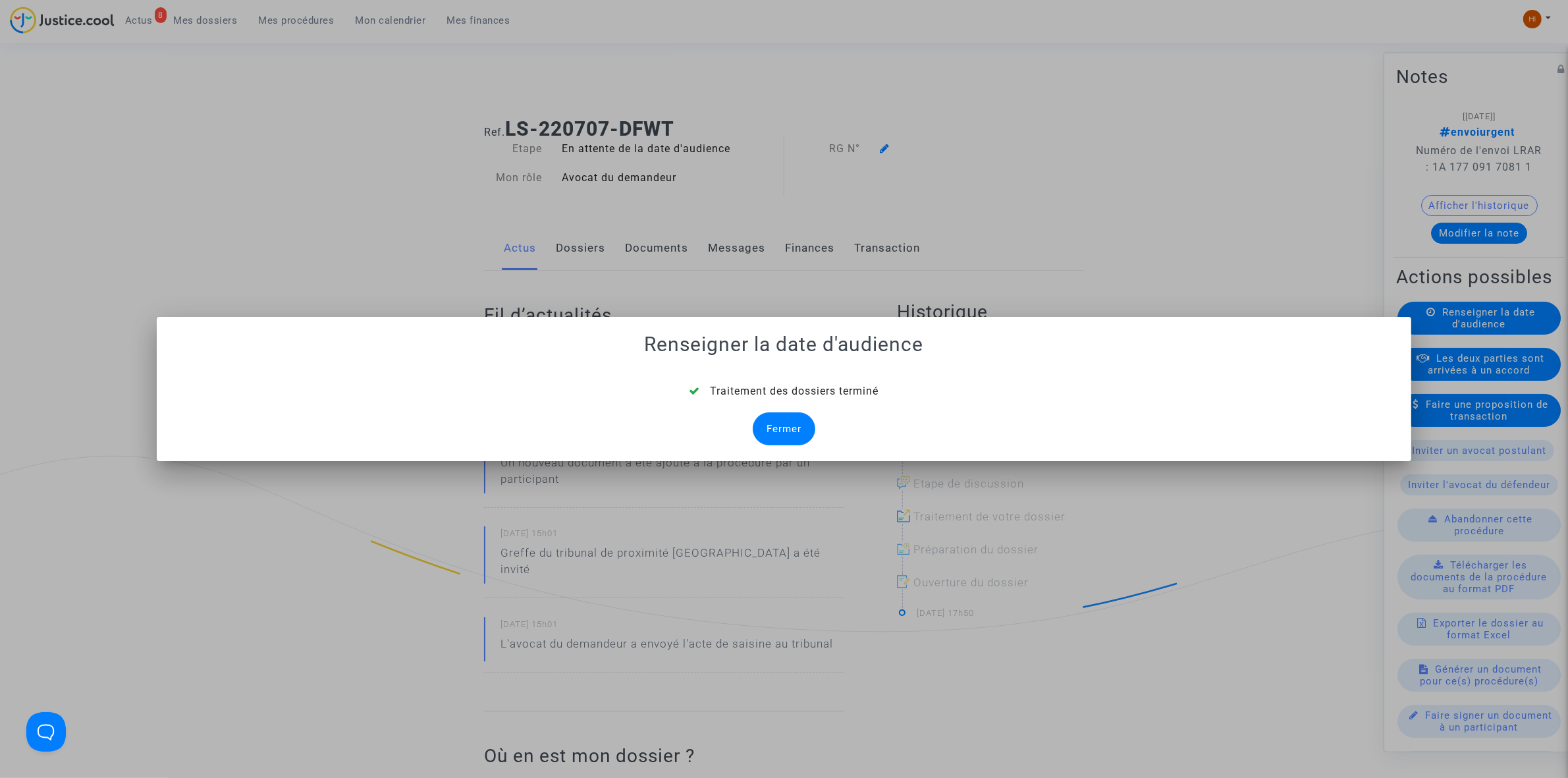
click at [789, 437] on div "Fermer" at bounding box center [784, 429] width 62 height 33
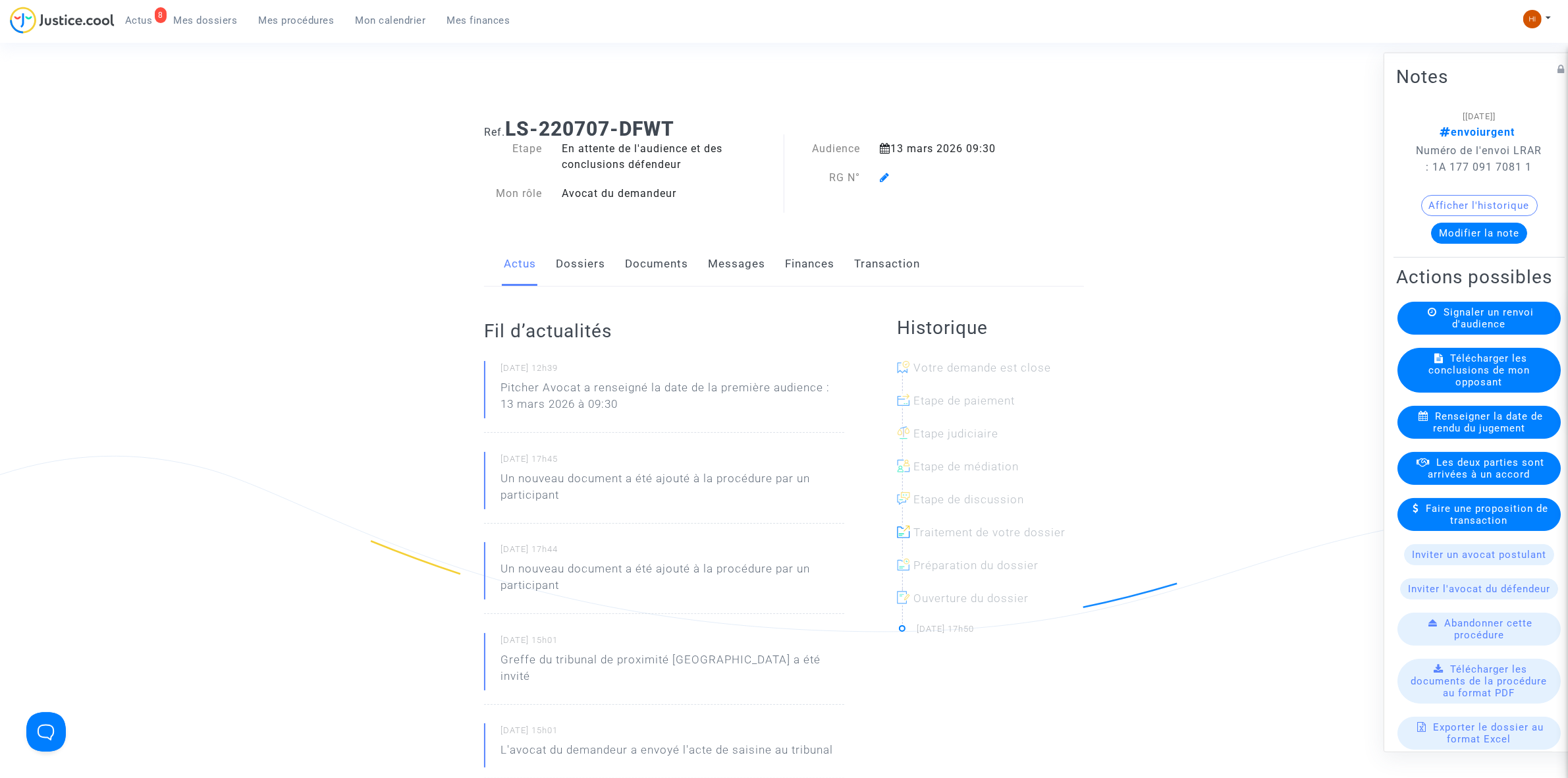
click at [884, 182] on icon at bounding box center [884, 177] width 10 height 10
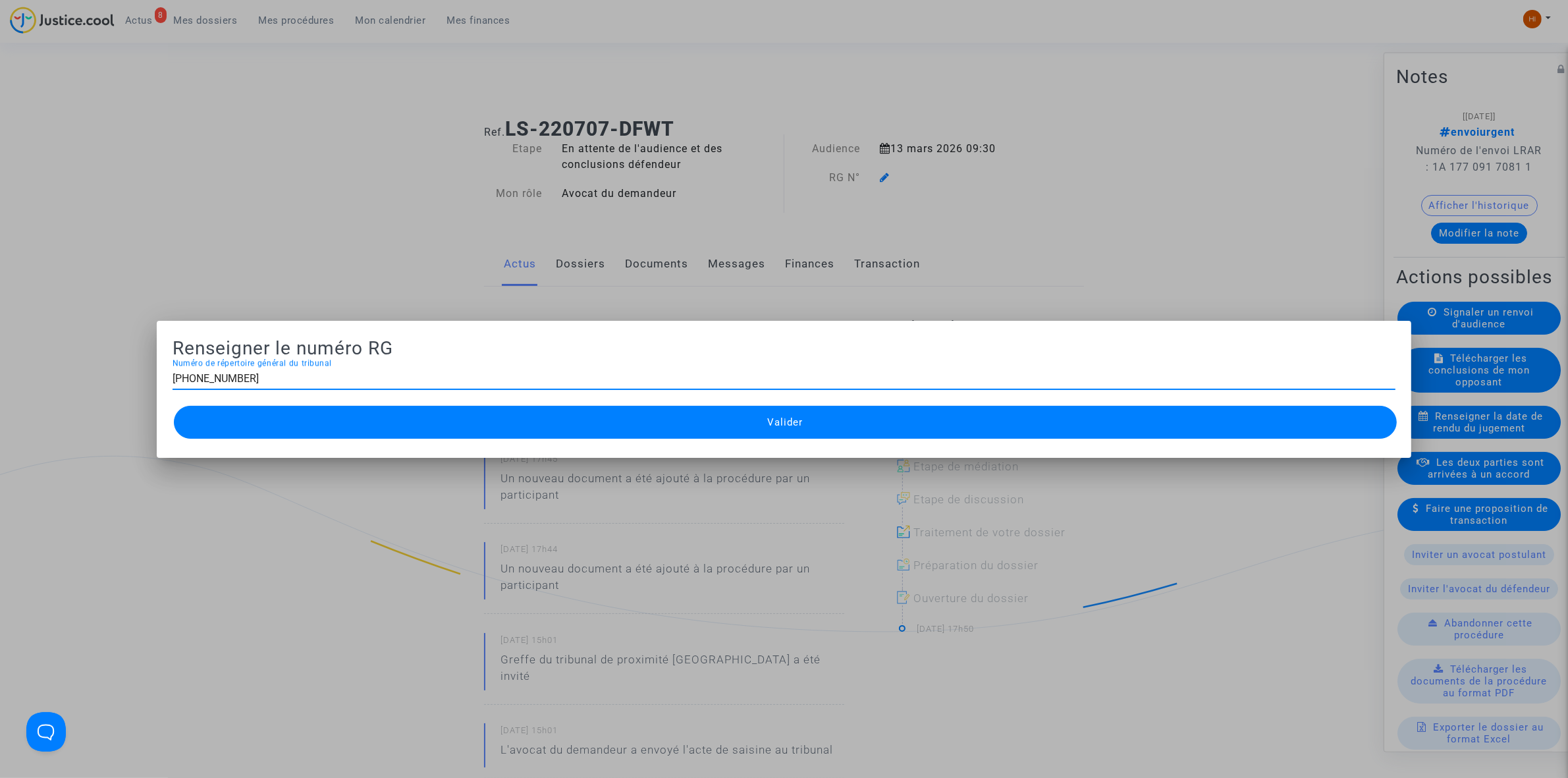
type input "[PHONE_NUMBER]"
click at [756, 427] on button "Valider" at bounding box center [785, 422] width 1223 height 33
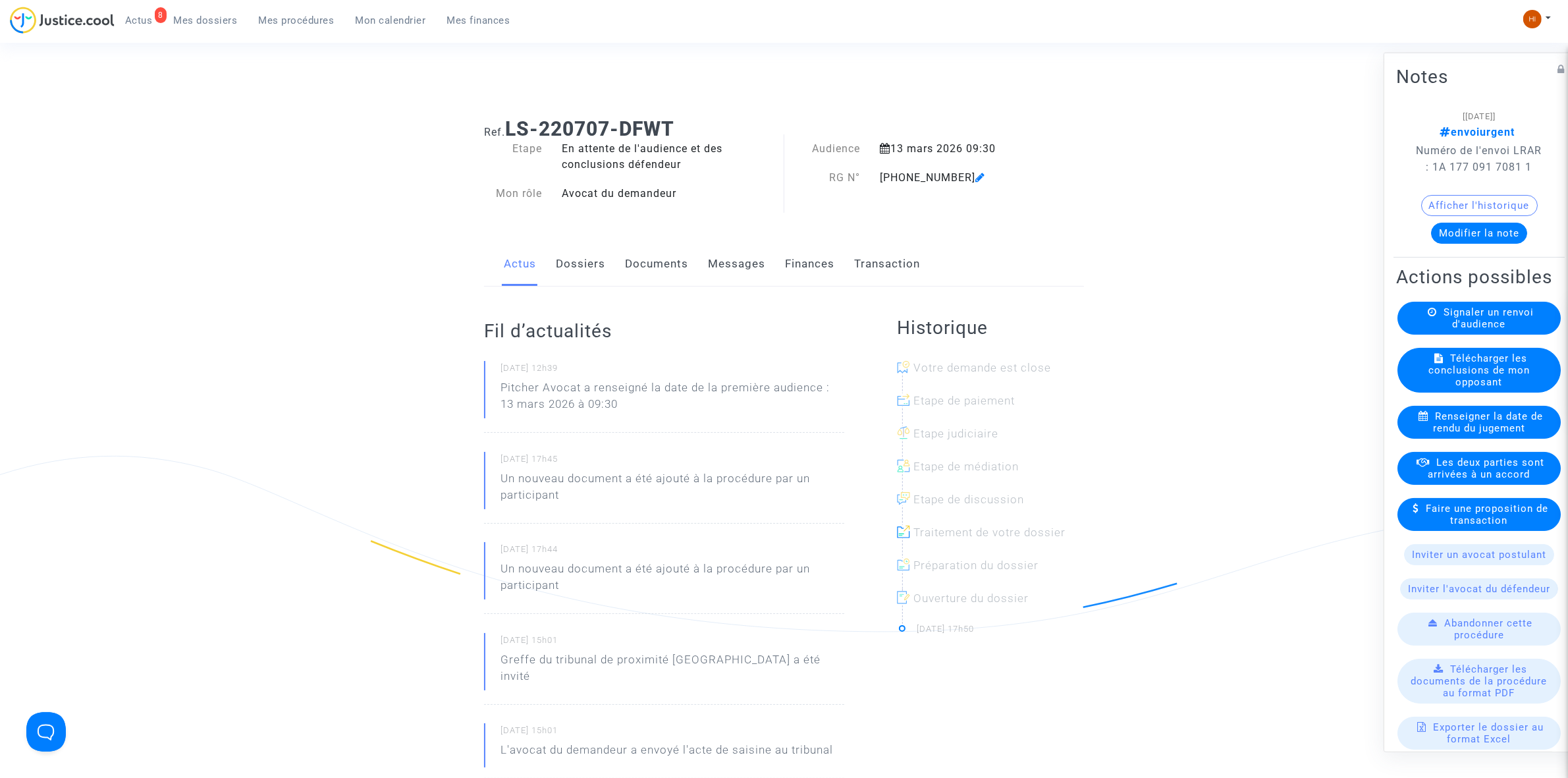
click at [670, 254] on link "Documents" at bounding box center [656, 264] width 63 height 43
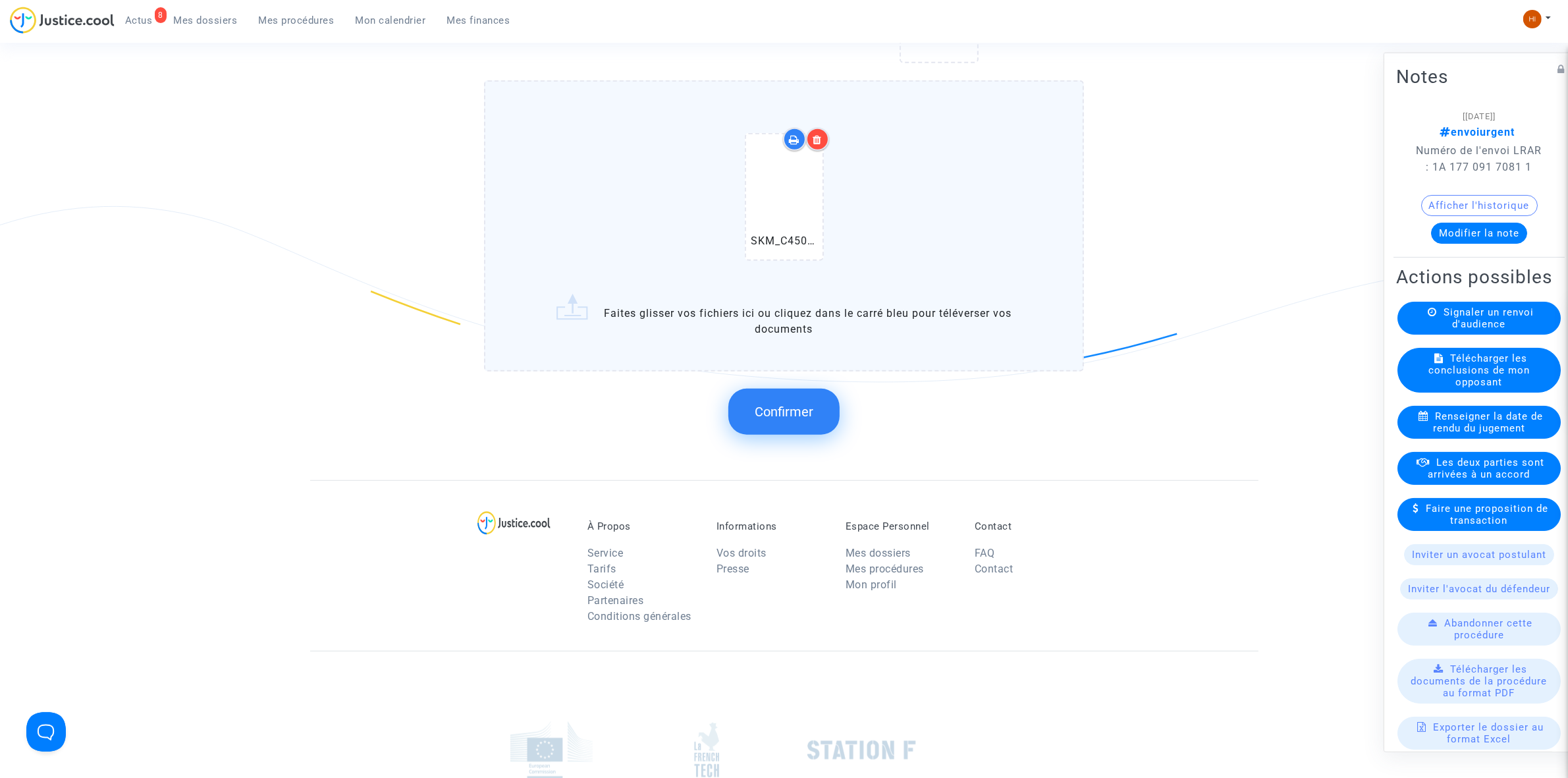
scroll to position [1306, 0]
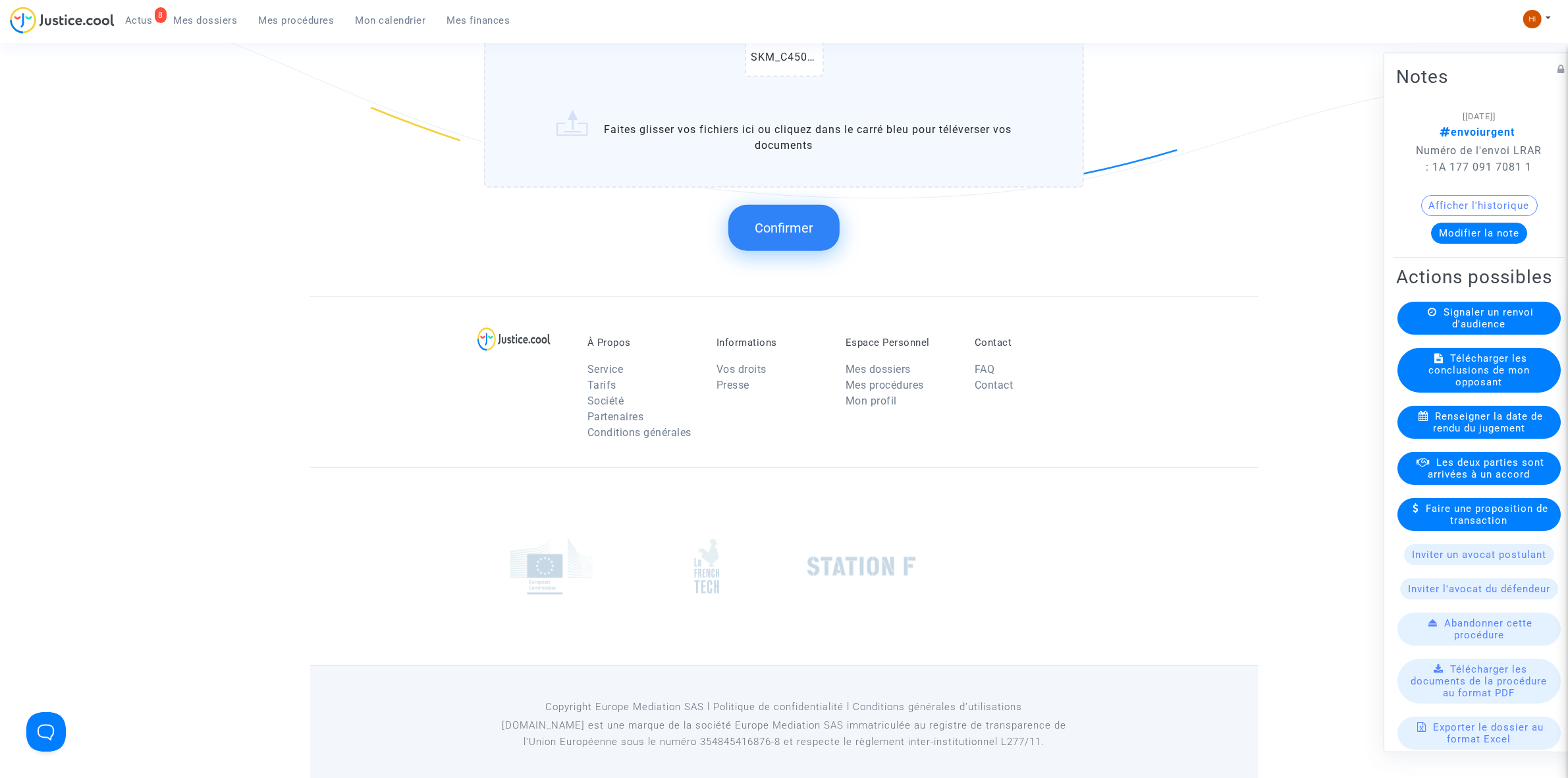
click at [796, 225] on span "Confirmer" at bounding box center [784, 227] width 59 height 16
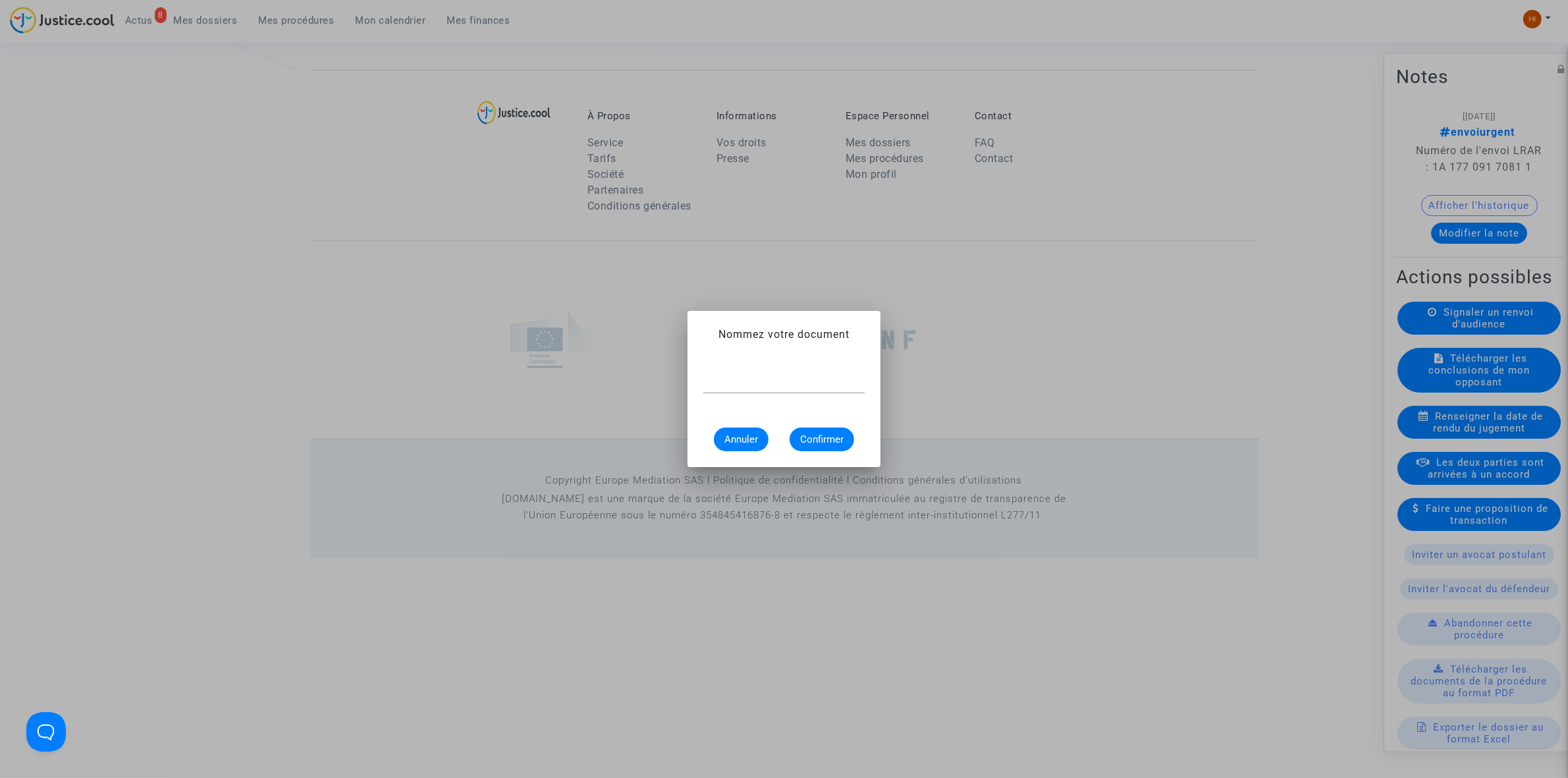
scroll to position [0, 0]
type input "CONVOCATION"
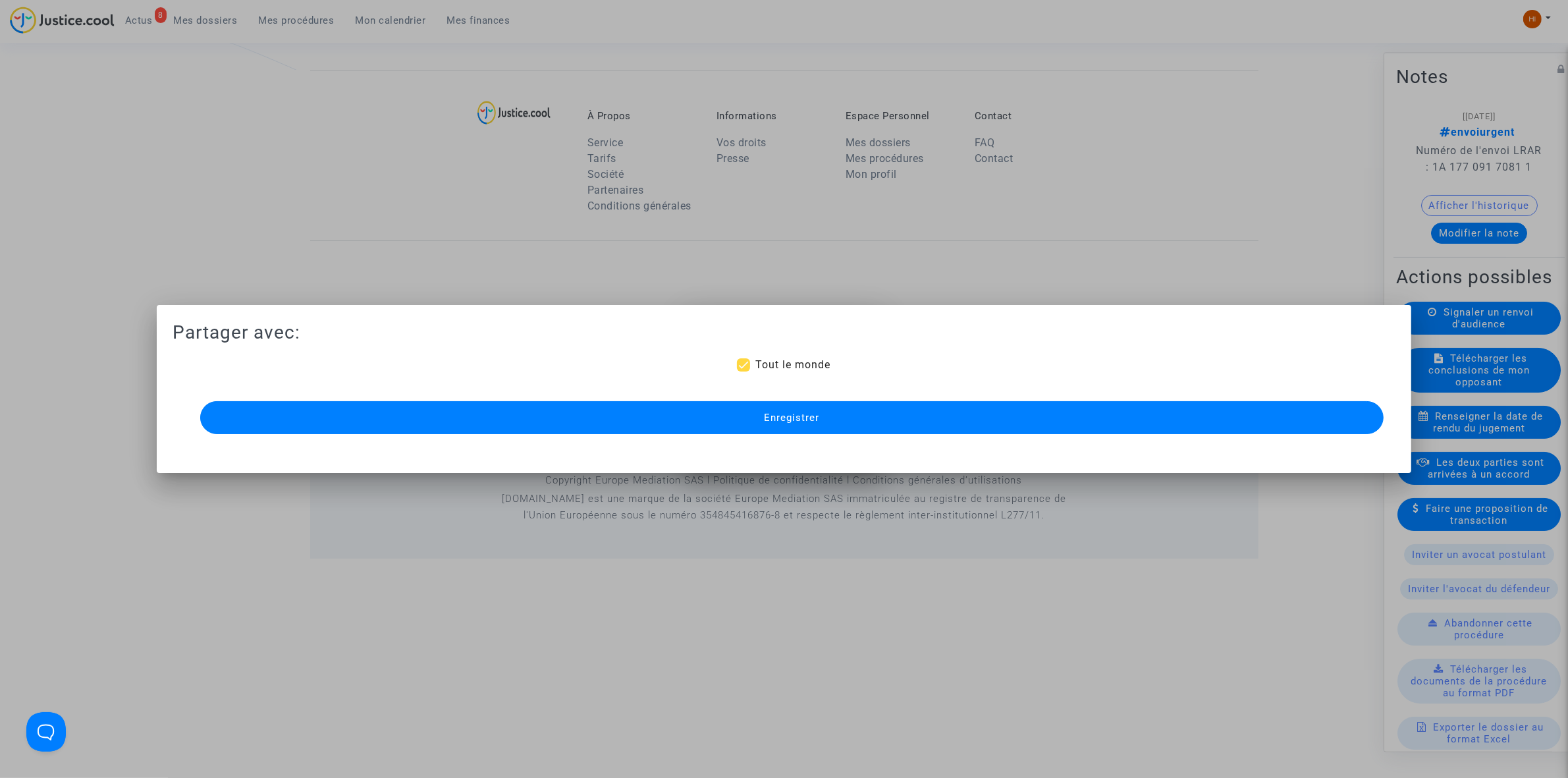
scroll to position [1080, 0]
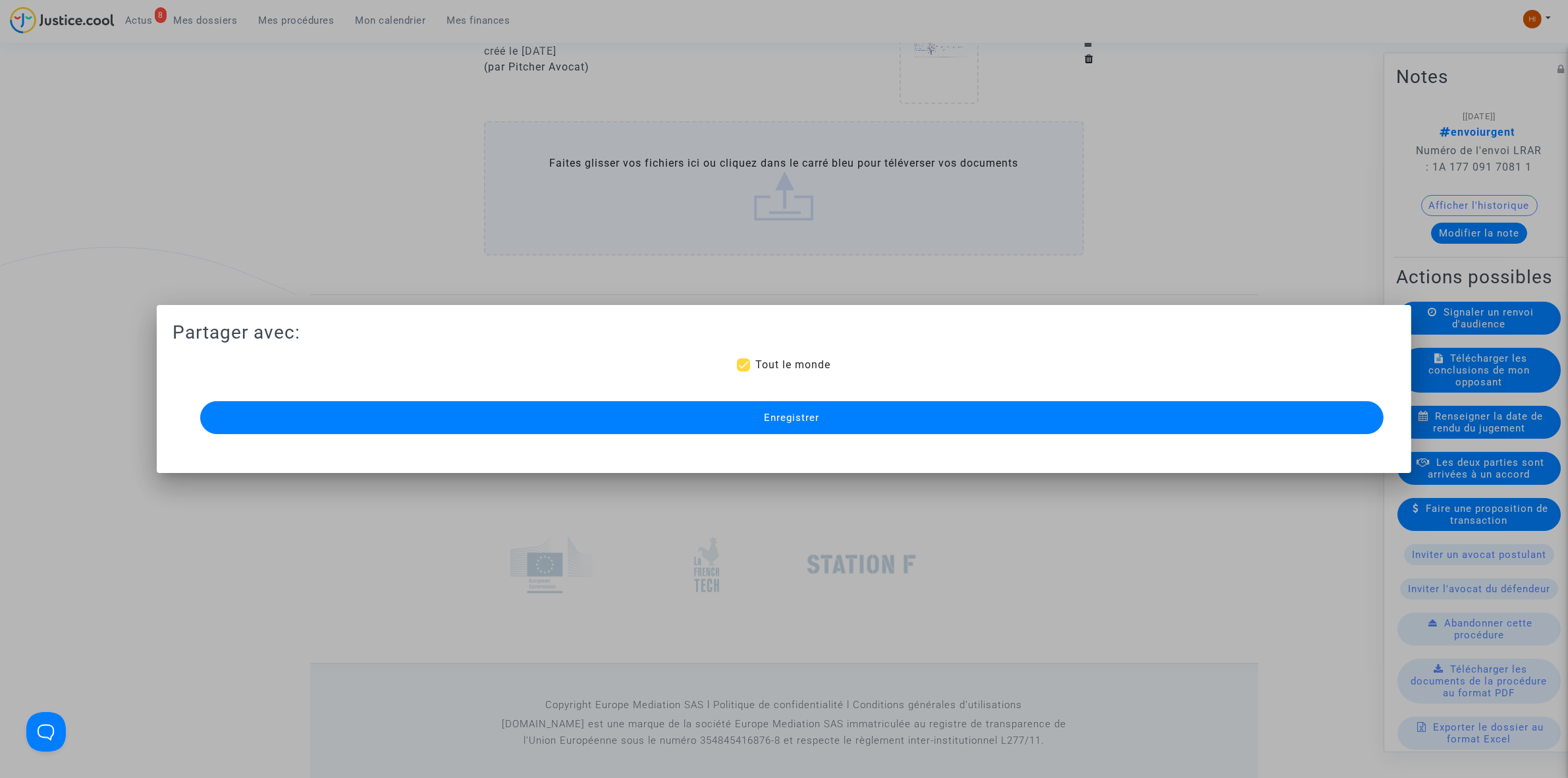
click at [789, 420] on span "Enregistrer" at bounding box center [791, 418] width 55 height 12
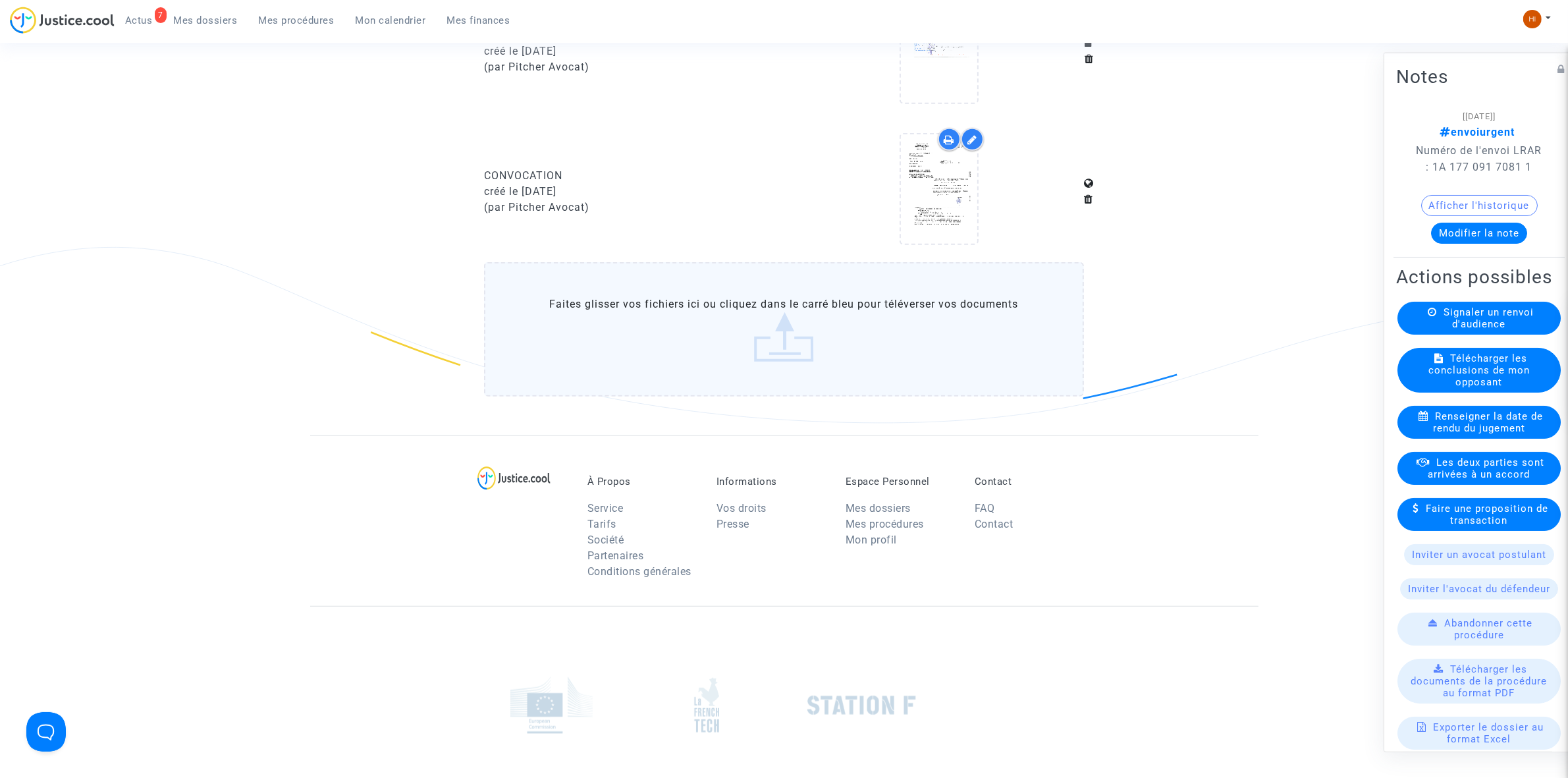
scroll to position [670, 0]
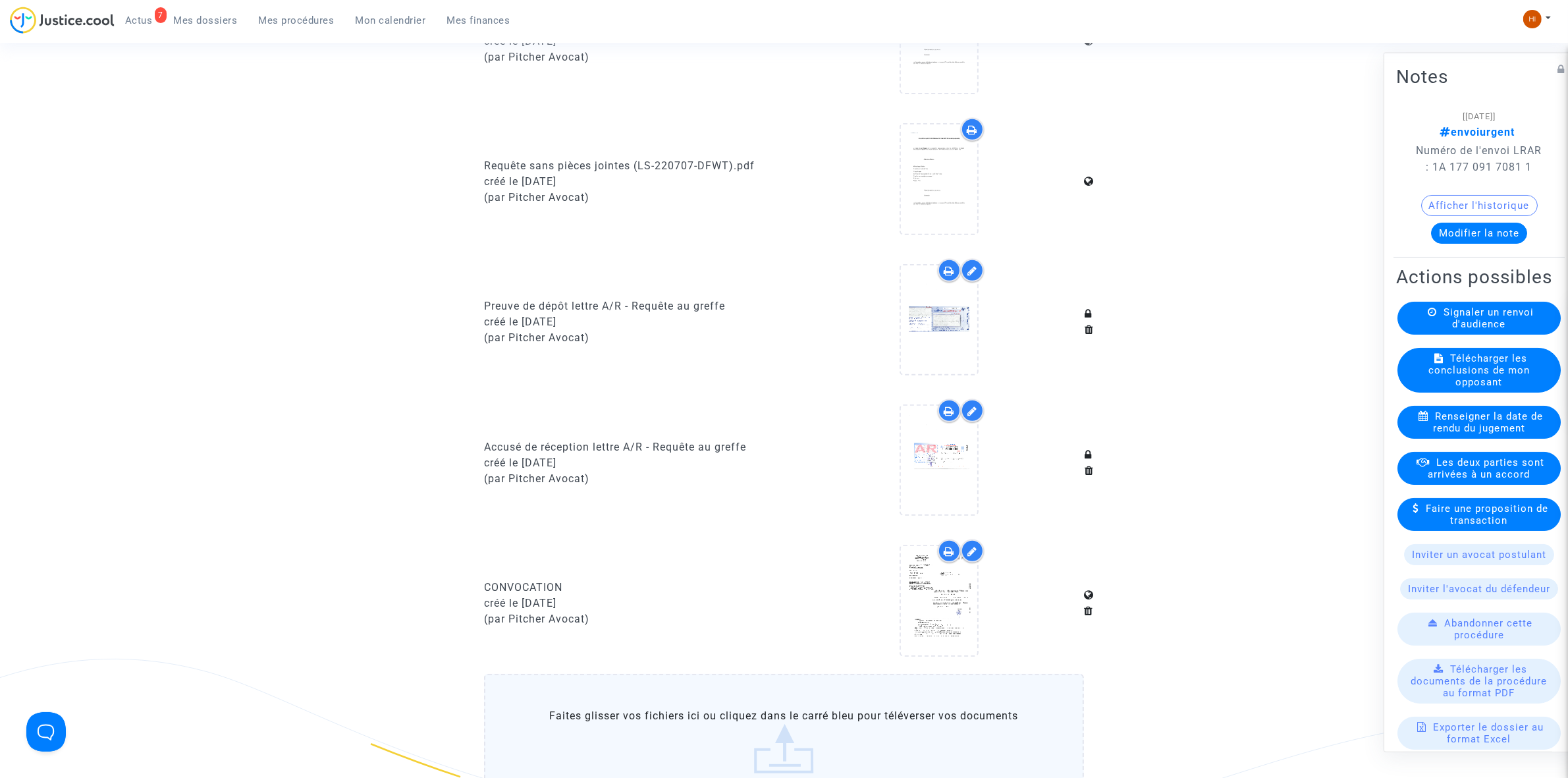
click at [275, 20] on span "Mes procédures" at bounding box center [297, 20] width 76 height 12
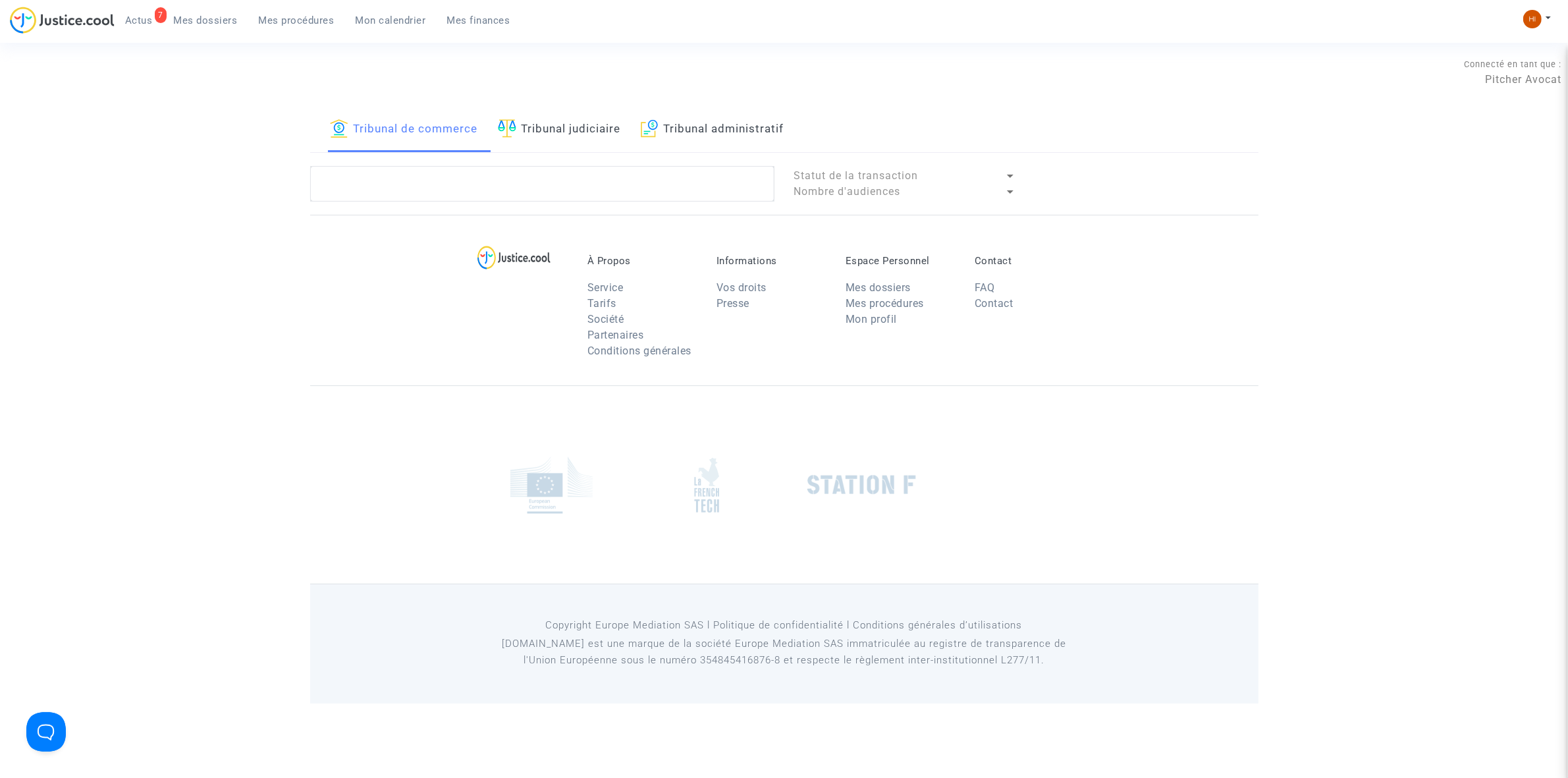
click at [566, 130] on link "Tribunal judiciaire" at bounding box center [560, 129] width 123 height 45
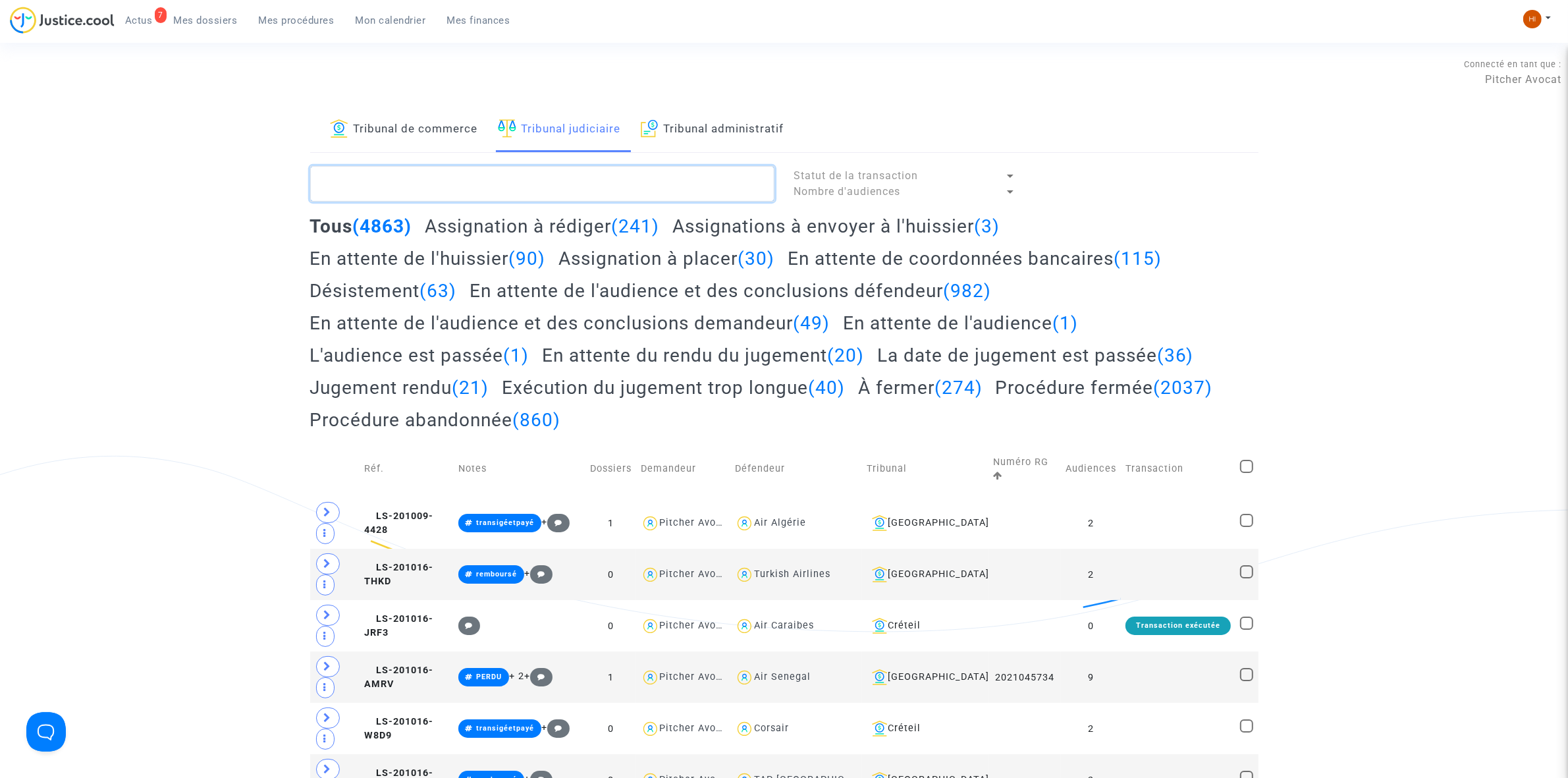
click at [551, 172] on textarea at bounding box center [542, 184] width 464 height 36
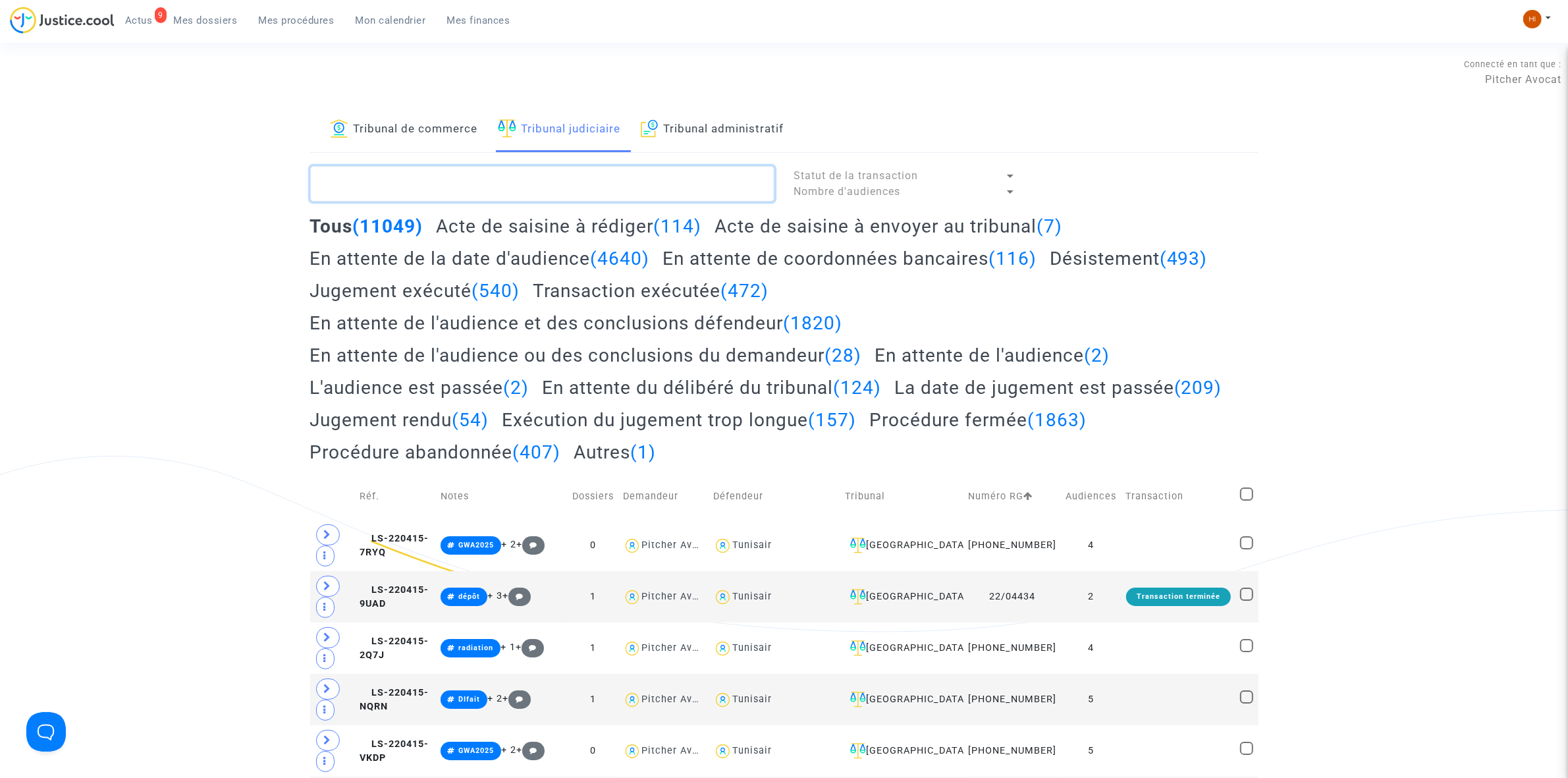
click at [357, 189] on textarea at bounding box center [542, 184] width 464 height 36
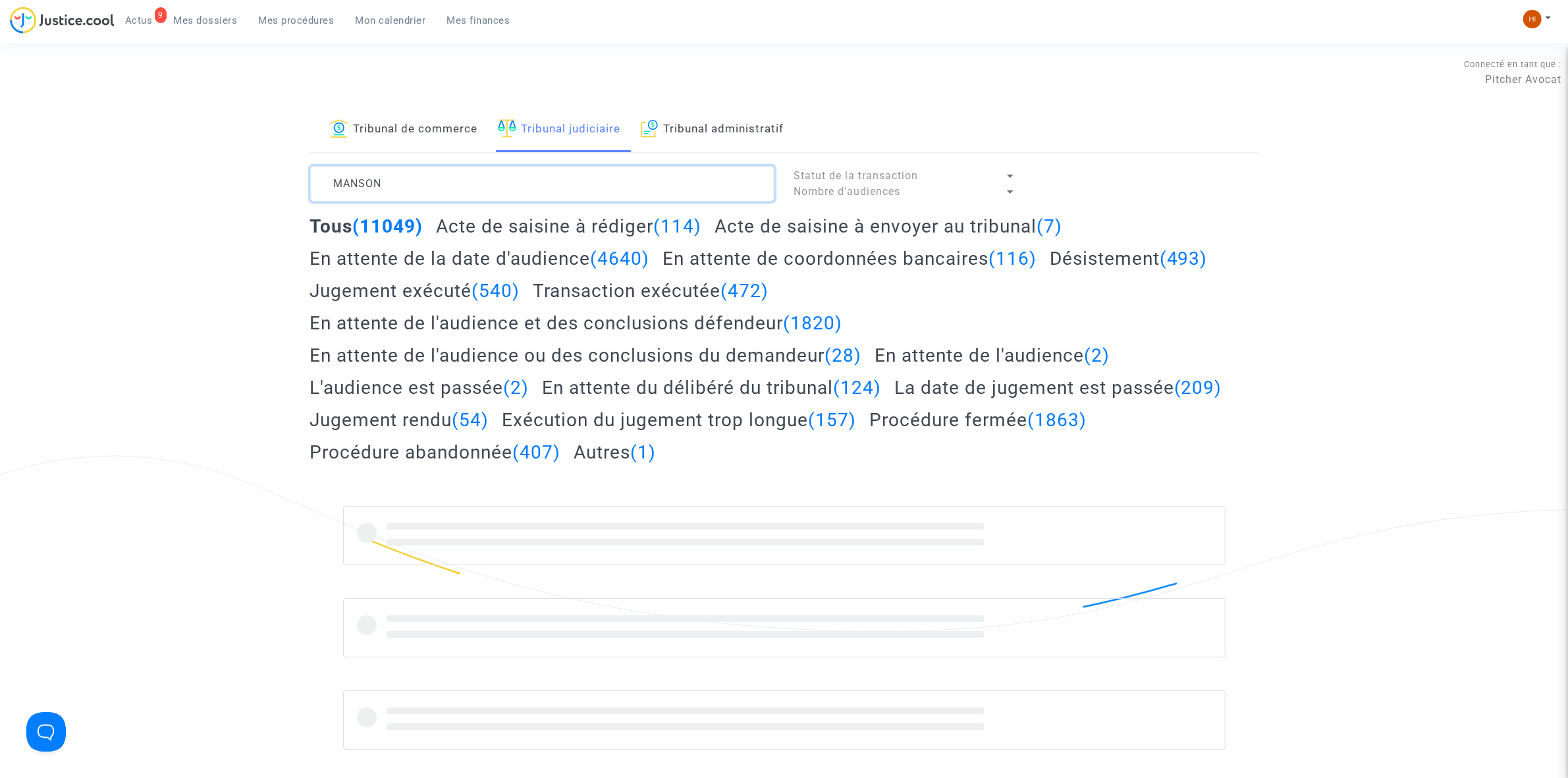
type textarea "MANSON"
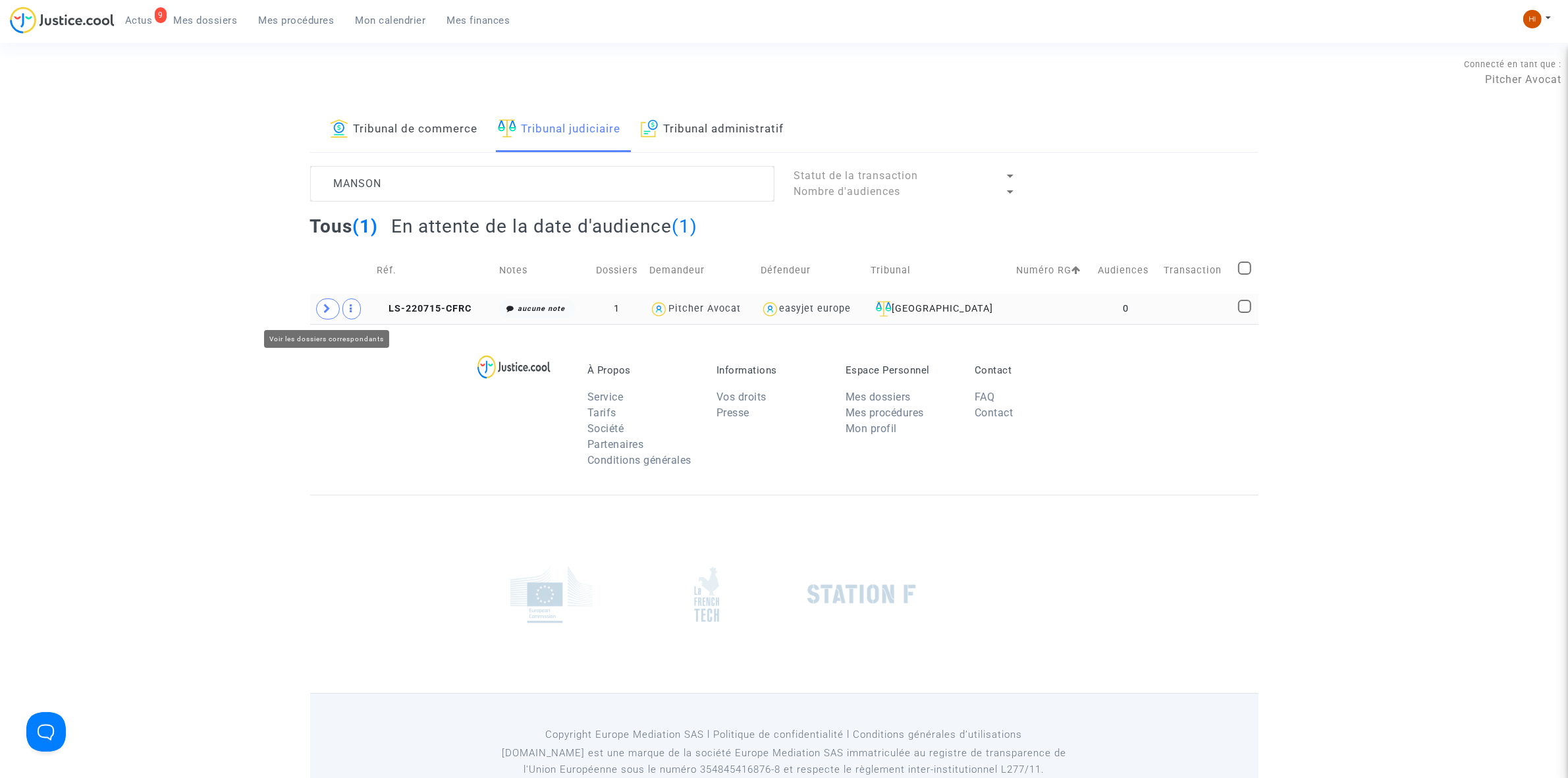
click at [327, 307] on icon at bounding box center [328, 308] width 8 height 10
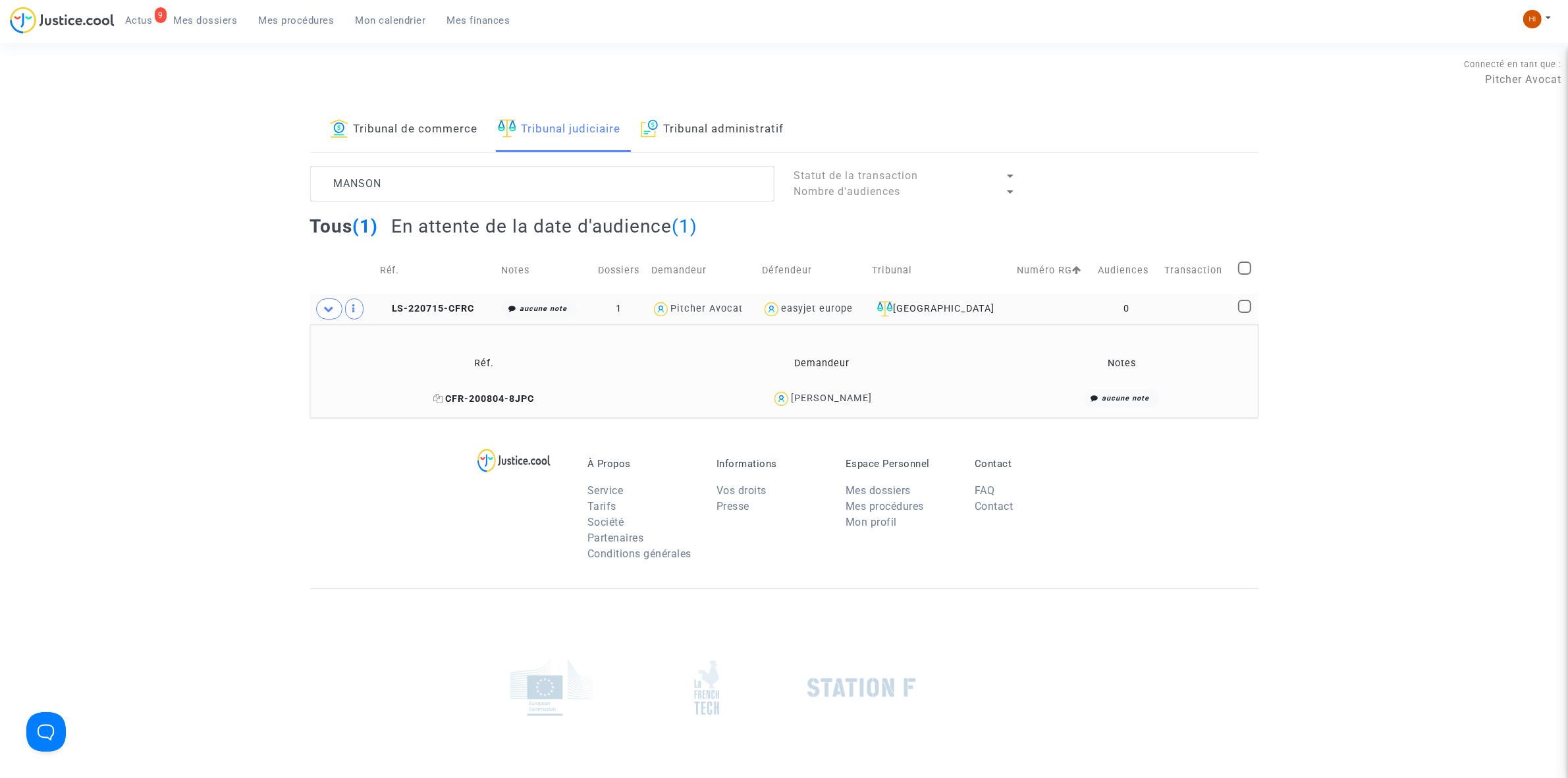
click at [444, 397] on icon at bounding box center [438, 398] width 10 height 9
click at [430, 316] on td "LS-220715-CFRC" at bounding box center [436, 308] width 122 height 30
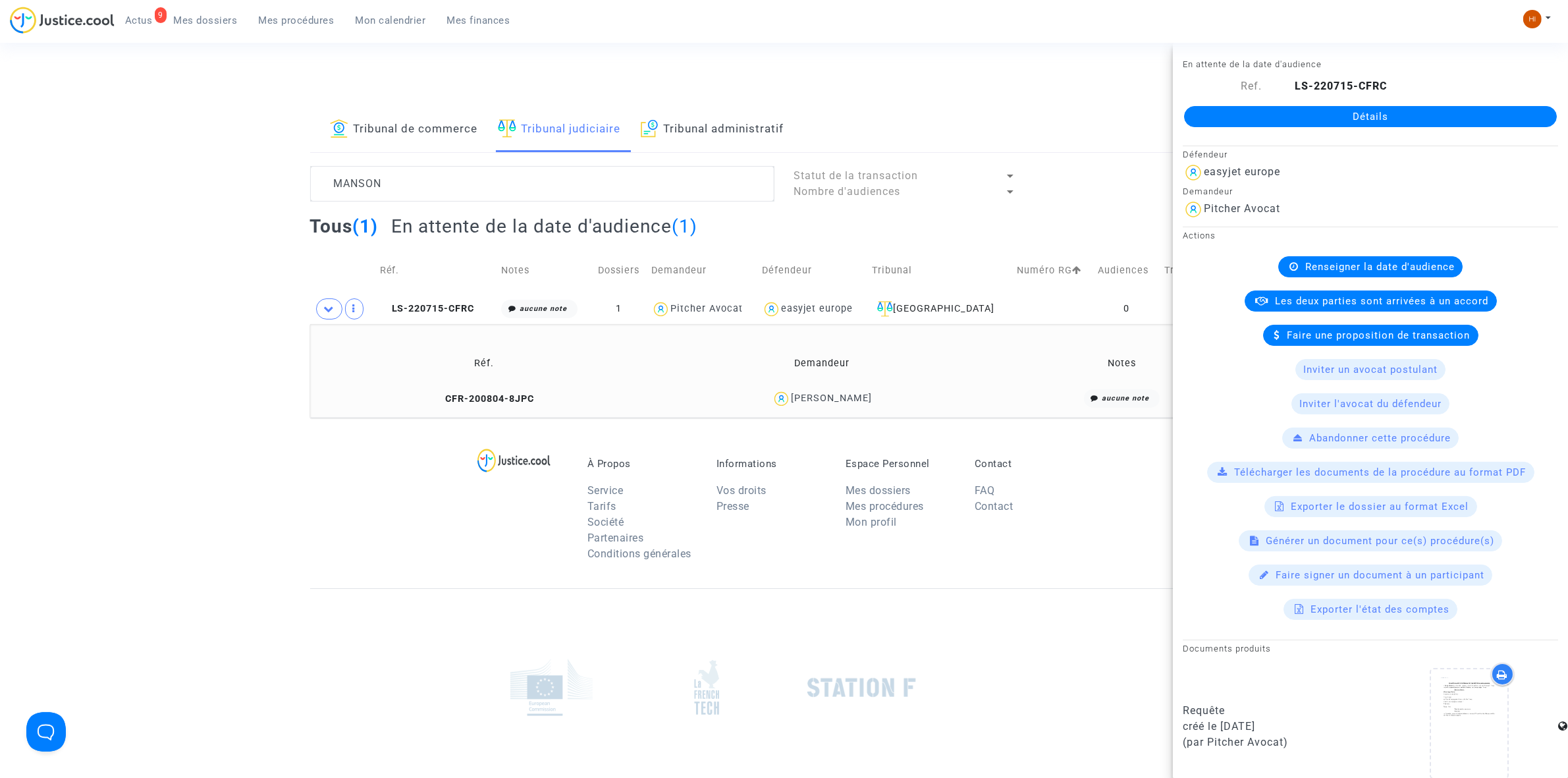
click at [1332, 117] on link "Détails" at bounding box center [1371, 117] width 373 height 21
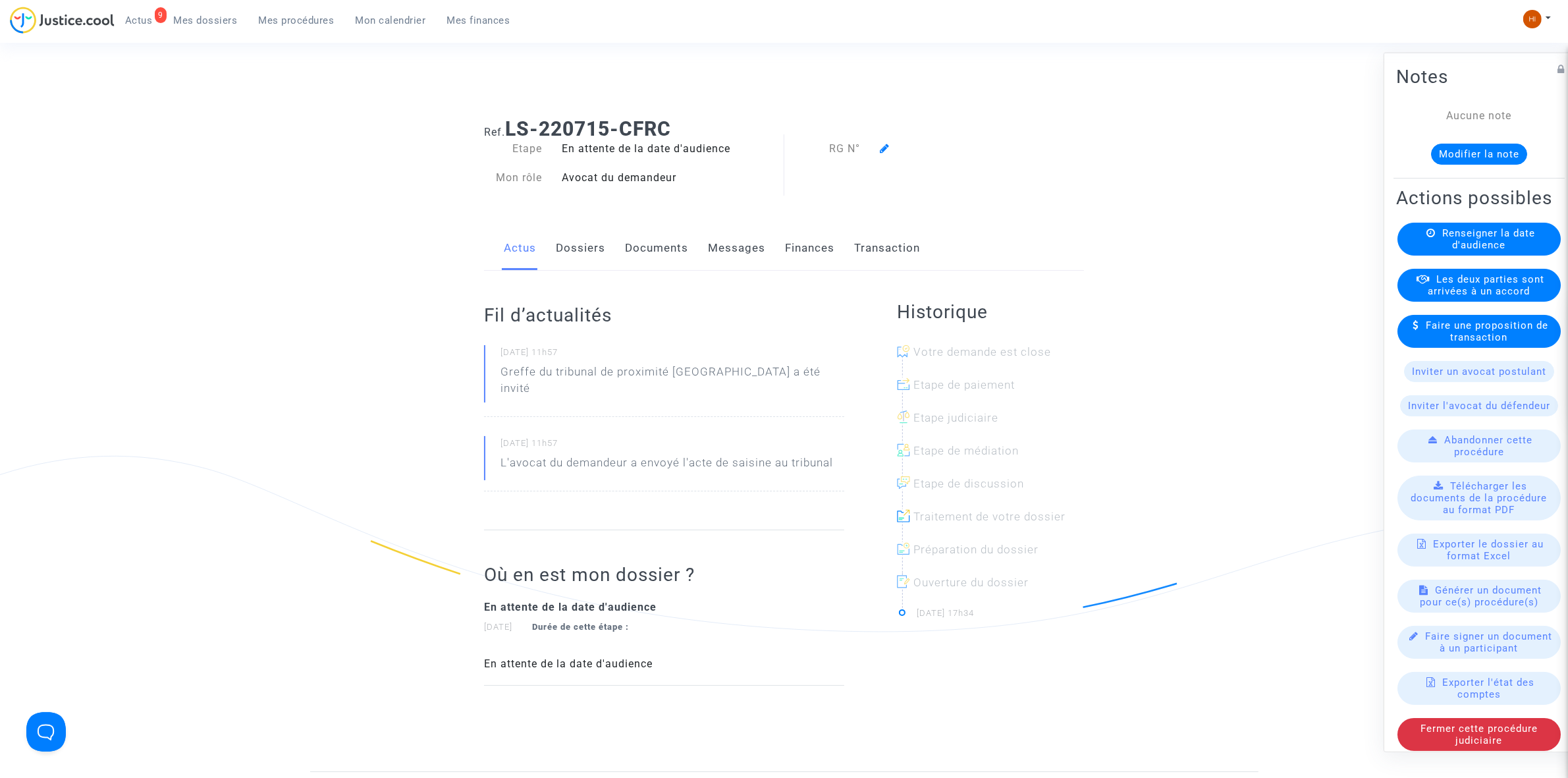
click at [583, 252] on link "Dossiers" at bounding box center [580, 248] width 49 height 43
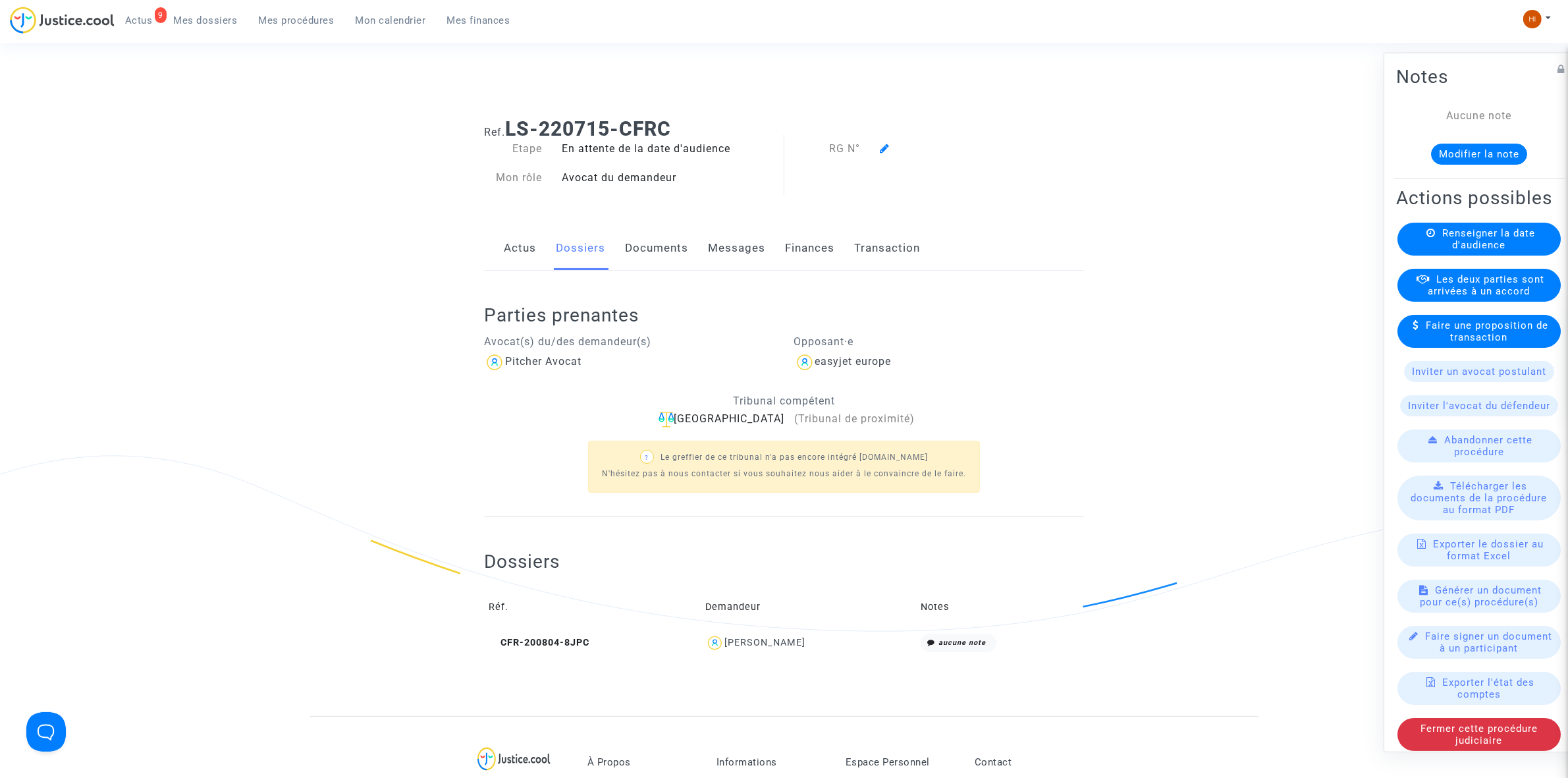
click at [1491, 250] on span "Renseigner la date d'audience" at bounding box center [1488, 239] width 93 height 24
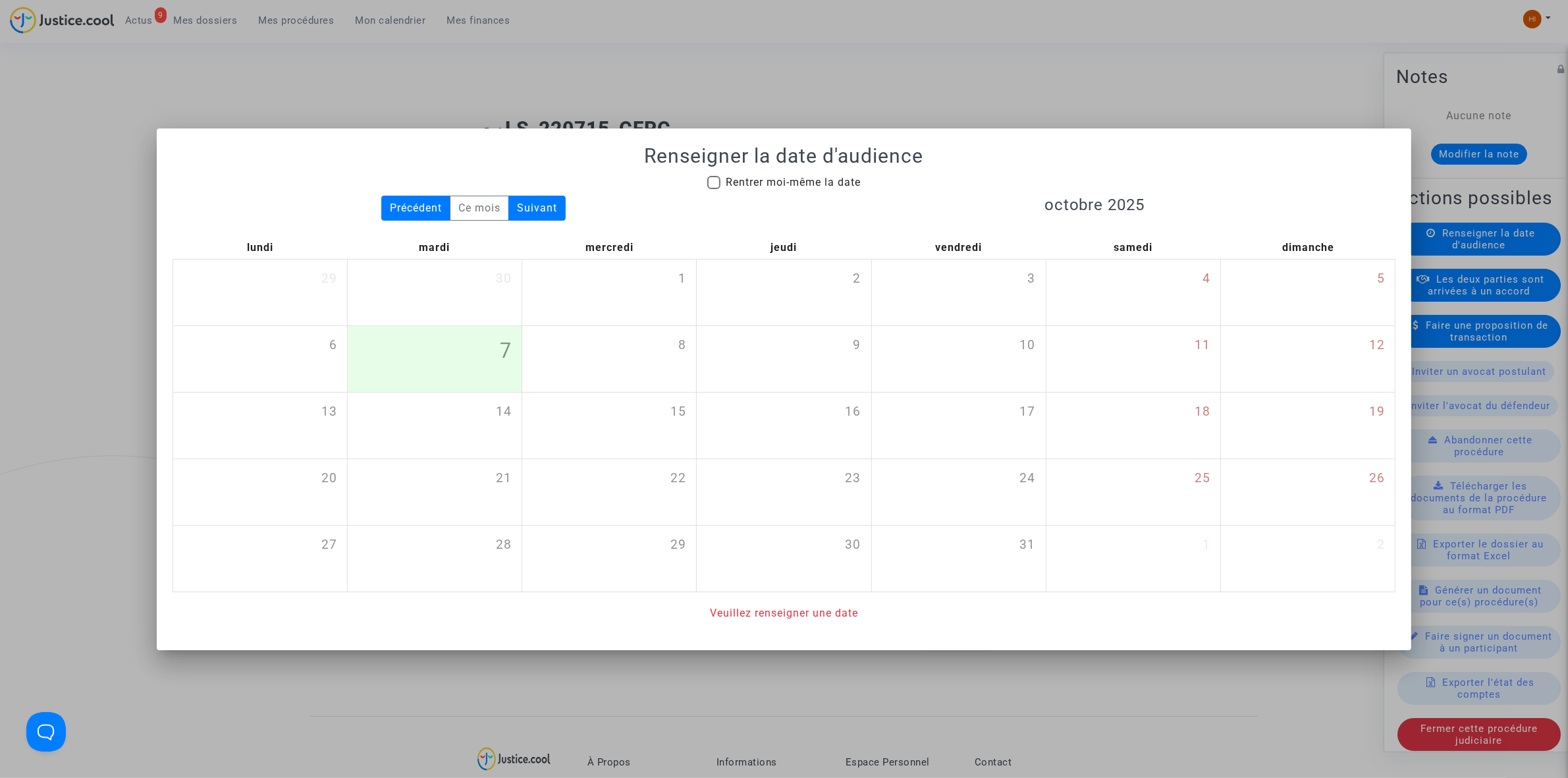
click at [849, 193] on mat-checkbox "Rentrer moi-même la date" at bounding box center [784, 185] width 154 height 21
click at [867, 178] on div "Rentrer moi-même la date" at bounding box center [784, 185] width 1243 height 21
click at [831, 187] on span "Rentrer moi-même la date" at bounding box center [794, 182] width 135 height 13
click at [714, 189] on input "Rentrer moi-même la date" at bounding box center [713, 189] width 1 height 1
checkbox input "true"
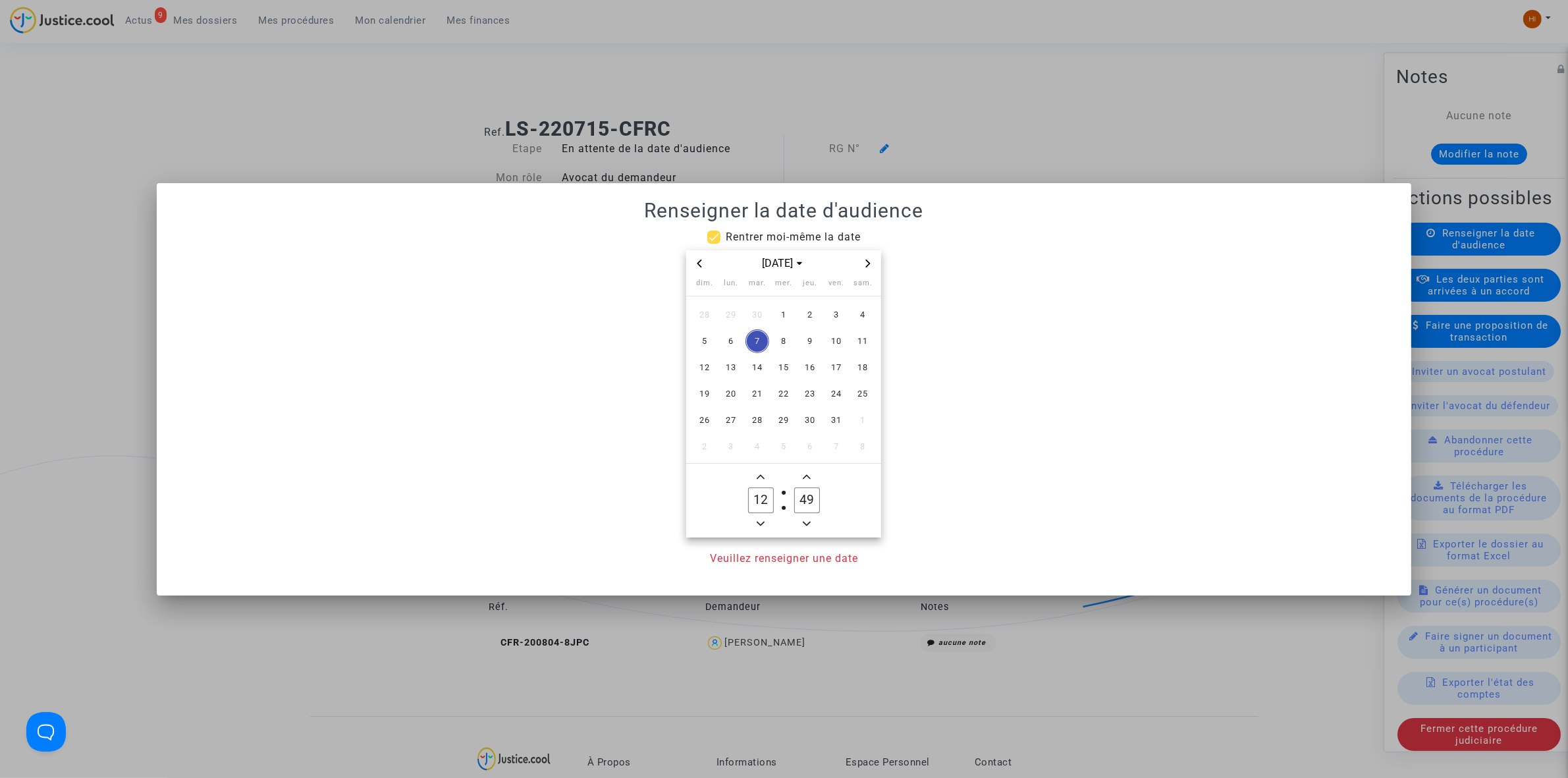
click at [838, 178] on div at bounding box center [784, 389] width 1568 height 778
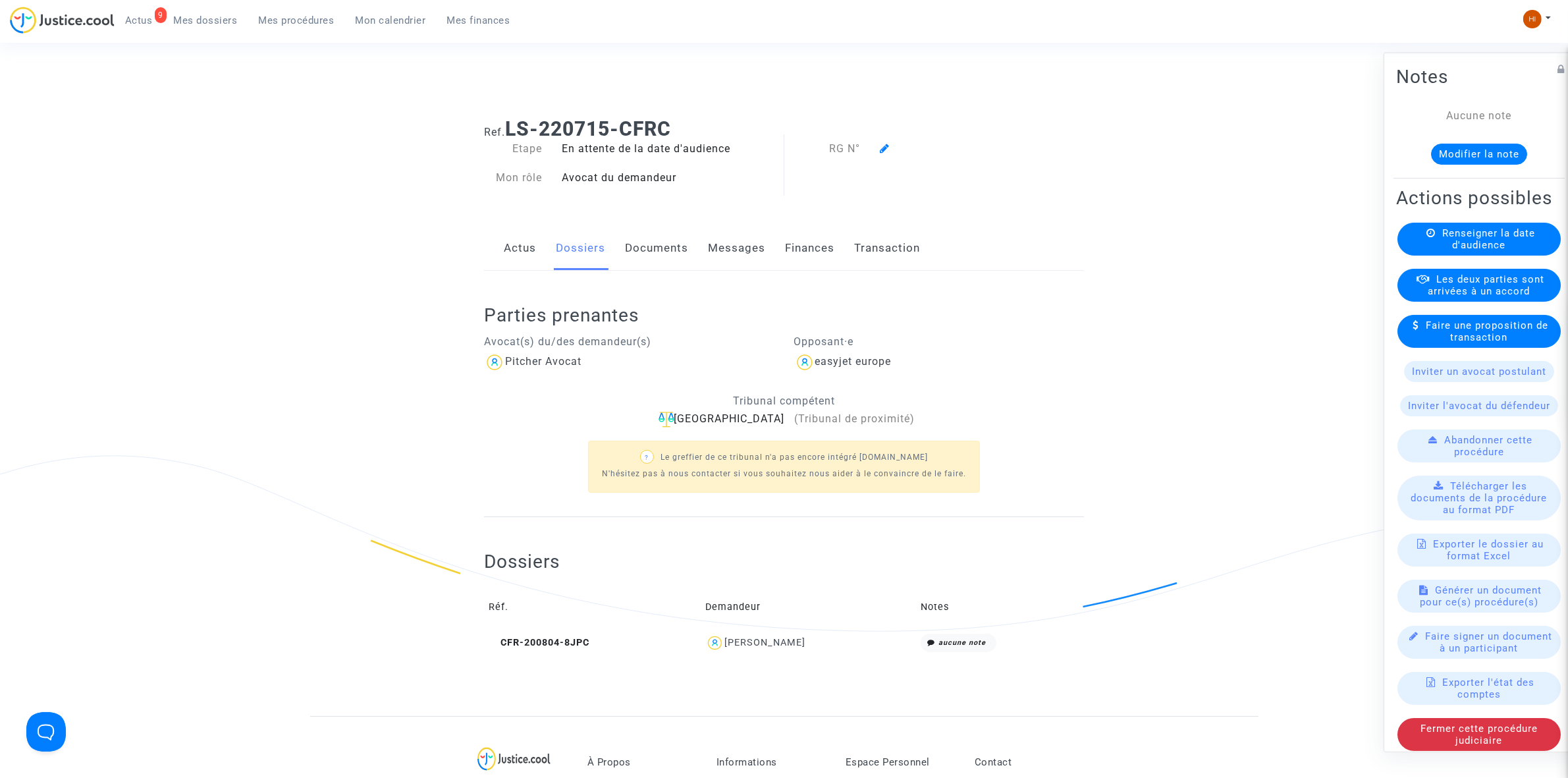
click at [1427, 237] on icon at bounding box center [1431, 232] width 9 height 10
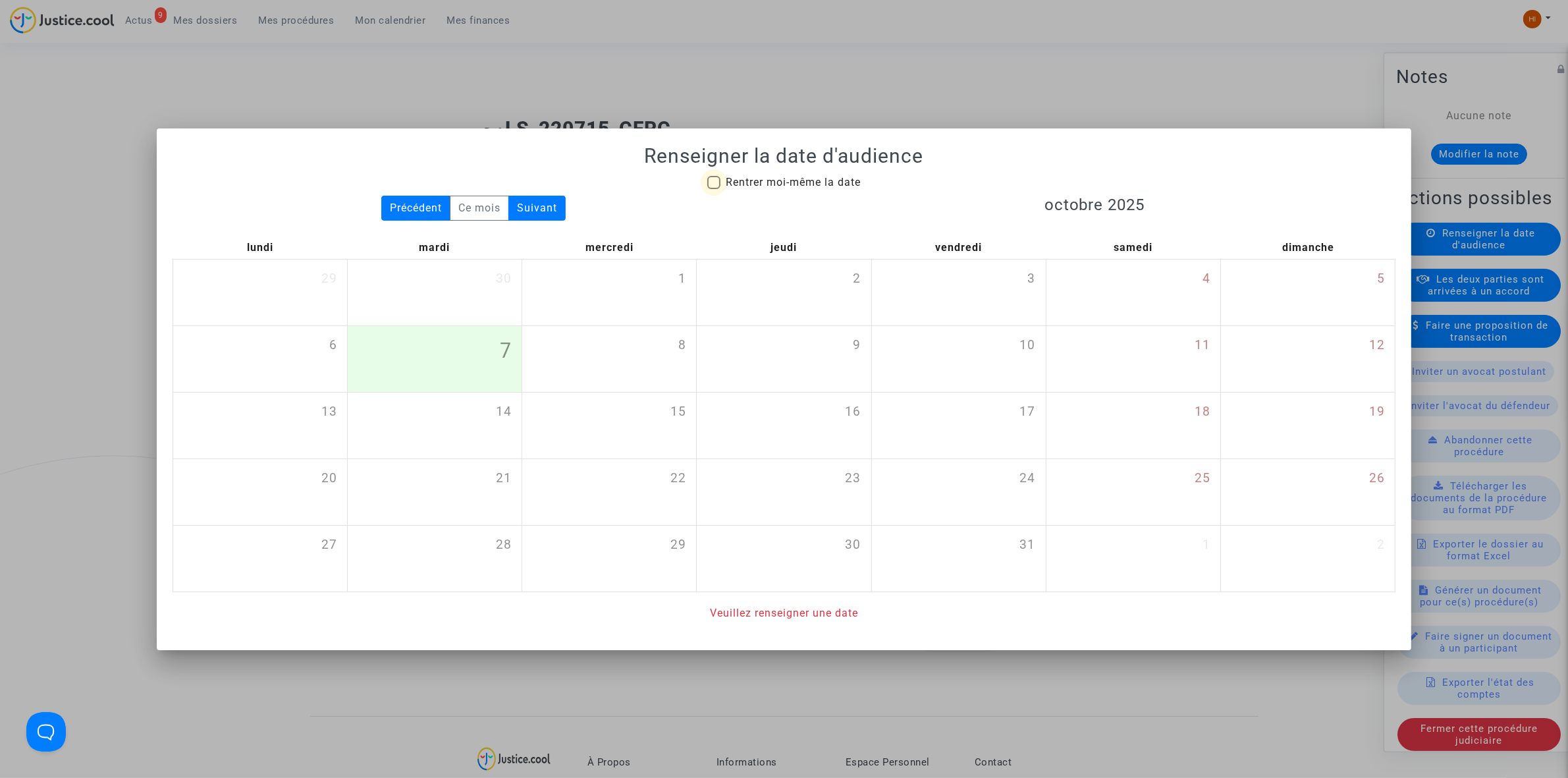
click at [840, 176] on span "Rentrer moi-même la date" at bounding box center [794, 182] width 135 height 13
click at [714, 189] on input "Rentrer moi-même la date" at bounding box center [713, 189] width 1 height 1
checkbox input "true"
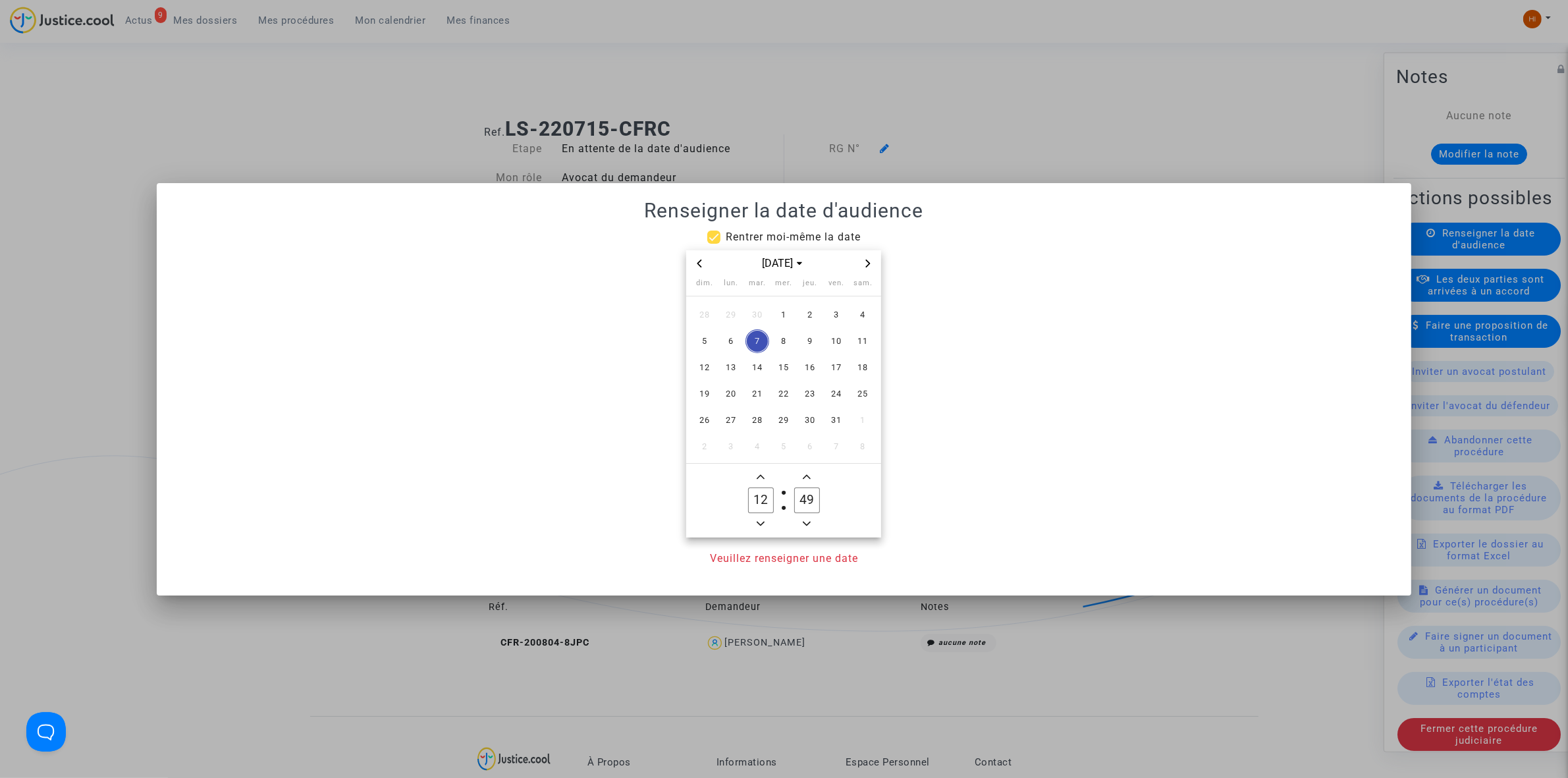
click at [875, 264] on span "Next month" at bounding box center [868, 263] width 16 height 16
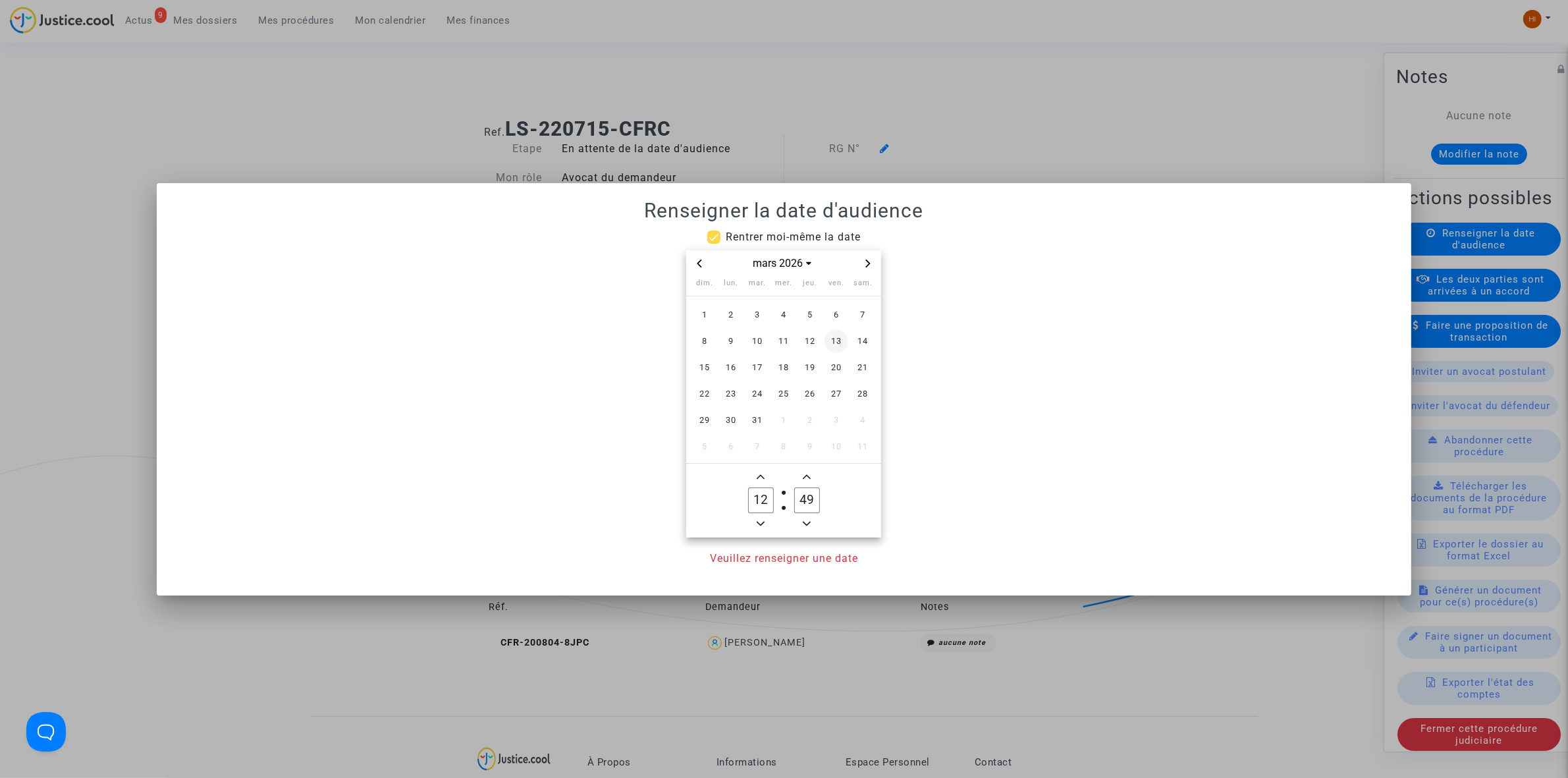
click at [838, 340] on span "13" at bounding box center [837, 341] width 24 height 24
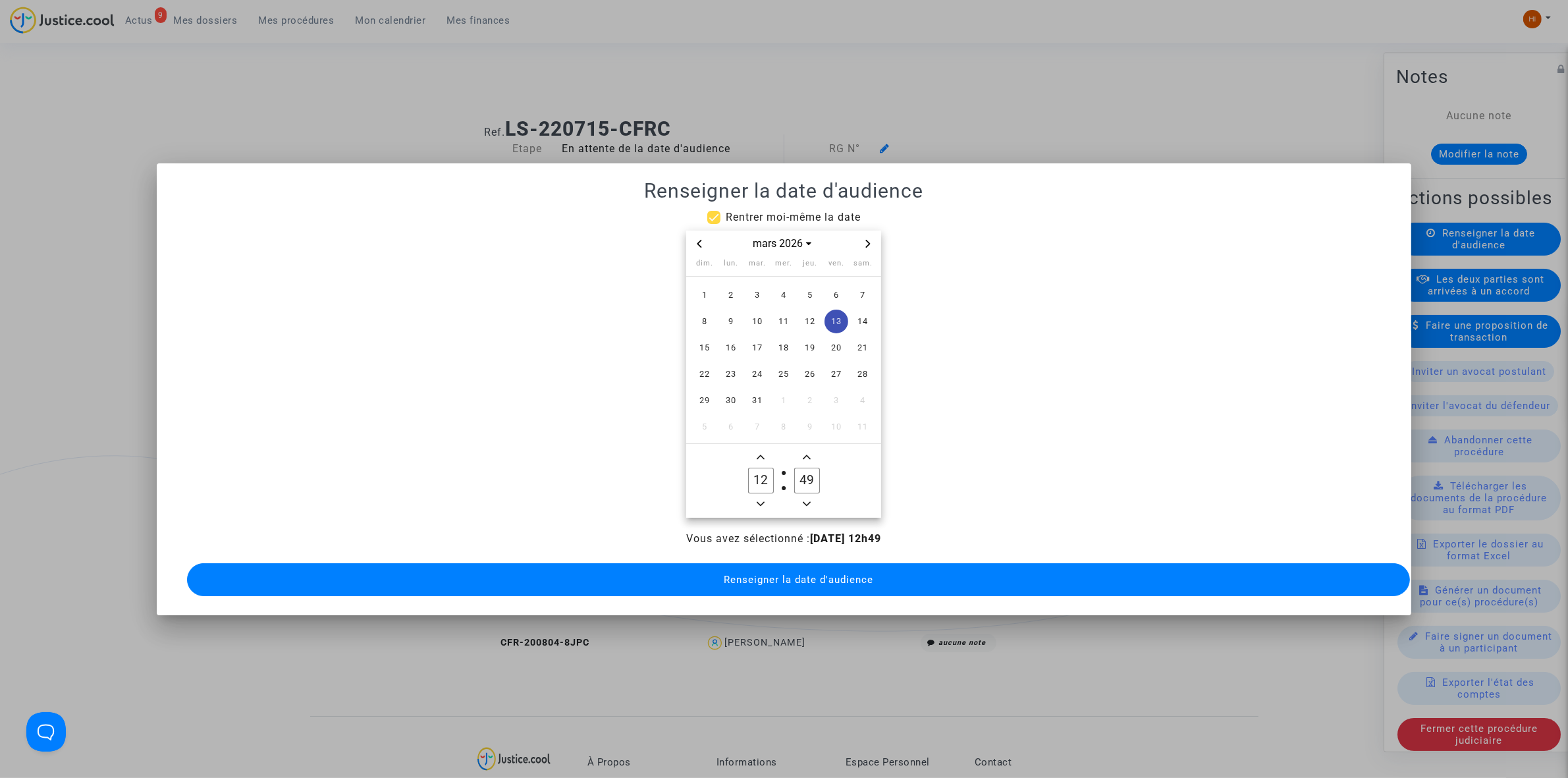
click at [762, 500] on icon "Minus a hour" at bounding box center [760, 504] width 8 height 8
type input "09"
drag, startPoint x: 810, startPoint y: 473, endPoint x: 789, endPoint y: 476, distance: 21.2
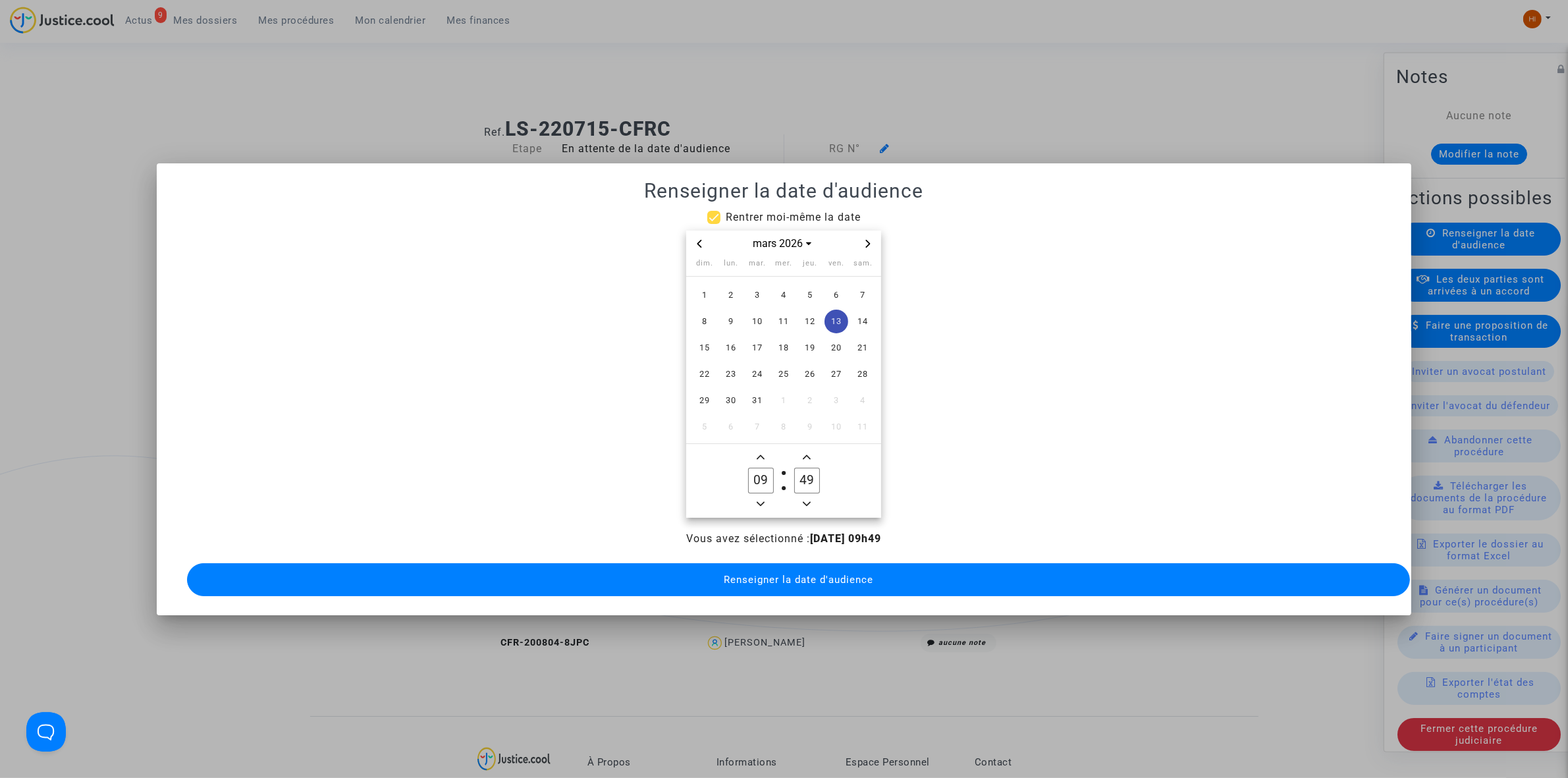
click at [789, 476] on label "49 Minute" at bounding box center [807, 480] width 46 height 26
drag, startPoint x: 805, startPoint y: 476, endPoint x: 826, endPoint y: 478, distance: 21.1
click at [826, 478] on label "39 Minute" at bounding box center [807, 480] width 46 height 26
type input "30"
click at [801, 581] on button "Renseigner la date d'audience" at bounding box center [799, 580] width 1223 height 33
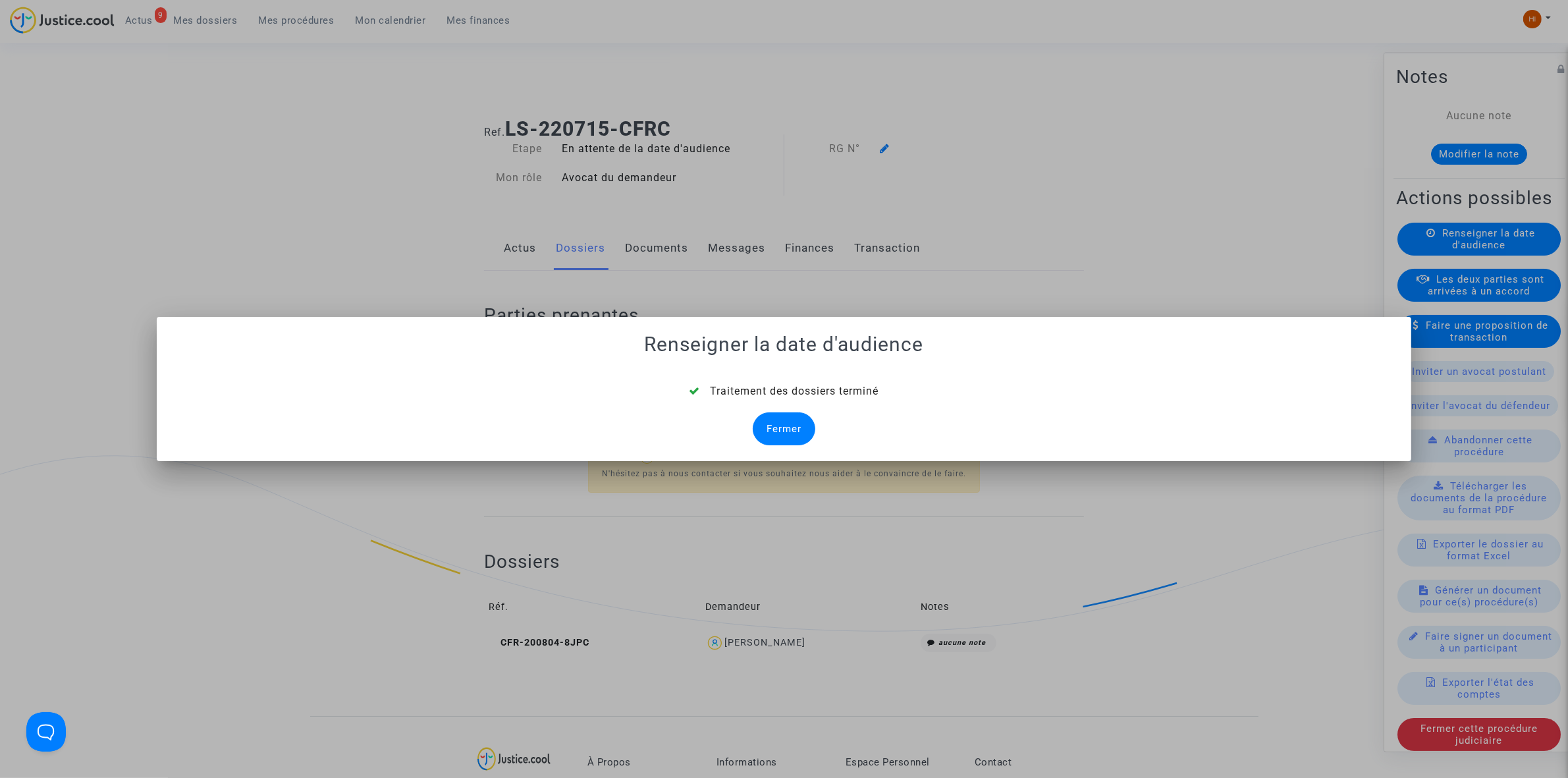
drag, startPoint x: 795, startPoint y: 421, endPoint x: 784, endPoint y: 423, distance: 11.2
click at [794, 422] on div "Fermer" at bounding box center [784, 429] width 62 height 33
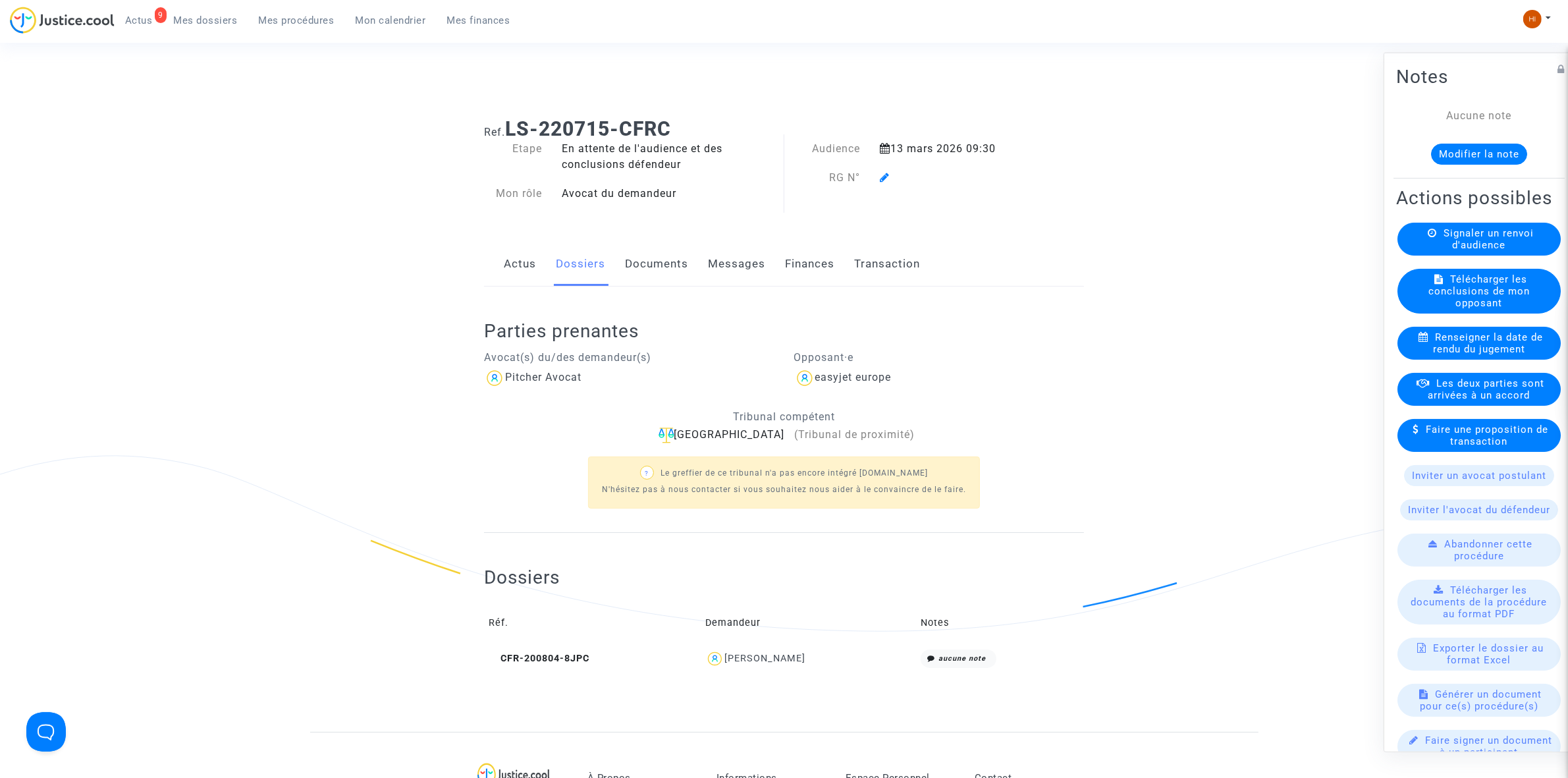
click at [883, 177] on icon at bounding box center [884, 177] width 10 height 10
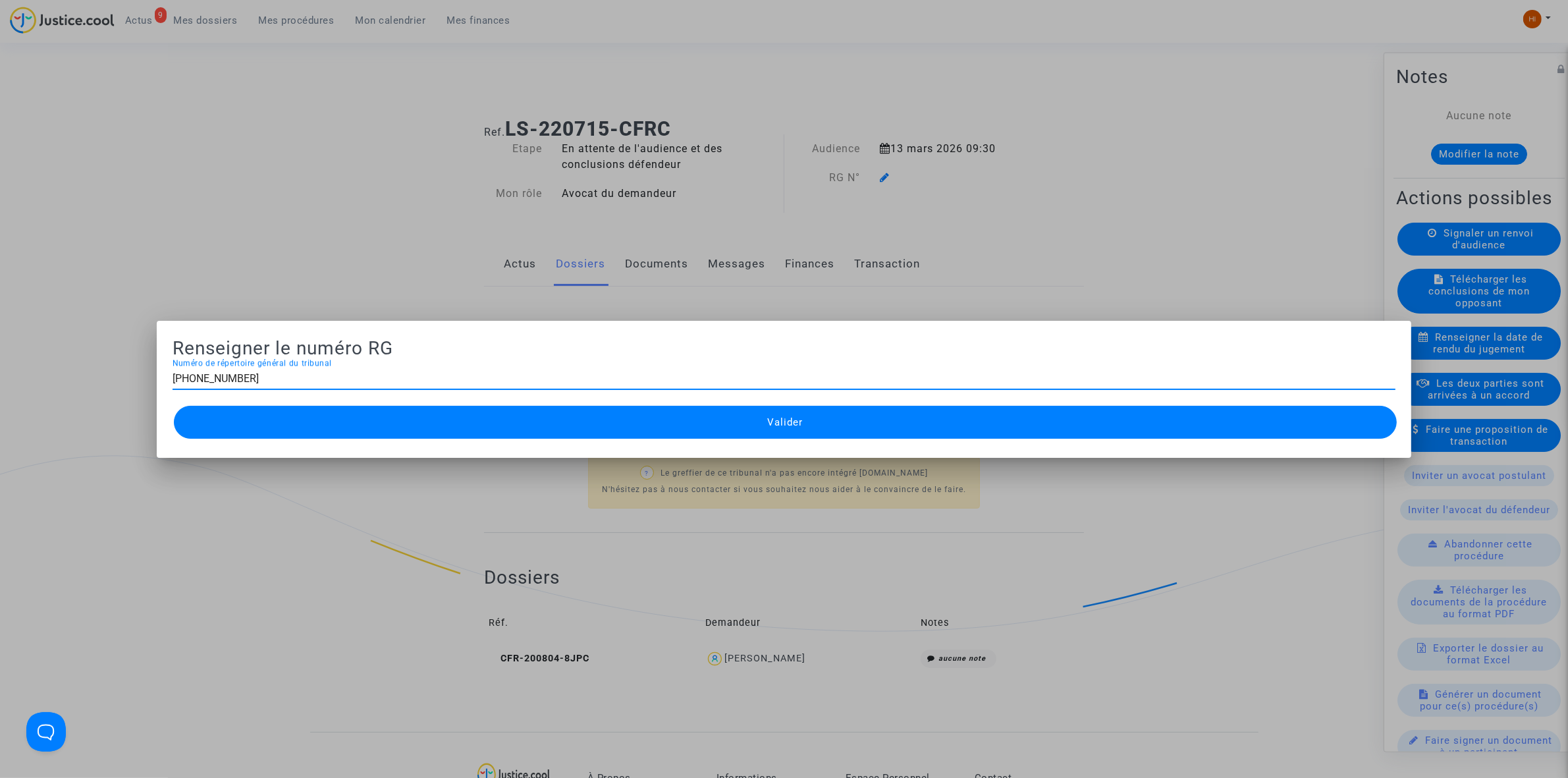
type input "[PHONE_NUMBER]"
click at [703, 429] on button "Valider" at bounding box center [785, 422] width 1223 height 33
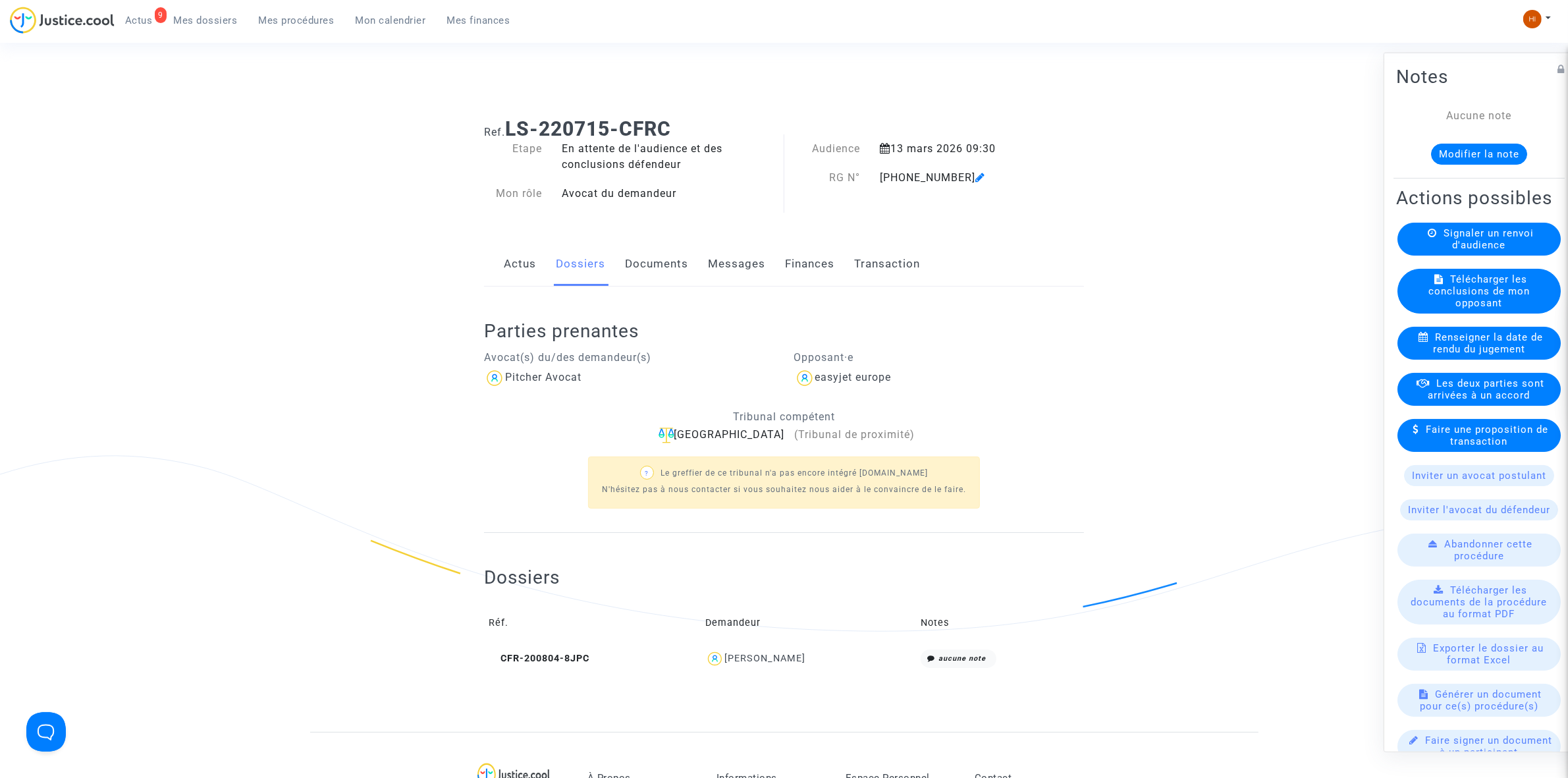
click at [649, 265] on link "Documents" at bounding box center [656, 264] width 63 height 43
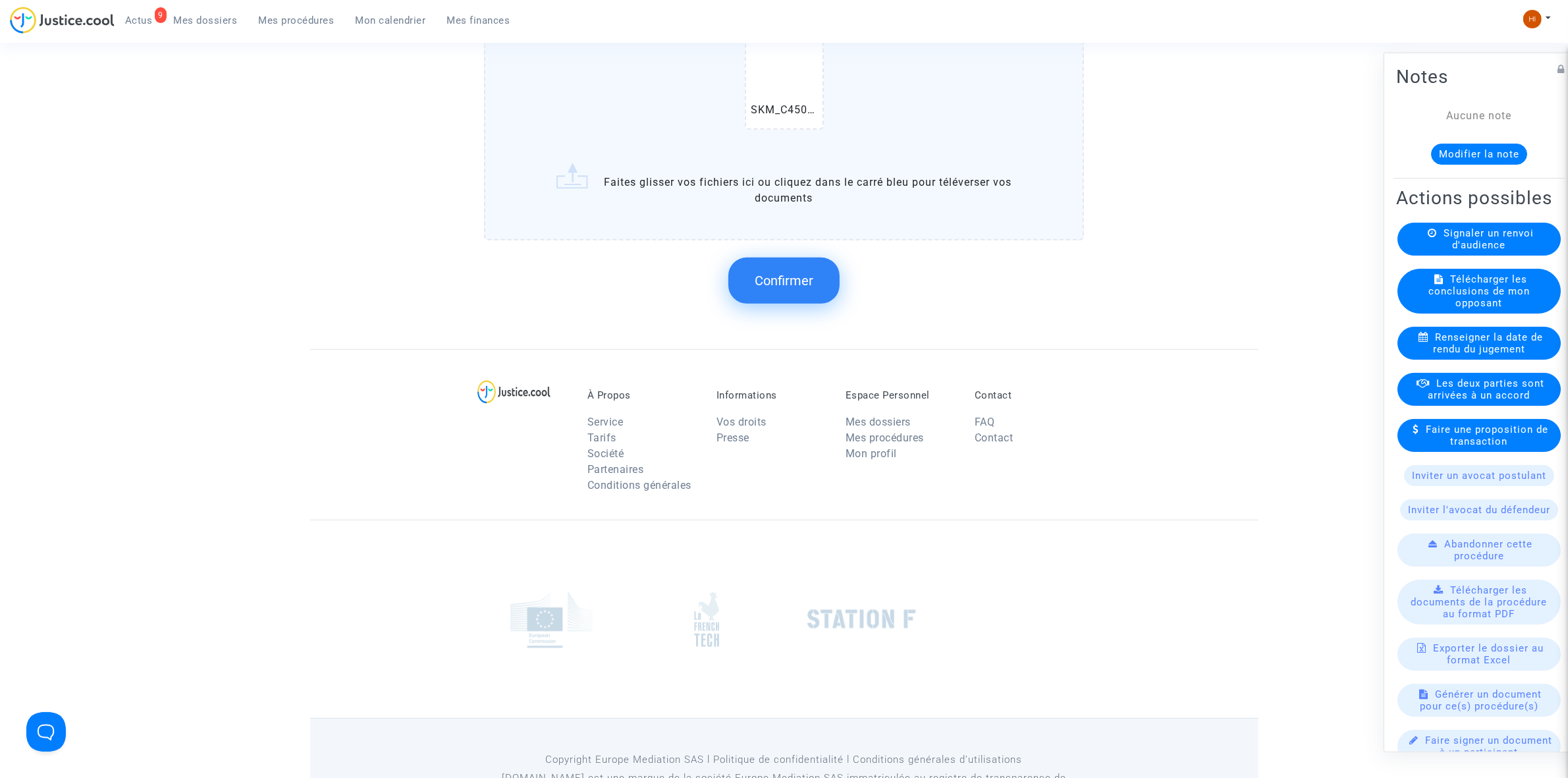
scroll to position [1026, 0]
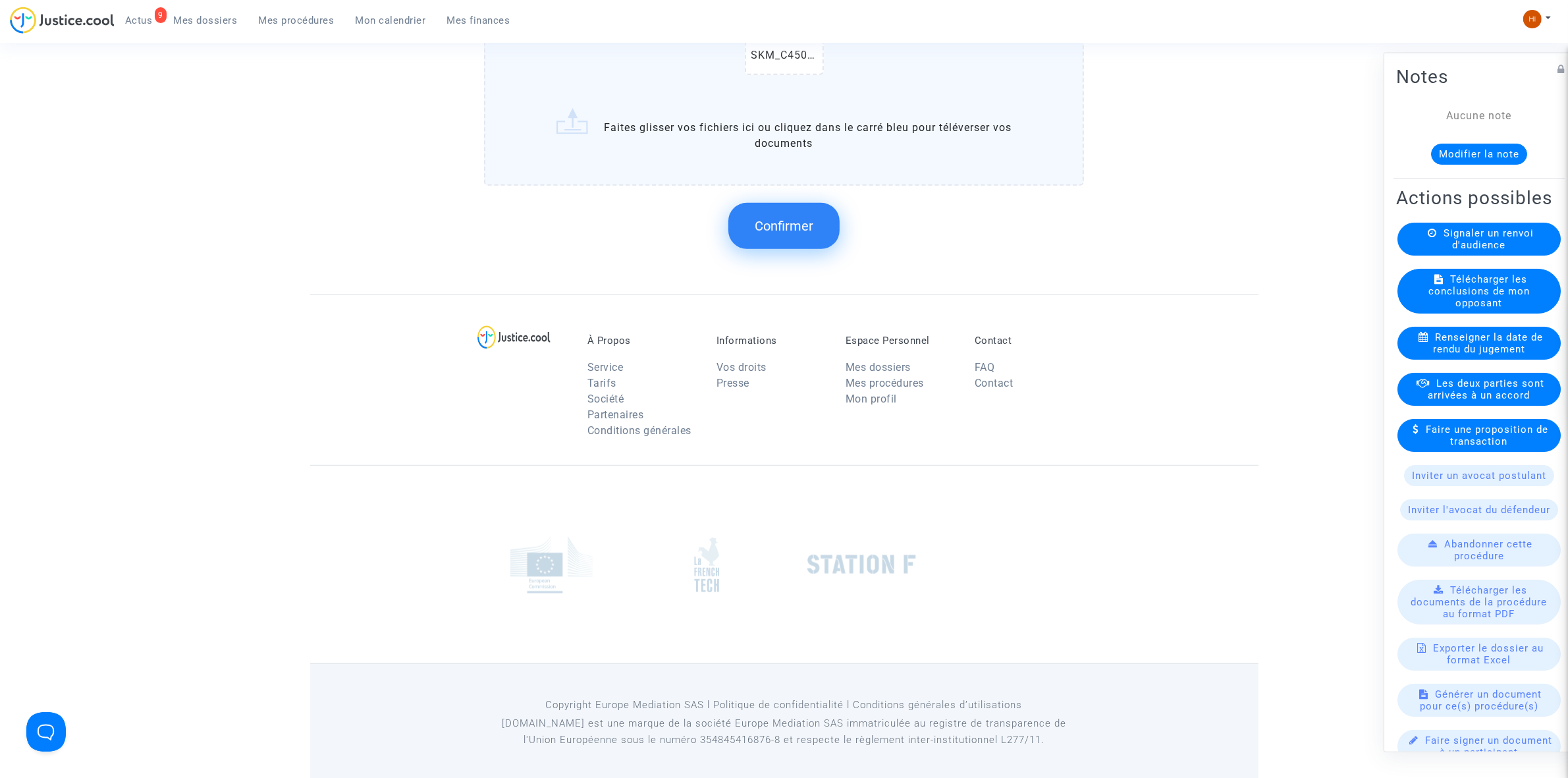
click at [802, 207] on button "Confirmer" at bounding box center [784, 226] width 111 height 46
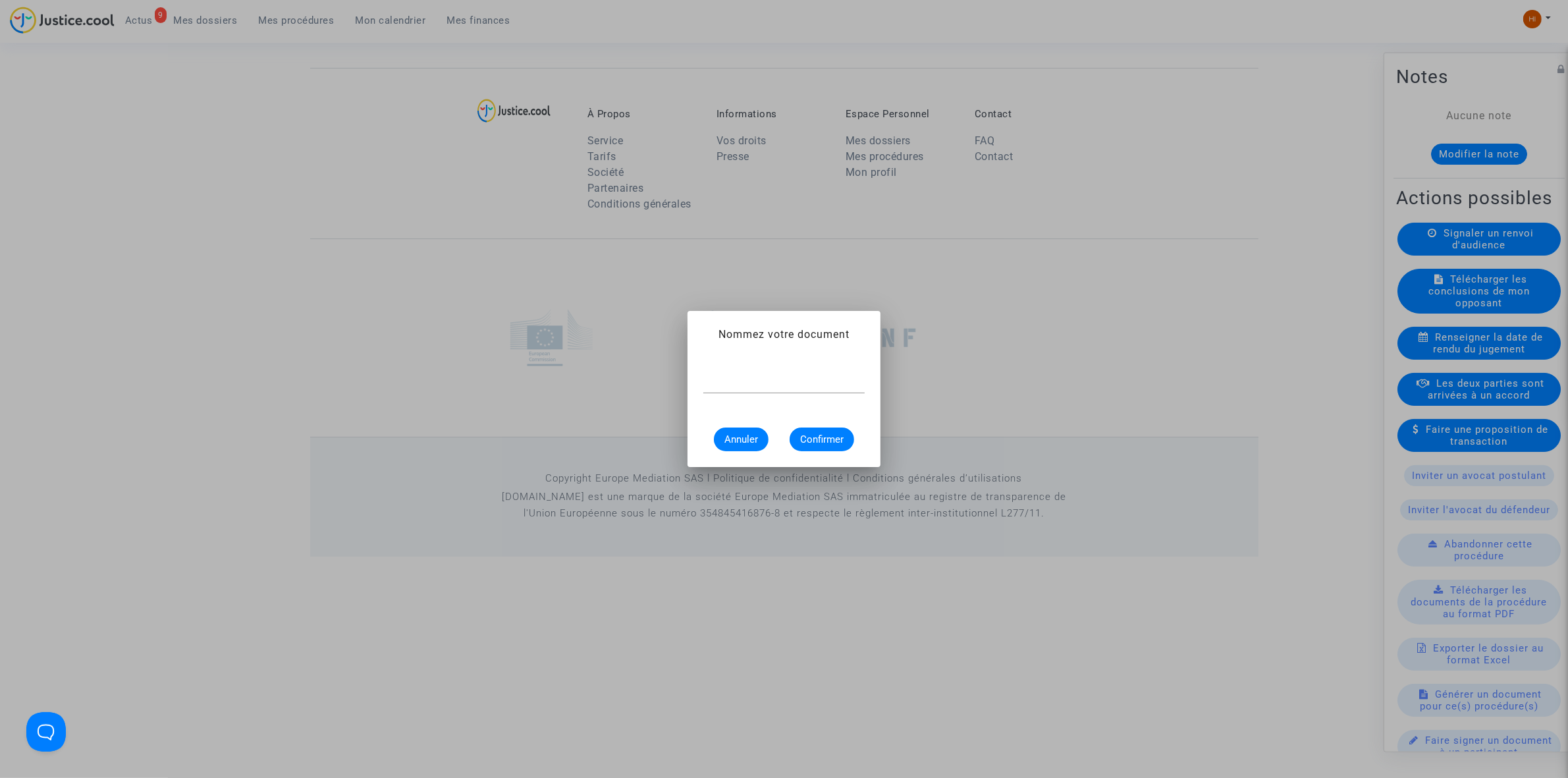
scroll to position [0, 0]
type input "CONVOCATIONµ"
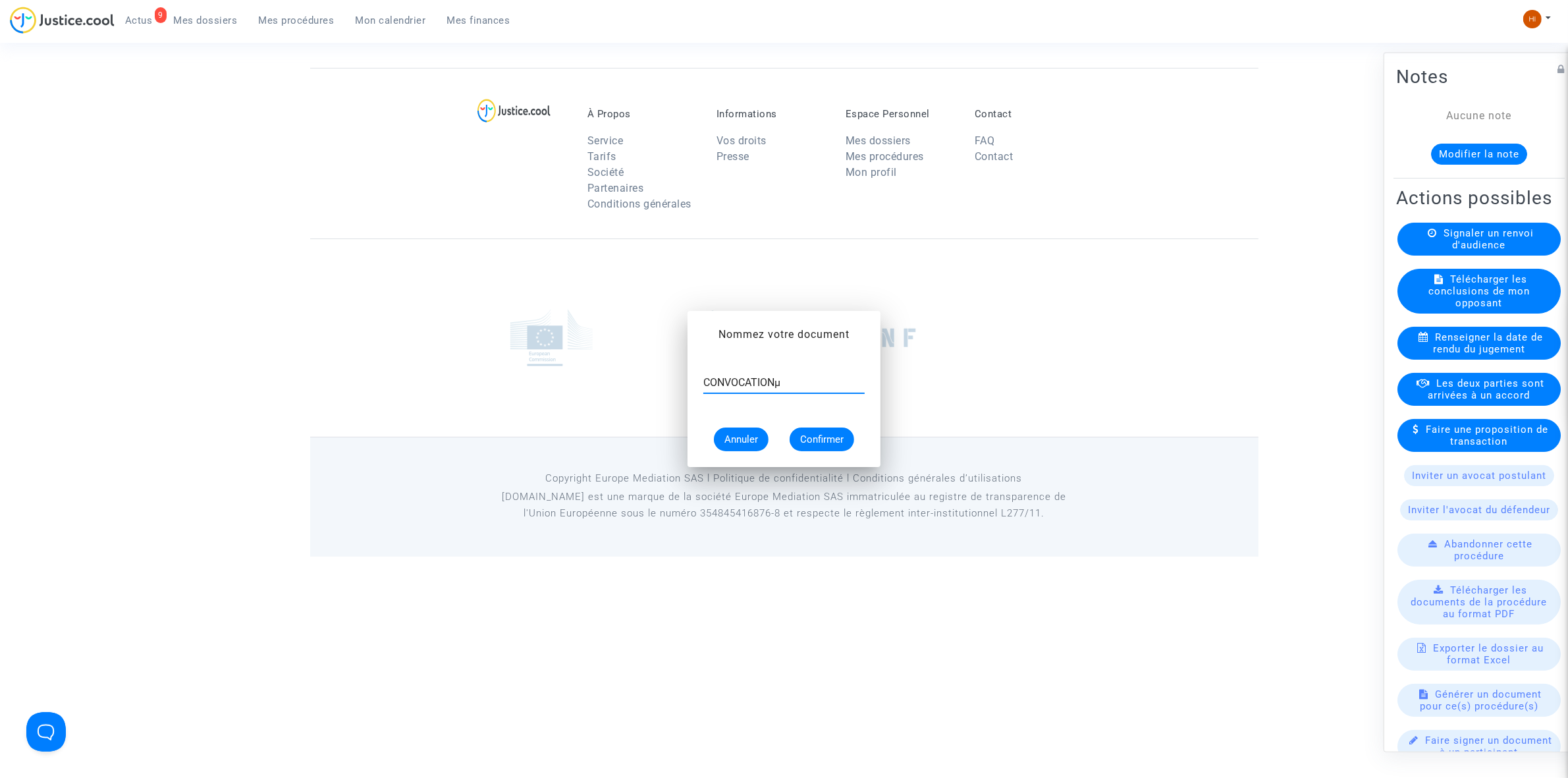
scroll to position [802, 0]
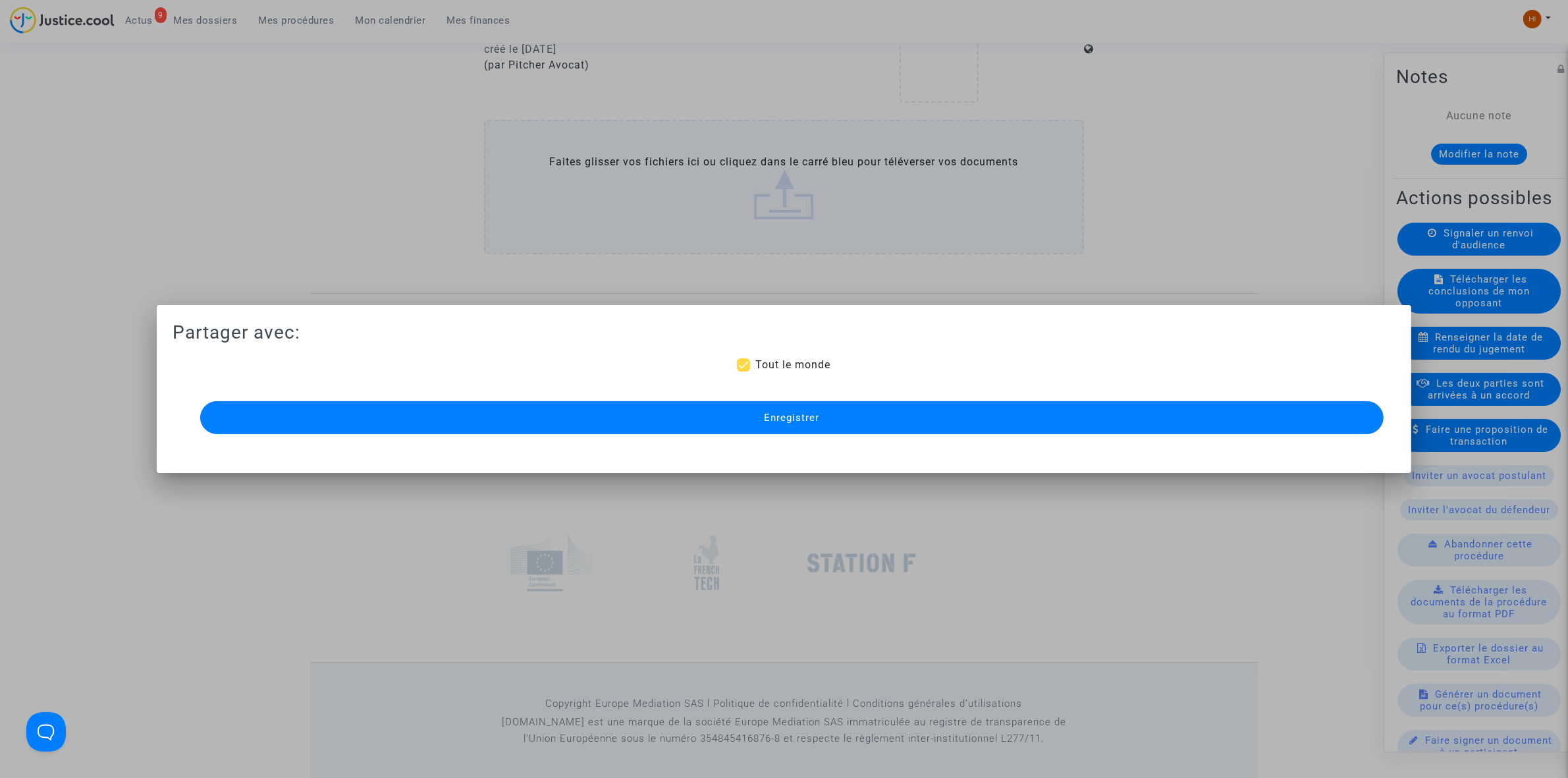
click at [832, 420] on button "Enregistrer" at bounding box center [791, 418] width 1184 height 33
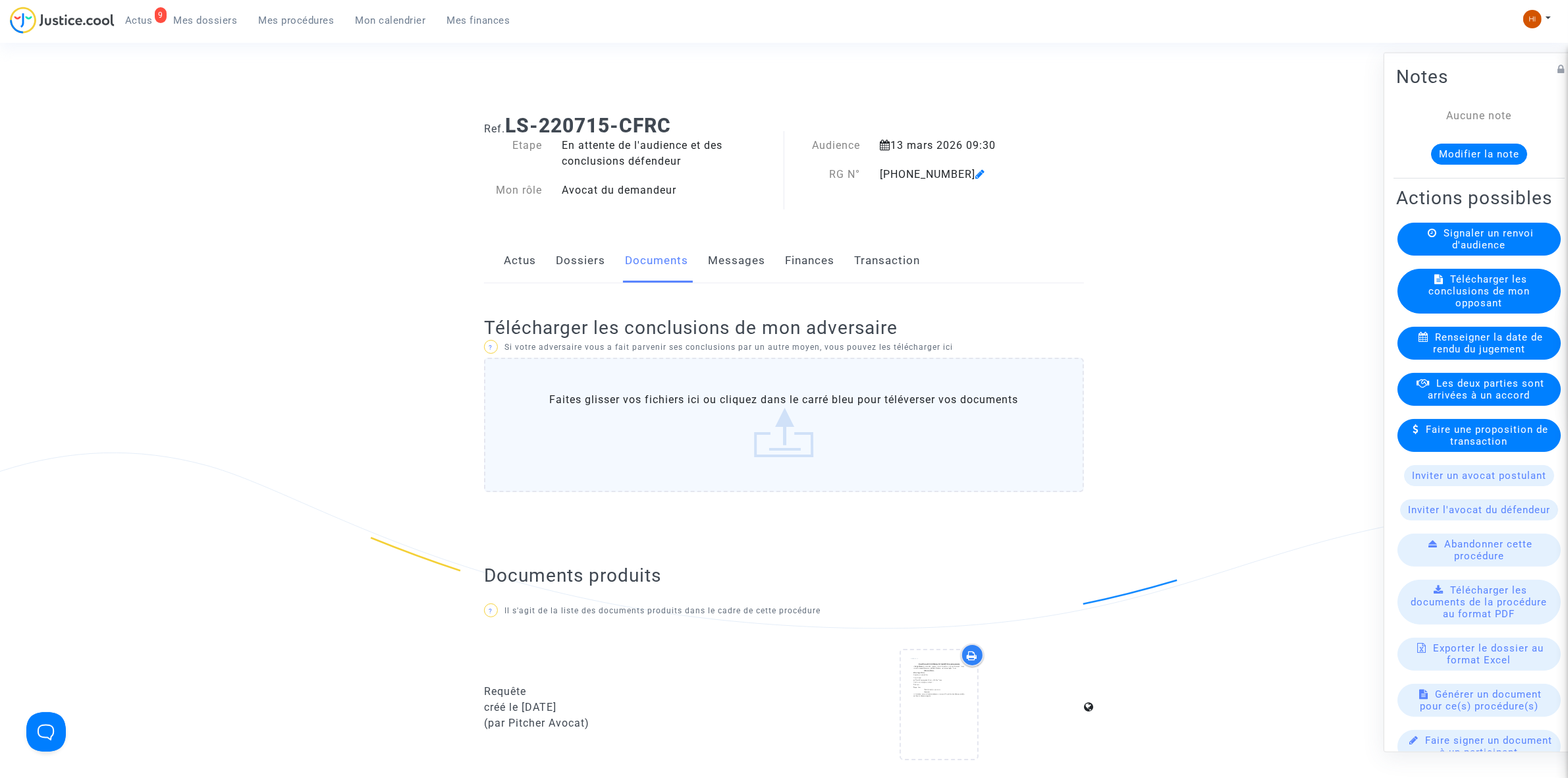
scroll to position [0, 0]
drag, startPoint x: 881, startPoint y: 175, endPoint x: 957, endPoint y: 173, distance: 76.0
click at [957, 173] on div "[PHONE_NUMBER]" at bounding box center [956, 178] width 172 height 16
copy div "[PHONE_NUMBER]"
click at [310, 22] on span "Mes procédures" at bounding box center [297, 20] width 76 height 12
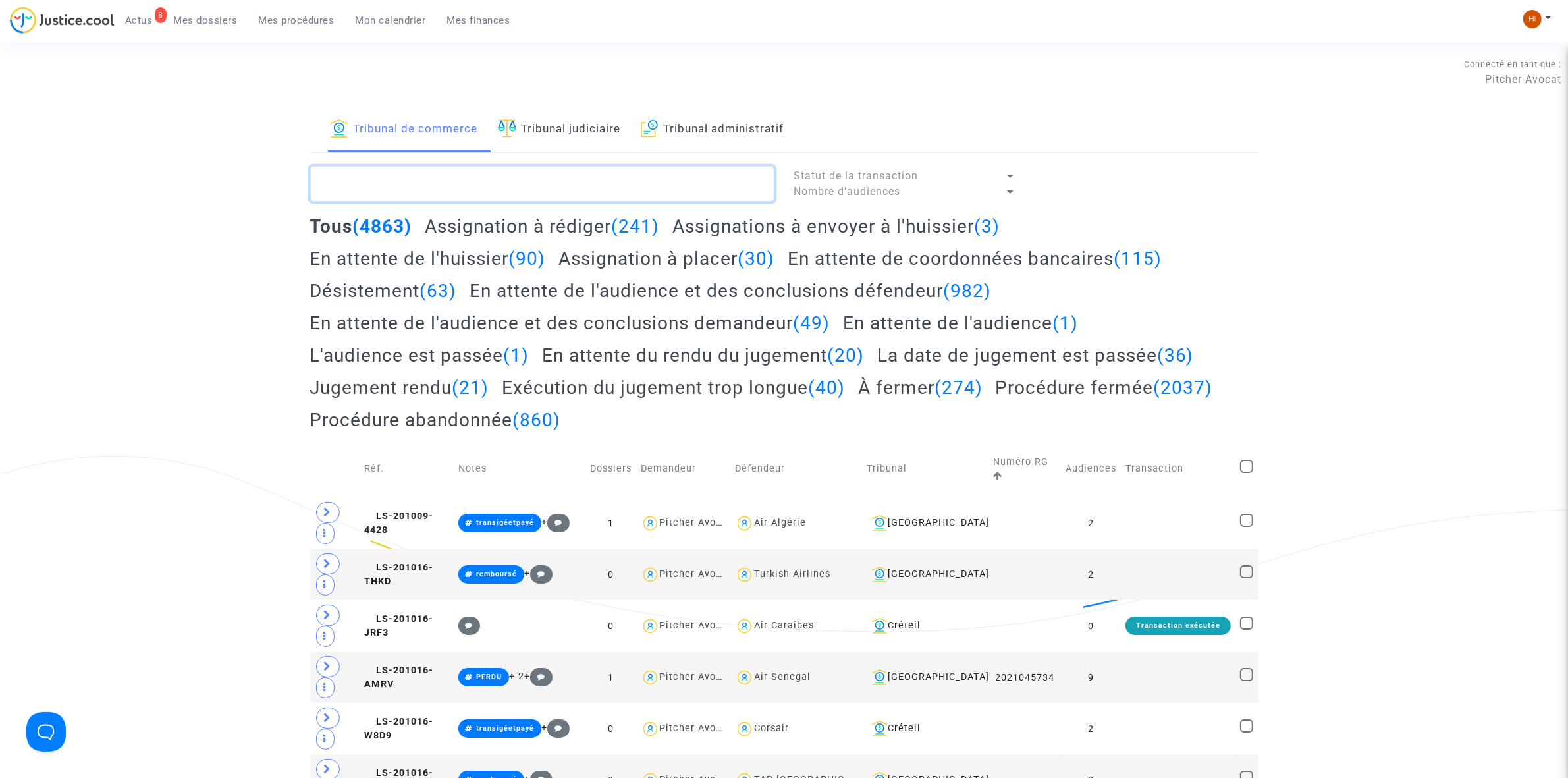
click at [518, 185] on textarea at bounding box center [542, 184] width 464 height 36
click at [581, 127] on link "Tribunal judiciaire" at bounding box center [560, 129] width 123 height 45
click at [531, 189] on textarea at bounding box center [542, 184] width 464 height 36
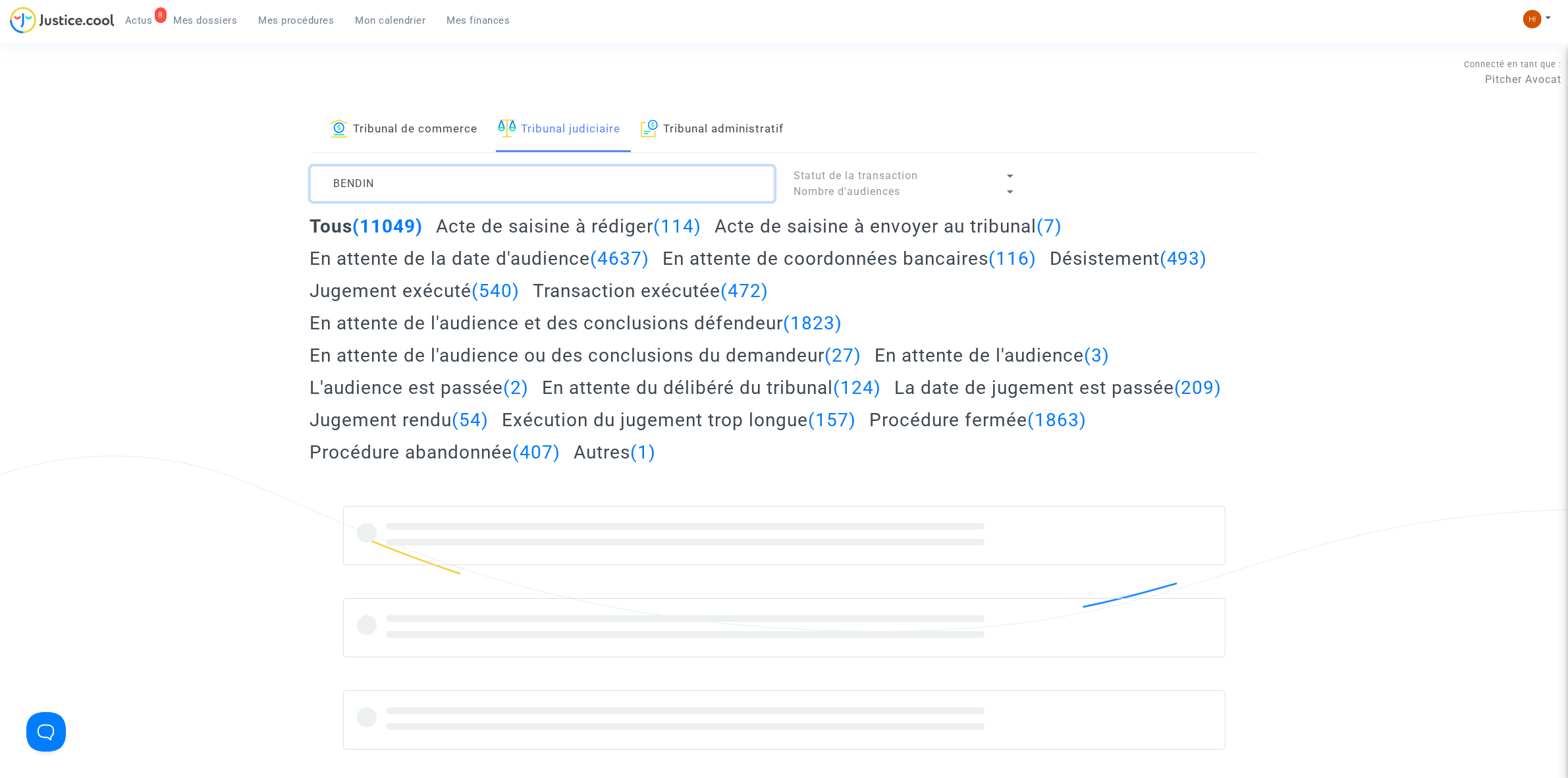
type textarea "BENDIN"
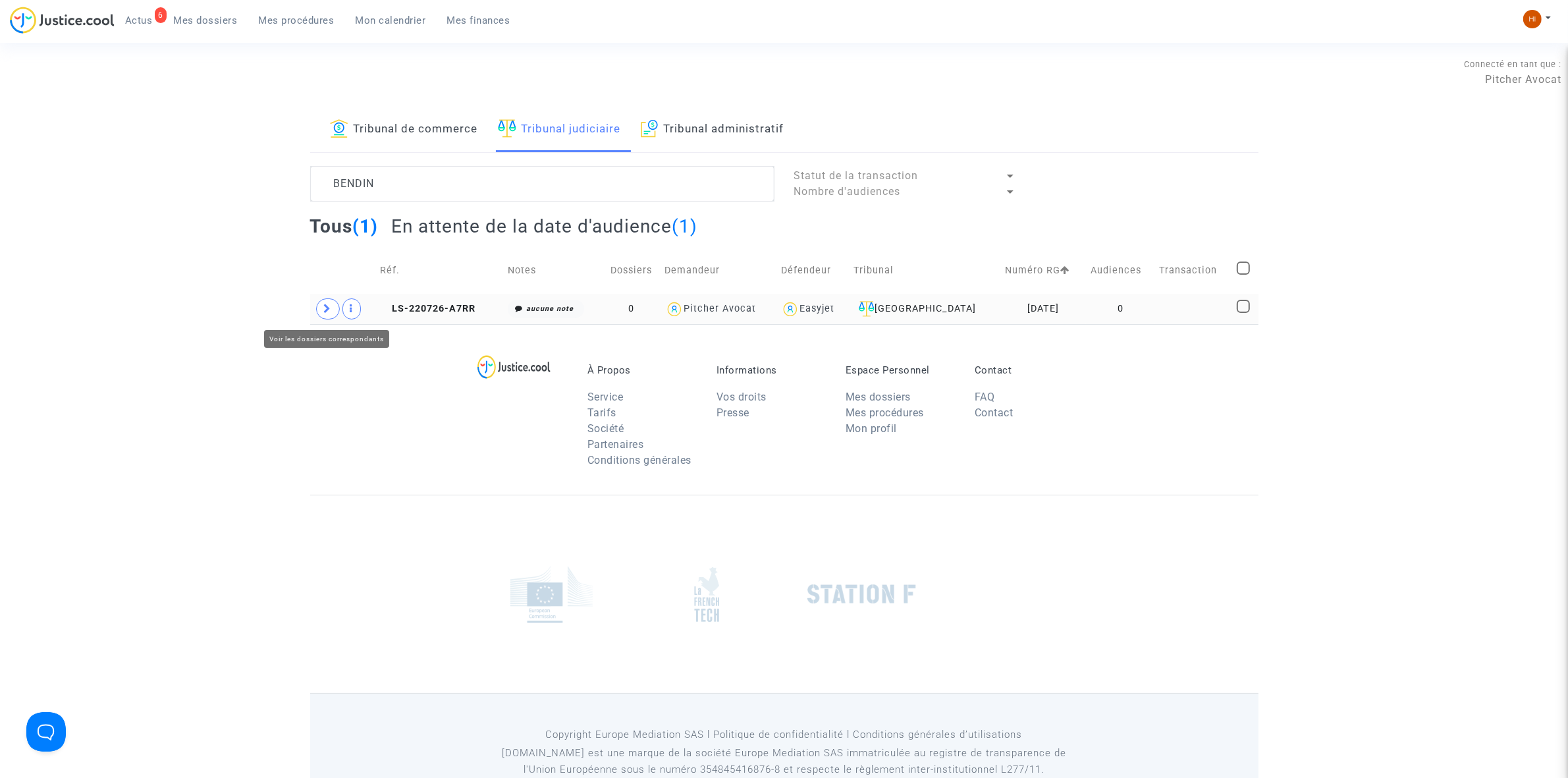
drag, startPoint x: 331, startPoint y: 314, endPoint x: 331, endPoint y: 322, distance: 8.0
click at [331, 314] on span at bounding box center [328, 309] width 24 height 21
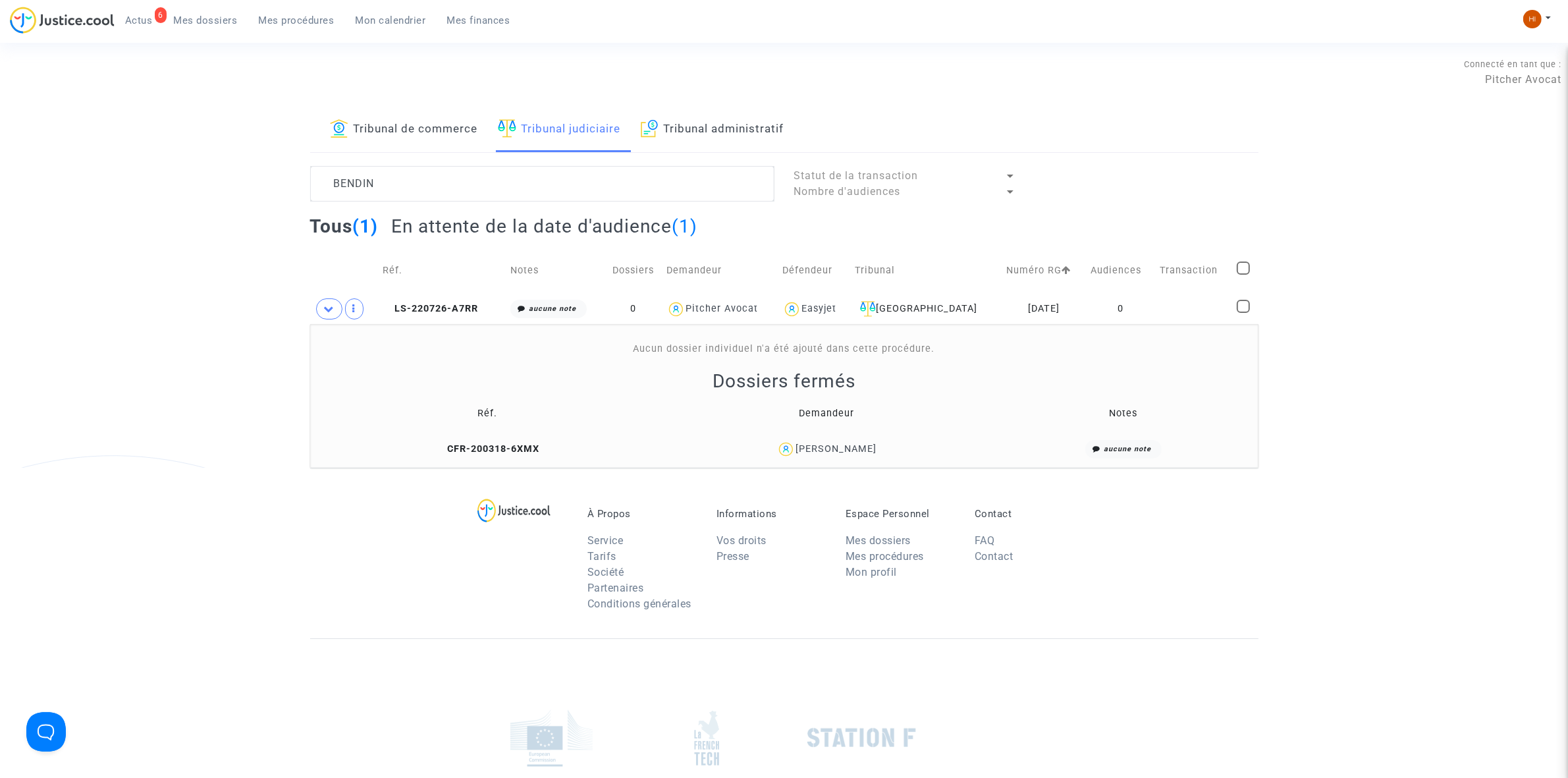
click at [481, 440] on td "CFR-200318-6XMX" at bounding box center [487, 450] width 346 height 28
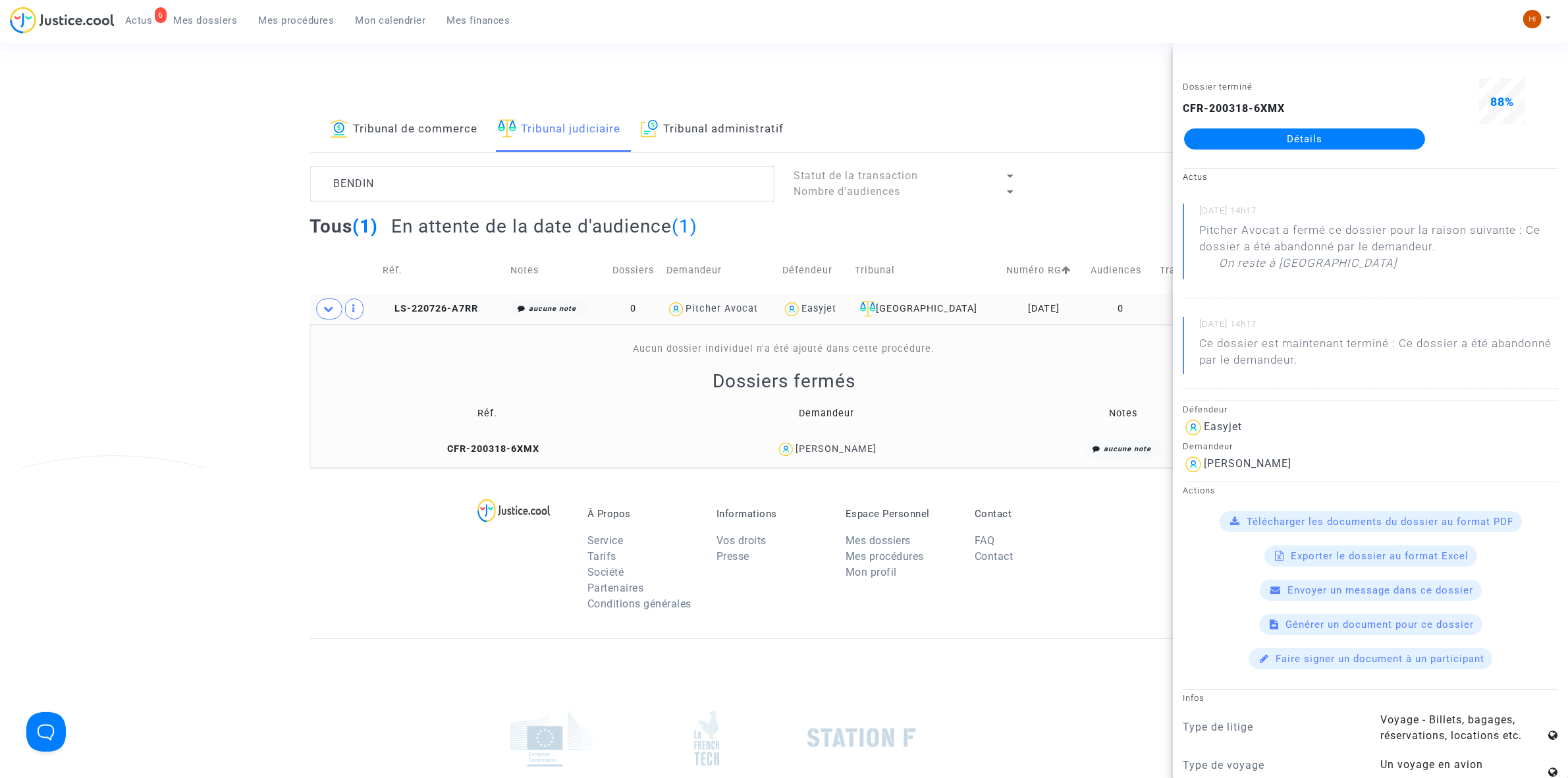
click at [452, 316] on td "LS-220726-A7RR" at bounding box center [442, 308] width 128 height 30
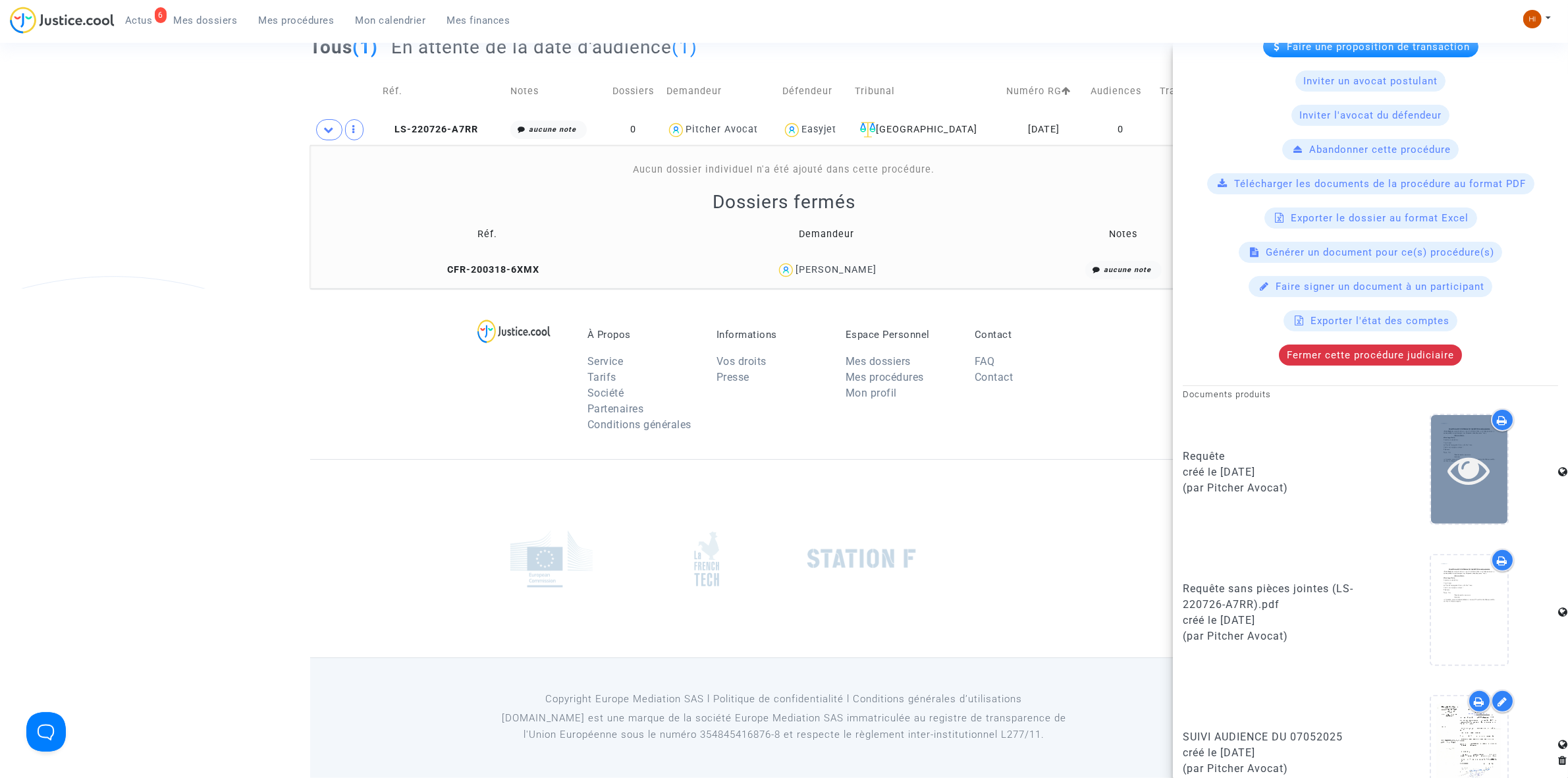
scroll to position [351, 0]
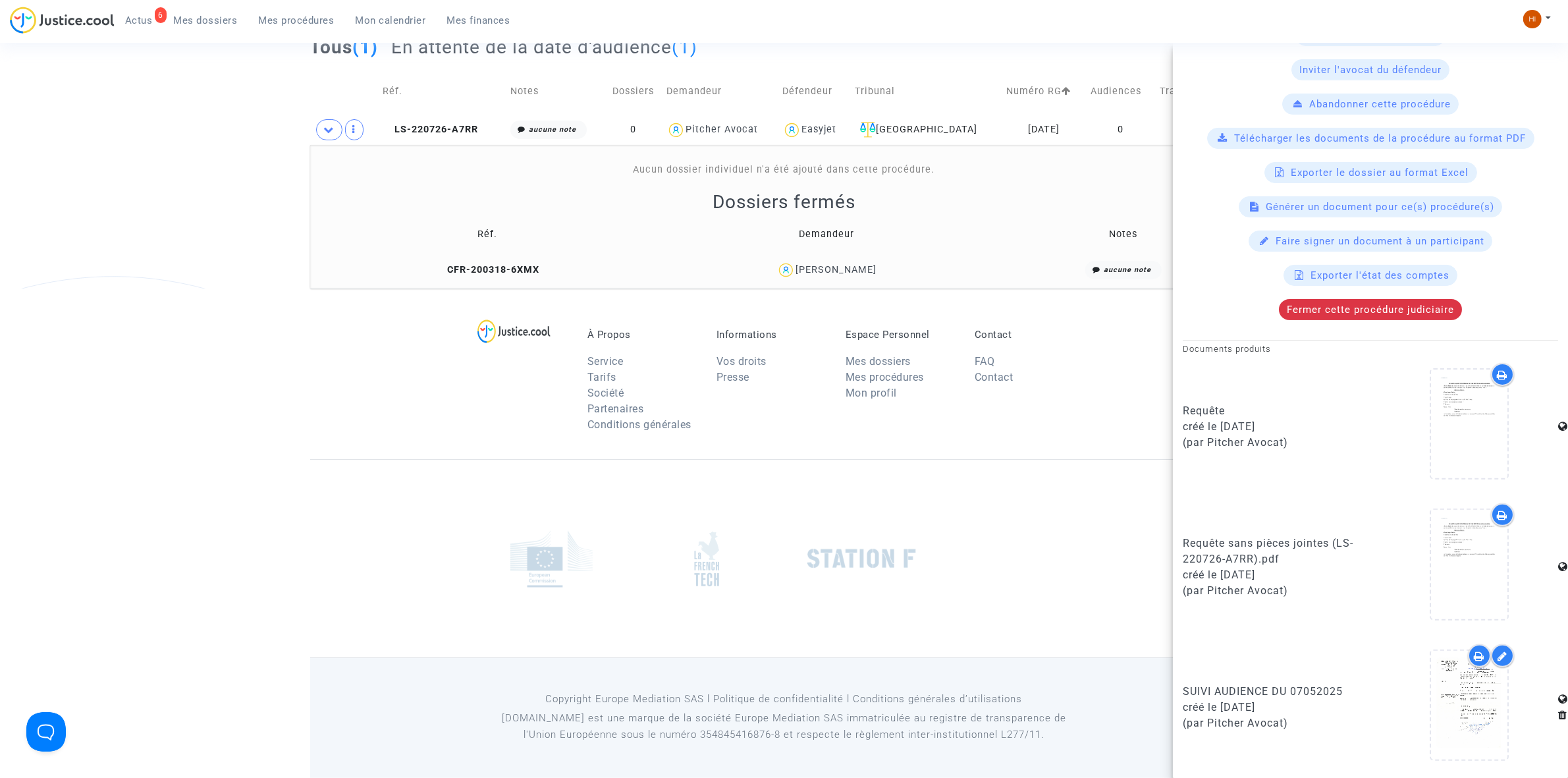
drag, startPoint x: 507, startPoint y: 275, endPoint x: 514, endPoint y: 271, distance: 8.1
click at [508, 275] on td "CFR-200318-6XMX" at bounding box center [487, 270] width 346 height 28
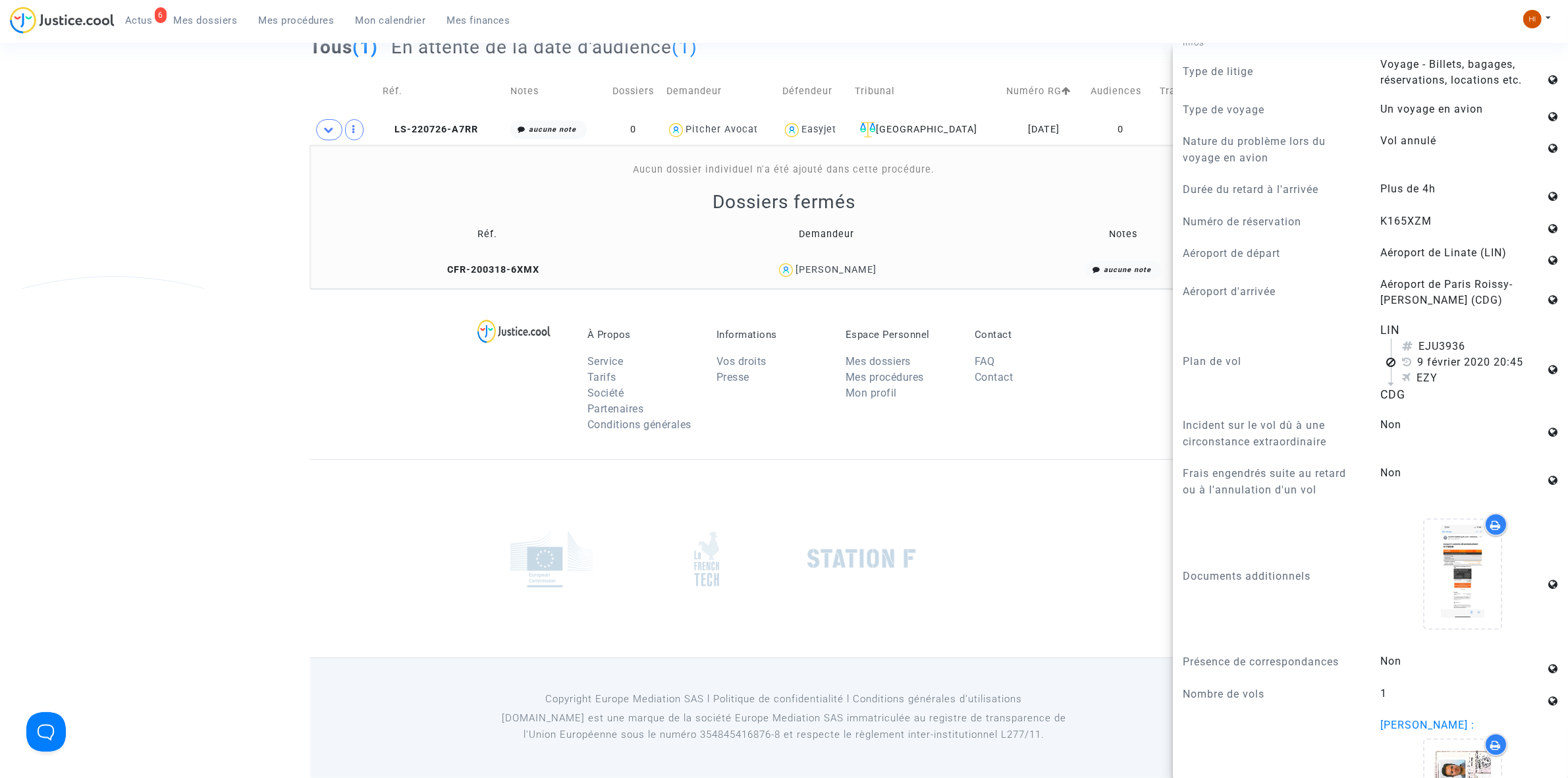
scroll to position [658, 0]
drag, startPoint x: 459, startPoint y: 132, endPoint x: 483, endPoint y: 130, distance: 24.1
click at [459, 130] on span "LS-220726-A7RR" at bounding box center [430, 129] width 96 height 11
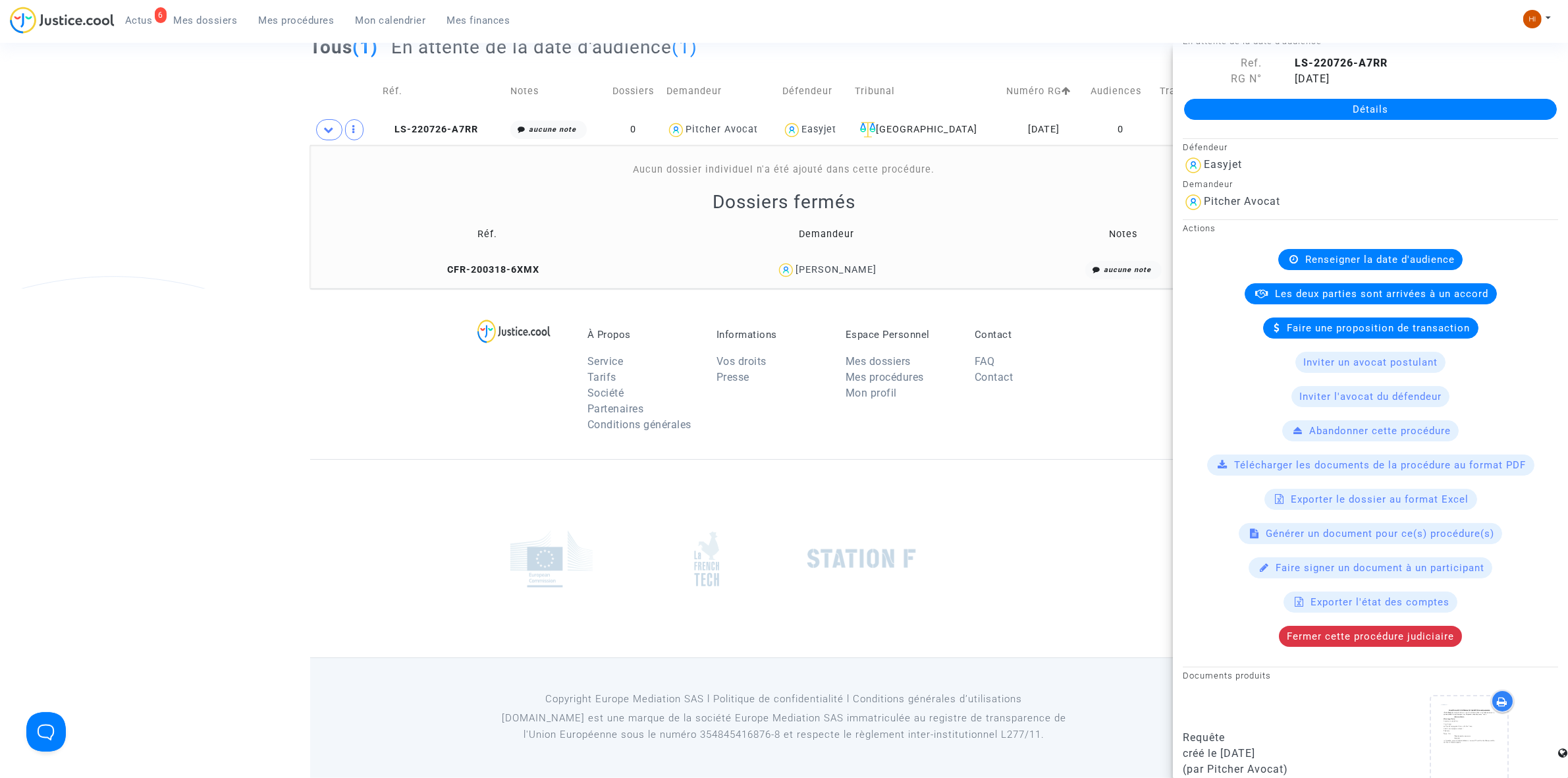
scroll to position [22, 0]
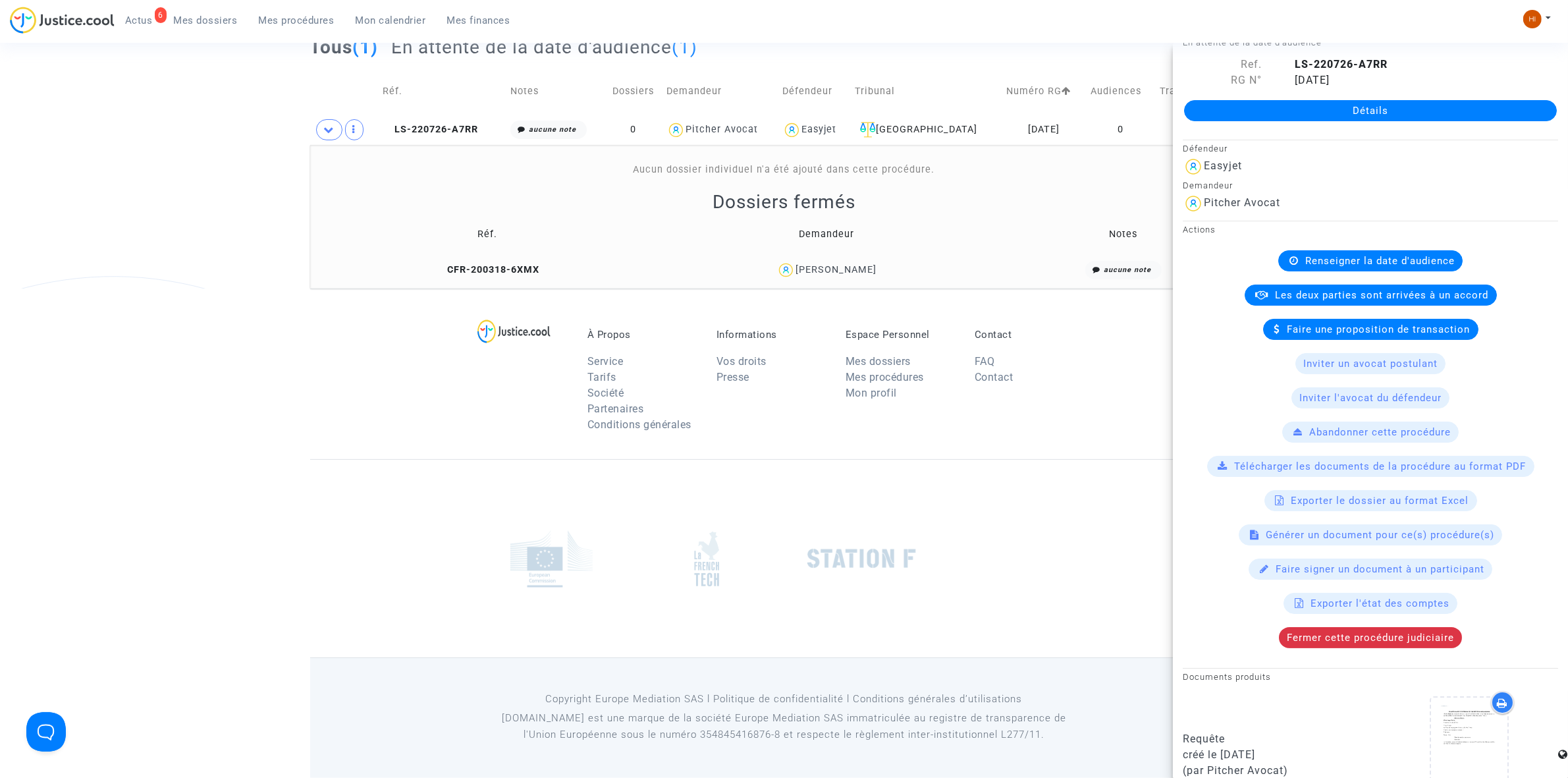
click at [529, 259] on td "CFR-200318-6XMX" at bounding box center [487, 270] width 346 height 28
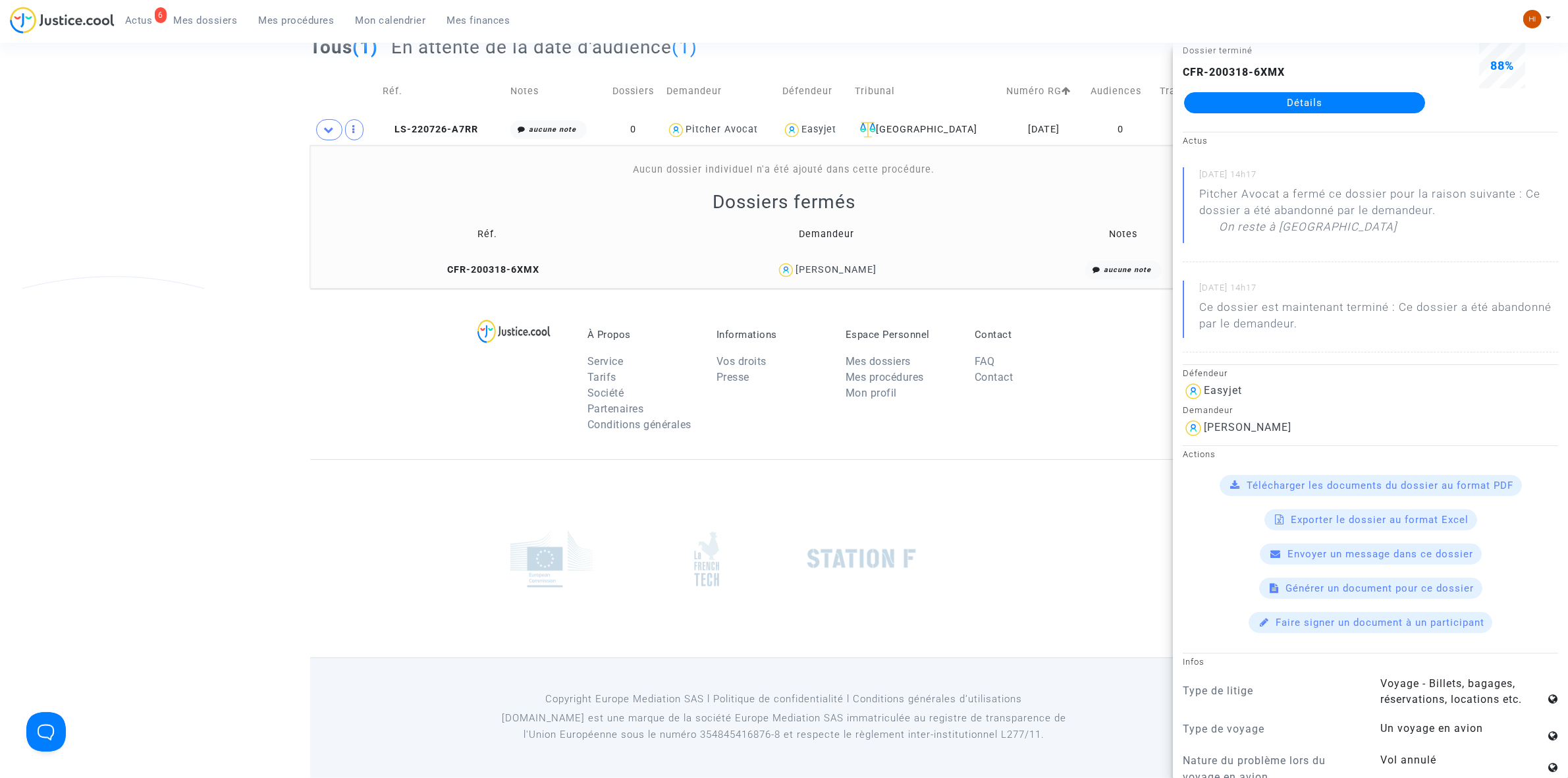
scroll to position [82, 0]
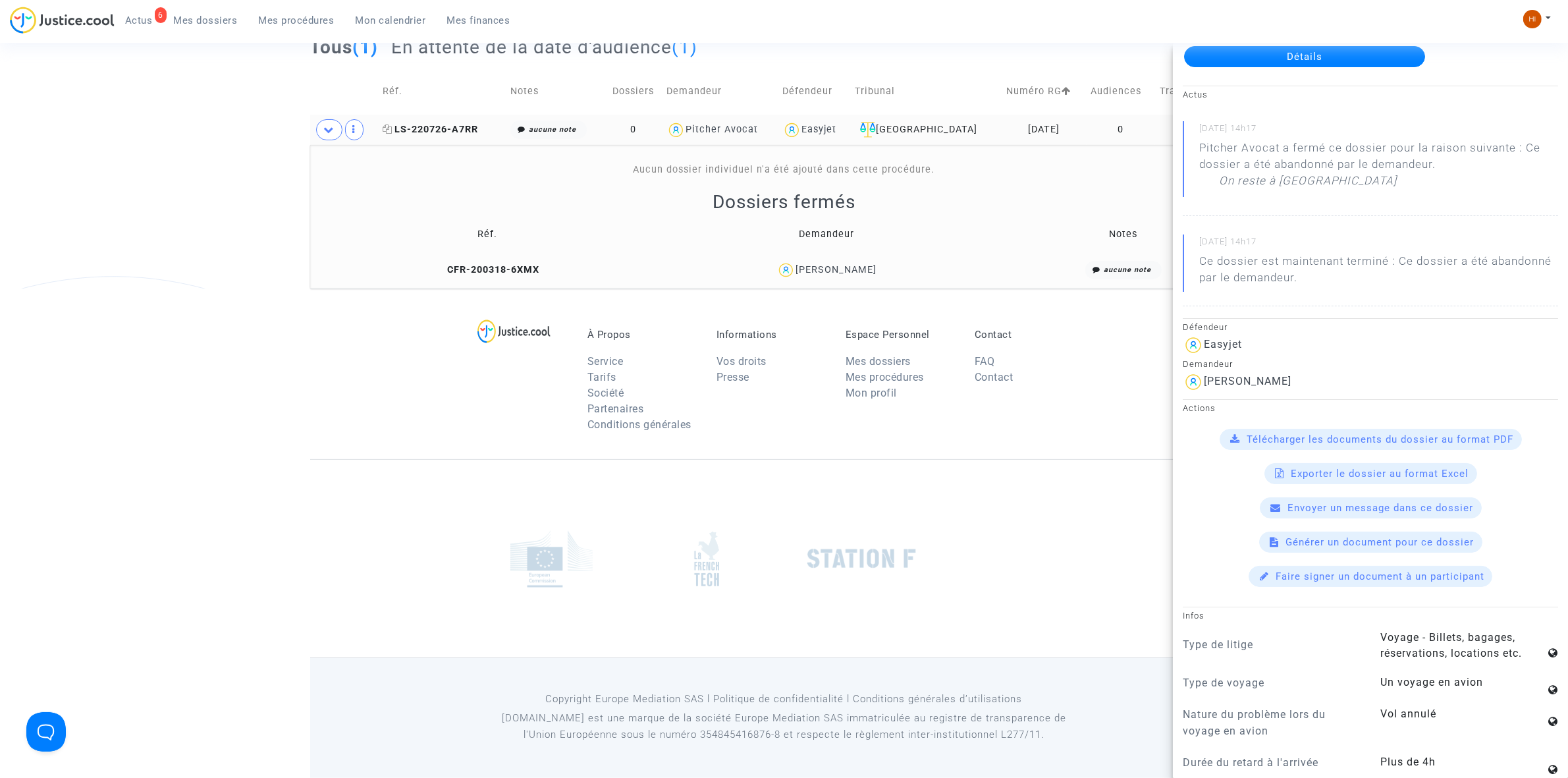
click at [419, 130] on span "LS-220726-A7RR" at bounding box center [430, 129] width 96 height 11
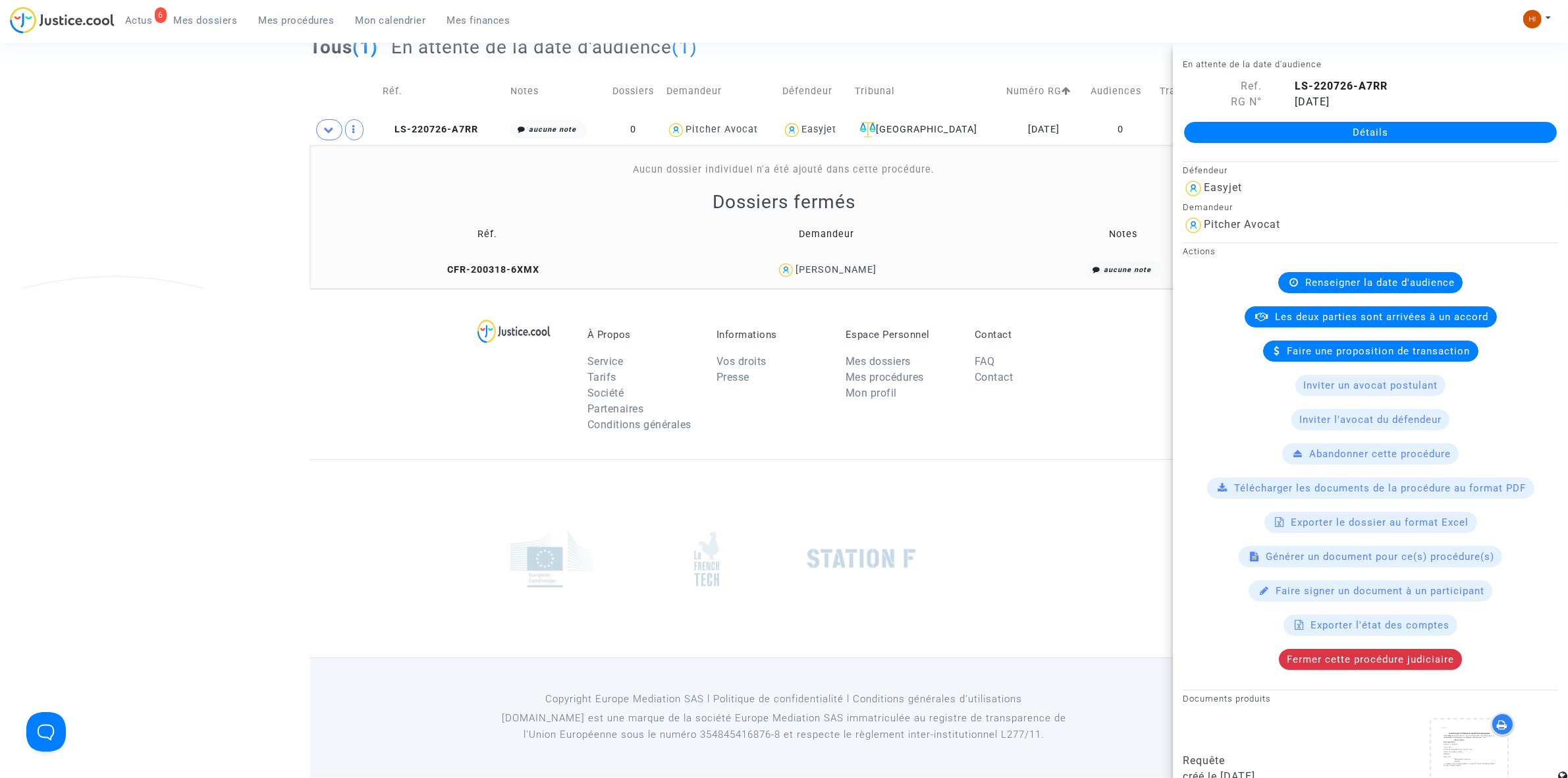
drag, startPoint x: 1335, startPoint y: 117, endPoint x: 1325, endPoint y: 137, distance: 22.4
click at [1335, 120] on div "Détails" at bounding box center [1371, 132] width 395 height 45
click at [1324, 138] on link "Détails" at bounding box center [1371, 132] width 373 height 21
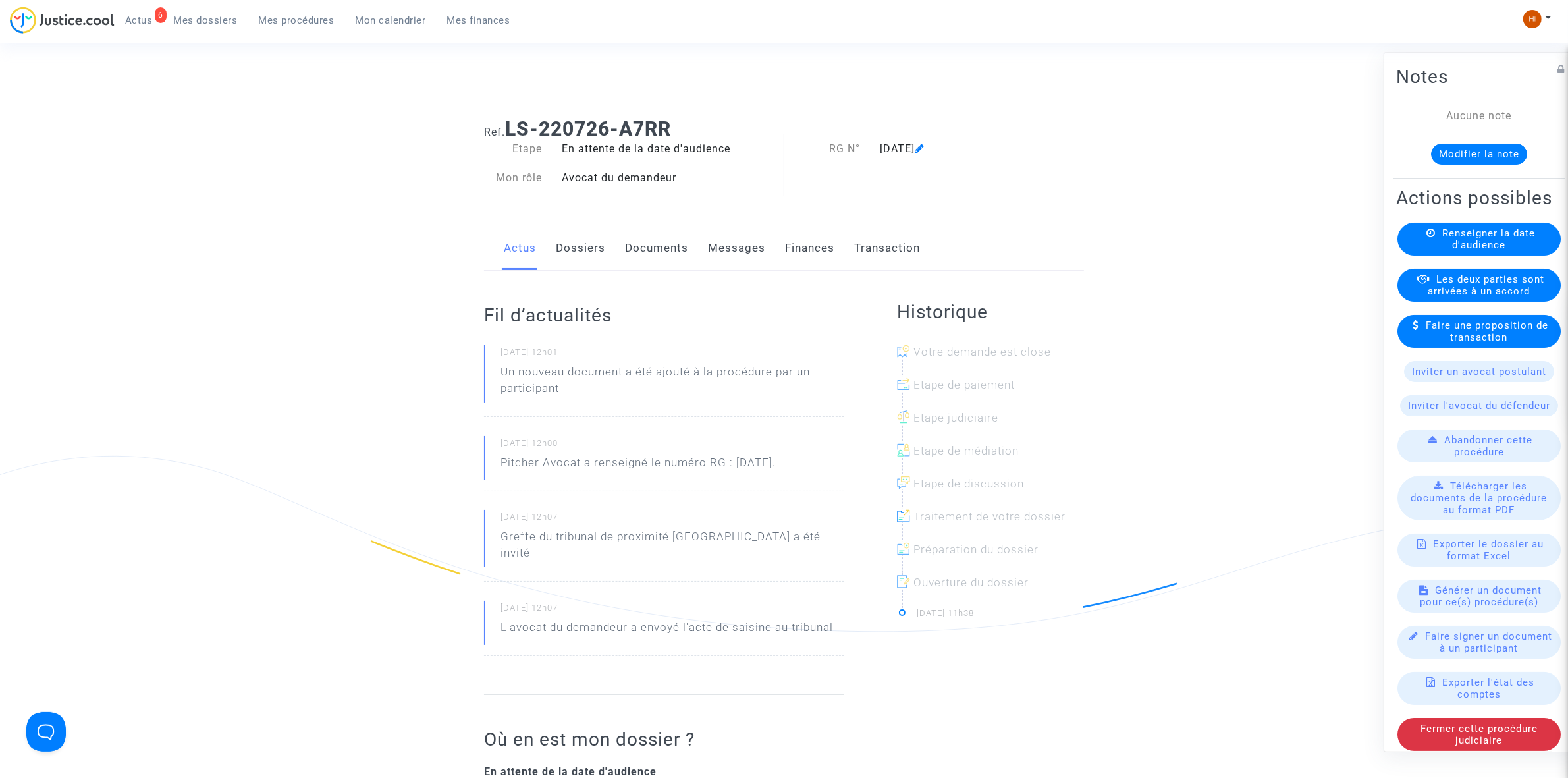
click at [1452, 250] on span "Renseigner la date d'audience" at bounding box center [1488, 239] width 93 height 24
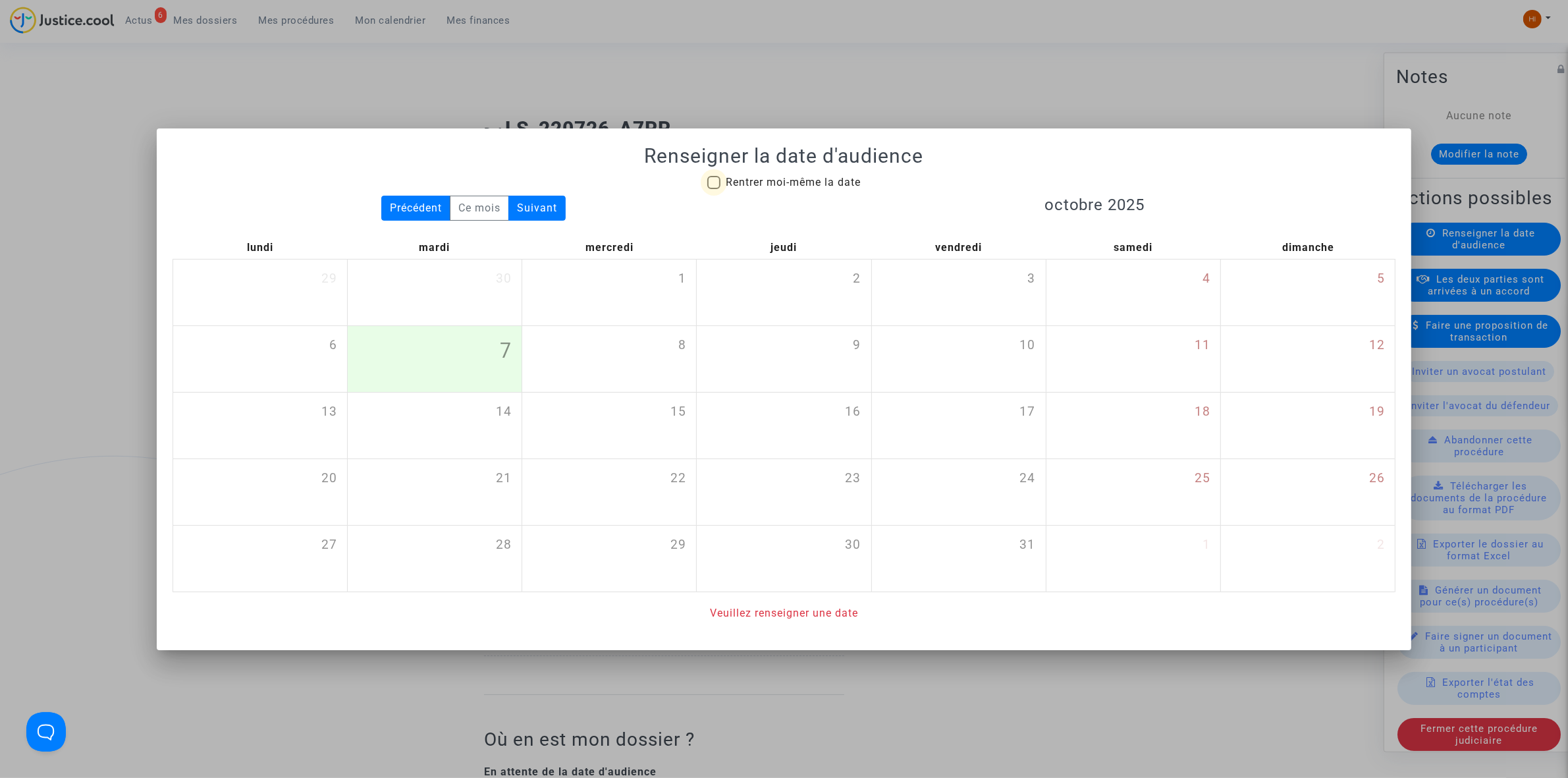
click at [762, 186] on span "Rentrer moi-même la date" at bounding box center [794, 182] width 135 height 13
click at [714, 189] on input "Rentrer moi-même la date" at bounding box center [713, 189] width 1 height 1
checkbox input "true"
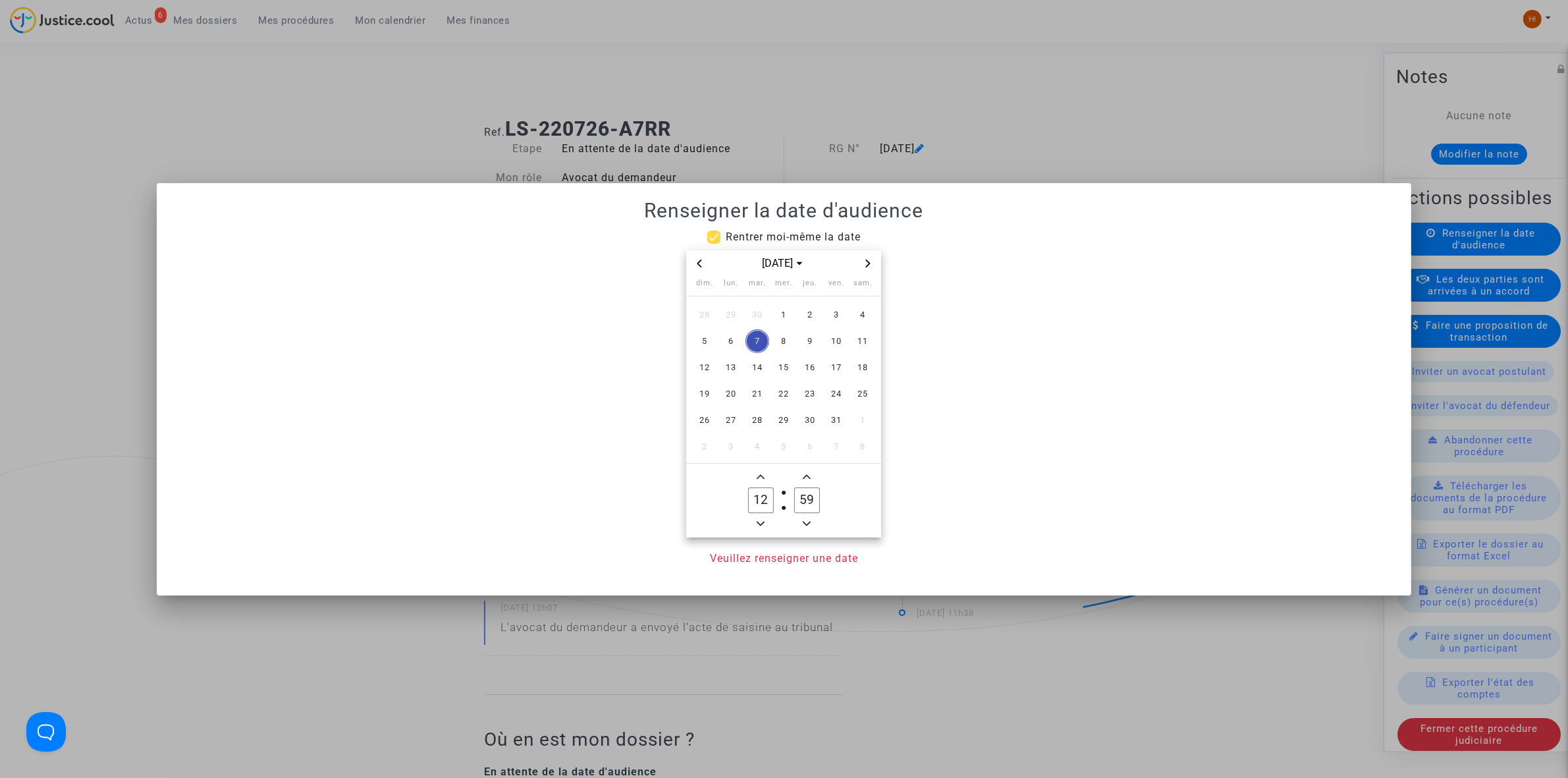
click at [281, 111] on div at bounding box center [784, 389] width 1568 height 778
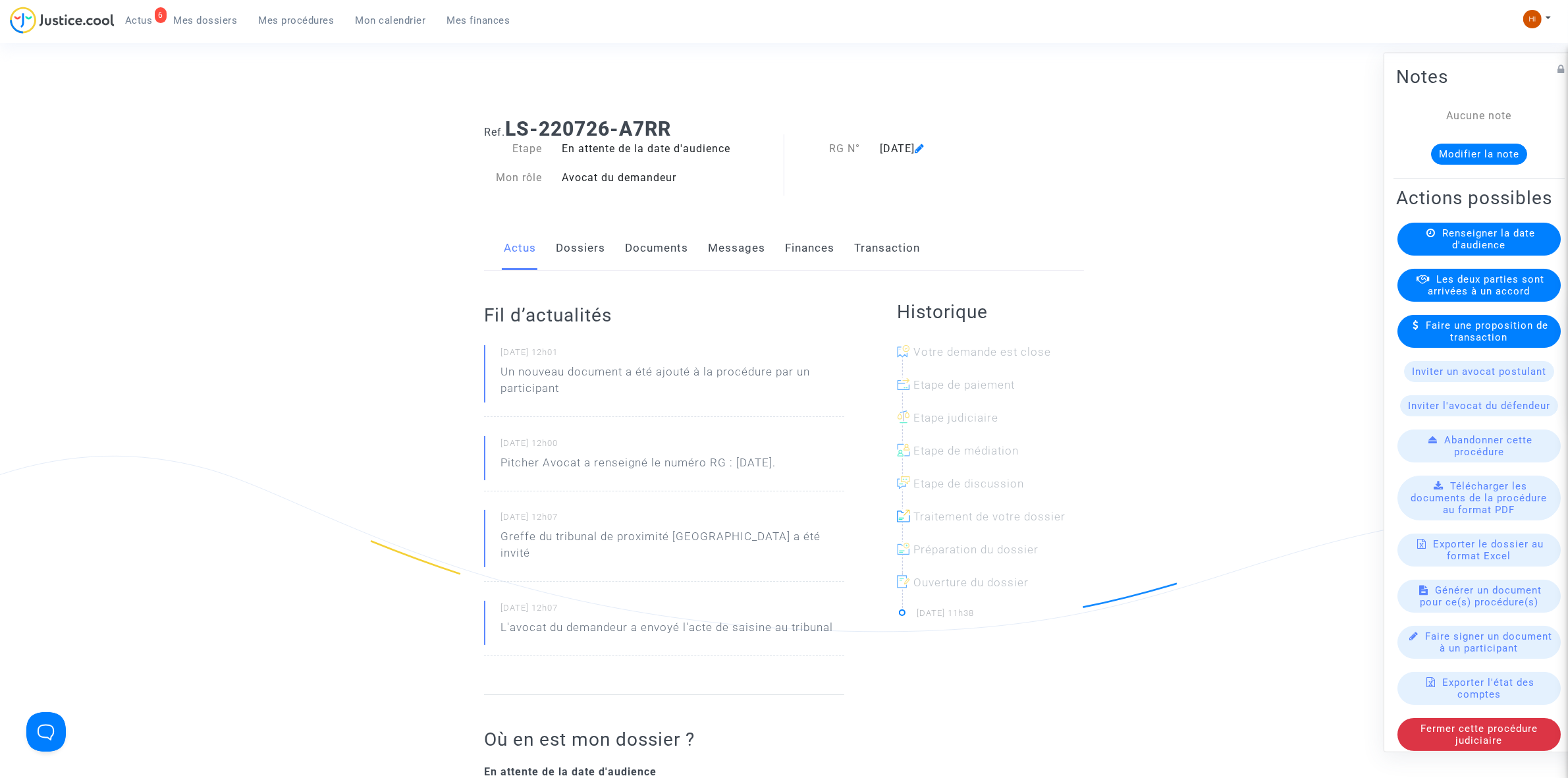
click at [581, 274] on div "Fil d’actualités [DATE] 12h01 Un nouveau document a été ajouté à la procédure p…" at bounding box center [664, 482] width 360 height 424
click at [597, 247] on link "Dossiers" at bounding box center [580, 248] width 49 height 43
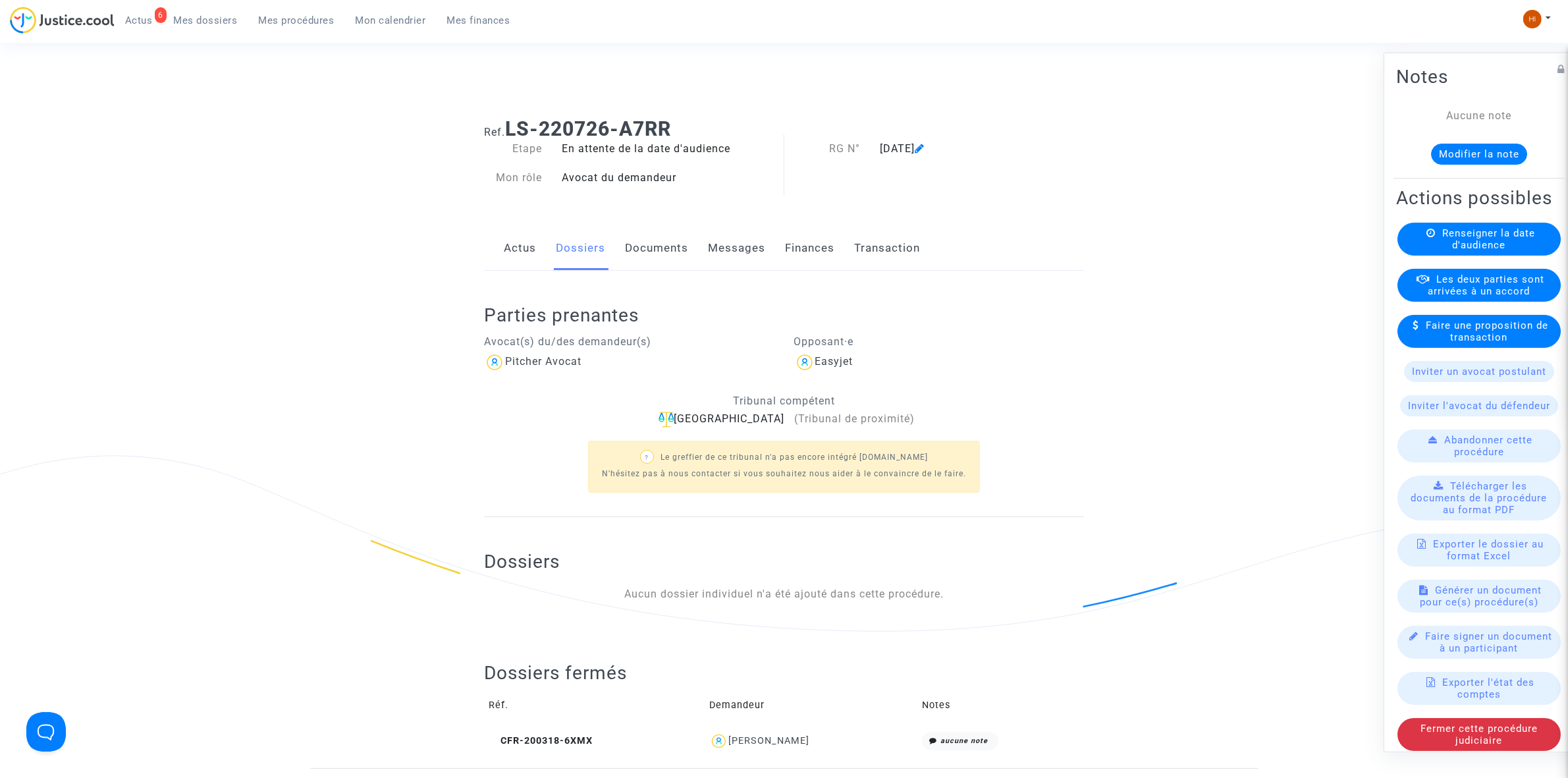
click at [1503, 291] on available-action-list "Renseigner la date d'audience Les deux parties sont arrivées à un accord Faire …" at bounding box center [1479, 486] width 166 height 528
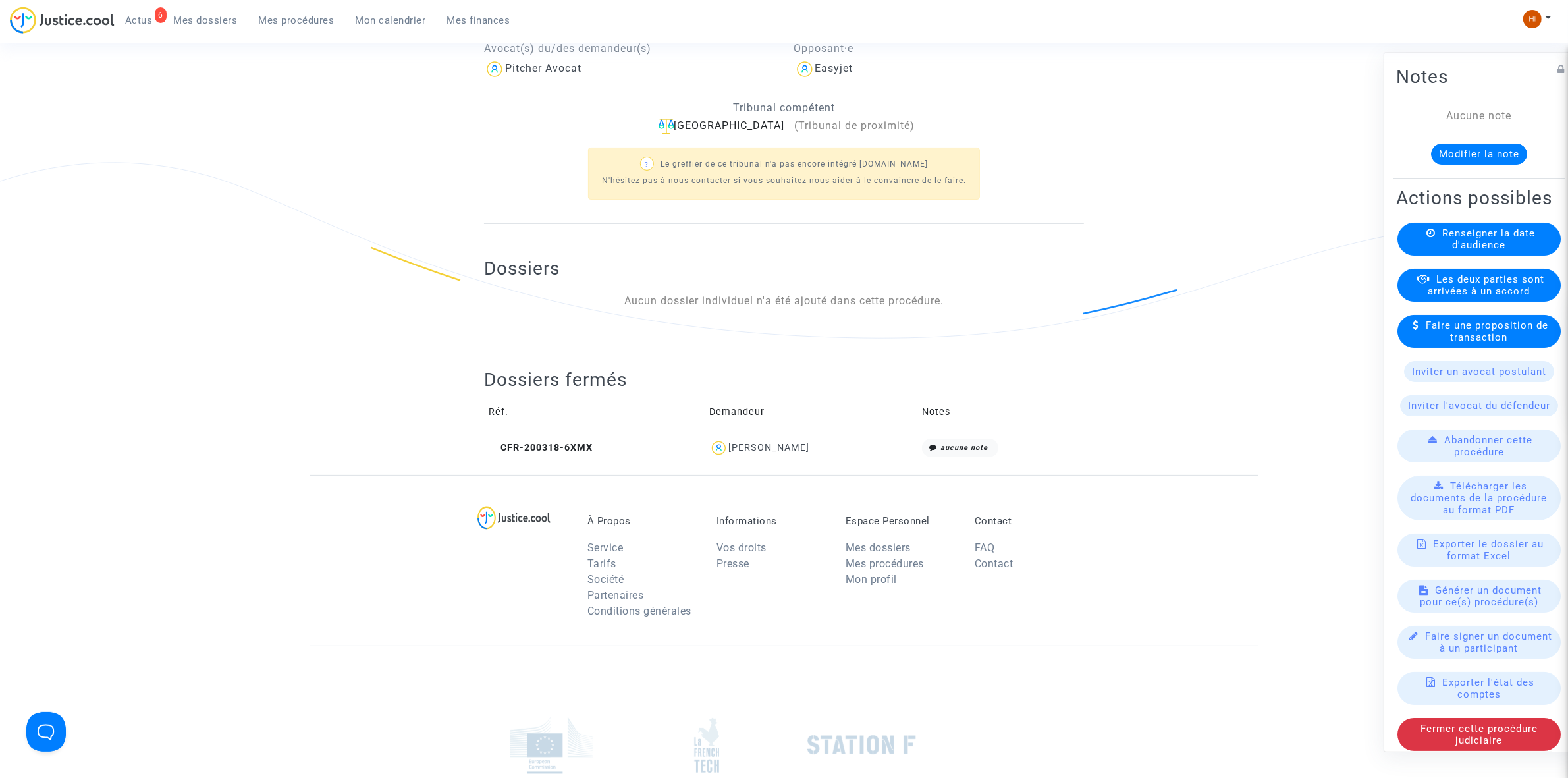
scroll to position [329, 0]
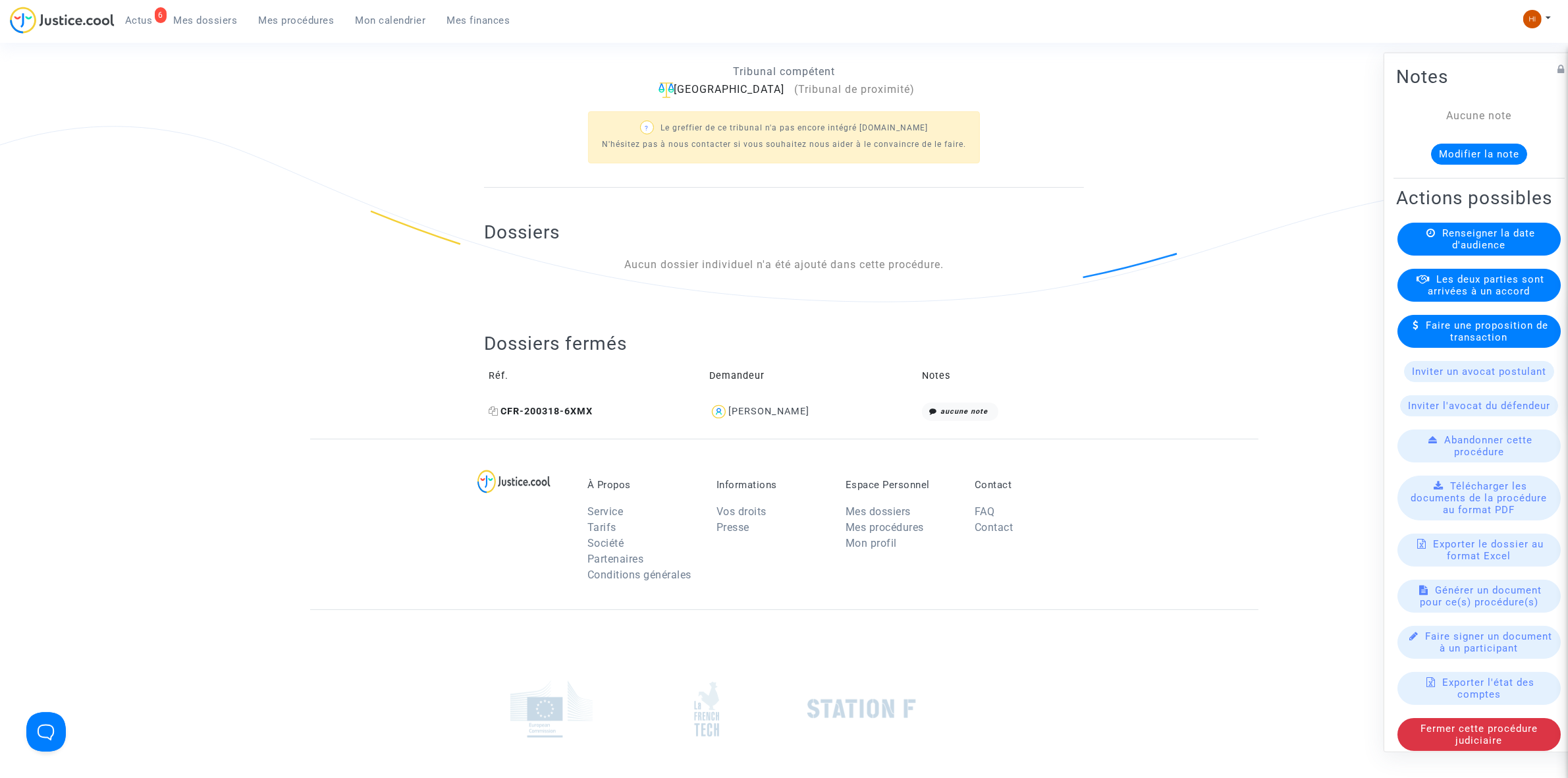
click at [499, 409] on span "CFR-200318-6XMX" at bounding box center [541, 411] width 104 height 11
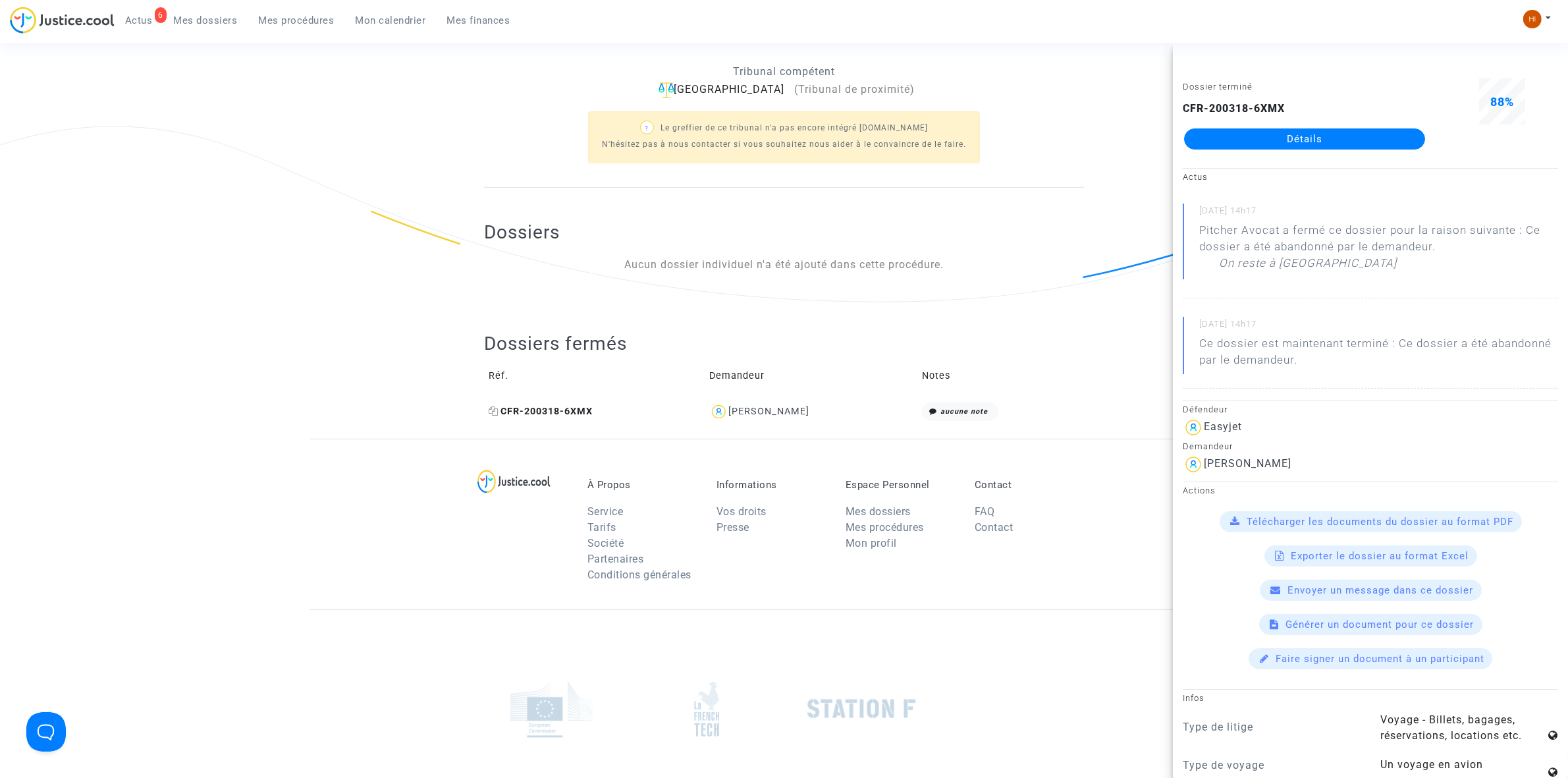
click at [495, 410] on icon at bounding box center [493, 411] width 10 height 9
click at [471, 150] on ng-component "Ref. LS-220726-A7RR Etape En attente de la date d'audience Mon rôle Avocat du d…" at bounding box center [784, 108] width 948 height 661
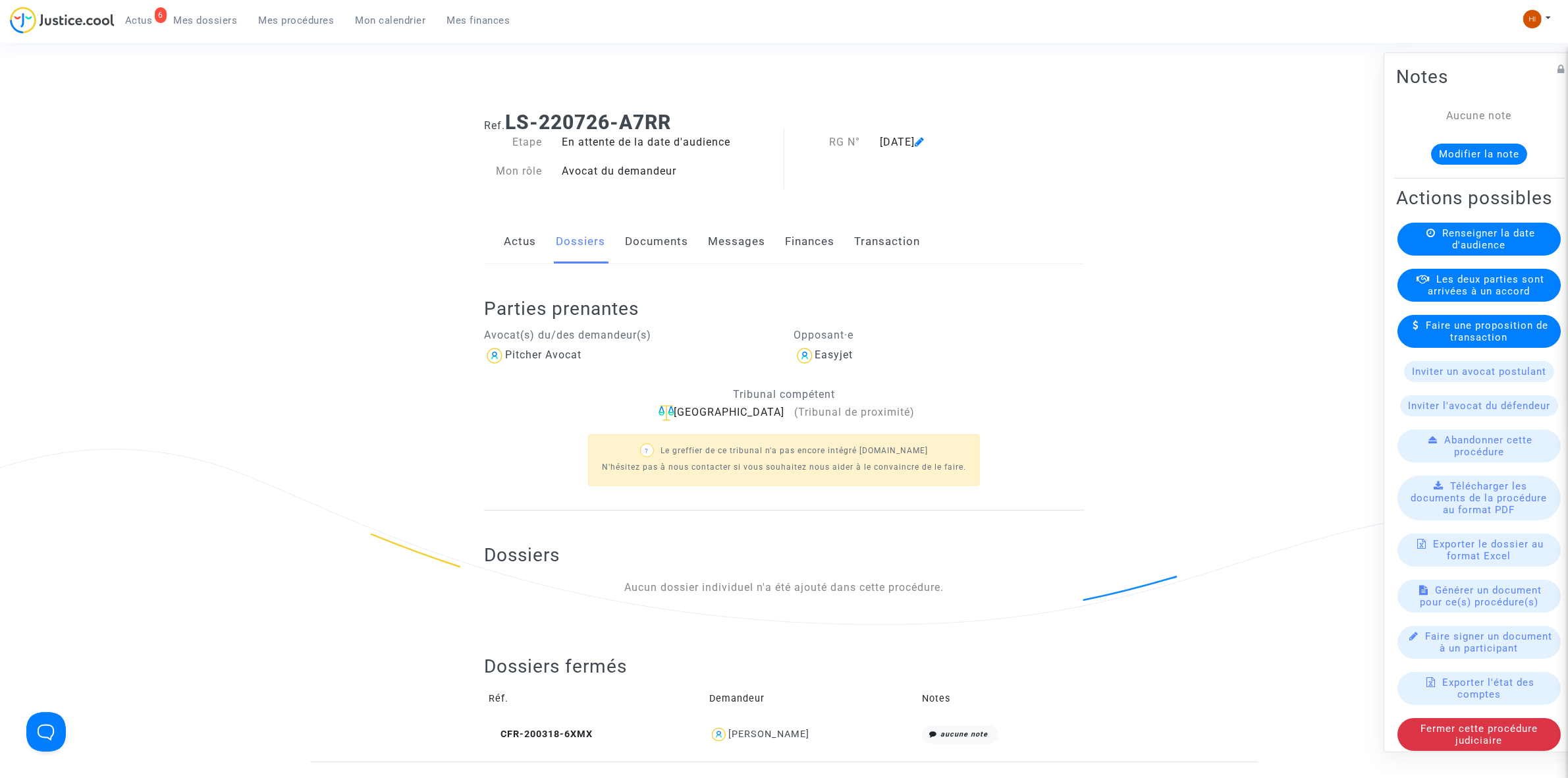
scroll to position [0, 0]
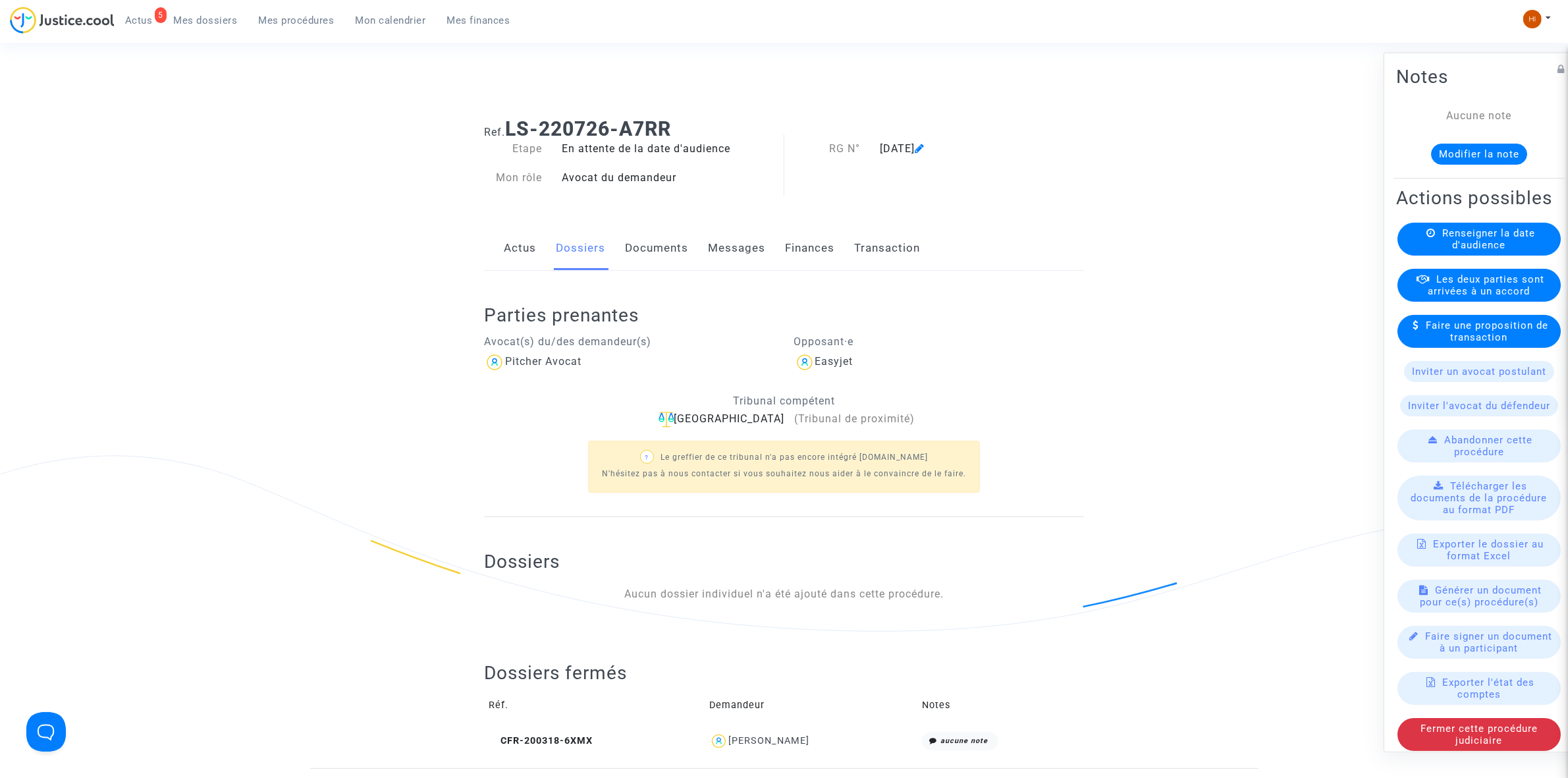
click at [1414, 255] on div "Renseigner la date d'audience" at bounding box center [1480, 239] width 163 height 33
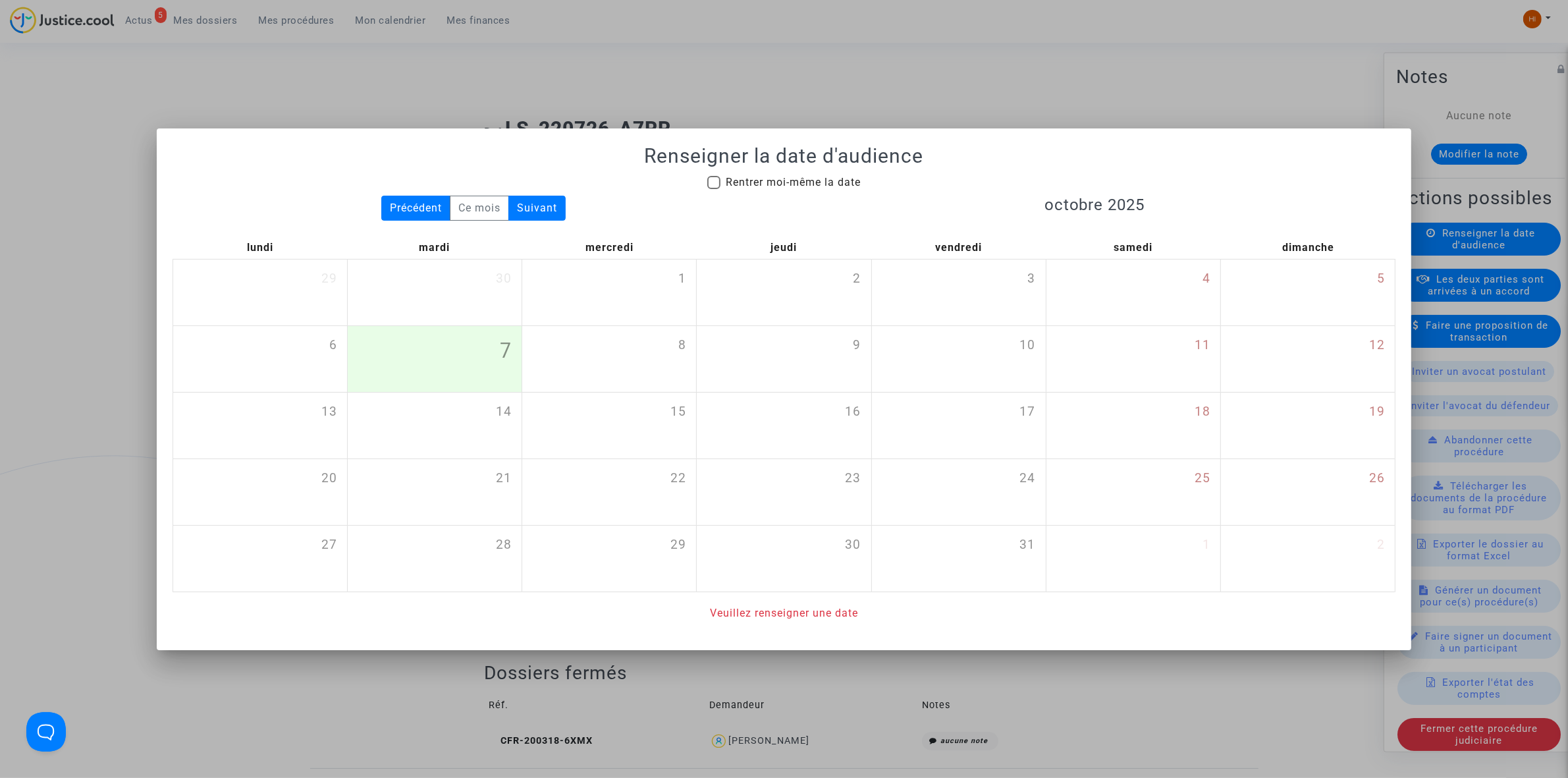
click at [723, 171] on div "Renseigner la date d'audience Rentrer moi-même la date Précédent Ce mois Suivan…" at bounding box center [784, 383] width 1223 height 477
click at [722, 180] on label "Rentrer moi-même la date" at bounding box center [784, 182] width 154 height 16
click at [714, 189] on input "Rentrer moi-même la date" at bounding box center [713, 189] width 1 height 1
checkbox input "true"
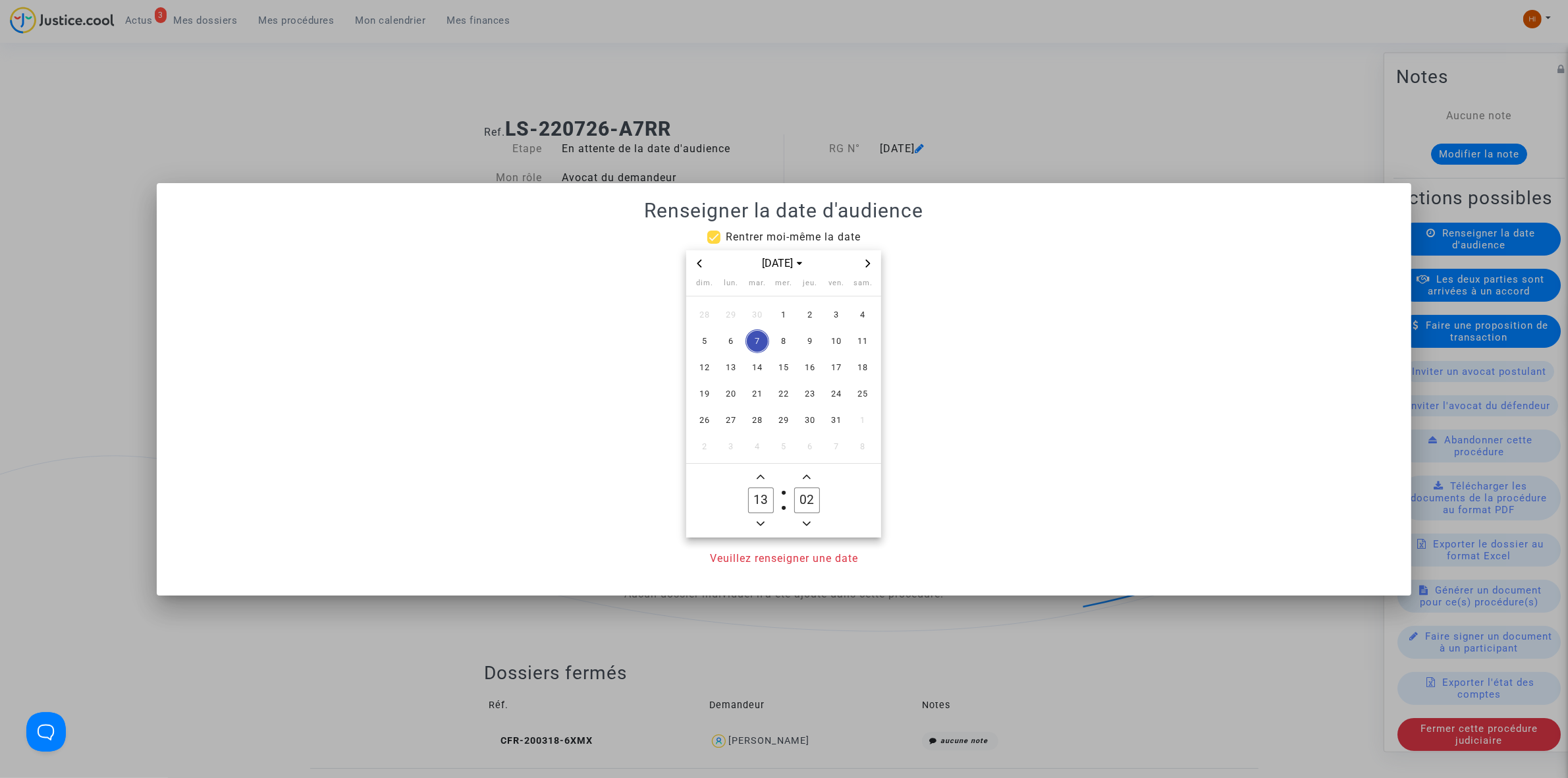
click at [867, 267] on icon "Next month" at bounding box center [868, 263] width 8 height 8
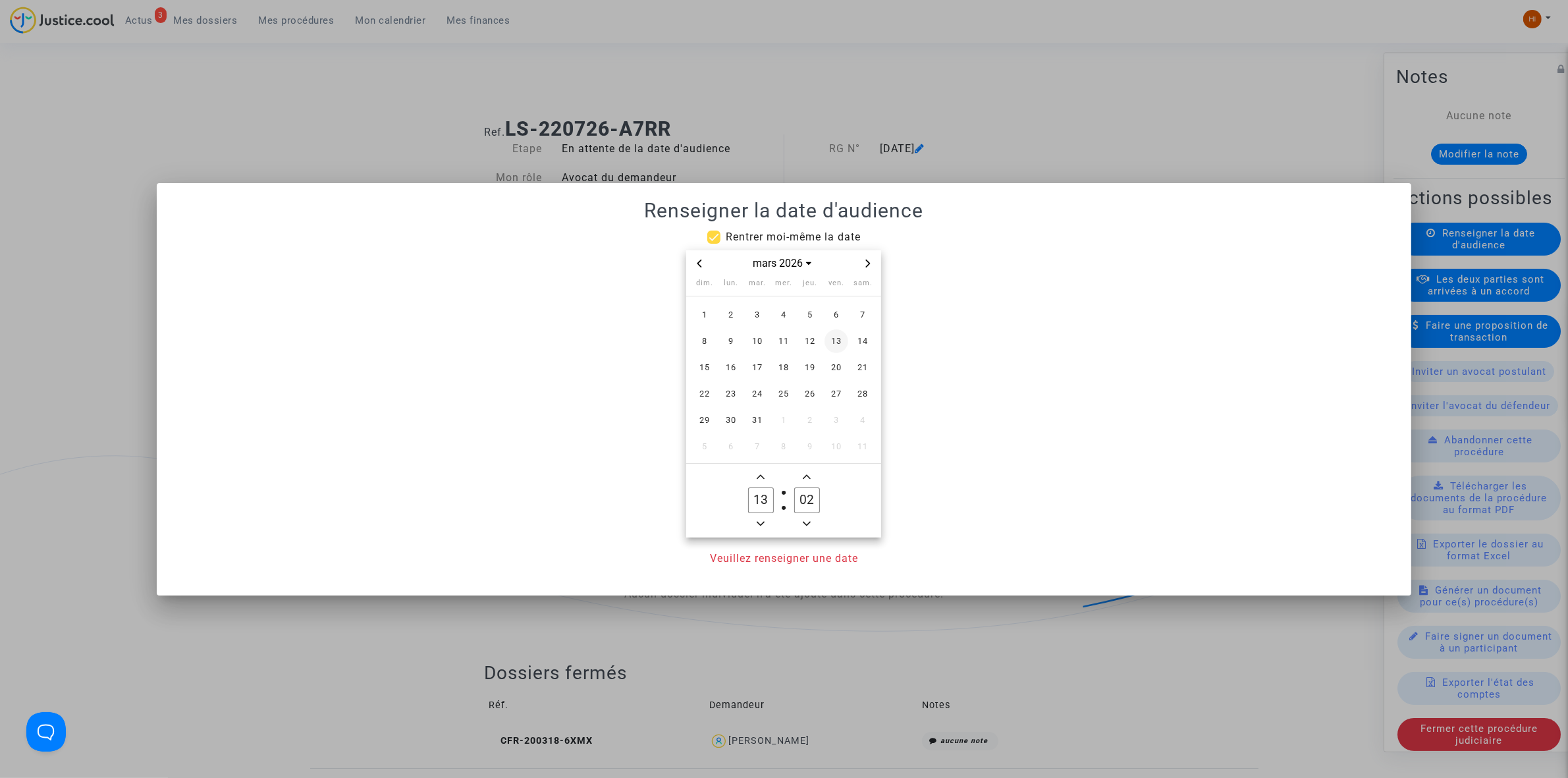
click at [847, 349] on td "13" at bounding box center [836, 340] width 26 height 26
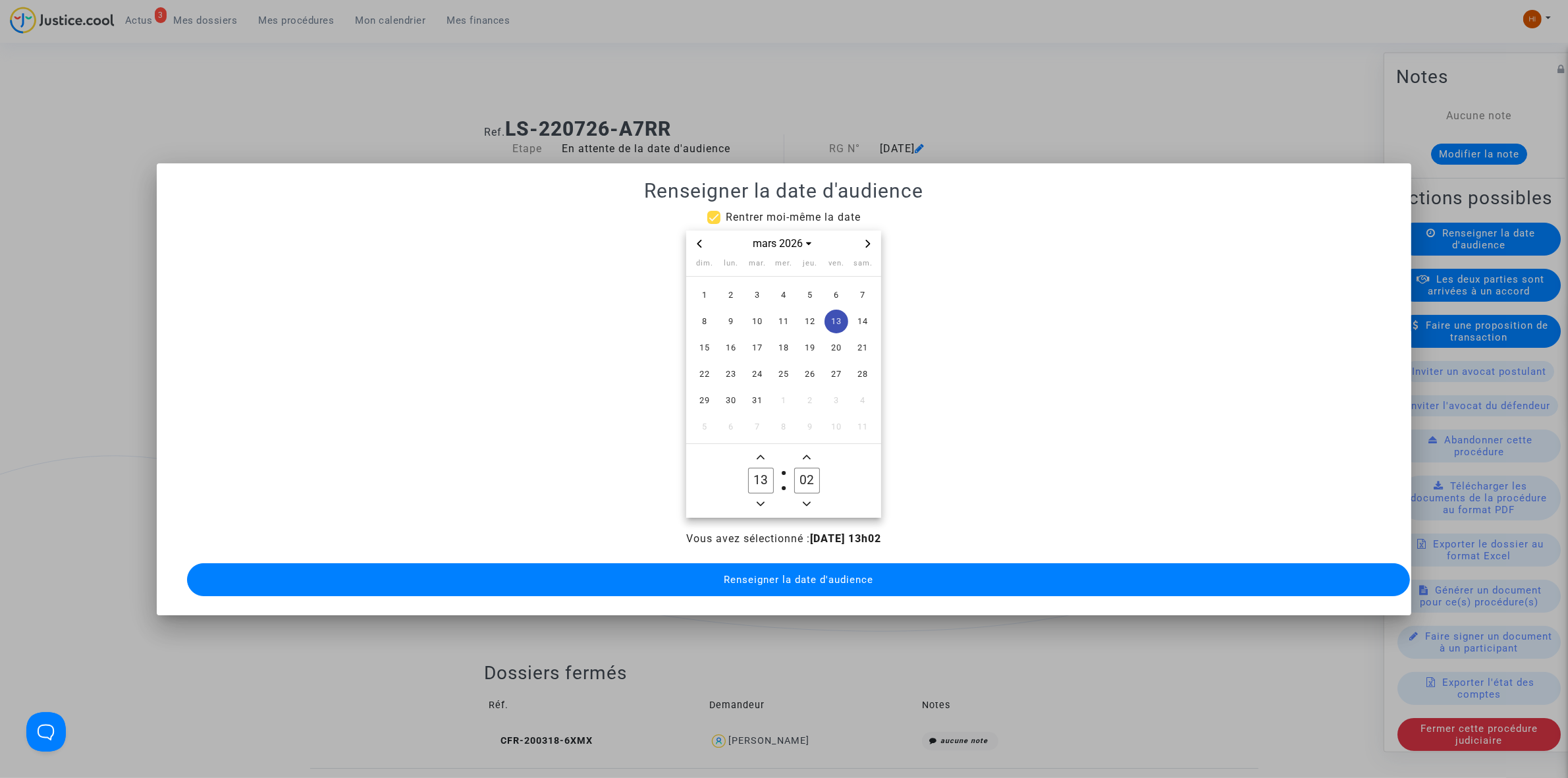
click at [762, 504] on span "Minus a hour" at bounding box center [760, 503] width 16 height 16
type input "09"
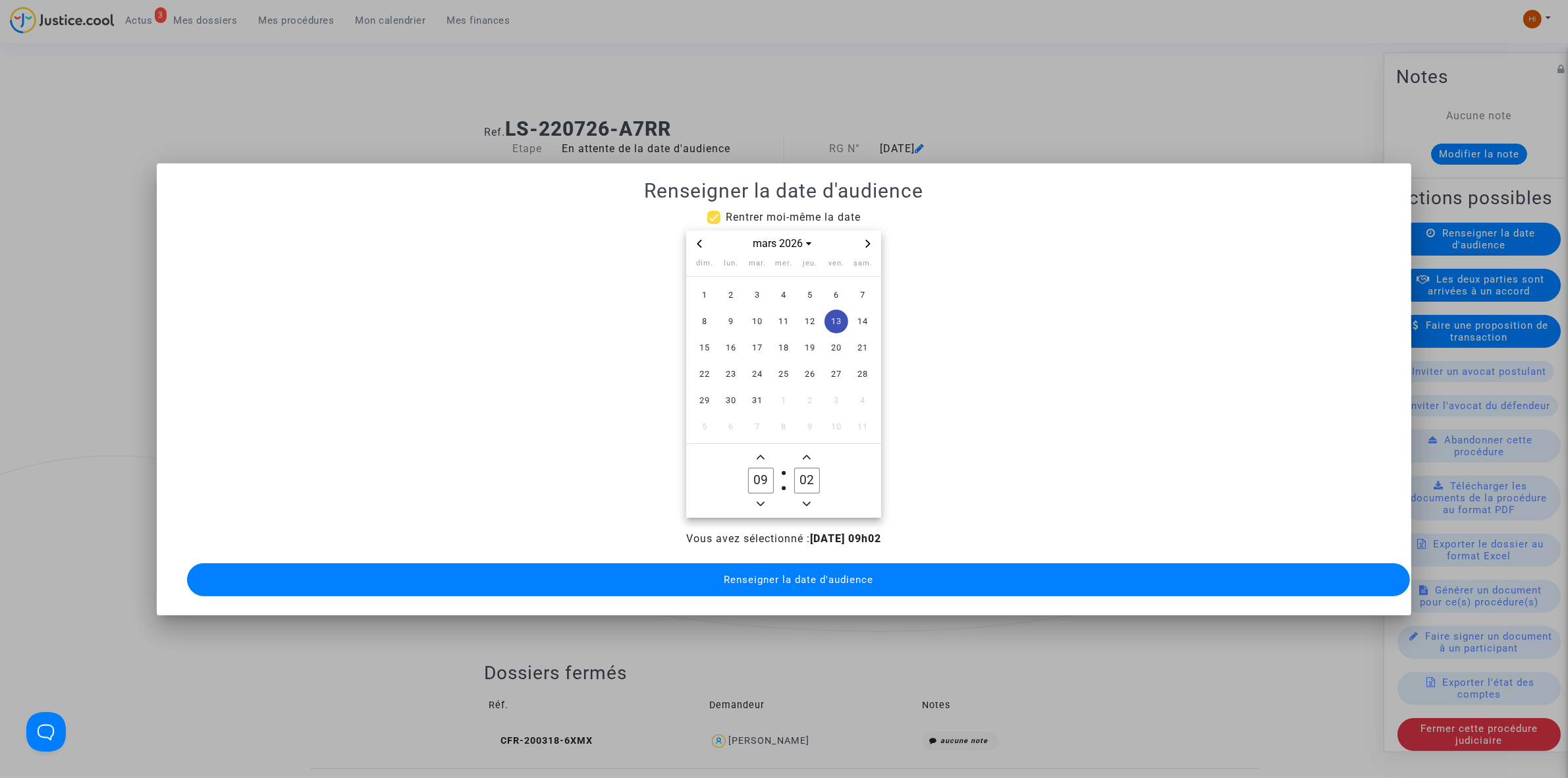
click at [805, 478] on input "02" at bounding box center [807, 480] width 25 height 25
drag, startPoint x: 809, startPoint y: 476, endPoint x: 791, endPoint y: 472, distance: 18.4
click at [791, 472] on label "00 Minute" at bounding box center [807, 480] width 46 height 26
type input "30"
click at [783, 588] on button "Renseigner la date d'audience" at bounding box center [799, 580] width 1223 height 33
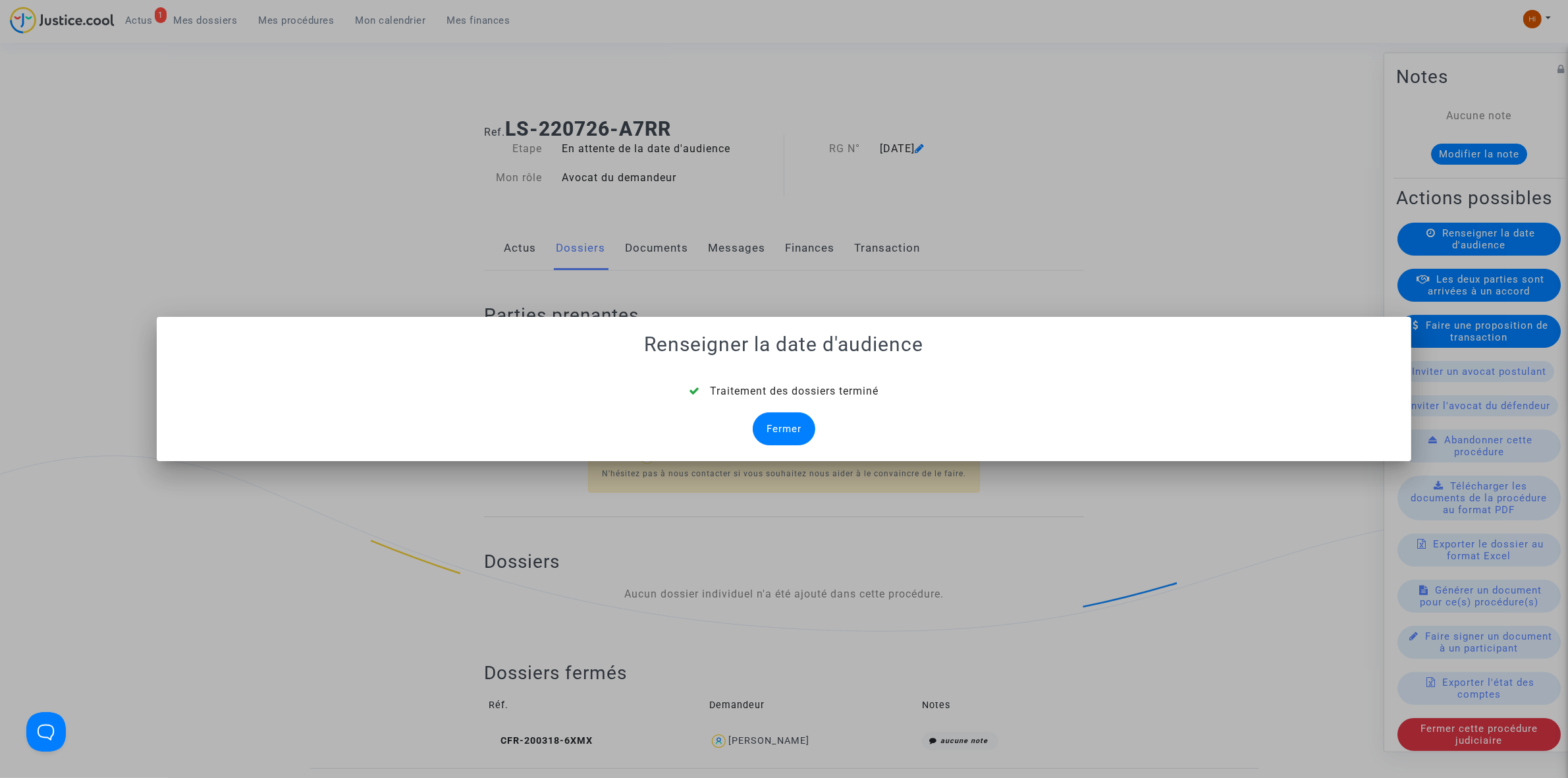
click at [783, 430] on div "Fermer" at bounding box center [784, 429] width 62 height 33
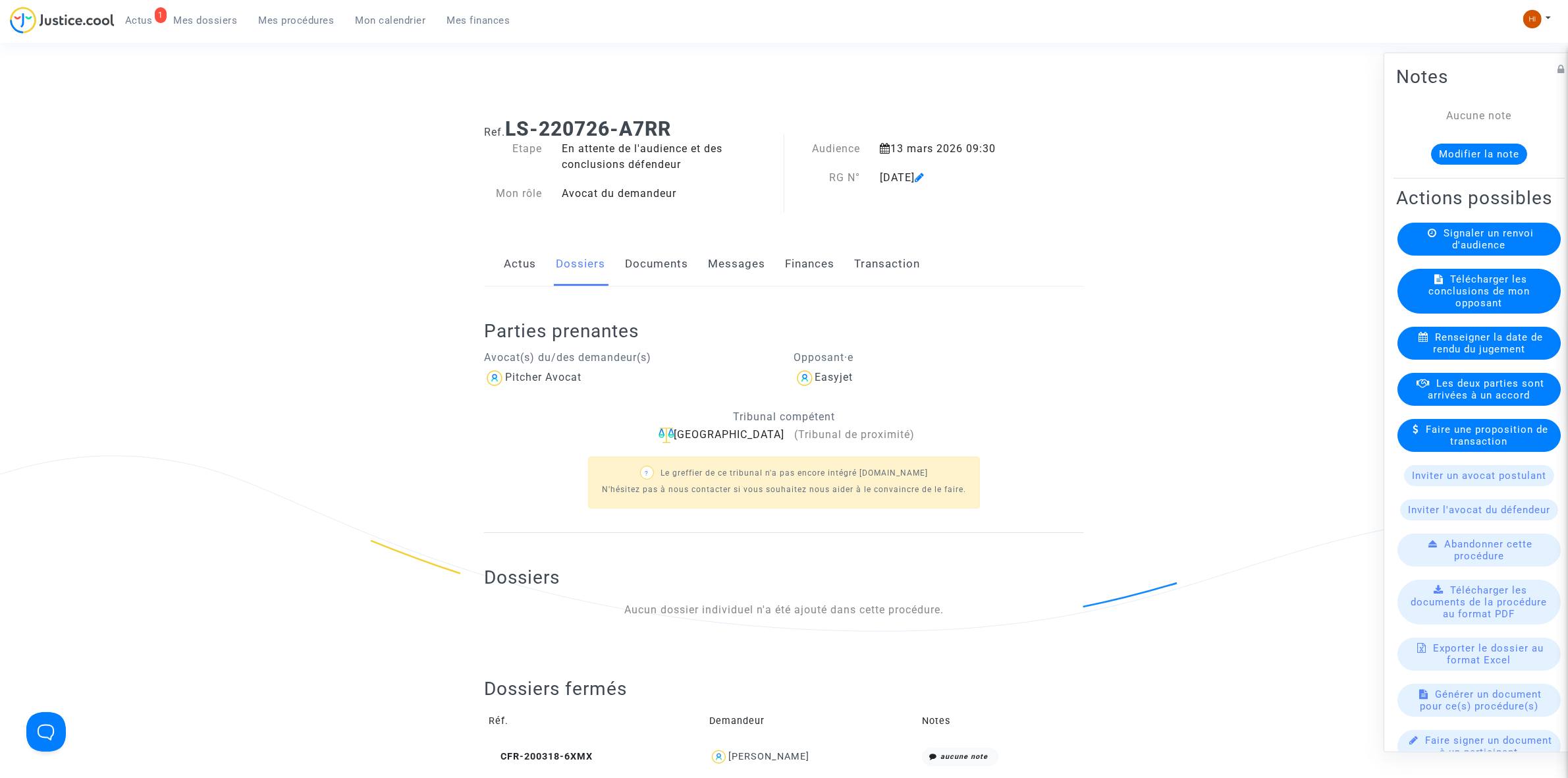
click at [642, 260] on link "Documents" at bounding box center [656, 264] width 63 height 43
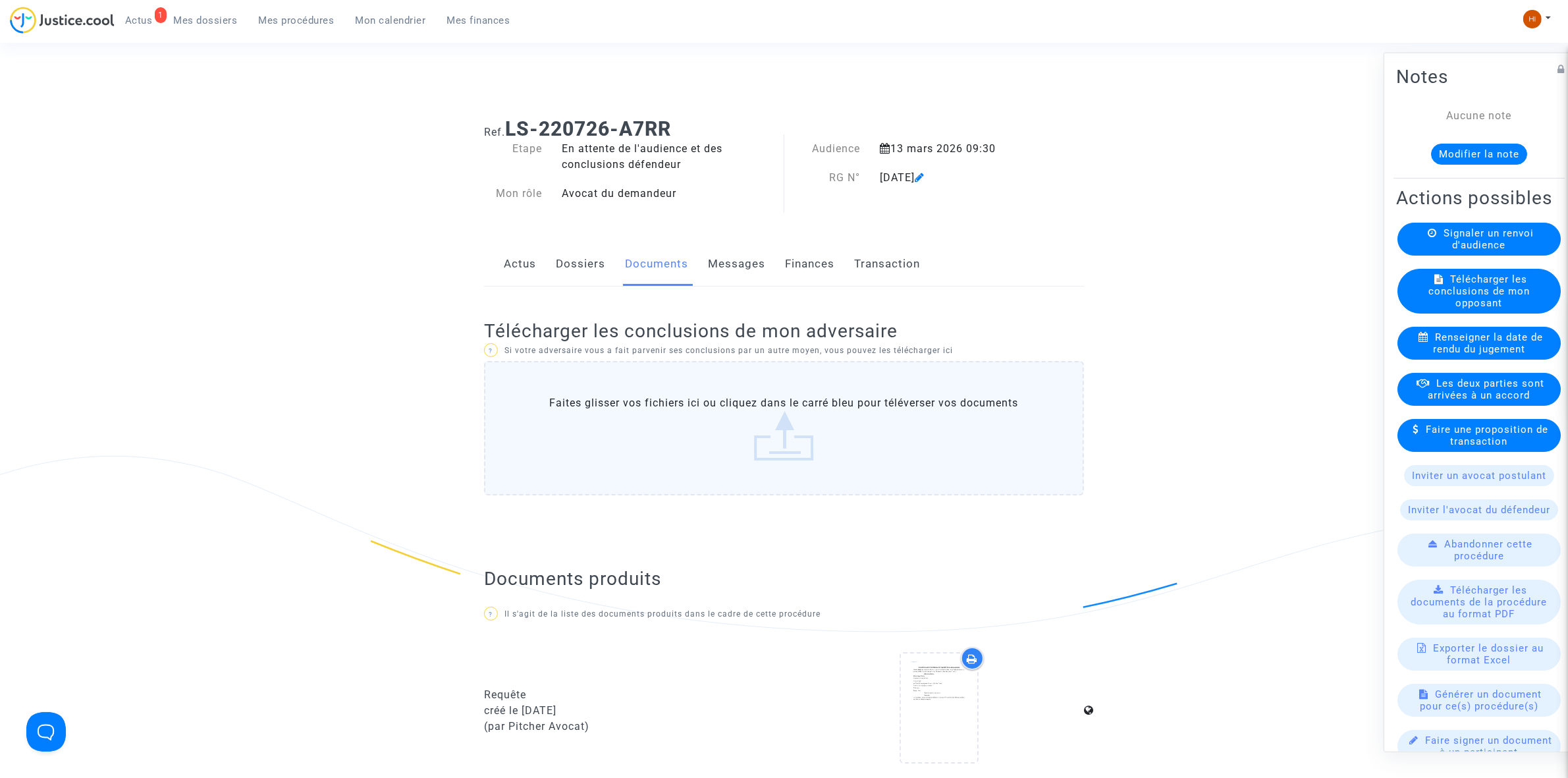
click at [924, 177] on icon at bounding box center [919, 177] width 10 height 10
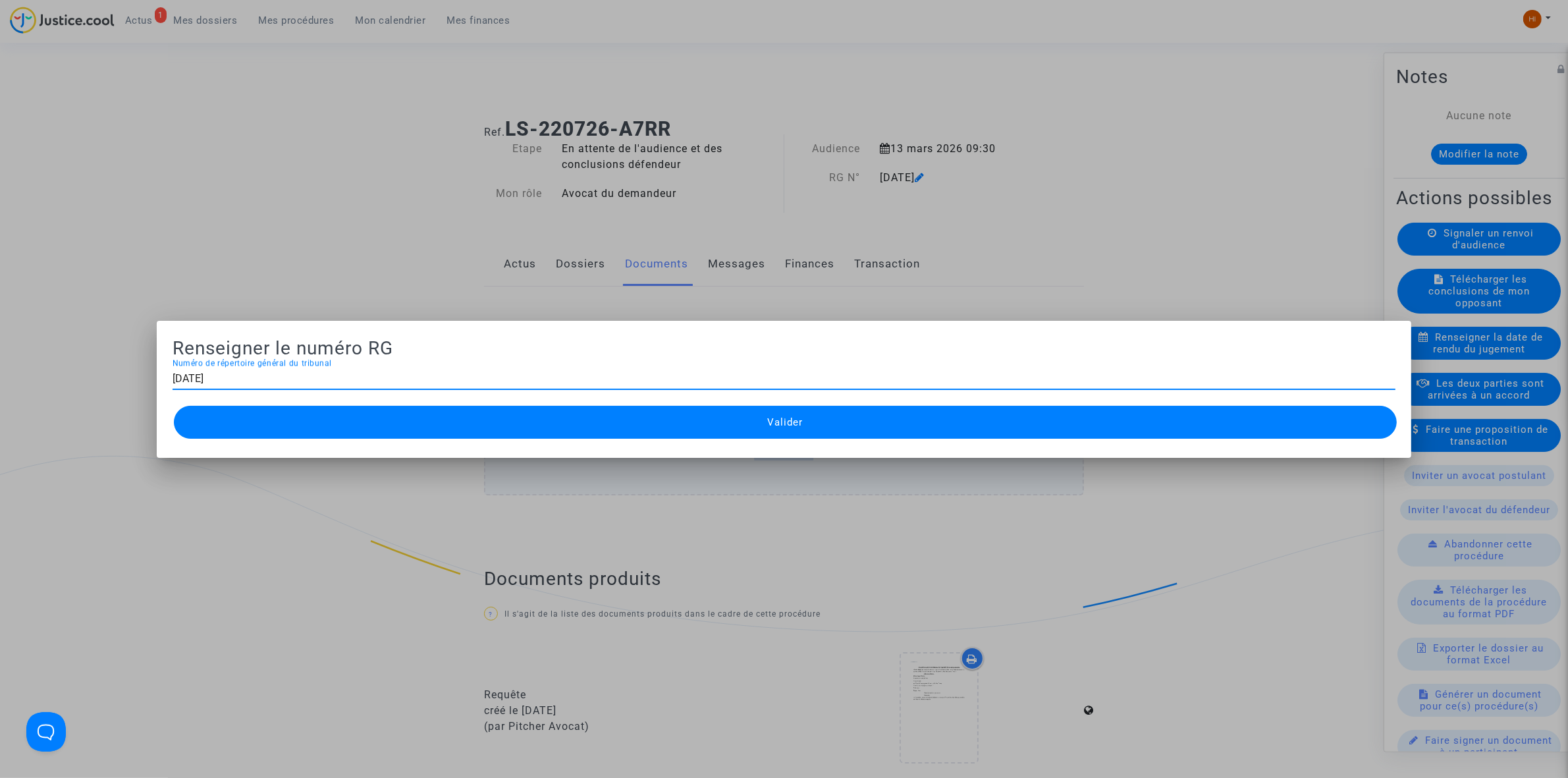
click at [363, 364] on div "[DATE] Numéro de répertoire général du tribunal" at bounding box center [784, 375] width 1223 height 30
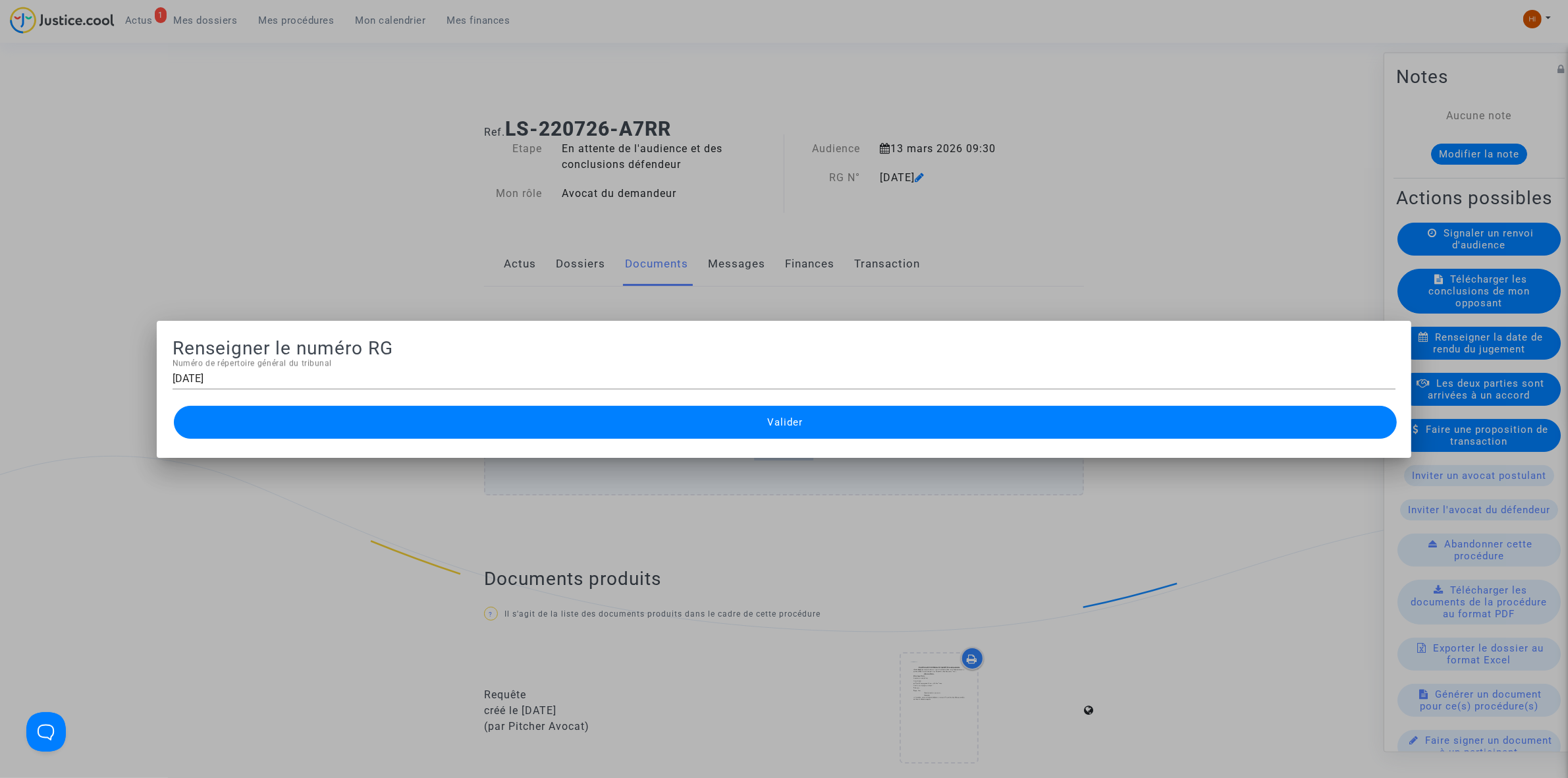
click at [366, 368] on div "[DATE] Numéro de répertoire général du tribunal" at bounding box center [784, 375] width 1223 height 30
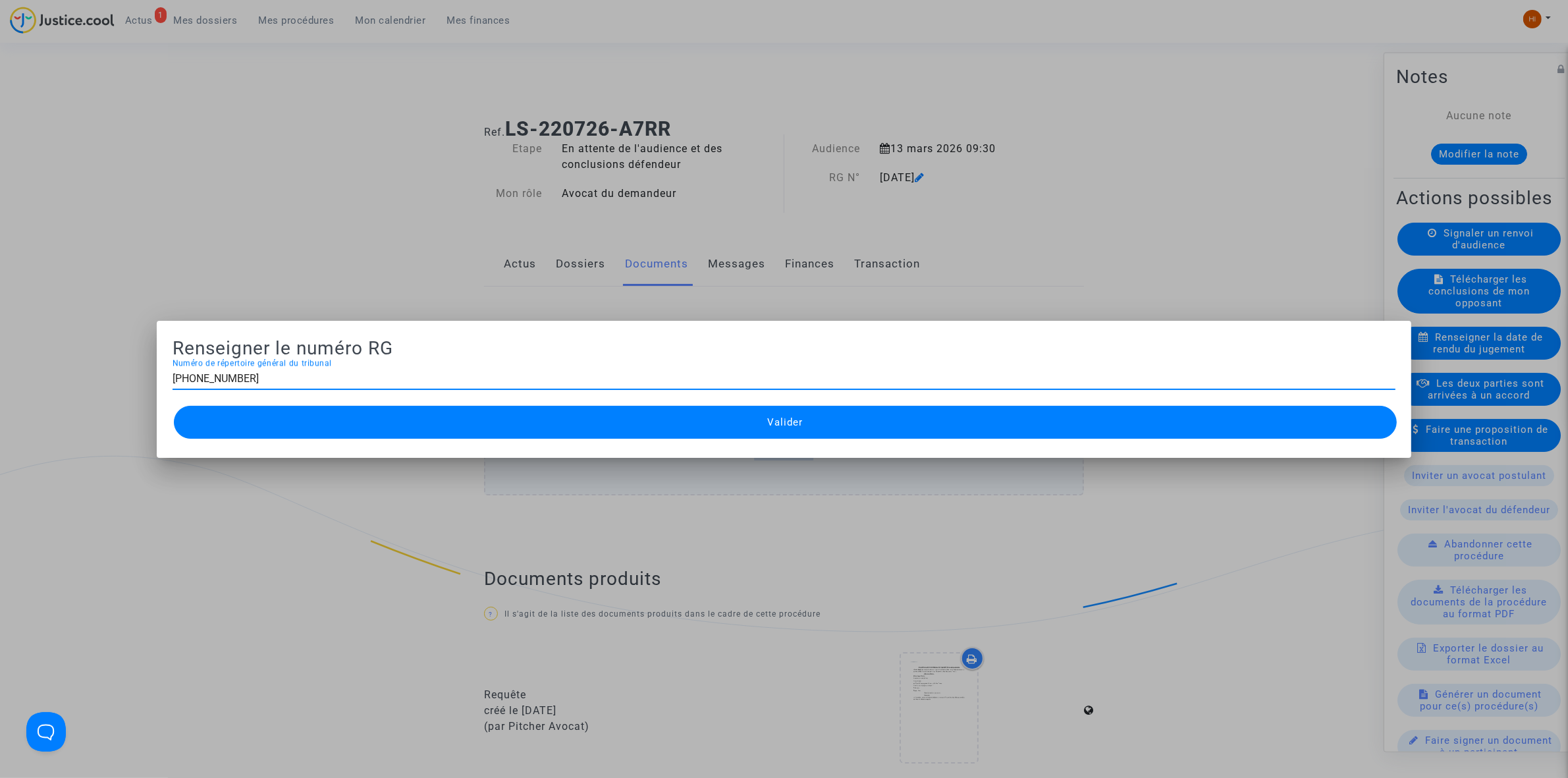
type input "[PHONE_NUMBER]"
click at [352, 428] on button "Valider" at bounding box center [785, 422] width 1223 height 33
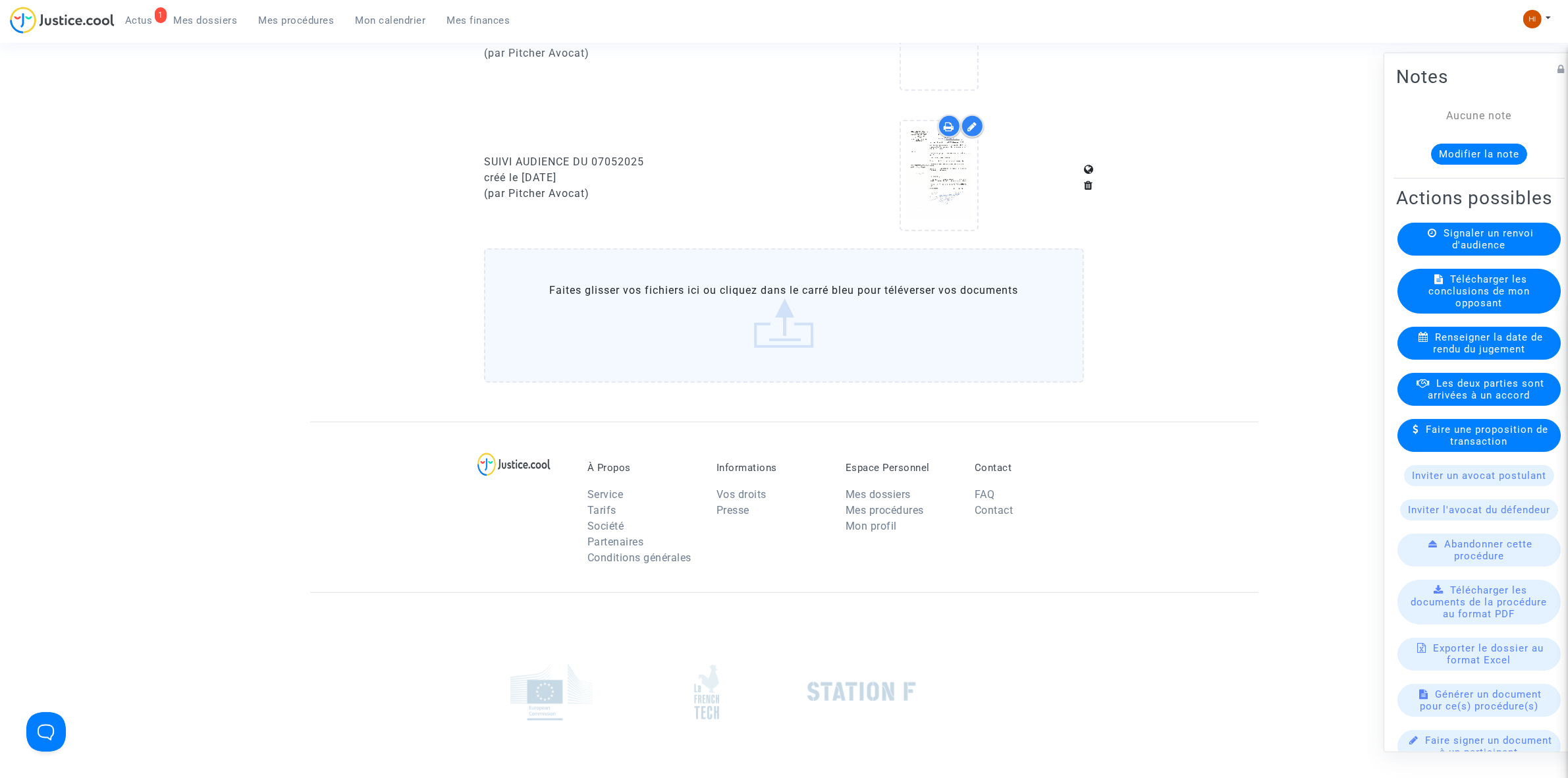
scroll to position [776, 0]
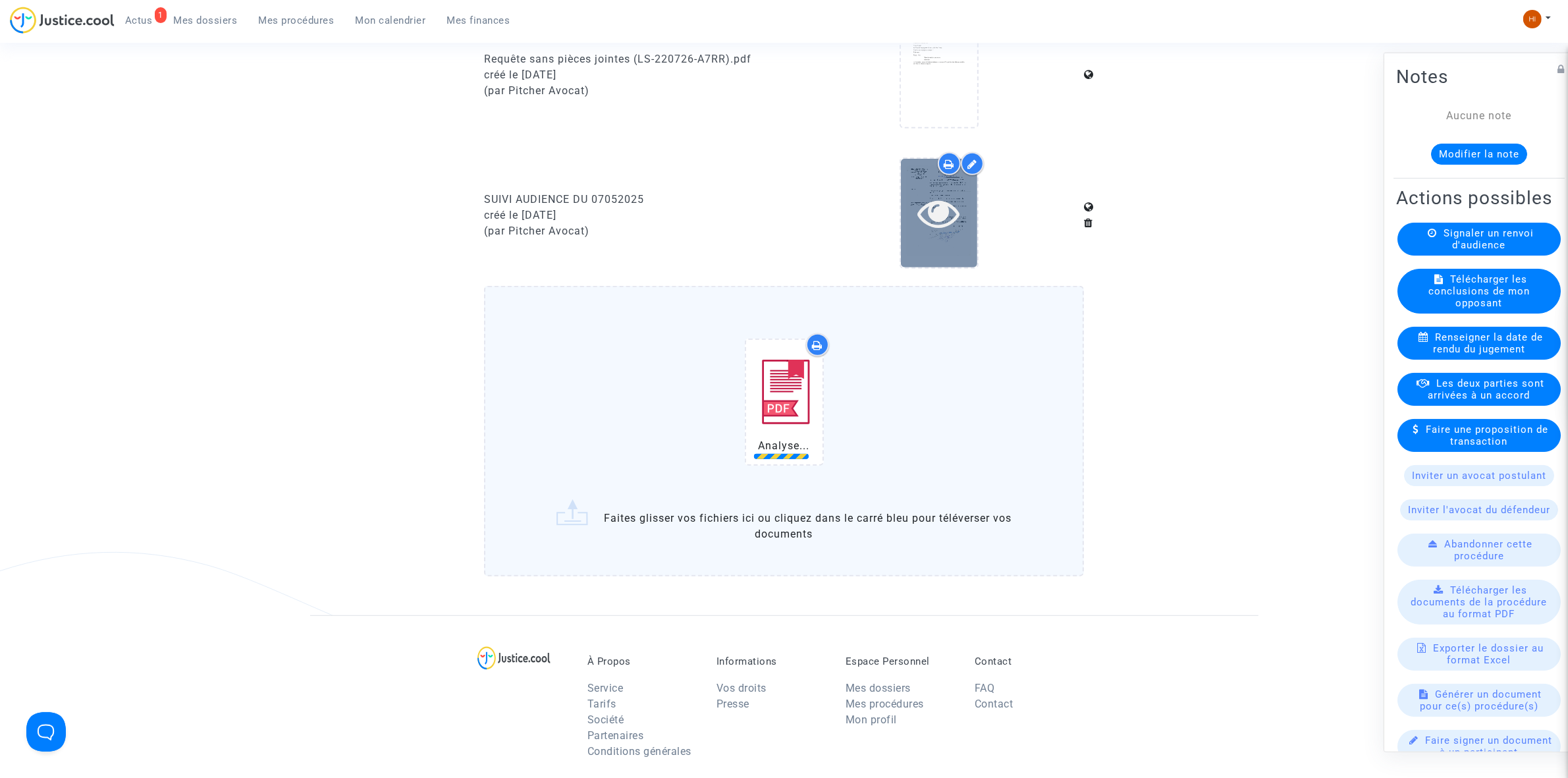
click at [964, 192] on div at bounding box center [939, 213] width 77 height 42
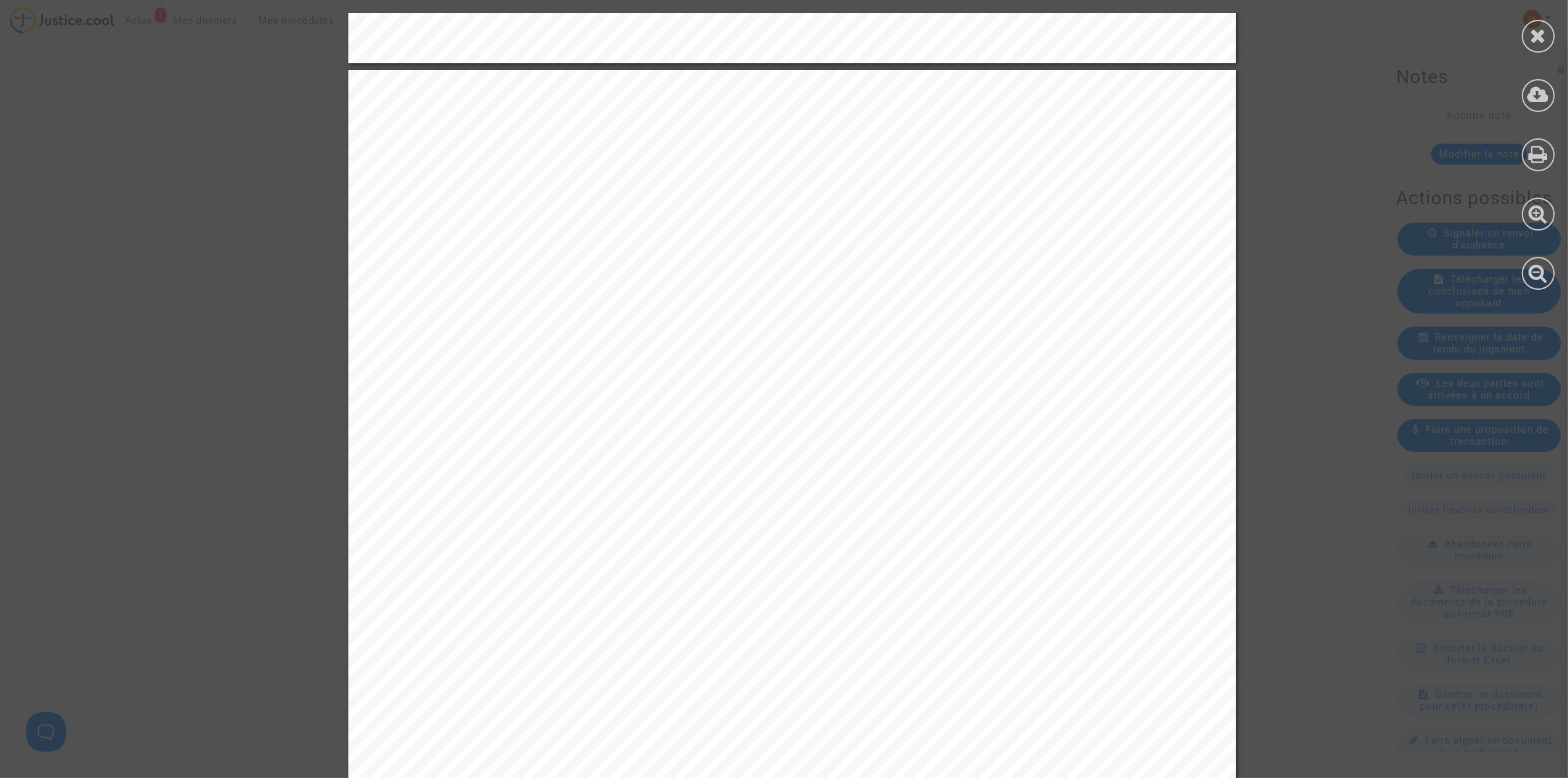
scroll to position [10040, 0]
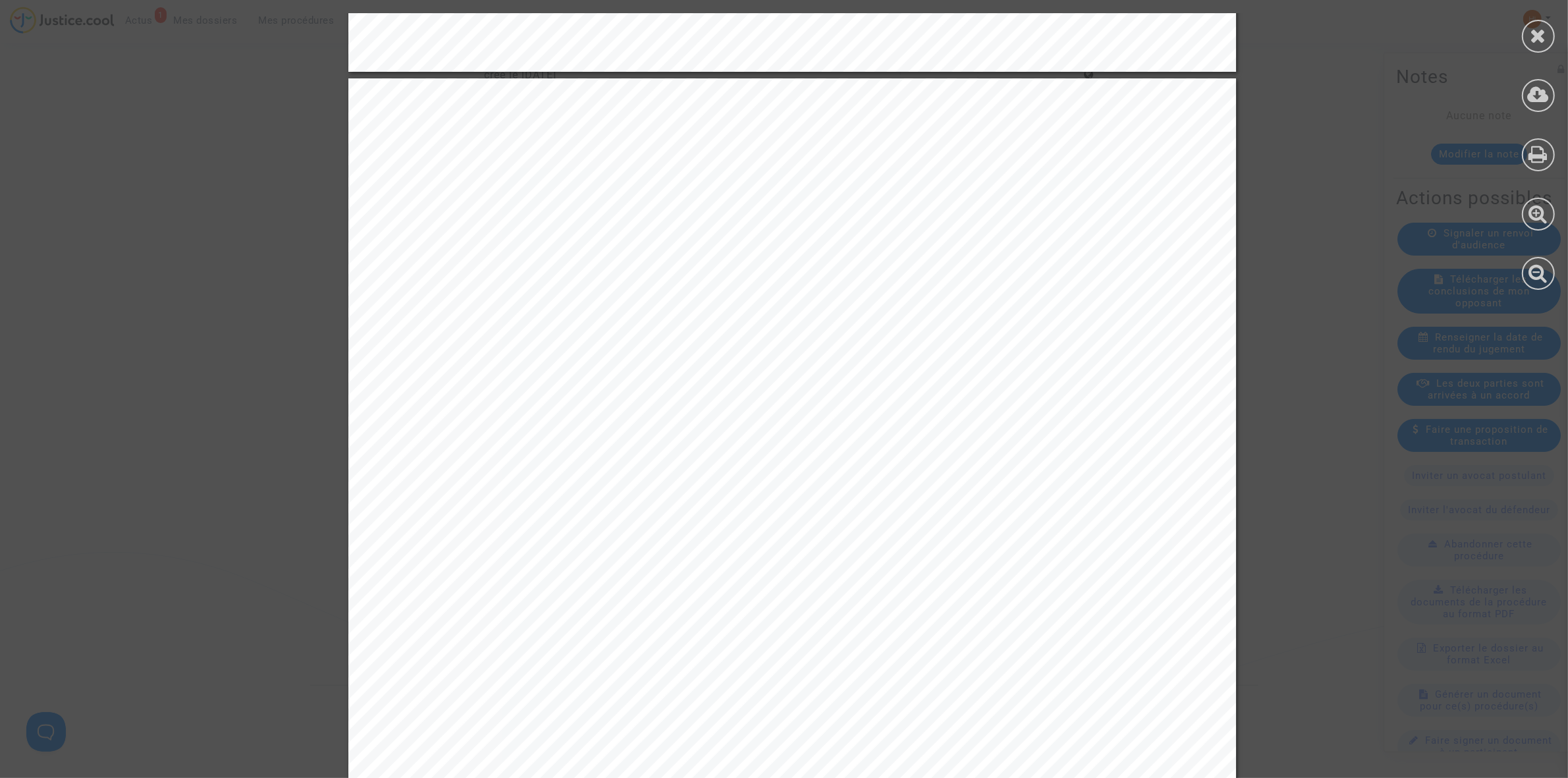
click at [1535, 33] on icon at bounding box center [1539, 36] width 16 height 20
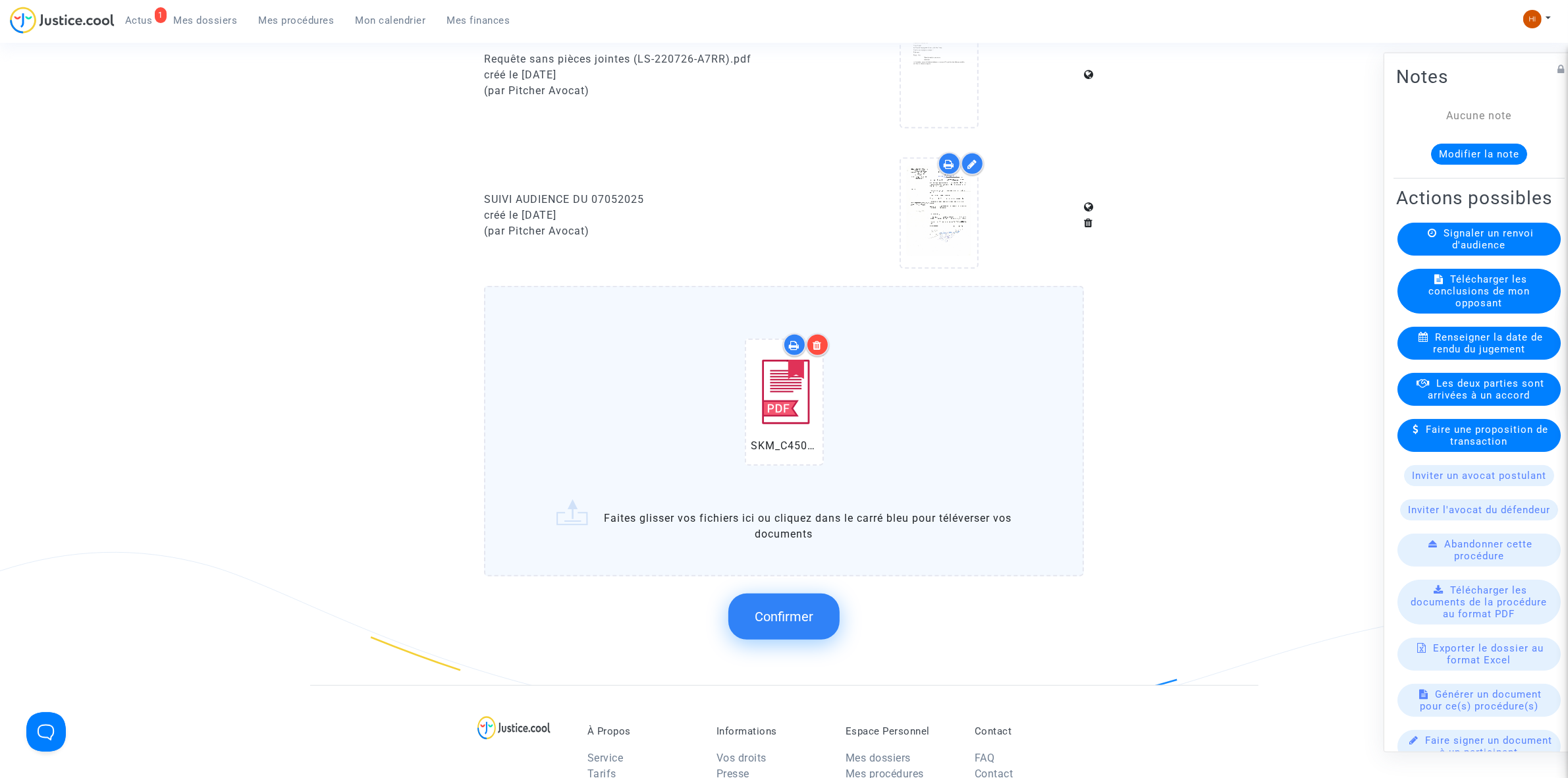
drag, startPoint x: 796, startPoint y: 609, endPoint x: 1043, endPoint y: 505, distance: 268.0
click at [791, 609] on span "Confirmer" at bounding box center [784, 616] width 59 height 16
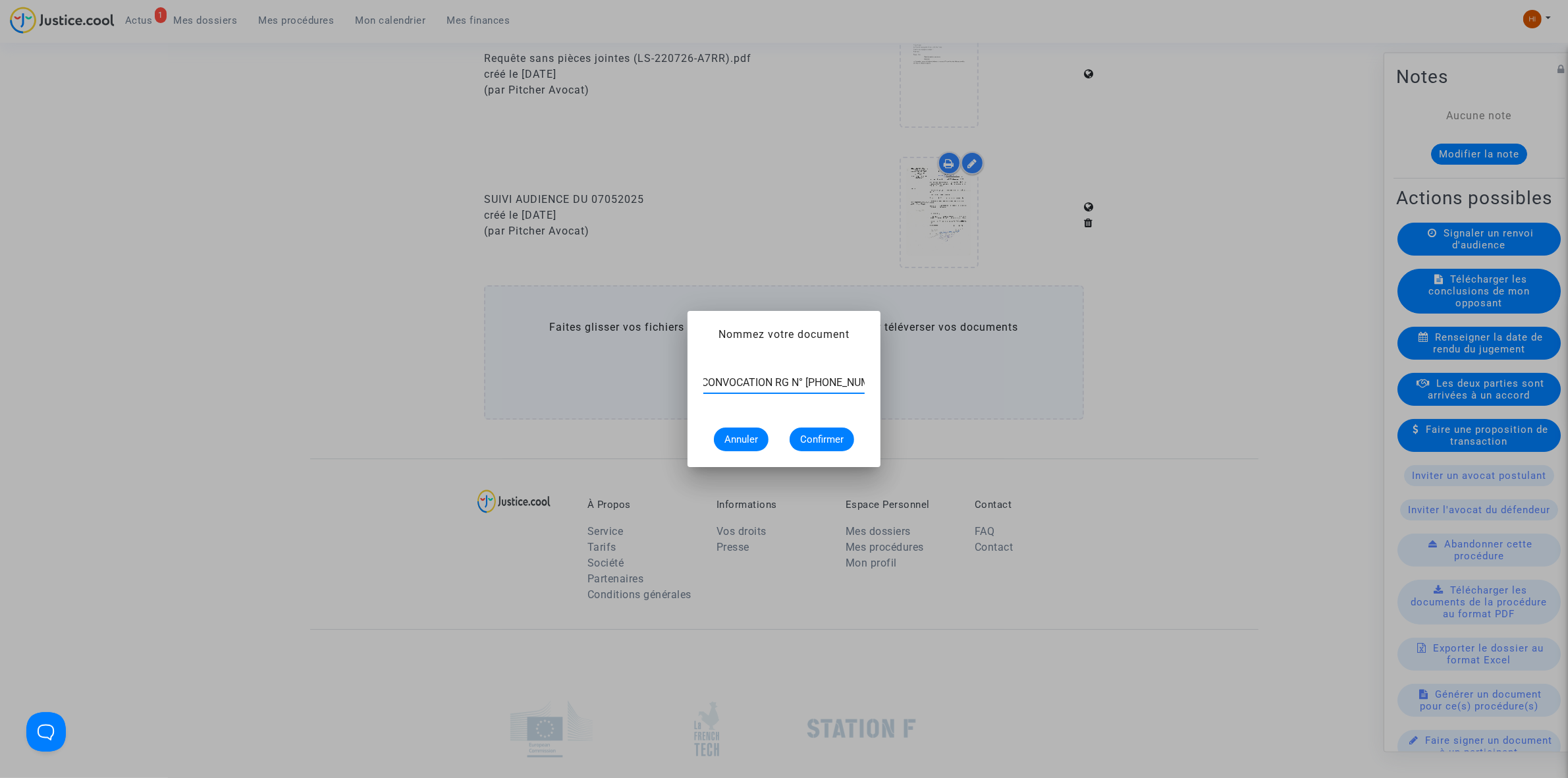
scroll to position [0, 9]
type input "CONVOCATION RG N° [PHONE_NUMBER]"
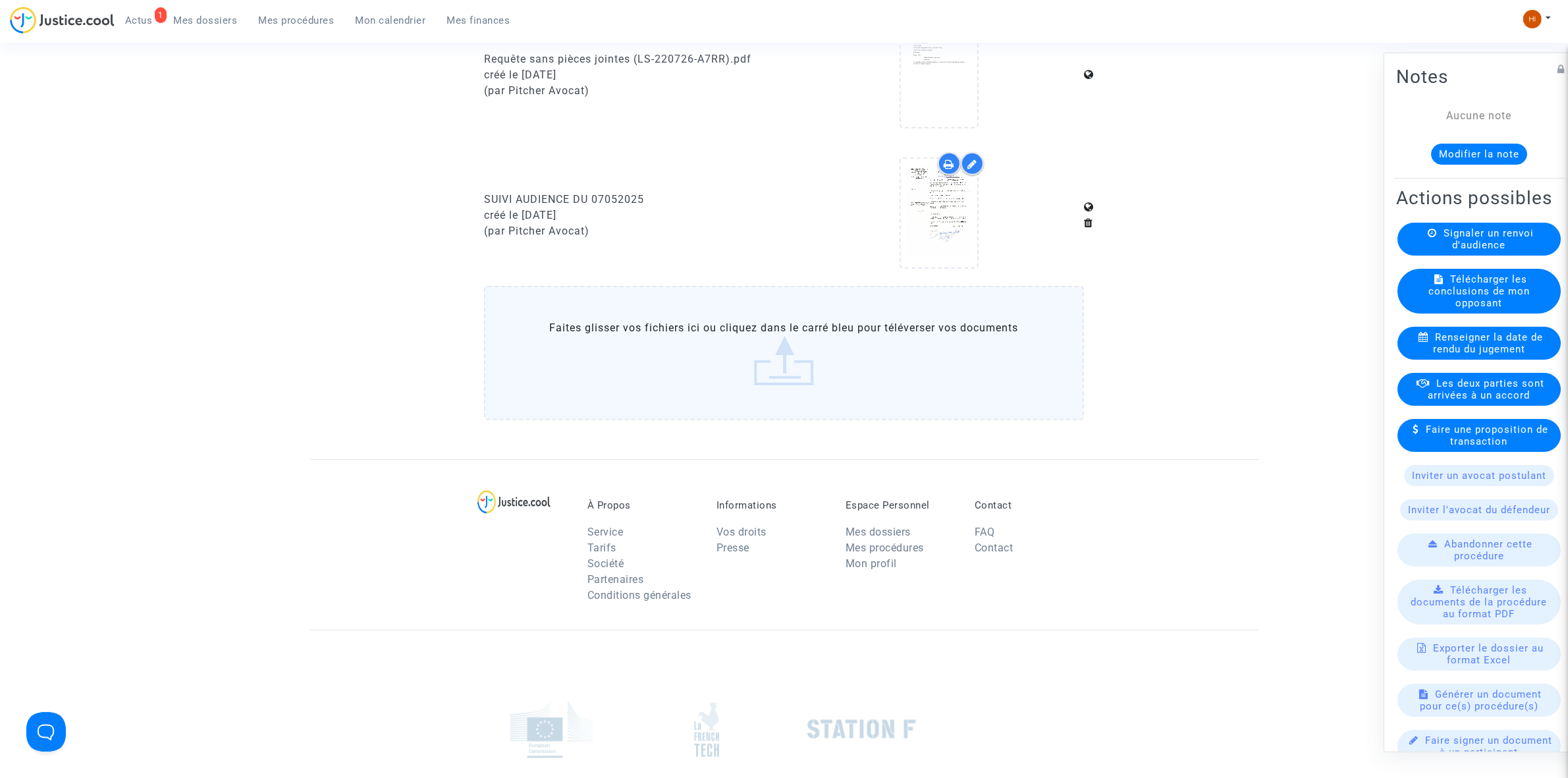
scroll to position [0, 0]
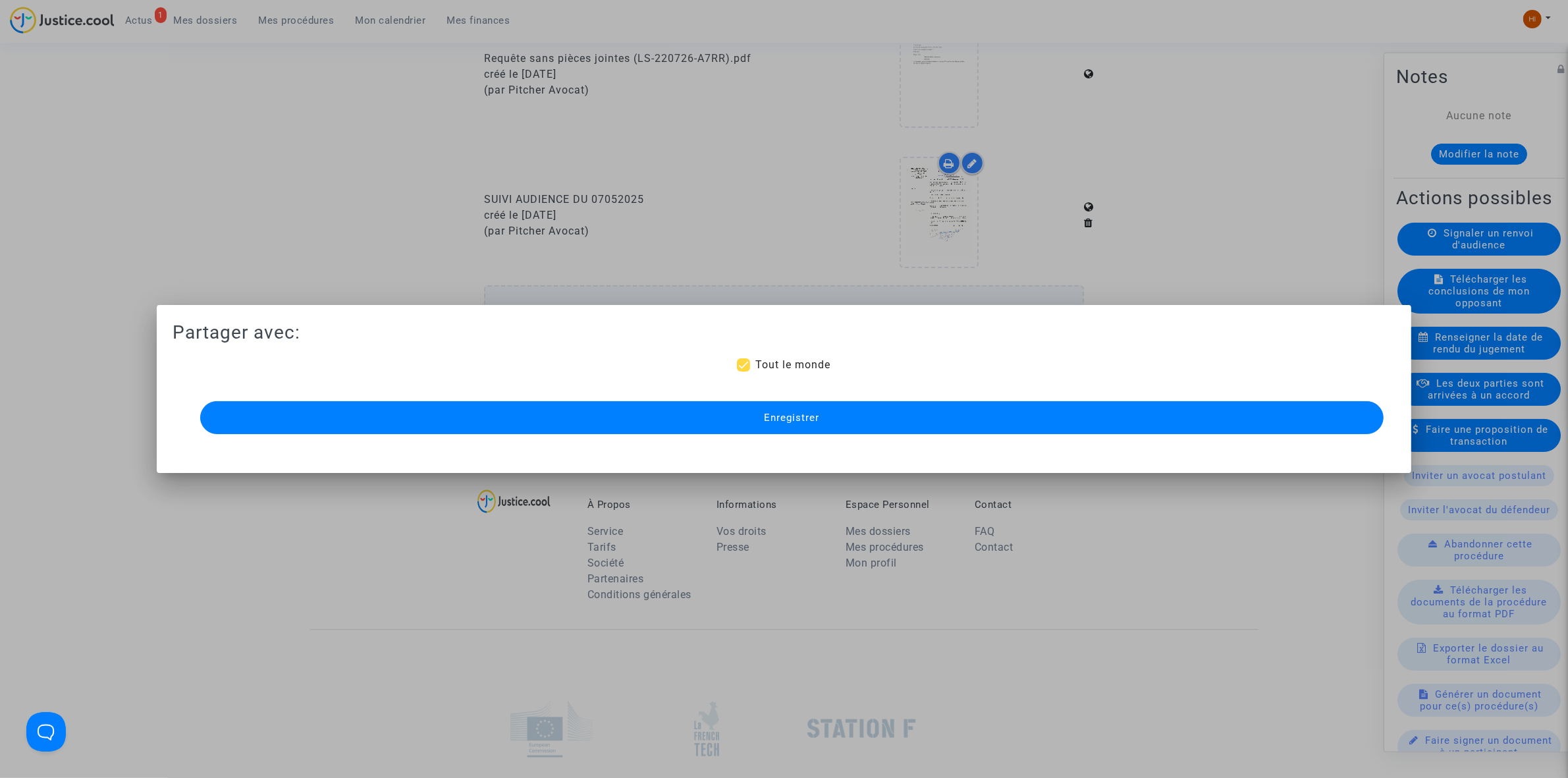
click at [641, 403] on button "Enregistrer" at bounding box center [791, 418] width 1184 height 33
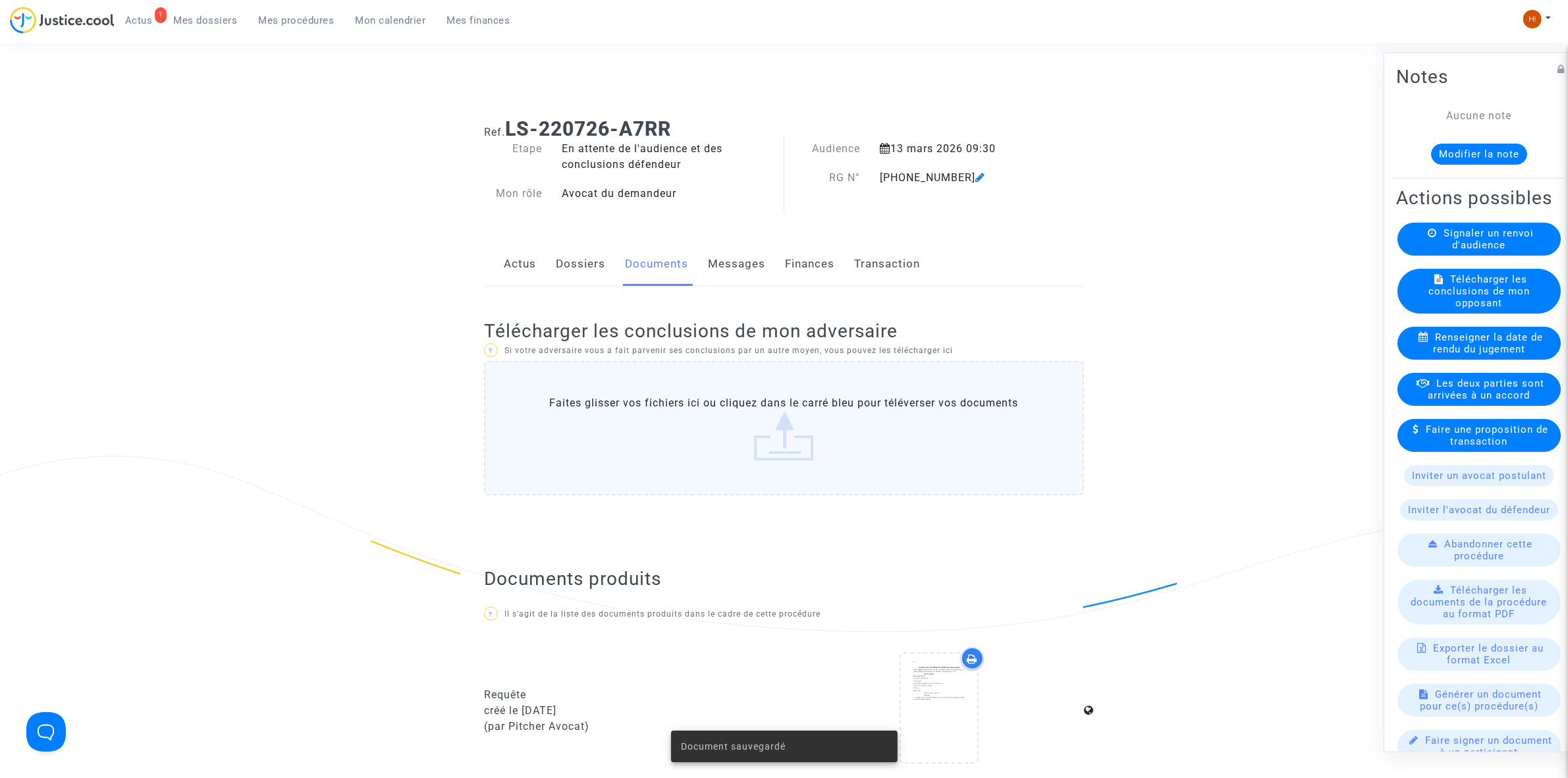
click at [585, 279] on link "Dossiers" at bounding box center [580, 264] width 49 height 43
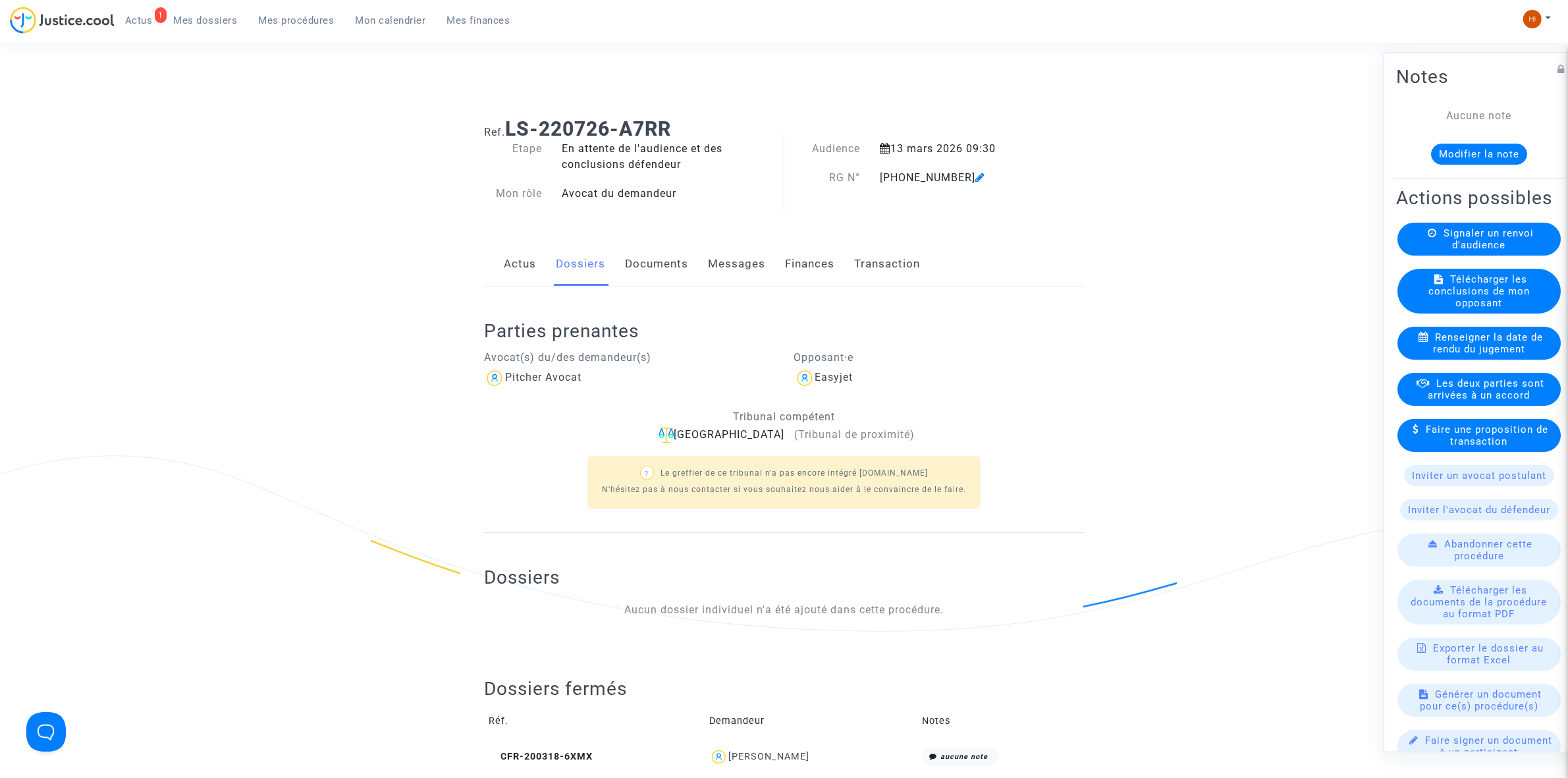
click at [658, 252] on link "Documents" at bounding box center [656, 264] width 63 height 43
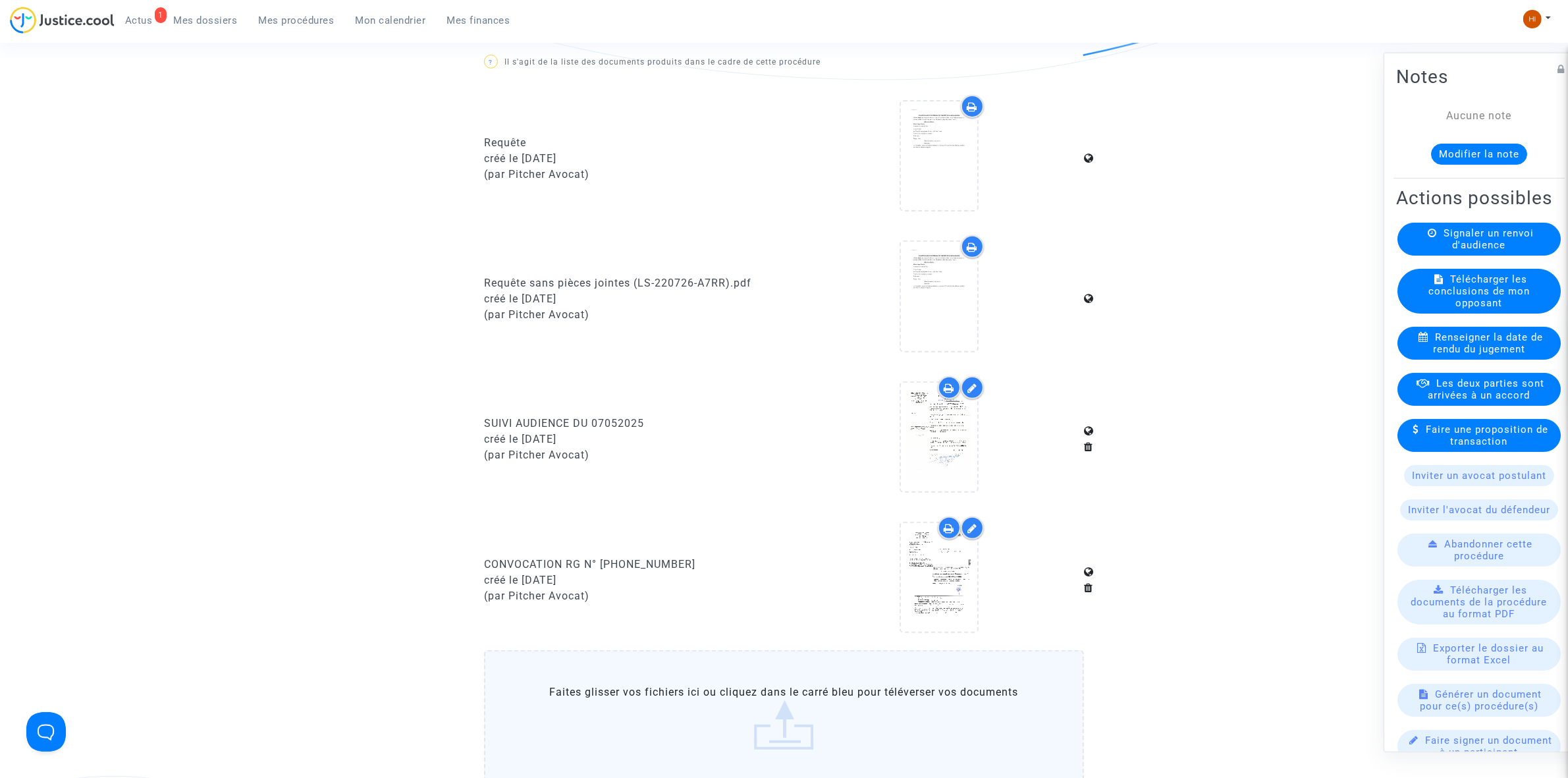
scroll to position [658, 0]
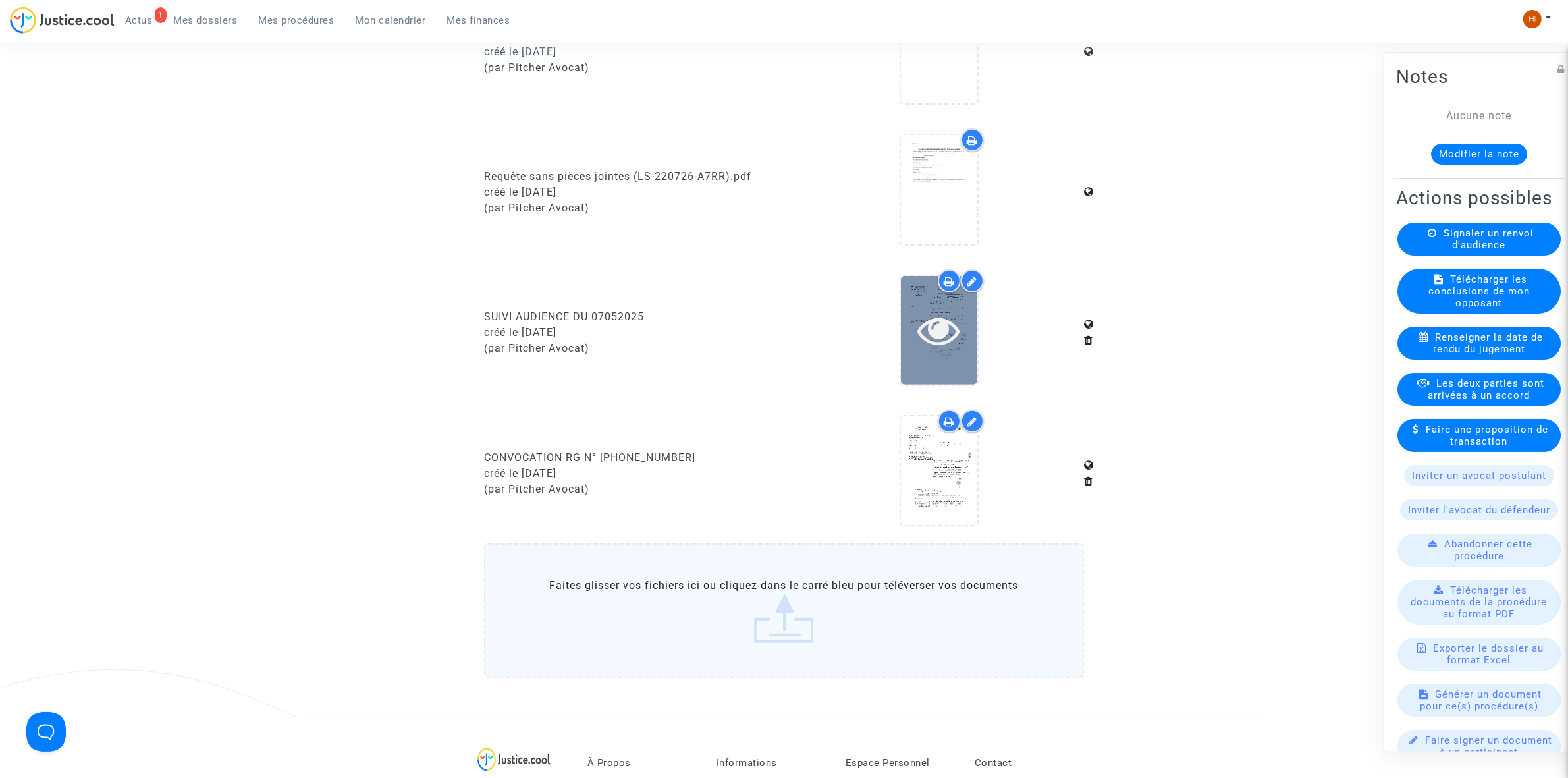
click at [944, 336] on icon at bounding box center [939, 330] width 43 height 42
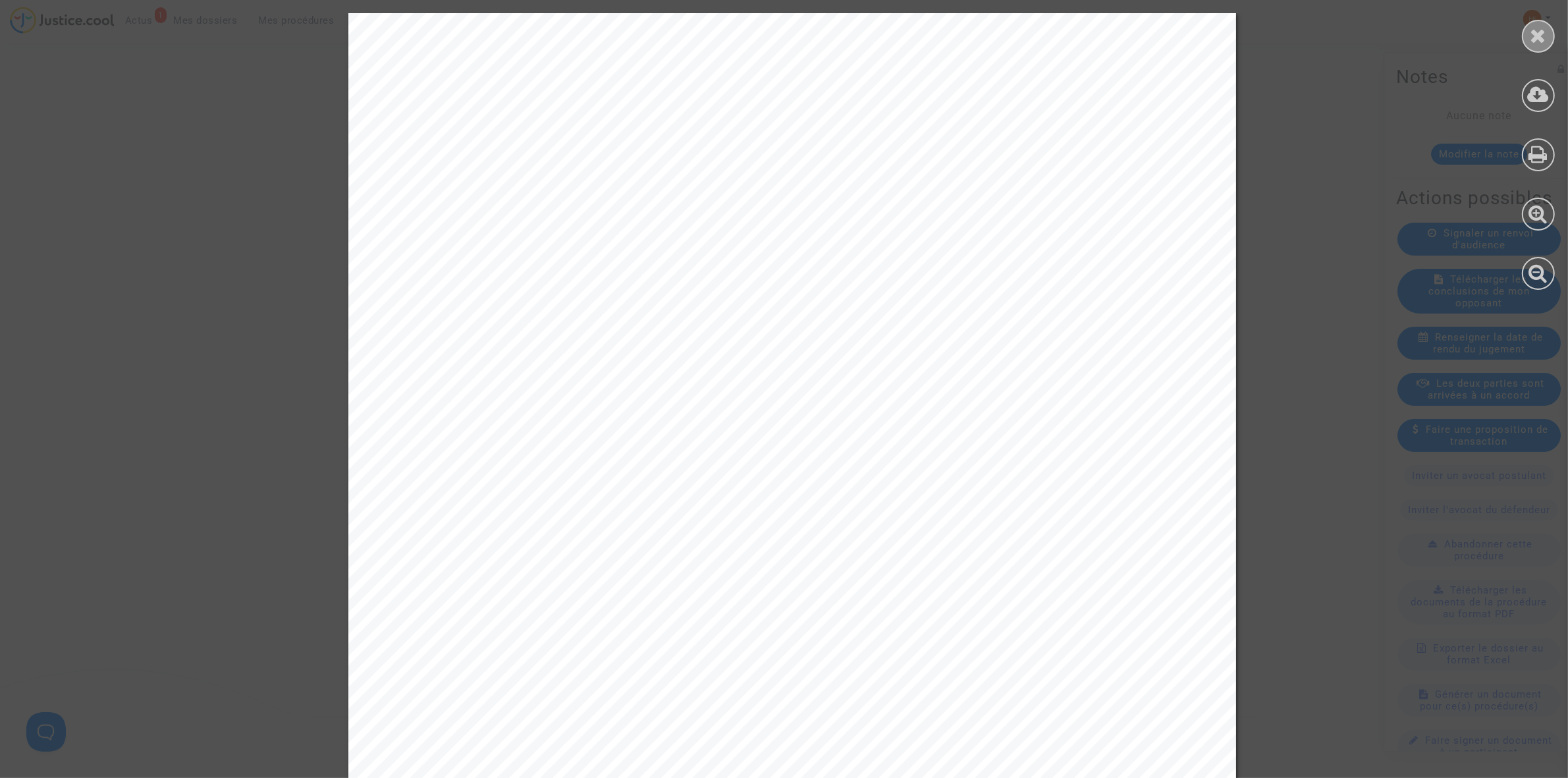
click at [1545, 40] on icon at bounding box center [1539, 36] width 16 height 20
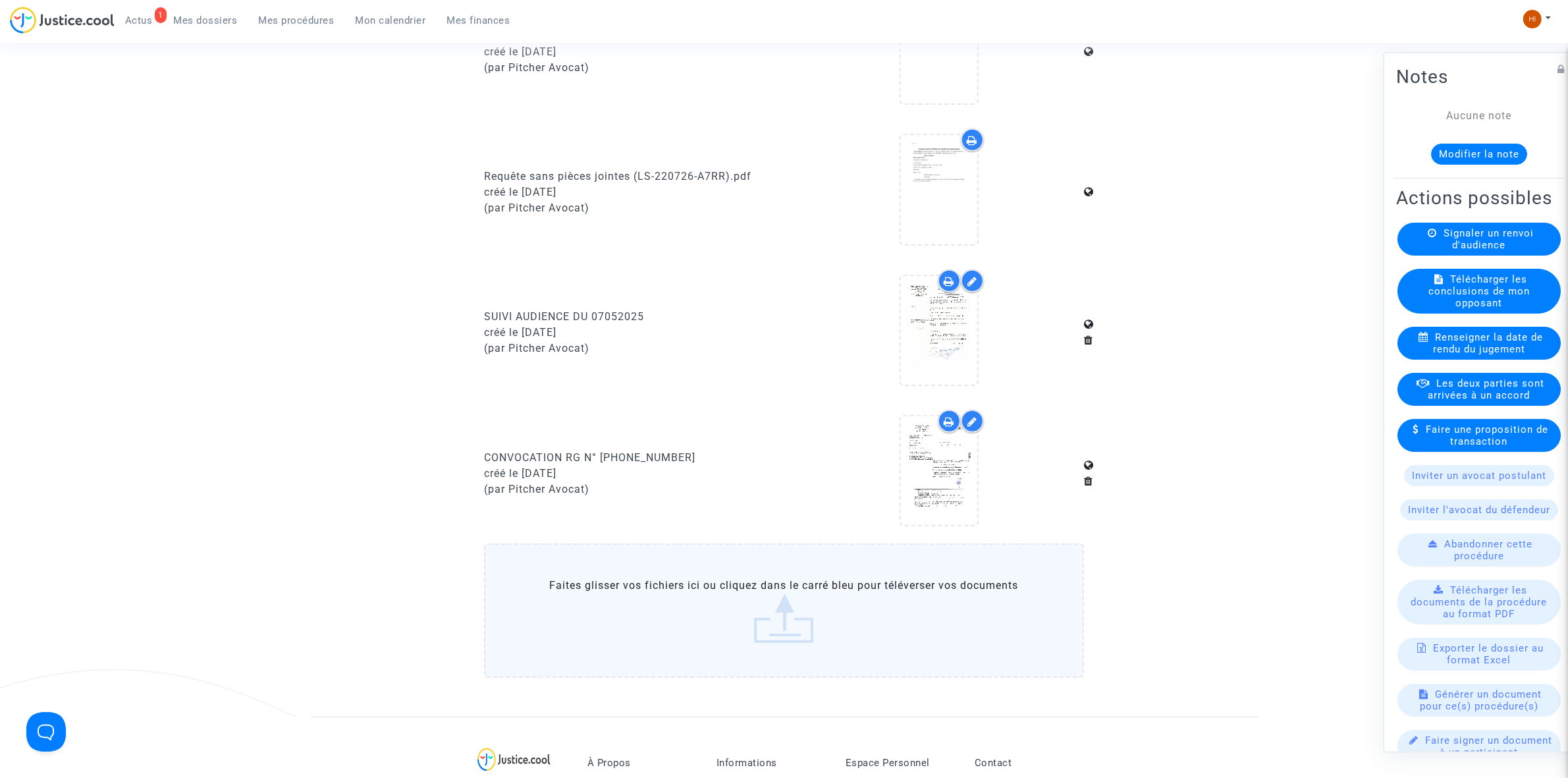
click at [1457, 155] on button "Modifier la note" at bounding box center [1479, 153] width 96 height 21
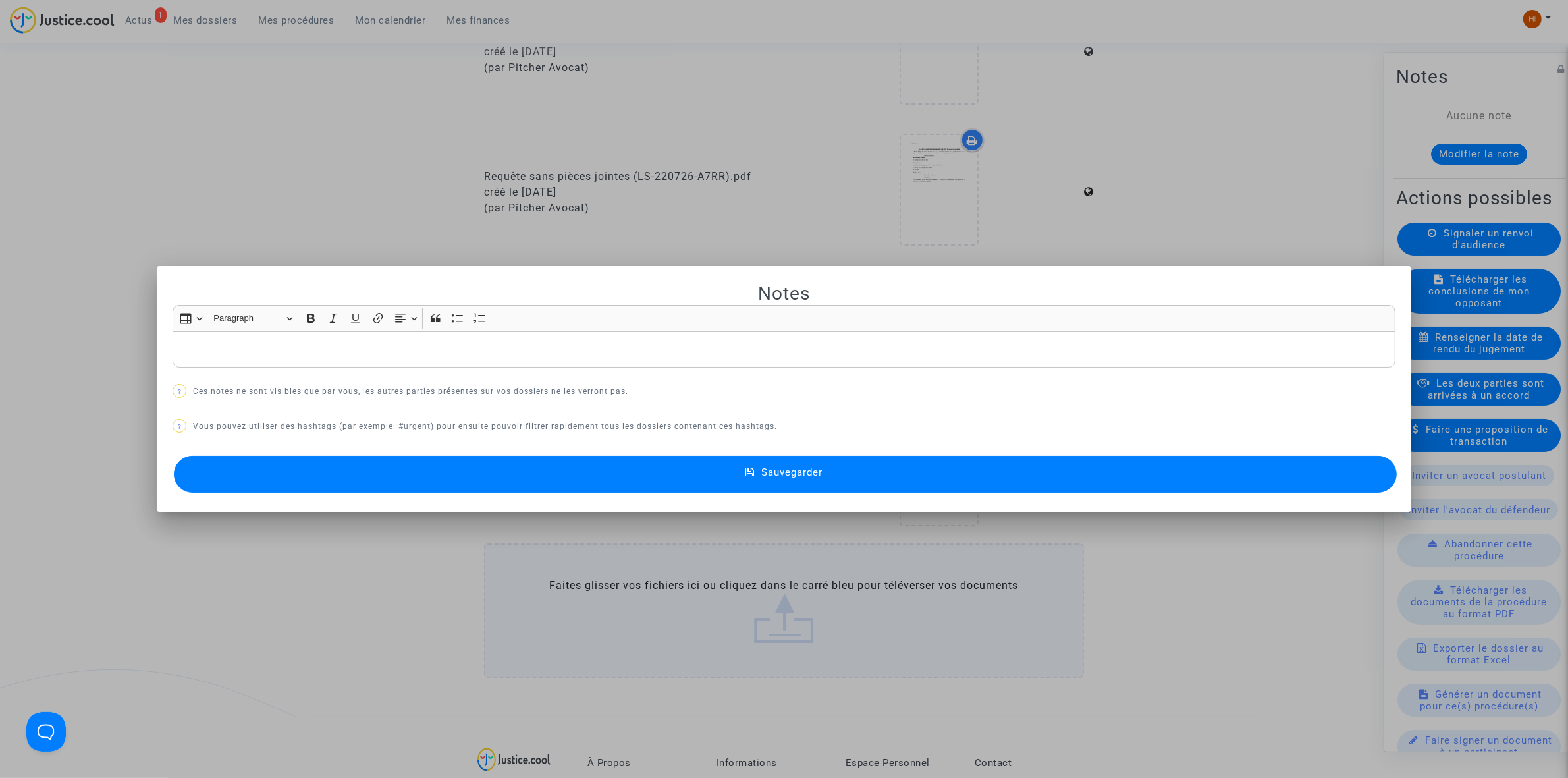
drag, startPoint x: 680, startPoint y: 359, endPoint x: 652, endPoint y: 343, distance: 32.2
click at [670, 352] on div "Rich Text Editor, main" at bounding box center [784, 350] width 1223 height 37
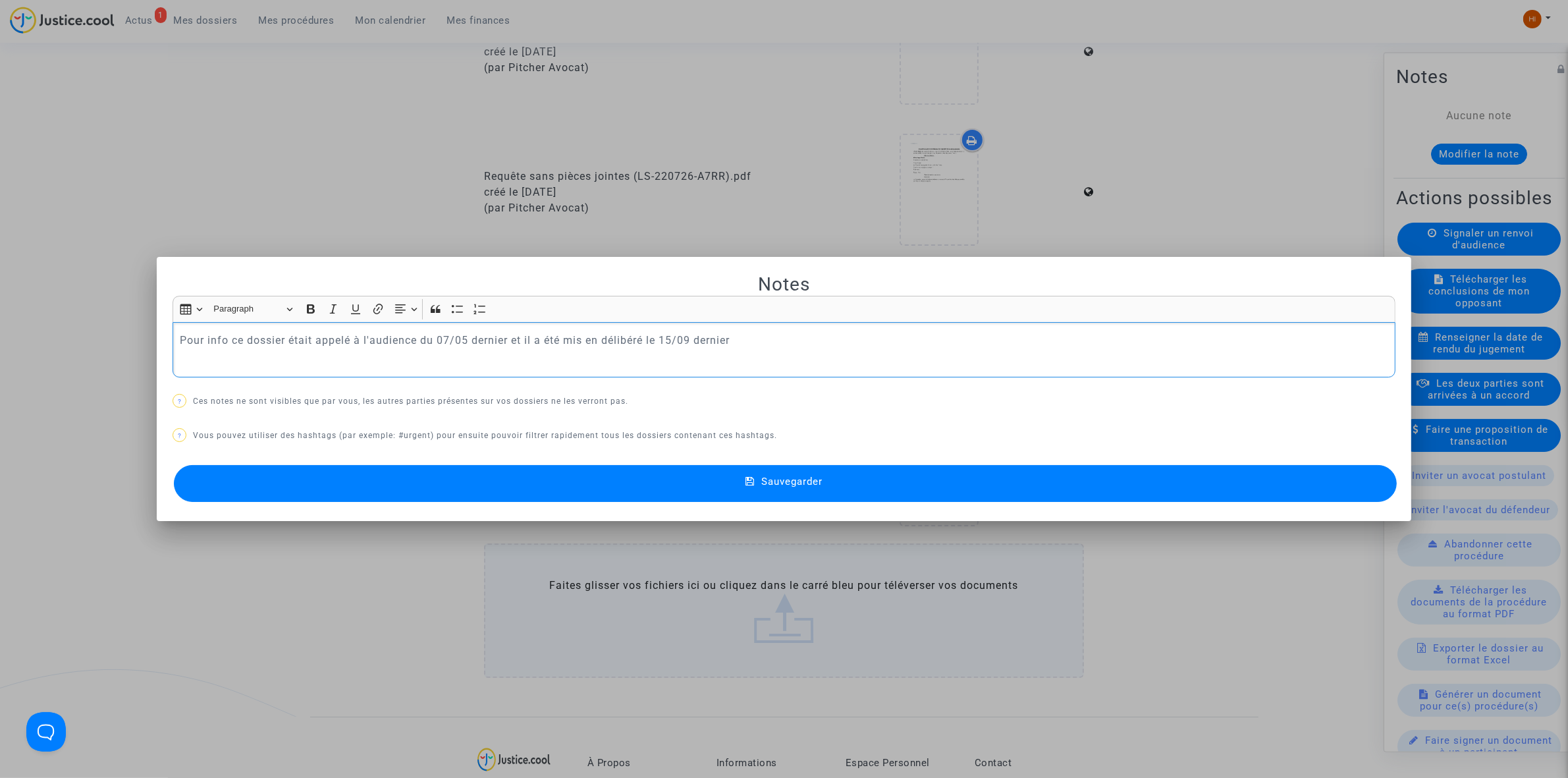
click at [666, 476] on button "Sauvegarder" at bounding box center [785, 484] width 1223 height 37
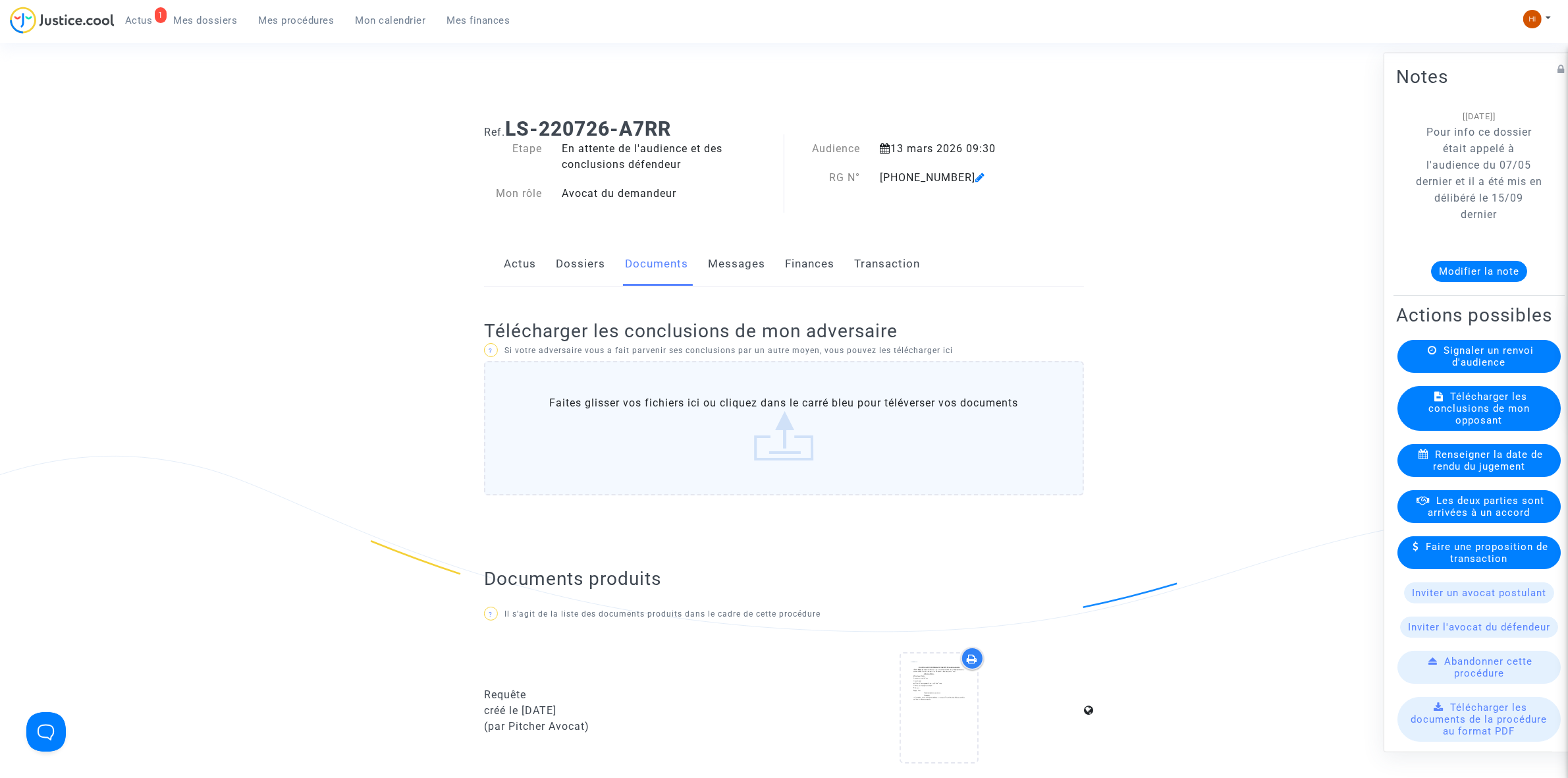
click at [317, 17] on span "Mes procédures" at bounding box center [297, 20] width 76 height 12
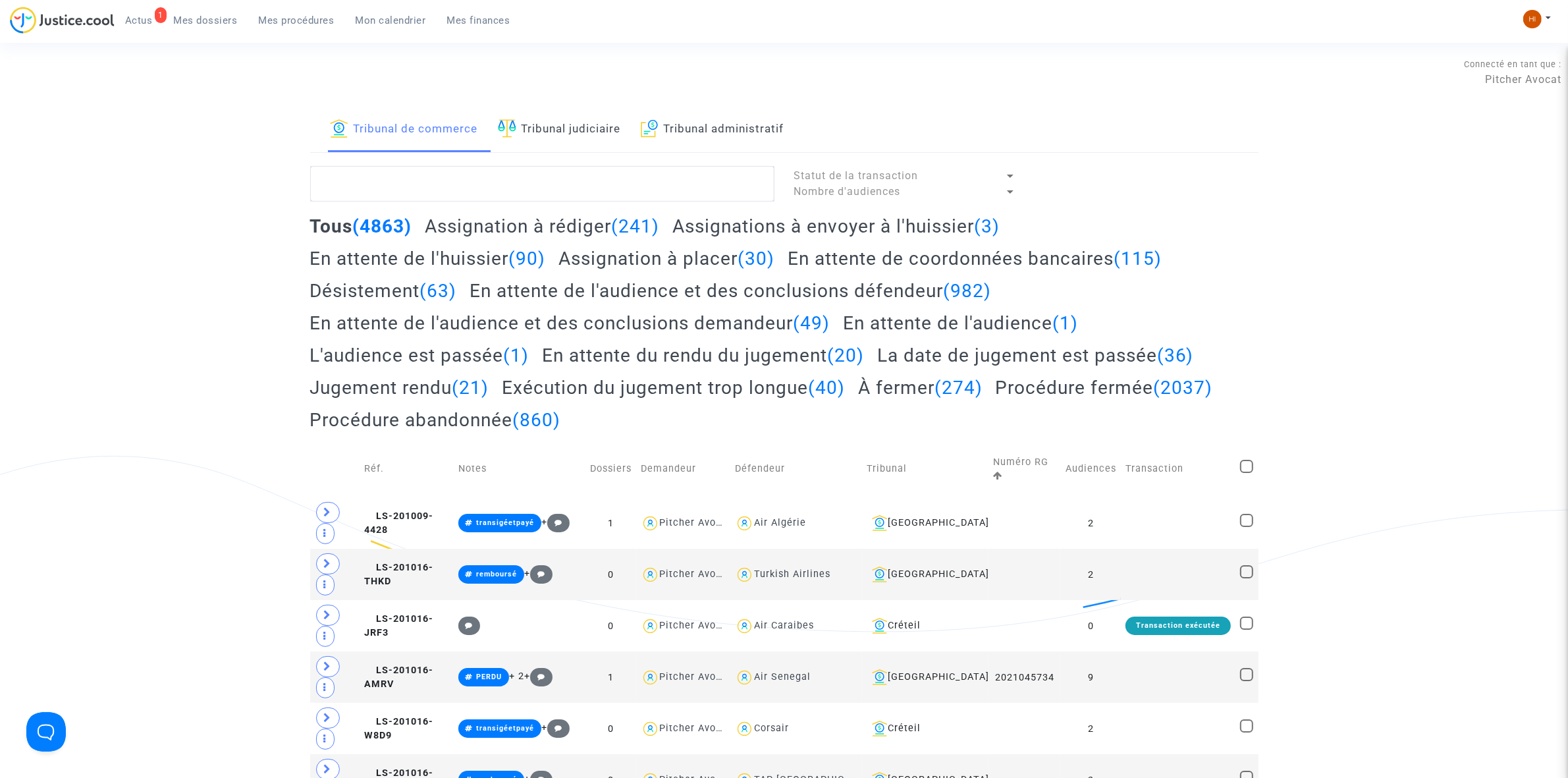
click at [613, 126] on link "Tribunal judiciaire" at bounding box center [560, 129] width 123 height 45
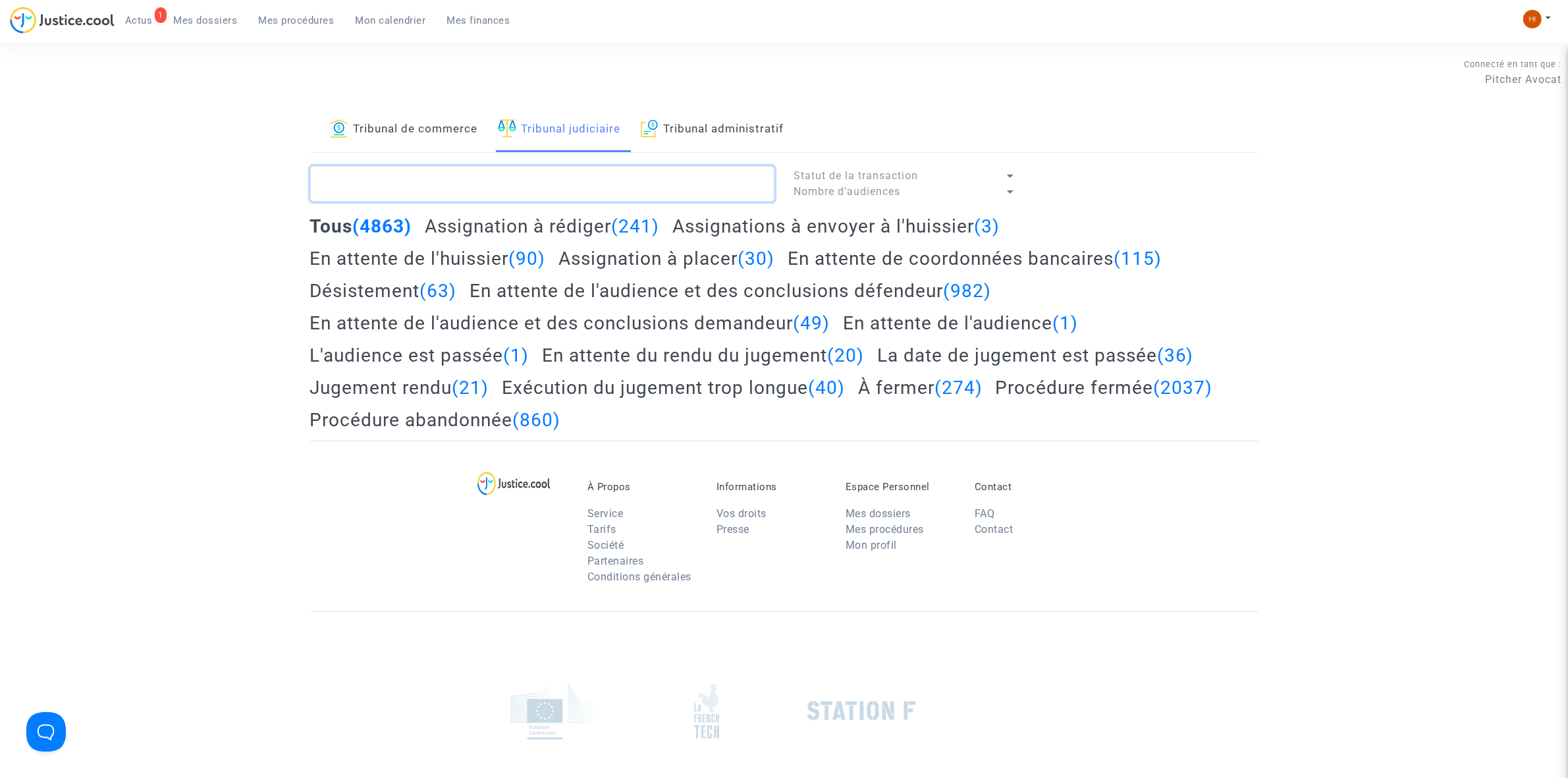
click at [605, 201] on textarea at bounding box center [542, 184] width 464 height 36
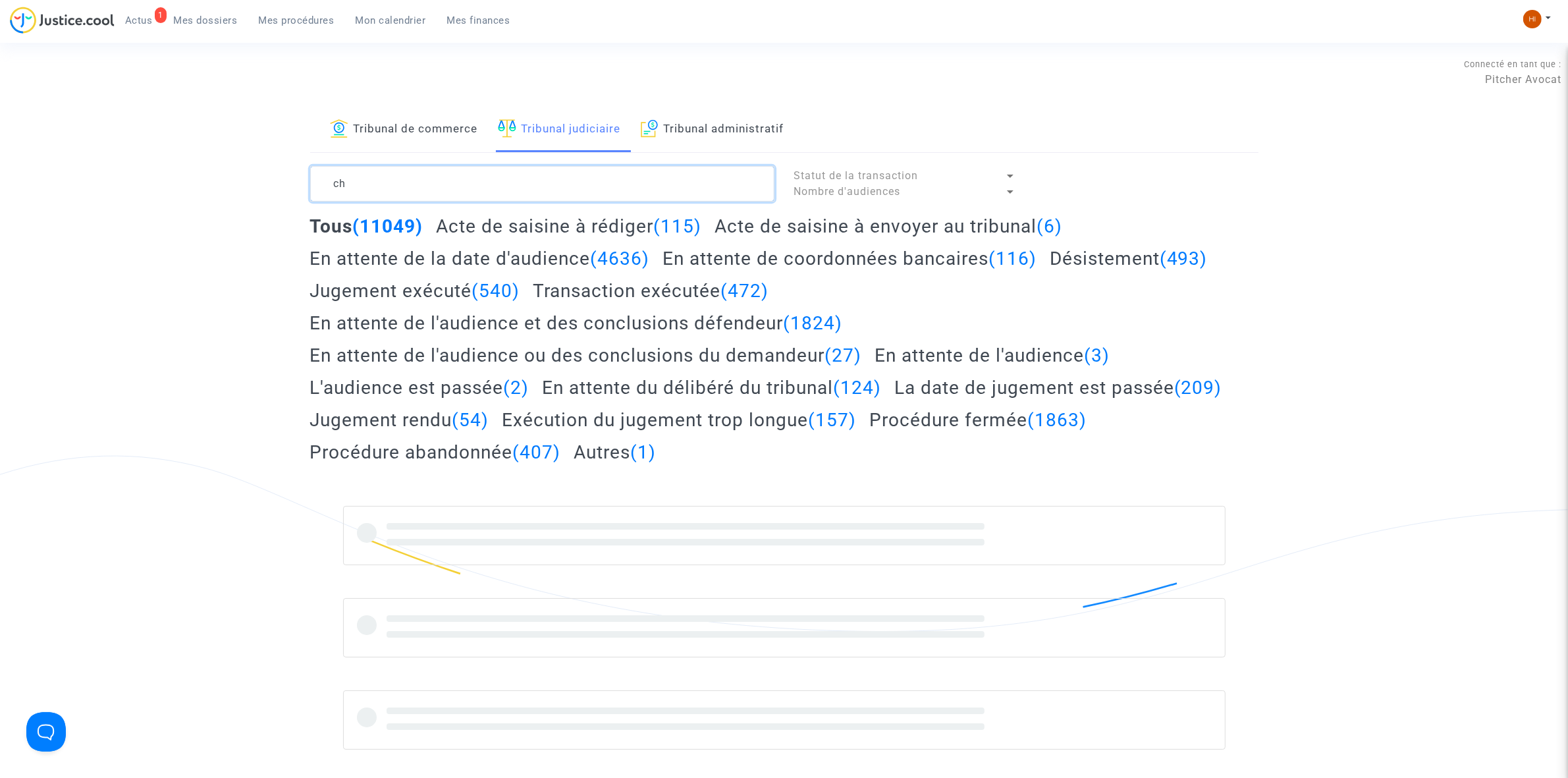
type textarea "c"
type textarea "CHAKIB"
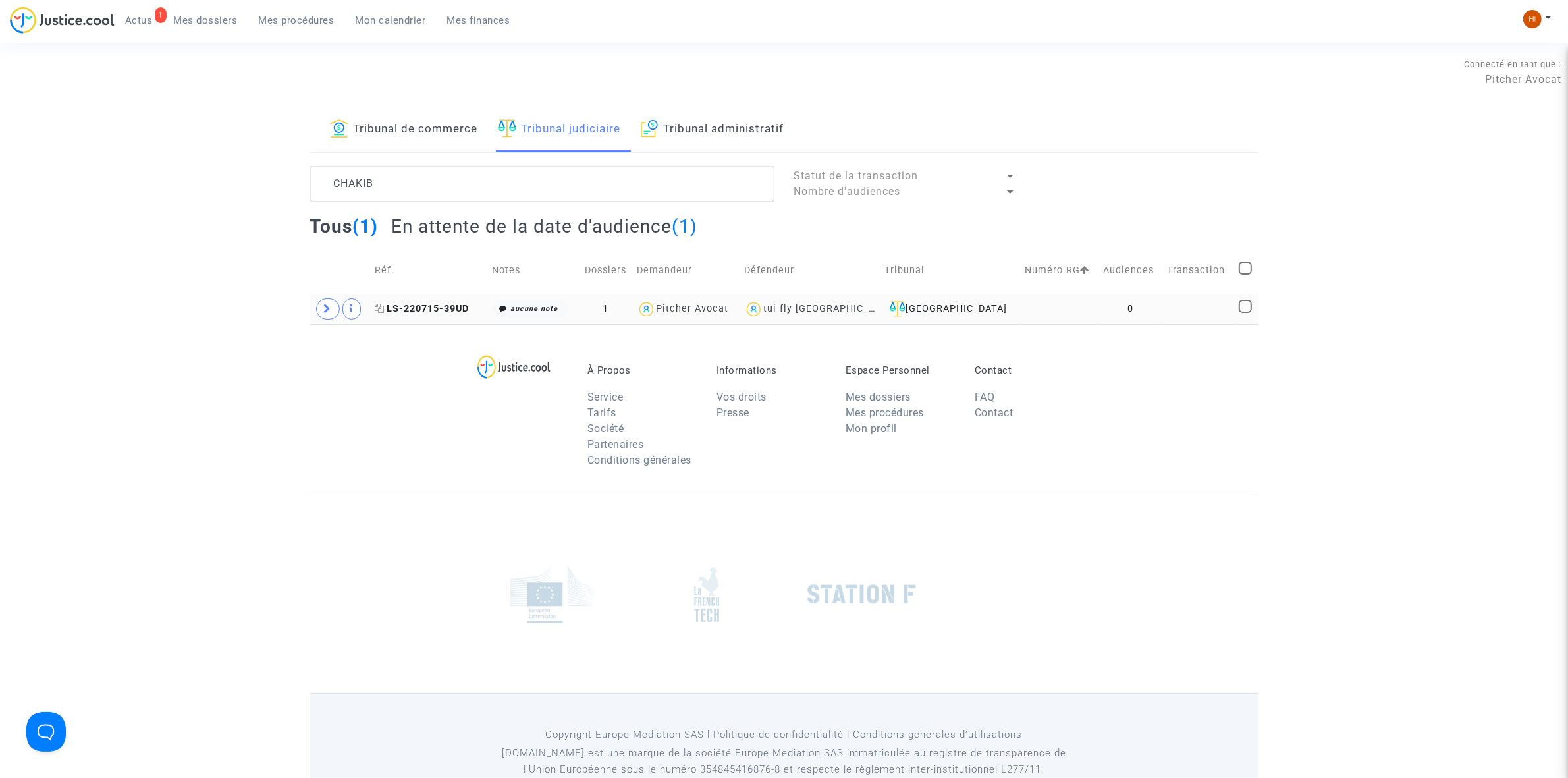
click at [452, 308] on span "LS-220715-39UD" at bounding box center [421, 308] width 94 height 11
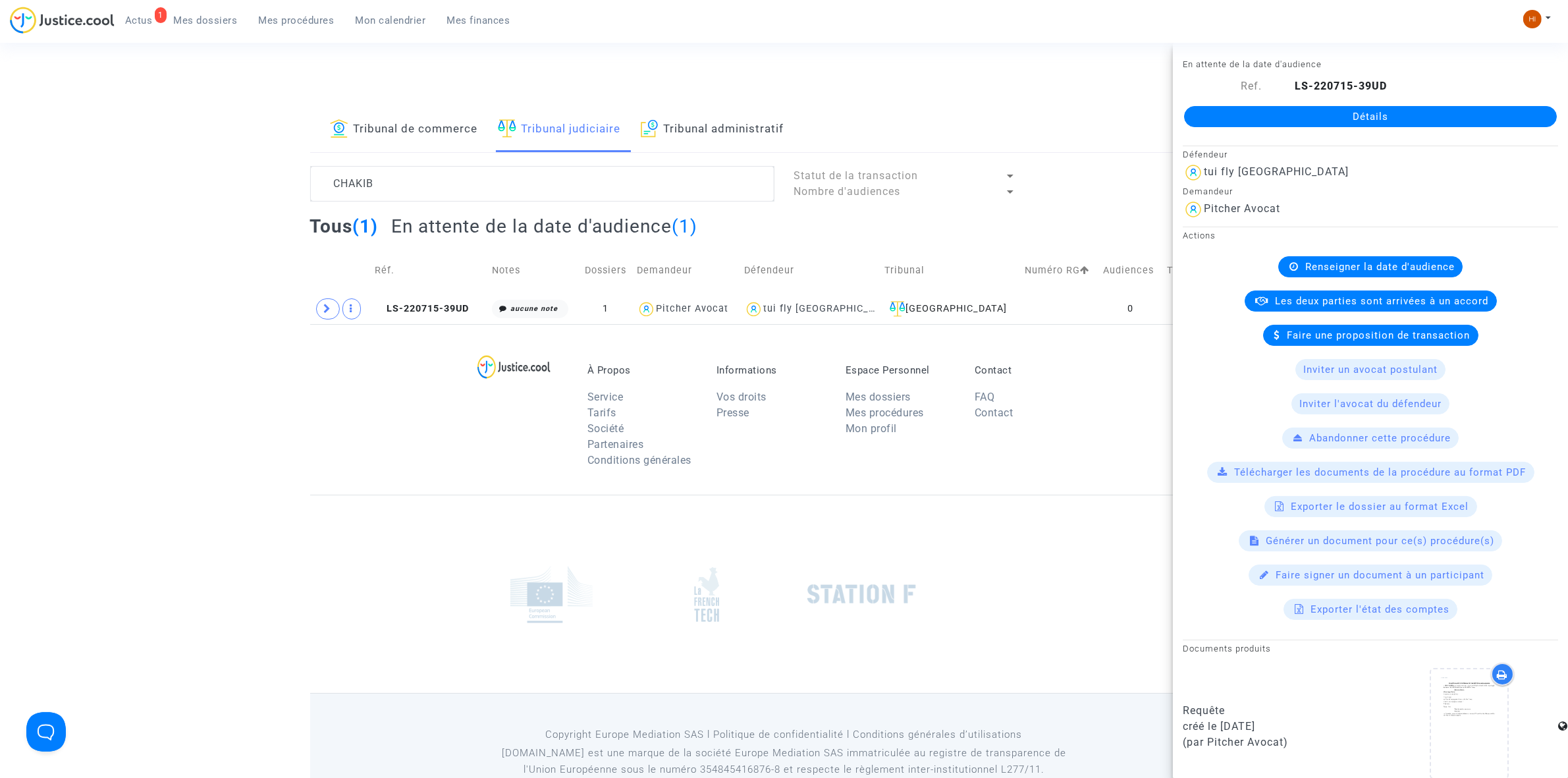
click at [1316, 114] on link "Détails" at bounding box center [1371, 117] width 373 height 21
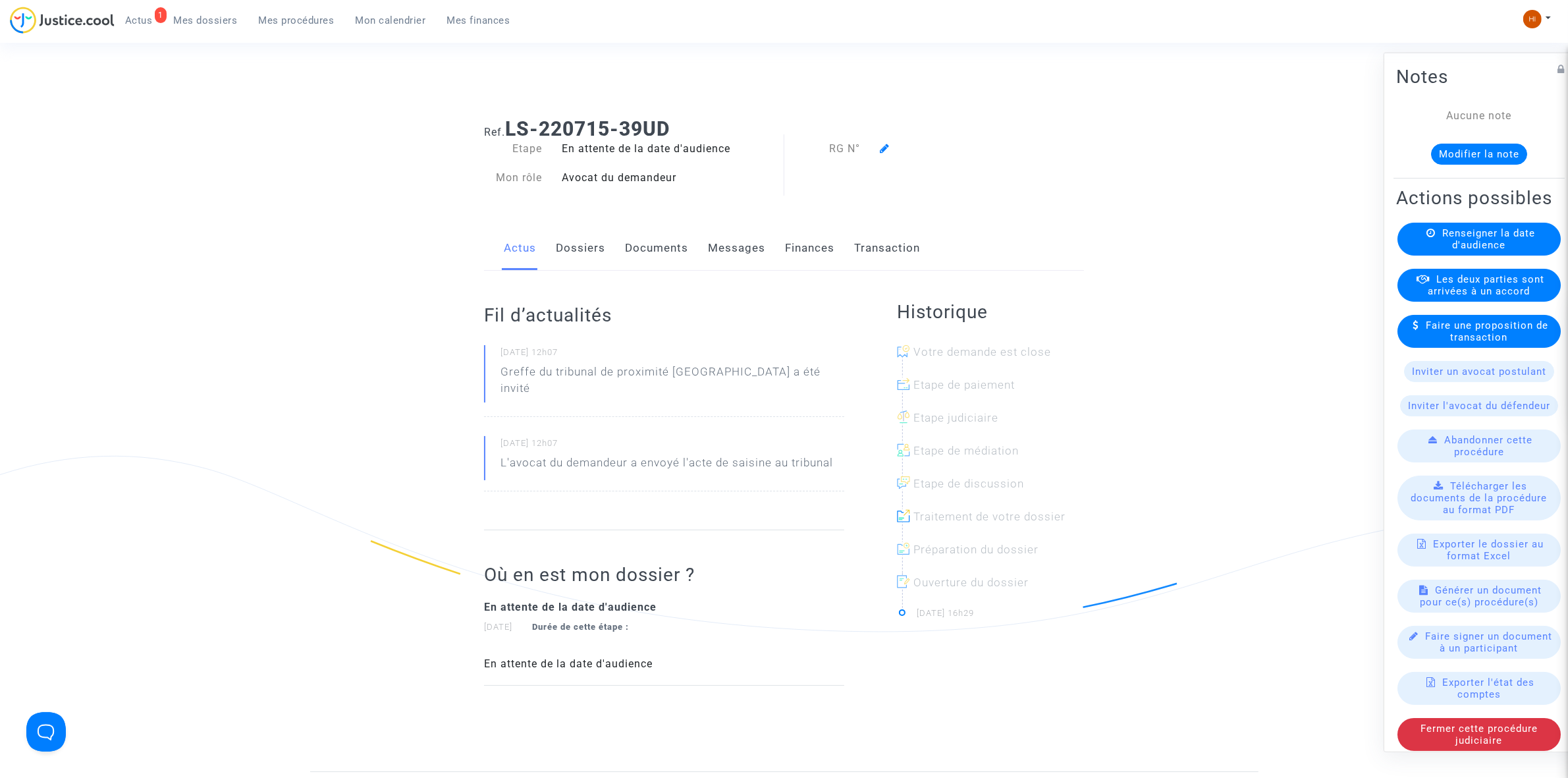
click at [1452, 250] on span "Renseigner la date d'audience" at bounding box center [1488, 239] width 93 height 24
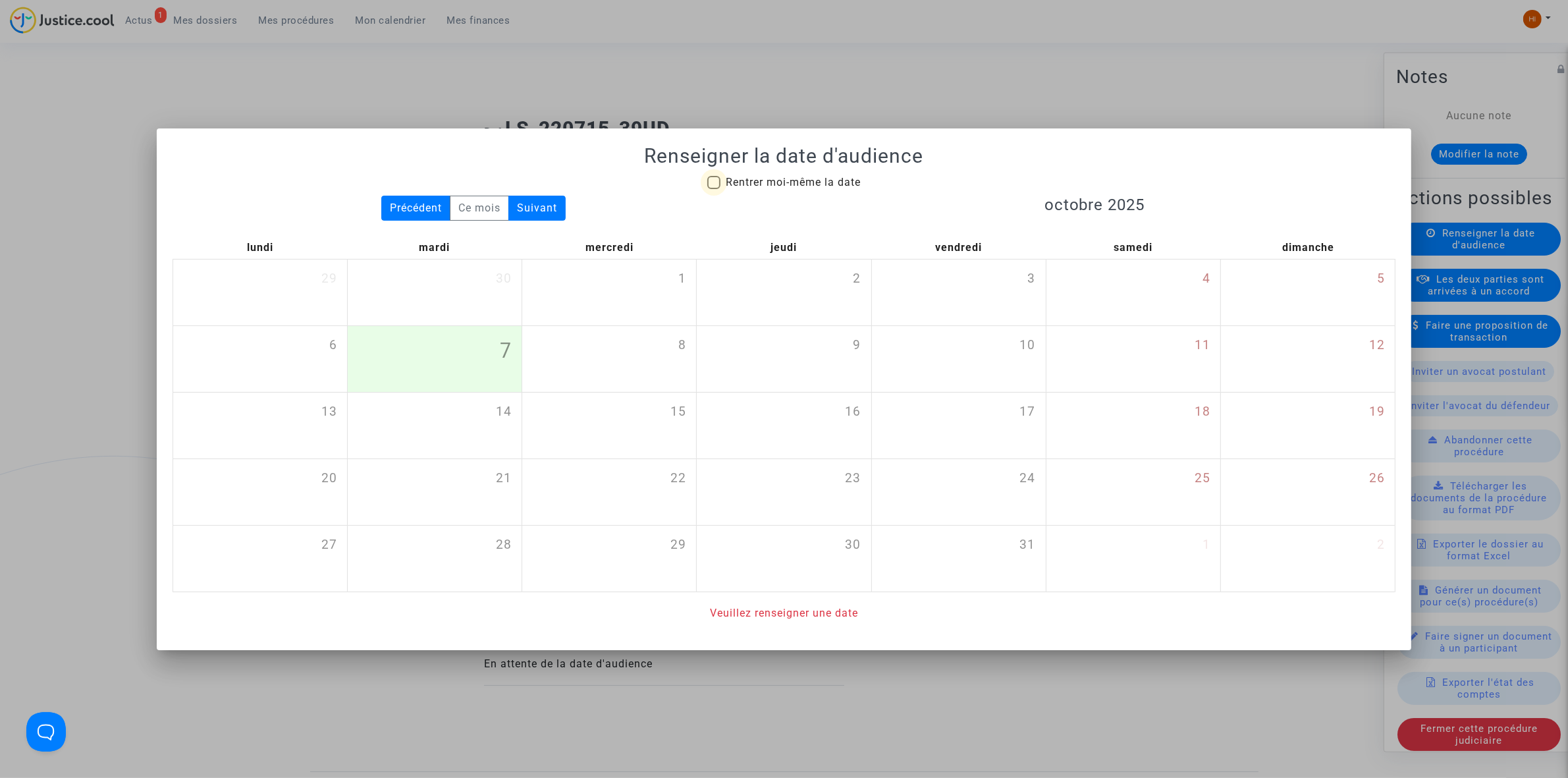
click at [796, 182] on span "Rentrer moi-même la date" at bounding box center [794, 182] width 135 height 13
click at [714, 189] on input "Rentrer moi-même la date" at bounding box center [713, 189] width 1 height 1
checkbox input "true"
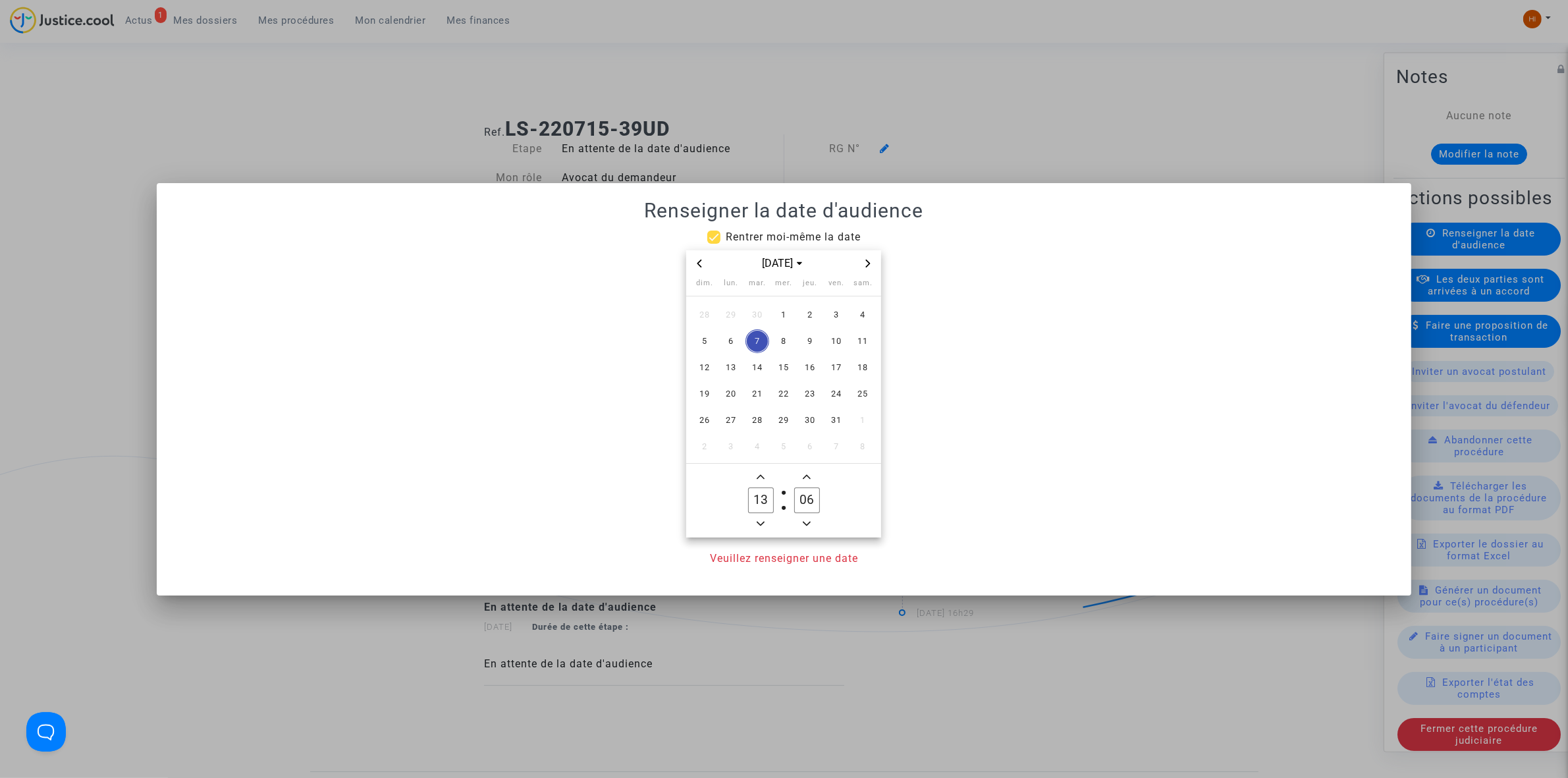
click at [875, 264] on span "Next month" at bounding box center [868, 263] width 16 height 16
click at [871, 265] on icon "Next month" at bounding box center [868, 263] width 8 height 8
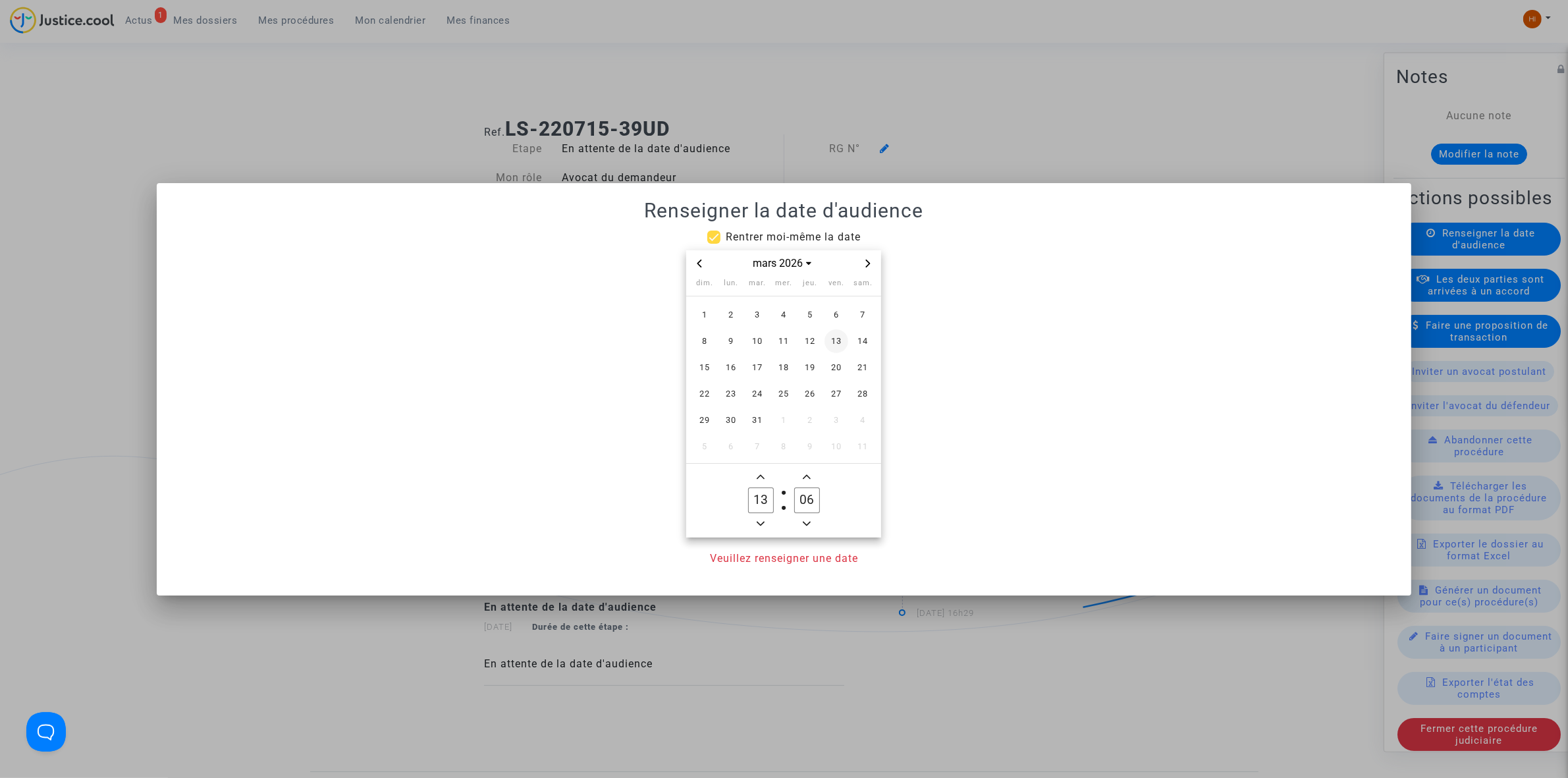
click at [847, 340] on span "13" at bounding box center [837, 341] width 24 height 24
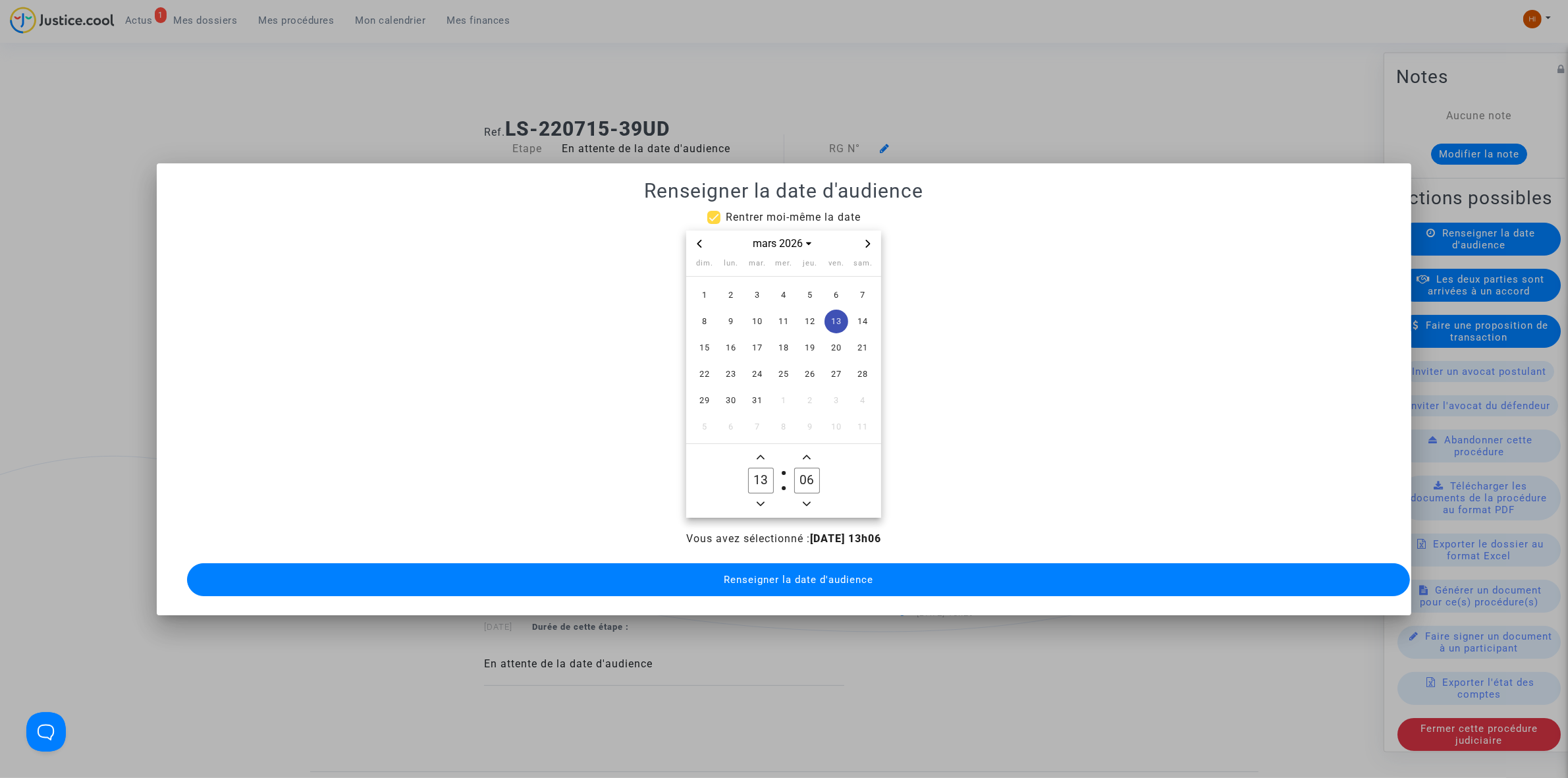
click at [759, 500] on icon "Minus a hour" at bounding box center [760, 504] width 8 height 8
type input "09"
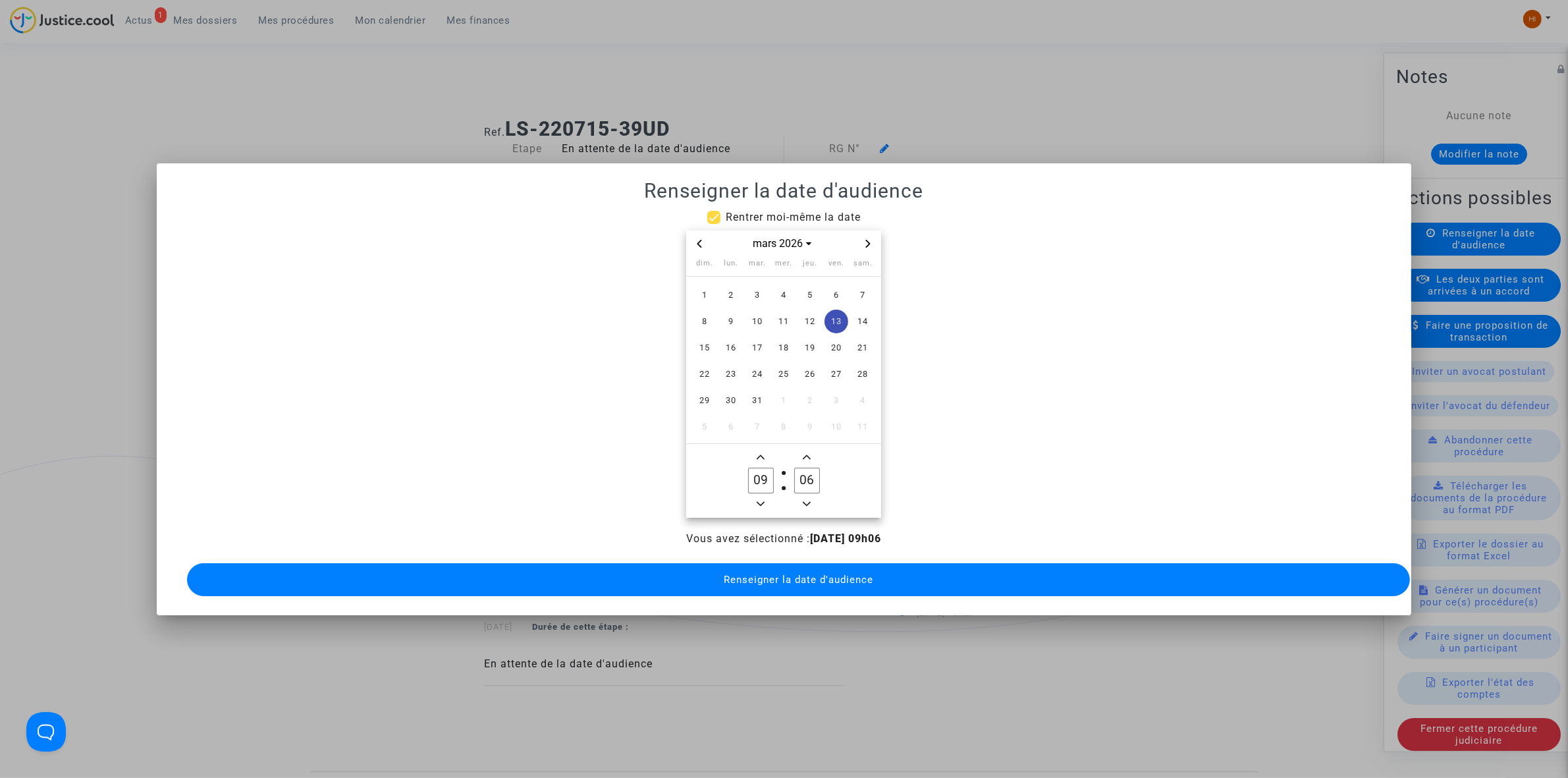
drag, startPoint x: 808, startPoint y: 478, endPoint x: 785, endPoint y: 478, distance: 23.0
click at [785, 478] on owl-date-time-timer-box "06 Minute" at bounding box center [807, 480] width 46 height 63
drag, startPoint x: 814, startPoint y: 475, endPoint x: 808, endPoint y: 473, distance: 6.3
click at [808, 473] on input "36" at bounding box center [807, 480] width 25 height 25
type input "30"
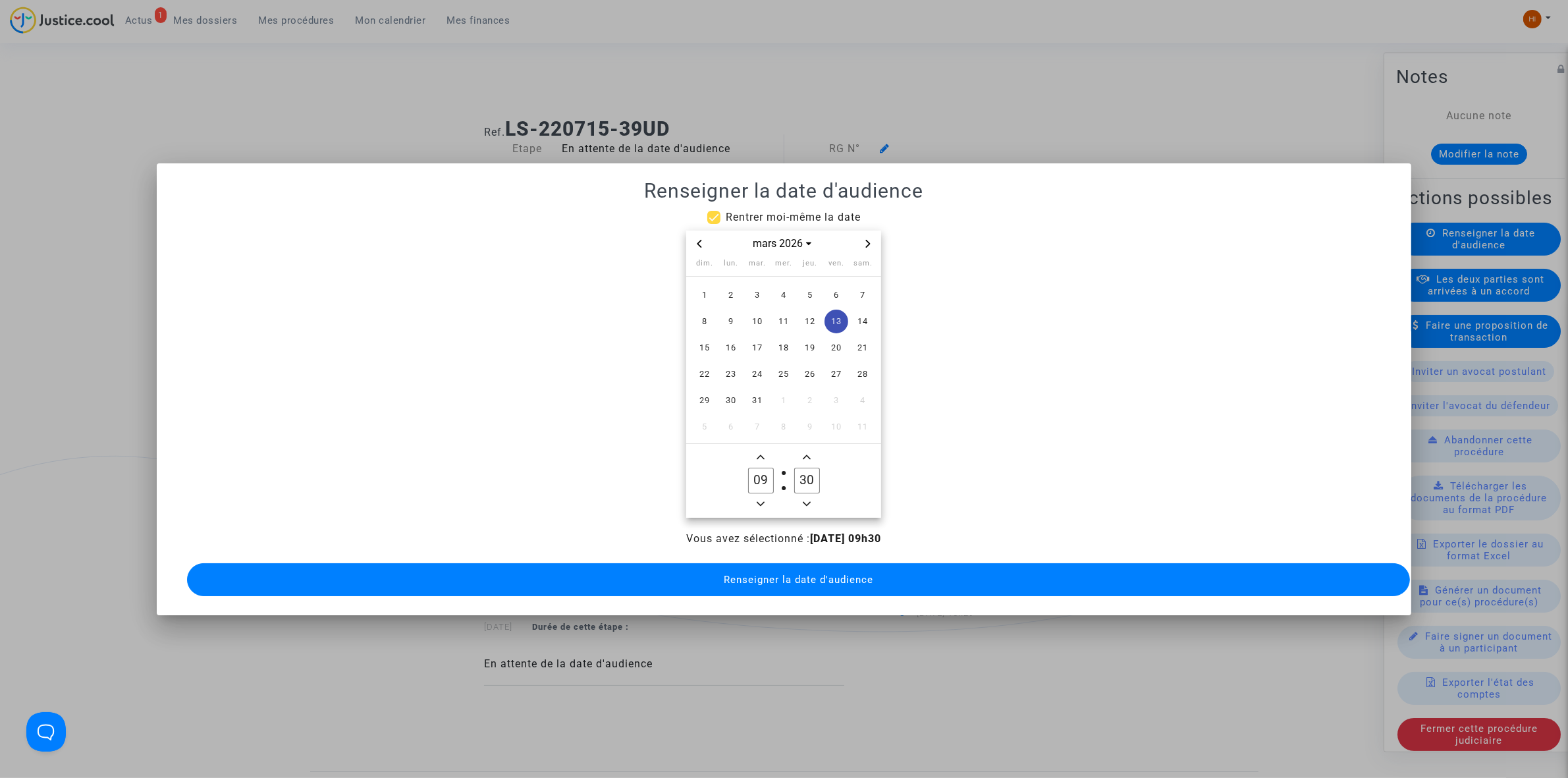
click at [791, 580] on button "Renseigner la date d'audience" at bounding box center [799, 580] width 1223 height 33
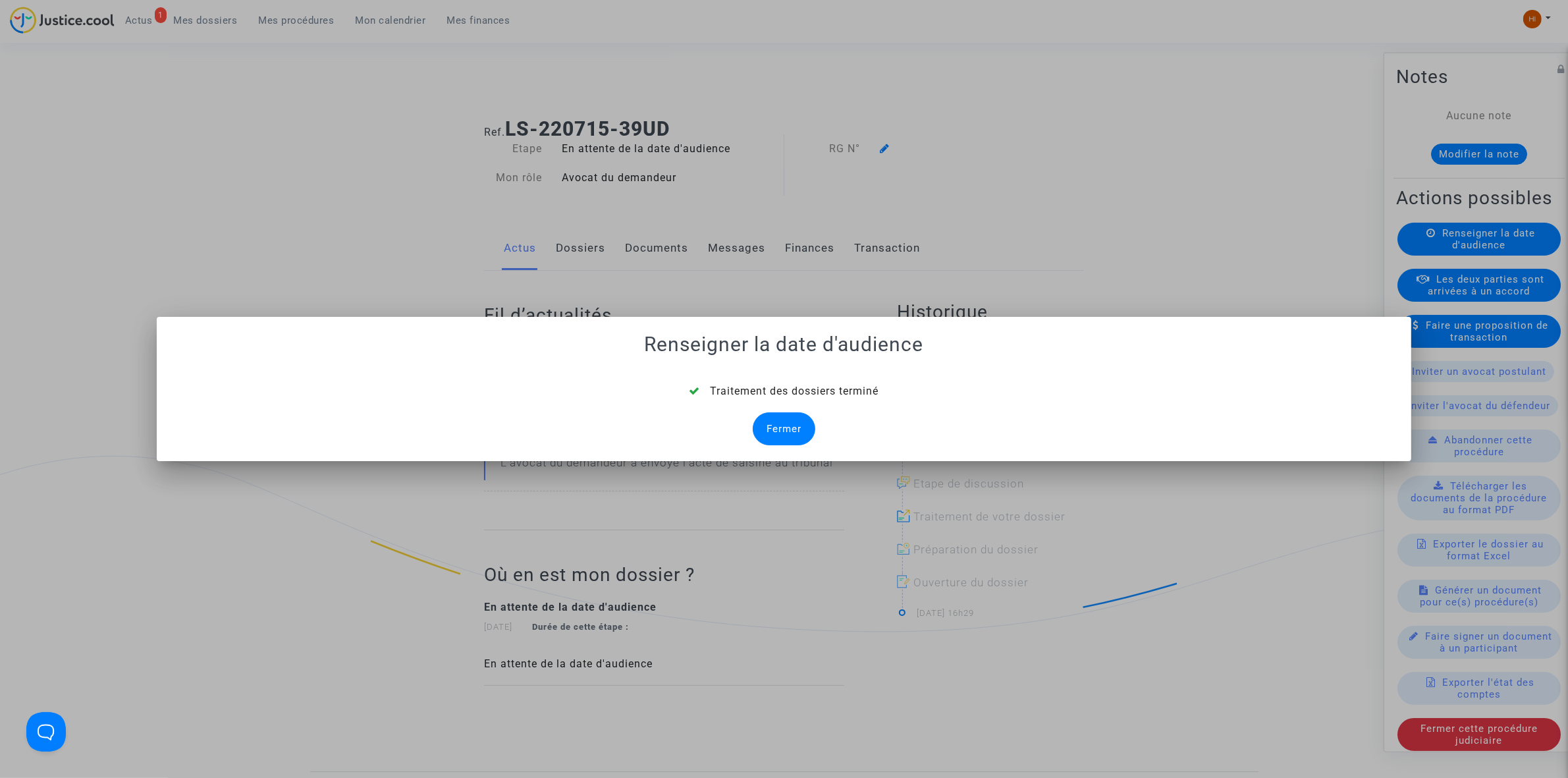
click at [772, 439] on div "Fermer" at bounding box center [784, 429] width 62 height 33
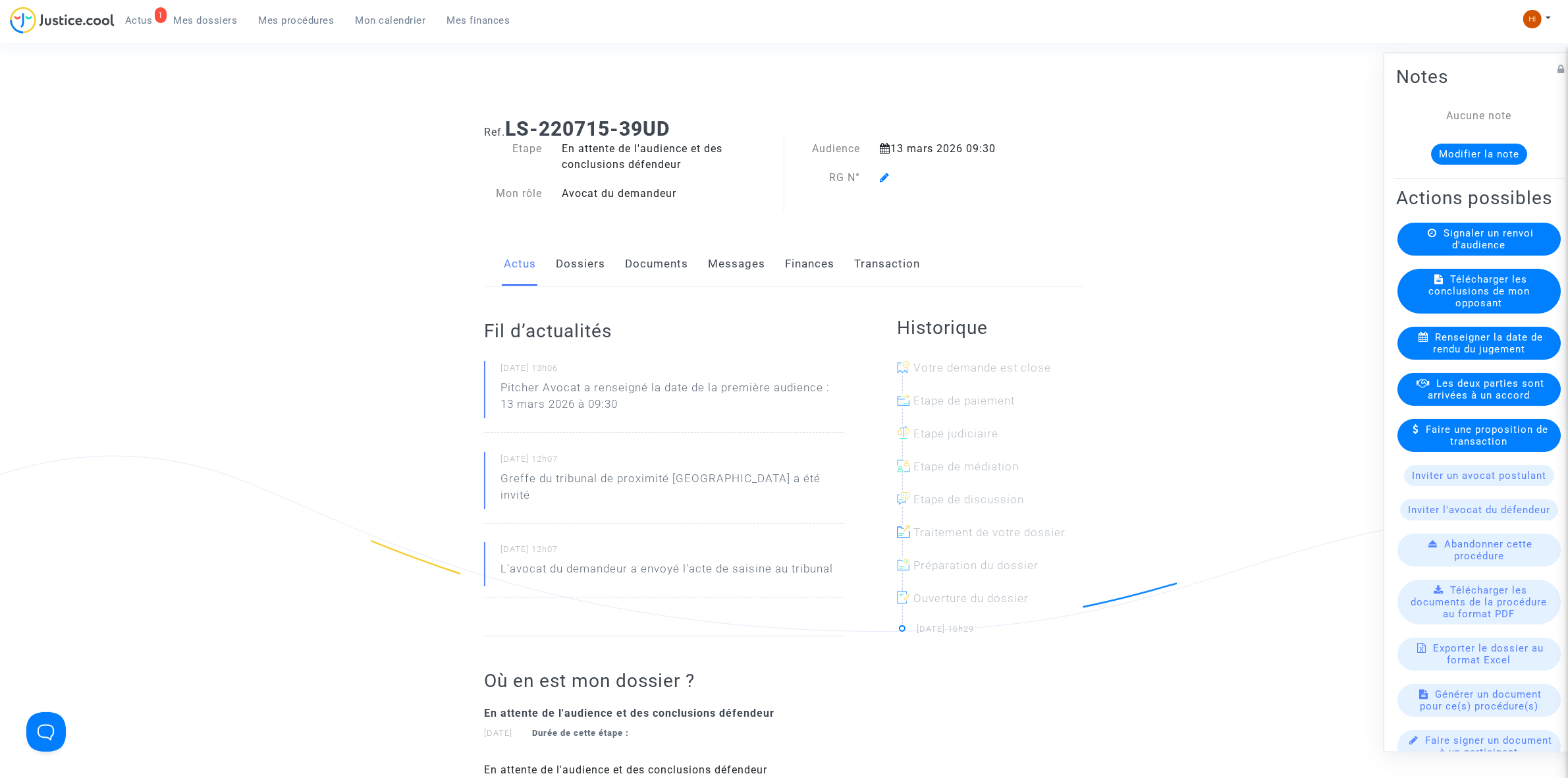
click at [884, 172] on icon at bounding box center [884, 177] width 10 height 10
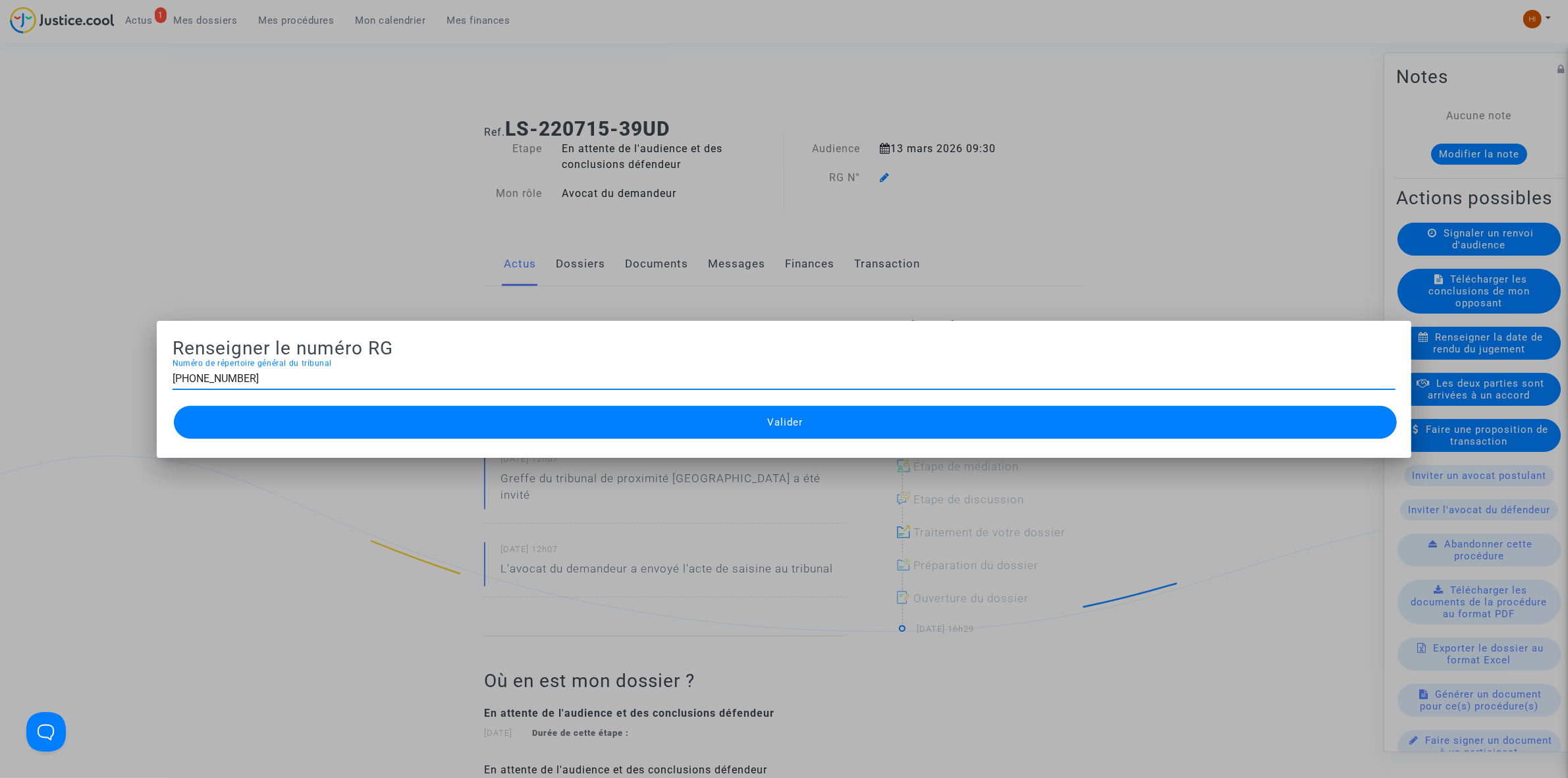
type input "[PHONE_NUMBER]"
click at [741, 425] on button "Valider" at bounding box center [785, 422] width 1223 height 33
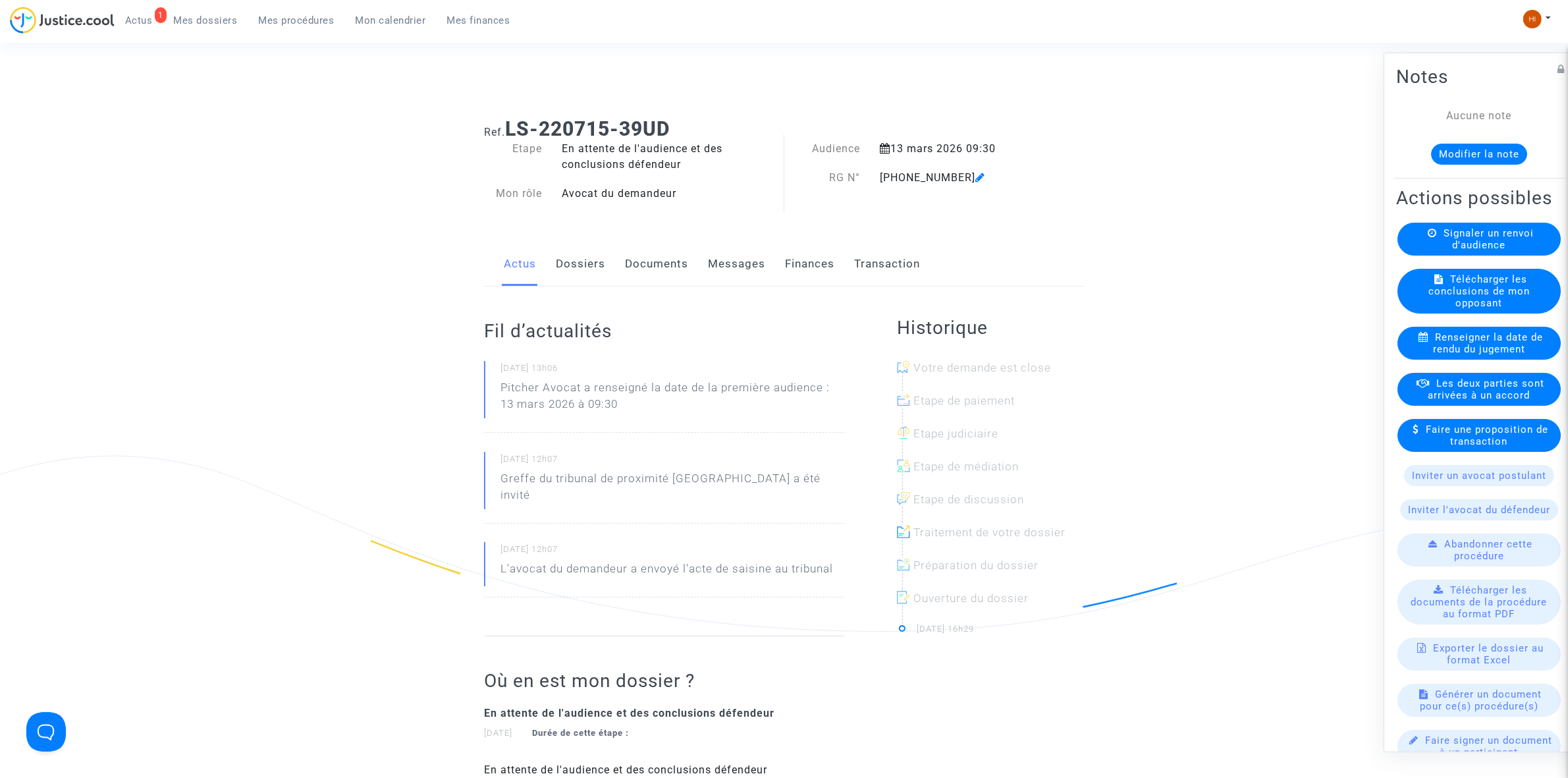
click at [635, 269] on link "Documents" at bounding box center [656, 264] width 63 height 43
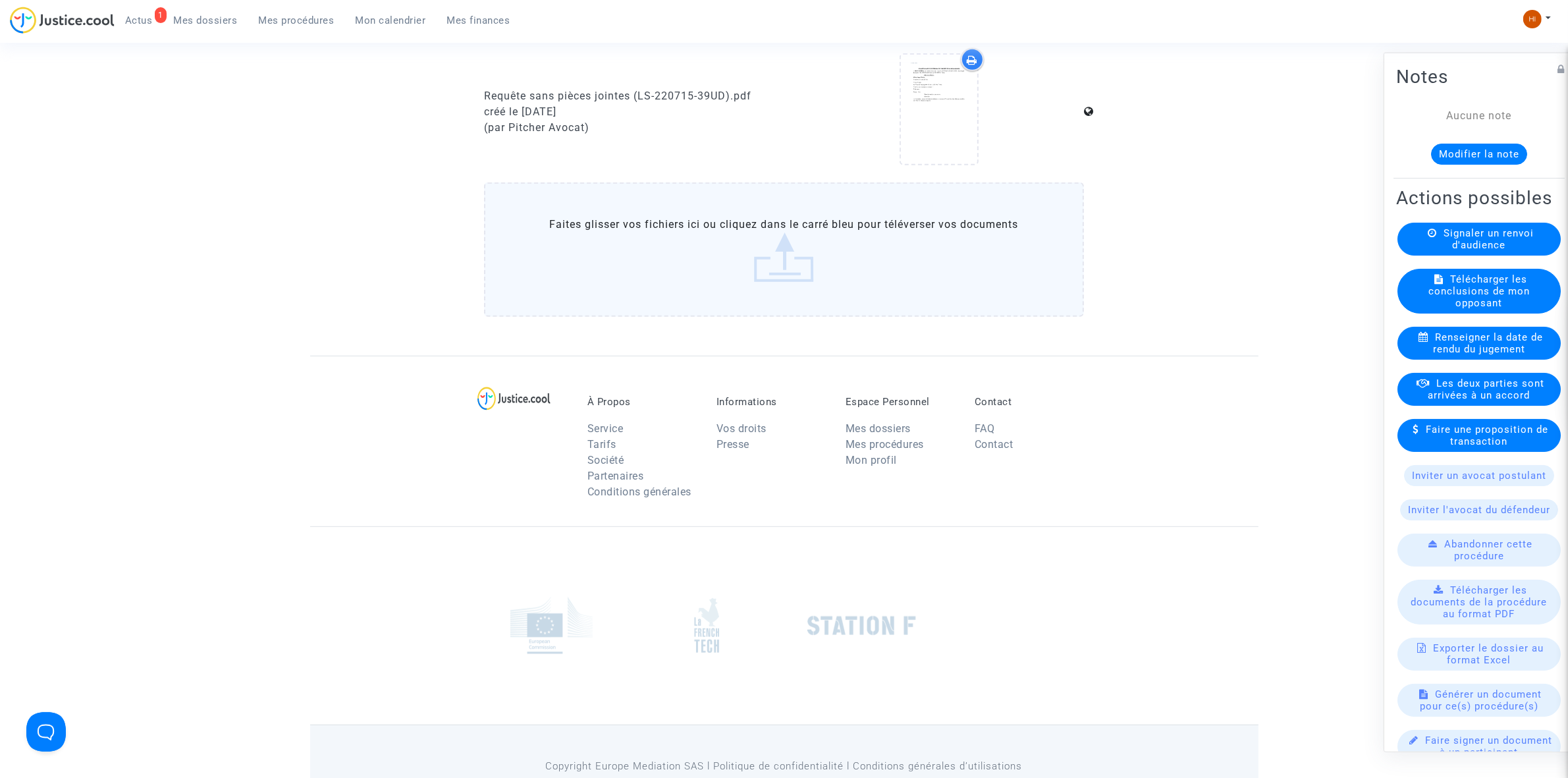
scroll to position [741, 0]
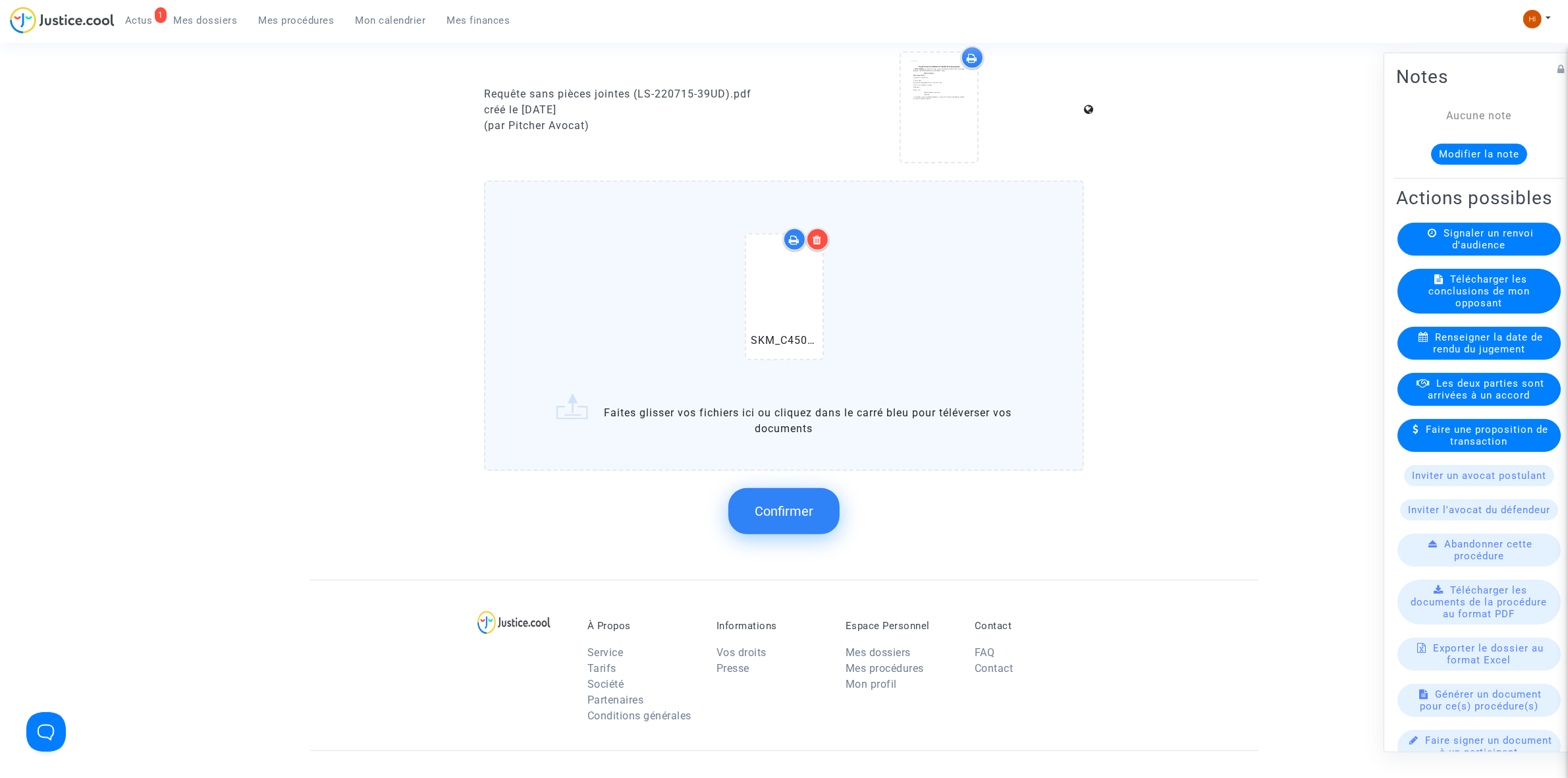
drag, startPoint x: 785, startPoint y: 497, endPoint x: 775, endPoint y: 494, distance: 10.4
click at [785, 503] on span "Confirmer" at bounding box center [784, 510] width 59 height 16
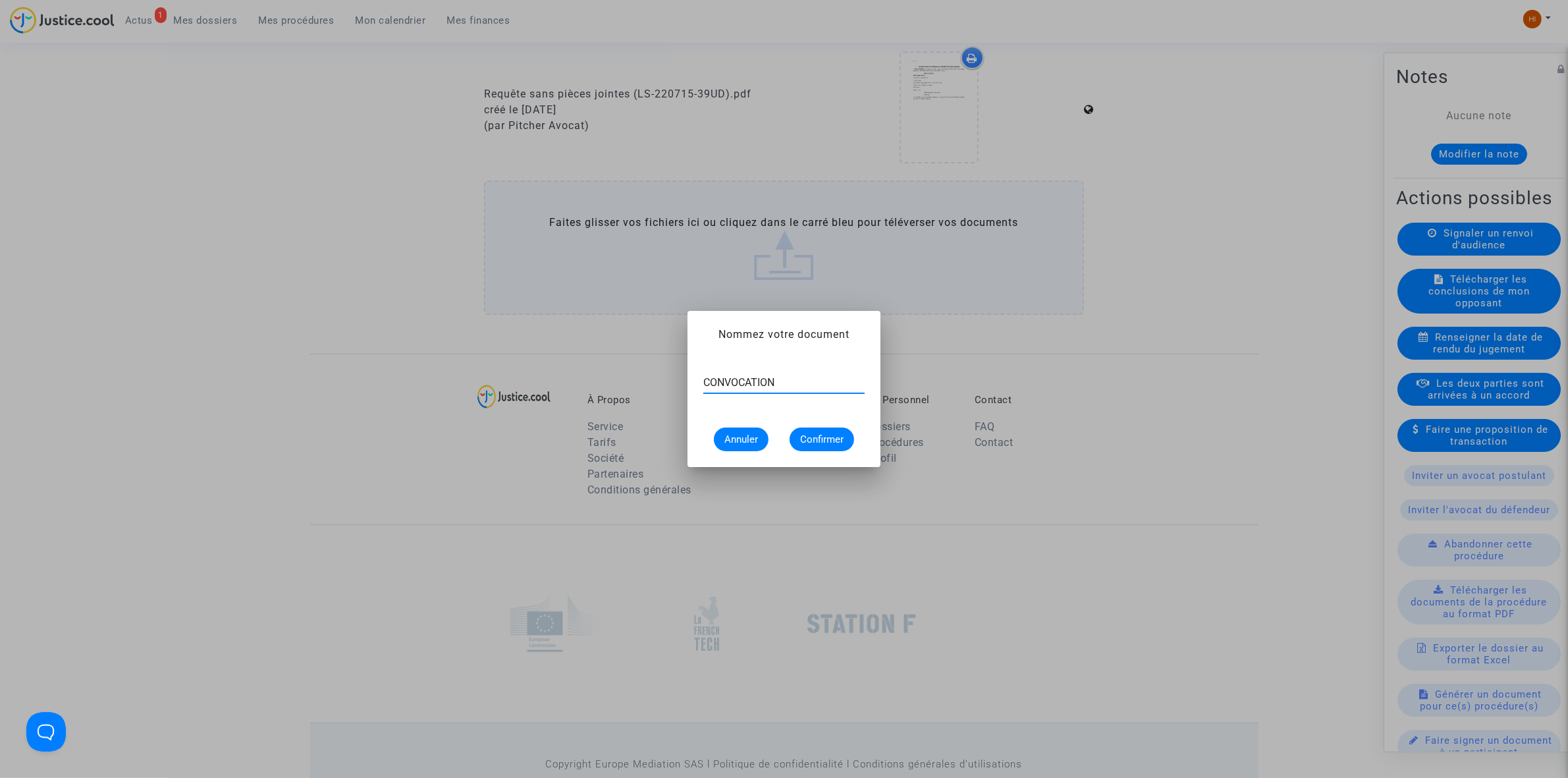
type input "CONVOCATION"
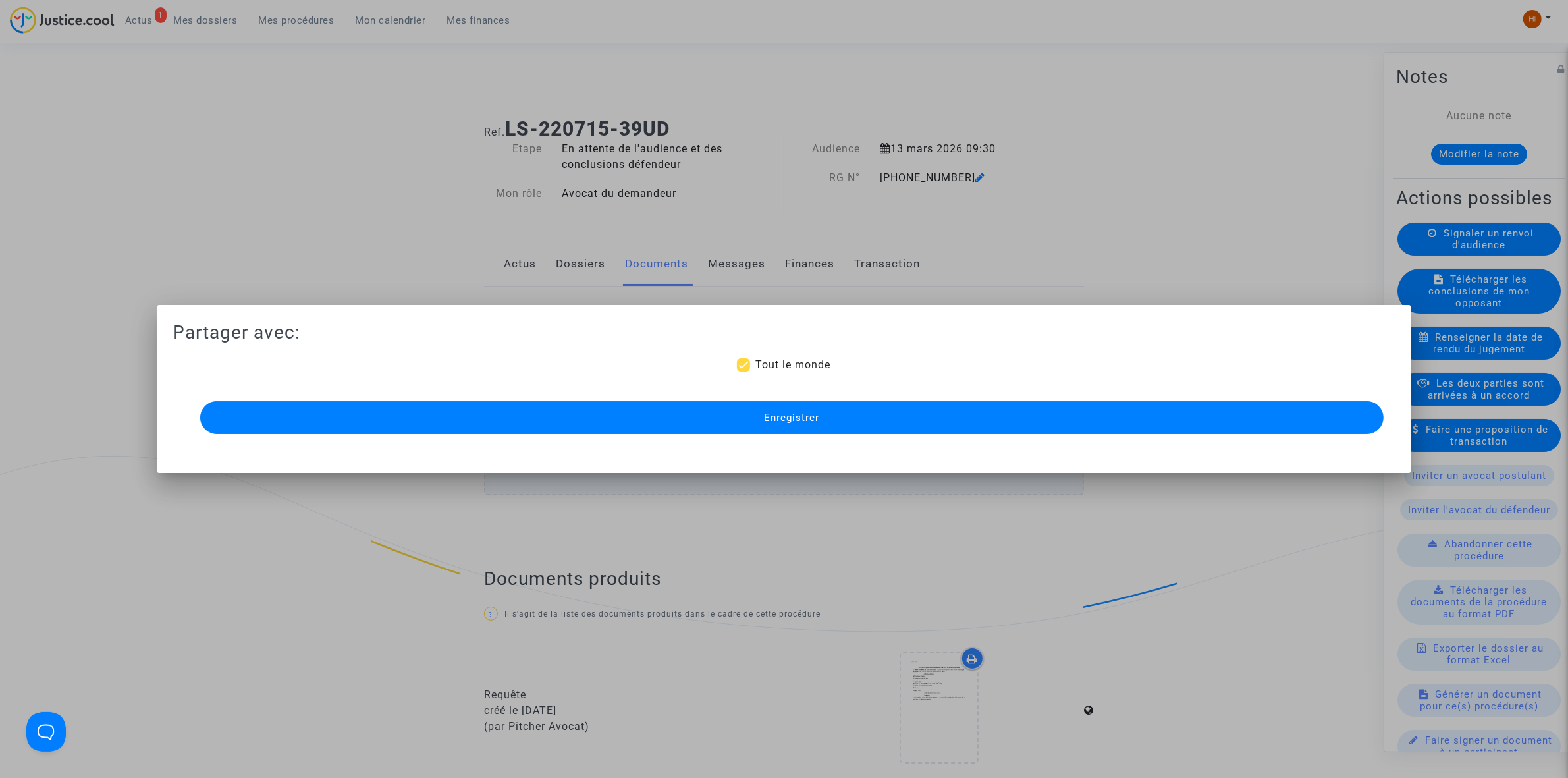
scroll to position [741, 0]
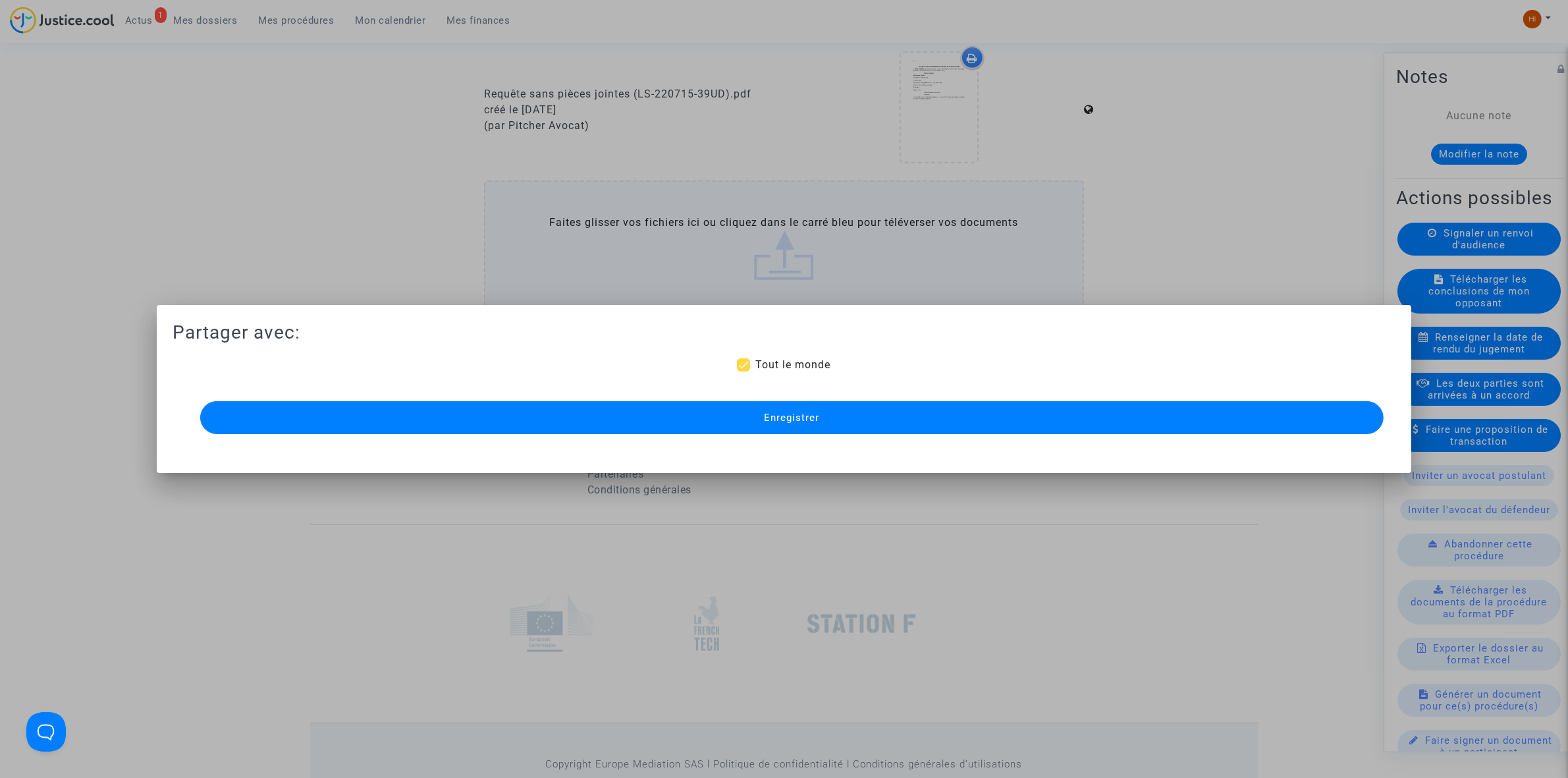
click at [742, 429] on button "Enregistrer" at bounding box center [791, 418] width 1184 height 33
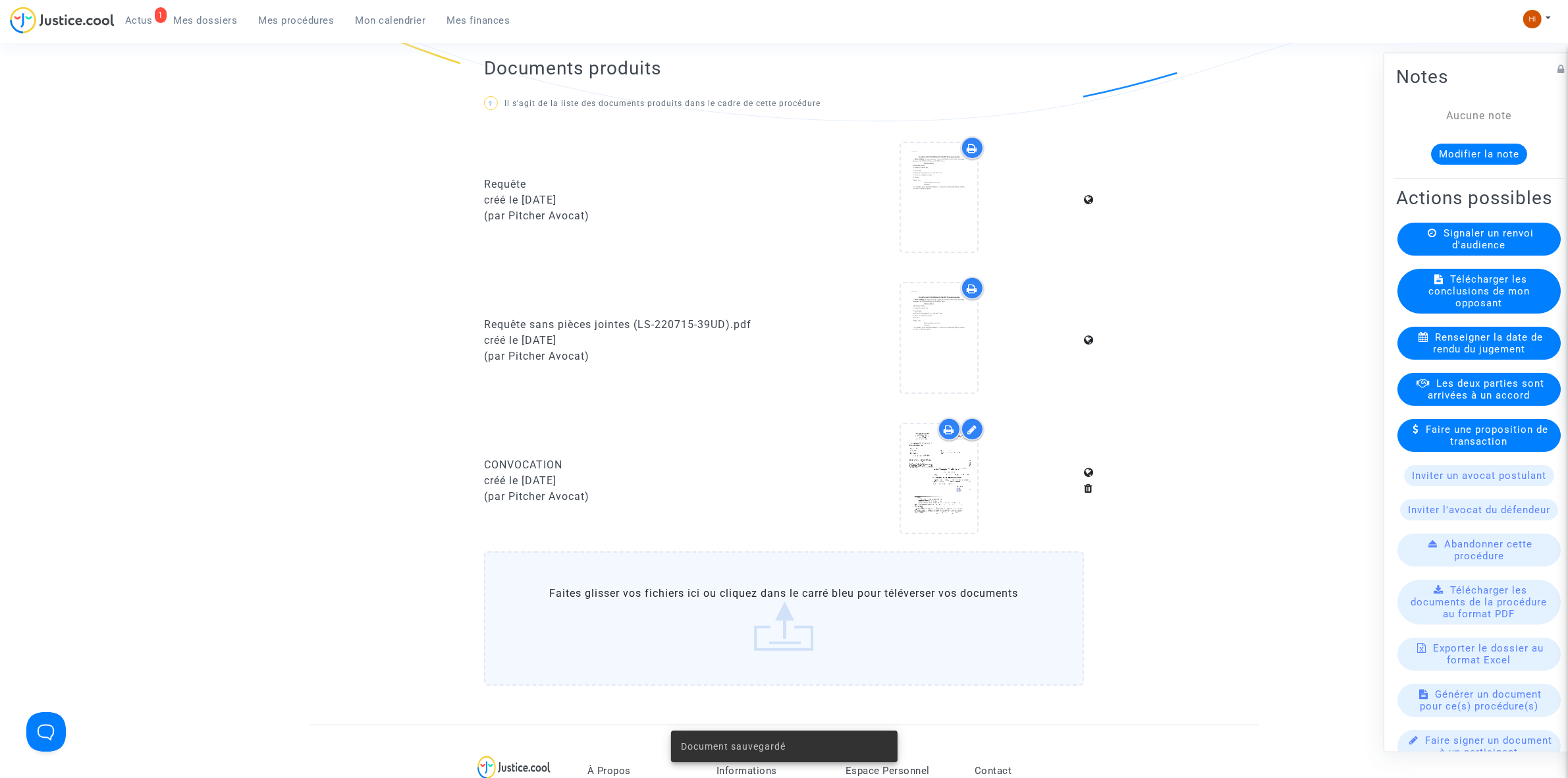
scroll to position [658, 0]
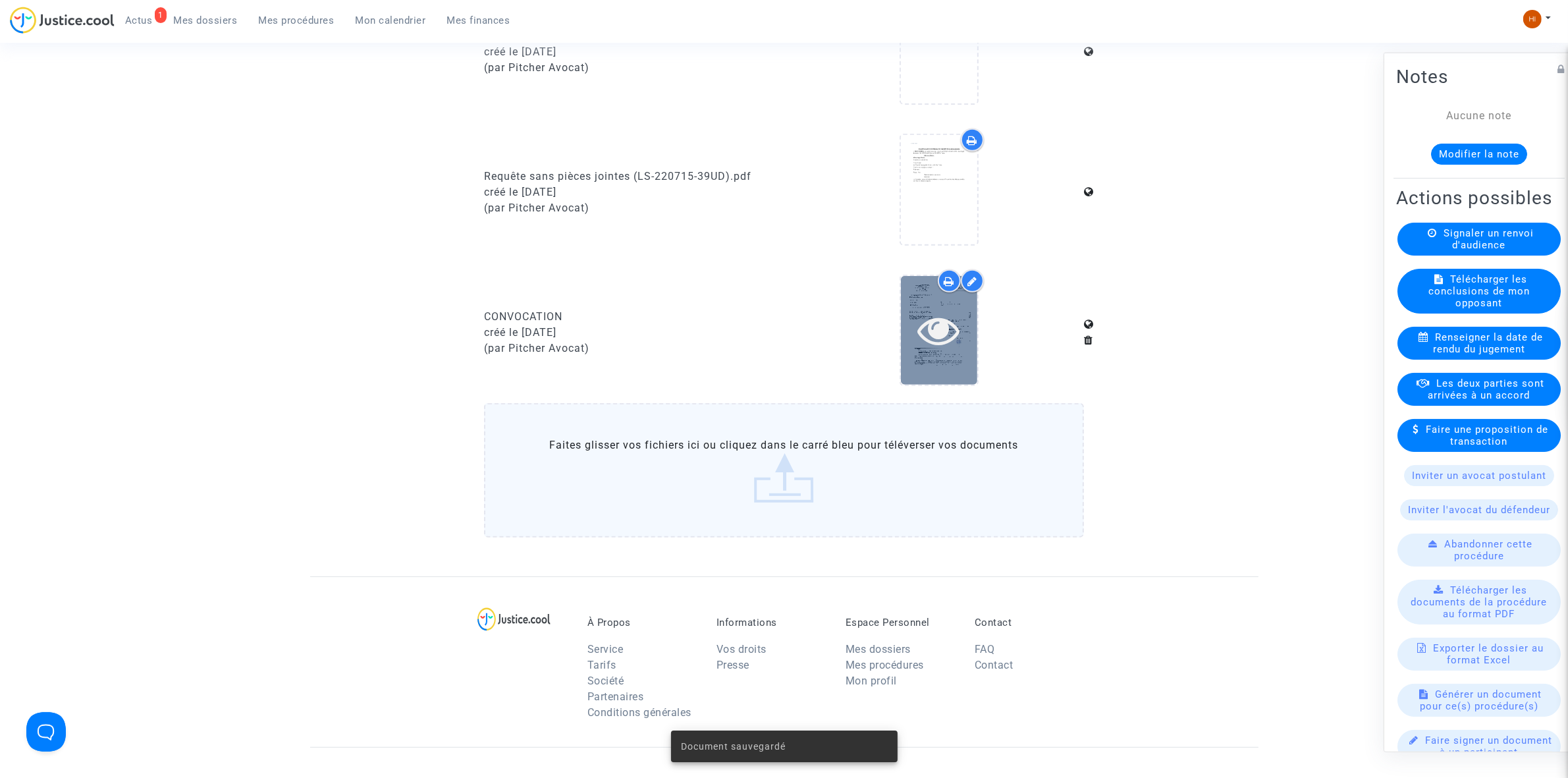
click at [962, 327] on div at bounding box center [939, 330] width 77 height 42
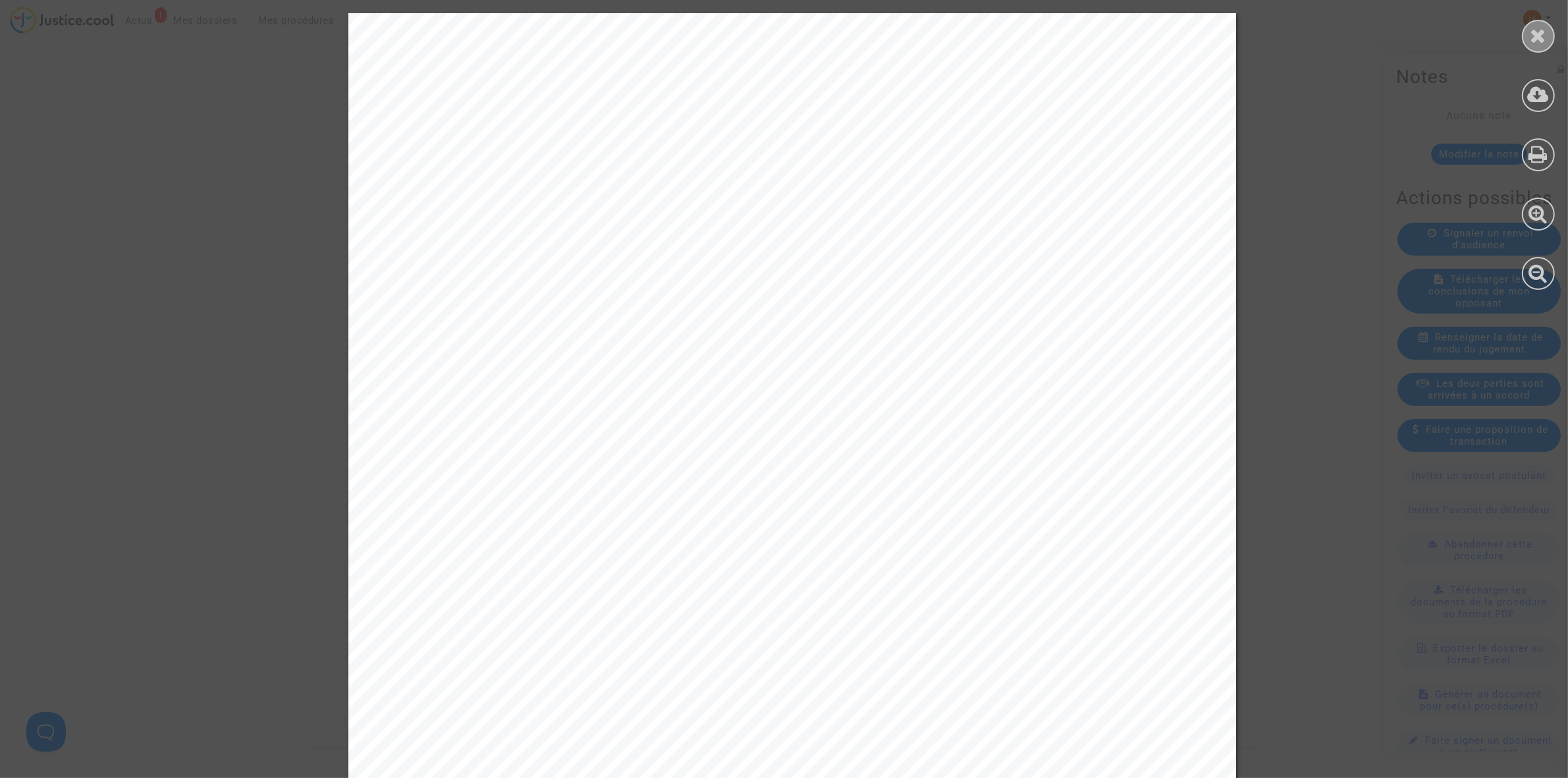
click at [1549, 37] on div at bounding box center [1538, 36] width 33 height 33
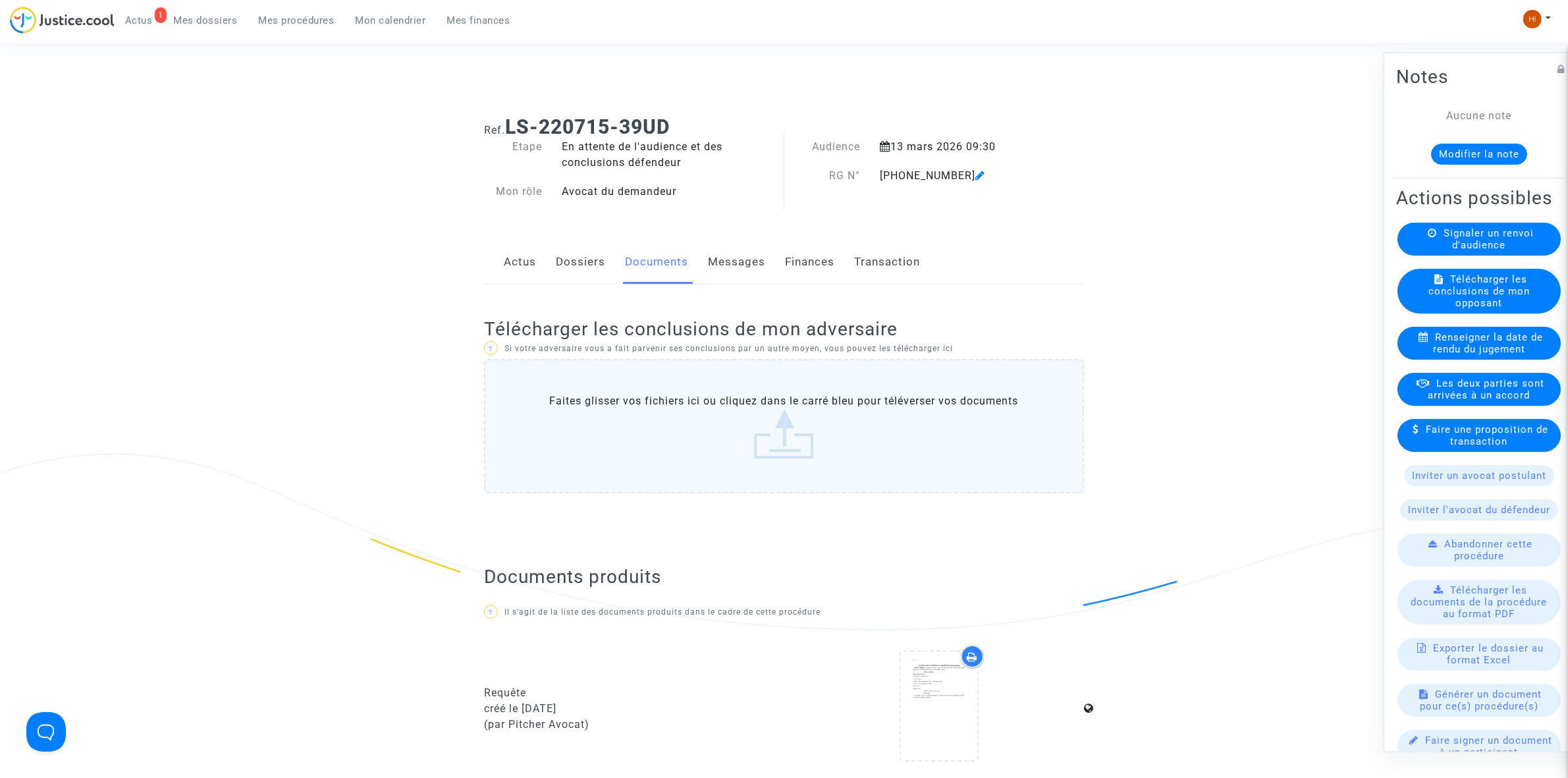
scroll to position [0, 0]
click at [580, 269] on link "Dossiers" at bounding box center [580, 264] width 49 height 43
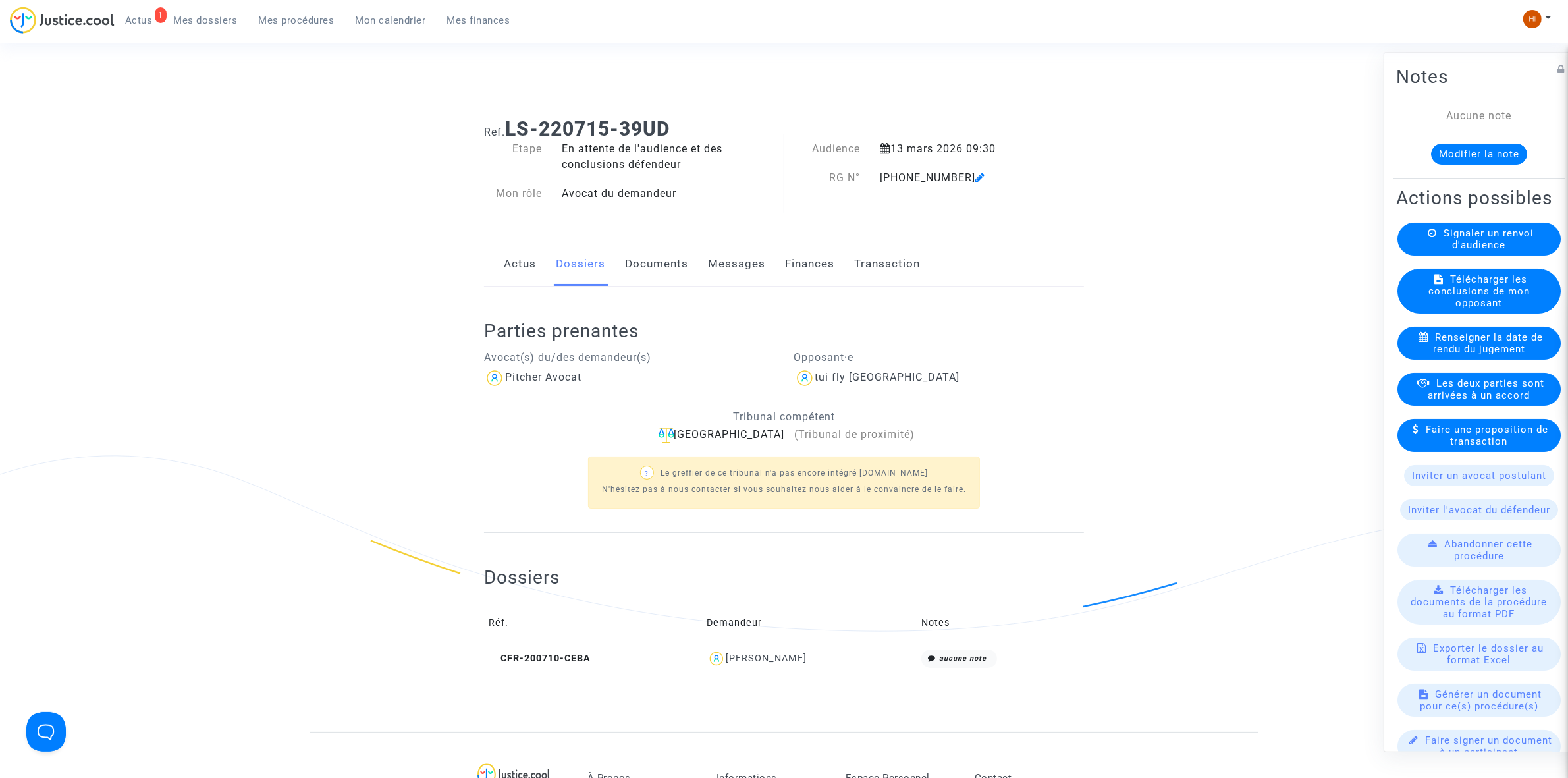
click at [299, 20] on span "Mes procédures" at bounding box center [297, 20] width 76 height 12
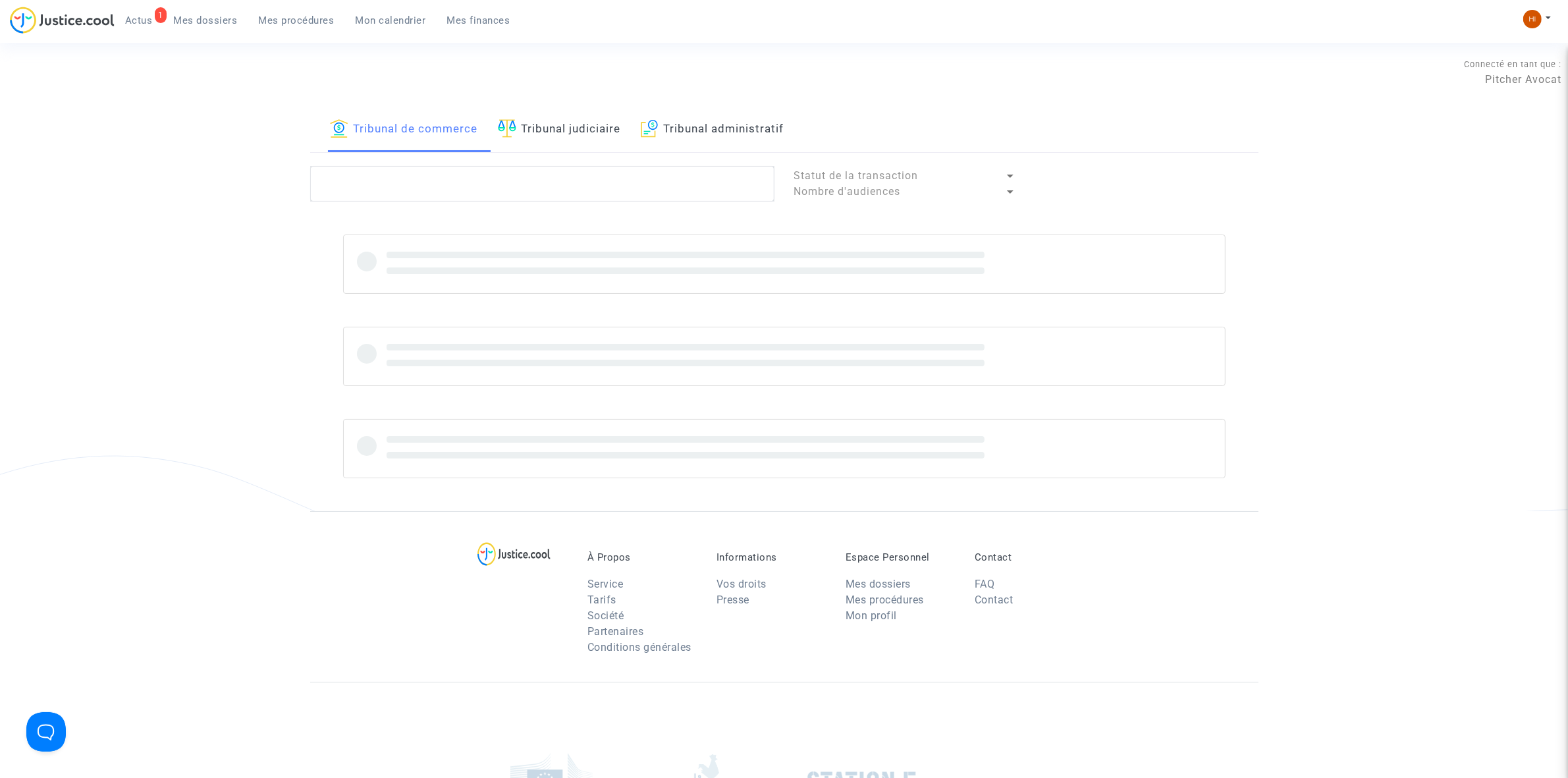
click at [580, 132] on link "Tribunal judiciaire" at bounding box center [560, 129] width 123 height 45
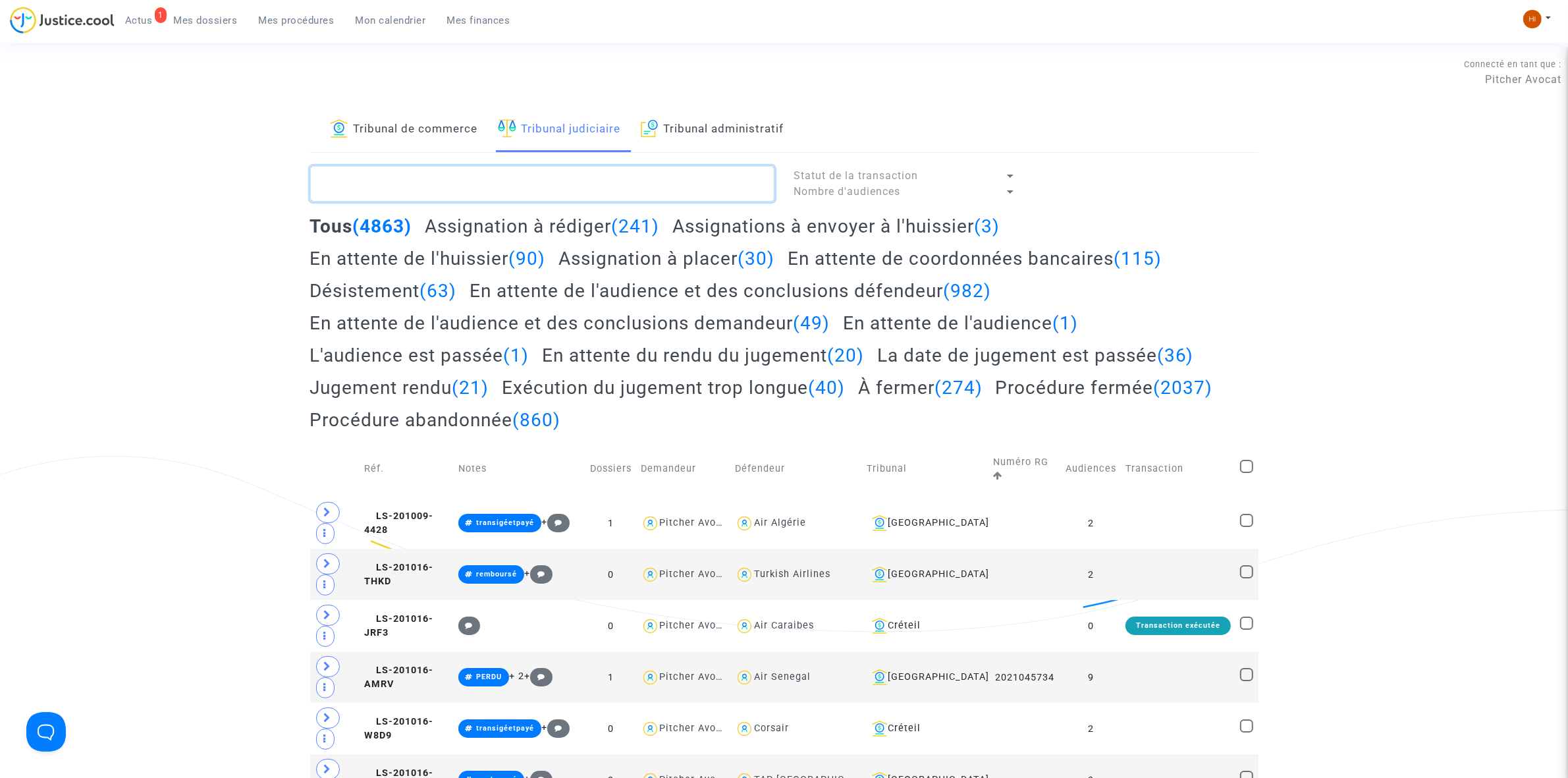
click at [581, 181] on textarea at bounding box center [542, 184] width 464 height 36
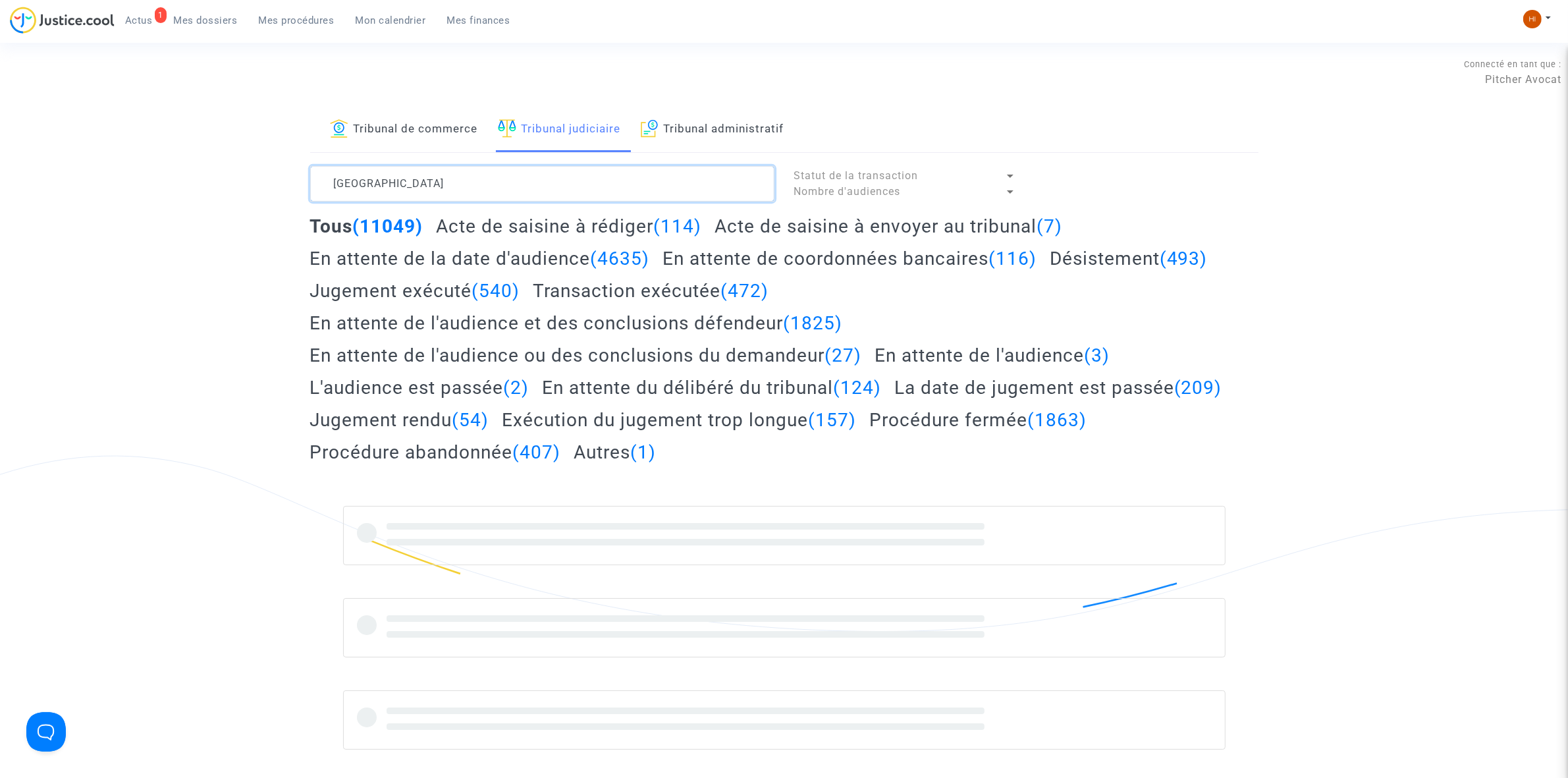
type textarea "[GEOGRAPHIC_DATA]"
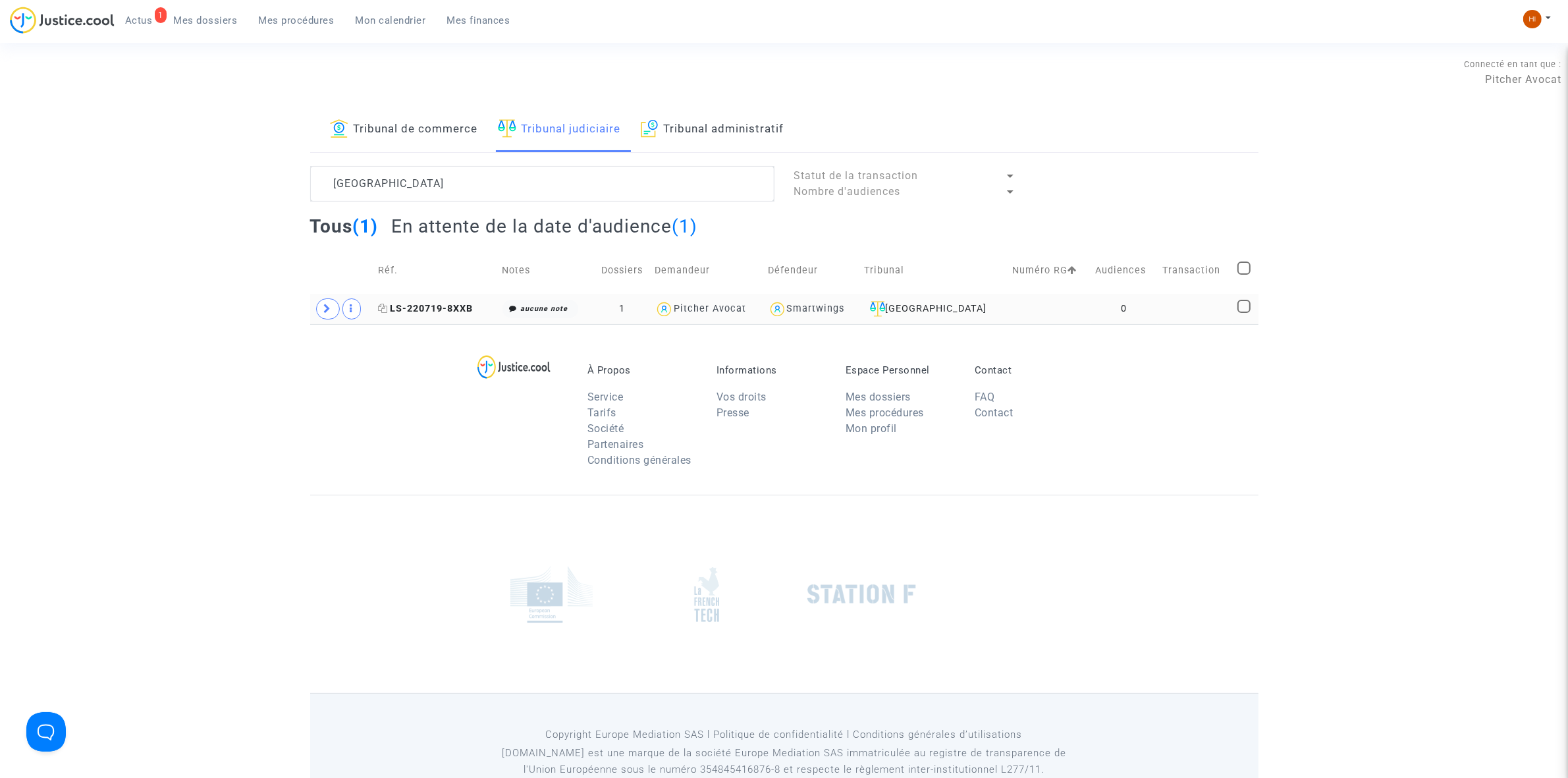
click at [448, 304] on span "LS-220719-8XXB" at bounding box center [426, 308] width 95 height 11
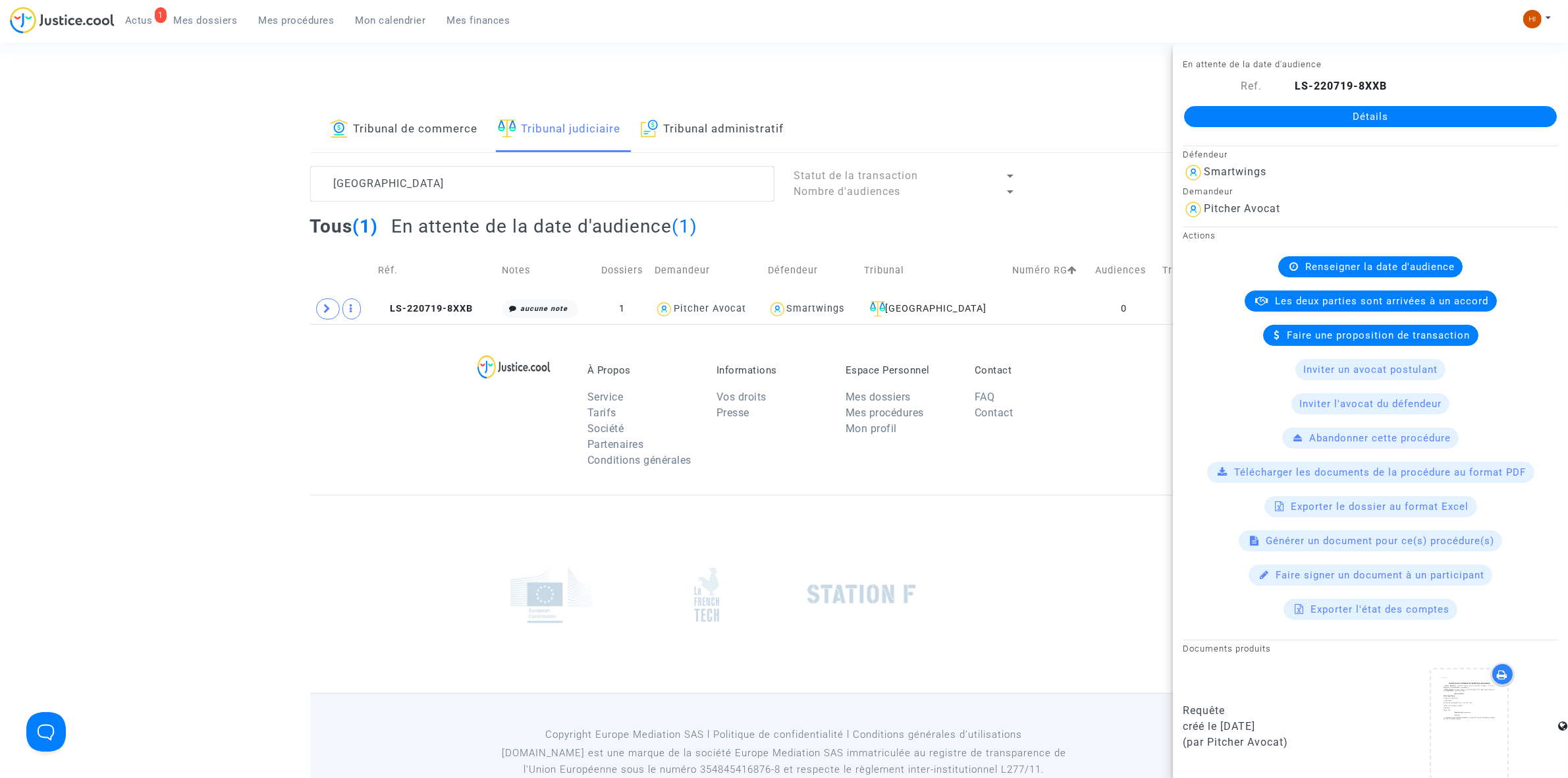
click at [1413, 96] on div "Détails" at bounding box center [1371, 117] width 395 height 45
click at [1413, 109] on link "Détails" at bounding box center [1371, 117] width 373 height 21
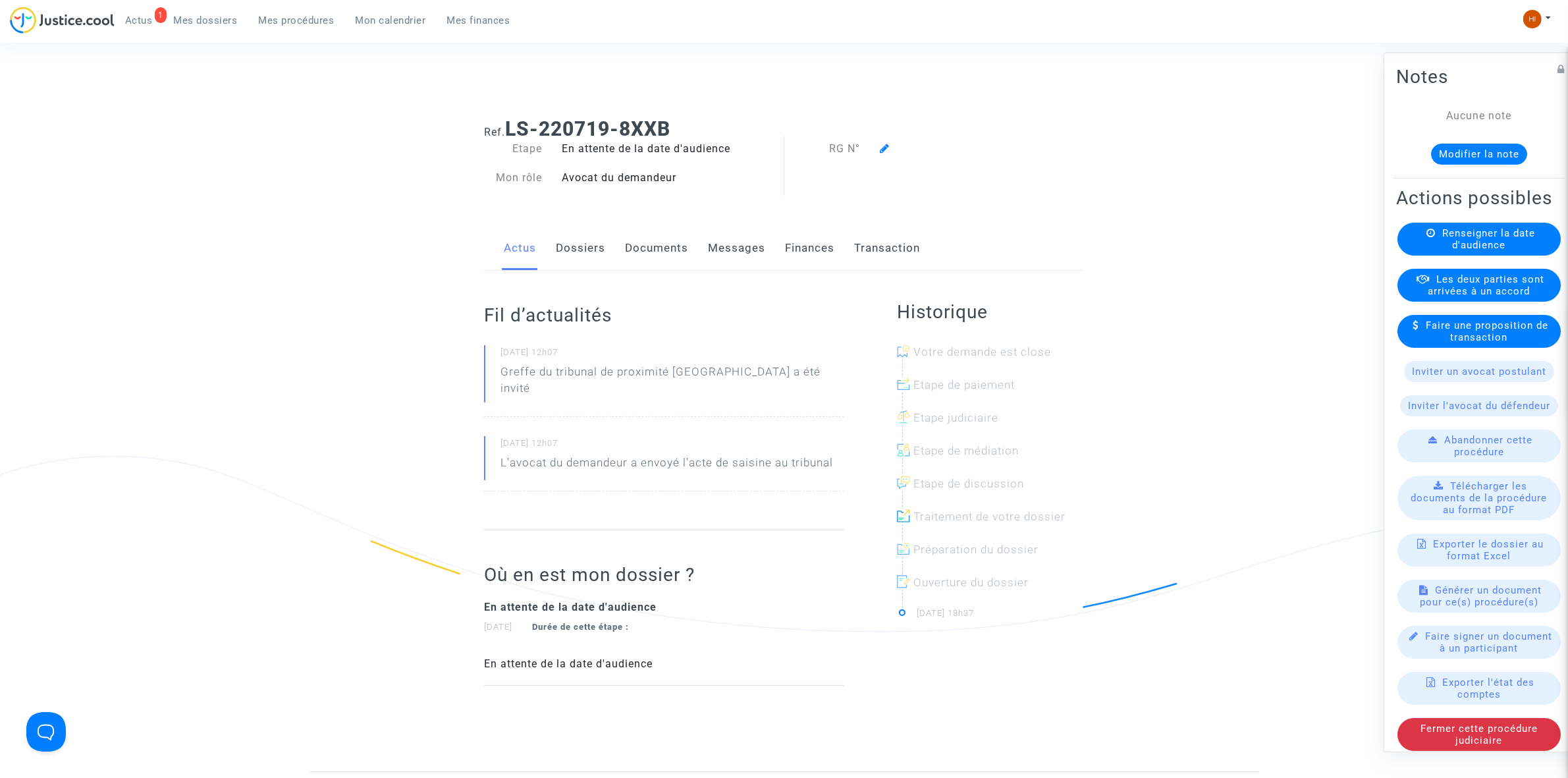
click at [1453, 250] on span "Renseigner la date d'audience" at bounding box center [1488, 239] width 93 height 24
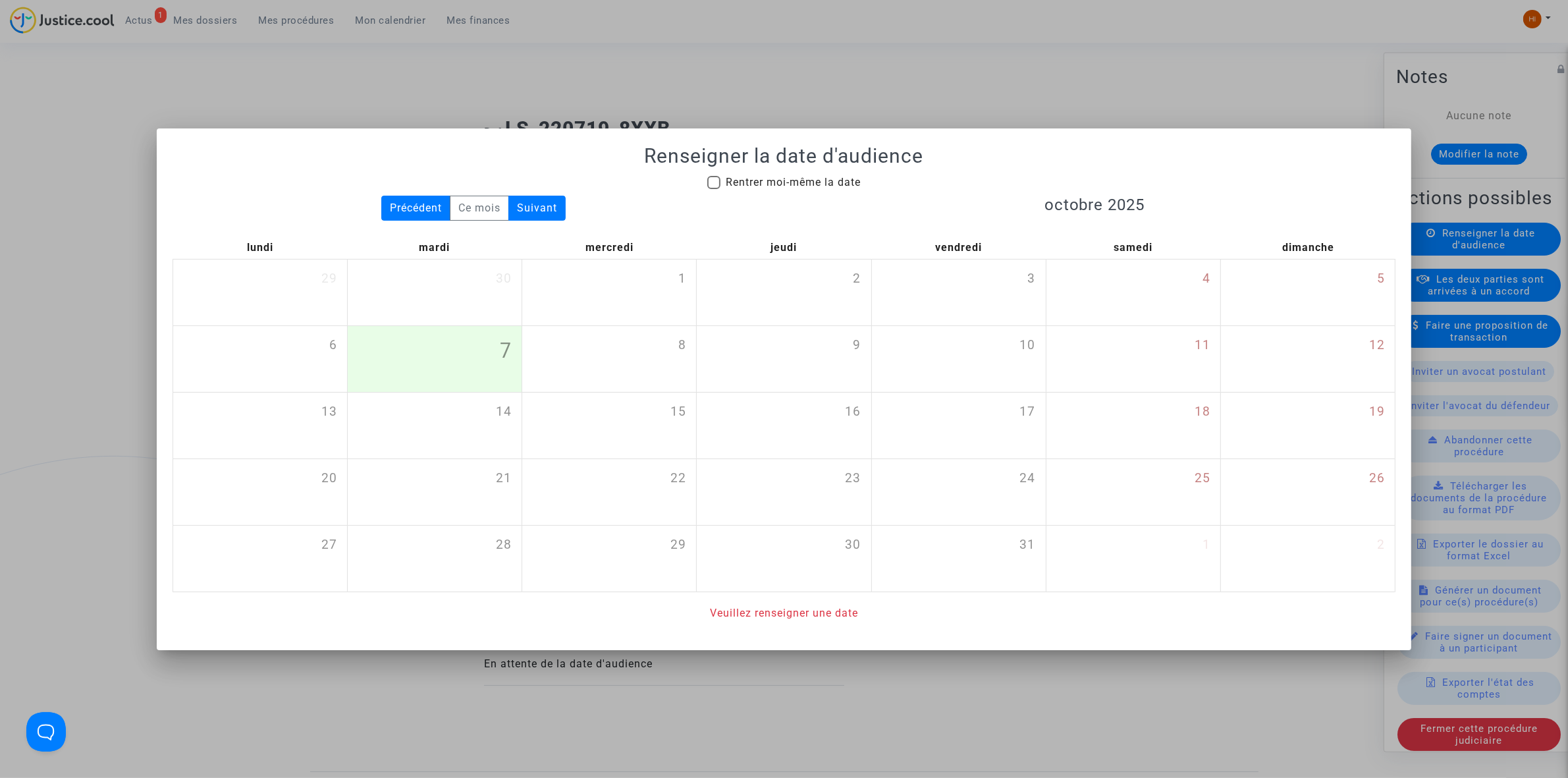
click at [739, 178] on span "Rentrer moi-même la date" at bounding box center [794, 182] width 135 height 13
click at [714, 189] on input "Rentrer moi-même la date" at bounding box center [713, 189] width 1 height 1
checkbox input "true"
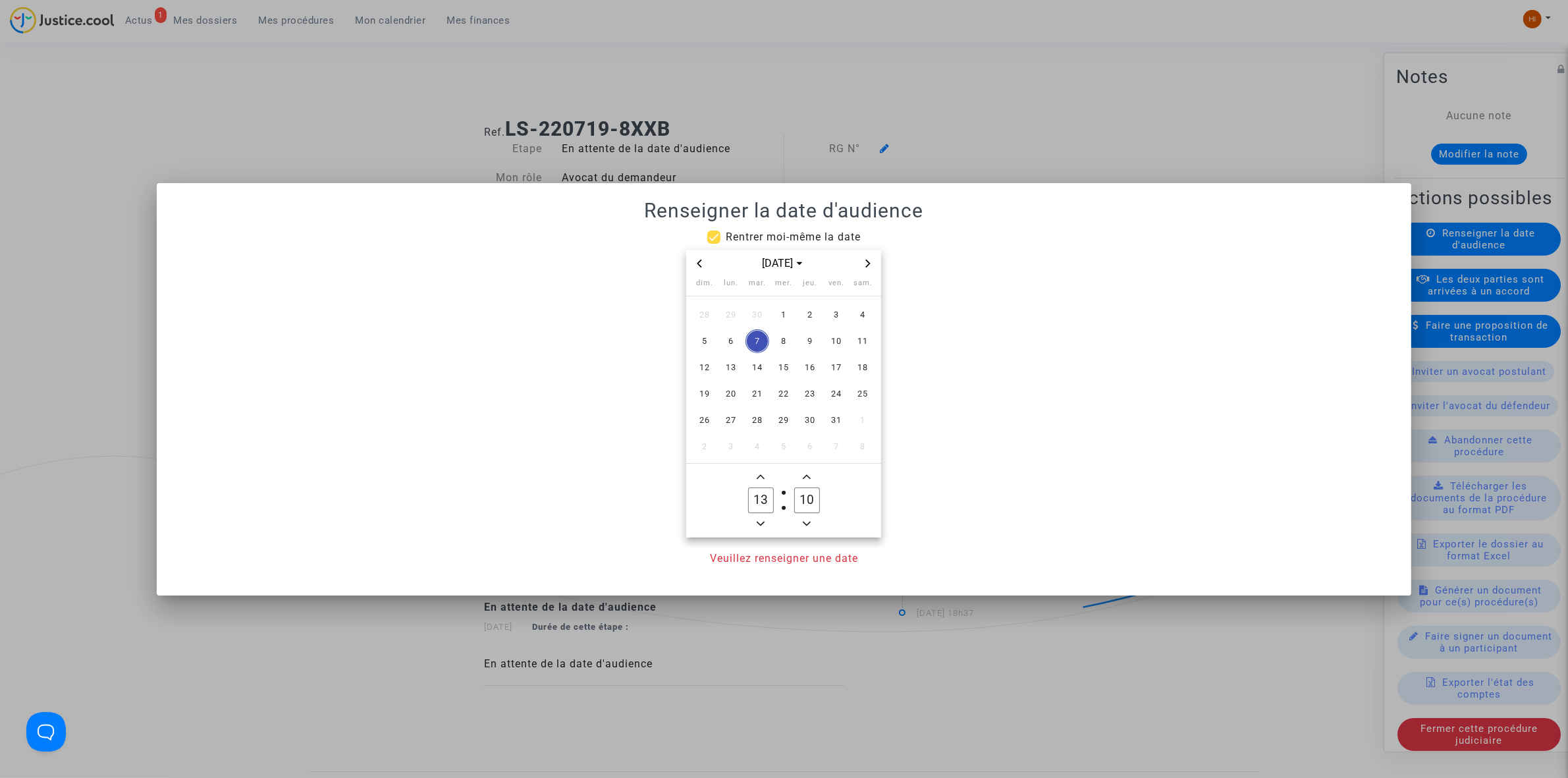
click at [865, 264] on icon "Next month" at bounding box center [868, 263] width 8 height 8
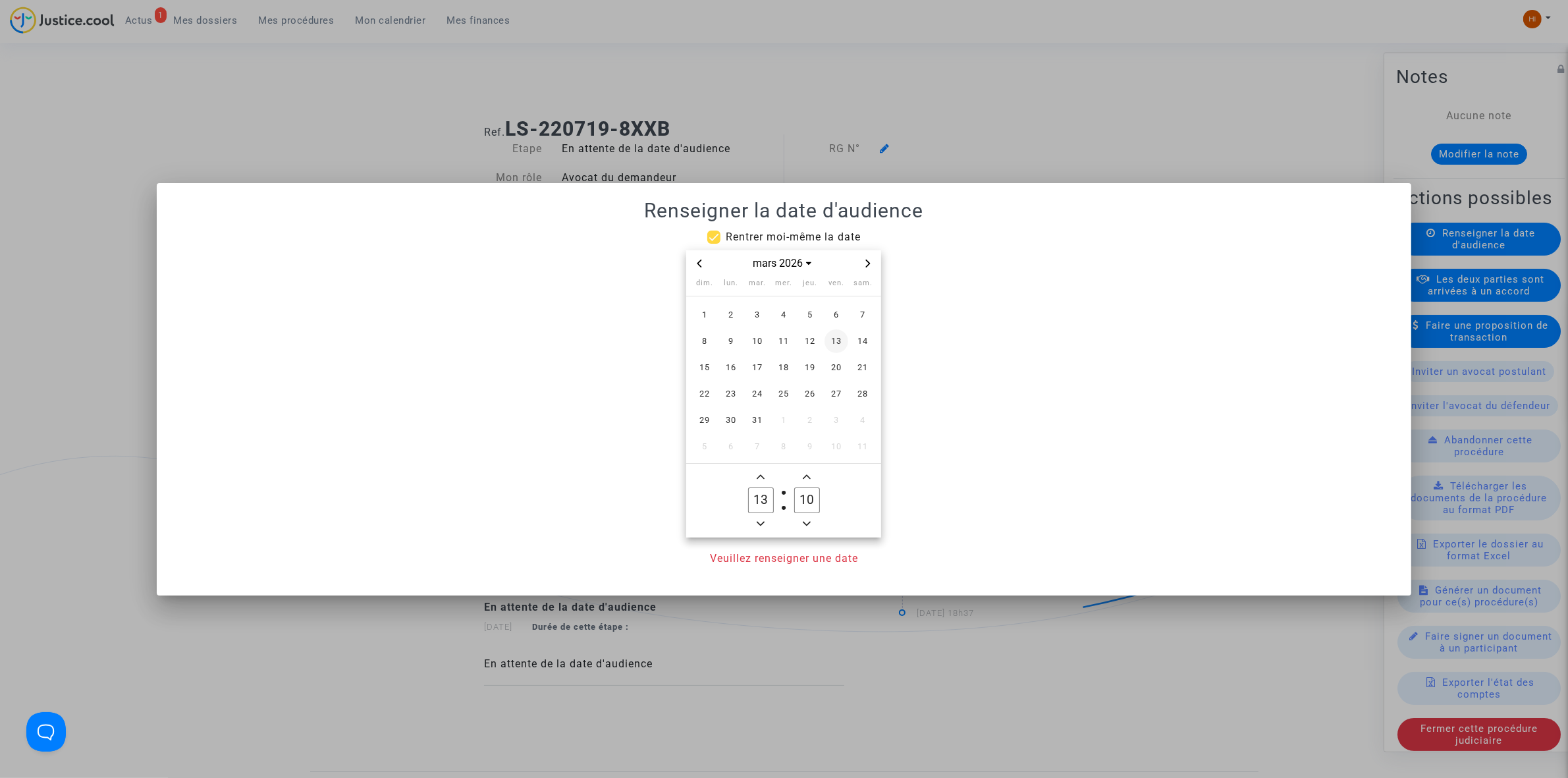
click at [834, 339] on span "13" at bounding box center [837, 341] width 24 height 24
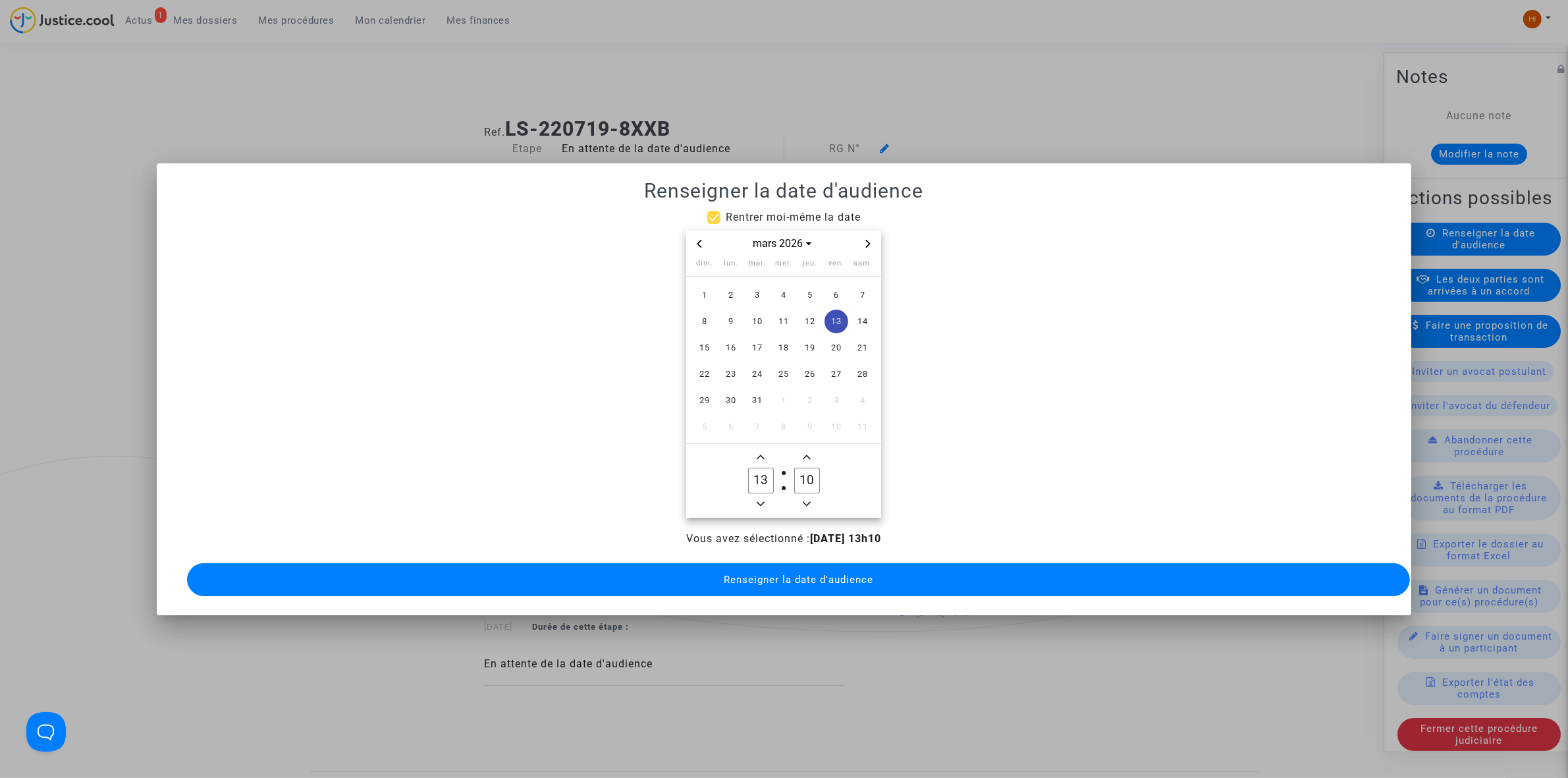
click at [759, 500] on icon "Minus a hour" at bounding box center [760, 504] width 8 height 8
click at [761, 500] on icon "Minus a hour" at bounding box center [760, 504] width 8 height 8
click at [762, 500] on icon "Minus a hour" at bounding box center [760, 504] width 8 height 8
click at [768, 496] on span "Minus a hour" at bounding box center [760, 503] width 16 height 16
type input "09"
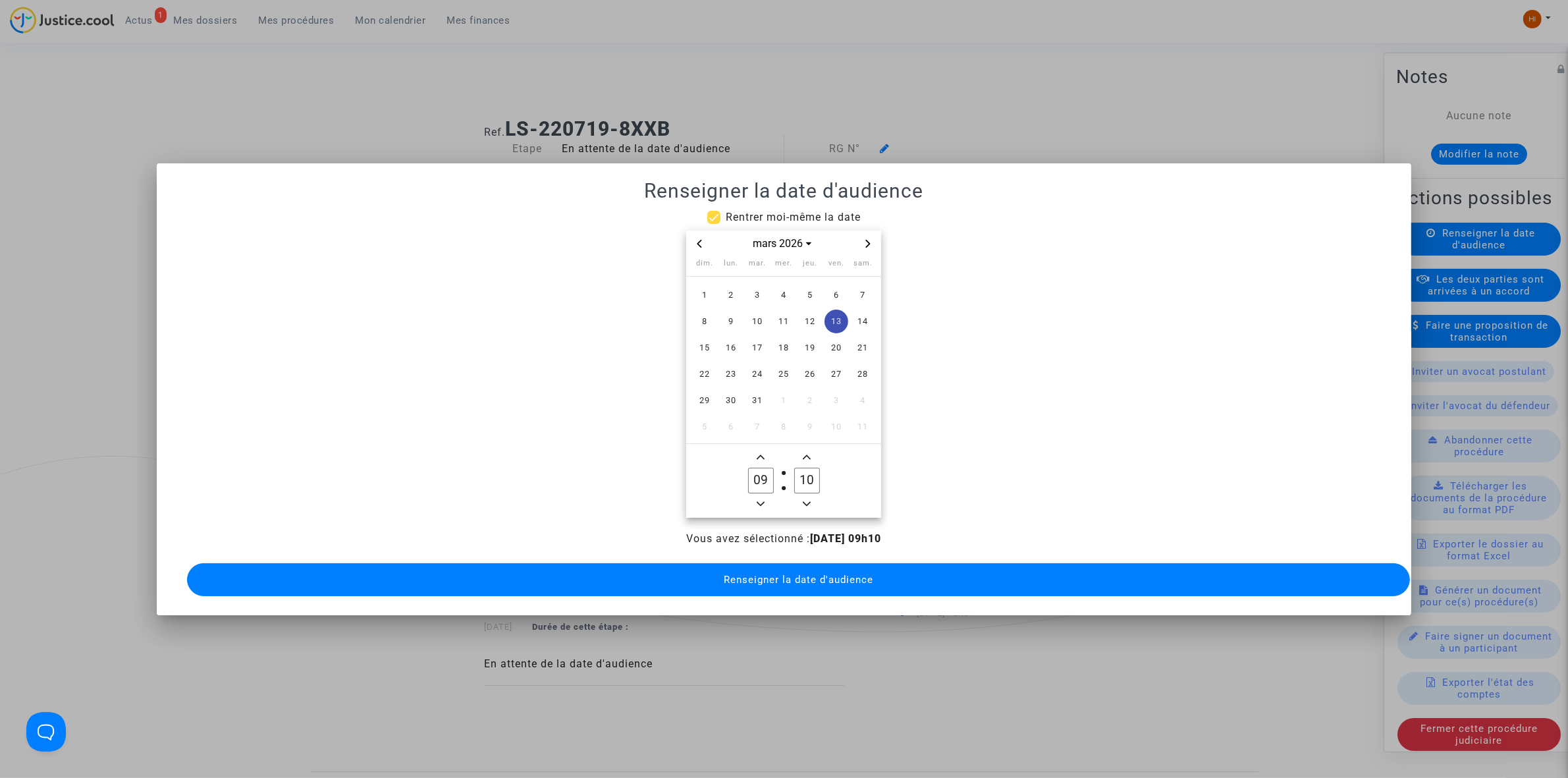
click at [807, 475] on input "10" at bounding box center [807, 480] width 25 height 25
click at [800, 475] on input "00" at bounding box center [807, 480] width 25 height 25
type input "30"
click at [818, 577] on span "Renseigner la date d'audience" at bounding box center [798, 580] width 149 height 12
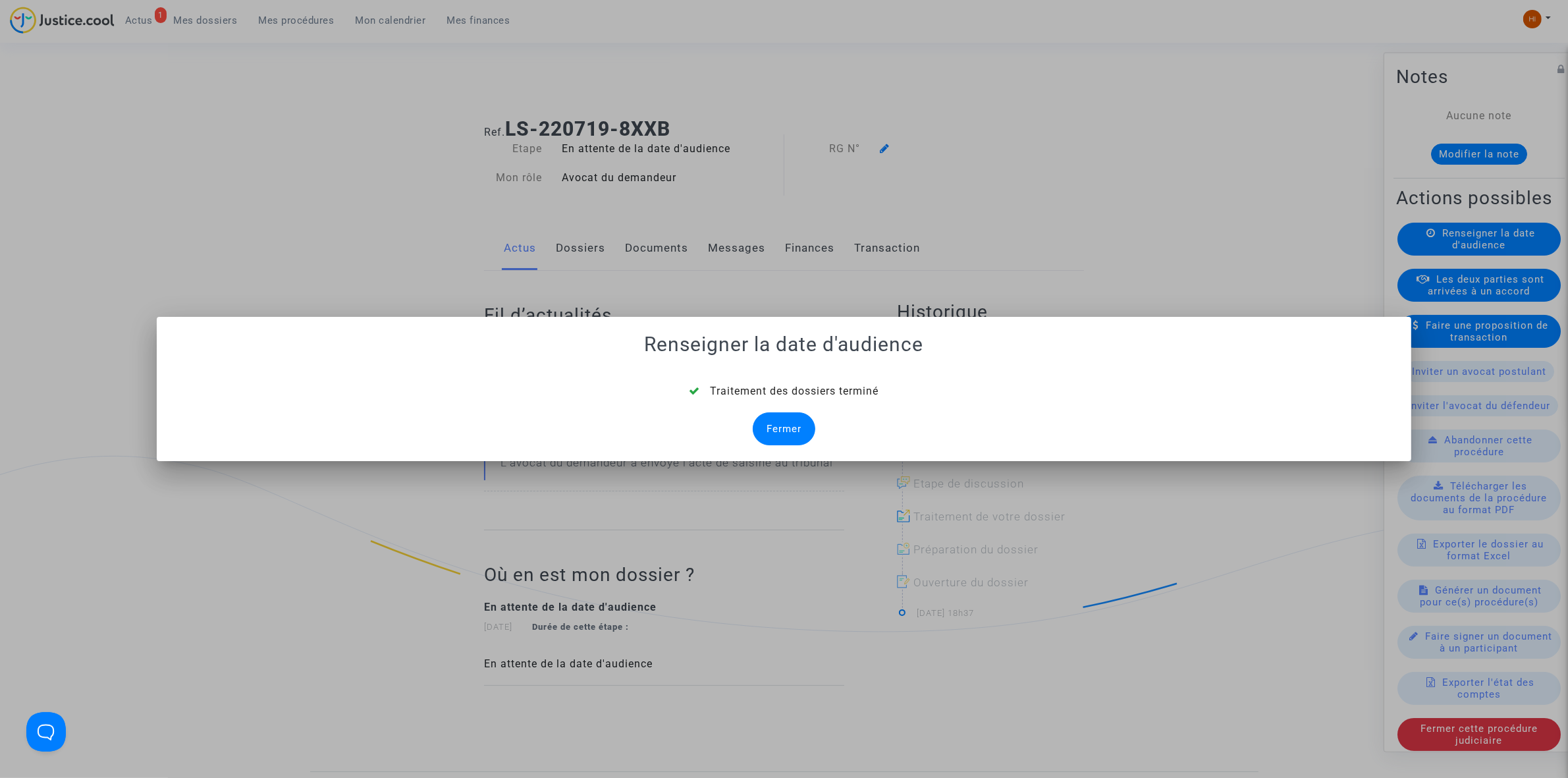
click at [795, 426] on div "Fermer" at bounding box center [784, 429] width 62 height 33
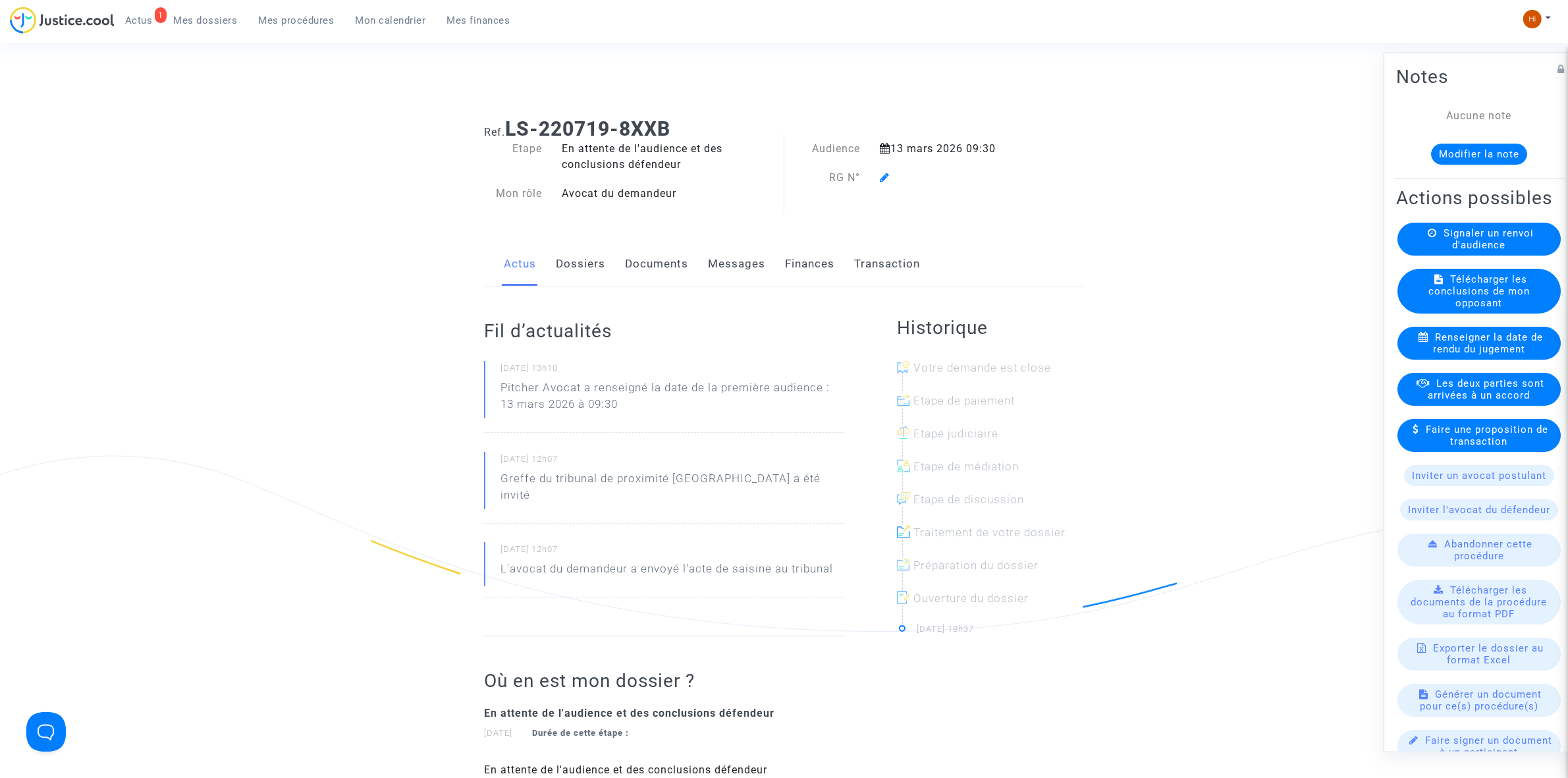
click at [886, 177] on icon at bounding box center [884, 177] width 10 height 10
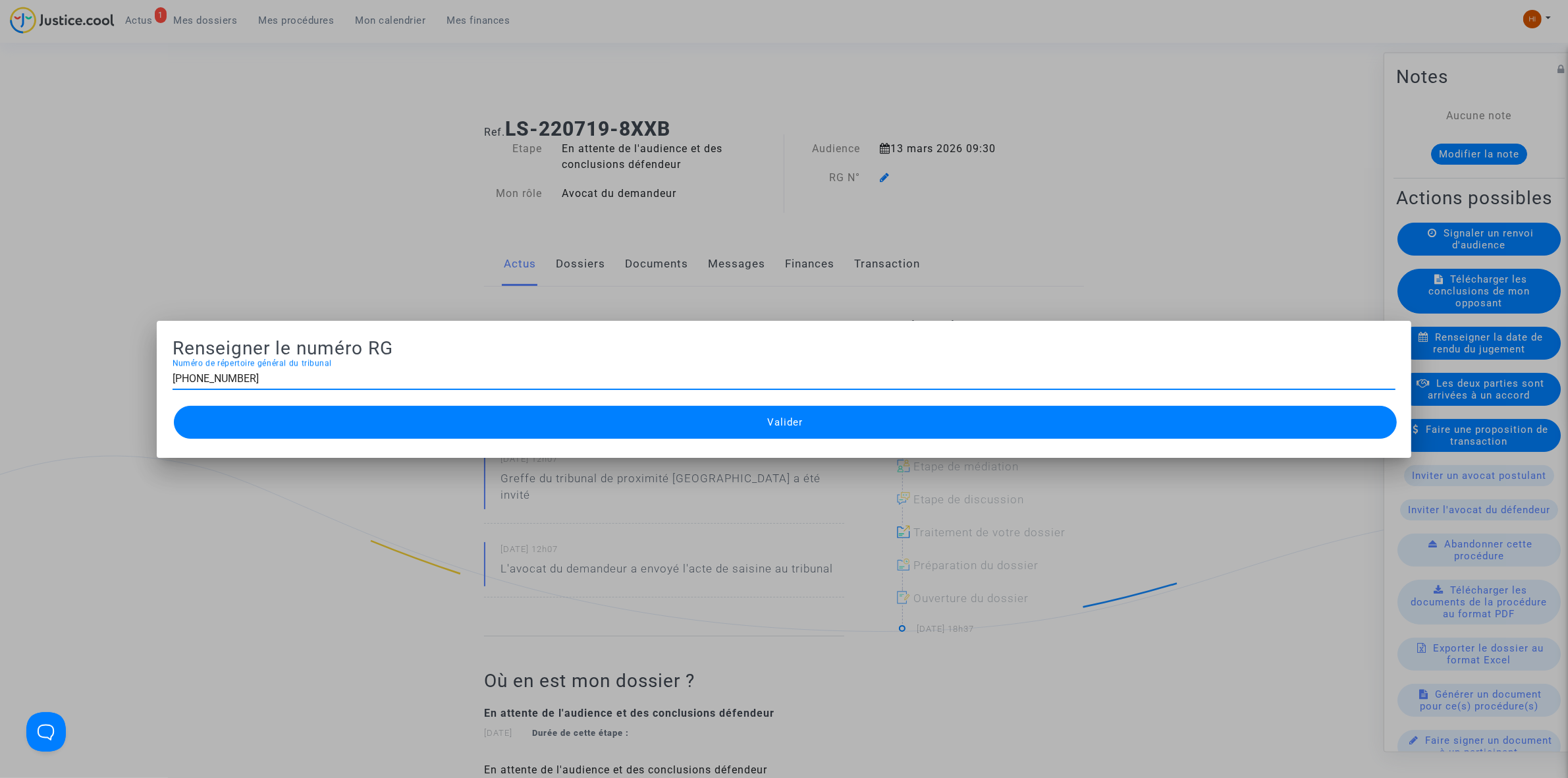
type input "[PHONE_NUMBER]"
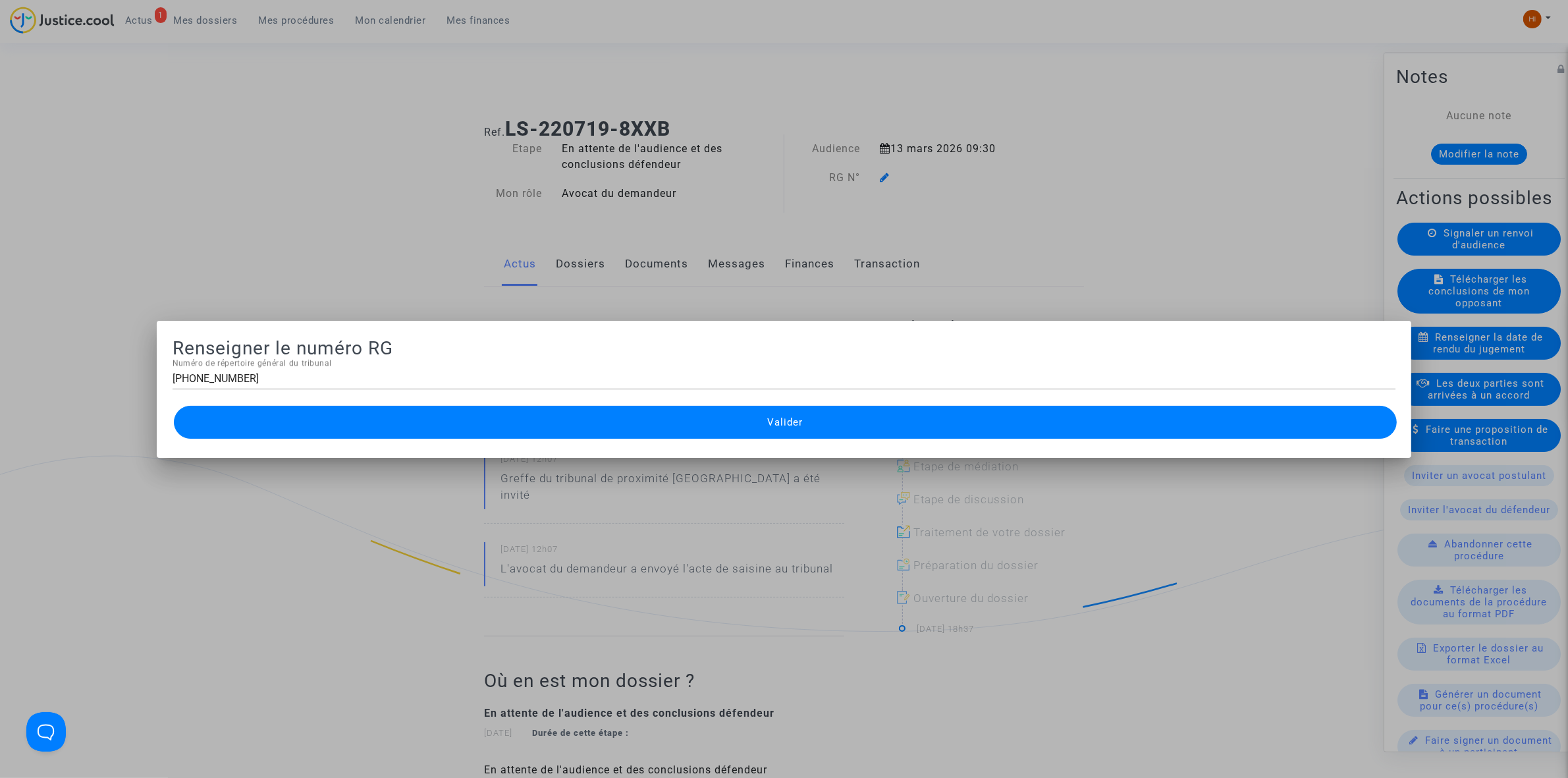
click at [759, 426] on button "Valider" at bounding box center [785, 422] width 1223 height 33
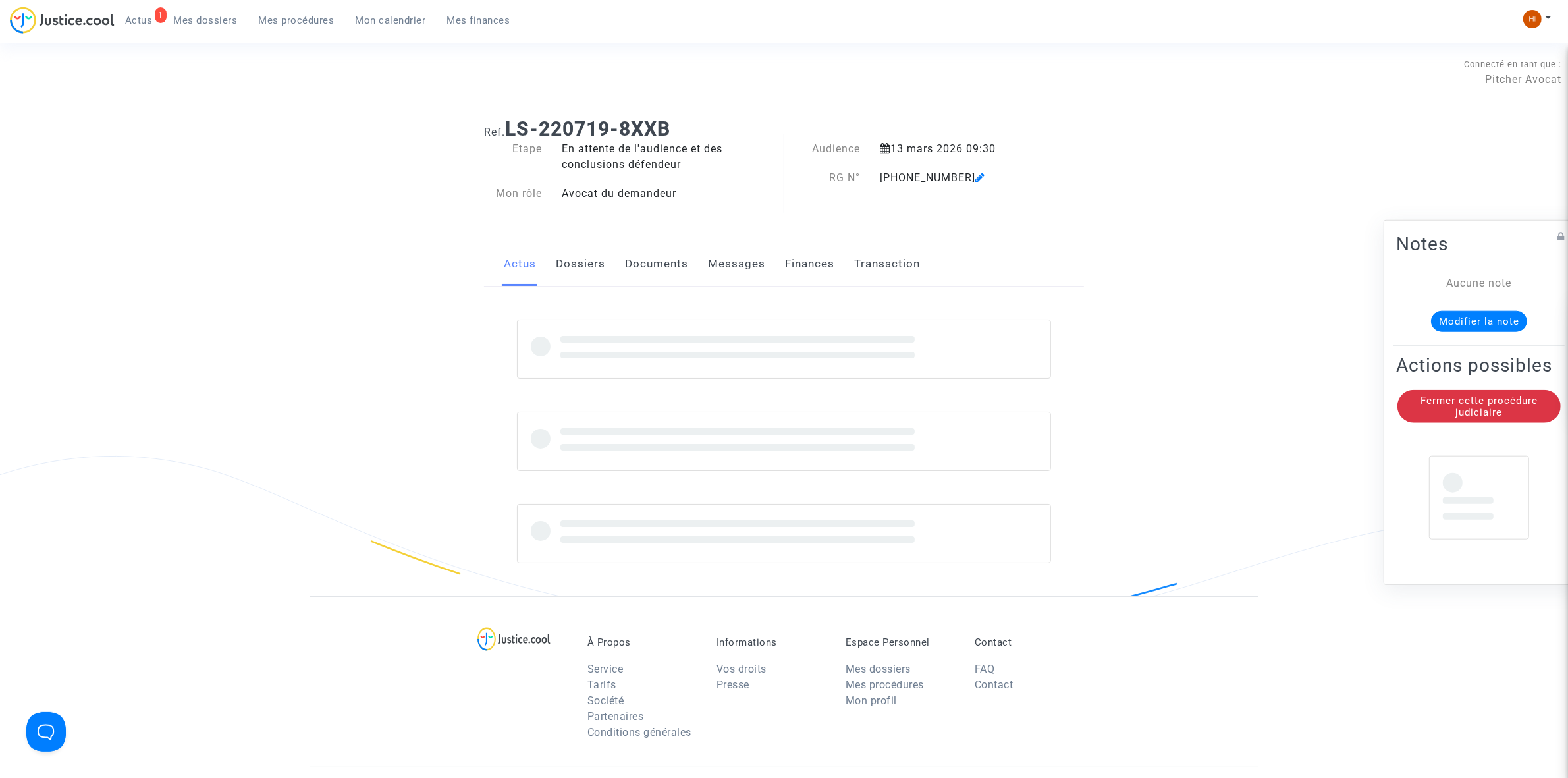
click at [656, 255] on link "Documents" at bounding box center [656, 264] width 63 height 43
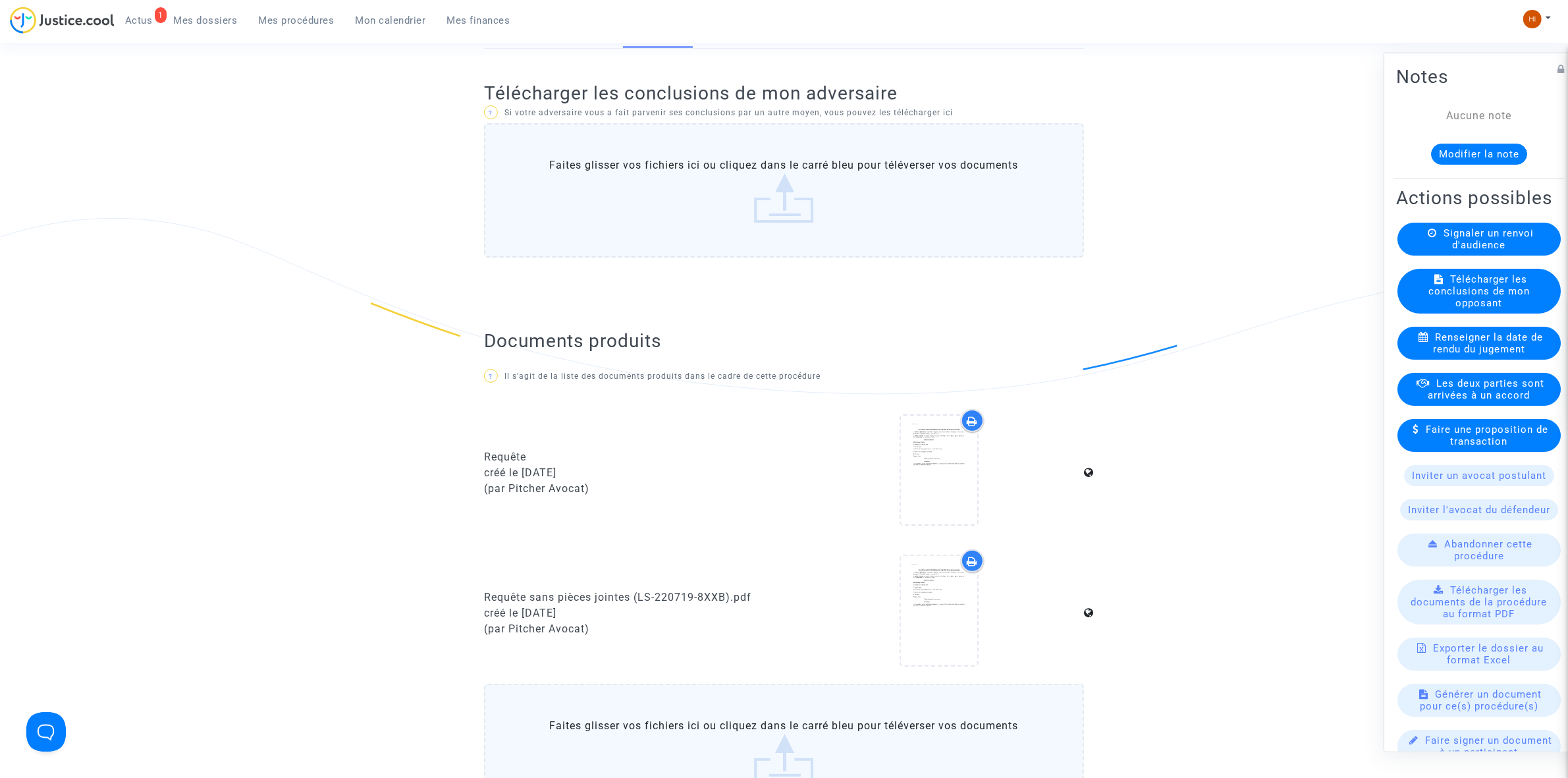
scroll to position [577, 0]
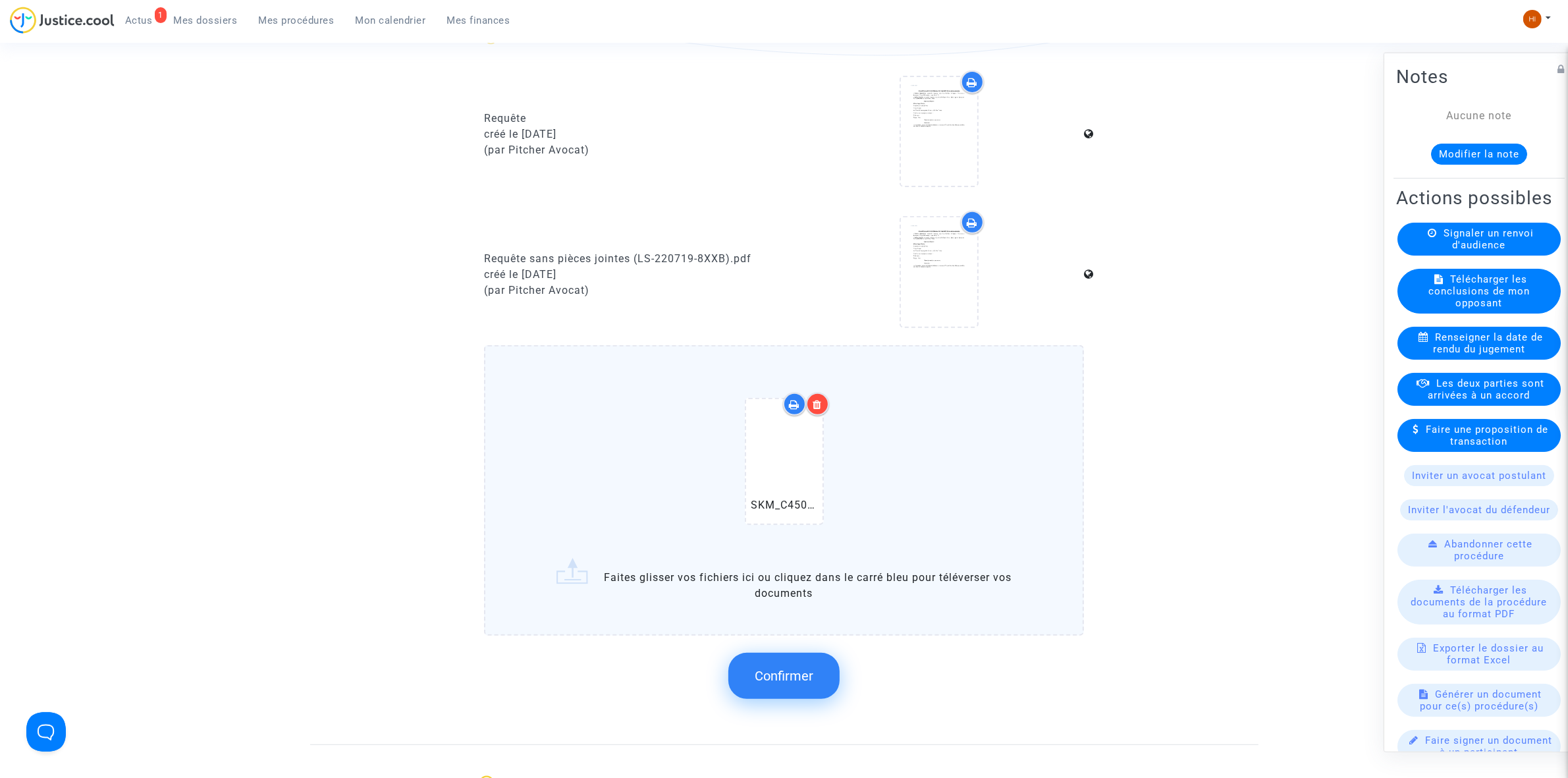
click at [808, 668] on span "Confirmer" at bounding box center [784, 675] width 59 height 16
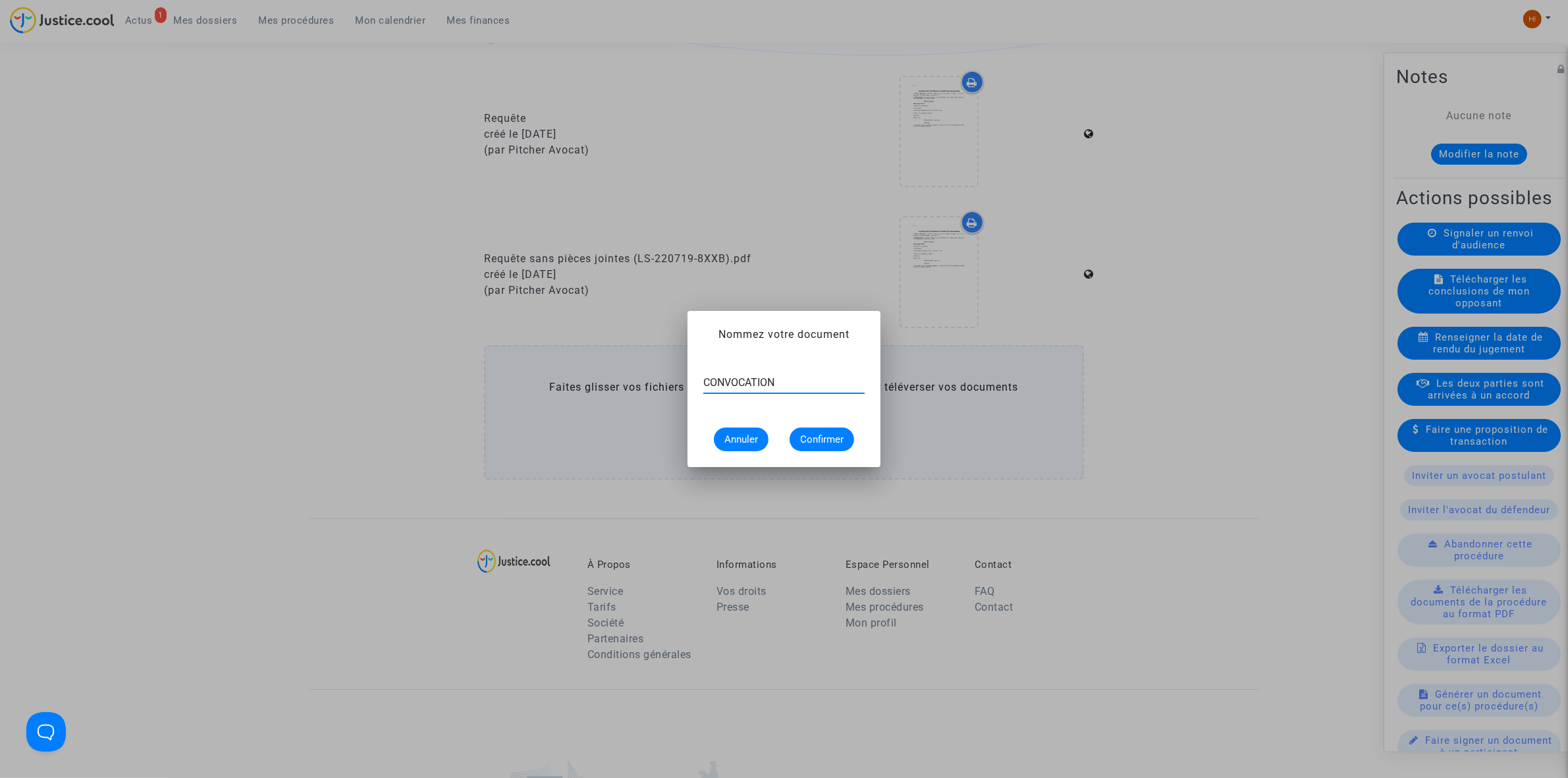
type input "CONVOCATION"
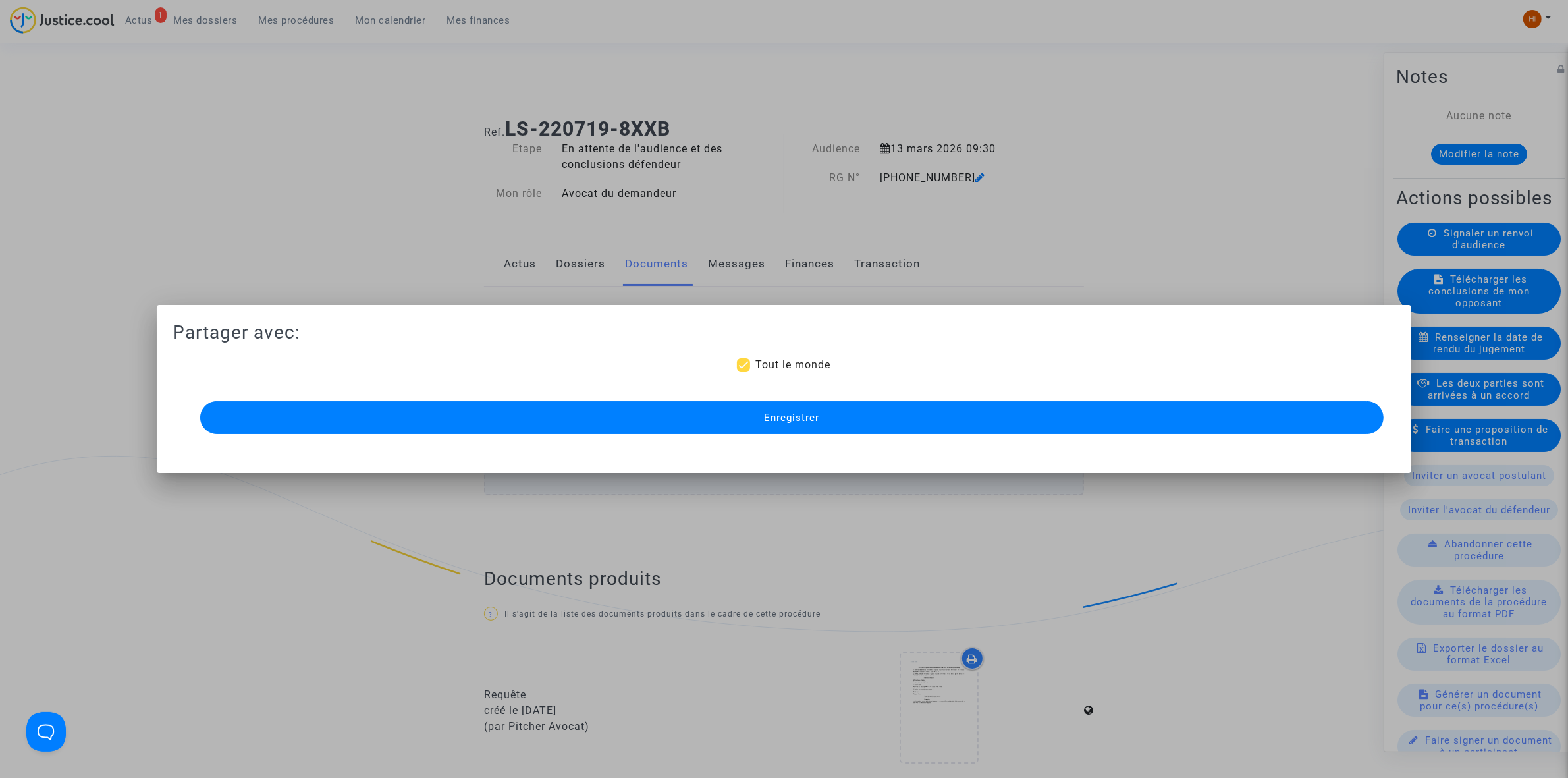
scroll to position [577, 0]
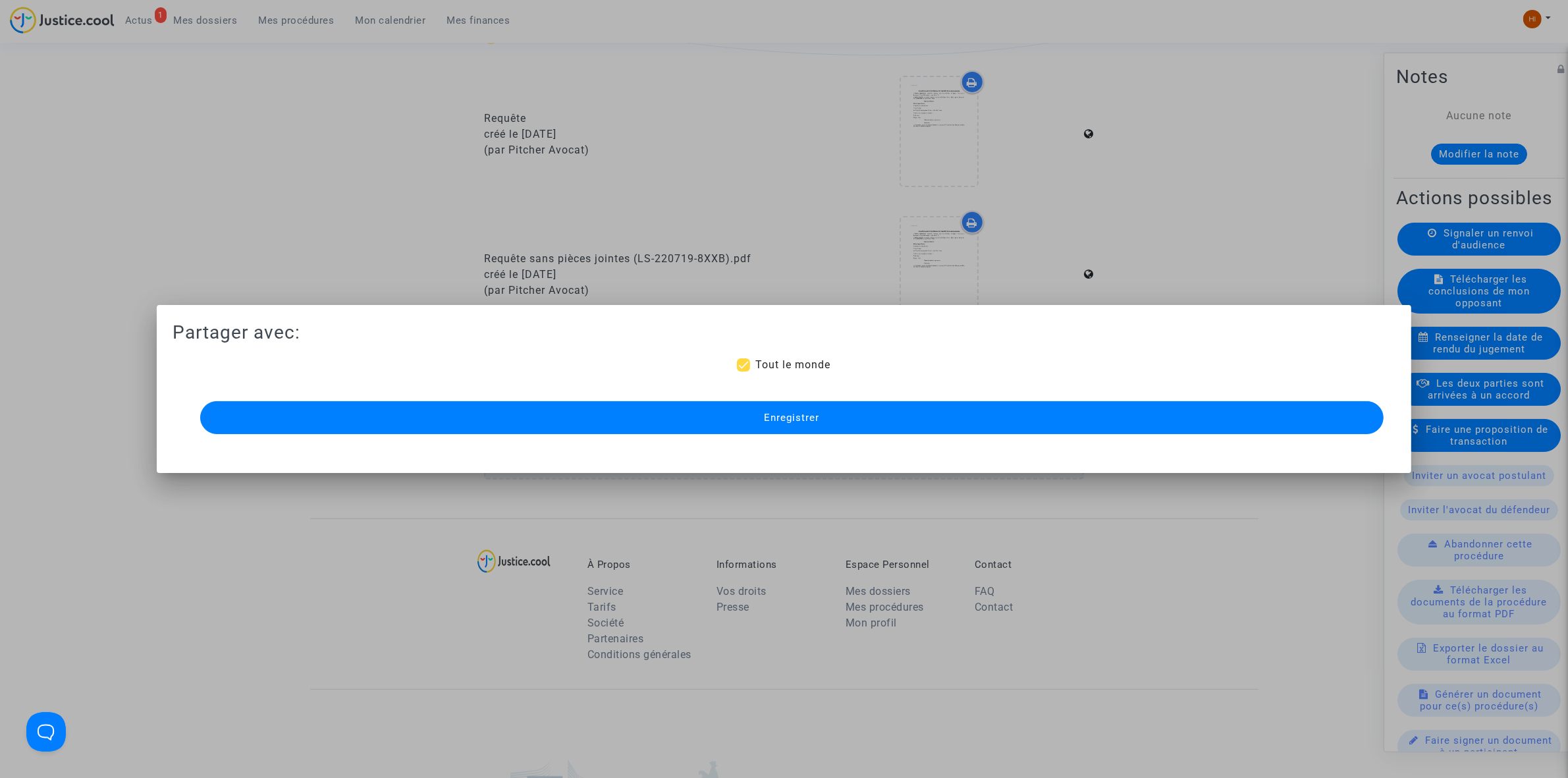
click at [910, 416] on button "Enregistrer" at bounding box center [791, 418] width 1184 height 33
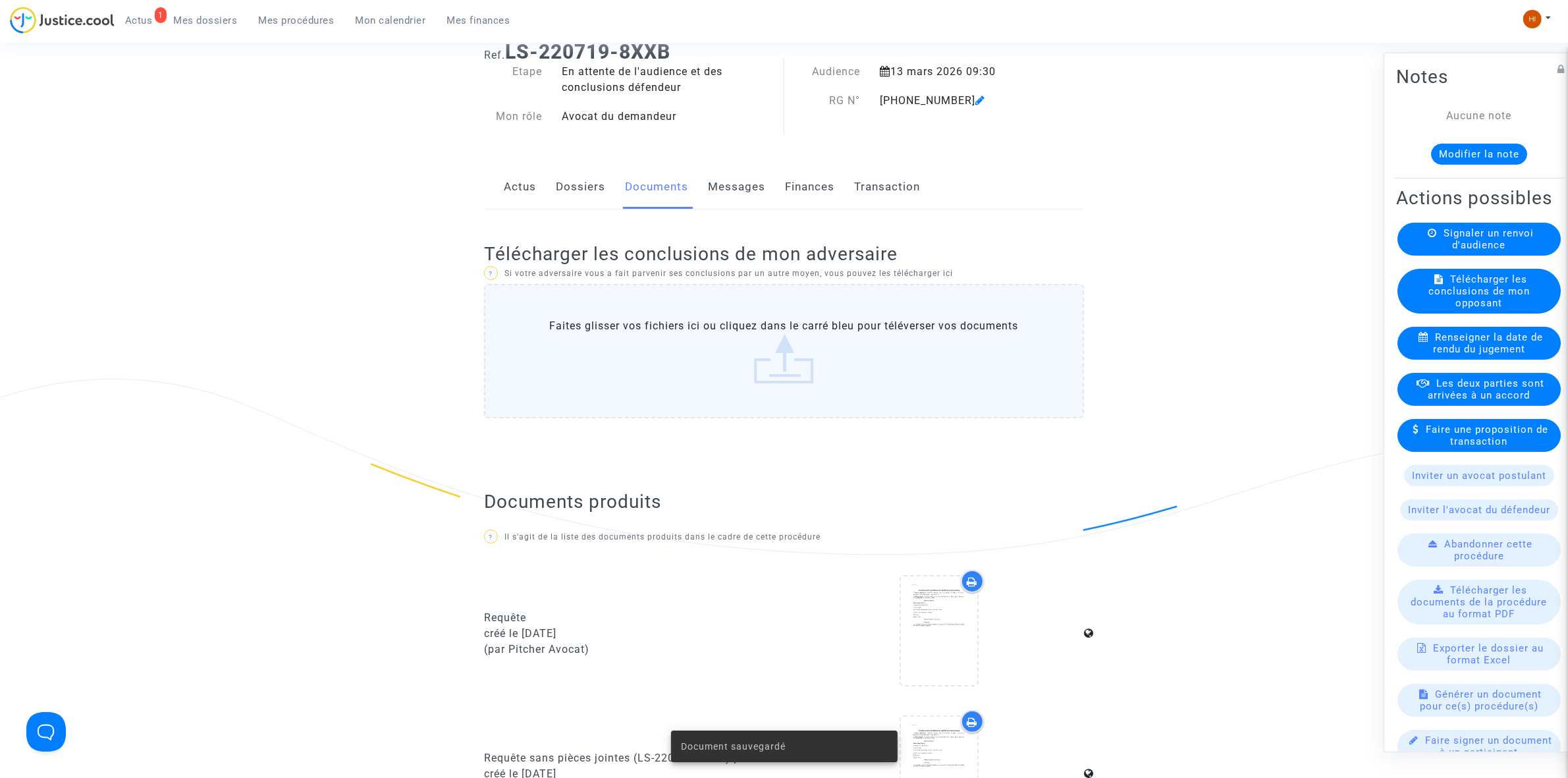
scroll to position [0, 0]
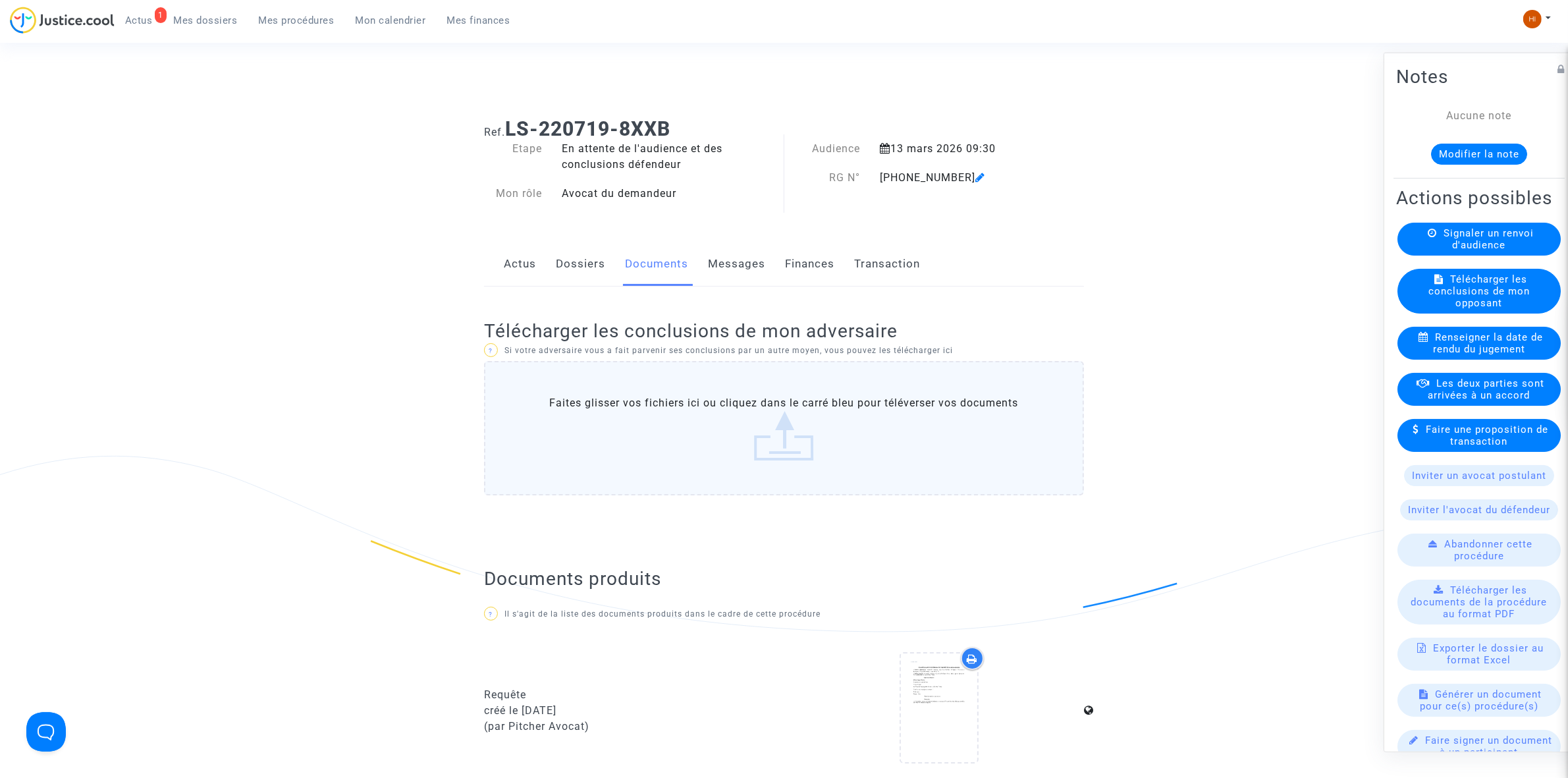
click at [298, 24] on span "Mes procédures" at bounding box center [297, 20] width 76 height 12
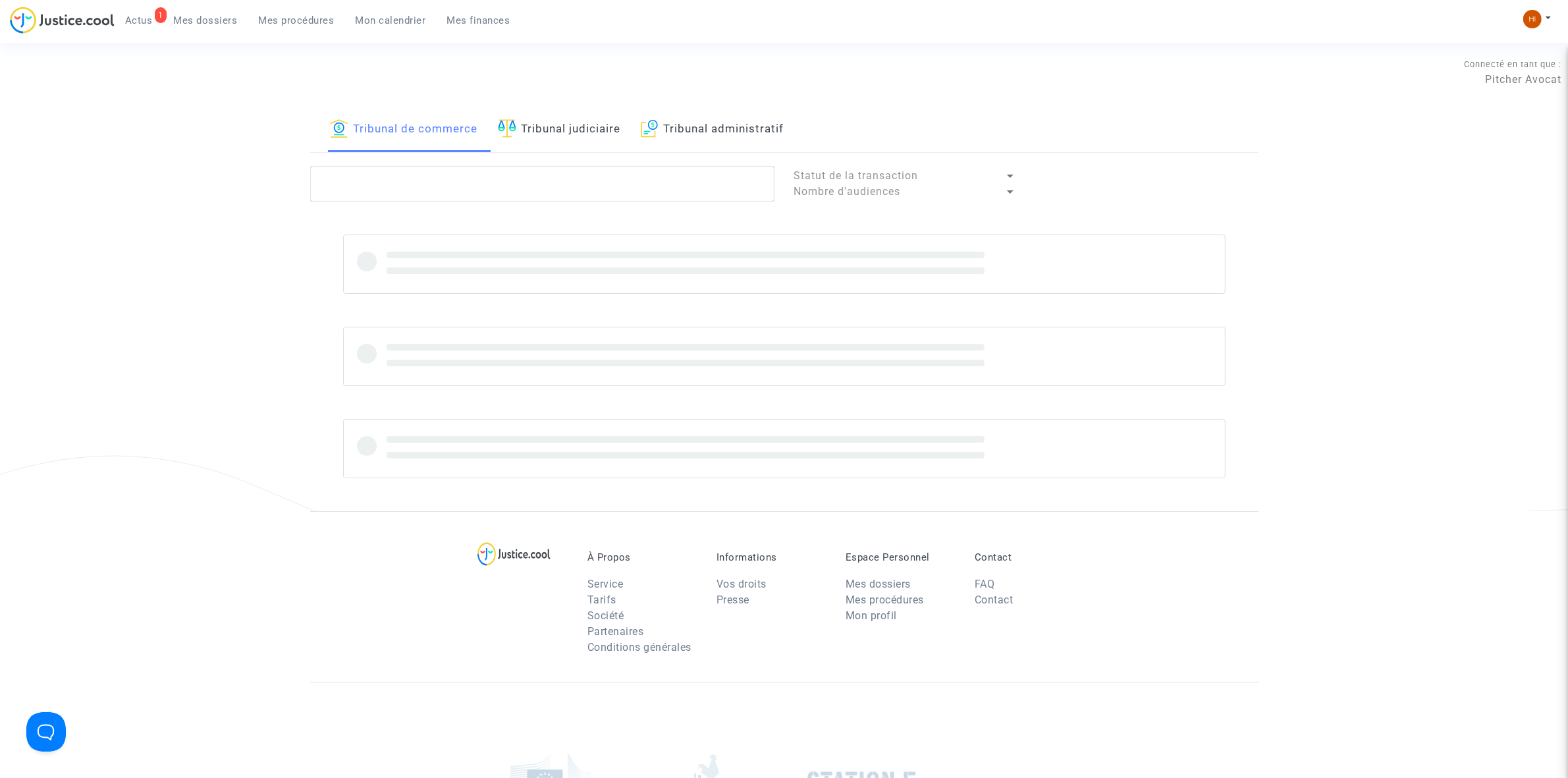
click at [548, 126] on link "Tribunal judiciaire" at bounding box center [560, 129] width 123 height 45
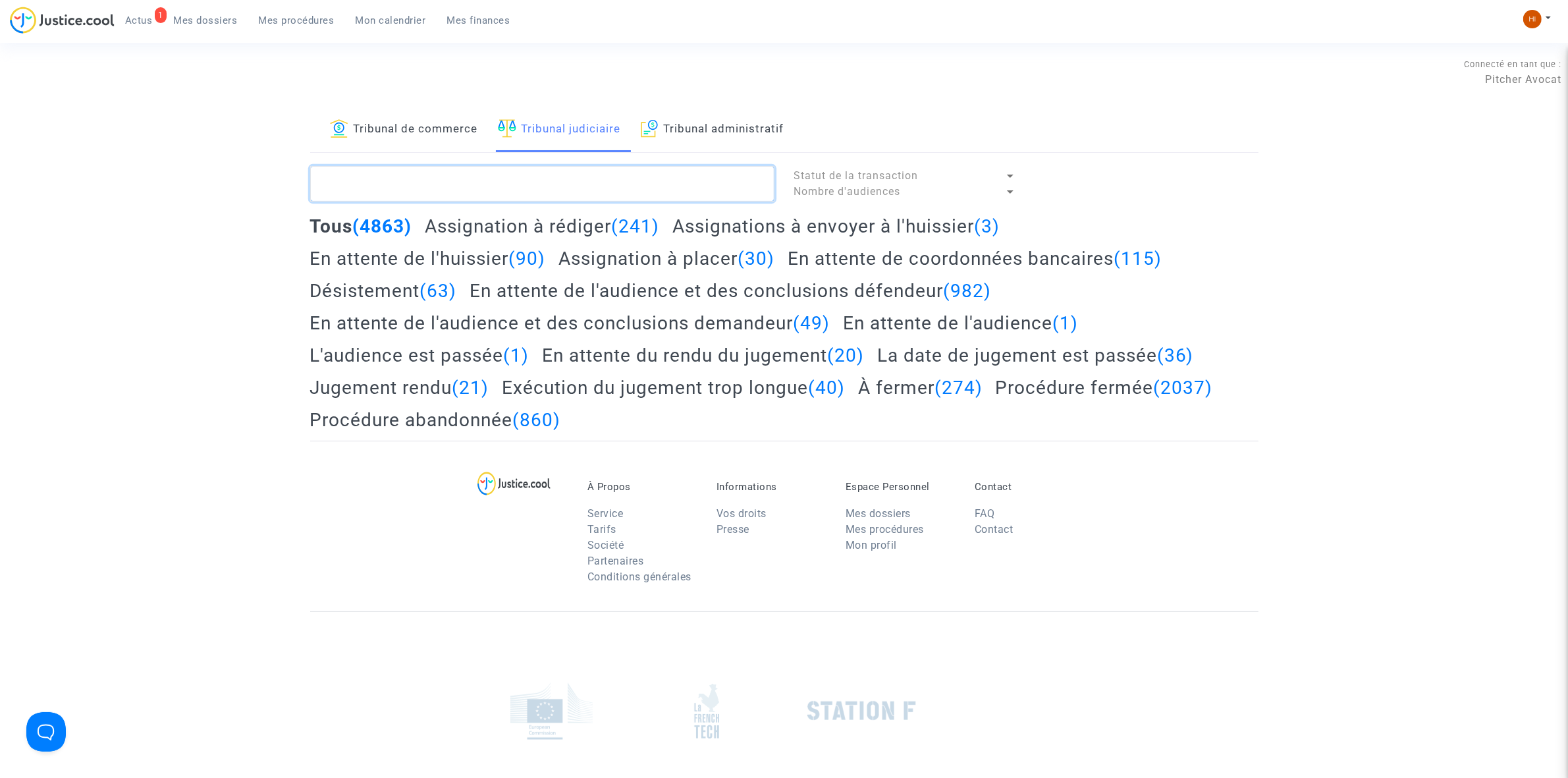
click at [537, 188] on textarea at bounding box center [542, 184] width 464 height 36
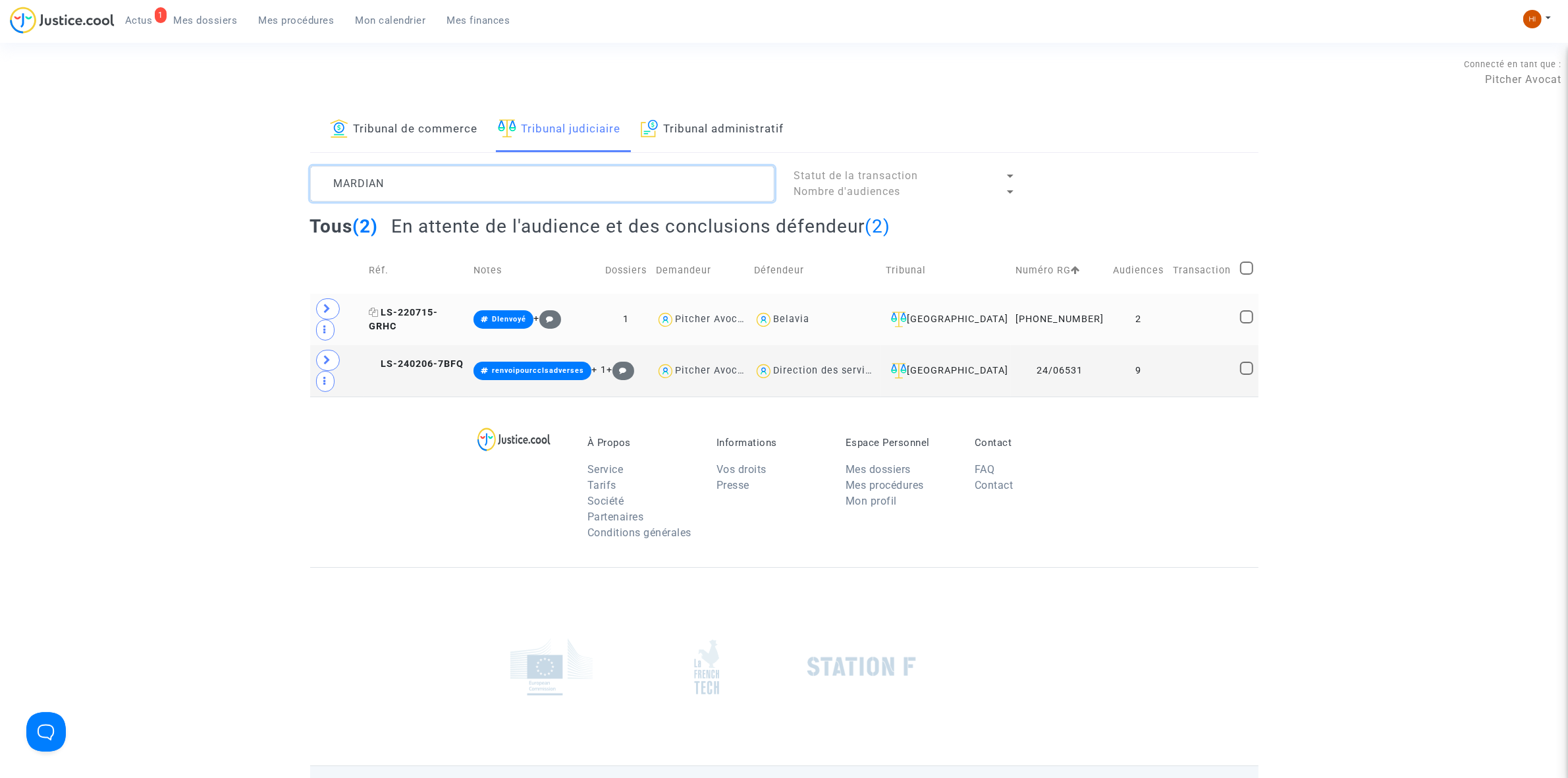
type textarea "MARDIAN"
click at [438, 310] on span "LS-220715-GRHC" at bounding box center [403, 320] width 69 height 26
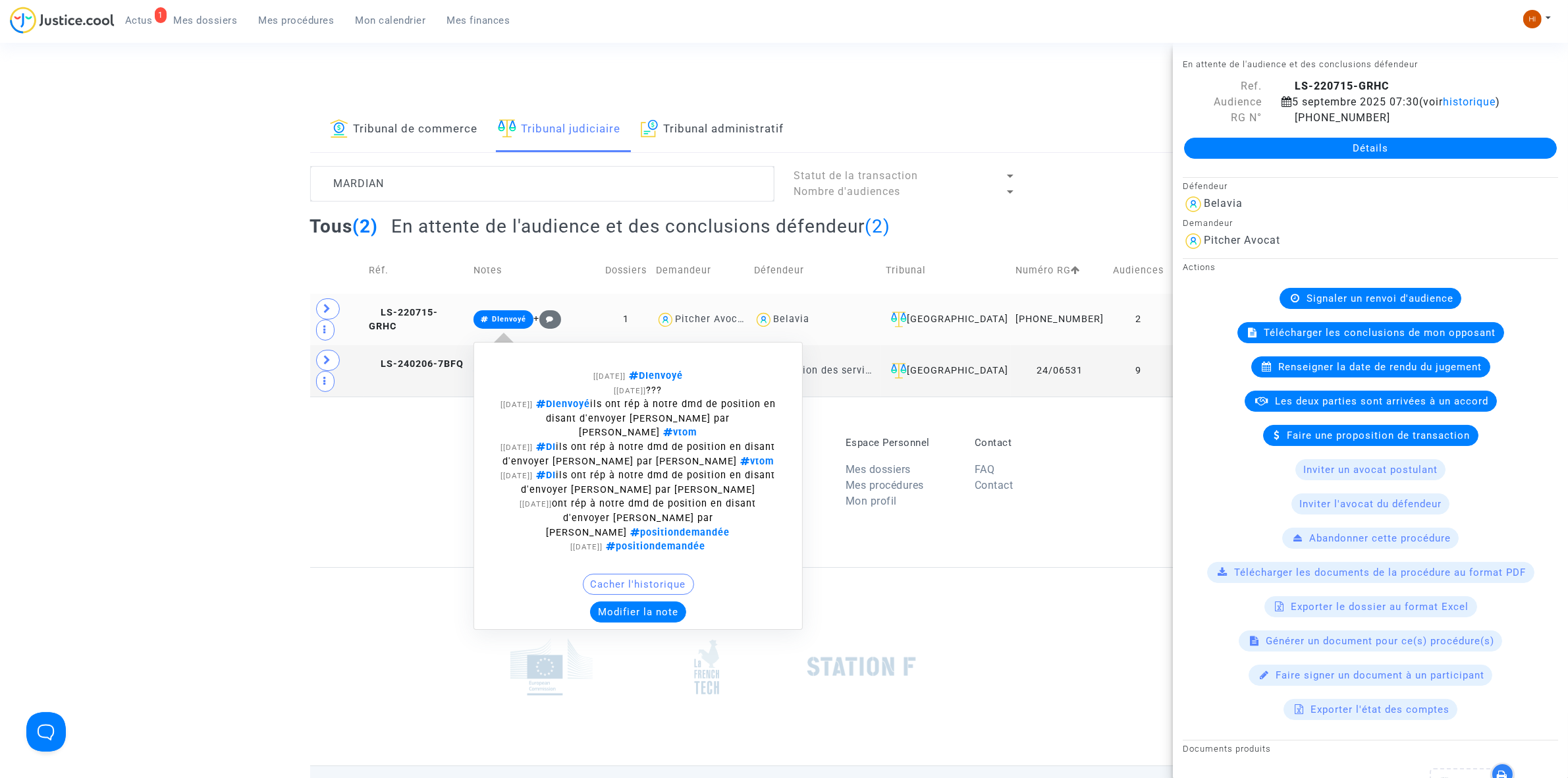
drag, startPoint x: 514, startPoint y: 310, endPoint x: 507, endPoint y: 311, distance: 7.1
click at [508, 315] on span "DIenvoyé" at bounding box center [509, 320] width 34 height 9
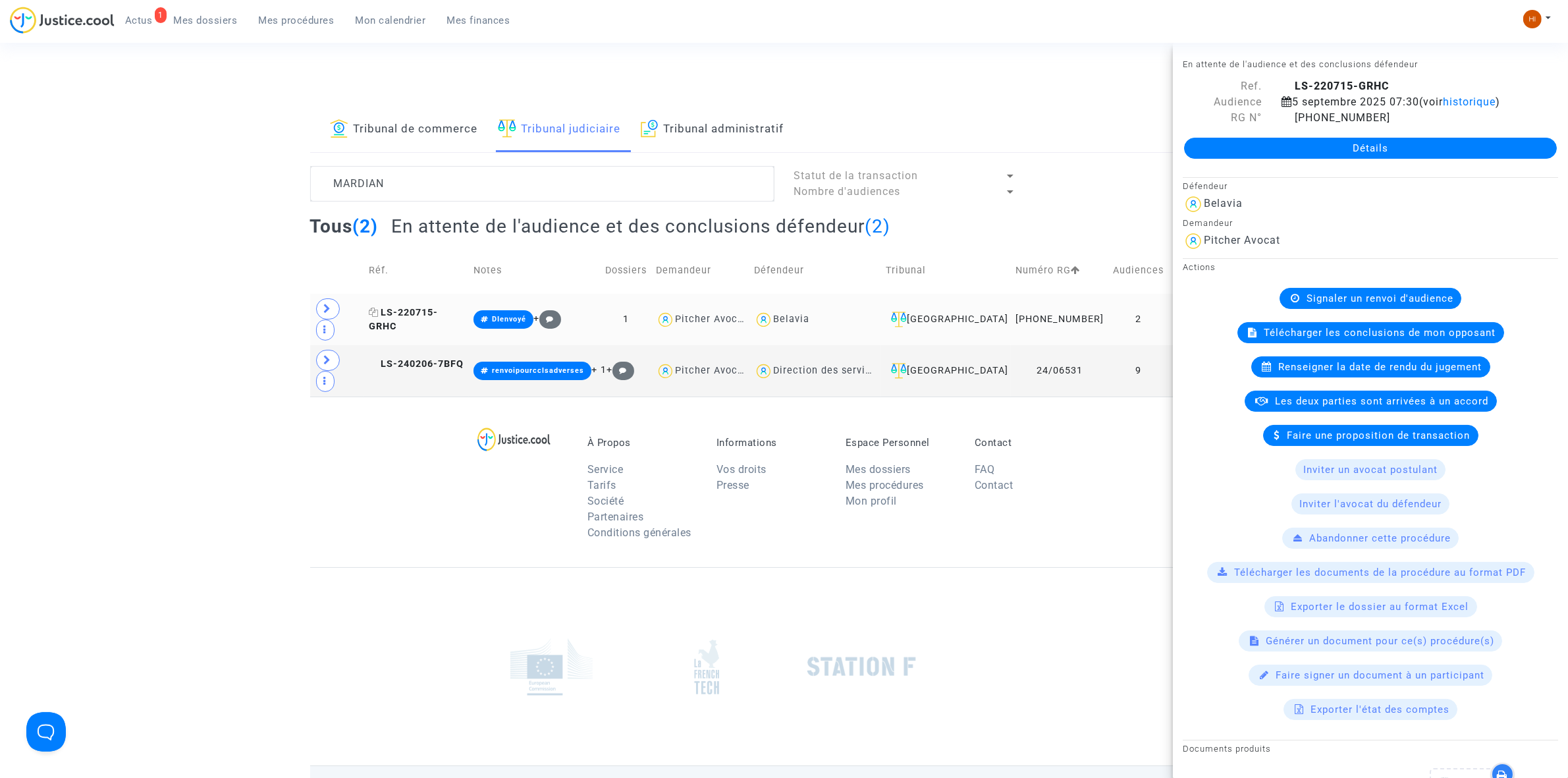
click at [438, 307] on span "LS-220715-GRHC" at bounding box center [403, 320] width 69 height 26
click at [1324, 140] on link "Détails" at bounding box center [1371, 148] width 373 height 21
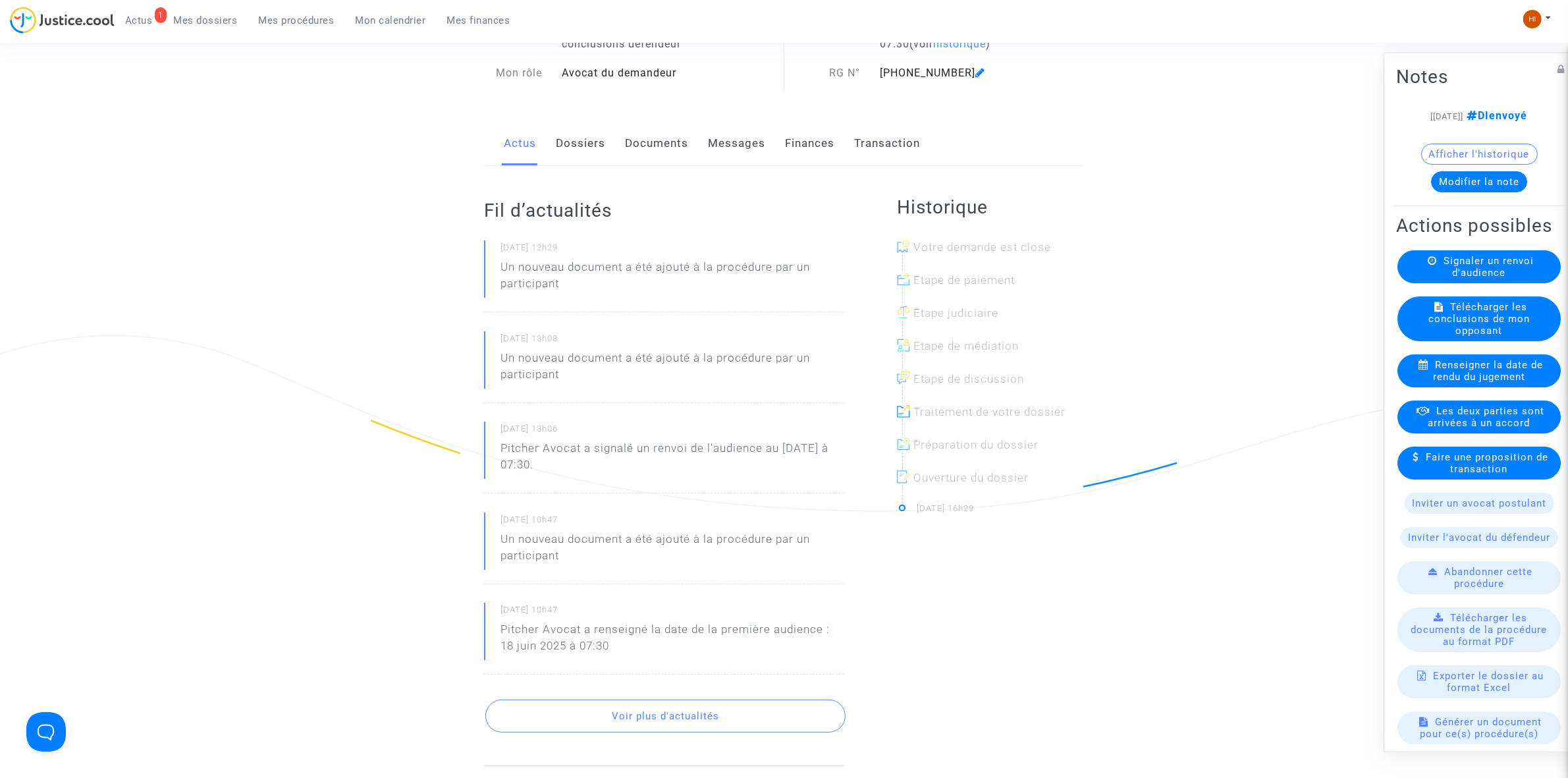
scroll to position [82, 0]
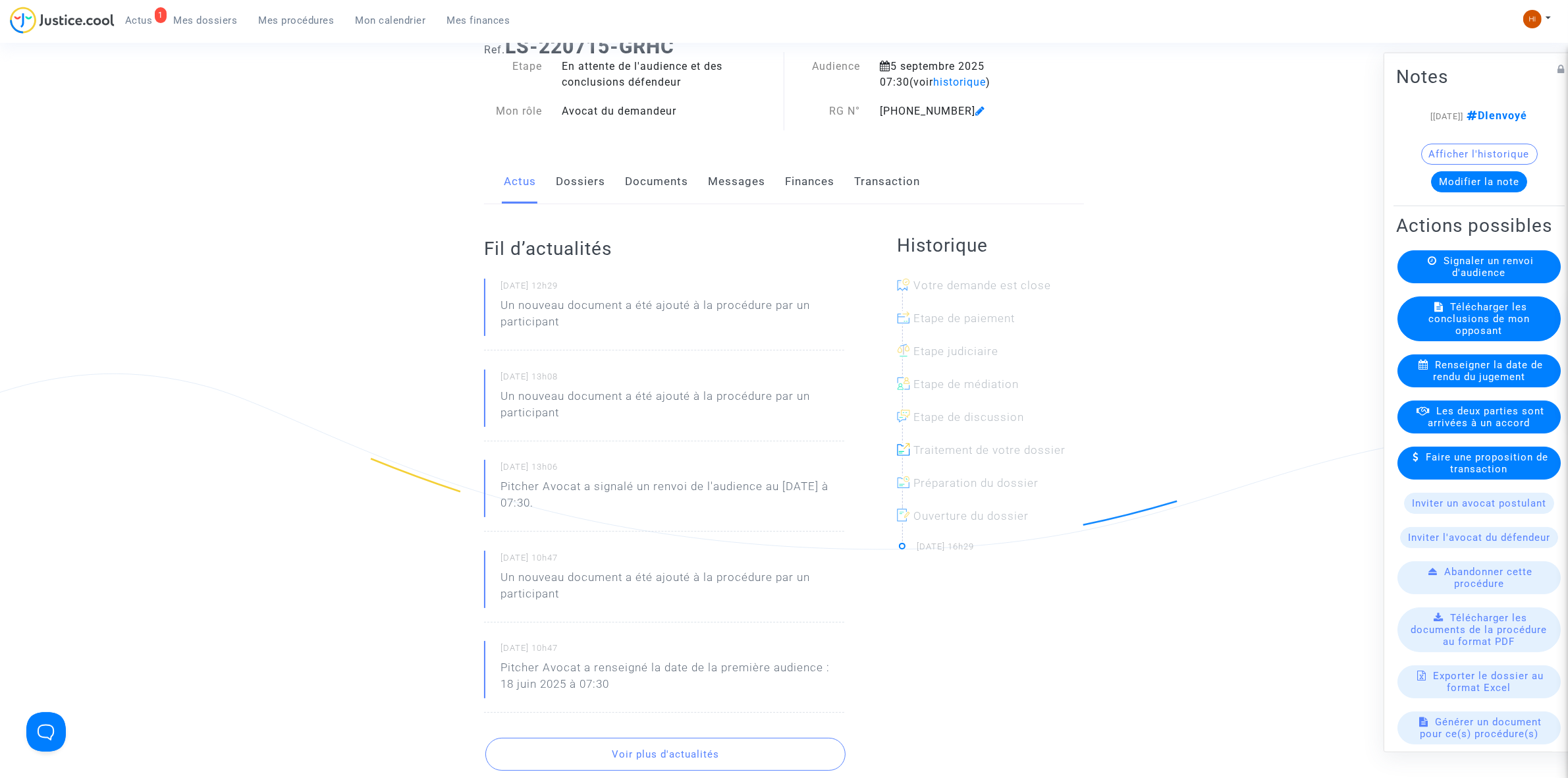
click at [662, 178] on link "Documents" at bounding box center [656, 181] width 63 height 43
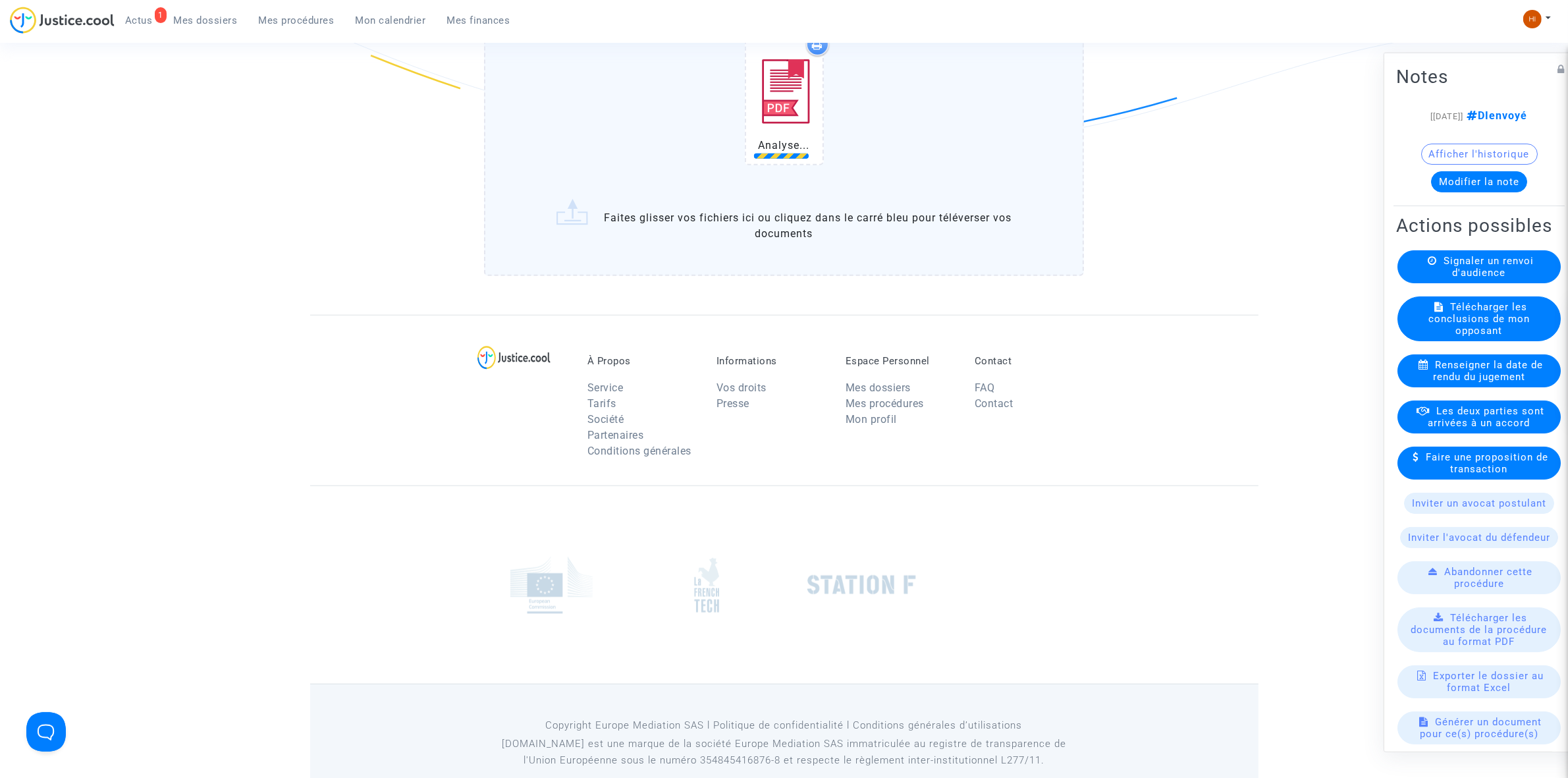
scroll to position [1375, 0]
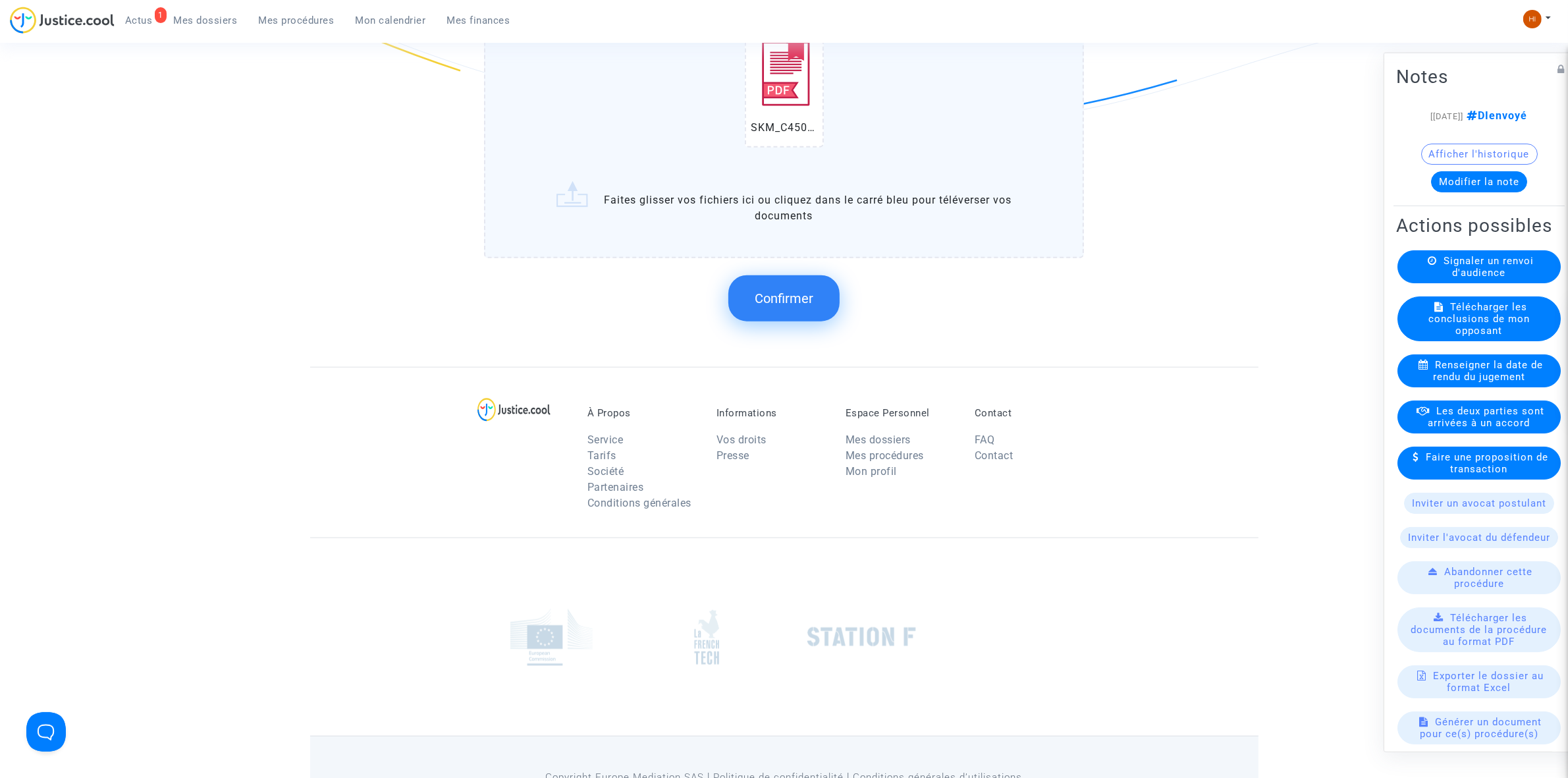
click at [785, 275] on button "Confirmer" at bounding box center [784, 298] width 111 height 46
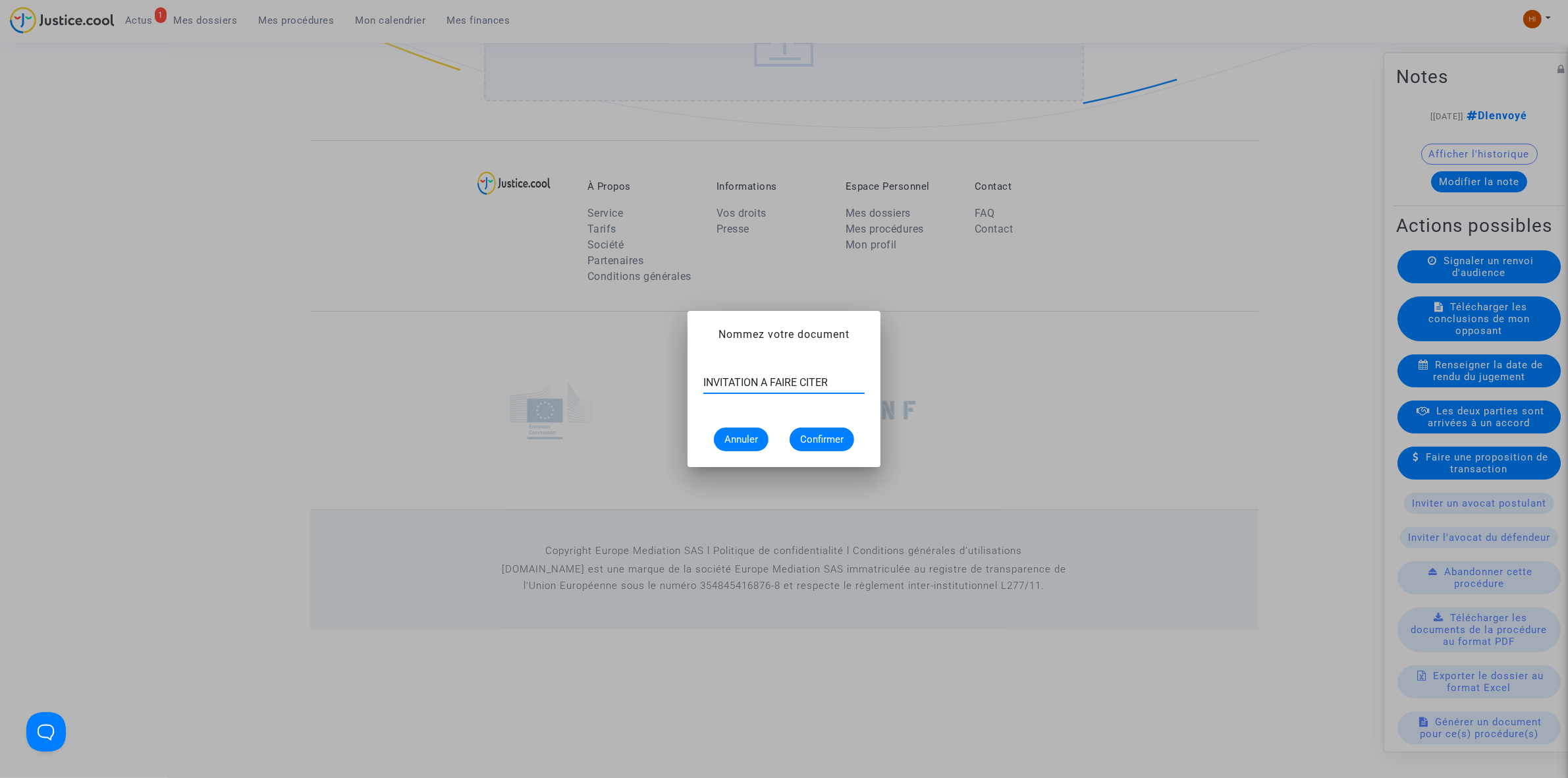
type input "INVITATION A FAIRE CITER"
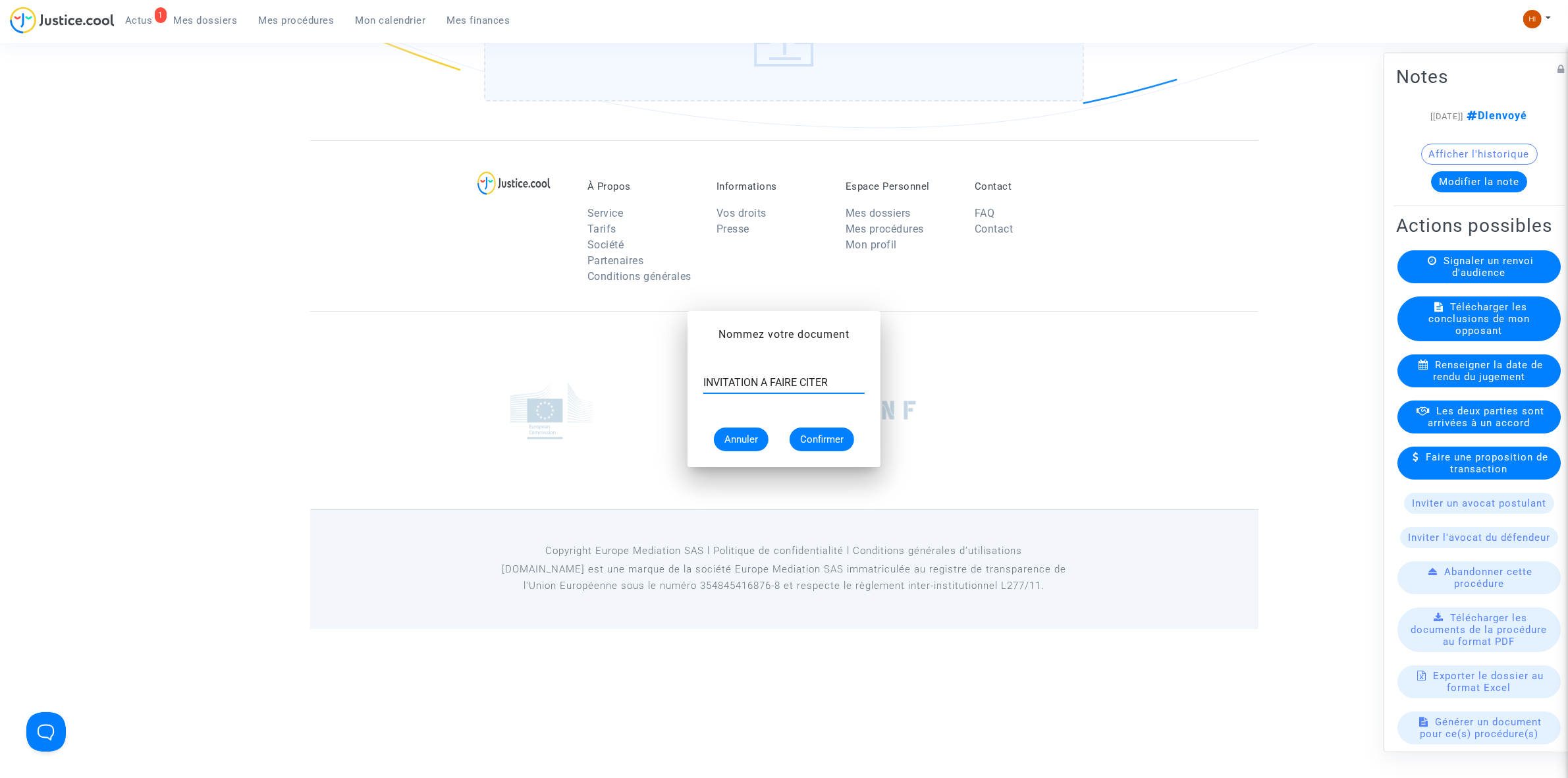
scroll to position [1219, 0]
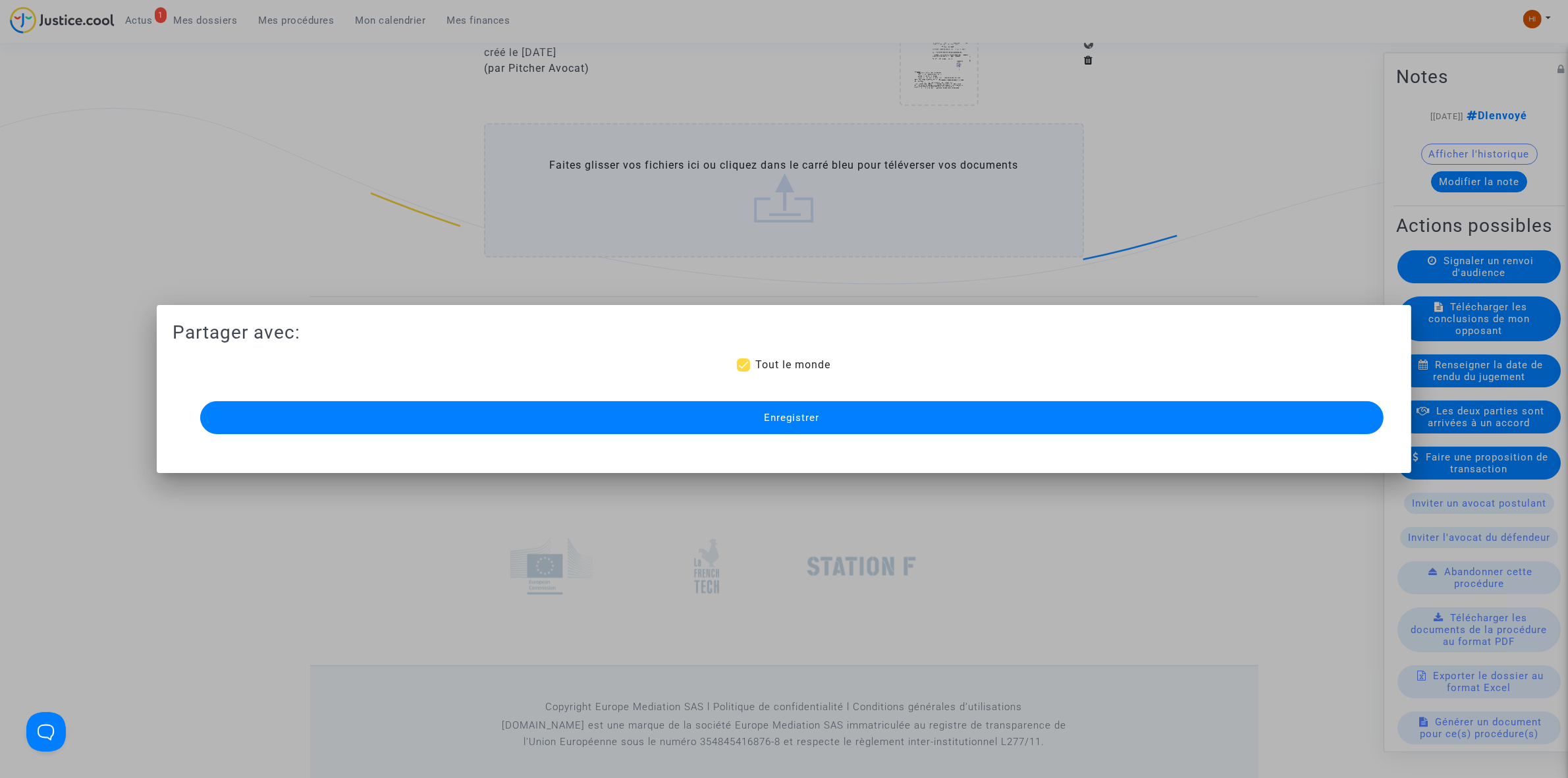
click at [633, 432] on button "Enregistrer" at bounding box center [791, 418] width 1184 height 33
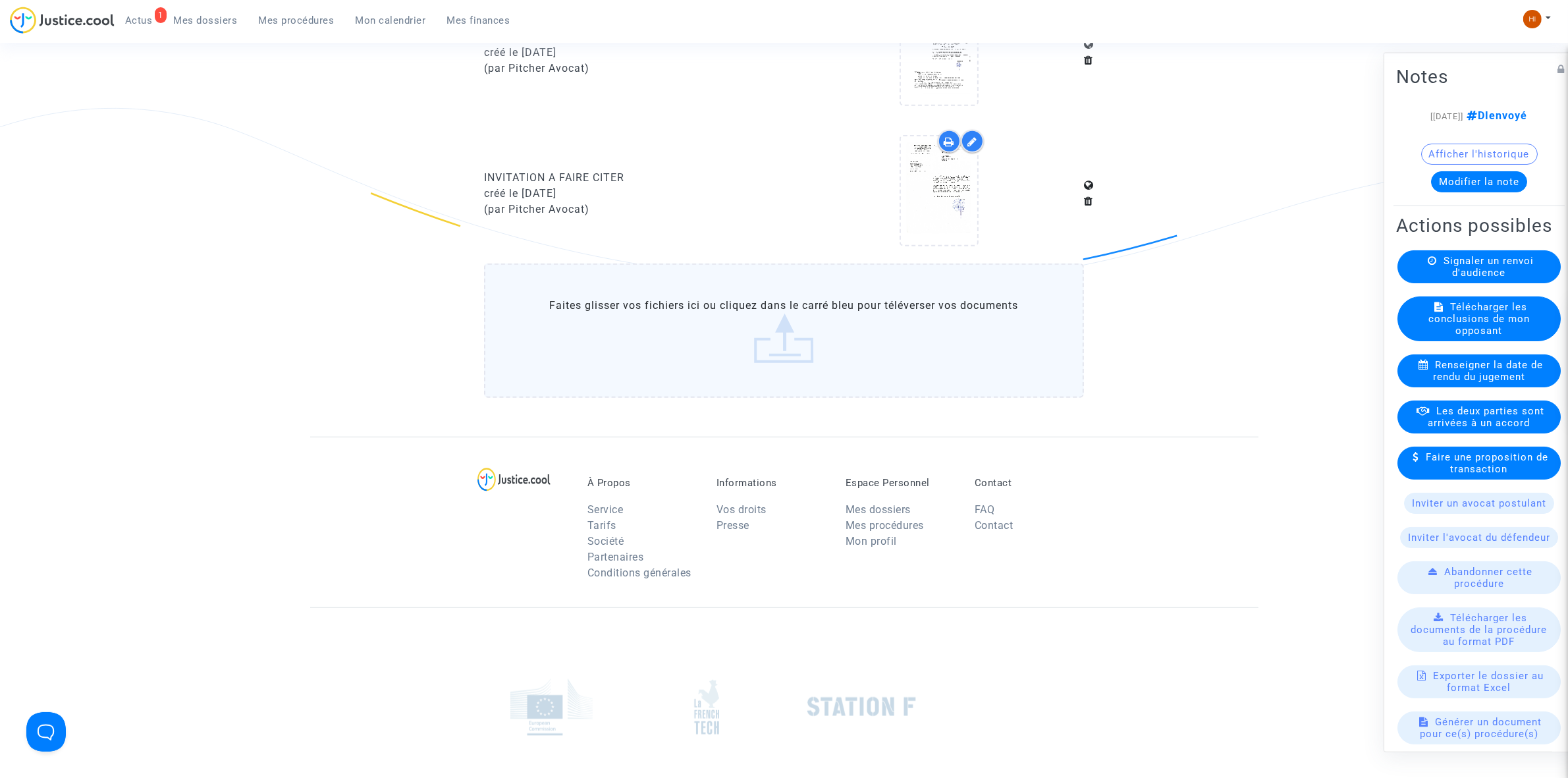
click at [306, 17] on span "Mes procédures" at bounding box center [297, 20] width 76 height 12
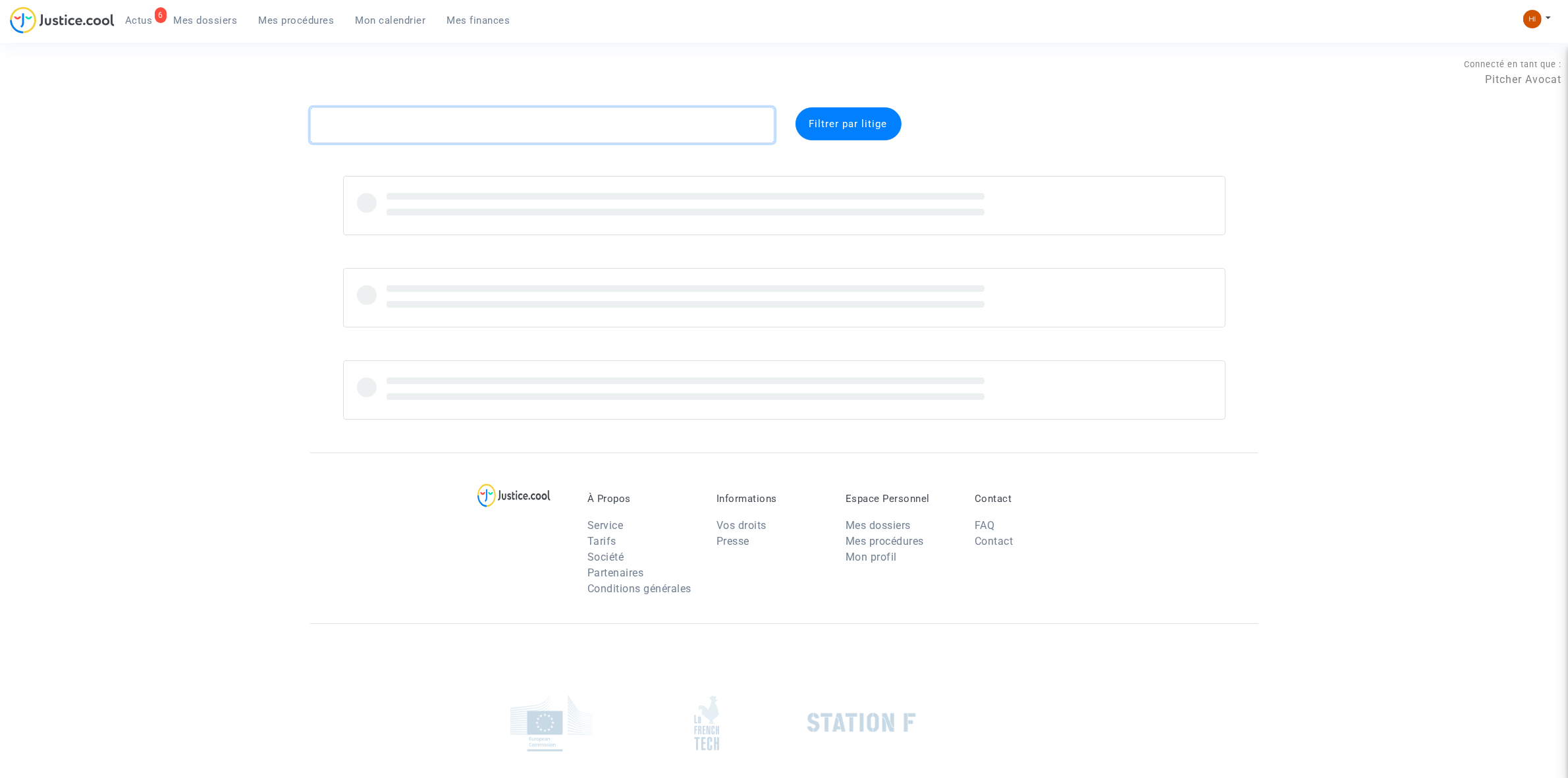
click at [501, 129] on textarea at bounding box center [542, 125] width 464 height 36
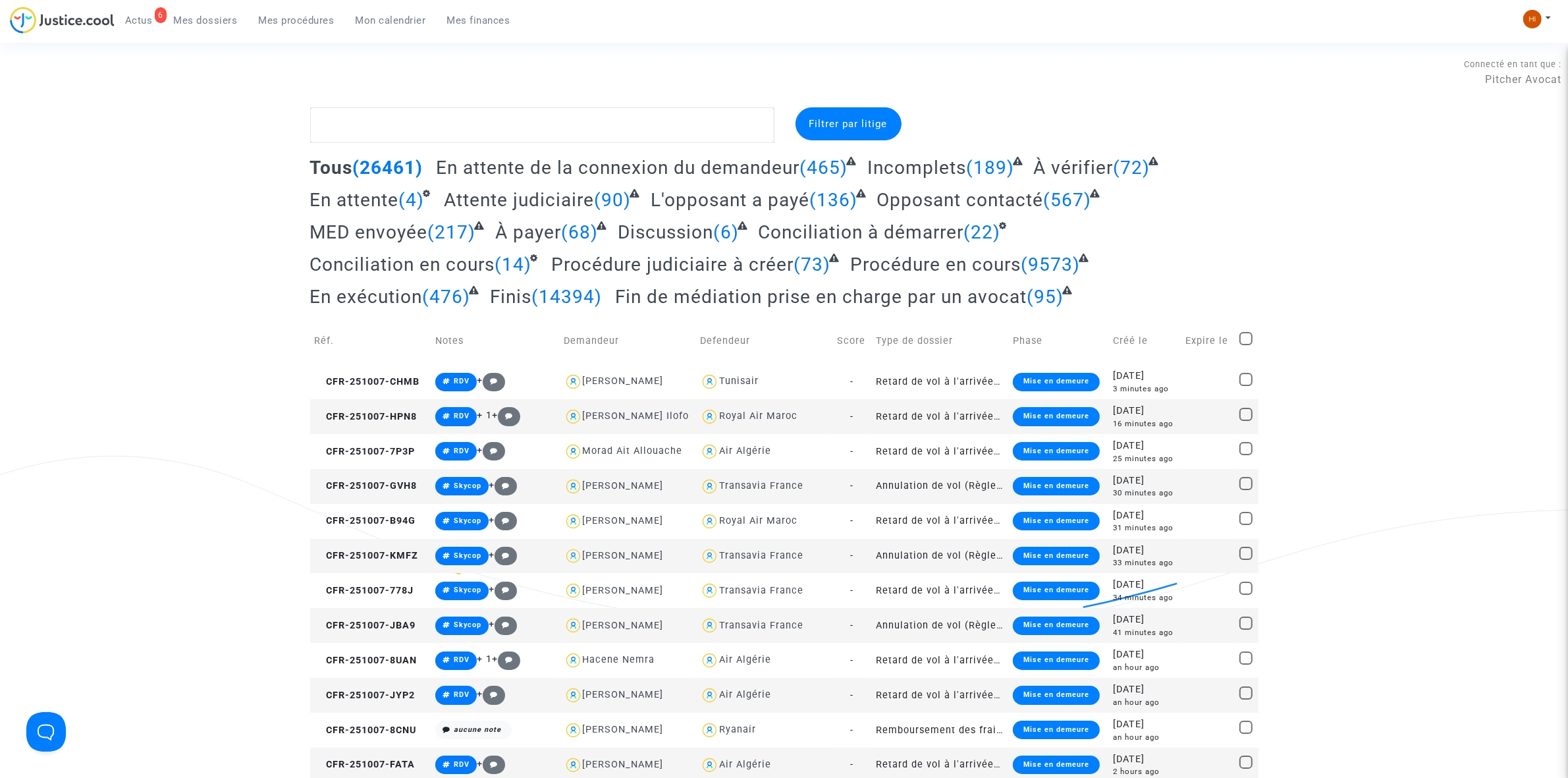
click at [409, 10] on link "Mon calendrier" at bounding box center [390, 20] width 91 height 20
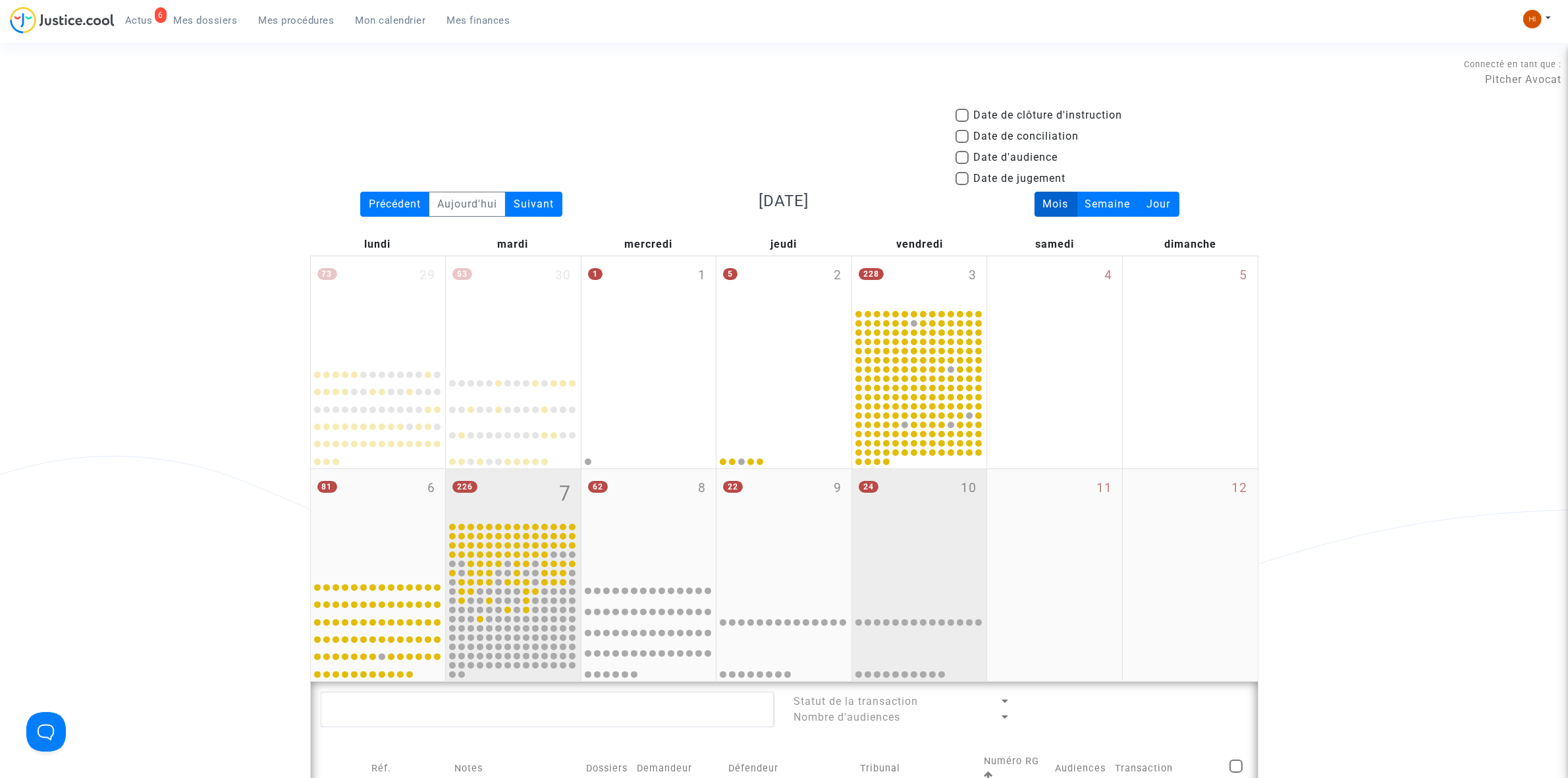
click at [917, 555] on div "24 10" at bounding box center [920, 521] width 135 height 104
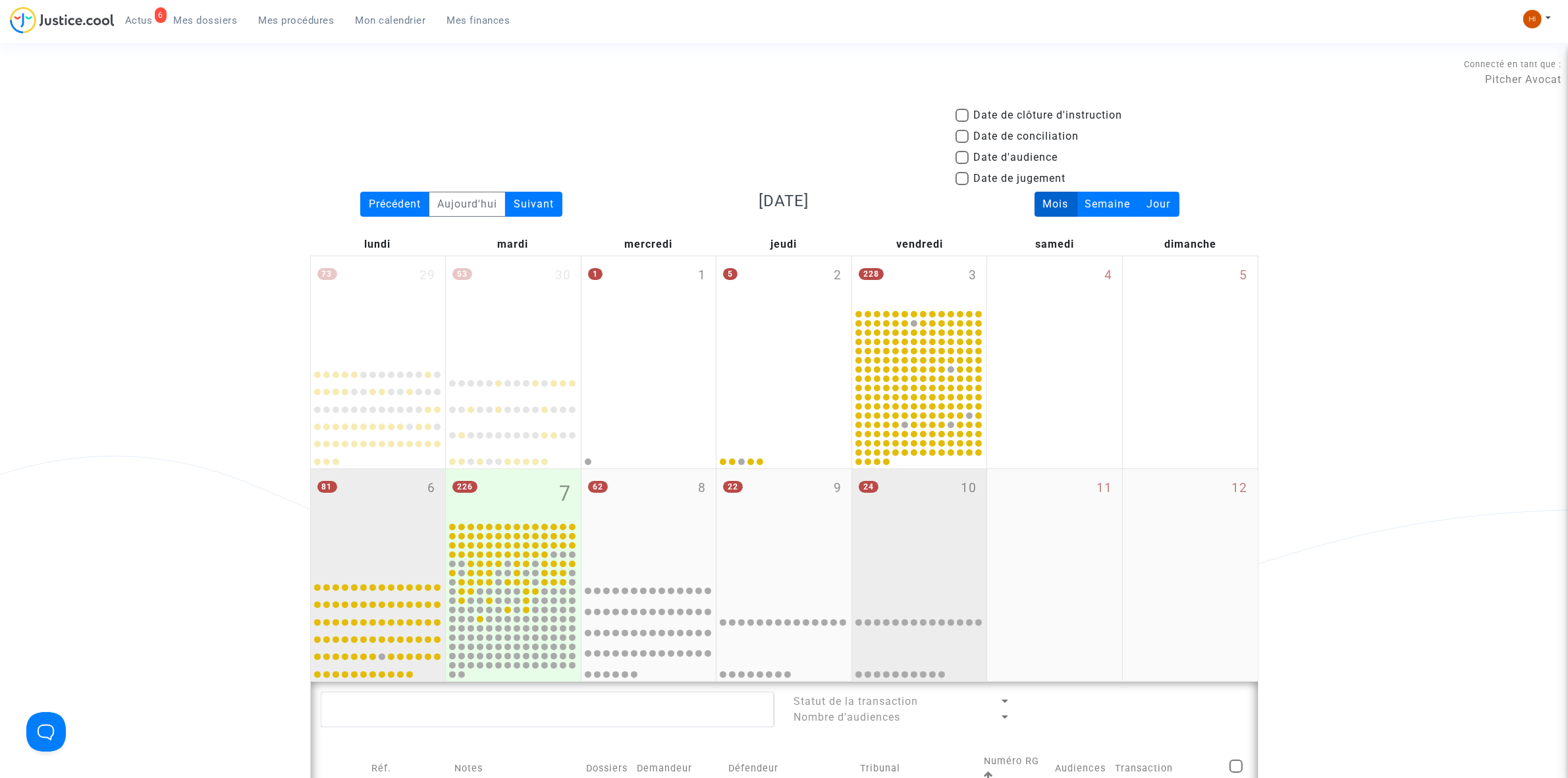
click at [383, 548] on div "81 6" at bounding box center [378, 521] width 135 height 104
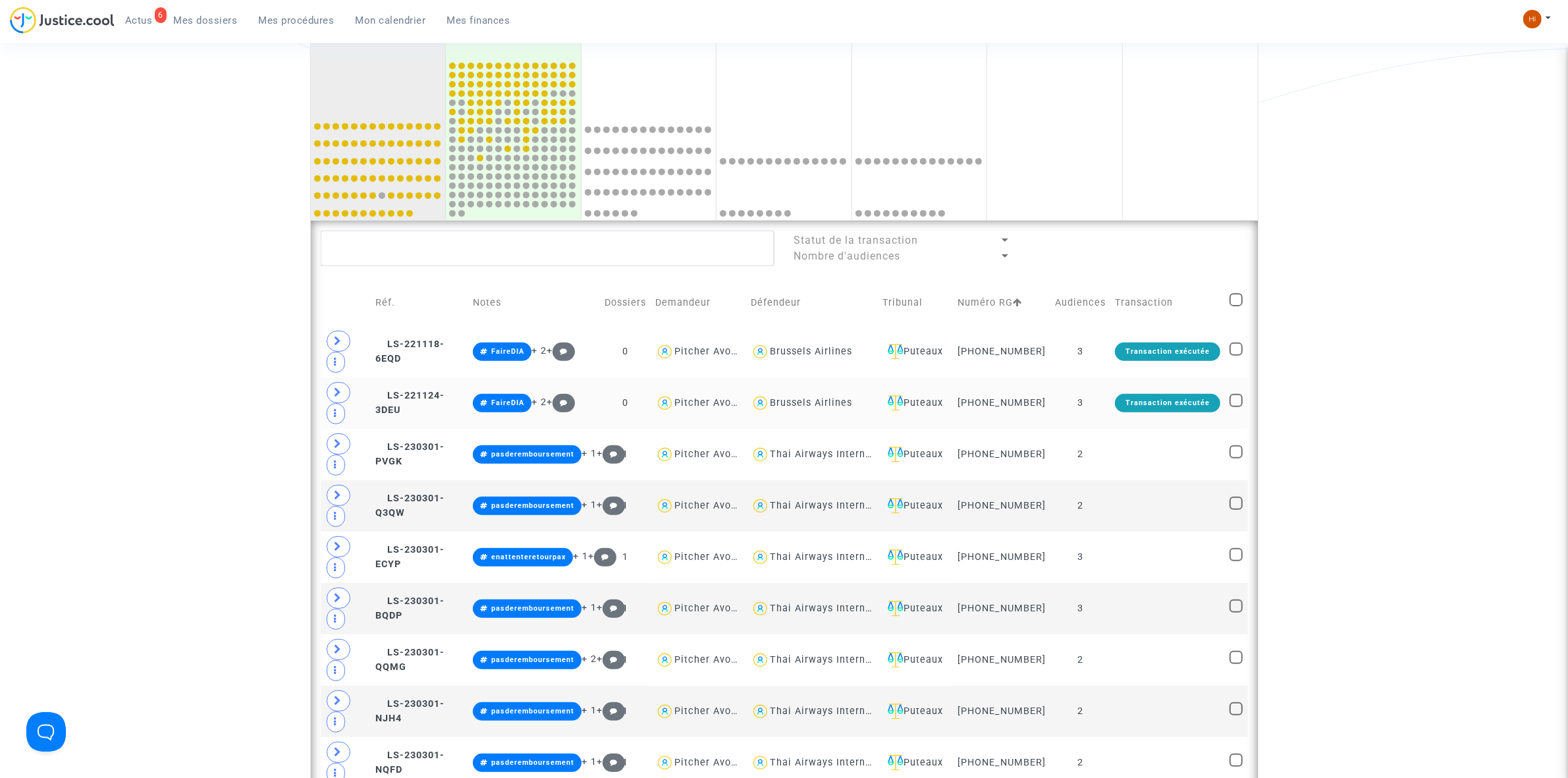
scroll to position [494, 0]
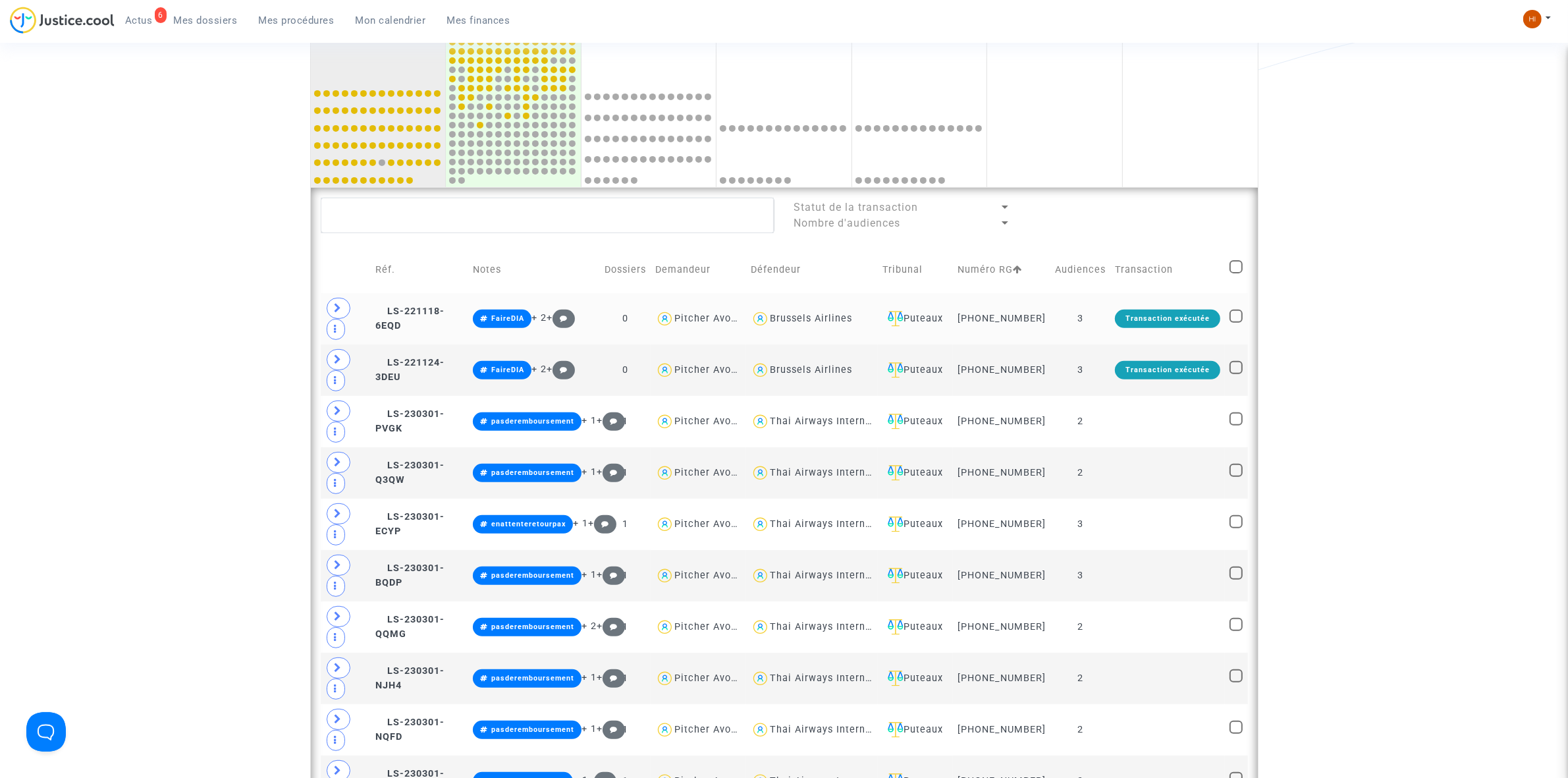
click at [1117, 328] on div "Transaction exécutée" at bounding box center [1168, 319] width 106 height 19
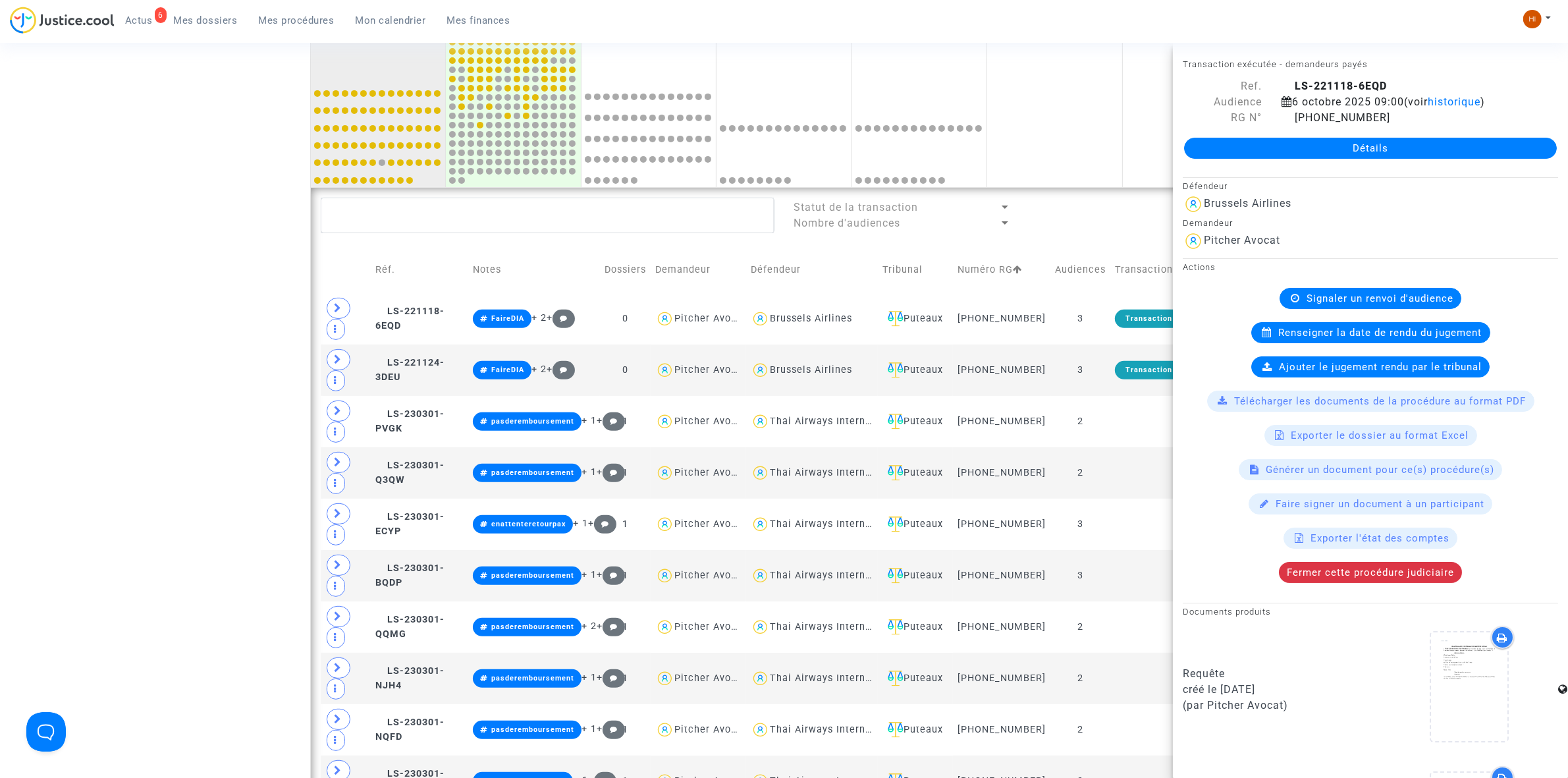
click at [1445, 90] on div "LS-221118-6EQD" at bounding box center [1420, 85] width 297 height 16
click at [1453, 100] on span "historique" at bounding box center [1454, 102] width 53 height 13
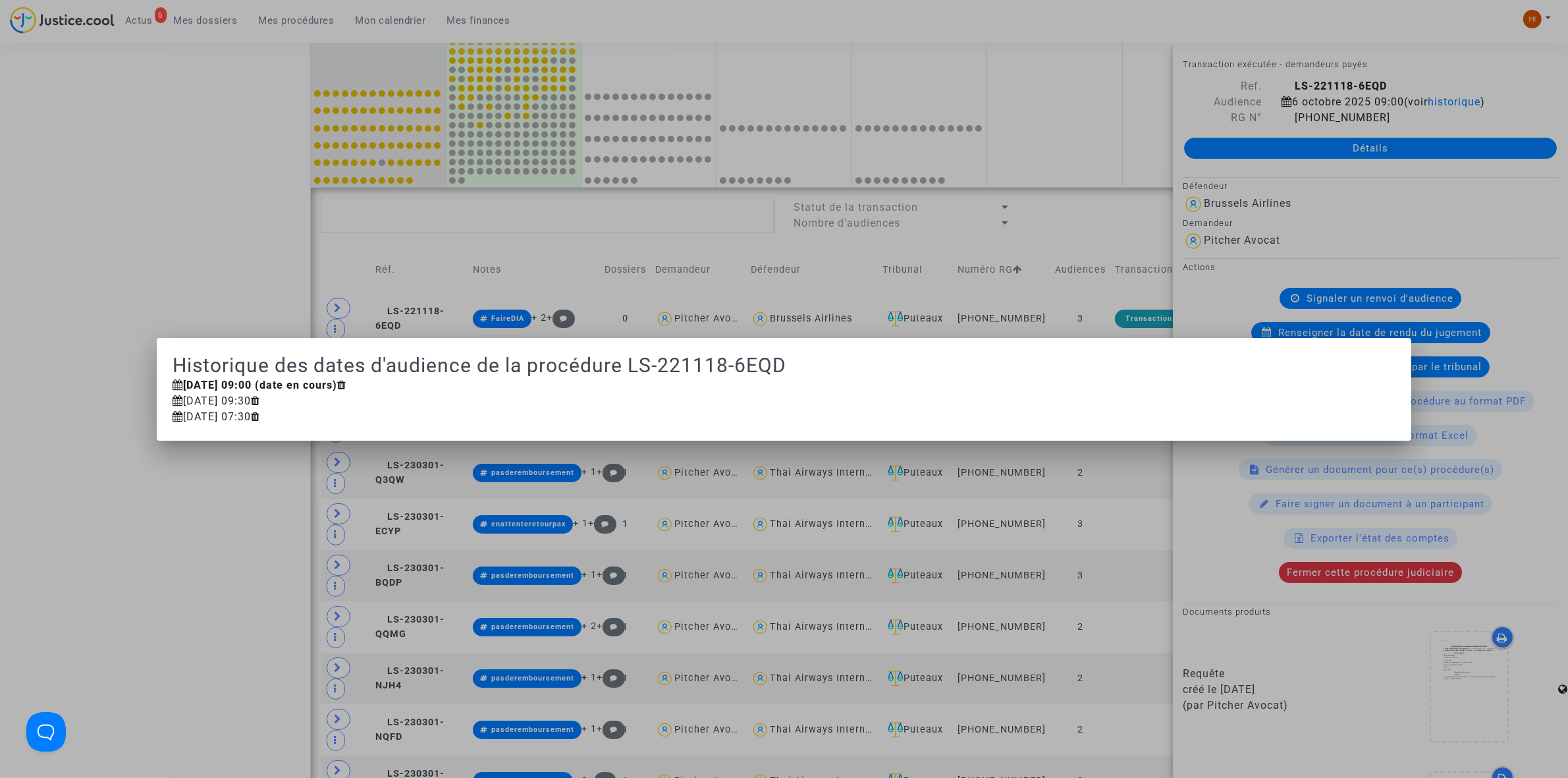
drag, startPoint x: 70, startPoint y: 216, endPoint x: 242, endPoint y: 287, distance: 186.1
click at [70, 215] on div at bounding box center [784, 389] width 1568 height 778
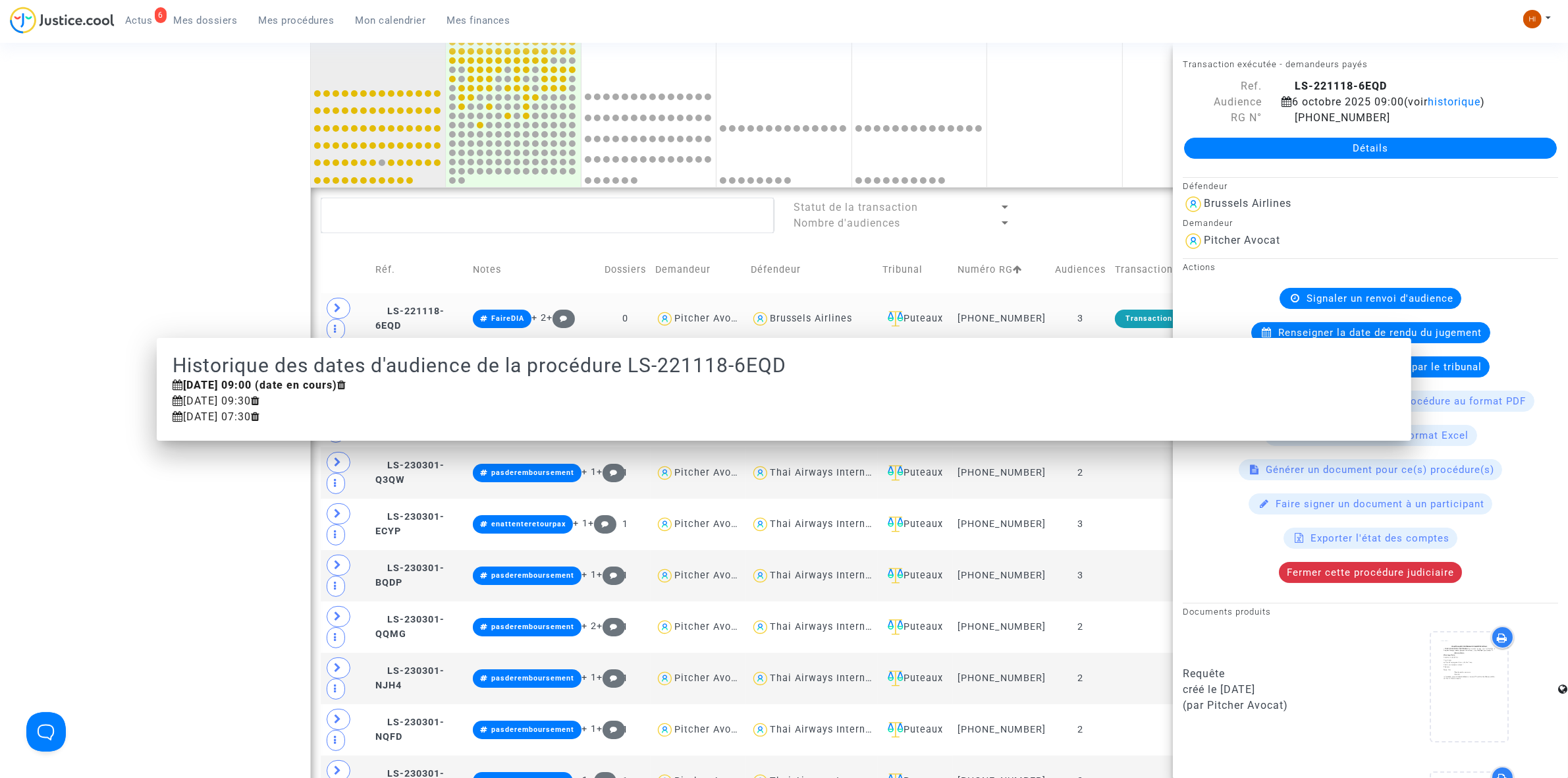
scroll to position [494, 0]
